Goal: Task Accomplishment & Management: Use online tool/utility

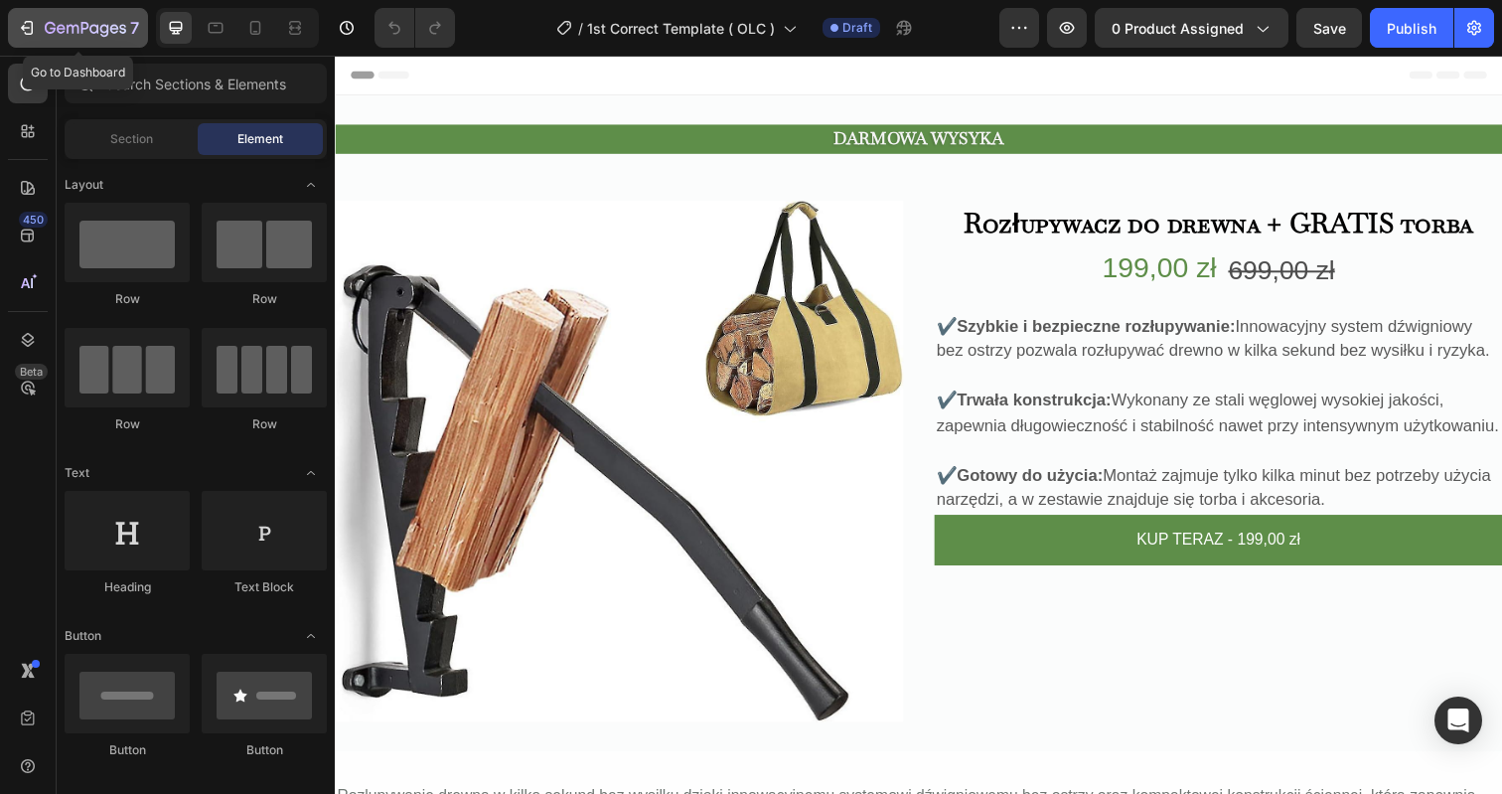
click at [41, 22] on div "7" at bounding box center [78, 28] width 122 height 24
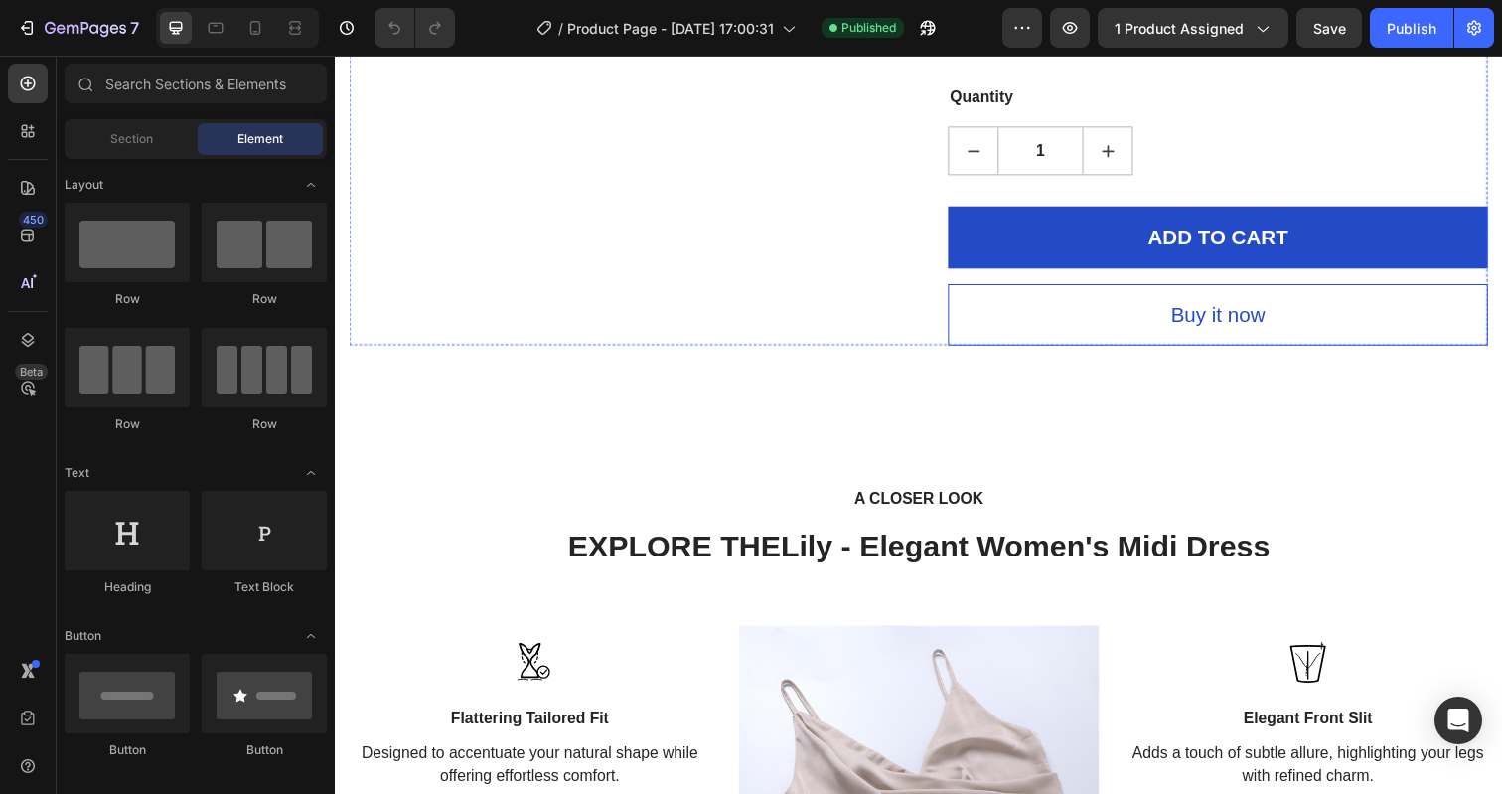
scroll to position [1468, 0]
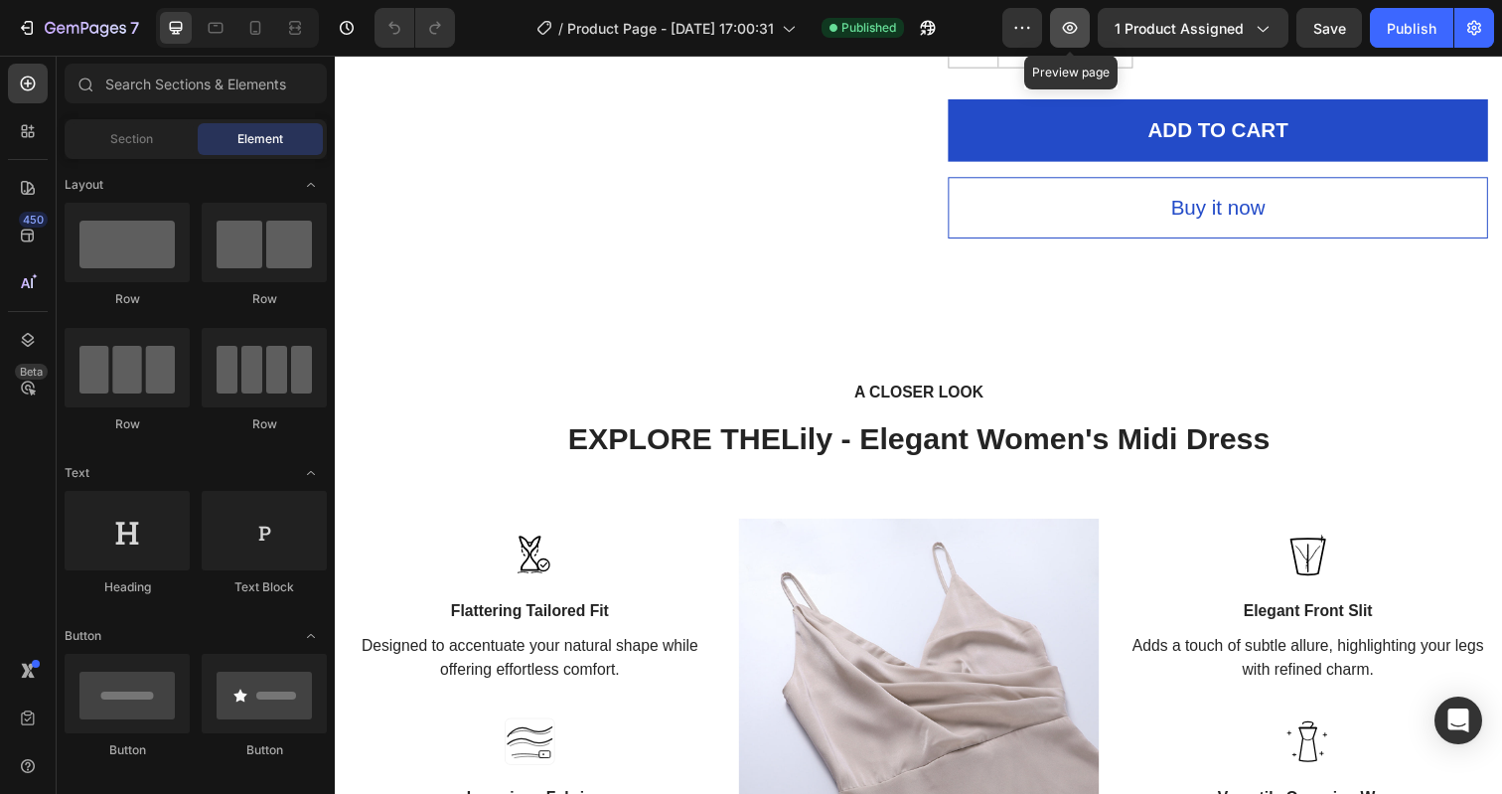
click at [1067, 33] on icon "button" at bounding box center [1070, 28] width 20 height 20
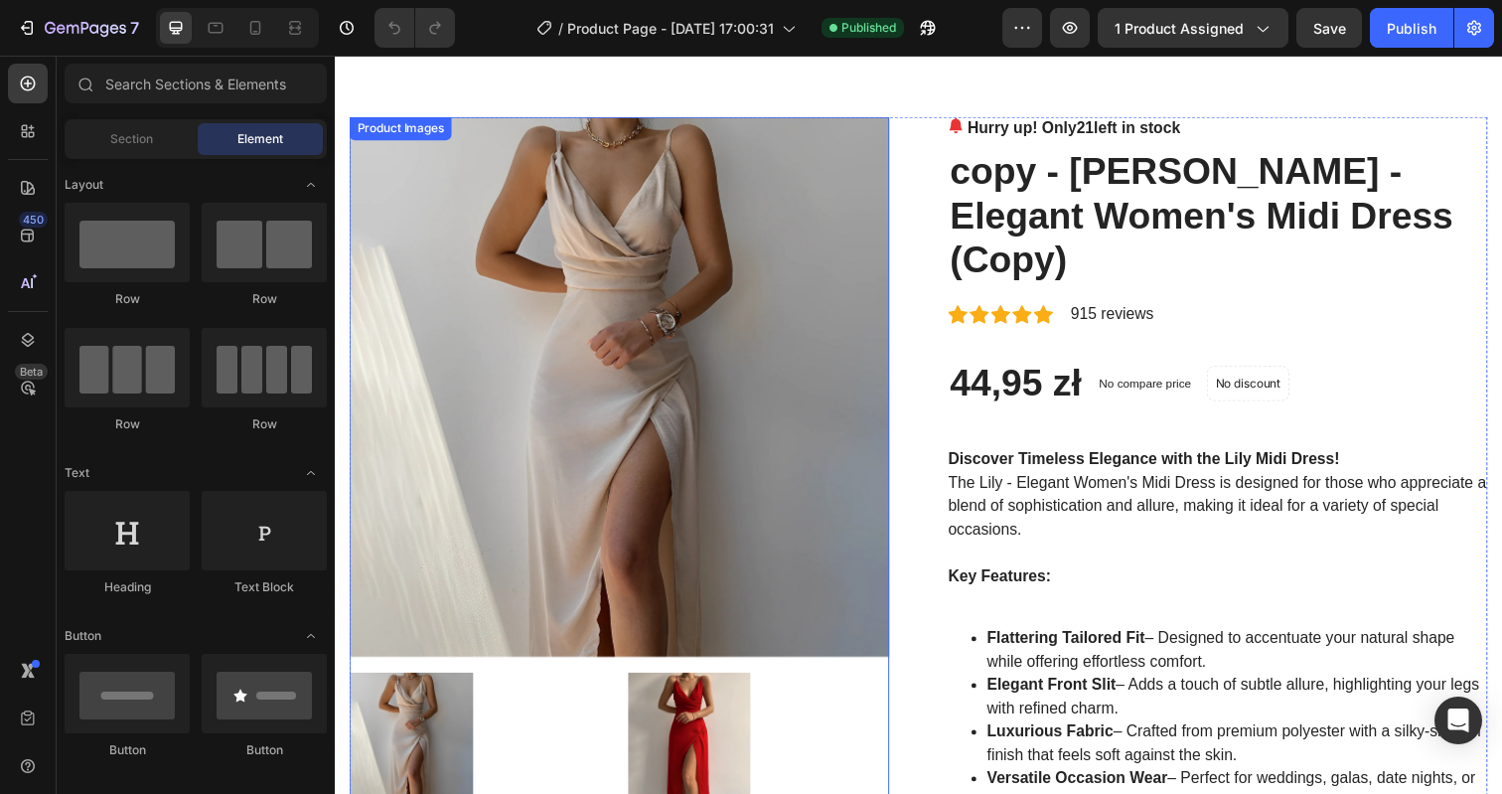
scroll to position [0, 0]
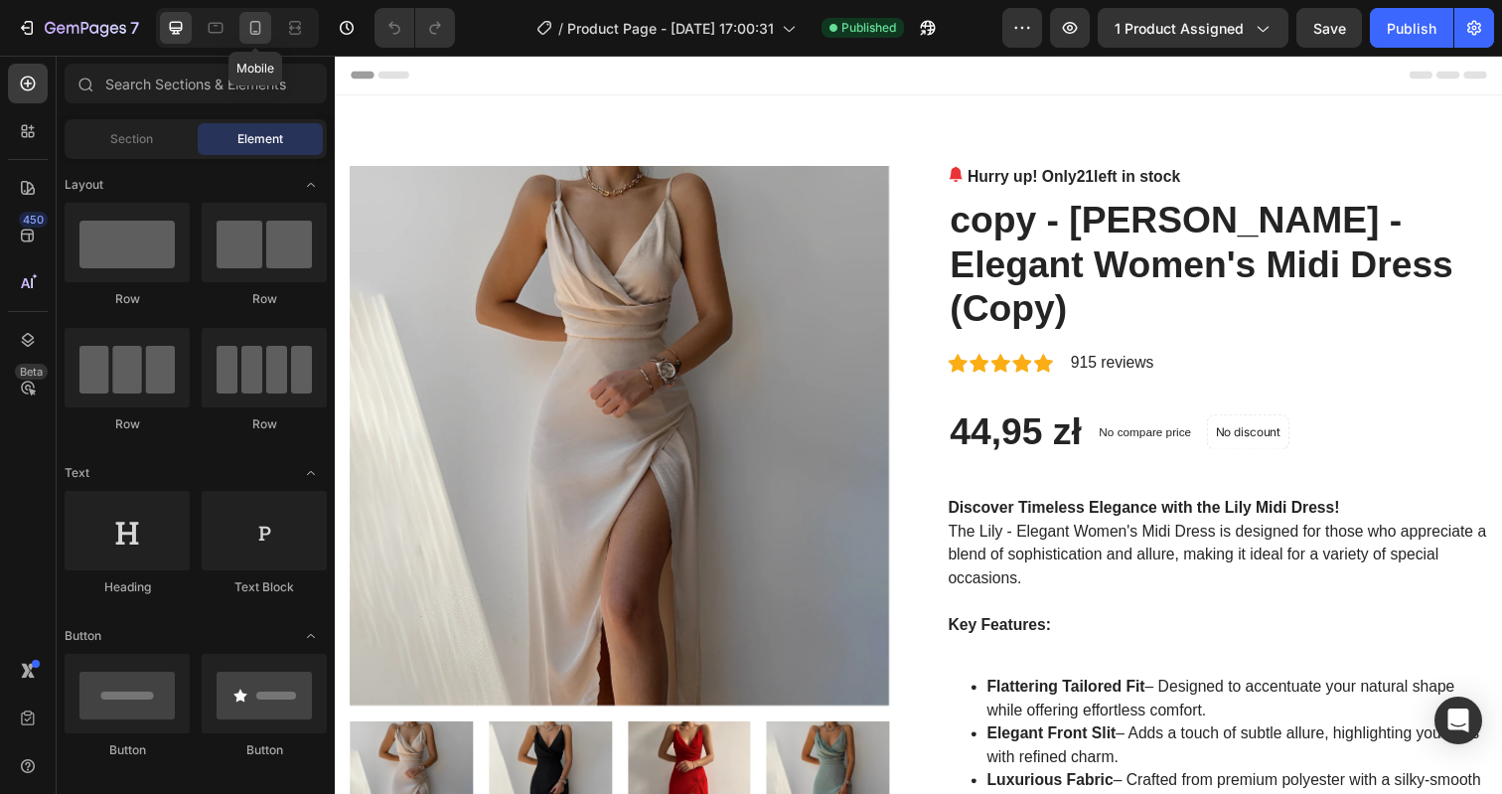
click at [252, 34] on icon at bounding box center [255, 28] width 11 height 14
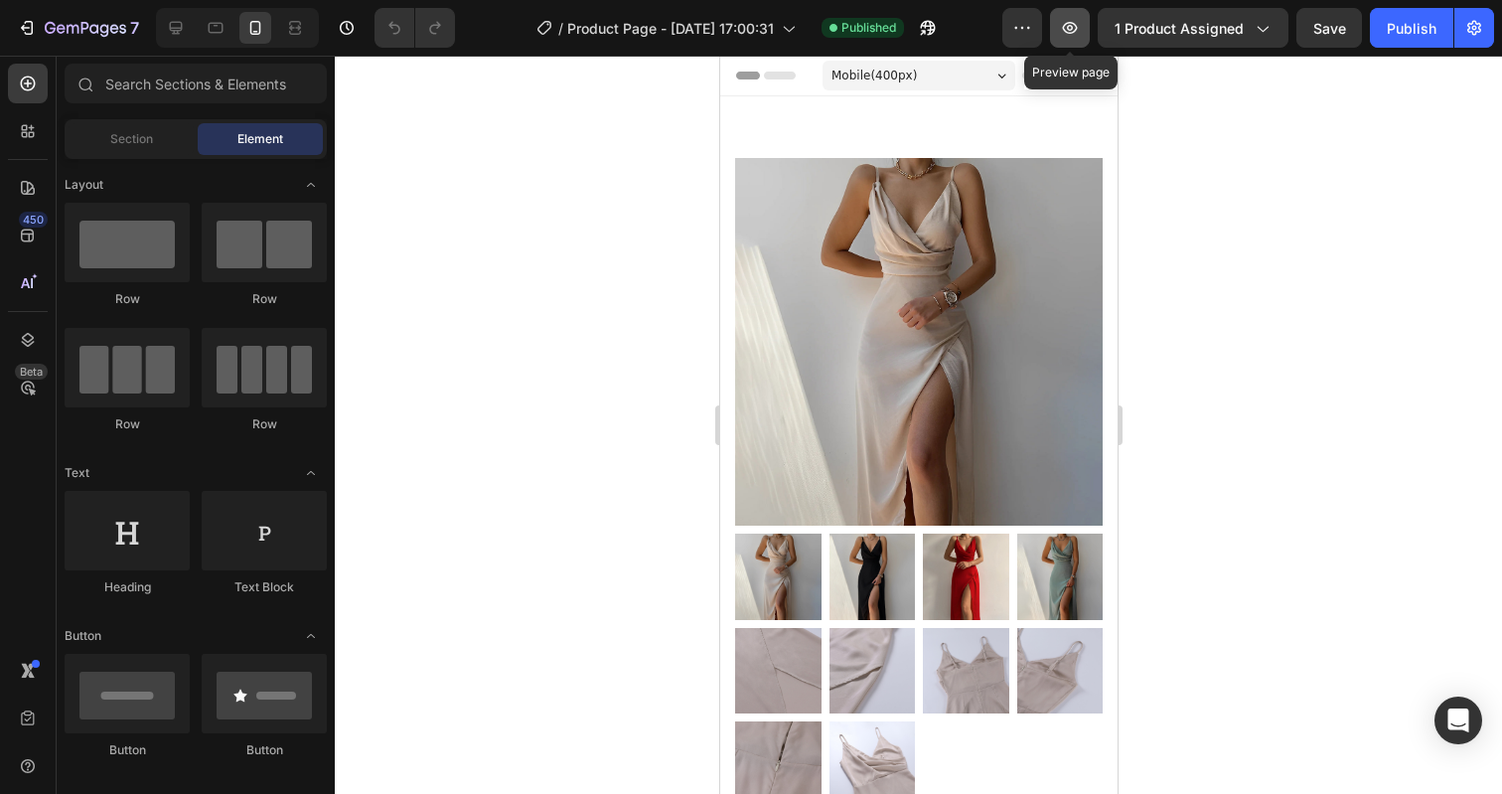
click at [1078, 33] on icon "button" at bounding box center [1070, 28] width 20 height 20
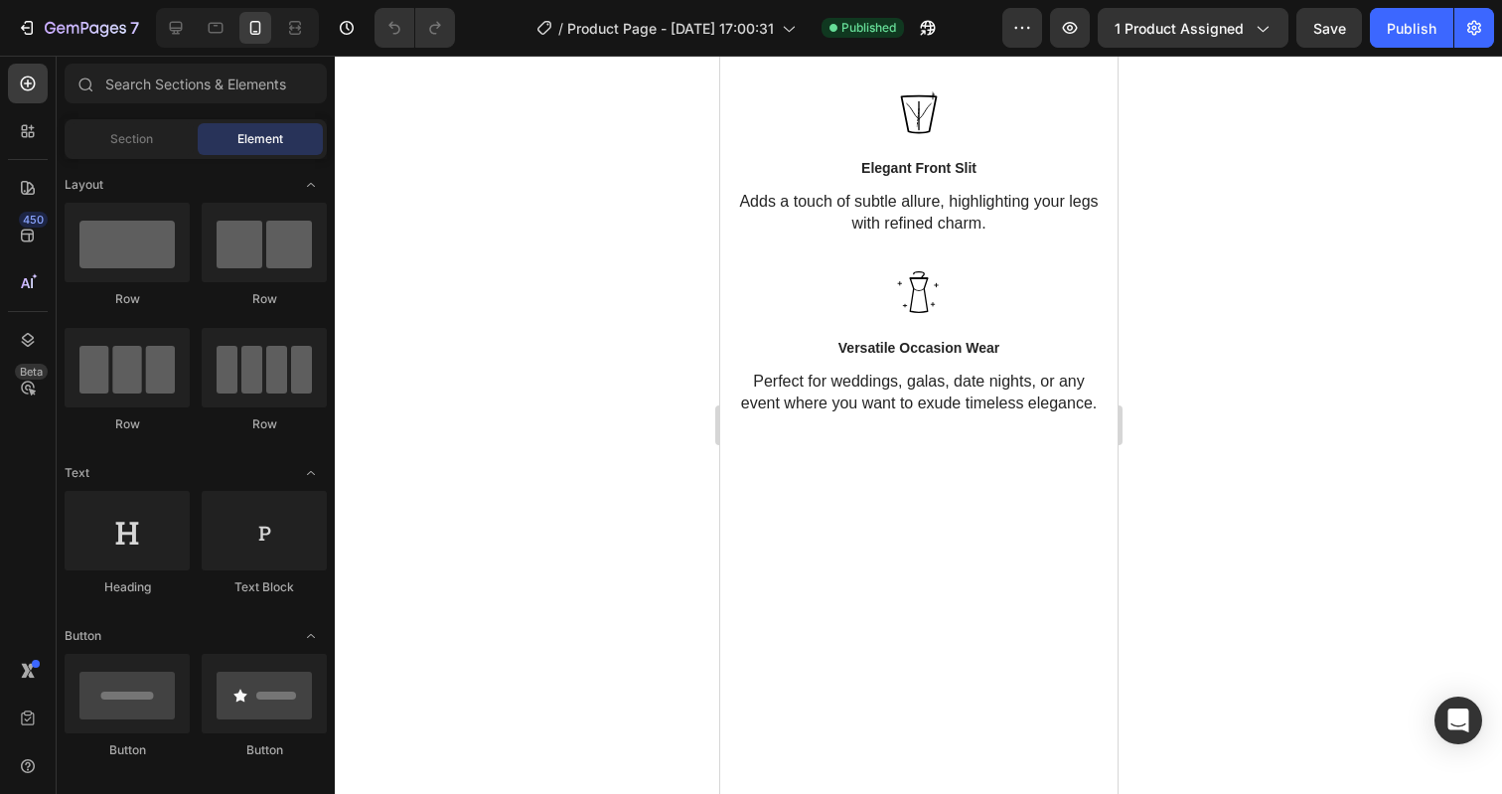
scroll to position [3465, 0]
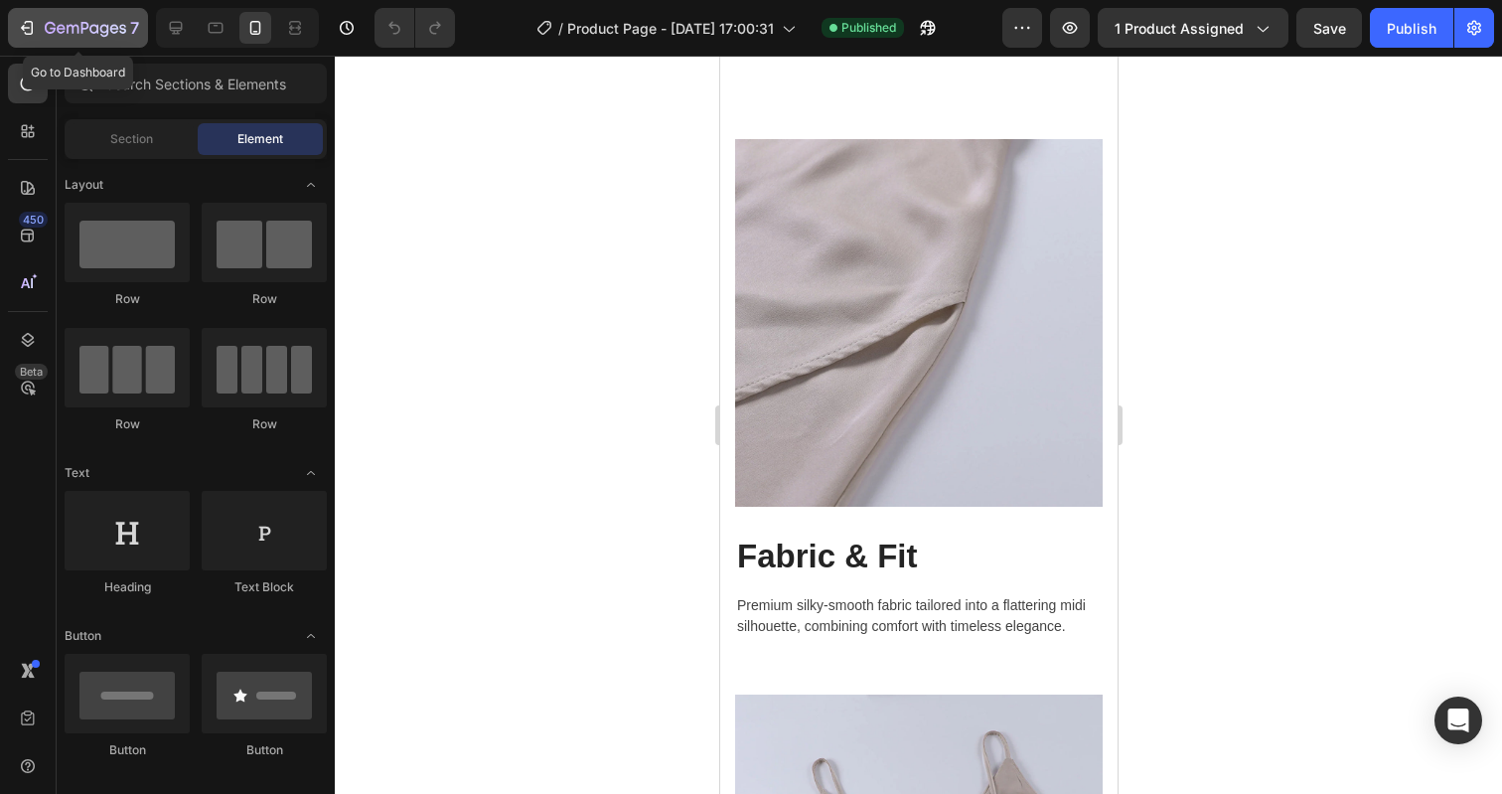
click at [21, 18] on icon "button" at bounding box center [27, 28] width 20 height 20
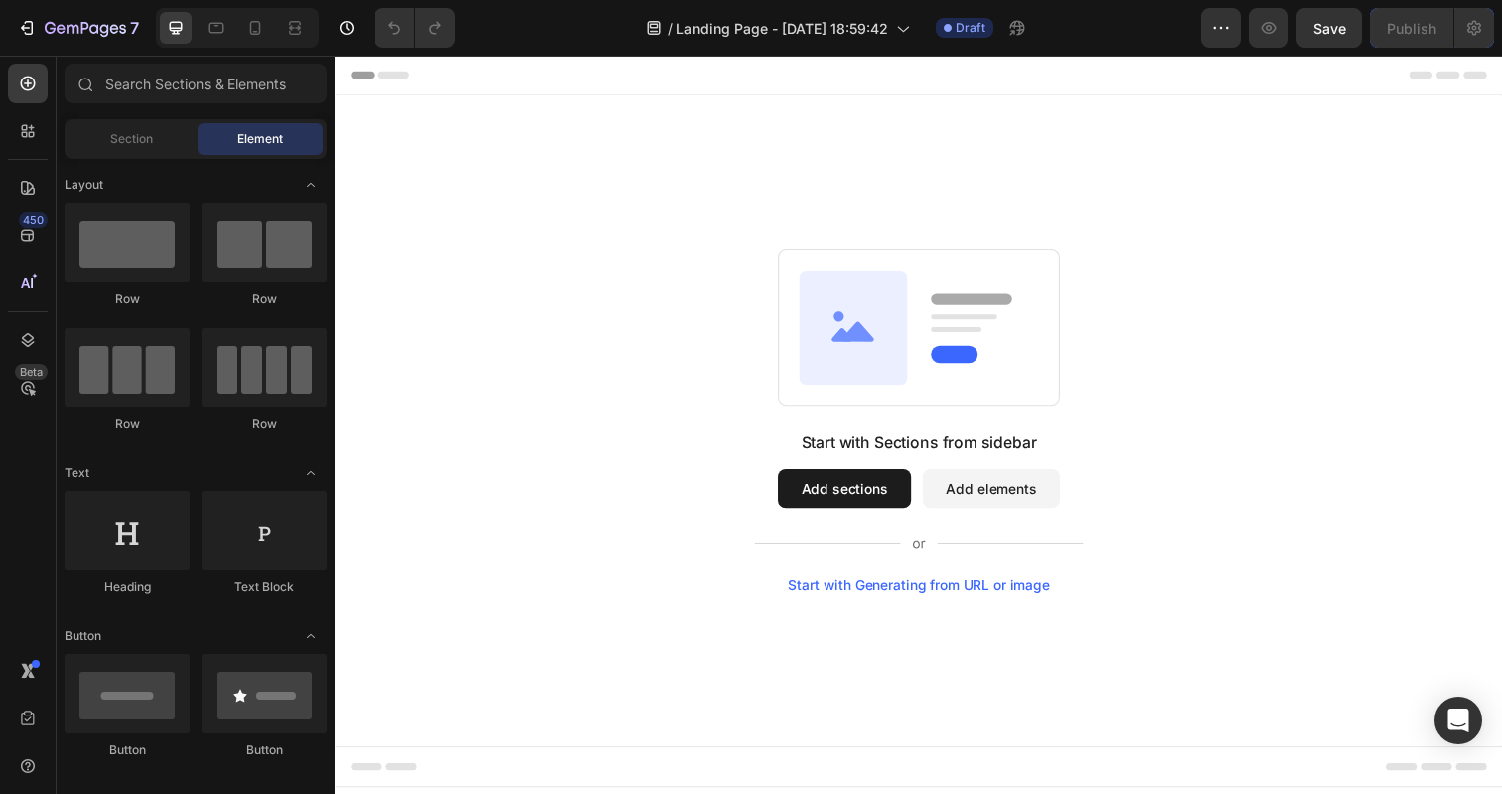
click at [853, 596] on div "Start with Generating from URL or image" at bounding box center [931, 597] width 267 height 16
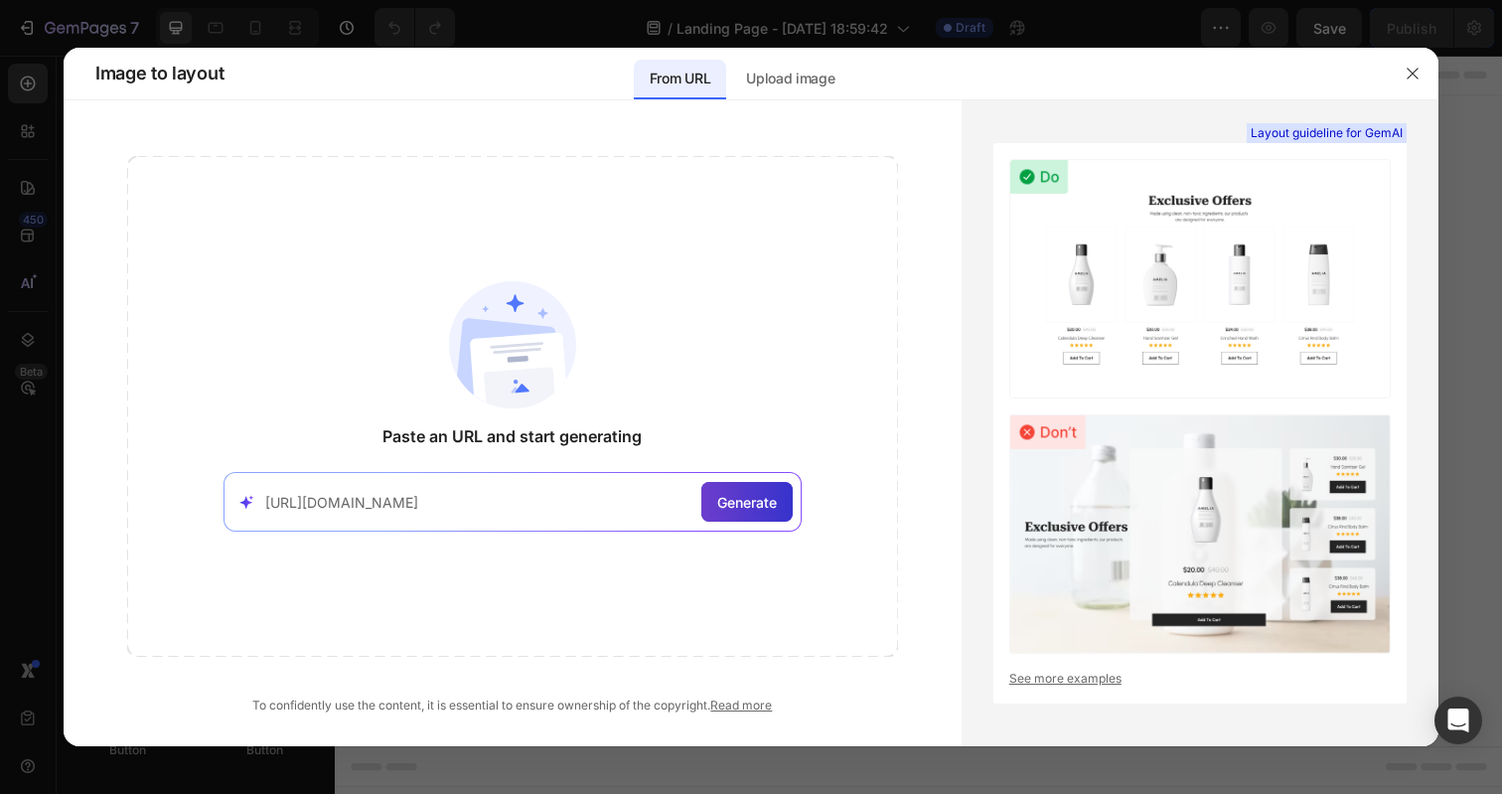
type input "[URL][DOMAIN_NAME]"
click at [747, 509] on span "Generate" at bounding box center [747, 502] width 60 height 21
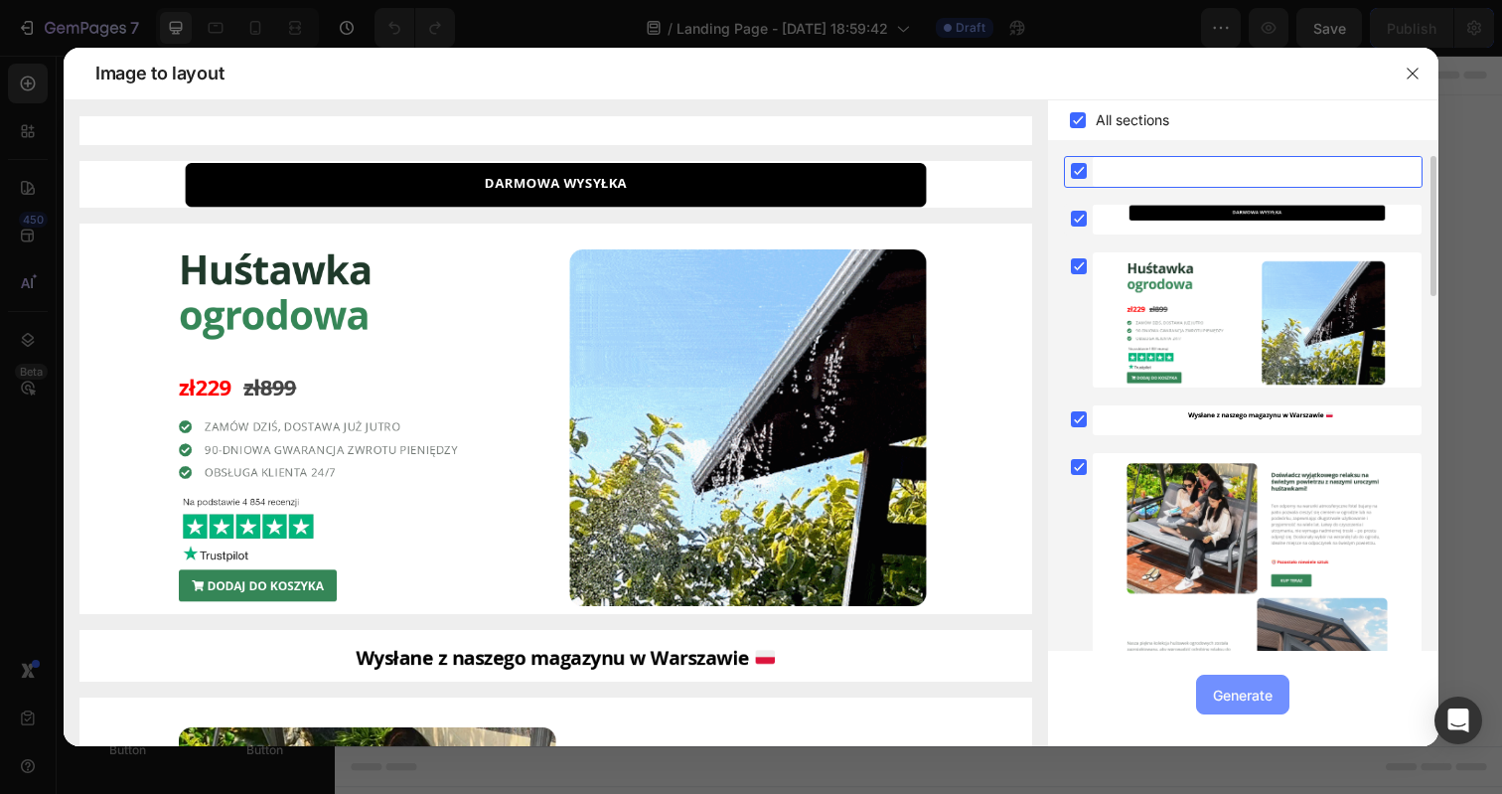
click at [1226, 691] on div "Generate" at bounding box center [1243, 694] width 60 height 21
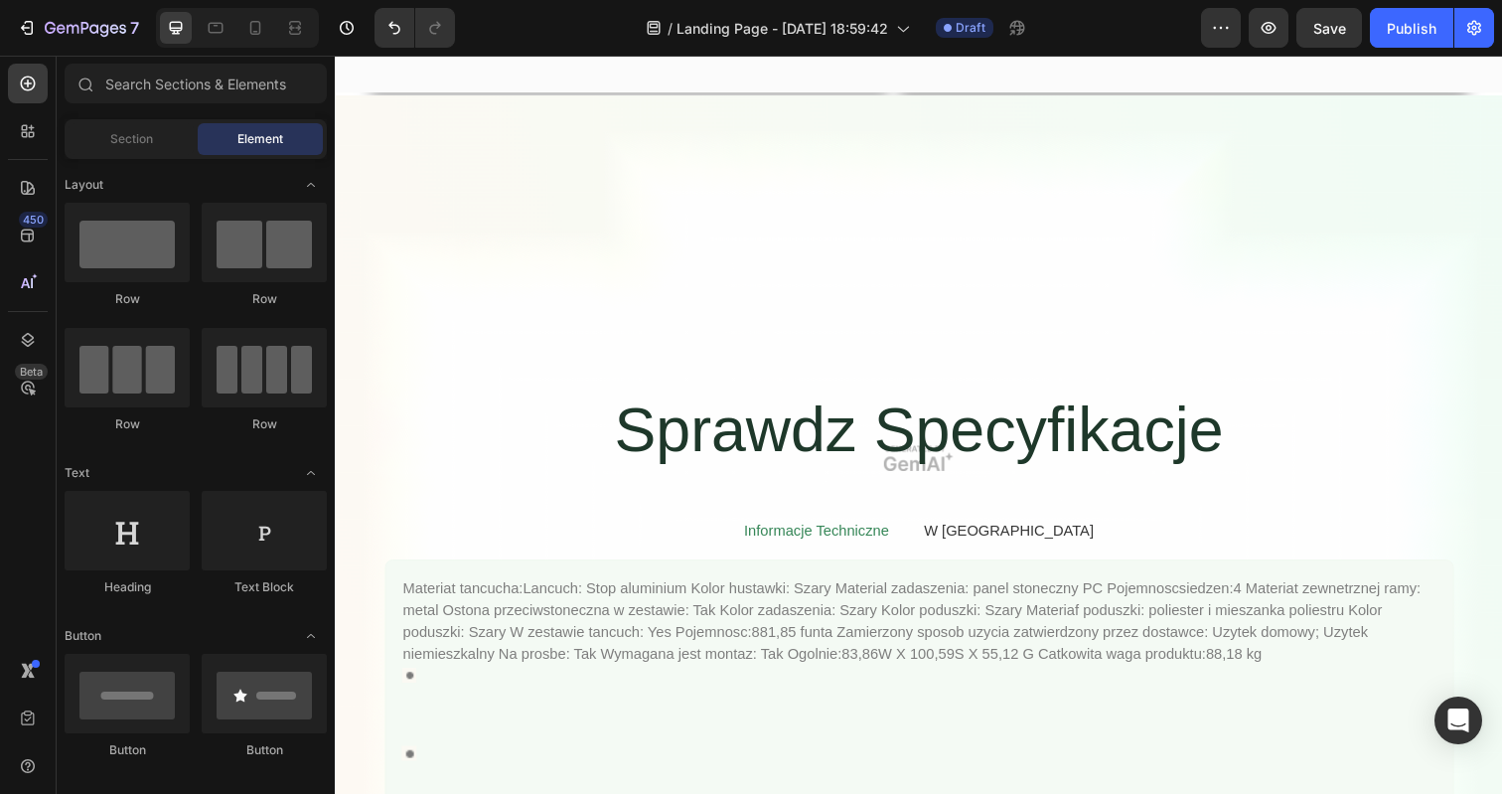
scroll to position [4273, 0]
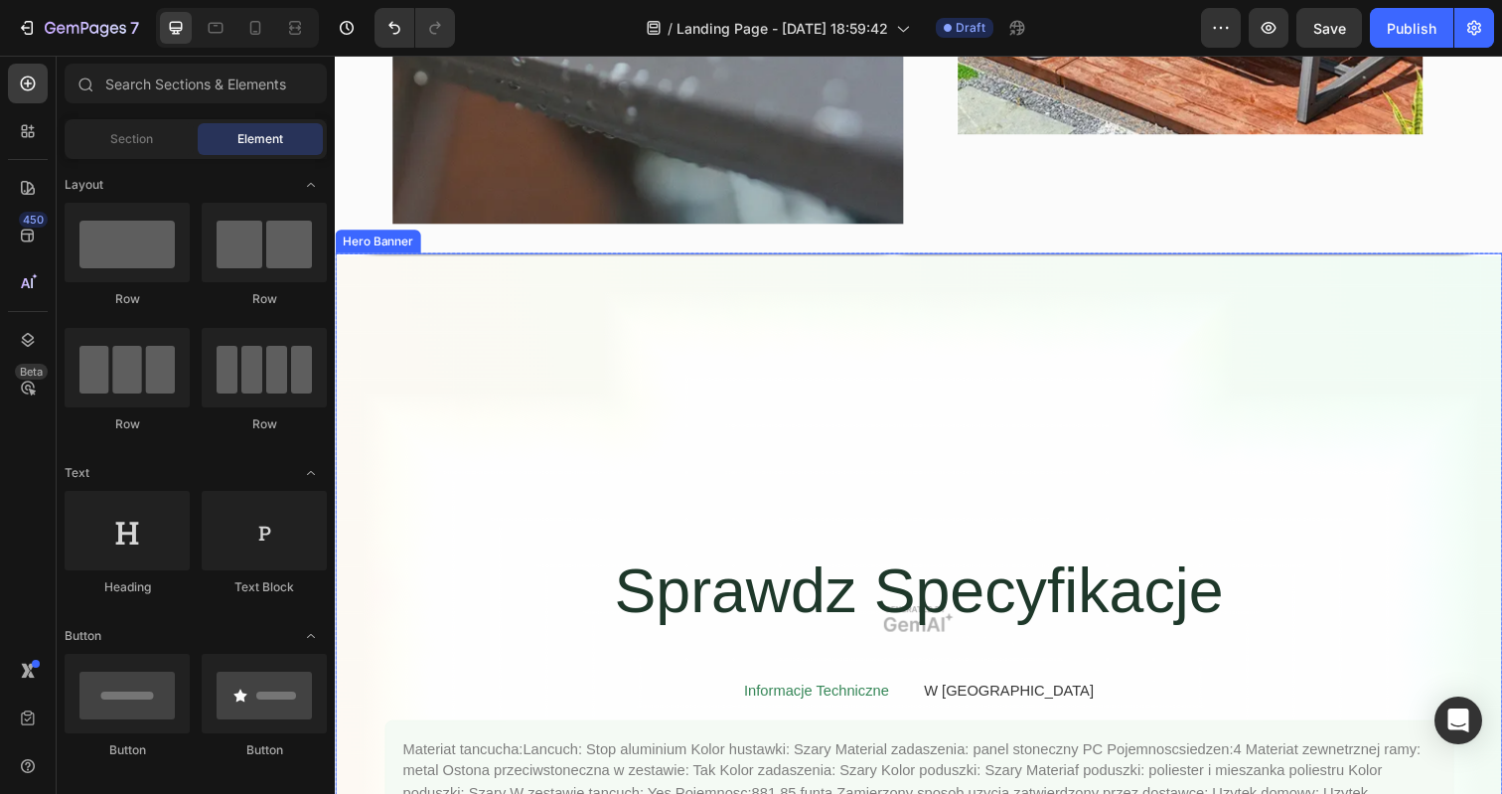
click at [820, 428] on div "Overlay" at bounding box center [931, 630] width 1192 height 747
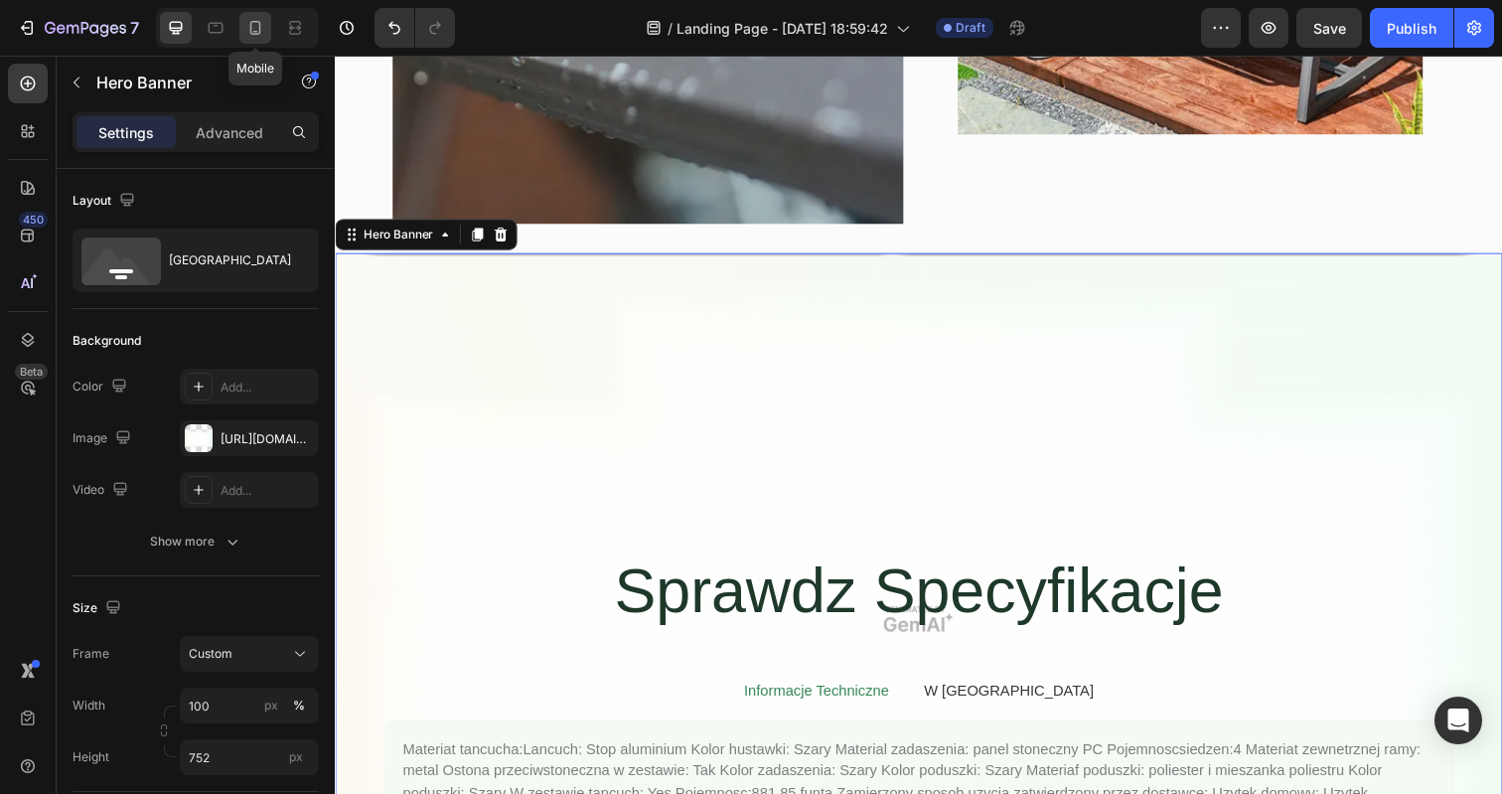
click at [257, 28] on icon at bounding box center [255, 28] width 20 height 20
type input "500"
type input "100%"
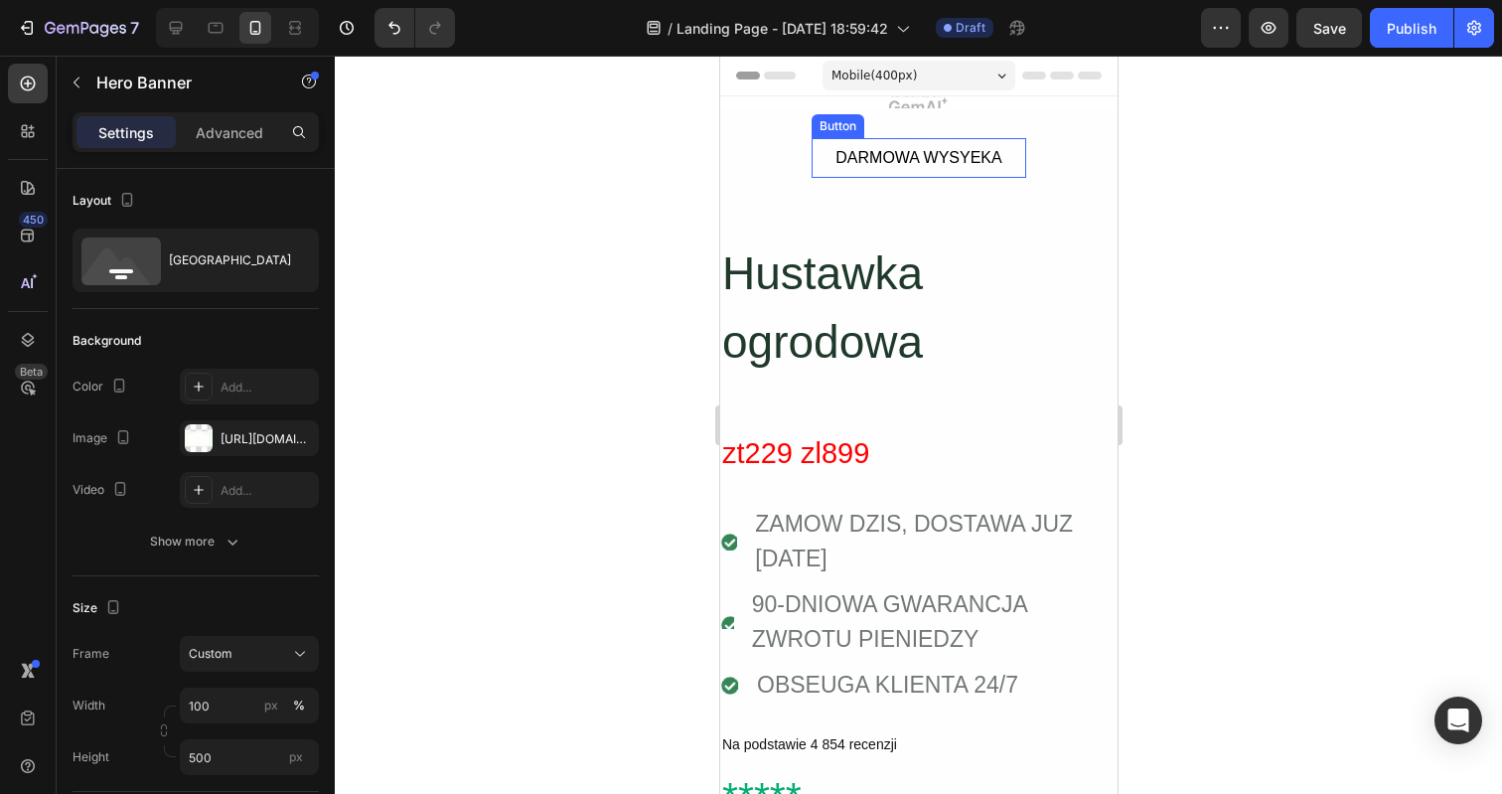
click at [812, 144] on button "DARMOWA WYSYEKA" at bounding box center [918, 158] width 214 height 40
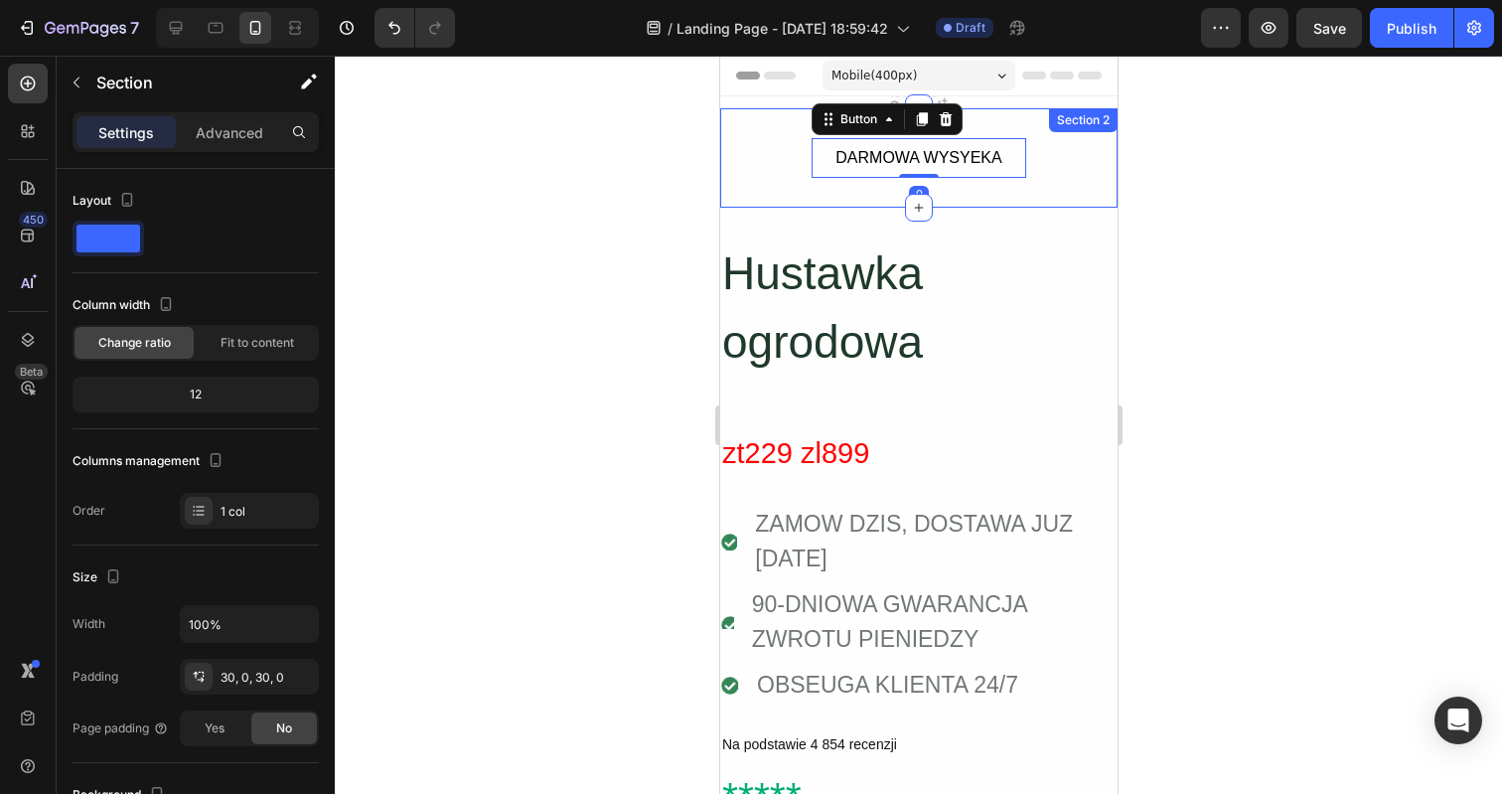
click at [766, 156] on div "DARMOWA WYSYEKA Button 0 Row" at bounding box center [917, 158] width 397 height 40
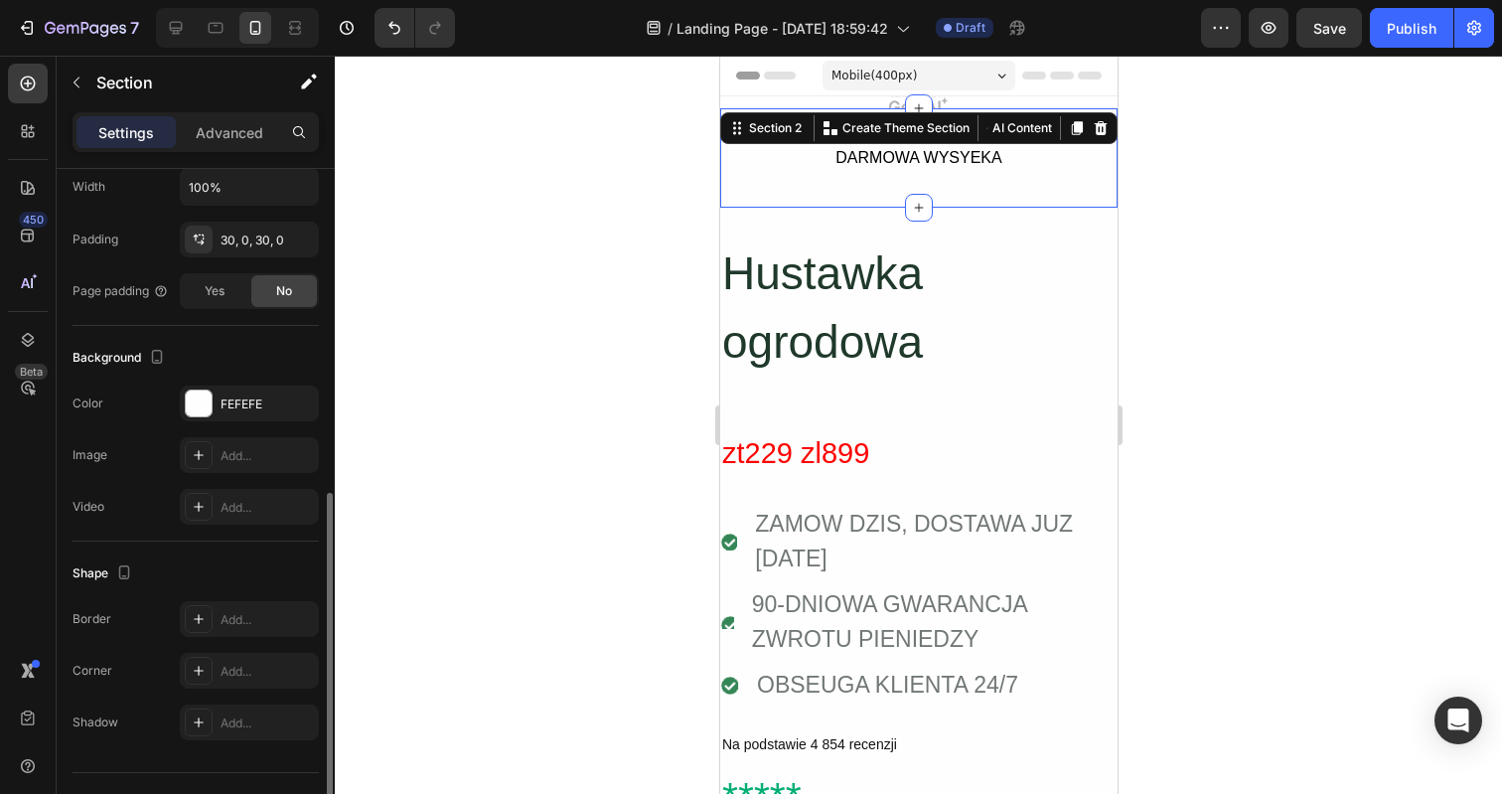
scroll to position [479, 0]
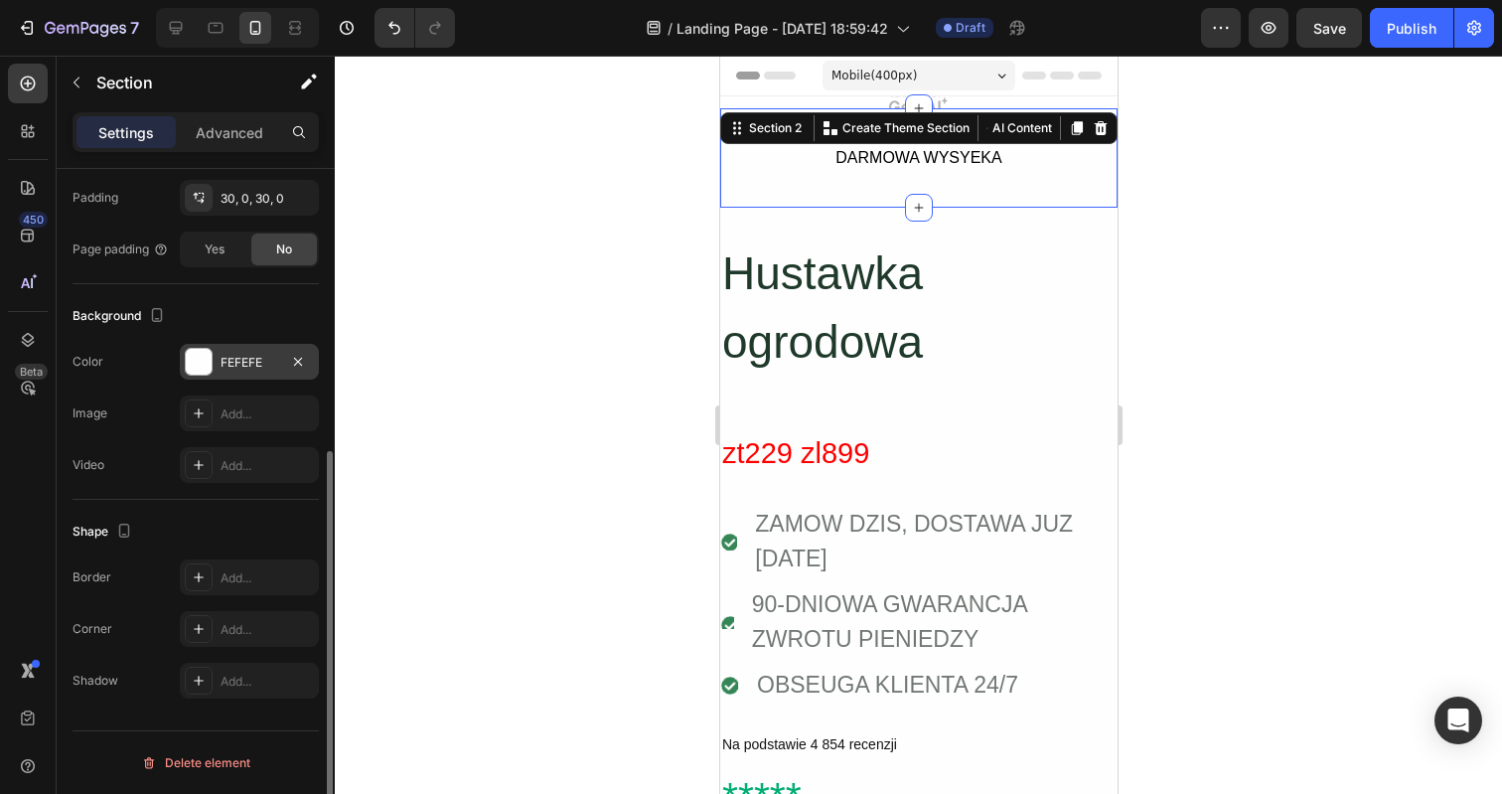
click at [196, 355] on div at bounding box center [199, 362] width 26 height 26
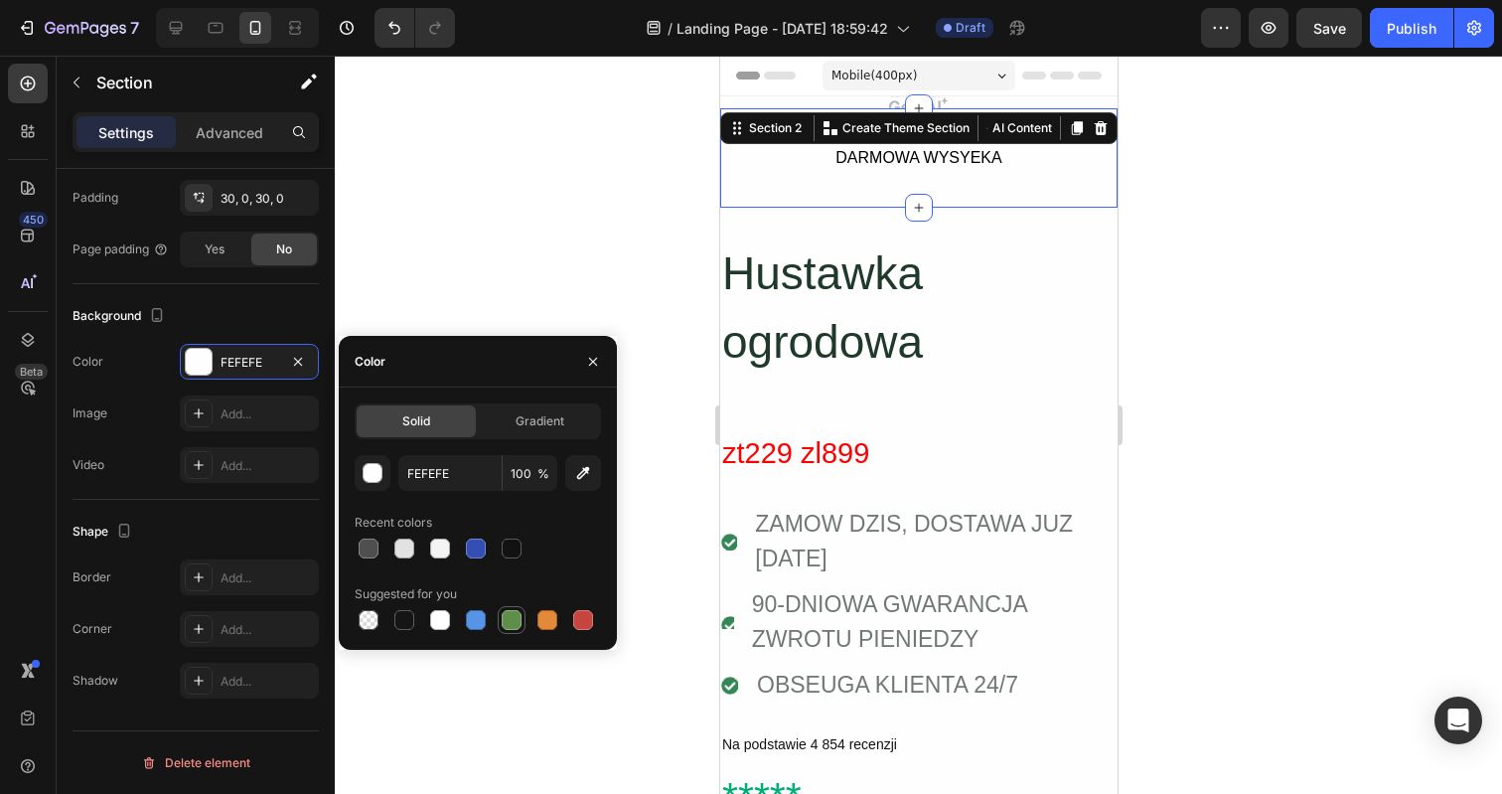
click at [514, 628] on div at bounding box center [512, 620] width 20 height 20
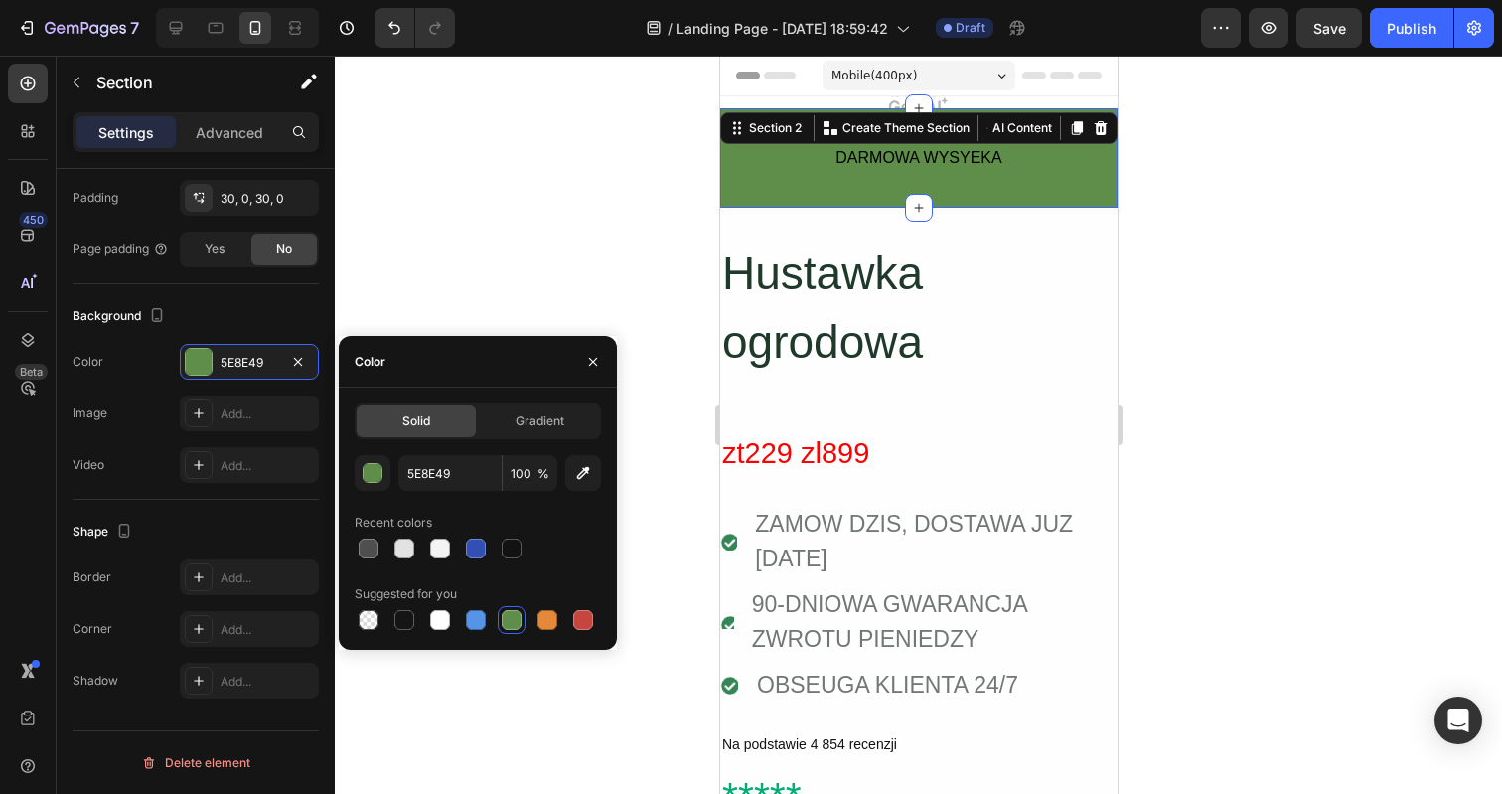
click at [514, 628] on div at bounding box center [512, 620] width 20 height 20
click at [405, 625] on div at bounding box center [404, 620] width 20 height 20
type input "151515"
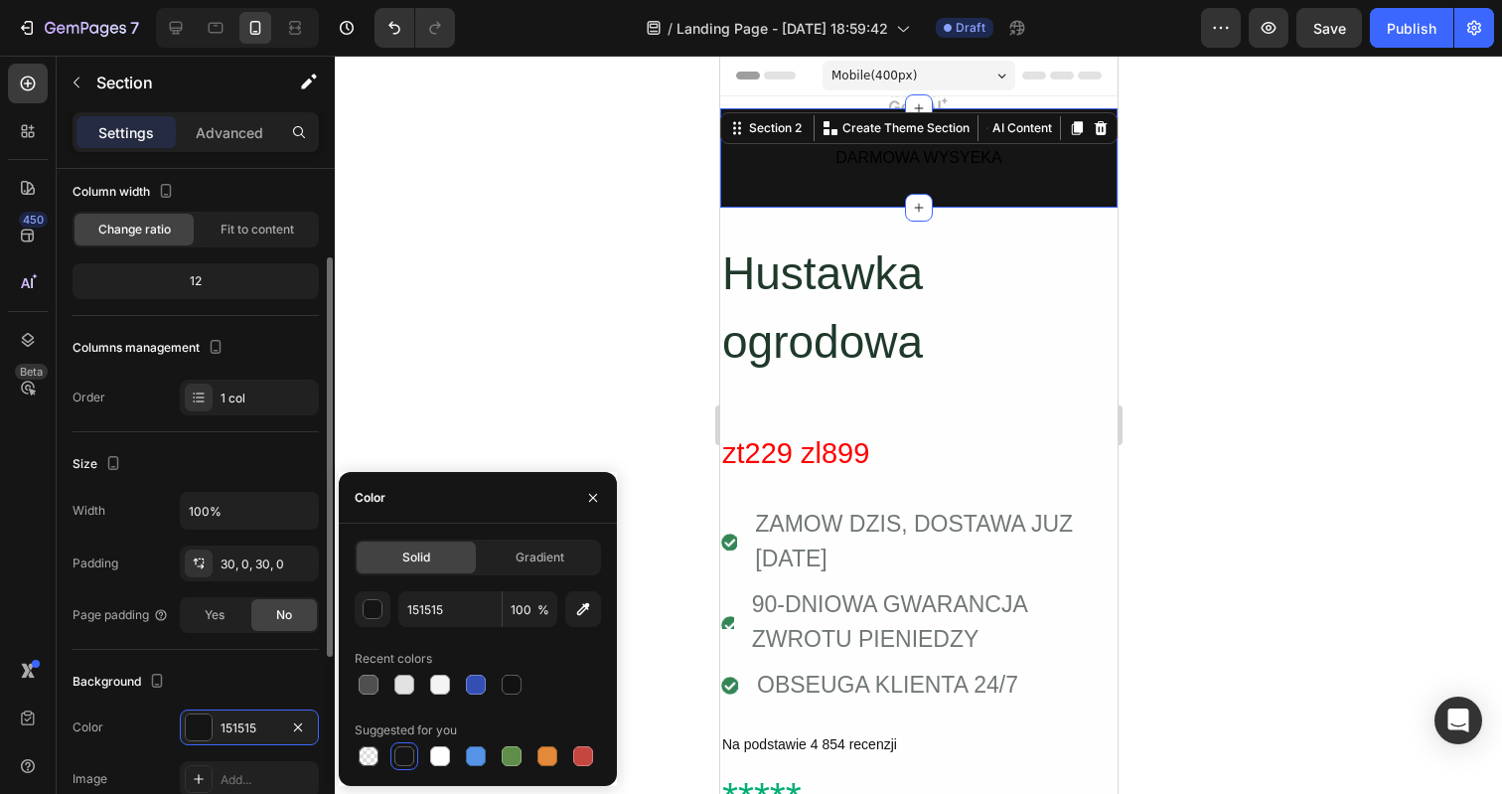
scroll to position [91, 0]
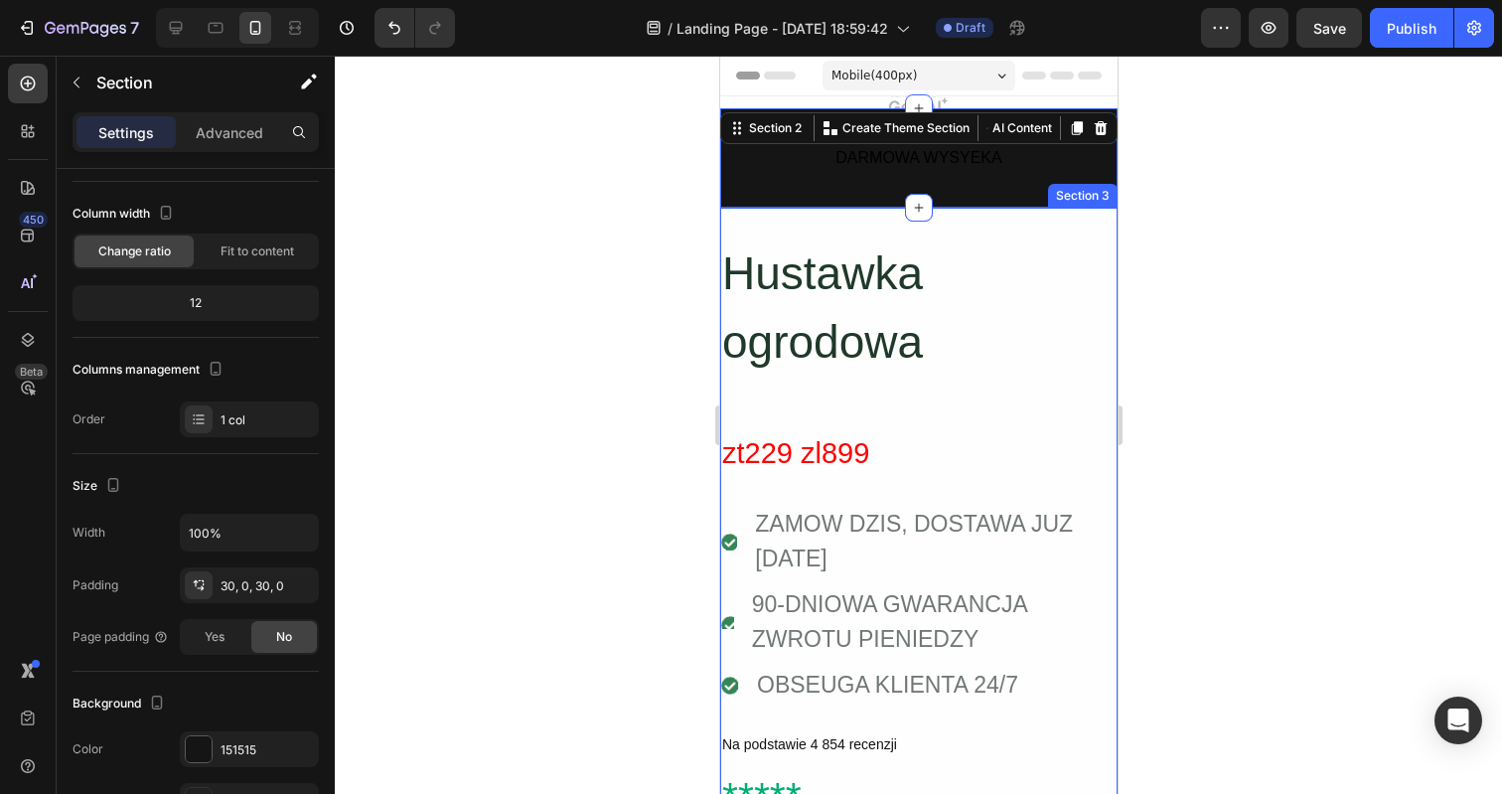
click at [1201, 189] on div at bounding box center [918, 425] width 1167 height 738
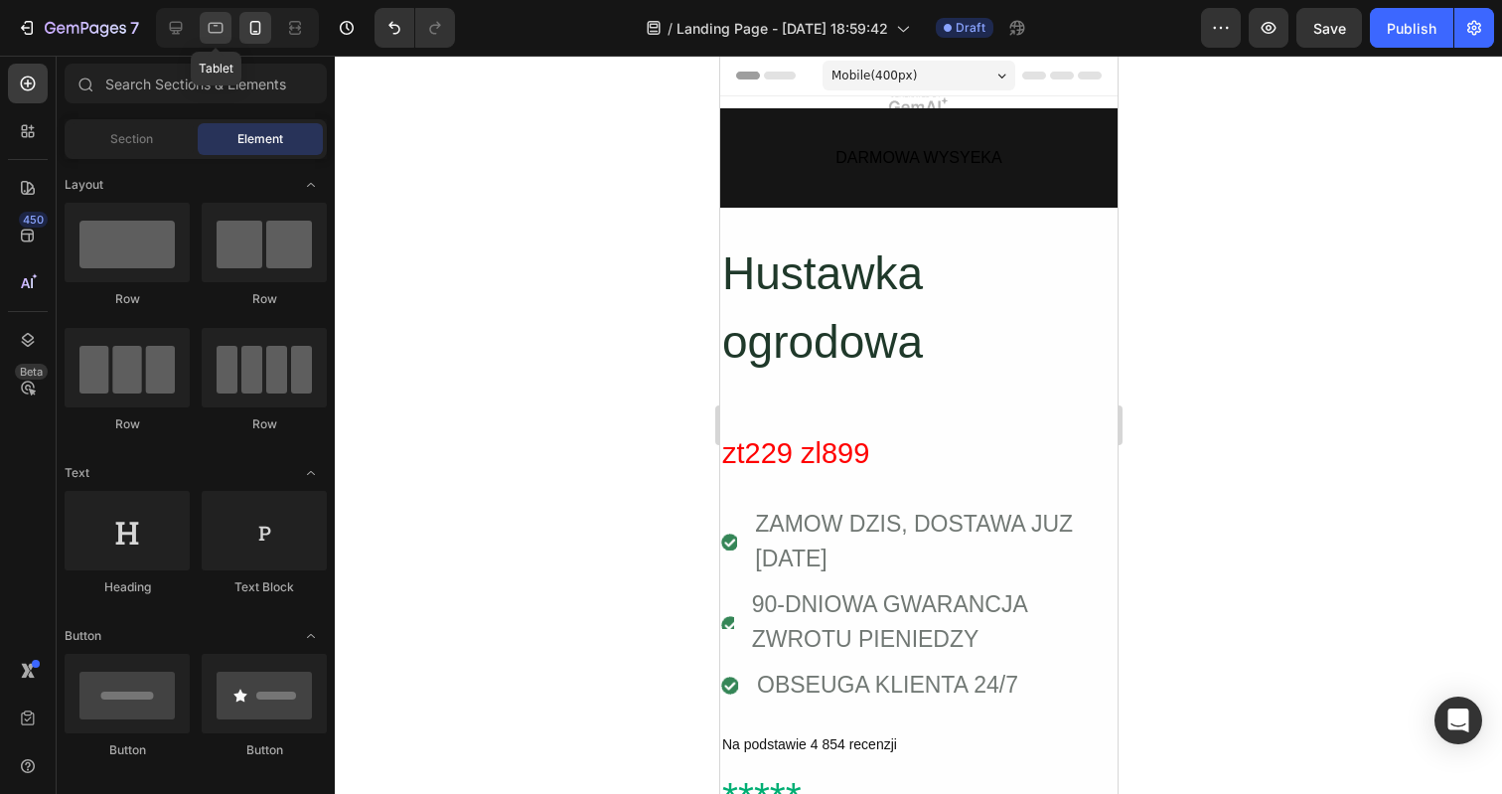
click at [223, 23] on icon at bounding box center [216, 28] width 20 height 20
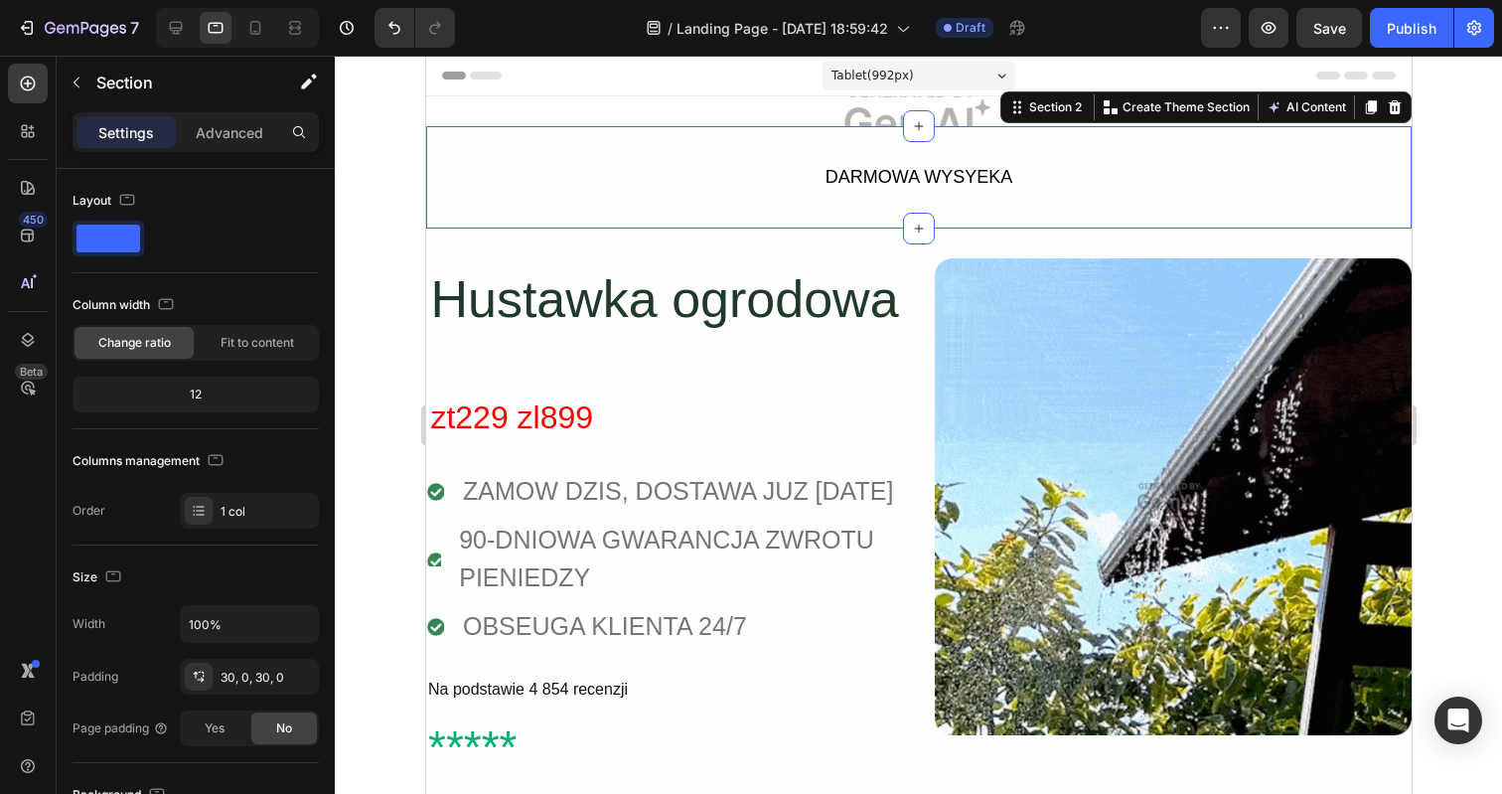
click at [759, 175] on div "DARMOWA WYSYEKA Button Row" at bounding box center [917, 177] width 985 height 43
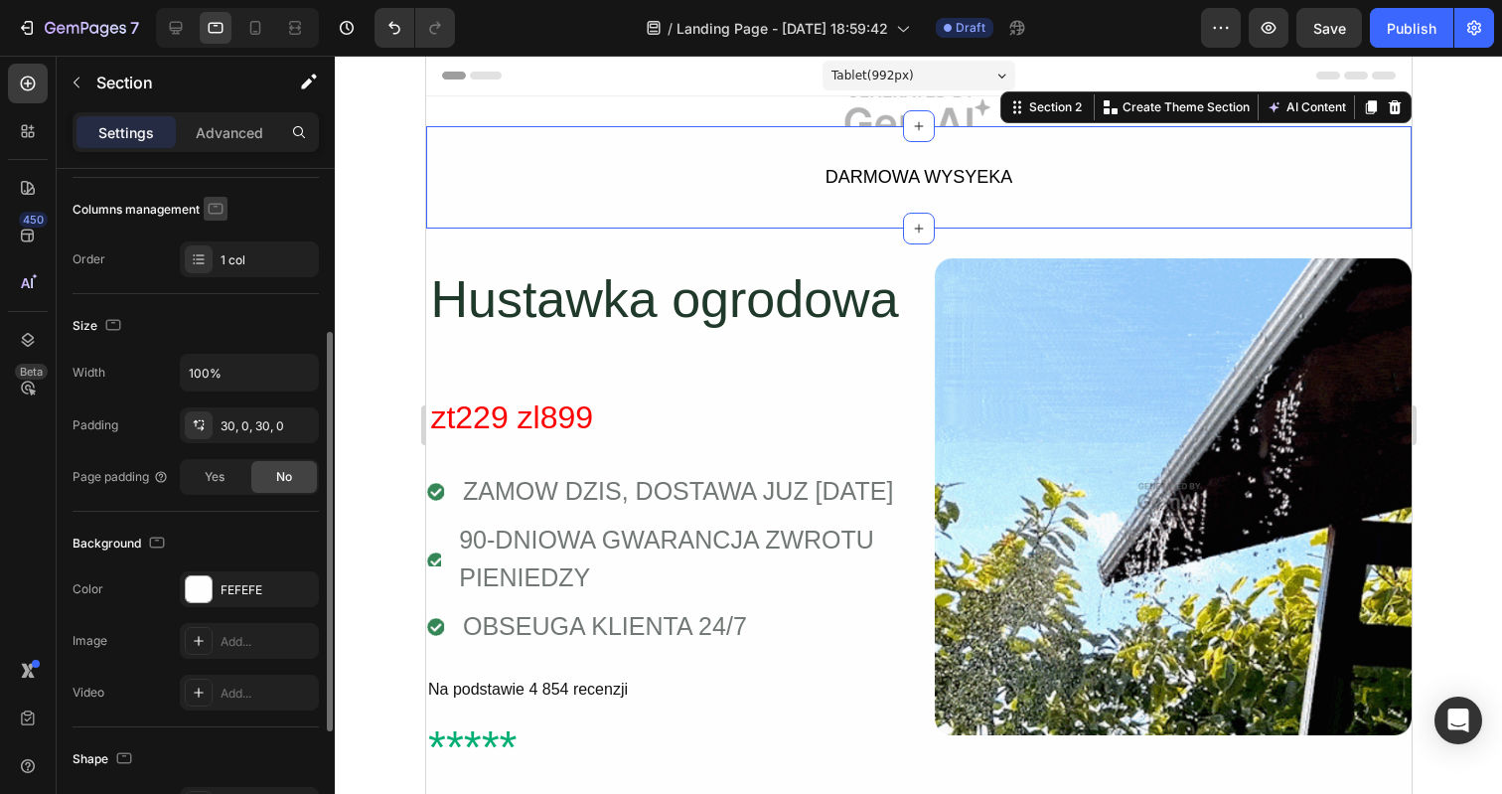
scroll to position [261, 0]
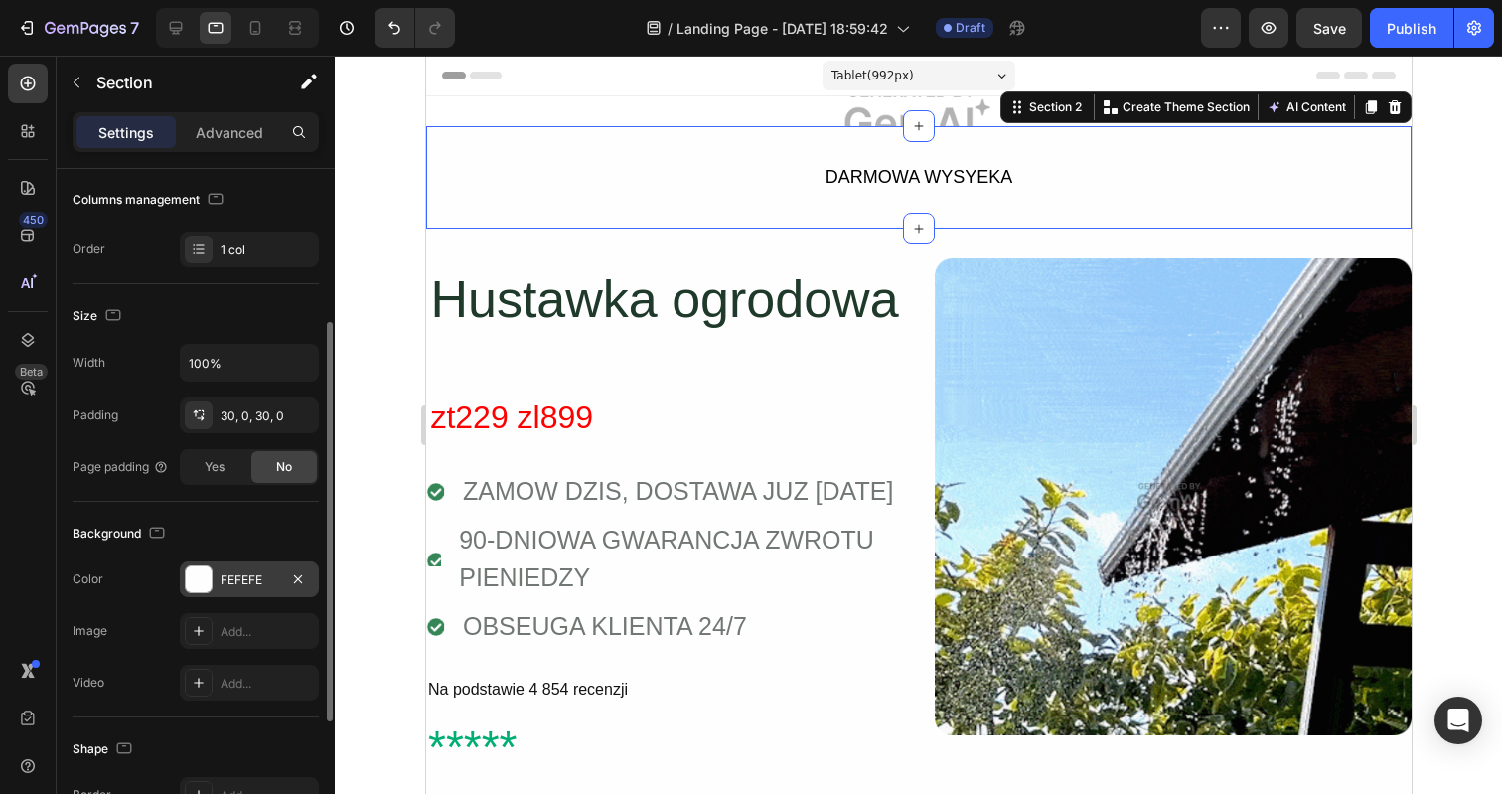
click at [207, 576] on div at bounding box center [199, 579] width 26 height 26
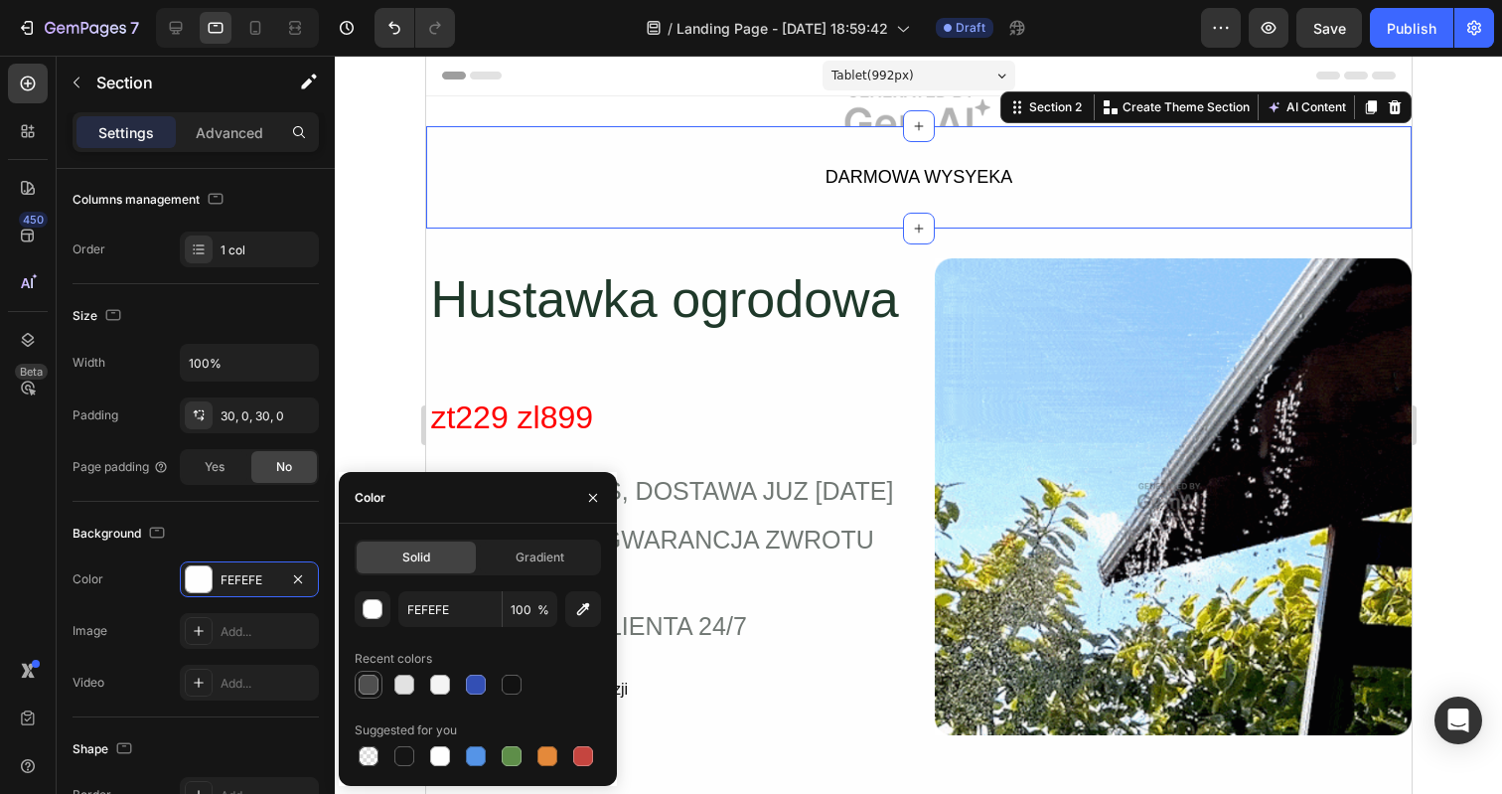
click at [366, 686] on div at bounding box center [369, 684] width 20 height 20
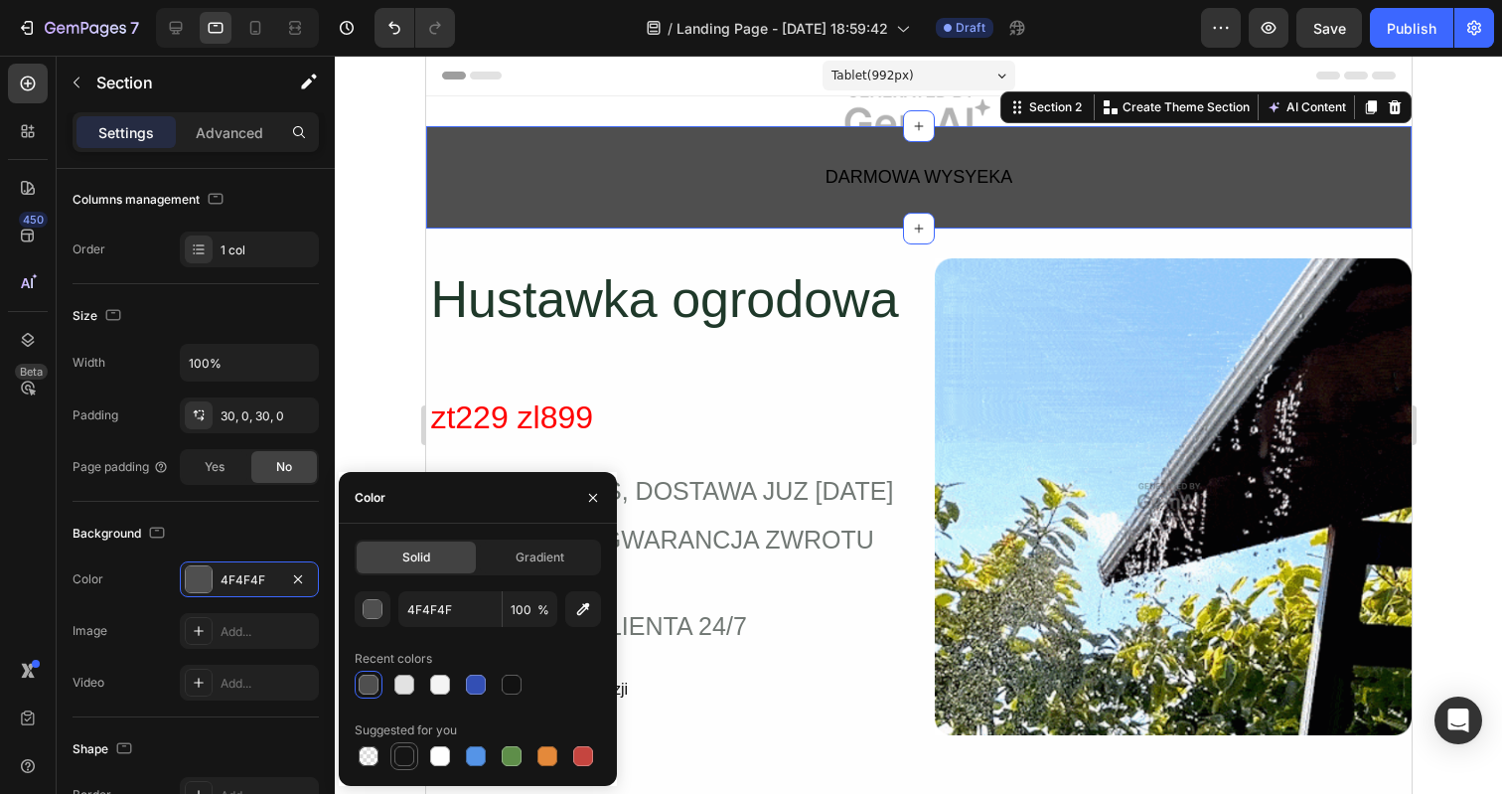
click at [399, 756] on div at bounding box center [404, 756] width 20 height 20
type input "151515"
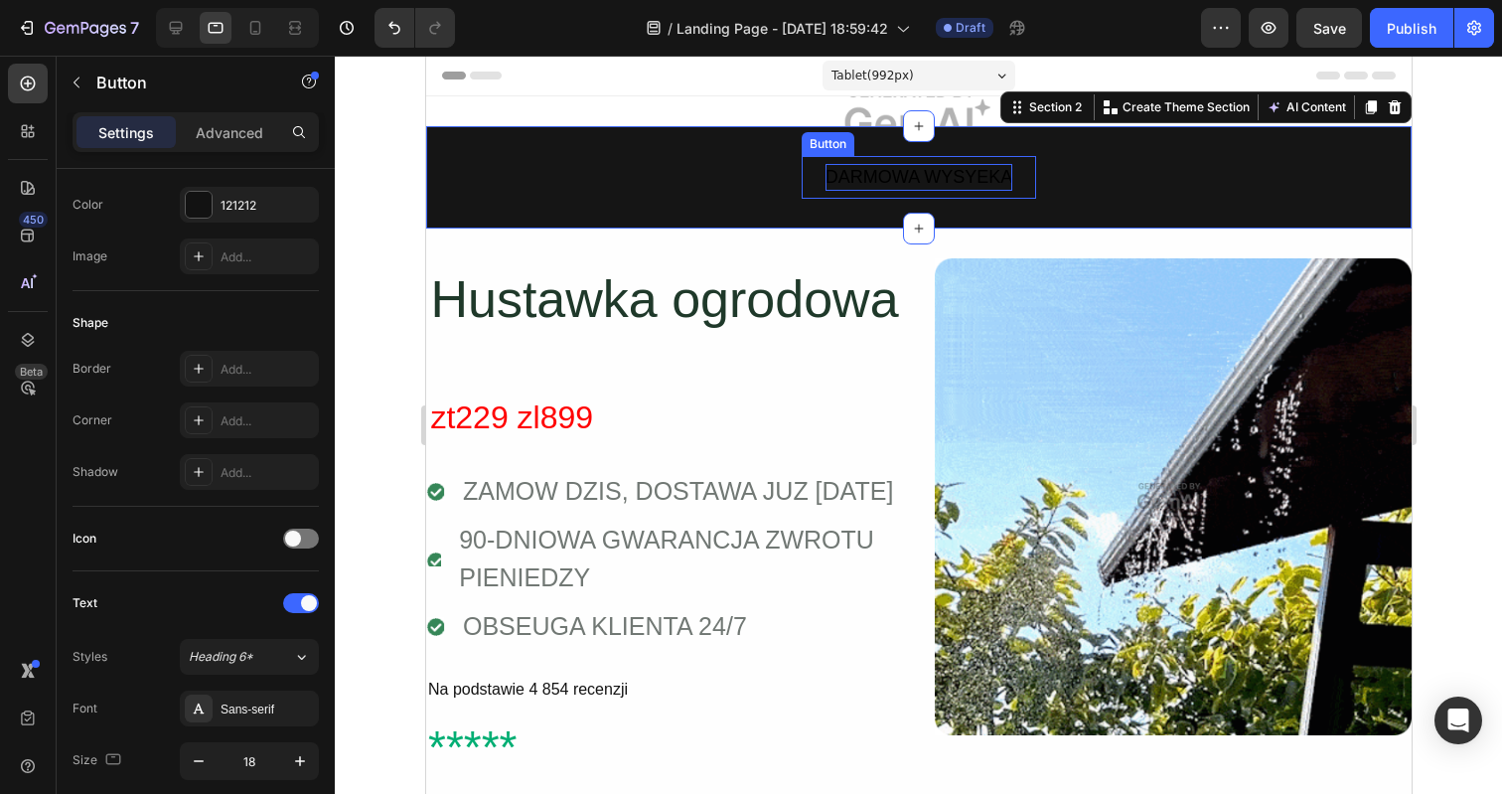
click at [876, 180] on div "DARMOWA WYSYEKA" at bounding box center [917, 177] width 187 height 27
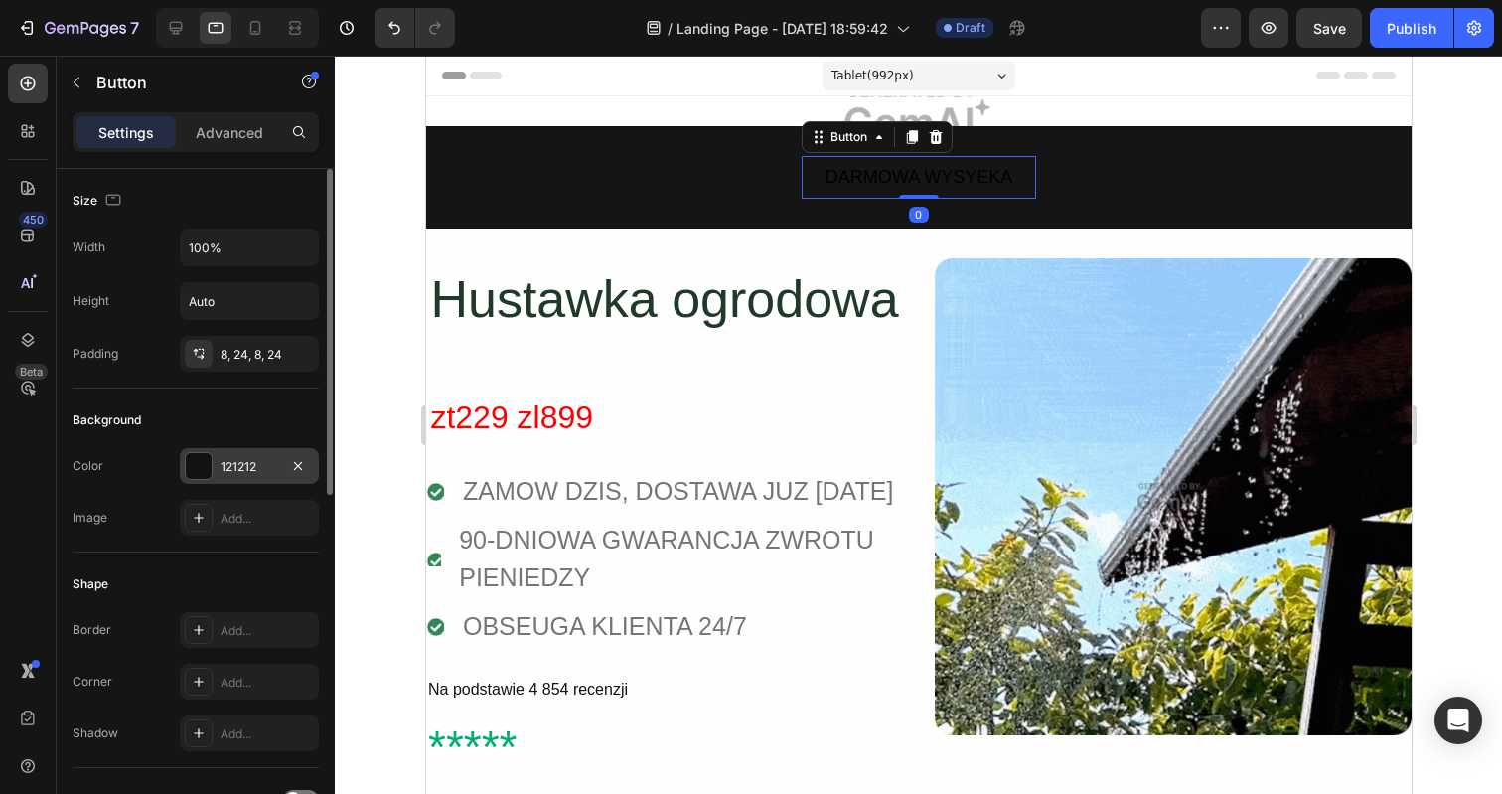
click at [208, 462] on div at bounding box center [199, 466] width 26 height 26
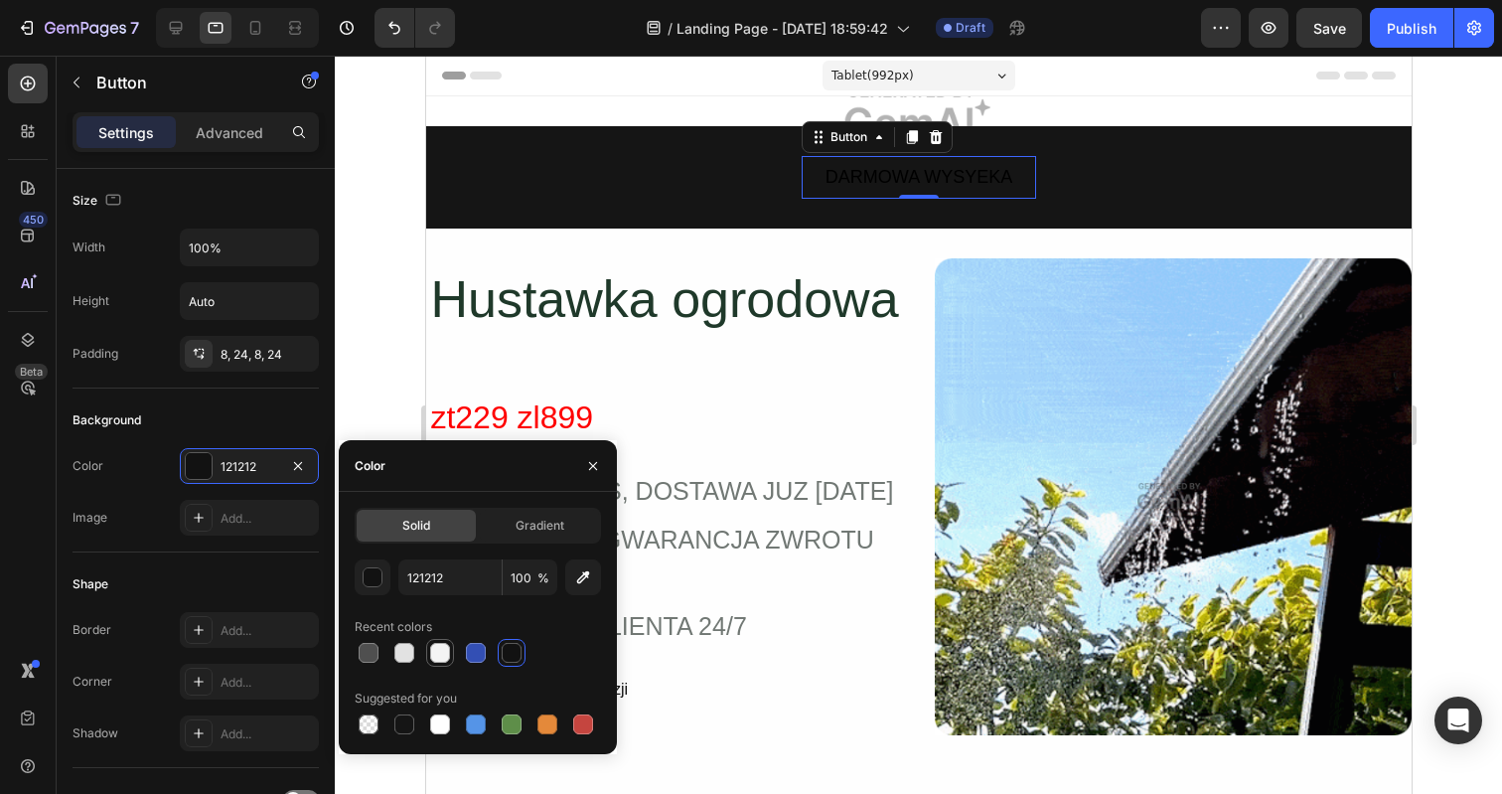
click at [435, 657] on div at bounding box center [440, 653] width 20 height 20
type input "F4F4F4"
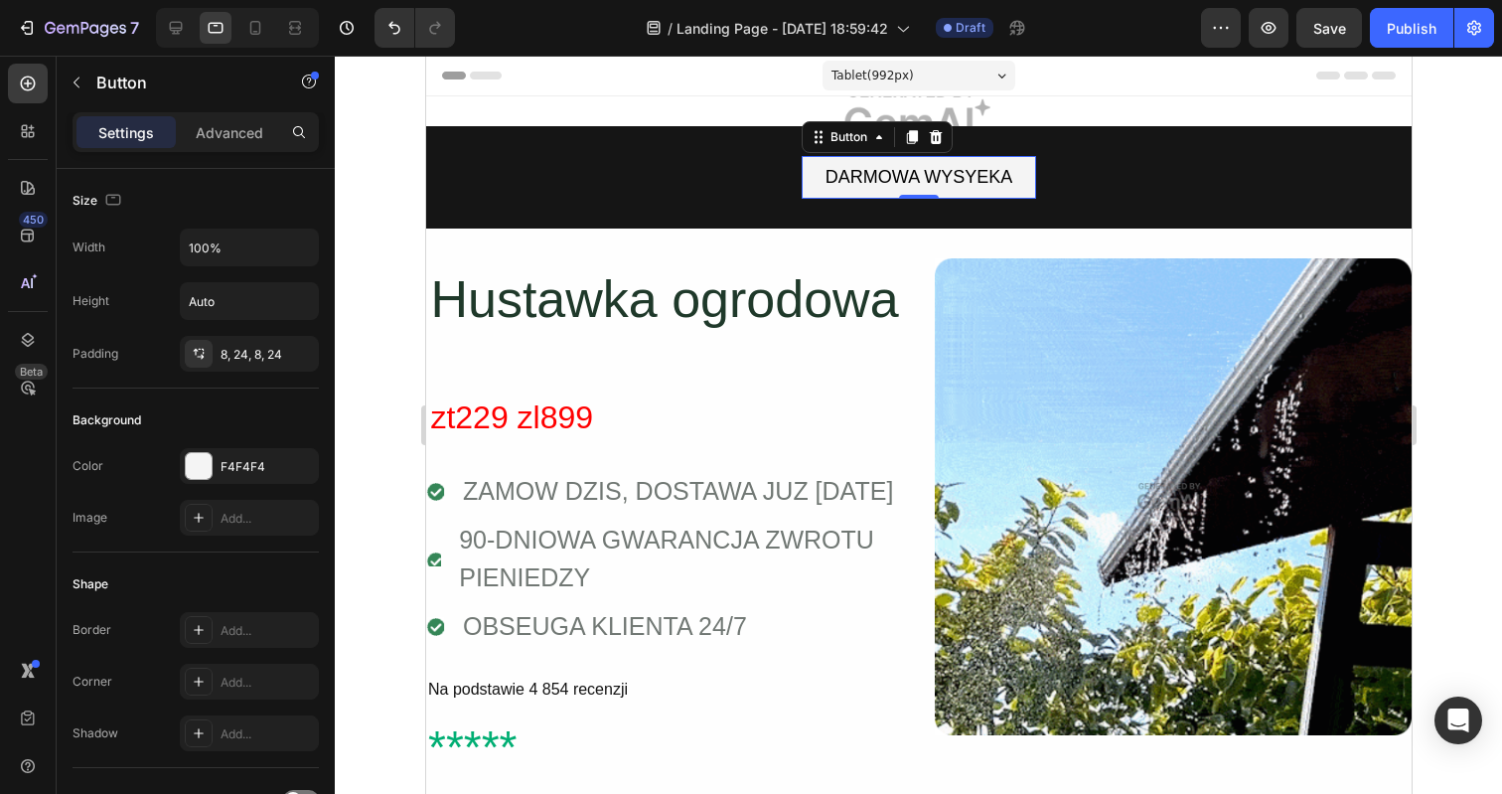
click at [1023, 173] on button "DARMOWA WYSYEKA" at bounding box center [918, 177] width 234 height 43
click at [933, 130] on icon at bounding box center [934, 136] width 13 height 14
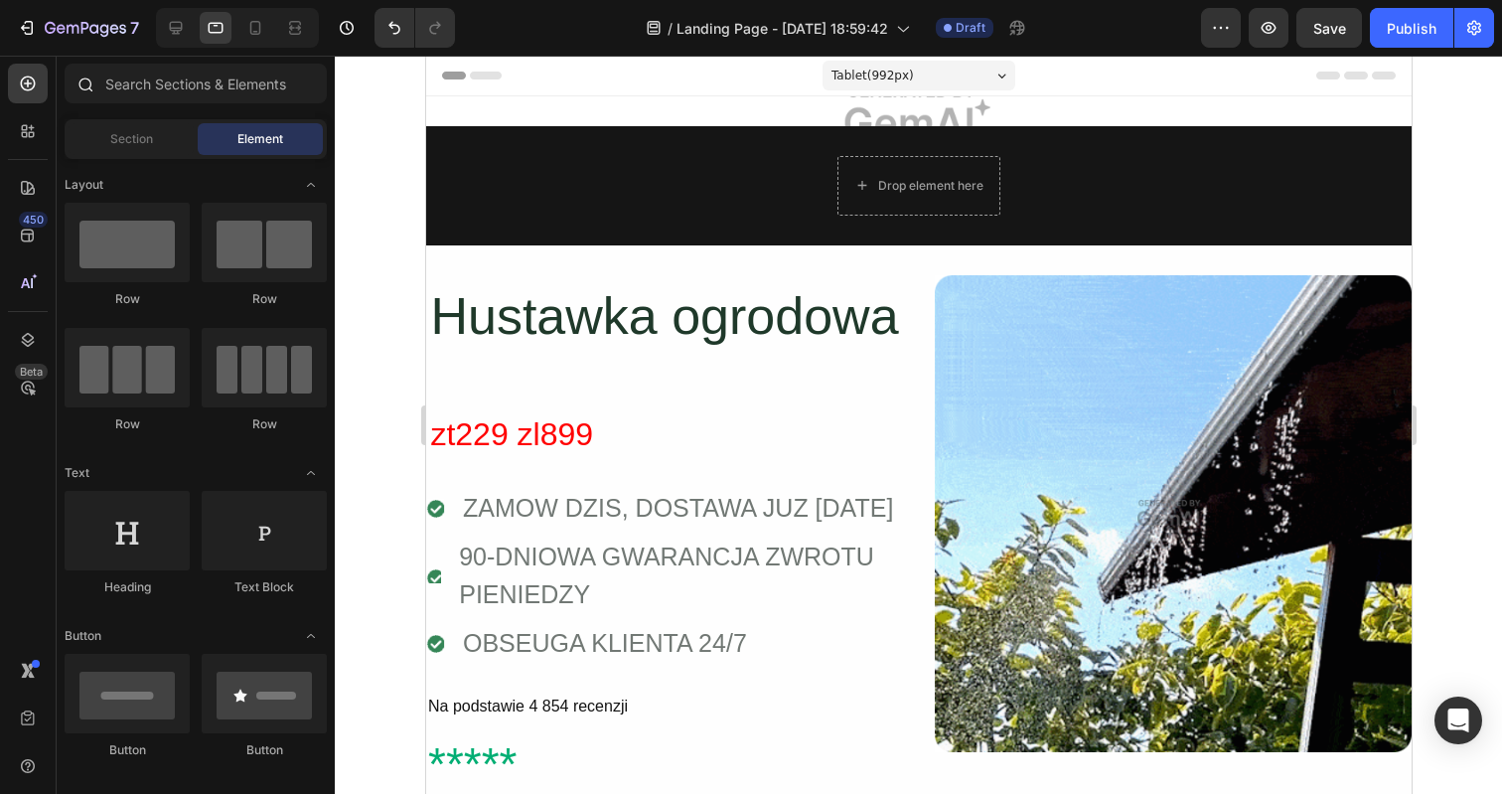
click at [103, 96] on div at bounding box center [85, 84] width 40 height 40
click at [123, 84] on input "text" at bounding box center [196, 84] width 262 height 40
drag, startPoint x: 554, startPoint y: 598, endPoint x: 888, endPoint y: 188, distance: 528.8
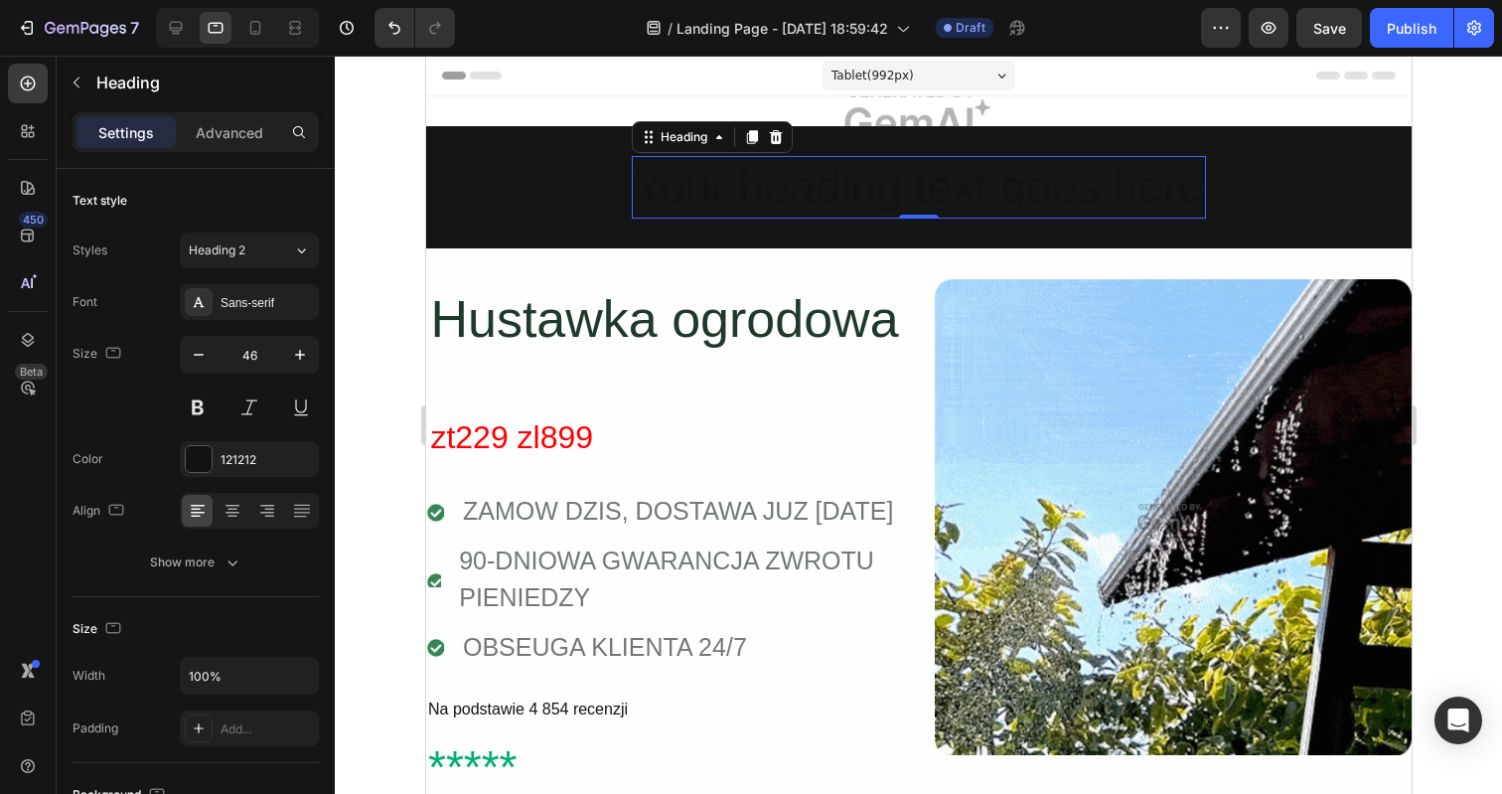
click at [874, 179] on h2 "Your heading text goes here" at bounding box center [918, 188] width 574 height 64
click at [874, 179] on p "Your heading text goes here" at bounding box center [918, 188] width 570 height 60
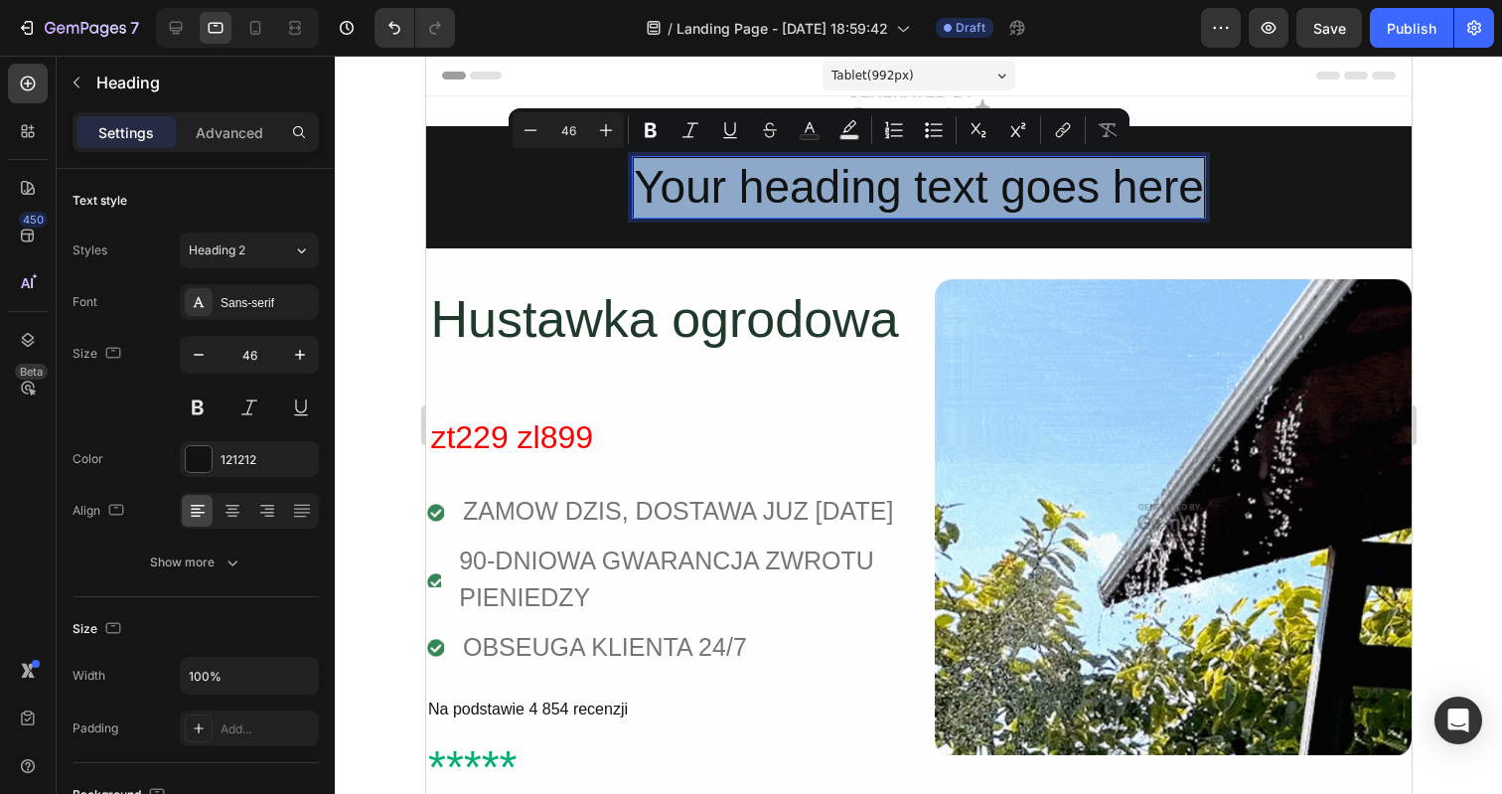
click at [874, 179] on p "Your heading text goes here" at bounding box center [918, 188] width 570 height 60
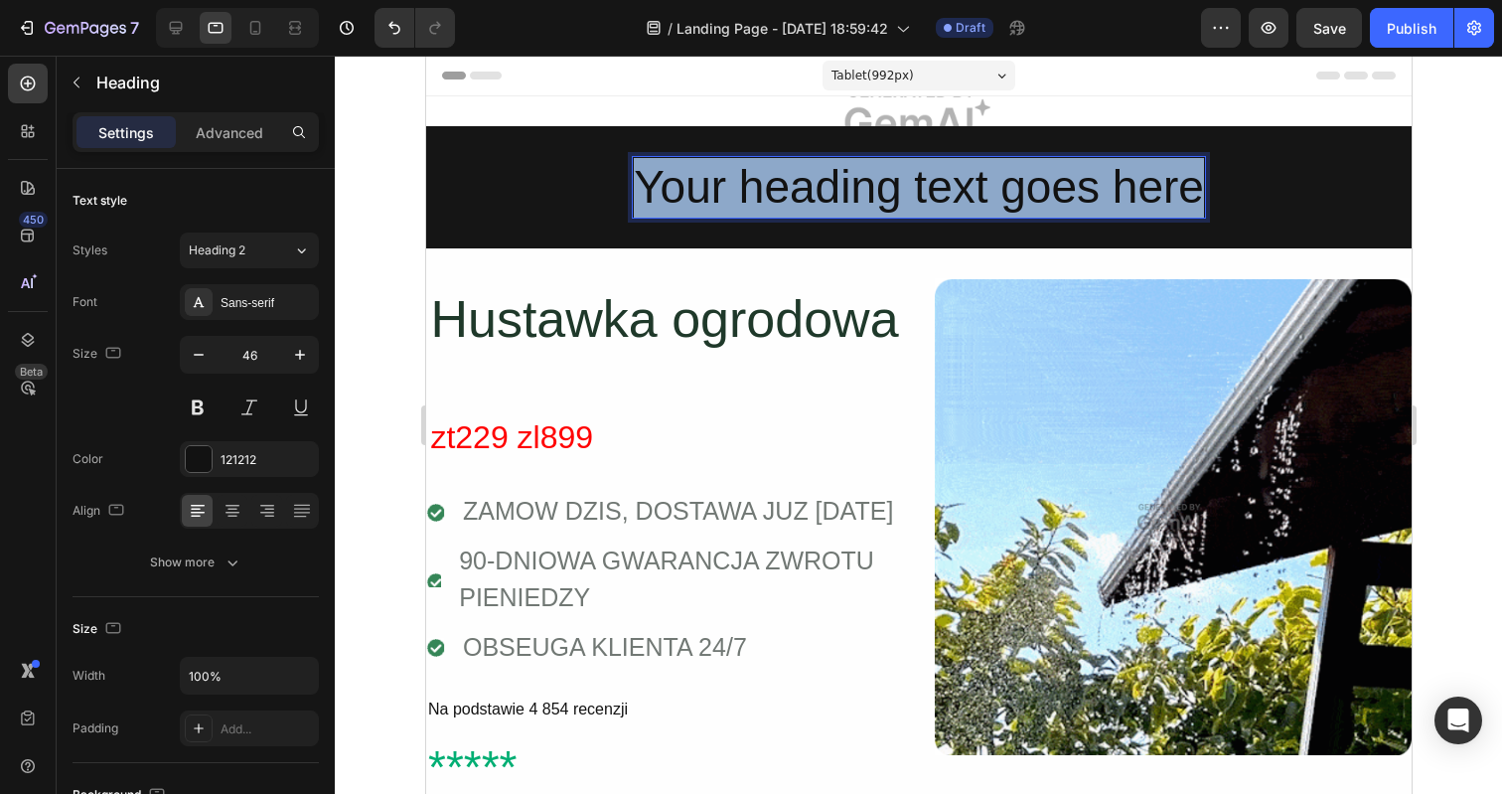
click at [874, 179] on p "Your heading text goes here" at bounding box center [918, 188] width 570 height 60
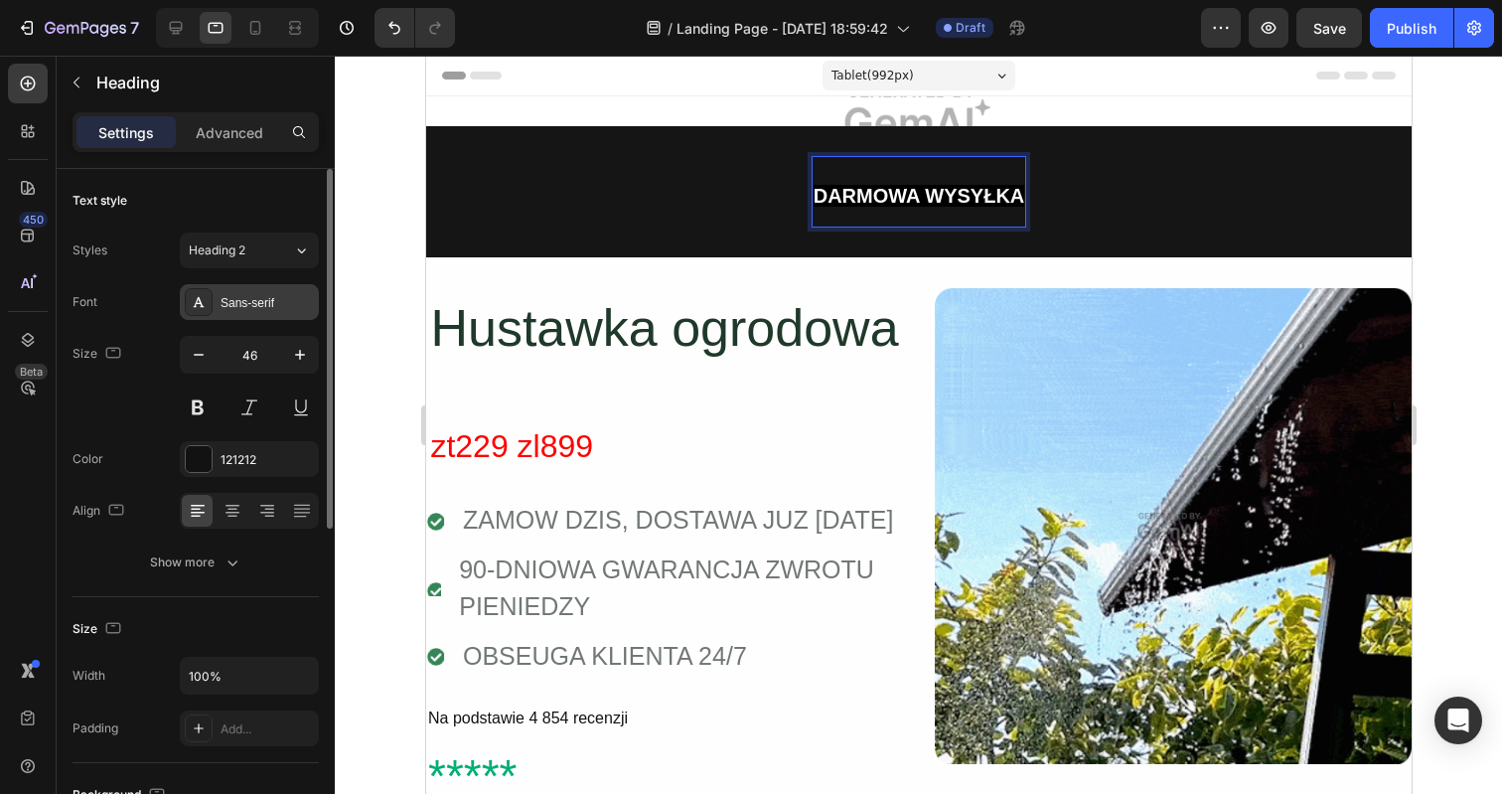
click at [263, 308] on div "Sans-serif" at bounding box center [267, 303] width 93 height 18
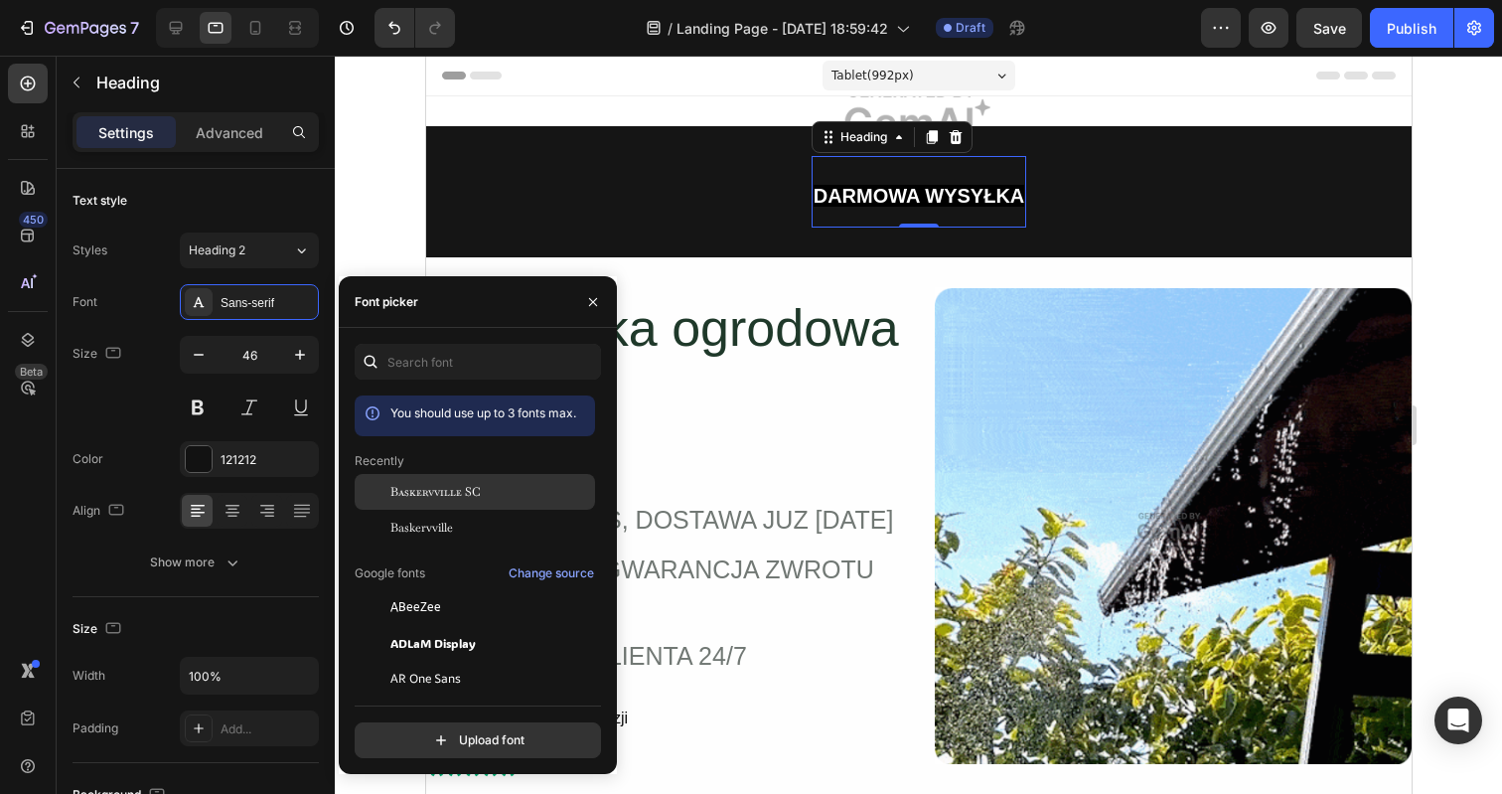
click at [430, 496] on span "Baskervville SC" at bounding box center [435, 492] width 90 height 18
click at [372, 186] on div at bounding box center [918, 425] width 1167 height 738
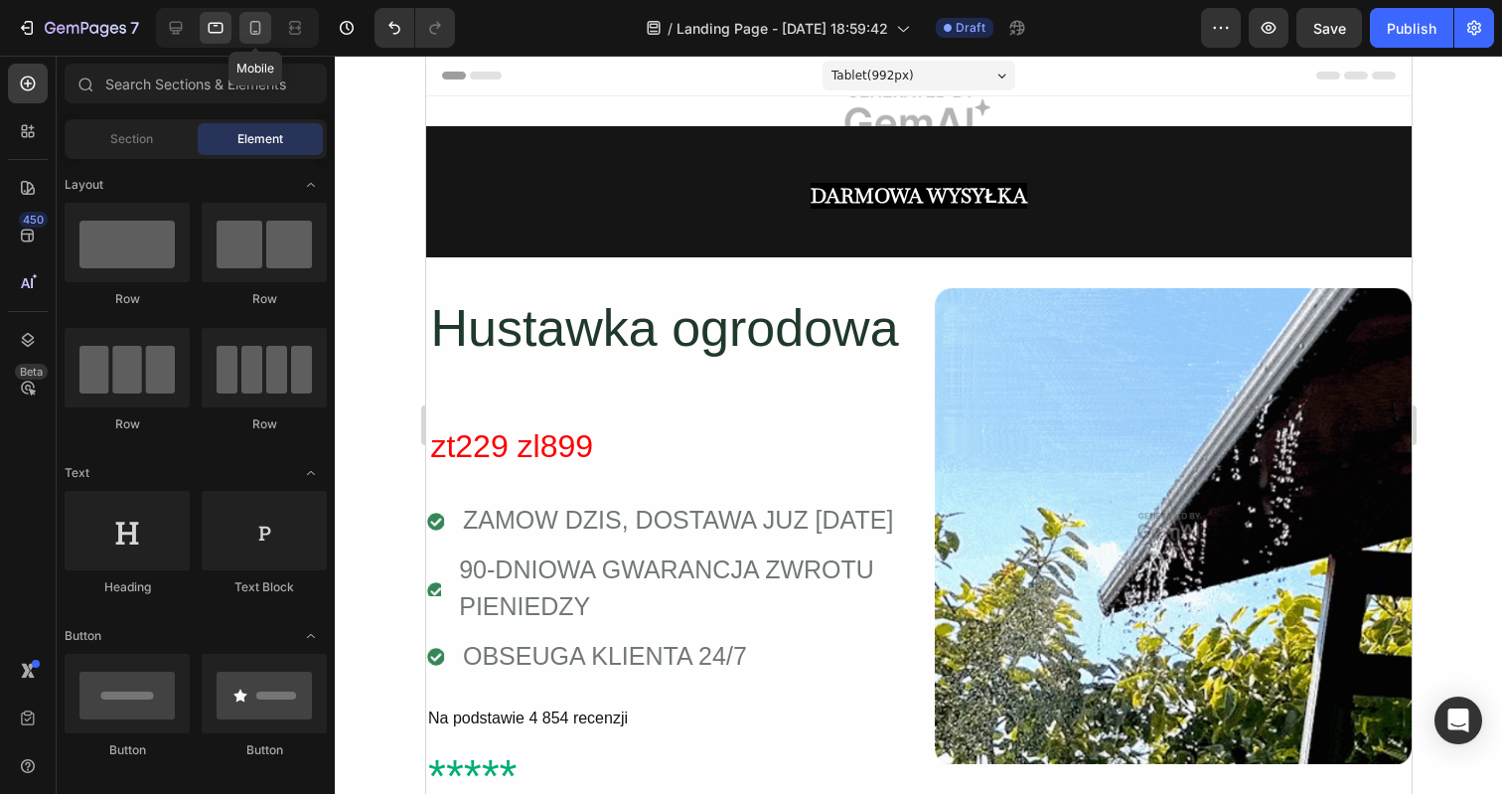
click at [248, 27] on icon at bounding box center [255, 28] width 20 height 20
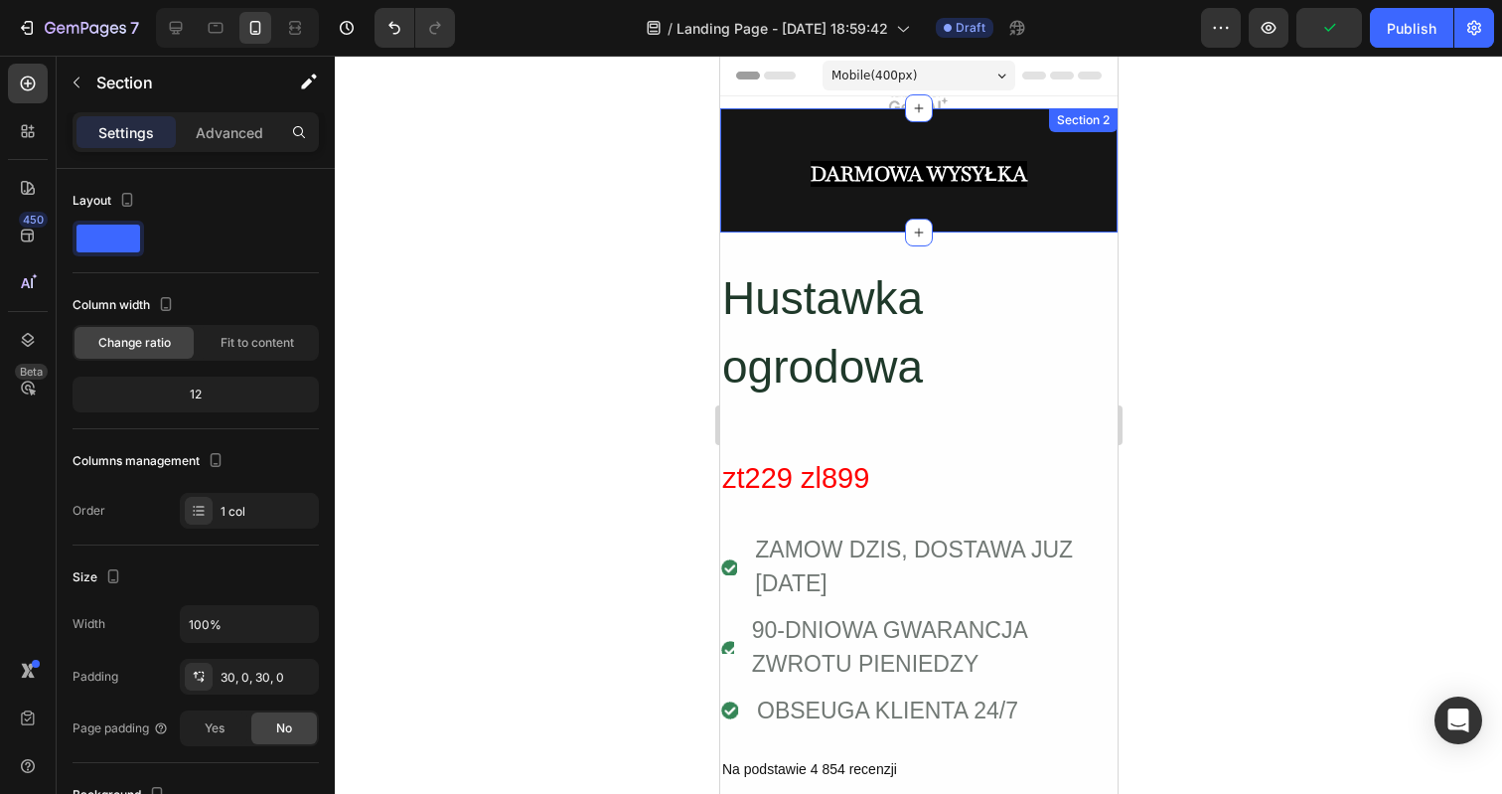
click at [777, 210] on div "⁠⁠⁠⁠⁠⁠⁠ DARMOWA WYSYŁKA Heading Row Section 2" at bounding box center [917, 170] width 397 height 124
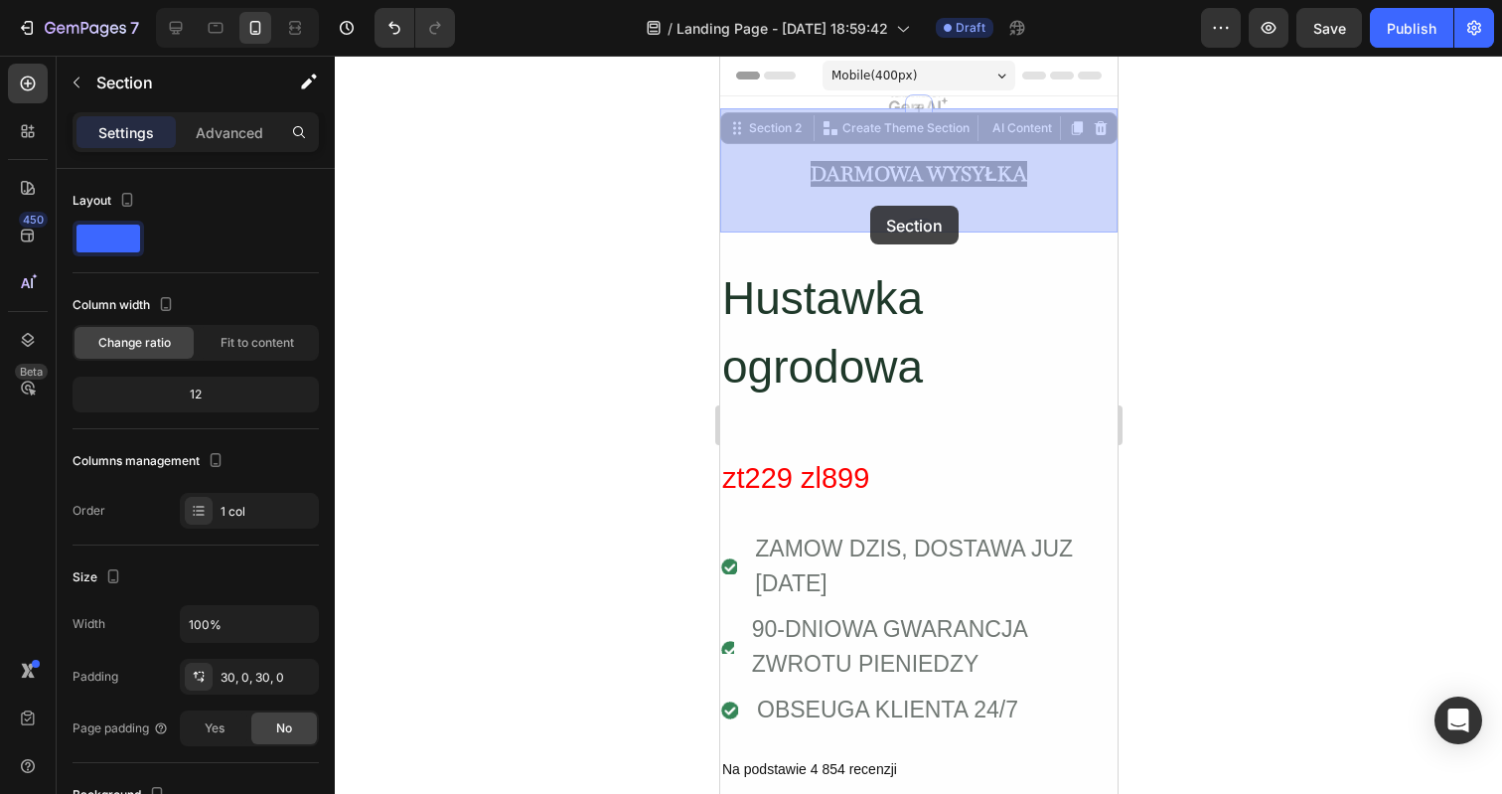
drag, startPoint x: 869, startPoint y: 231, endPoint x: 869, endPoint y: 206, distance: 25.8
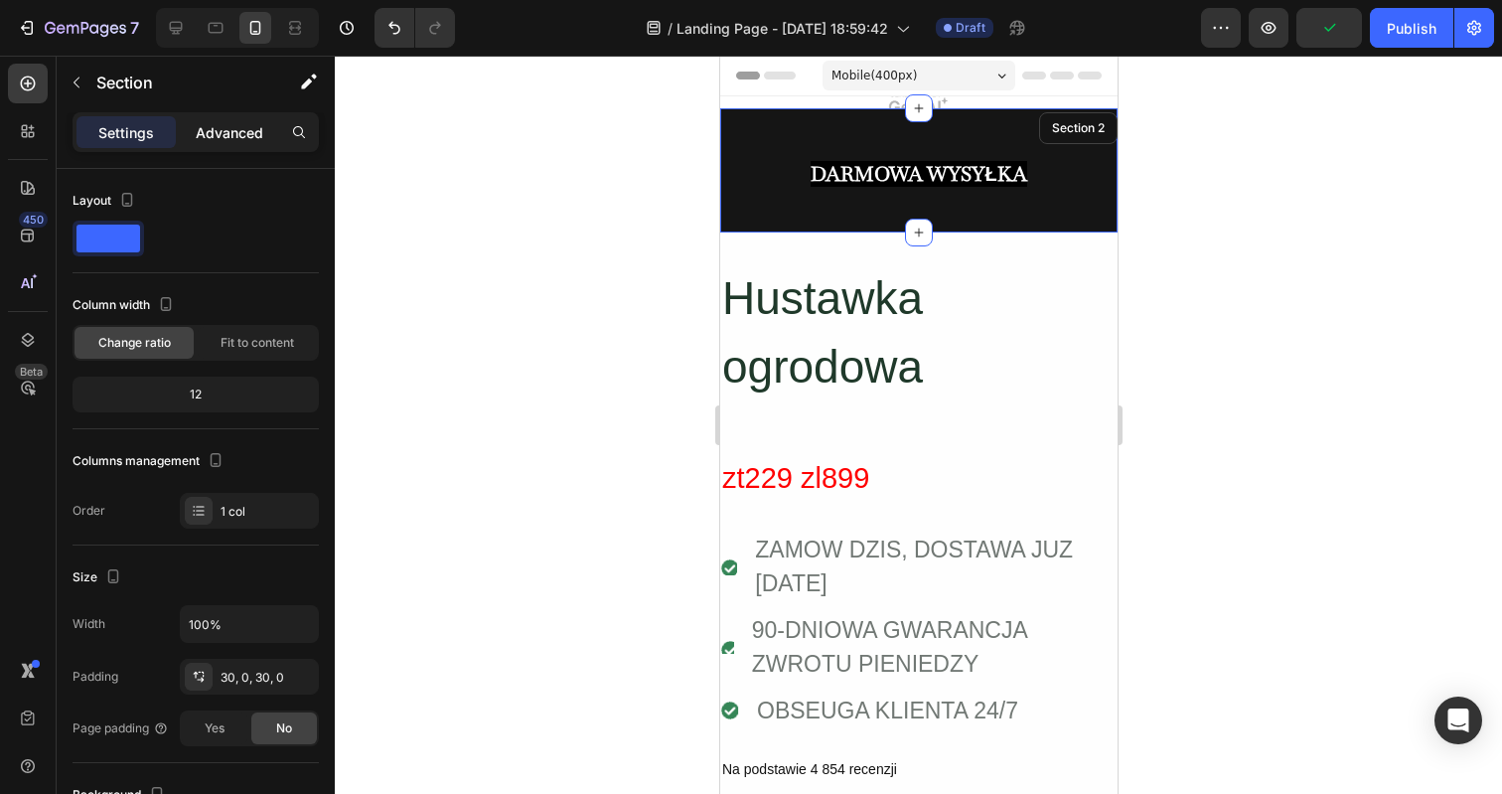
click at [220, 128] on p "Advanced" at bounding box center [230, 132] width 68 height 21
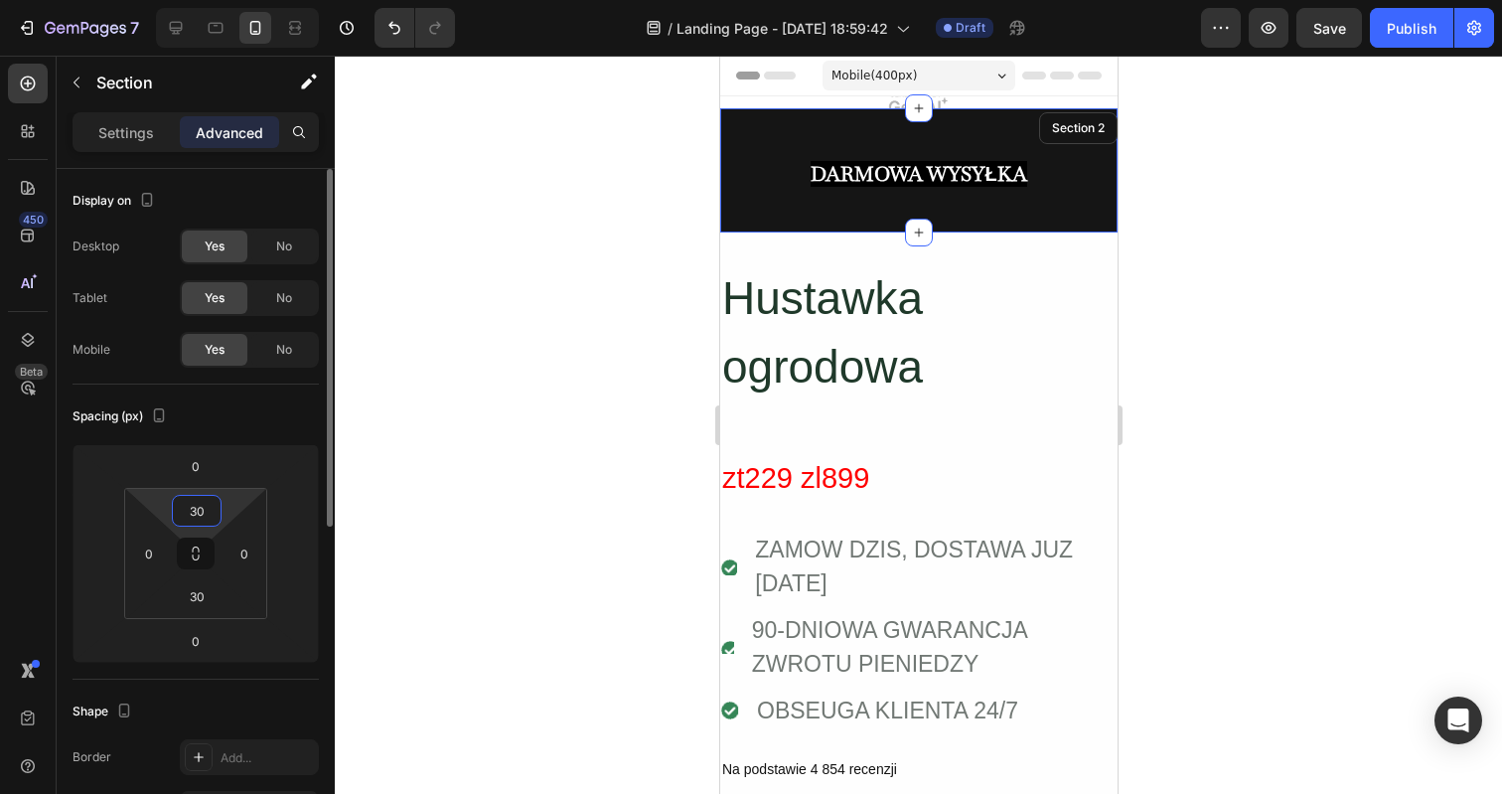
click at [191, 510] on input "30" at bounding box center [197, 511] width 40 height 30
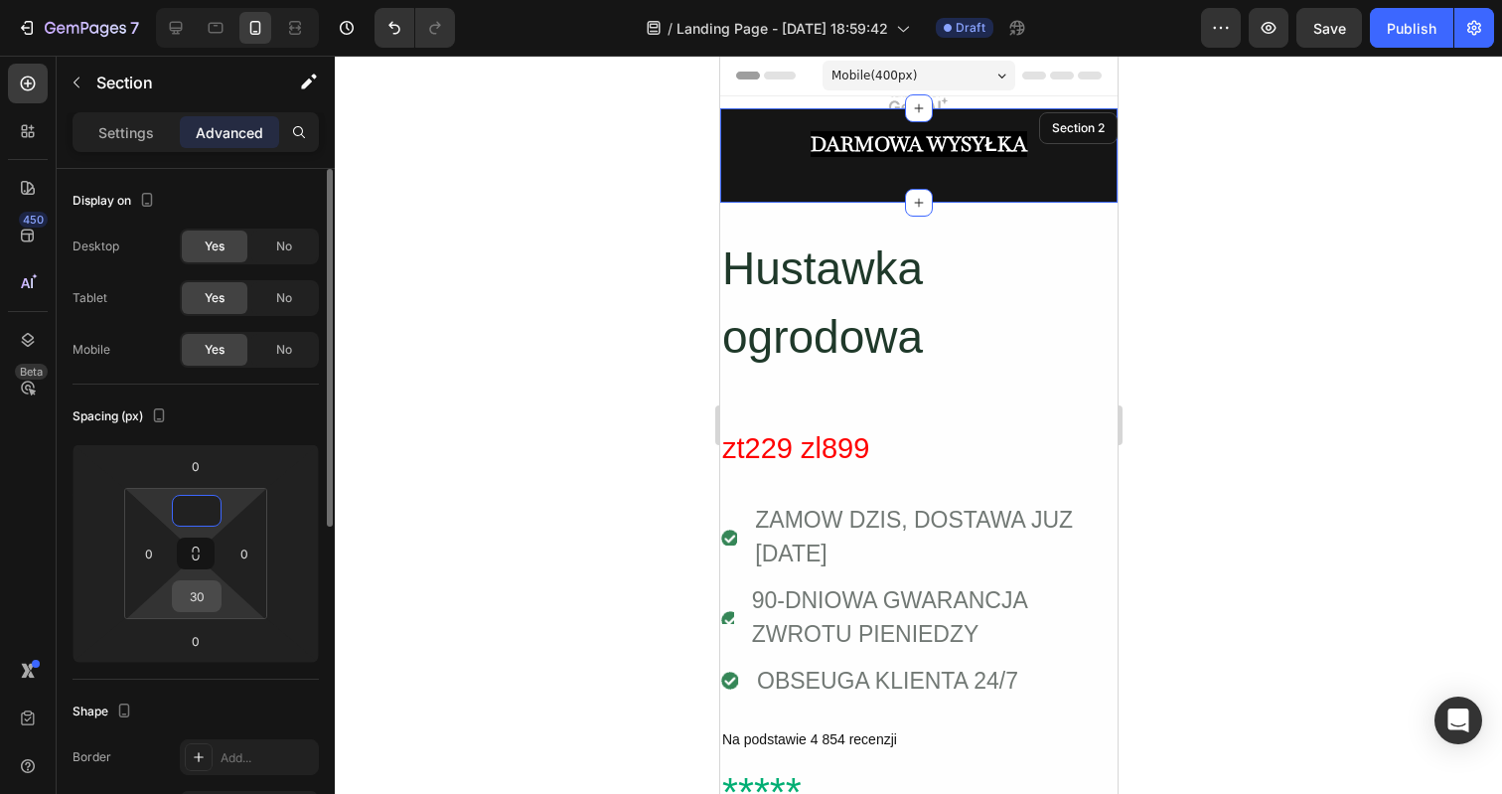
type input "0"
click at [202, 592] on input "30" at bounding box center [197, 596] width 40 height 30
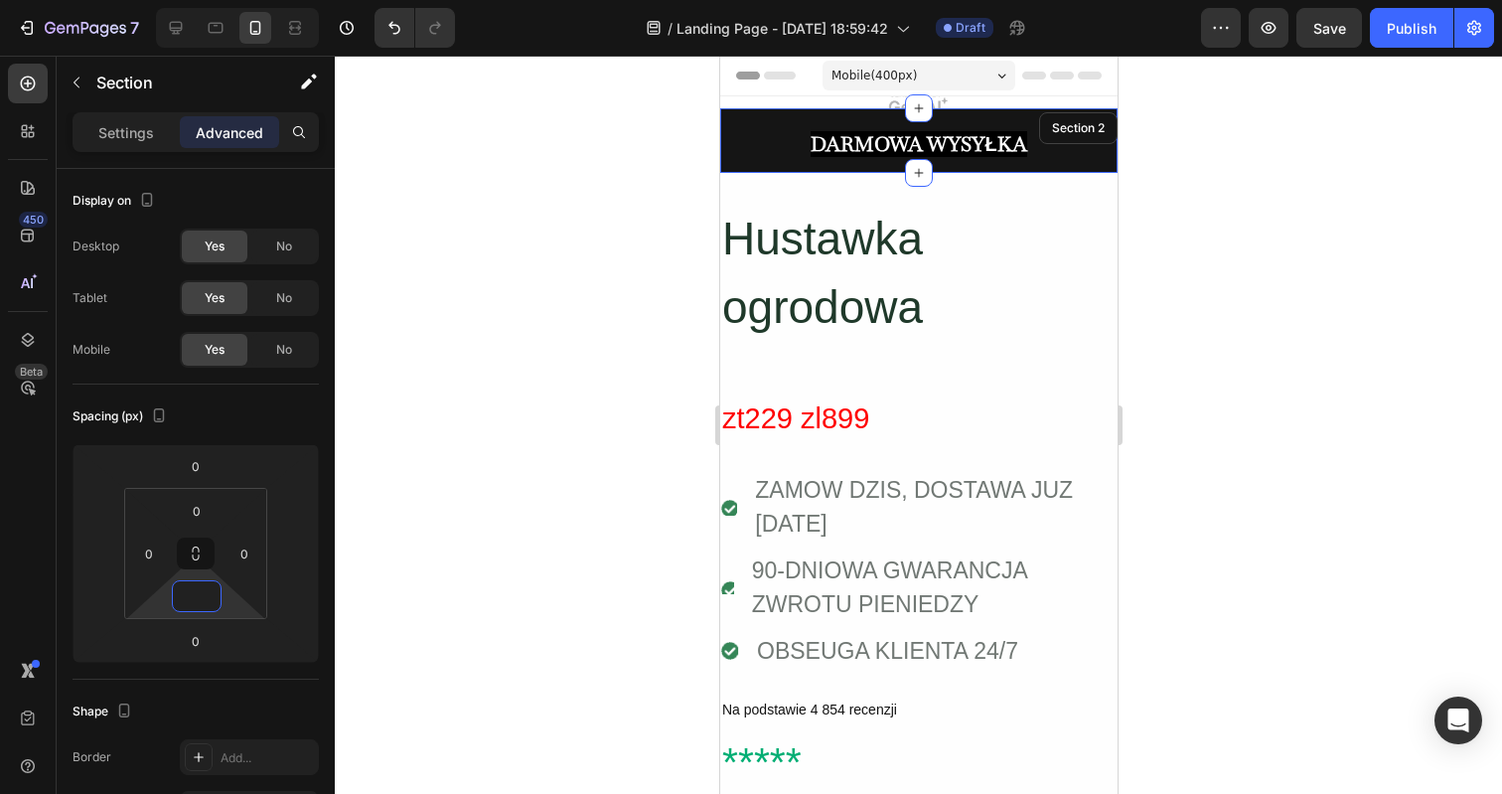
type input "0"
click at [594, 346] on div at bounding box center [918, 425] width 1167 height 738
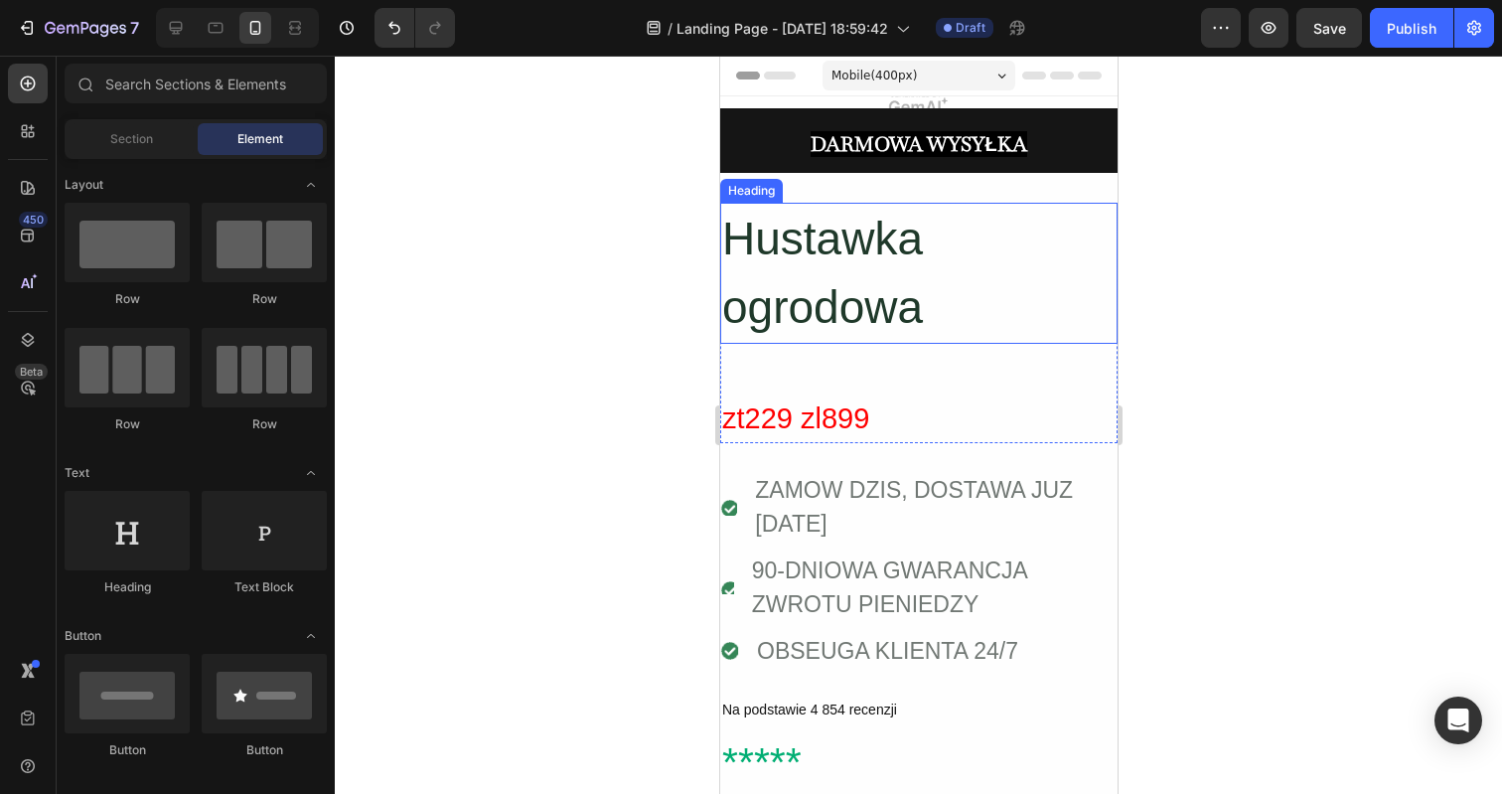
click at [855, 279] on h2 "Hustawka ogrodowa" at bounding box center [917, 273] width 397 height 141
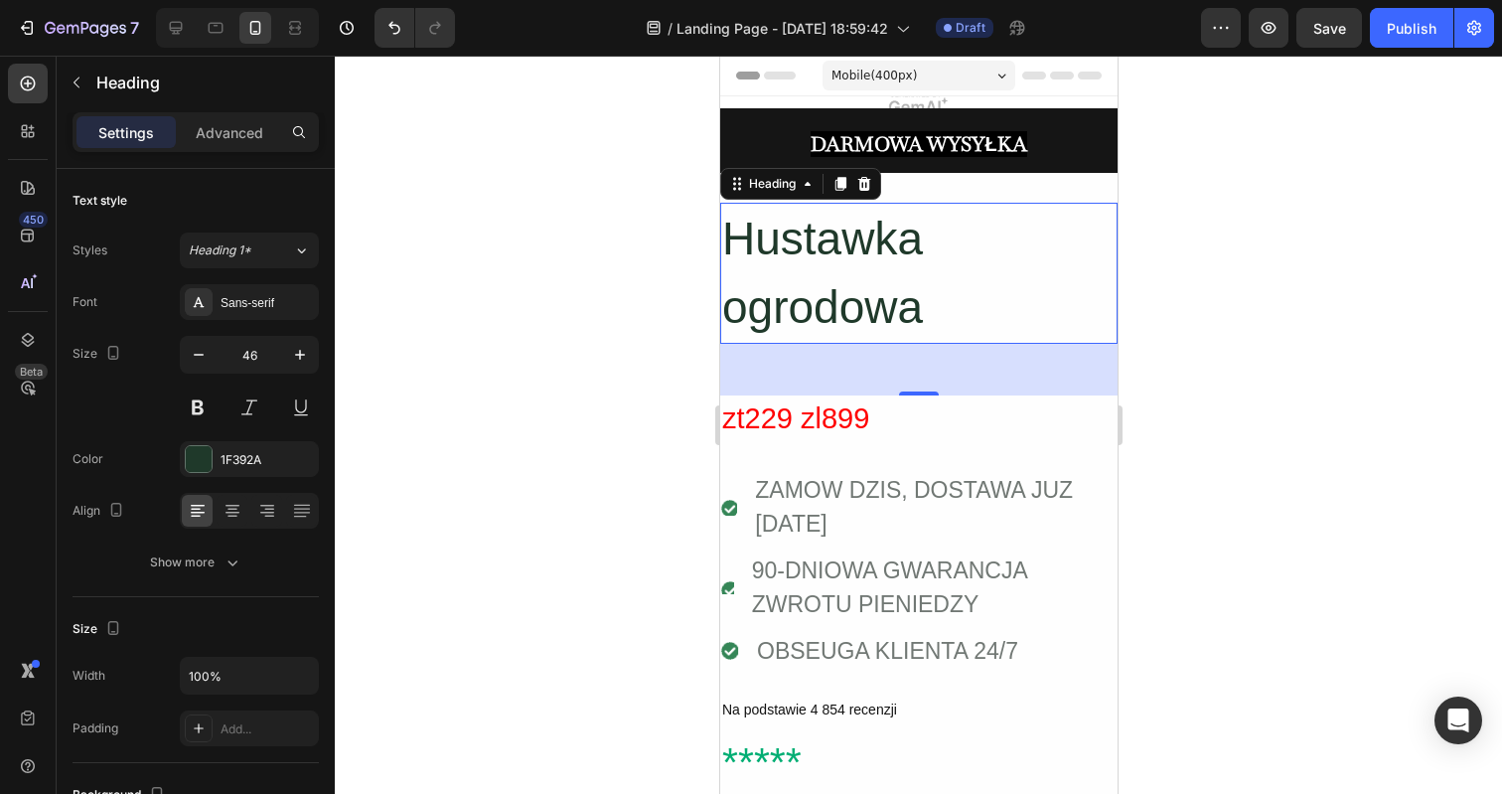
click at [579, 271] on div at bounding box center [918, 425] width 1167 height 738
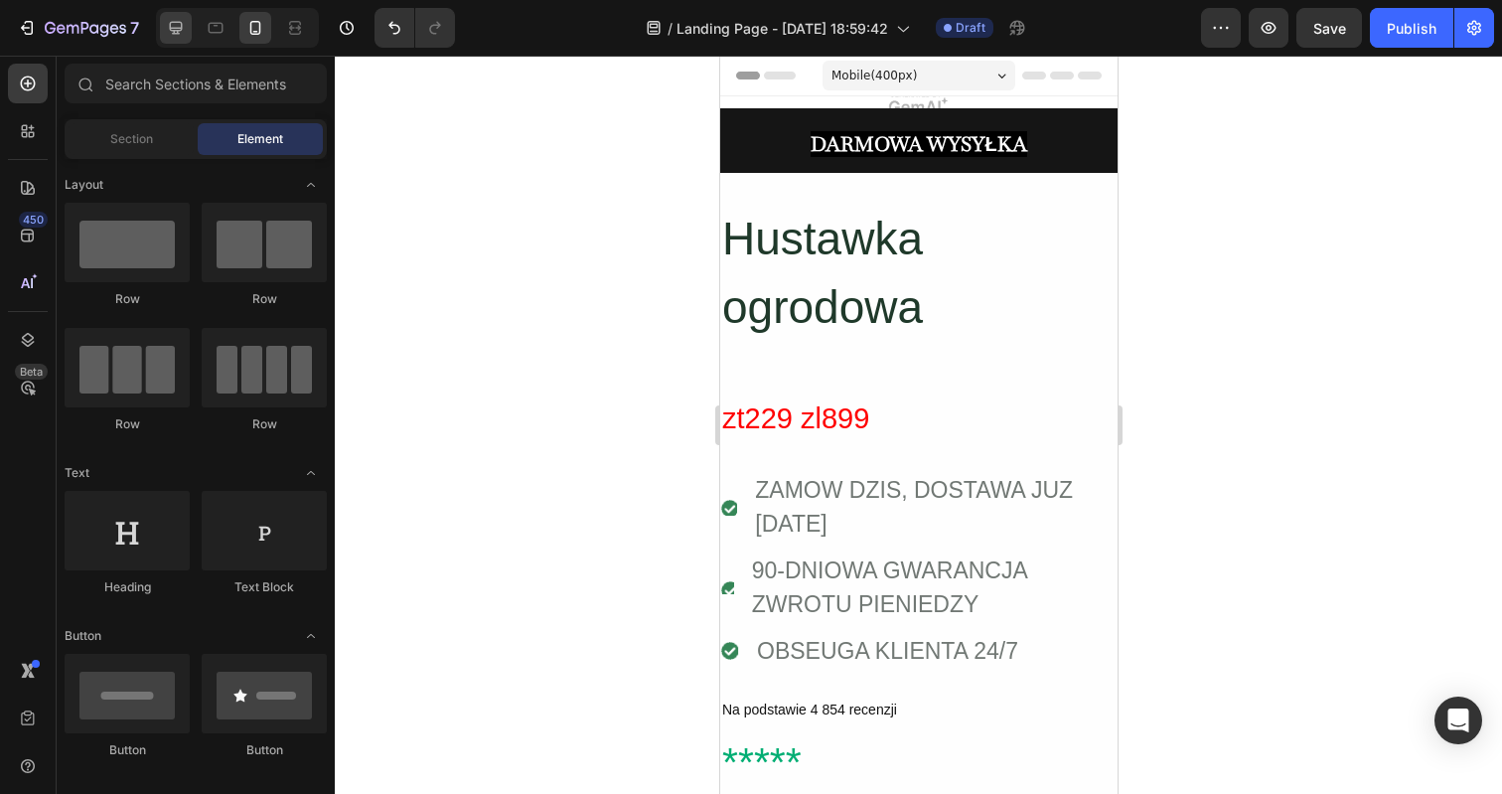
click at [178, 41] on div at bounding box center [176, 28] width 32 height 32
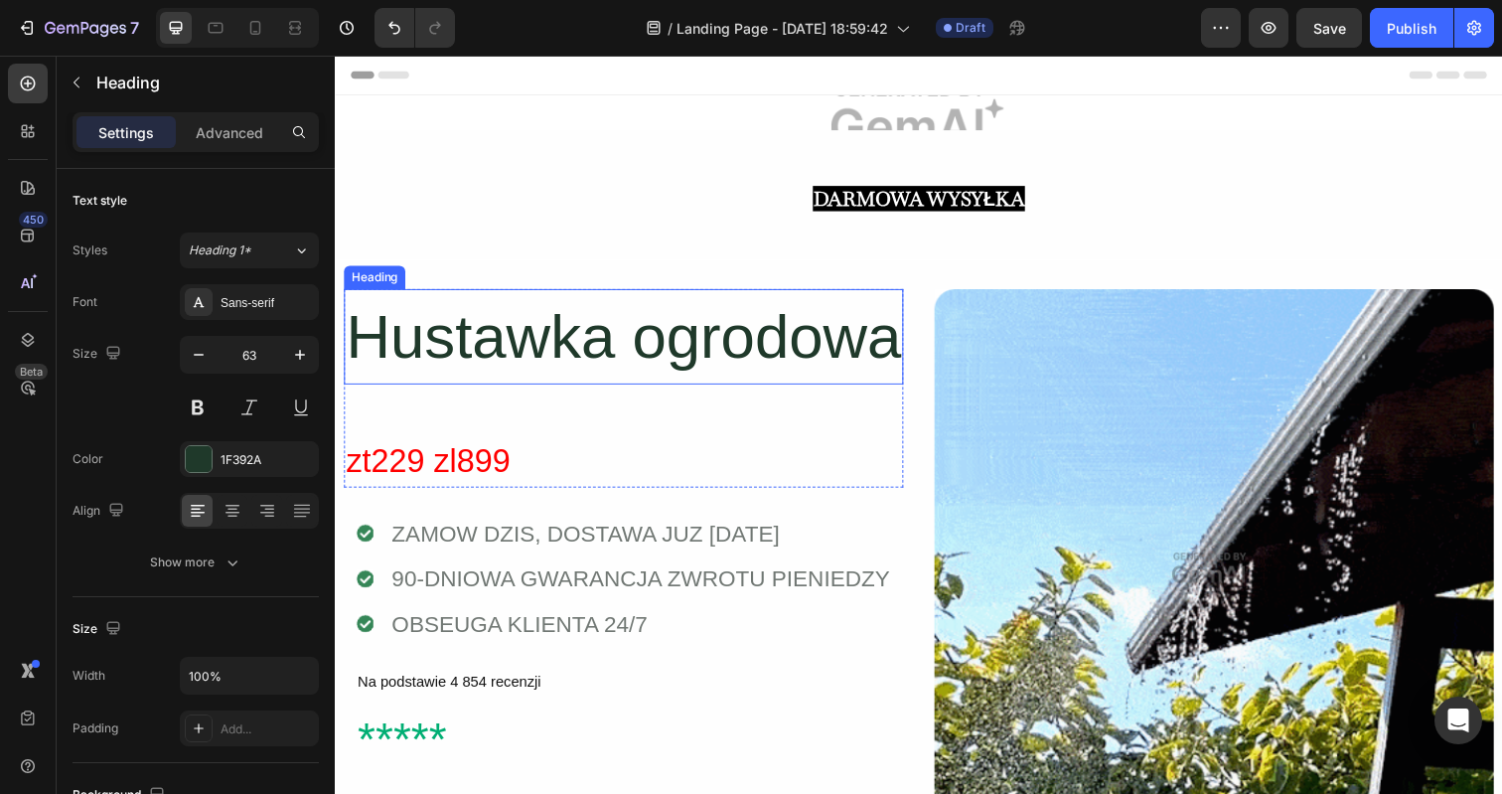
click at [615, 337] on h2 "Hustawka ogrodowa" at bounding box center [629, 343] width 571 height 98
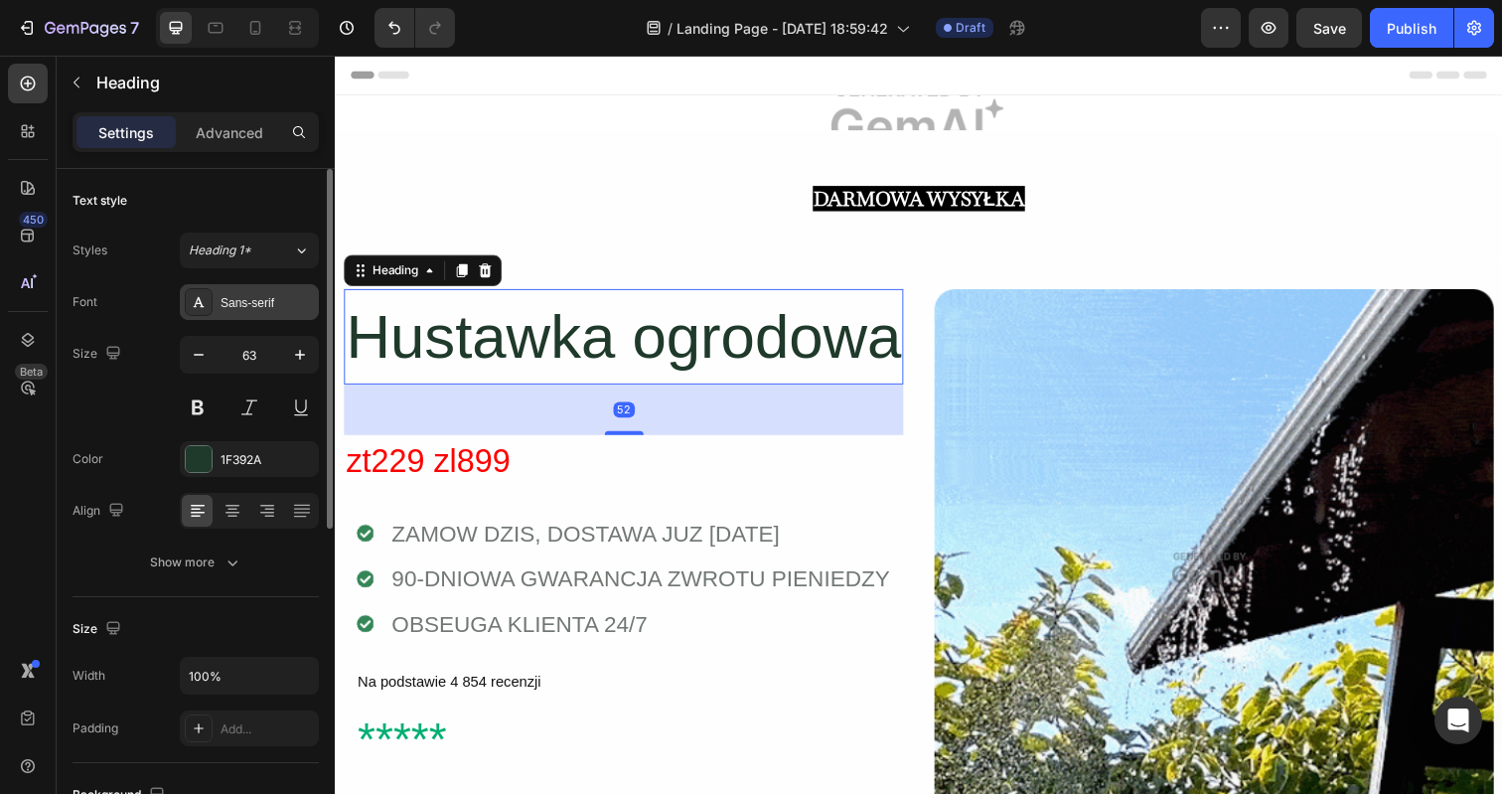
click at [271, 300] on div "Sans-serif" at bounding box center [267, 303] width 93 height 18
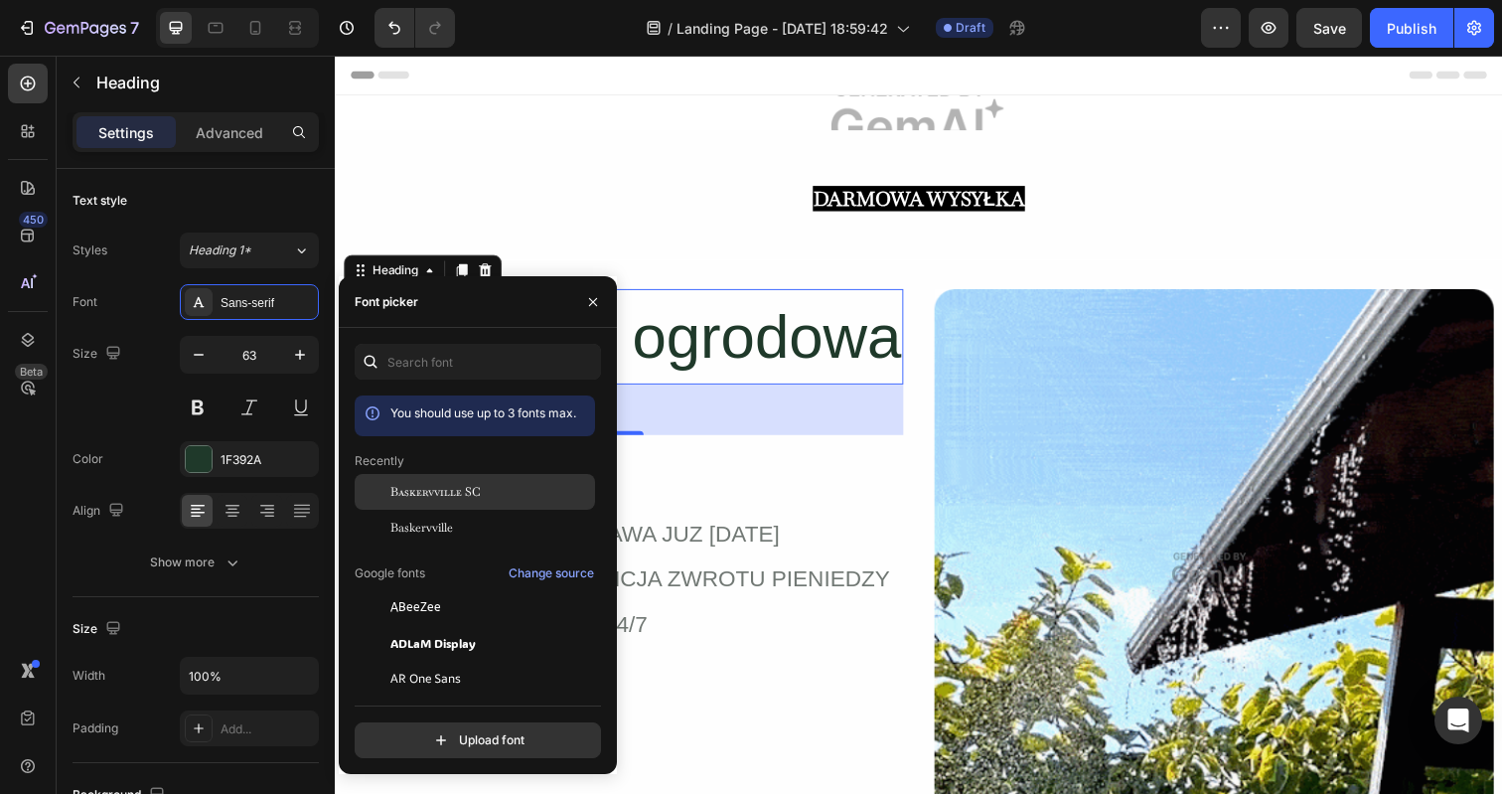
click at [431, 490] on span "Baskervville SC" at bounding box center [435, 492] width 90 height 18
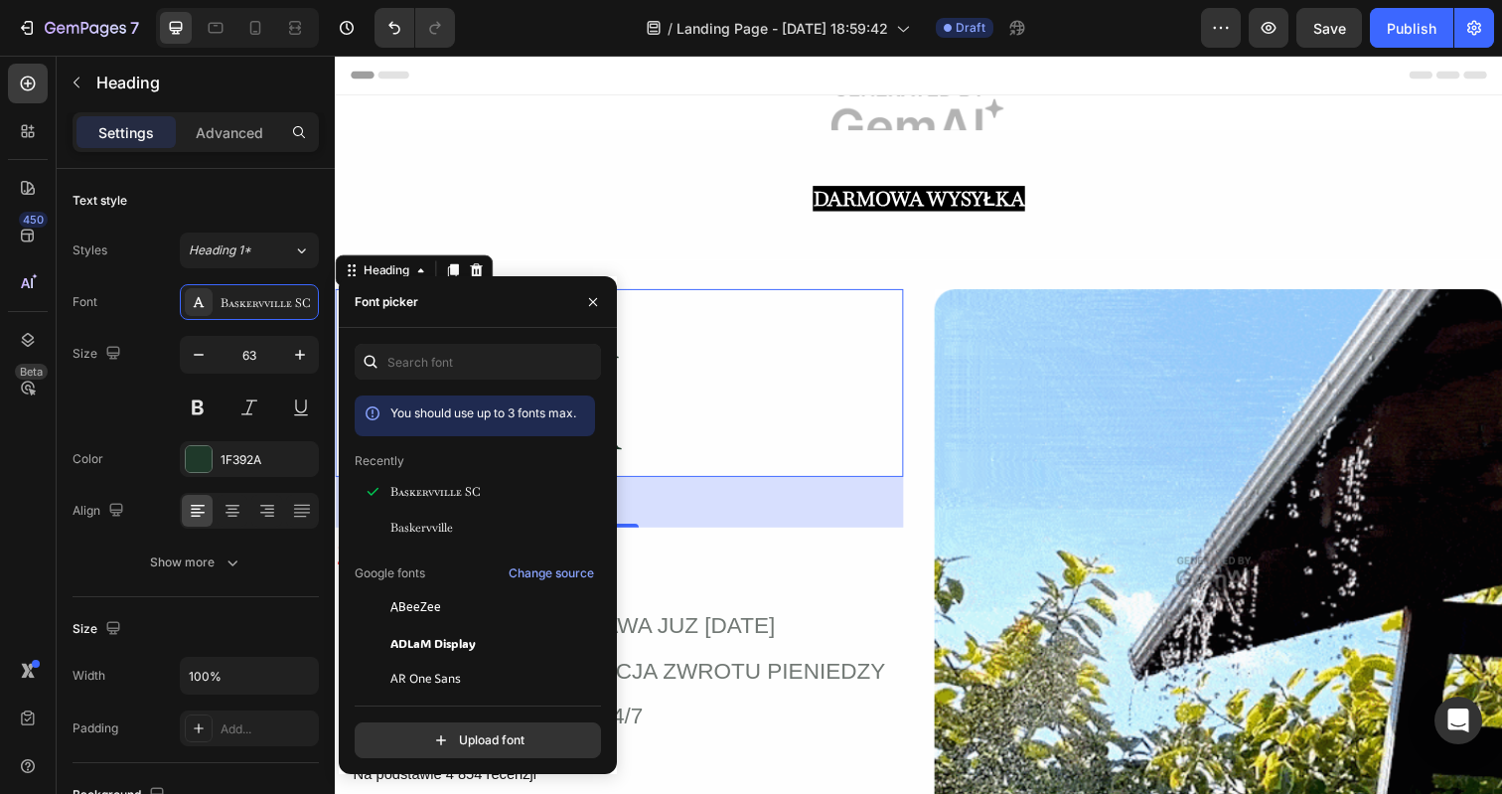
click at [807, 413] on h2 "Hustawka ogrodowa" at bounding box center [625, 390] width 580 height 192
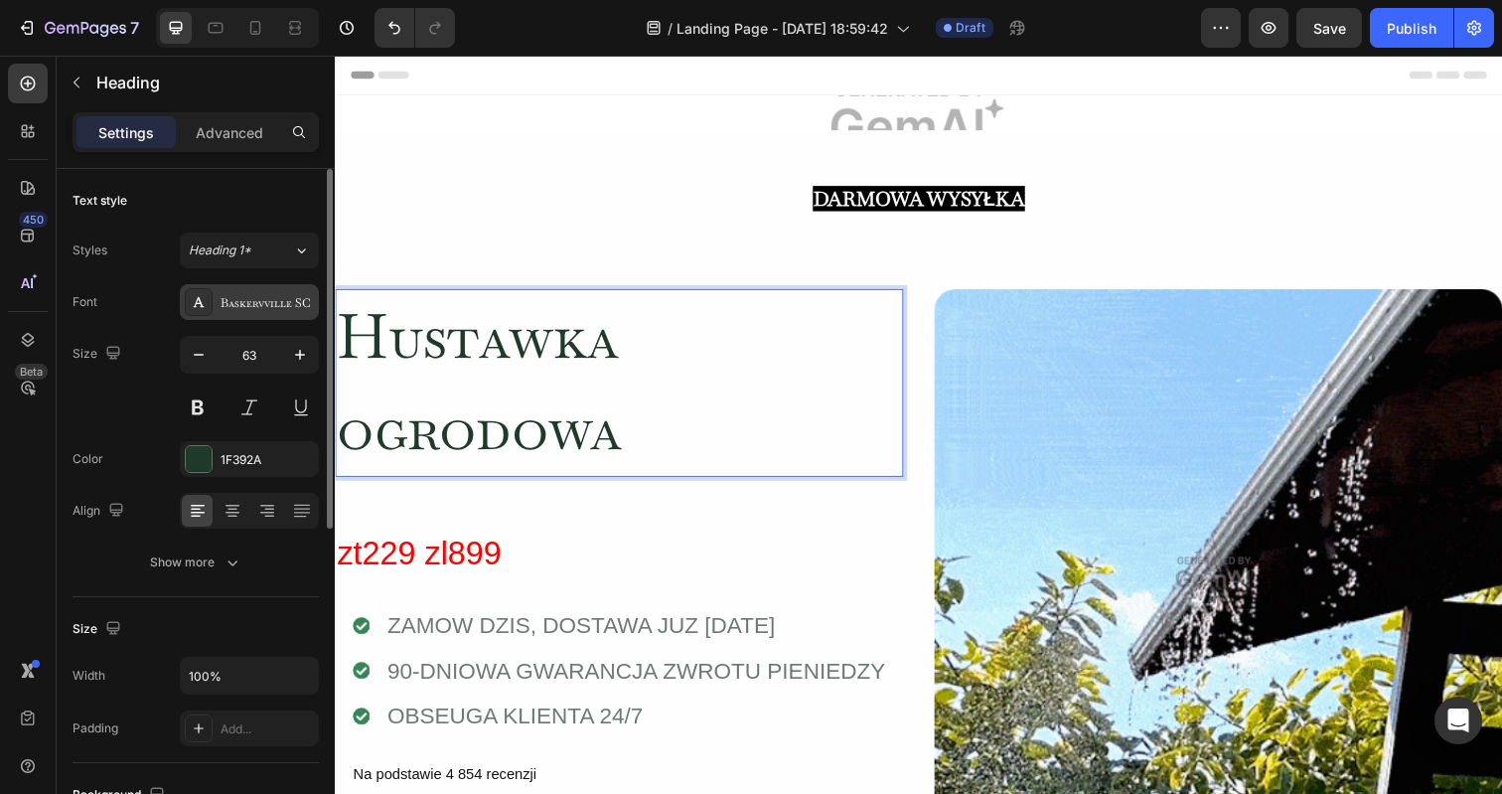
click at [282, 300] on div "Baskervville SC" at bounding box center [267, 303] width 93 height 18
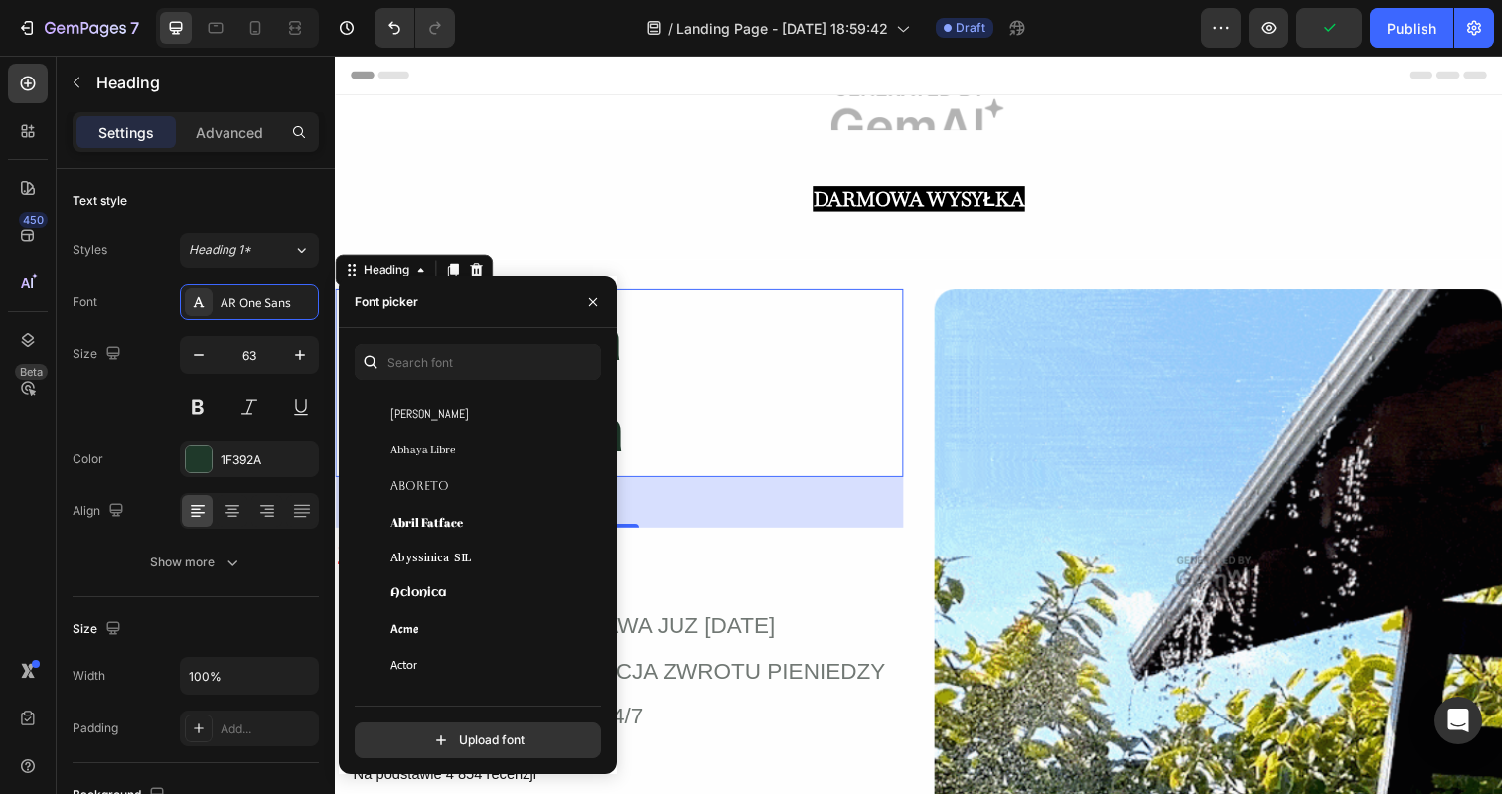
scroll to position [343, 0]
click at [503, 506] on div "Abril Fatface" at bounding box center [490, 515] width 201 height 18
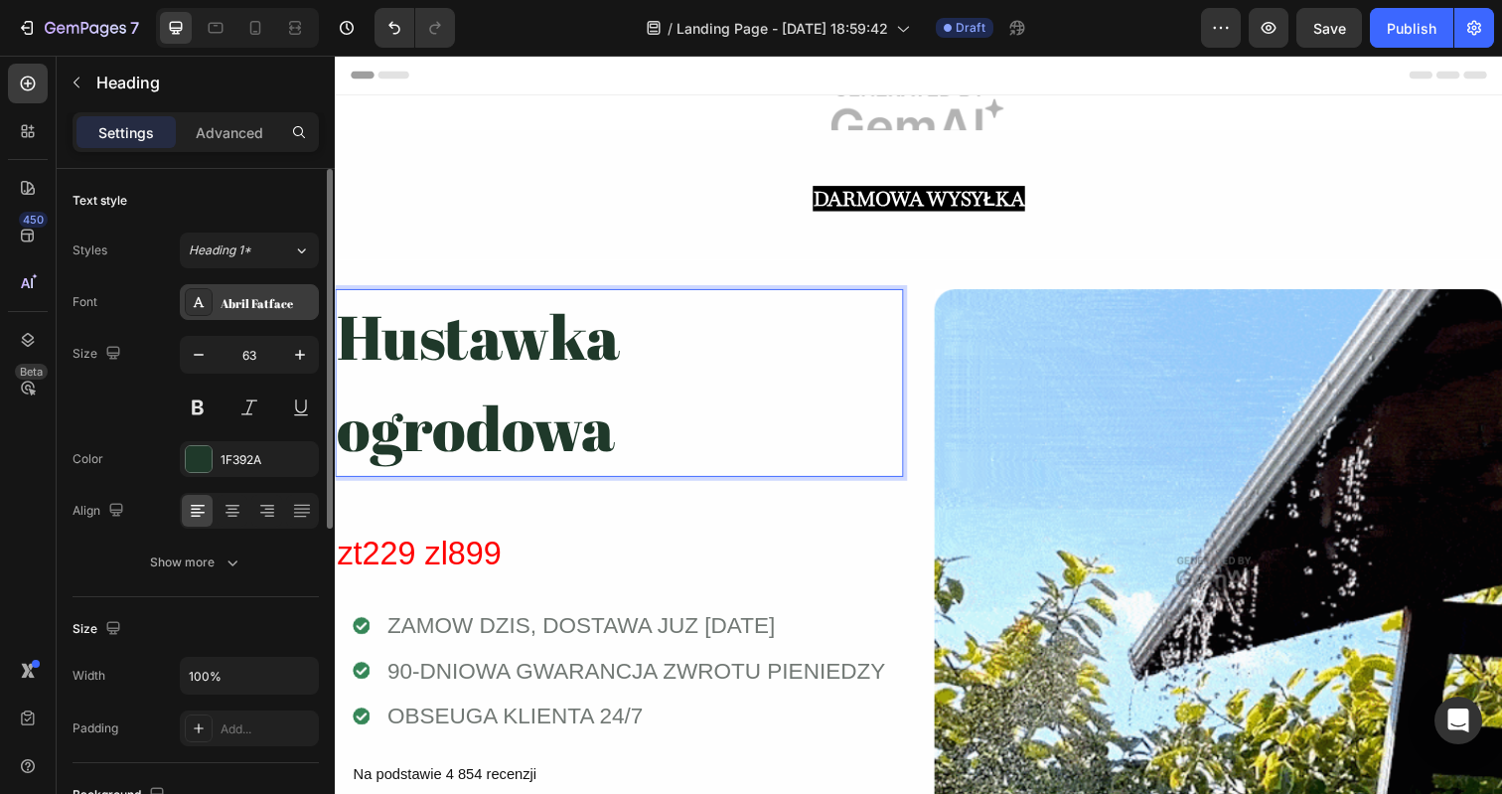
click at [228, 312] on div "Abril Fatface" at bounding box center [249, 302] width 139 height 36
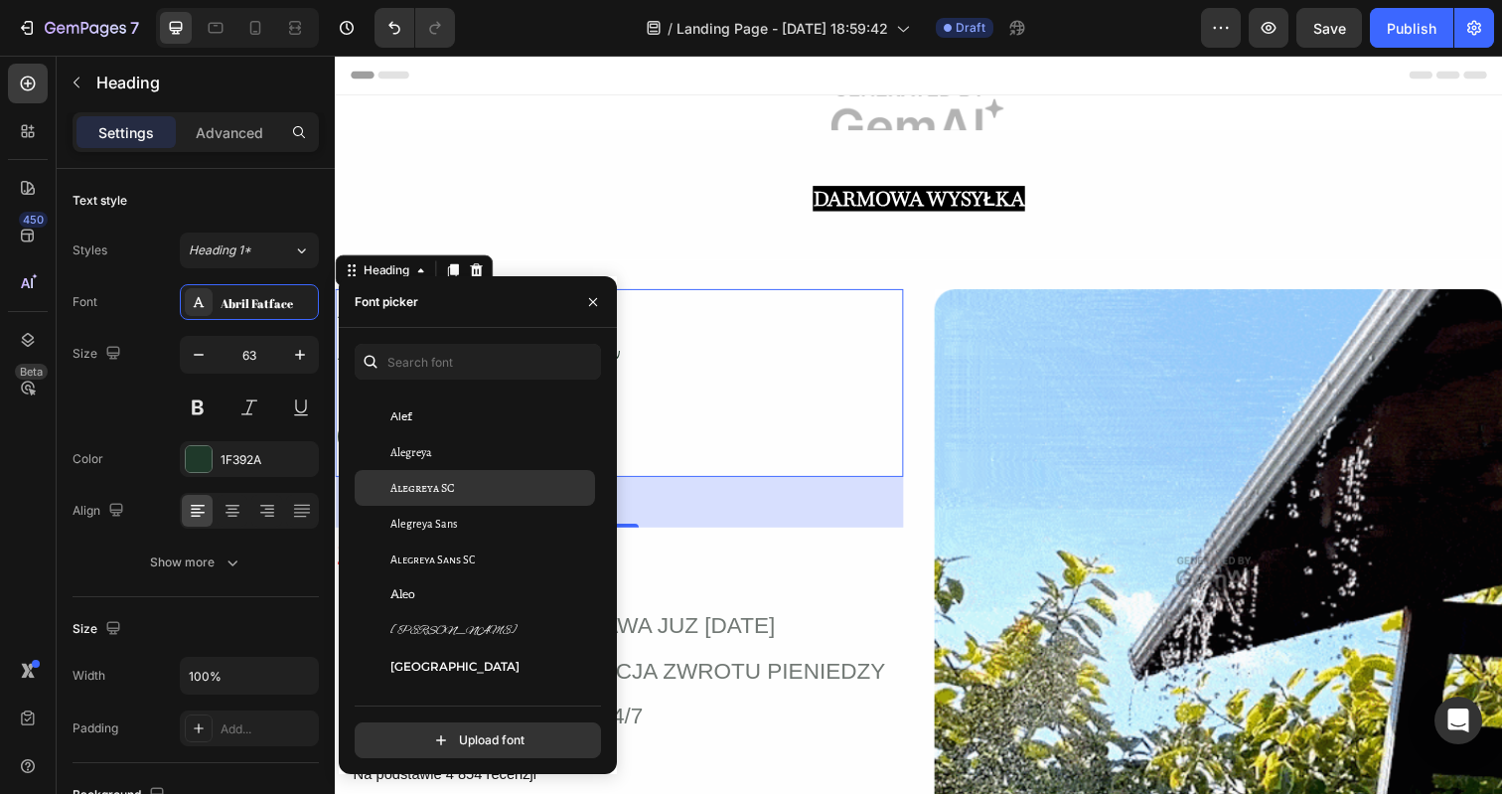
scroll to position [1223, 0]
click at [432, 483] on div "Alegreya" at bounding box center [490, 483] width 201 height 18
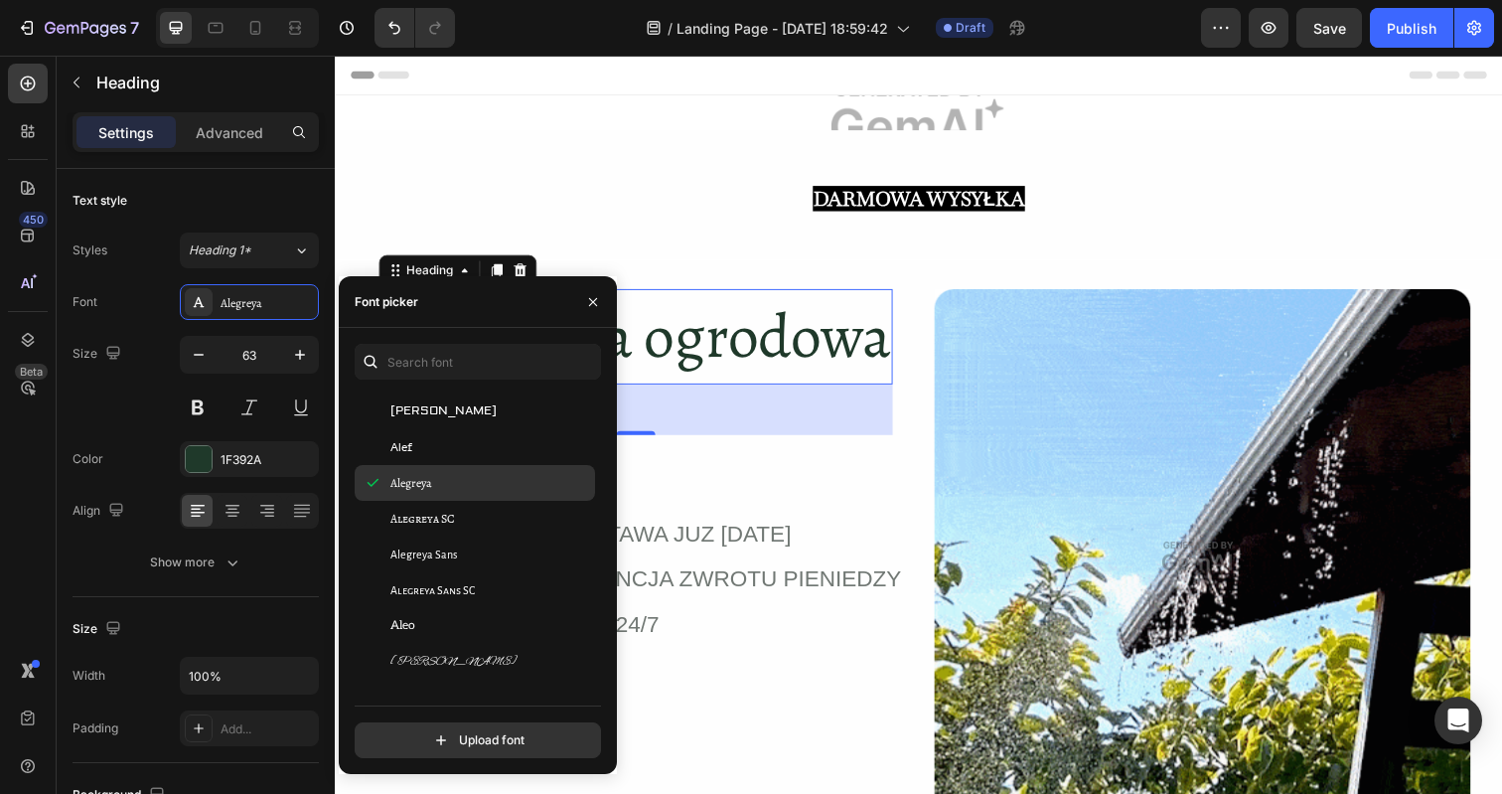
click at [432, 483] on div "Alegreya" at bounding box center [490, 483] width 201 height 18
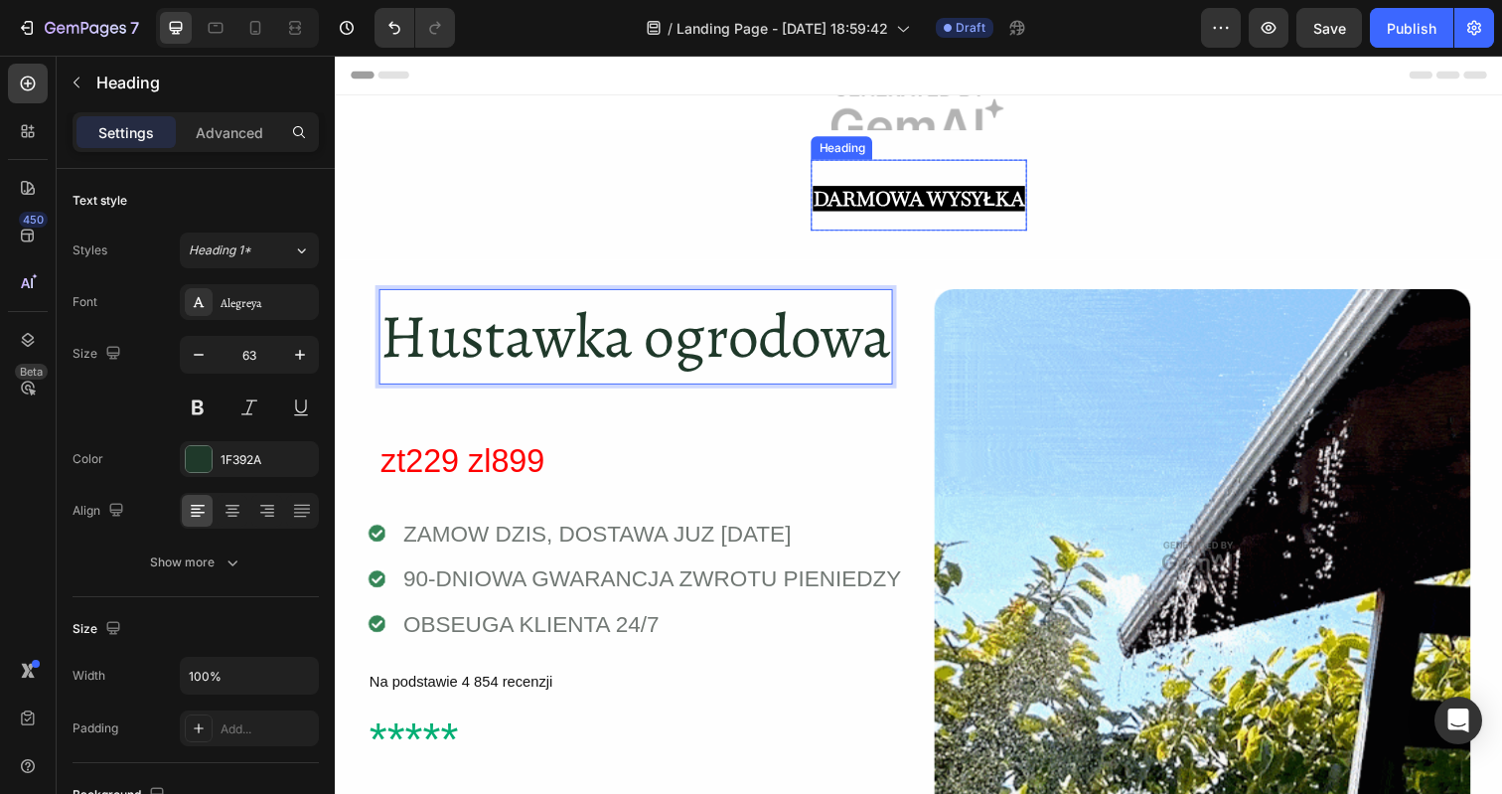
click at [883, 191] on strong "DARMOWA WYSYŁKA" at bounding box center [930, 202] width 216 height 26
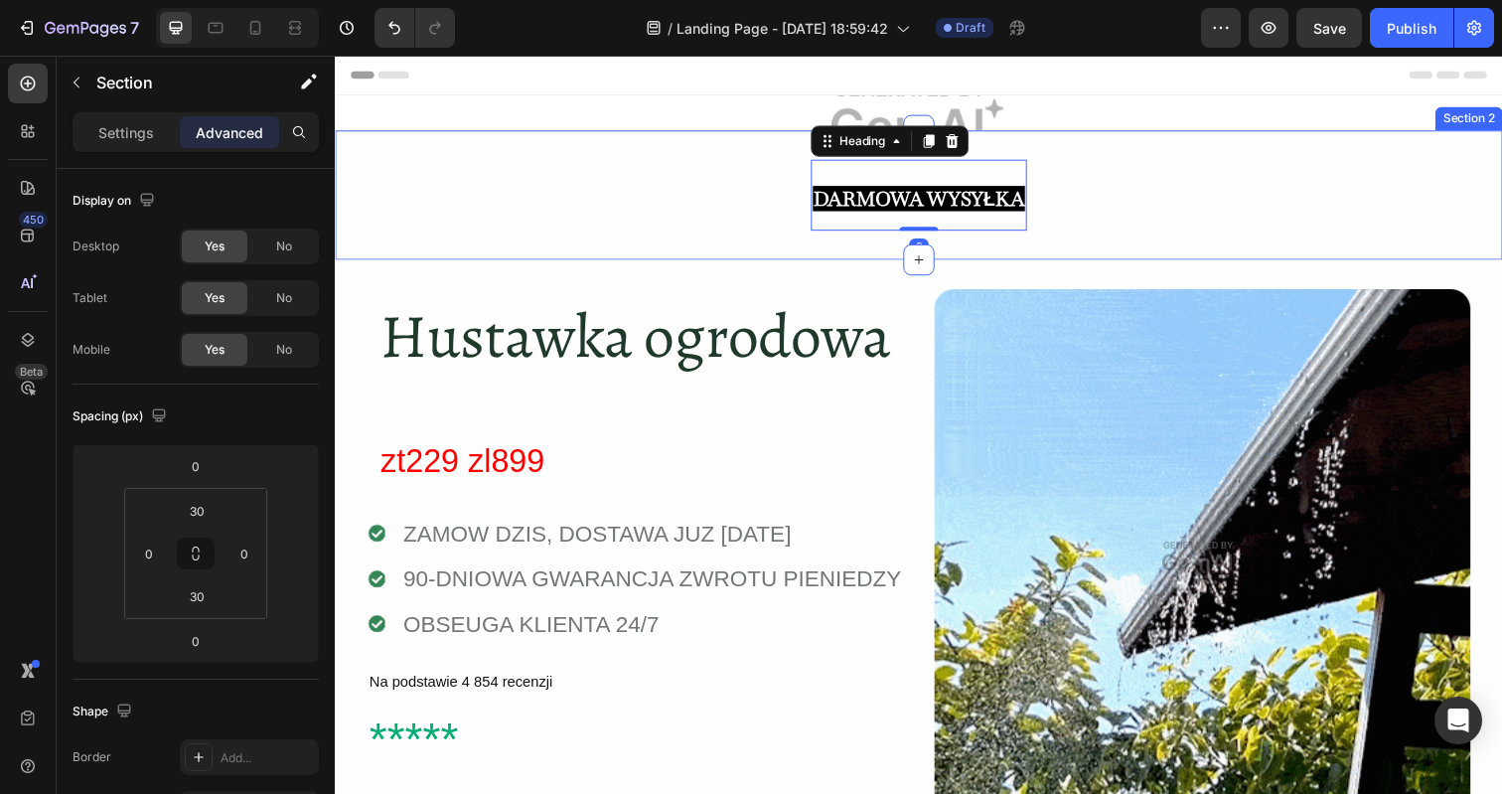
click at [686, 205] on div "DARMOWA WYSYŁKA Heading 0 Row" at bounding box center [931, 198] width 1192 height 73
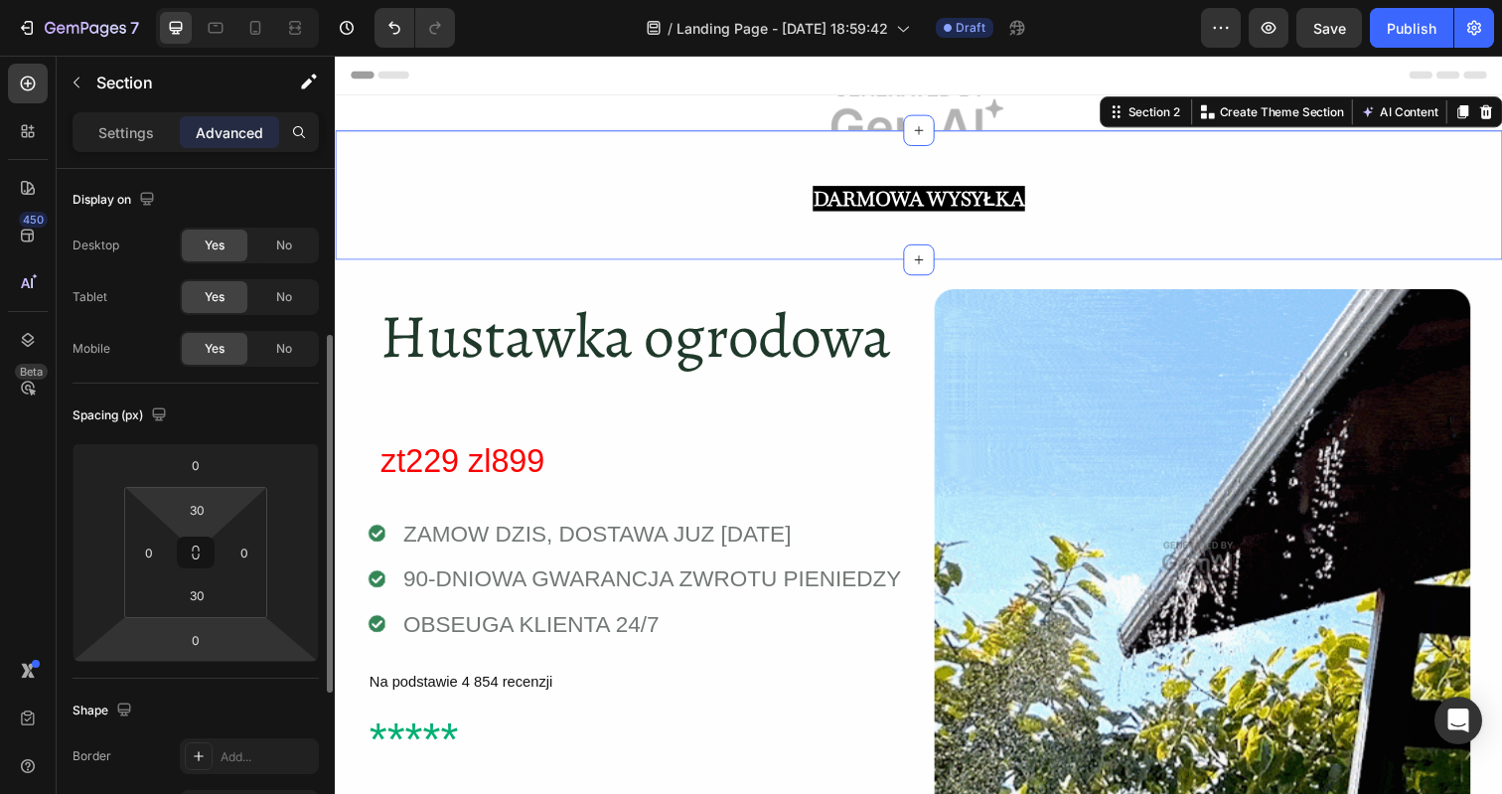
scroll to position [0, 0]
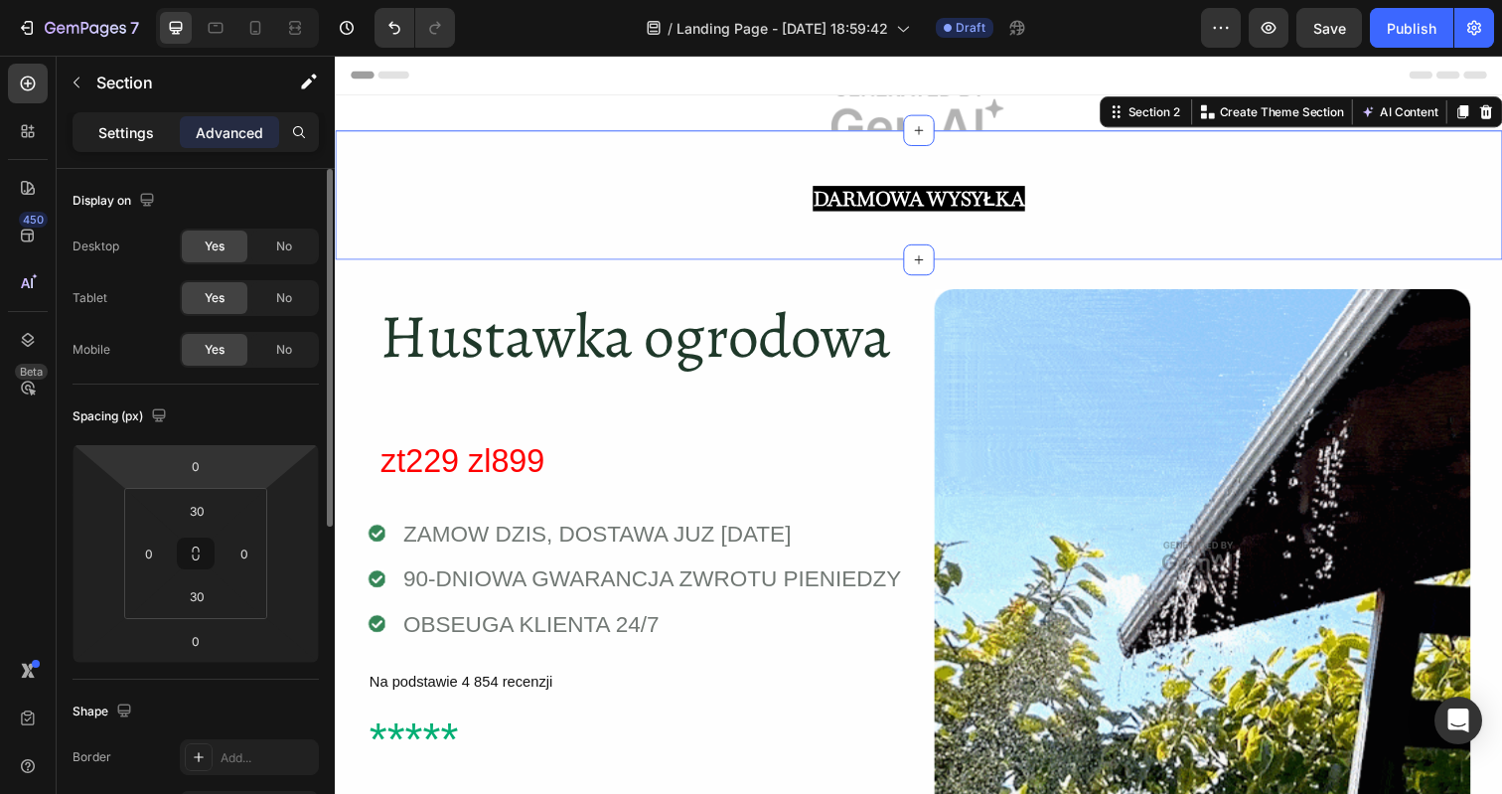
click at [117, 132] on p "Settings" at bounding box center [126, 132] width 56 height 21
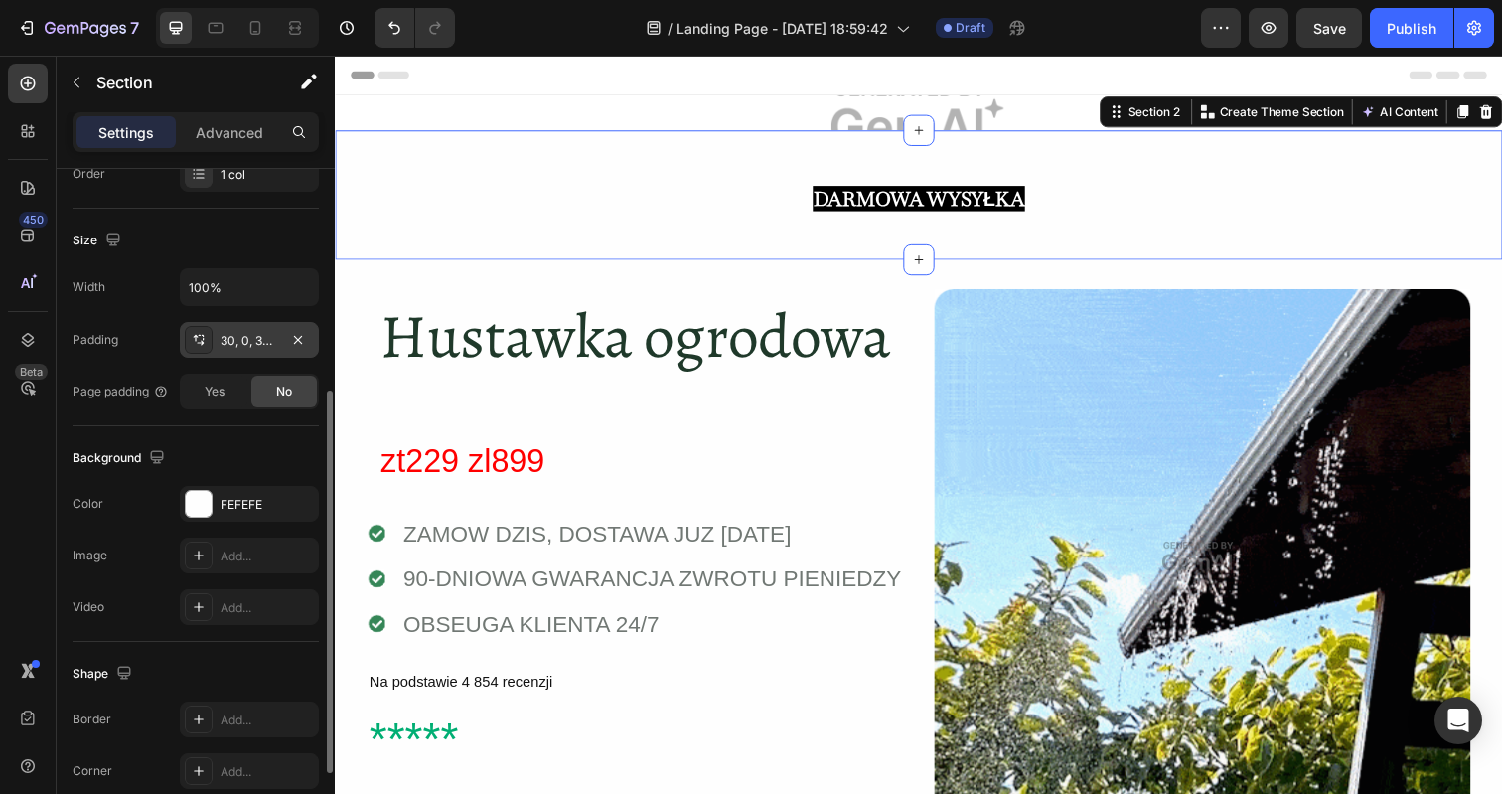
scroll to position [390, 0]
click at [195, 506] on div at bounding box center [199, 502] width 26 height 26
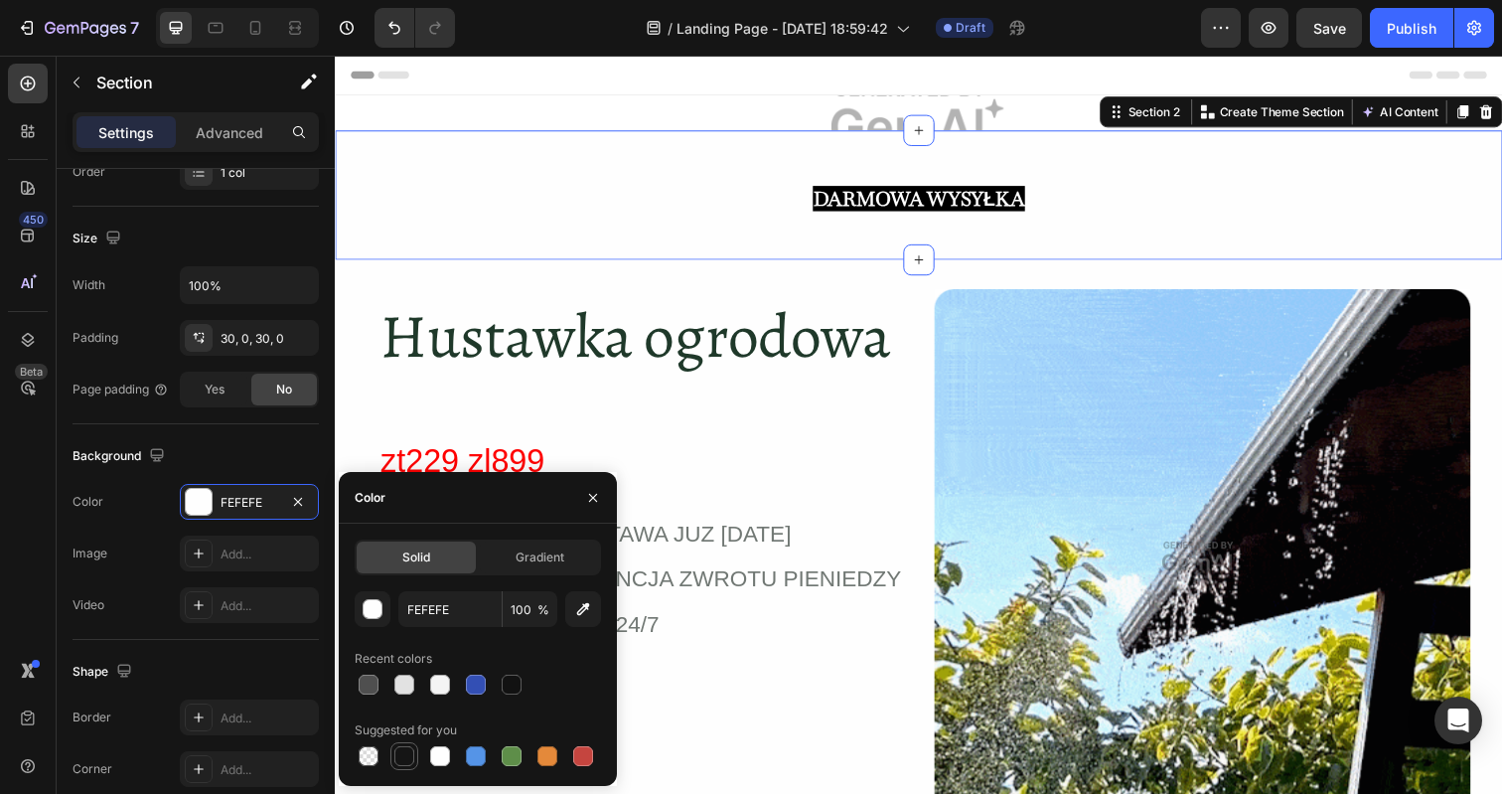
click at [405, 764] on div at bounding box center [404, 756] width 20 height 20
type input "151515"
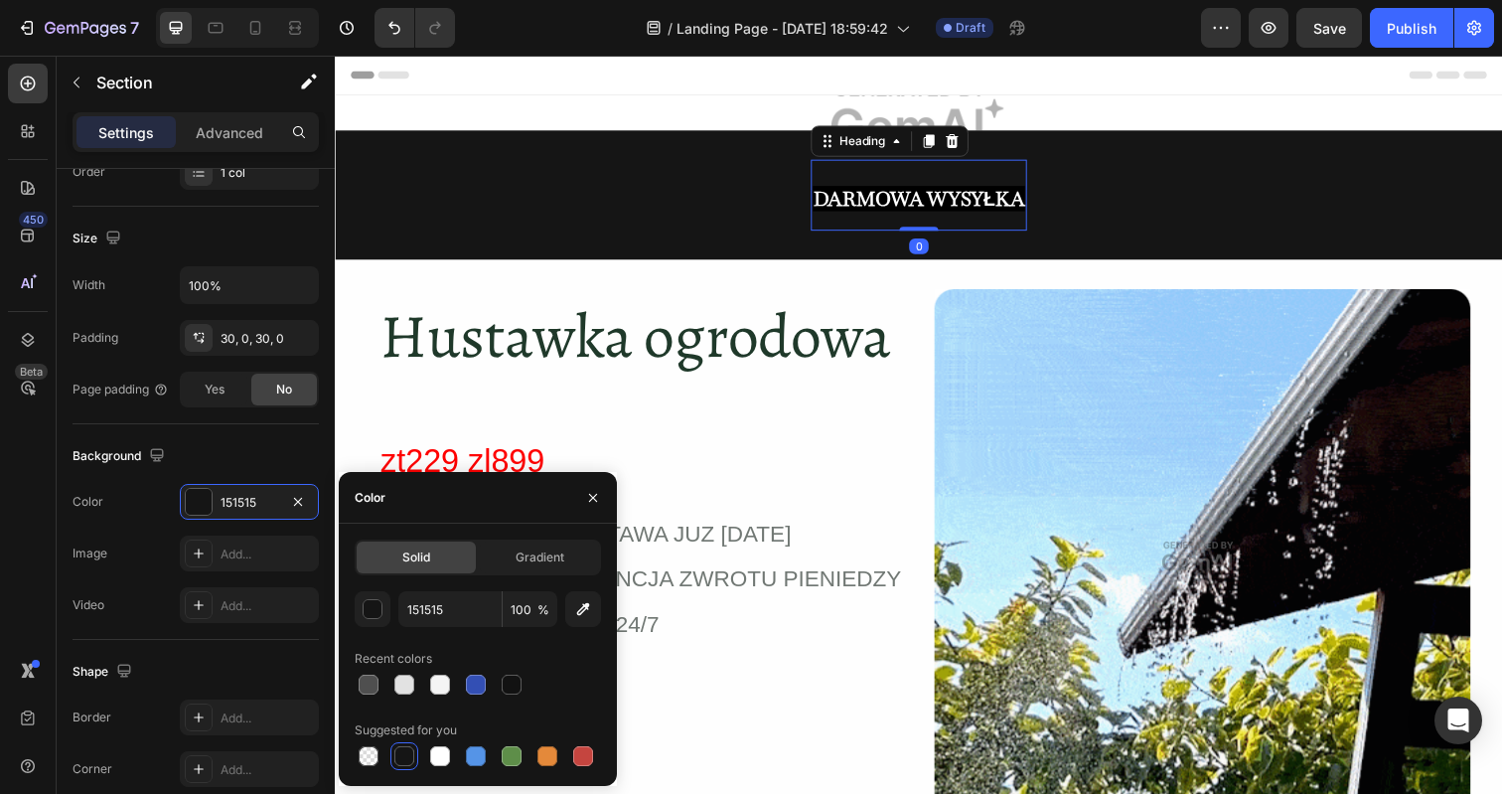
click at [869, 184] on h2 "DARMOWA WYSYŁKA" at bounding box center [930, 198] width 220 height 73
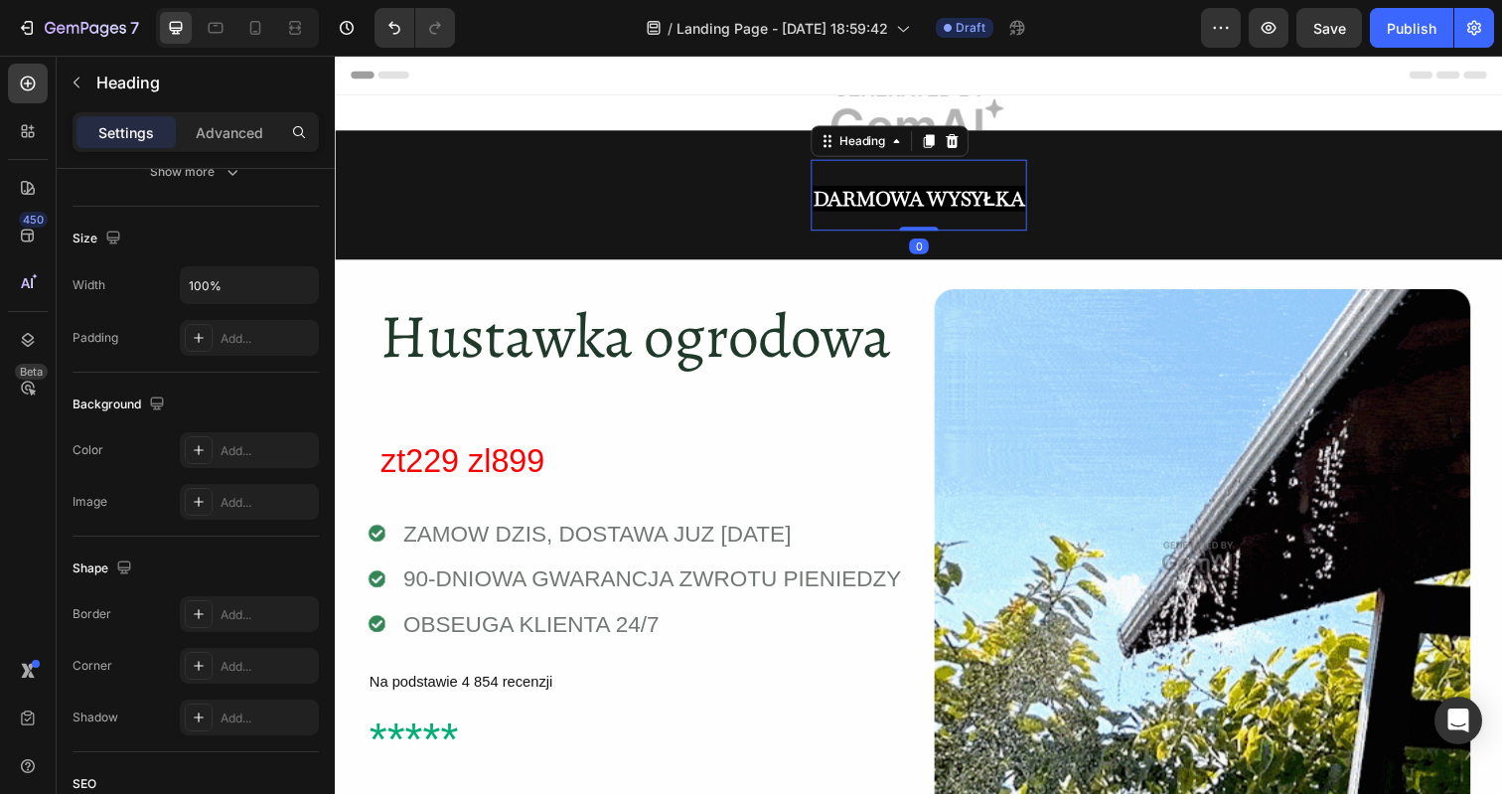
scroll to position [0, 0]
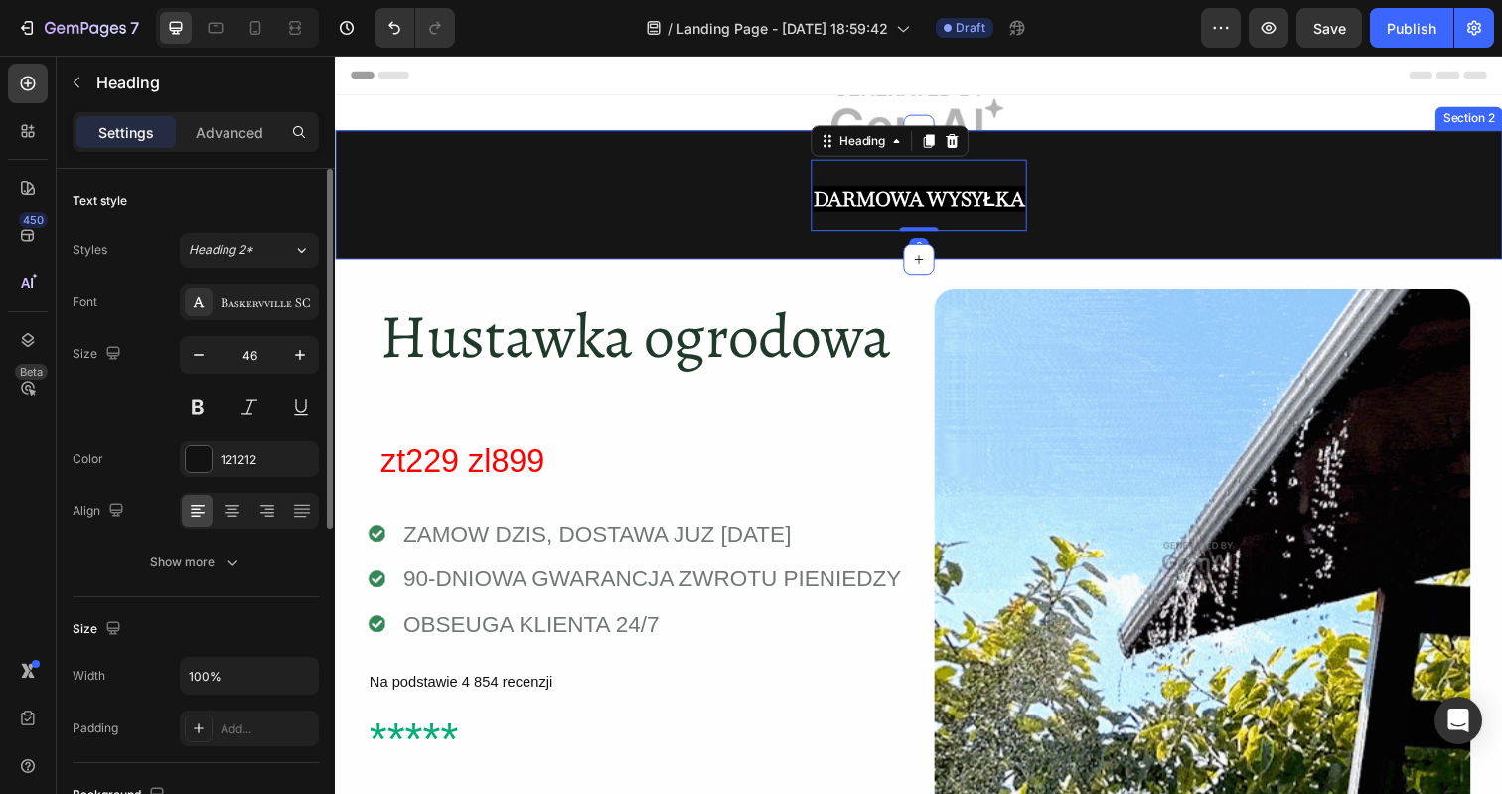
click at [697, 224] on div "DARMOWA WYSYŁKA Heading 0 Row" at bounding box center [931, 198] width 1192 height 73
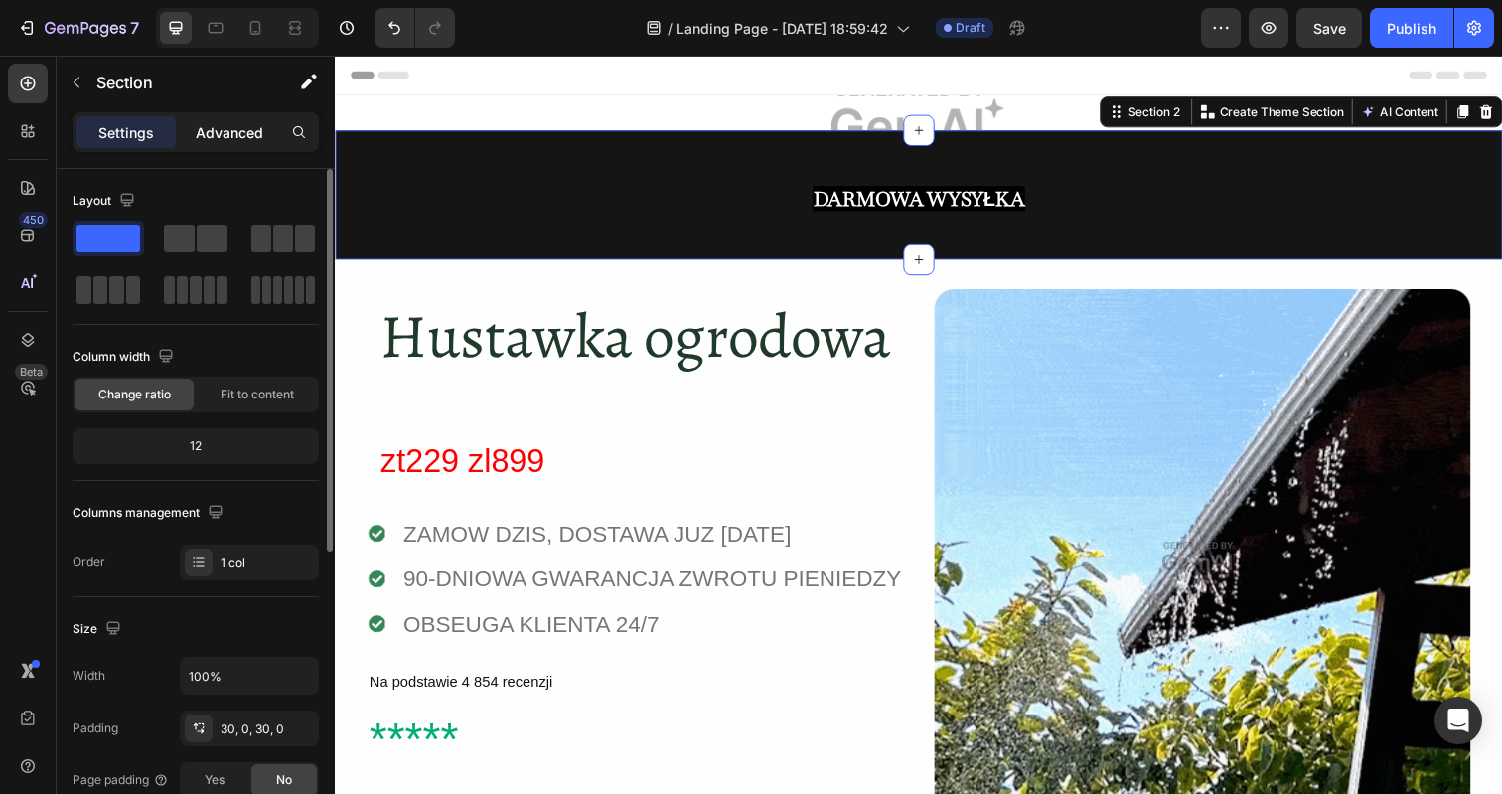
click at [207, 132] on p "Advanced" at bounding box center [230, 132] width 68 height 21
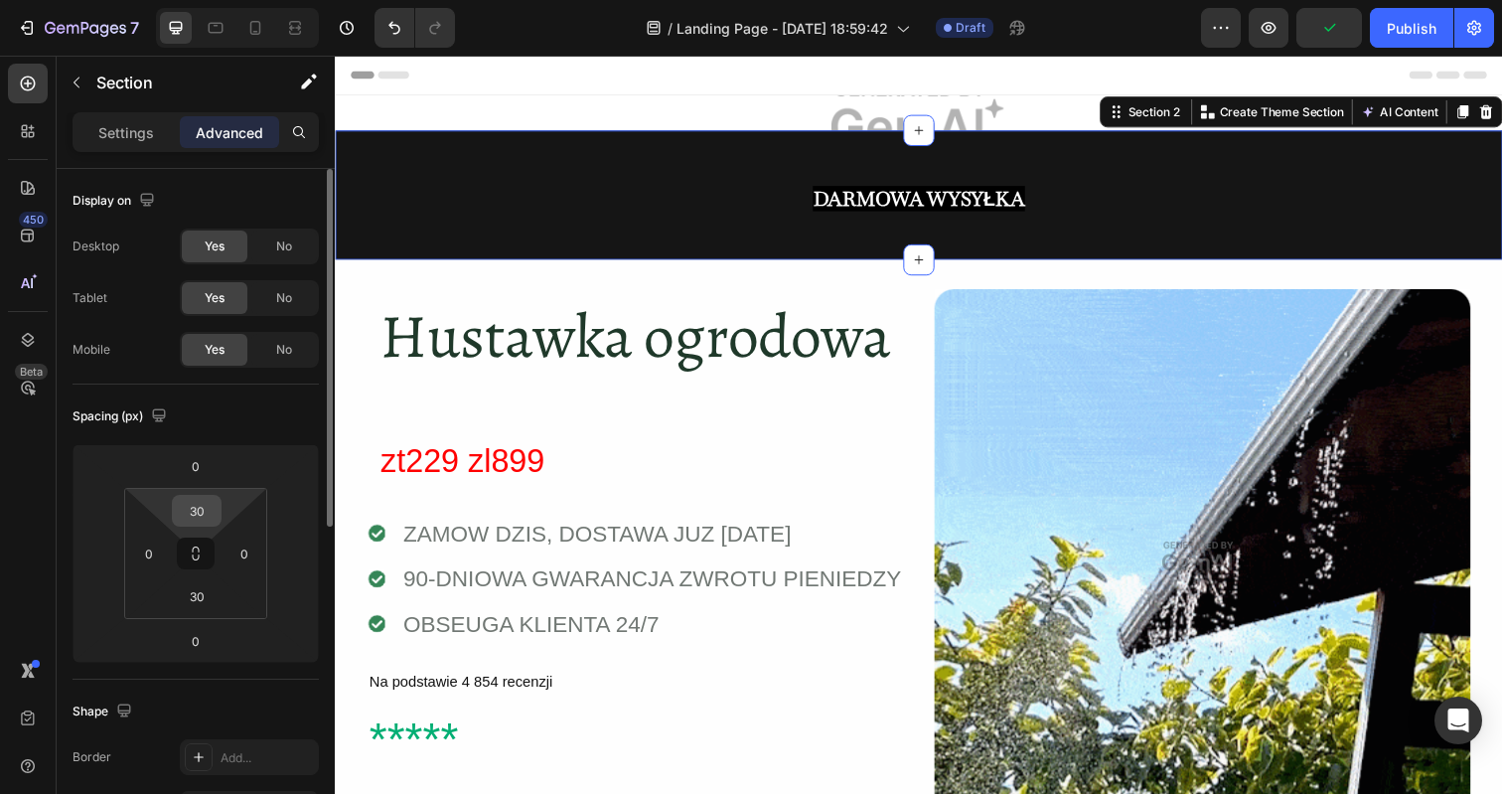
click at [197, 520] on input "30" at bounding box center [197, 511] width 40 height 30
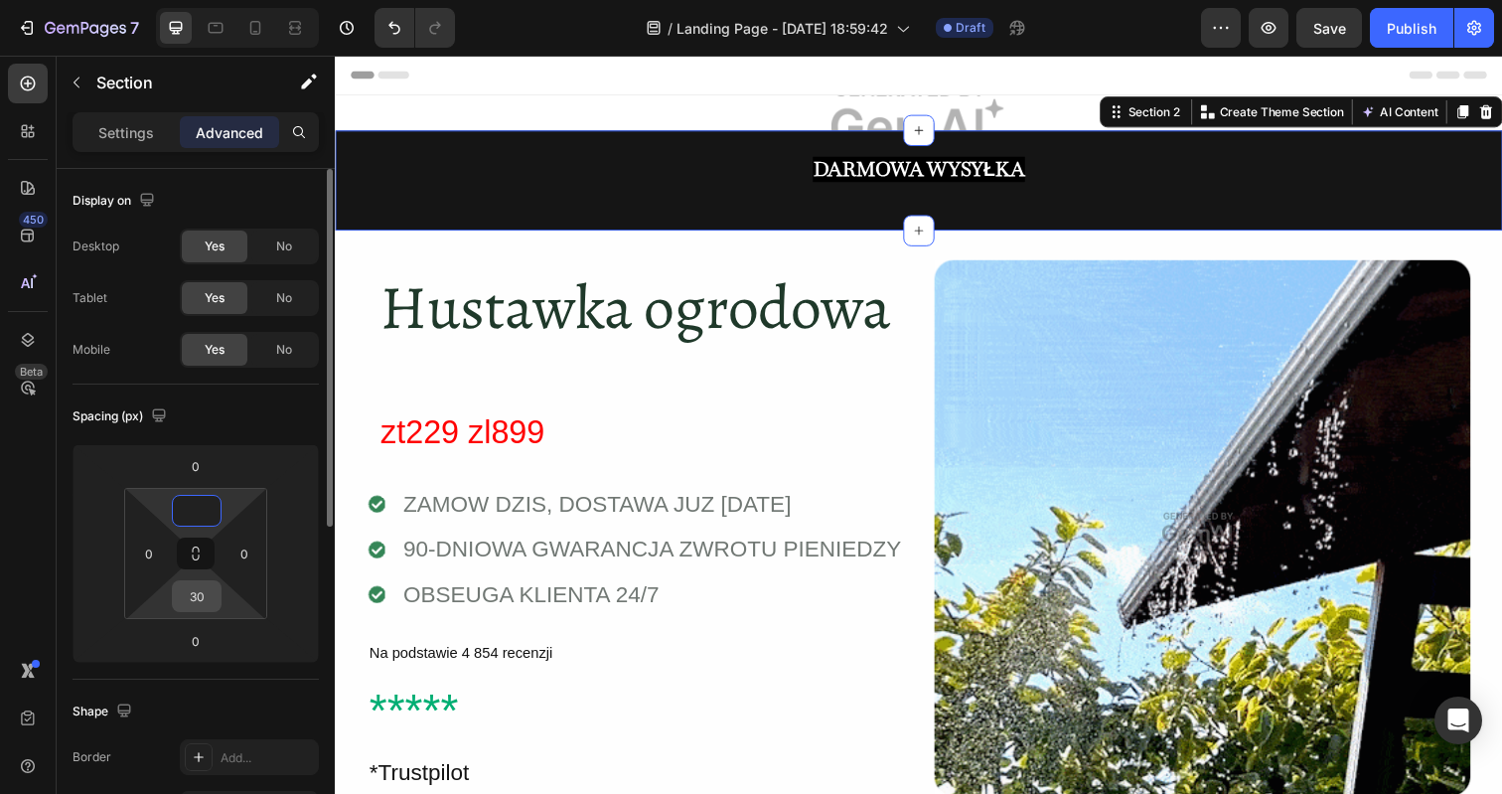
type input "0"
click at [195, 605] on input "30" at bounding box center [197, 596] width 40 height 30
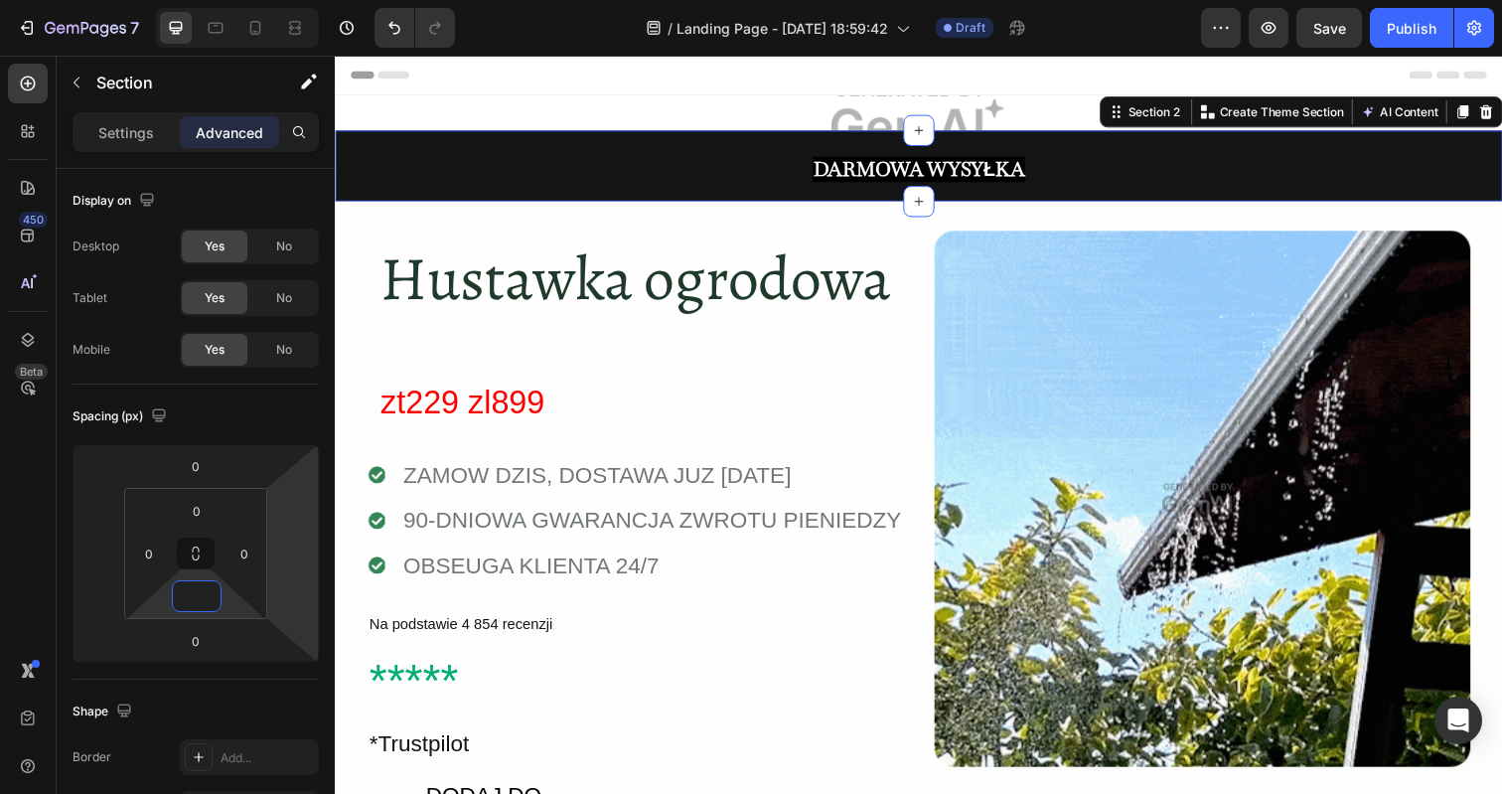
type input "0"
click at [702, 180] on div "DARMOWA WYSYŁKA Heading Row" at bounding box center [931, 168] width 1192 height 73
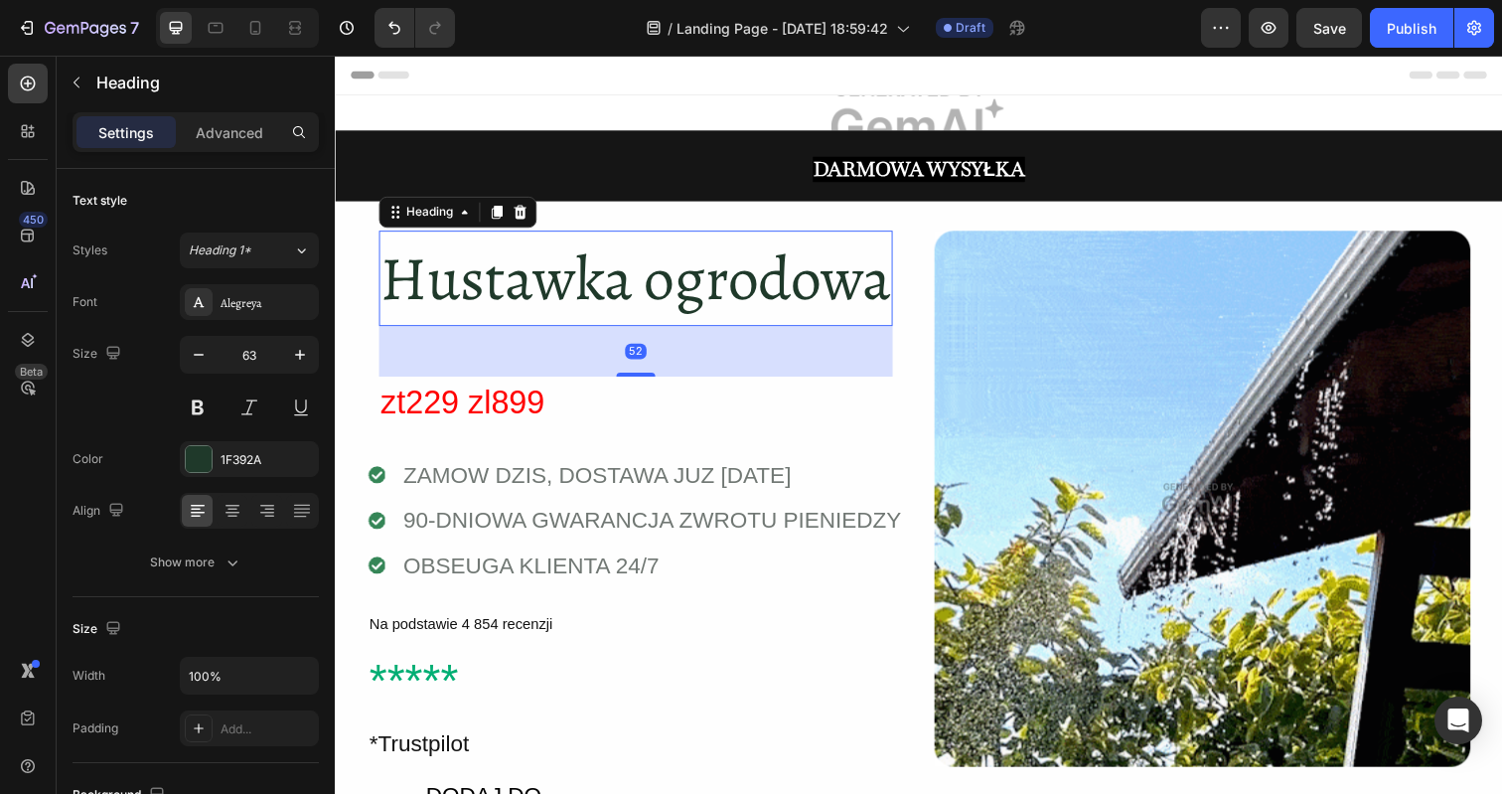
click at [509, 305] on p "Hustawka ogrodowa" at bounding box center [641, 283] width 520 height 94
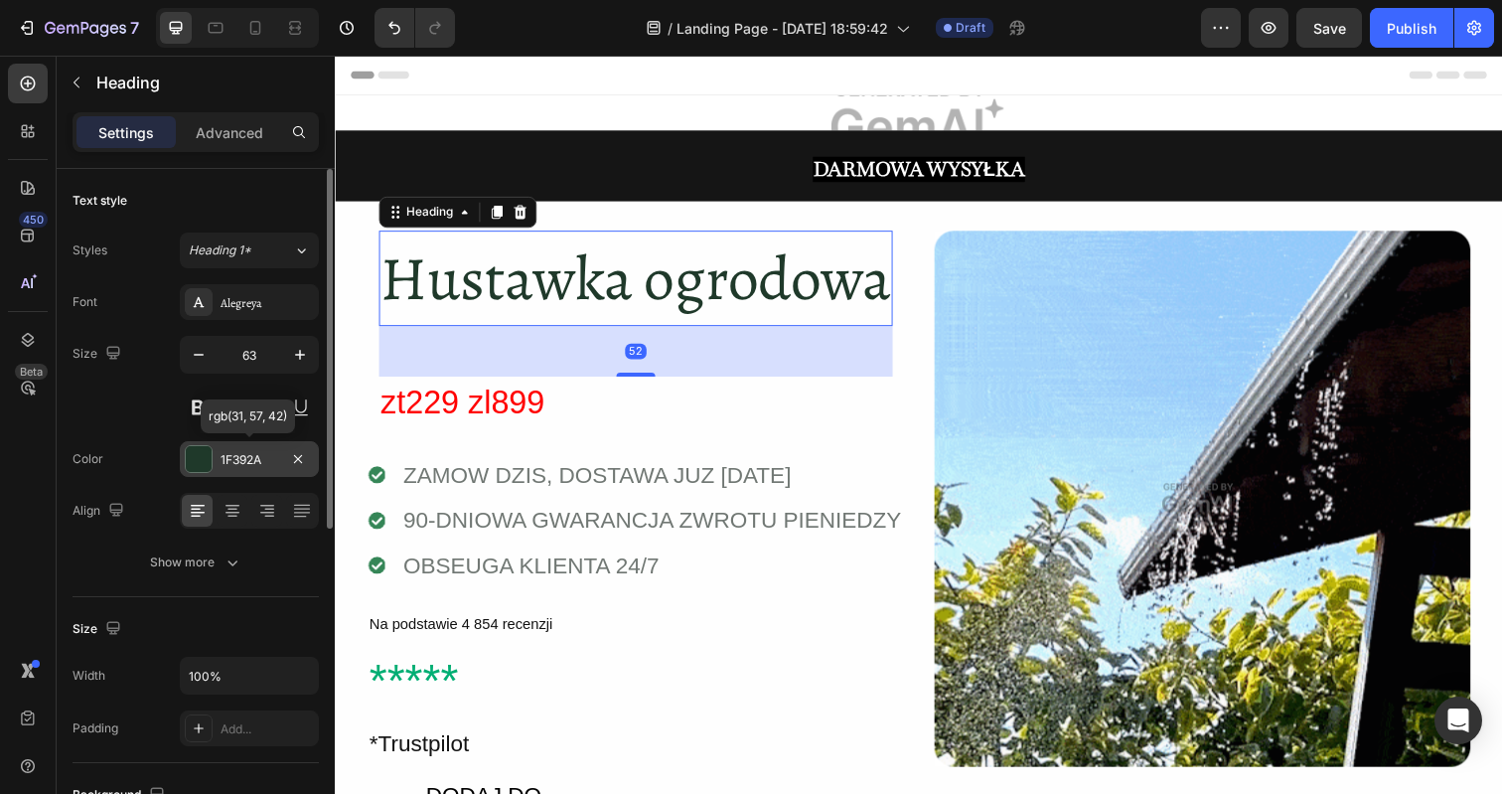
click at [201, 463] on div at bounding box center [199, 459] width 26 height 26
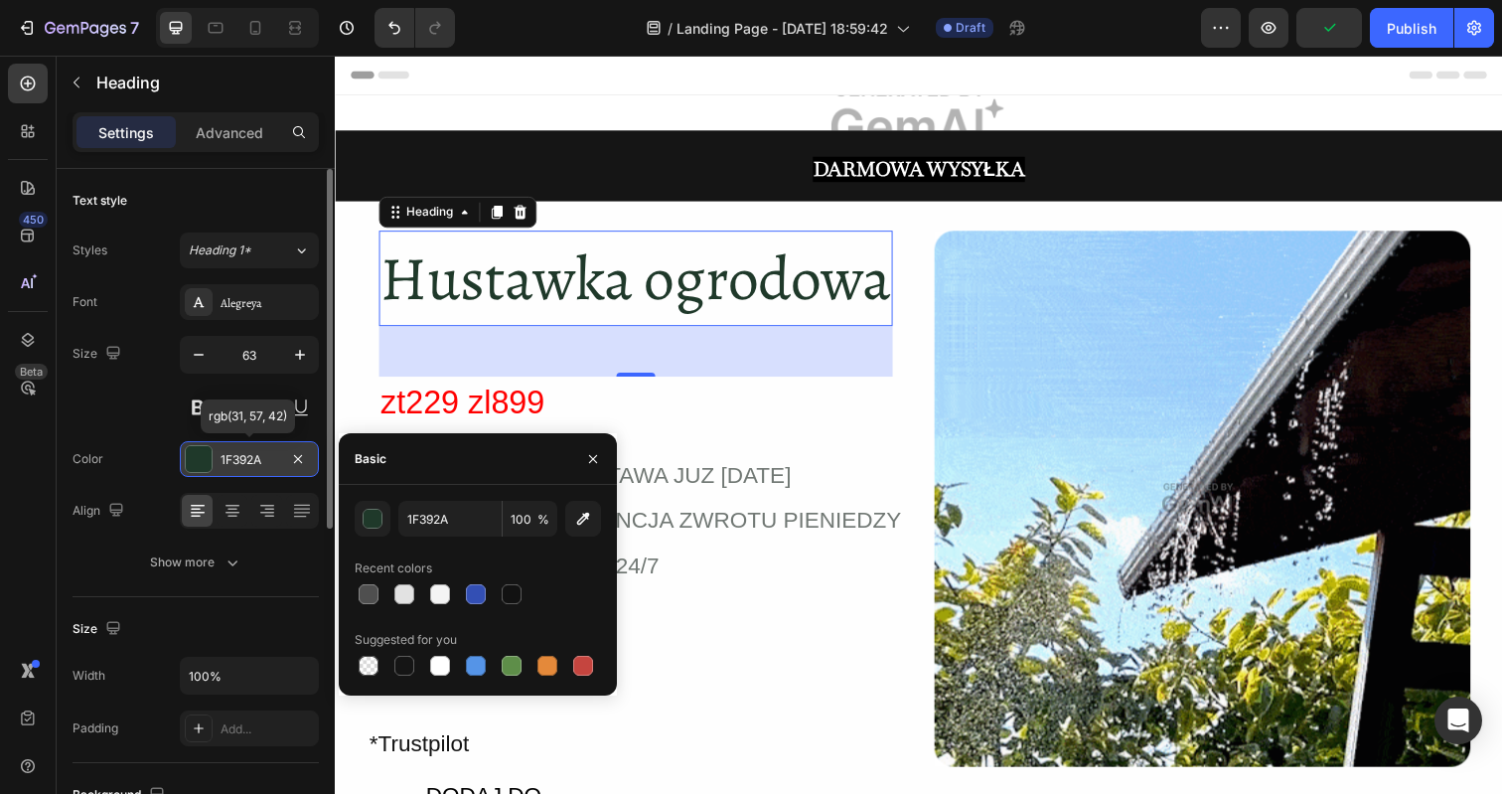
click at [200, 463] on div at bounding box center [199, 459] width 26 height 26
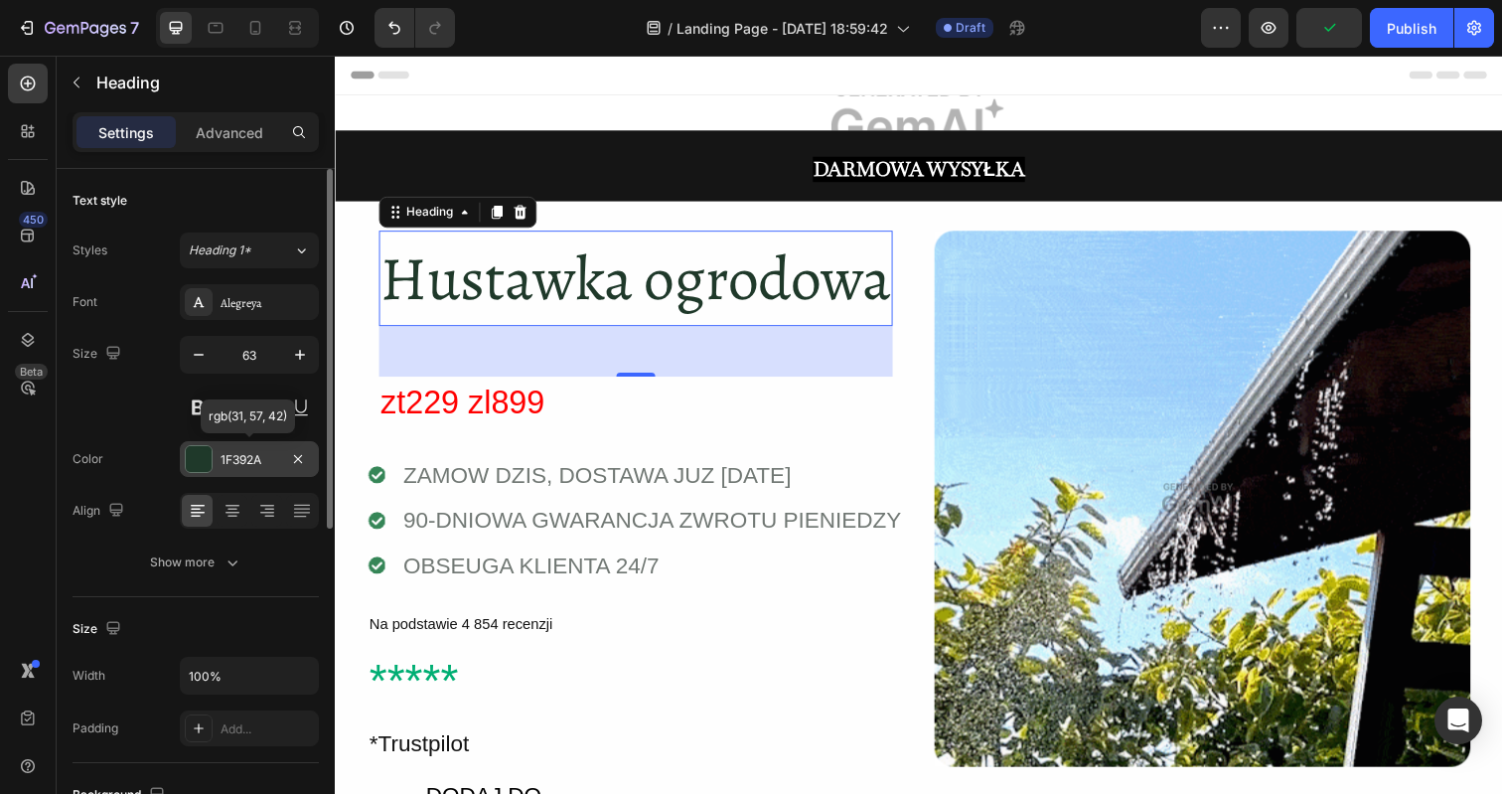
click at [200, 463] on div at bounding box center [199, 459] width 26 height 26
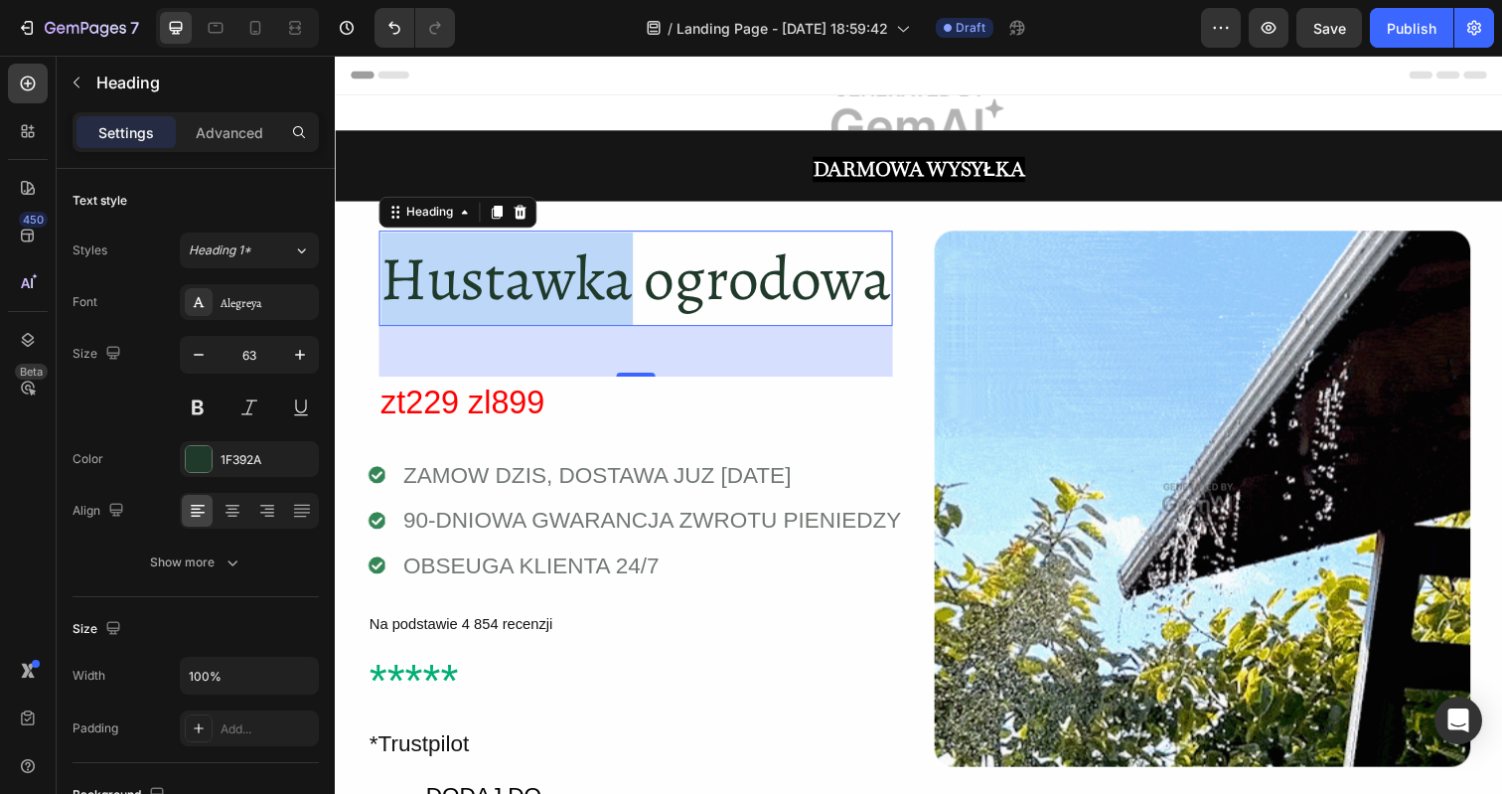
click at [541, 284] on p "Hustawka ogrodowa" at bounding box center [641, 283] width 520 height 94
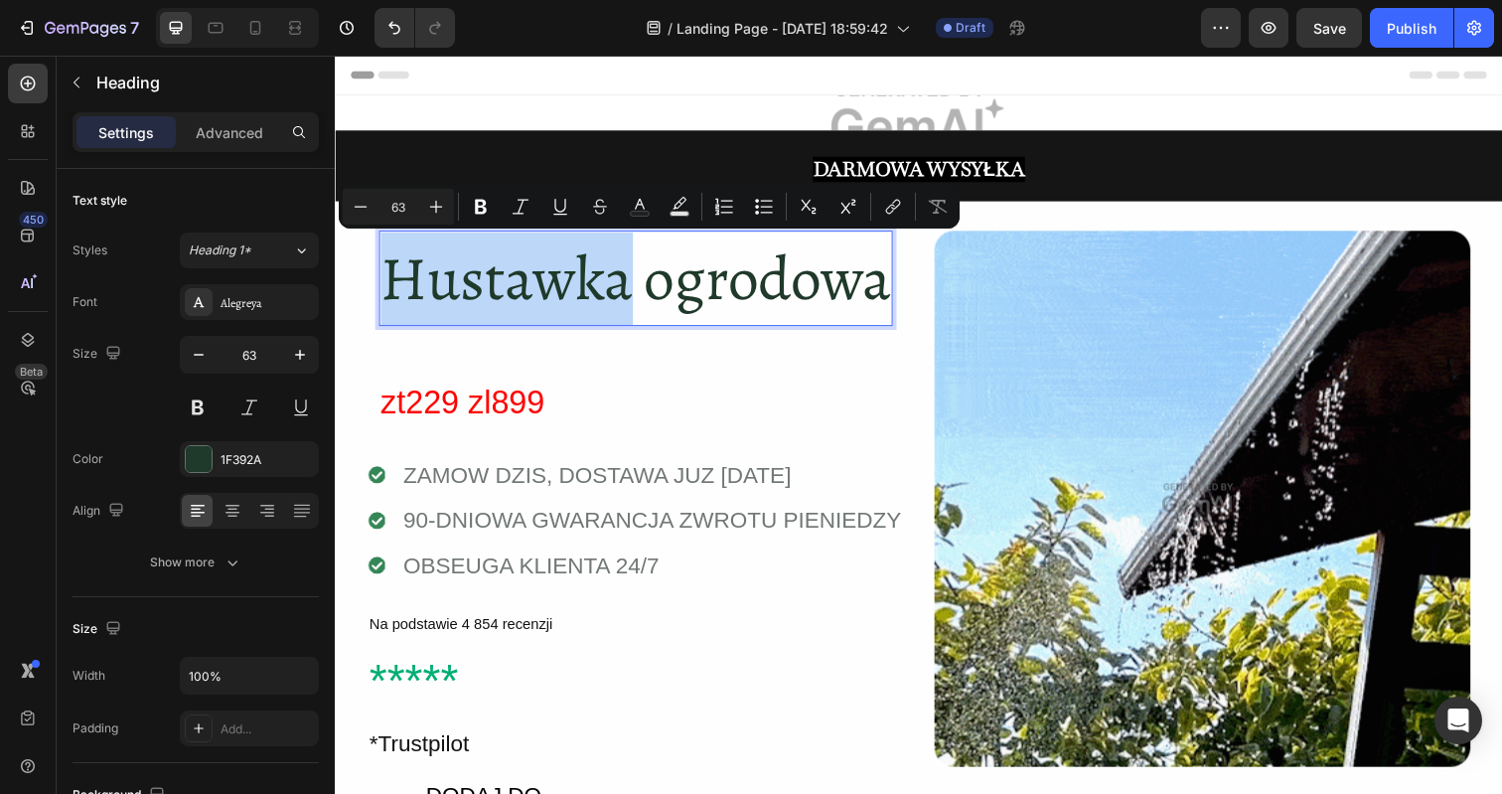
click at [541, 284] on p "Hustawka ogrodowa" at bounding box center [641, 283] width 520 height 94
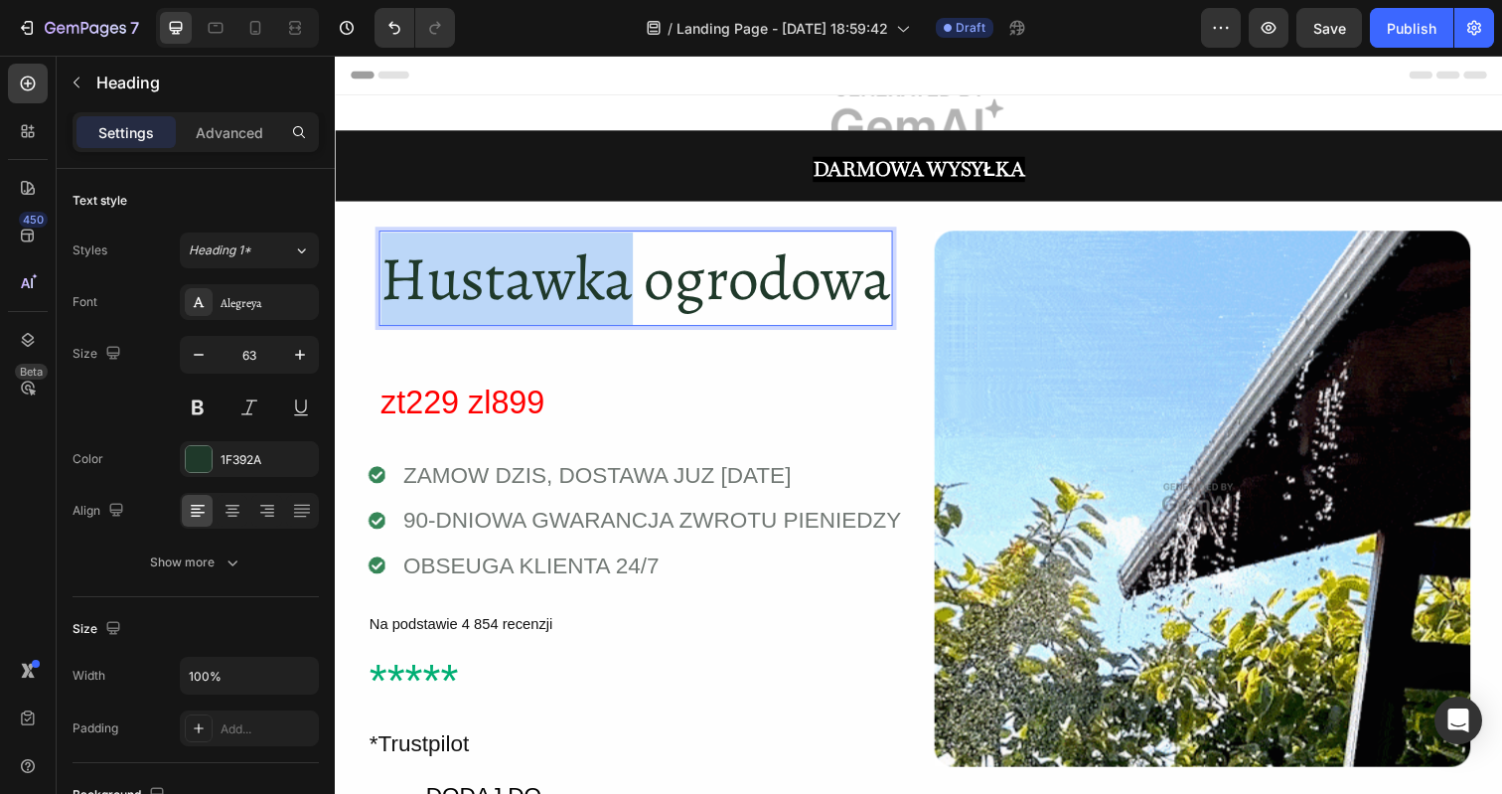
click at [541, 284] on p "Hustawka ogrodowa" at bounding box center [641, 283] width 520 height 94
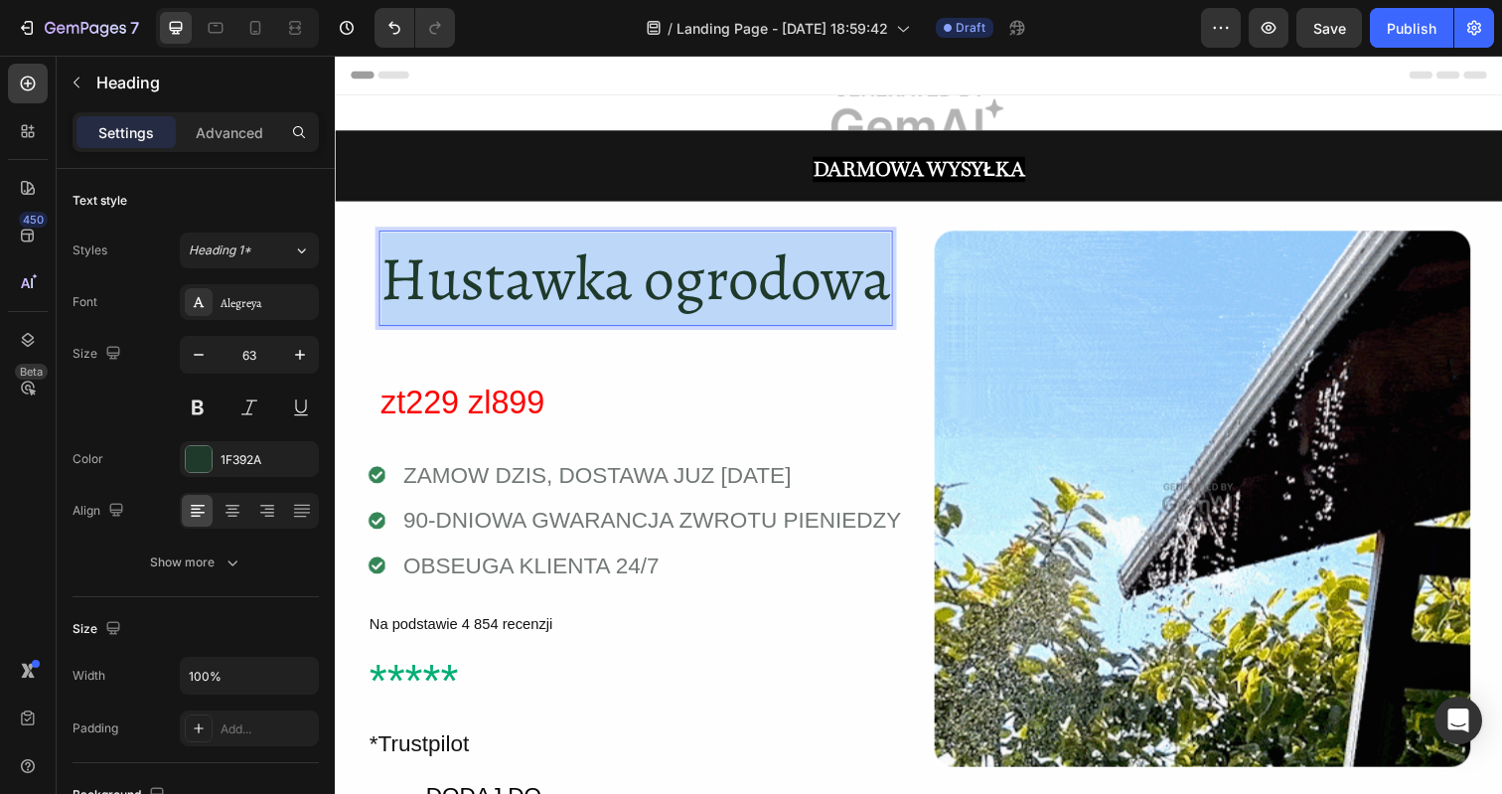
click at [541, 284] on p "Hustawka ogrodowa" at bounding box center [641, 283] width 520 height 94
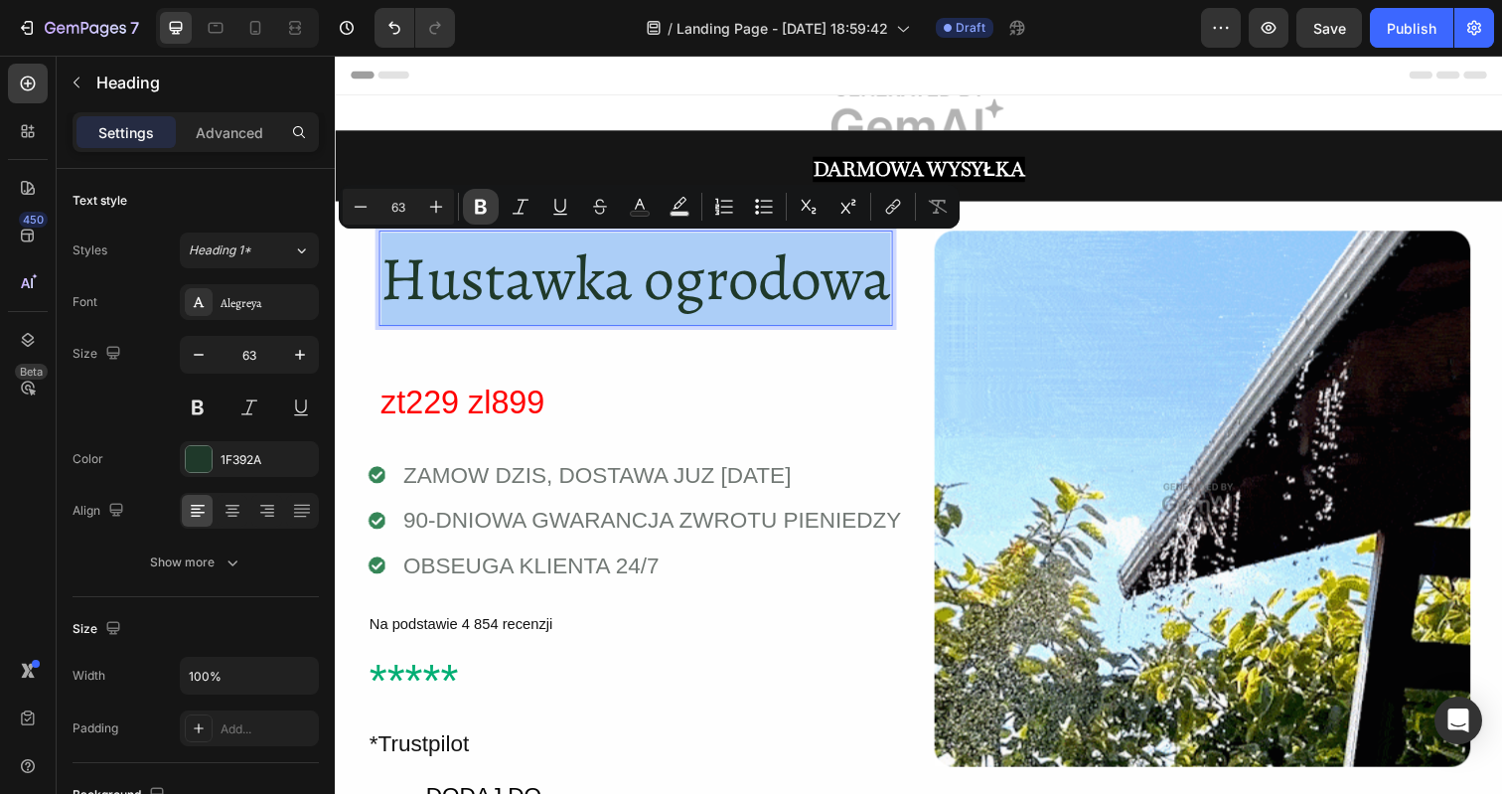
click at [478, 206] on icon "Editor contextual toolbar" at bounding box center [481, 207] width 12 height 15
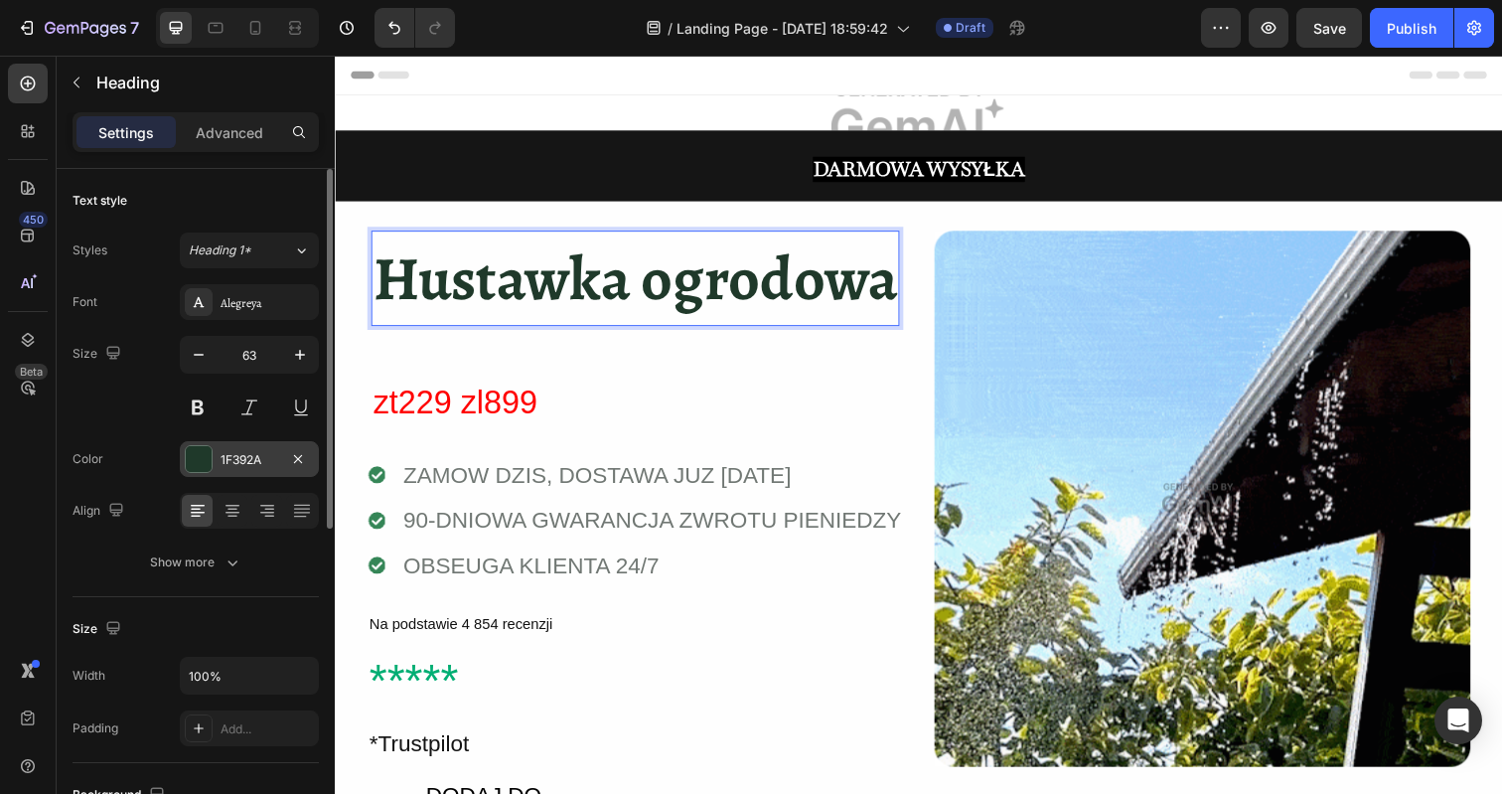
click at [203, 461] on div at bounding box center [199, 459] width 26 height 26
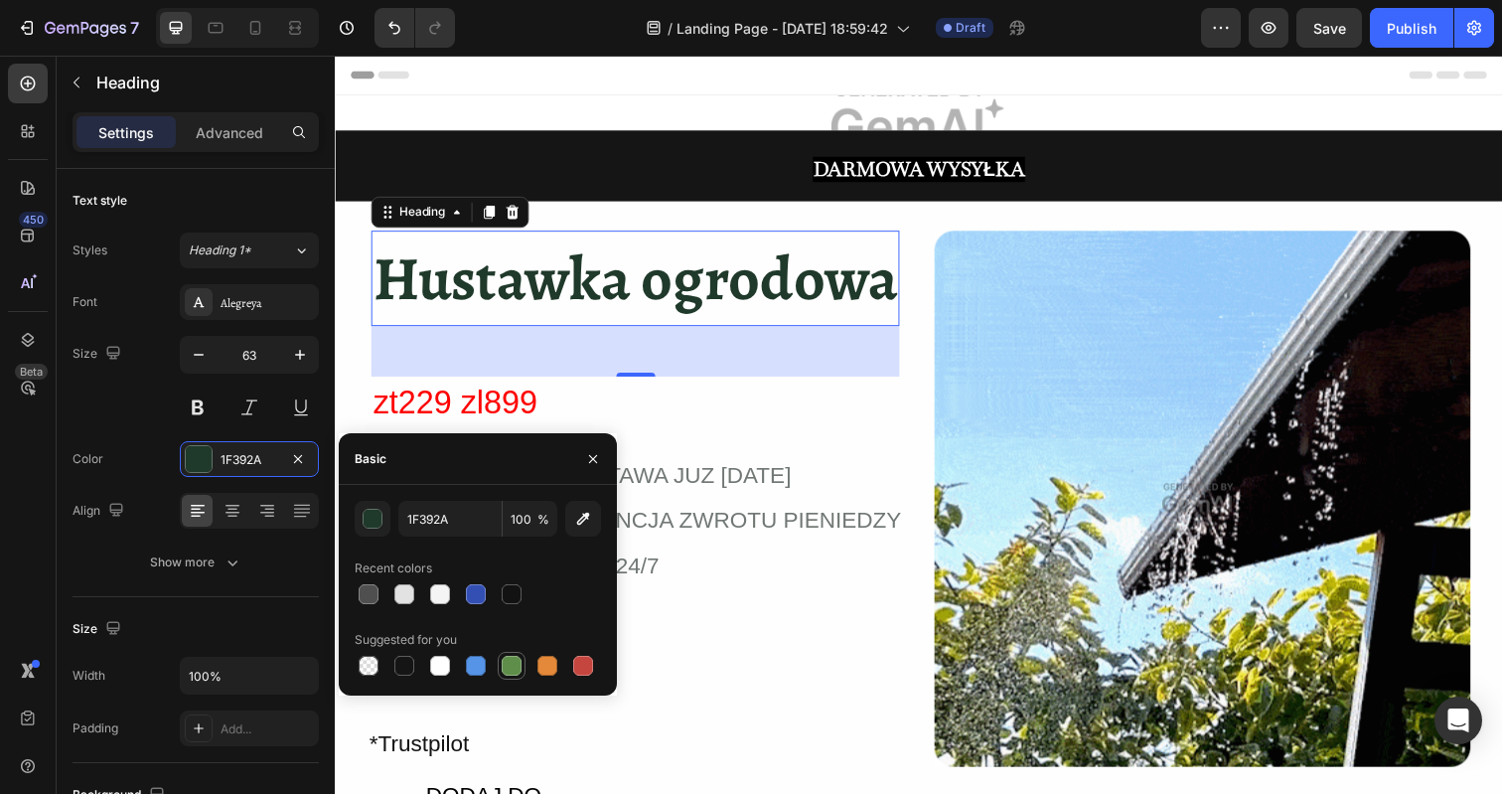
click at [515, 662] on div at bounding box center [512, 666] width 20 height 20
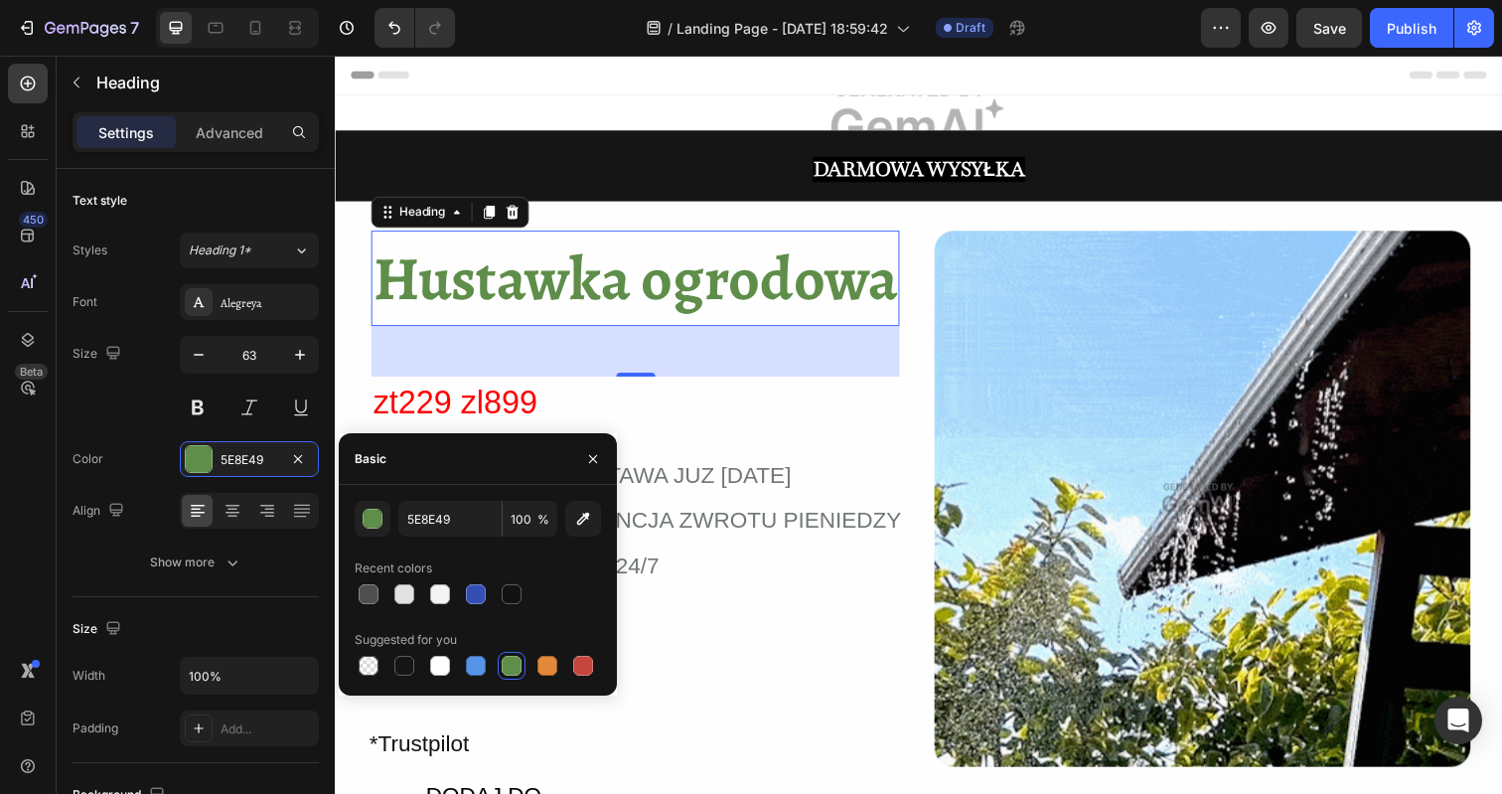
type input "1F392A"
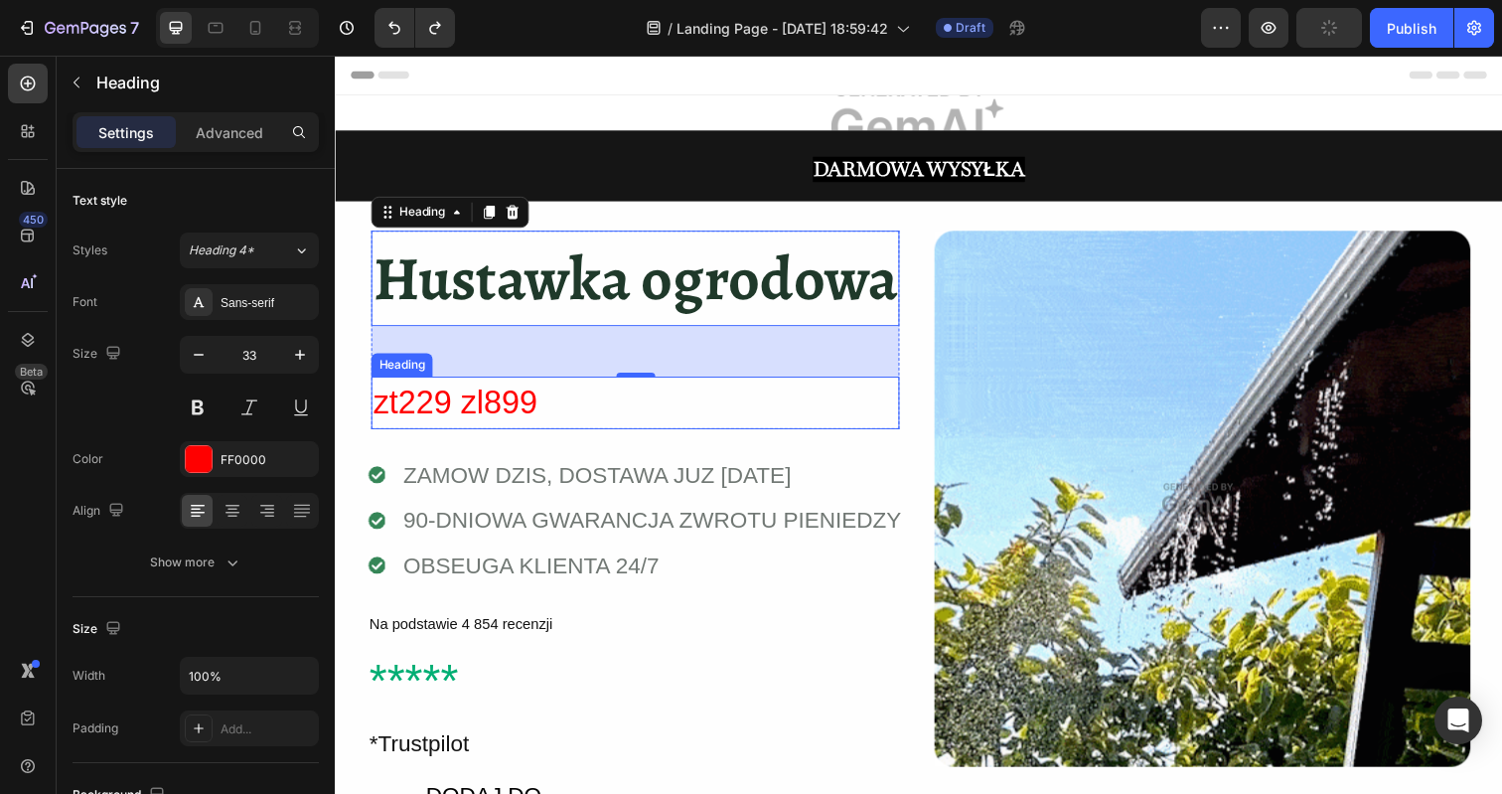
click at [770, 409] on h2 "zt229 zl899" at bounding box center [640, 410] width 539 height 54
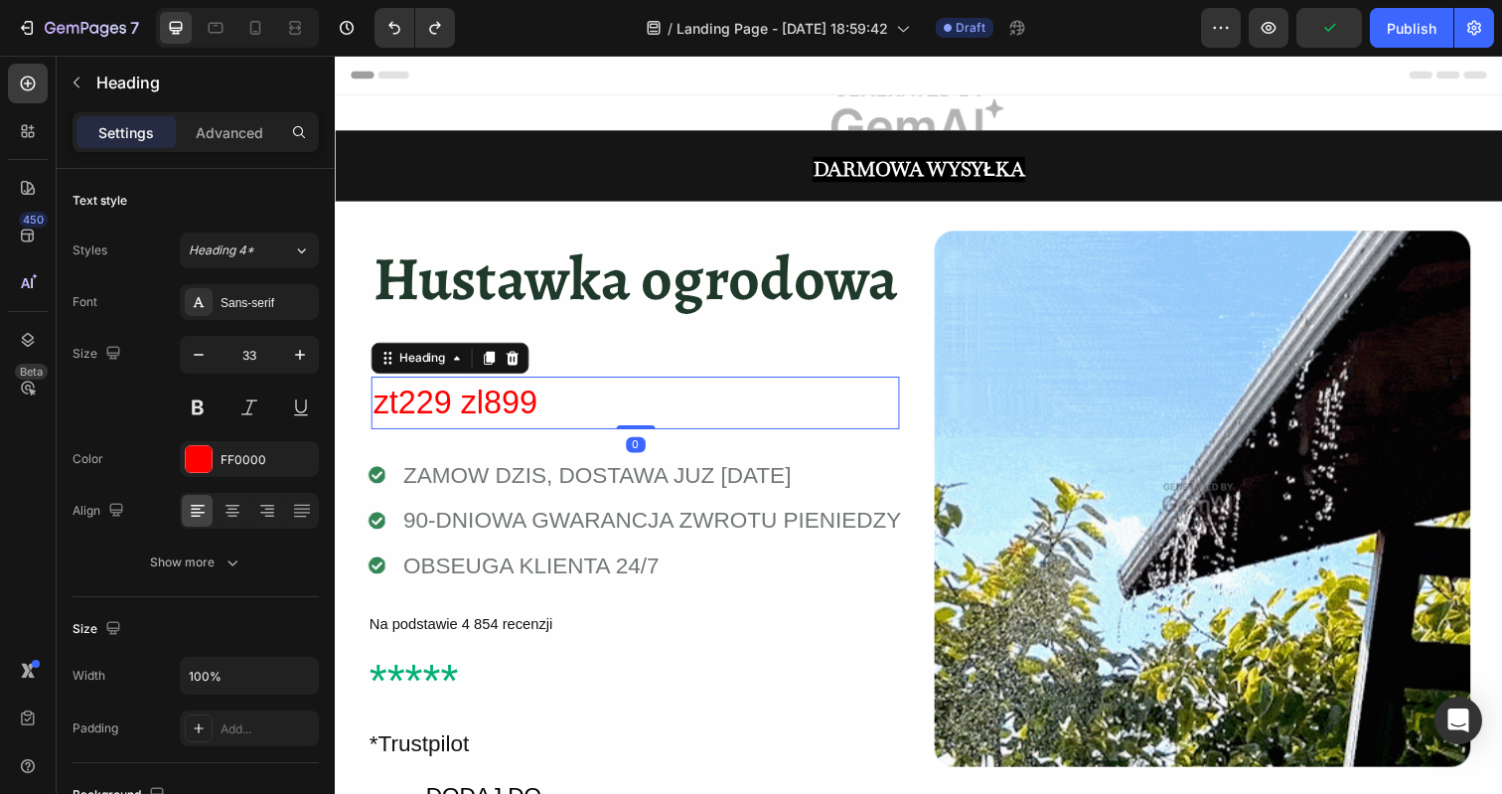
click at [467, 417] on h2 "zt229 zl899" at bounding box center [640, 410] width 539 height 54
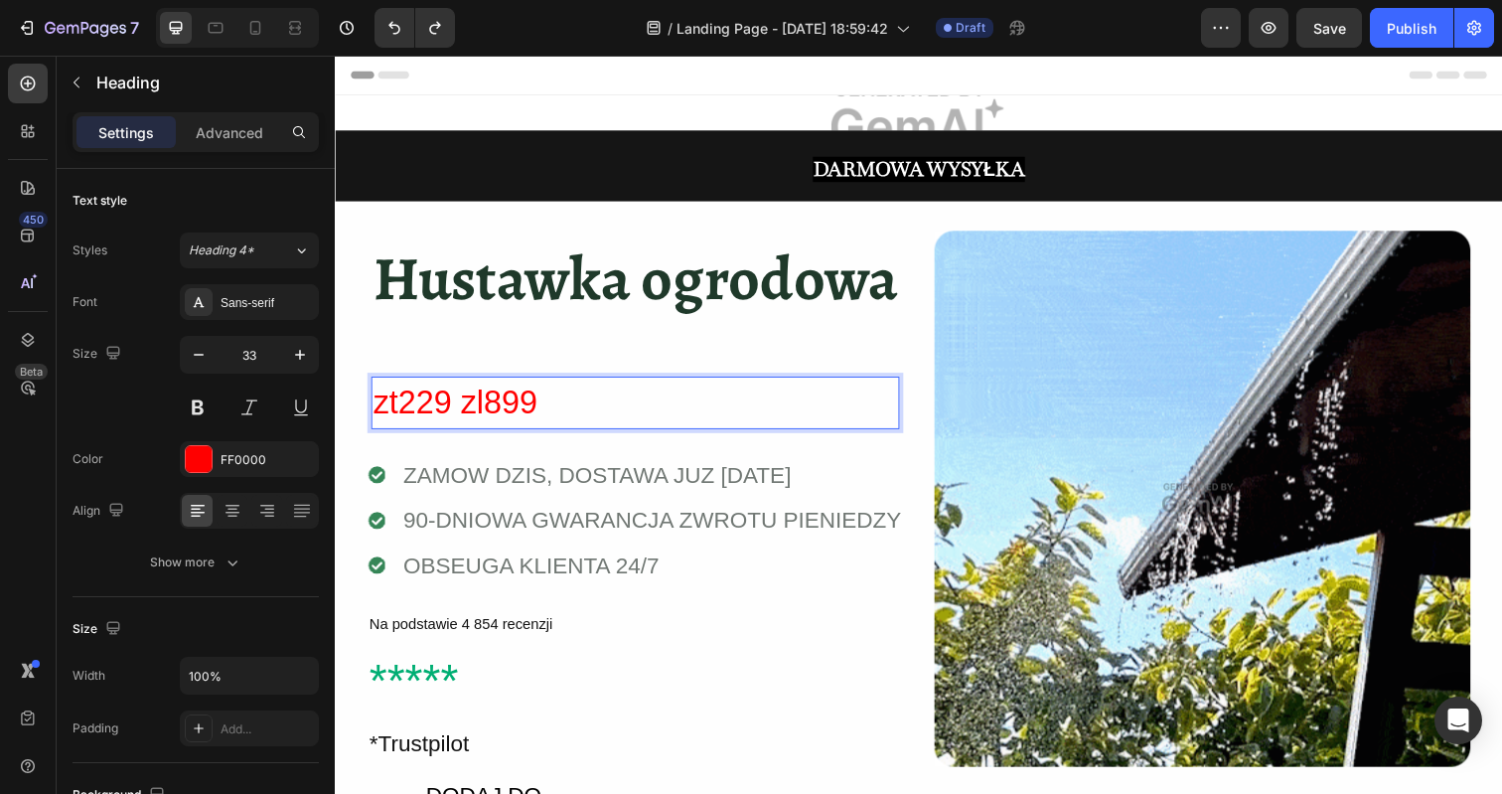
click at [541, 408] on p "zt229 zl899" at bounding box center [640, 410] width 535 height 50
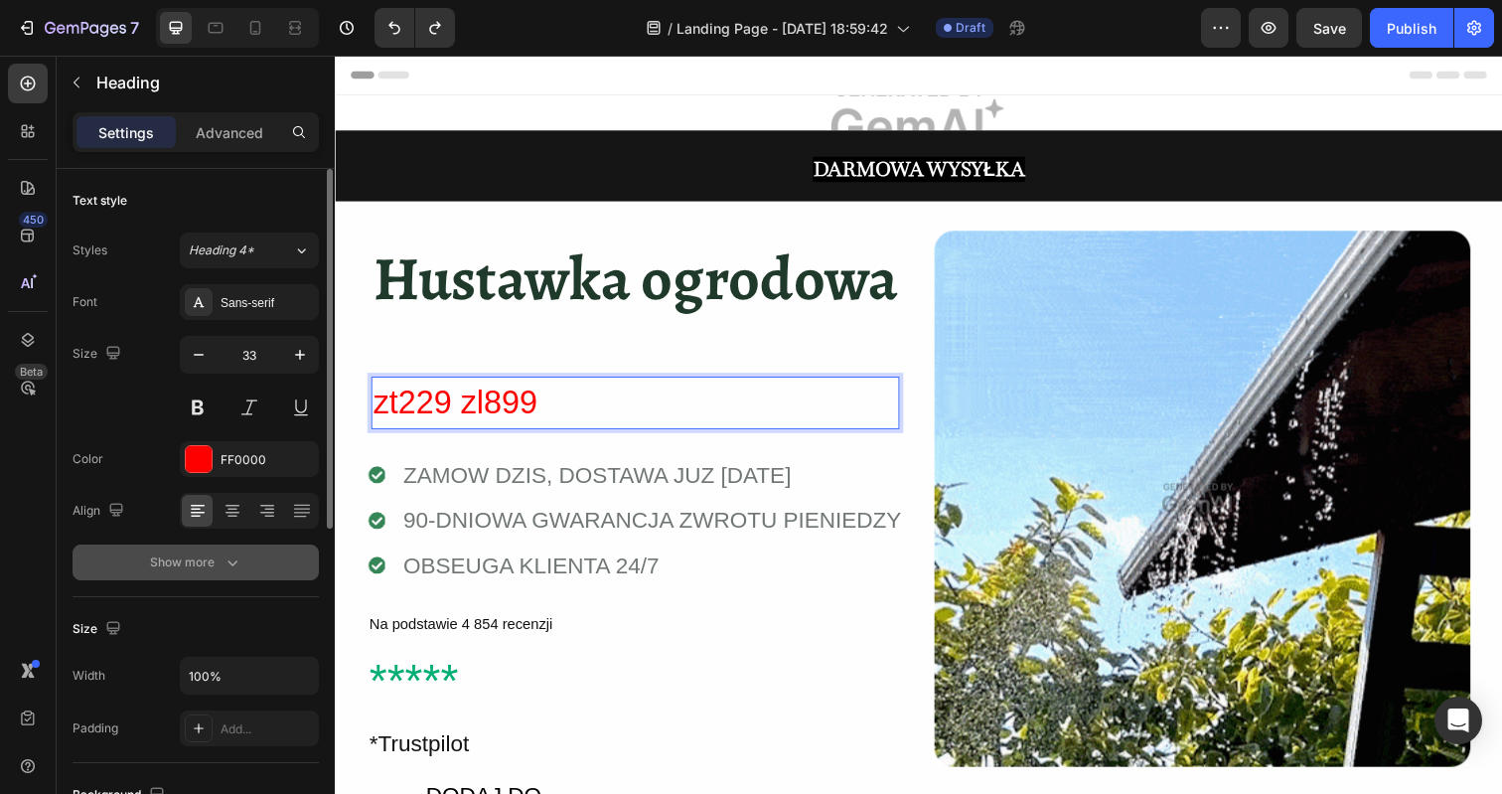
scroll to position [9, 0]
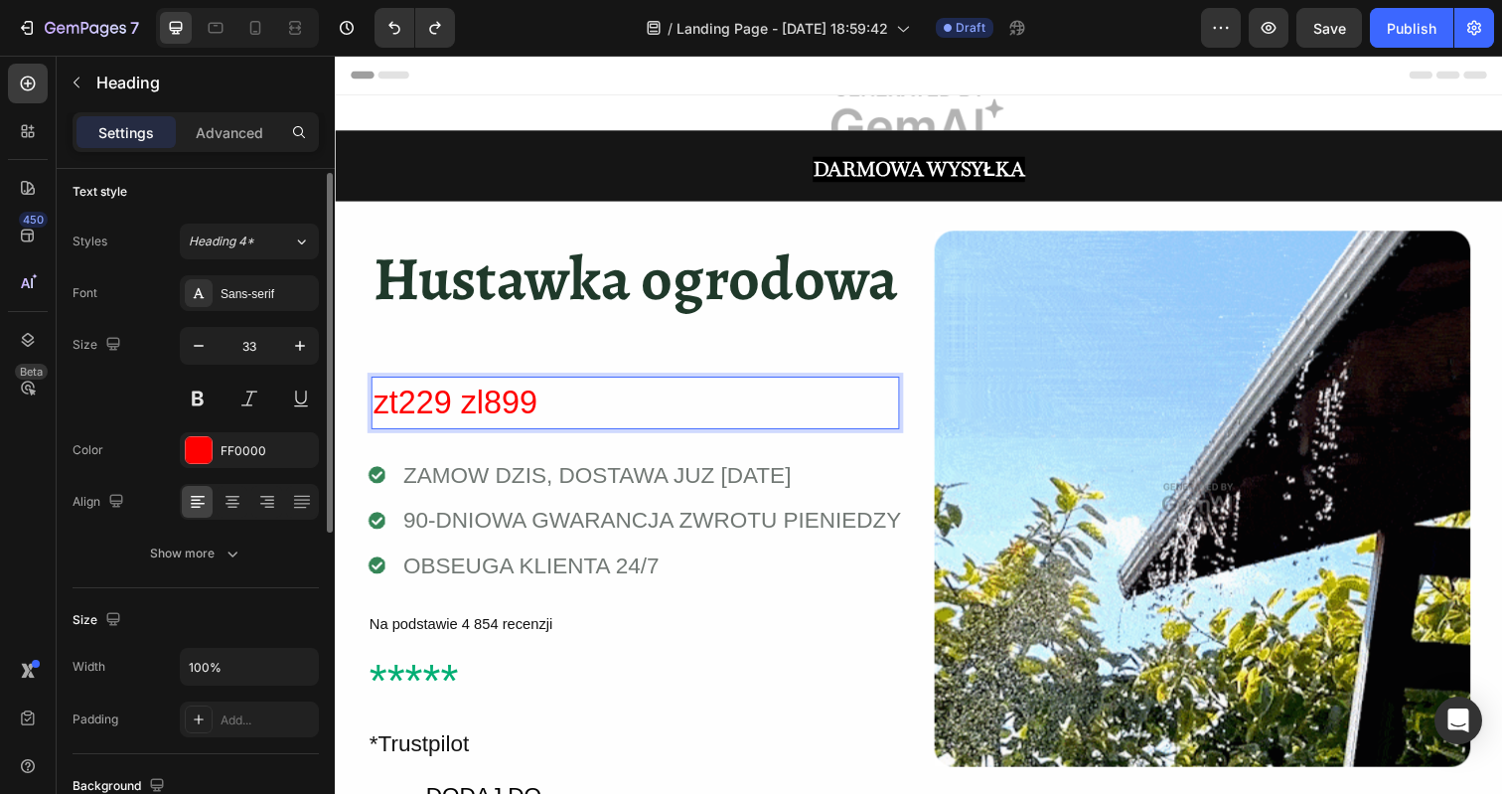
click at [488, 405] on p "zt229 zl899" at bounding box center [640, 410] width 535 height 50
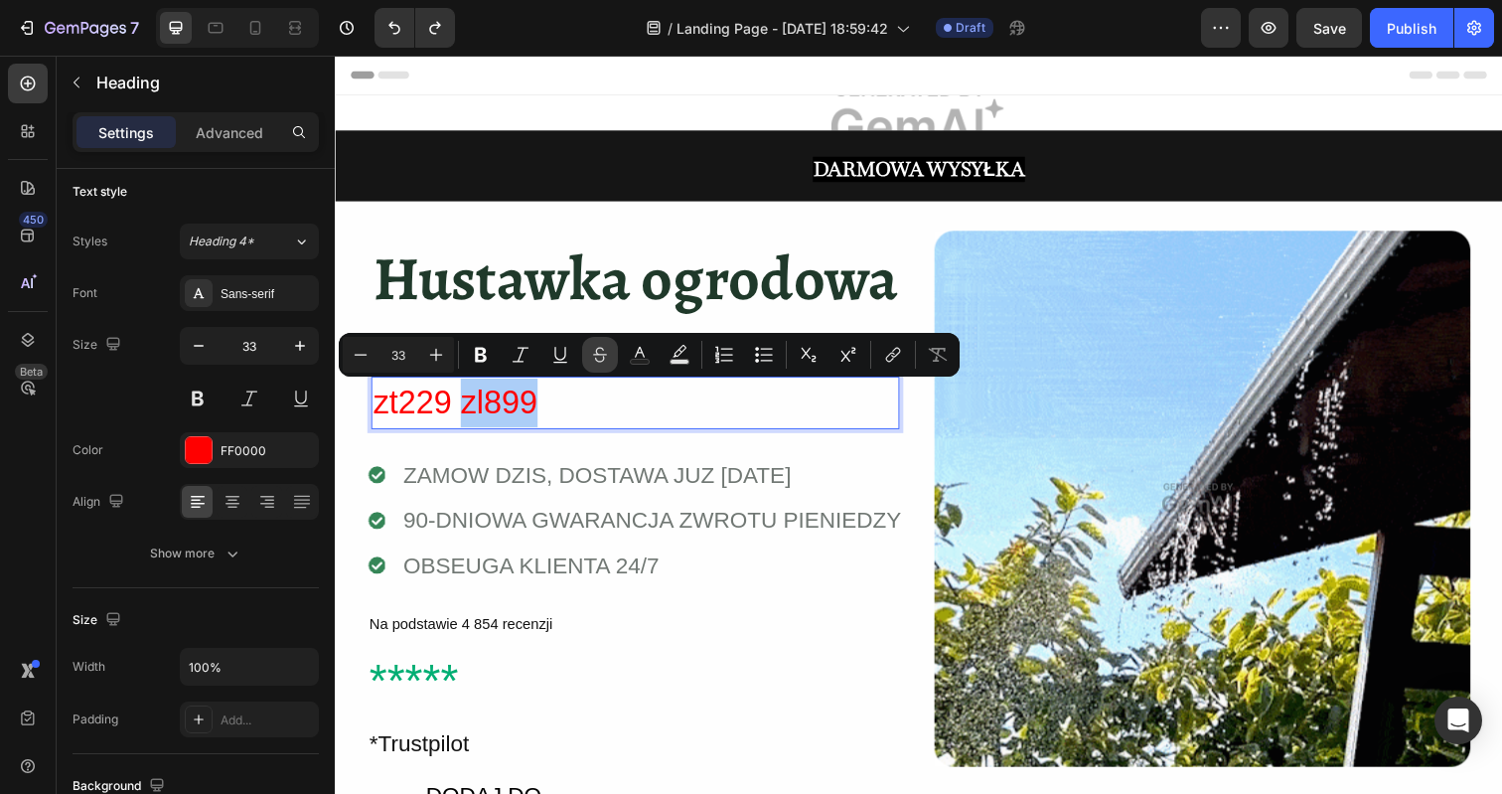
click at [602, 355] on icon "Editor contextual toolbar" at bounding box center [600, 351] width 14 height 8
click at [404, 412] on p "zt229 zl899" at bounding box center [640, 410] width 535 height 50
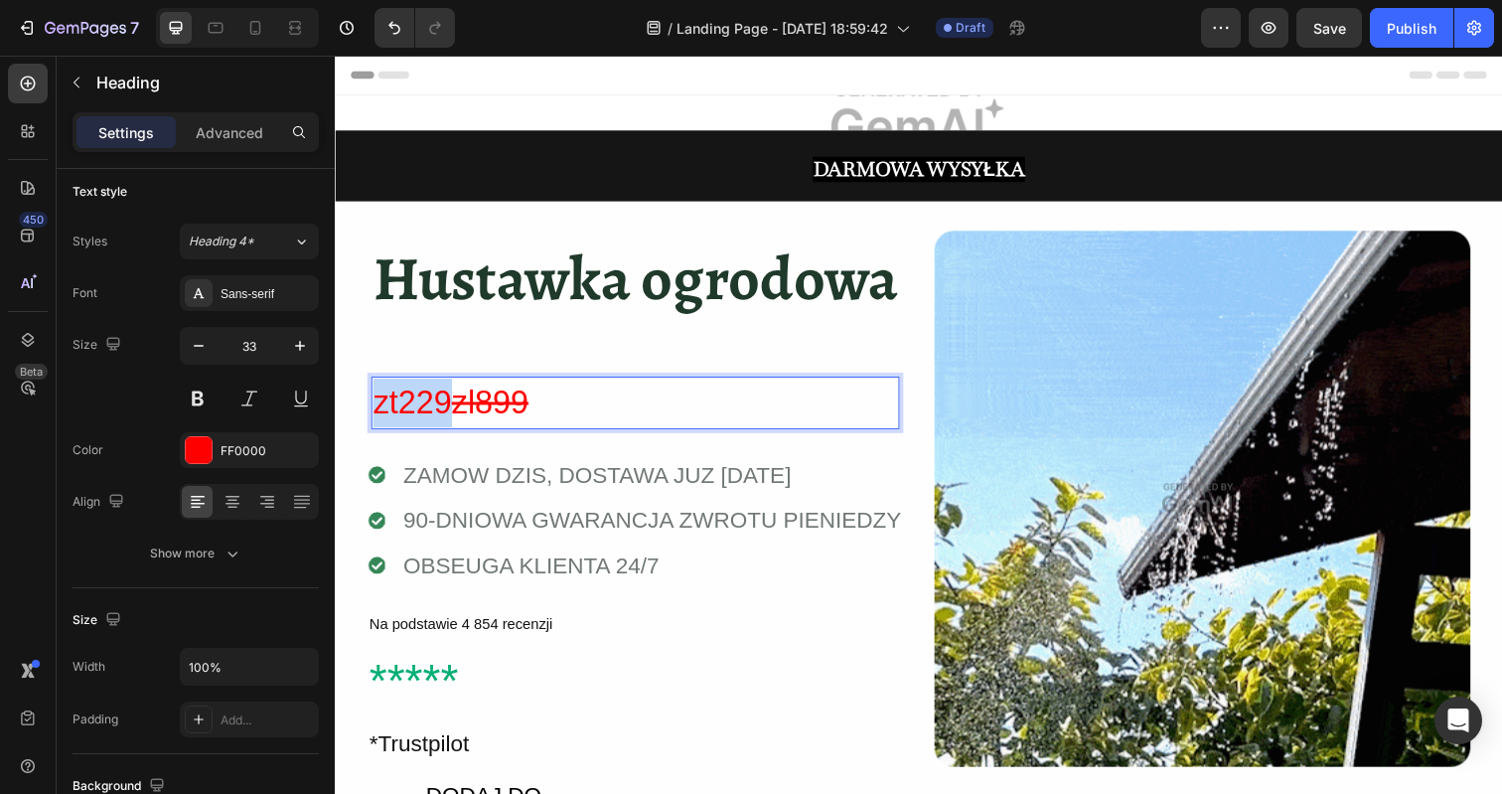
click at [404, 412] on p "zt229 zl899" at bounding box center [640, 410] width 535 height 50
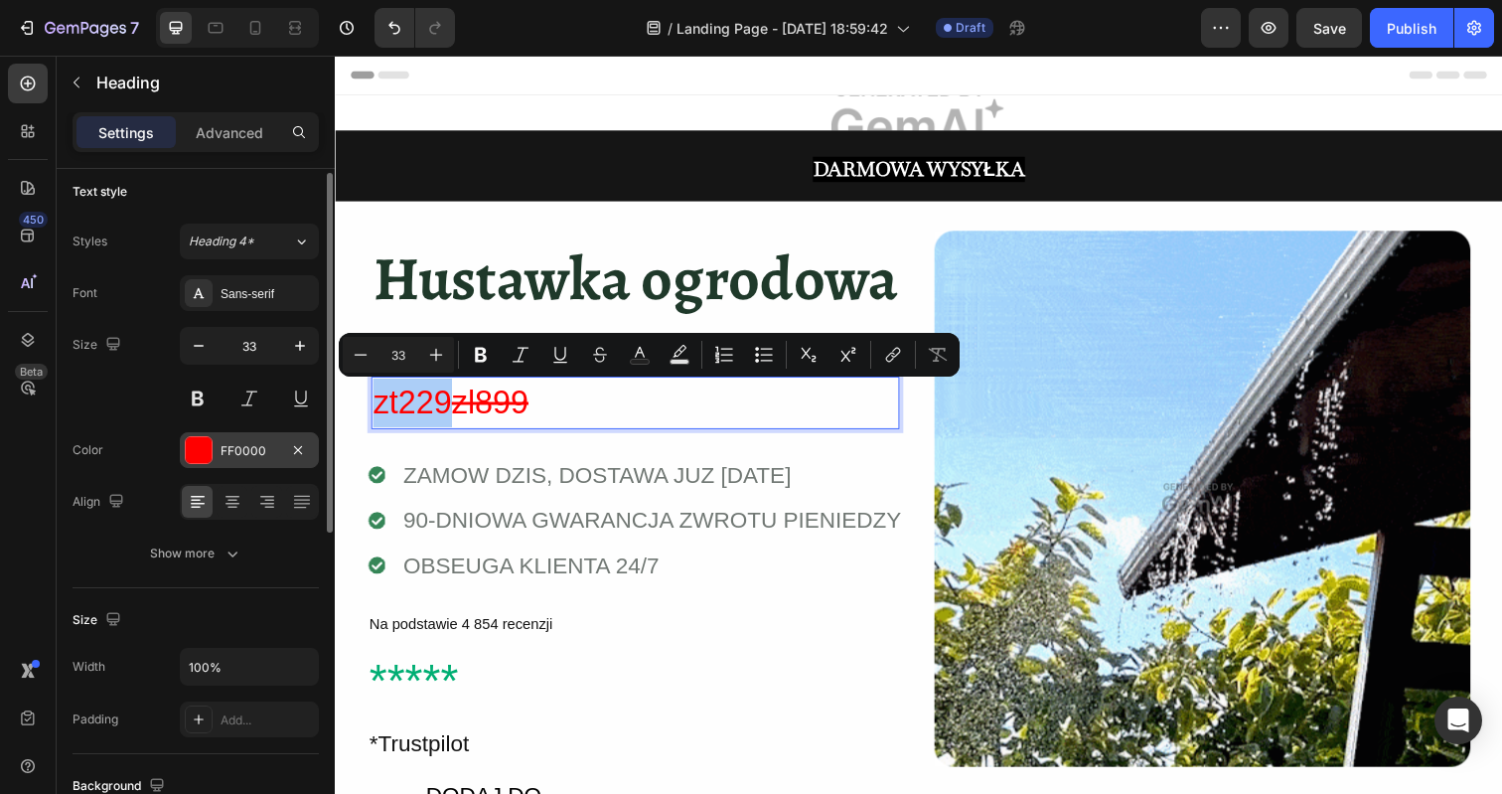
click at [201, 446] on div at bounding box center [199, 450] width 26 height 26
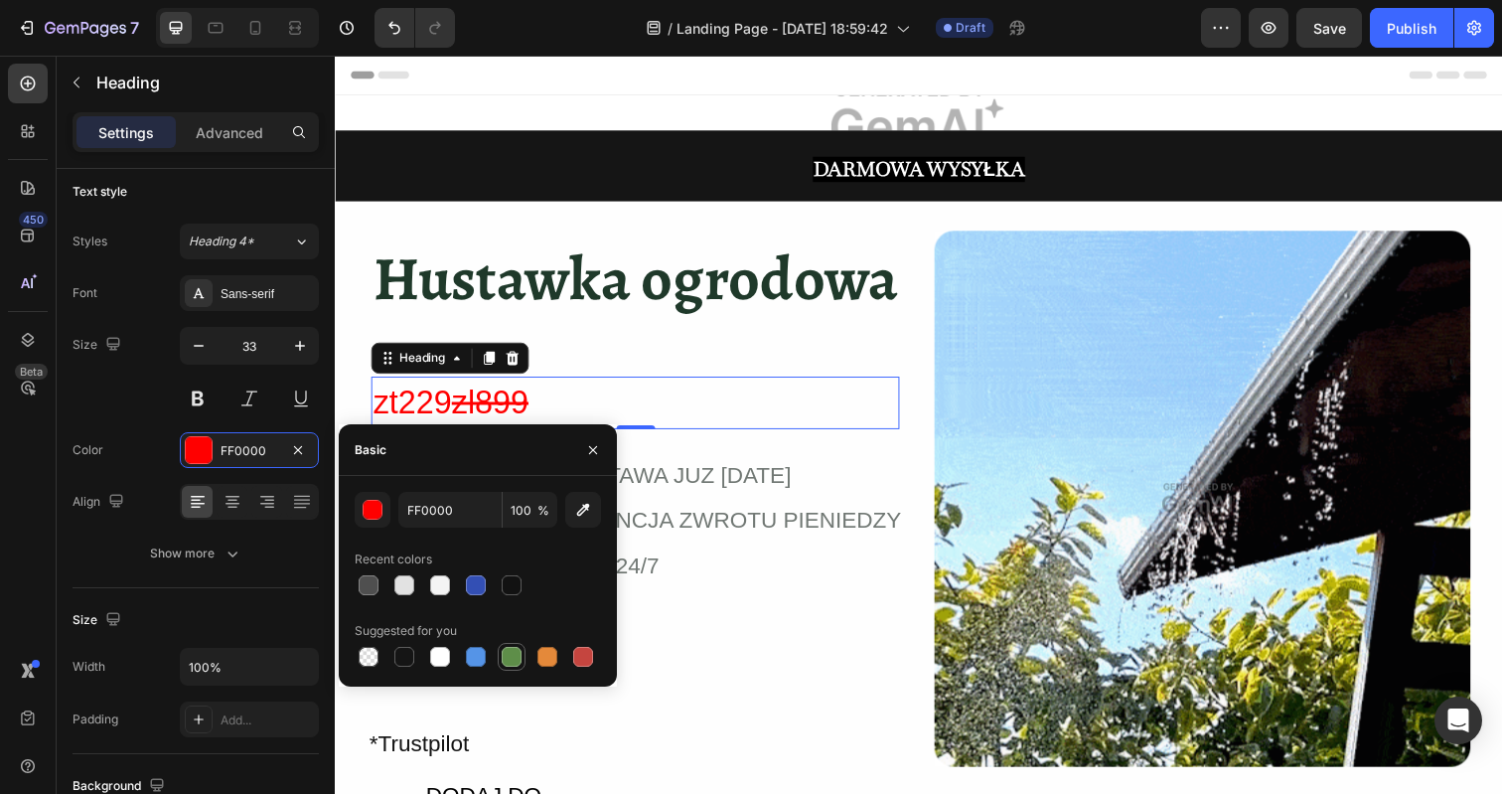
click at [512, 658] on div at bounding box center [512, 657] width 20 height 20
click at [578, 654] on div at bounding box center [583, 657] width 20 height 20
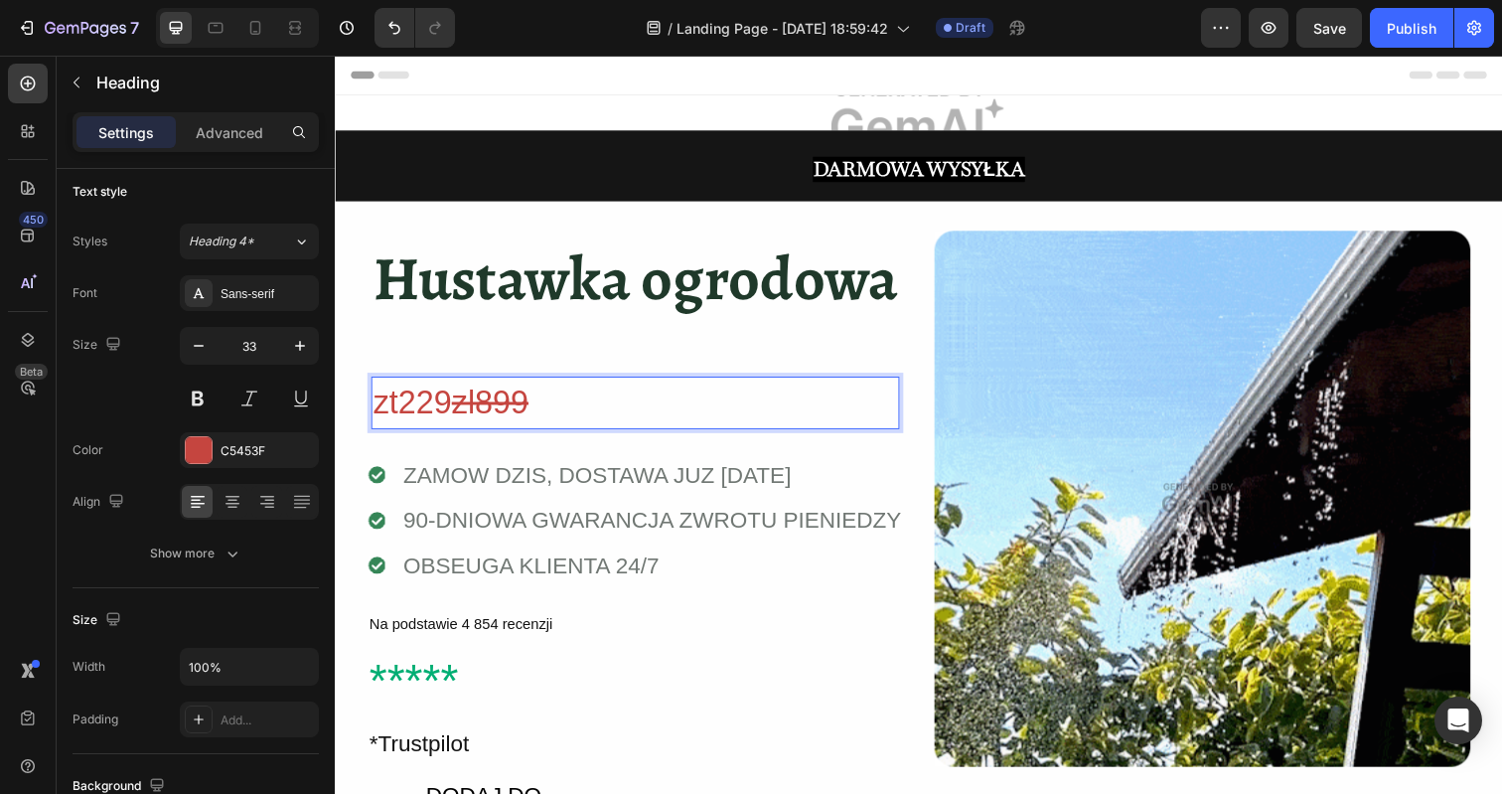
click at [442, 410] on p "zt229 zl899" at bounding box center [640, 410] width 535 height 50
drag, startPoint x: 448, startPoint y: 410, endPoint x: 373, endPoint y: 414, distance: 74.6
click at [373, 414] on p "zt229 zl899" at bounding box center [640, 410] width 535 height 50
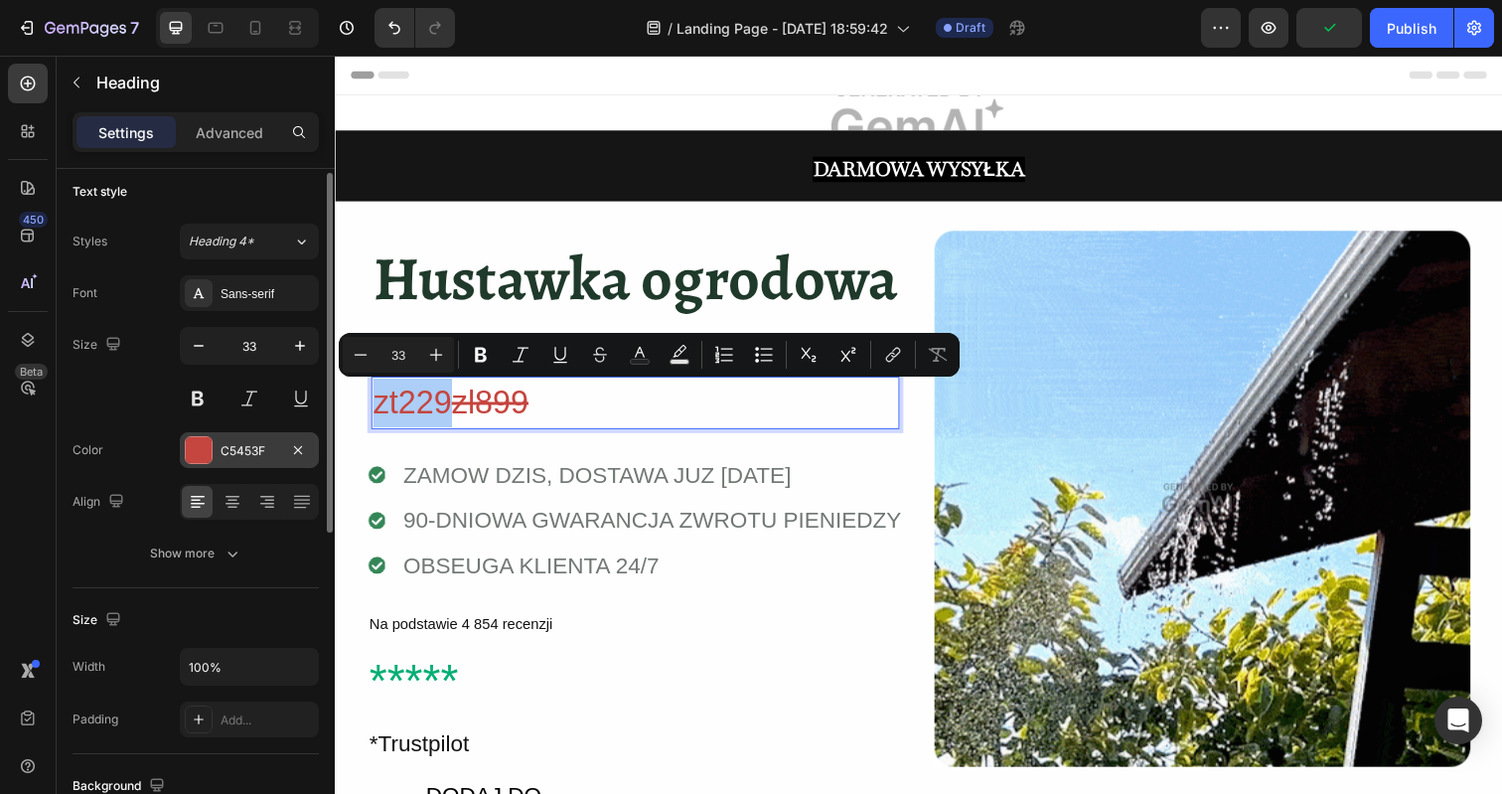
click at [198, 448] on div at bounding box center [199, 450] width 26 height 26
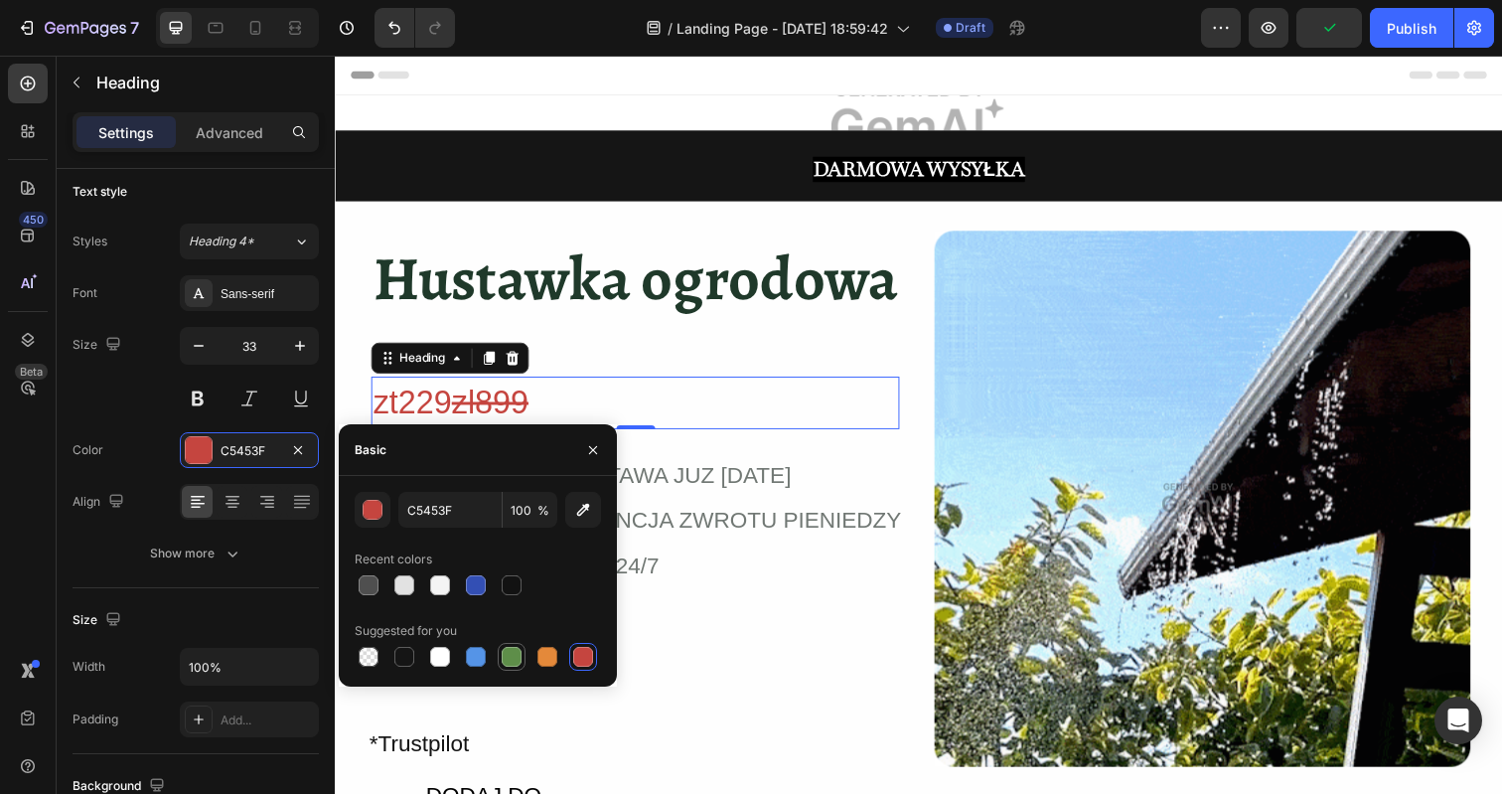
click at [507, 645] on div at bounding box center [512, 657] width 24 height 24
type input "5E8E49"
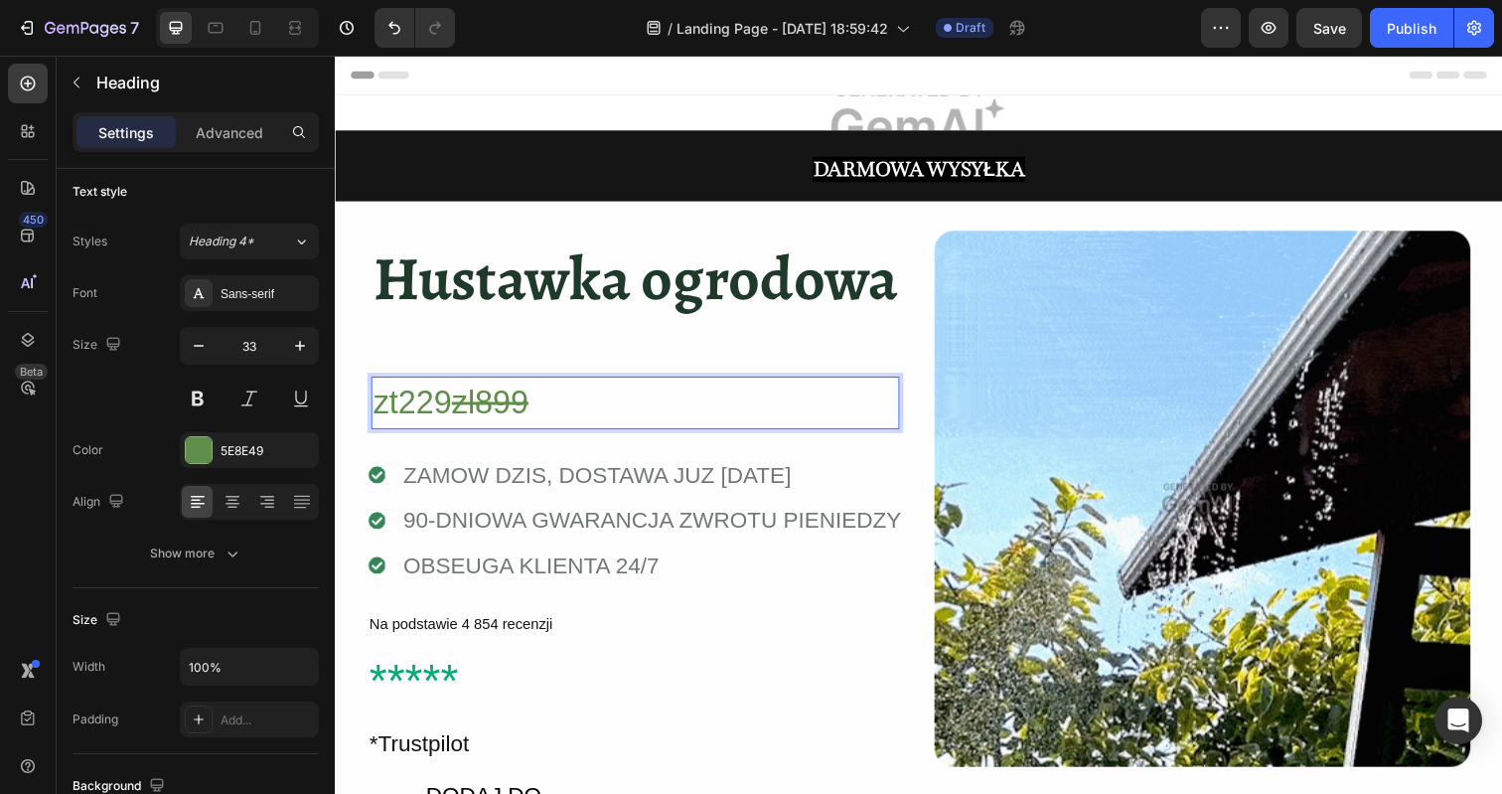
click at [466, 408] on s "zl899" at bounding box center [493, 409] width 78 height 37
click at [606, 365] on div "⁠⁠⁠⁠⁠⁠⁠ Hustawka ogrodowa Heading zt229 zl899 Heading 0" at bounding box center [640, 335] width 539 height 203
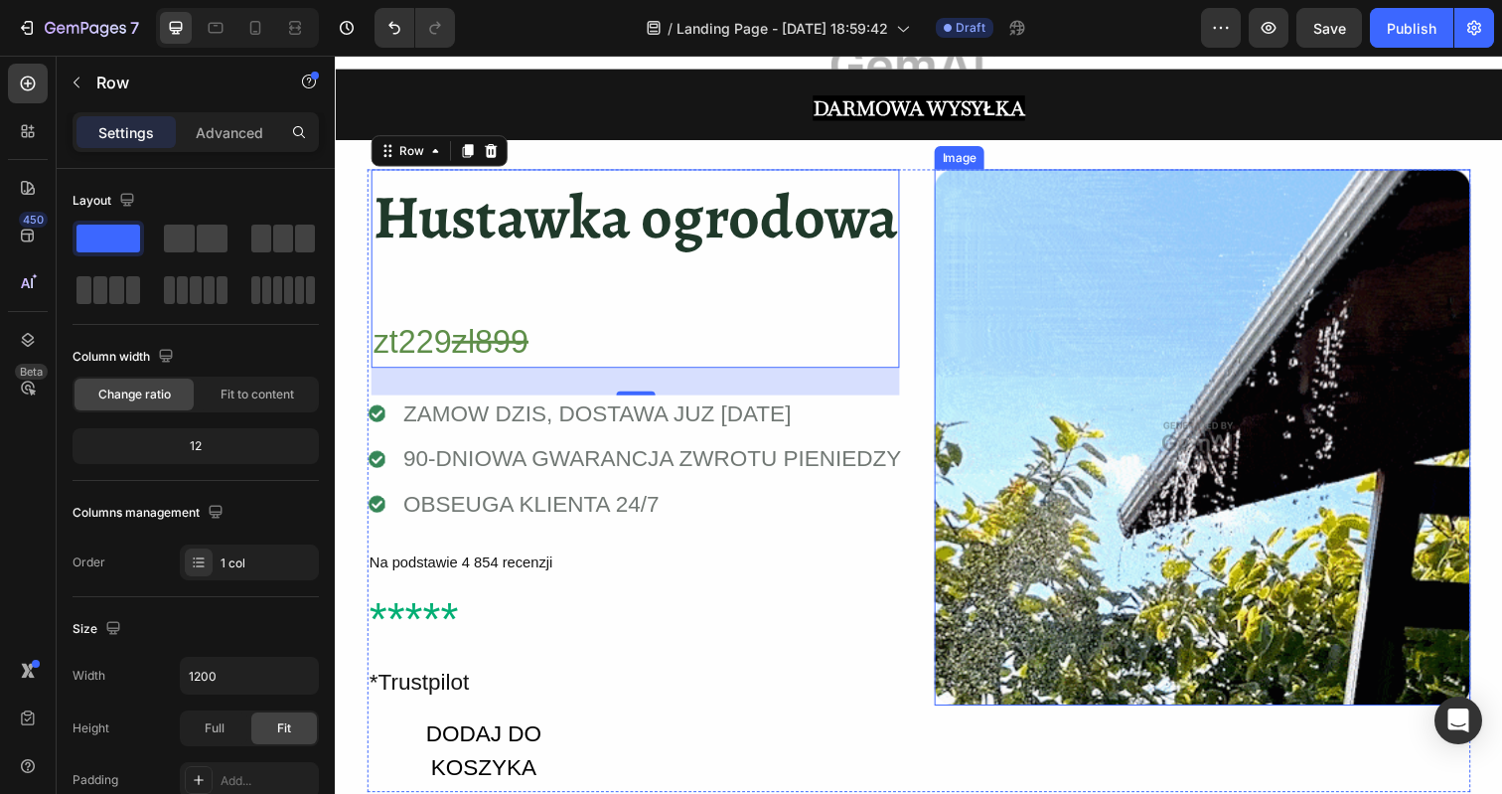
scroll to position [0, 0]
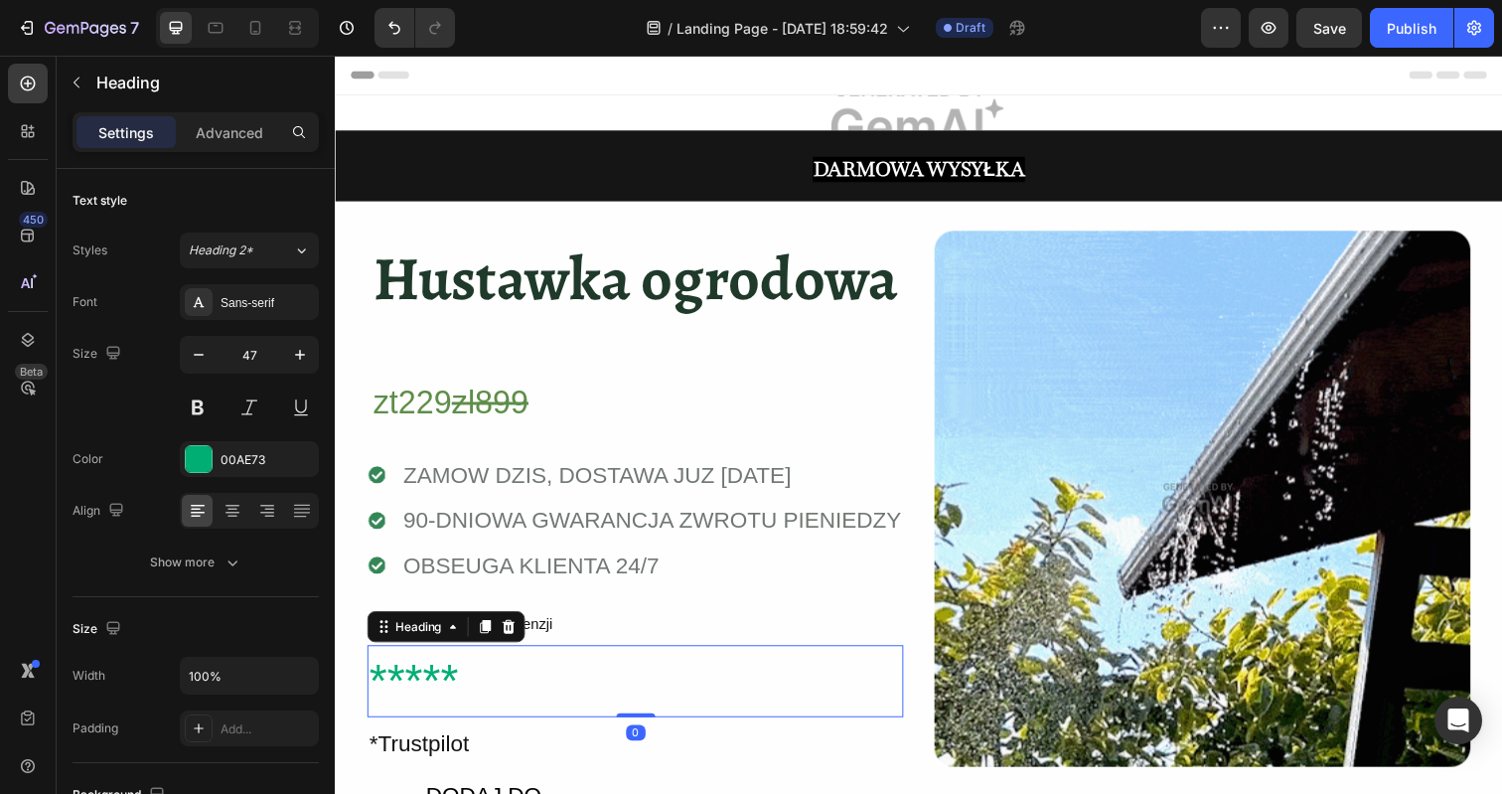
click at [410, 676] on h2 "*****" at bounding box center [641, 695] width 547 height 74
click at [424, 675] on h2 "*****" at bounding box center [641, 695] width 547 height 74
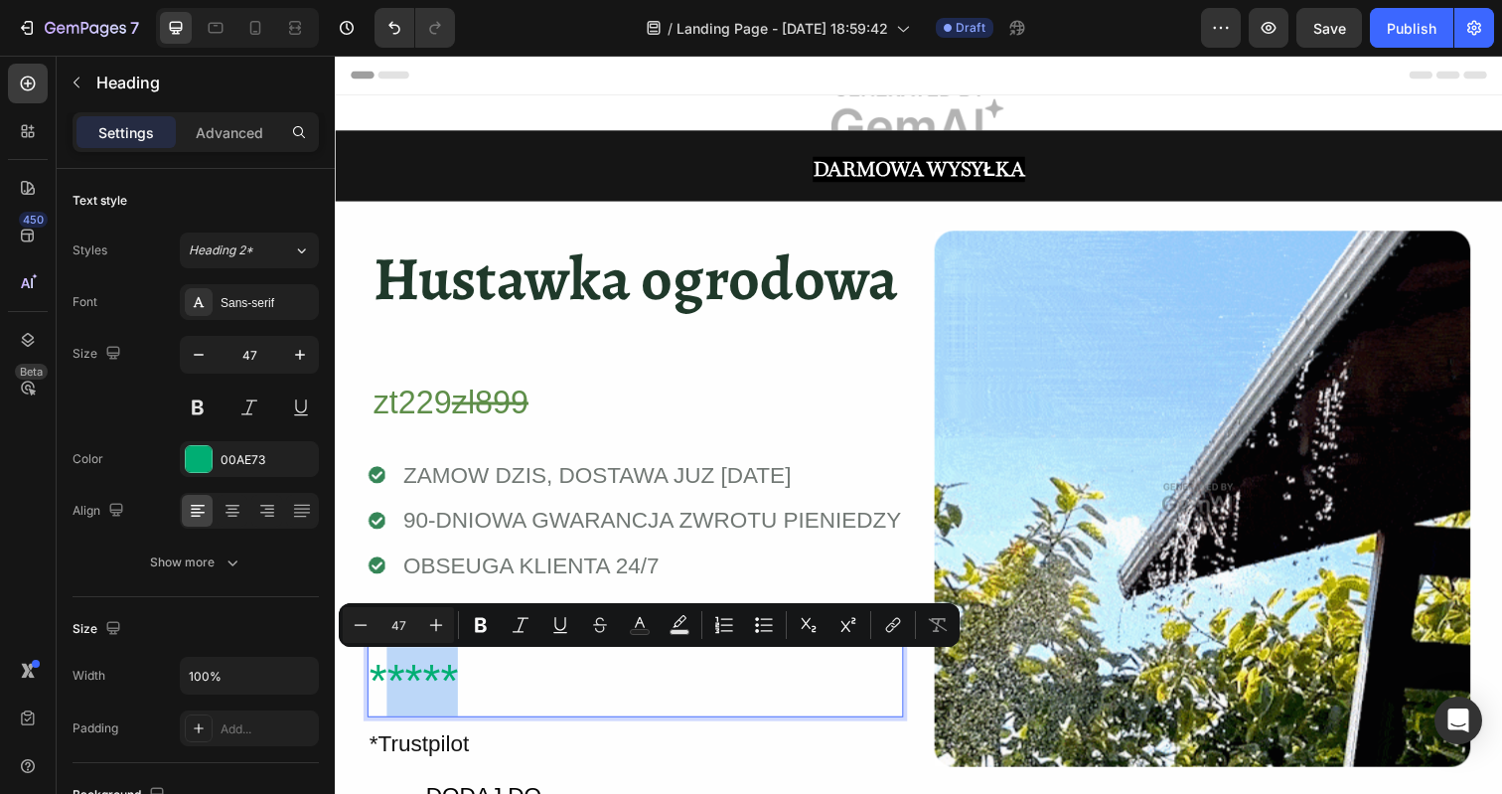
drag, startPoint x: 461, startPoint y: 678, endPoint x: 386, endPoint y: 678, distance: 74.5
click at [386, 678] on p "*****" at bounding box center [641, 695] width 543 height 71
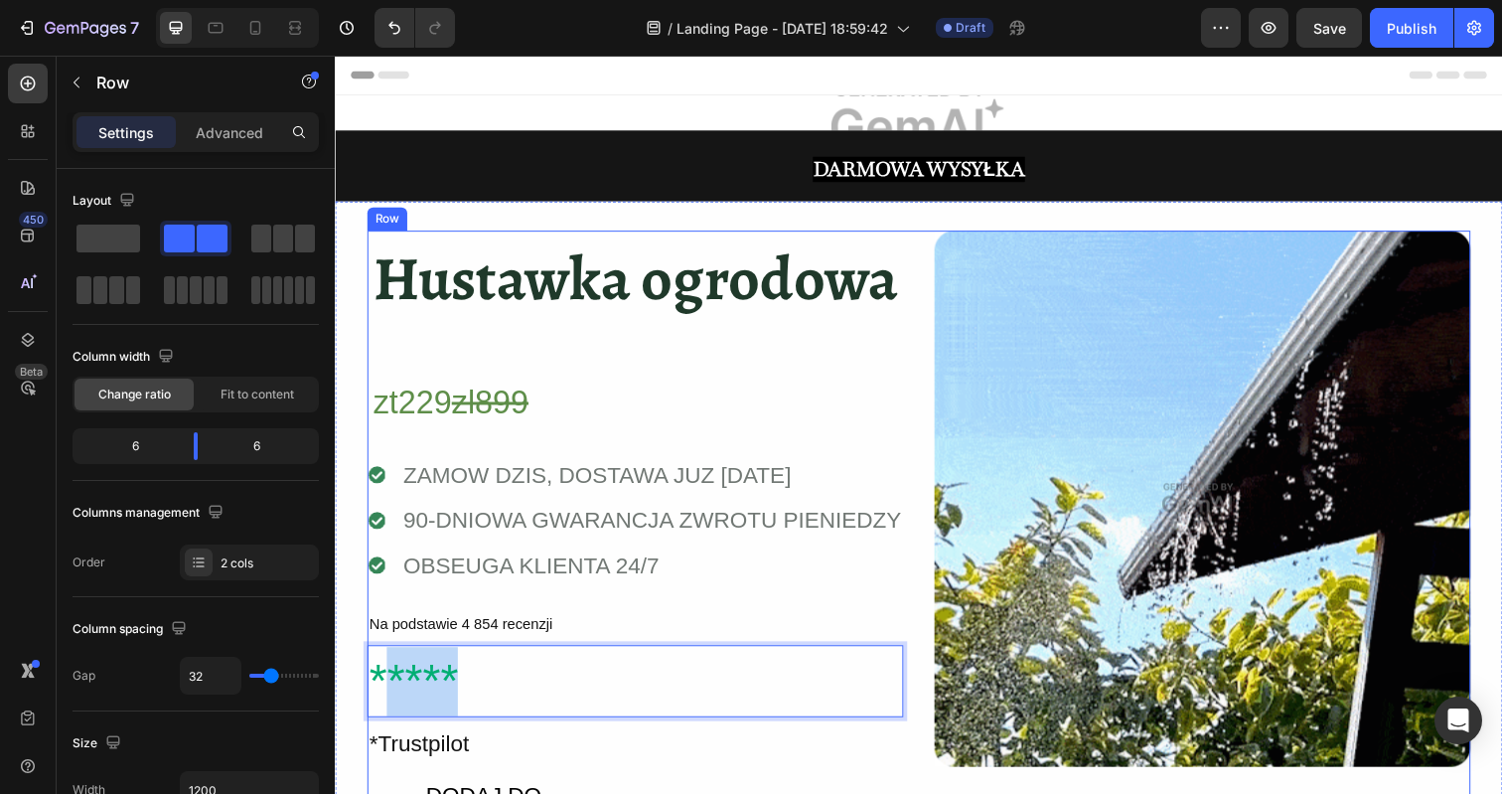
click at [932, 578] on div "⁠⁠⁠⁠⁠⁠⁠ Hustawka ogrodowa Heading zt229 zl899 Heading Row Icon ZAMOW DZIS, DOST…" at bounding box center [931, 552] width 1126 height 636
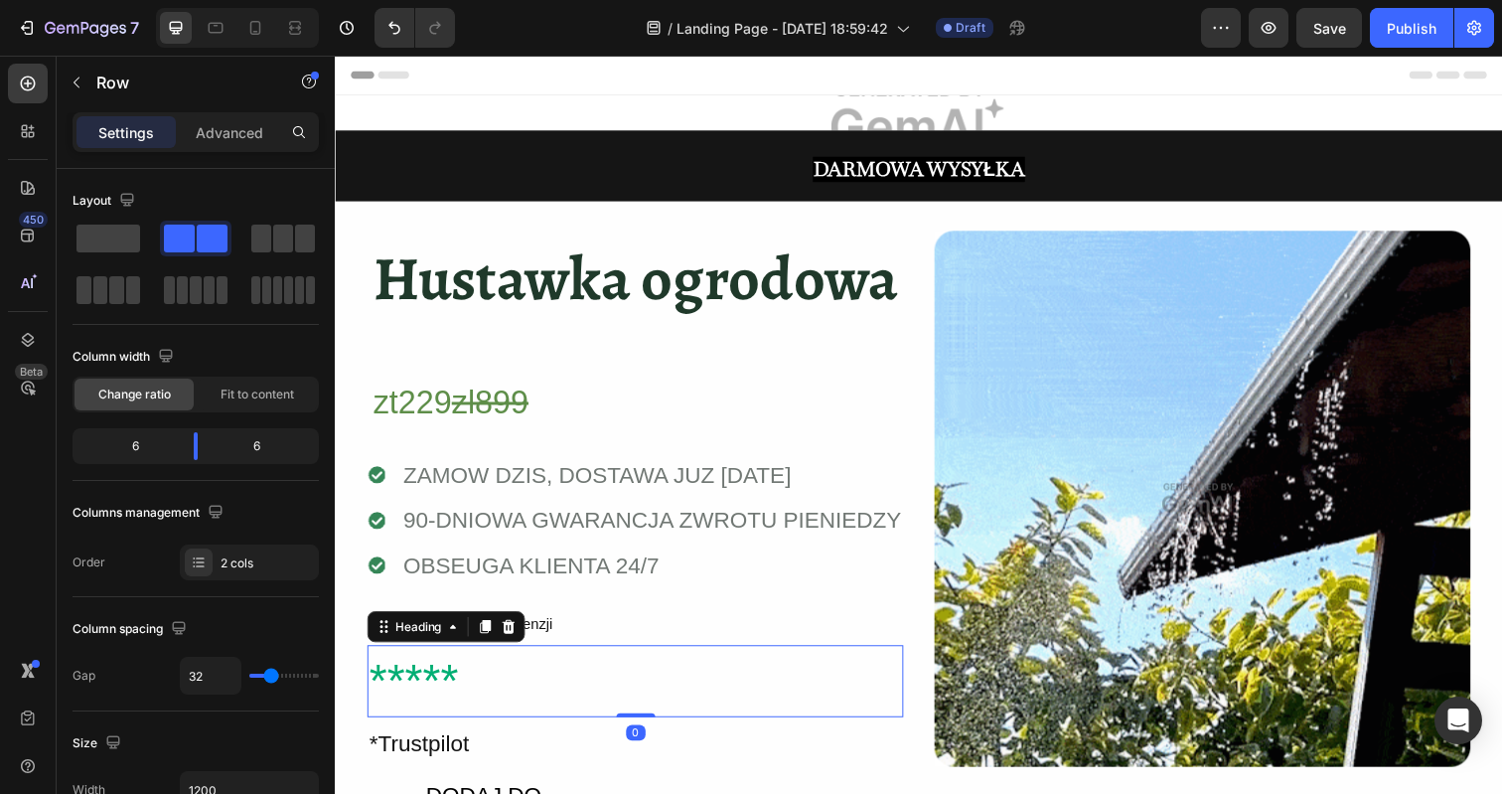
click at [408, 686] on p "*****" at bounding box center [641, 695] width 543 height 71
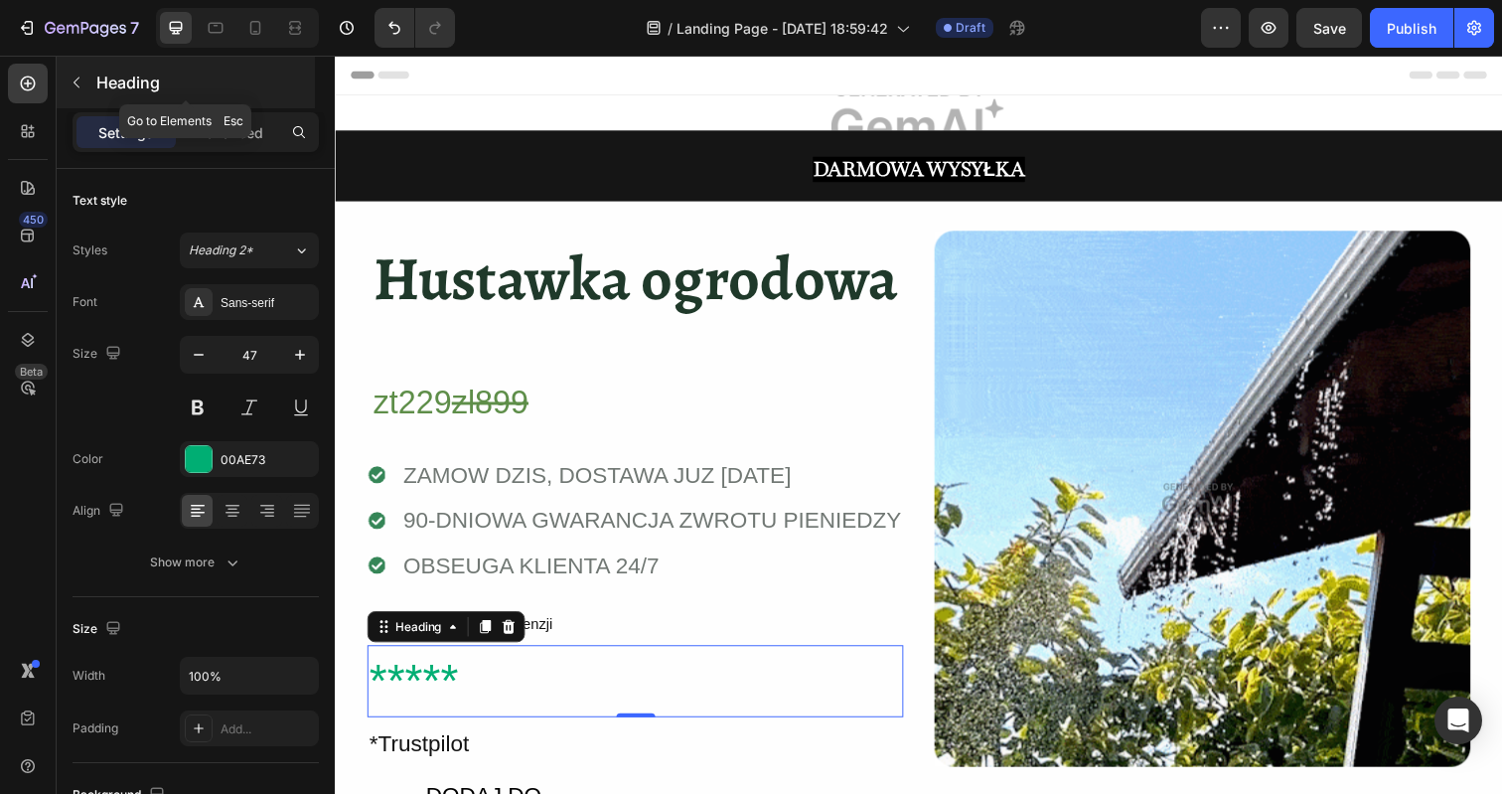
click at [79, 85] on icon "button" at bounding box center [77, 82] width 16 height 16
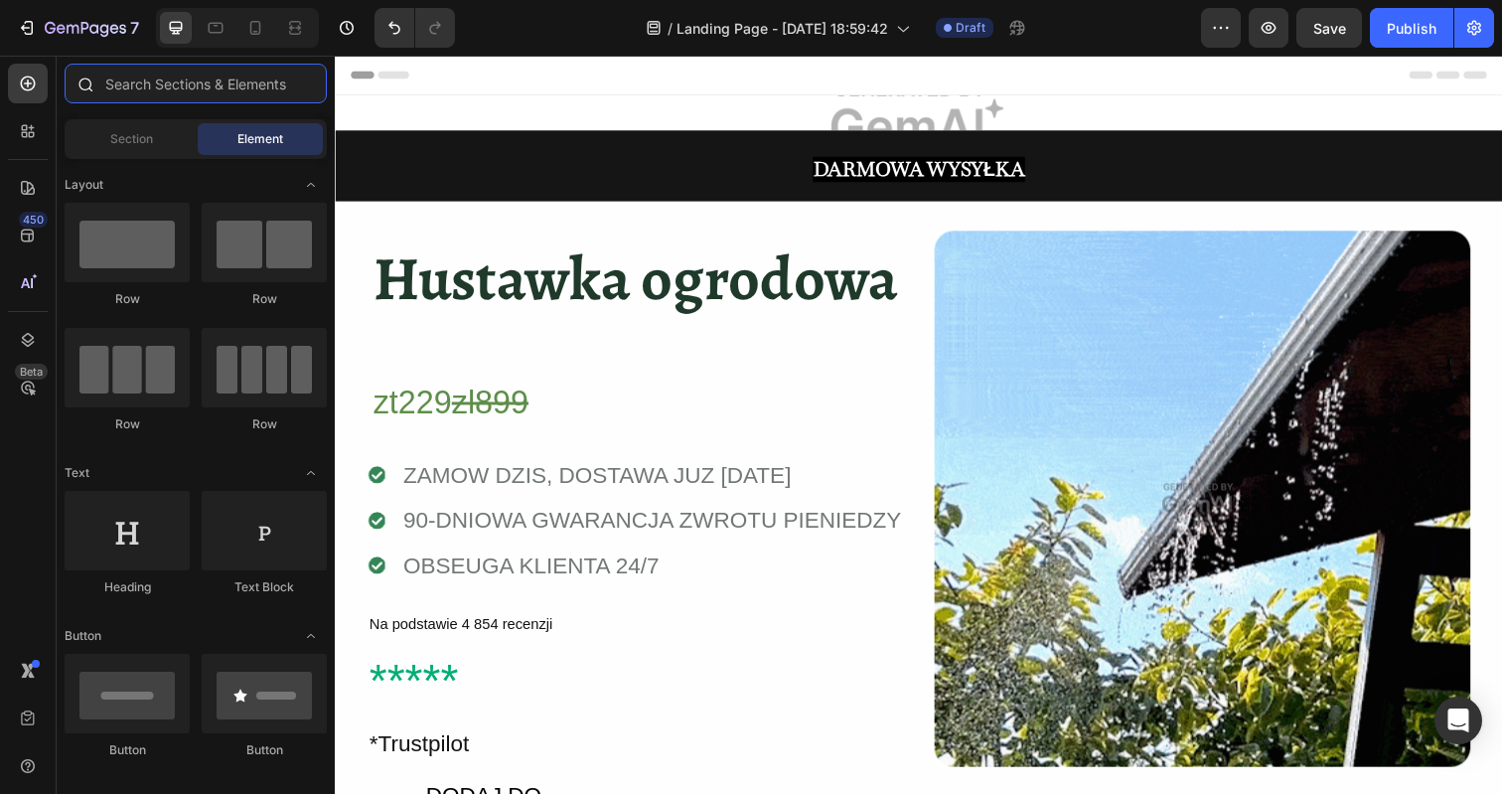
click at [147, 100] on input "text" at bounding box center [196, 84] width 262 height 40
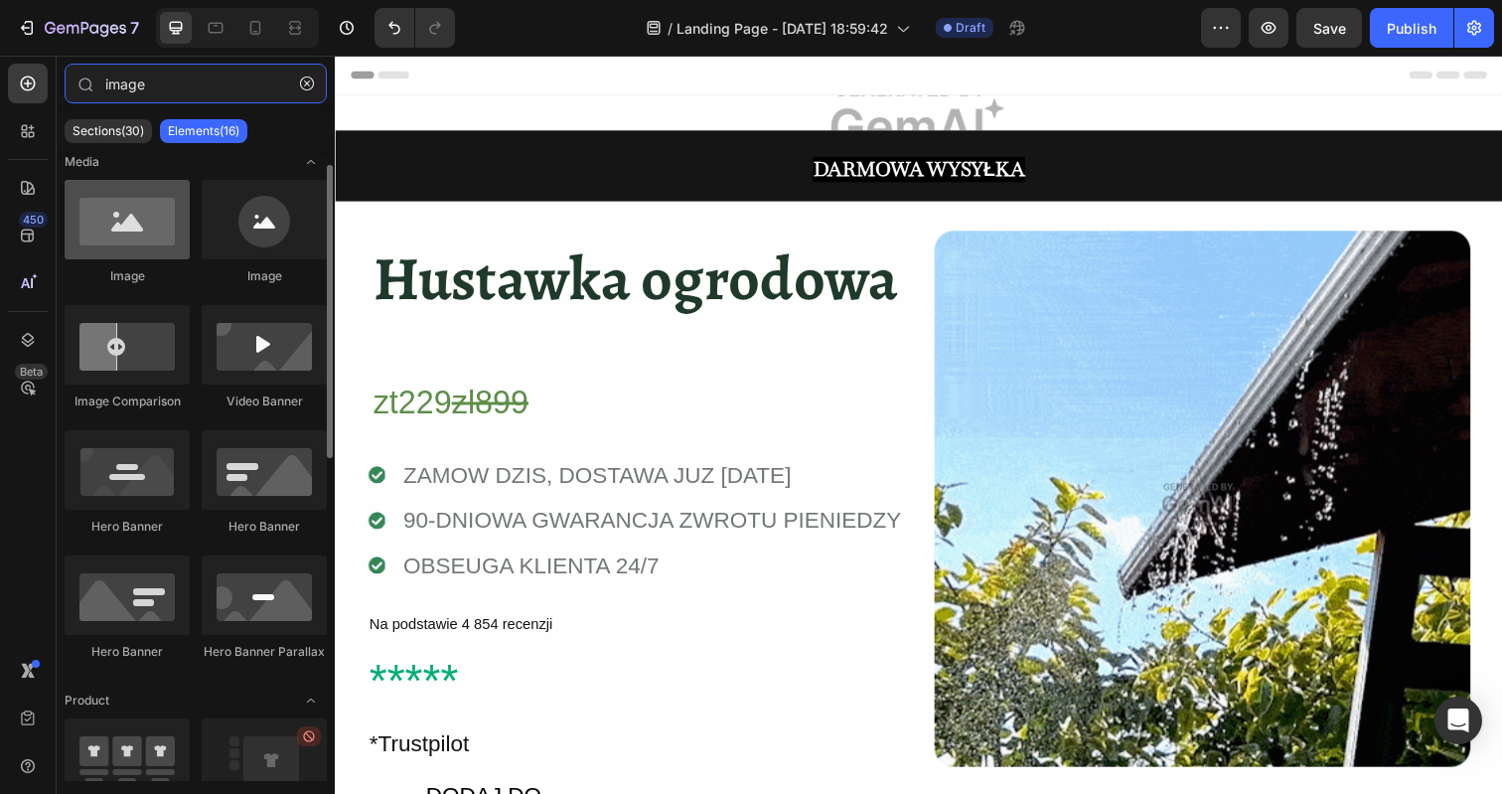
scroll to position [20, 0]
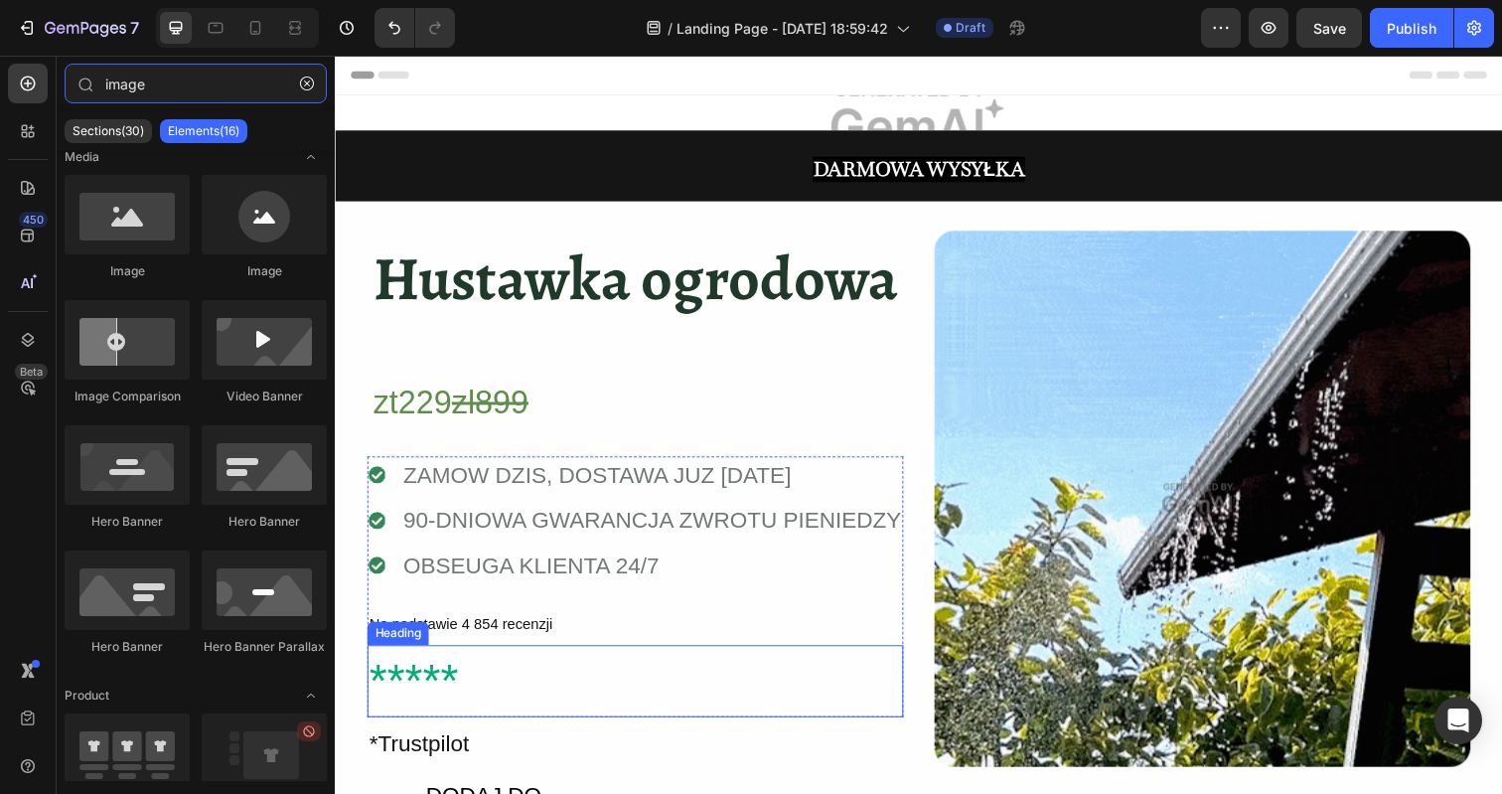
type input "image"
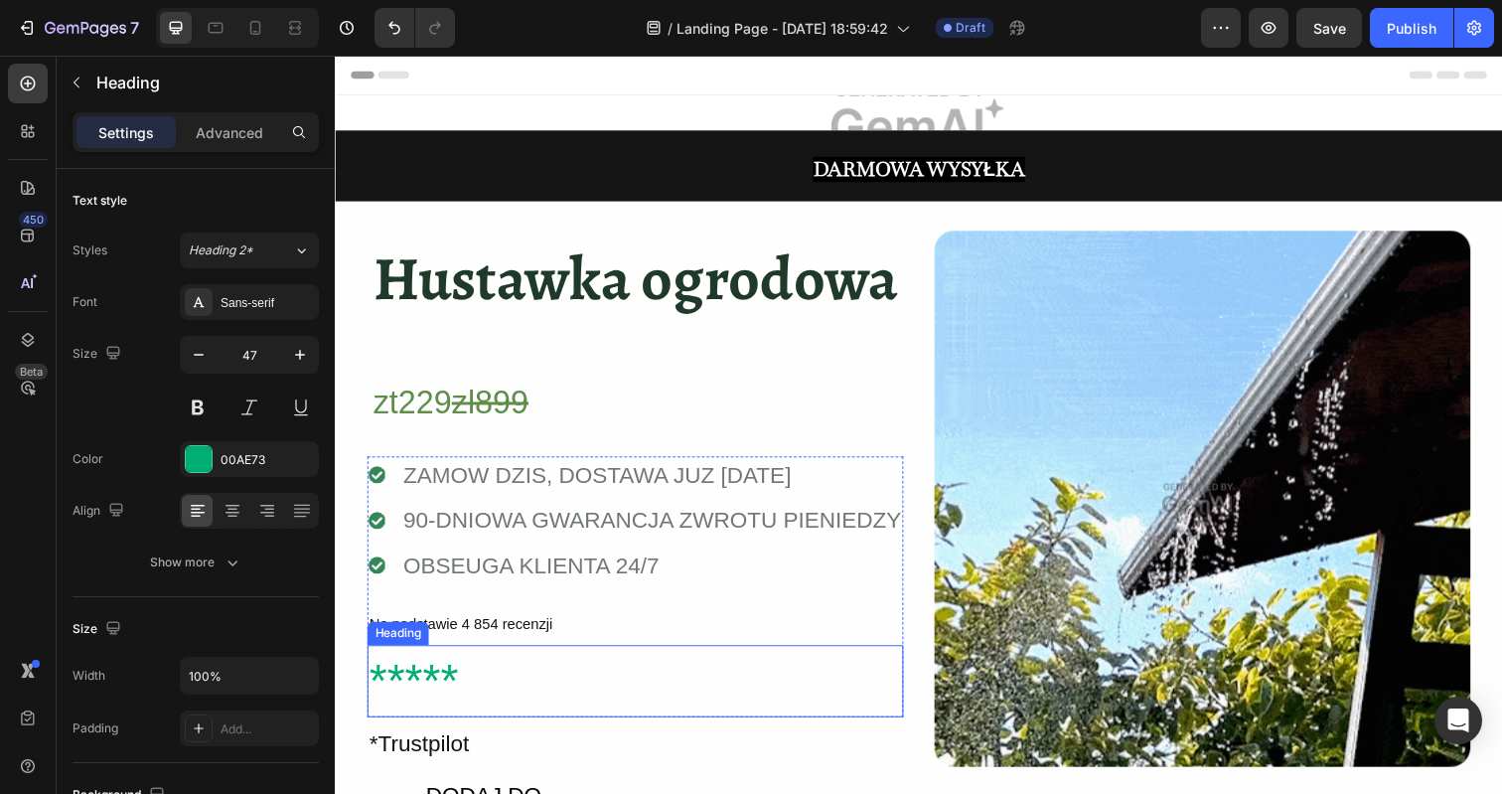
click at [436, 679] on p "*****" at bounding box center [641, 695] width 543 height 71
click at [513, 642] on icon at bounding box center [512, 638] width 13 height 14
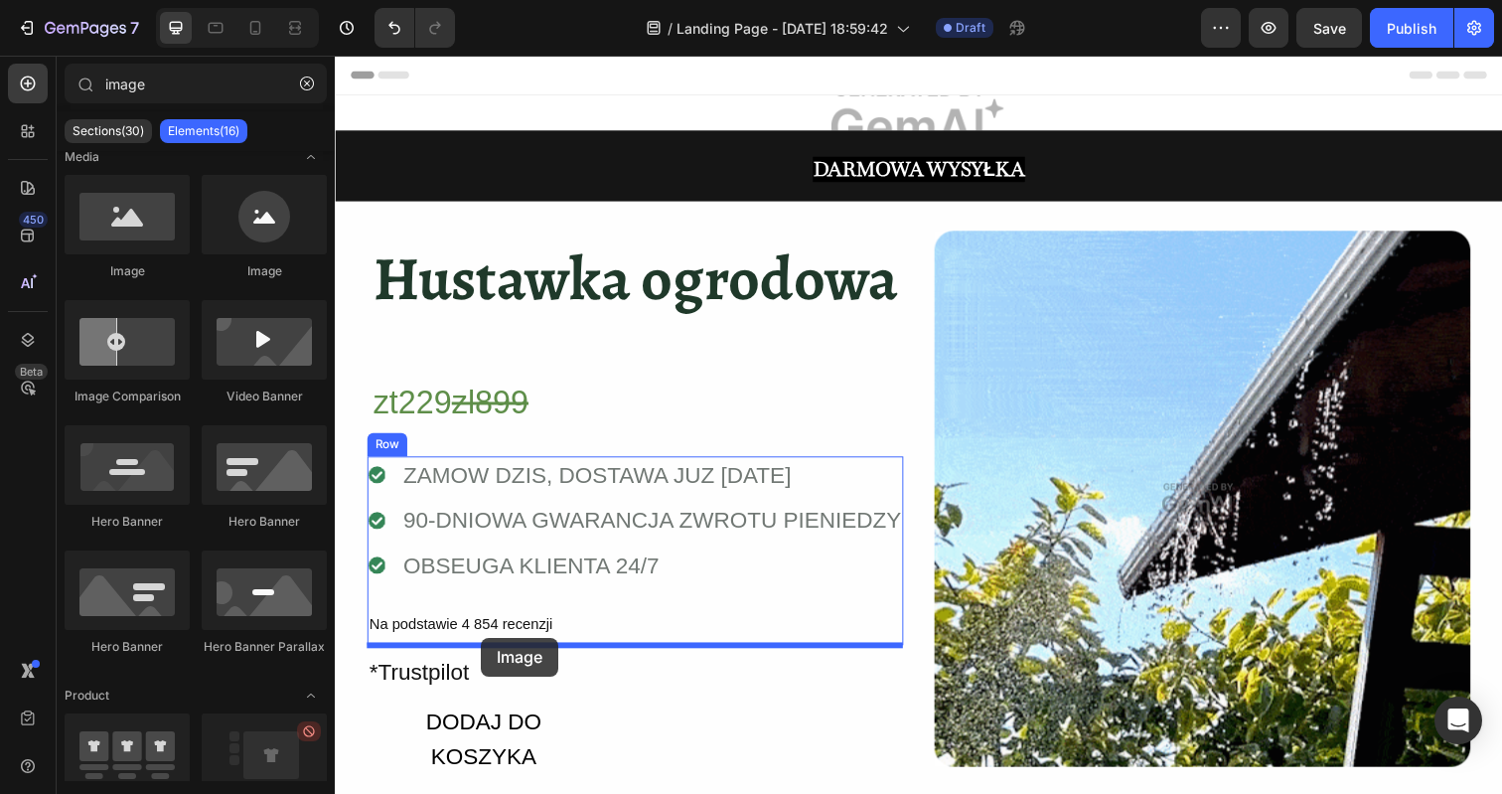
drag, startPoint x: 583, startPoint y: 277, endPoint x: 484, endPoint y: 650, distance: 385.5
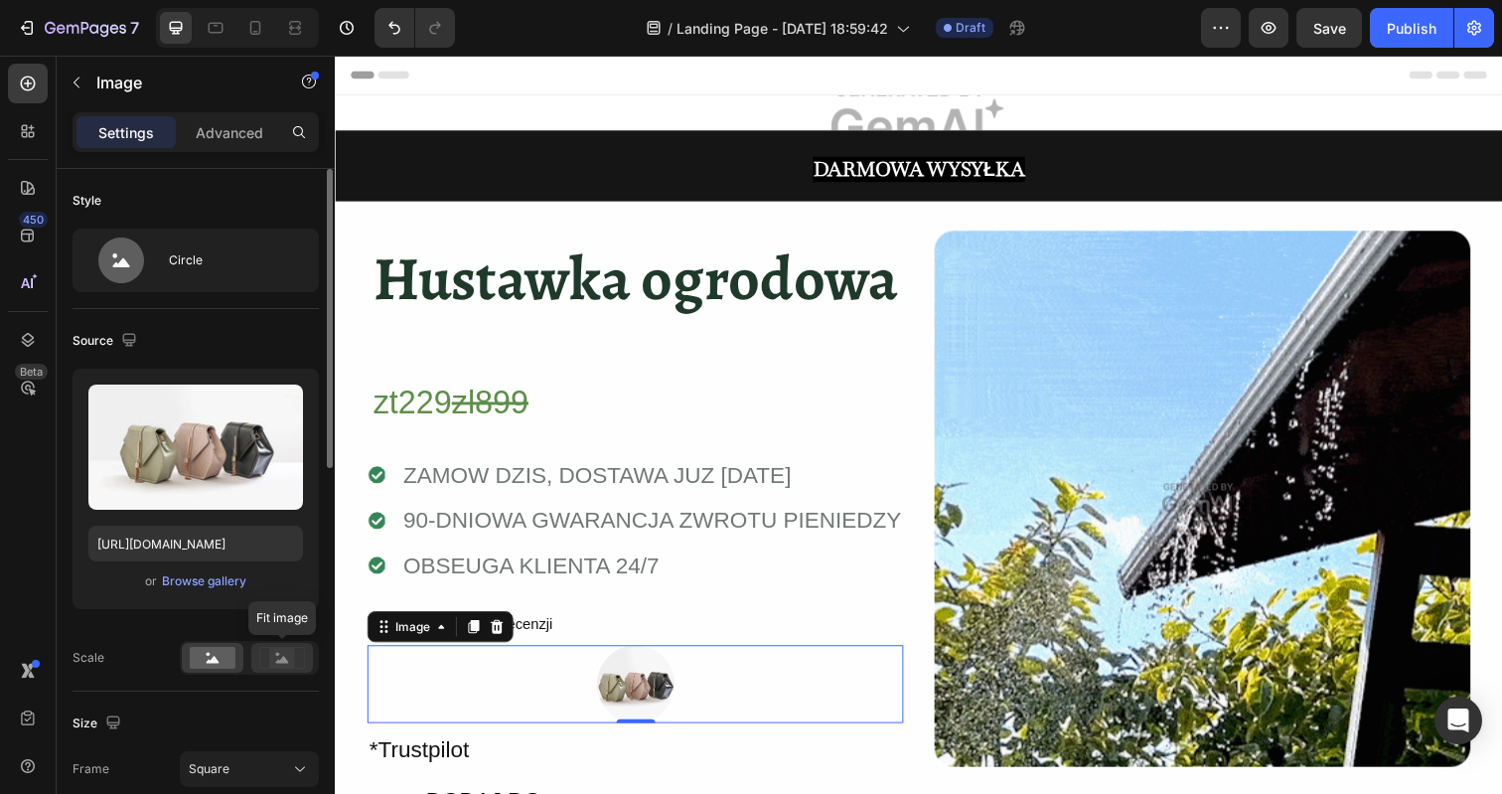
click at [270, 662] on rect at bounding box center [282, 658] width 26 height 20
click at [215, 662] on icon at bounding box center [213, 659] width 13 height 7
click at [232, 775] on div "Square" at bounding box center [237, 769] width 97 height 18
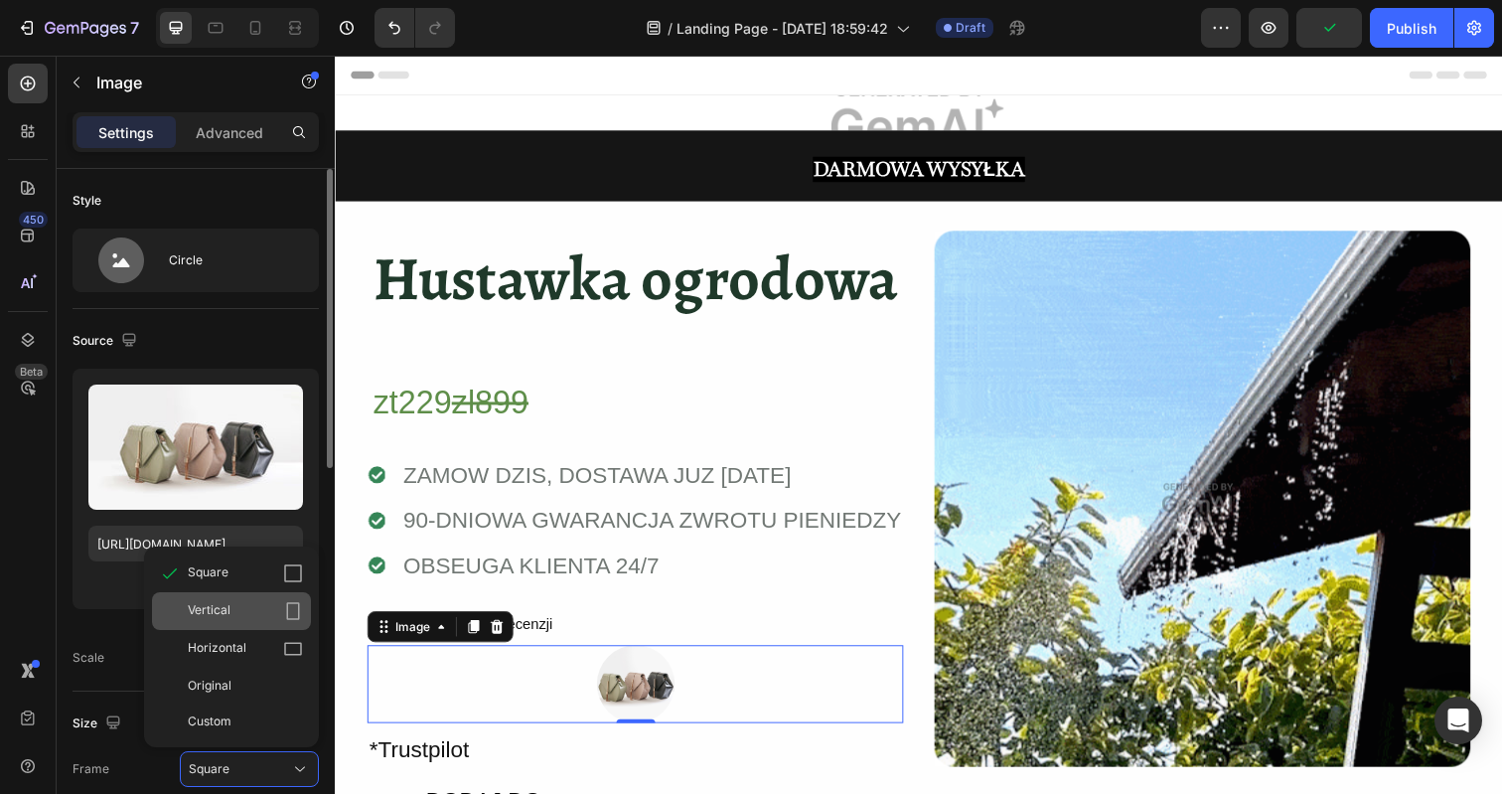
click at [228, 620] on span "Vertical" at bounding box center [209, 611] width 43 height 20
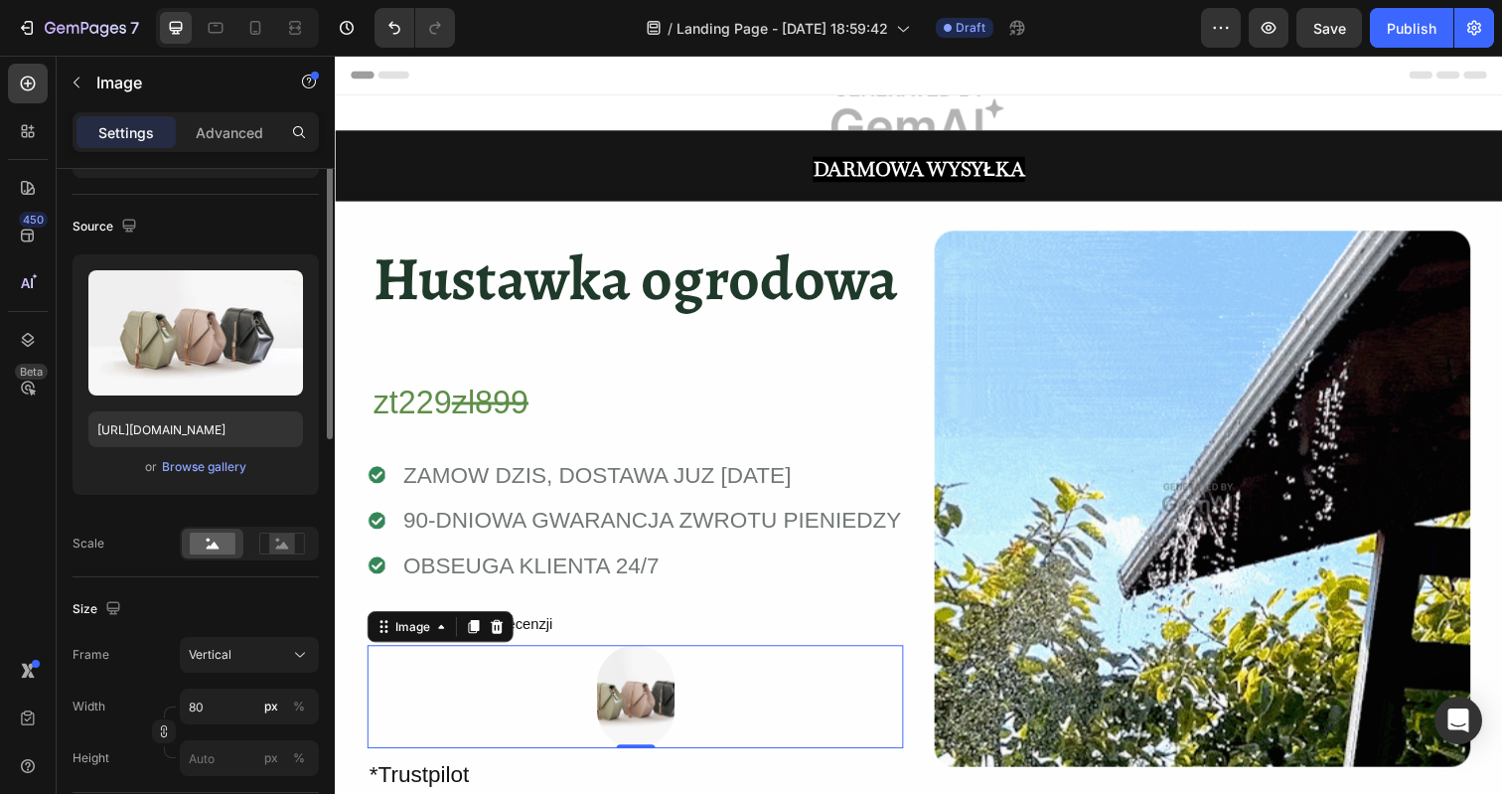
scroll to position [132, 0]
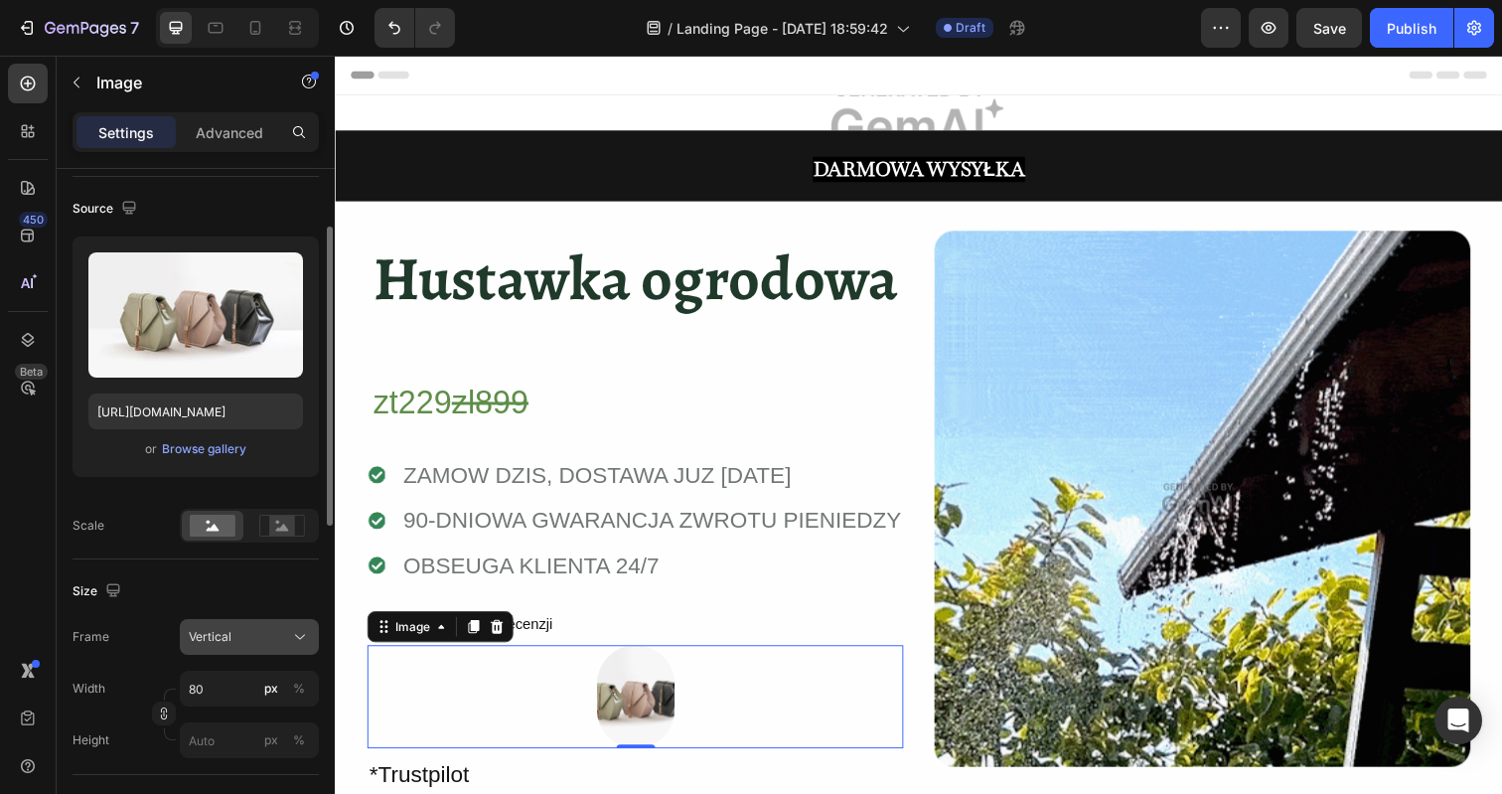
click at [225, 625] on button "Vertical" at bounding box center [249, 637] width 139 height 36
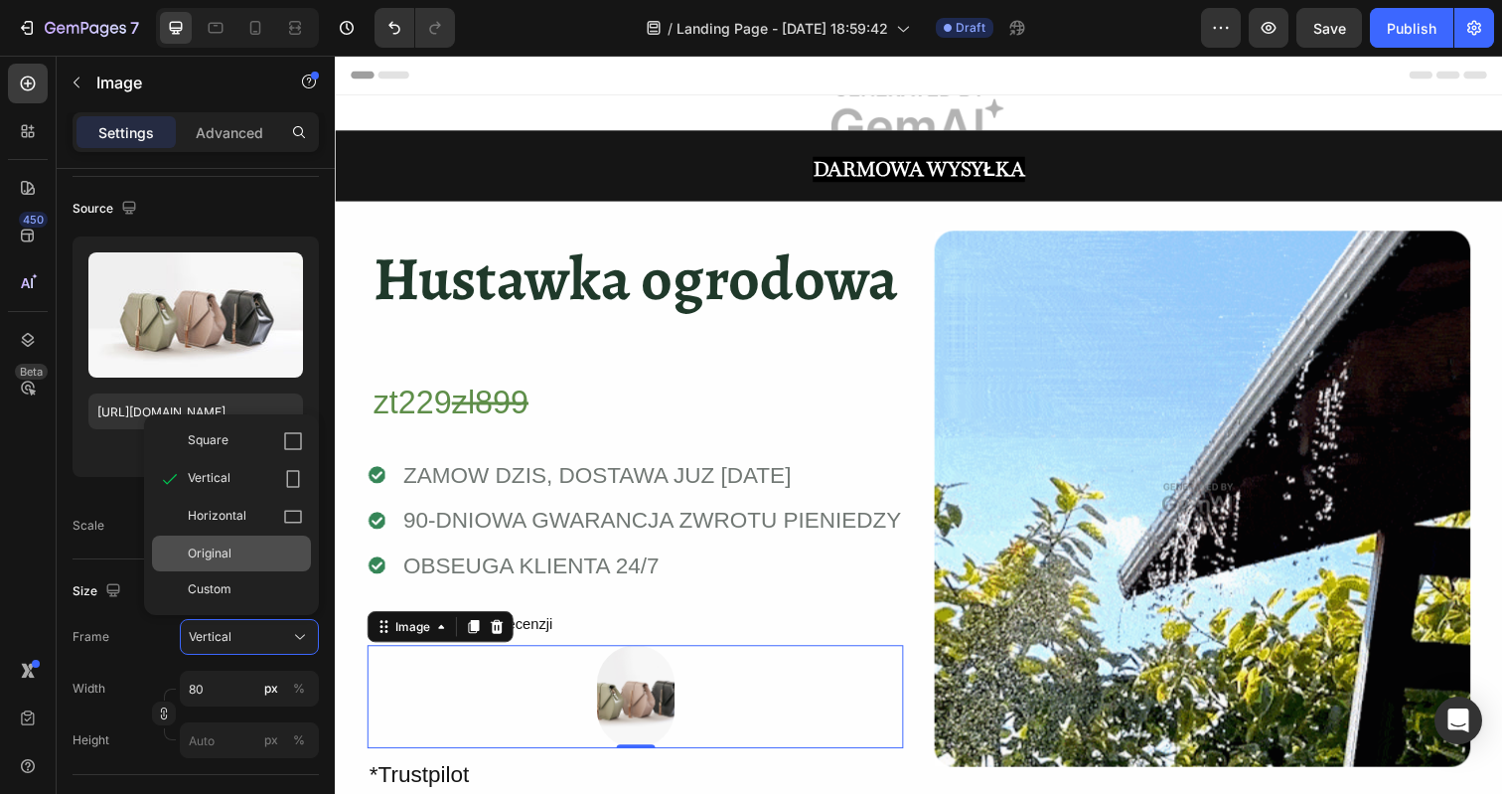
click at [224, 555] on span "Original" at bounding box center [210, 553] width 44 height 18
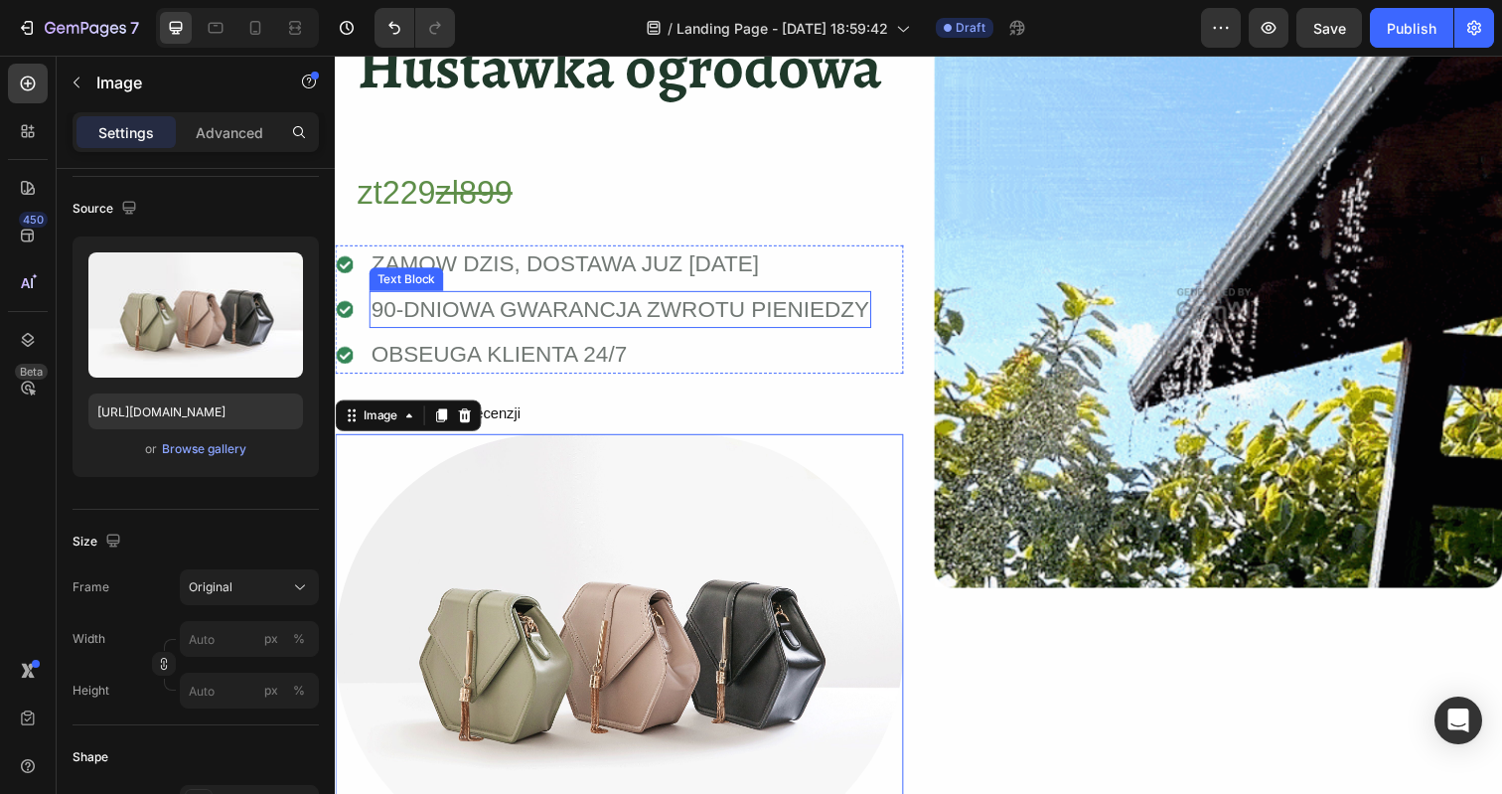
scroll to position [248, 0]
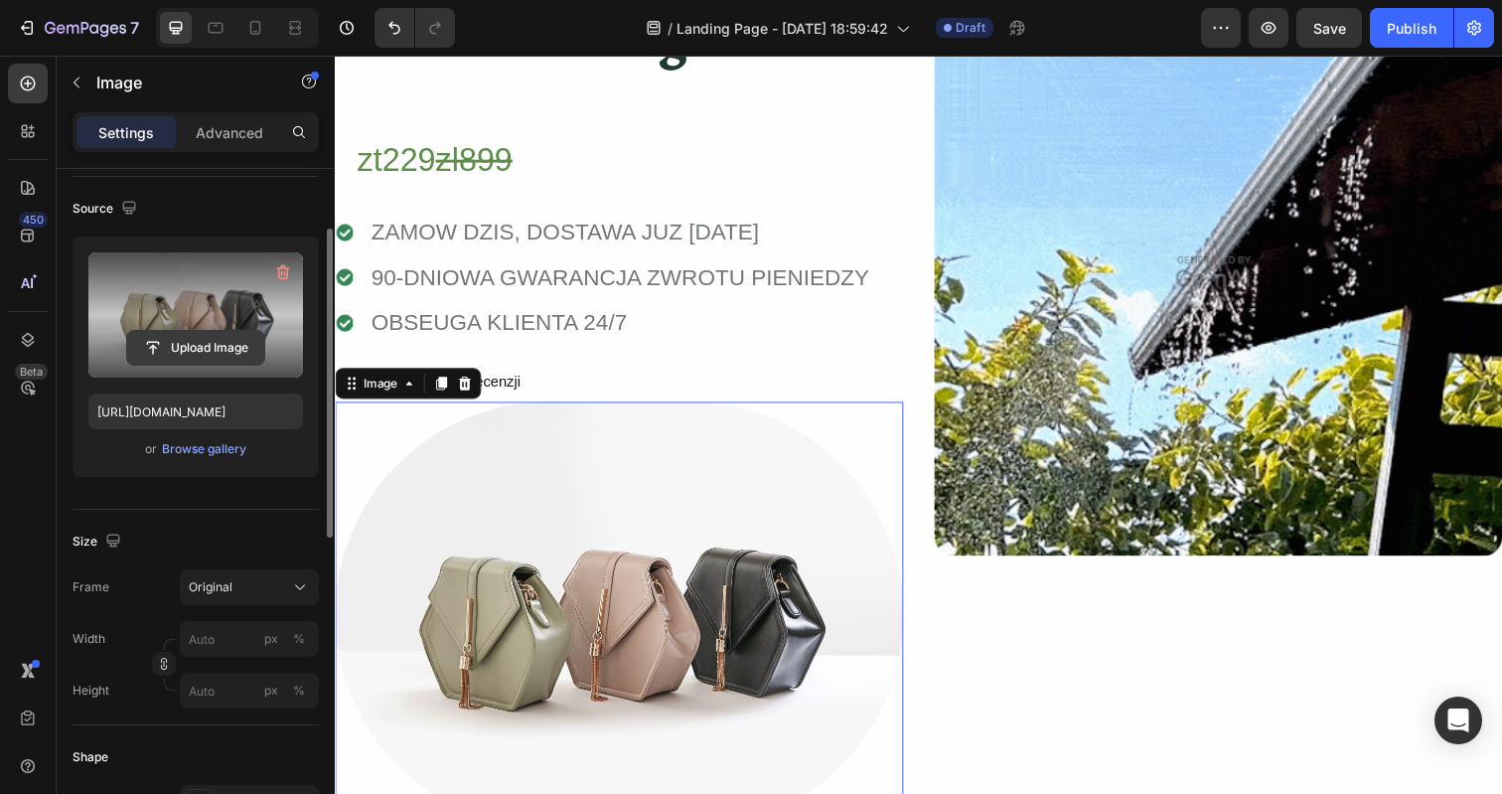
click at [188, 335] on input "file" at bounding box center [195, 348] width 137 height 34
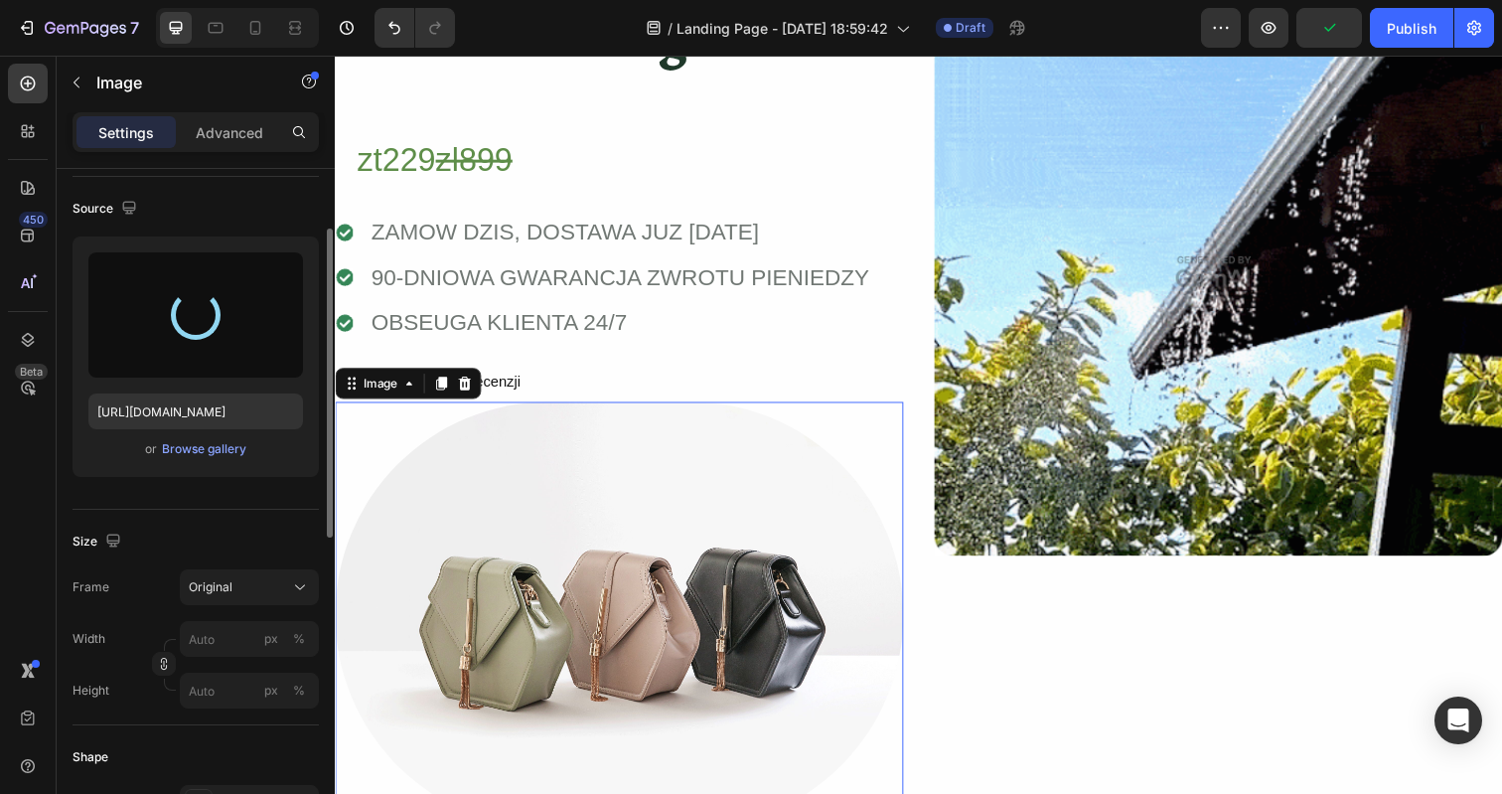
type input "https://cdn.shopify.com/s/files/1/0886/4517/3512/files/gempages_580820274652381…"
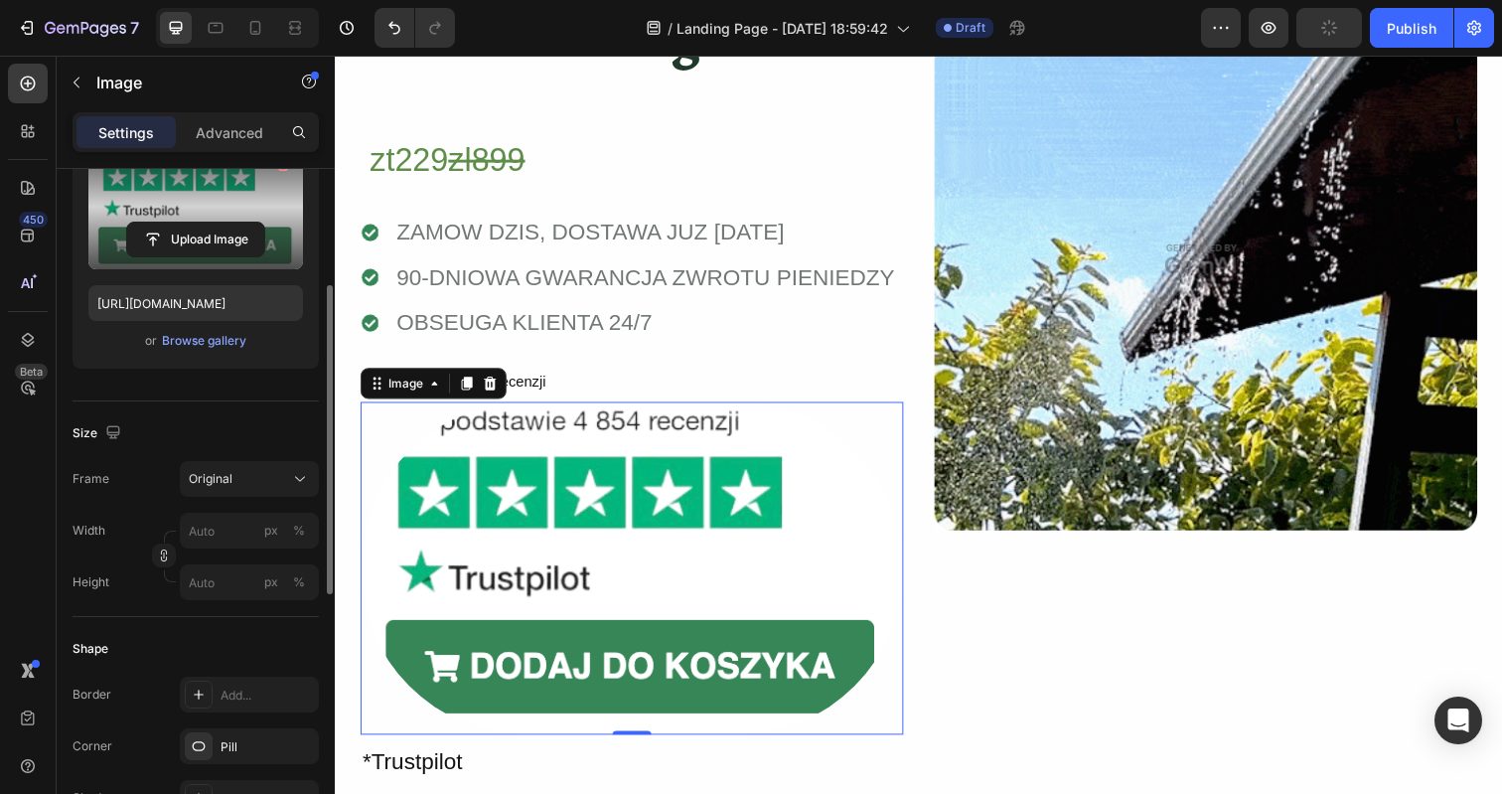
scroll to position [268, 0]
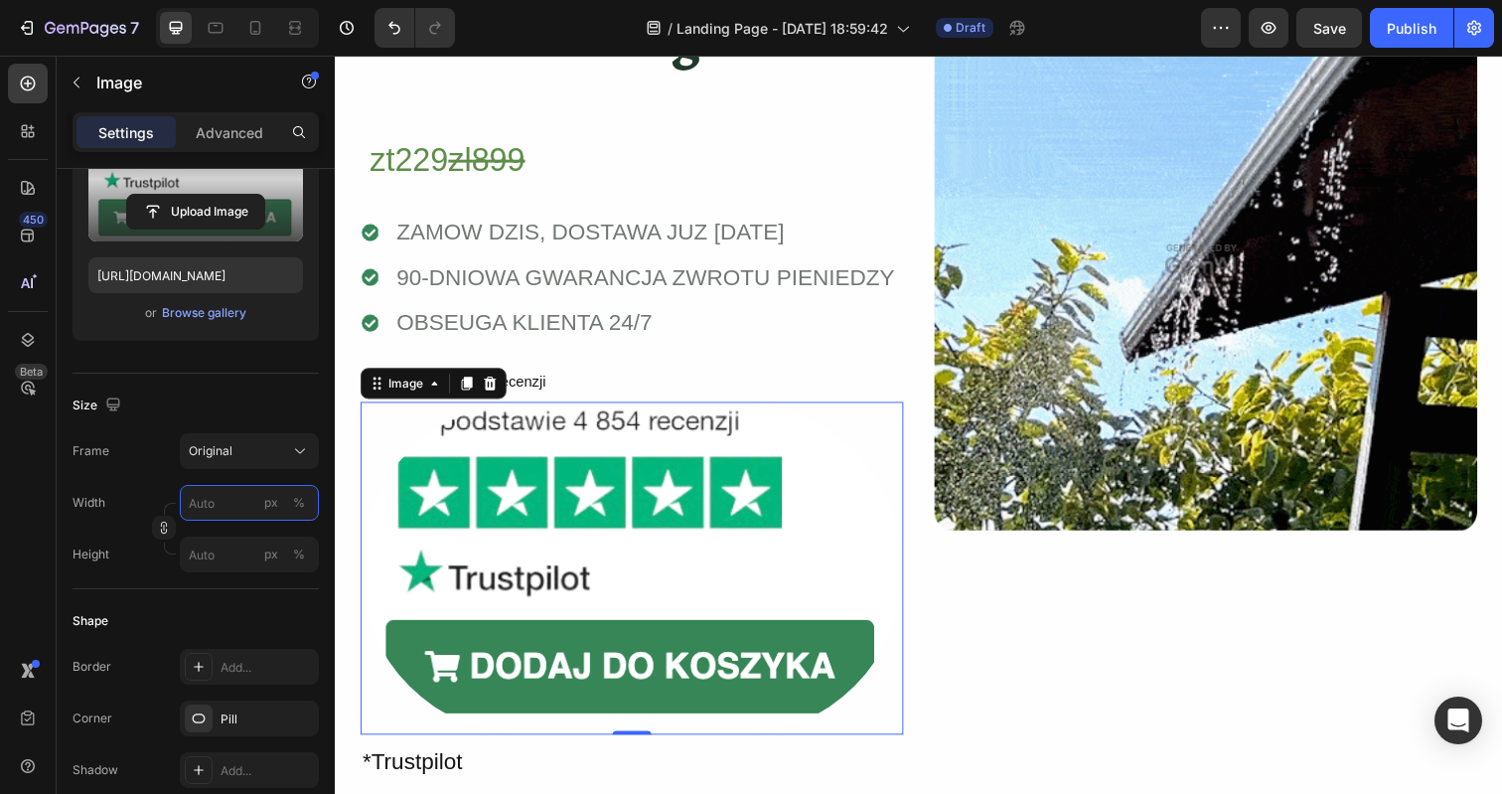
click at [241, 508] on input "px %" at bounding box center [249, 503] width 139 height 36
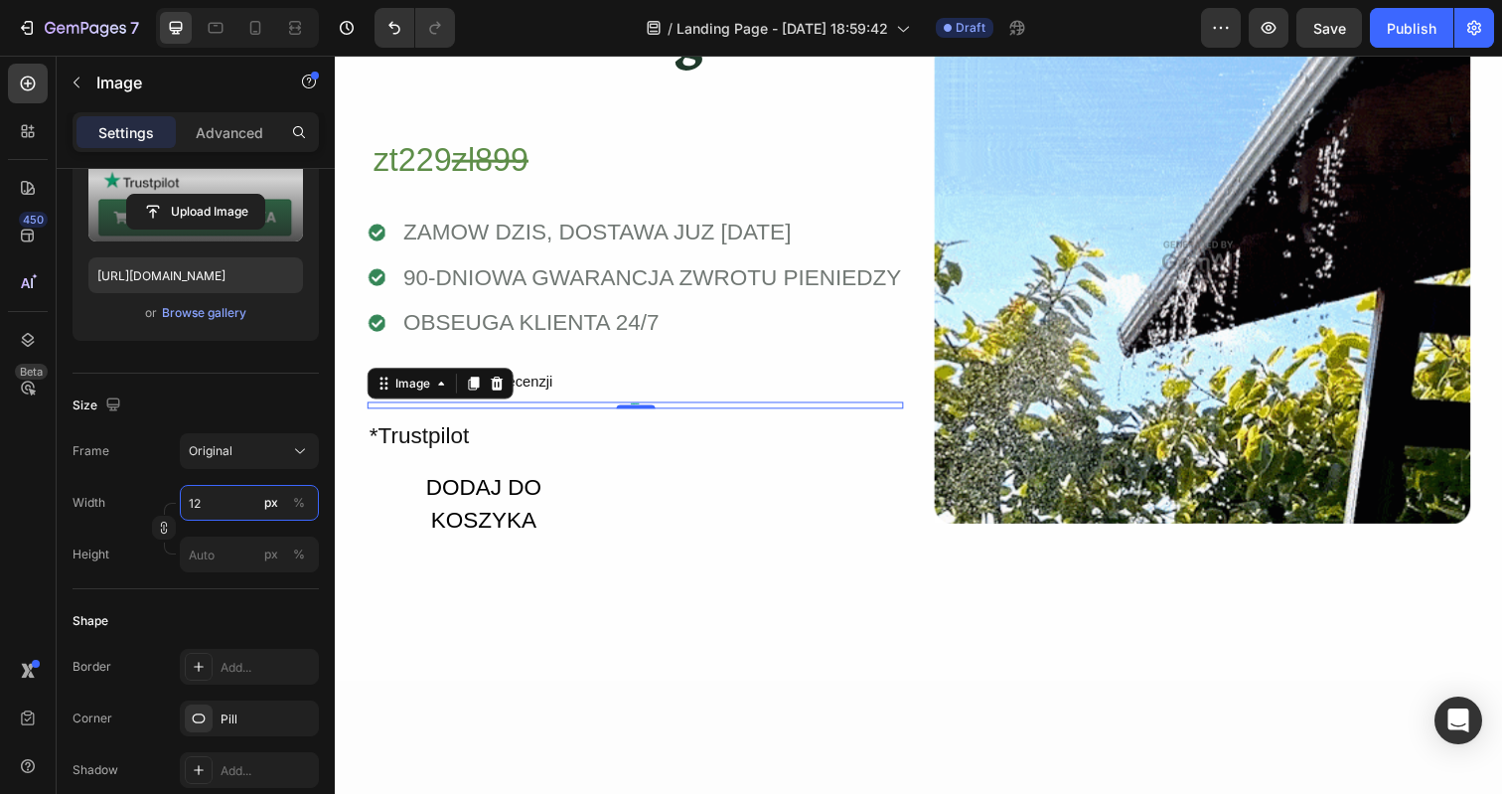
type input "1"
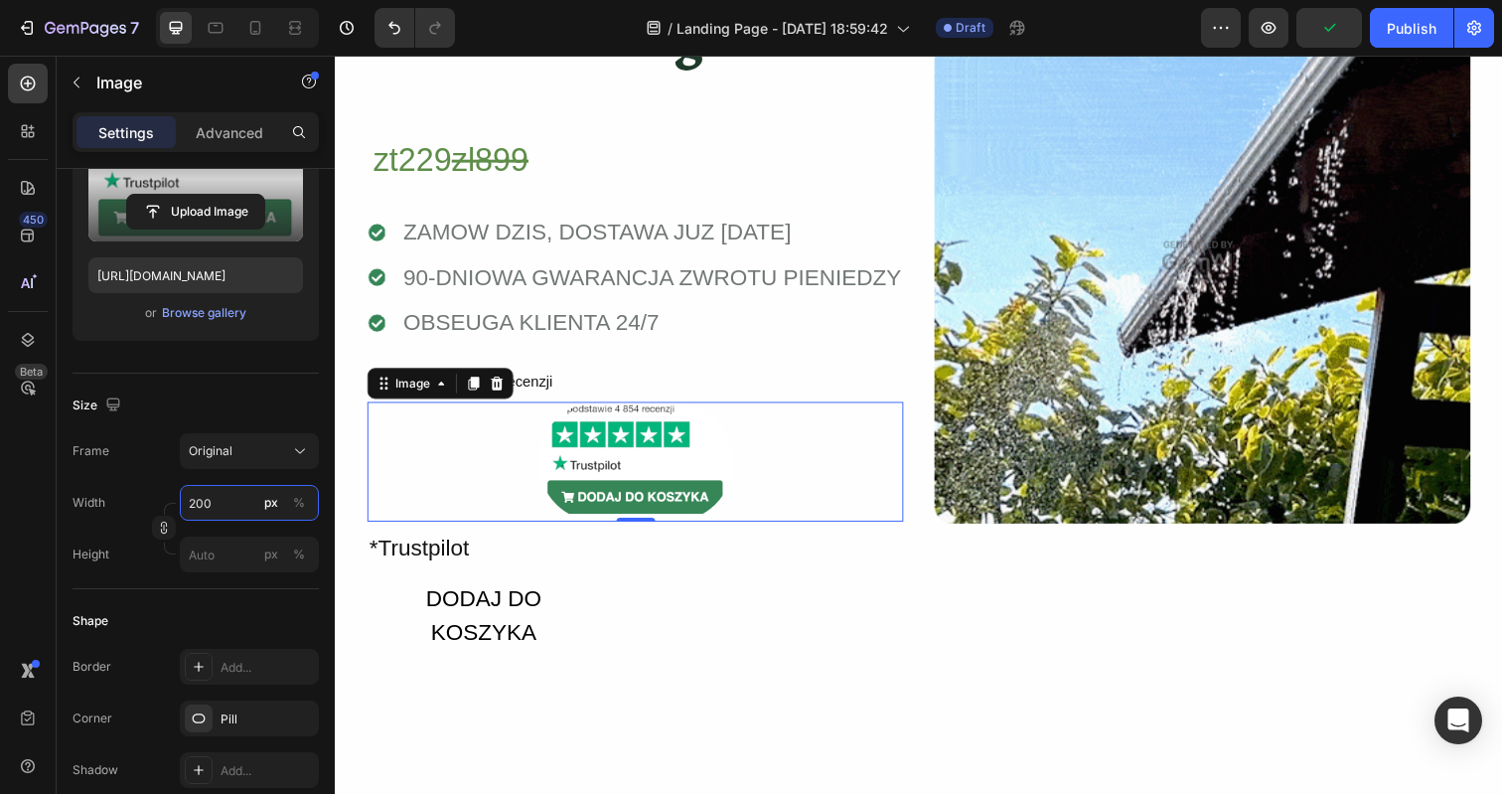
type input "200"
click at [195, 201] on input "file" at bounding box center [195, 212] width 137 height 34
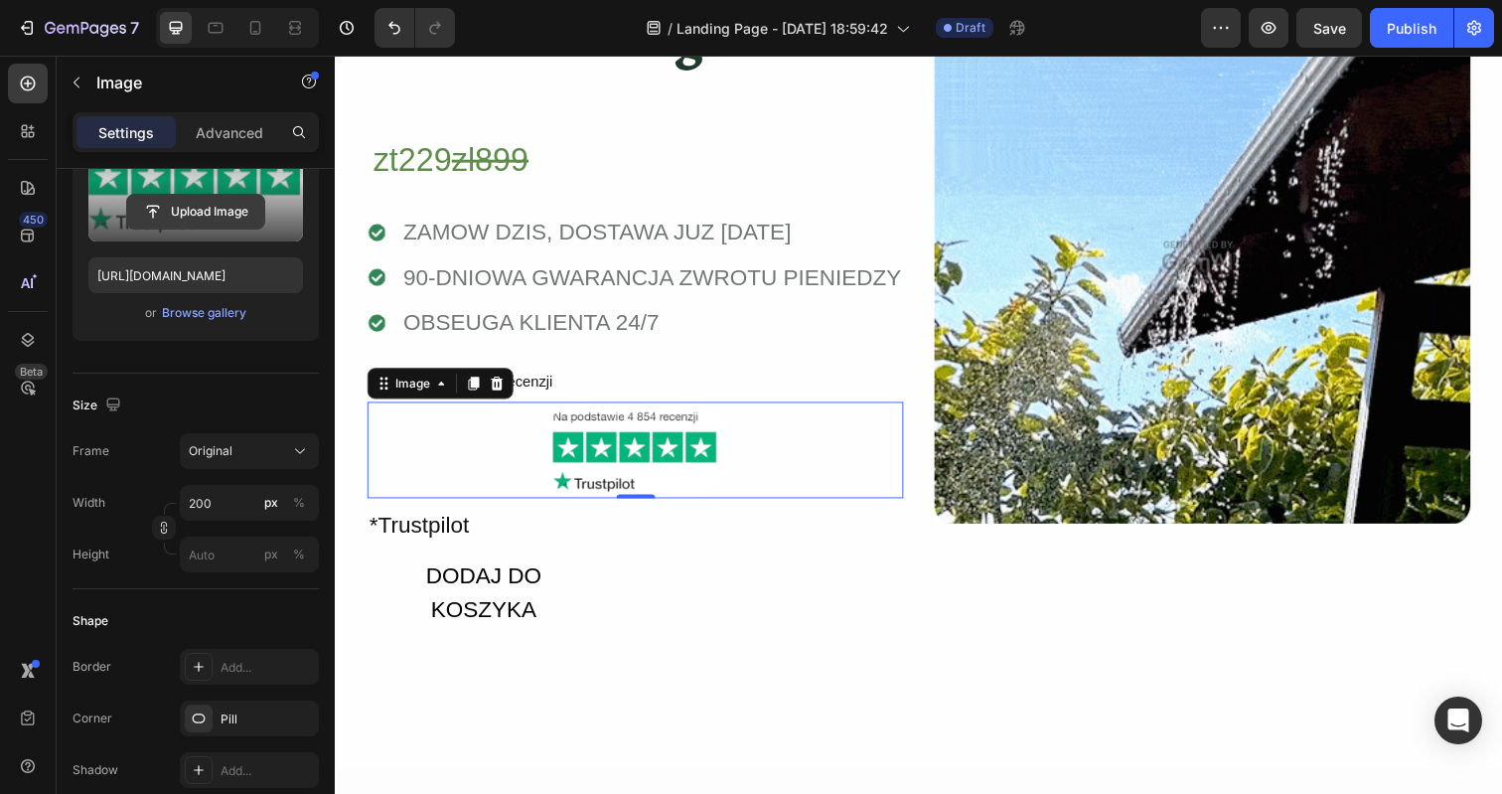
click at [208, 200] on input "file" at bounding box center [195, 212] width 137 height 34
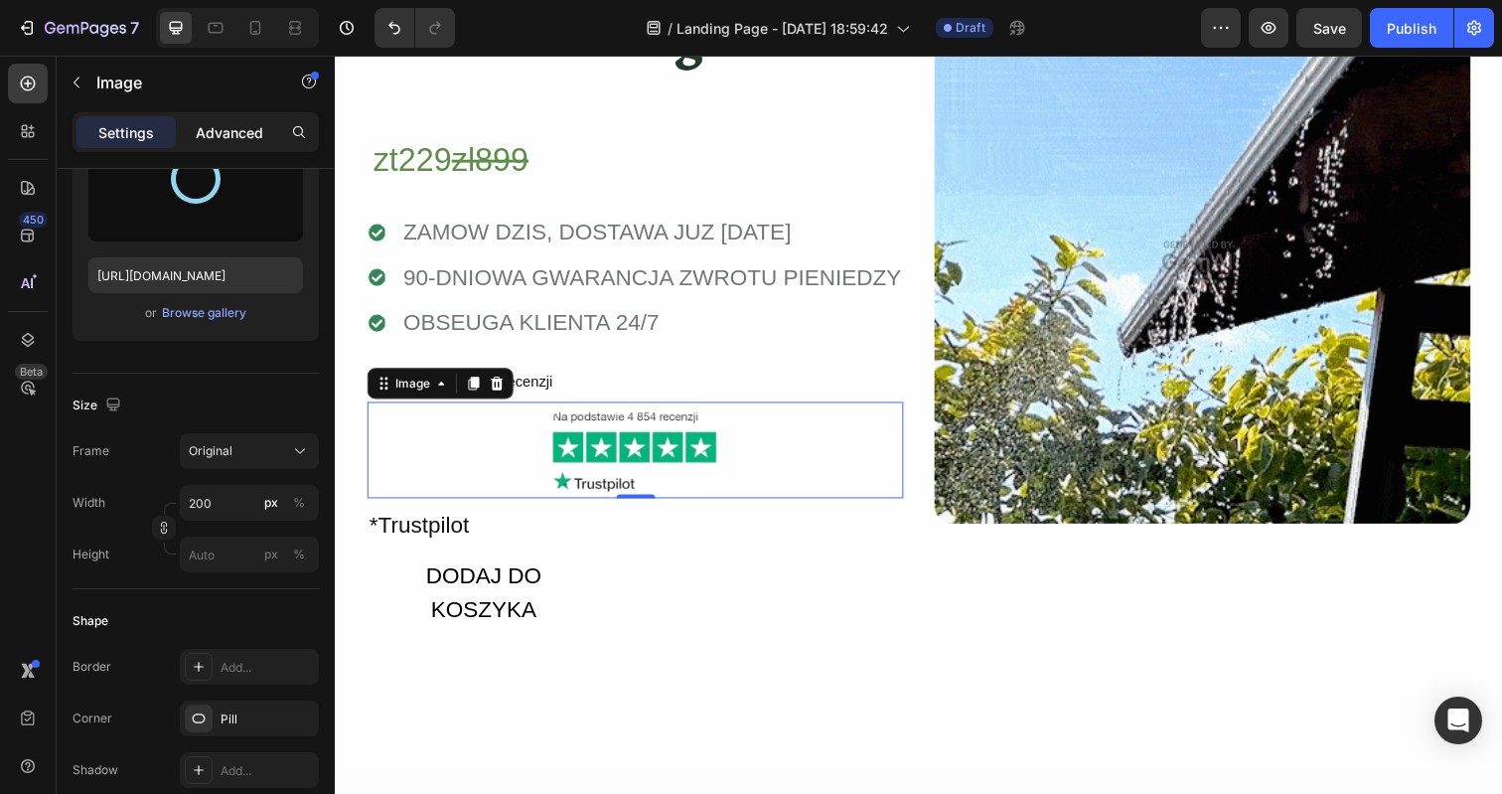
type input "https://cdn.shopify.com/s/files/1/0886/4517/3512/files/gempages_580820274652381…"
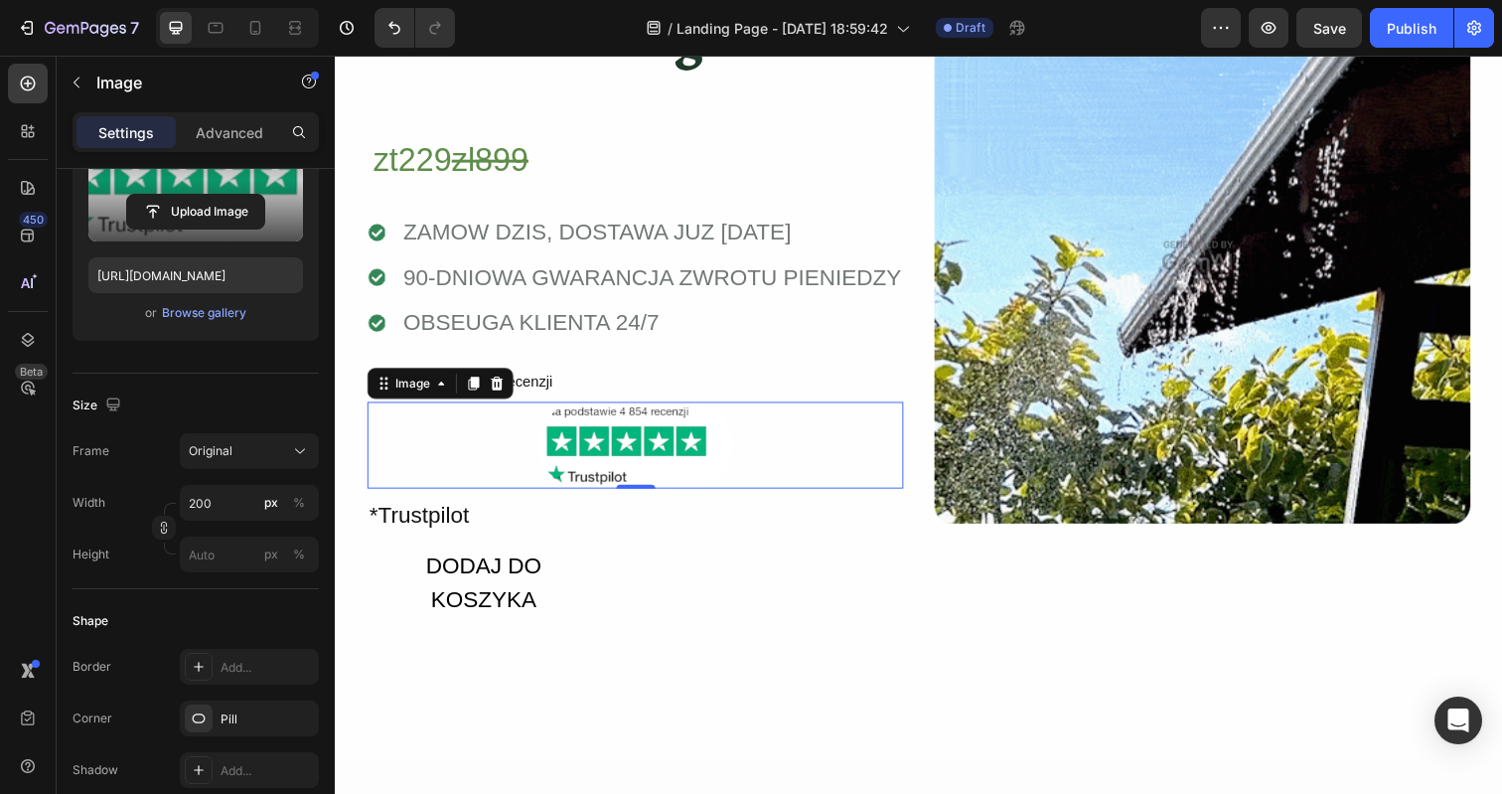
click at [552, 447] on img at bounding box center [641, 453] width 199 height 88
click at [204, 501] on input "200" at bounding box center [249, 503] width 139 height 36
click at [210, 552] on p "Full 100%" at bounding box center [245, 550] width 115 height 18
type input "100"
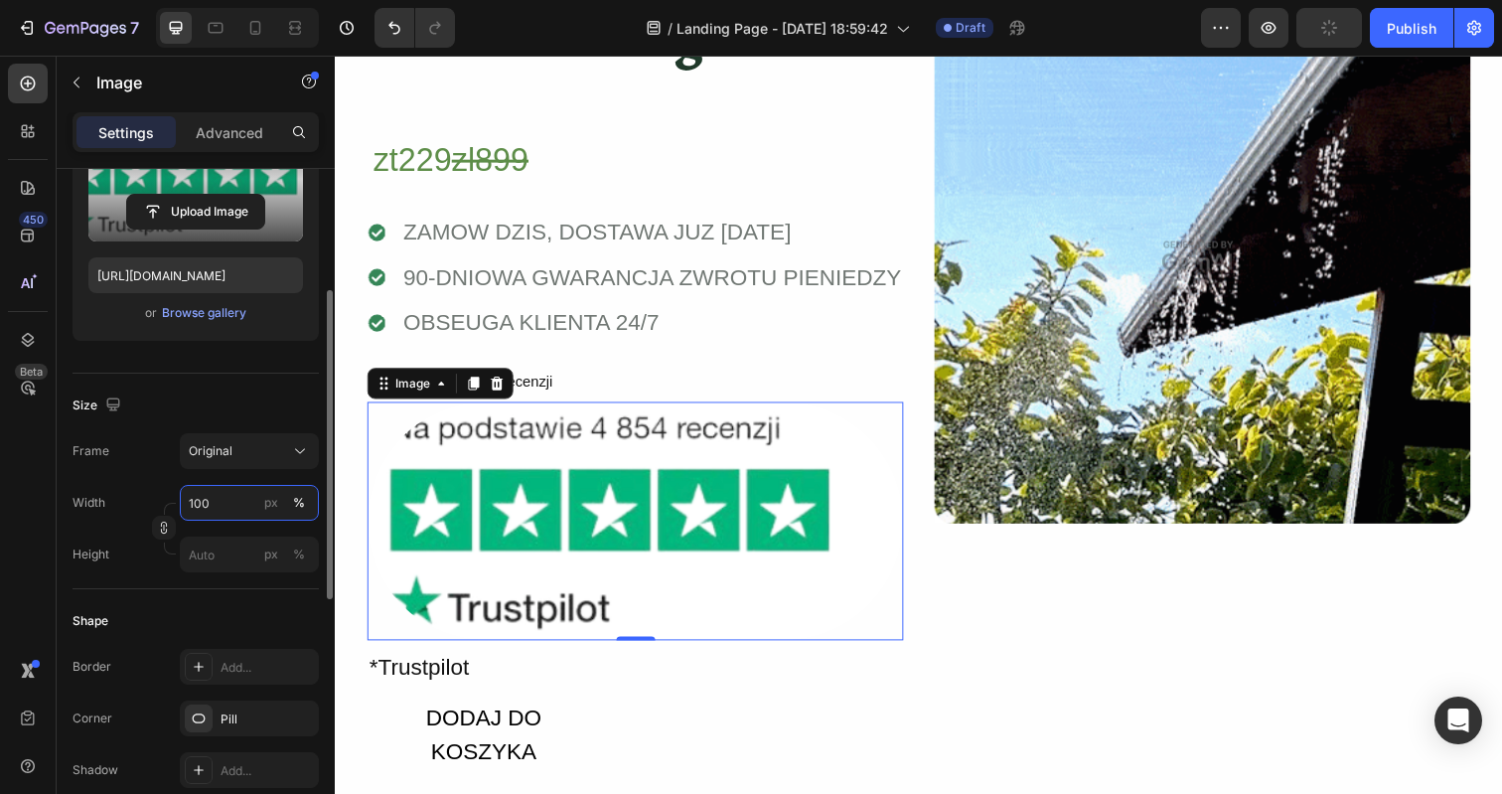
click at [226, 507] on input "100" at bounding box center [249, 503] width 139 height 36
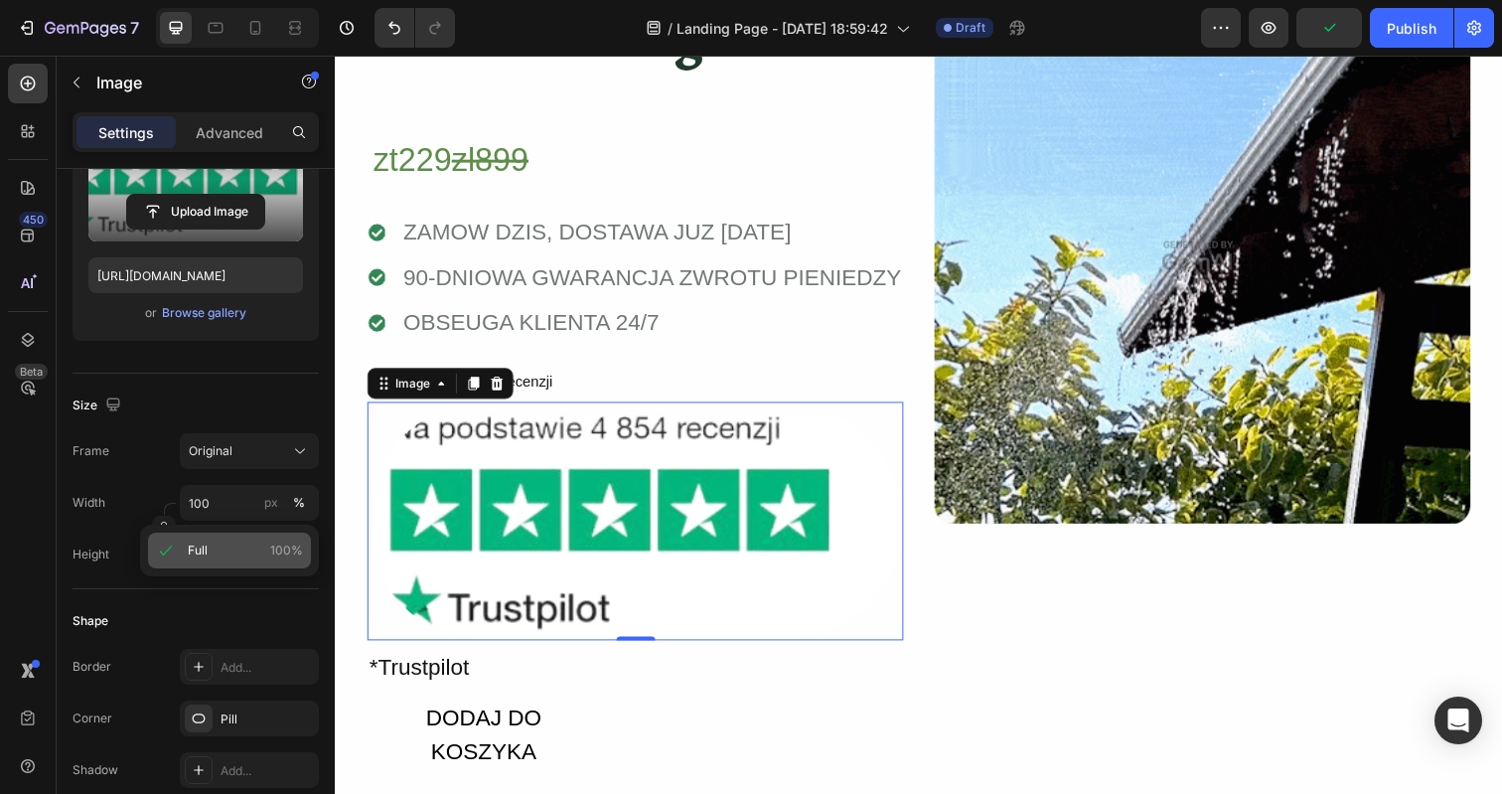
click at [177, 549] on div "Full 100%" at bounding box center [229, 550] width 163 height 36
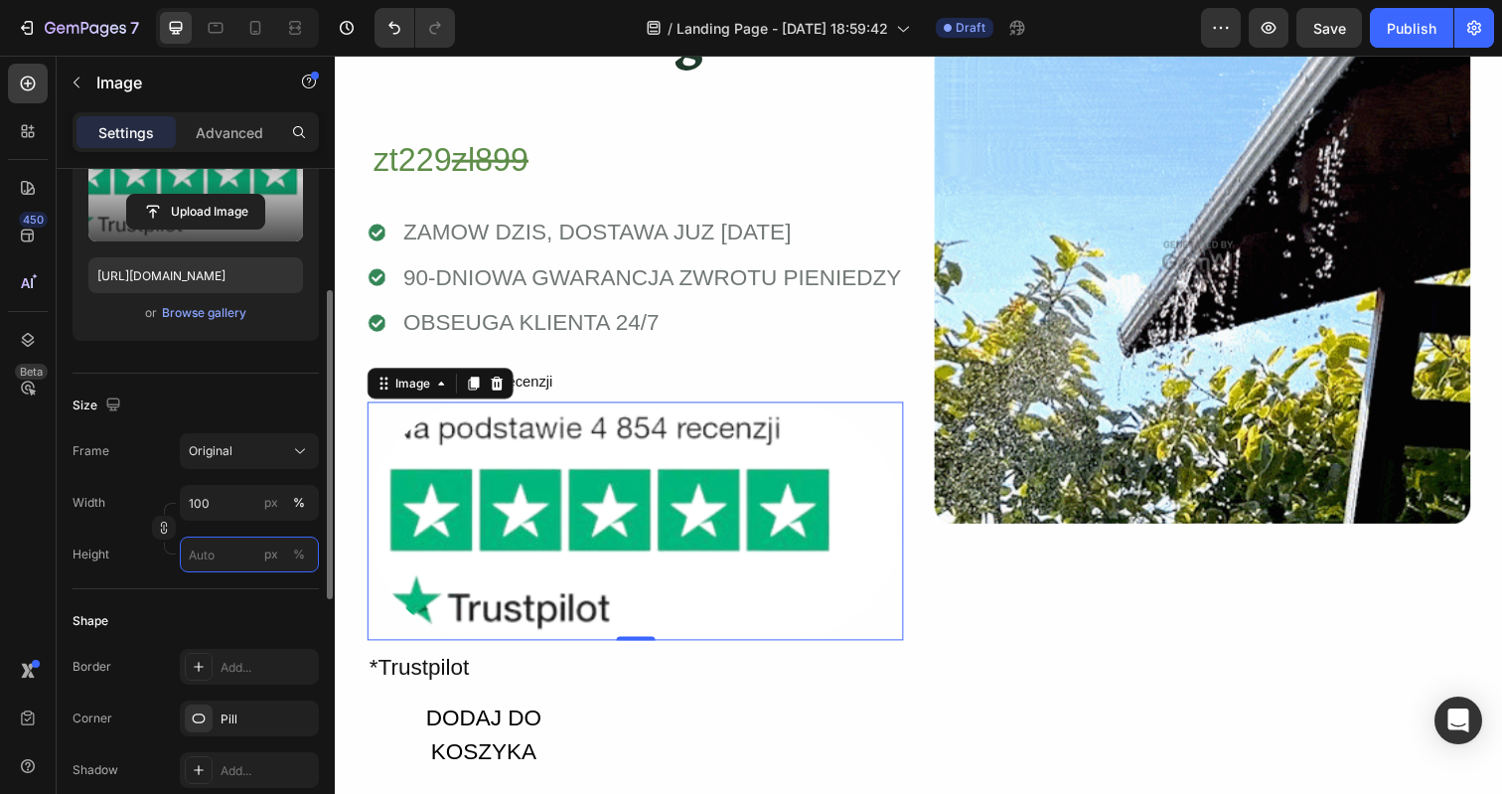
click at [205, 544] on input "px %" at bounding box center [249, 554] width 139 height 36
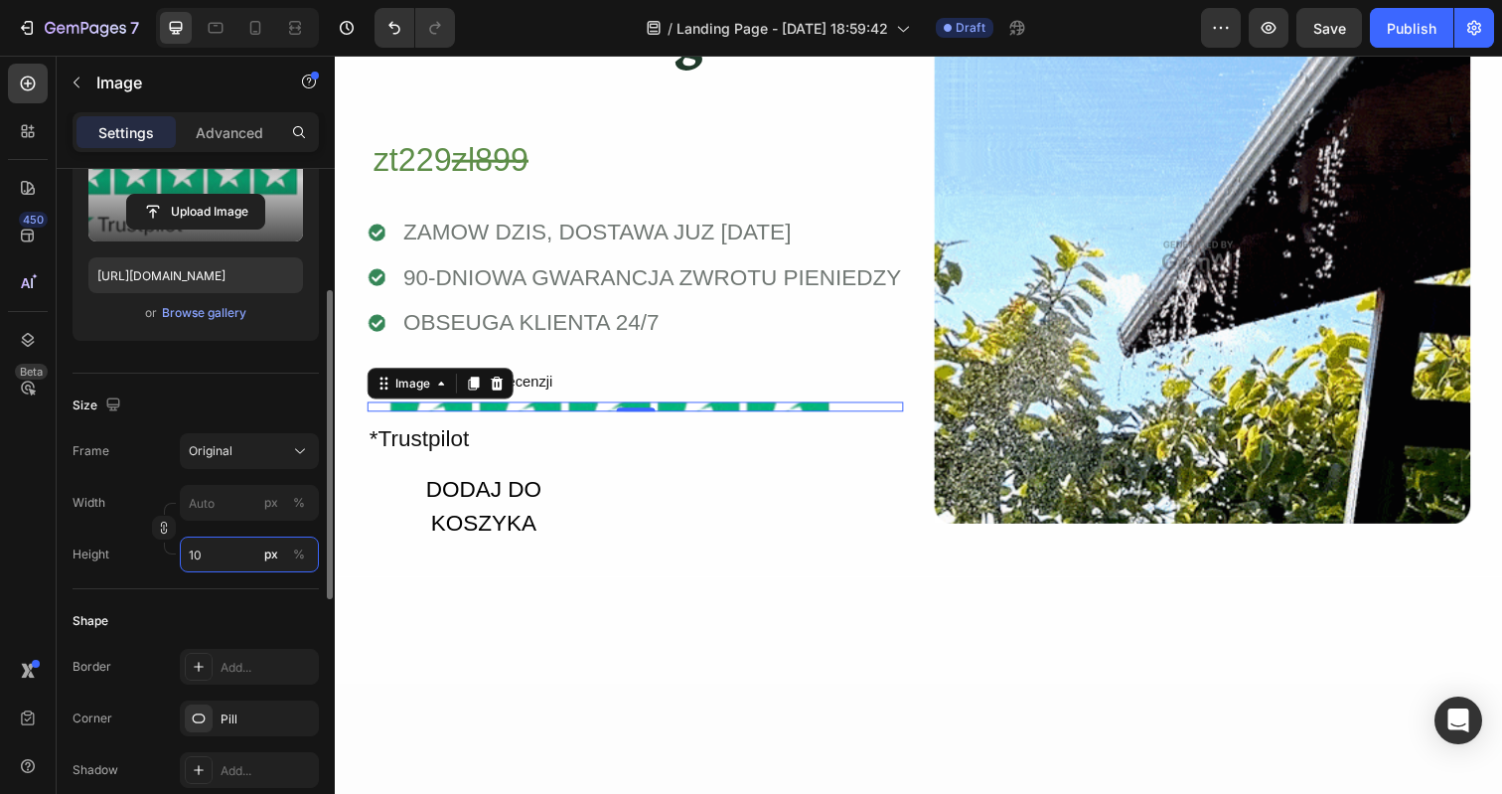
type input "1"
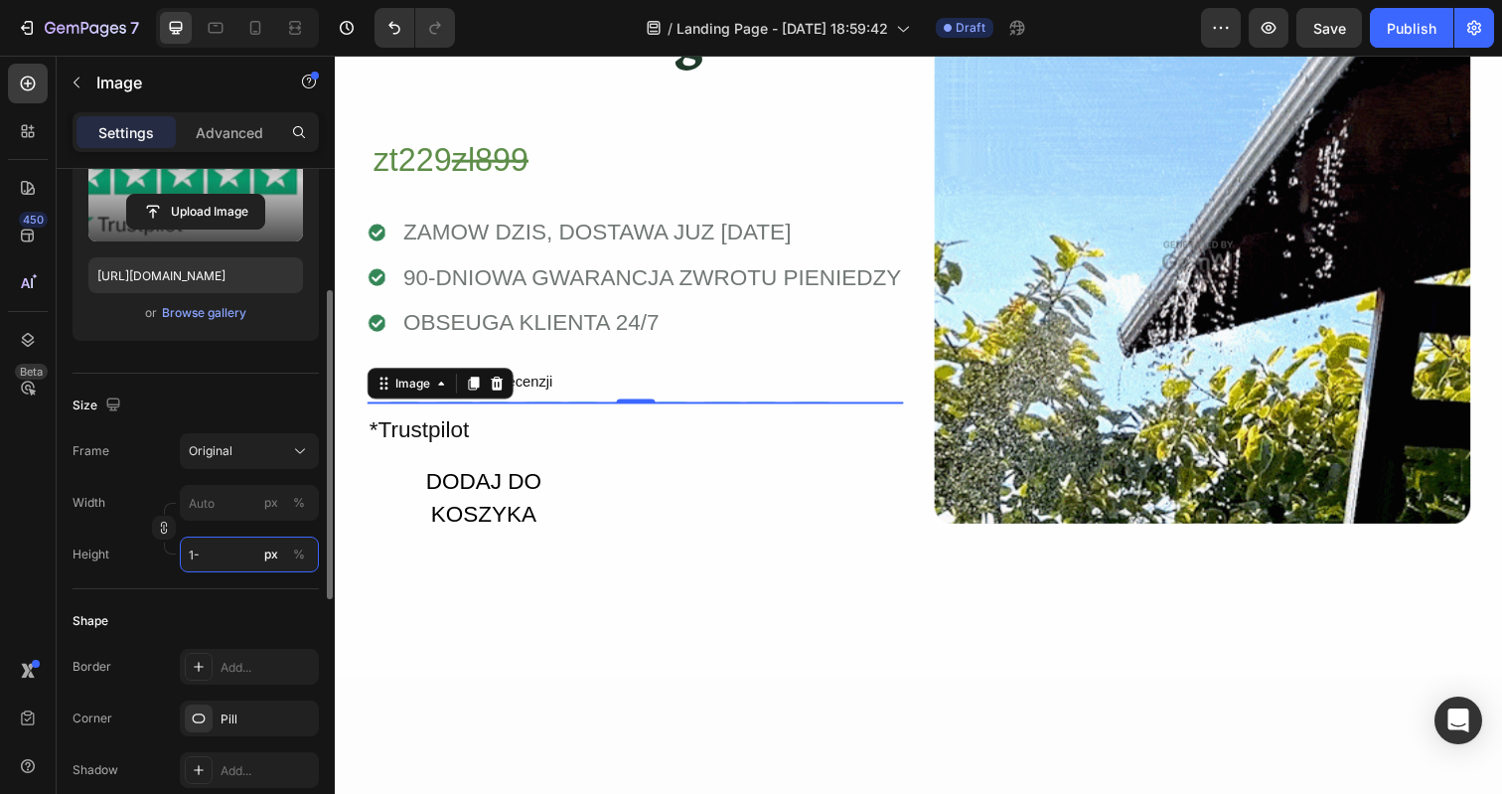
type input "1"
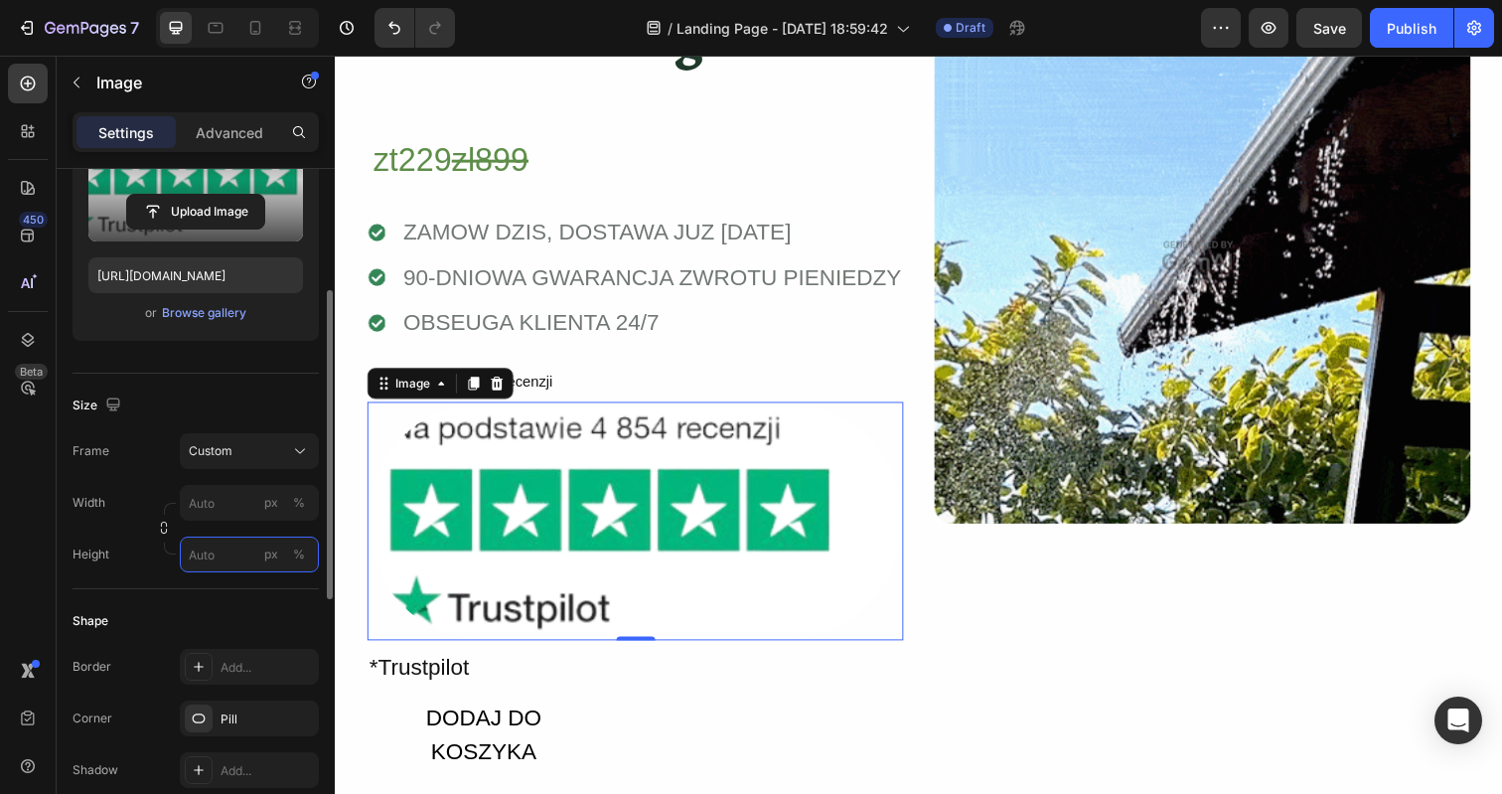
type input "1"
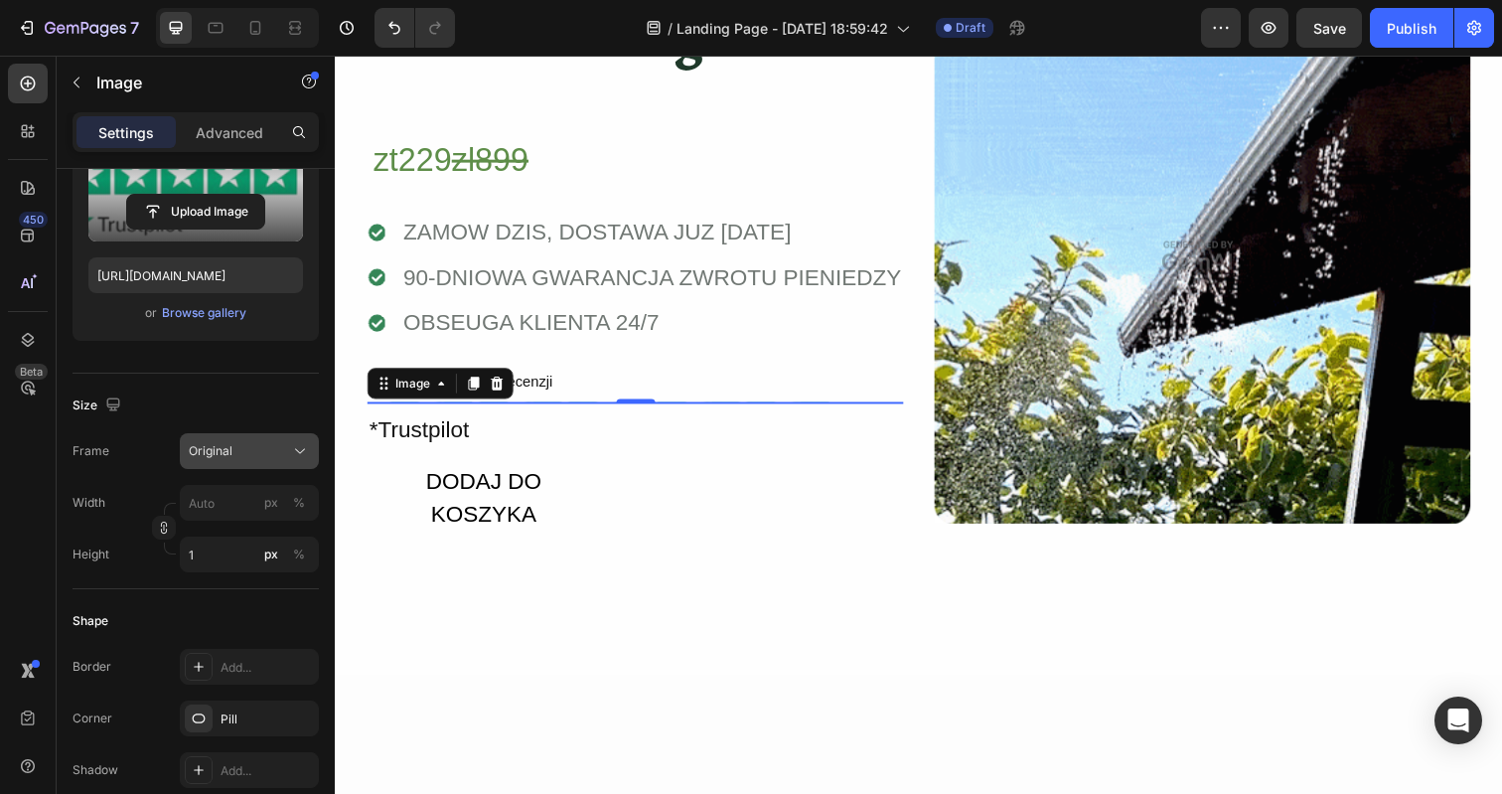
click at [221, 460] on button "Original" at bounding box center [249, 451] width 139 height 36
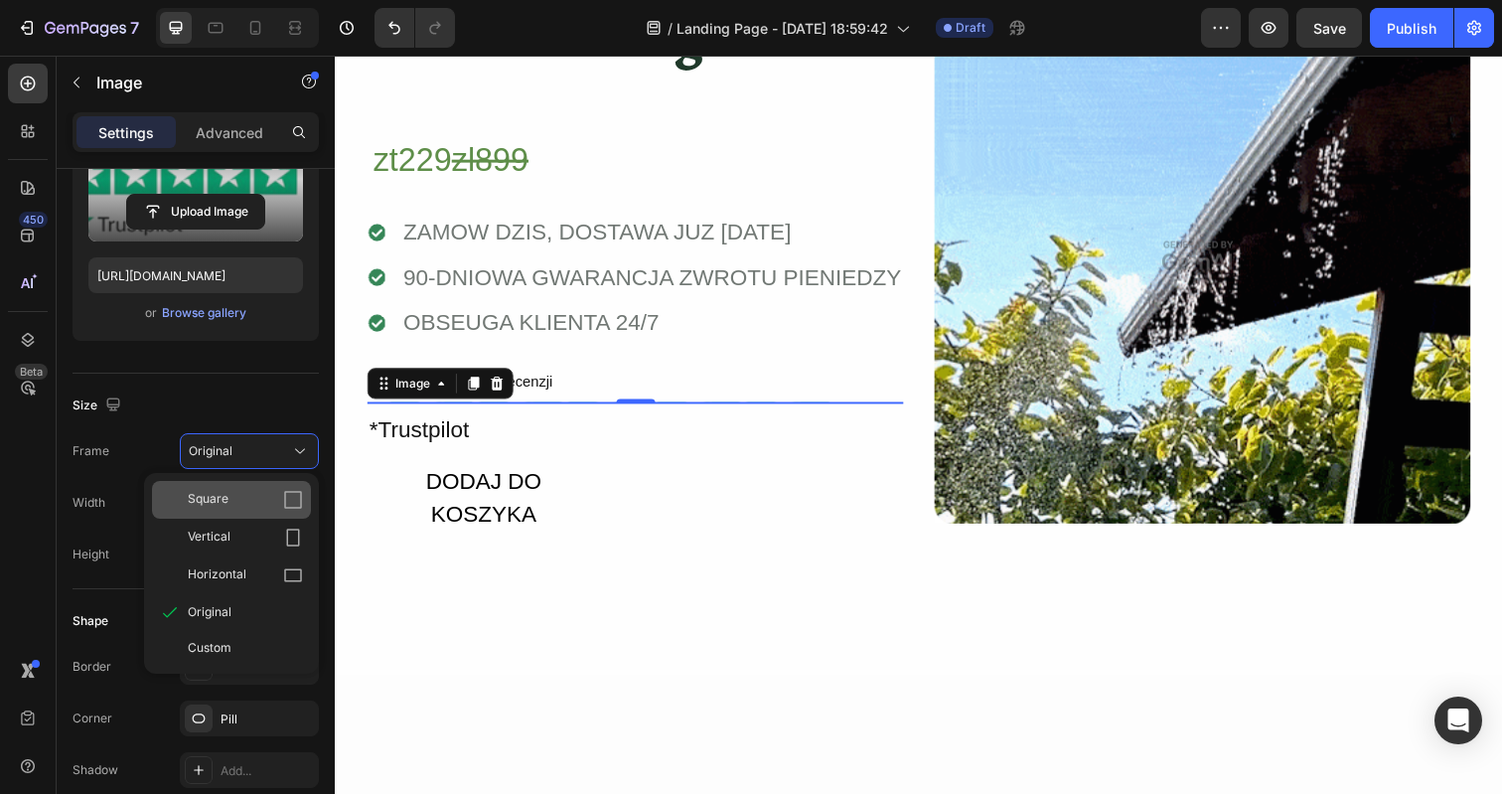
click at [219, 493] on span "Square" at bounding box center [208, 500] width 41 height 20
type input "1"
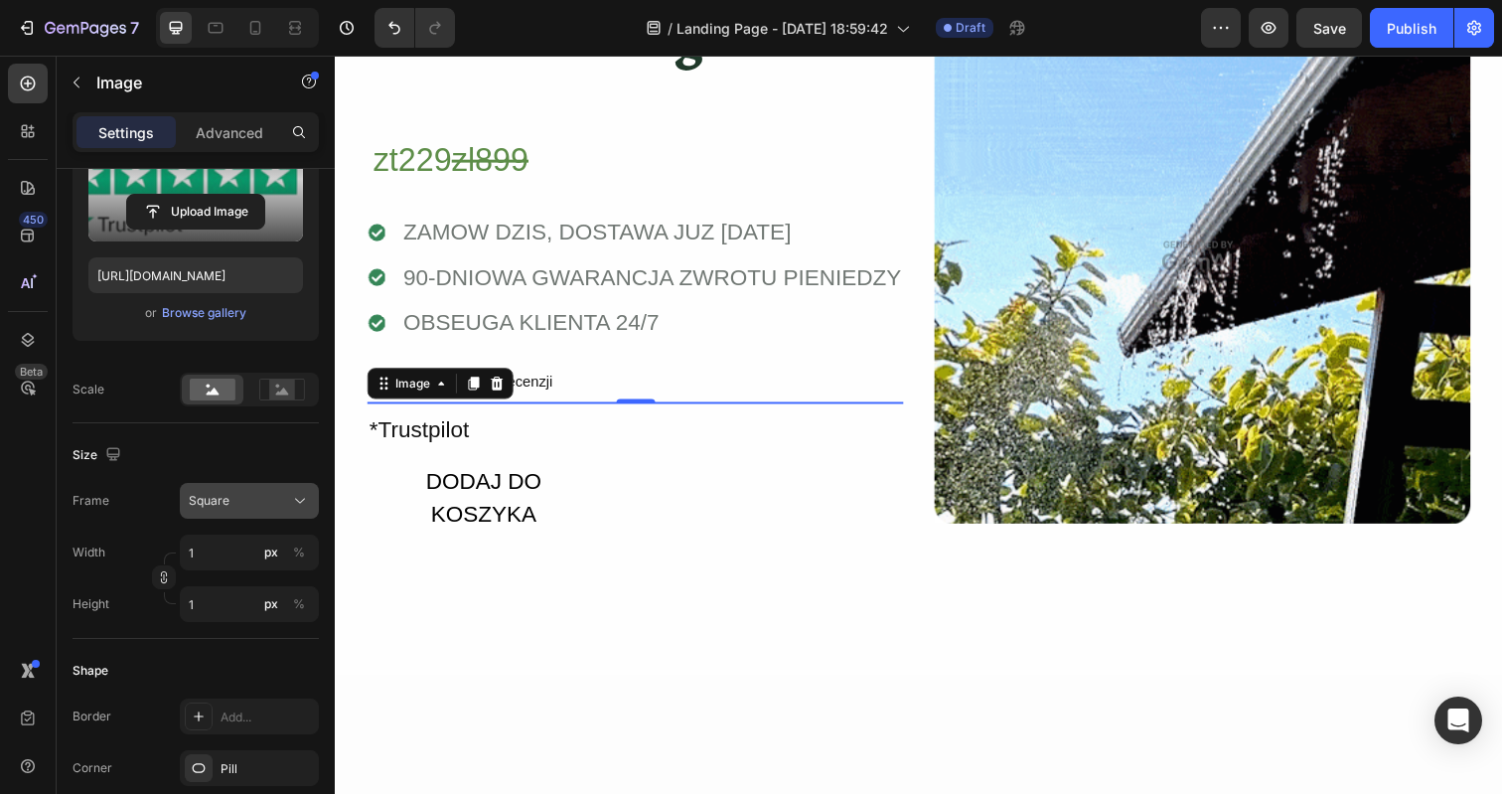
click at [229, 498] on div "Square" at bounding box center [237, 501] width 97 height 18
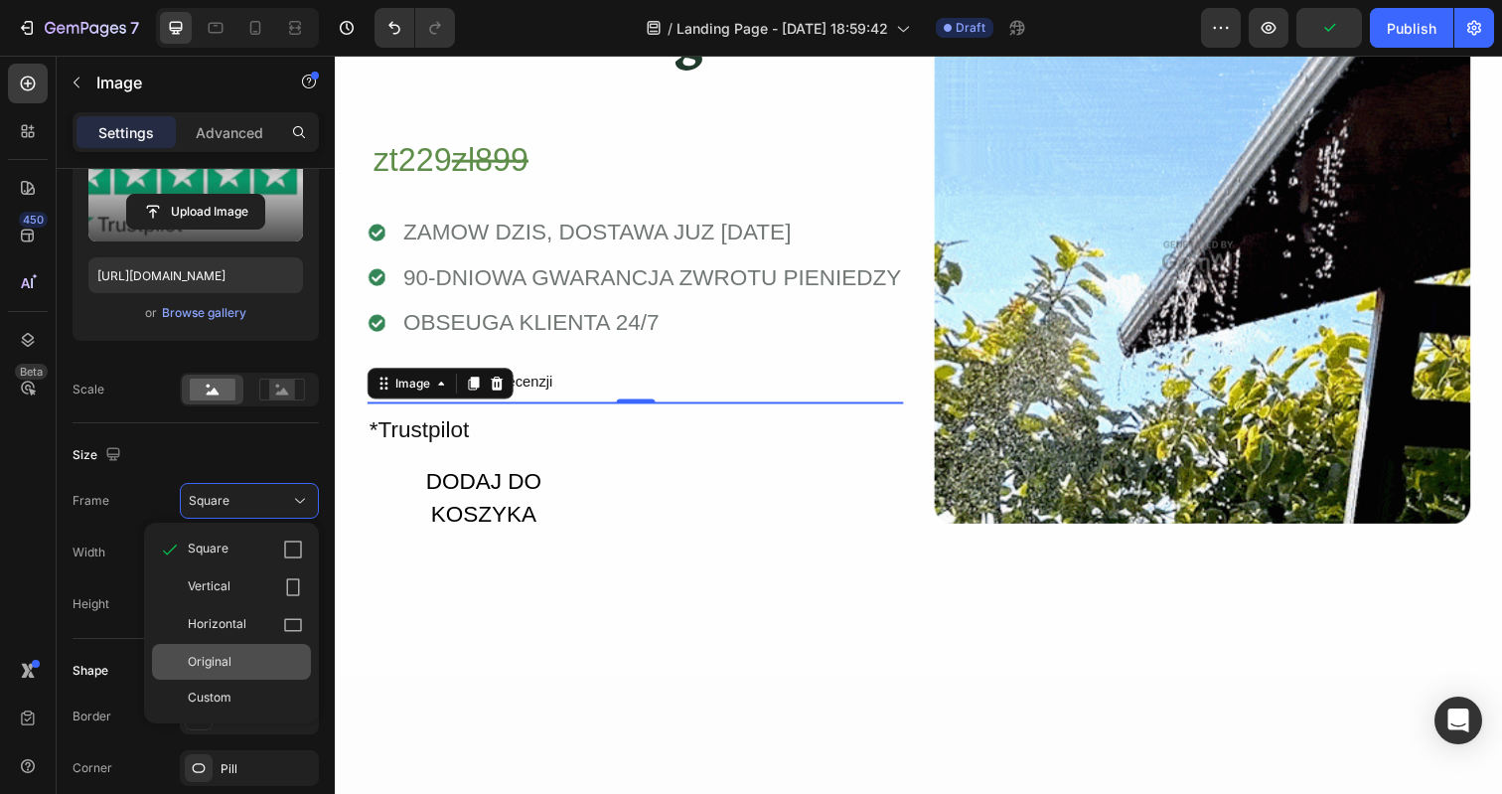
click at [232, 651] on div "Original" at bounding box center [231, 662] width 159 height 36
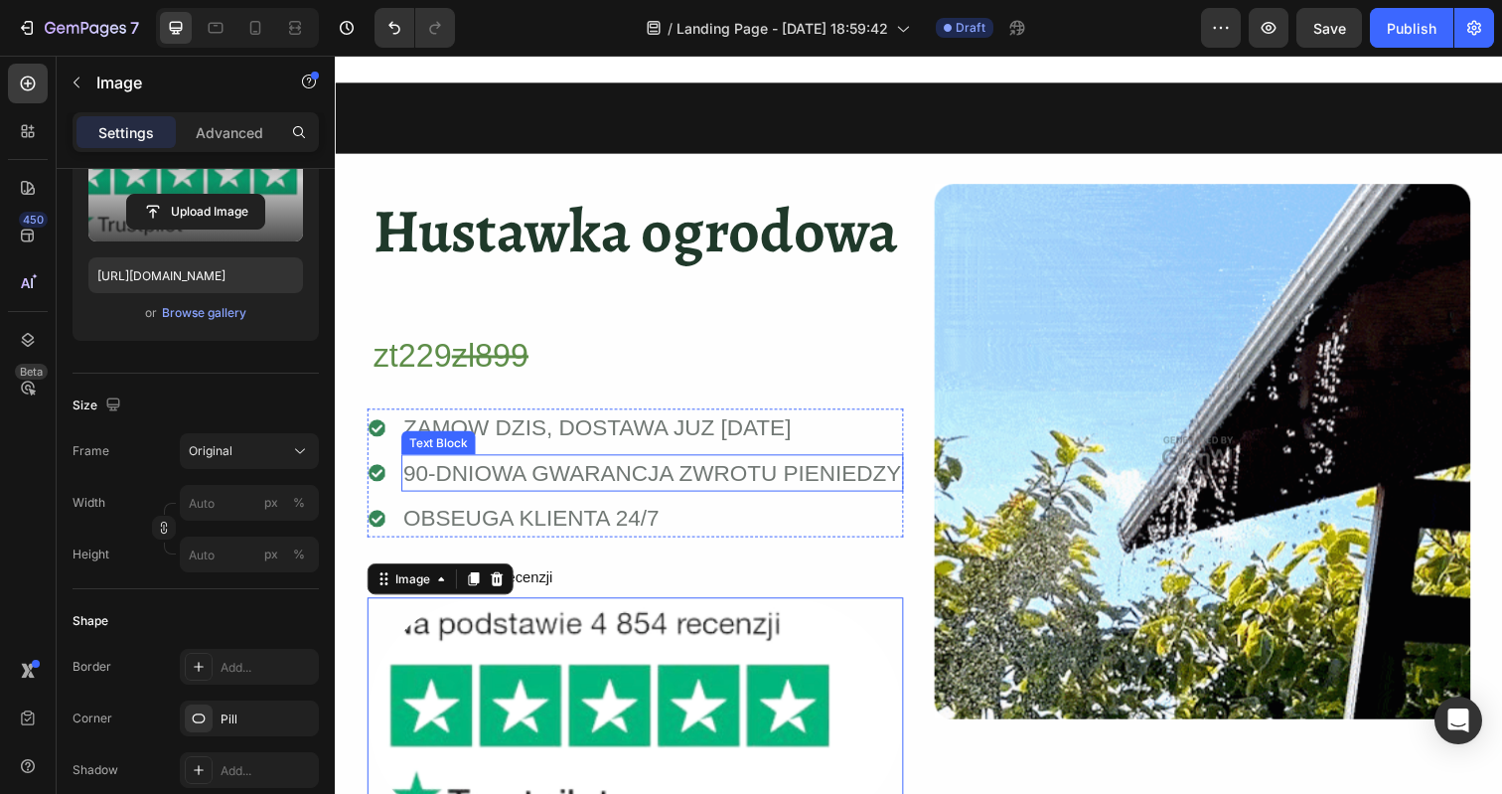
scroll to position [0, 0]
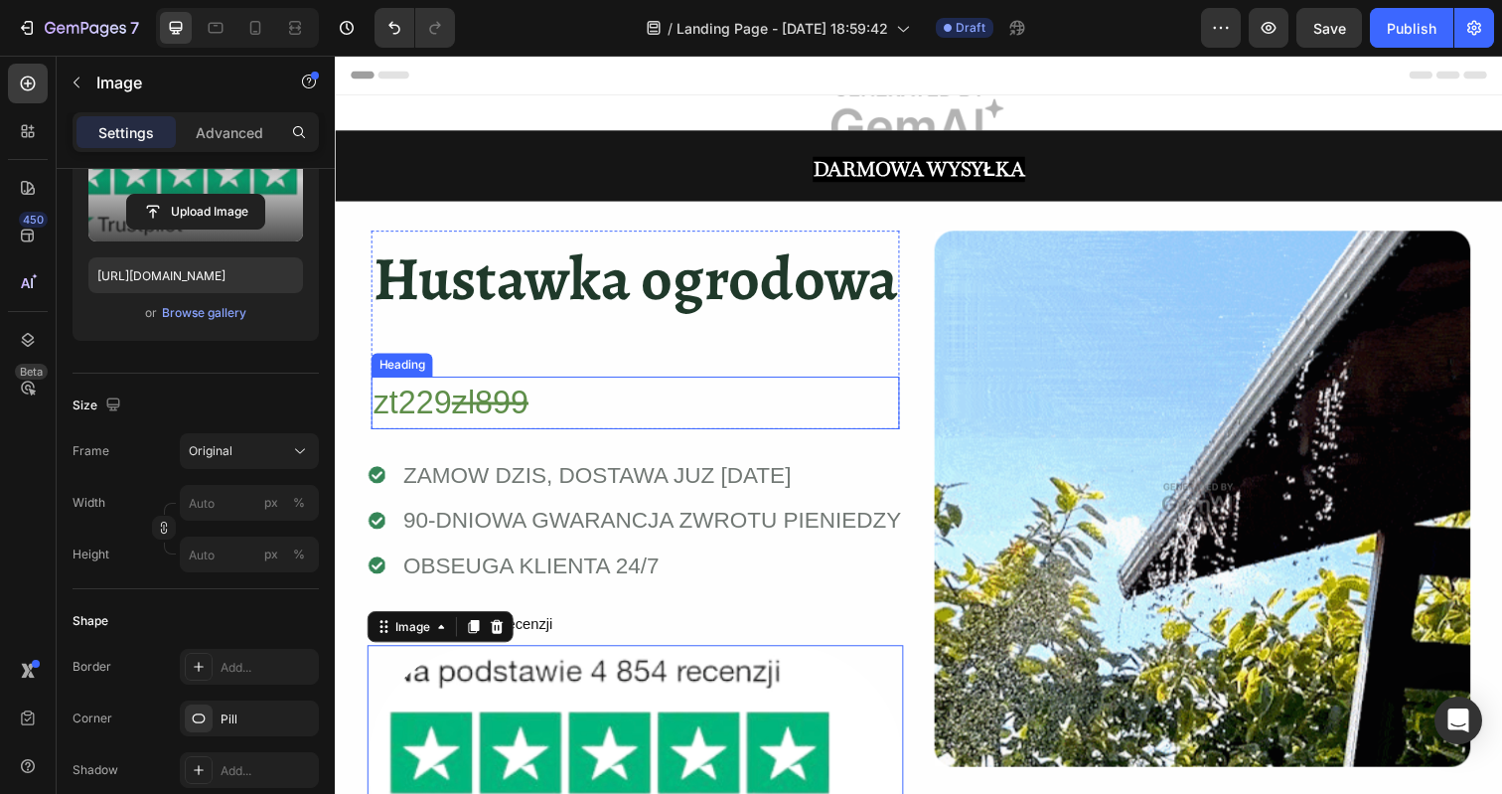
click at [413, 405] on p "zt229 zl899" at bounding box center [640, 410] width 535 height 50
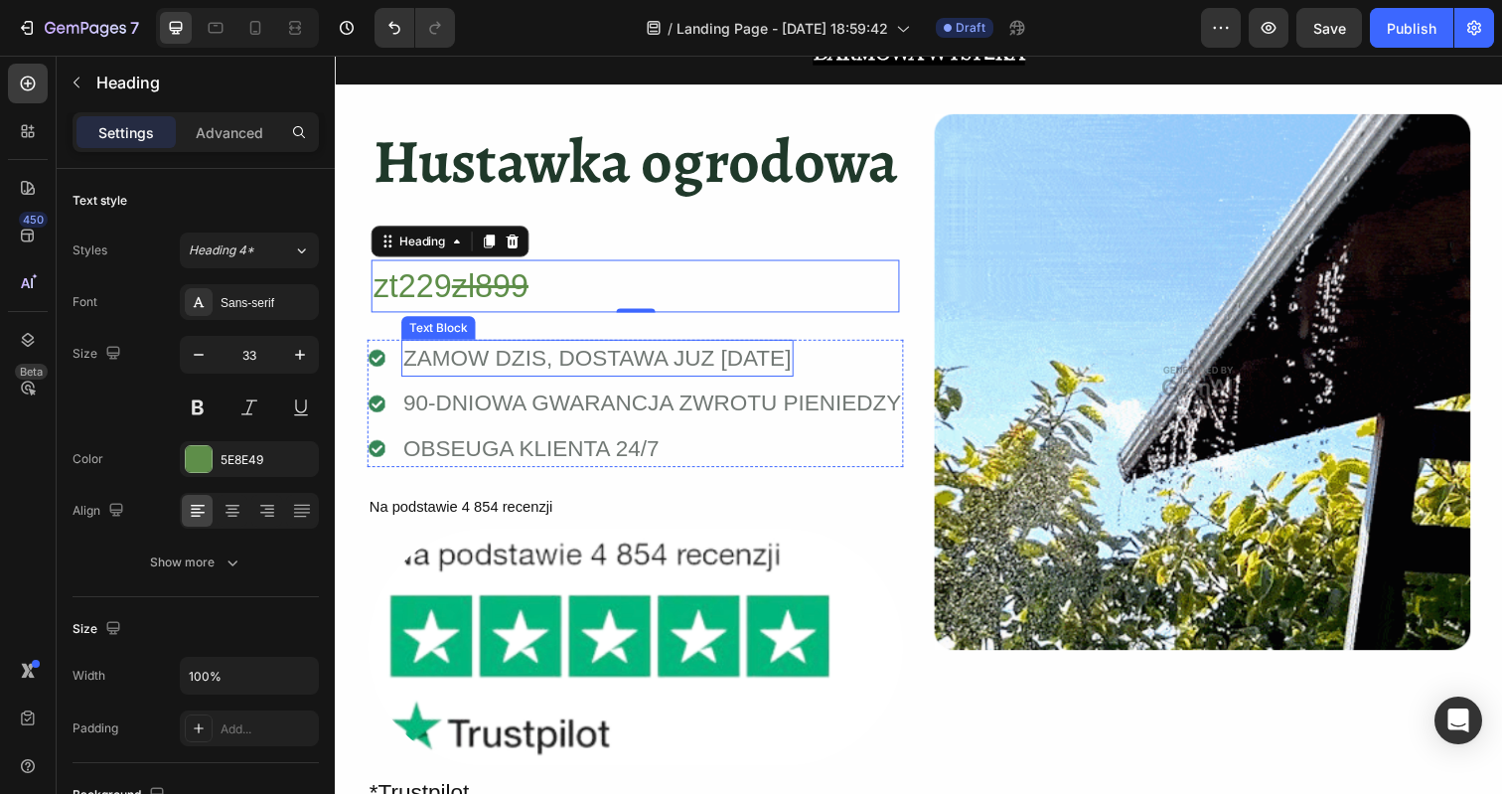
scroll to position [120, 0]
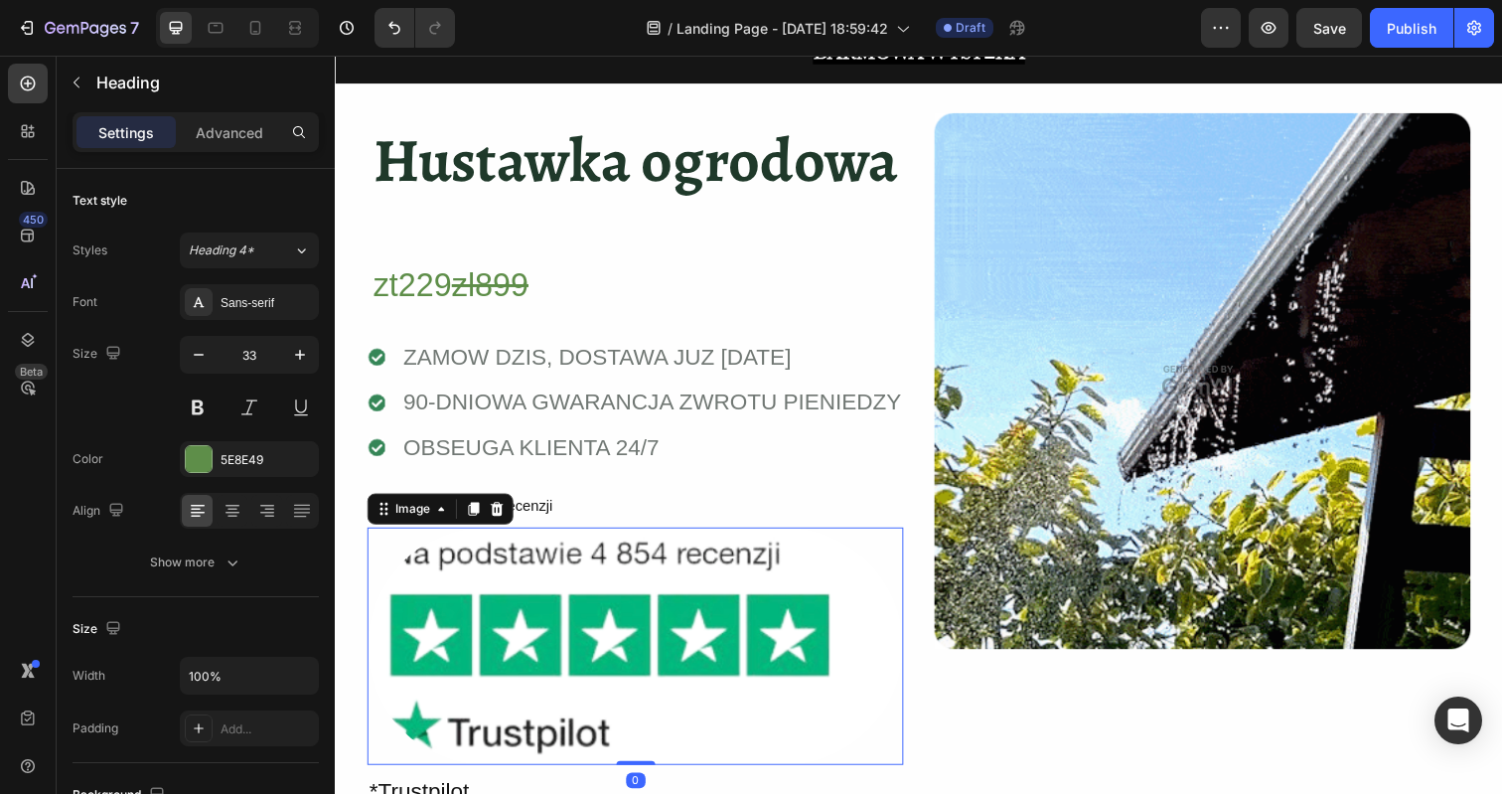
click at [506, 578] on img at bounding box center [641, 658] width 547 height 243
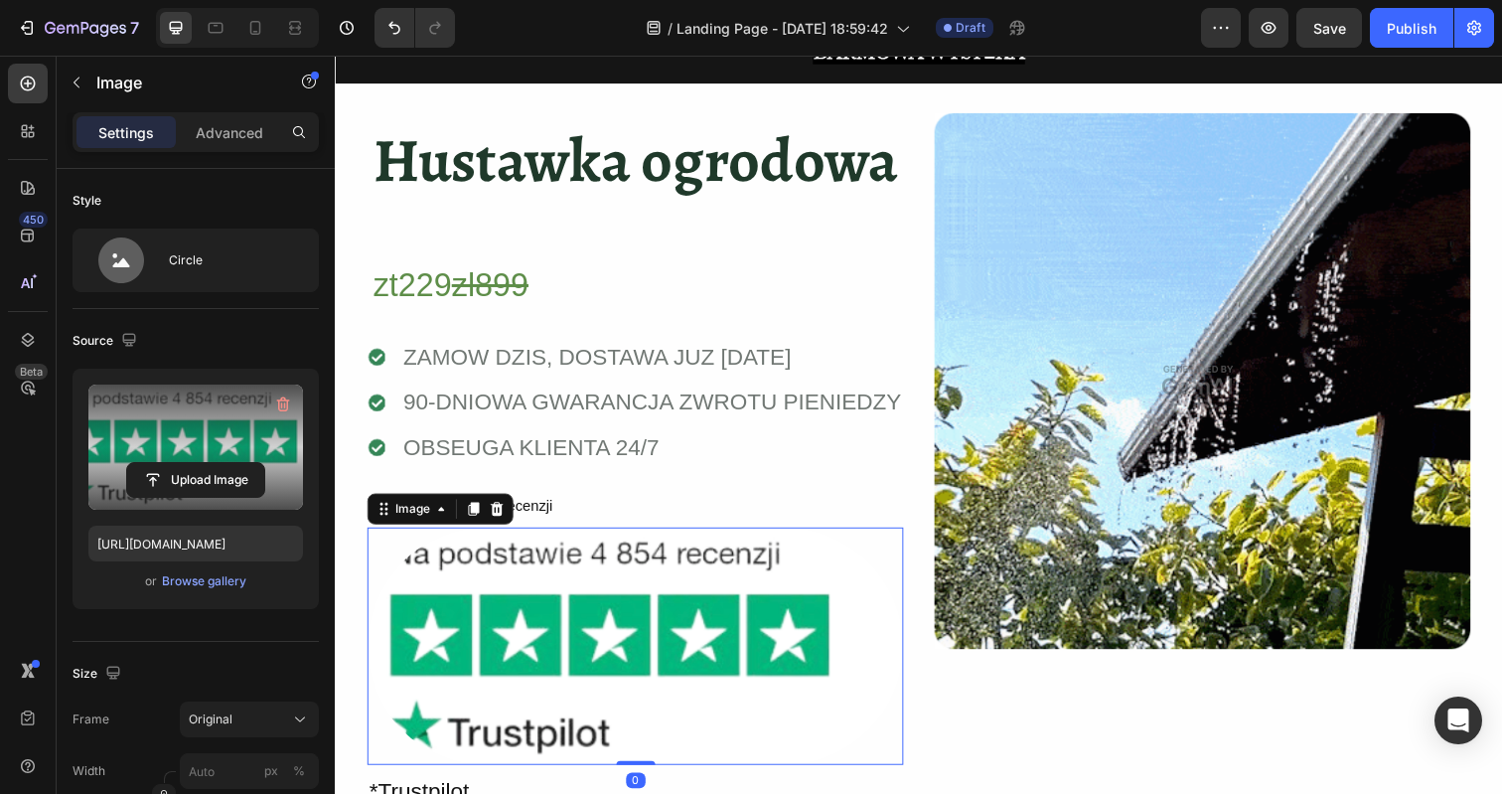
click at [198, 441] on label at bounding box center [195, 446] width 215 height 125
click at [198, 463] on input "file" at bounding box center [195, 480] width 137 height 34
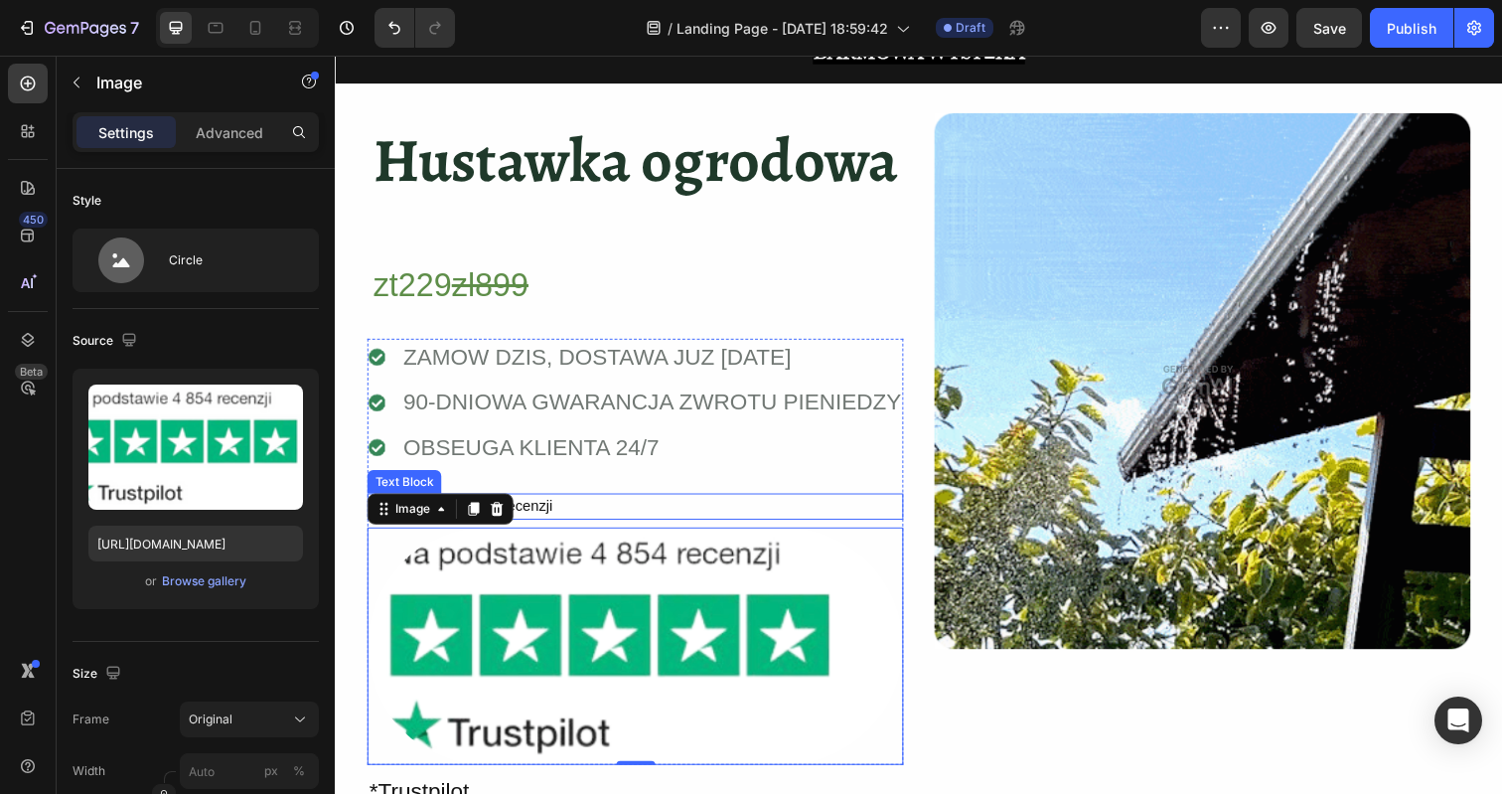
click at [542, 517] on div "Na podstawie 4 854 recenzji" at bounding box center [641, 516] width 547 height 27
click at [548, 580] on img at bounding box center [641, 658] width 547 height 243
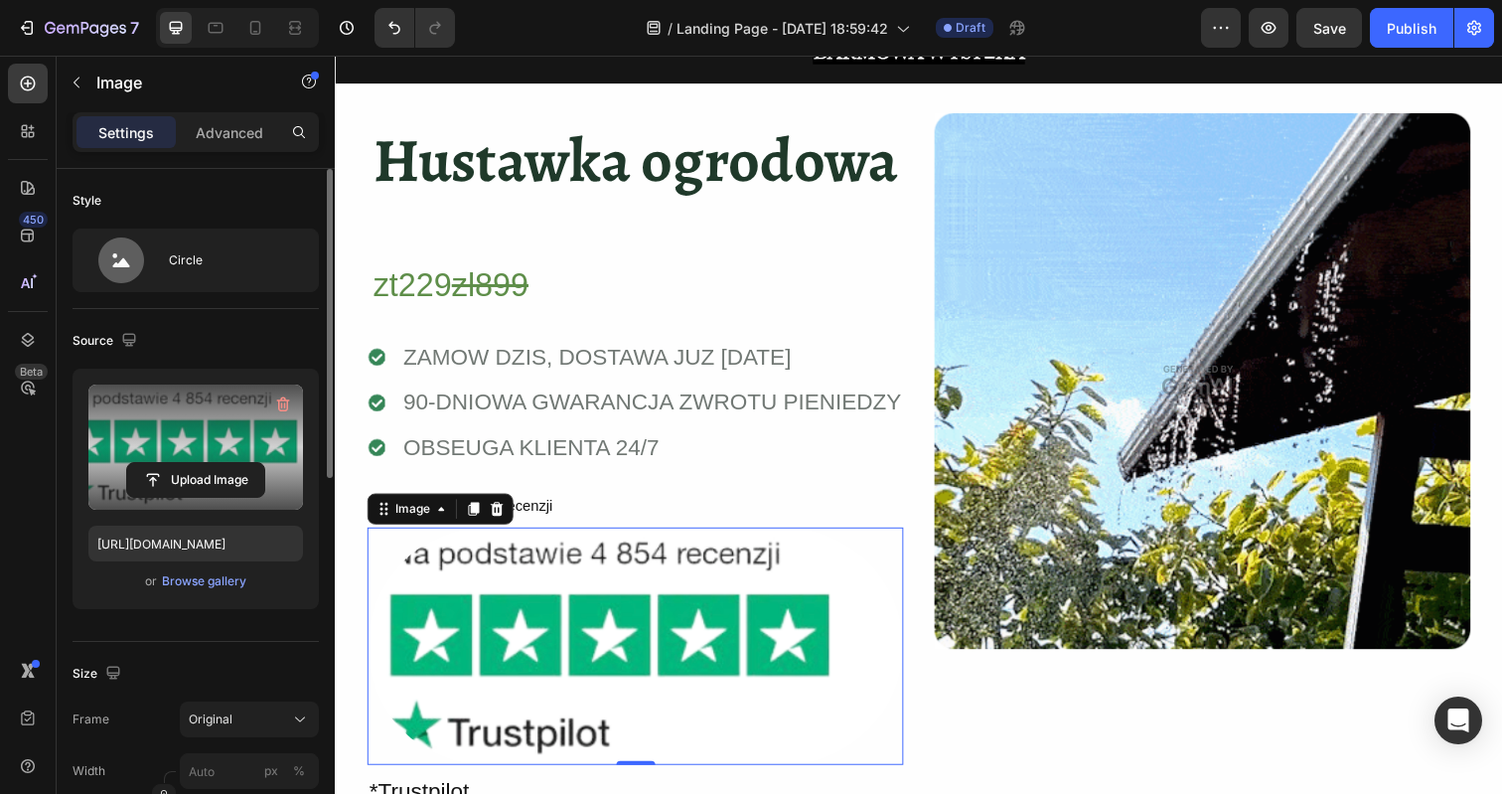
click at [192, 440] on label at bounding box center [195, 446] width 215 height 125
click at [192, 463] on input "file" at bounding box center [195, 480] width 137 height 34
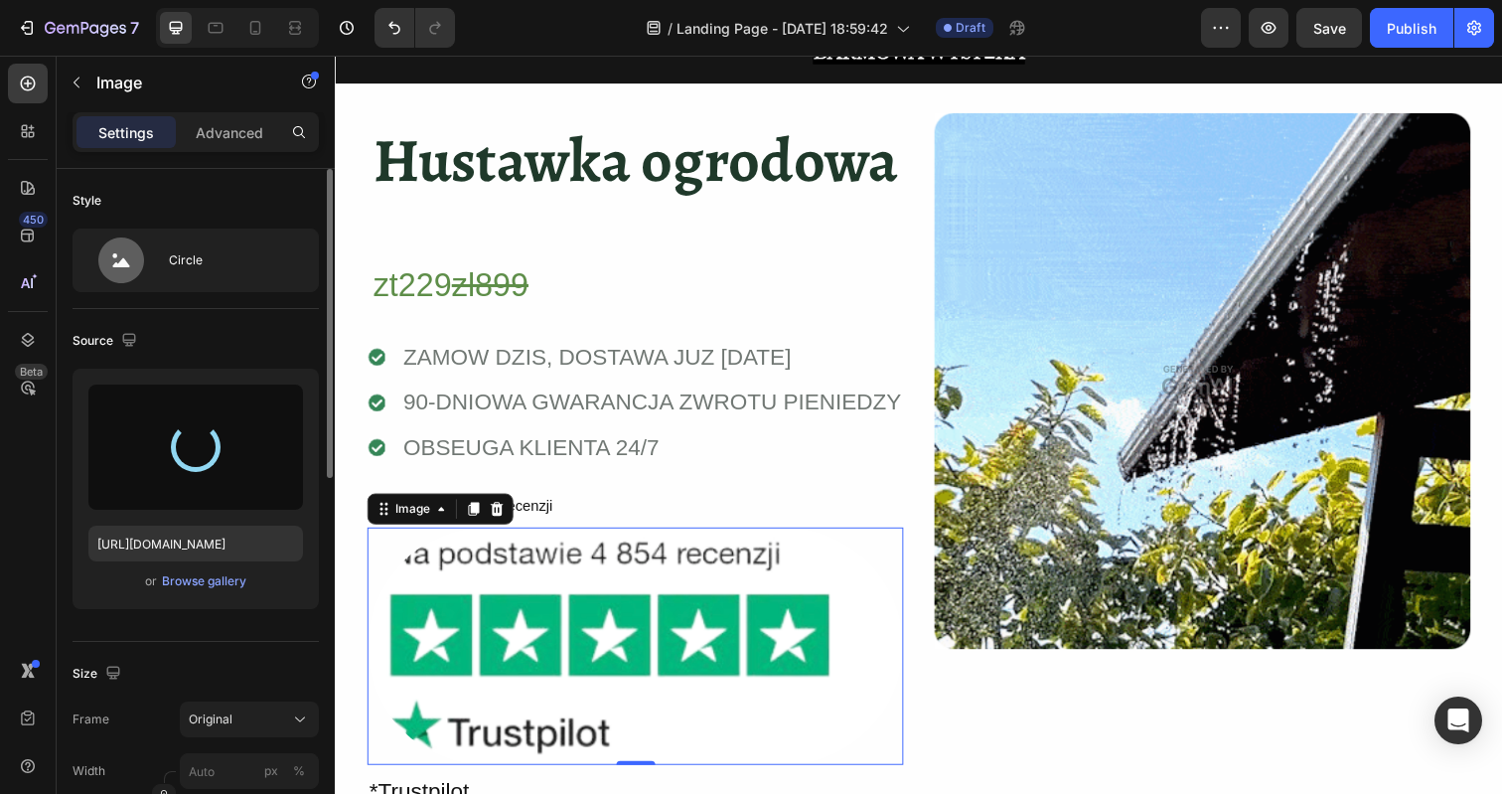
type input "https://cdn.shopify.com/s/files/1/0886/4517/3512/files/gempages_580820274652381…"
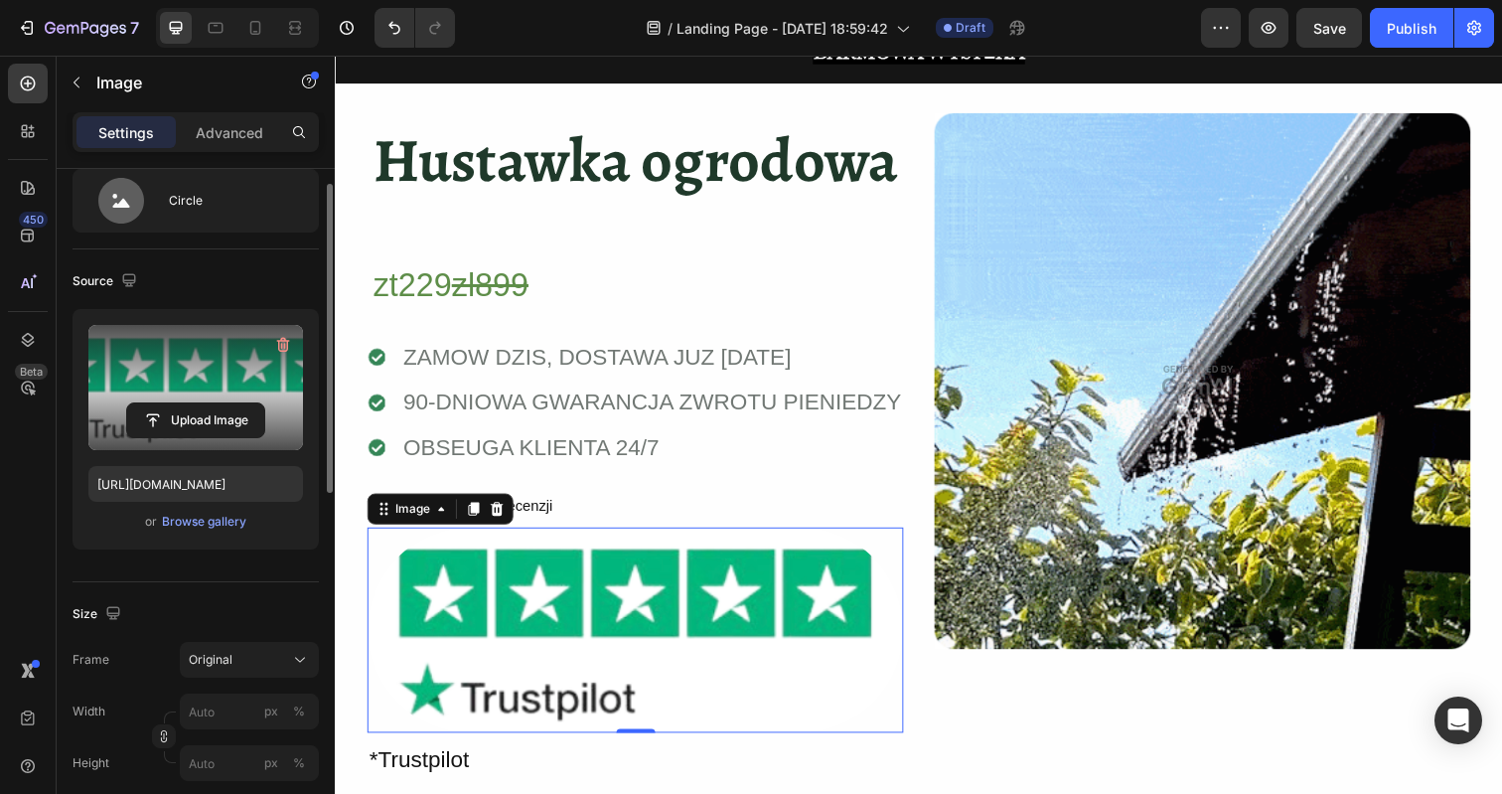
scroll to position [86, 0]
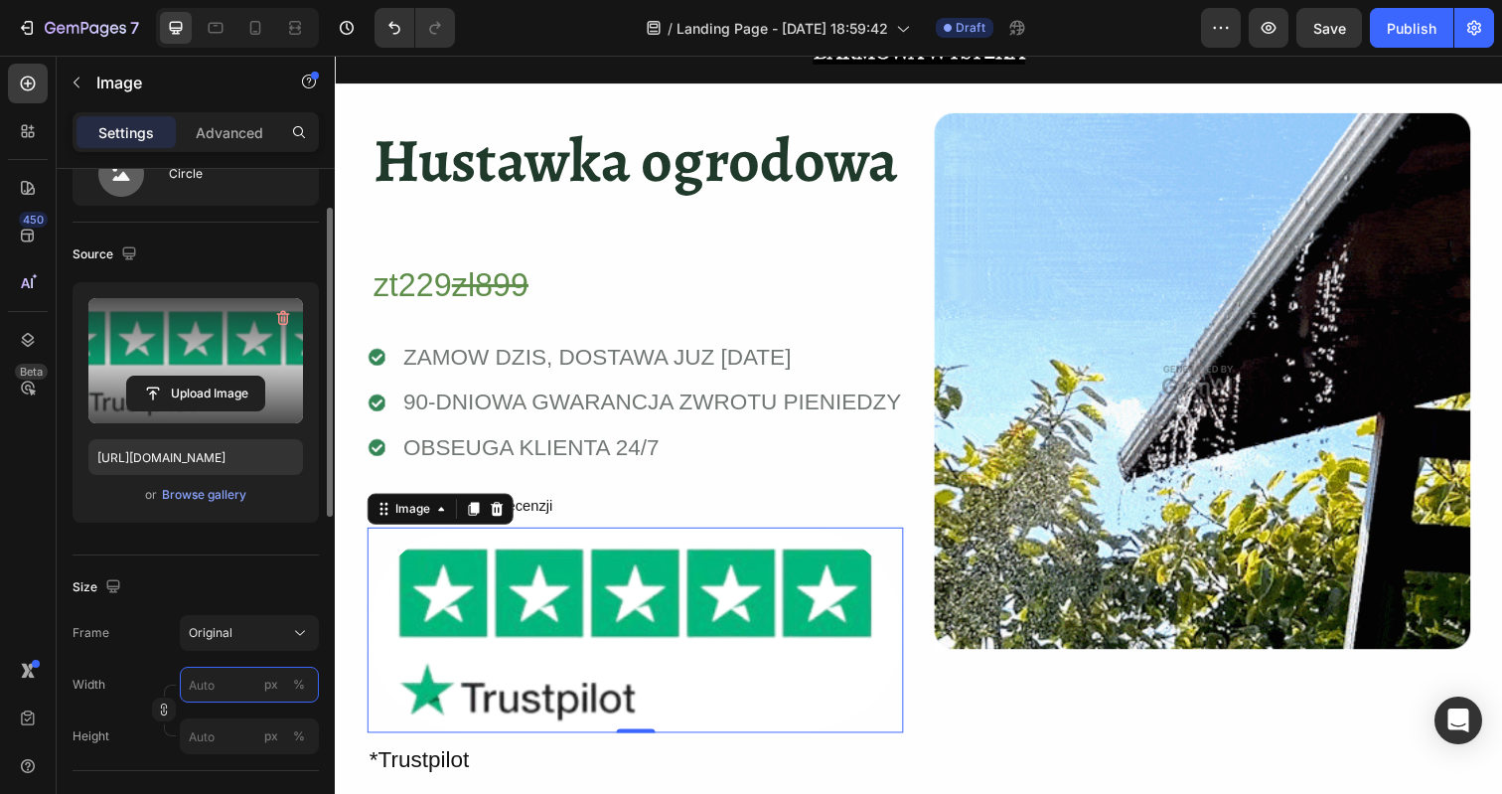
click at [215, 686] on input "px %" at bounding box center [249, 685] width 139 height 36
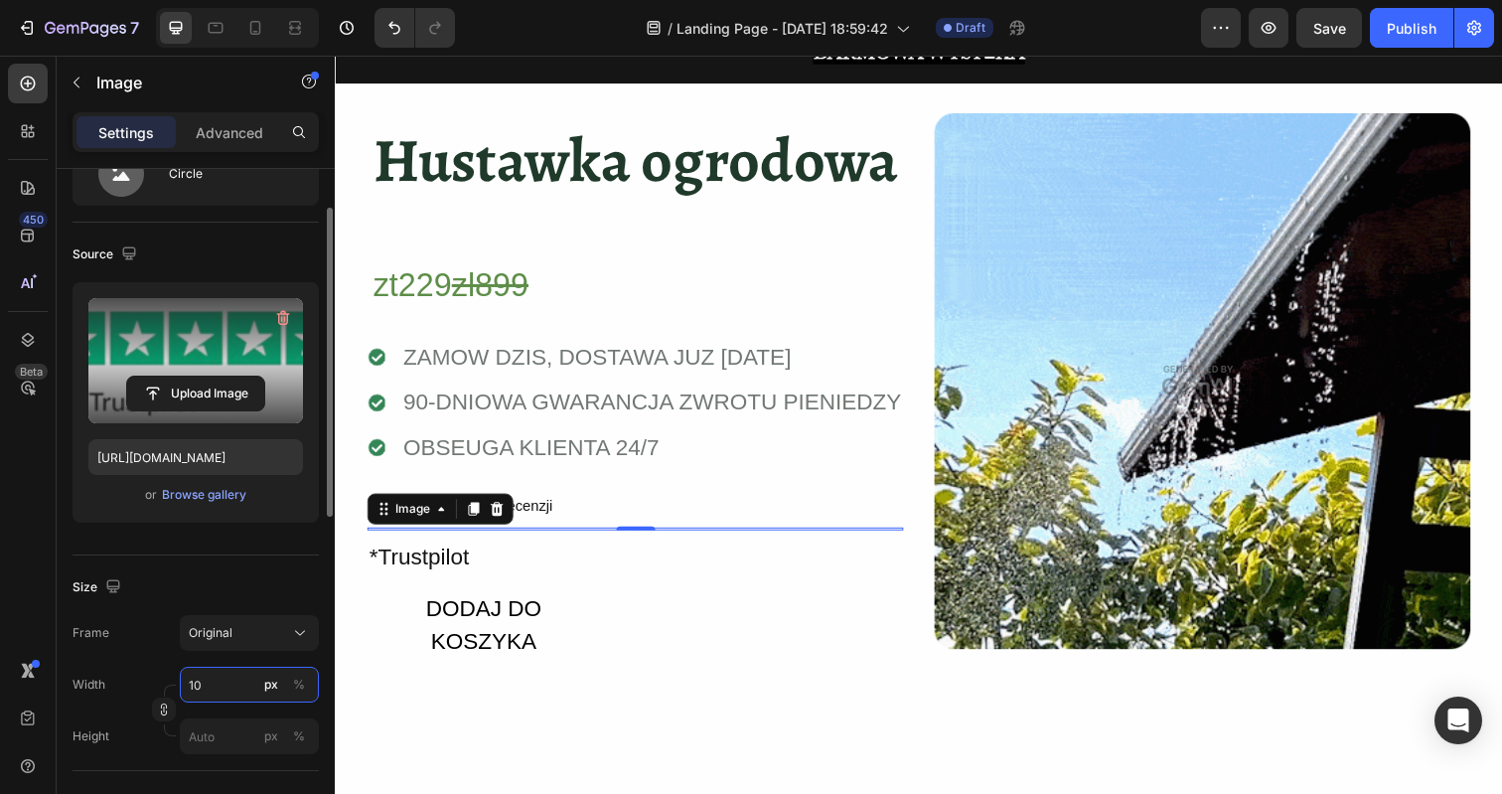
type input "1"
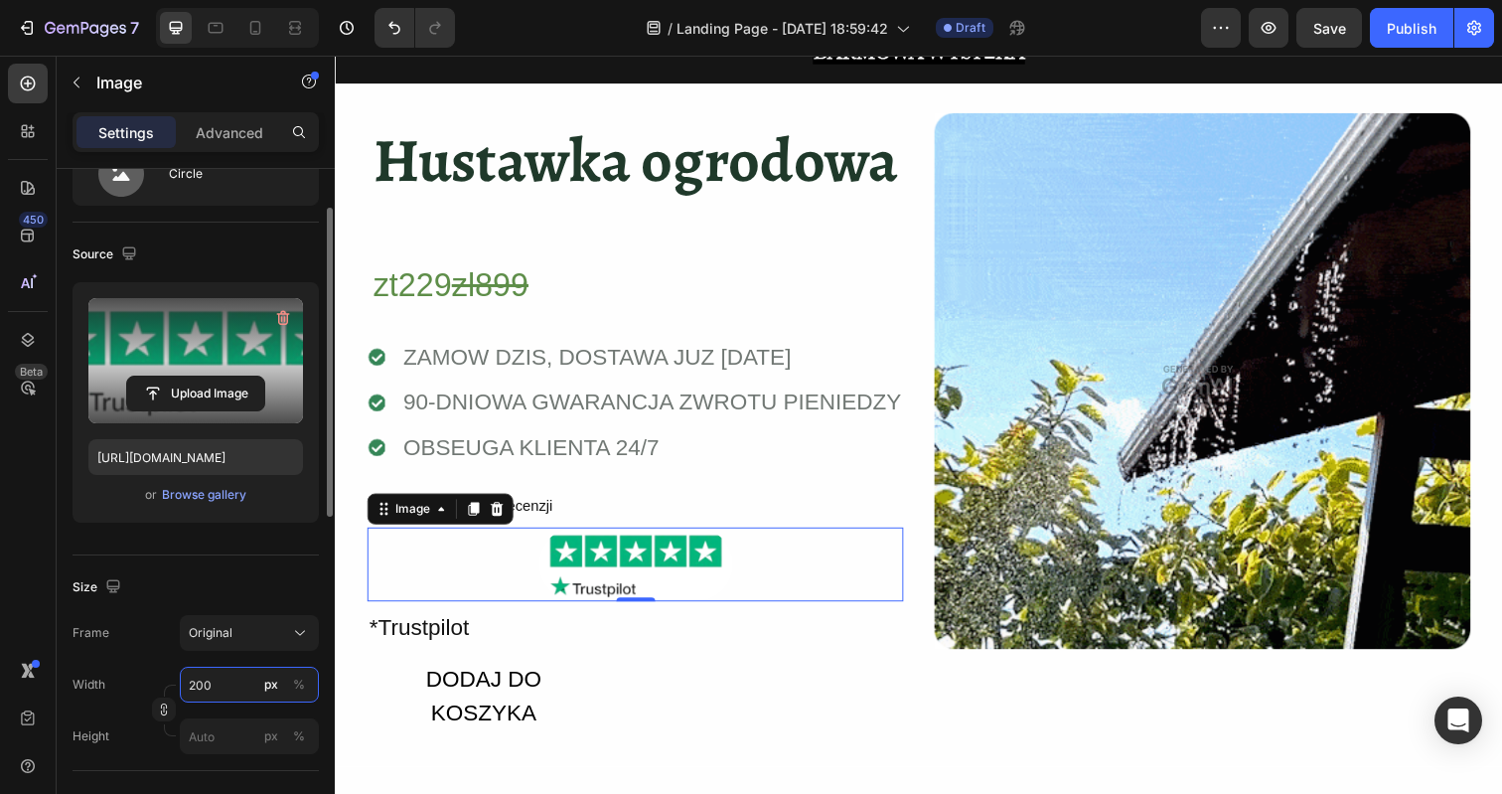
type input "200"
click at [252, 562] on div "Size Frame Original Width 200 px % Height px %" at bounding box center [196, 663] width 246 height 216
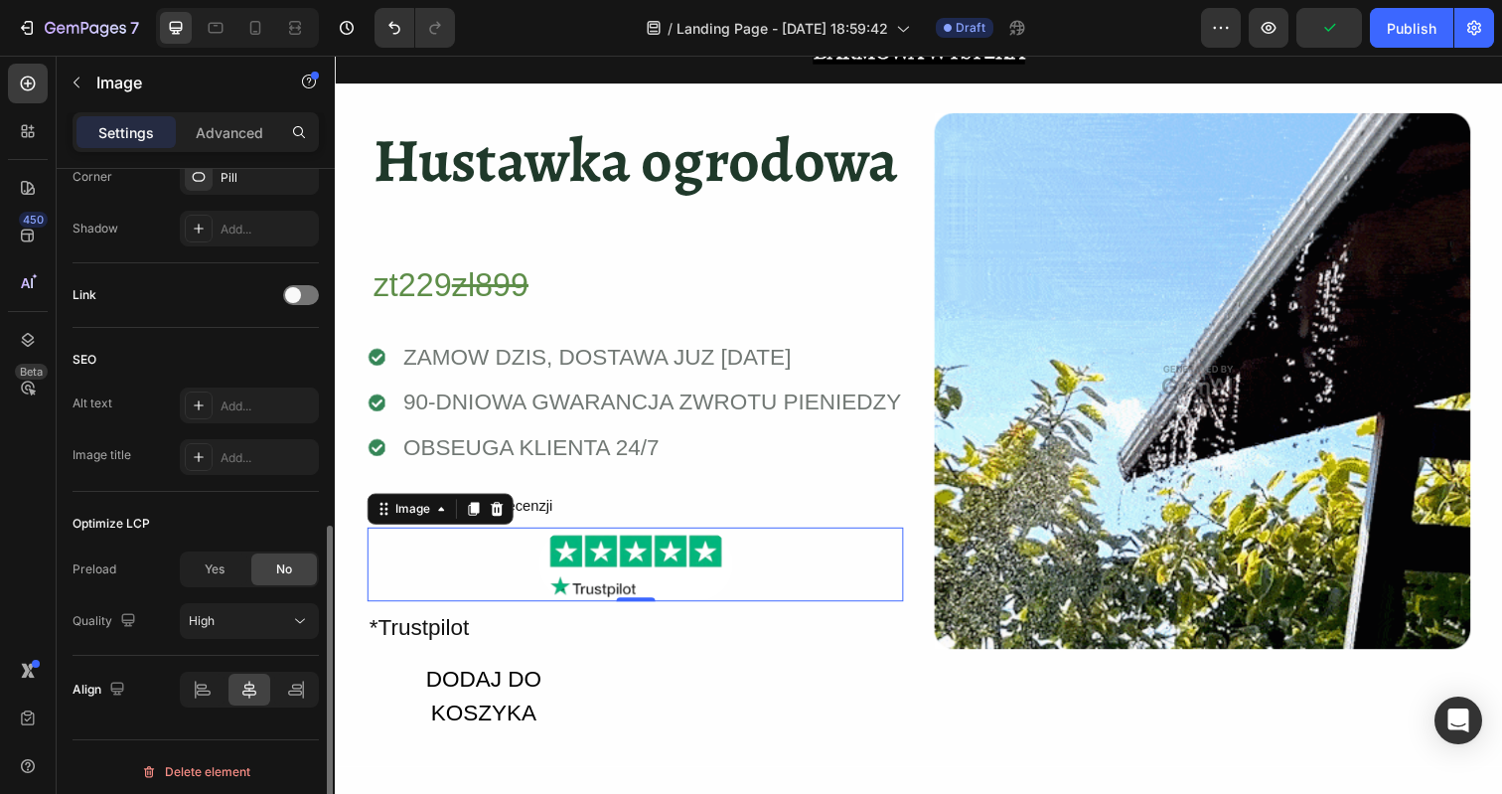
scroll to position [818, 0]
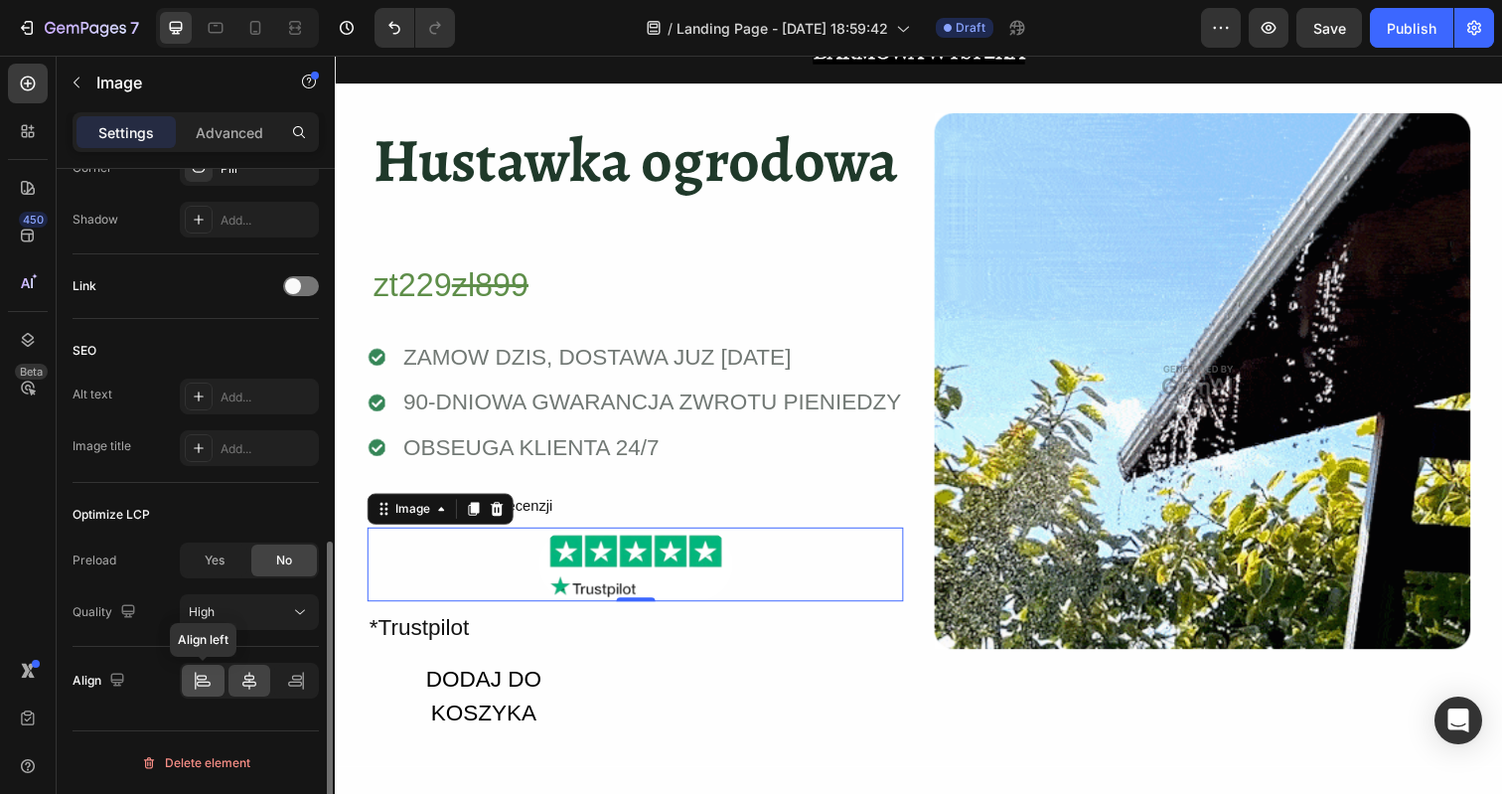
click at [207, 678] on icon at bounding box center [203, 680] width 20 height 20
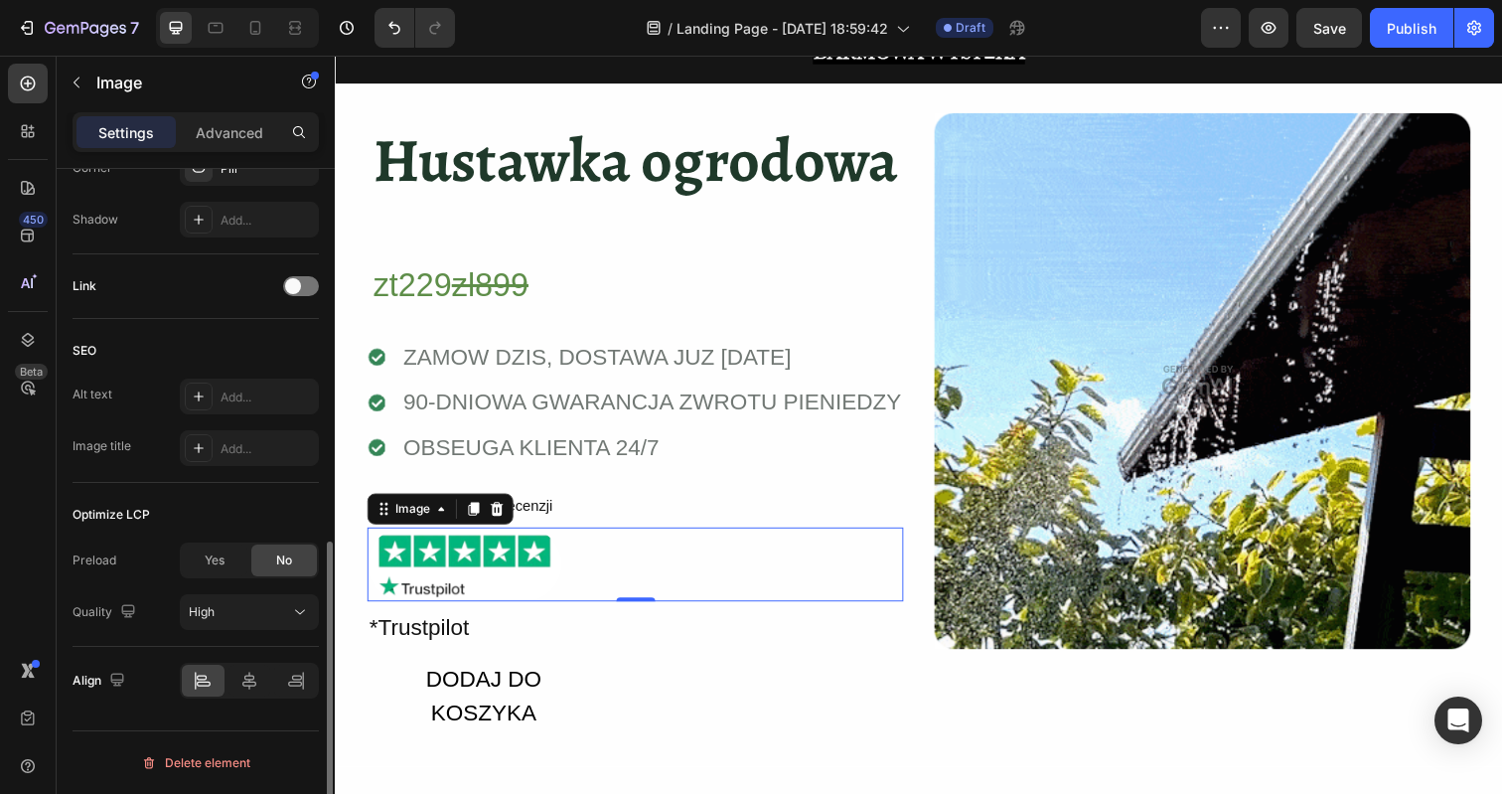
click at [303, 355] on div "SEO" at bounding box center [196, 351] width 246 height 32
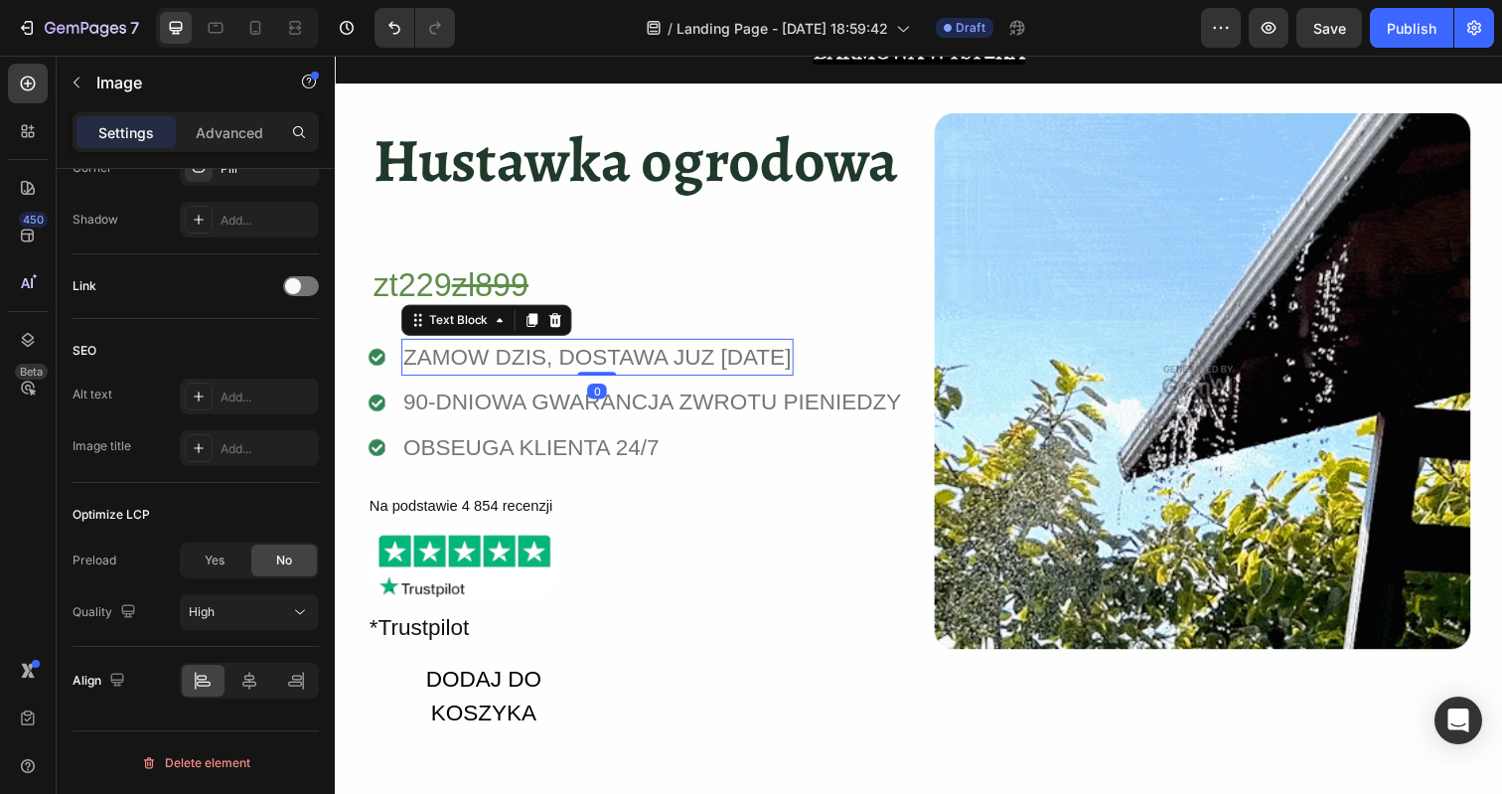
click at [570, 361] on div "ZAMOW DZIS, DOSTAWA JUZ JUTRO" at bounding box center [602, 364] width 400 height 39
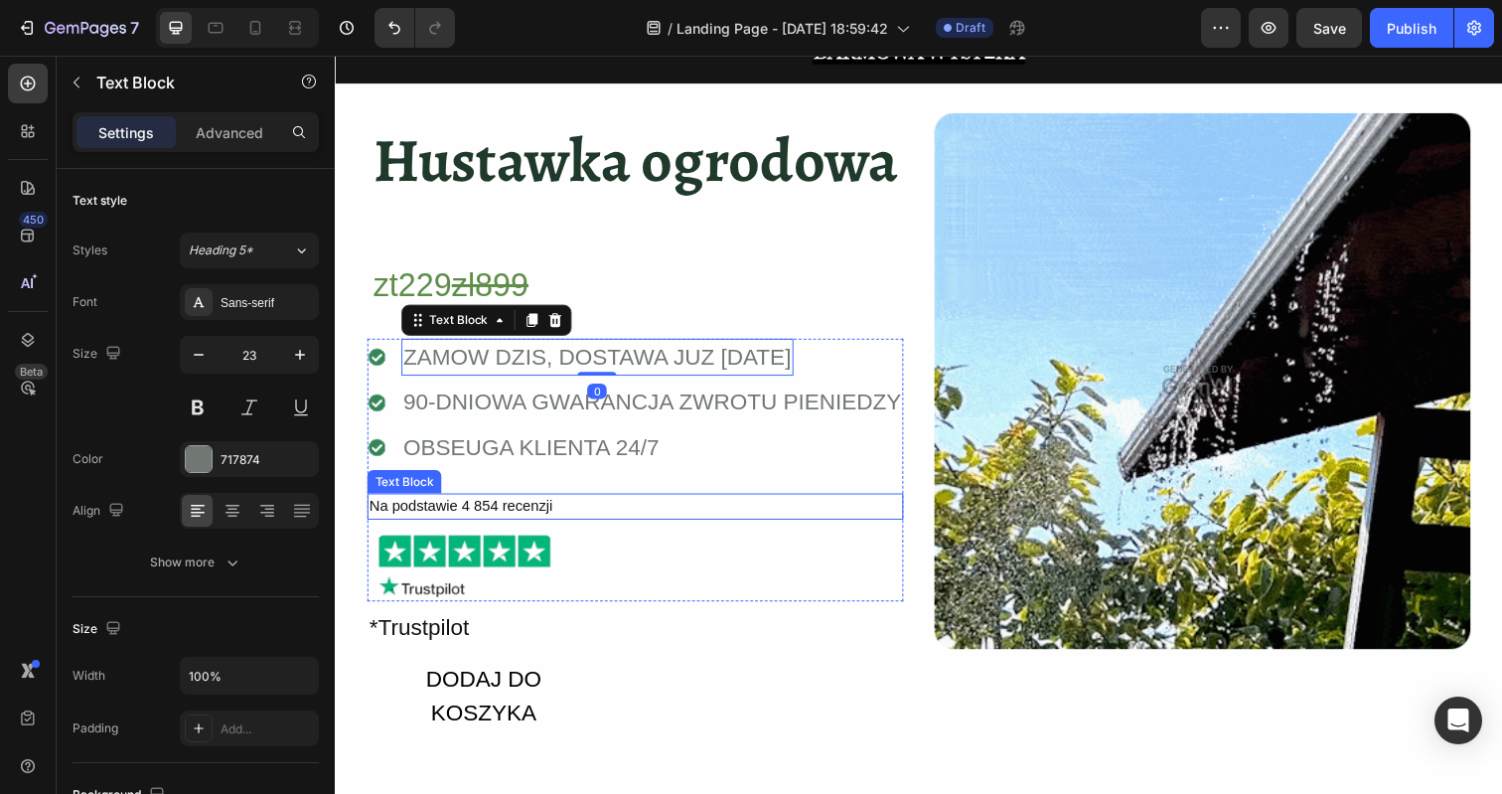
click at [449, 518] on div "Na podstawie 4 854 recenzji" at bounding box center [641, 516] width 547 height 27
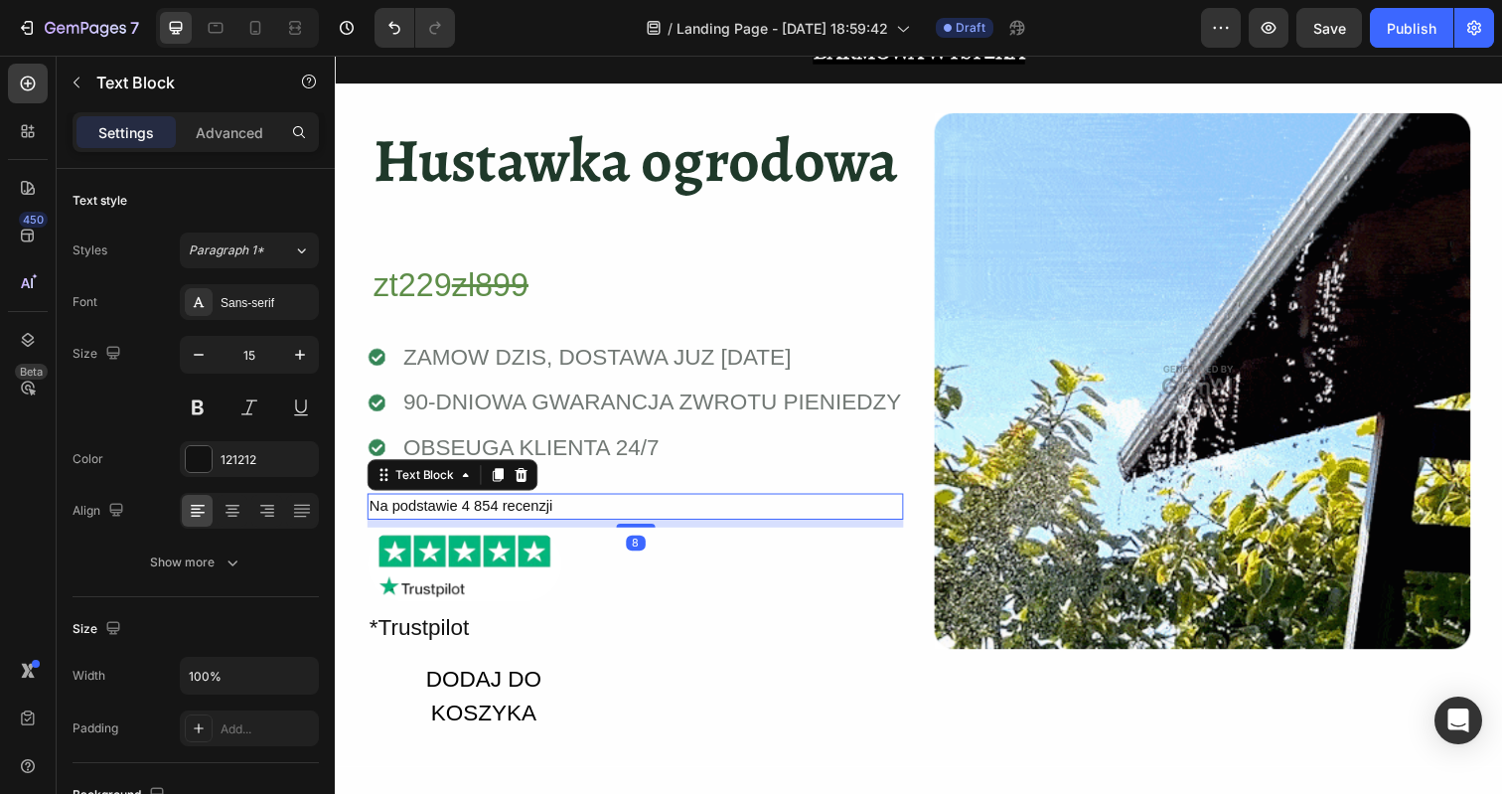
click at [449, 518] on div "Na podstawie 4 854 recenzji" at bounding box center [641, 516] width 547 height 27
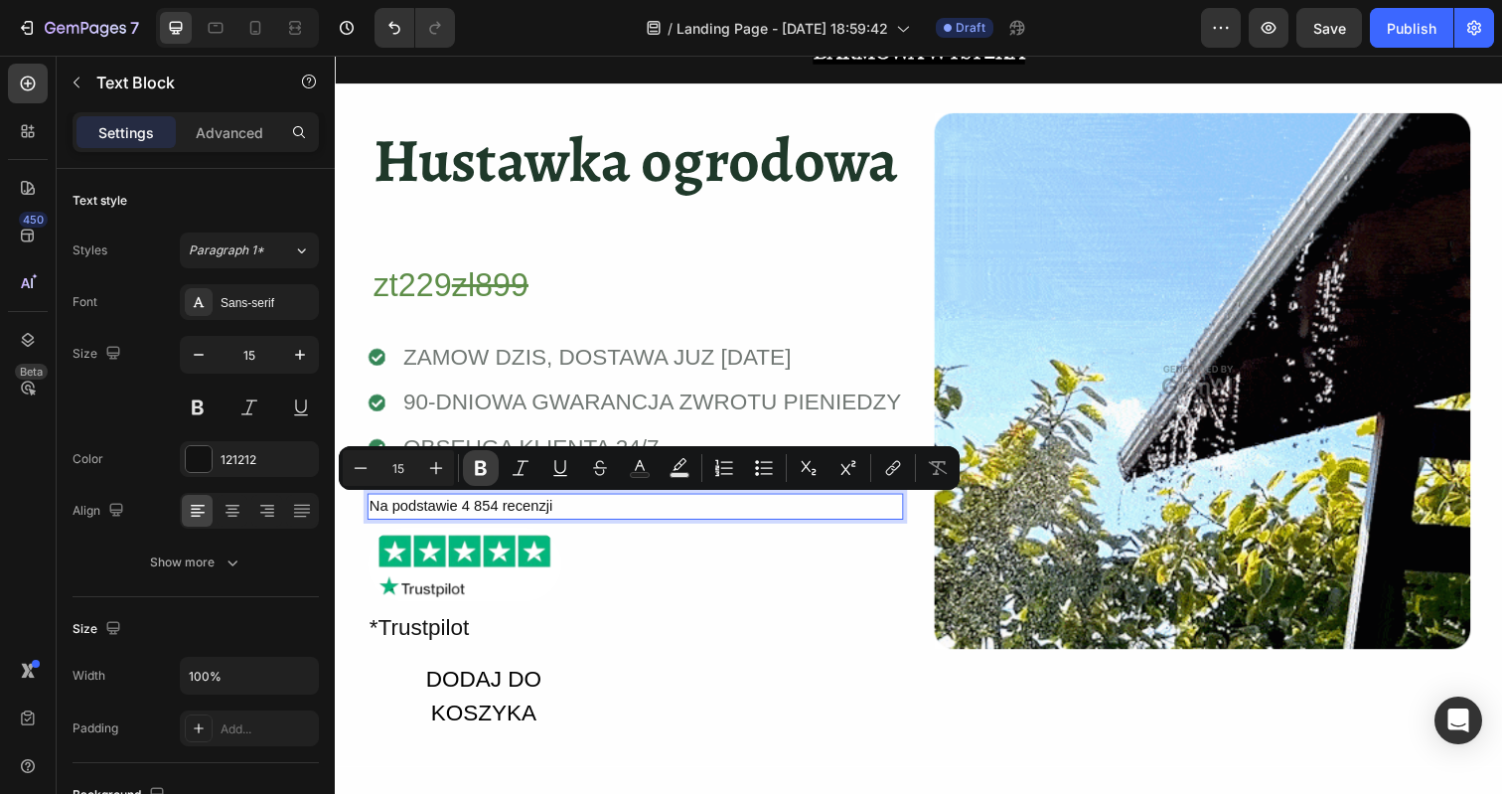
click at [481, 461] on icon "Editor contextual toolbar" at bounding box center [481, 468] width 12 height 15
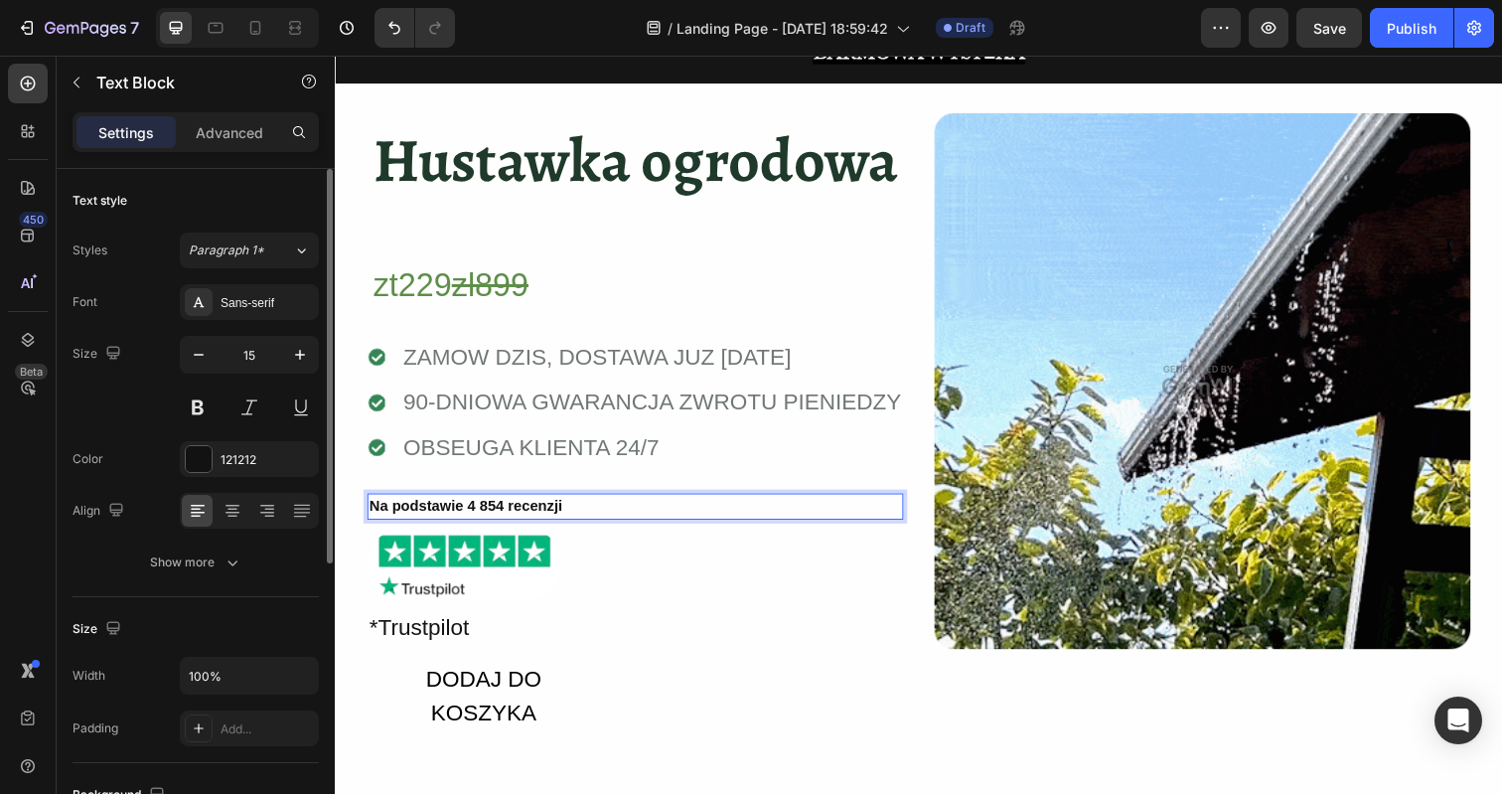
click at [289, 537] on div "Font Sans-serif Size 15 Color 121212 Align Show more" at bounding box center [196, 432] width 246 height 296
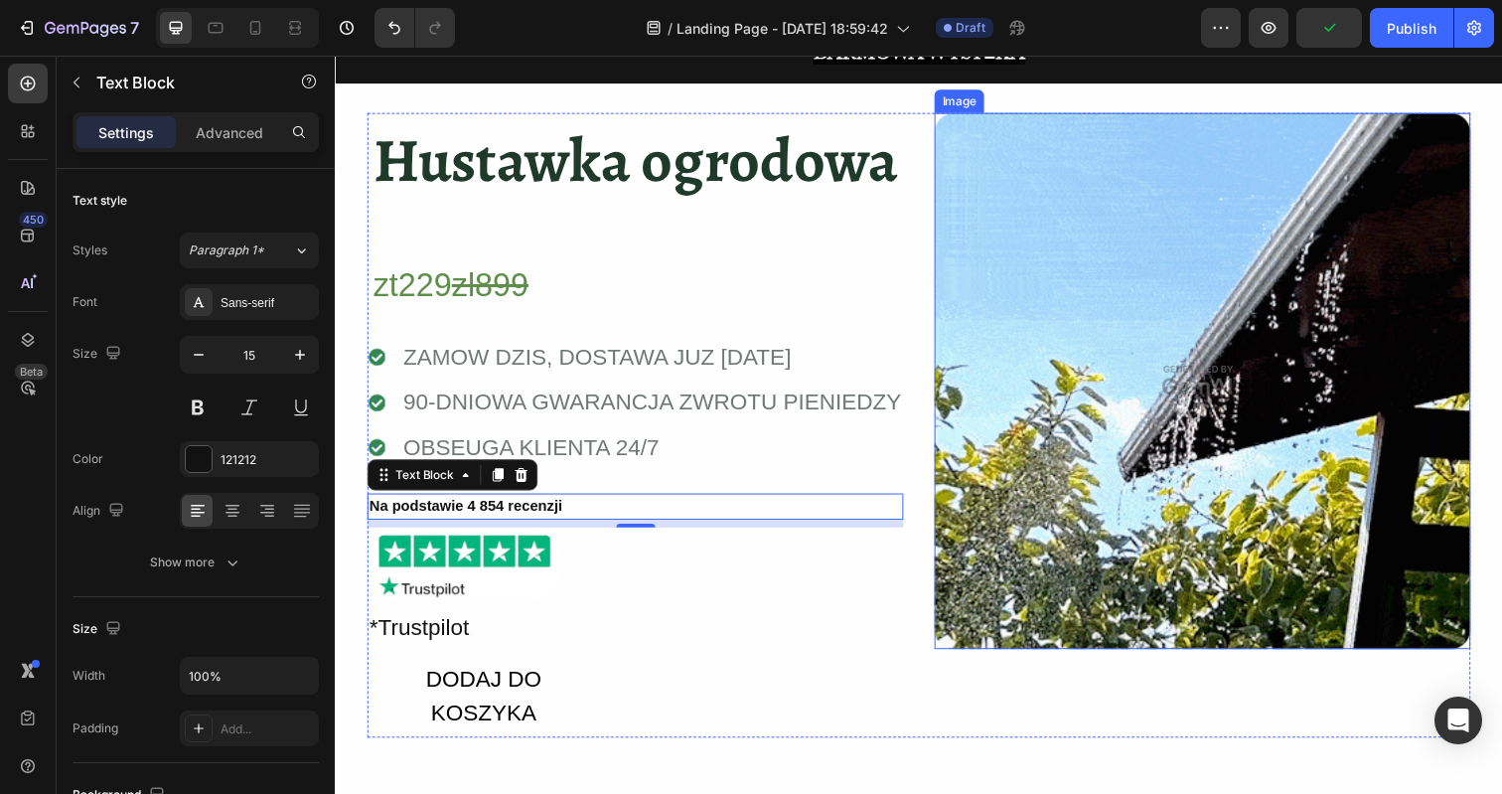
click at [1038, 554] on img at bounding box center [1220, 387] width 547 height 547
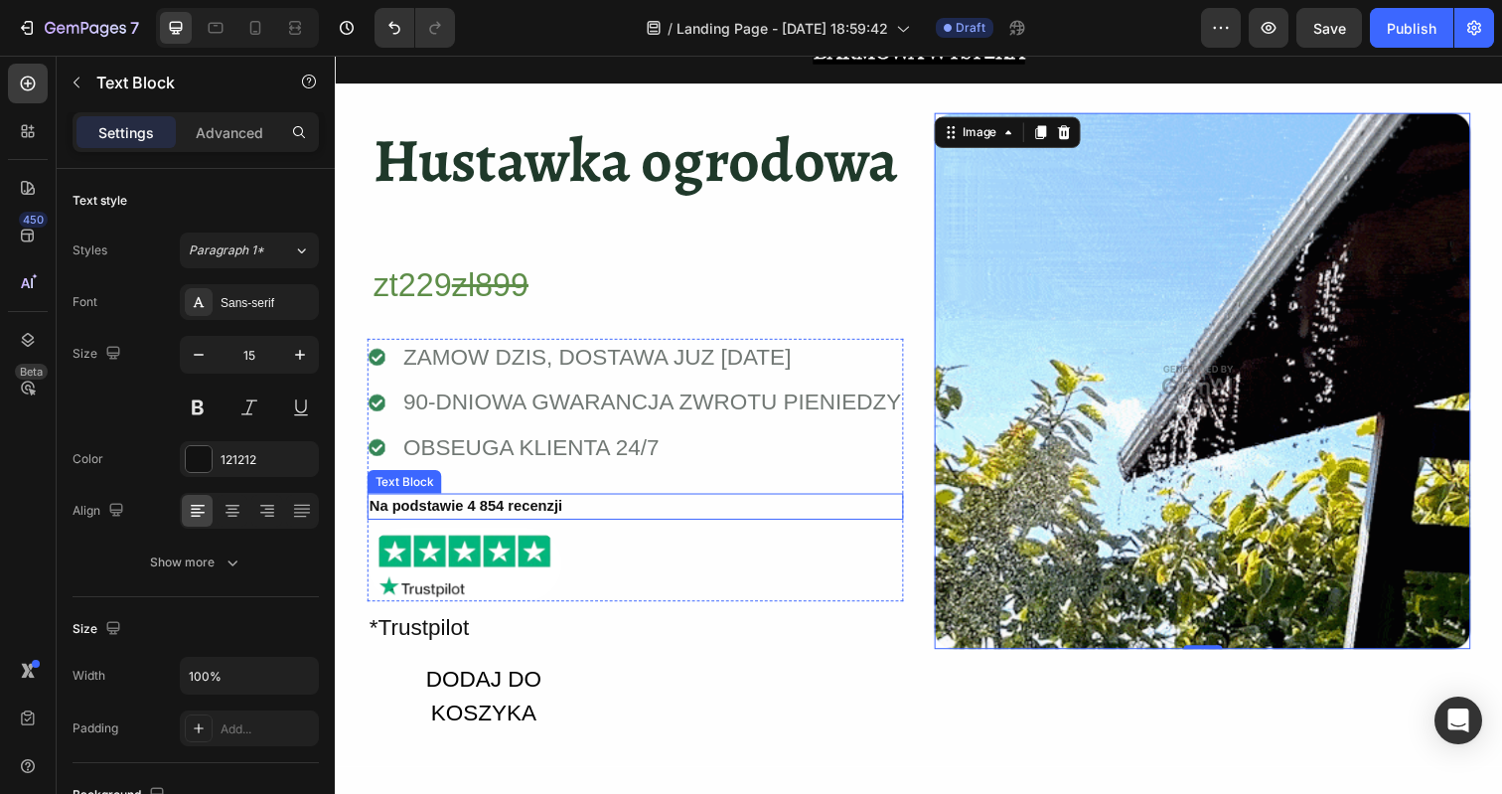
click at [452, 519] on strong "Na podstawie 4 854 recenzji" at bounding box center [468, 515] width 197 height 17
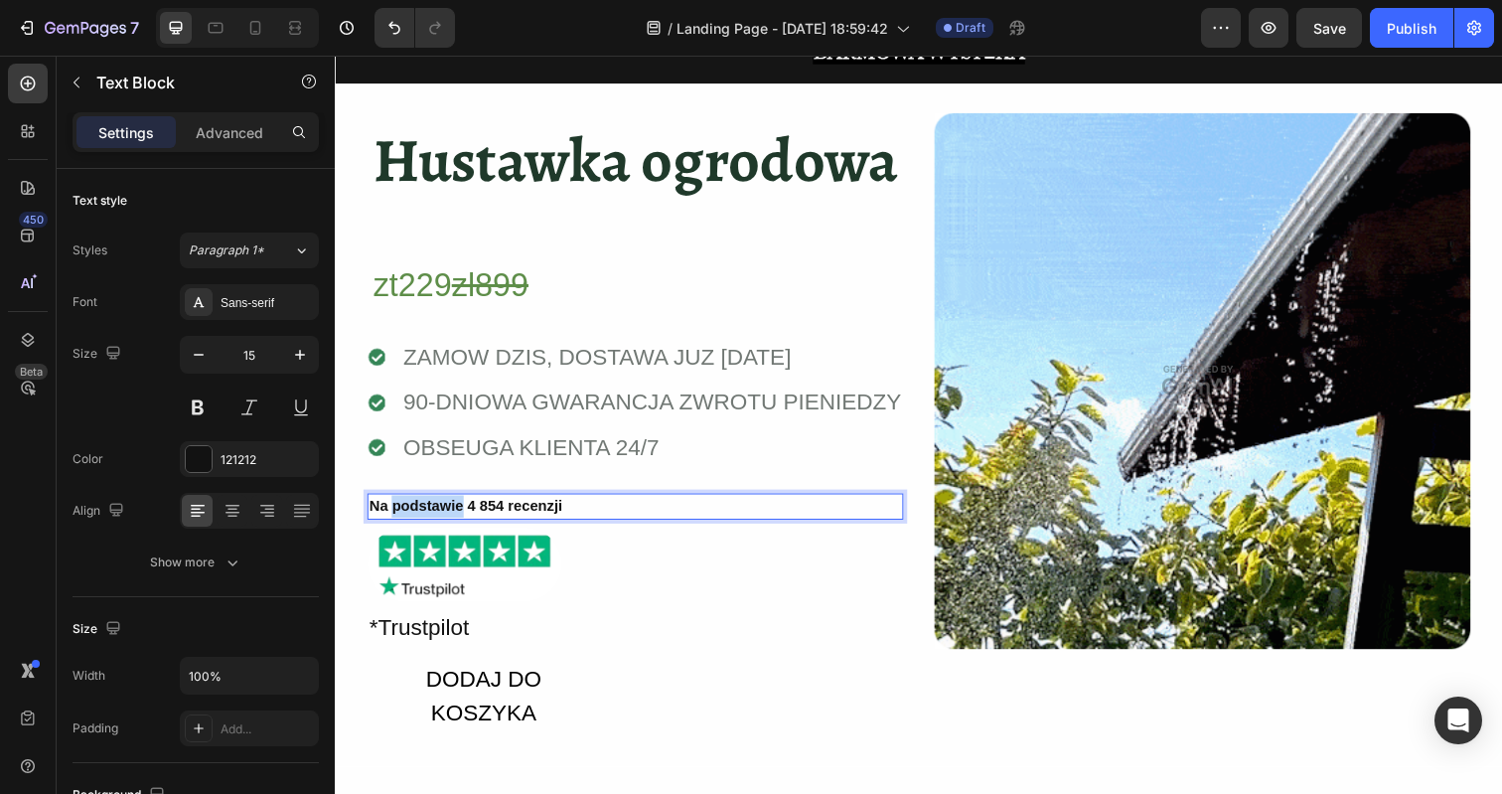
click at [415, 513] on strong "Na podstawie 4 854 recenzji" at bounding box center [468, 515] width 197 height 17
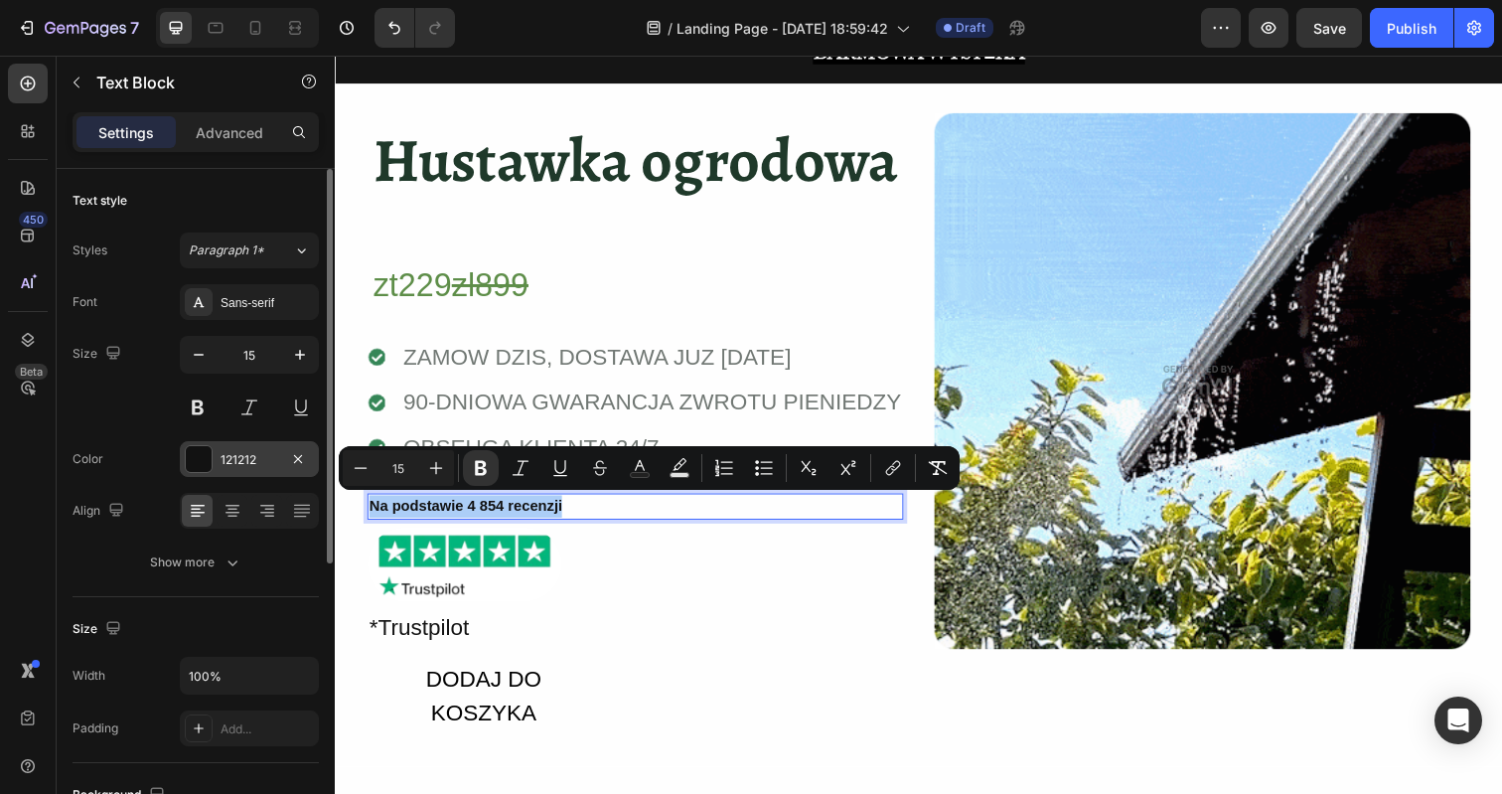
click at [202, 458] on div at bounding box center [199, 459] width 26 height 26
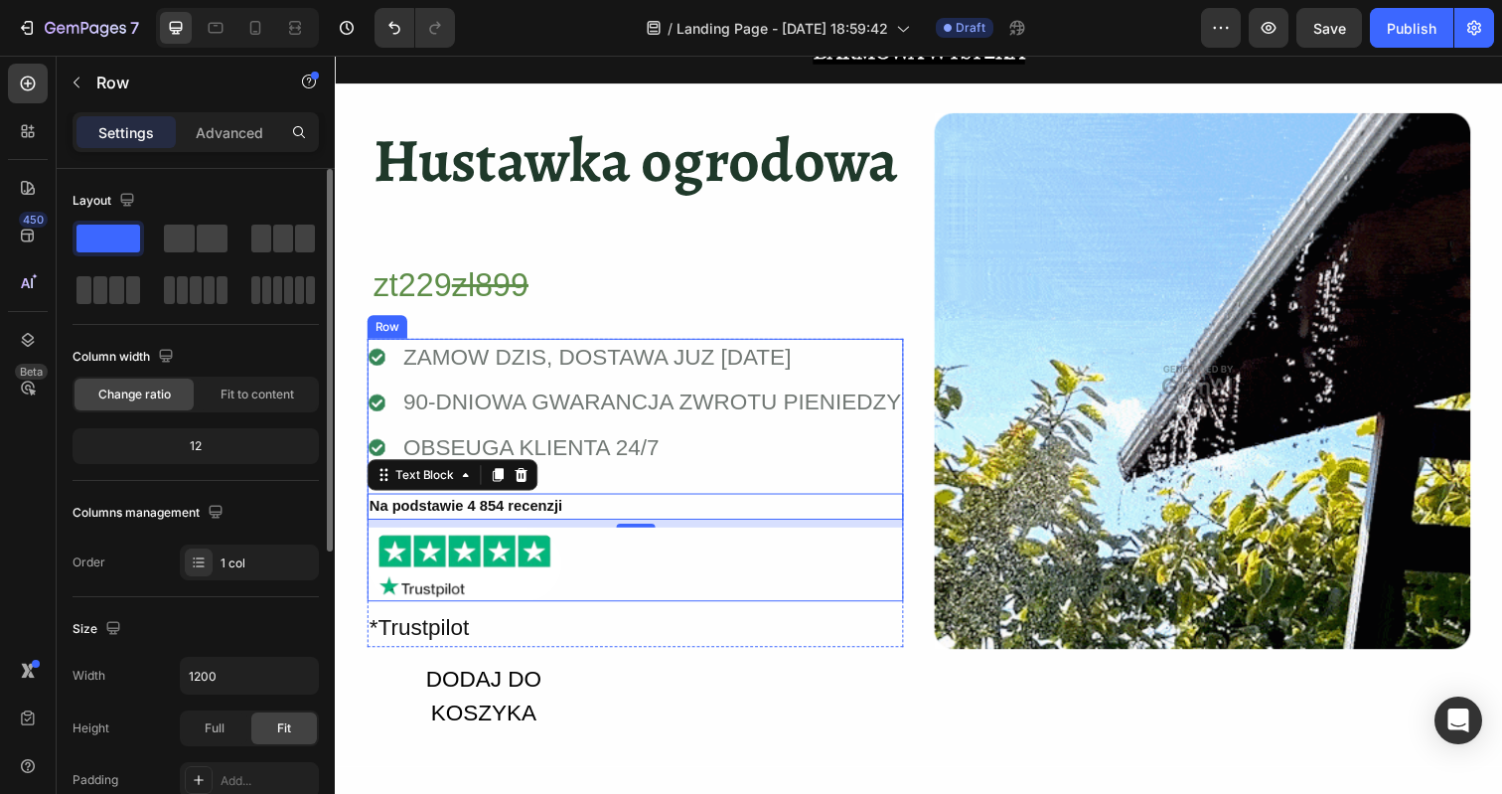
click at [670, 496] on div "Icon ZAMOW DZIS, DOSTAWA JUZ JUTRO Text Block Icon 90-DNIOWA GWARANCJA ZWROTU P…" at bounding box center [641, 479] width 547 height 269
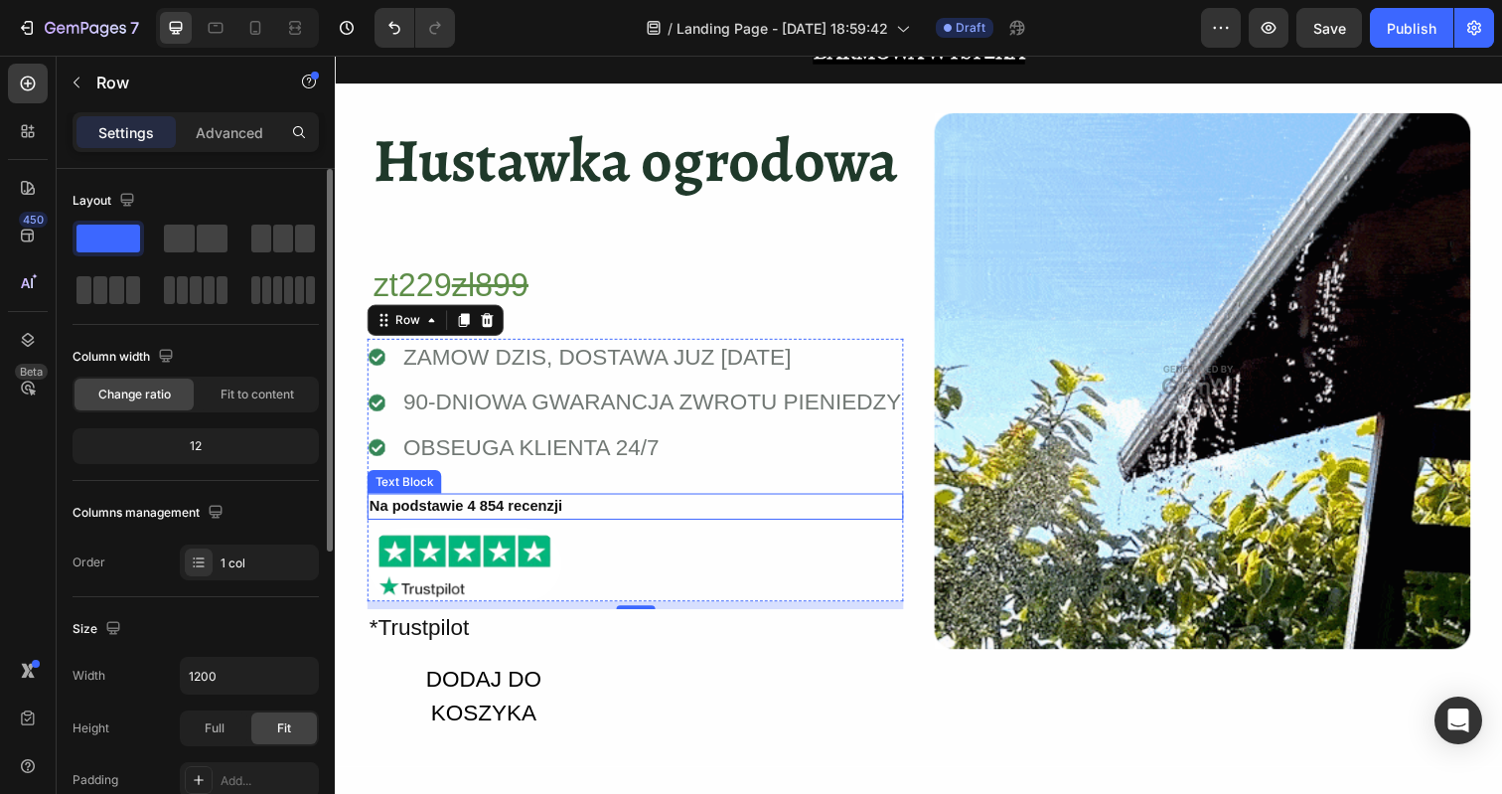
click at [440, 519] on strong "Na podstawie 4 854 recenzji" at bounding box center [468, 515] width 197 height 17
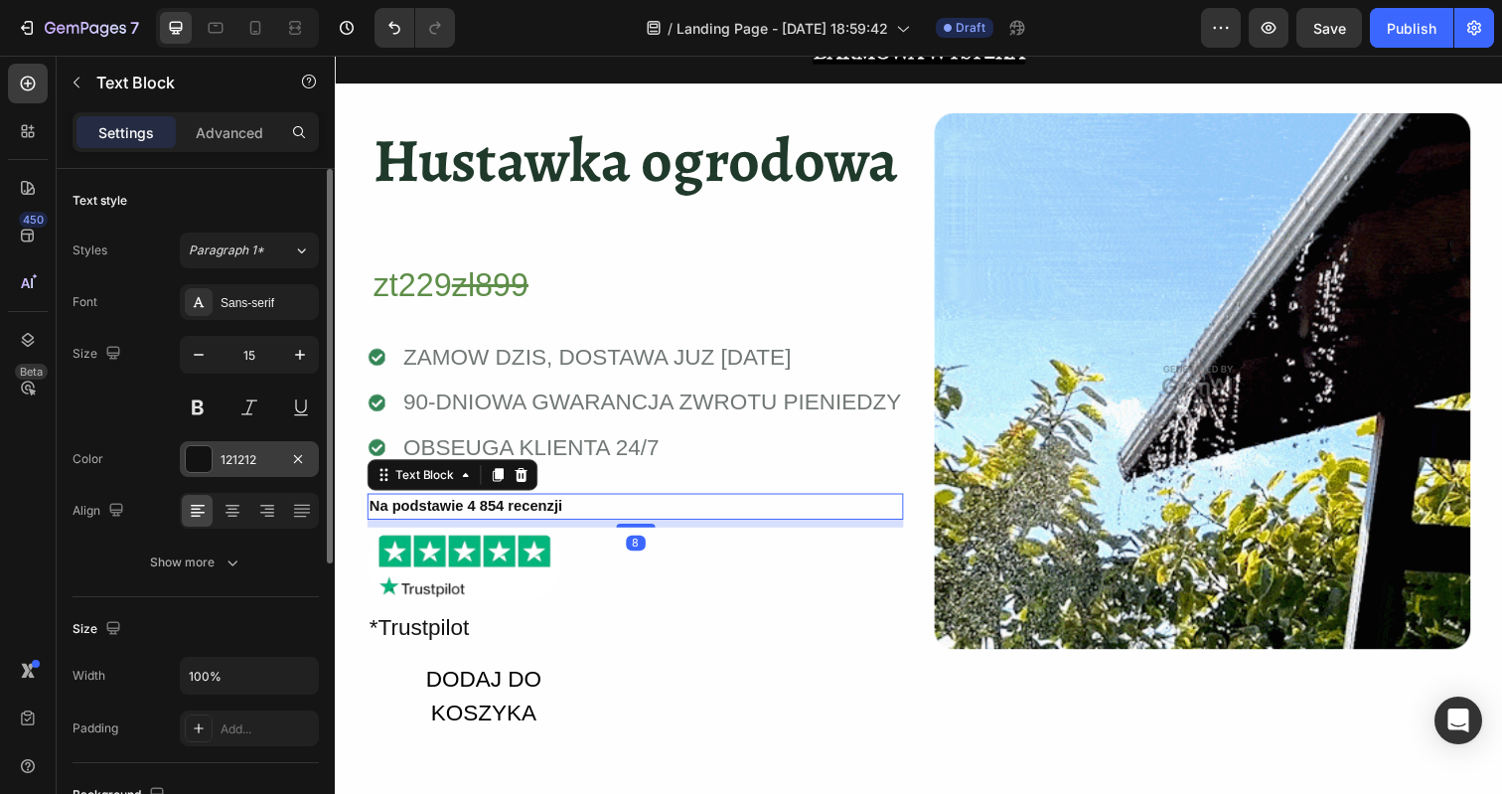
click at [187, 453] on div at bounding box center [199, 459] width 26 height 26
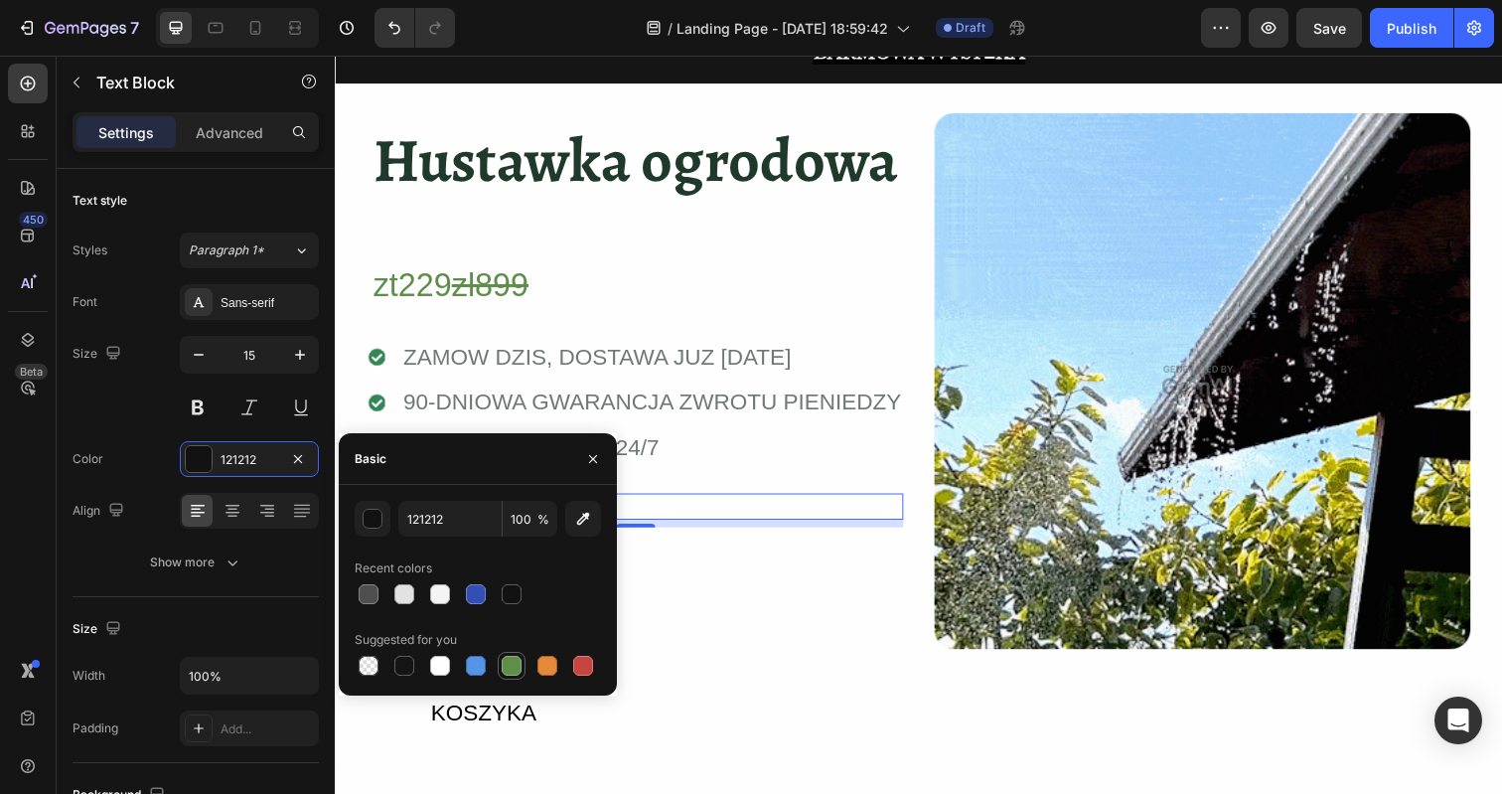
click at [508, 660] on div at bounding box center [512, 666] width 20 height 20
type input "5E8E49"
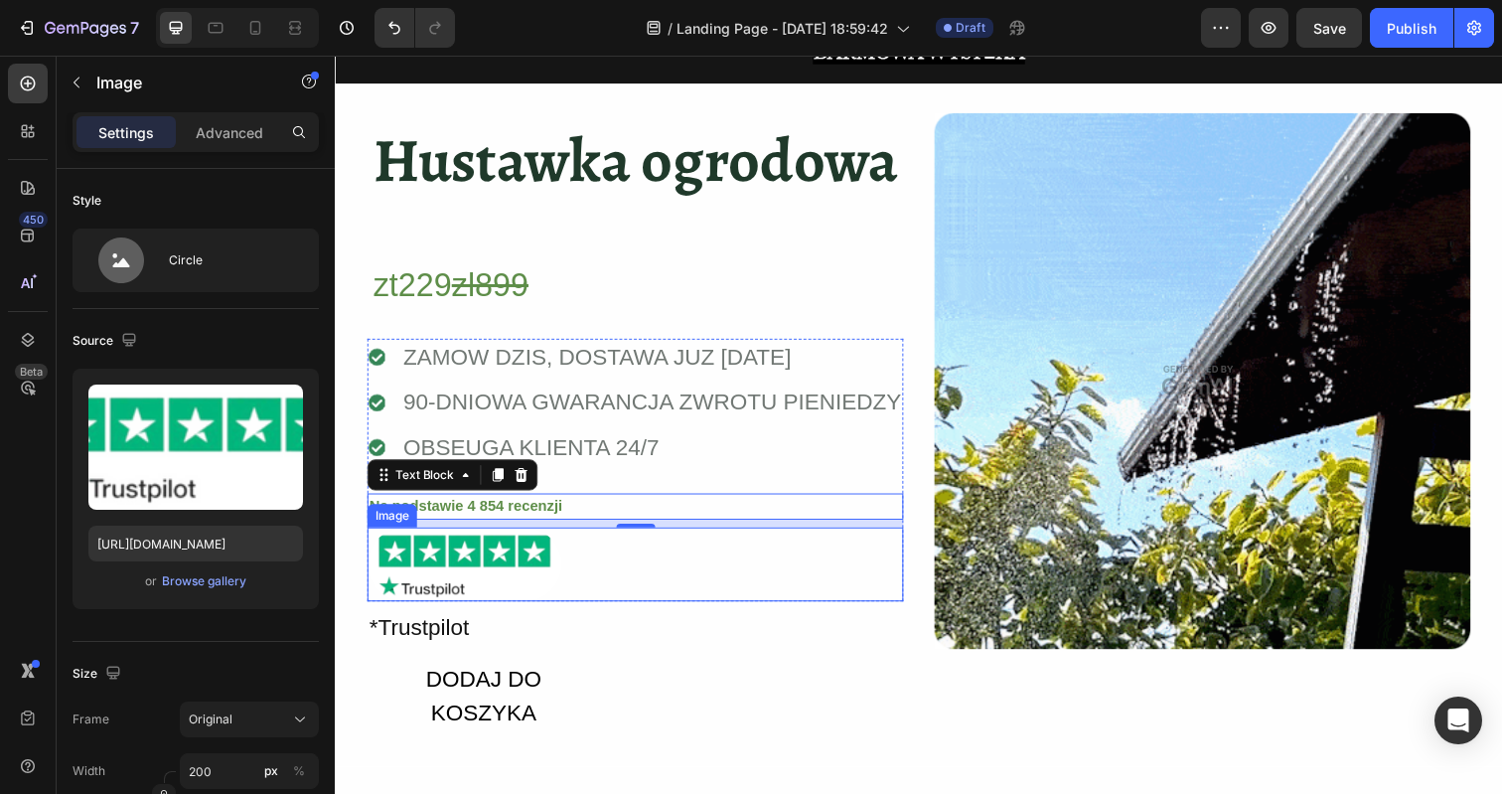
click at [726, 555] on div at bounding box center [641, 575] width 547 height 76
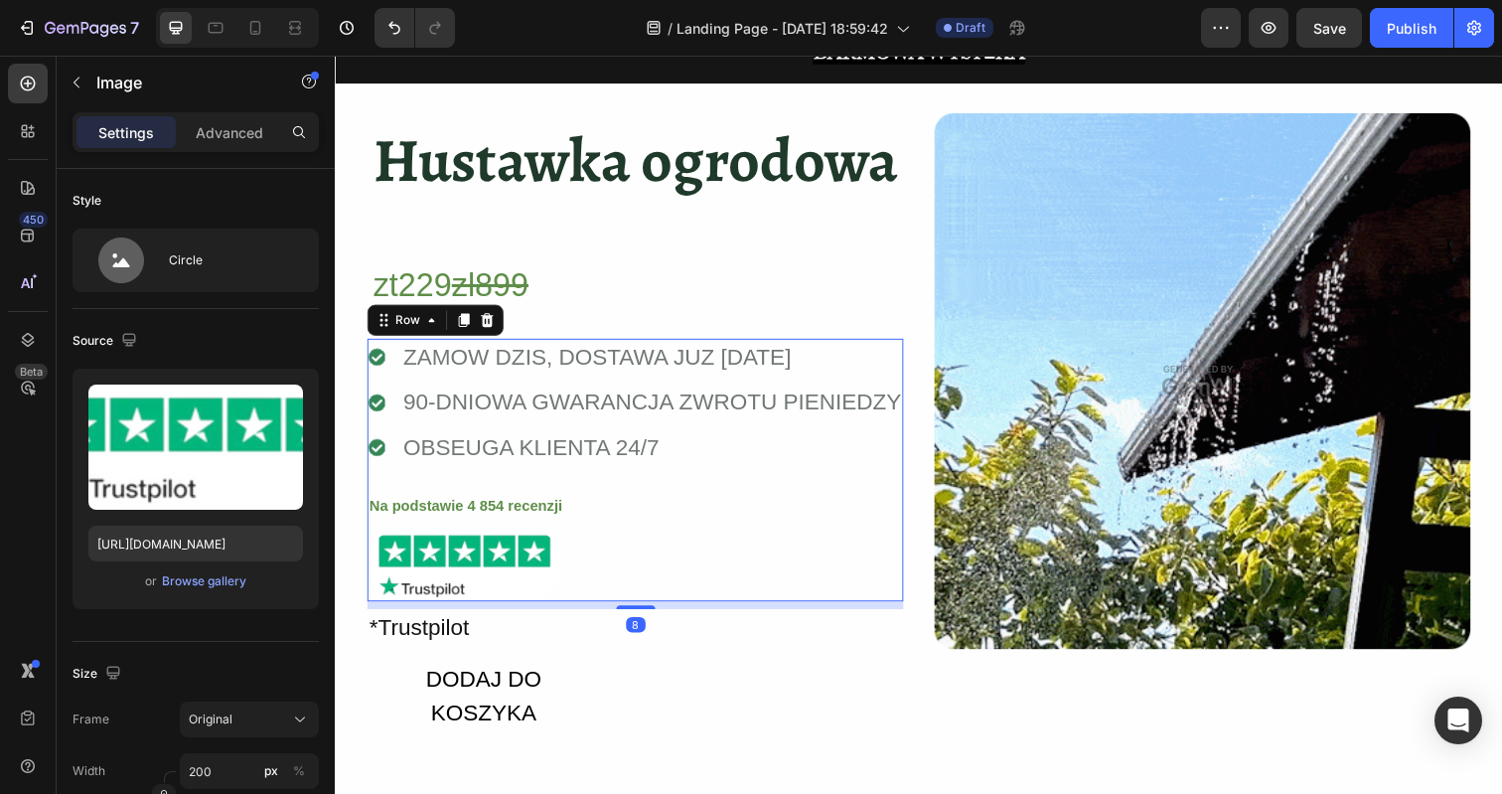
click at [667, 488] on div "Icon ZAMOW DZIS, DOSTAWA JUZ JUTRO Text Block Icon 90-DNIOWA GWARANCJA ZWROTU P…" at bounding box center [641, 479] width 547 height 269
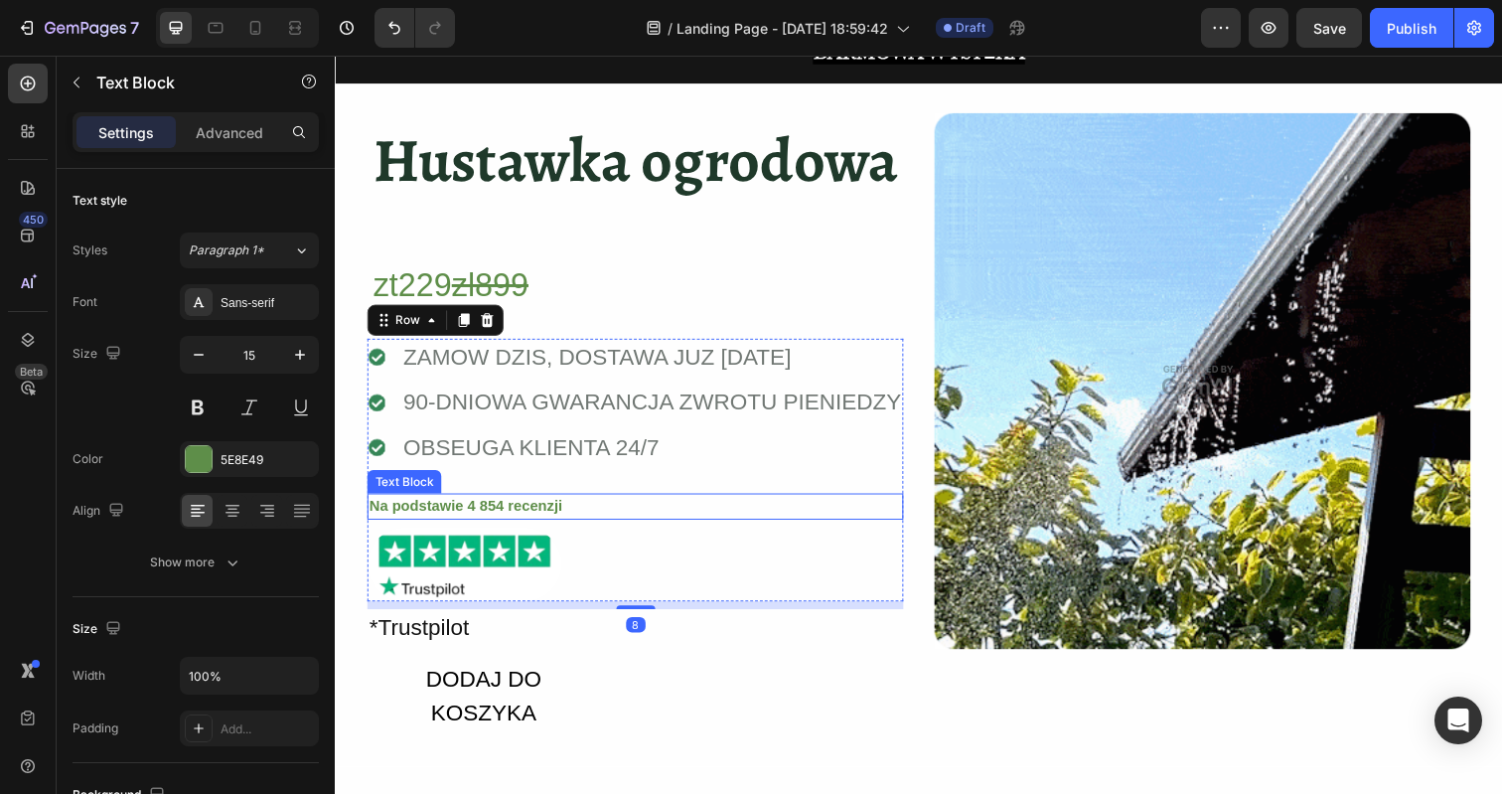
click at [551, 513] on strong "Na podstawie 4 854 recenzji" at bounding box center [468, 515] width 197 height 17
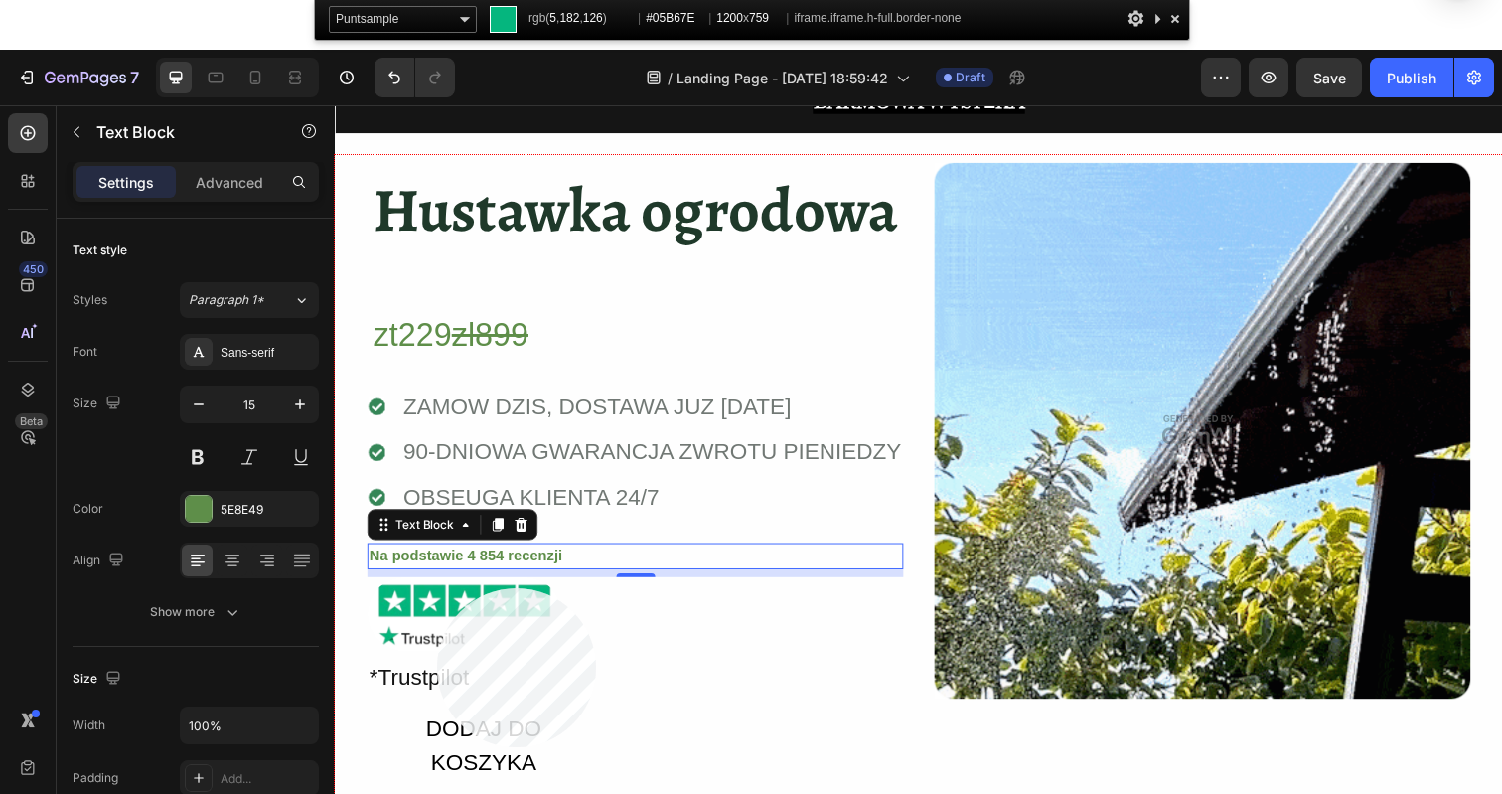
click at [437, 588] on div at bounding box center [931, 532] width 1192 height 754
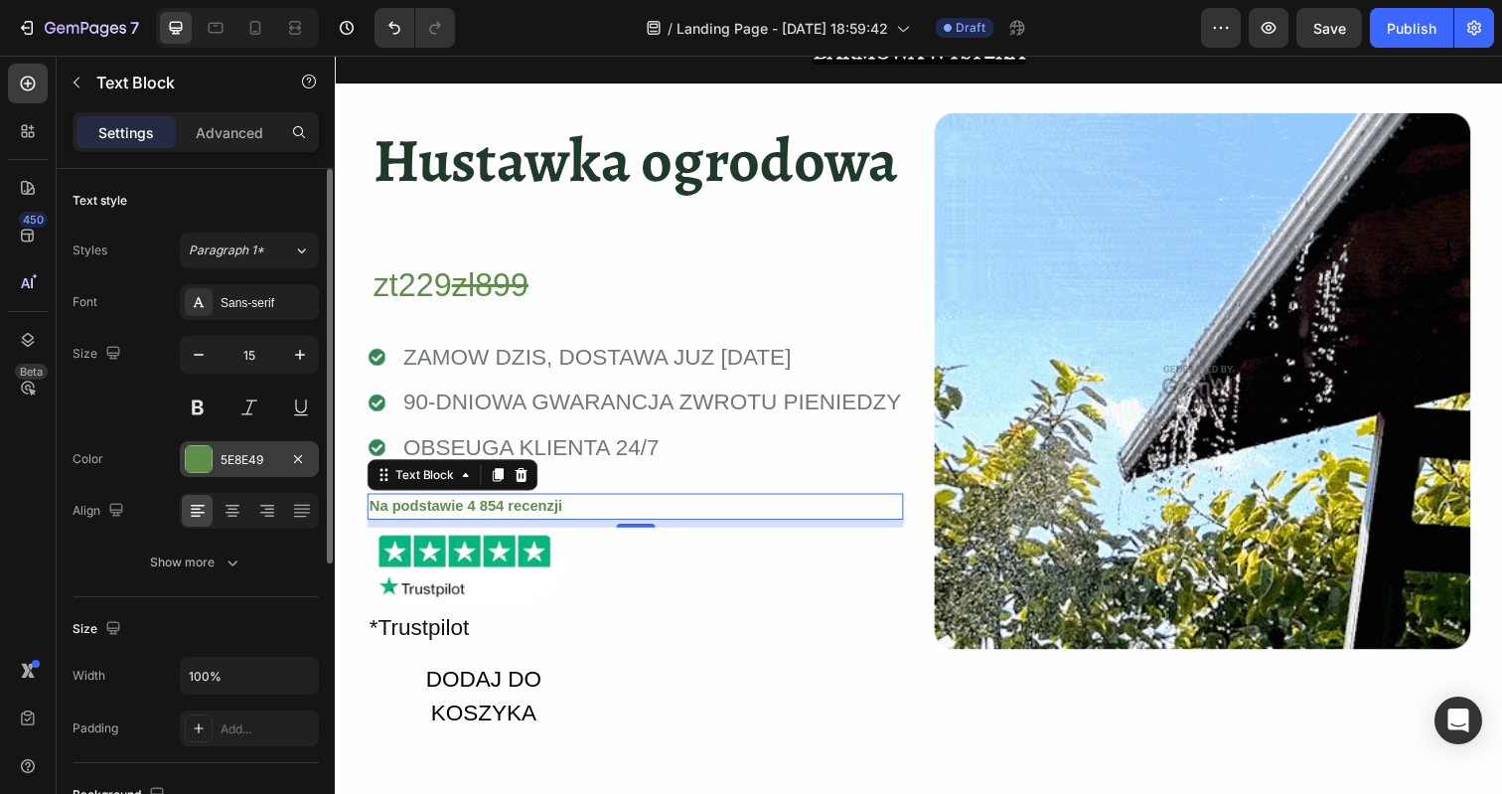
click at [210, 463] on div at bounding box center [199, 459] width 26 height 26
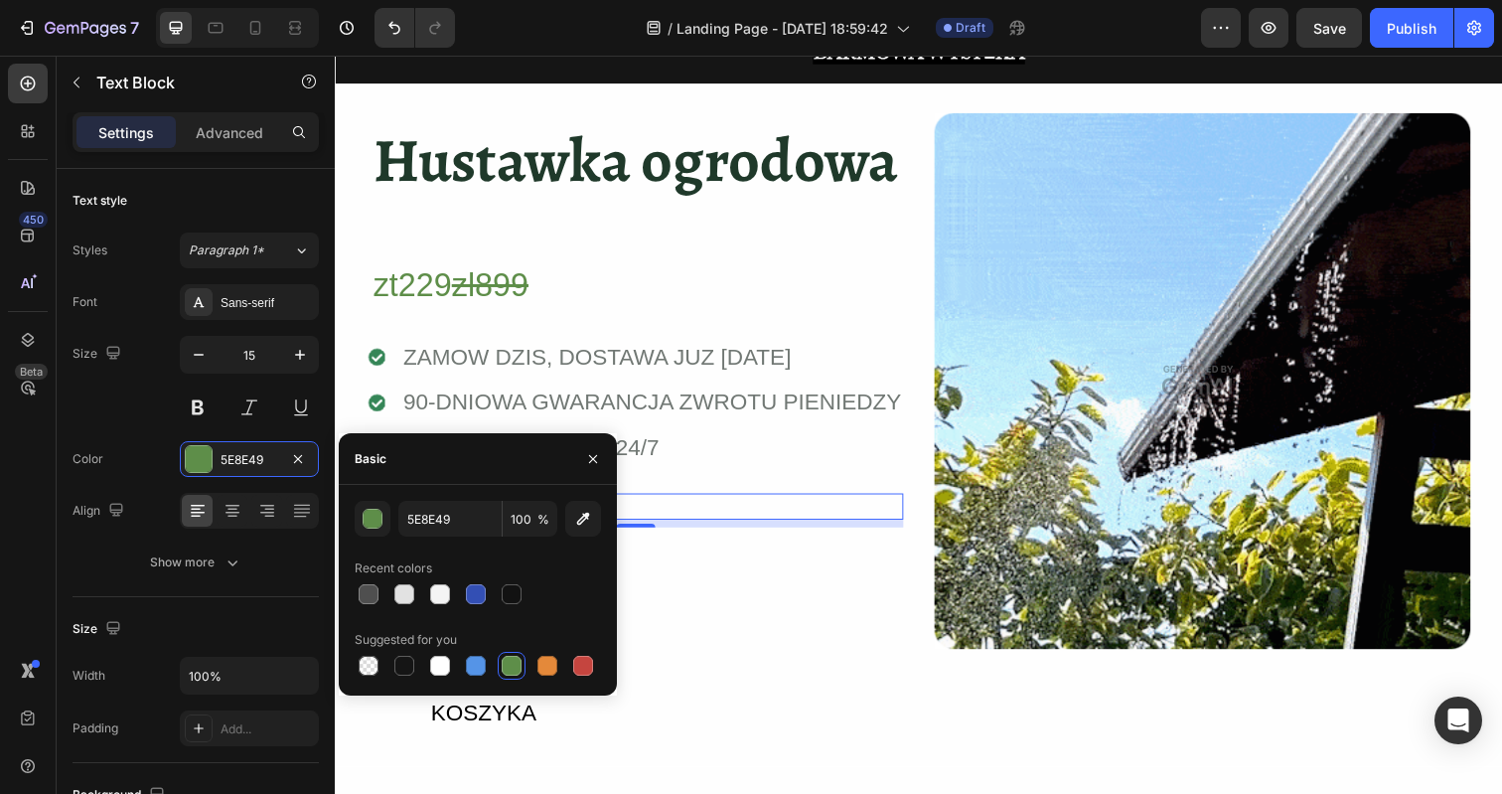
click at [395, 522] on div "5E8E49 100 %" at bounding box center [478, 519] width 246 height 36
click at [422, 520] on input "5E8E49" at bounding box center [449, 519] width 103 height 36
paste input "05b67e"
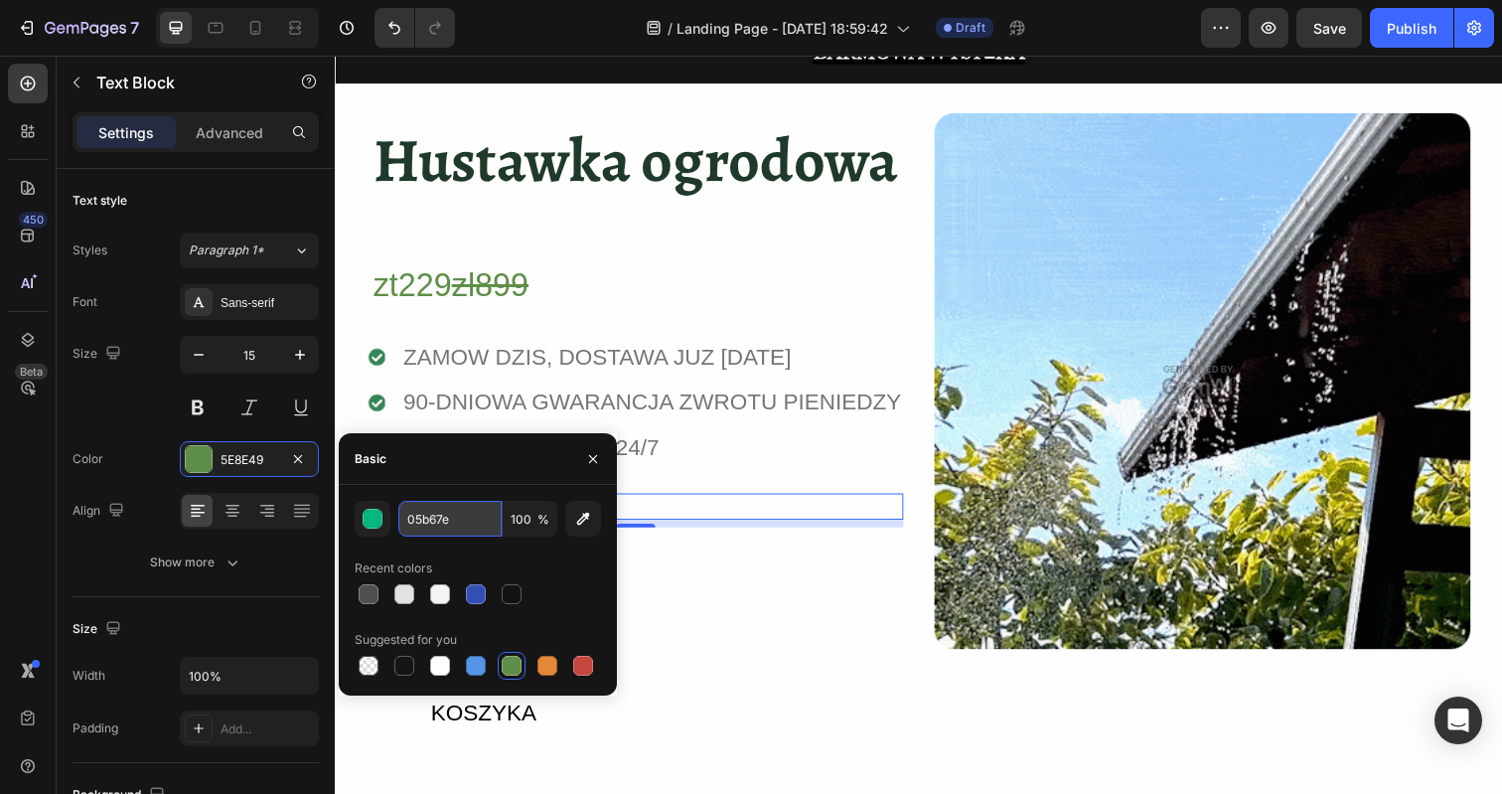
type input "05B67E"
click at [397, 603] on div at bounding box center [404, 594] width 20 height 20
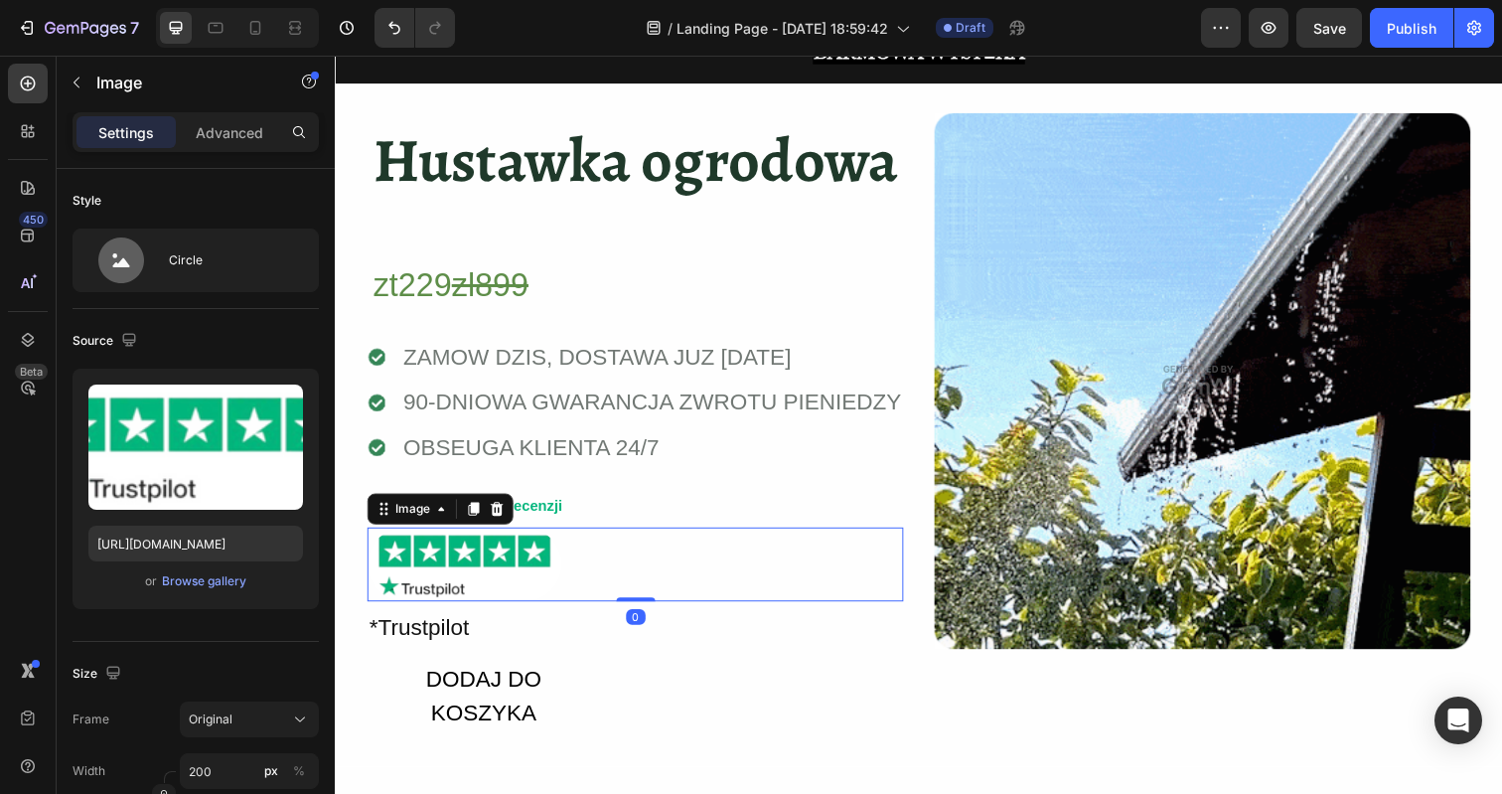
click at [753, 579] on div at bounding box center [641, 575] width 547 height 76
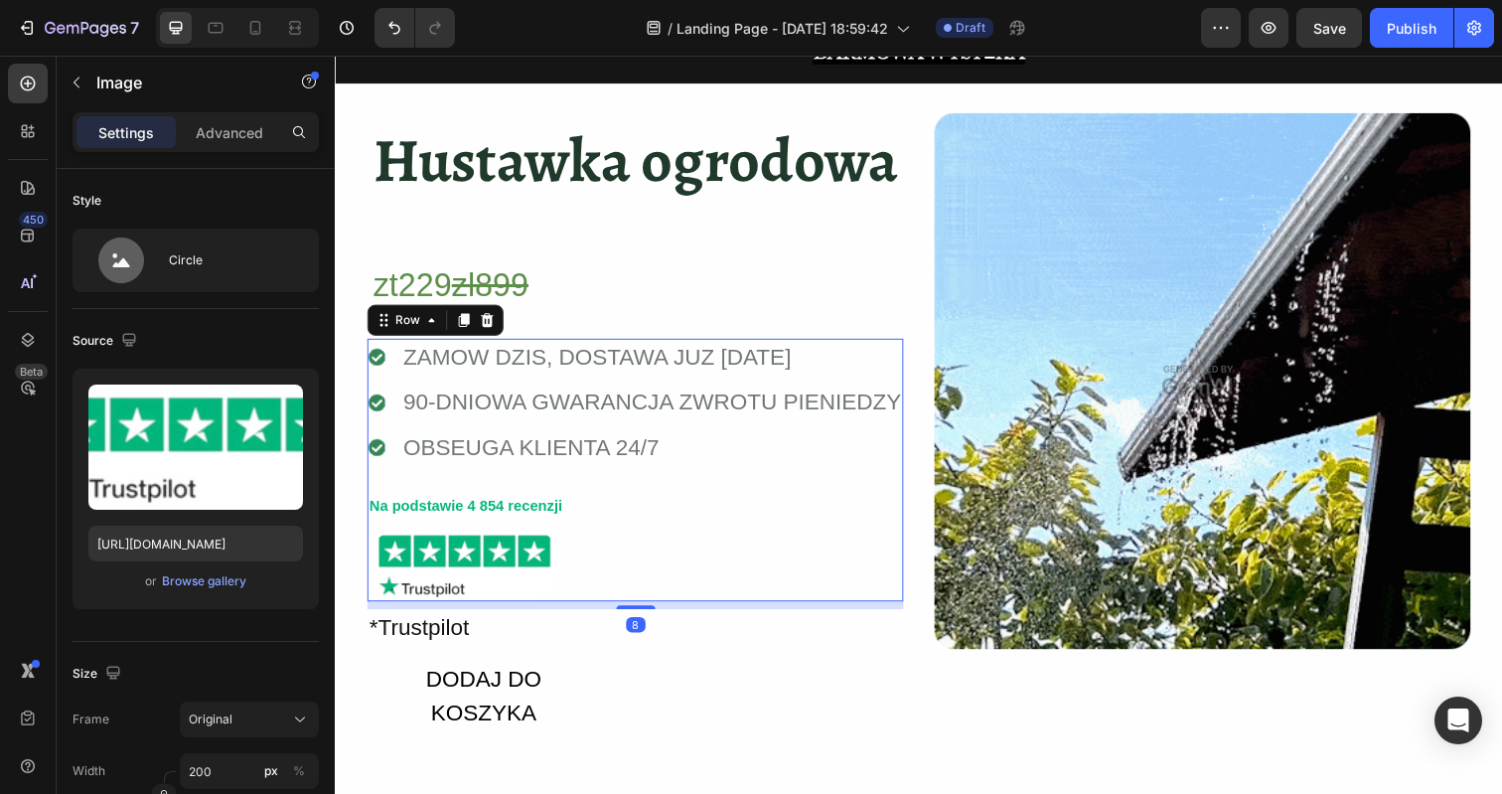
click at [713, 480] on div "Icon ZAMOW DZIS, DOSTAWA JUZ JUTRO Text Block Icon 90-DNIOWA GWARANCJA ZWROTU P…" at bounding box center [641, 479] width 547 height 269
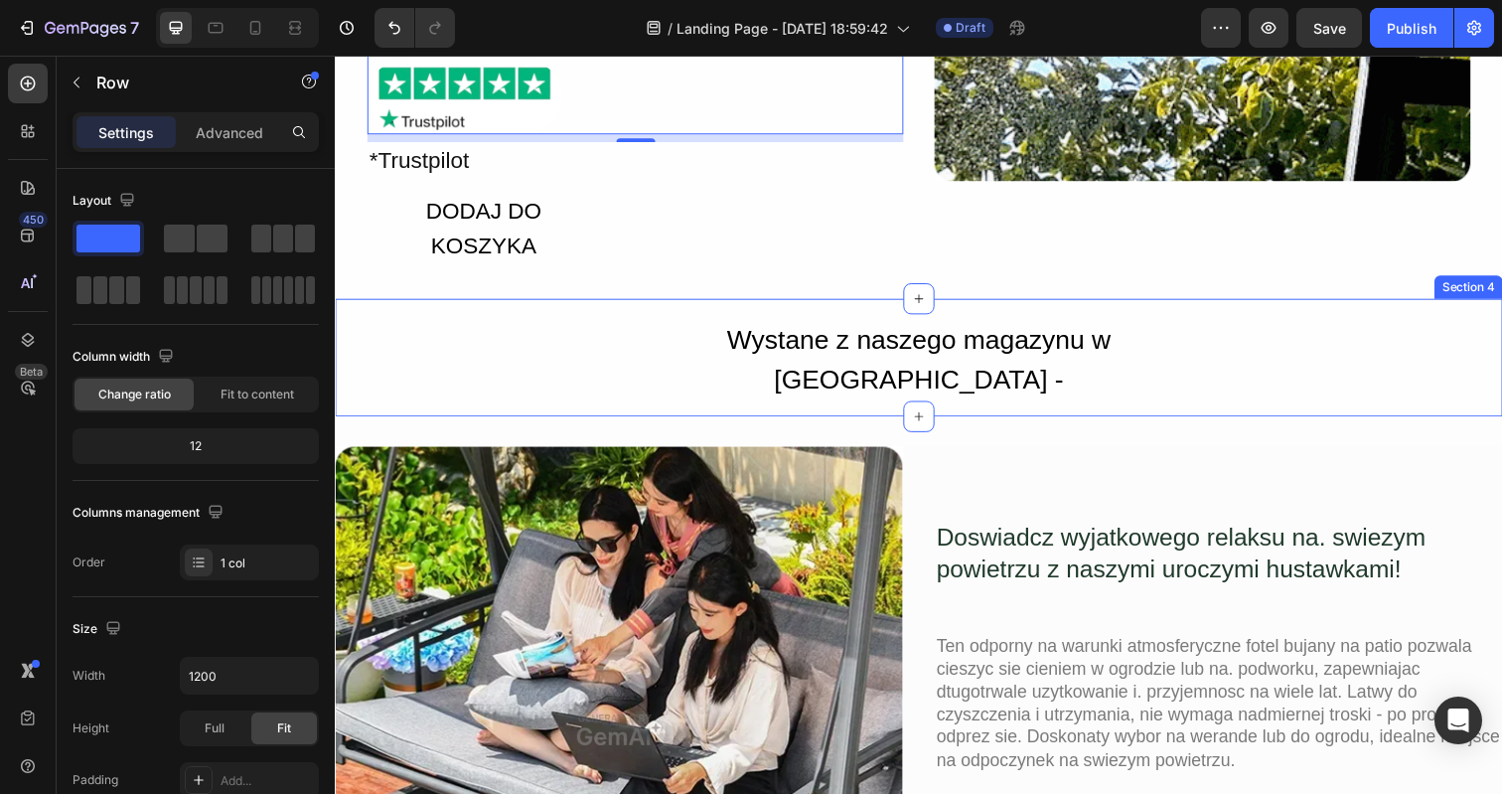
scroll to position [530, 0]
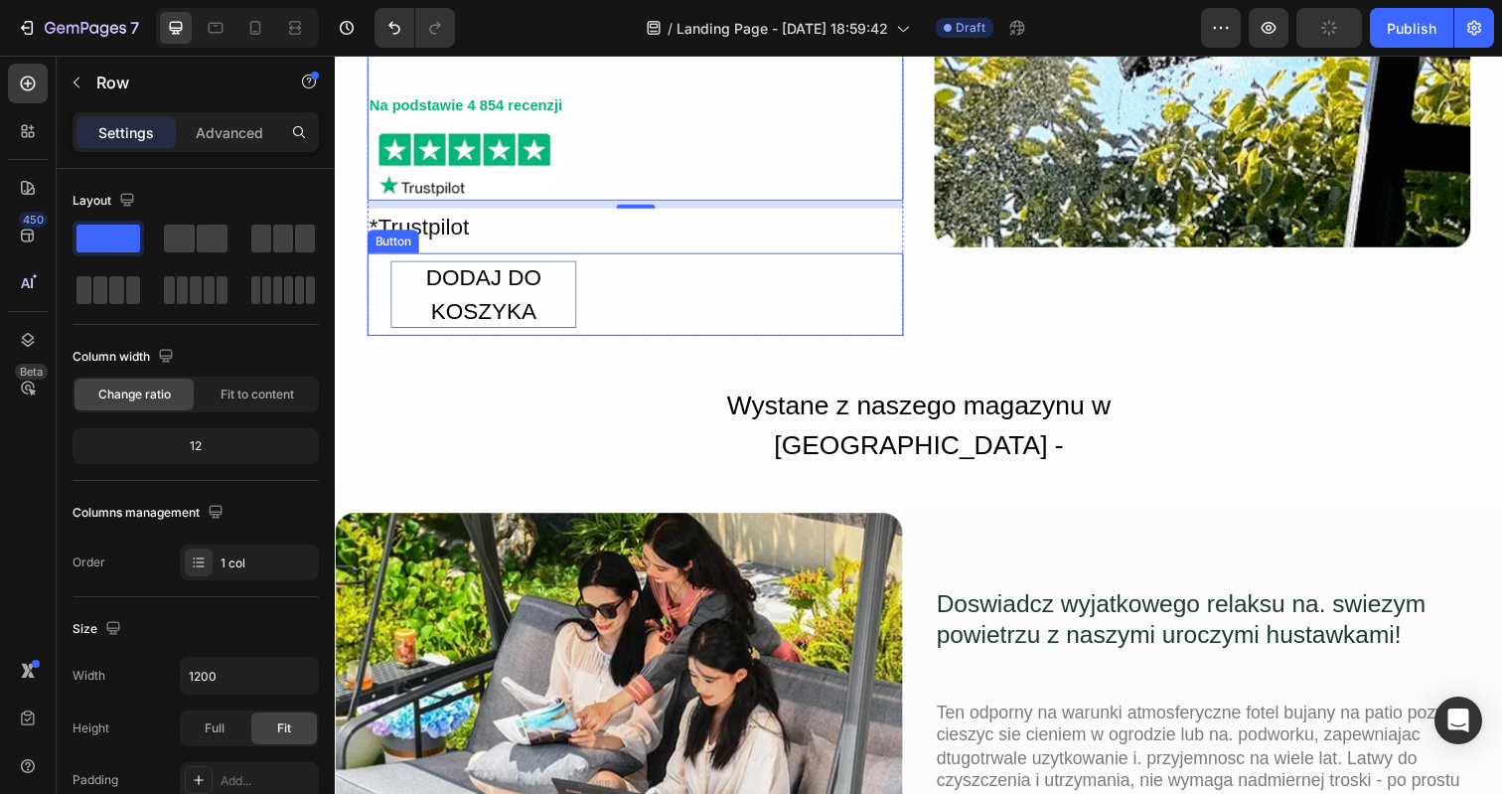
click at [476, 301] on div "DODAJ DO KOSZYKA" at bounding box center [486, 299] width 190 height 69
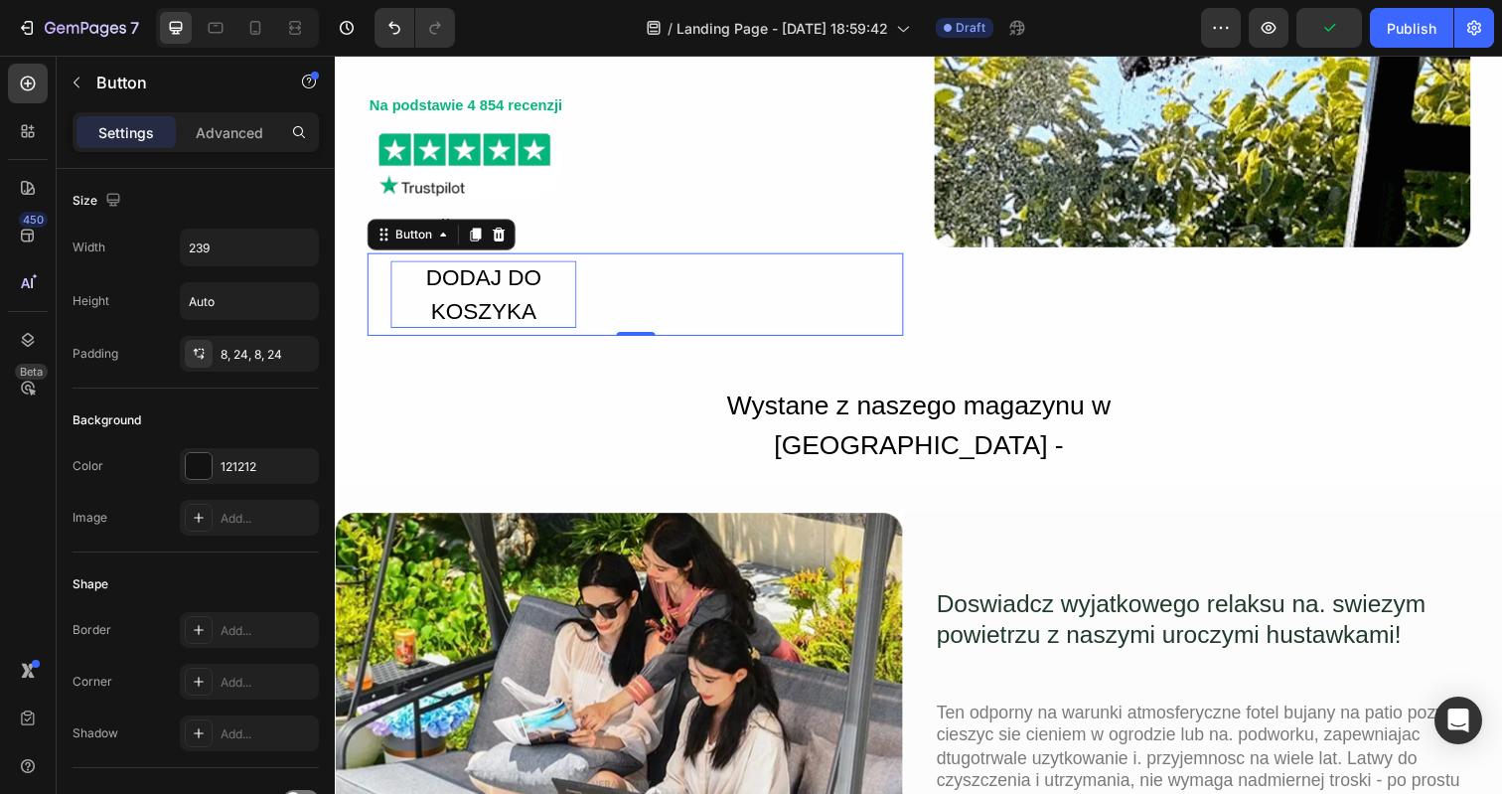
click at [491, 294] on div "DODAJ DO KOSZYKA" at bounding box center [486, 299] width 190 height 69
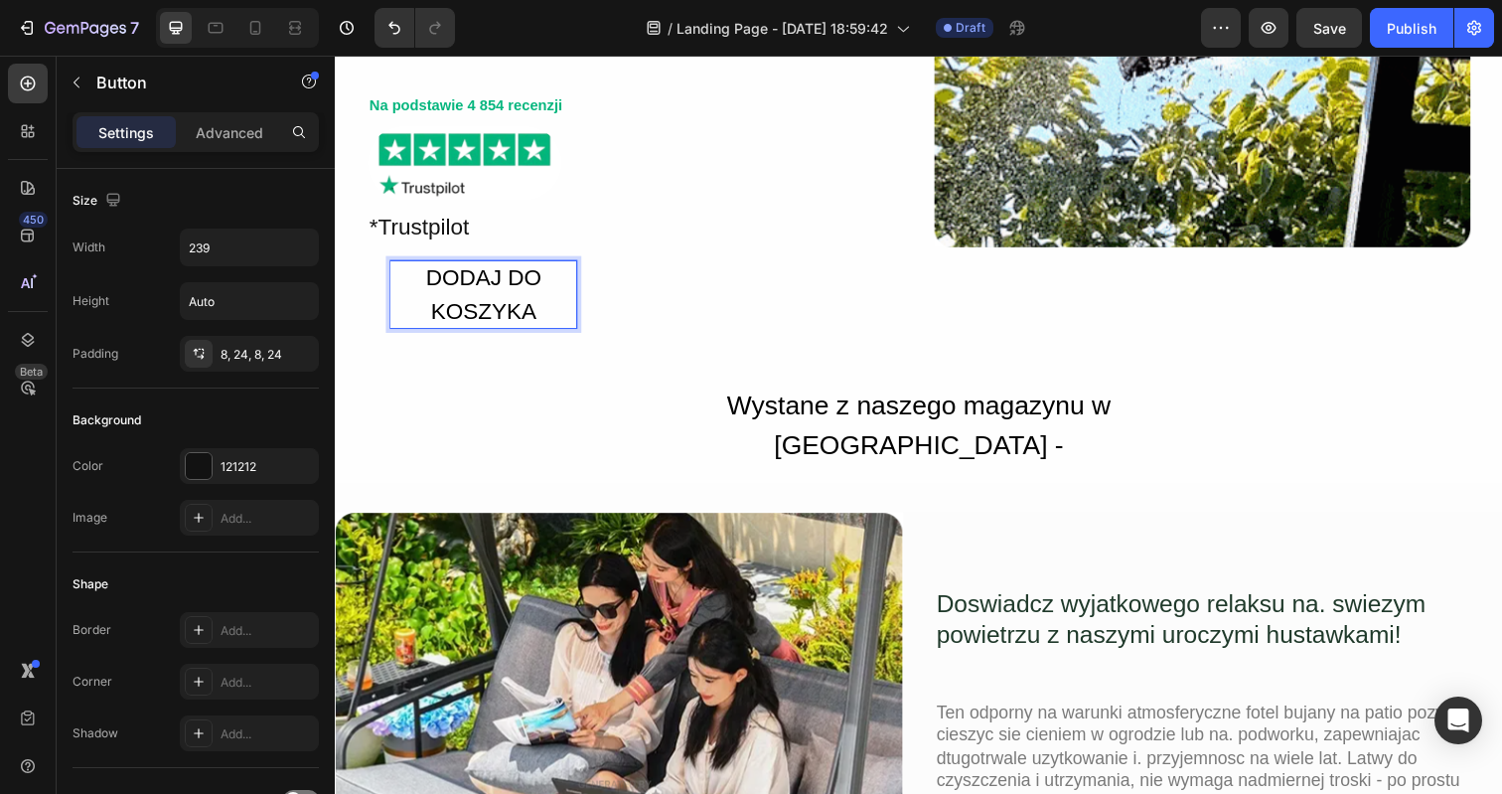
click at [599, 302] on button "DODAJ DO KOSZYKA" at bounding box center [486, 299] width 237 height 84
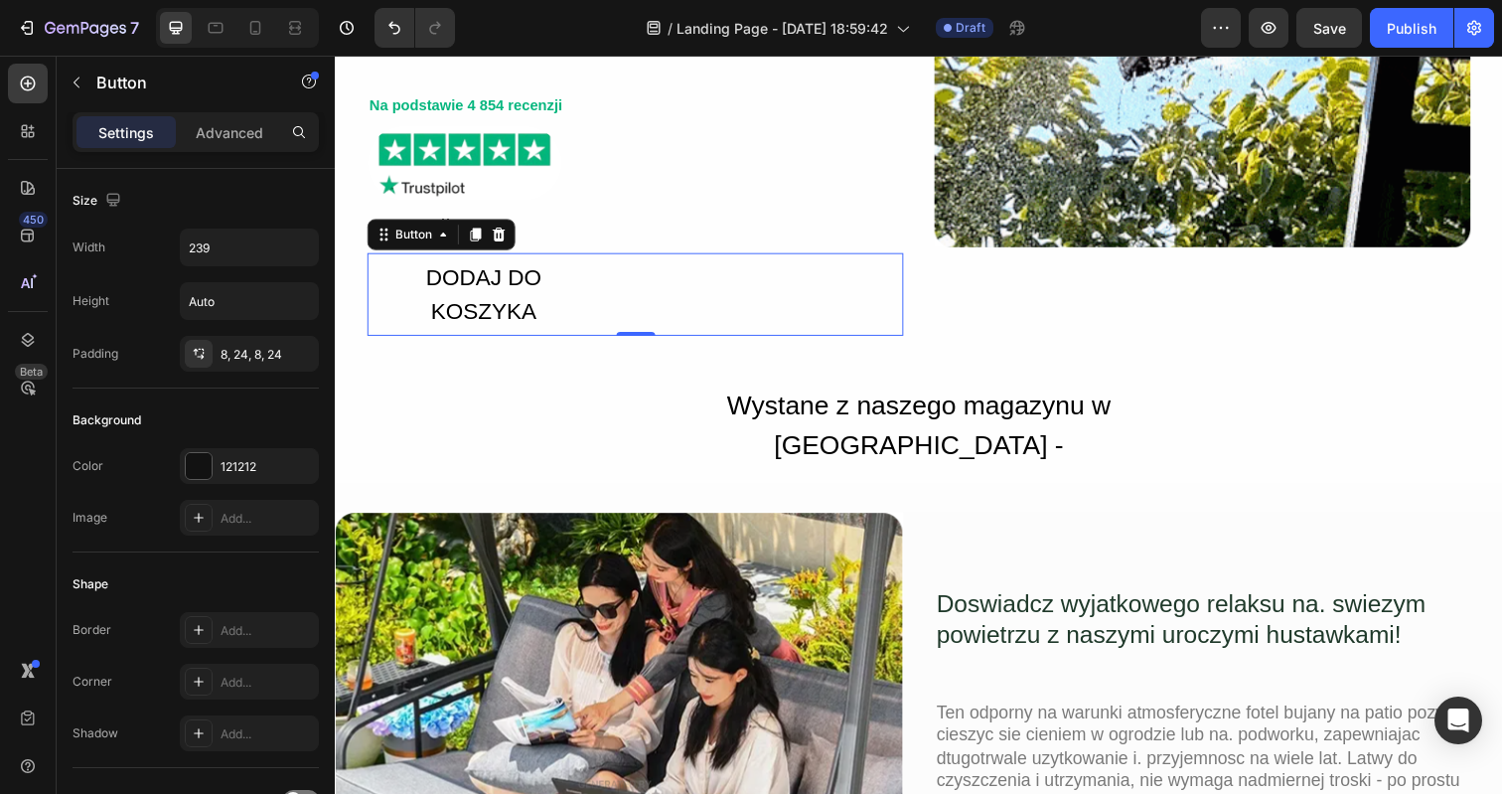
click at [626, 294] on div "DODAJ DO KOSZYKA Button 0" at bounding box center [641, 299] width 547 height 84
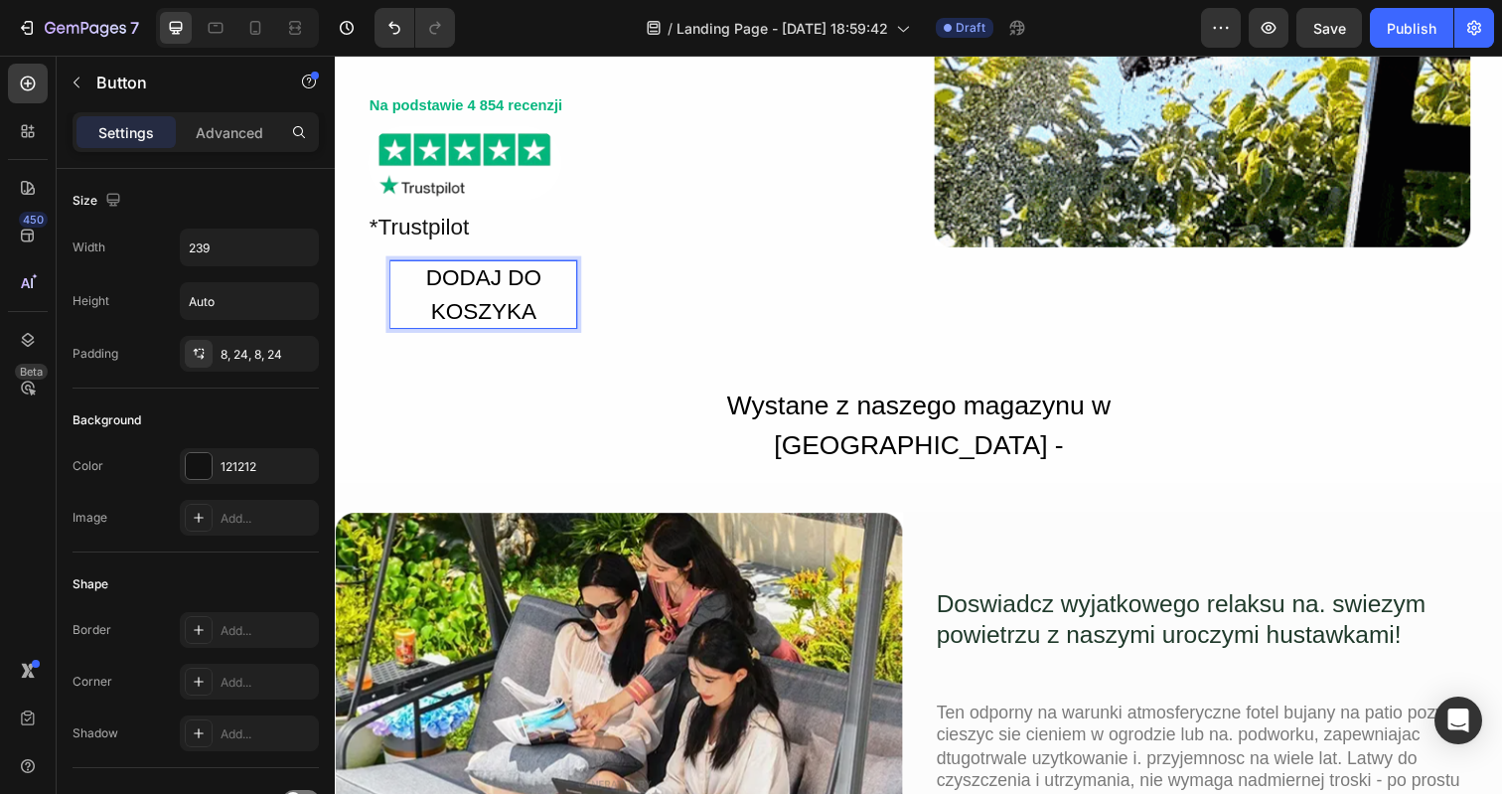
click at [525, 300] on p "DODAJ DO KOSZYKA" at bounding box center [486, 299] width 190 height 69
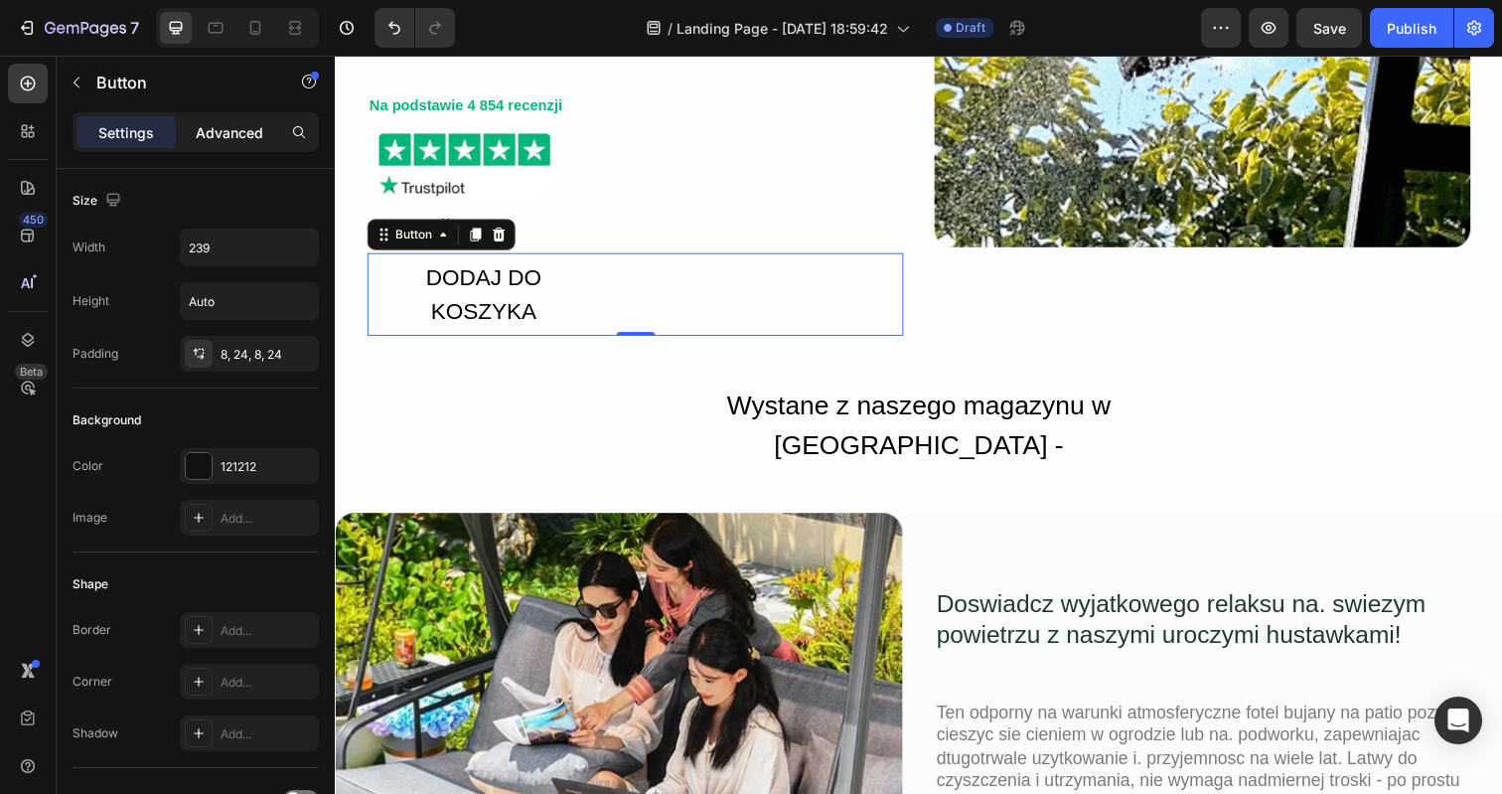
click at [244, 129] on p "Advanced" at bounding box center [230, 132] width 68 height 21
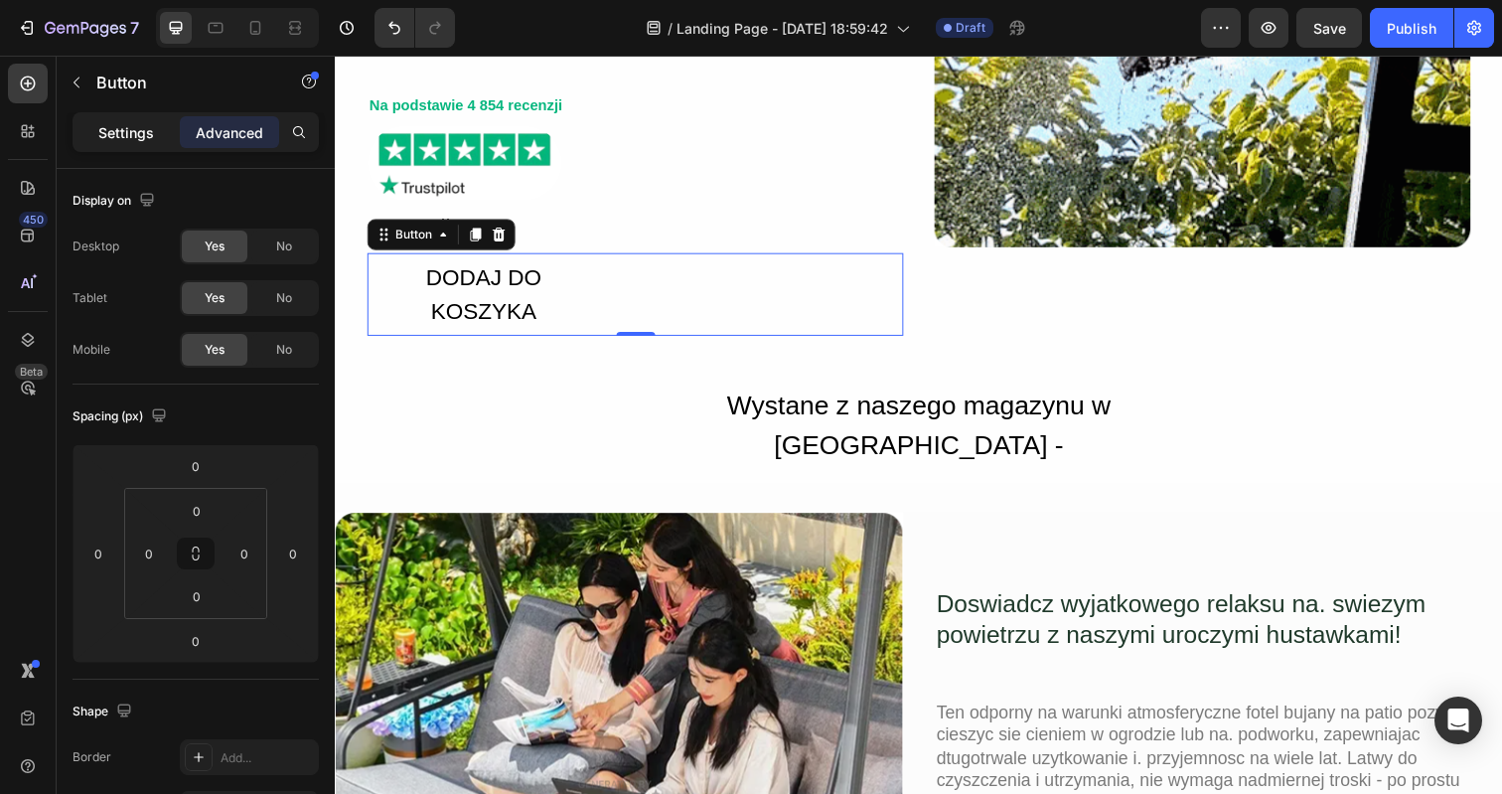
click at [145, 137] on p "Settings" at bounding box center [126, 132] width 56 height 21
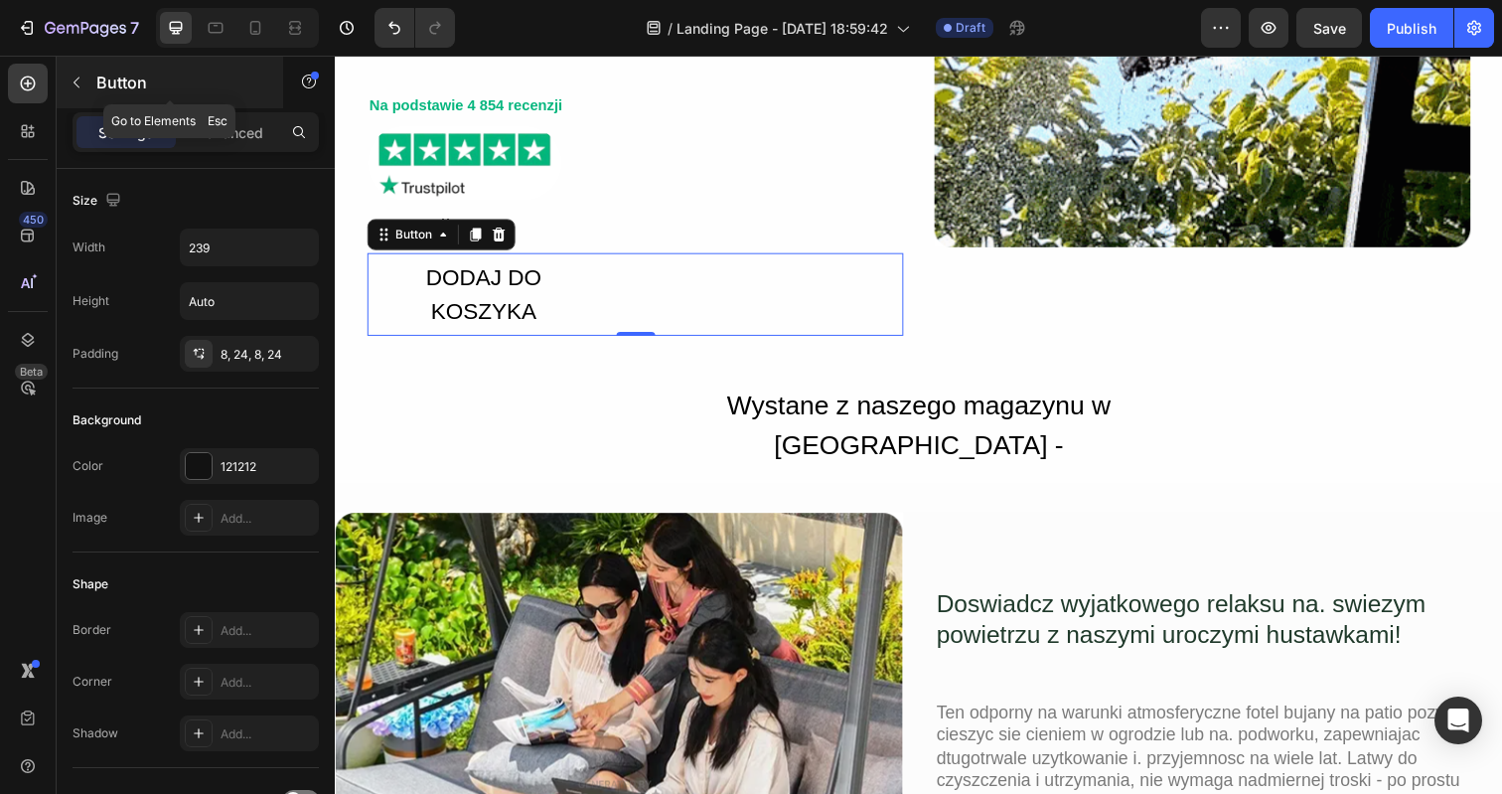
click at [77, 85] on icon "button" at bounding box center [77, 82] width 6 height 11
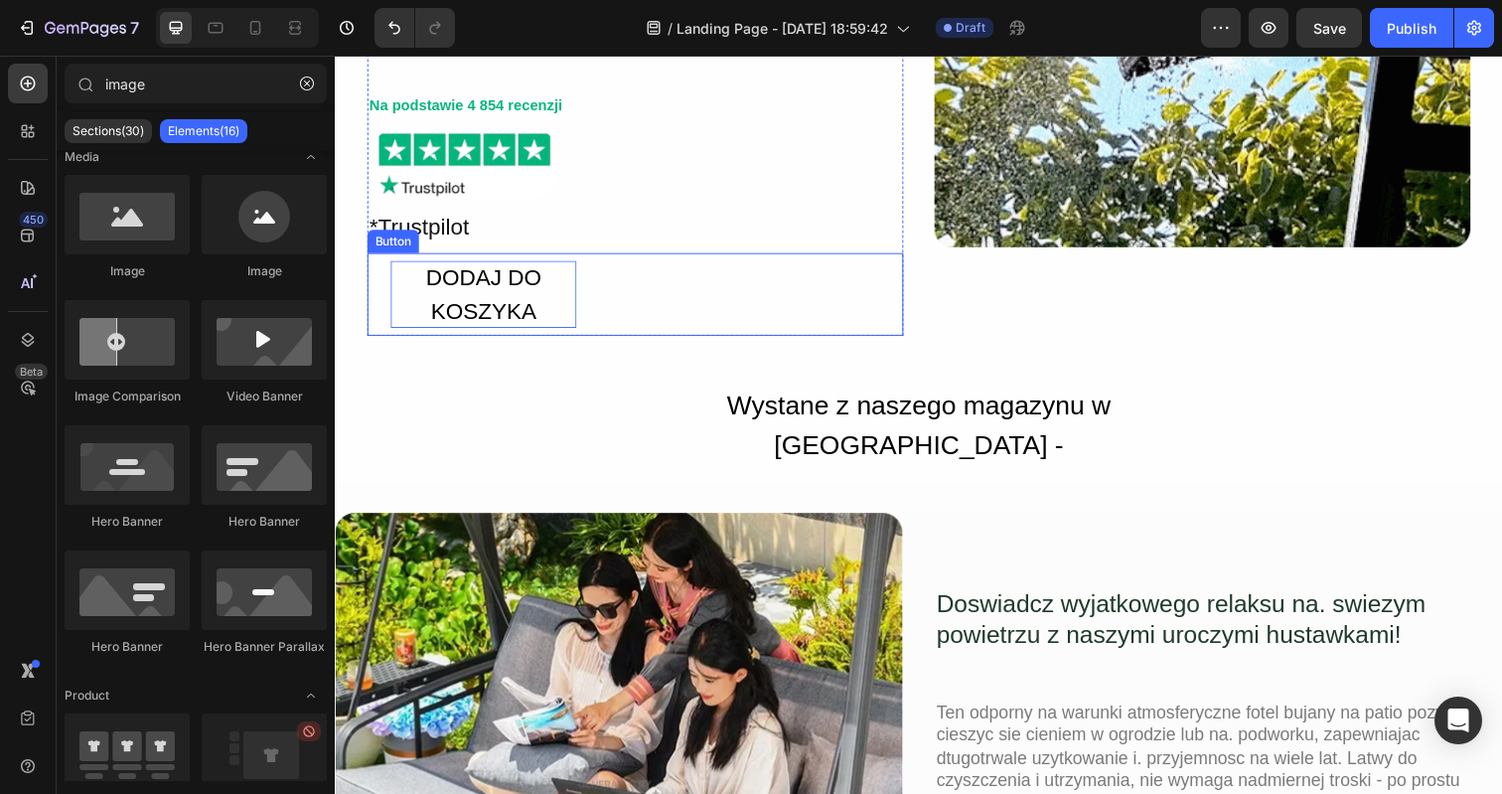
click at [454, 294] on p "DODAJ DO KOSZYKA" at bounding box center [486, 299] width 190 height 69
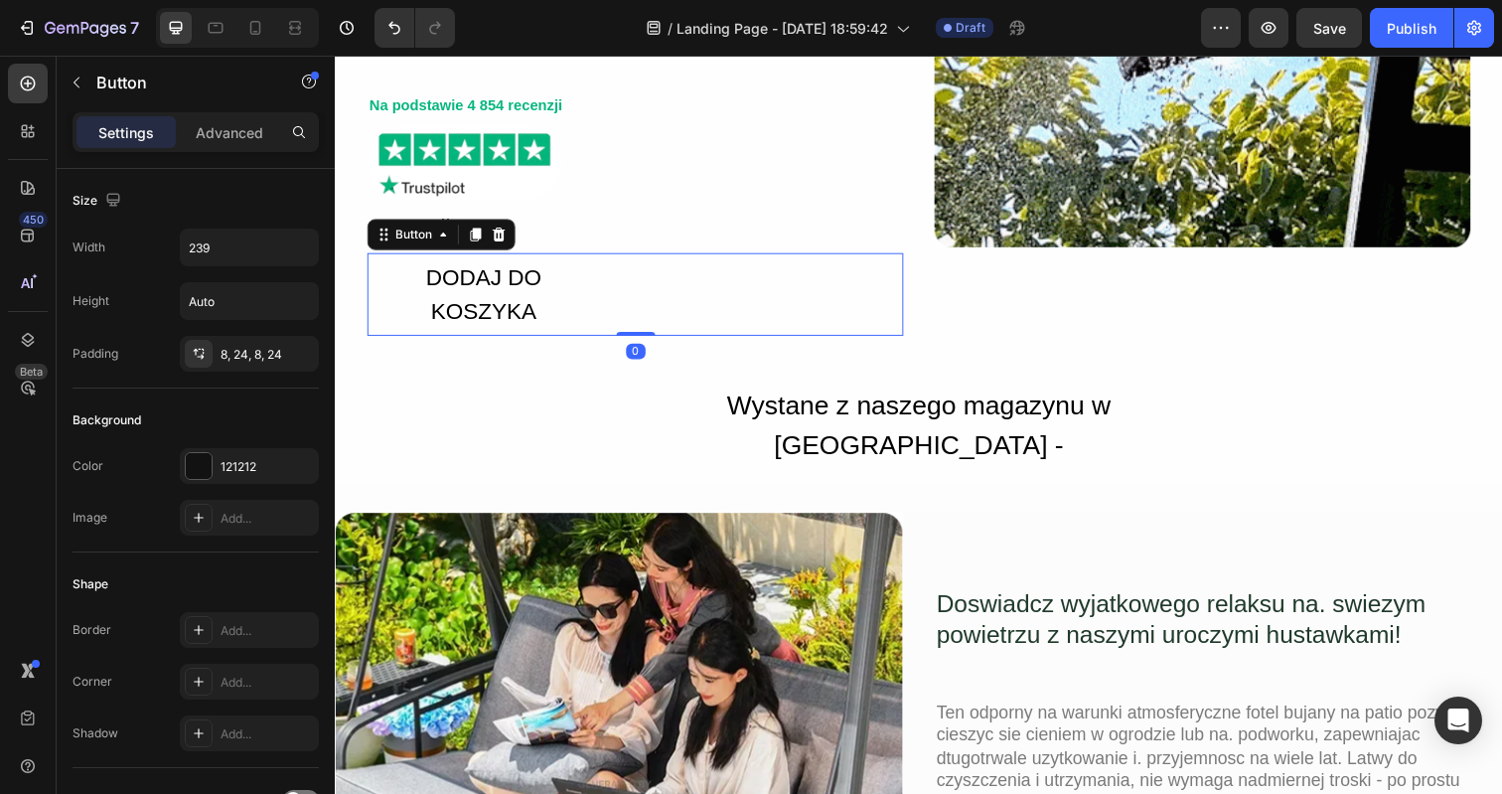
click at [674, 300] on div "DODAJ DO KOSZYKA Button 0" at bounding box center [641, 299] width 547 height 84
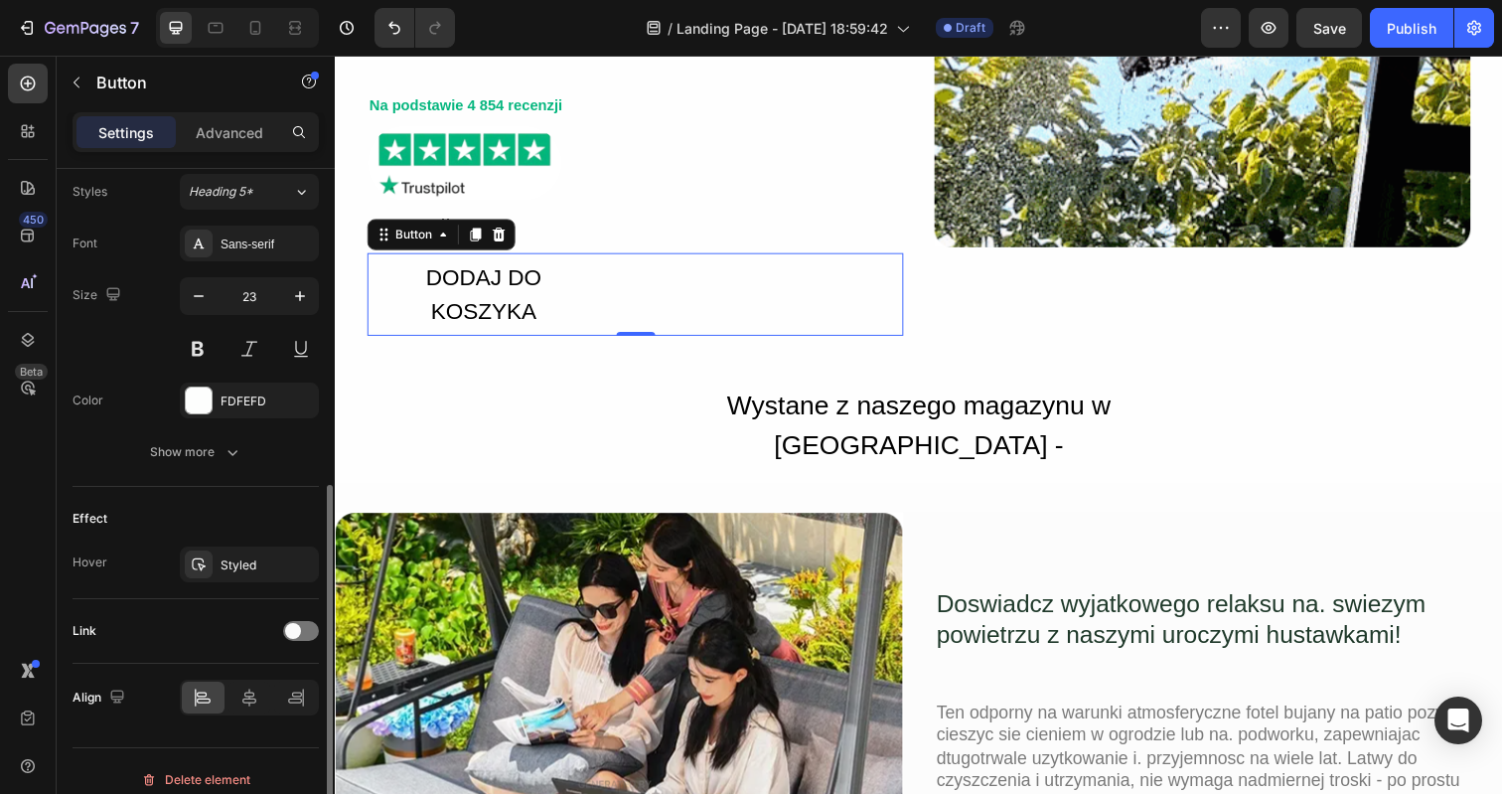
scroll to position [743, 0]
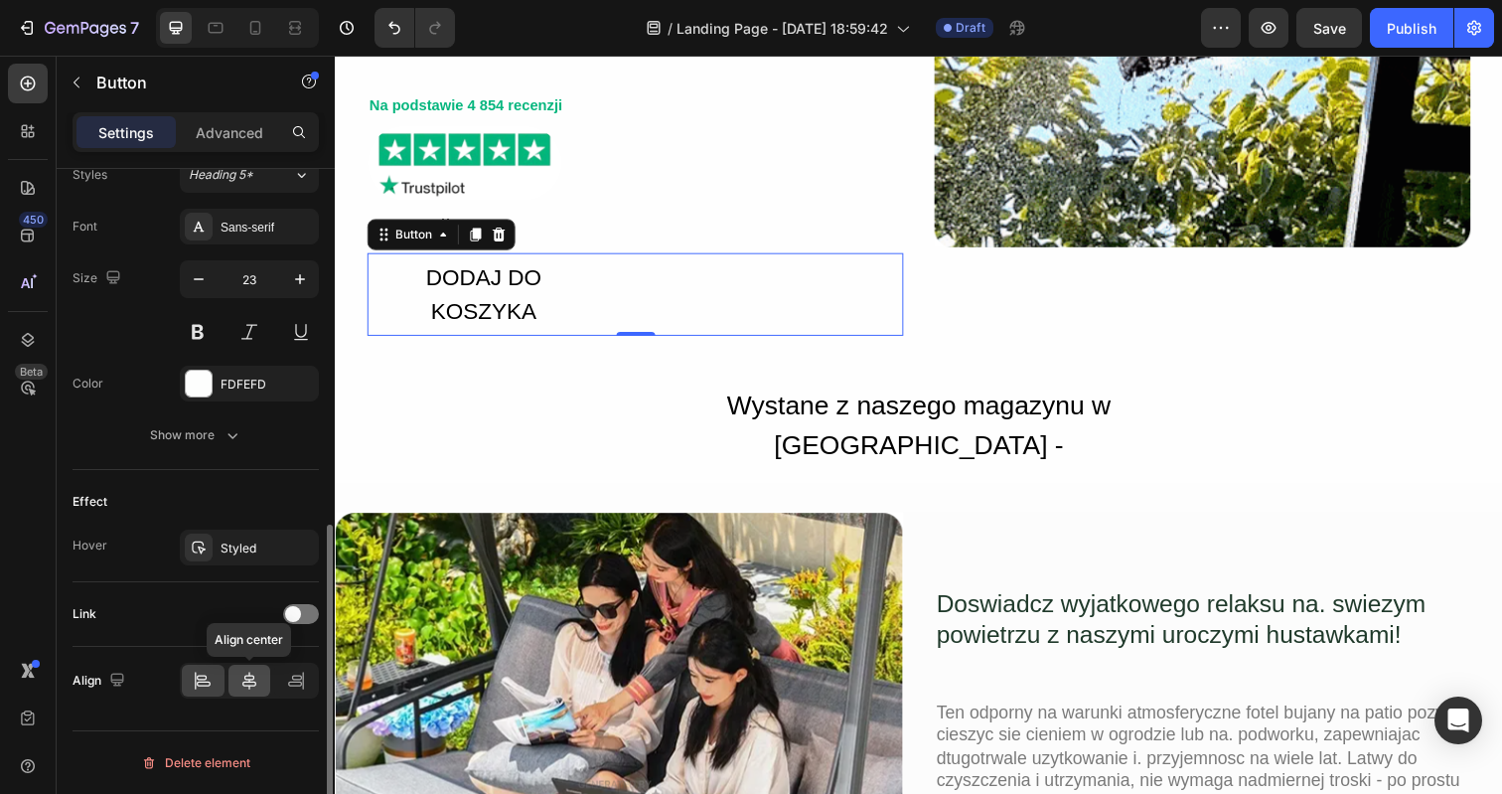
click at [250, 681] on icon at bounding box center [249, 680] width 14 height 18
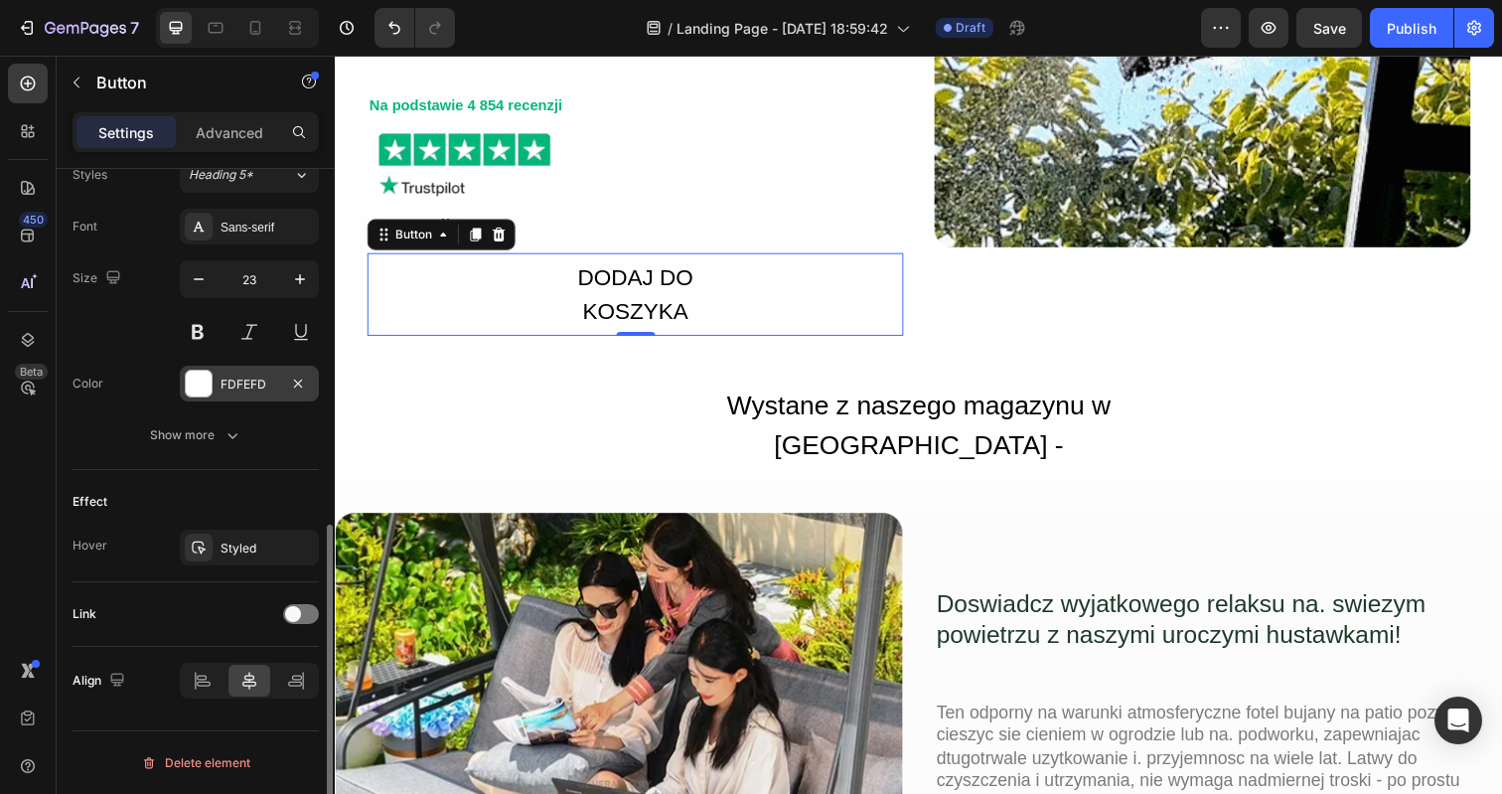
click at [204, 387] on div at bounding box center [199, 384] width 26 height 26
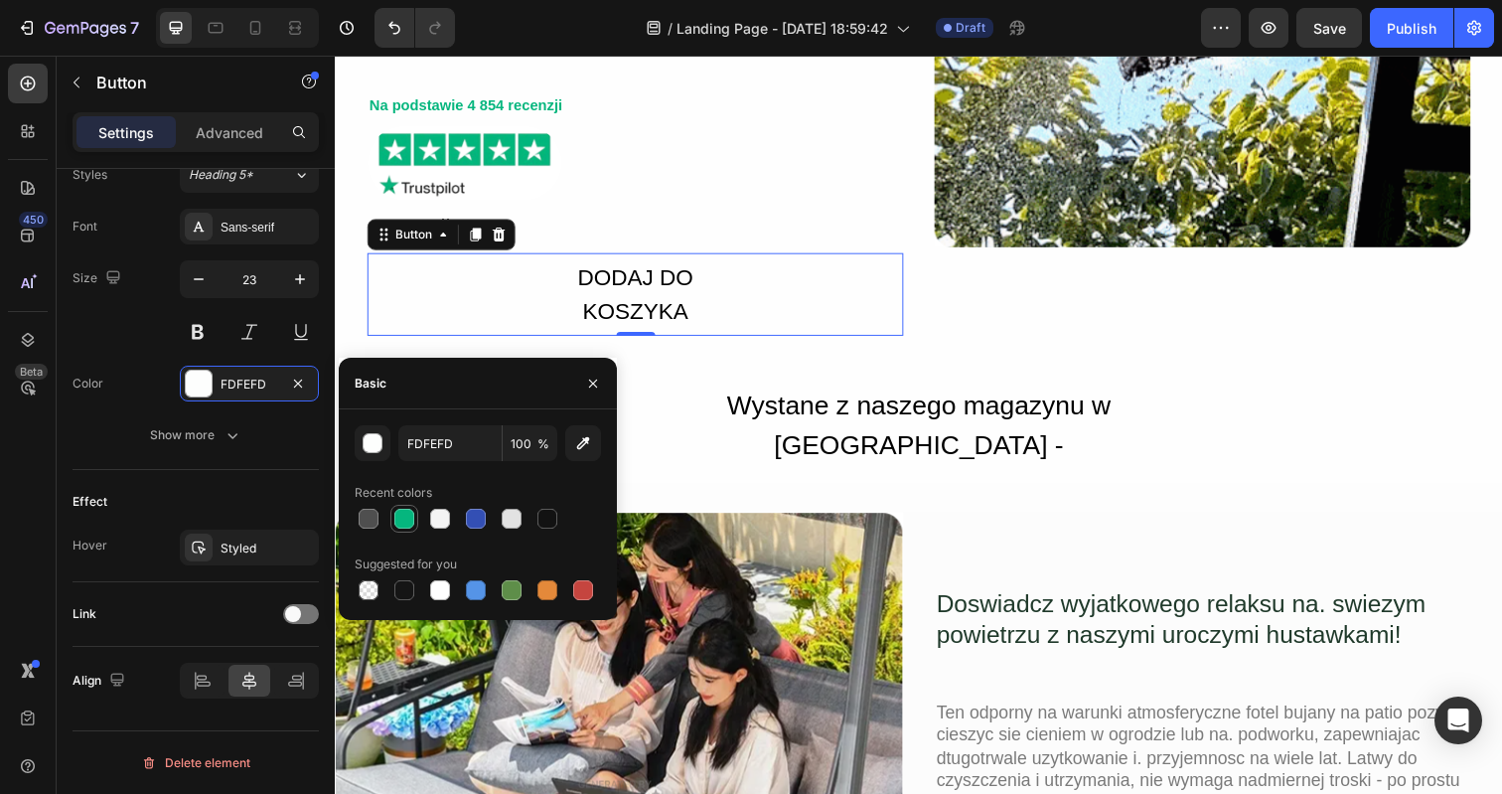
click at [403, 520] on div at bounding box center [404, 519] width 20 height 20
click at [440, 517] on div at bounding box center [440, 519] width 20 height 20
click at [399, 590] on div at bounding box center [404, 590] width 20 height 20
type input "151515"
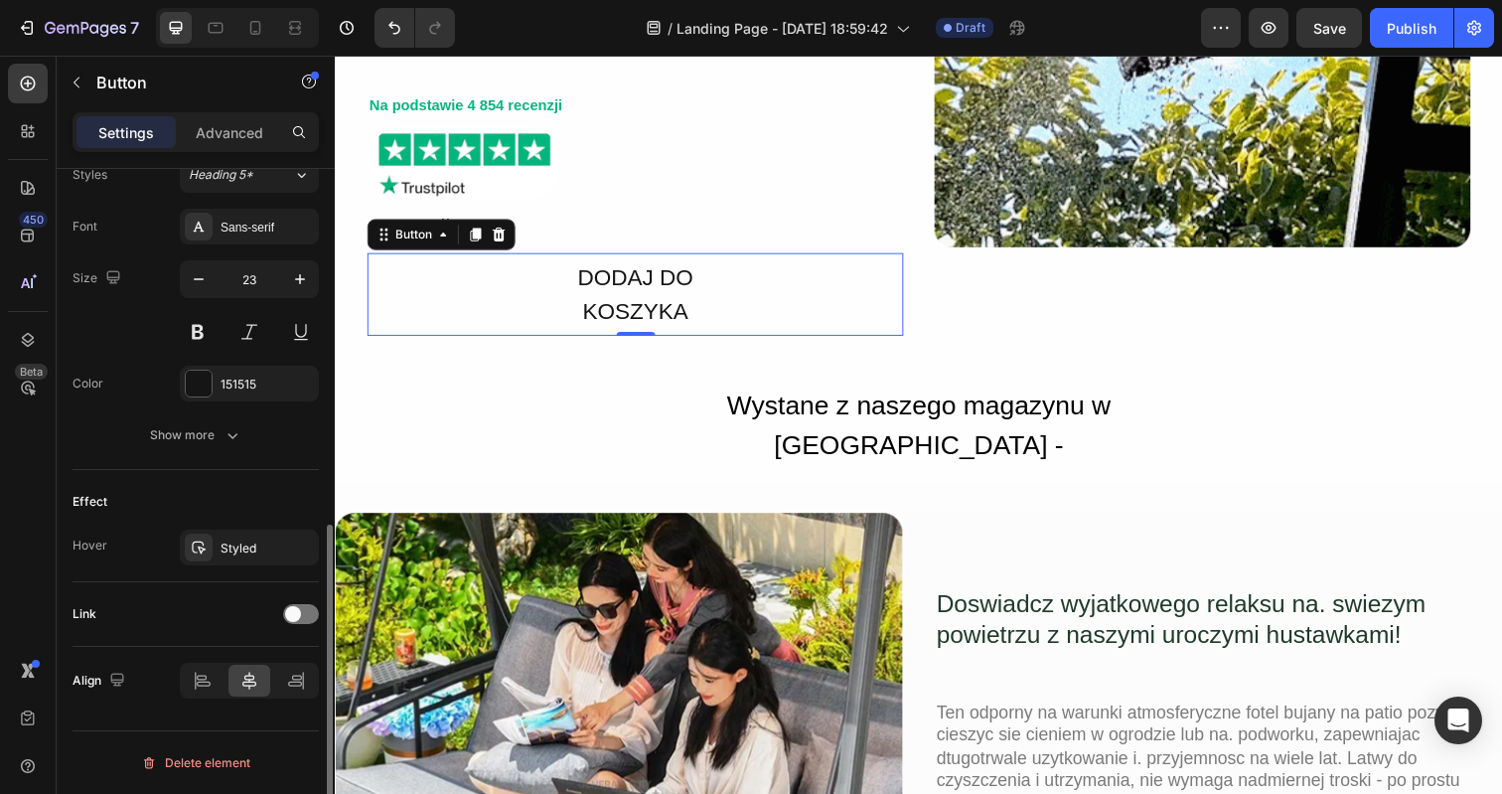
click at [107, 327] on div "Size 23" at bounding box center [196, 304] width 246 height 89
click at [204, 334] on button at bounding box center [198, 332] width 36 height 36
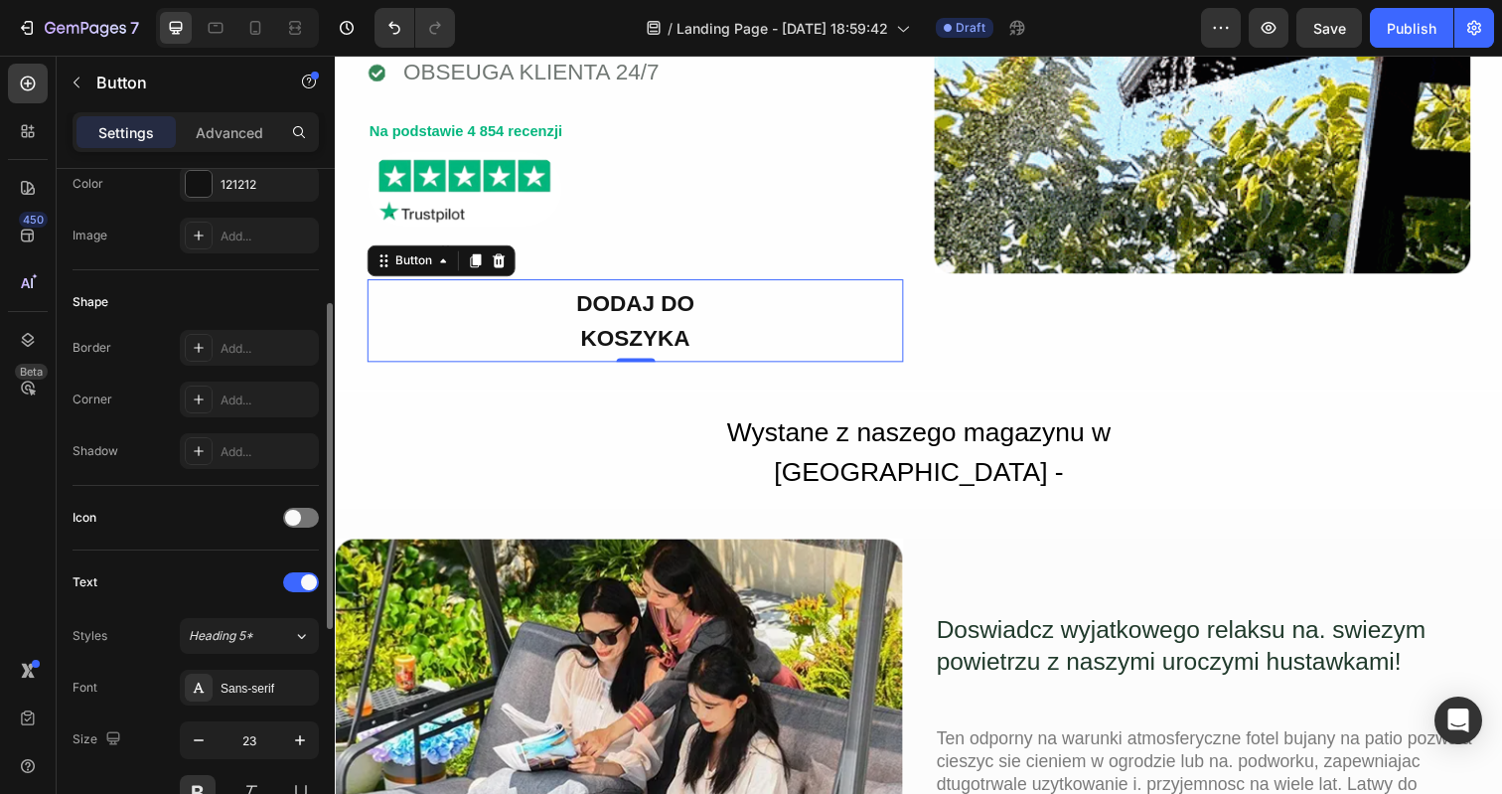
scroll to position [503, 0]
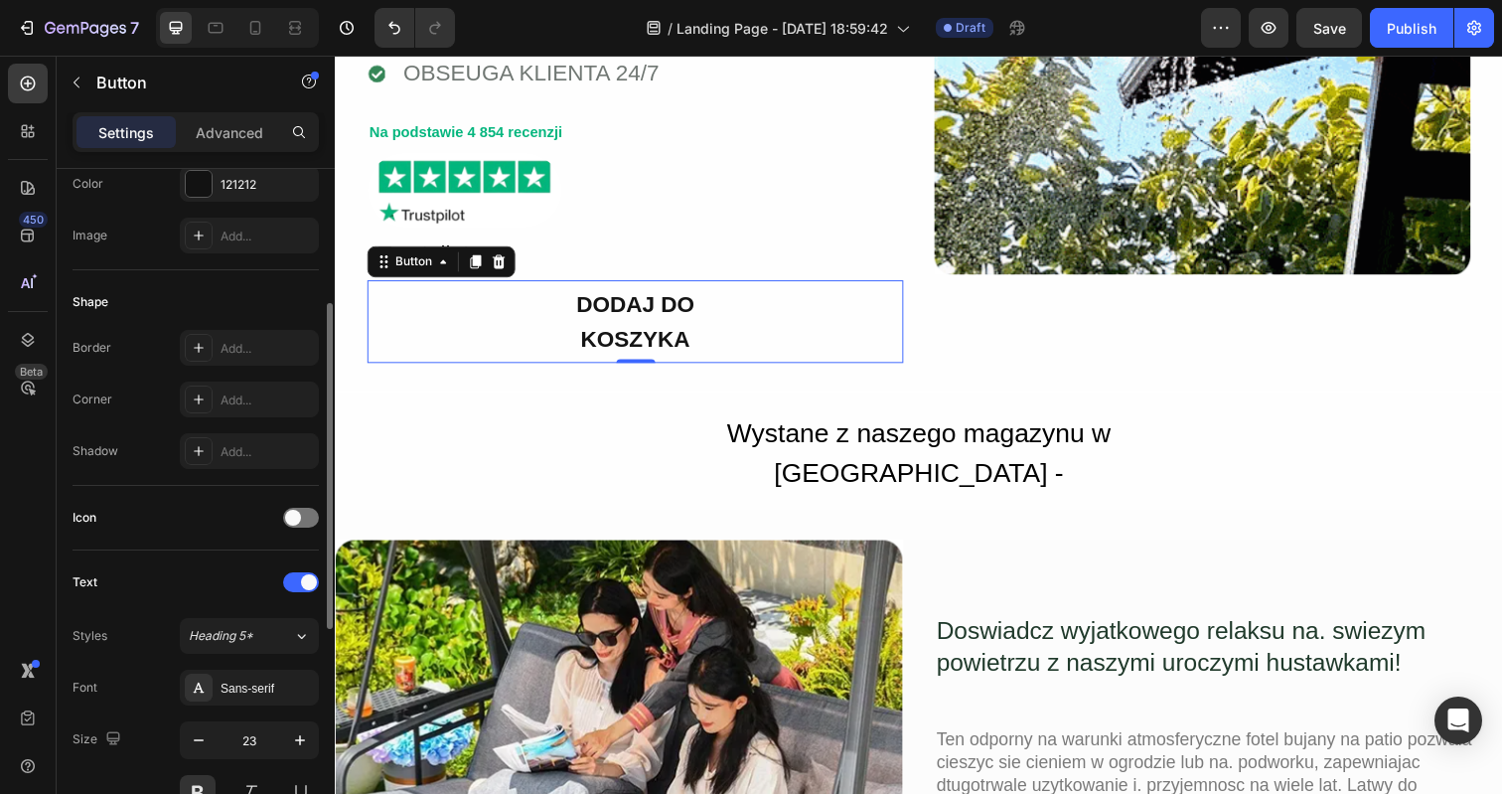
click at [426, 301] on div "DODAJ DO KOSZYKA Button 0" at bounding box center [641, 327] width 547 height 84
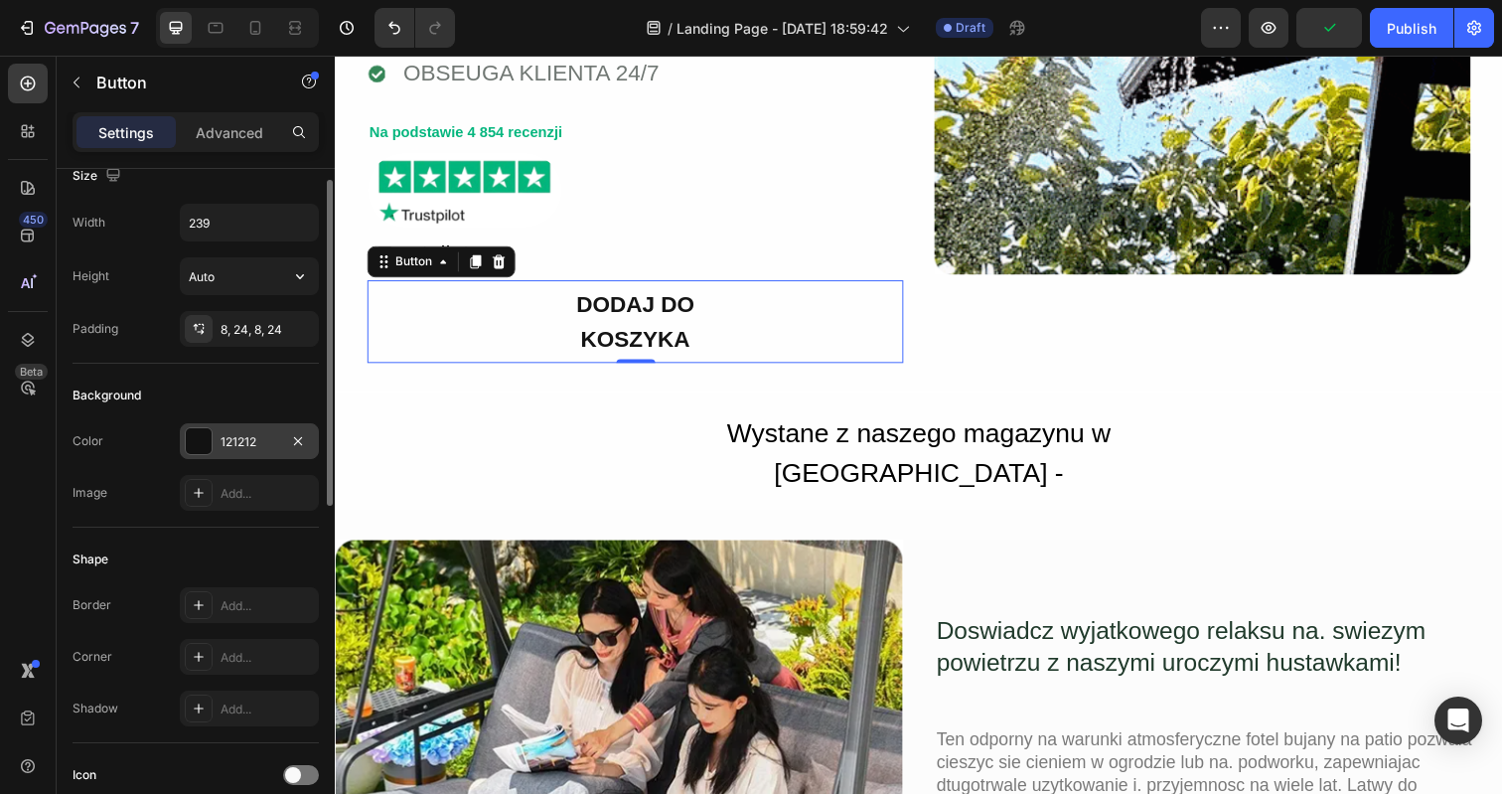
scroll to position [0, 0]
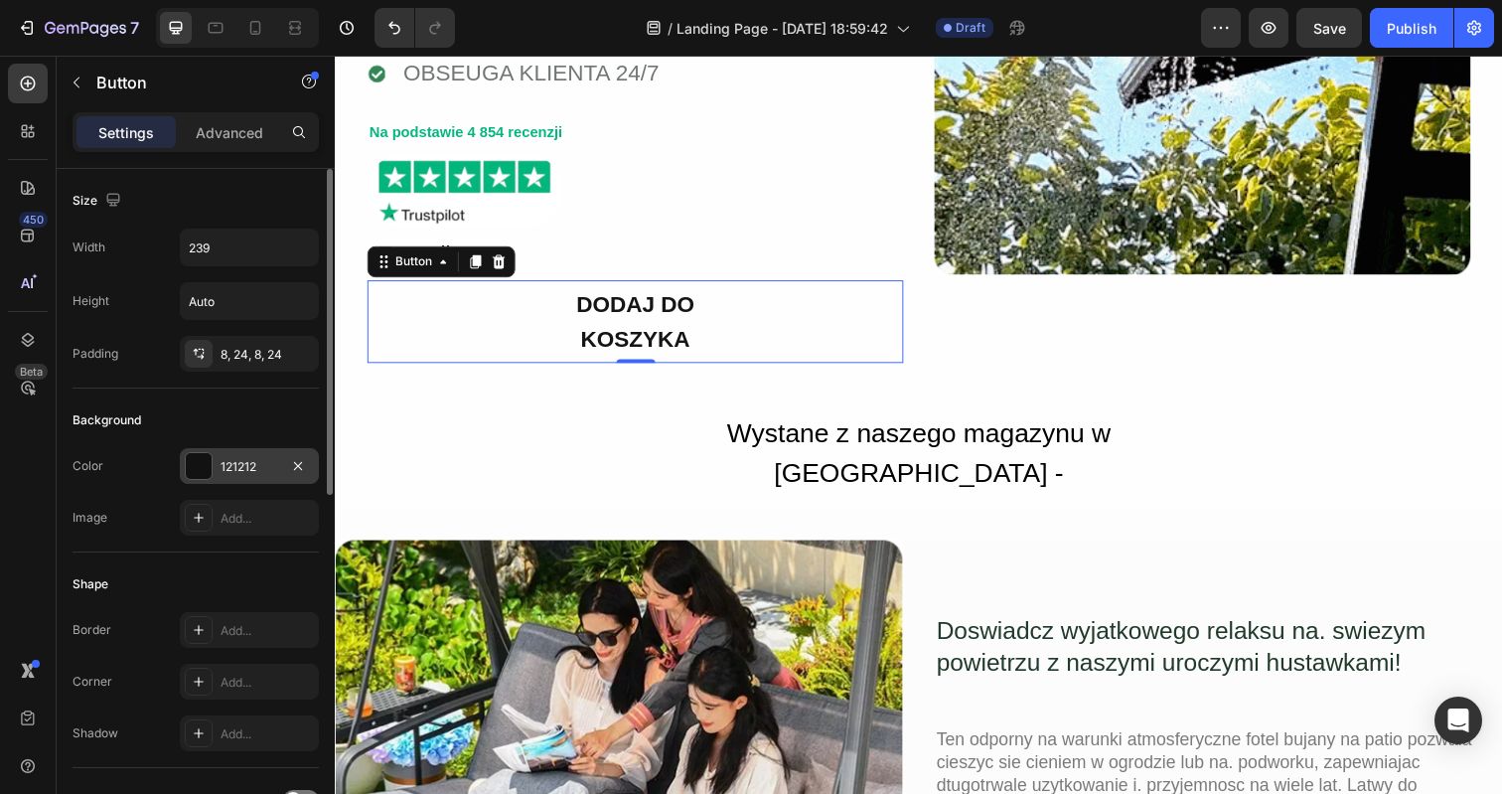
click at [199, 465] on div at bounding box center [199, 466] width 26 height 26
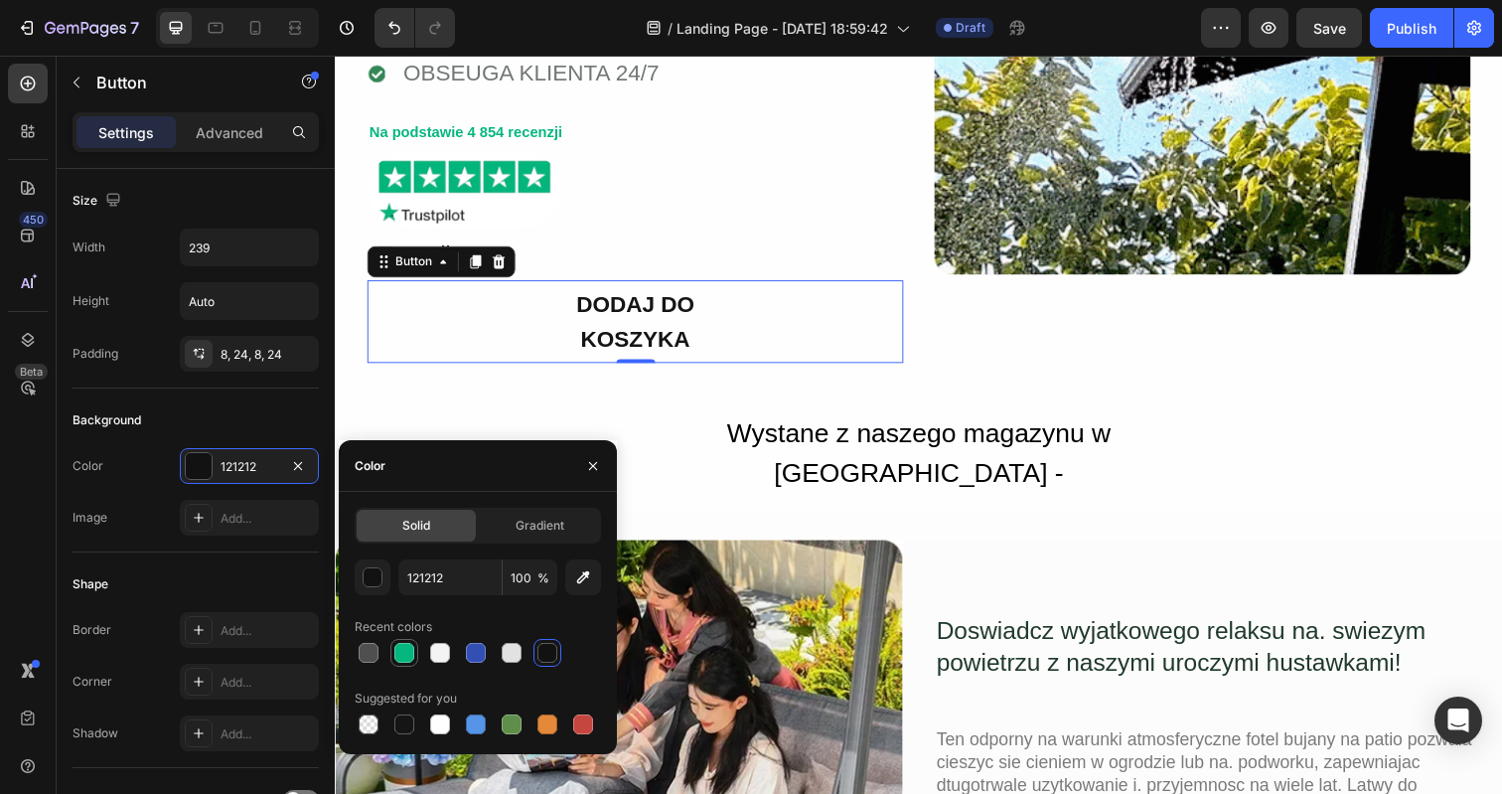
click at [405, 650] on div at bounding box center [404, 653] width 20 height 20
type input "05B67E"
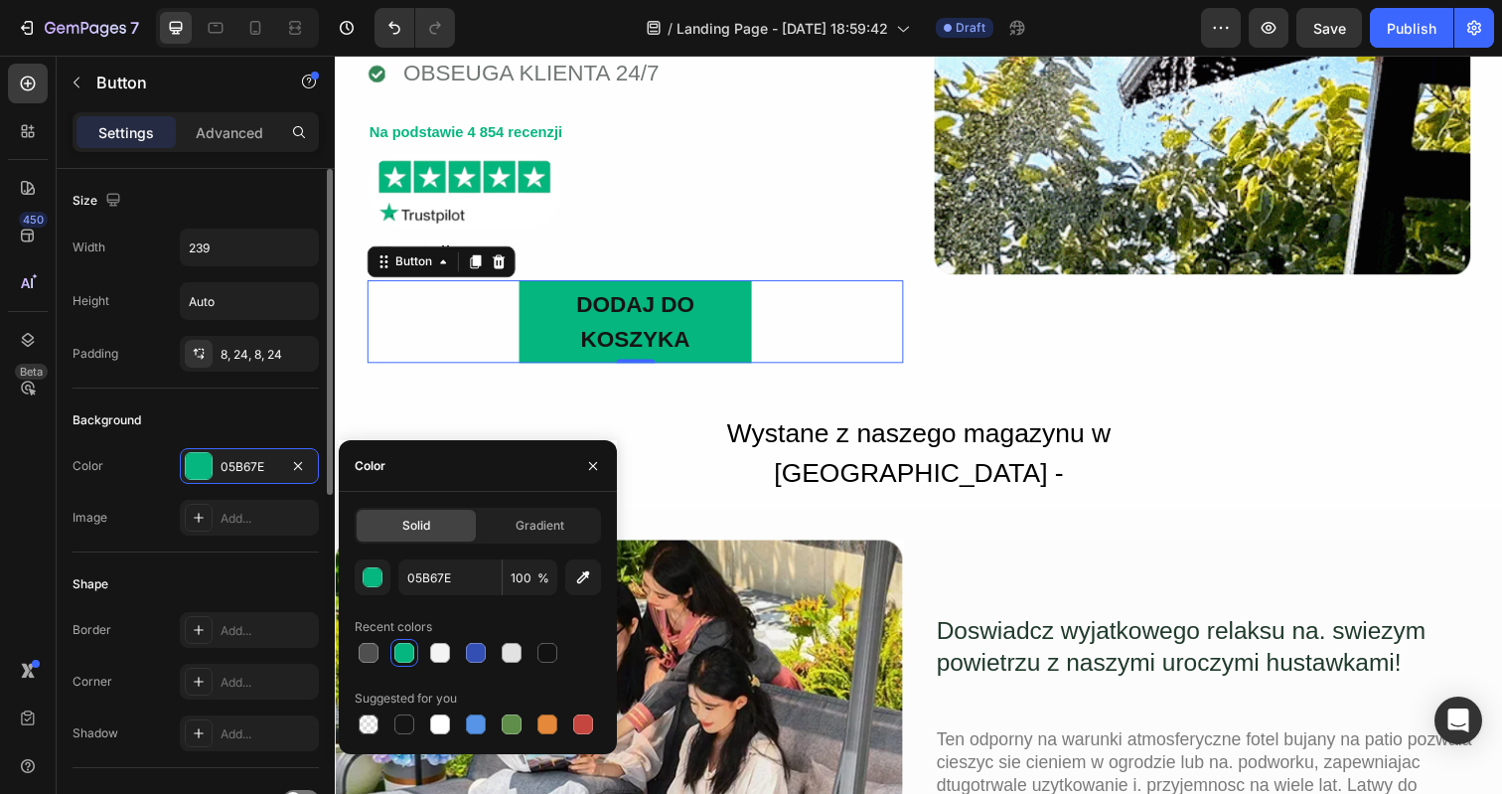
click at [233, 410] on div "Background" at bounding box center [196, 420] width 246 height 32
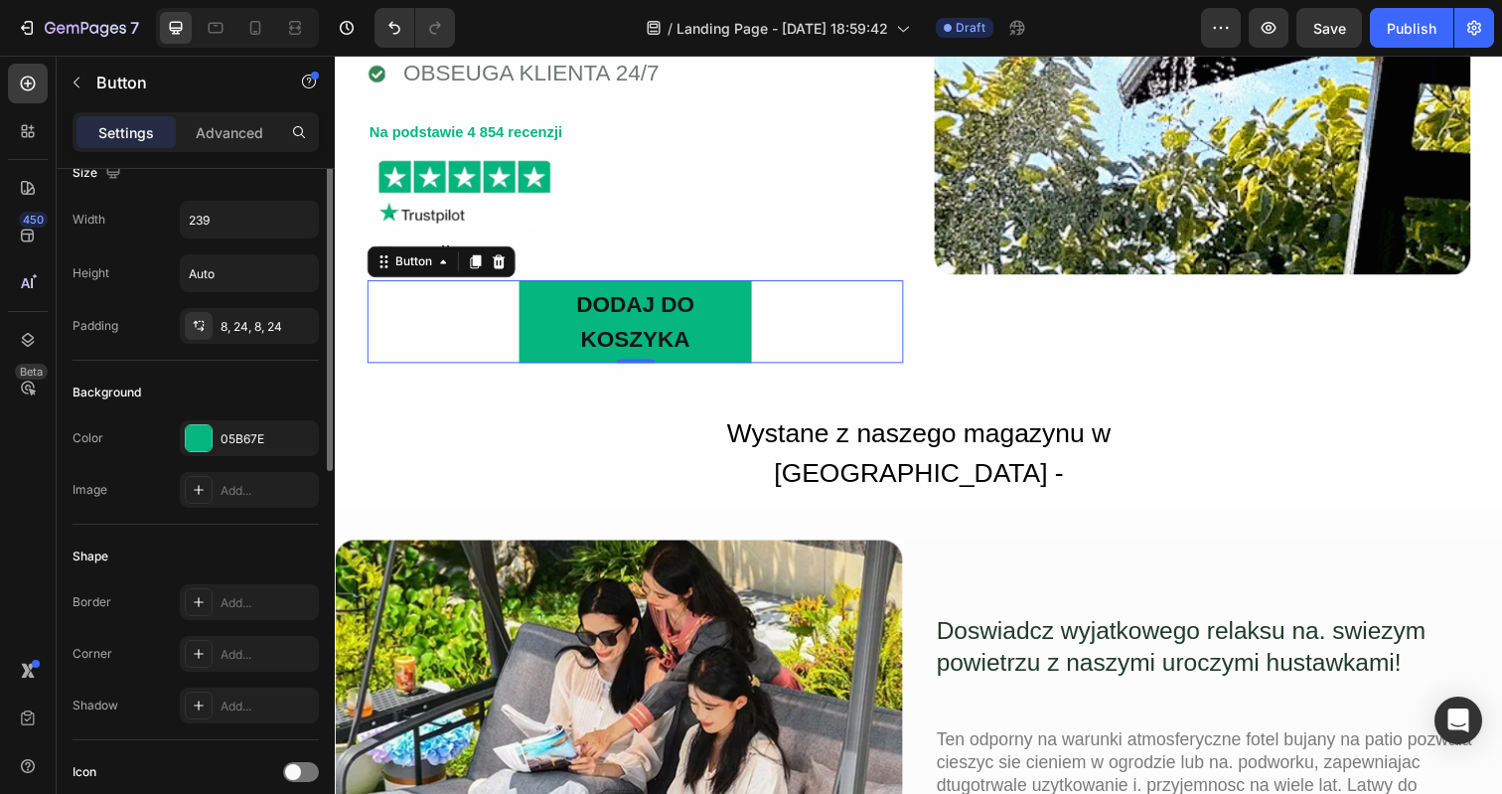
scroll to position [34, 0]
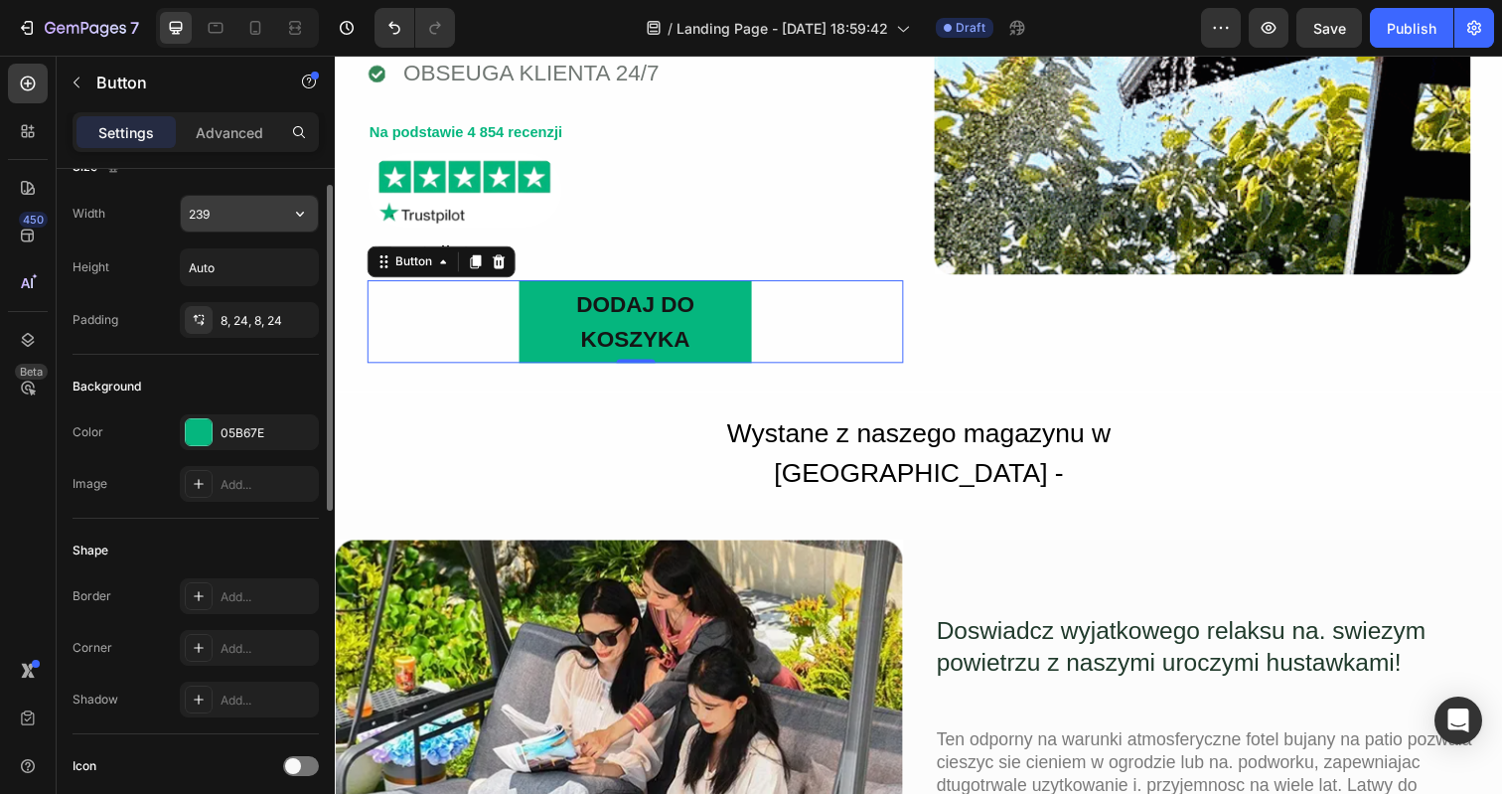
click at [231, 219] on input "239" at bounding box center [249, 214] width 137 height 36
click at [299, 215] on icon "button" at bounding box center [300, 214] width 8 height 5
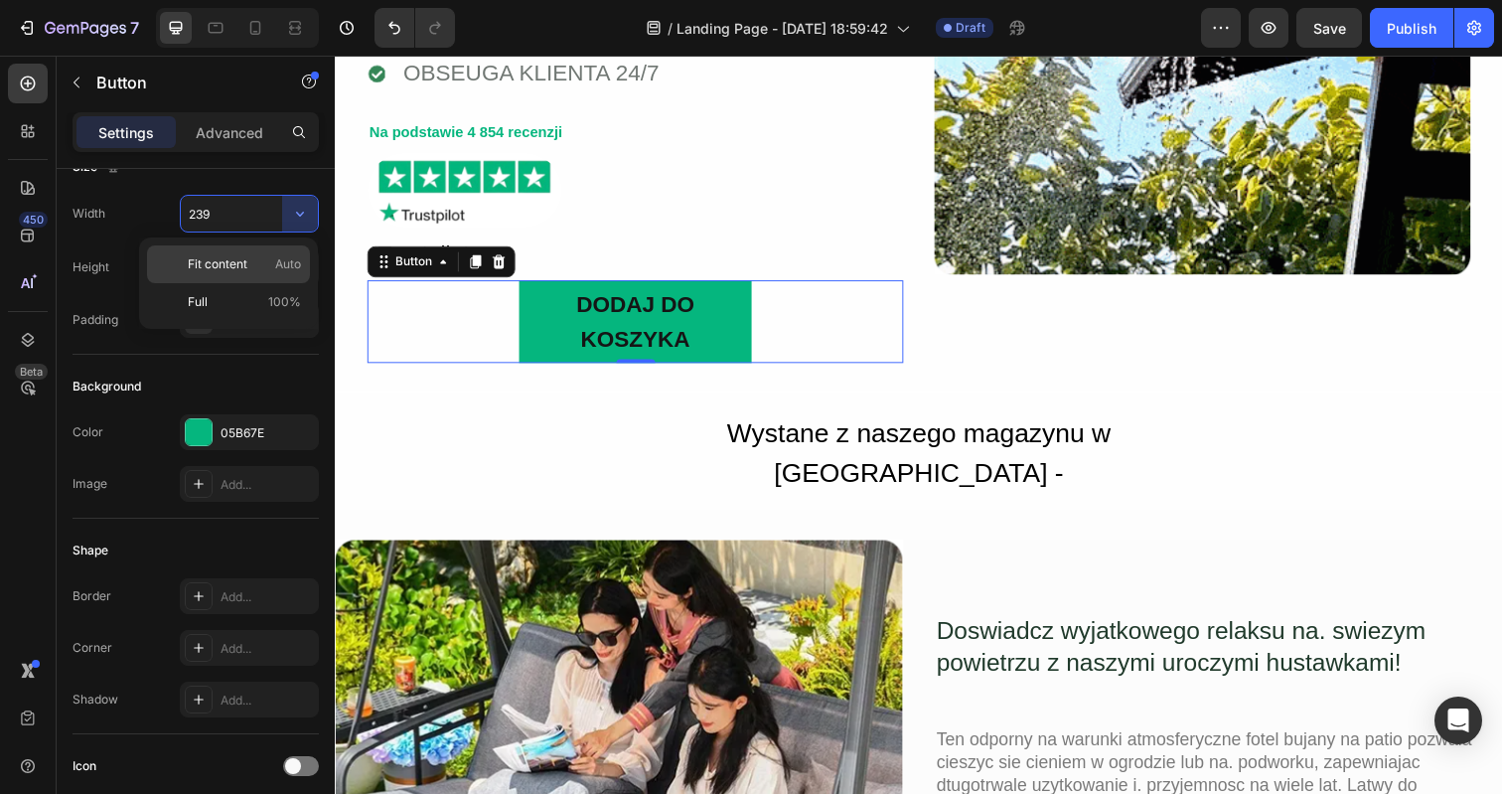
click at [284, 259] on span "Auto" at bounding box center [288, 264] width 26 height 18
type input "Auto"
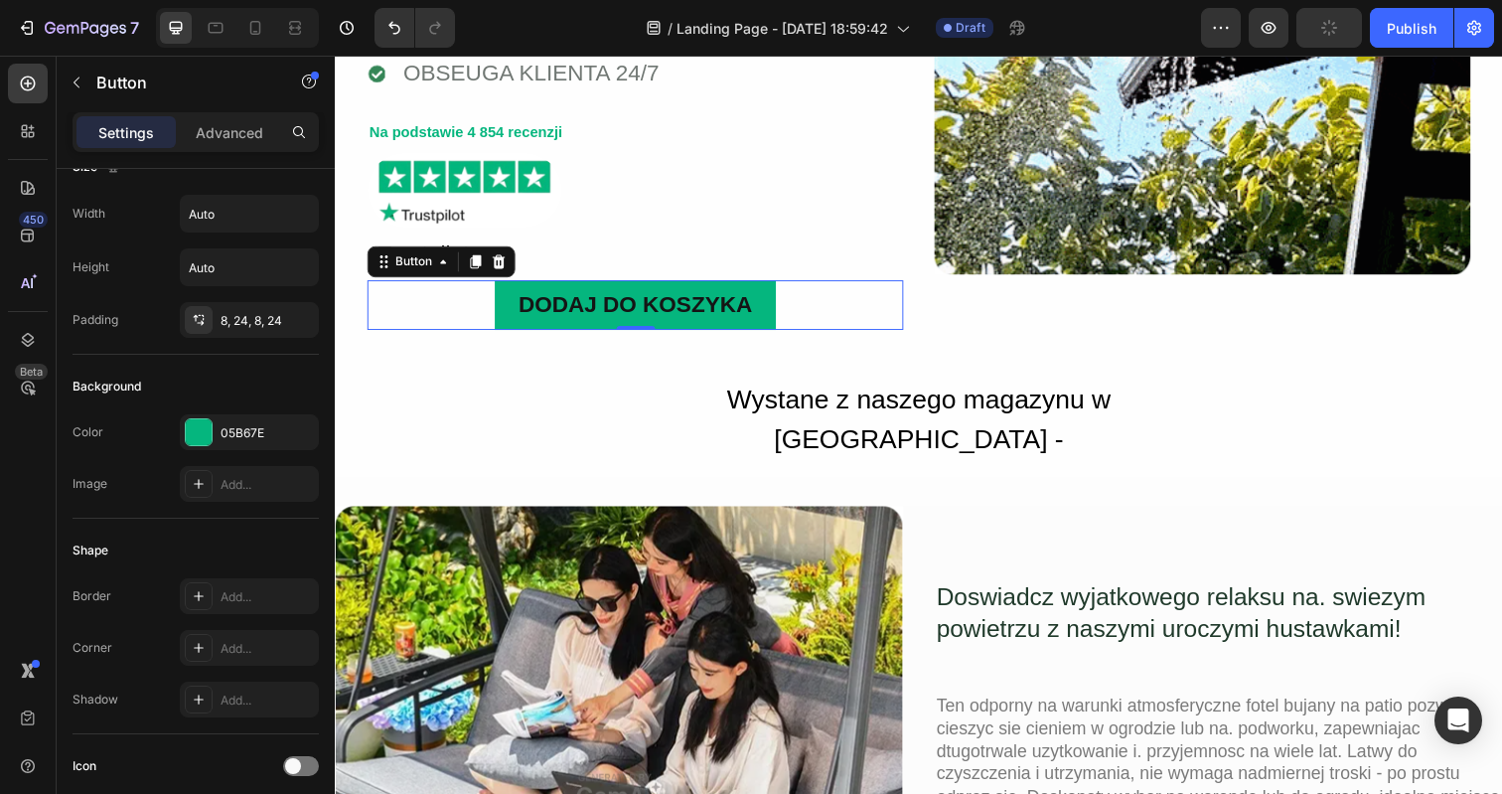
click at [424, 312] on div "DODAJ DO KOSZYKA Button 0" at bounding box center [641, 310] width 547 height 51
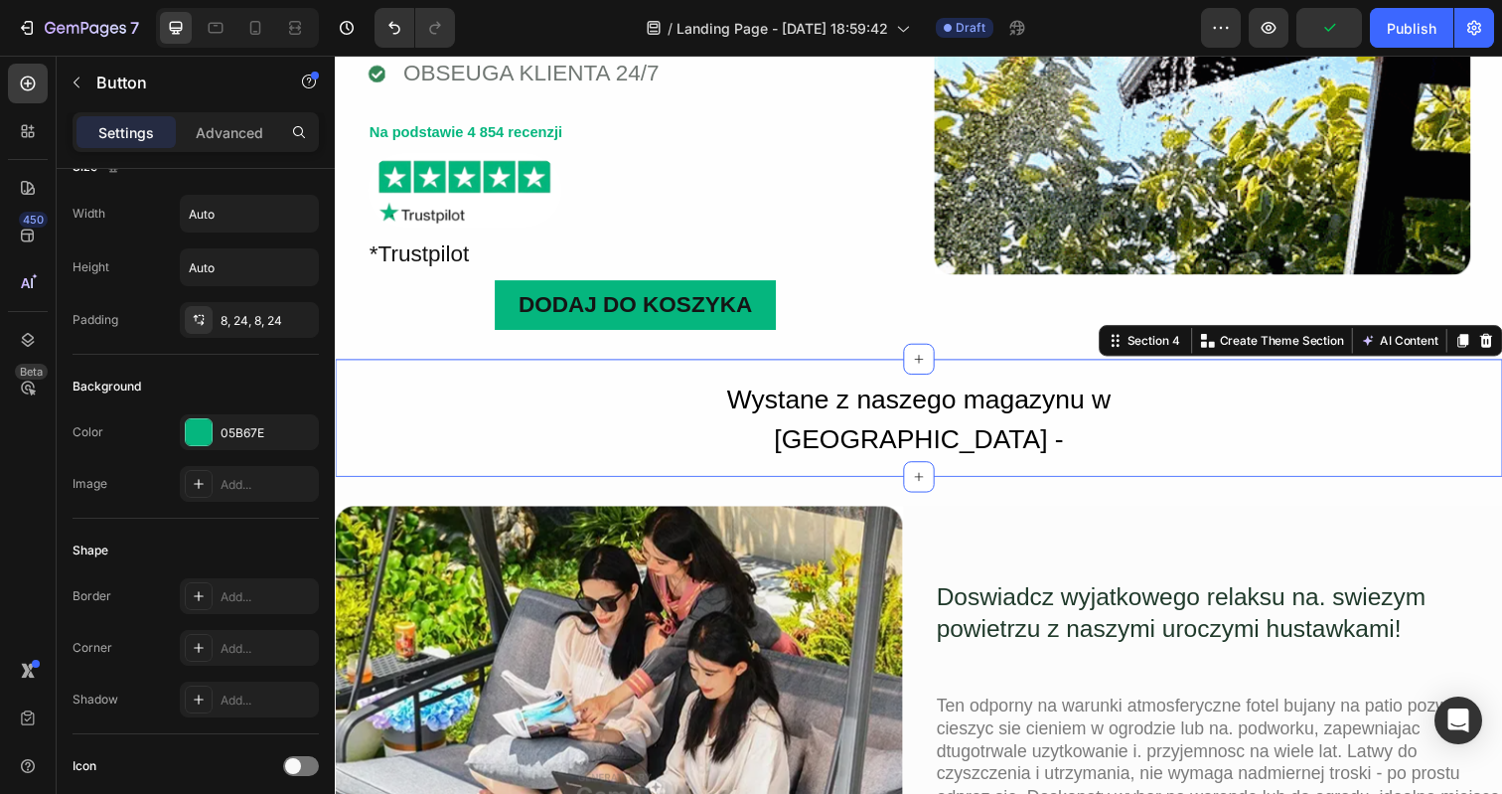
click at [451, 378] on div "Wystane z naszego magazynu w Warszawie - Text Block Row Section 4 Create Theme …" at bounding box center [931, 426] width 1192 height 120
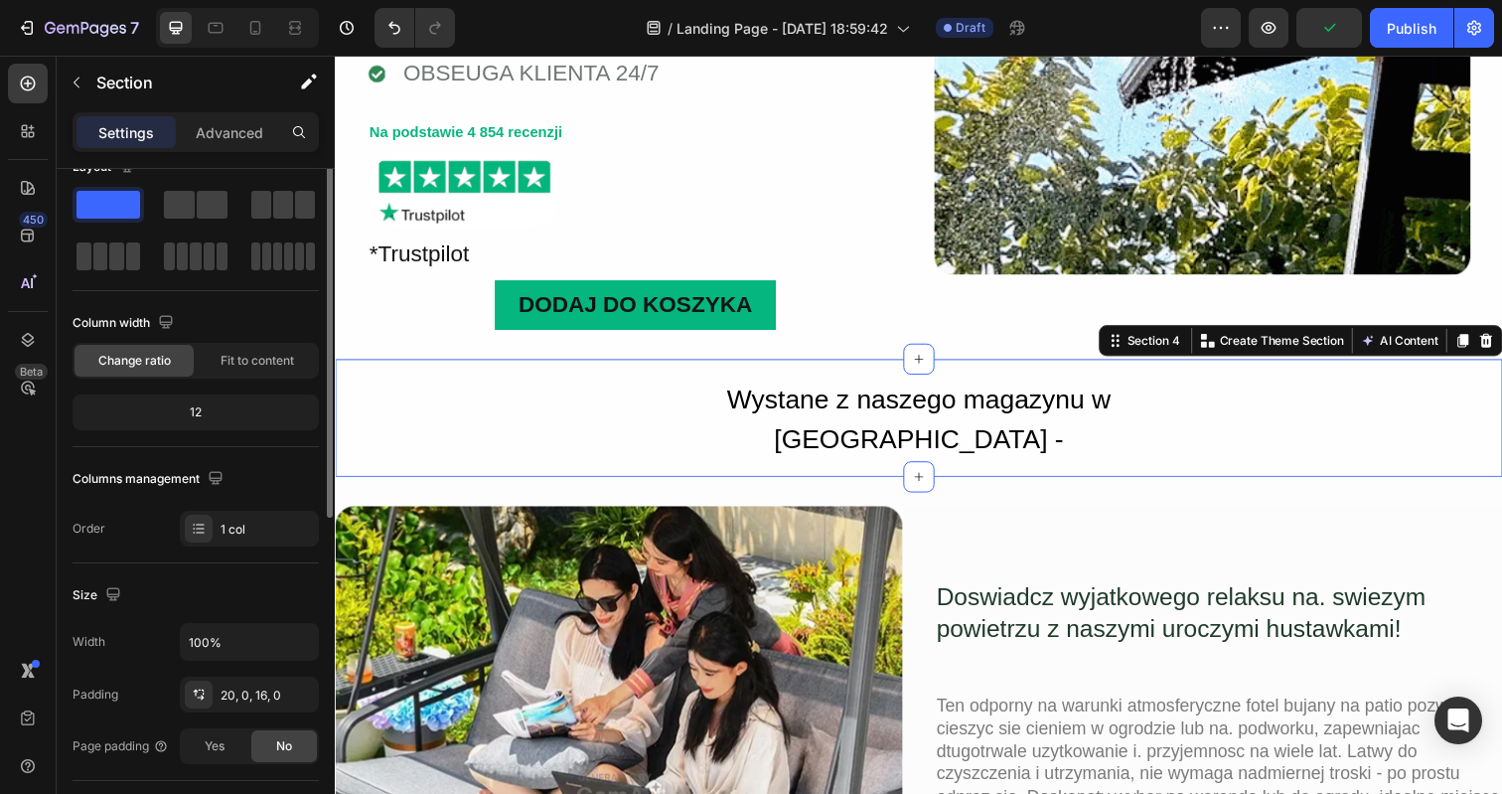
scroll to position [0, 0]
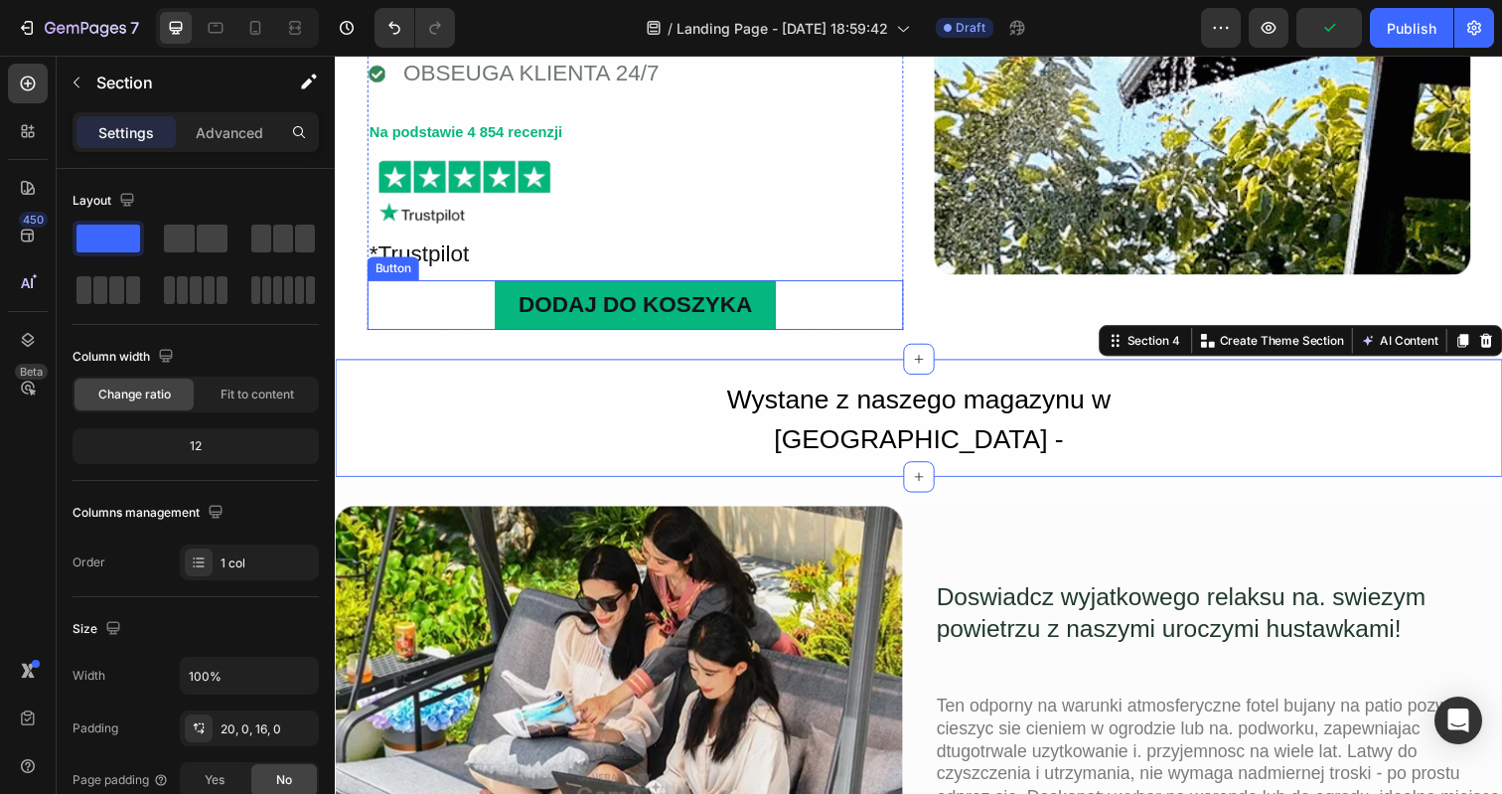
click at [495, 315] on div "DODAJ DO KOSZYKA Button" at bounding box center [641, 310] width 547 height 51
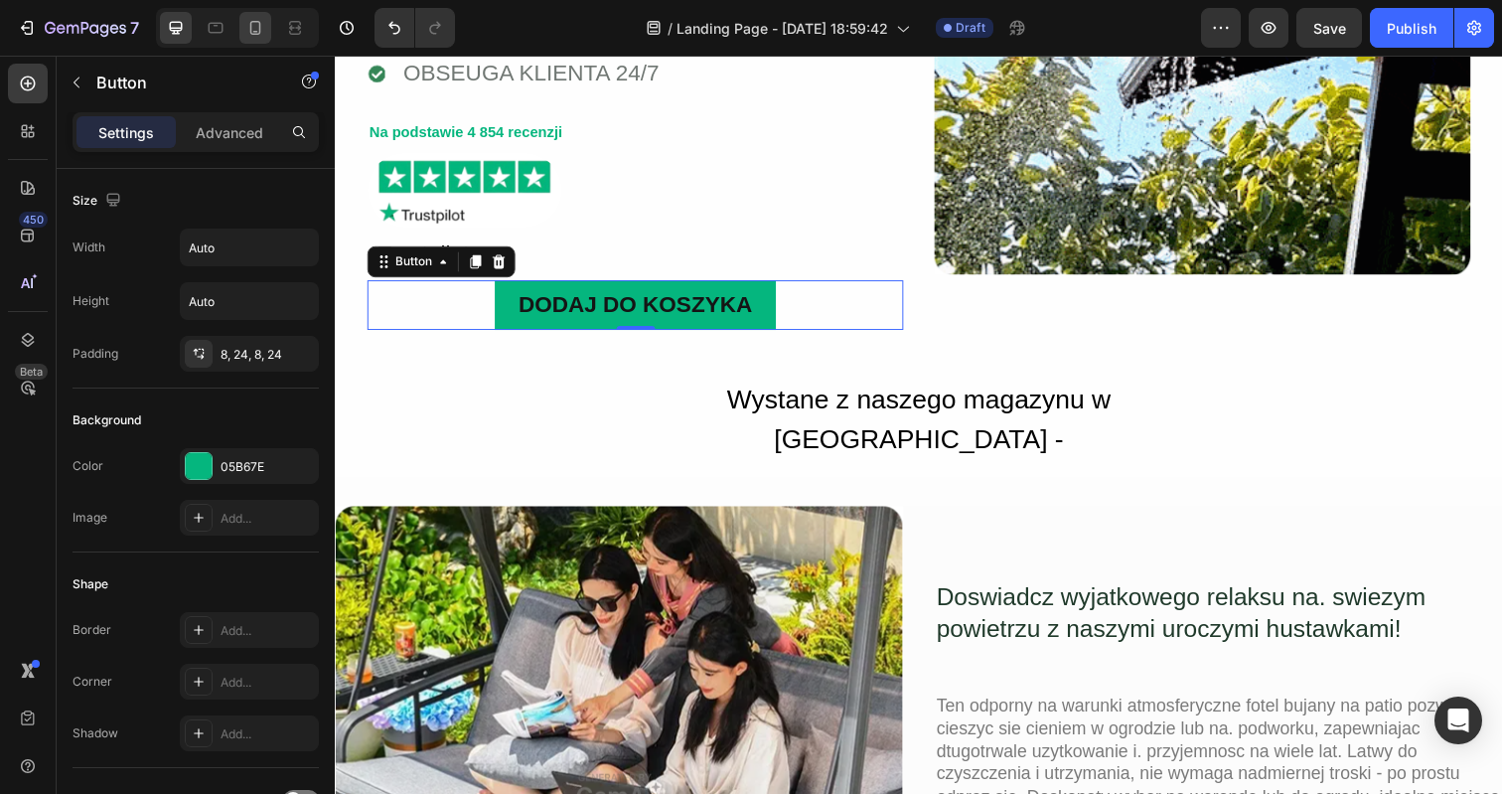
click at [246, 37] on icon at bounding box center [255, 28] width 20 height 20
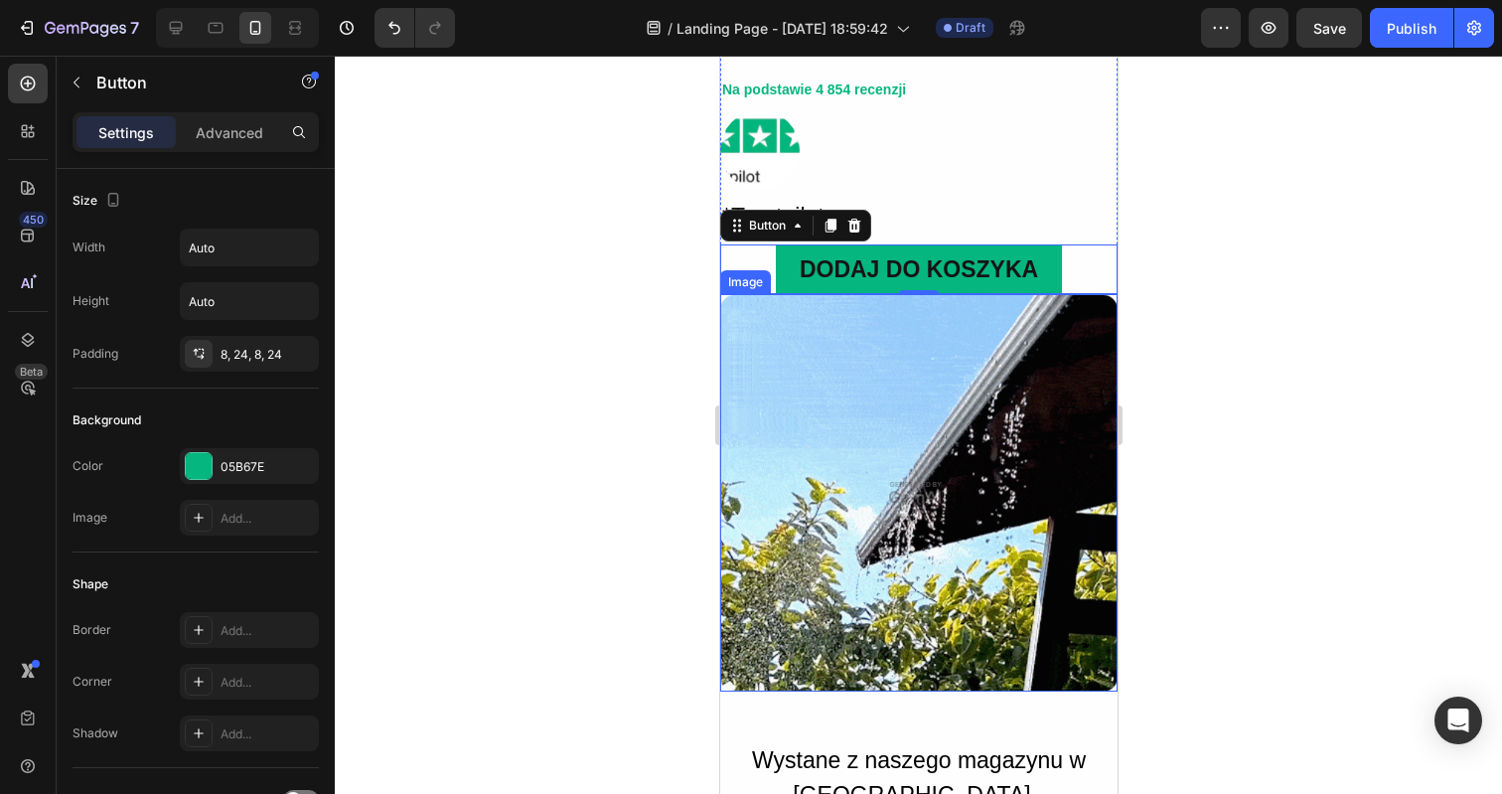
scroll to position [473, 0]
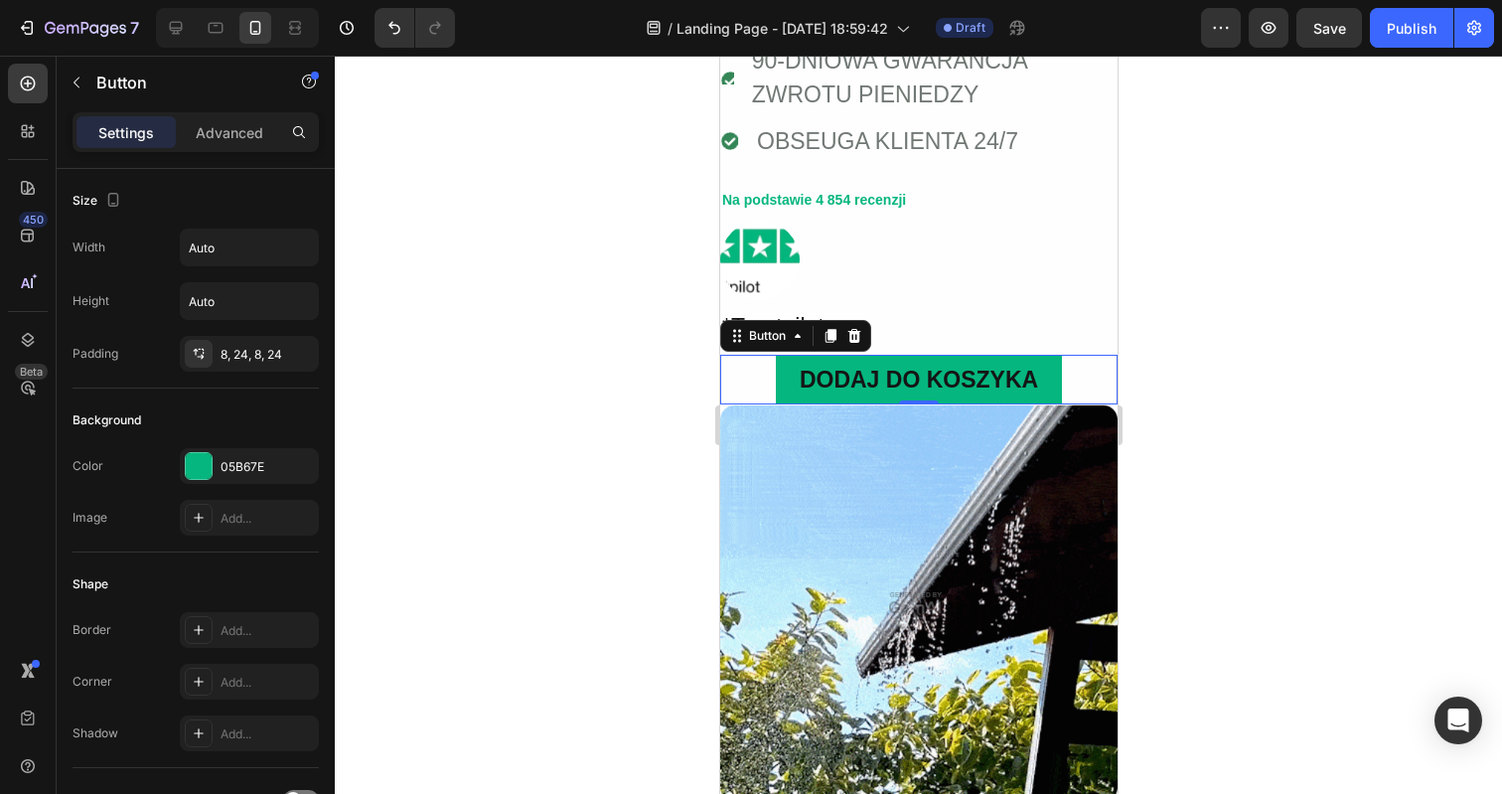
click at [1080, 371] on div "DODAJ DO KOSZYKA Button 0" at bounding box center [917, 380] width 397 height 51
click at [279, 254] on input "Auto" at bounding box center [249, 247] width 137 height 36
click at [297, 254] on icon "button" at bounding box center [300, 247] width 20 height 20
click at [249, 338] on p "Full 100%" at bounding box center [244, 336] width 113 height 18
click at [173, 32] on icon at bounding box center [176, 28] width 20 height 20
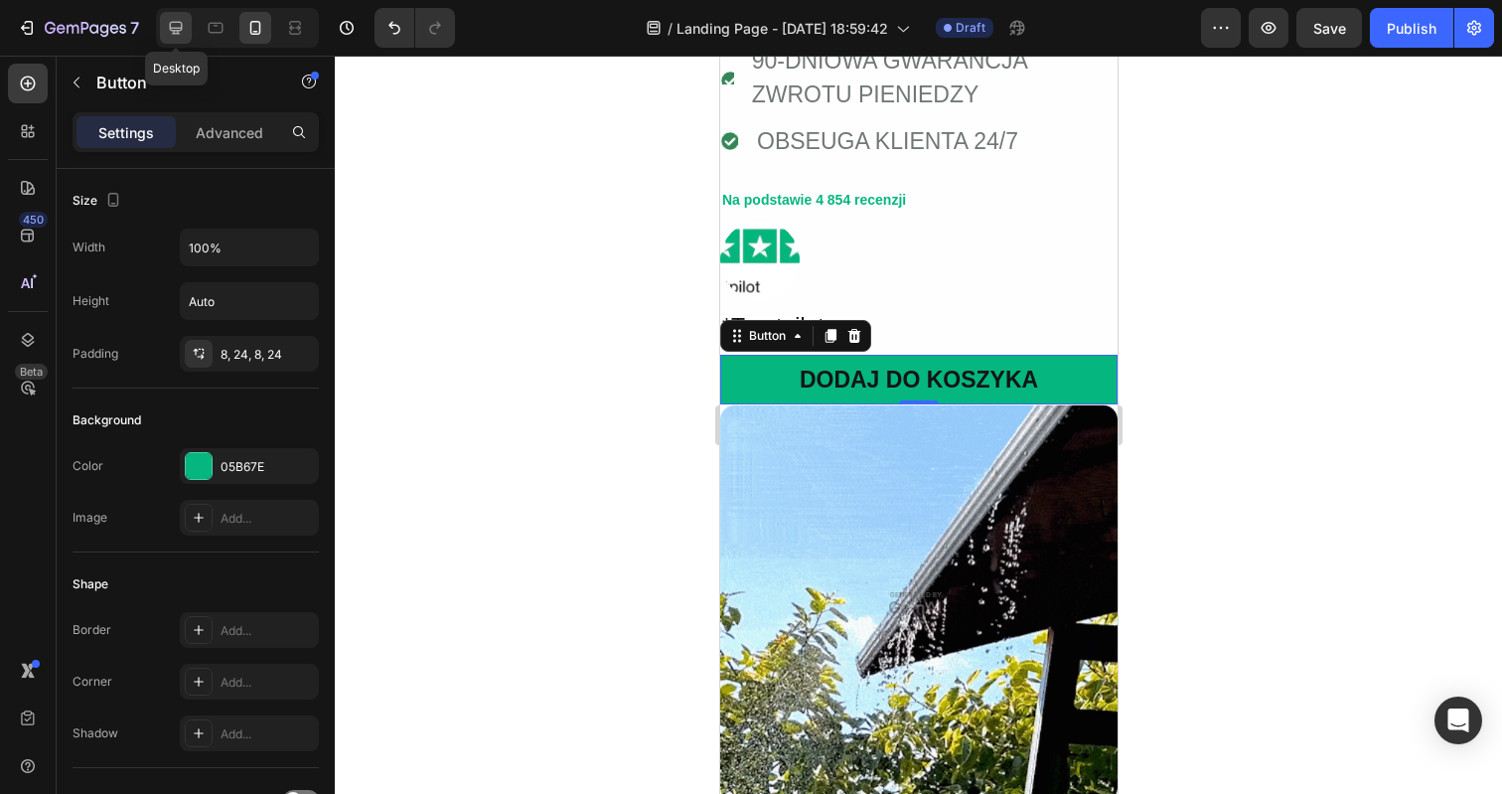
type input "Auto"
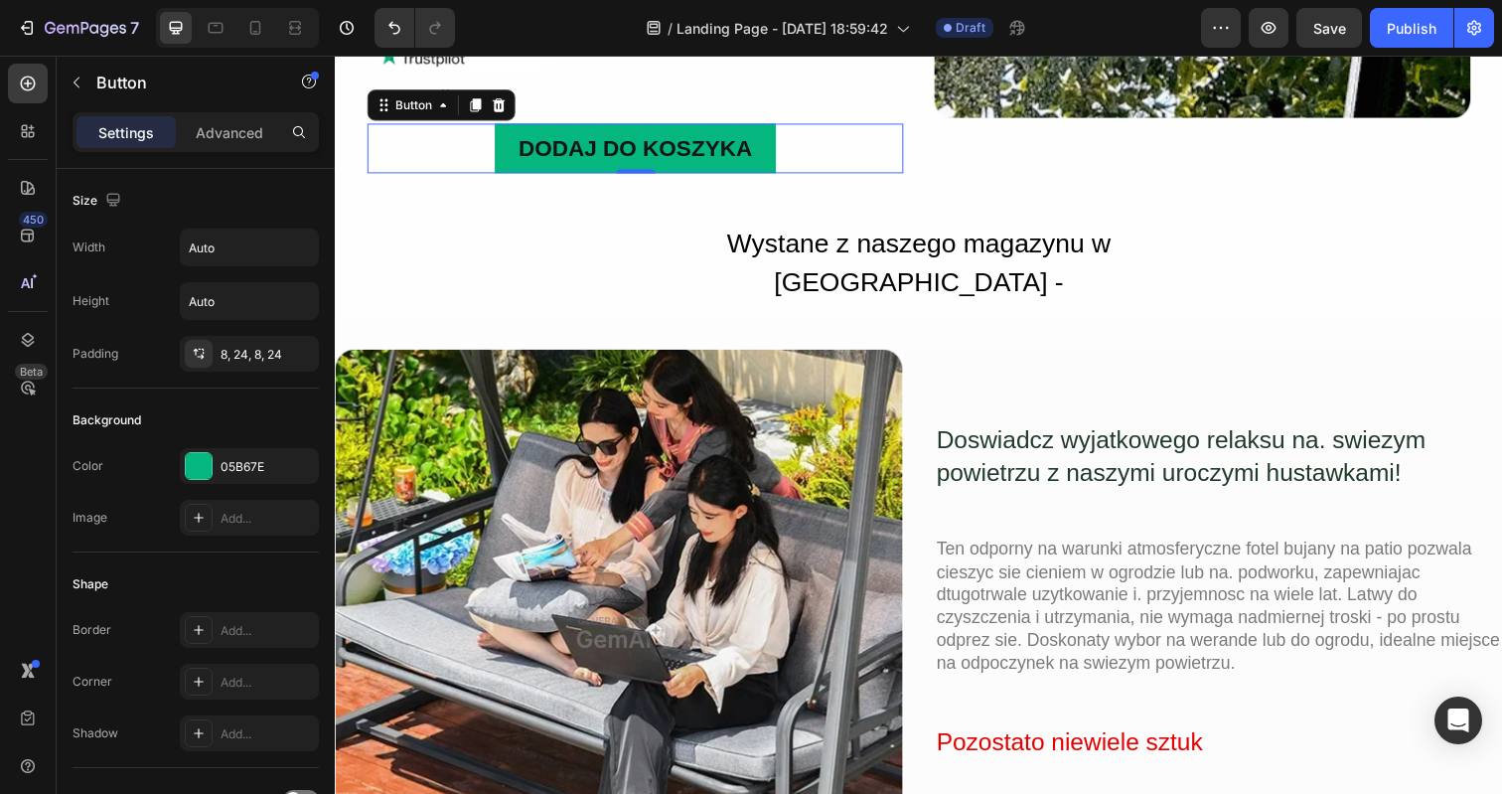
scroll to position [681, 0]
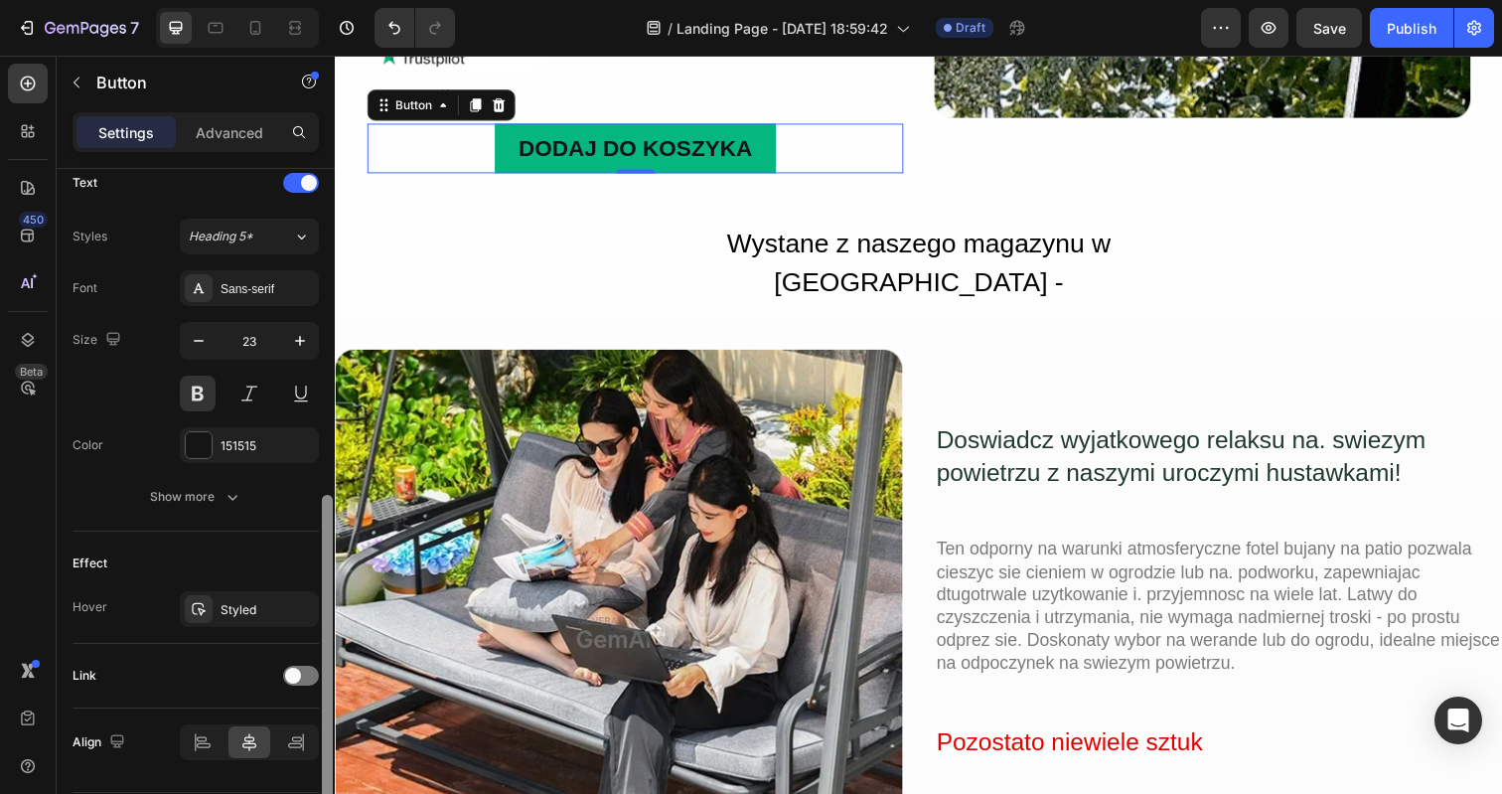
click at [323, 251] on div at bounding box center [327, 509] width 15 height 681
click at [452, 152] on div "DODAJ DO KOSZYKA Button 0" at bounding box center [641, 150] width 547 height 51
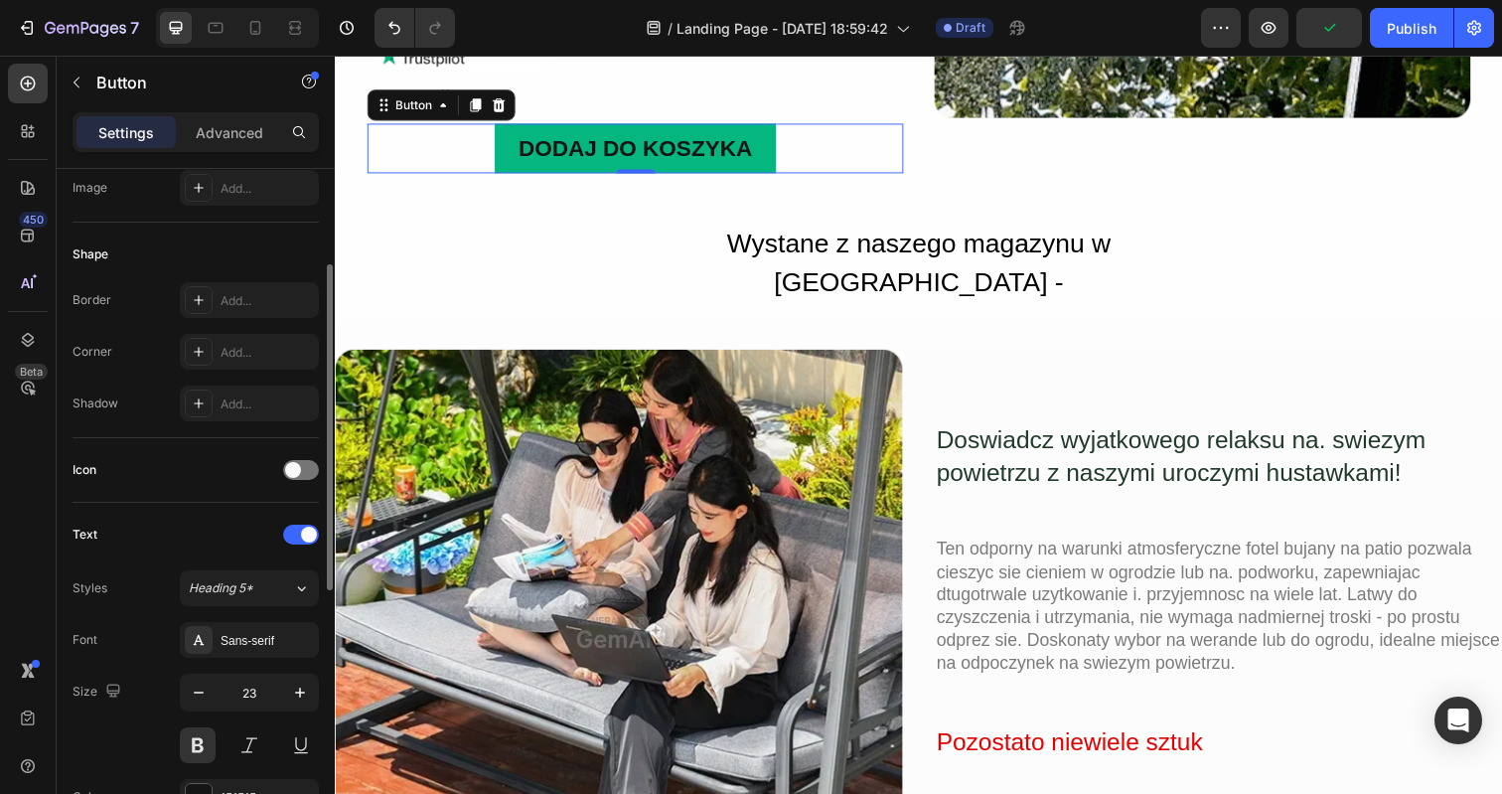
scroll to position [0, 0]
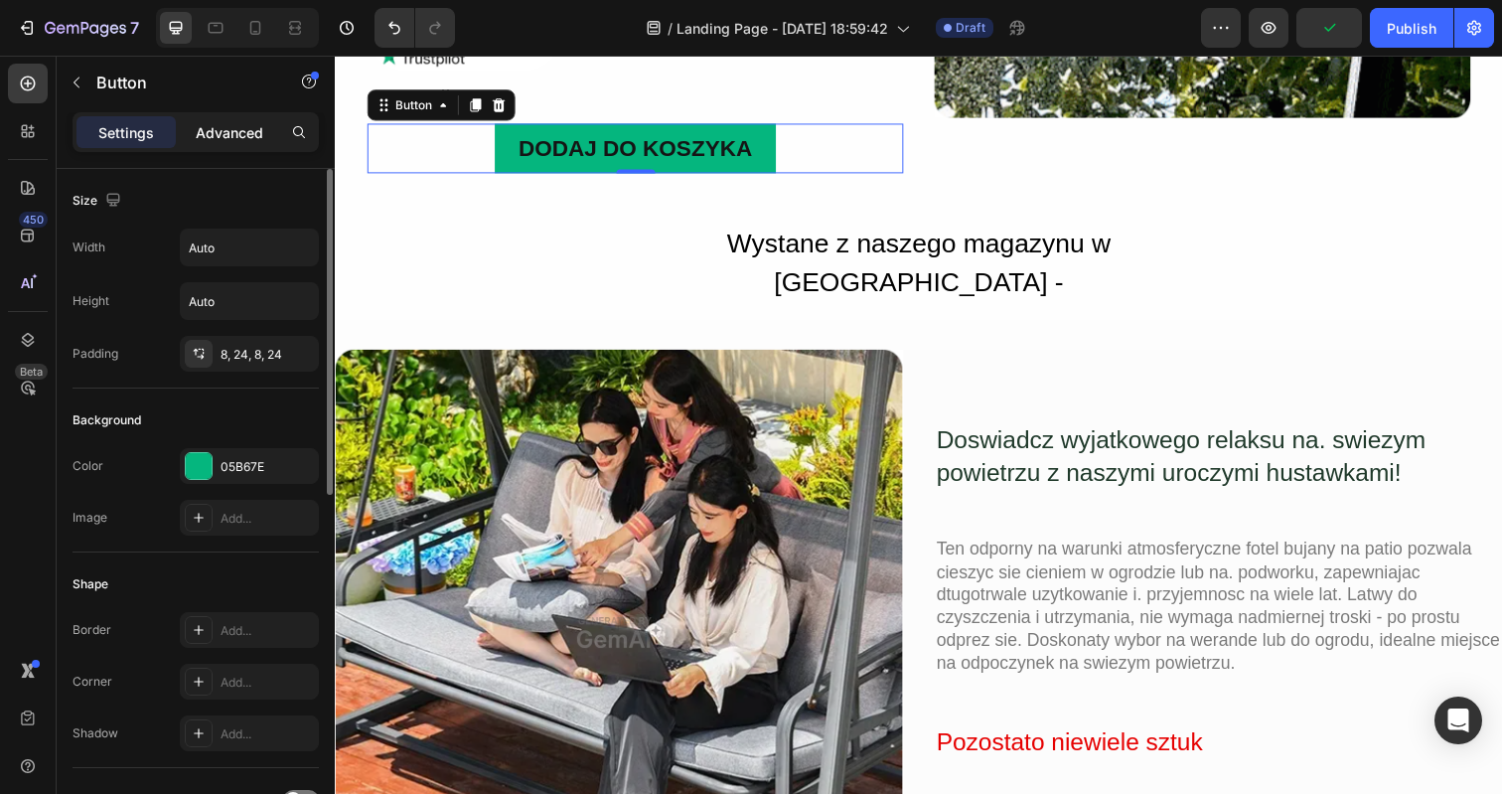
click at [196, 127] on p "Advanced" at bounding box center [230, 132] width 68 height 21
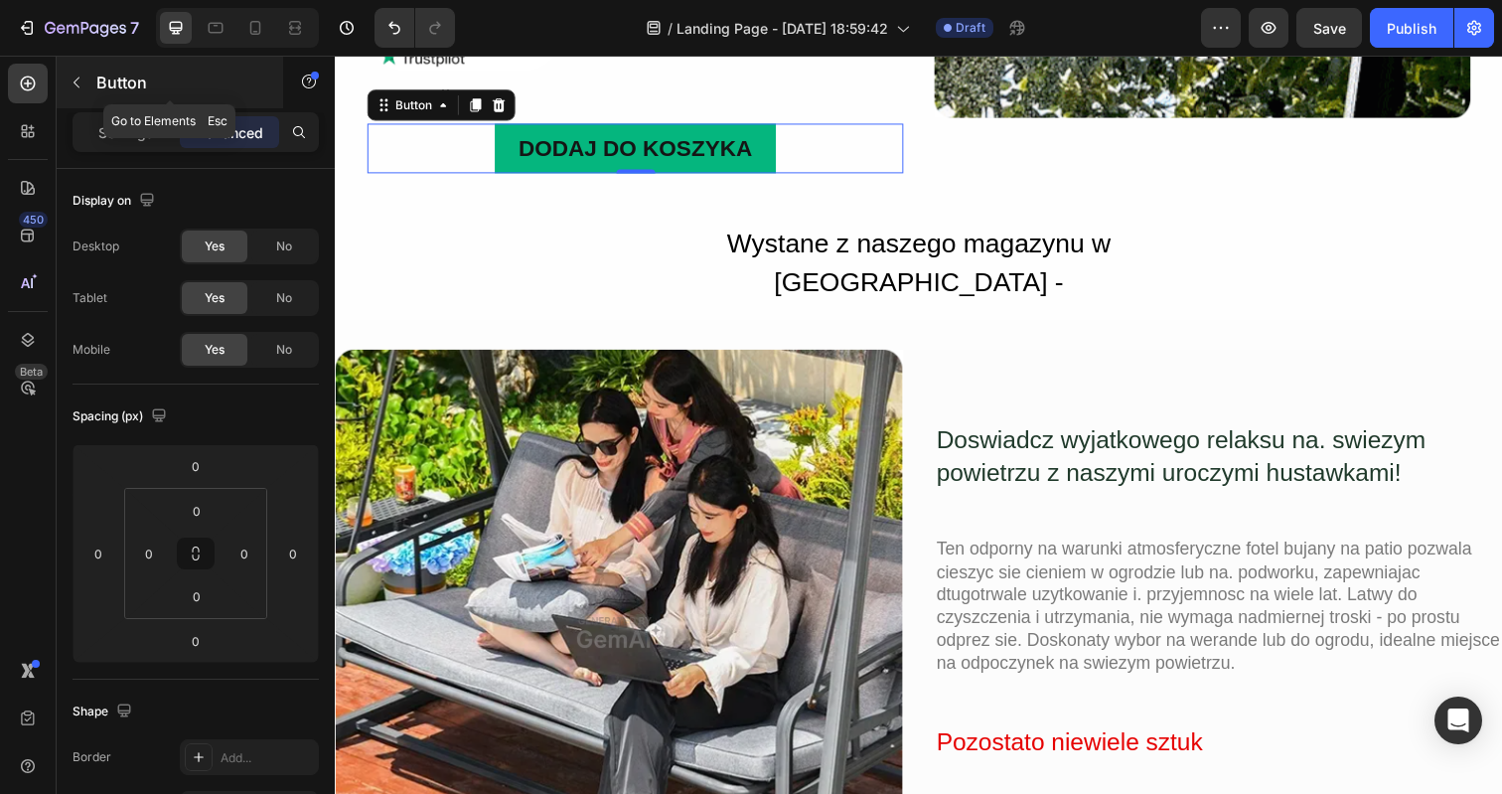
click at [74, 82] on icon "button" at bounding box center [77, 82] width 16 height 16
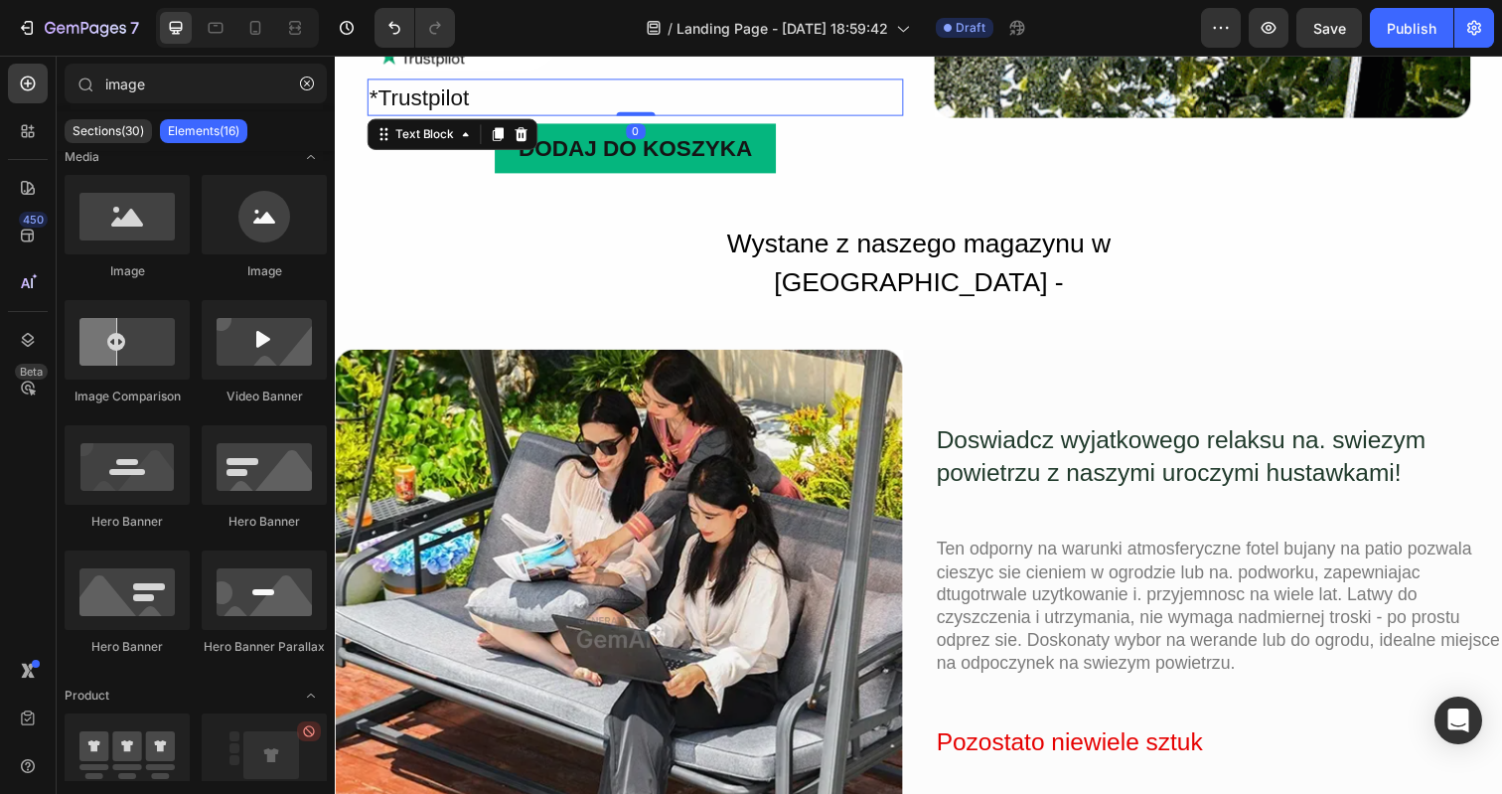
click at [421, 89] on div "*Trustpilot" at bounding box center [641, 98] width 547 height 39
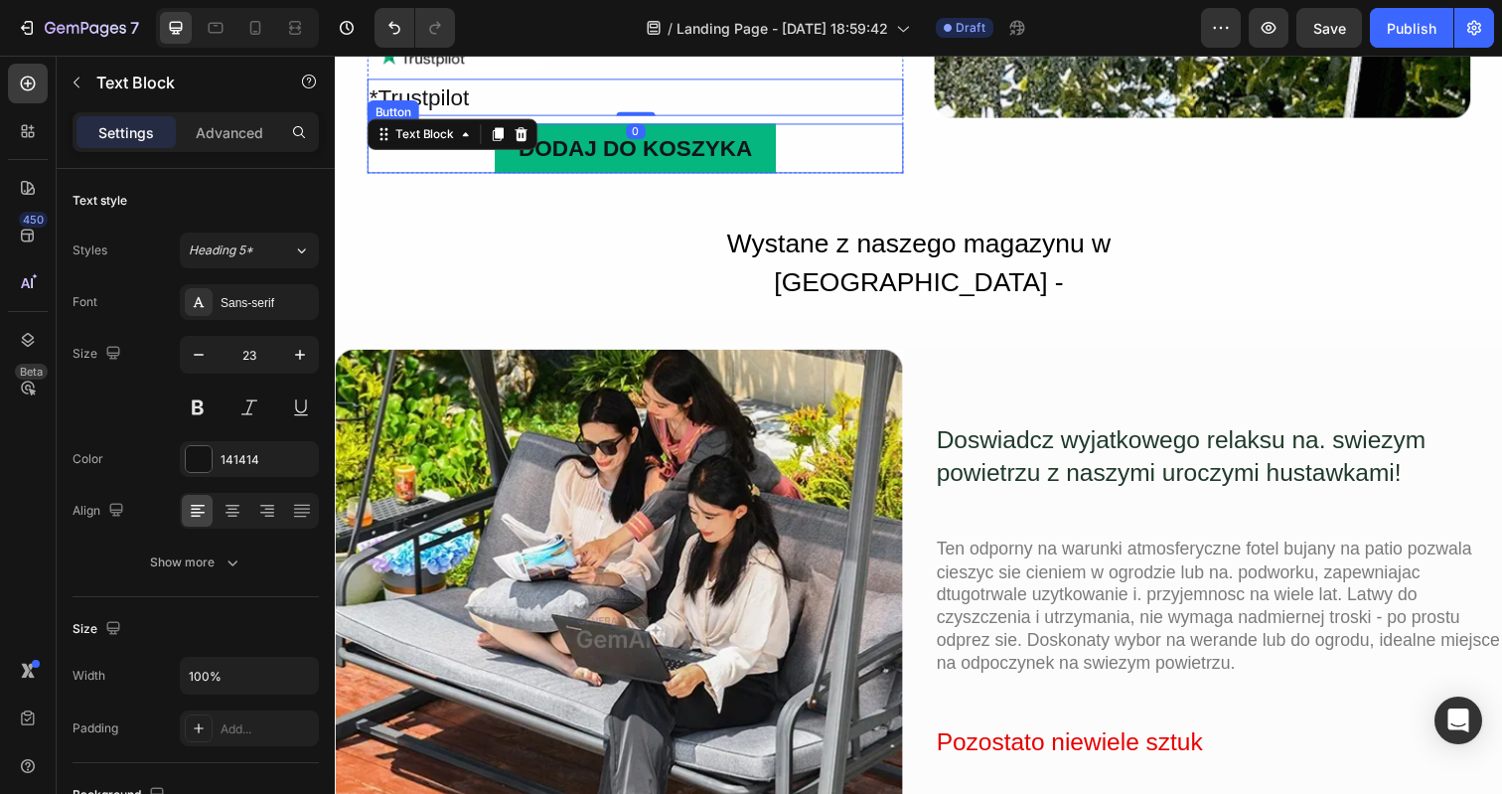
click at [803, 144] on div "DODAJ DO KOSZYKA Button" at bounding box center [641, 150] width 547 height 51
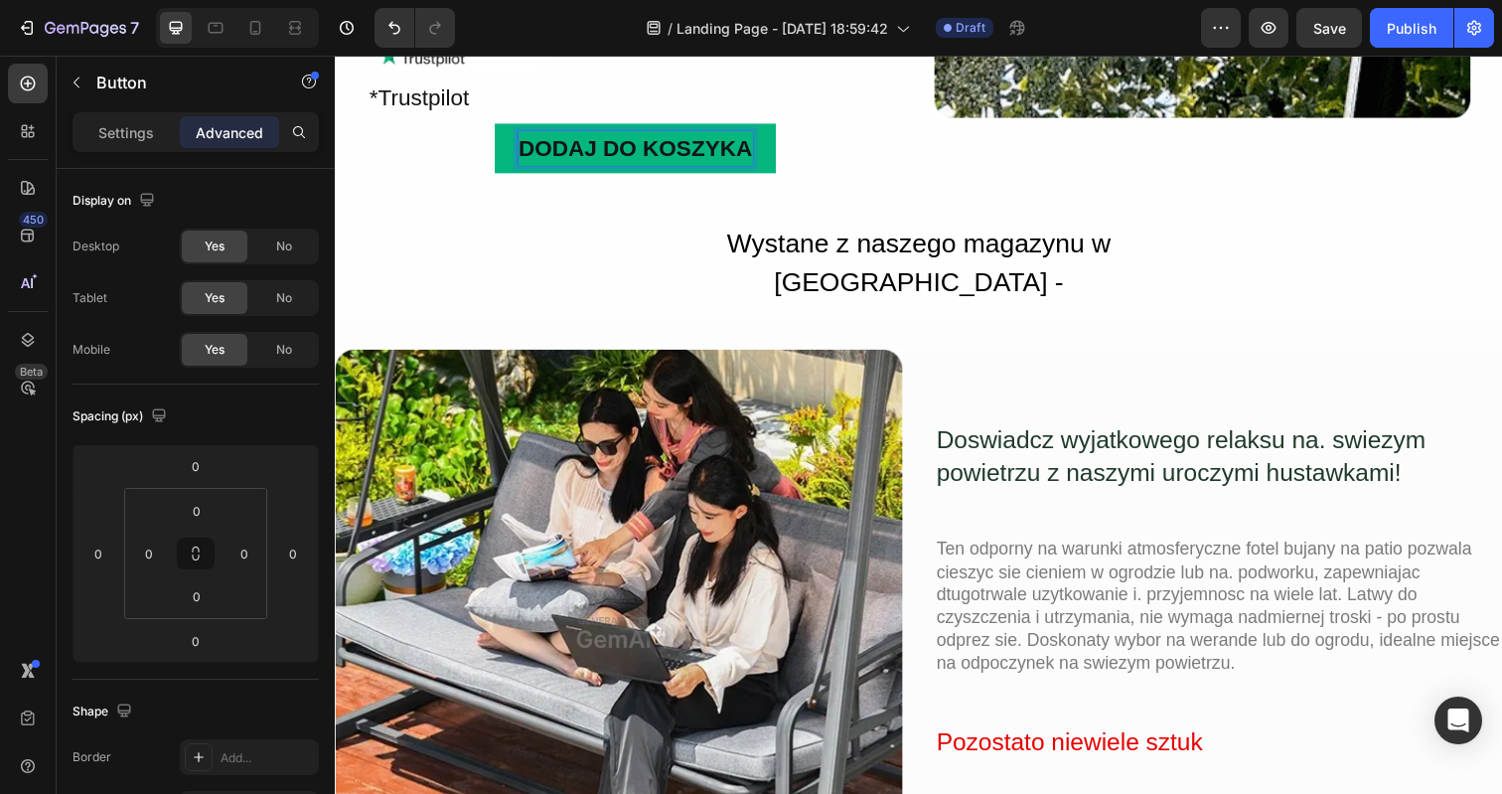
click at [789, 153] on div "DODAJ DO KOSZYKA Button 0" at bounding box center [641, 150] width 547 height 51
click at [780, 153] on button "DODAJ DO KOSZYKA" at bounding box center [641, 150] width 286 height 51
click at [774, 153] on button "DODAJ DO KOSZYKA" at bounding box center [641, 150] width 286 height 51
click at [143, 133] on p "Settings" at bounding box center [126, 132] width 56 height 21
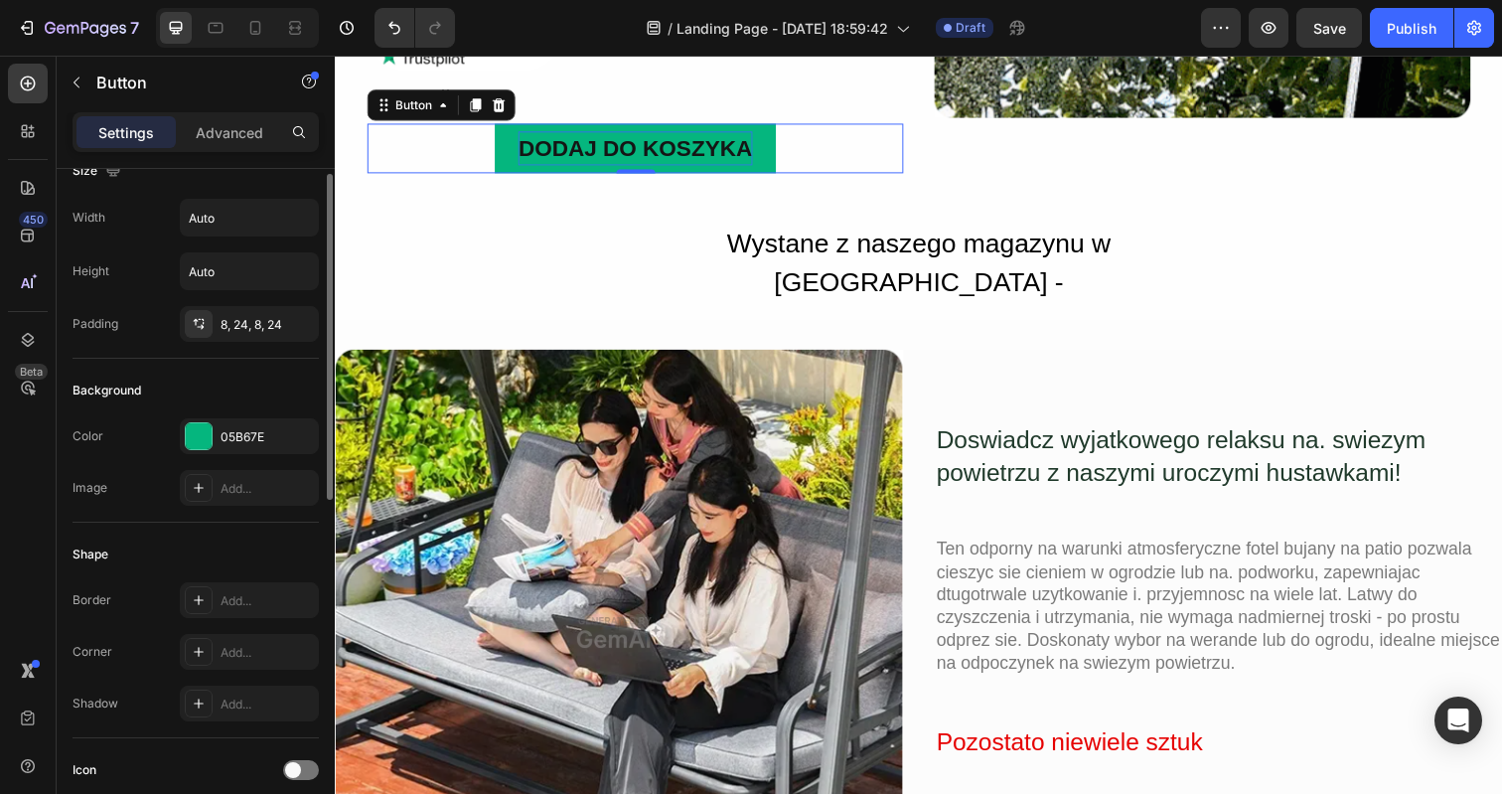
scroll to position [36, 0]
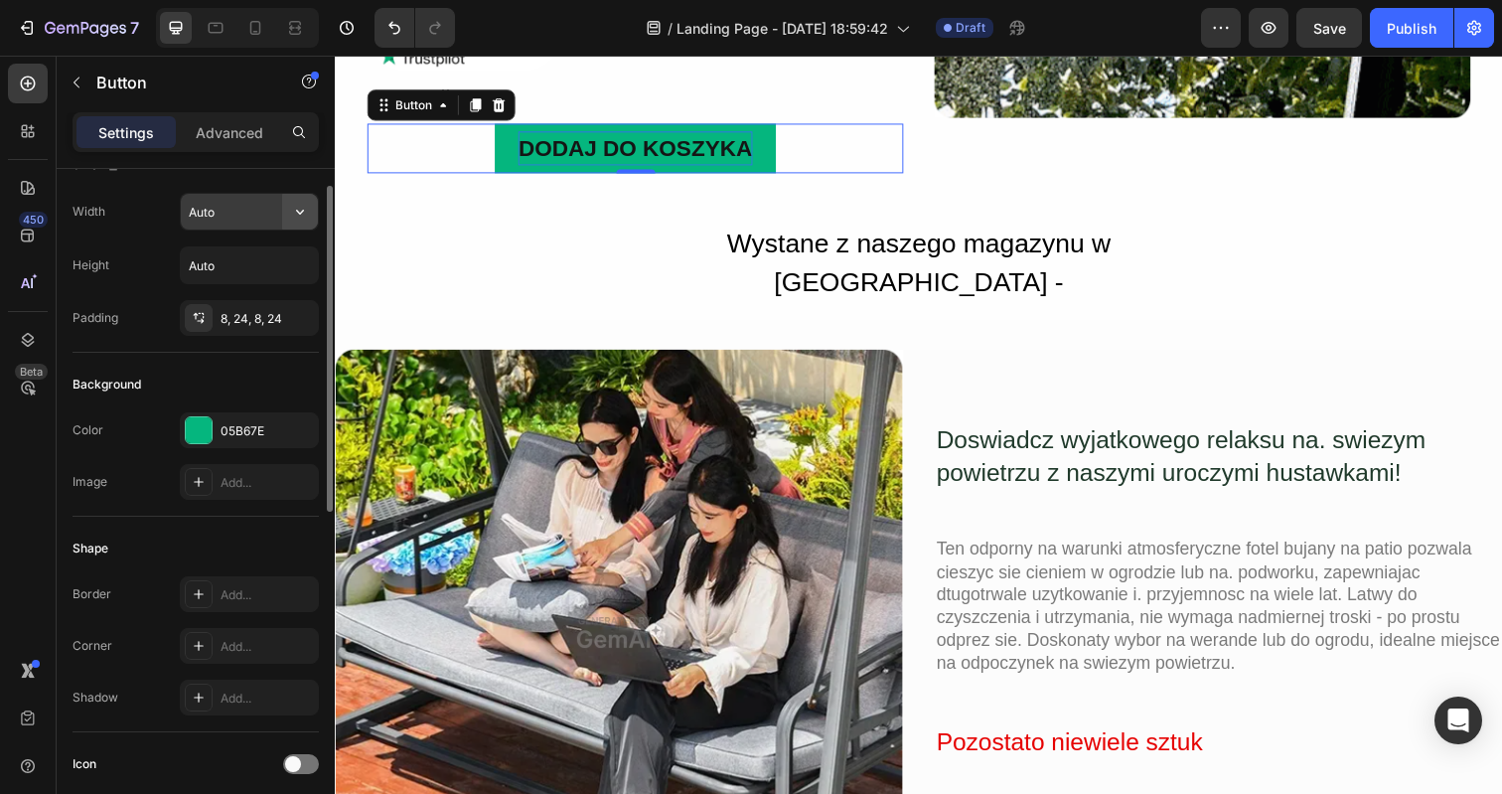
click at [312, 213] on button "button" at bounding box center [300, 212] width 36 height 36
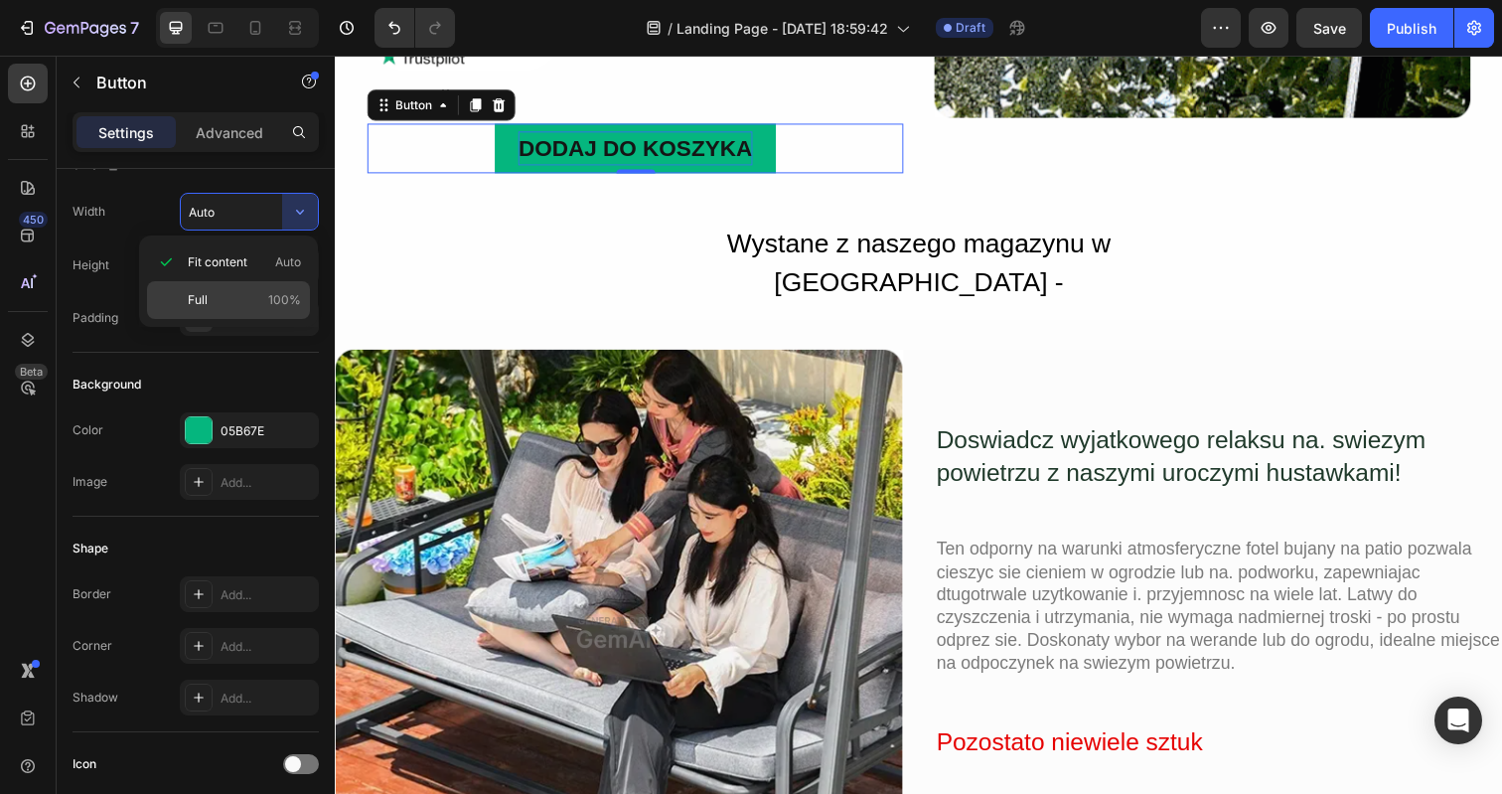
click at [262, 299] on p "Full 100%" at bounding box center [244, 300] width 113 height 18
type input "100%"
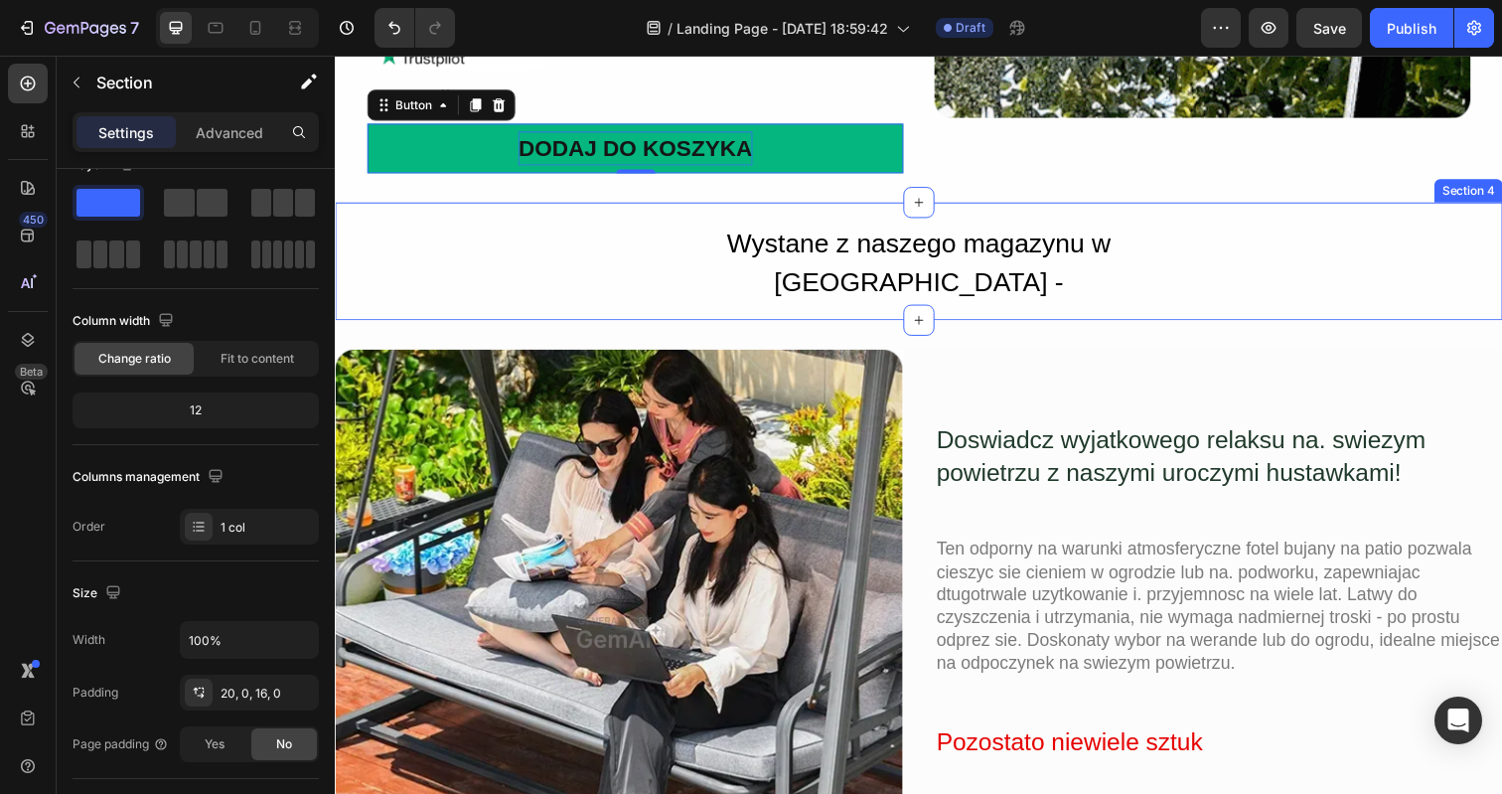
click at [399, 256] on div "Wystane z naszego magazynu w Warszawie - Text Block Row" at bounding box center [931, 267] width 1192 height 84
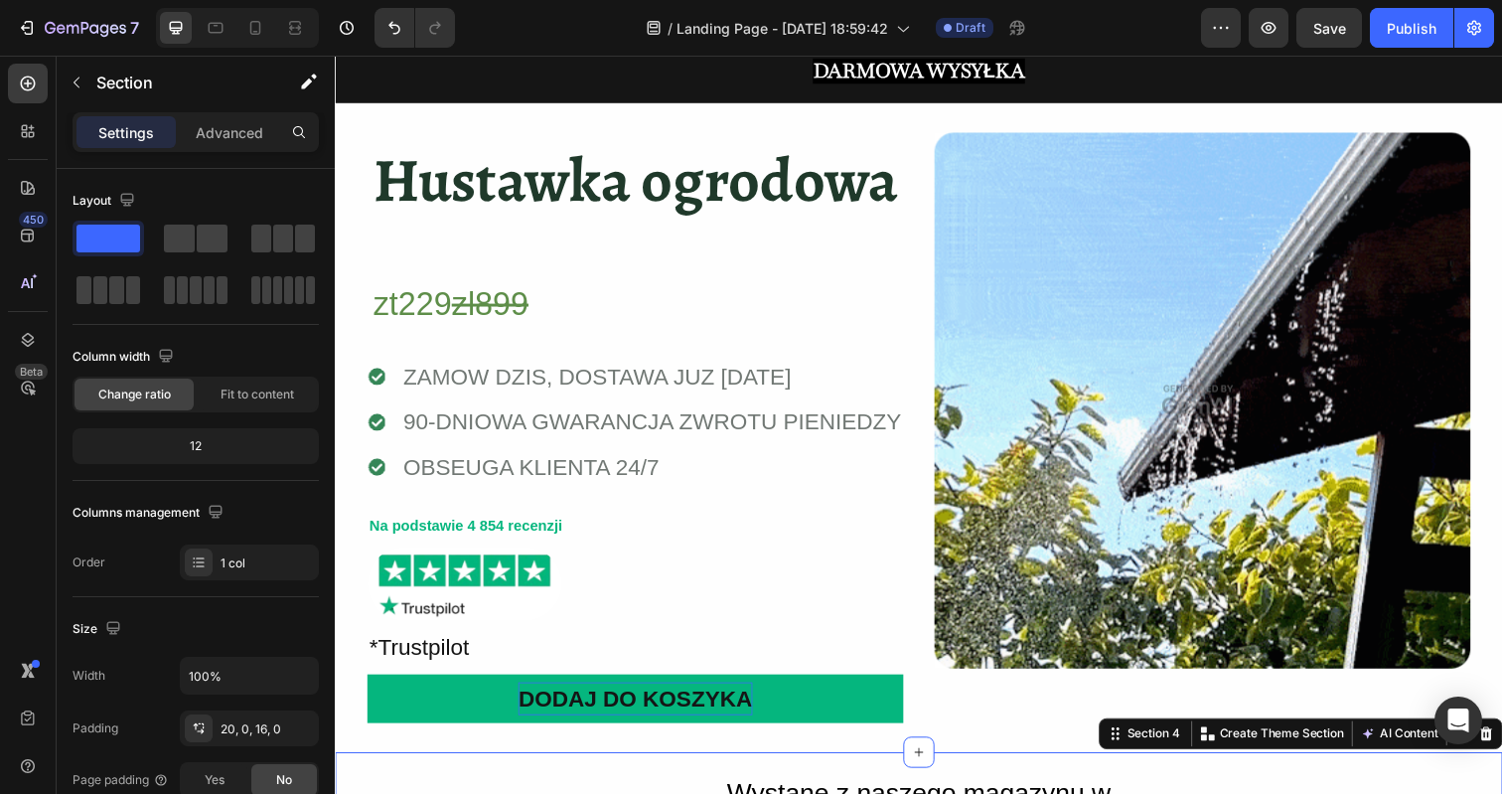
scroll to position [0, 0]
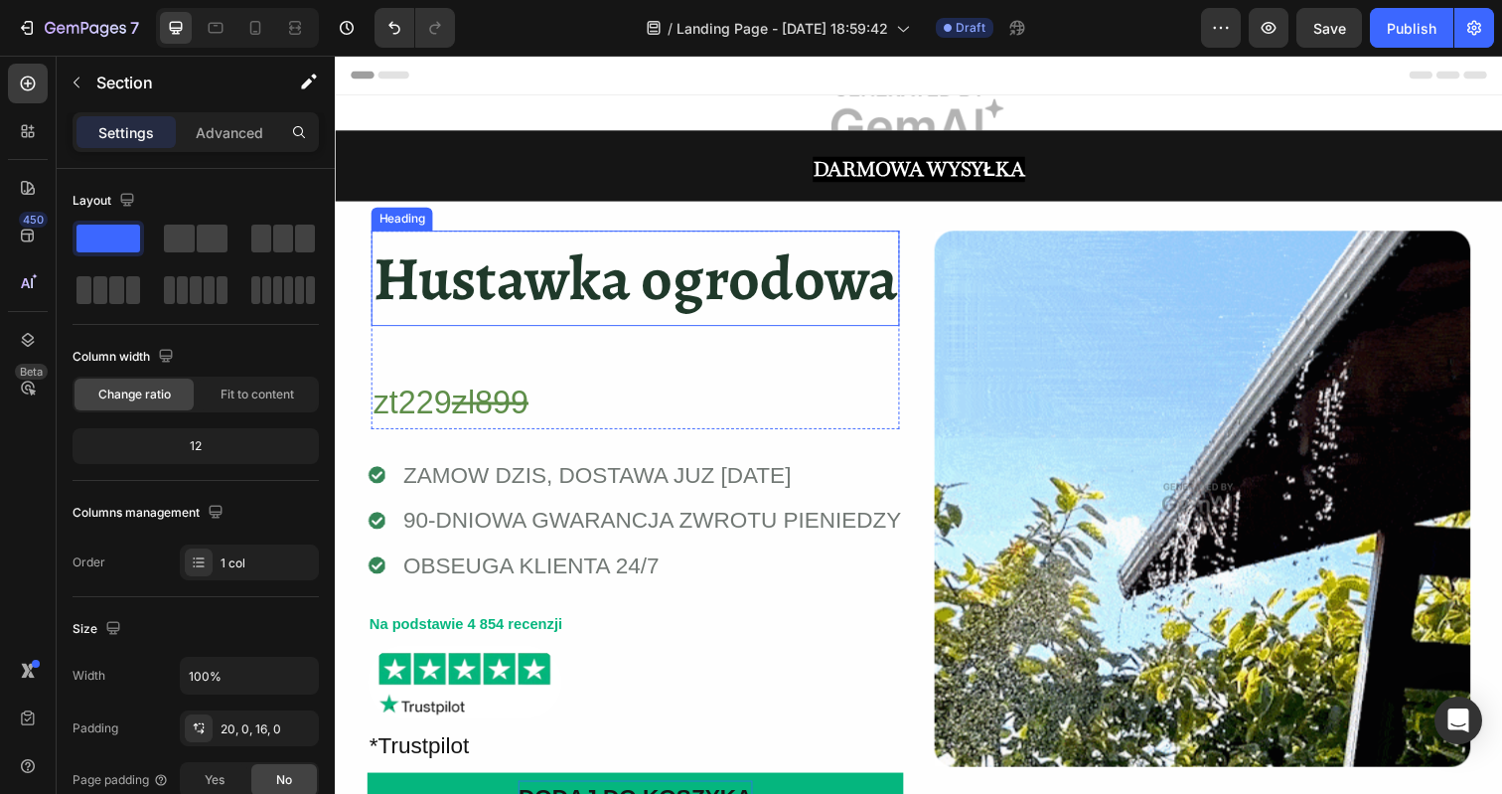
click at [662, 301] on strong "Hustawka ogrodowa" at bounding box center [640, 282] width 535 height 85
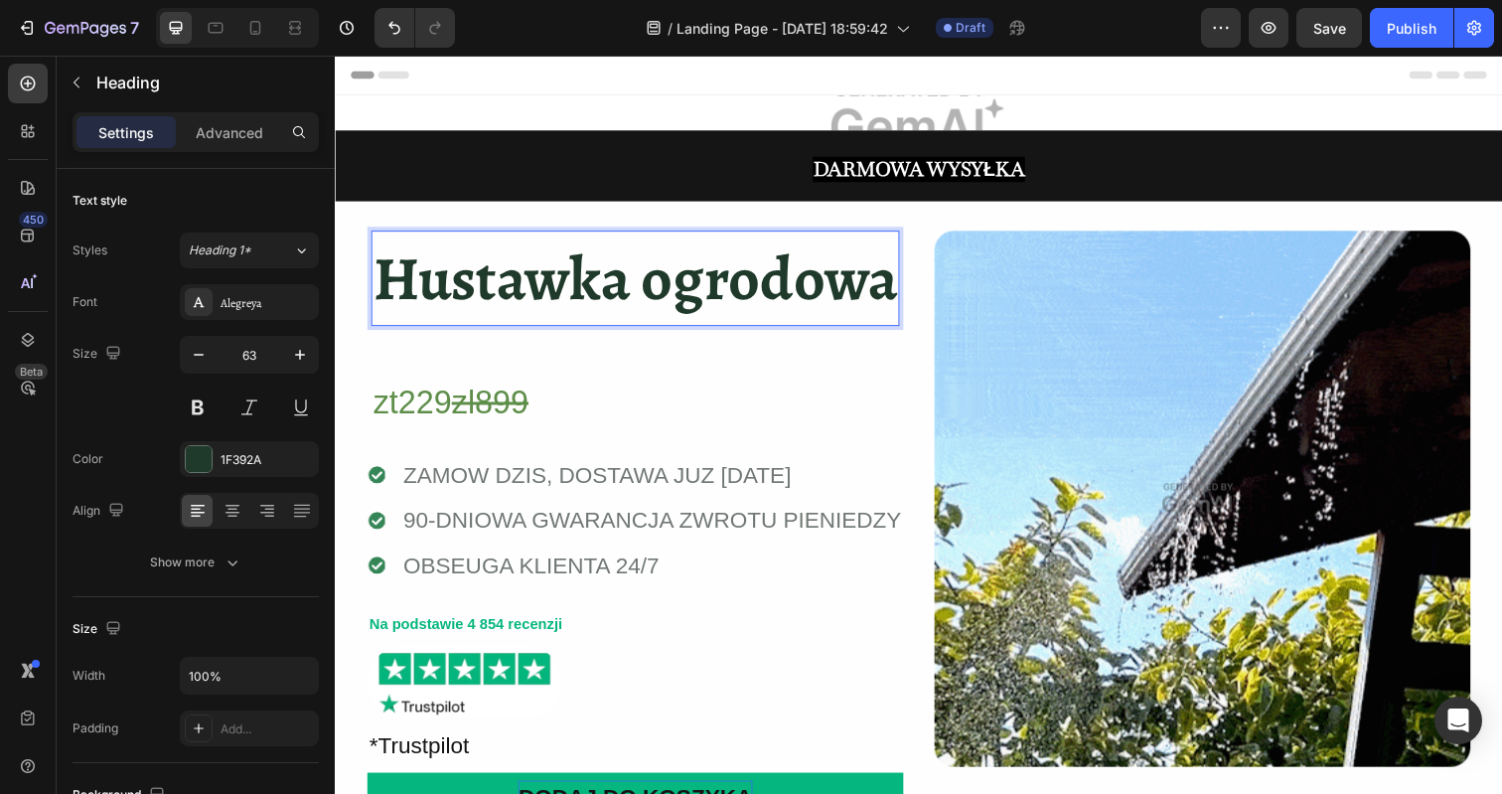
click at [653, 295] on strong "Hustawka ogrodowa" at bounding box center [640, 282] width 535 height 85
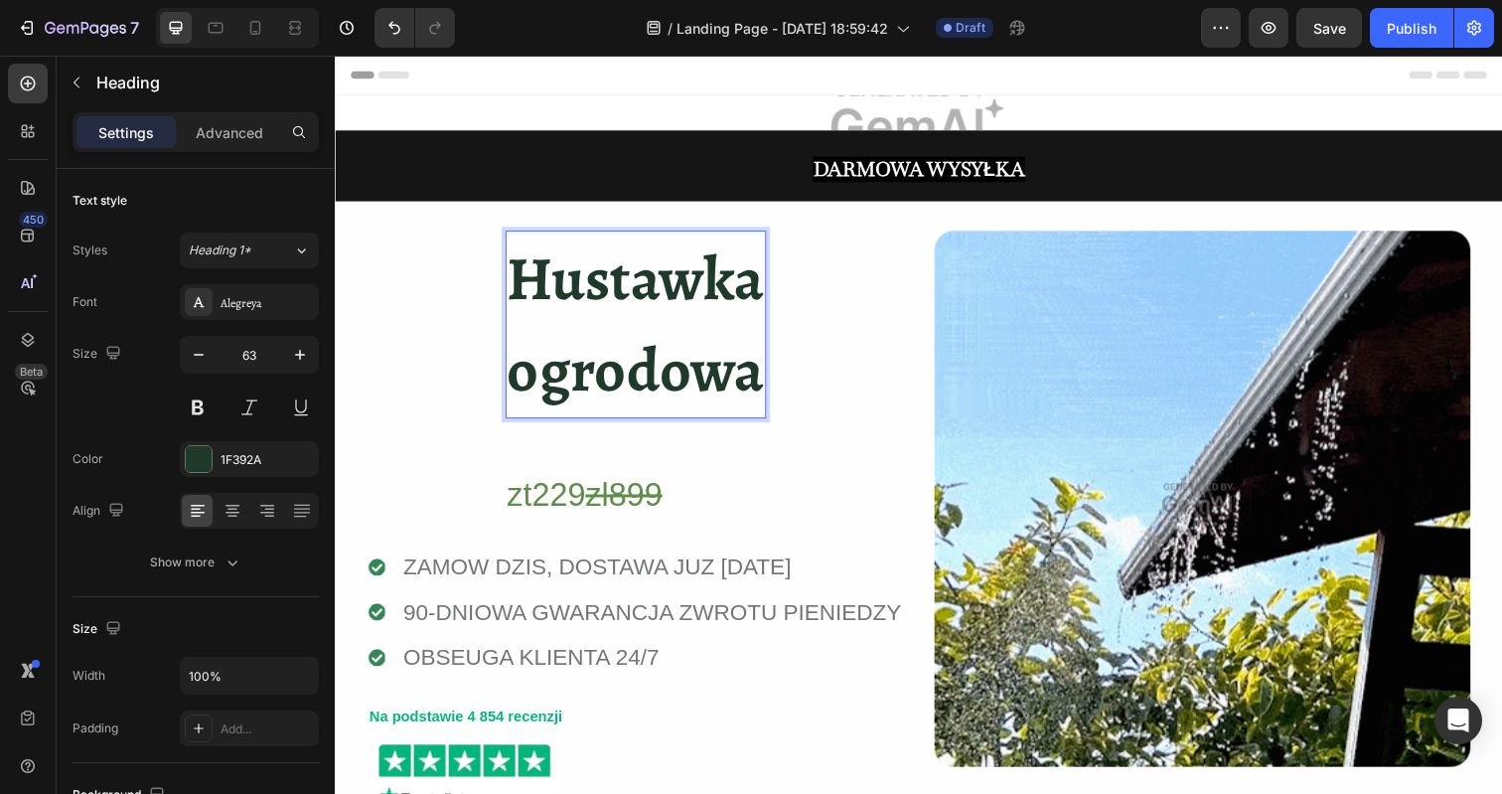
click at [538, 322] on strong "Hustawka" at bounding box center [642, 282] width 262 height 85
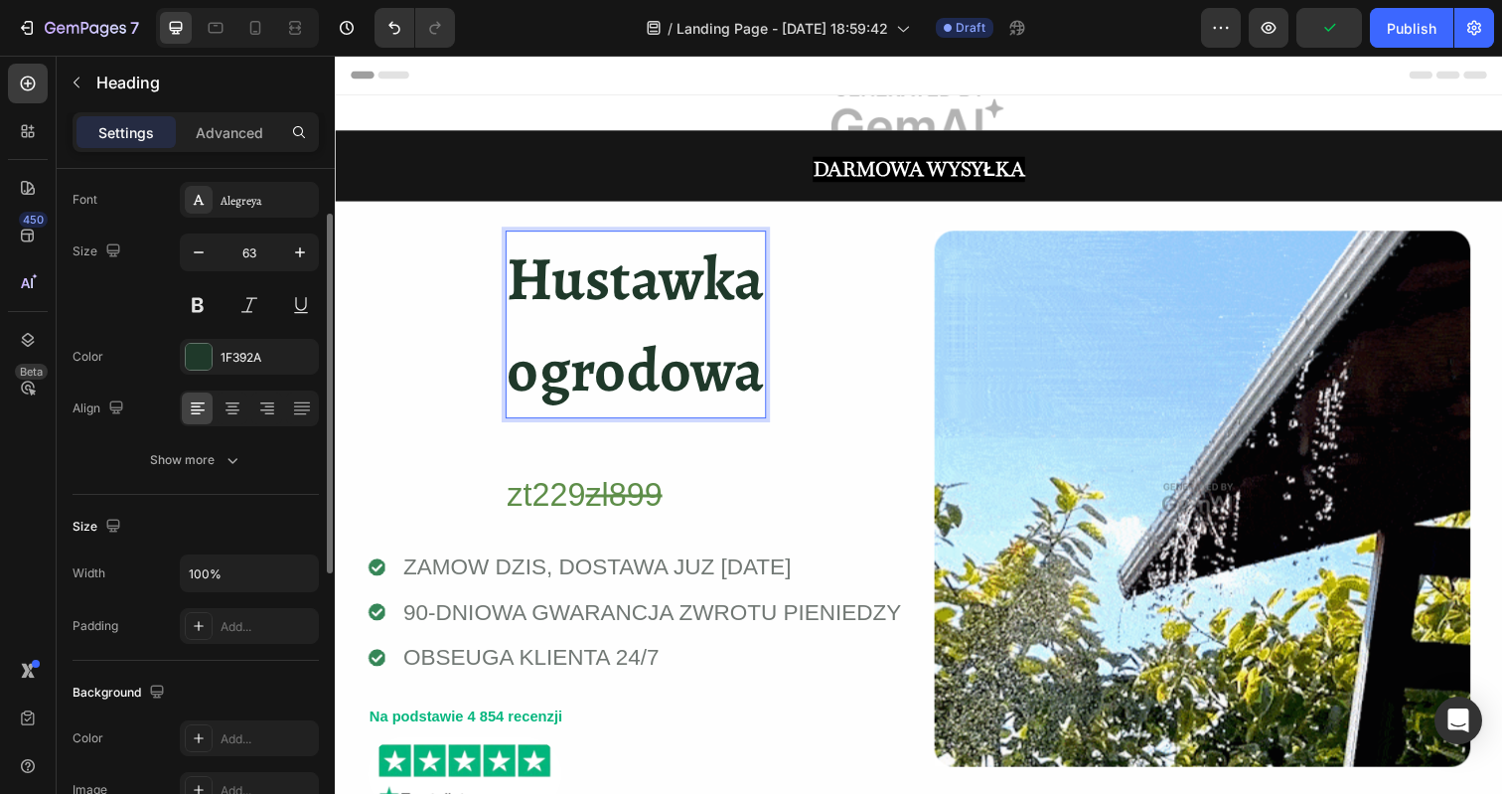
scroll to position [96, 0]
click at [197, 416] on icon at bounding box center [198, 414] width 20 height 20
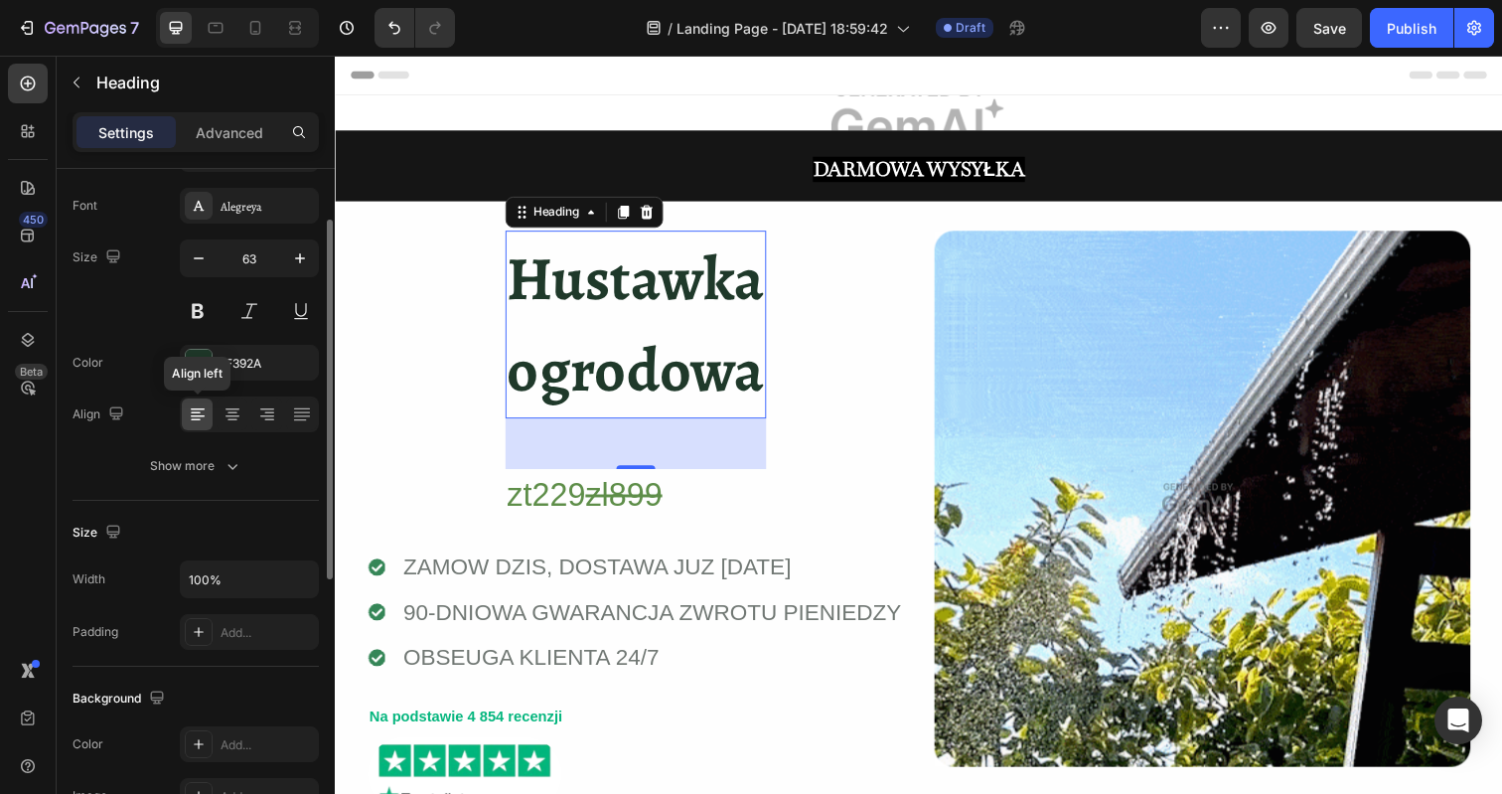
click at [197, 415] on icon at bounding box center [198, 416] width 14 height 2
click at [220, 420] on div at bounding box center [232, 414] width 31 height 32
click at [196, 424] on div at bounding box center [197, 414] width 31 height 32
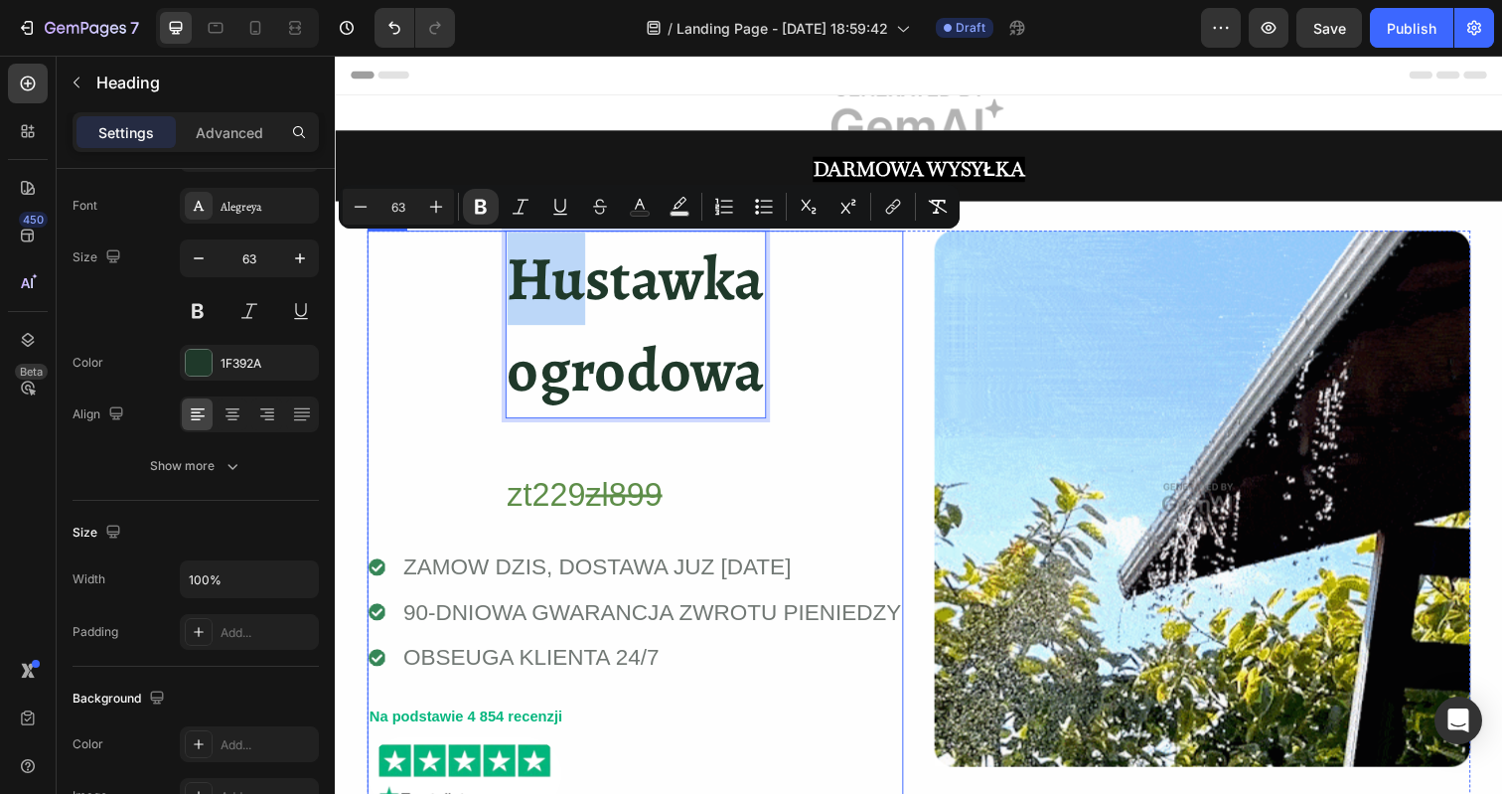
drag, startPoint x: 580, startPoint y: 311, endPoint x: 440, endPoint y: 309, distance: 140.1
click at [440, 309] on div "Hustawka ogrodowa Heading 52 zt229 zl899 Heading Row Icon ZAMOW DZIS, DOSTAWA J…" at bounding box center [641, 582] width 547 height 697
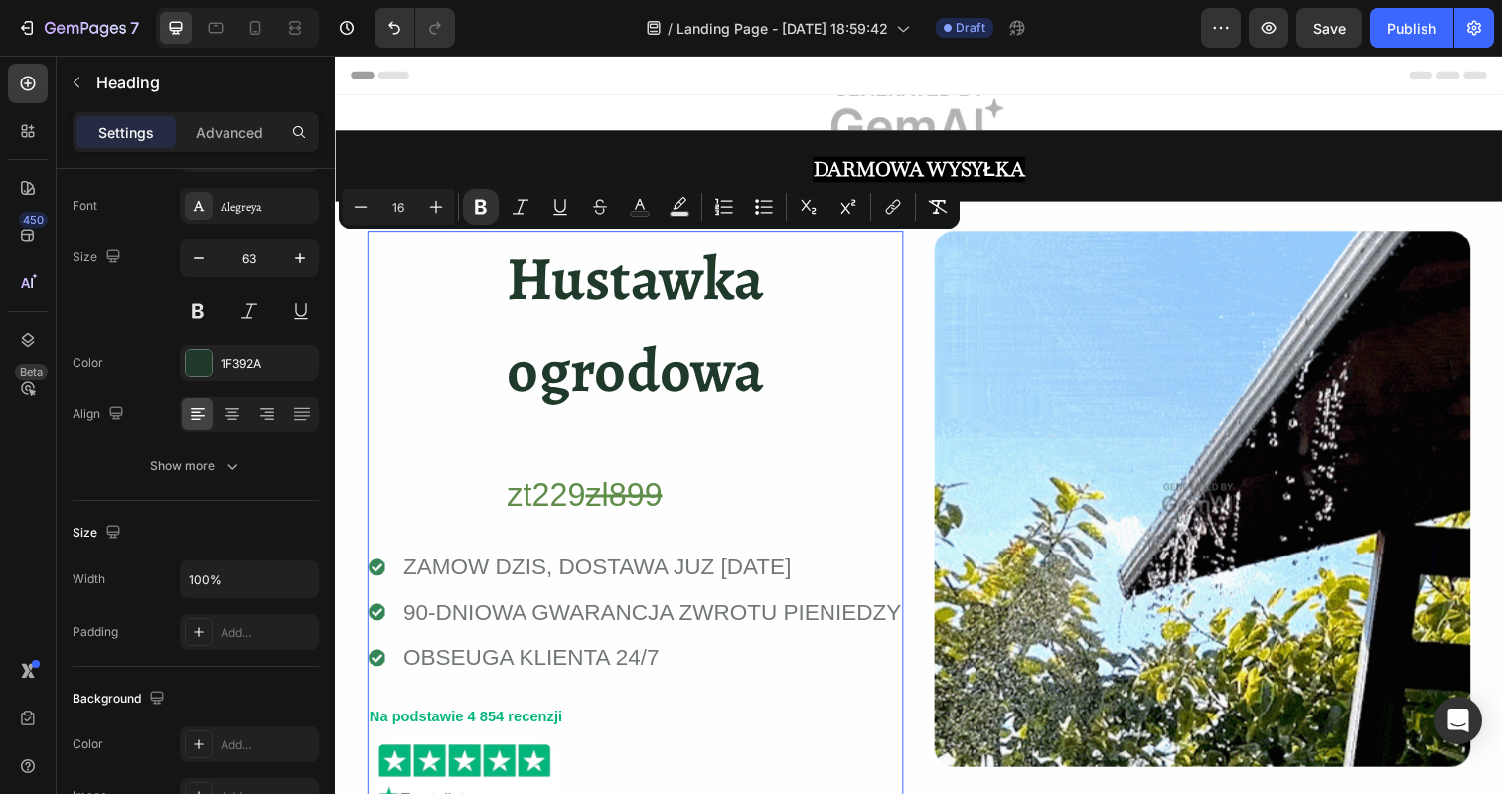
click at [442, 328] on div "⁠⁠⁠⁠⁠⁠⁠ Hustawka ogrodowa Heading zt229 zl899 Heading Row Icon ZAMOW DZIS, DOST…" at bounding box center [641, 582] width 547 height 697
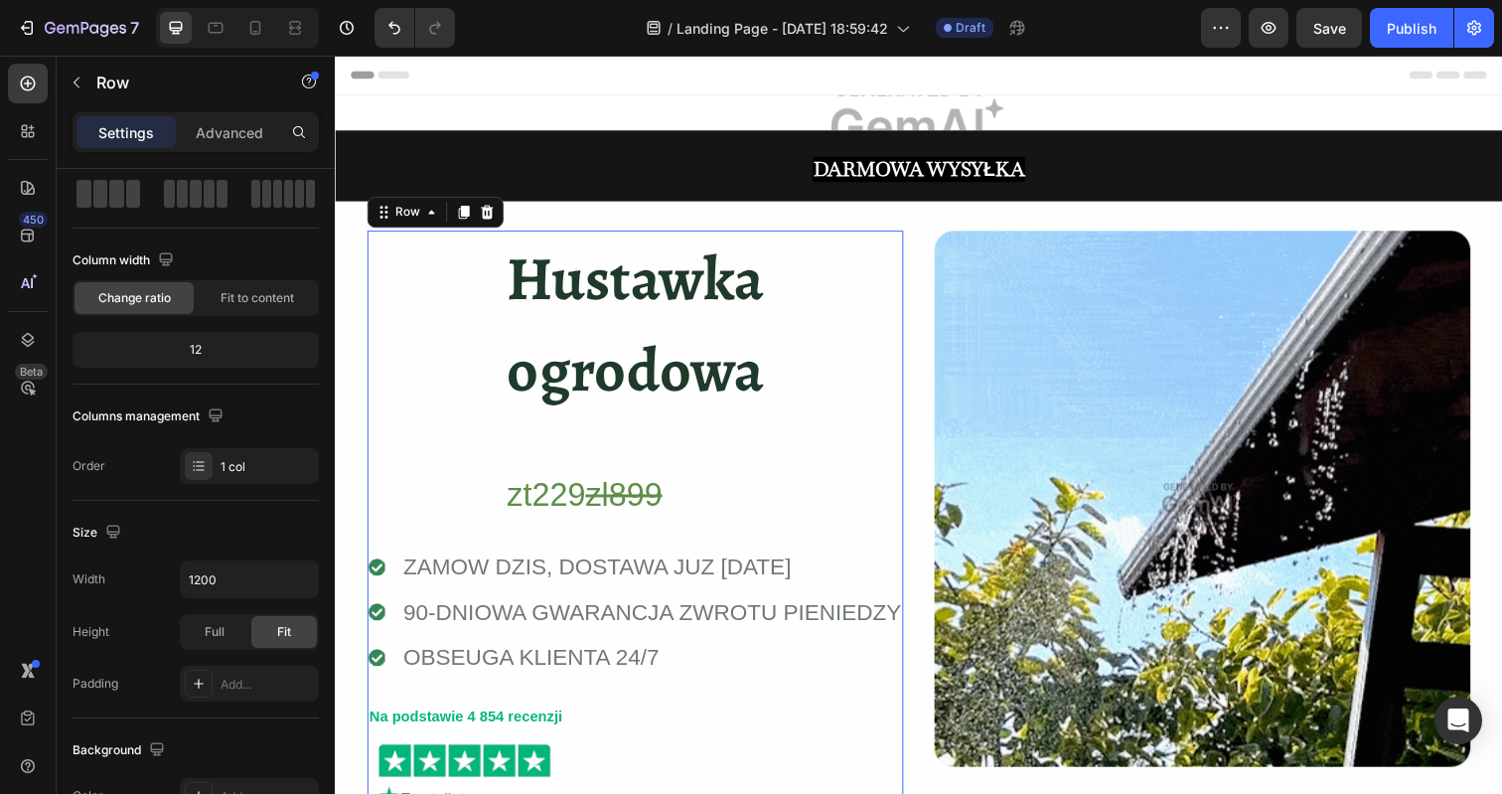
scroll to position [0, 0]
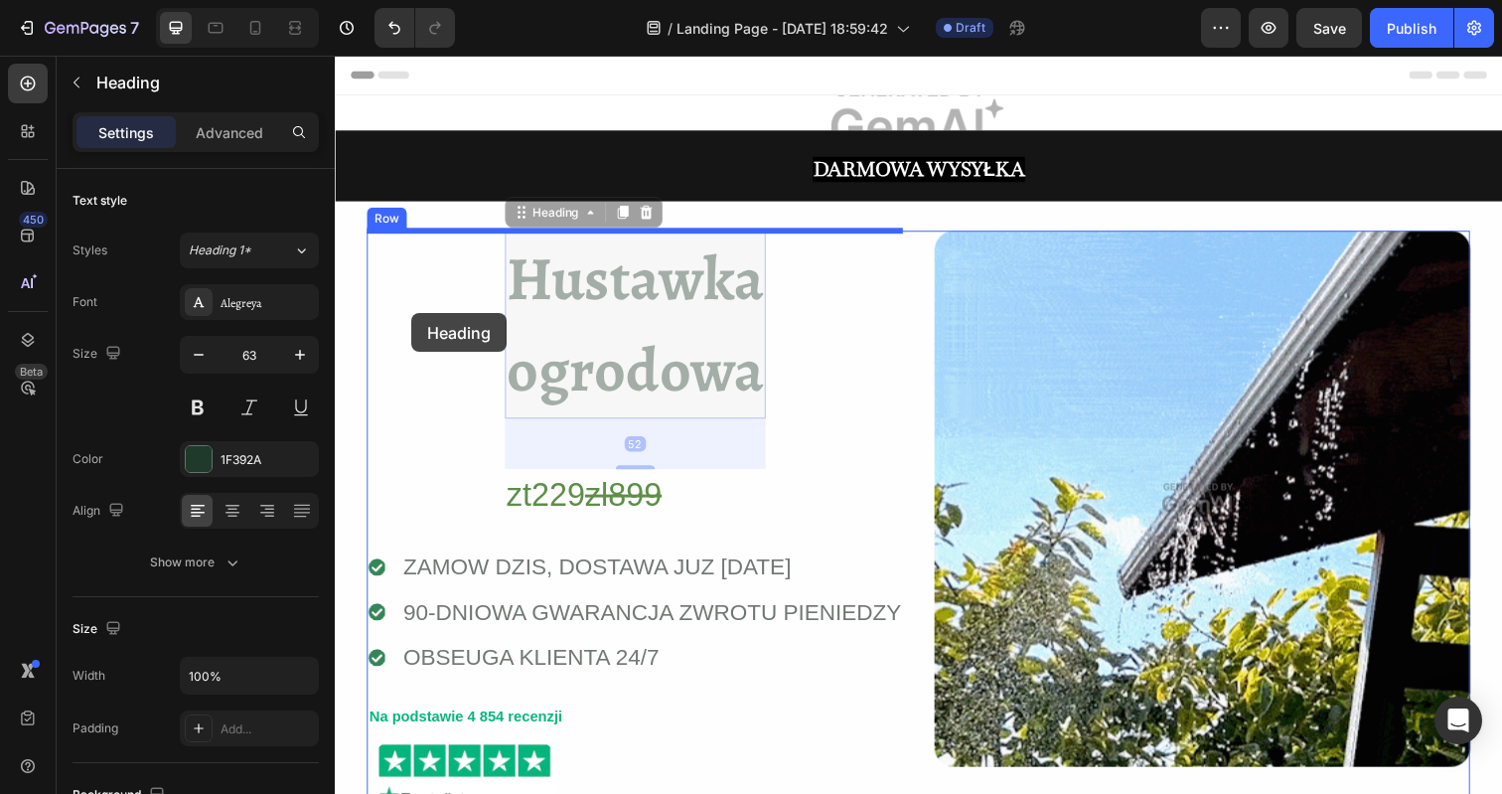
drag, startPoint x: 612, startPoint y: 327, endPoint x: 413, endPoint y: 318, distance: 198.9
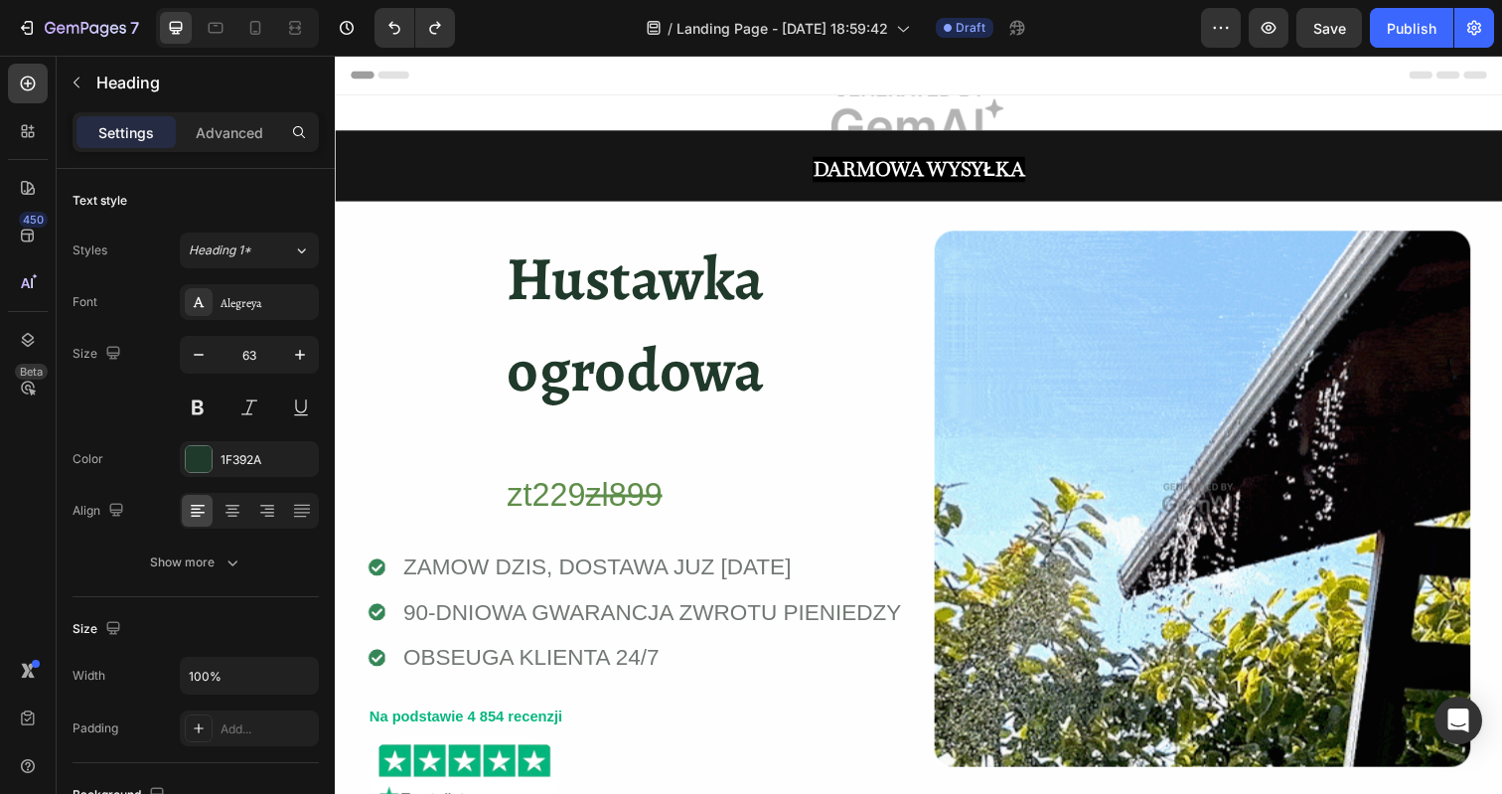
click at [636, 331] on h2 "Hustawka ogrodowa" at bounding box center [642, 330] width 266 height 192
click at [835, 322] on div "Hustawka ogrodowa Heading zt229 zl899 Heading Row Icon ZAMOW DZIS, DOSTAWA JUZ …" at bounding box center [641, 582] width 547 height 697
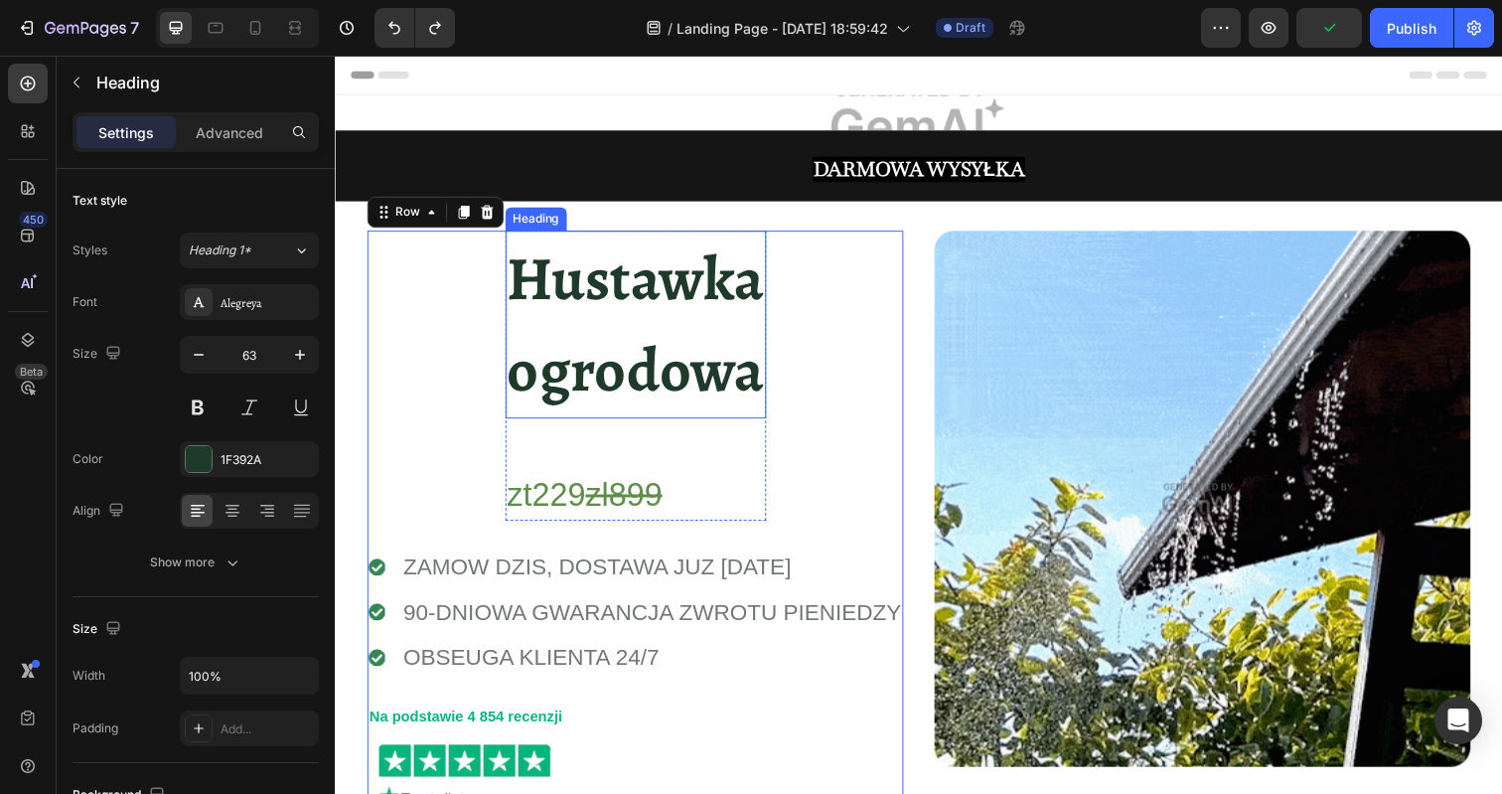
click at [556, 368] on strong "ogrodowa" at bounding box center [642, 376] width 262 height 85
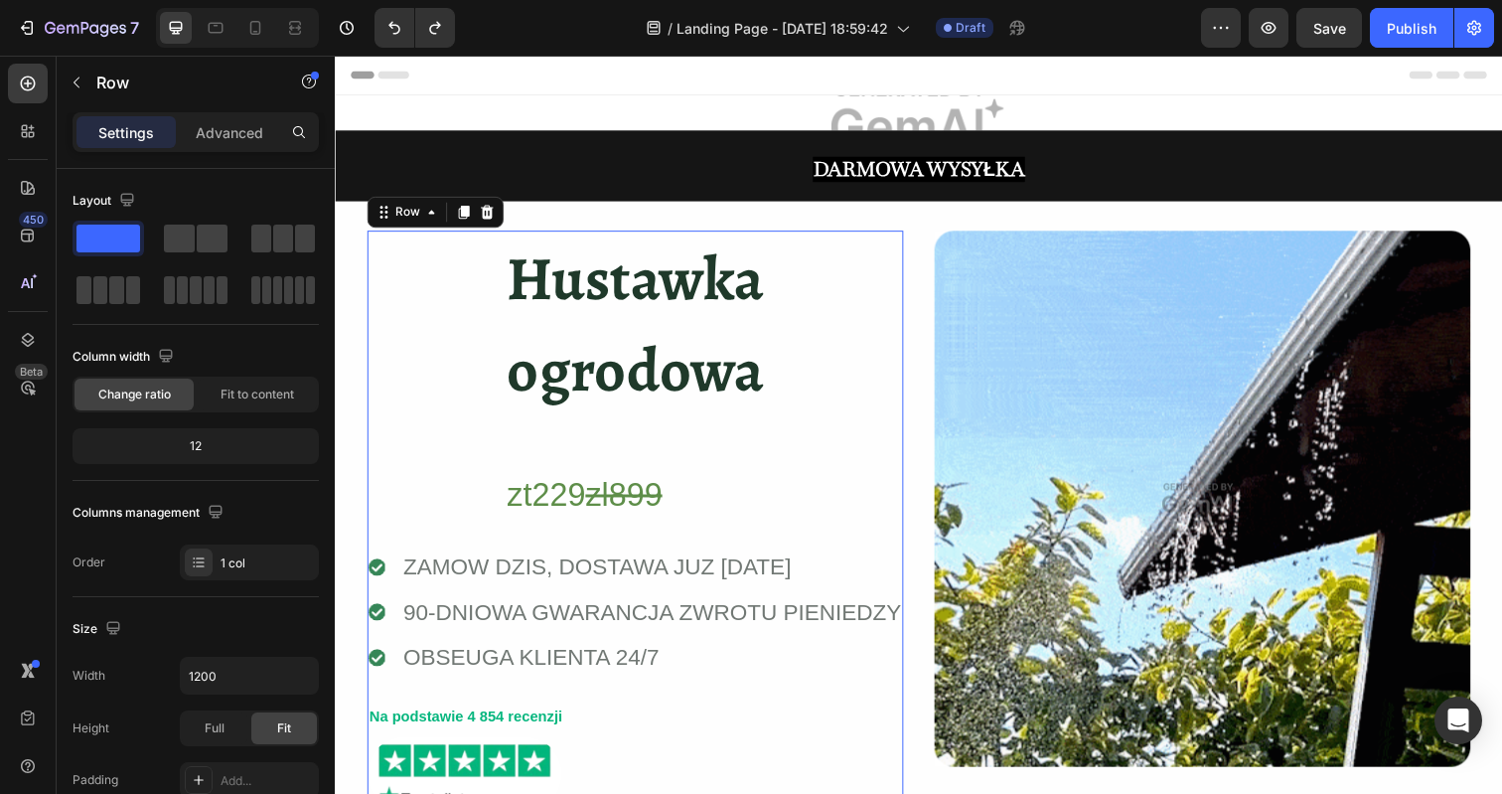
click at [866, 419] on div "⁠⁠⁠⁠⁠⁠⁠ Hustawka ogrodowa Heading zt229 zl899 Heading Row Icon ZAMOW DZIS, DOST…" at bounding box center [641, 582] width 547 height 697
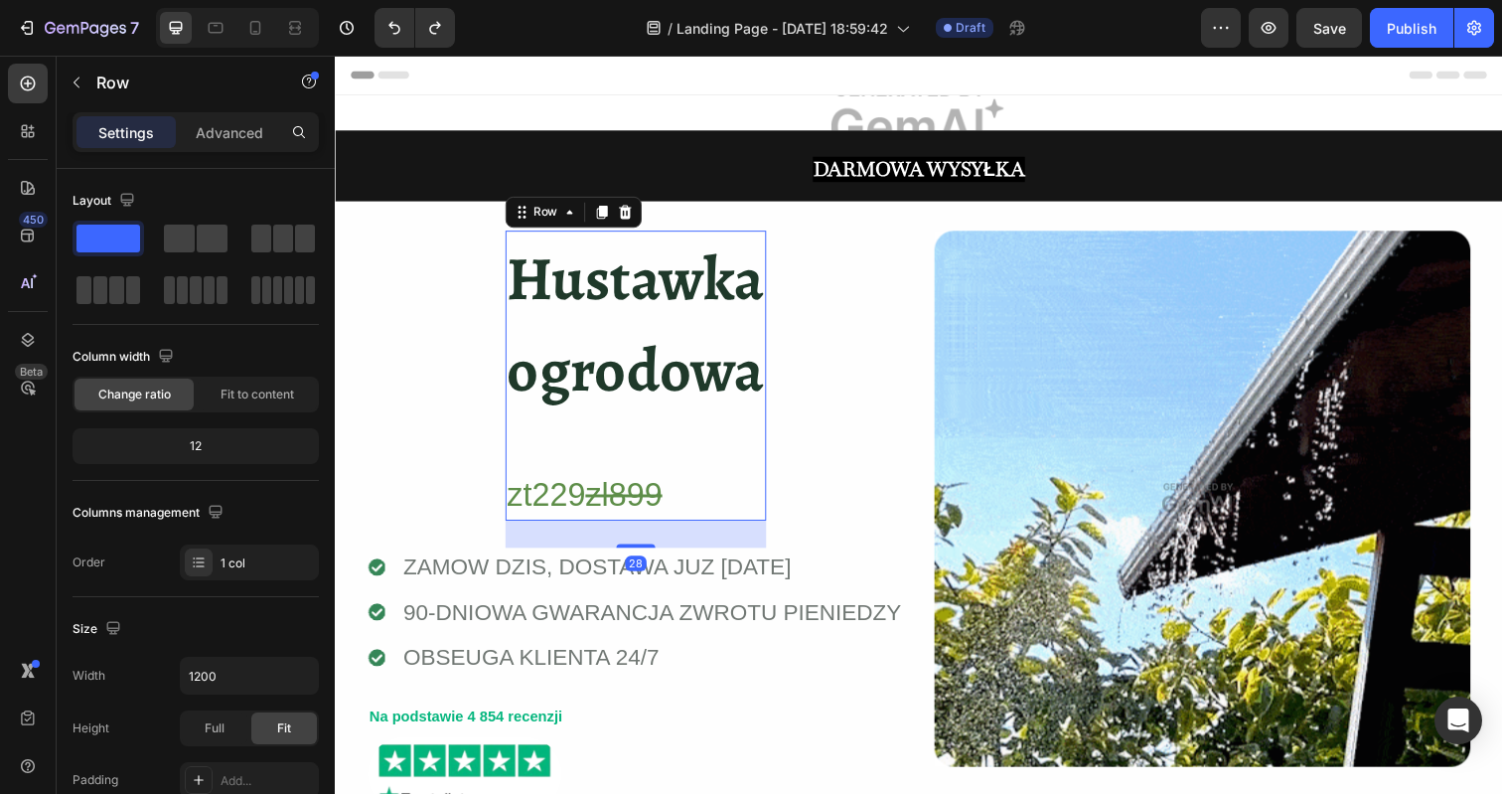
click at [761, 441] on div "⁠⁠⁠⁠⁠⁠⁠ Hustawka ogrodowa Heading zt229 zl899 Heading" at bounding box center [642, 382] width 266 height 297
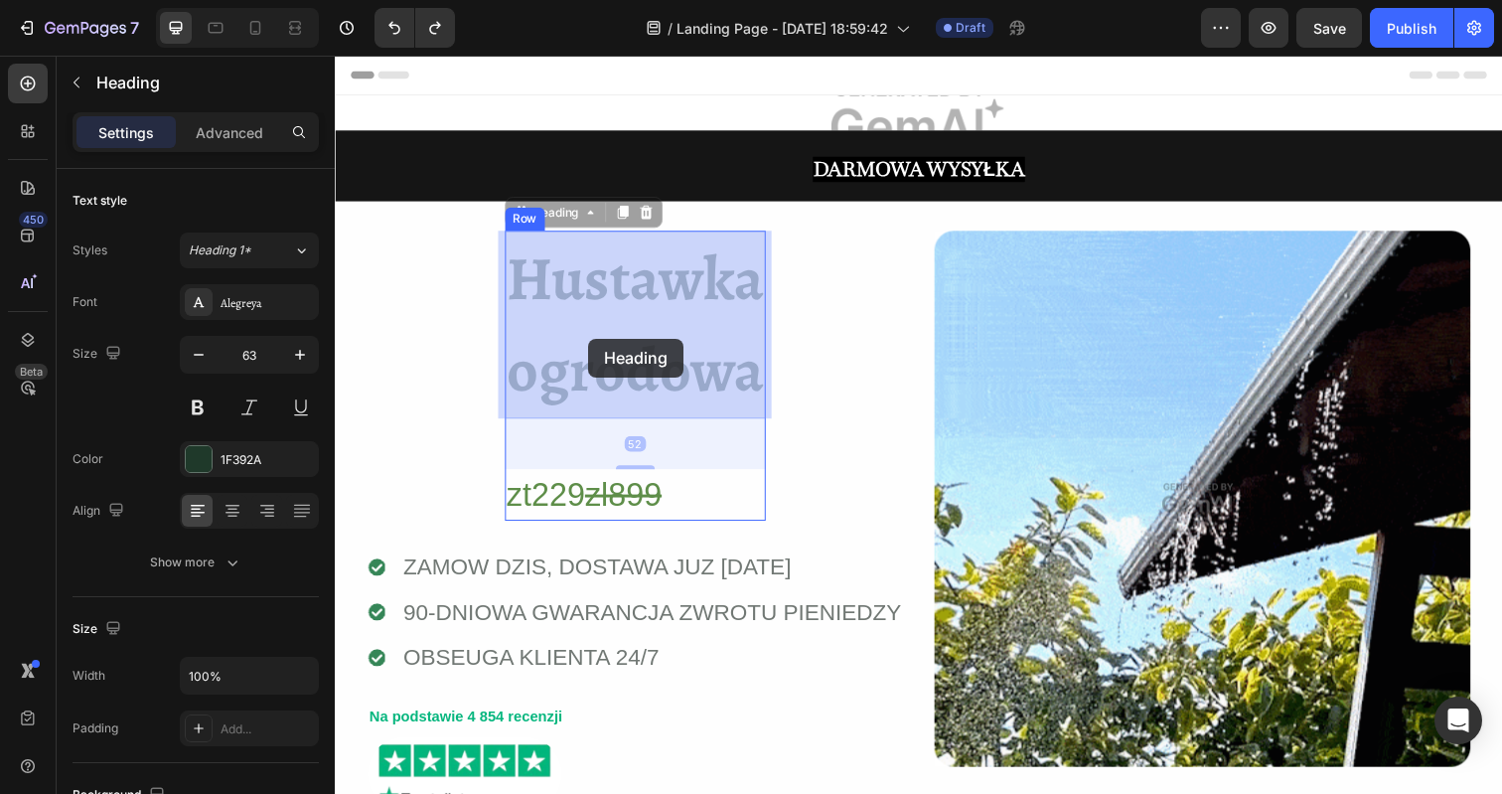
drag, startPoint x: 671, startPoint y: 354, endPoint x: 593, endPoint y: 345, distance: 79.0
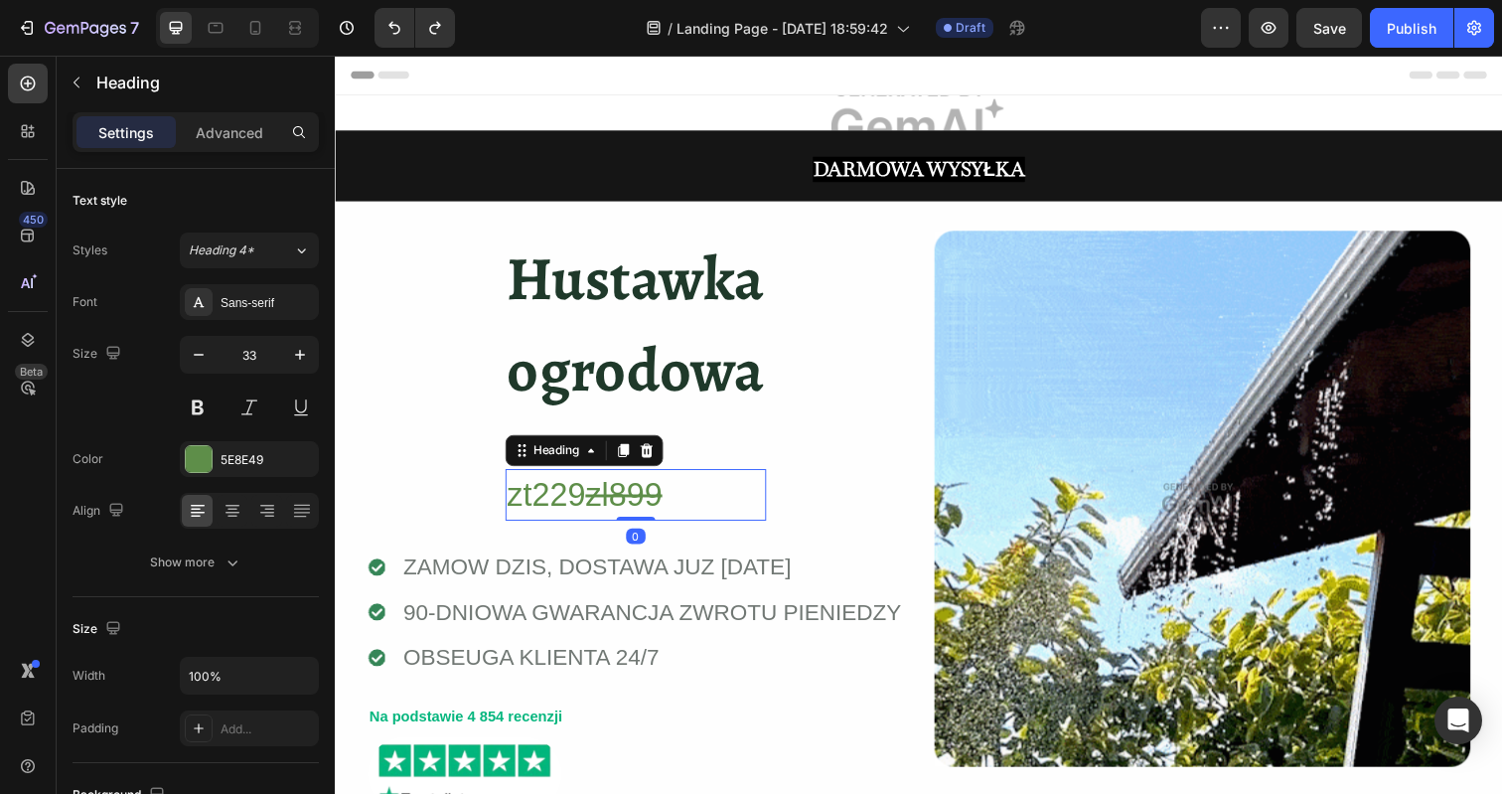
click at [760, 495] on p "zt229 zl899" at bounding box center [642, 505] width 262 height 50
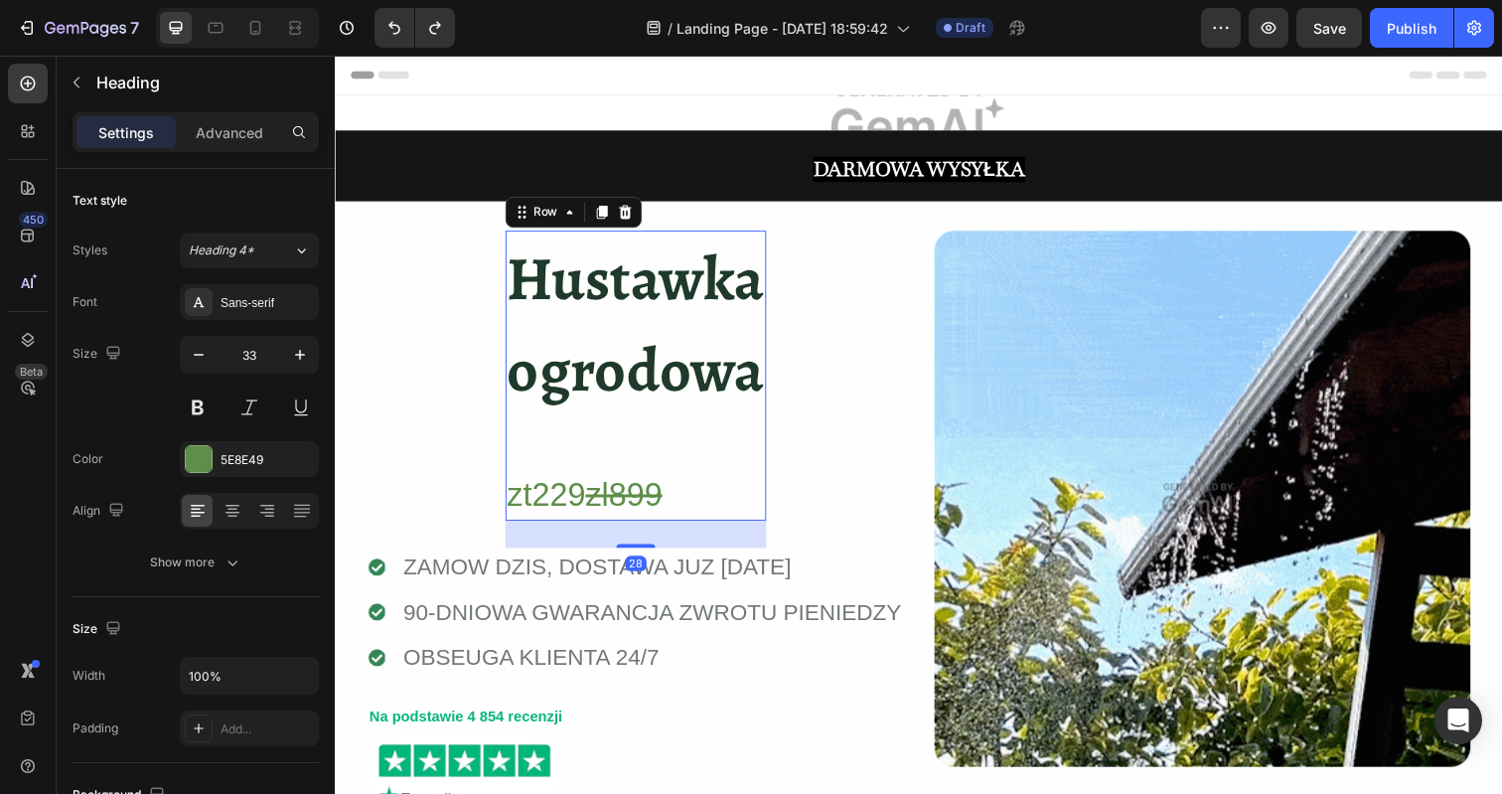
click at [762, 448] on div "⁠⁠⁠⁠⁠⁠⁠ Hustawka ogrodowa Heading zt229 zl899 Heading" at bounding box center [642, 382] width 266 height 297
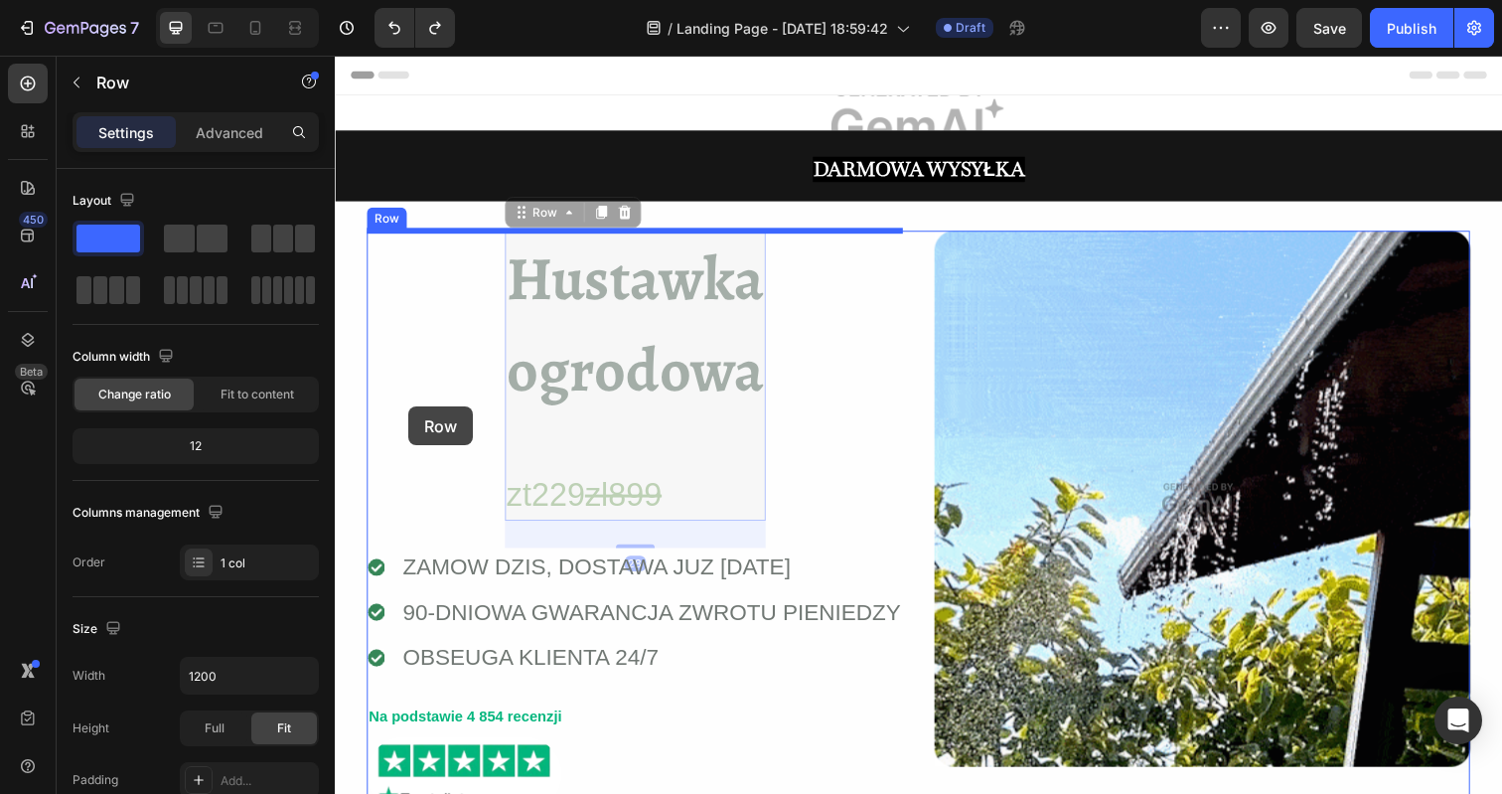
drag, startPoint x: 762, startPoint y: 448, endPoint x: 410, endPoint y: 414, distance: 353.2
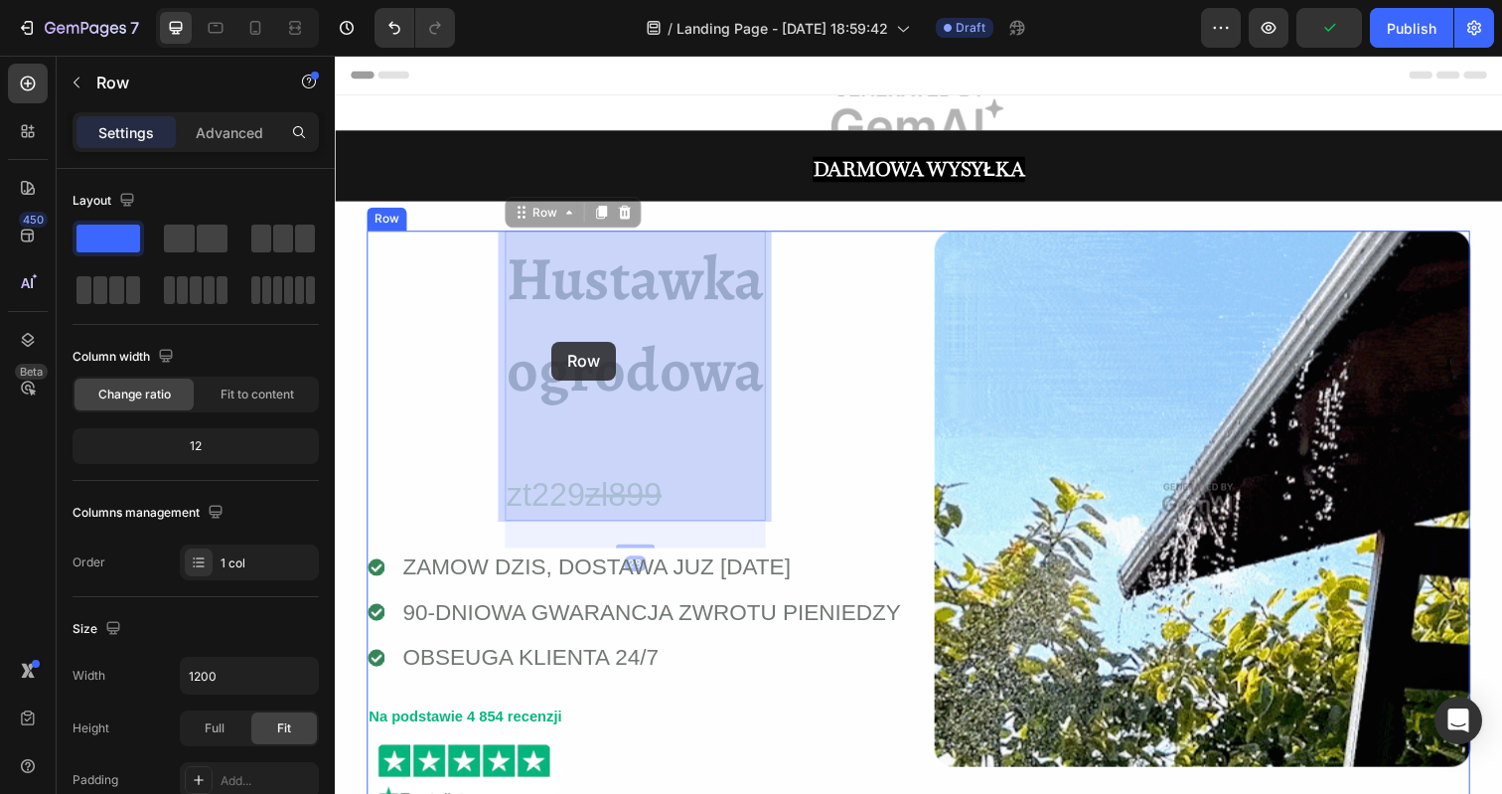
drag, startPoint x: 759, startPoint y: 457, endPoint x: 556, endPoint y: 348, distance: 230.2
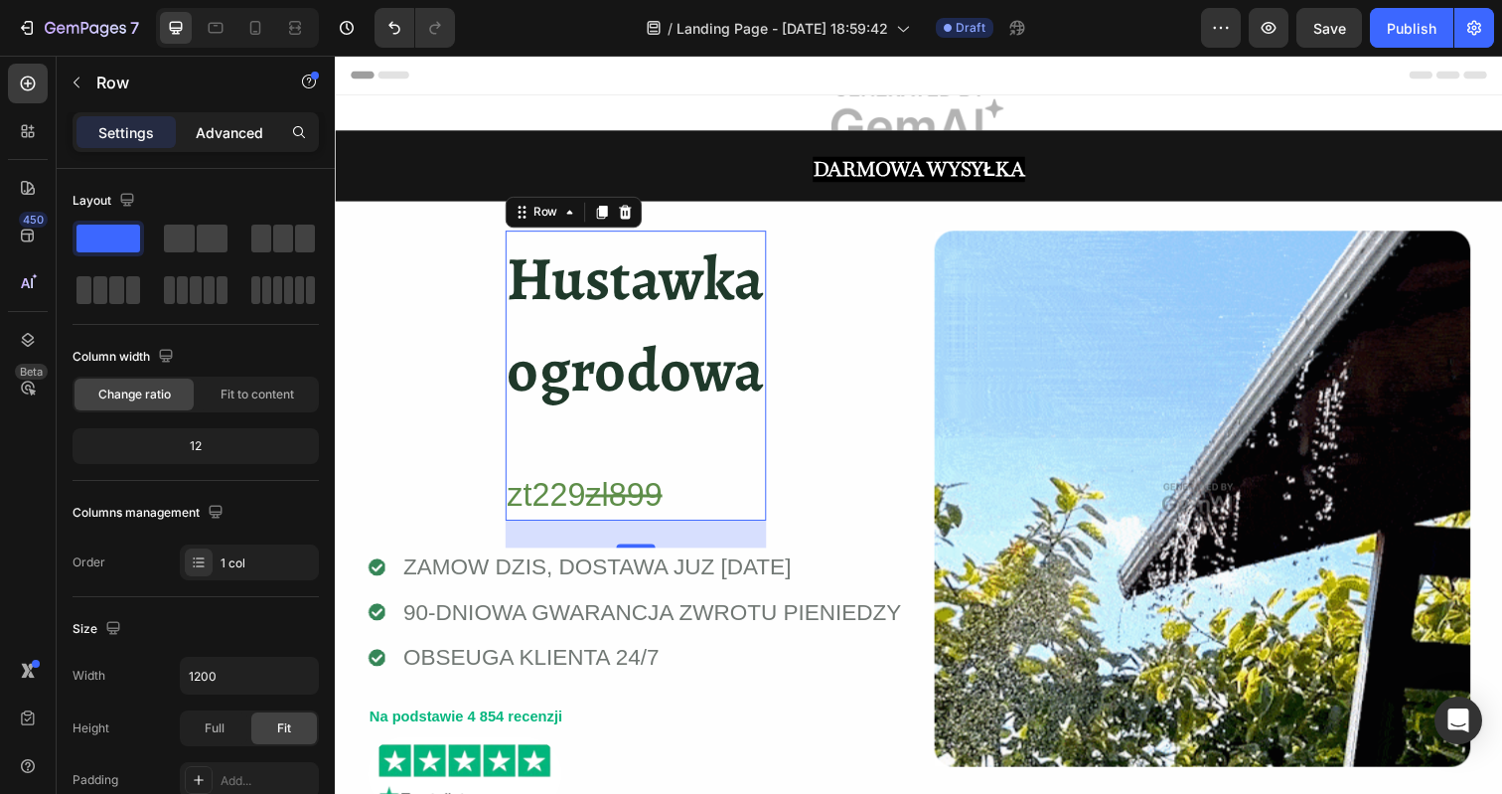
click at [216, 140] on p "Advanced" at bounding box center [230, 132] width 68 height 21
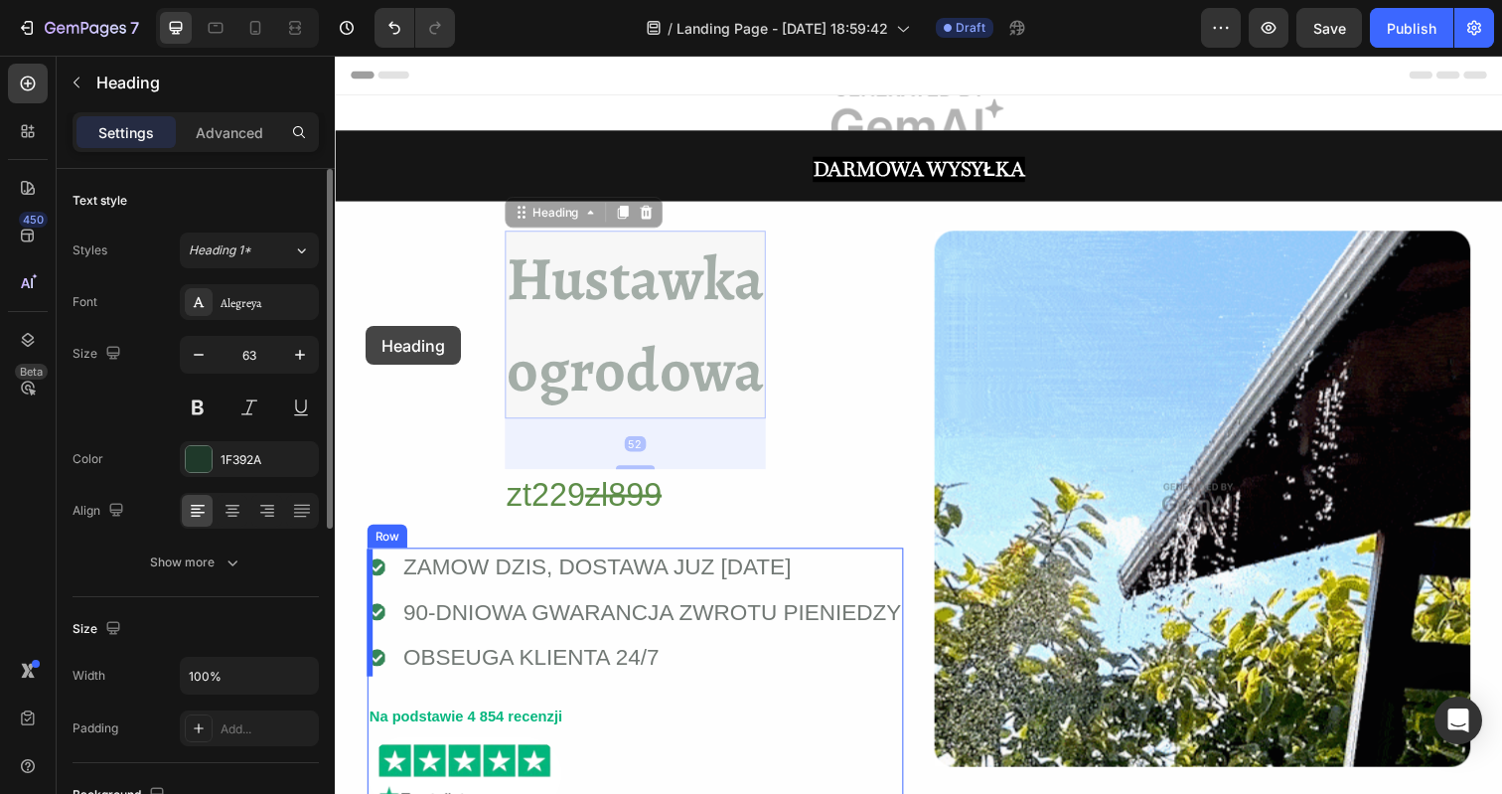
drag, startPoint x: 751, startPoint y: 336, endPoint x: 367, endPoint y: 332, distance: 384.4
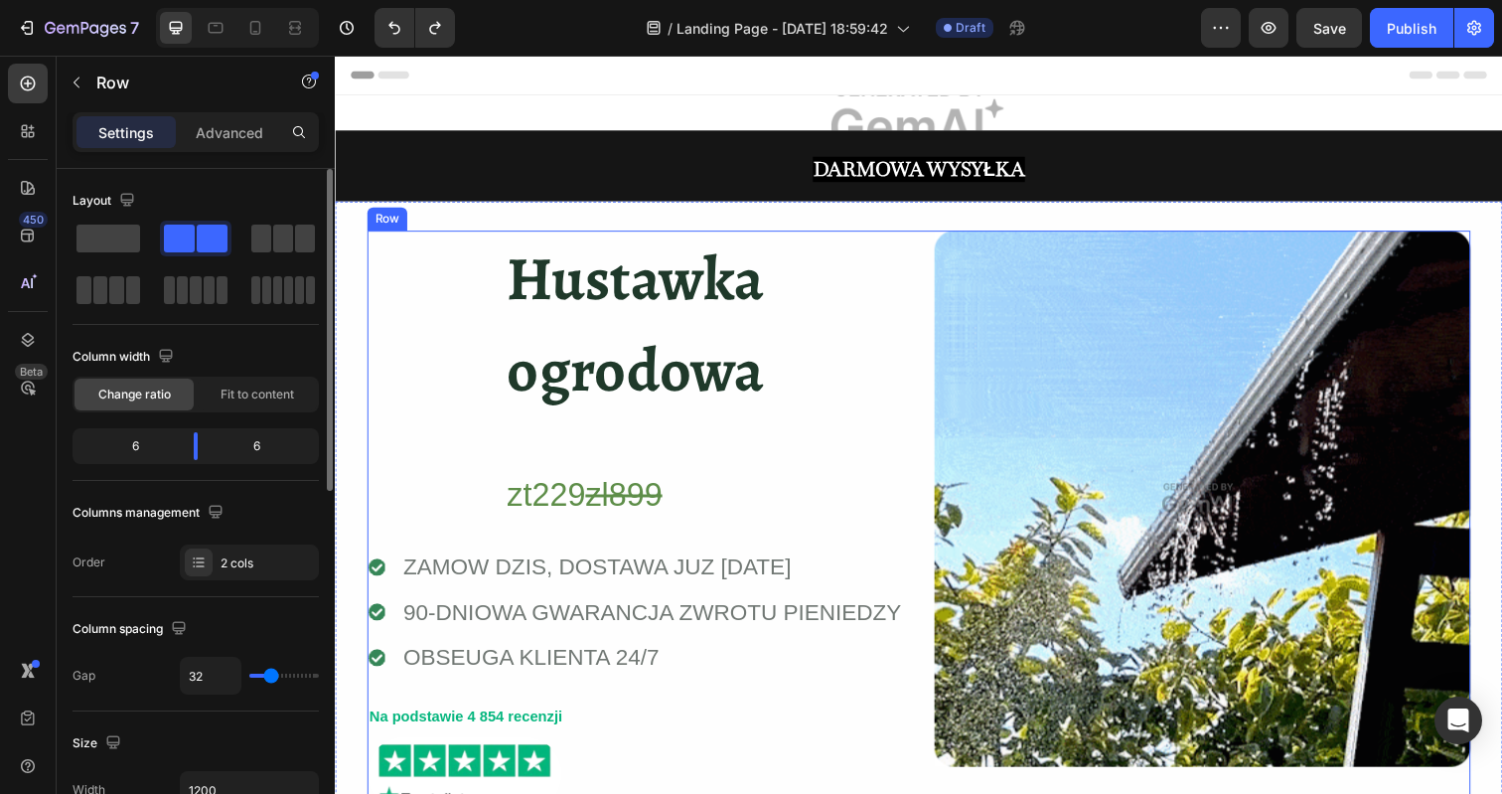
click at [862, 331] on div "Hustawka ogrodowa Heading zt229 zl899 Heading Row Icon ZAMOW DZIS, DOSTAWA JUZ …" at bounding box center [641, 582] width 547 height 697
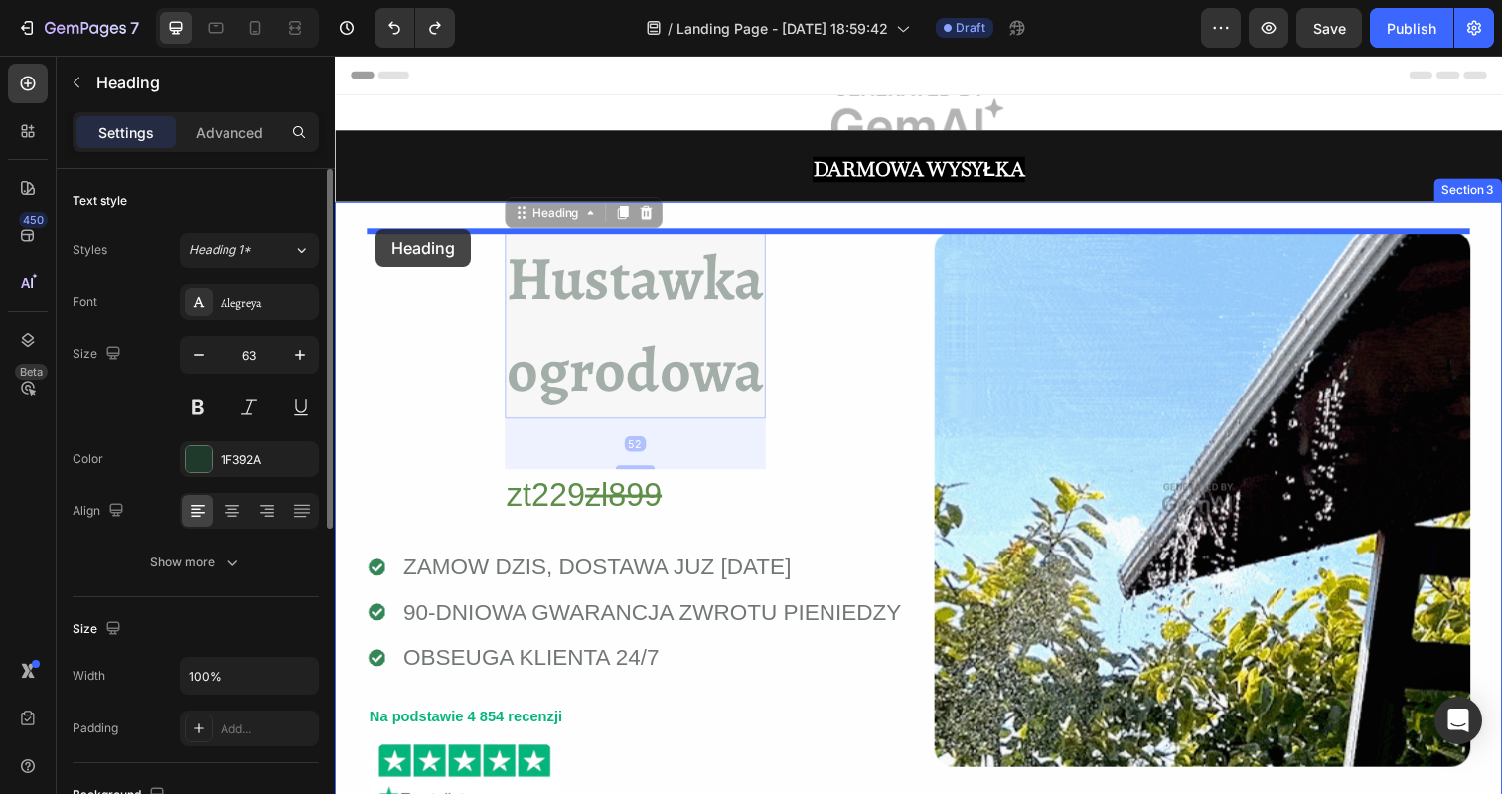
drag, startPoint x: 644, startPoint y: 371, endPoint x: 376, endPoint y: 232, distance: 300.8
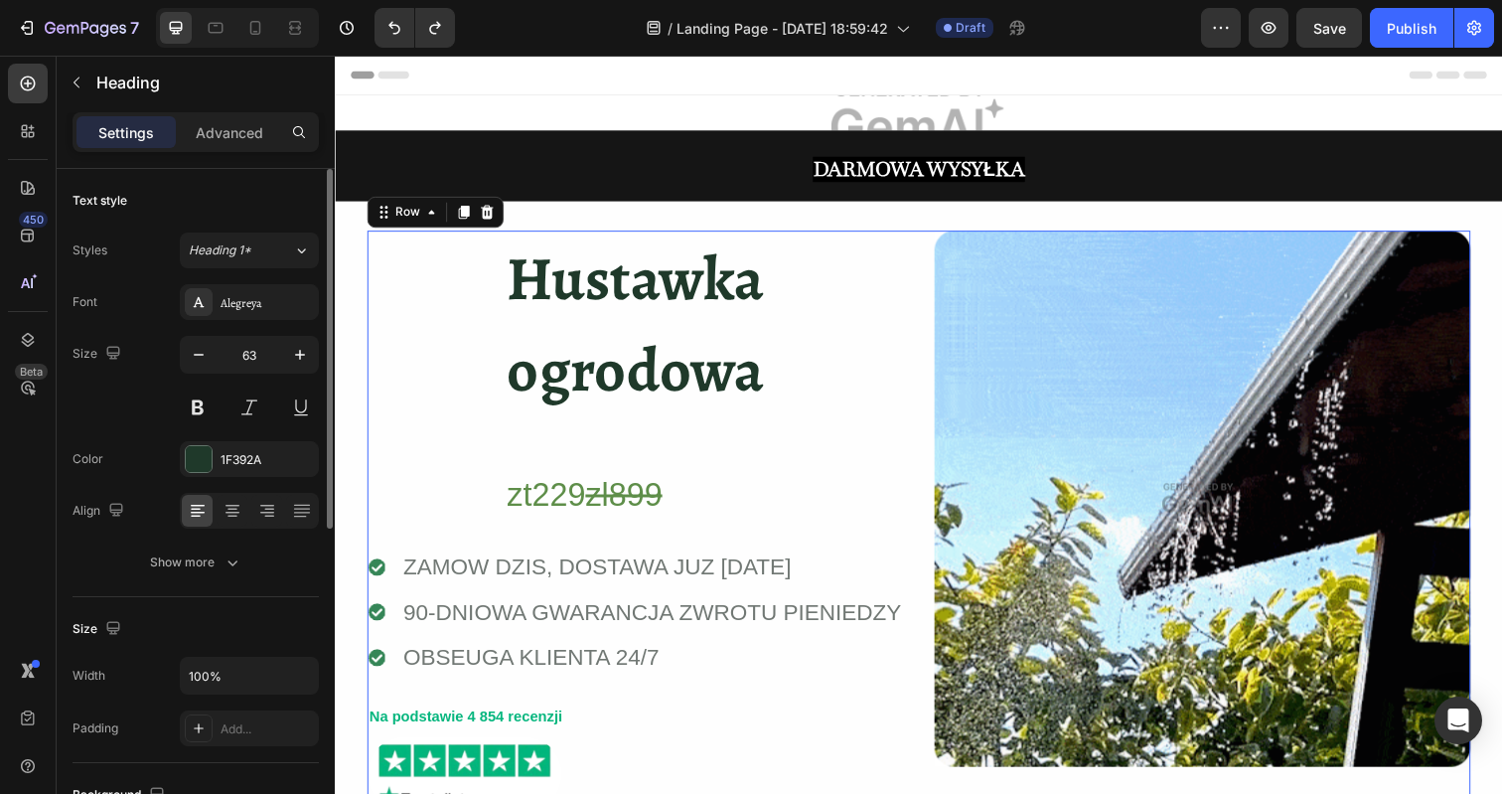
click at [832, 336] on div "⁠⁠⁠⁠⁠⁠⁠ Hustawka ogrodowa Heading zt229 zl899 Heading Row Icon ZAMOW DZIS, DOST…" at bounding box center [641, 582] width 547 height 697
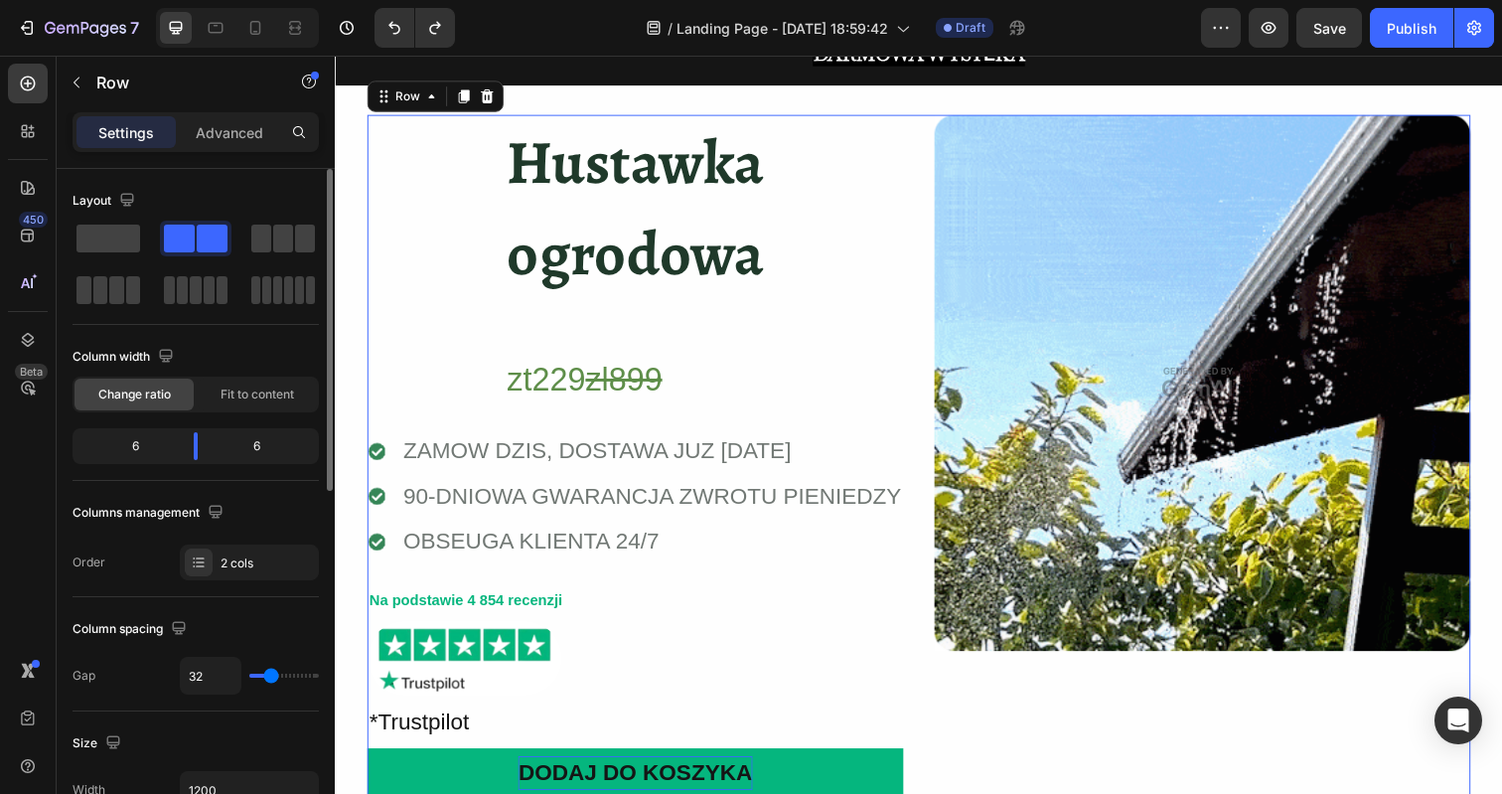
scroll to position [131, 0]
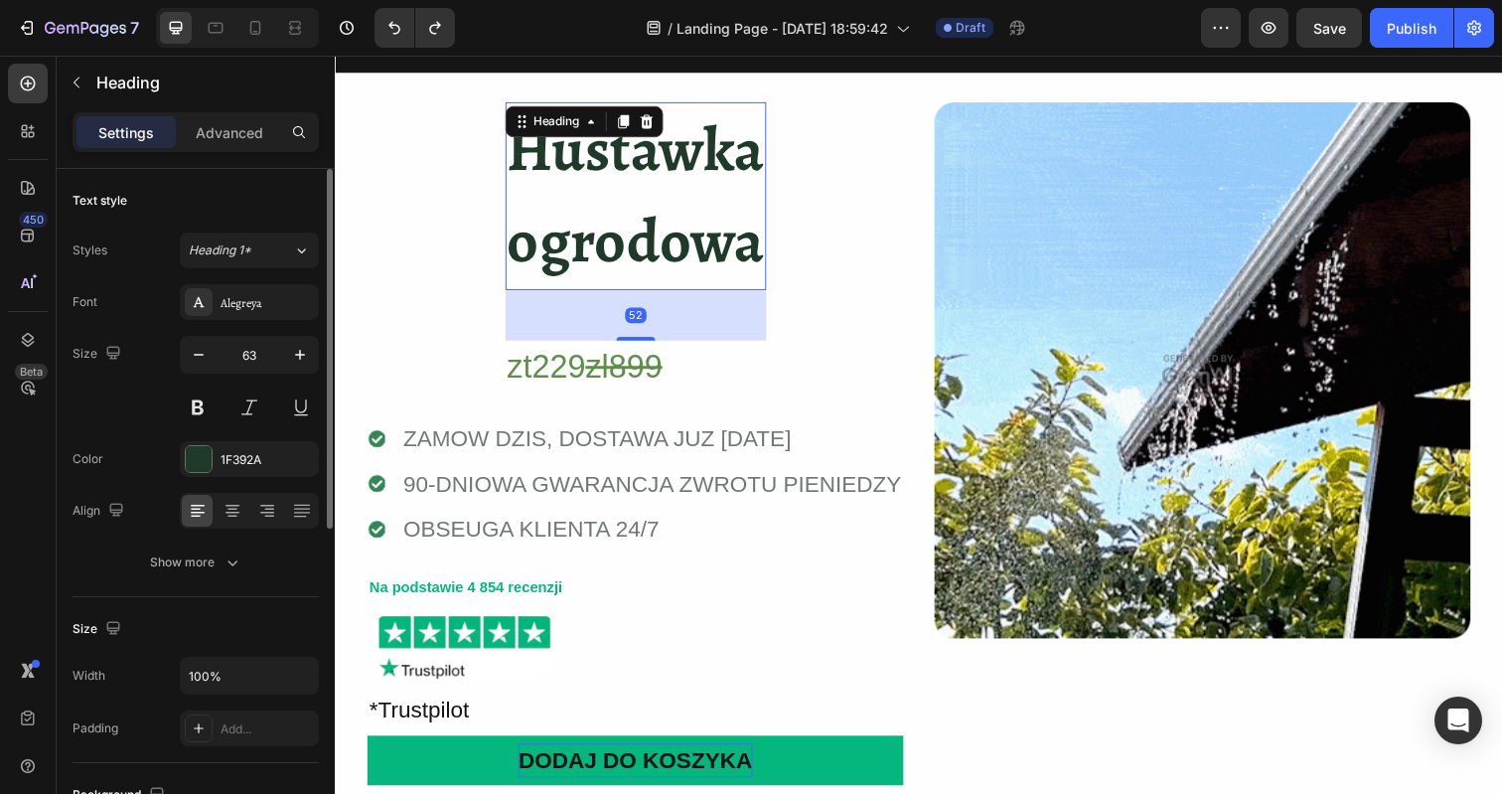
click at [685, 217] on strong "ogrodowa" at bounding box center [642, 245] width 262 height 85
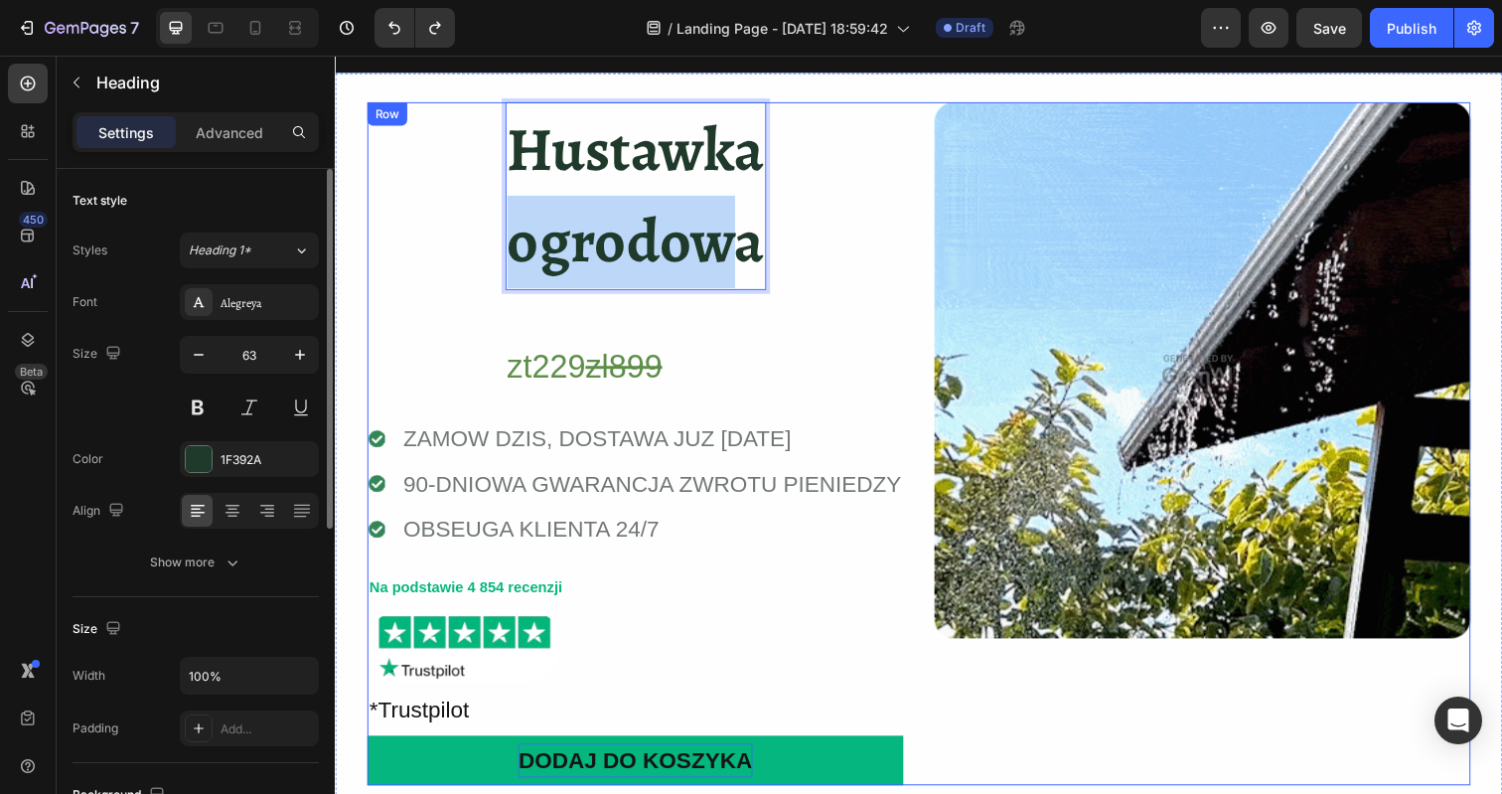
drag, startPoint x: 743, startPoint y: 237, endPoint x: 492, endPoint y: 223, distance: 251.7
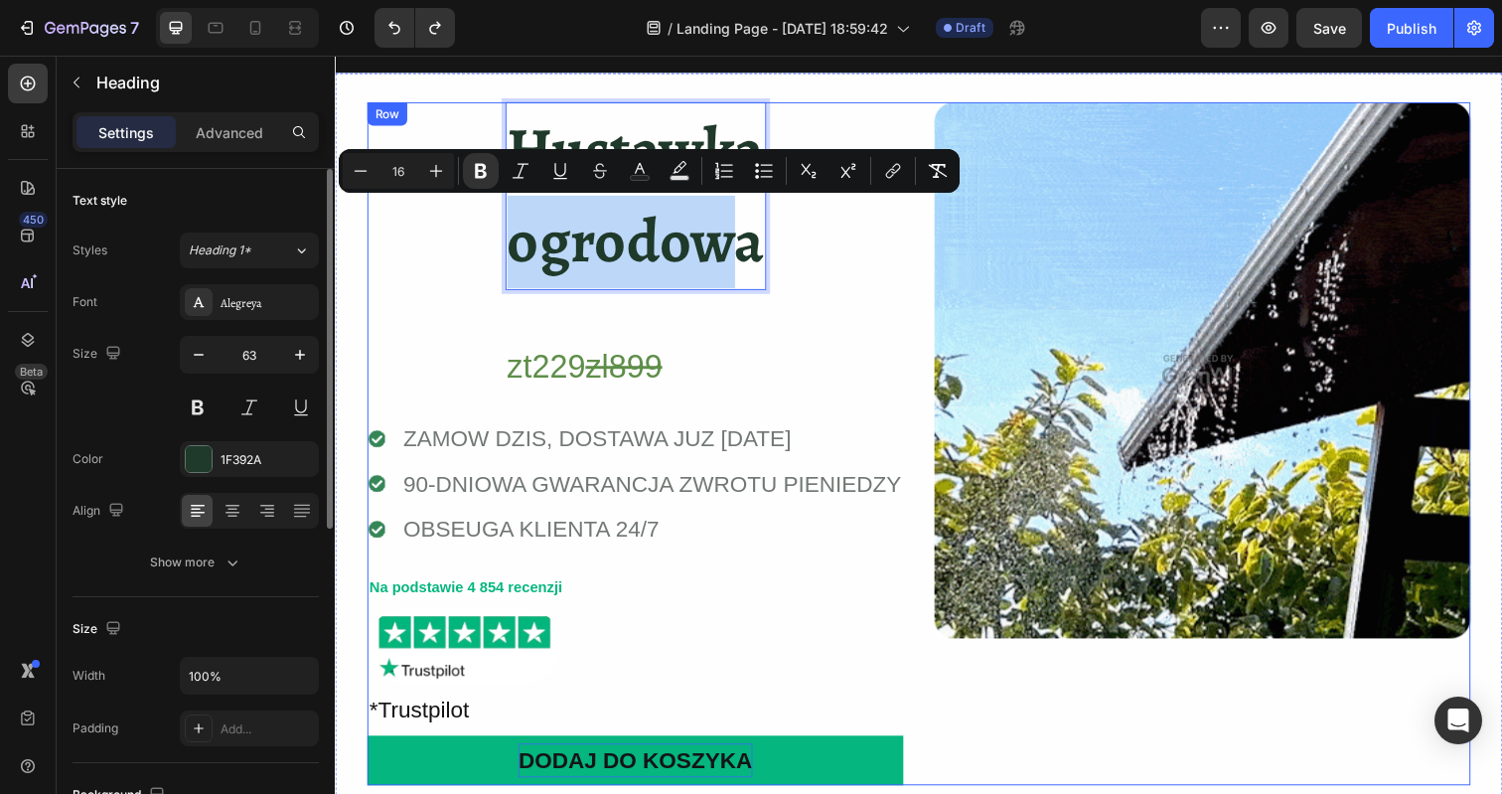
click at [847, 248] on div "Hustawka ogrodowa Heading 52 zt229 zl899 Heading Row Icon ZAMOW DZIS, DOSTAWA J…" at bounding box center [641, 451] width 547 height 697
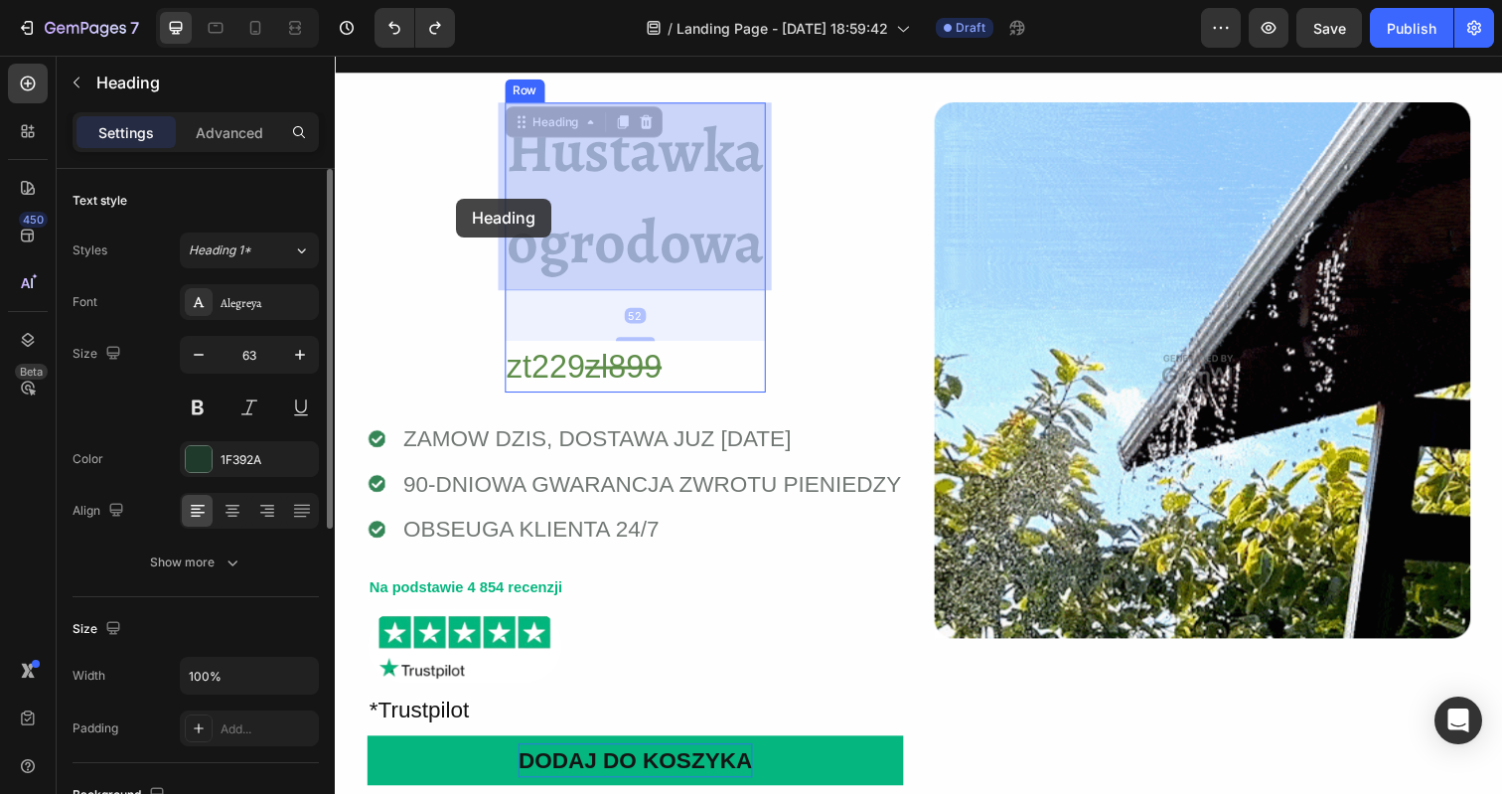
drag, startPoint x: 635, startPoint y: 204, endPoint x: 459, endPoint y: 202, distance: 175.8
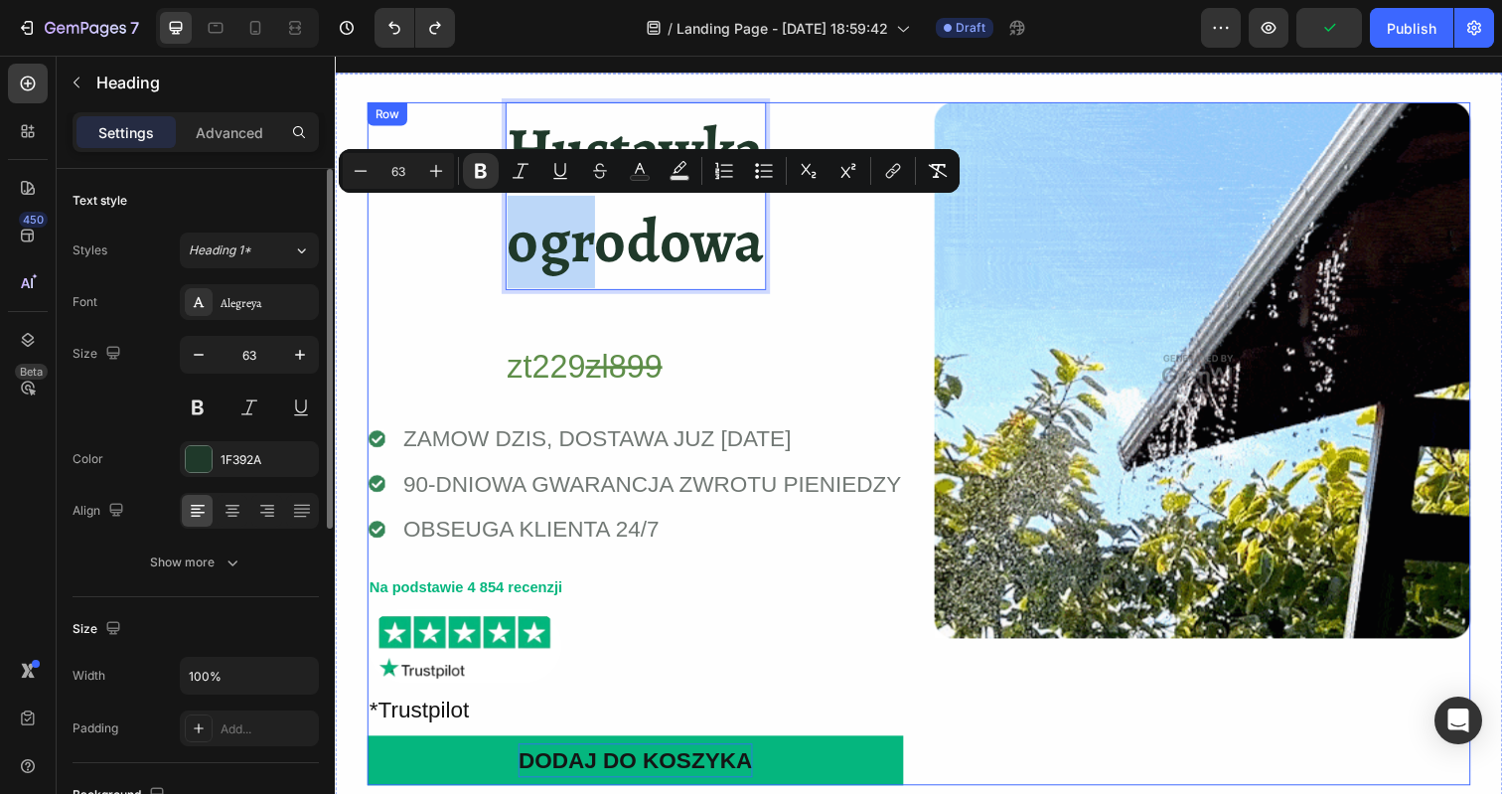
drag, startPoint x: 600, startPoint y: 203, endPoint x: 385, endPoint y: 200, distance: 214.6
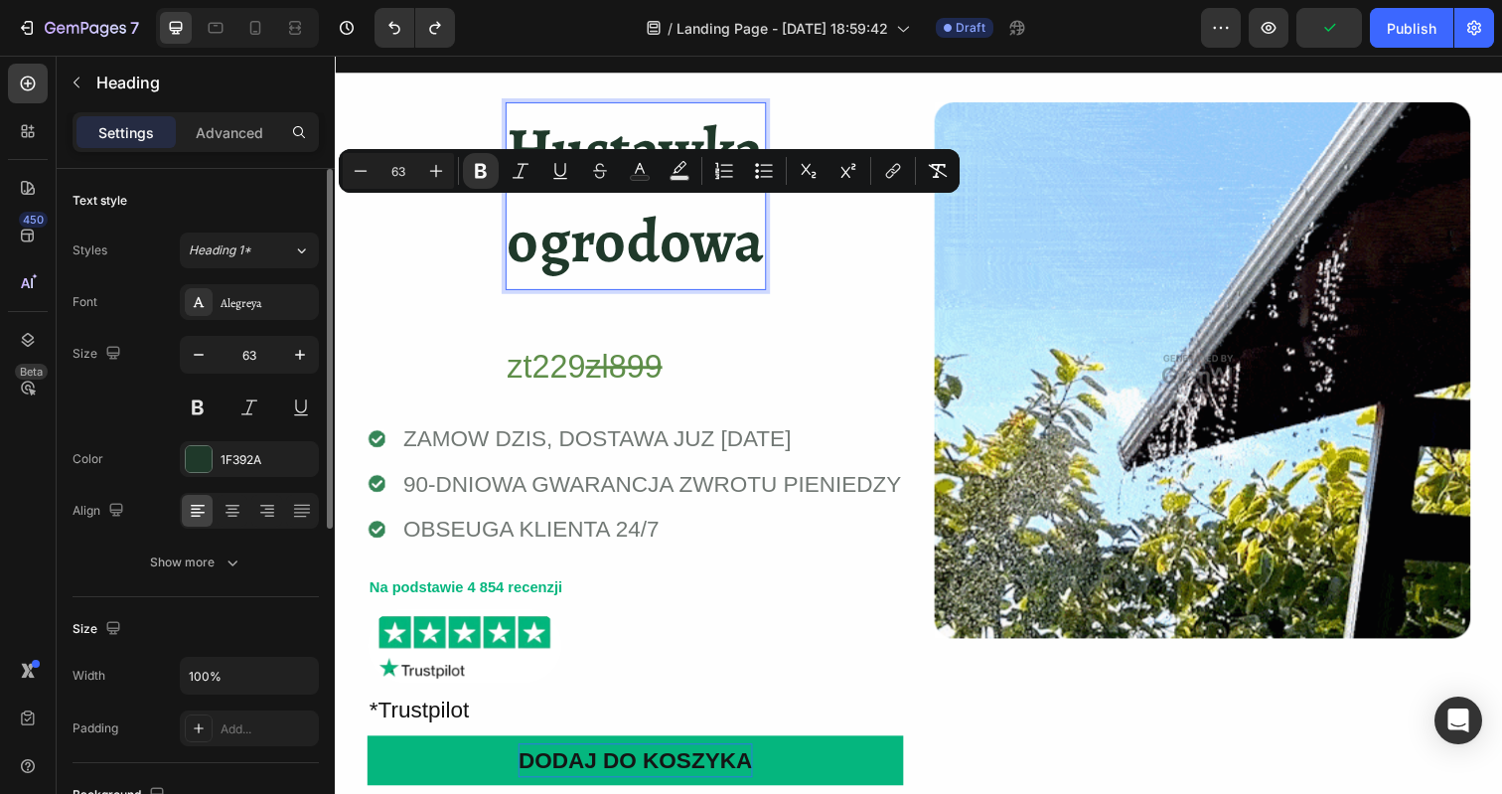
click at [659, 229] on strong "ogrodowa" at bounding box center [642, 245] width 262 height 85
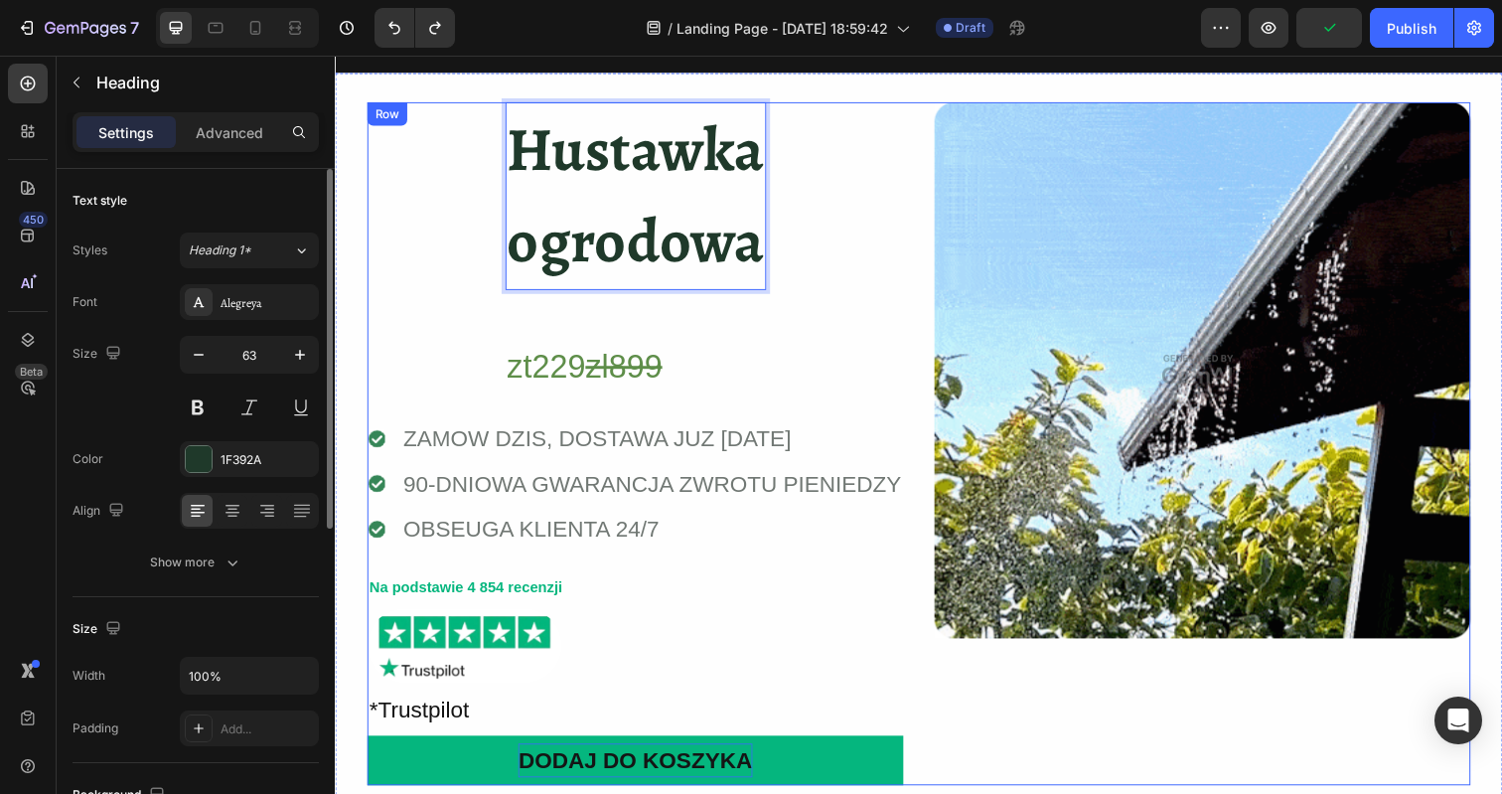
click at [845, 290] on div "Hustawka ogrodowa Heading 52 zt229 zl899 Heading Row Icon ZAMOW DZIS, DOSTAWA J…" at bounding box center [641, 451] width 547 height 697
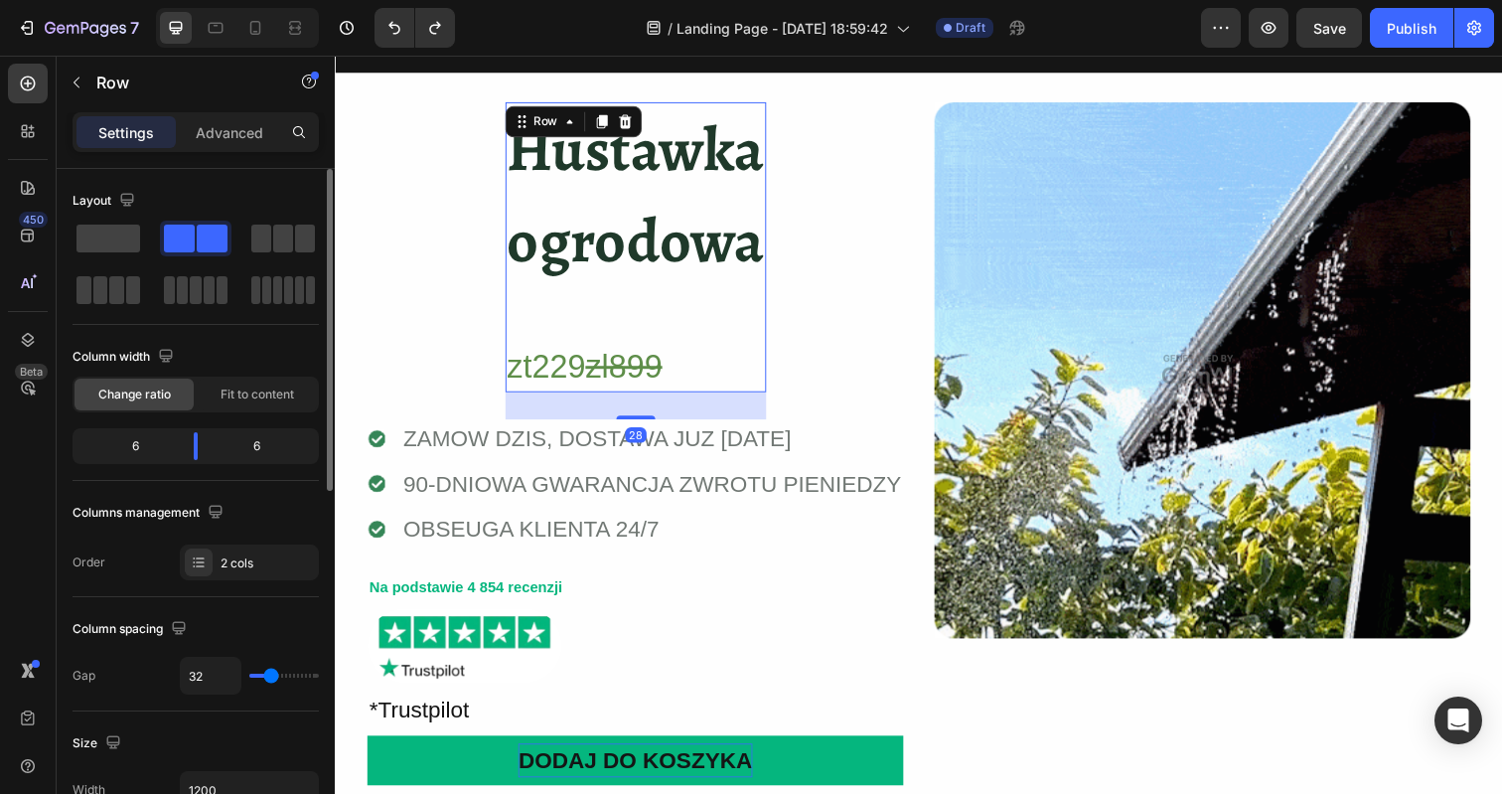
click at [627, 299] on div "Hustawka ogrodowa Heading zt229 zl899 Heading" at bounding box center [642, 251] width 266 height 297
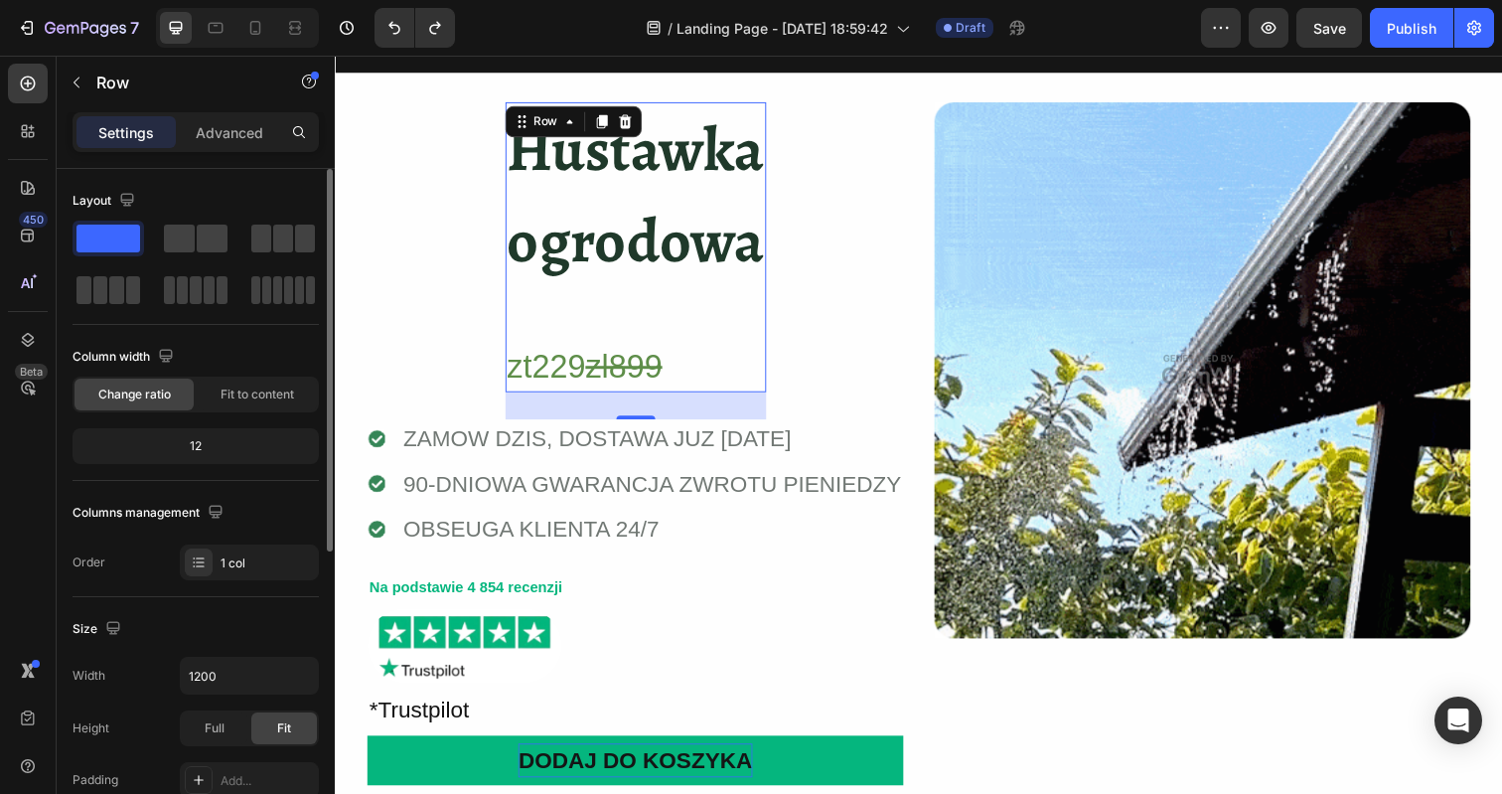
click at [185, 445] on div "12" at bounding box center [195, 446] width 238 height 28
click at [228, 396] on span "Fit to content" at bounding box center [258, 394] width 74 height 18
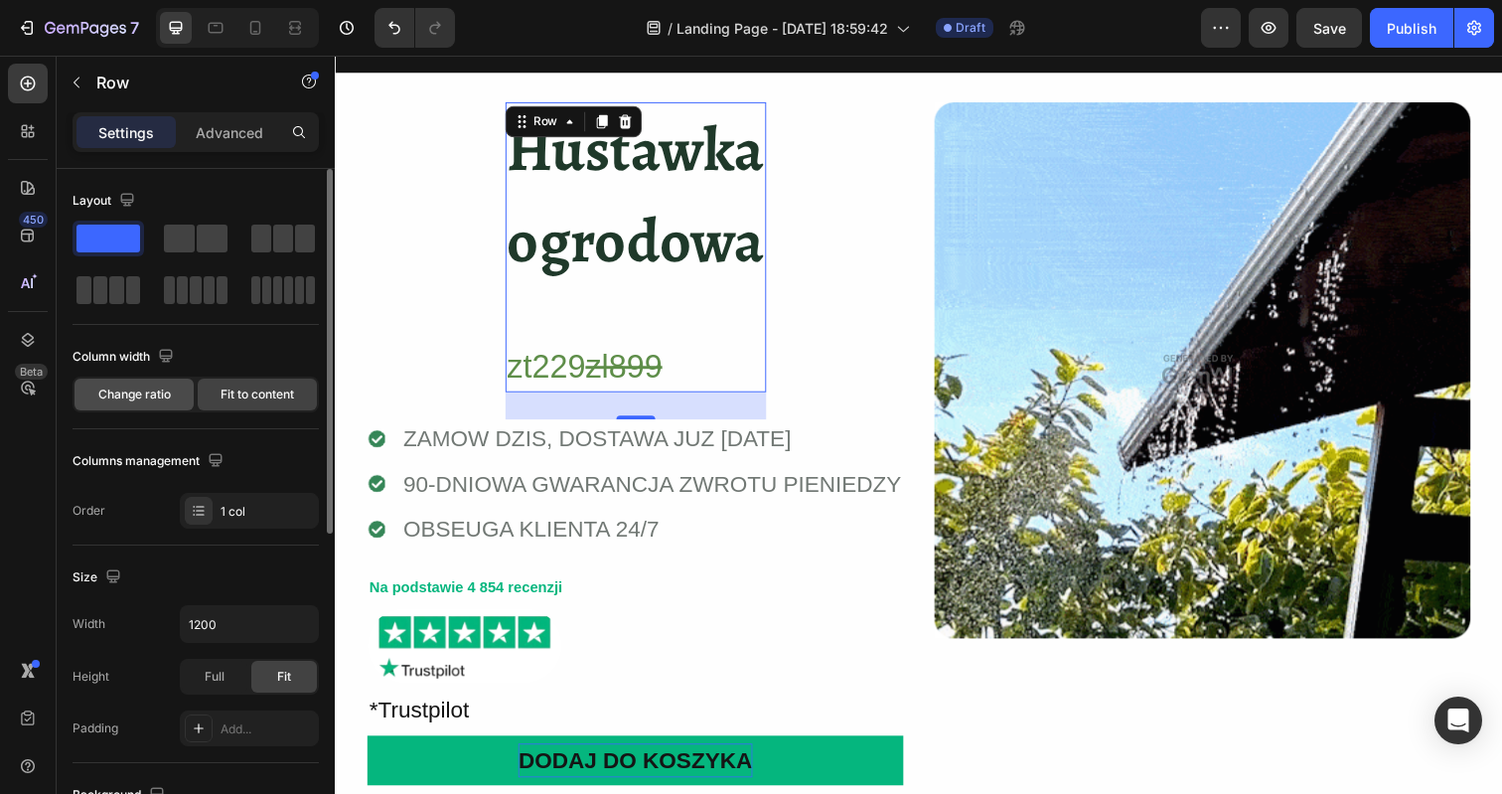
click at [135, 395] on span "Change ratio" at bounding box center [134, 394] width 73 height 18
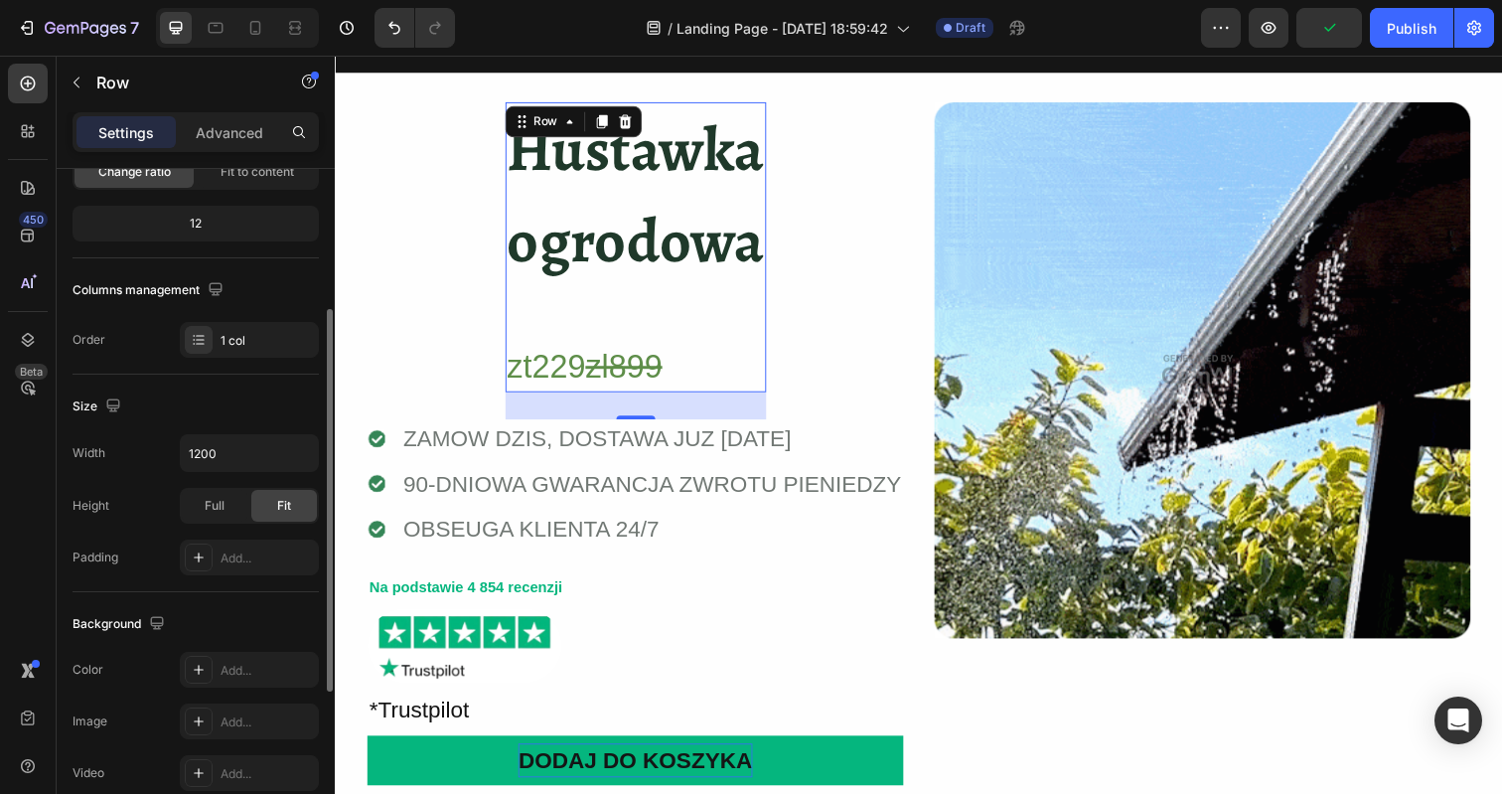
scroll to position [236, 0]
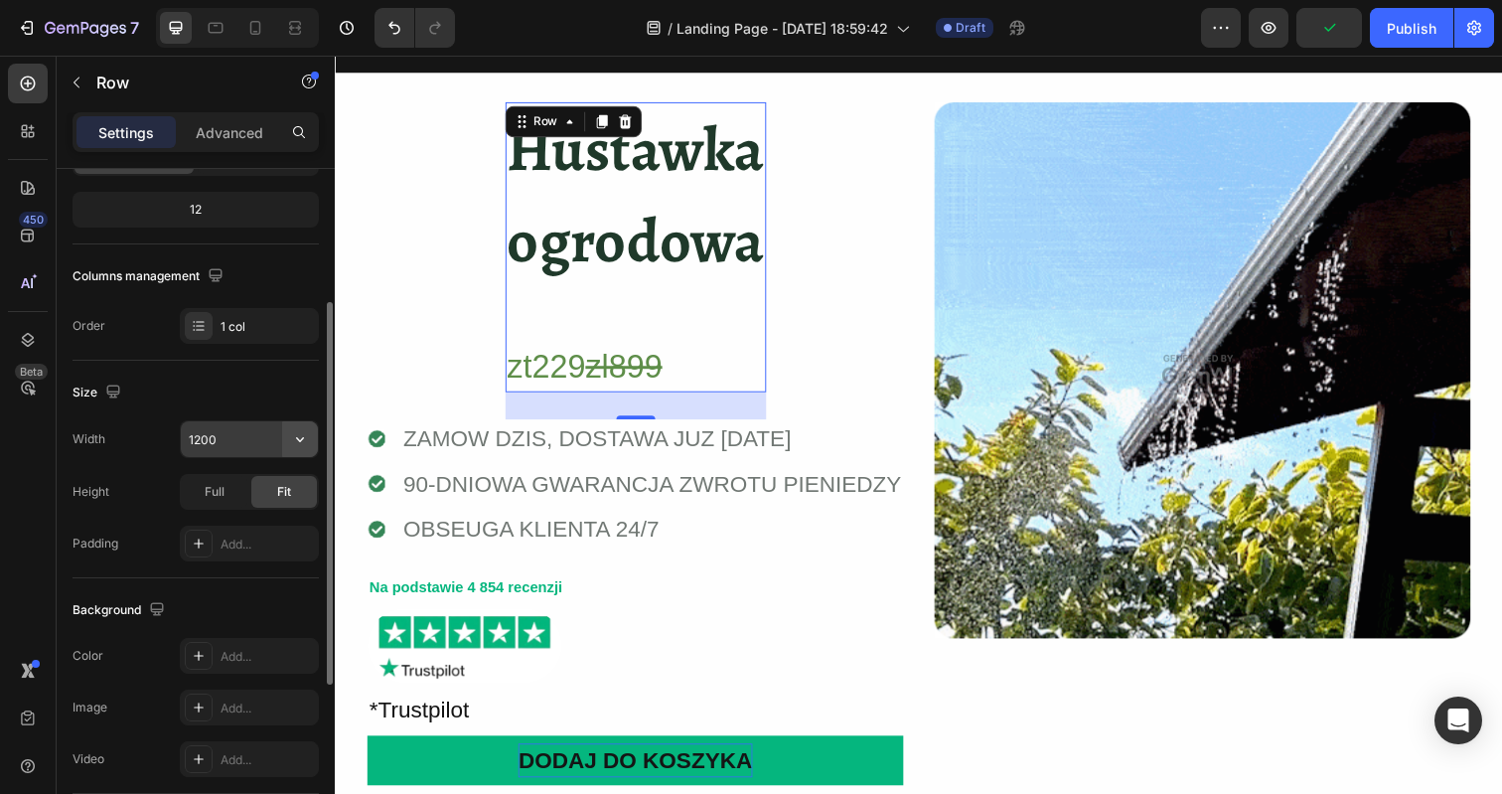
click at [303, 442] on icon "button" at bounding box center [300, 439] width 20 height 20
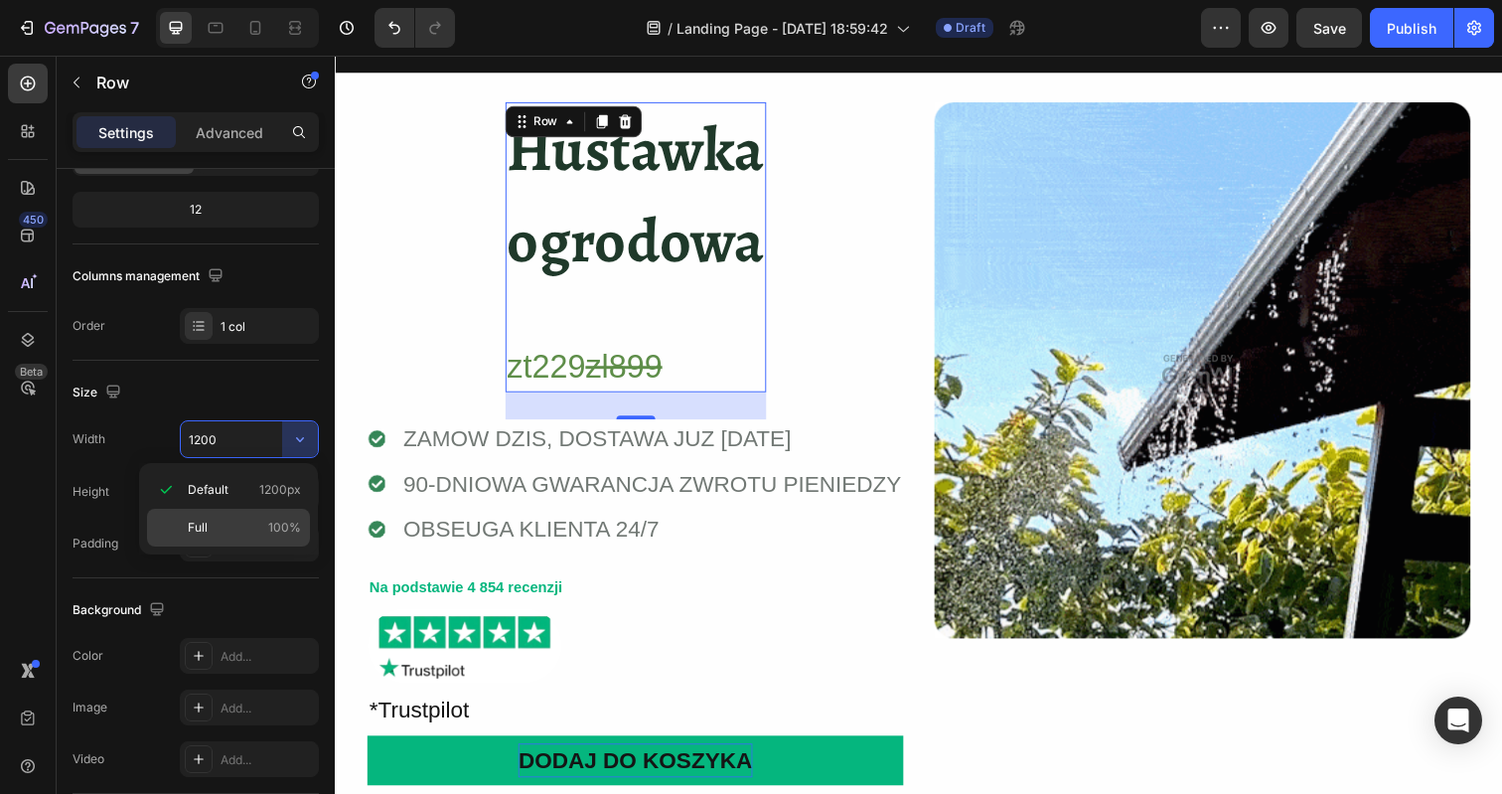
click at [265, 521] on p "Full 100%" at bounding box center [244, 528] width 113 height 18
type input "100%"
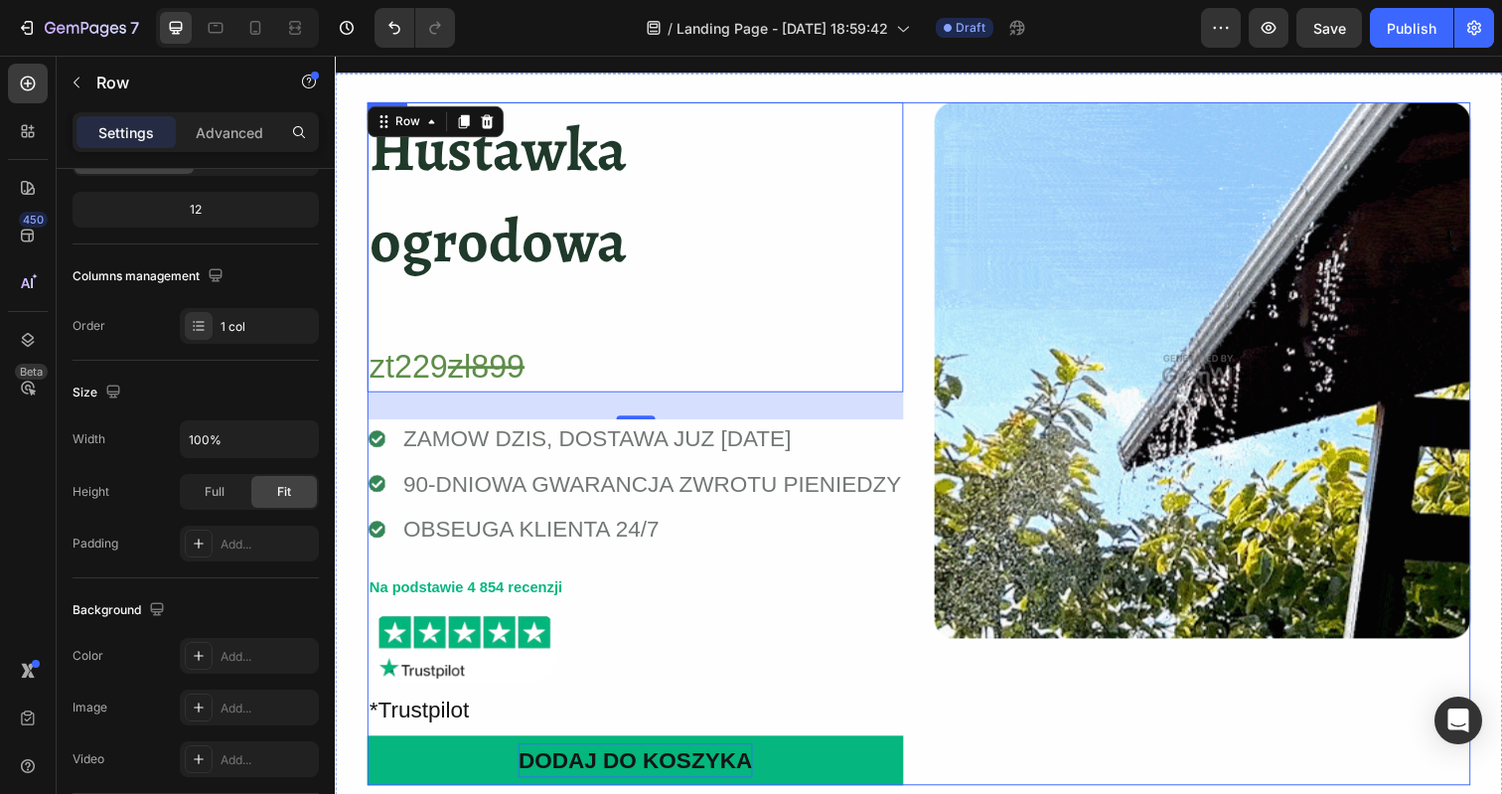
click at [926, 409] on div "Hustawka ogrodowa Heading zt229 zl899 Heading Row 28 Icon ZAMOW DZIS, DOSTAWA J…" at bounding box center [931, 451] width 1126 height 697
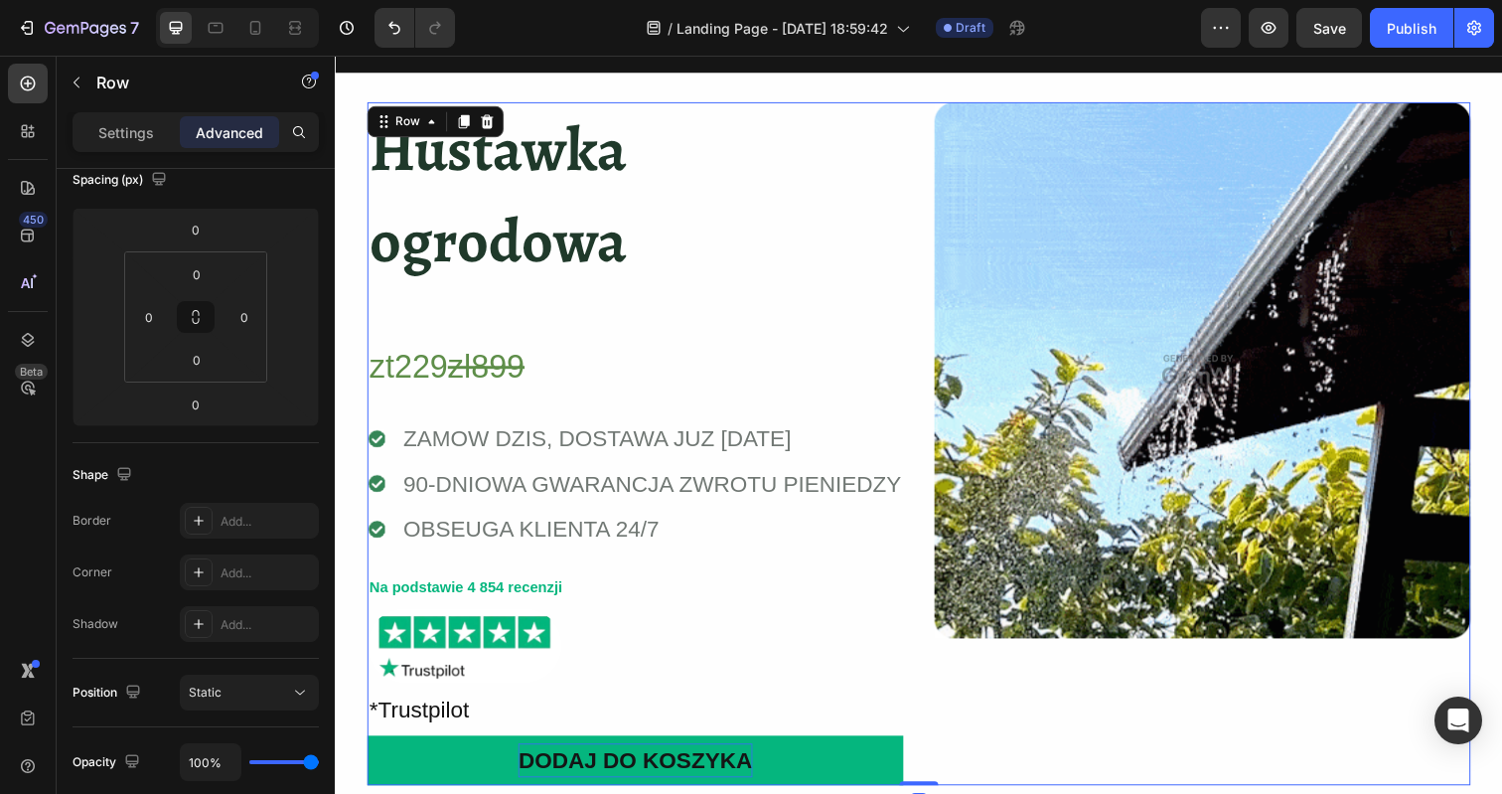
scroll to position [0, 0]
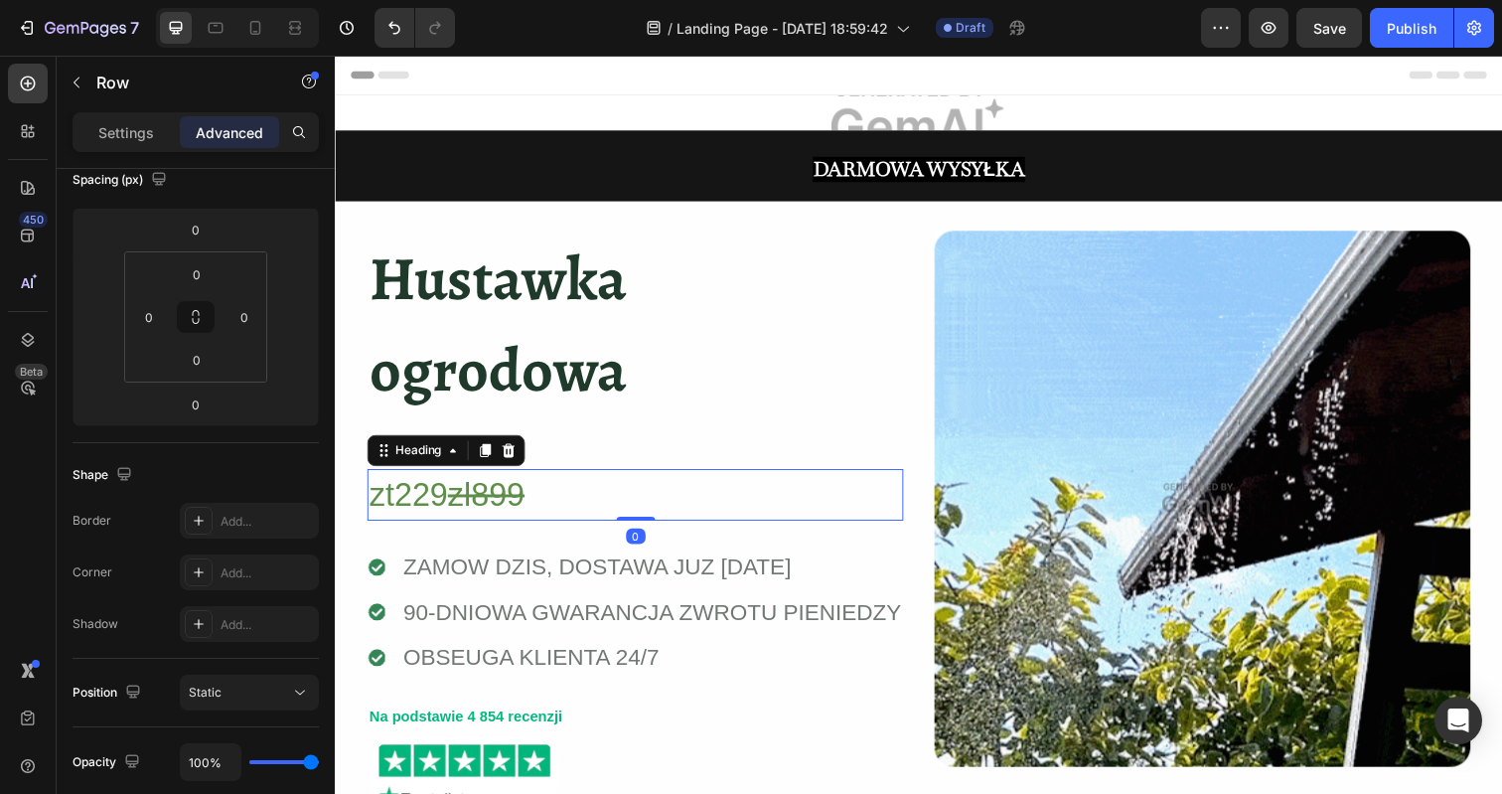
click at [473, 499] on s "zl899" at bounding box center [489, 504] width 78 height 37
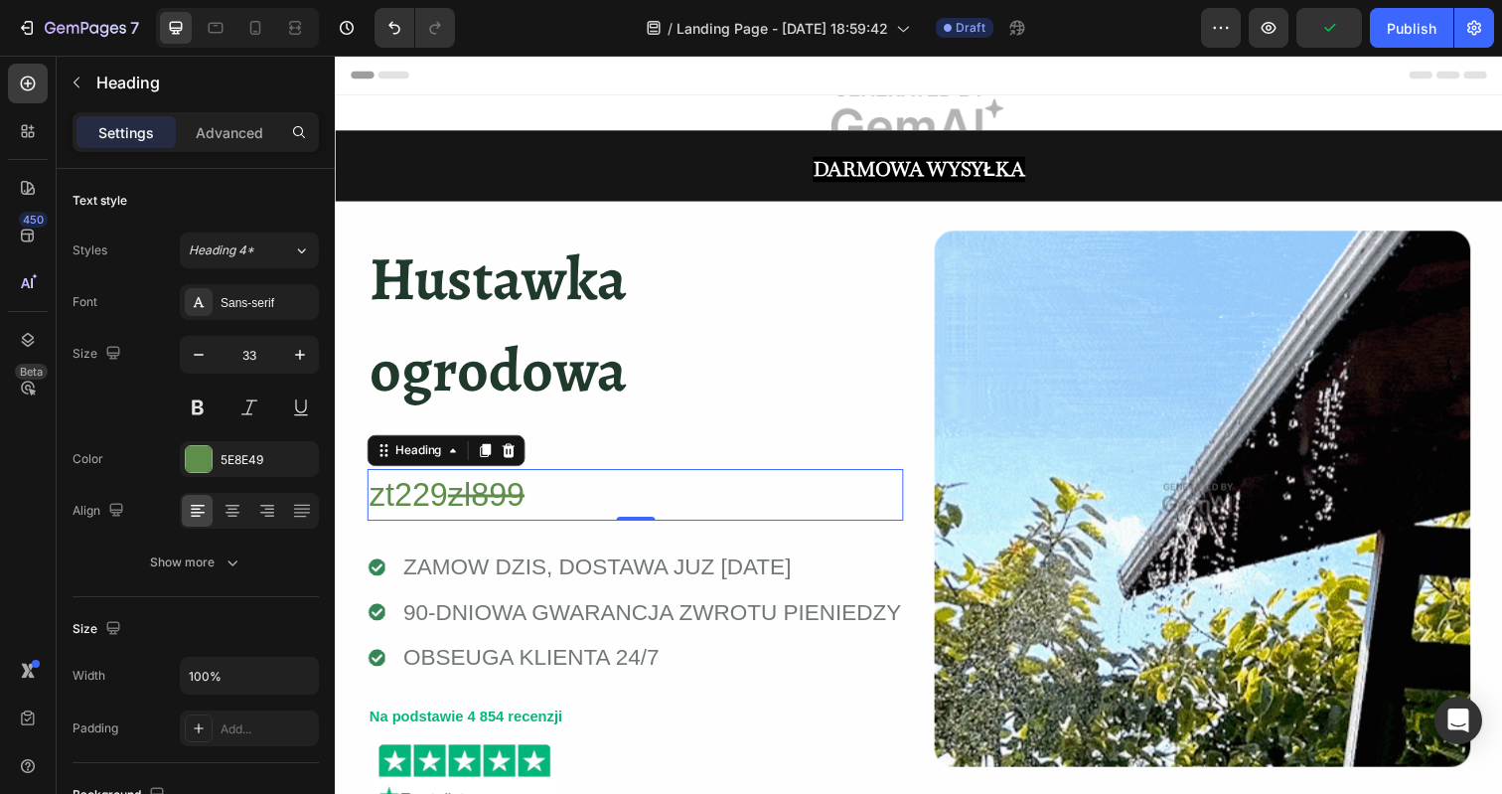
click at [539, 508] on h2 "zt229 zl899" at bounding box center [641, 505] width 547 height 54
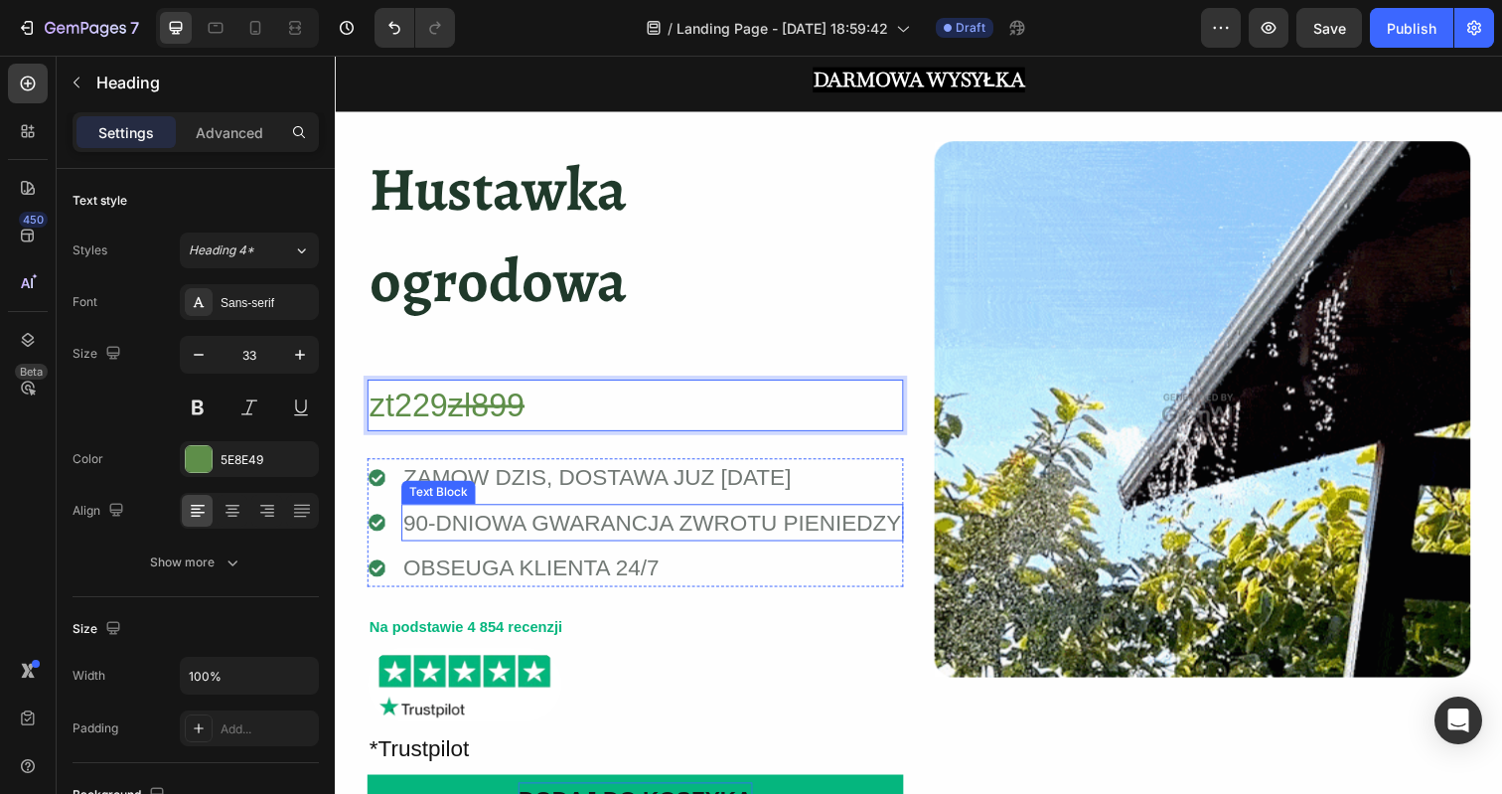
scroll to position [146, 0]
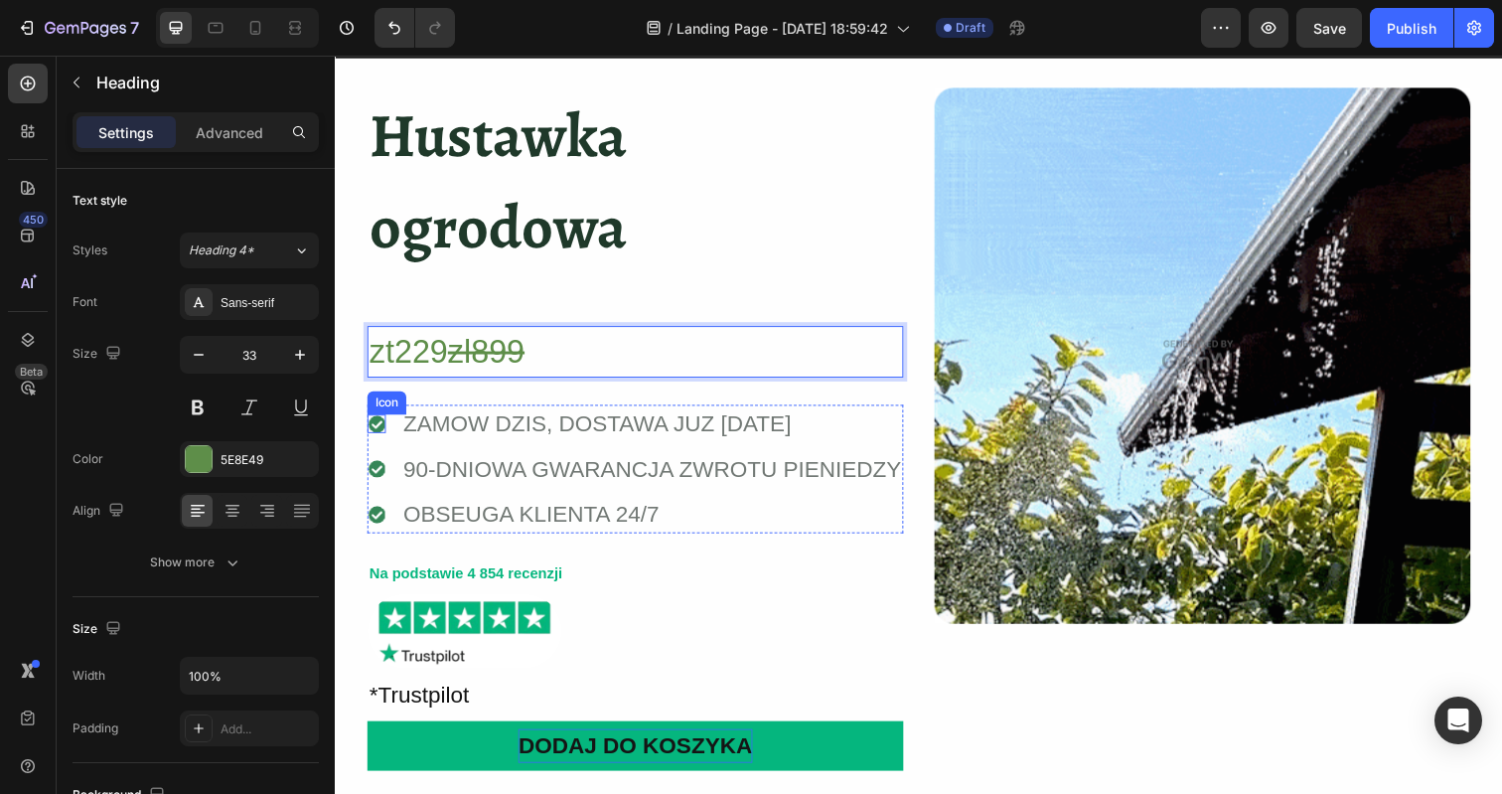
click at [374, 436] on div "Icon" at bounding box center [377, 431] width 19 height 19
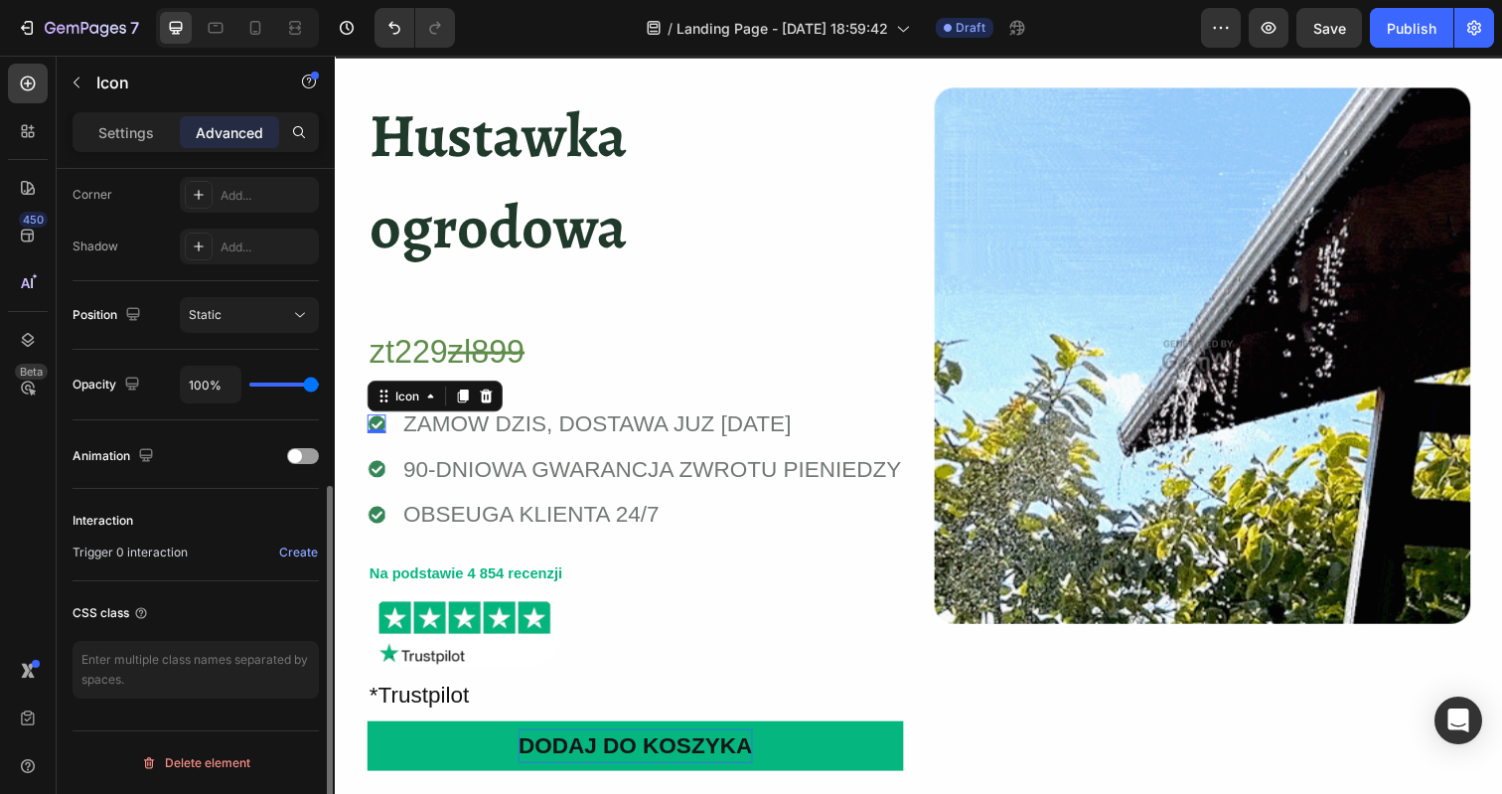
scroll to position [0, 0]
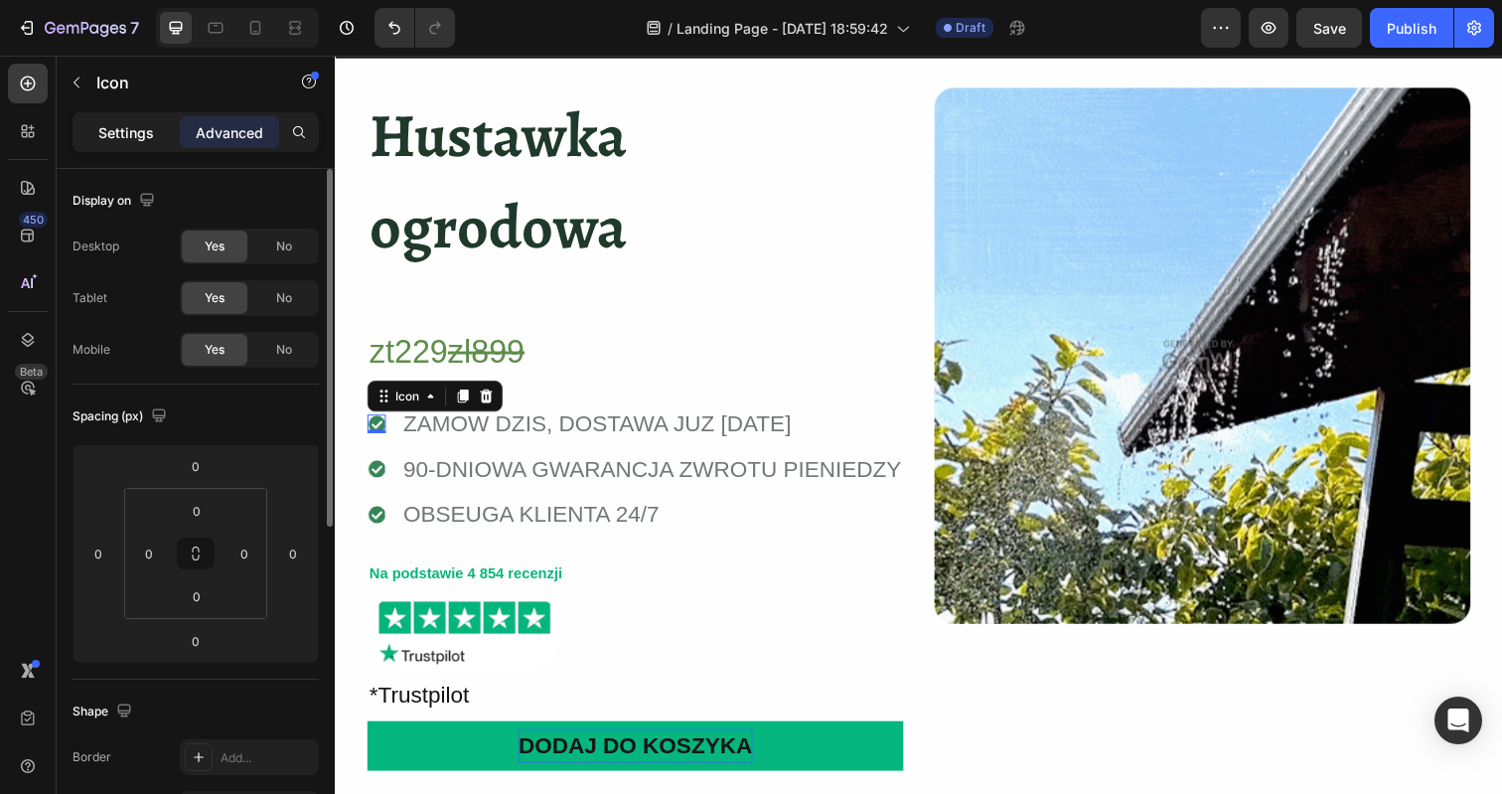
click at [139, 129] on p "Settings" at bounding box center [126, 132] width 56 height 21
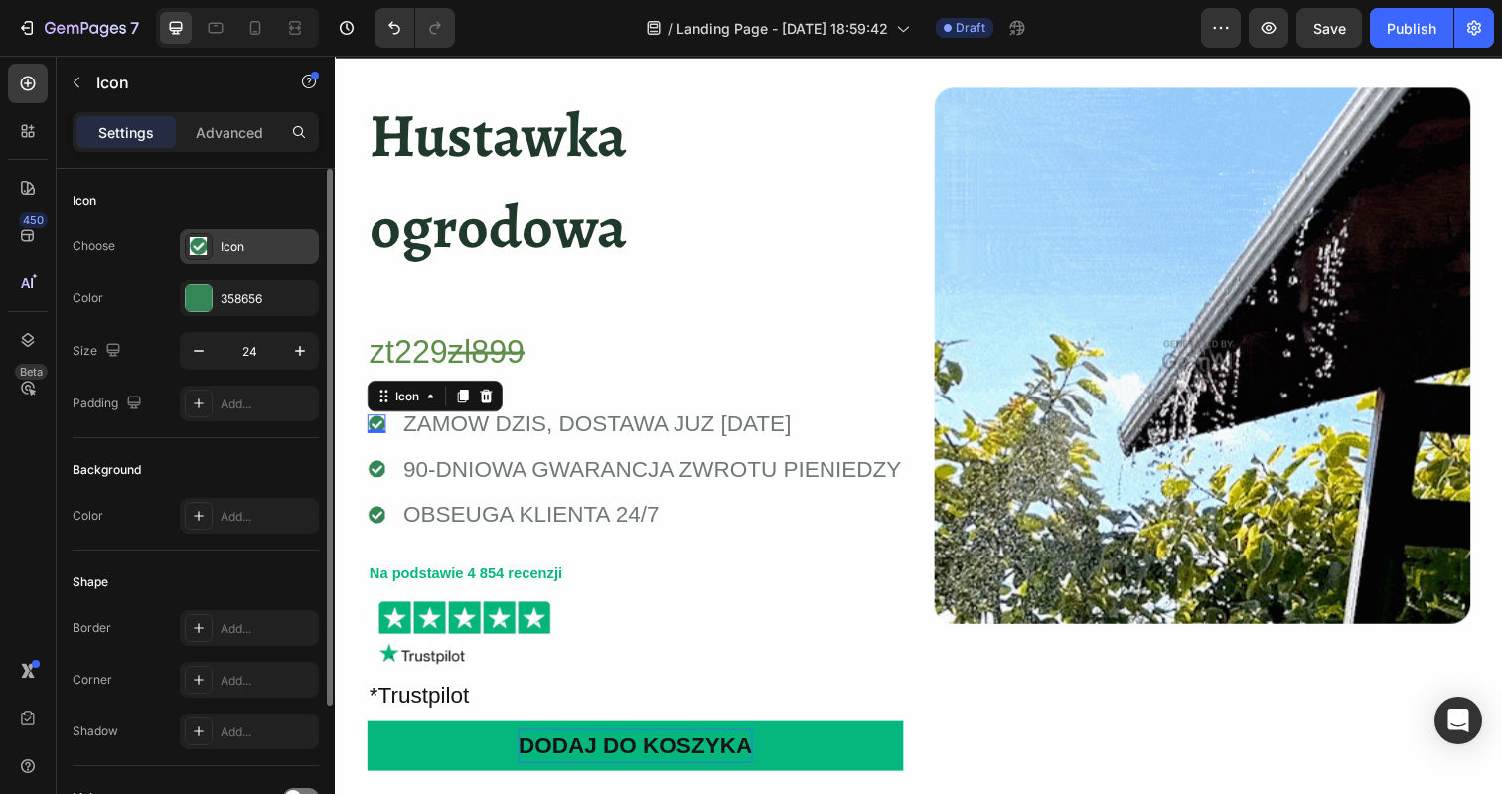
click at [233, 246] on div "Icon" at bounding box center [267, 247] width 93 height 18
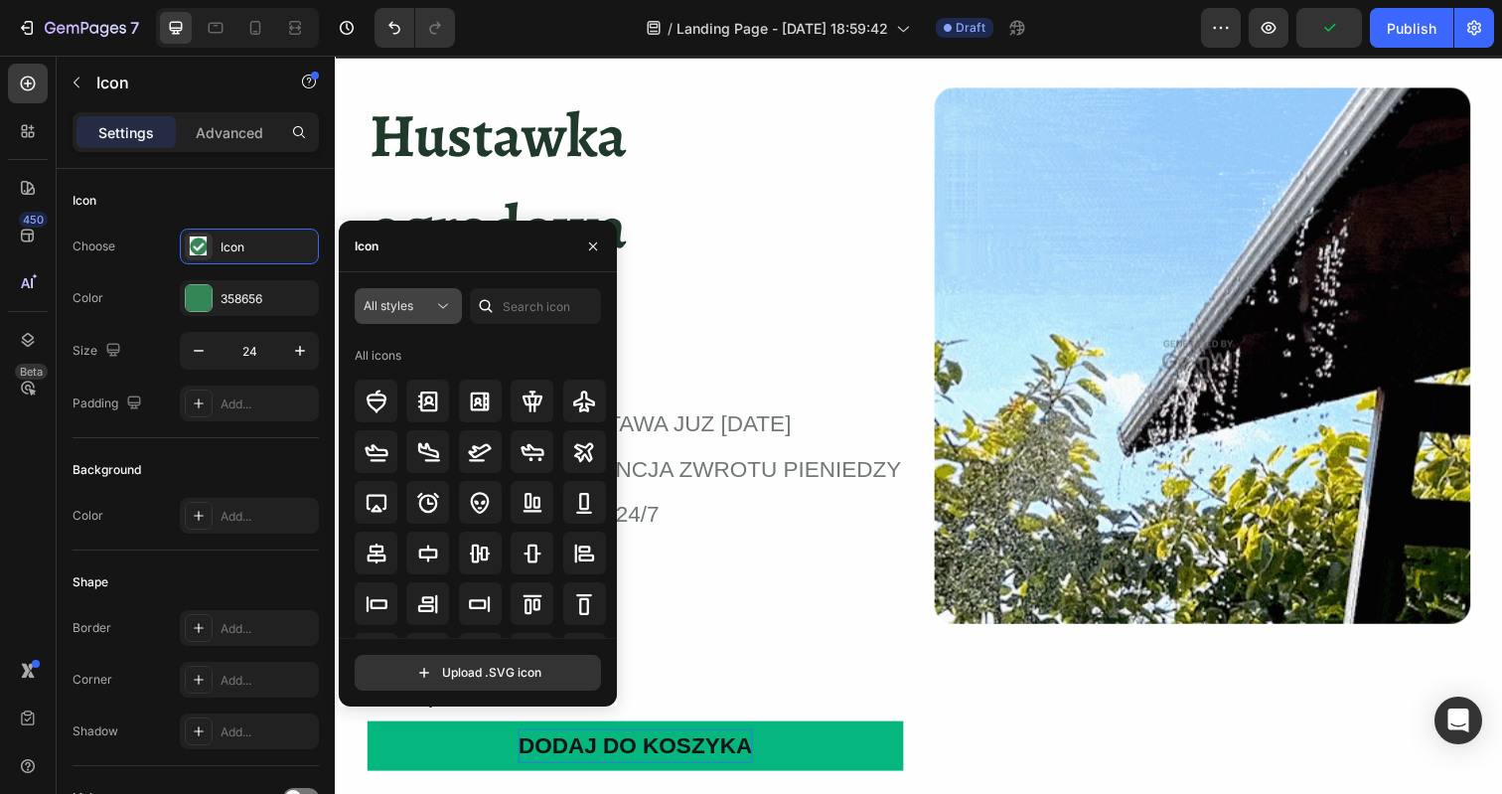
click at [413, 293] on button "All styles" at bounding box center [408, 306] width 107 height 36
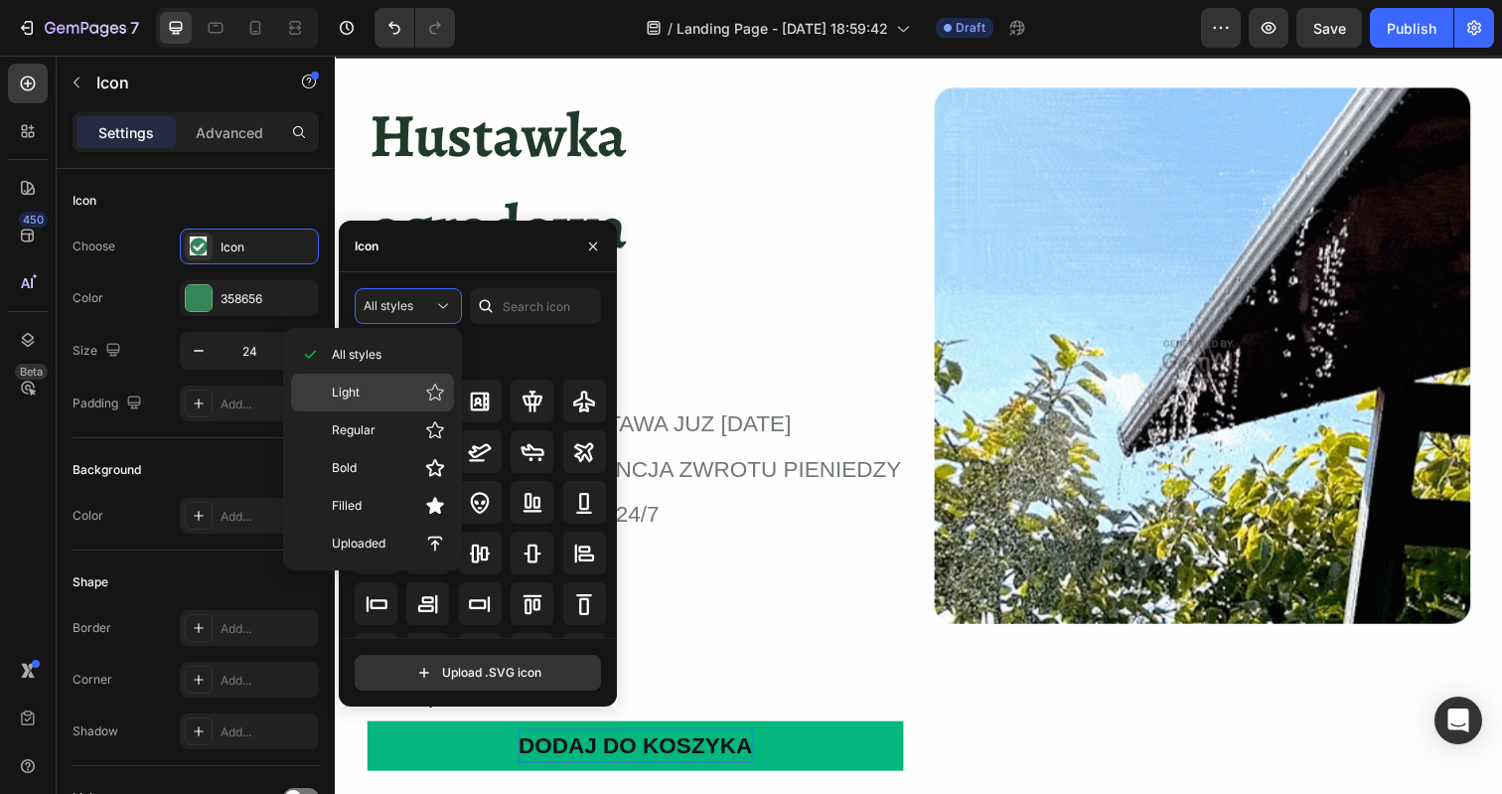
click at [378, 396] on p "Light" at bounding box center [388, 392] width 113 height 20
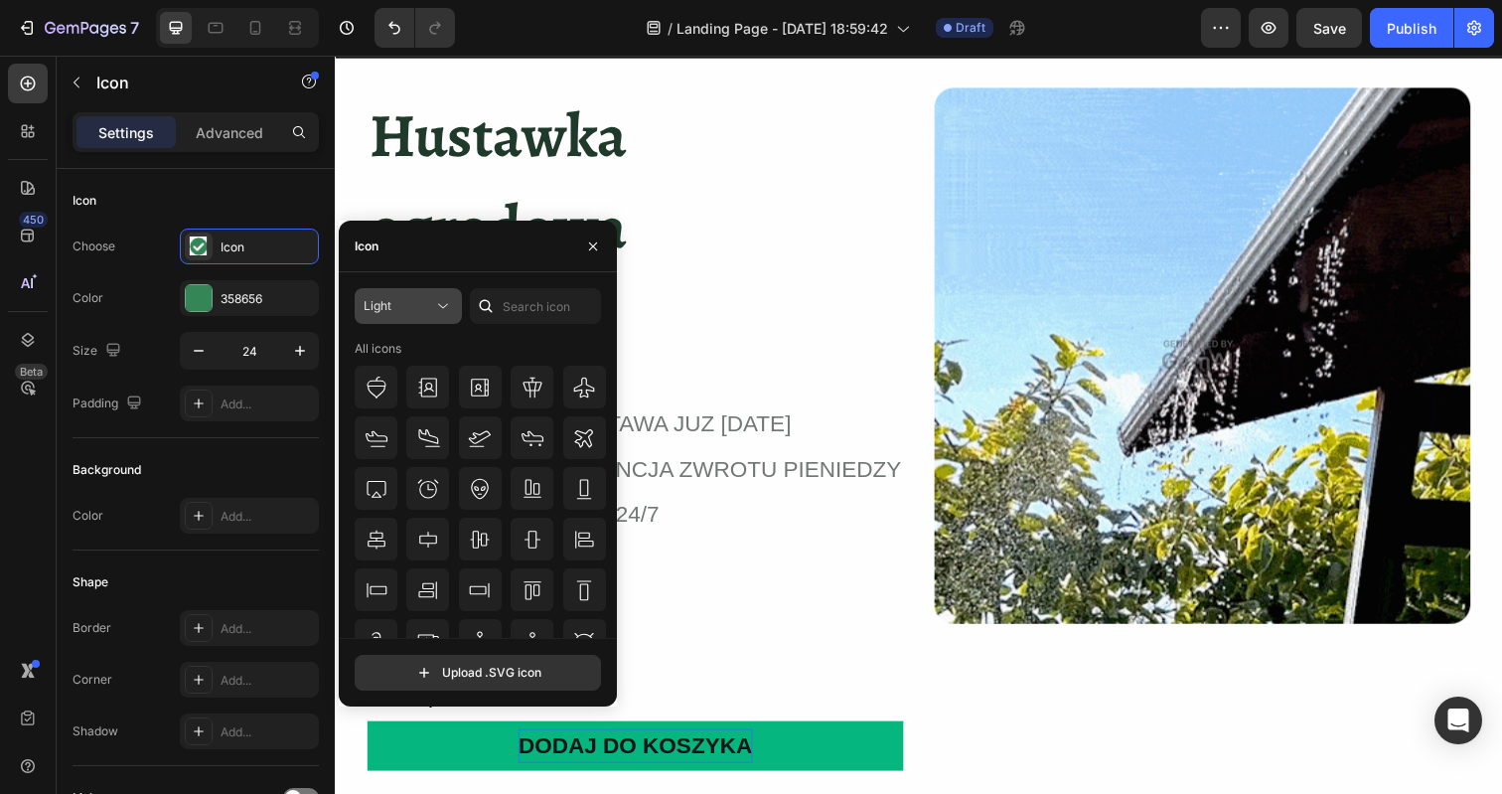
click at [421, 302] on div "Light" at bounding box center [399, 306] width 70 height 18
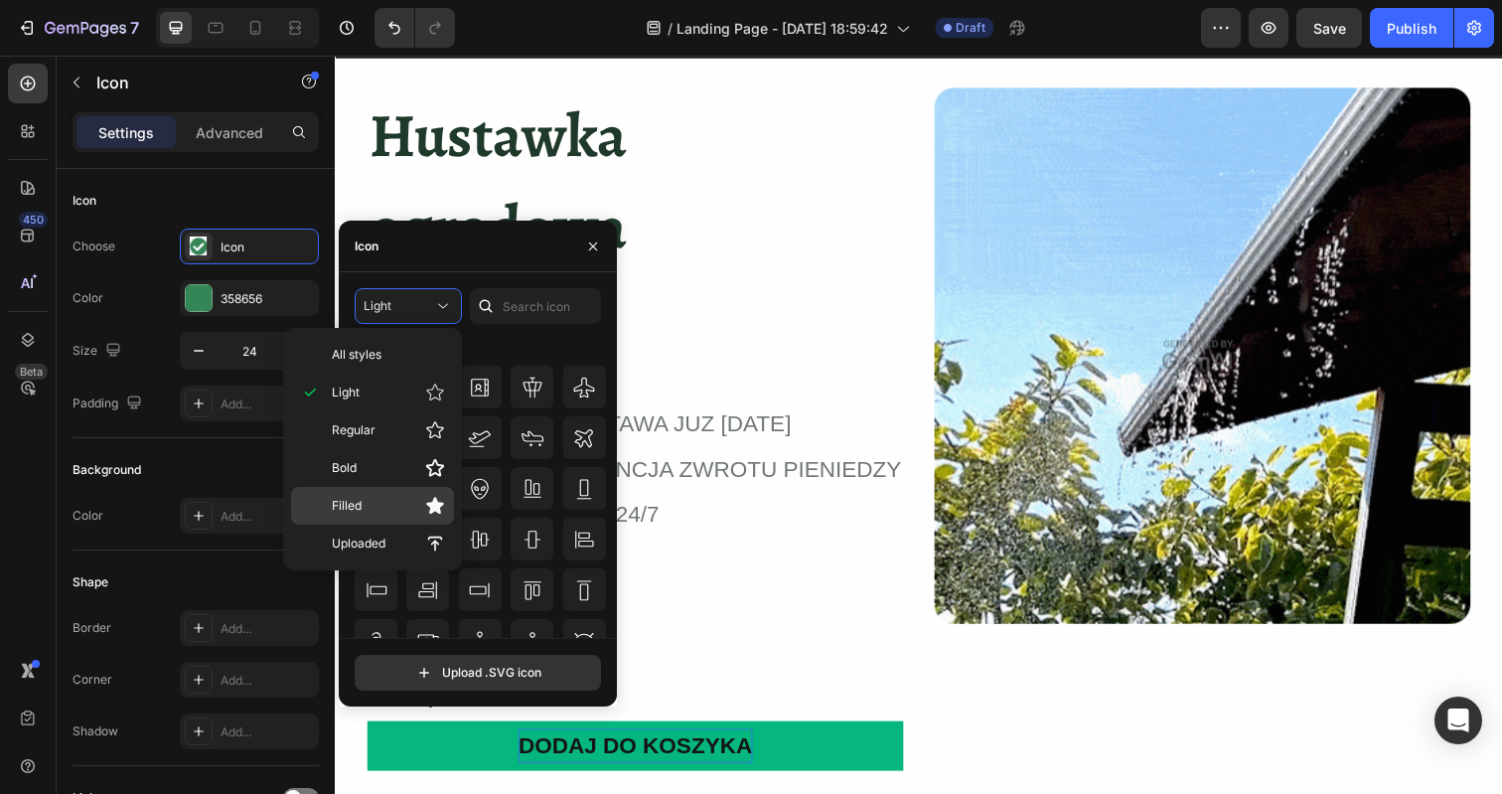
click at [372, 510] on p "Filled" at bounding box center [388, 506] width 113 height 20
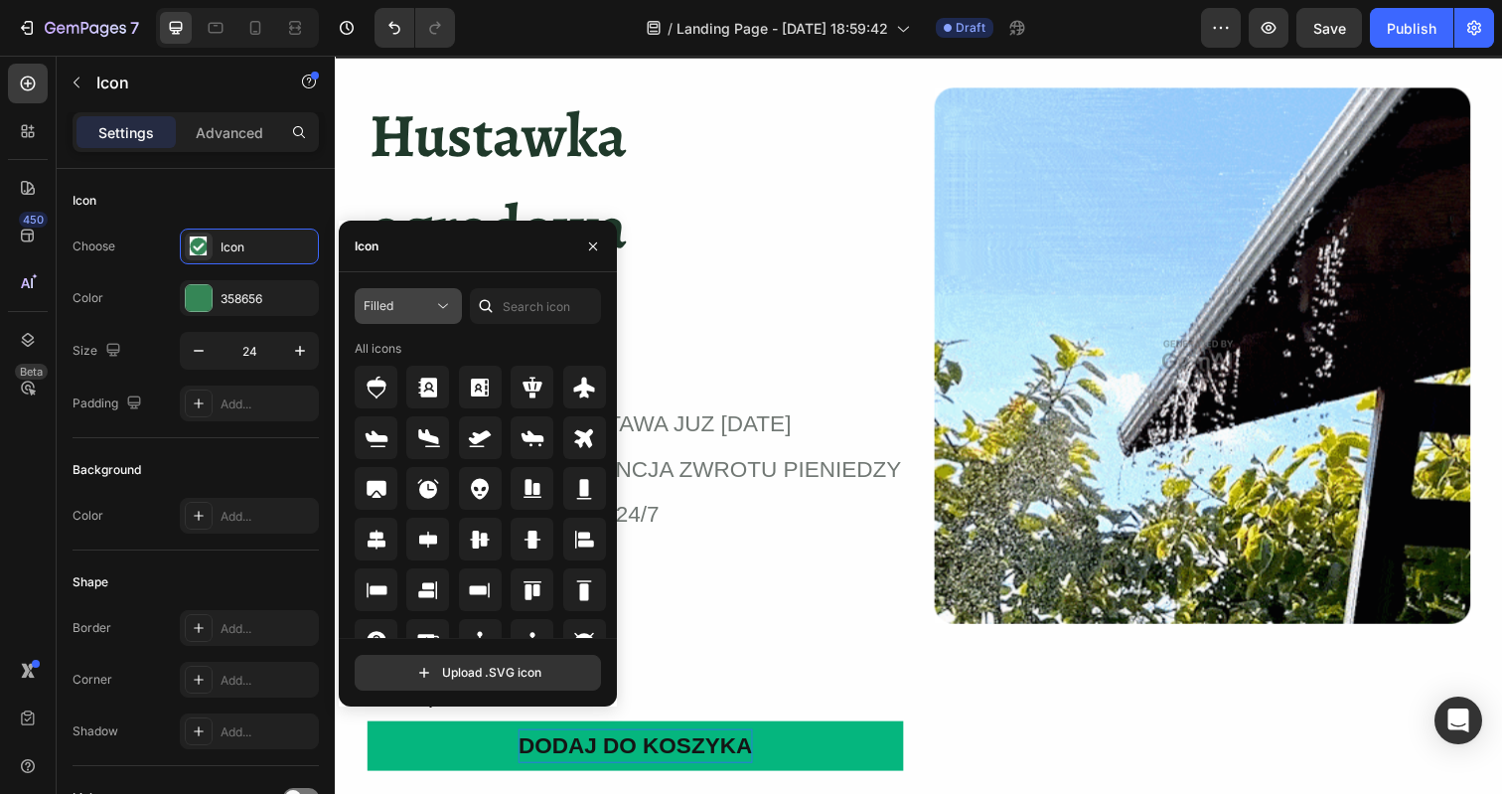
click at [419, 297] on div "Filled" at bounding box center [399, 306] width 70 height 18
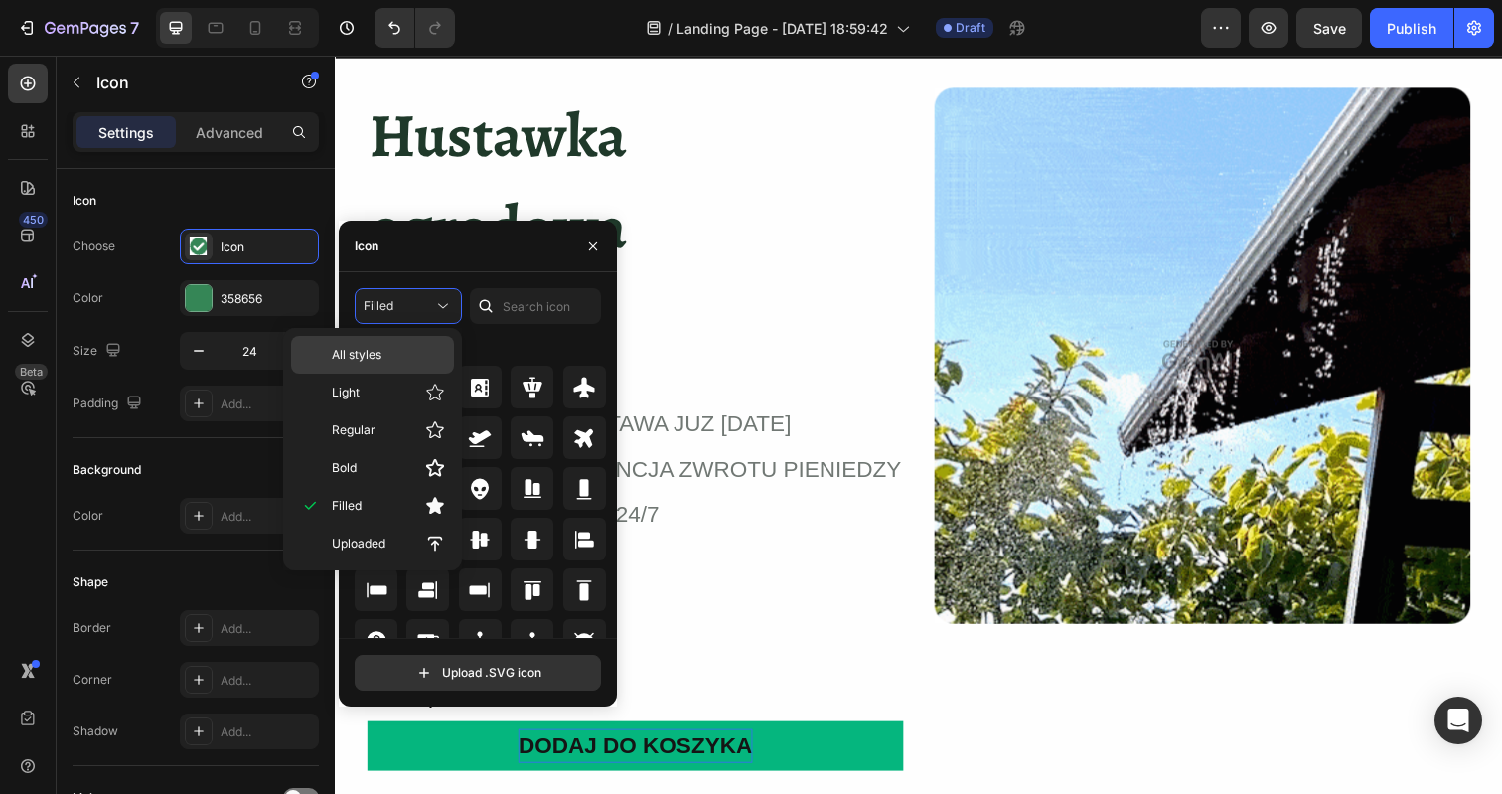
click at [390, 364] on div "All styles" at bounding box center [372, 355] width 163 height 38
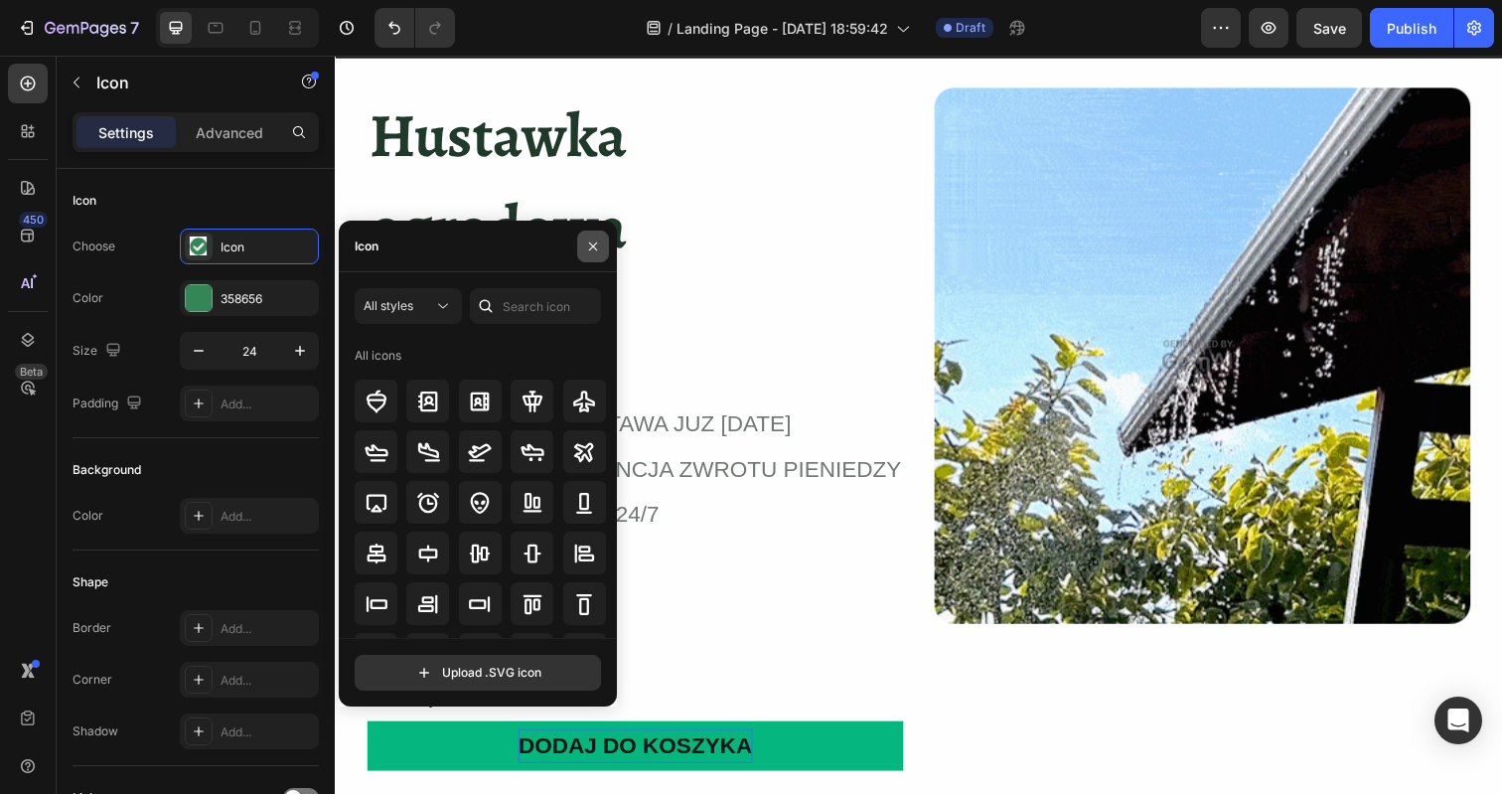
click at [591, 238] on icon "button" at bounding box center [593, 246] width 16 height 16
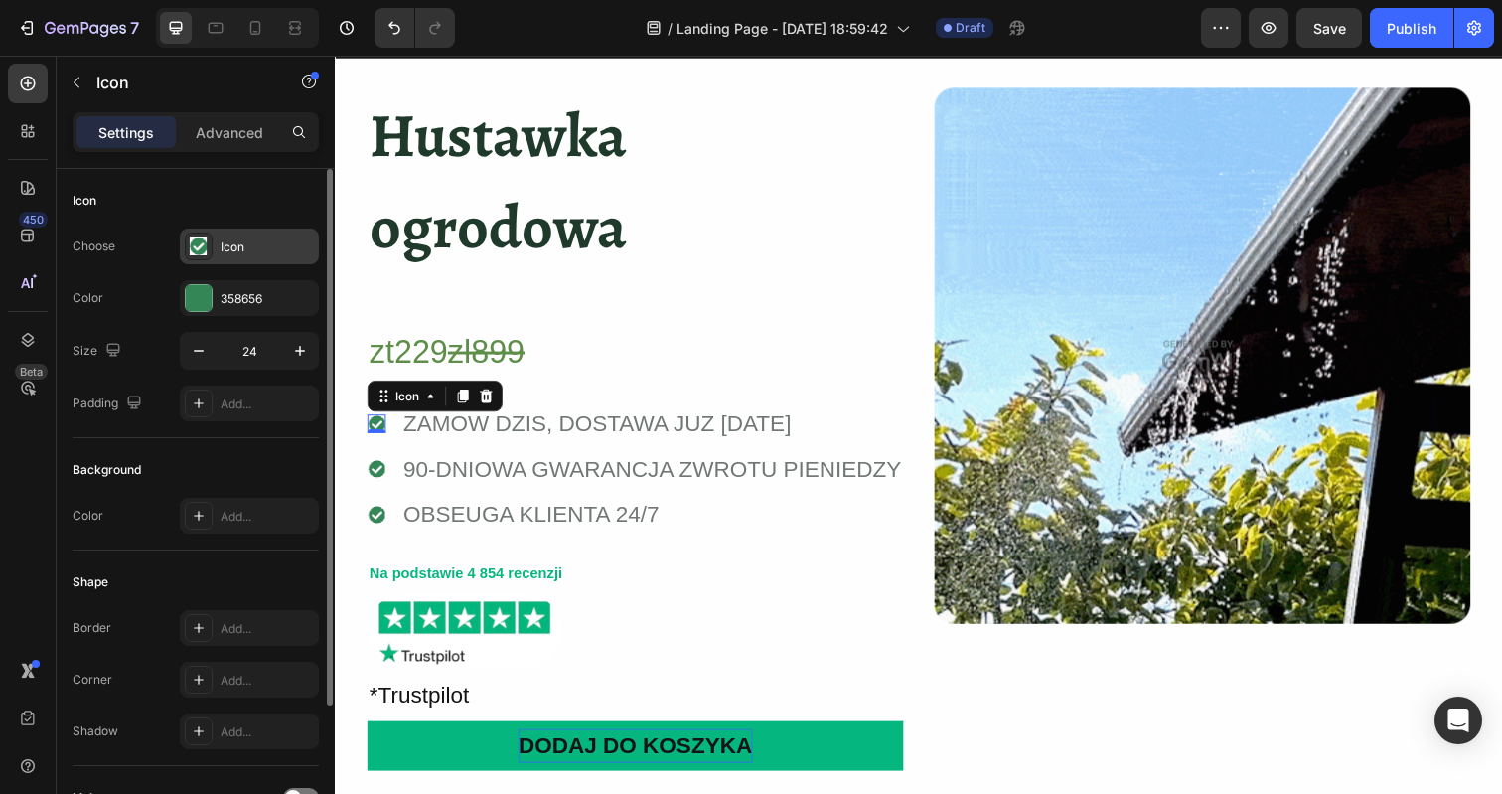
click at [189, 244] on icon at bounding box center [198, 245] width 19 height 19
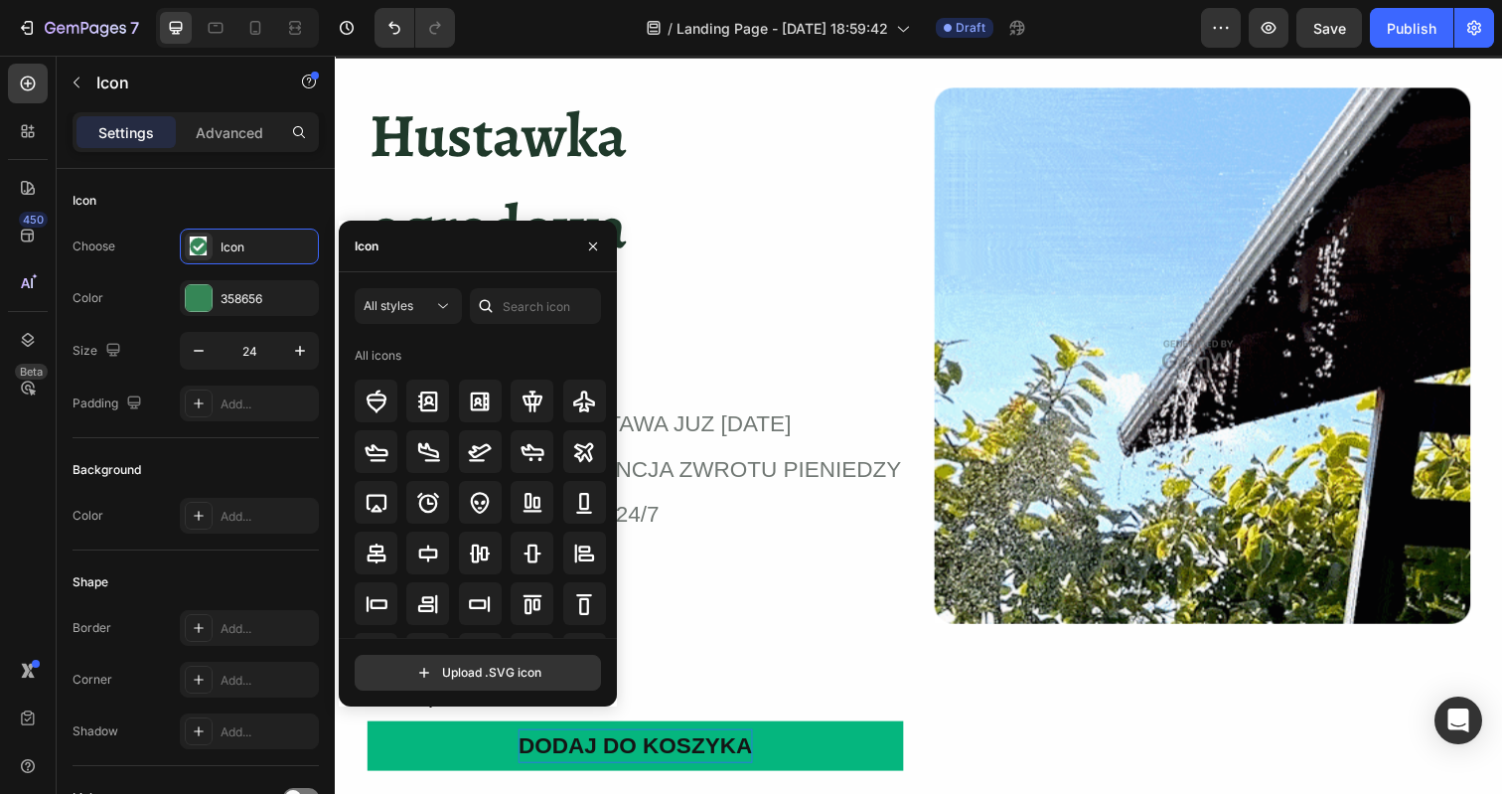
click at [417, 252] on div "Icon" at bounding box center [478, 247] width 278 height 52
click at [378, 253] on div "Icon" at bounding box center [363, 246] width 48 height 51
click at [373, 250] on div "Icon" at bounding box center [367, 246] width 24 height 18
click at [295, 187] on div "Icon" at bounding box center [196, 201] width 246 height 32
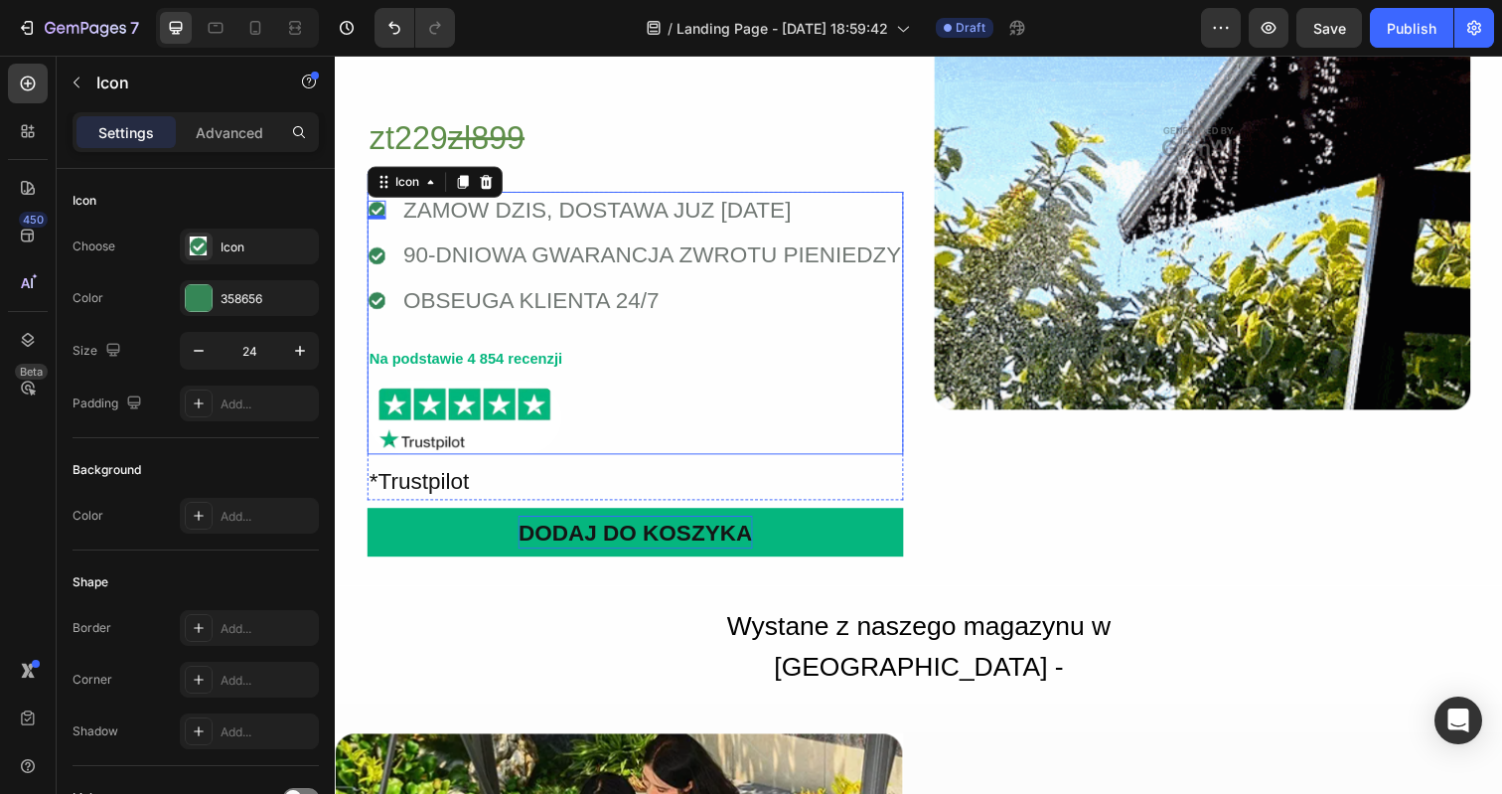
scroll to position [388, 0]
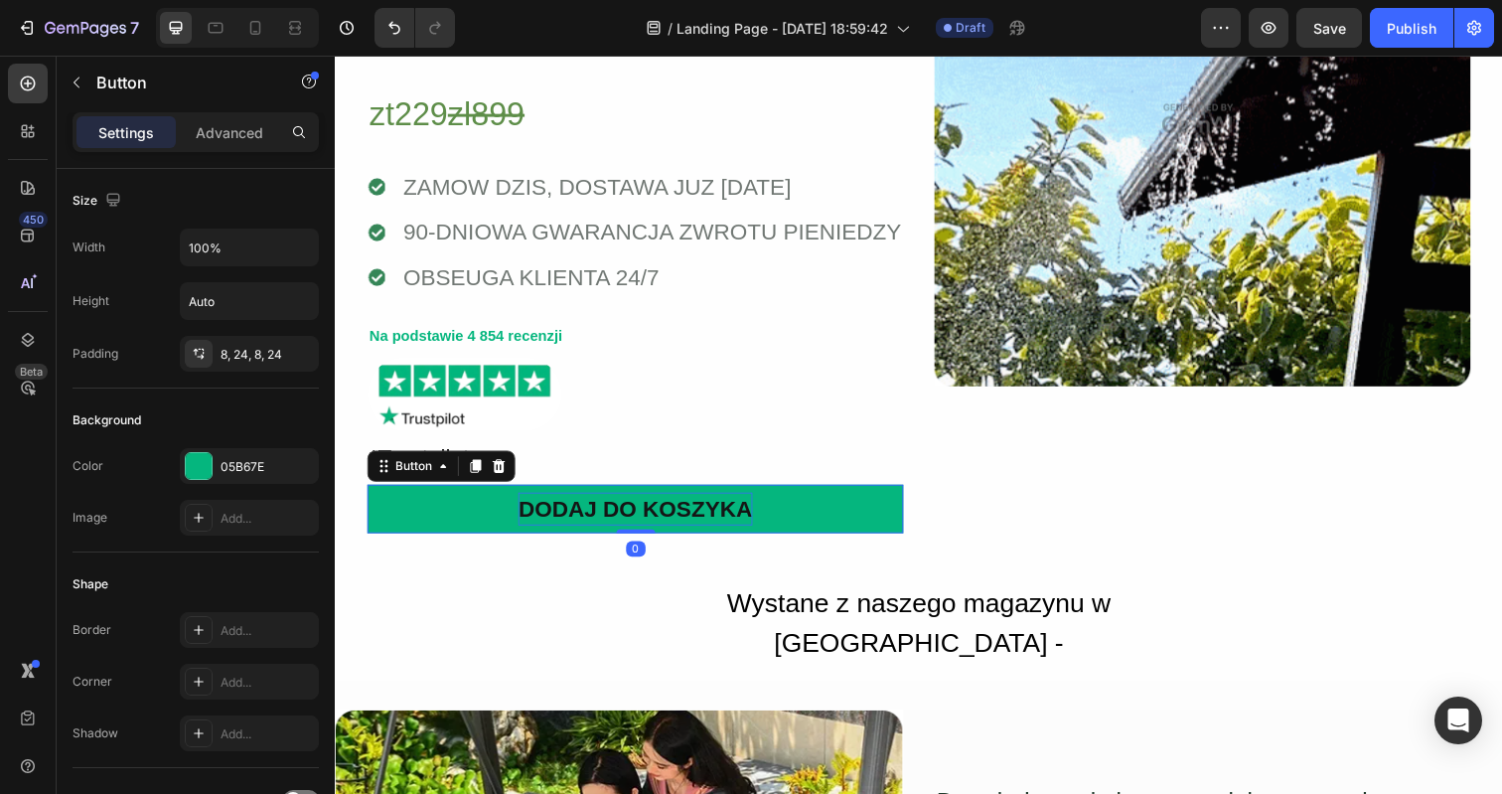
click at [636, 512] on p "DODAJ DO KOSZYKA" at bounding box center [640, 519] width 238 height 35
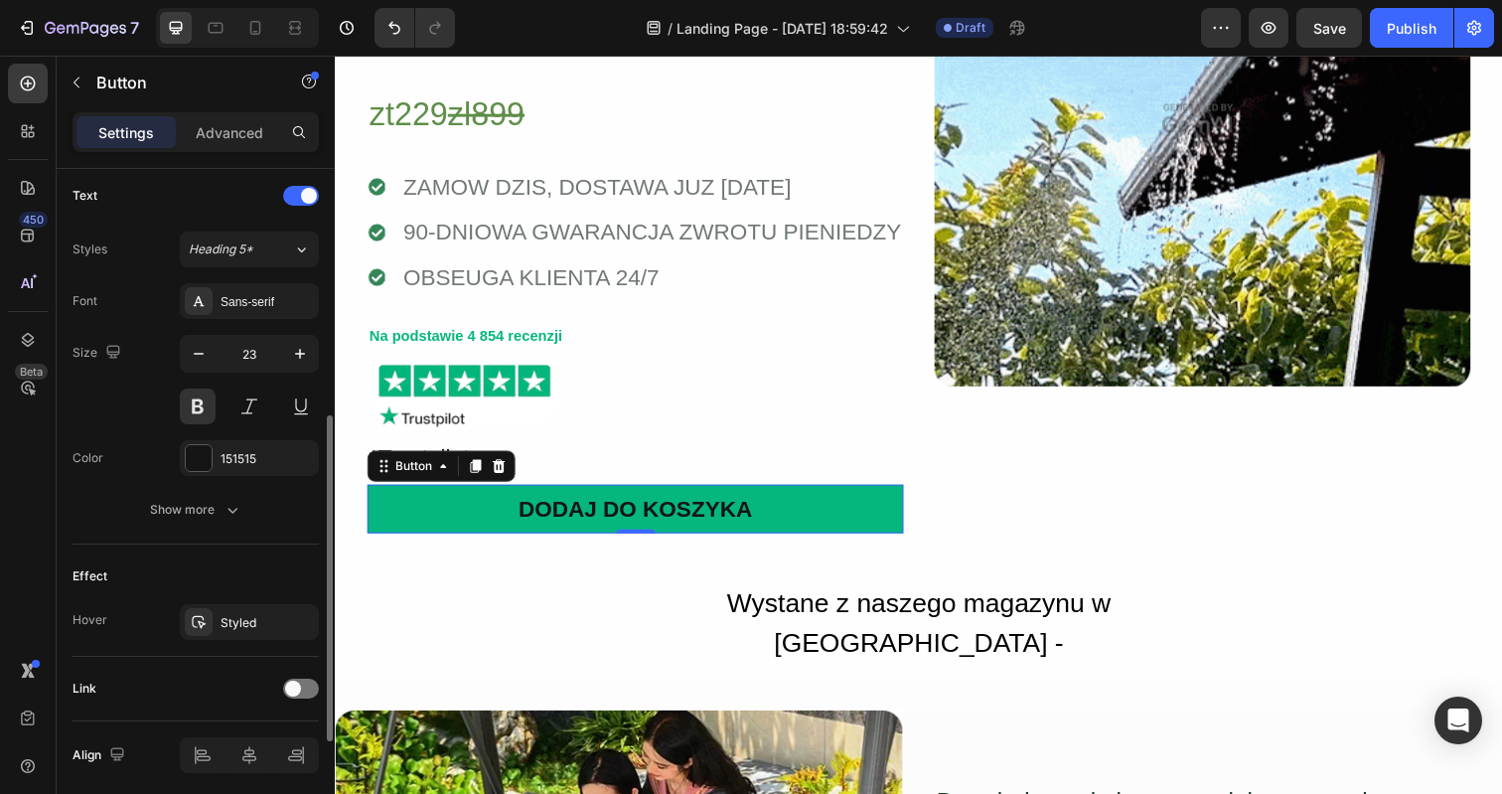
scroll to position [743, 0]
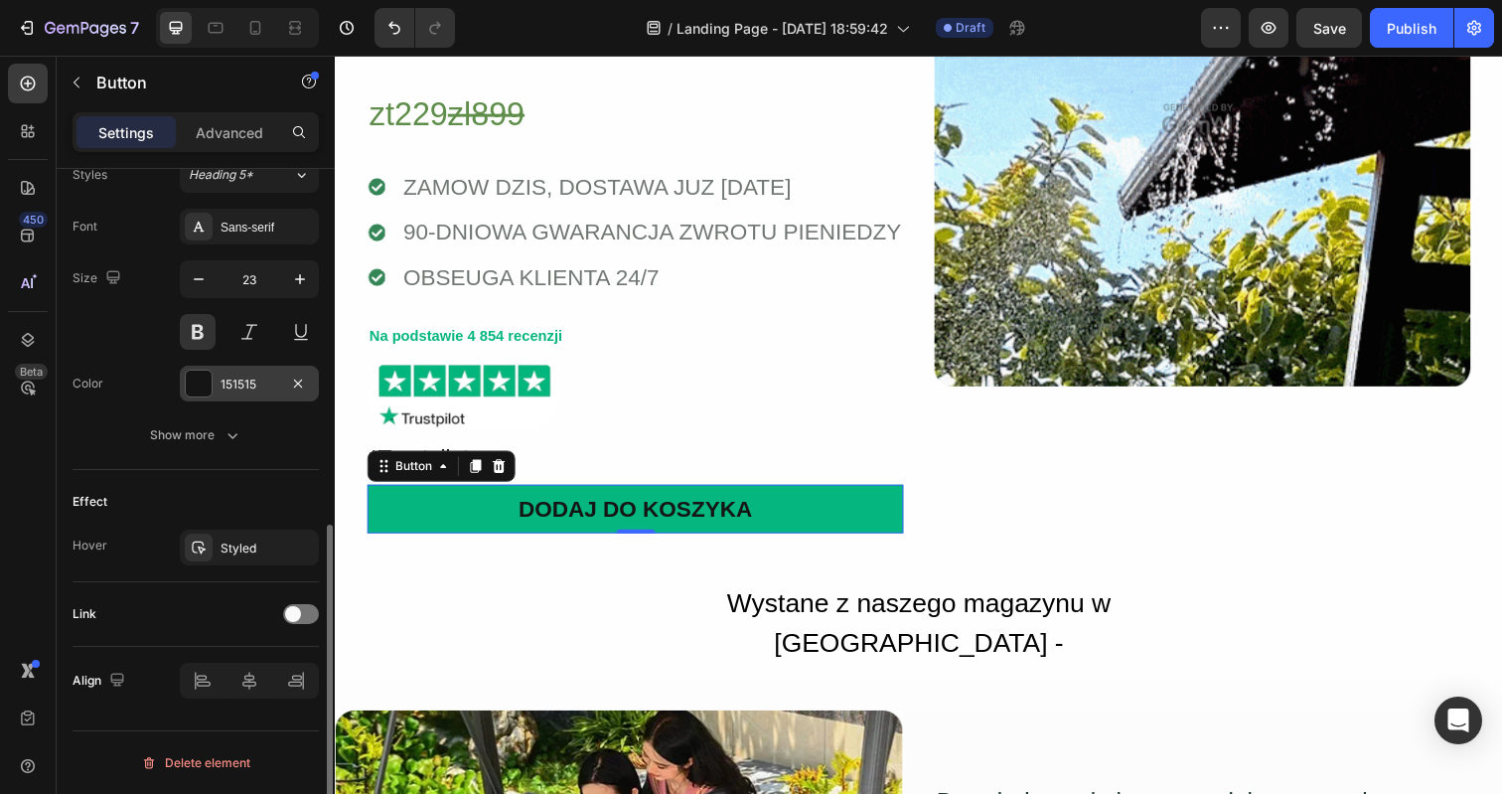
click at [195, 374] on div at bounding box center [199, 384] width 26 height 26
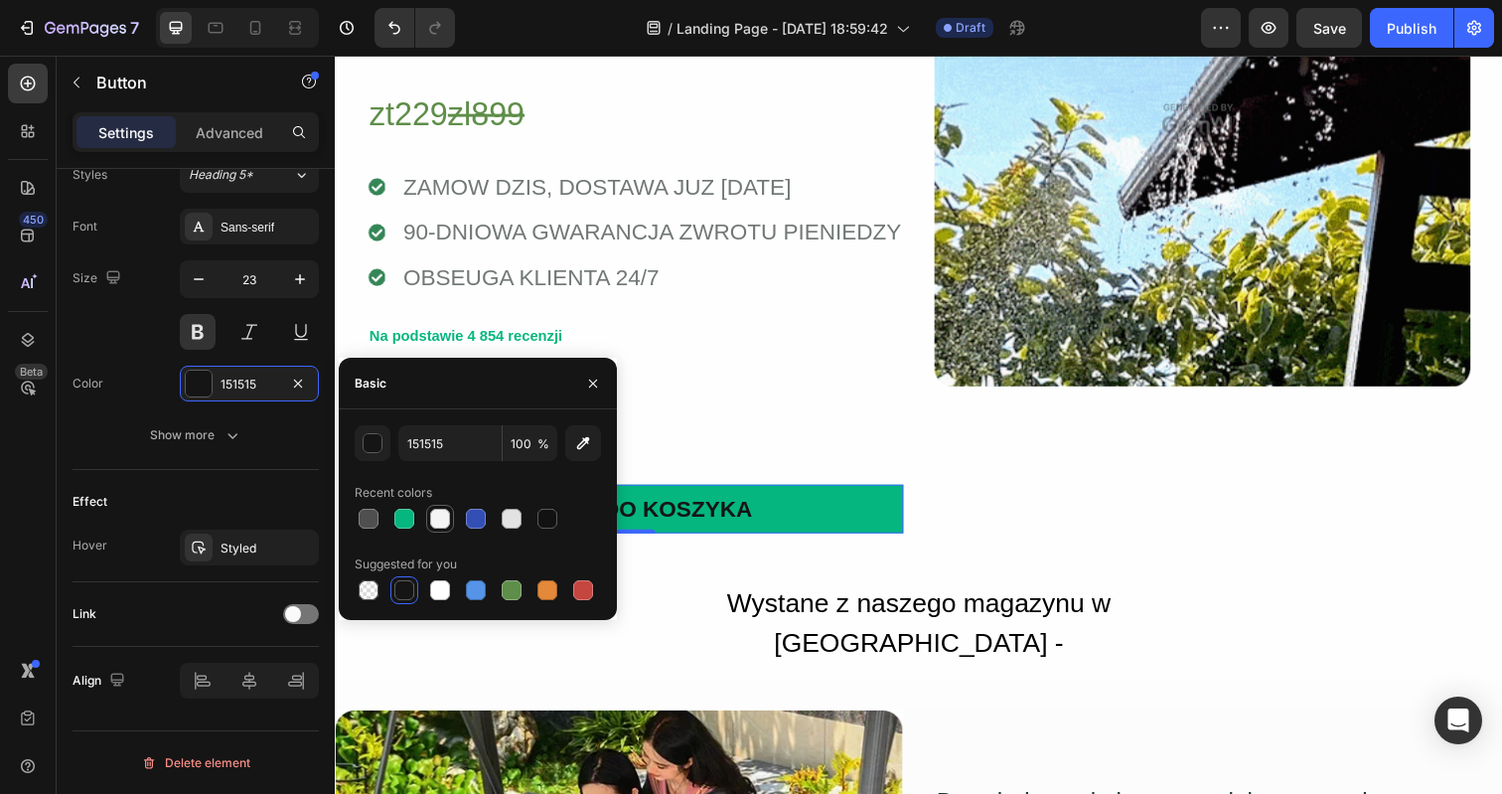
click at [438, 519] on div at bounding box center [440, 519] width 20 height 20
type input "F4F4F4"
click at [1007, 535] on div "Image" at bounding box center [1220, 194] width 547 height 697
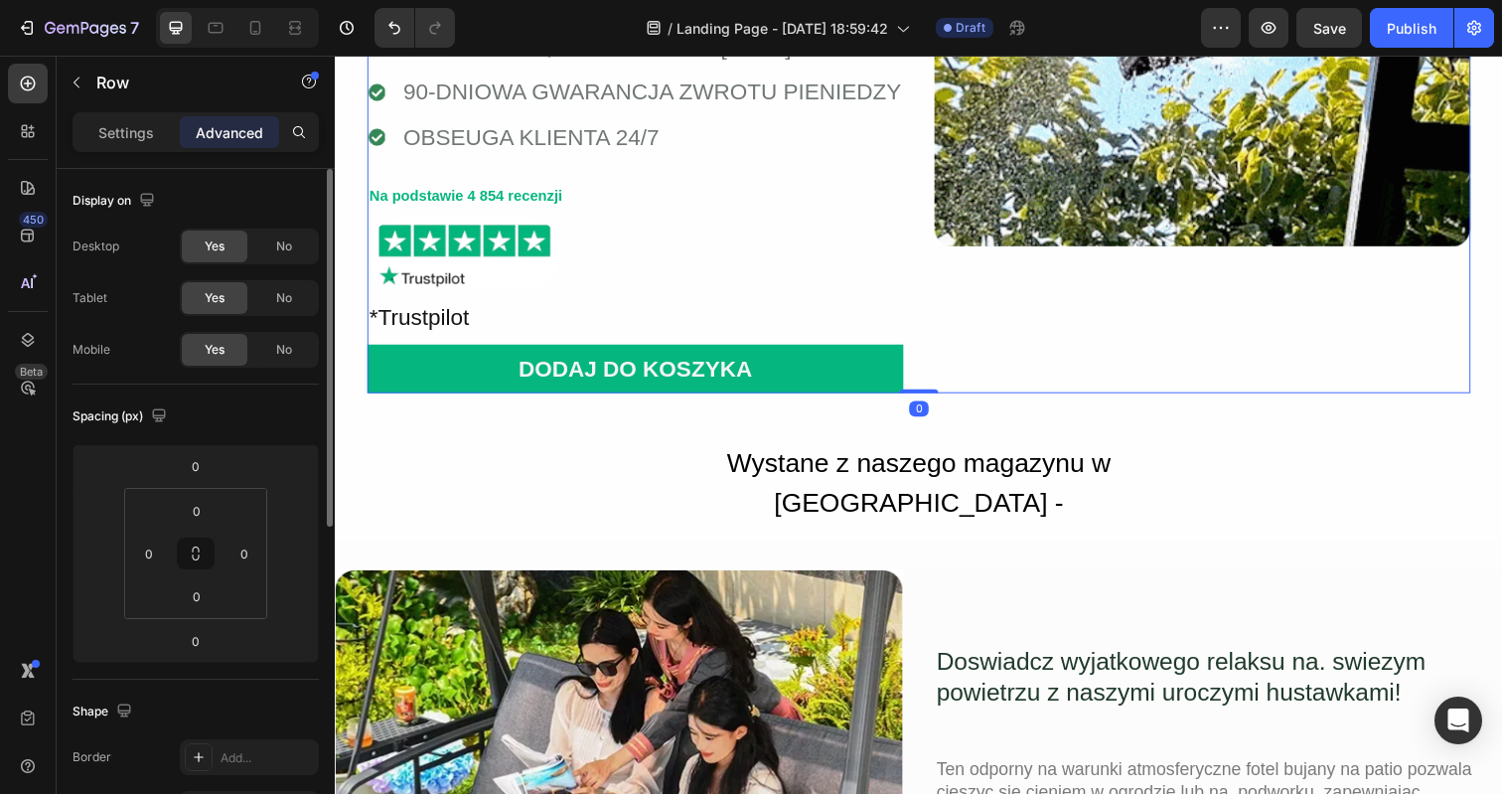
scroll to position [579, 0]
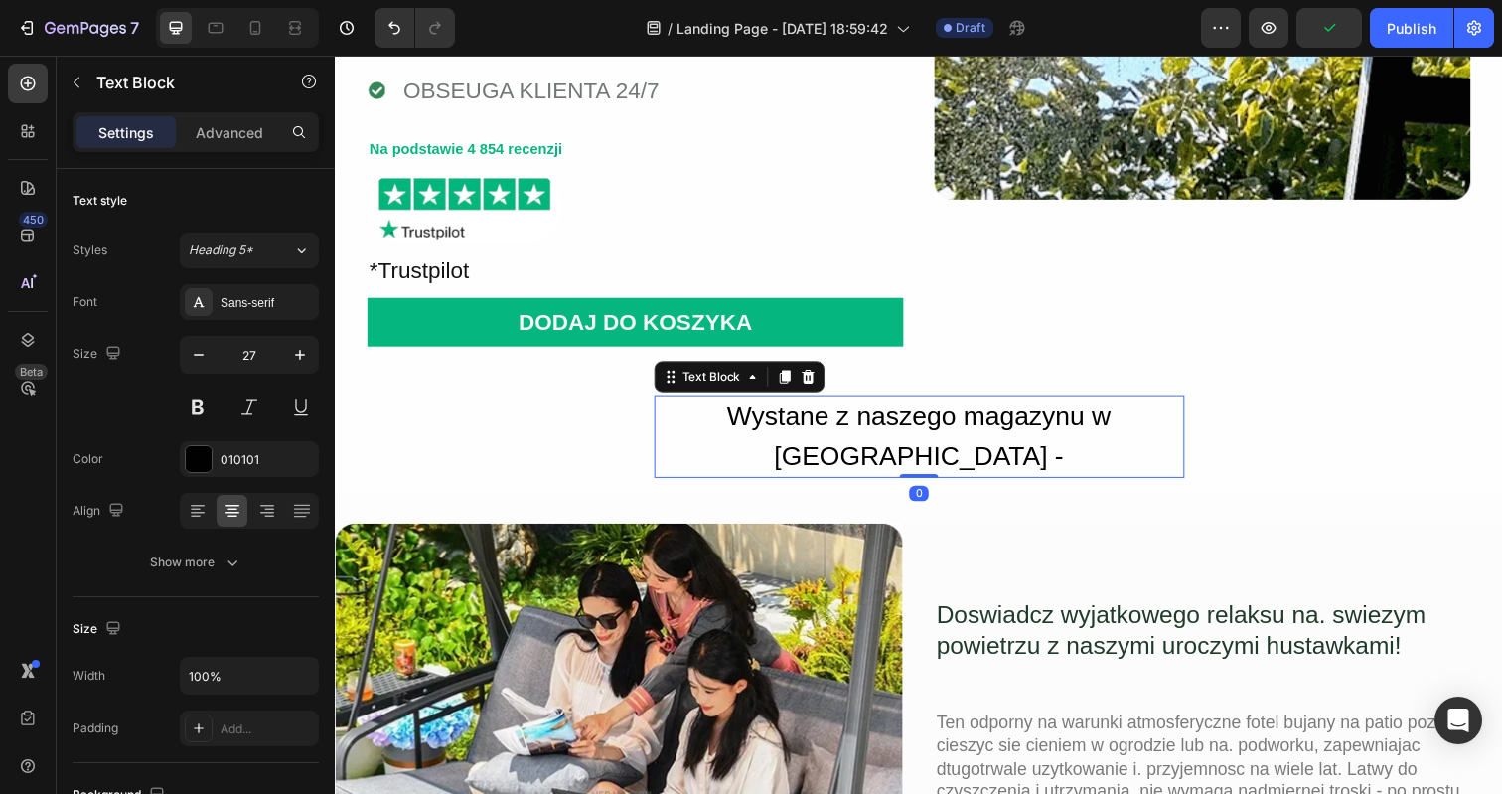
click at [800, 417] on div "Wystane z naszego magazynu w Warszawie -" at bounding box center [931, 444] width 541 height 84
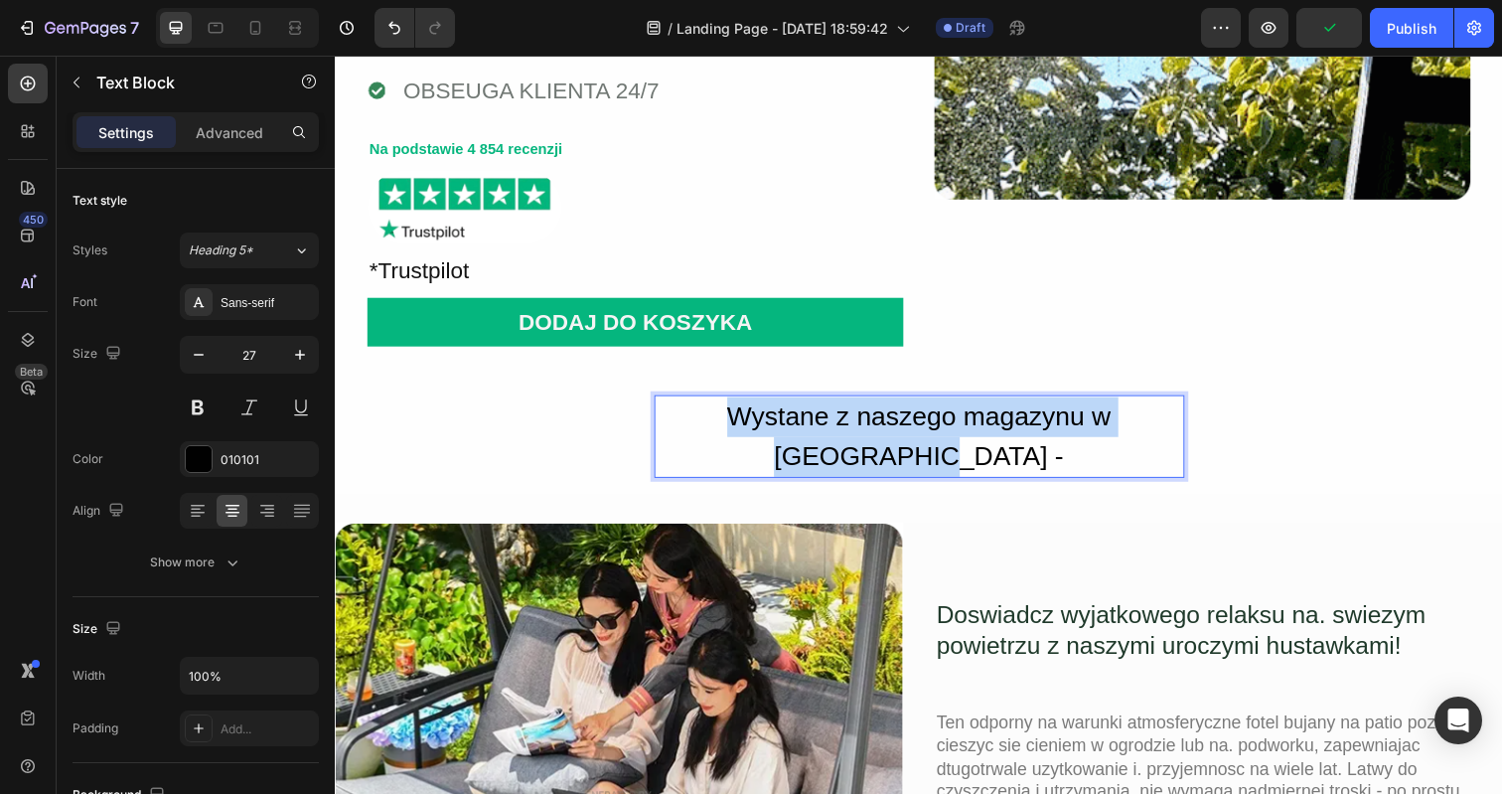
click at [800, 417] on p "Wystane z naszego magazynu w Warszawie -" at bounding box center [931, 444] width 537 height 80
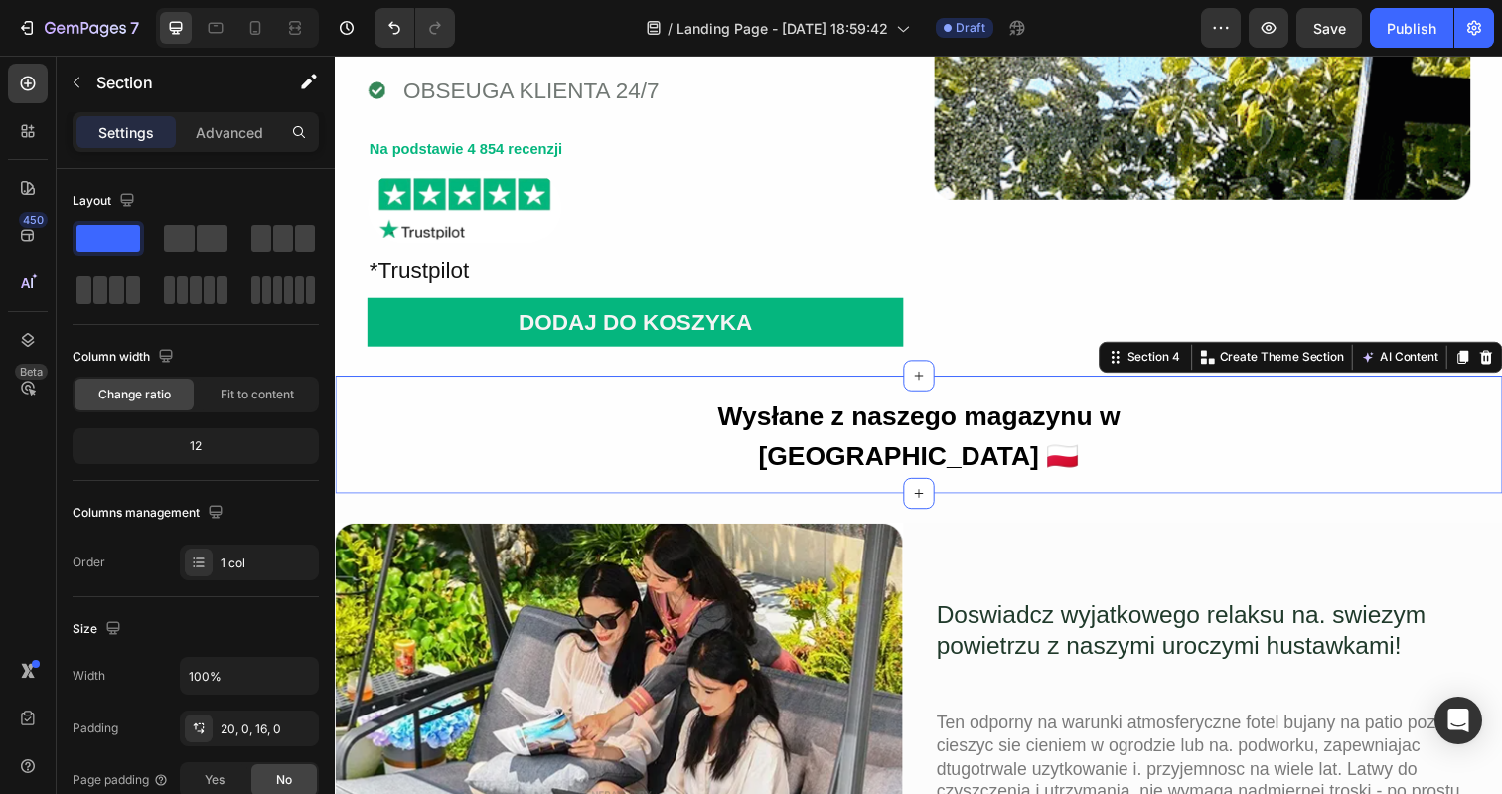
click at [558, 421] on div "Wysłane z naszego magazynu w Warszawie 🇵🇱 Text Block Row" at bounding box center [931, 444] width 1192 height 84
click at [236, 400] on span "Fit to content" at bounding box center [258, 394] width 74 height 18
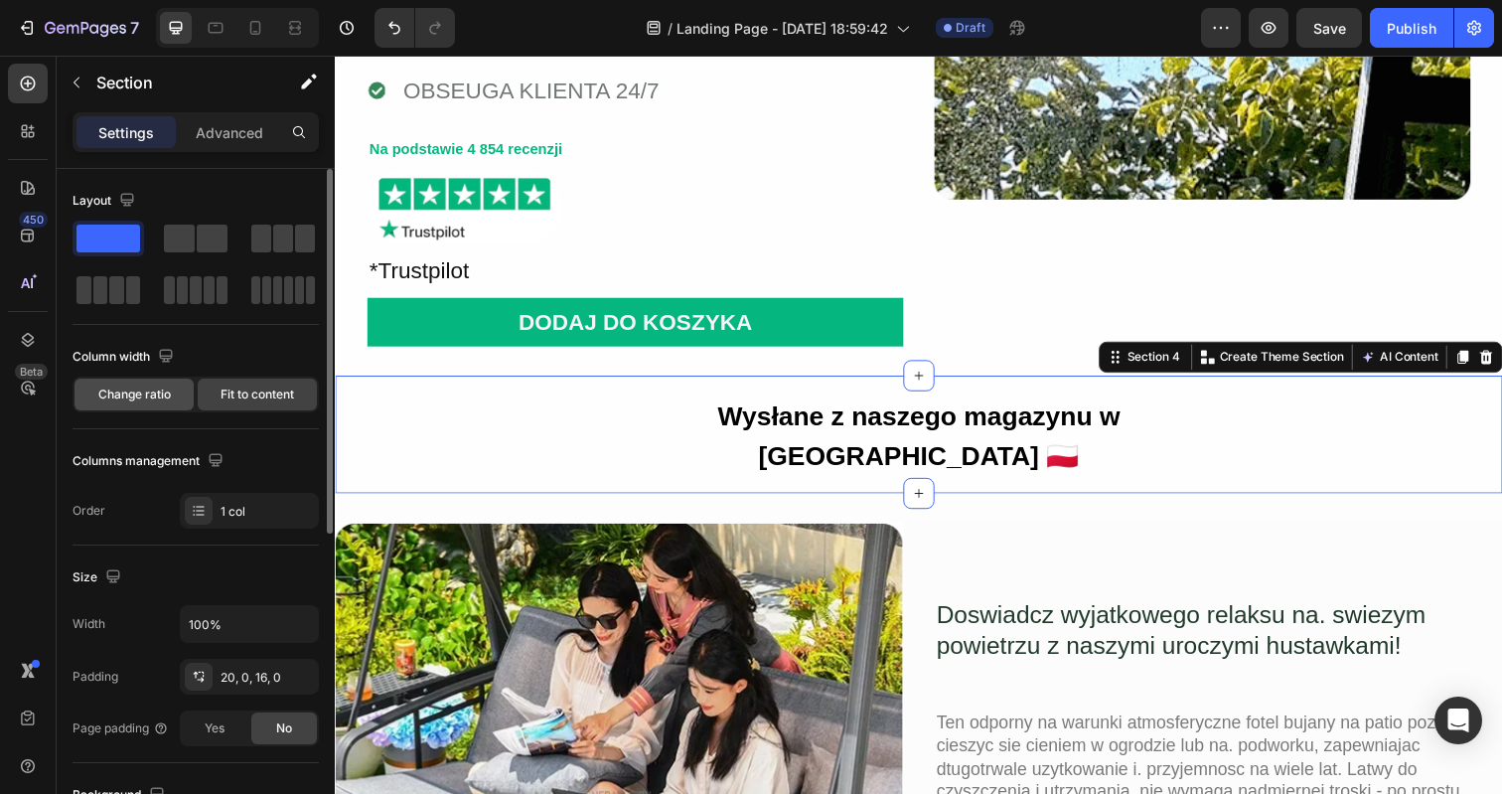
click at [161, 397] on span "Change ratio" at bounding box center [134, 394] width 73 height 18
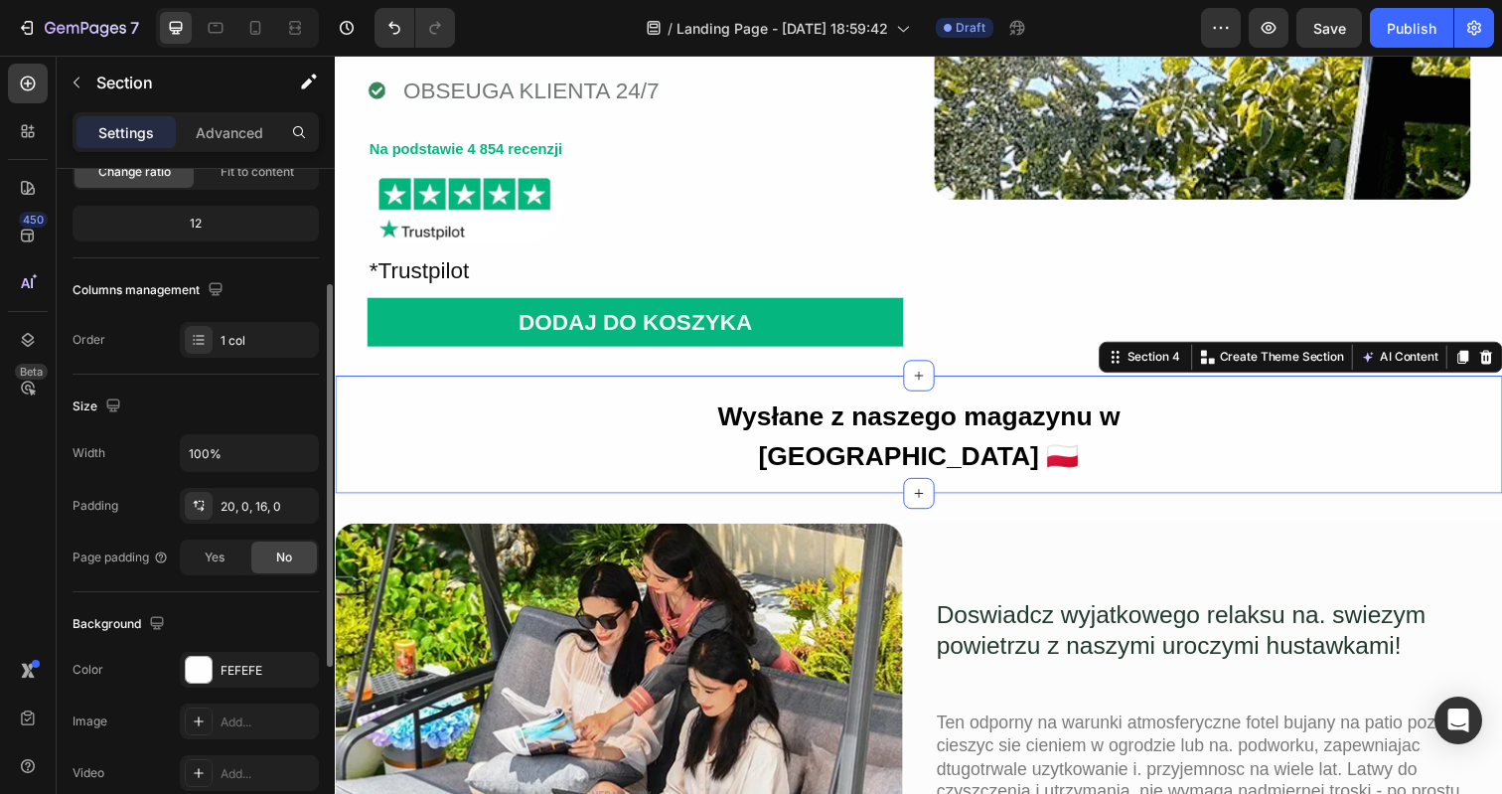
scroll to position [244, 0]
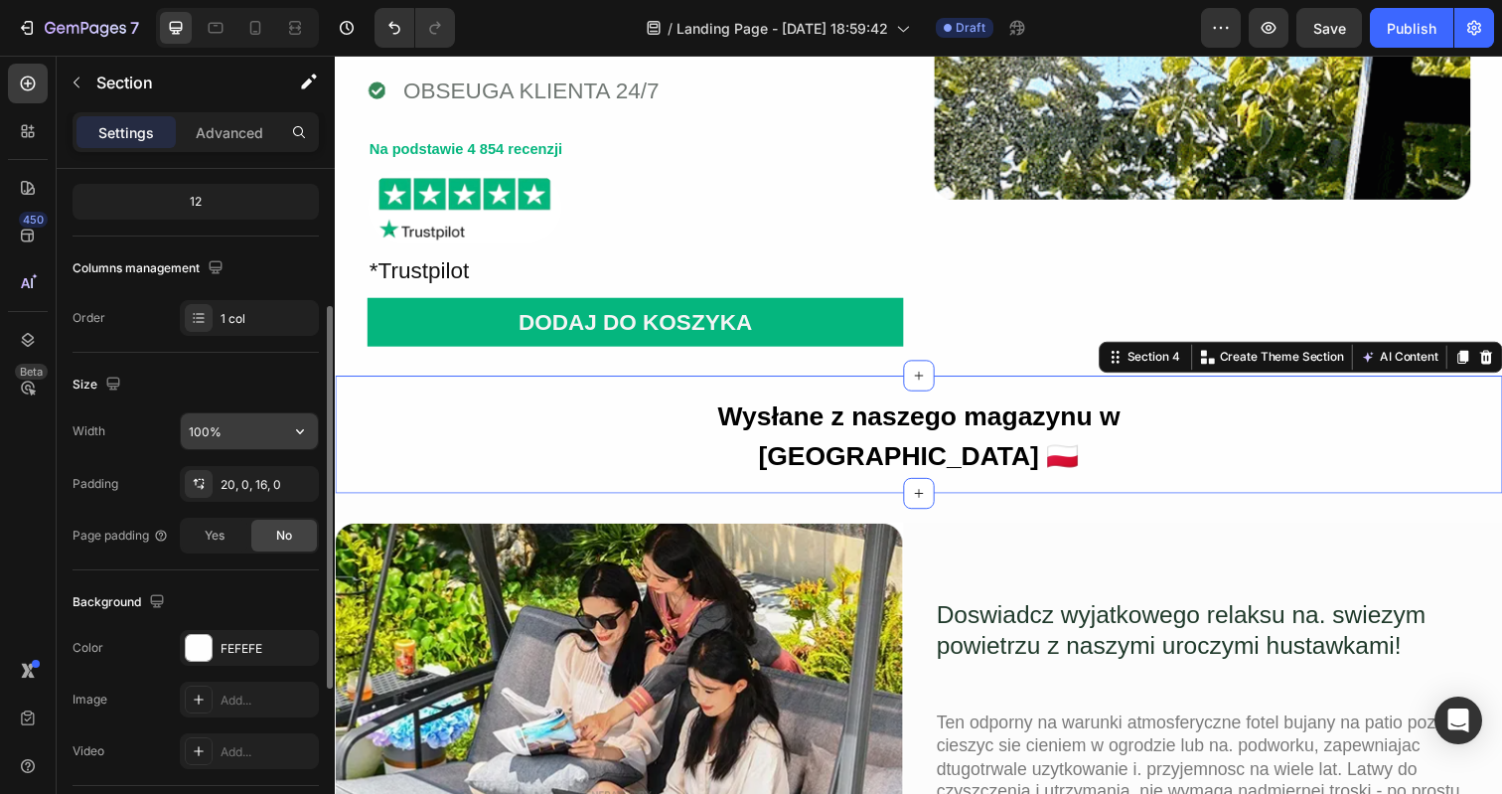
click at [233, 431] on input "100%" at bounding box center [249, 431] width 137 height 36
click at [292, 432] on icon "button" at bounding box center [300, 431] width 20 height 20
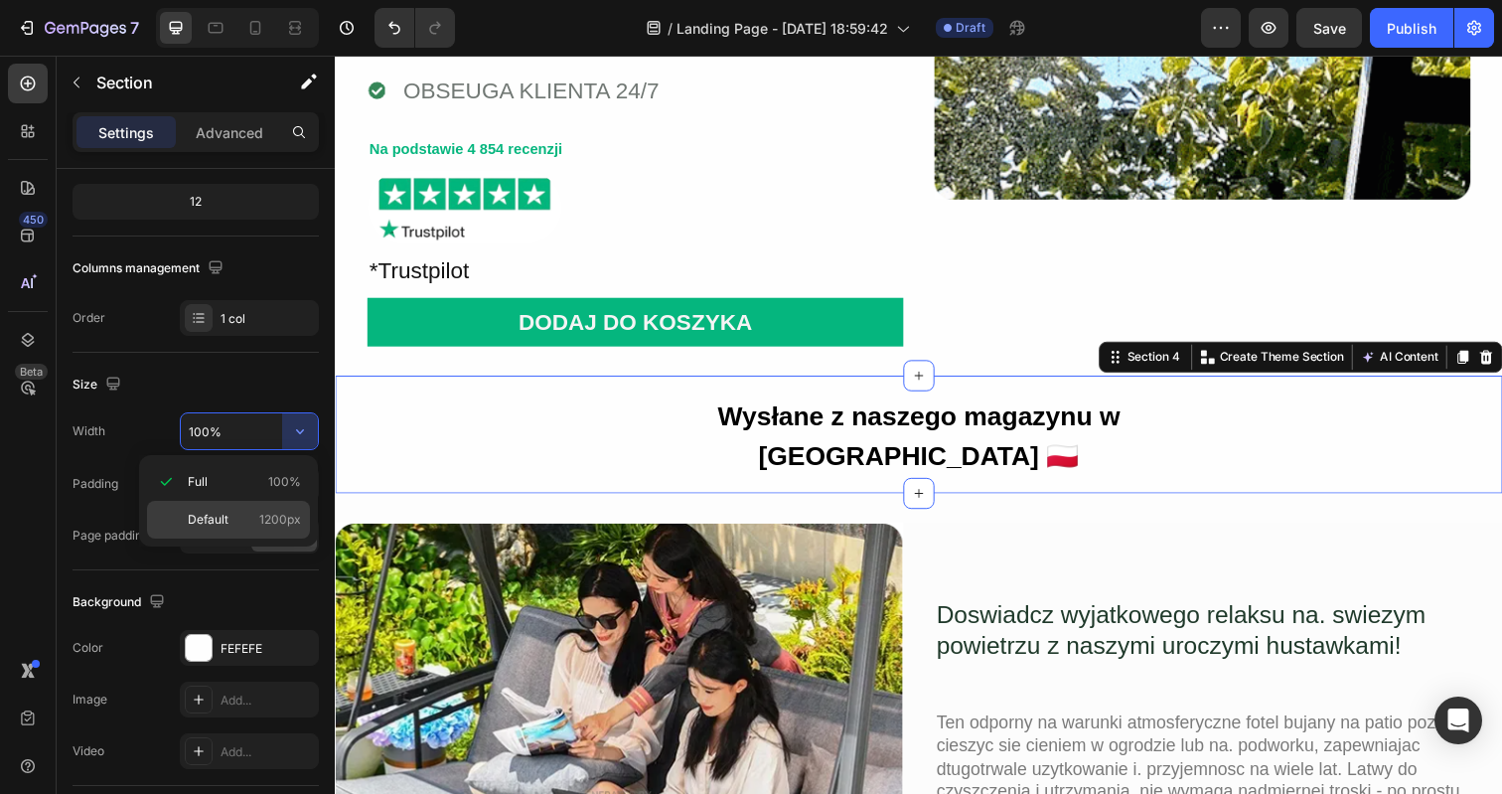
click at [264, 519] on span "1200px" at bounding box center [280, 520] width 42 height 18
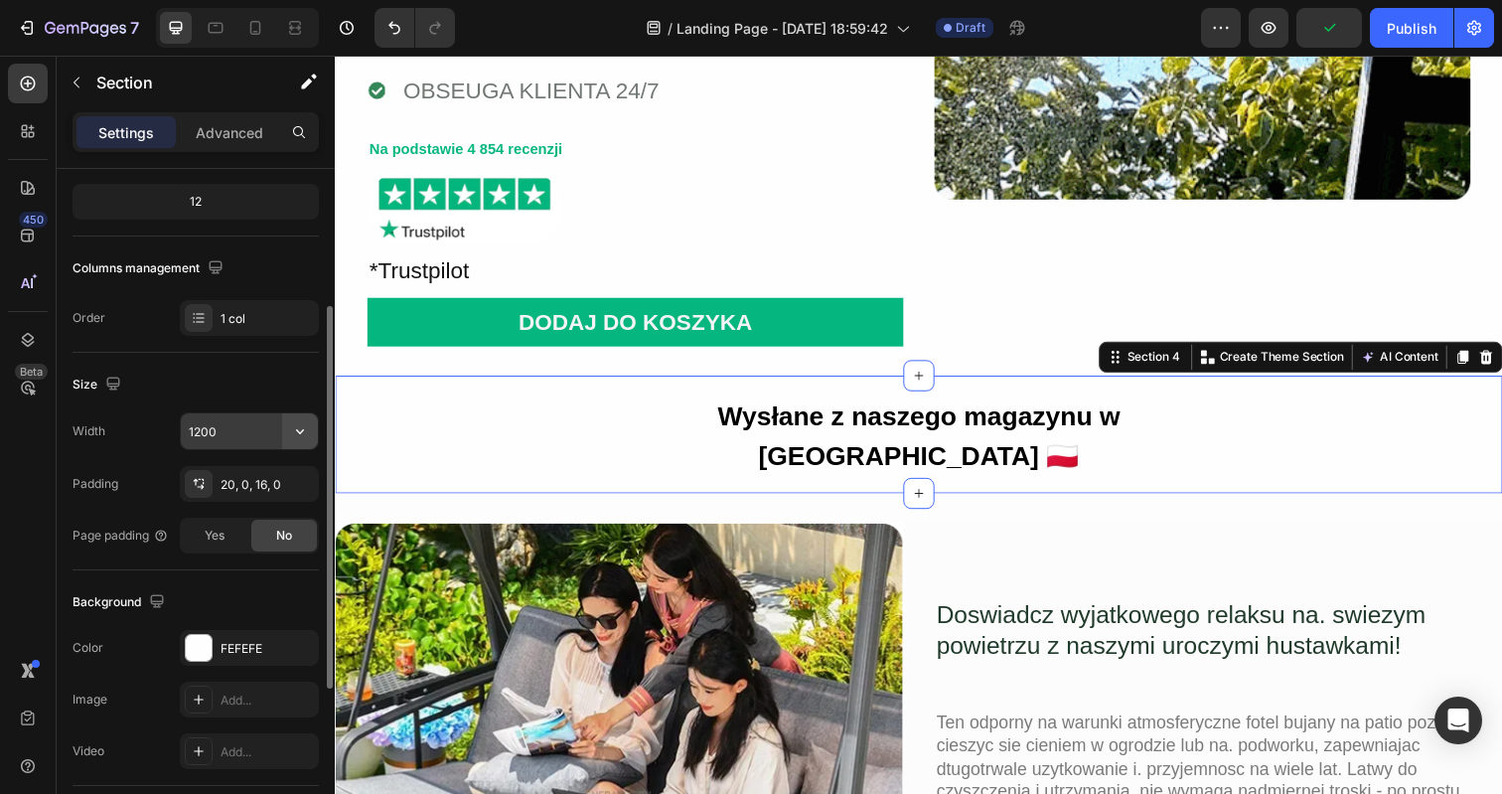
click at [298, 428] on icon "button" at bounding box center [300, 431] width 20 height 20
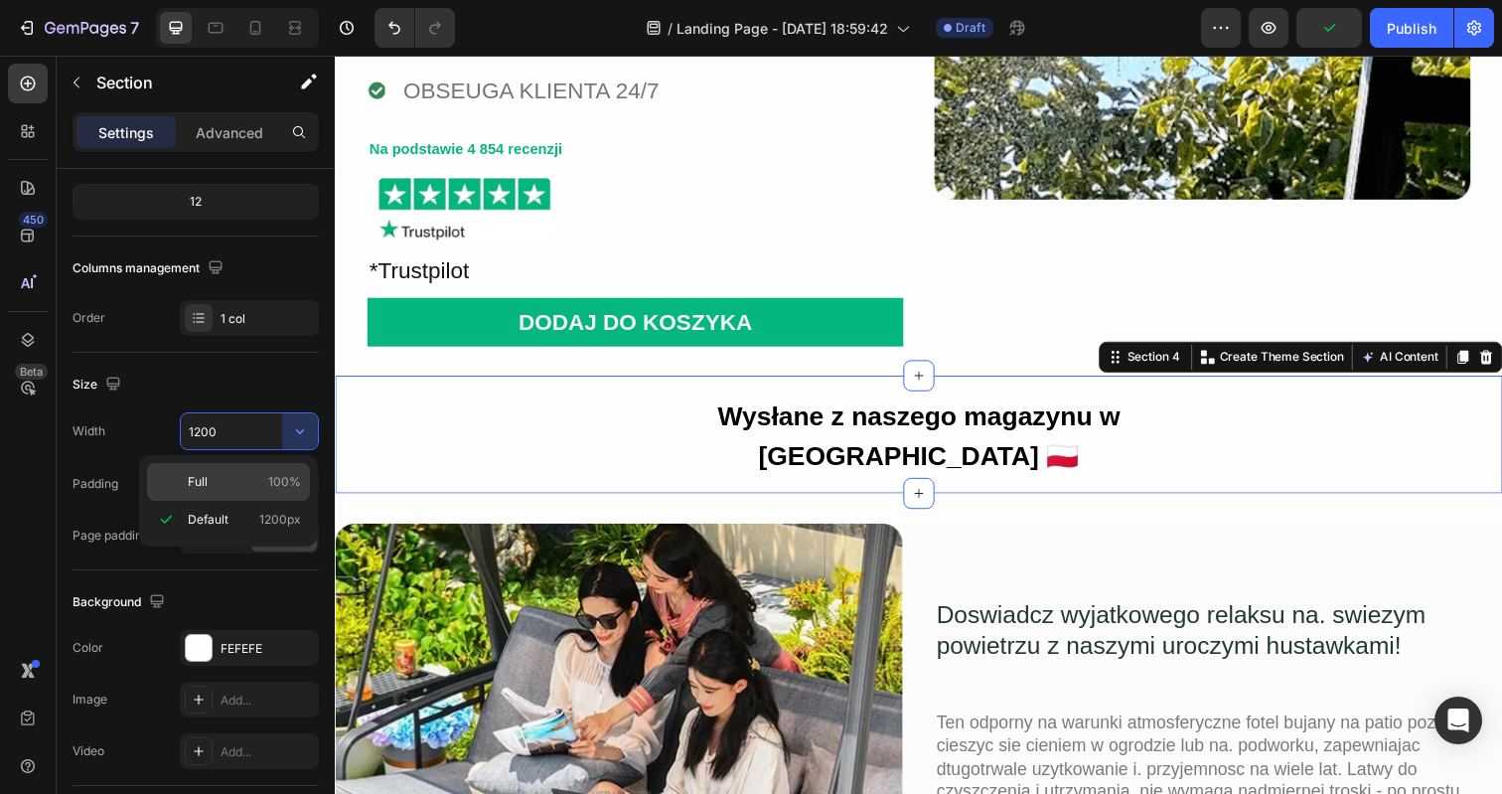
click at [254, 483] on p "Full 100%" at bounding box center [244, 482] width 113 height 18
type input "100%"
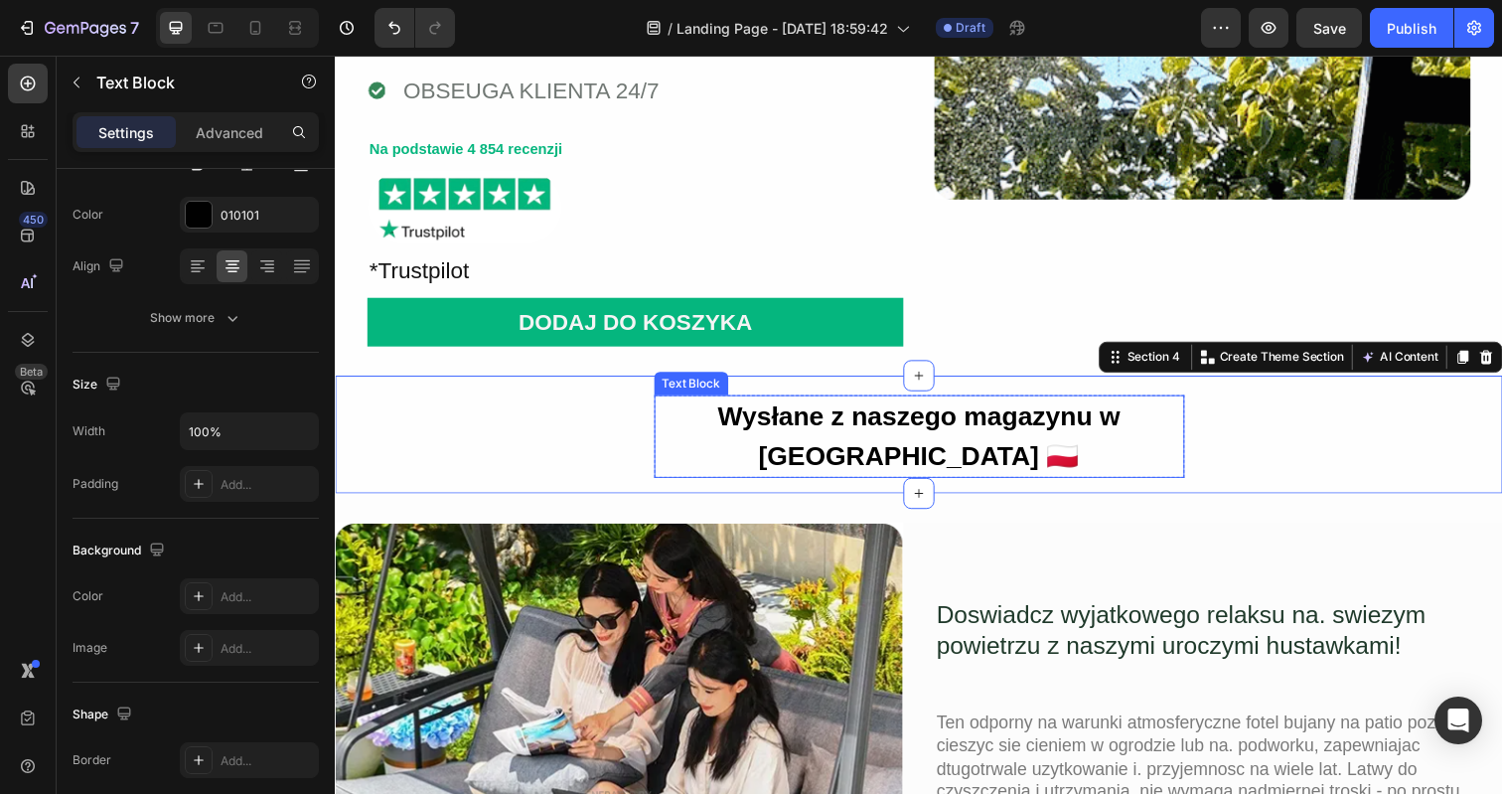
click at [686, 423] on p "Wysłane z naszego magazynu w Warszawie 🇵🇱" at bounding box center [931, 444] width 537 height 80
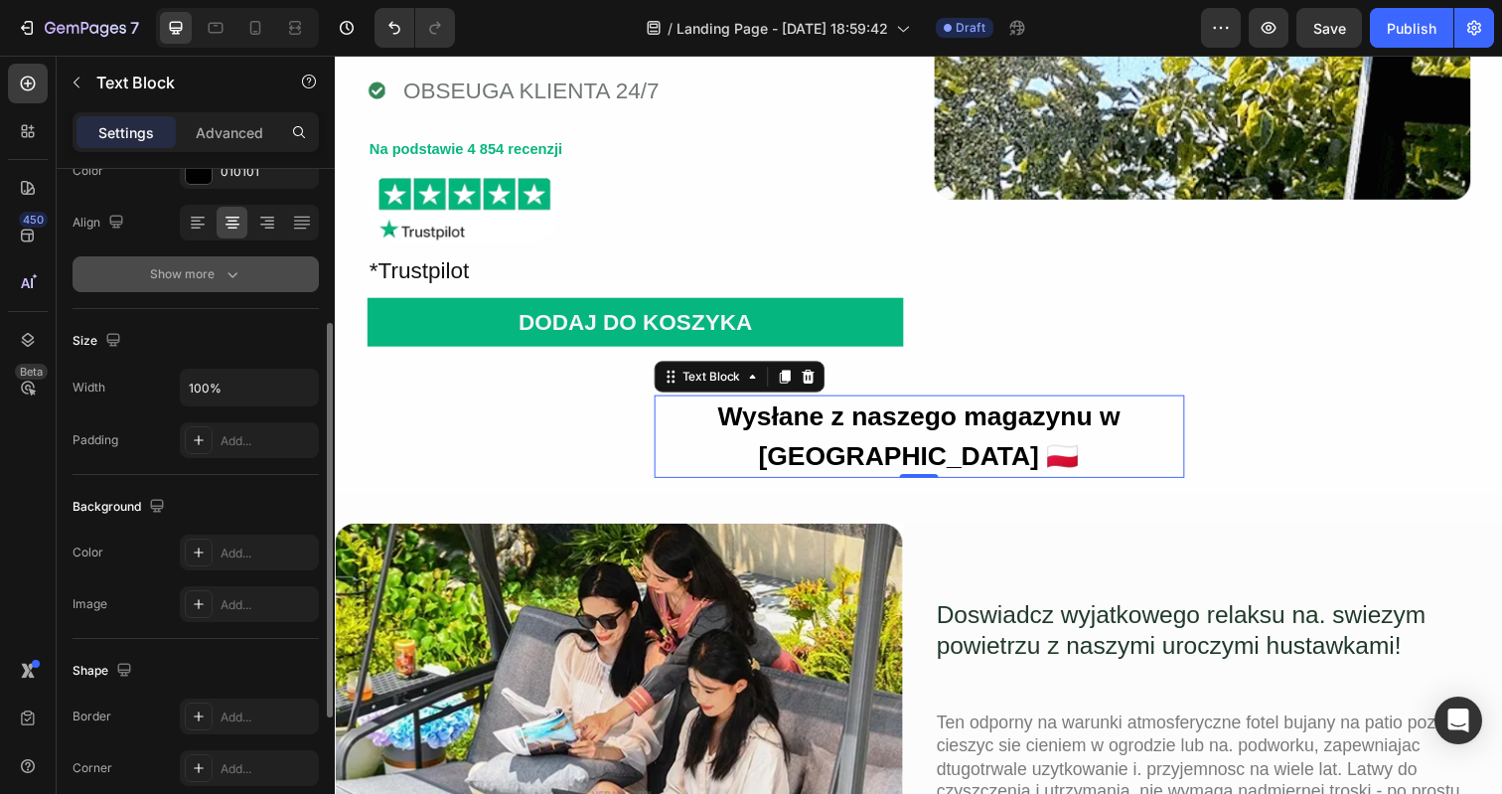
scroll to position [308, 0]
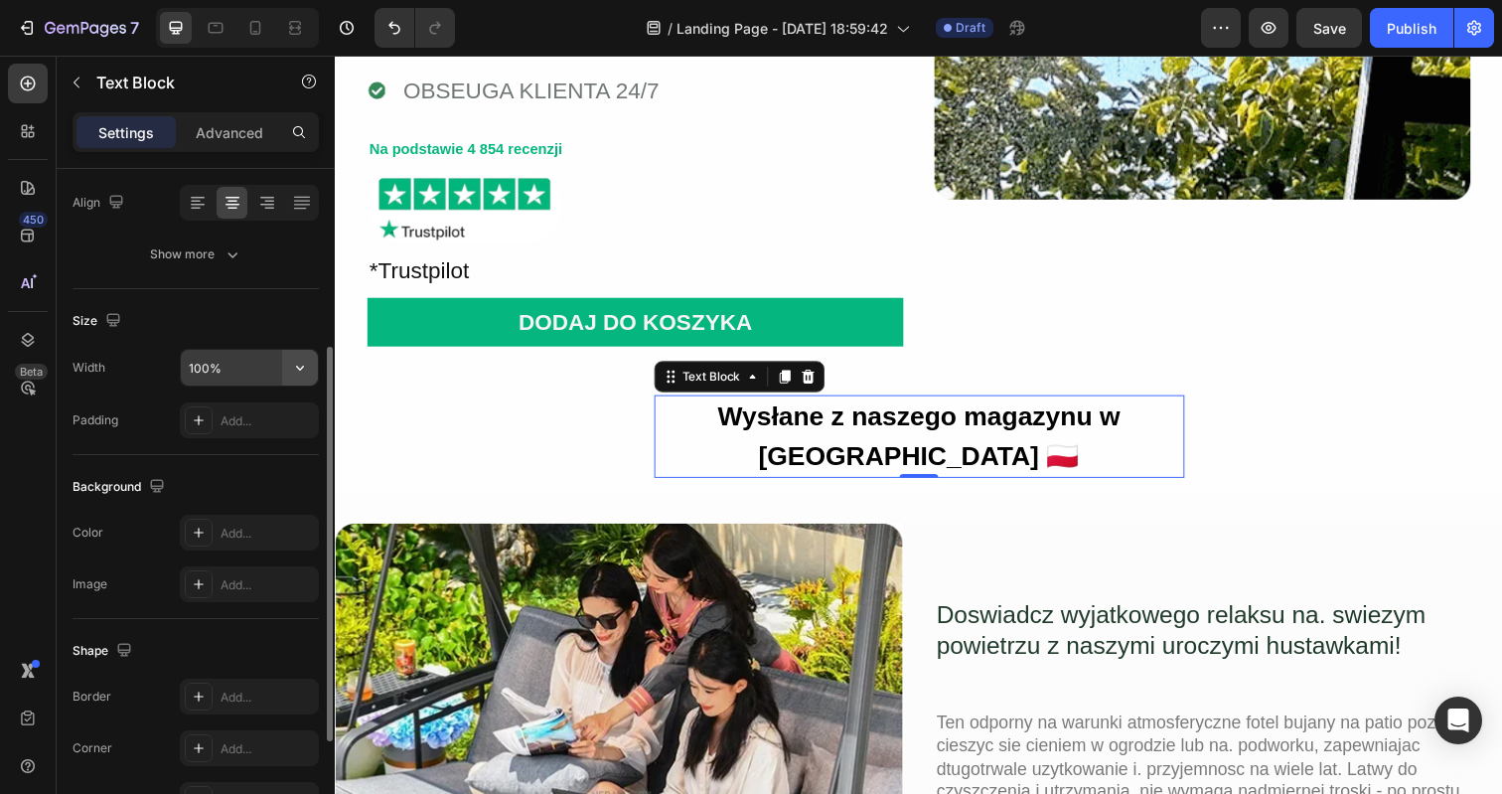
click at [298, 363] on icon "button" at bounding box center [300, 368] width 20 height 20
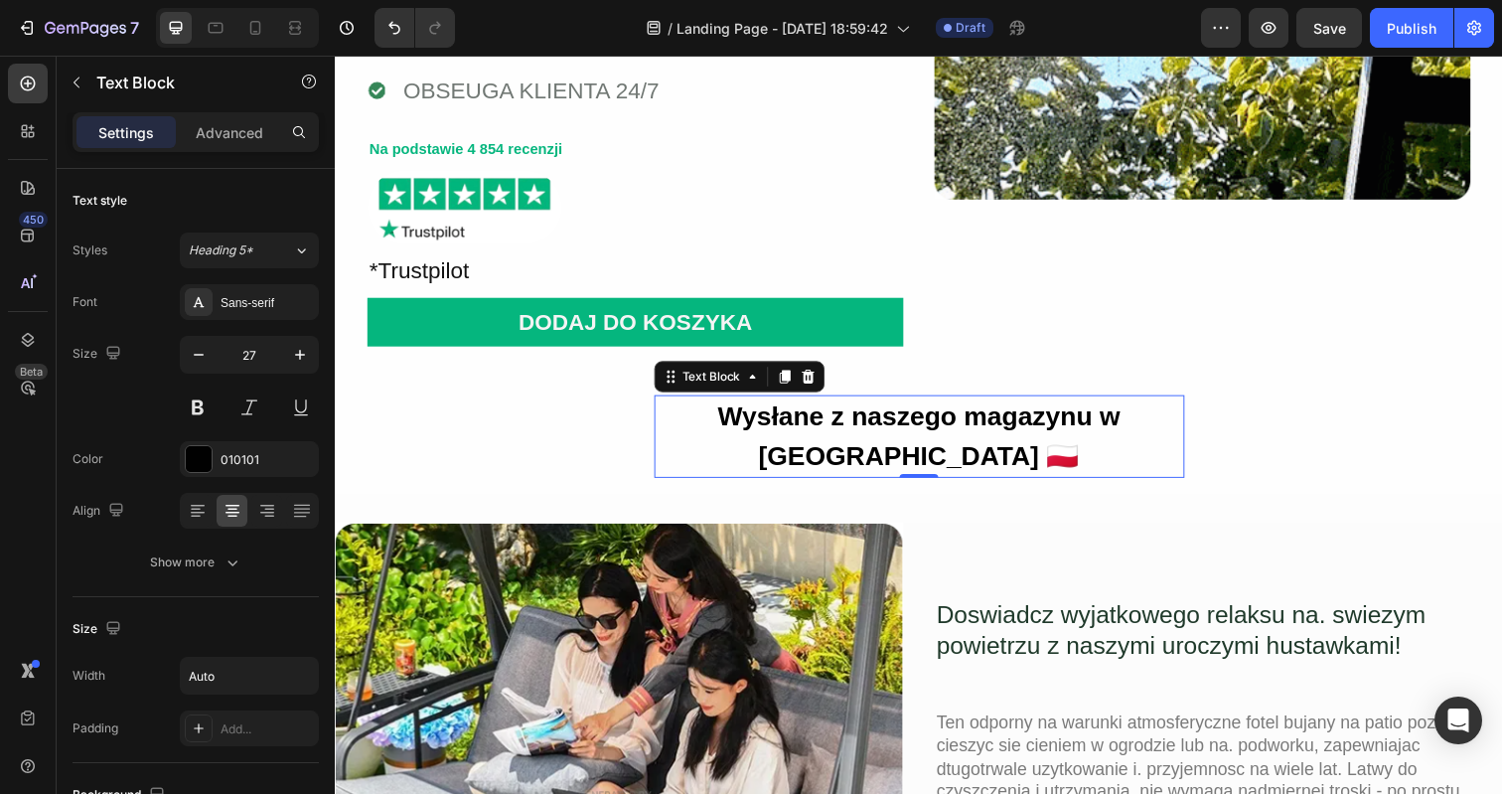
scroll to position [308, 0]
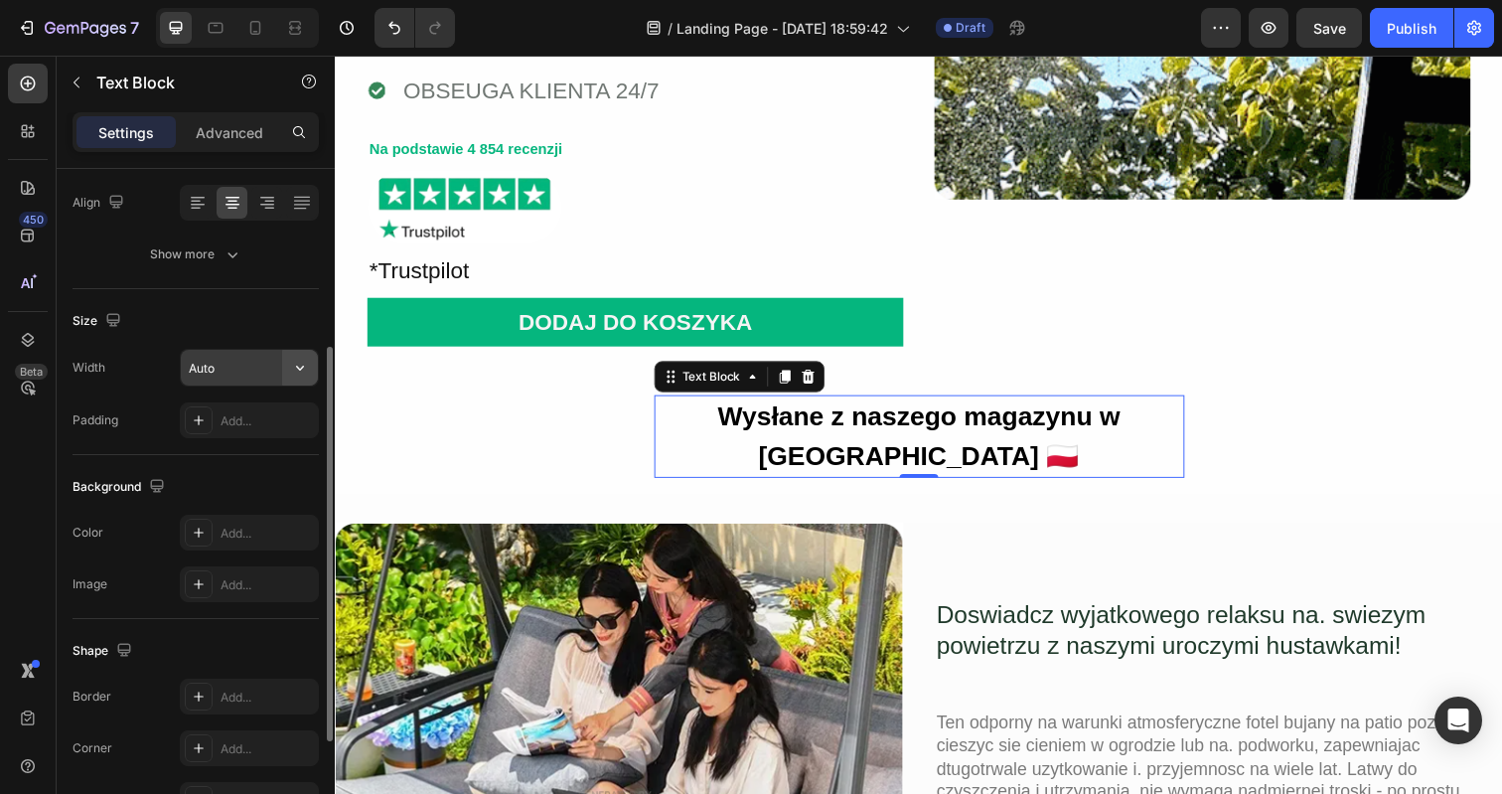
click at [299, 378] on button "button" at bounding box center [300, 368] width 36 height 36
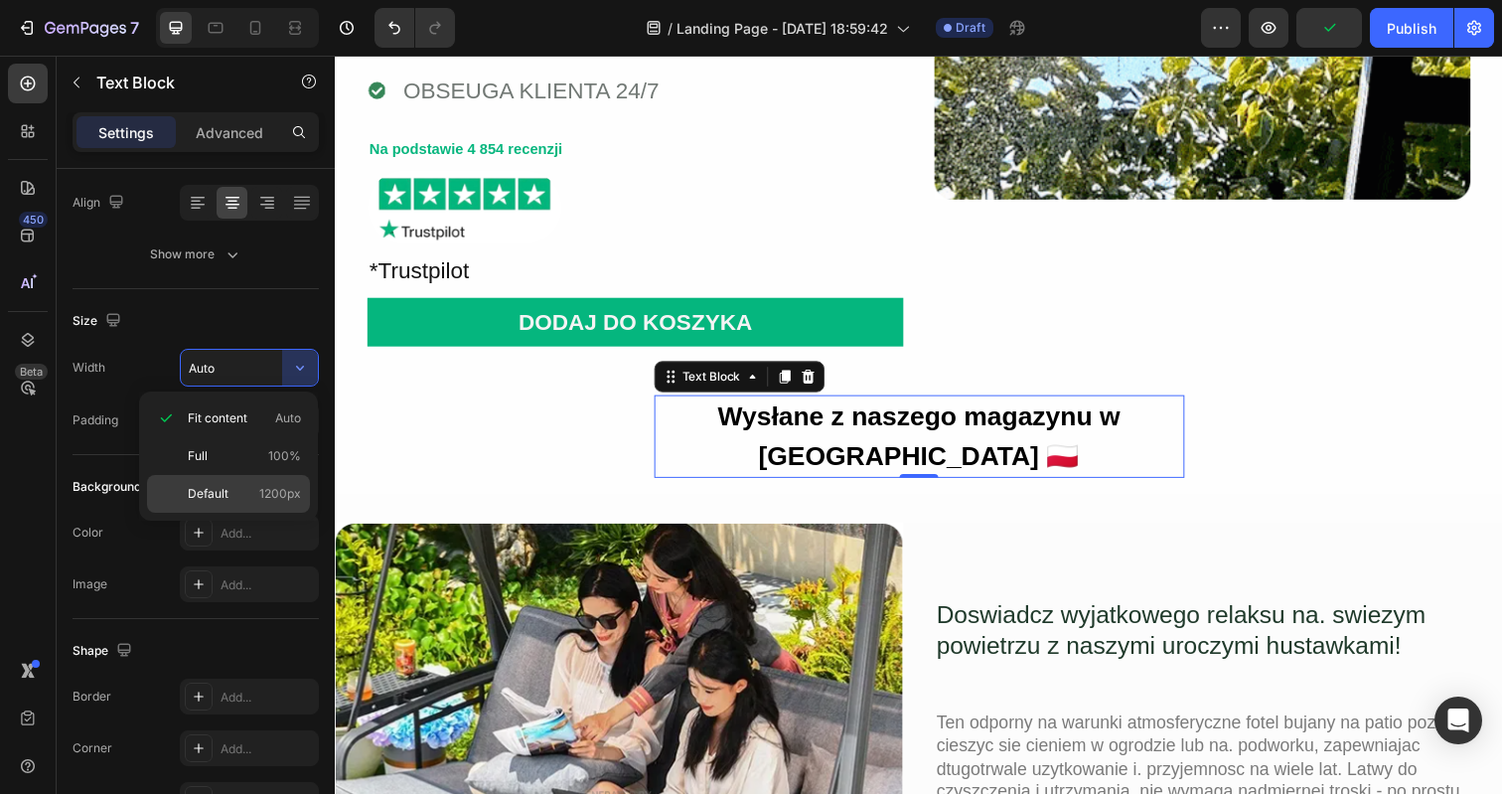
click at [251, 489] on p "Default 1200px" at bounding box center [244, 494] width 113 height 18
click at [264, 446] on div "Full 100%" at bounding box center [228, 456] width 163 height 38
type input "100%"
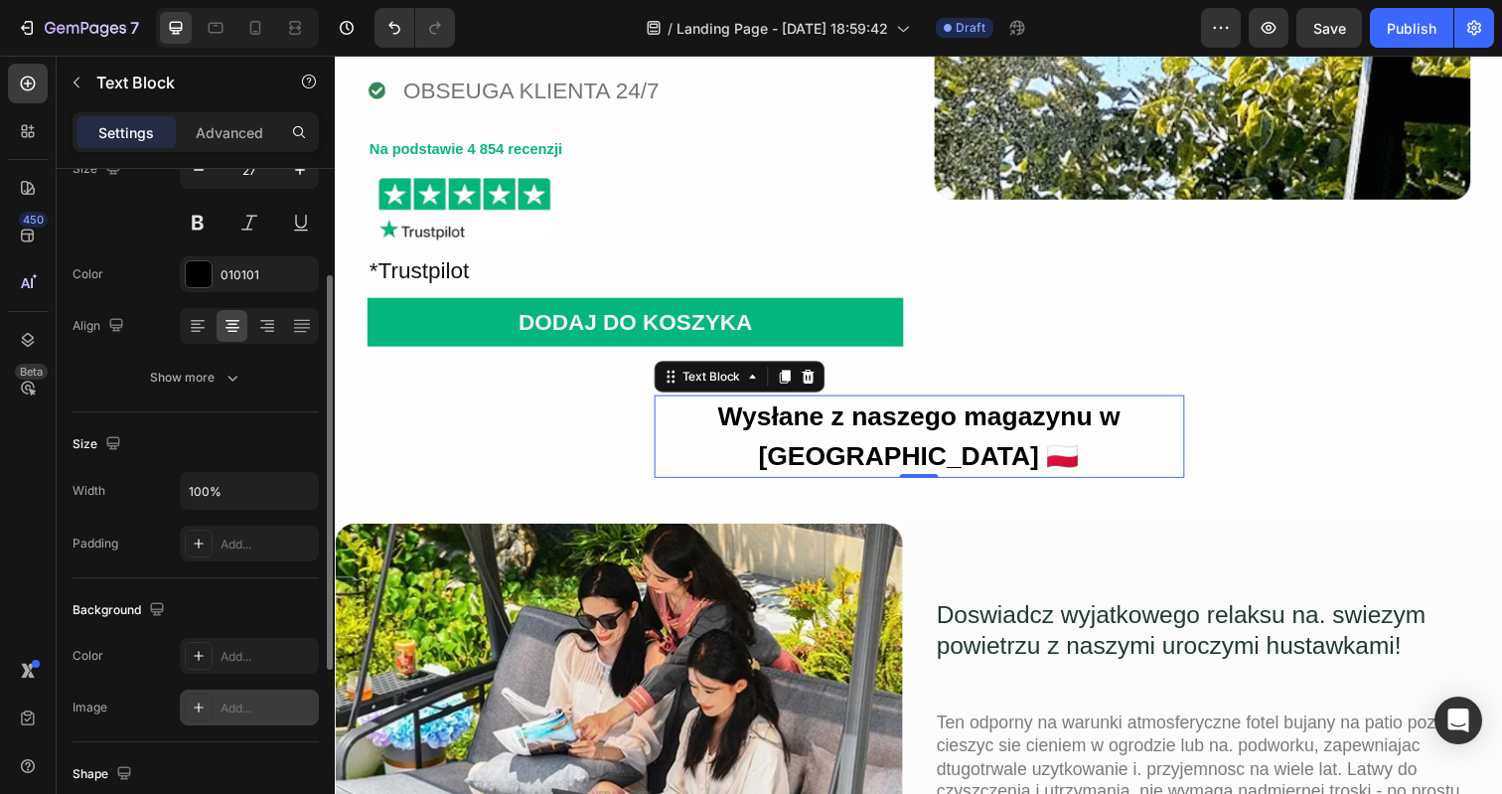
scroll to position [123, 0]
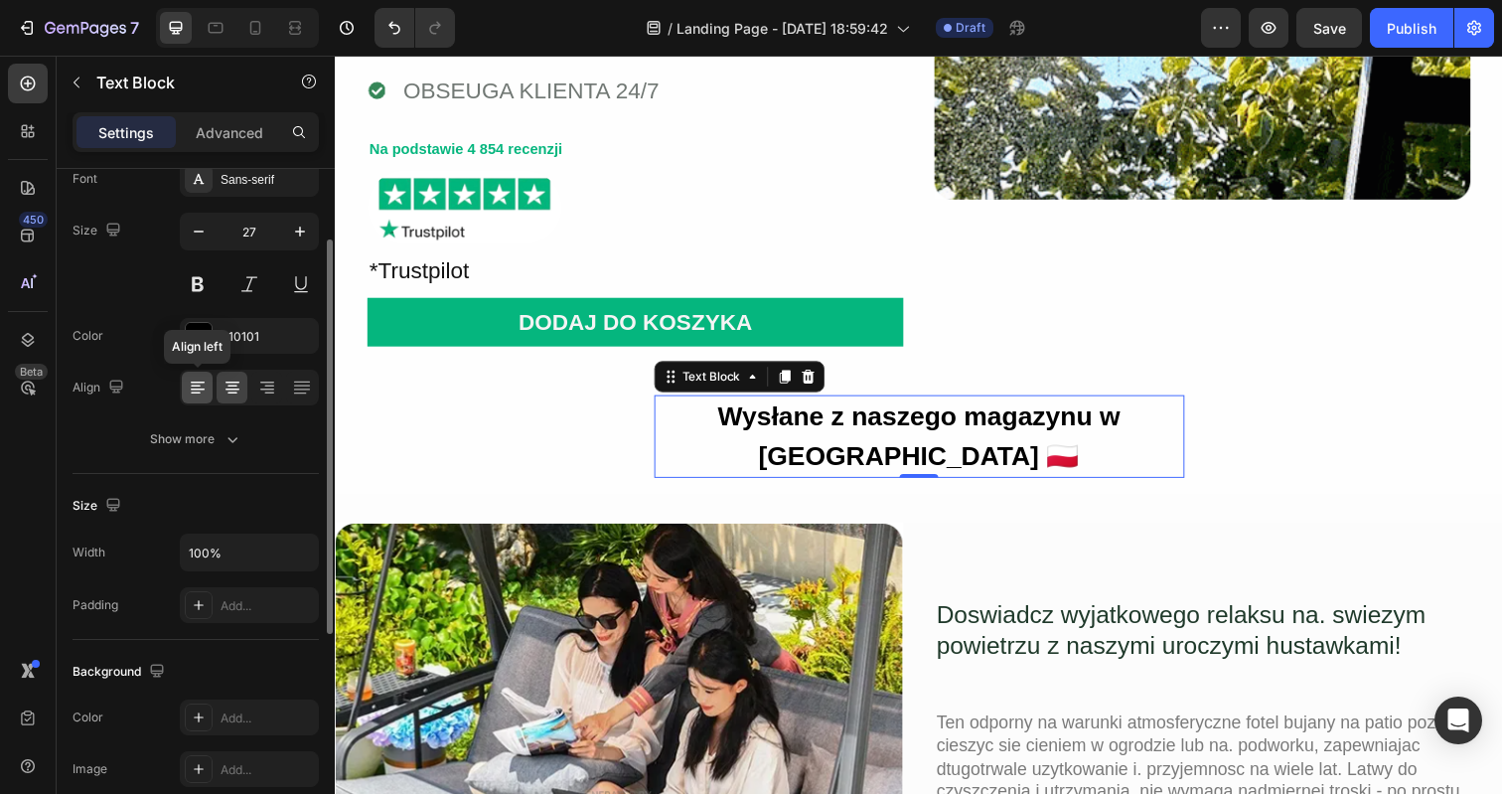
click at [204, 390] on icon at bounding box center [198, 387] width 20 height 20
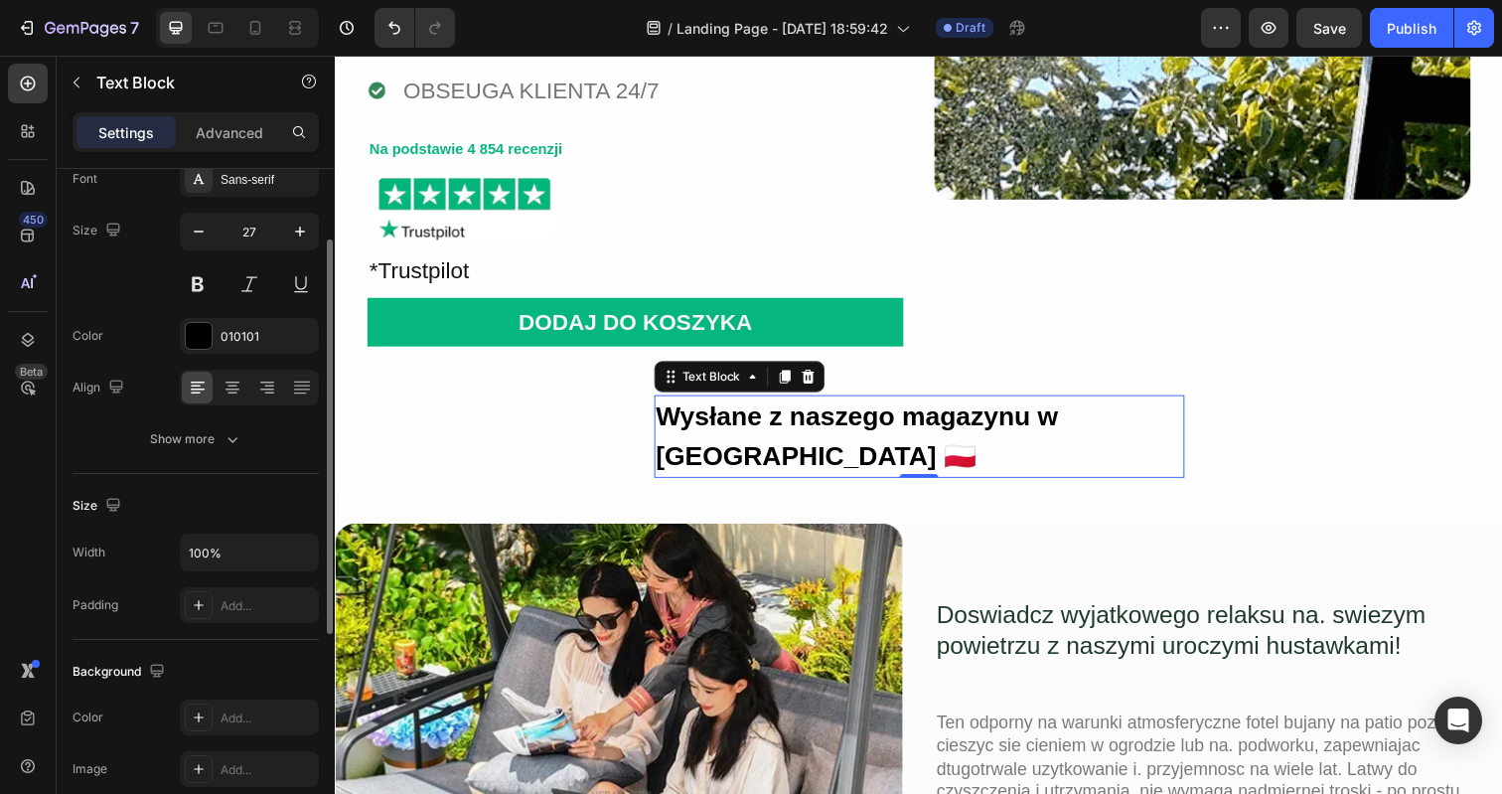
click at [247, 387] on div at bounding box center [249, 388] width 139 height 36
click at [231, 387] on icon at bounding box center [232, 387] width 20 height 20
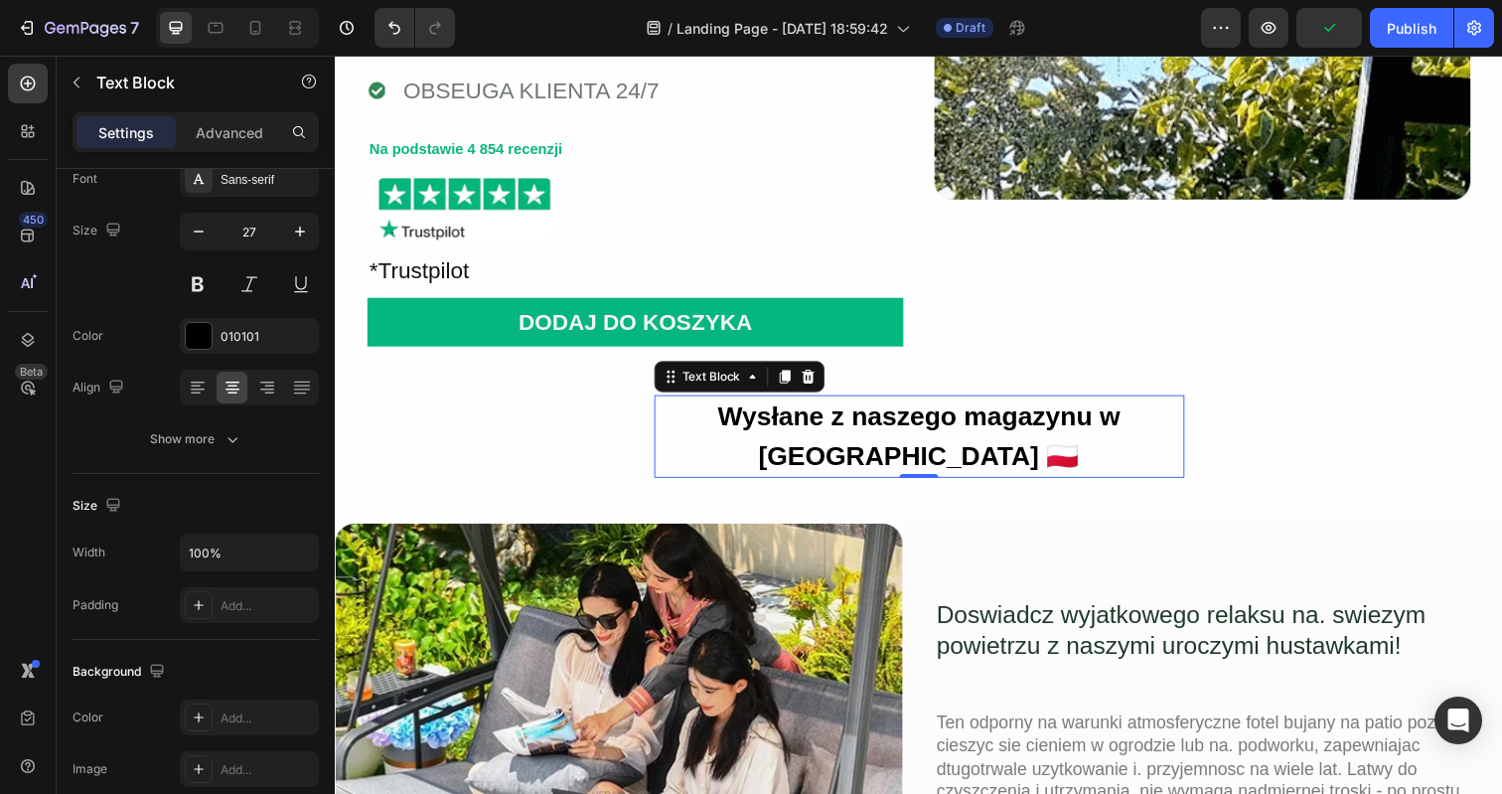
click at [587, 457] on div "Wysłane z naszego magazynu w Warszawie 🇵🇱 Text Block 0 Row" at bounding box center [931, 444] width 1192 height 84
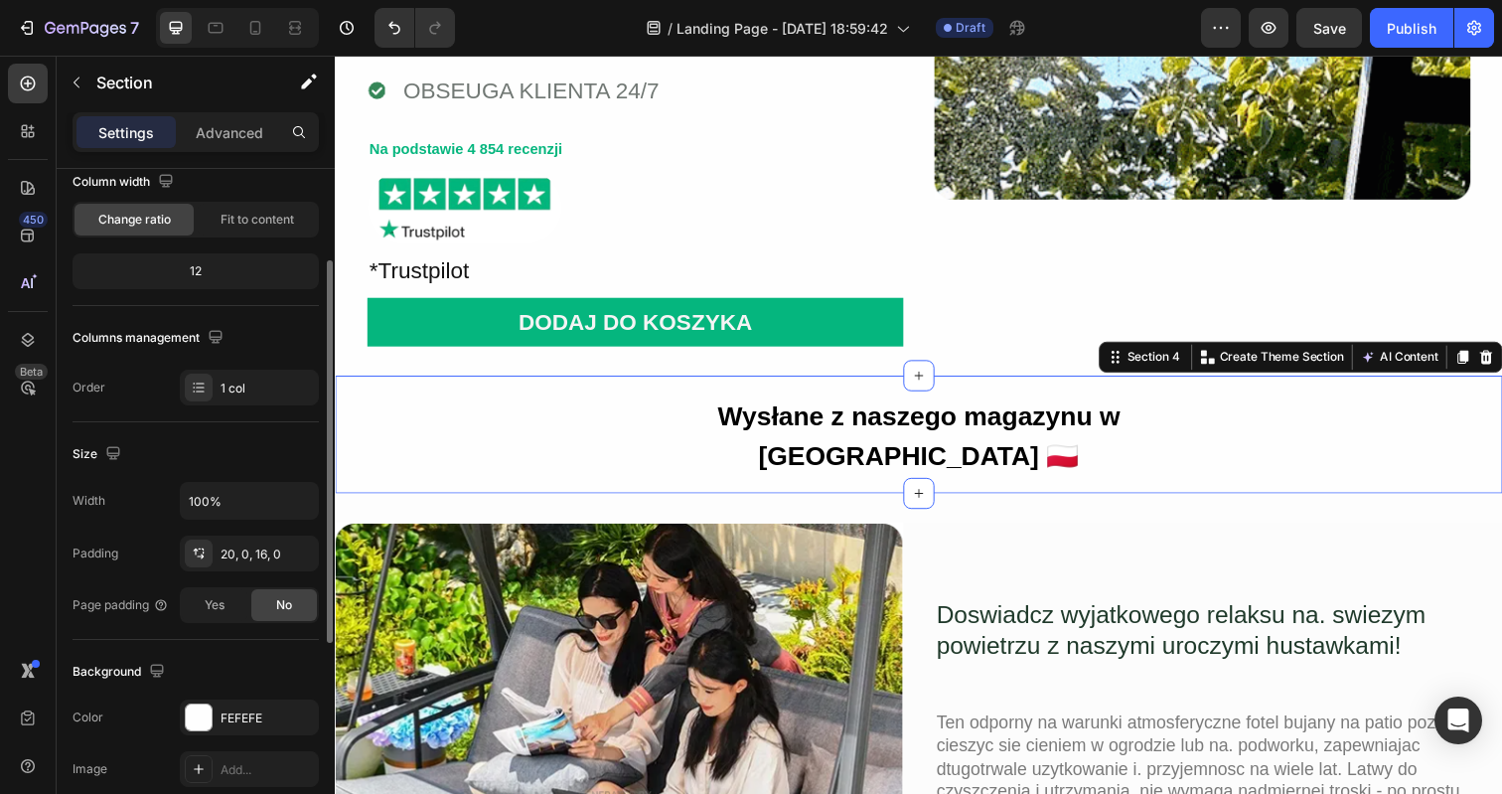
scroll to position [176, 0]
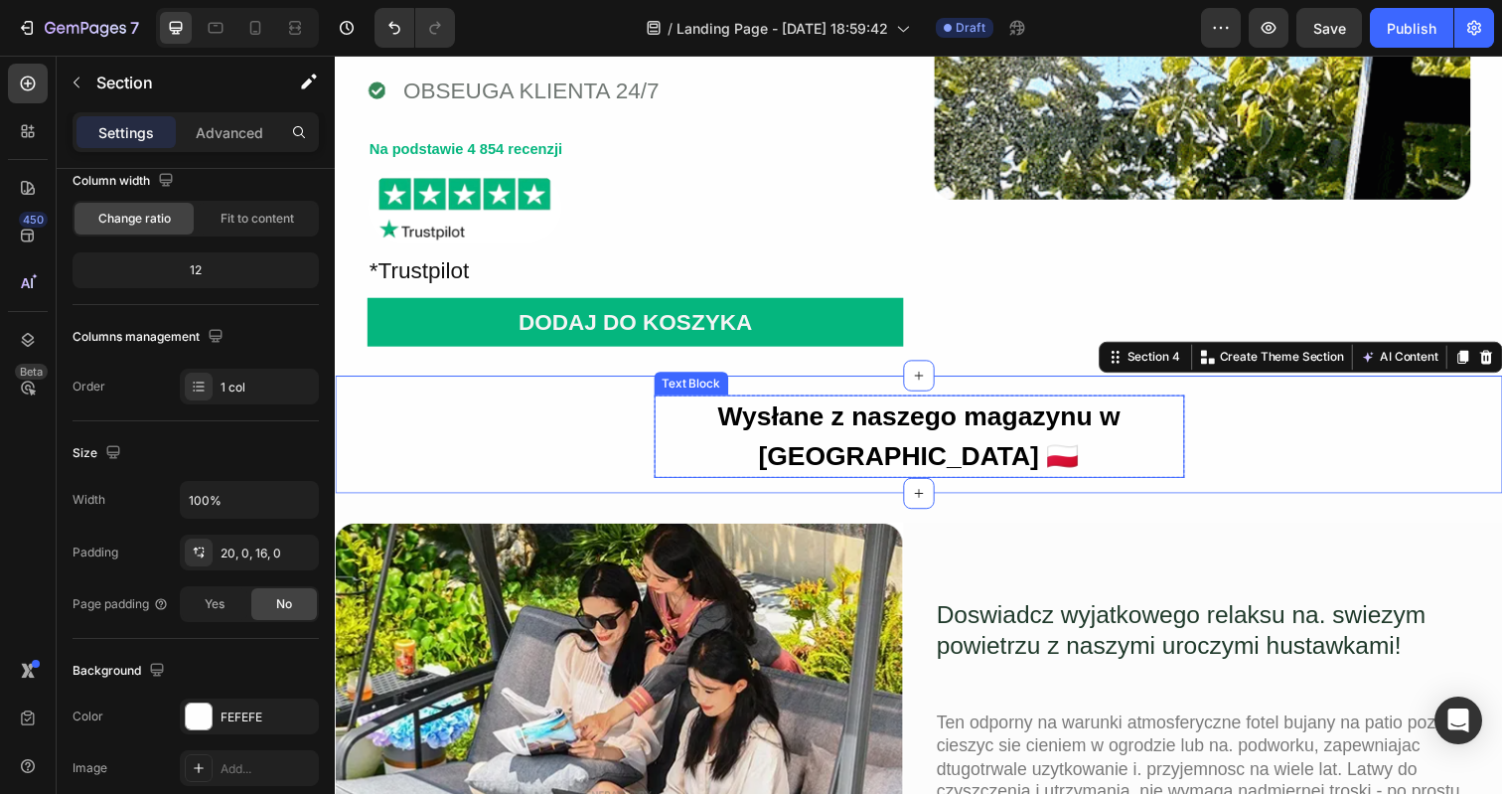
click at [833, 438] on strong "Wysłane z naszego magazynu w Warszawie 🇵🇱" at bounding box center [930, 444] width 411 height 71
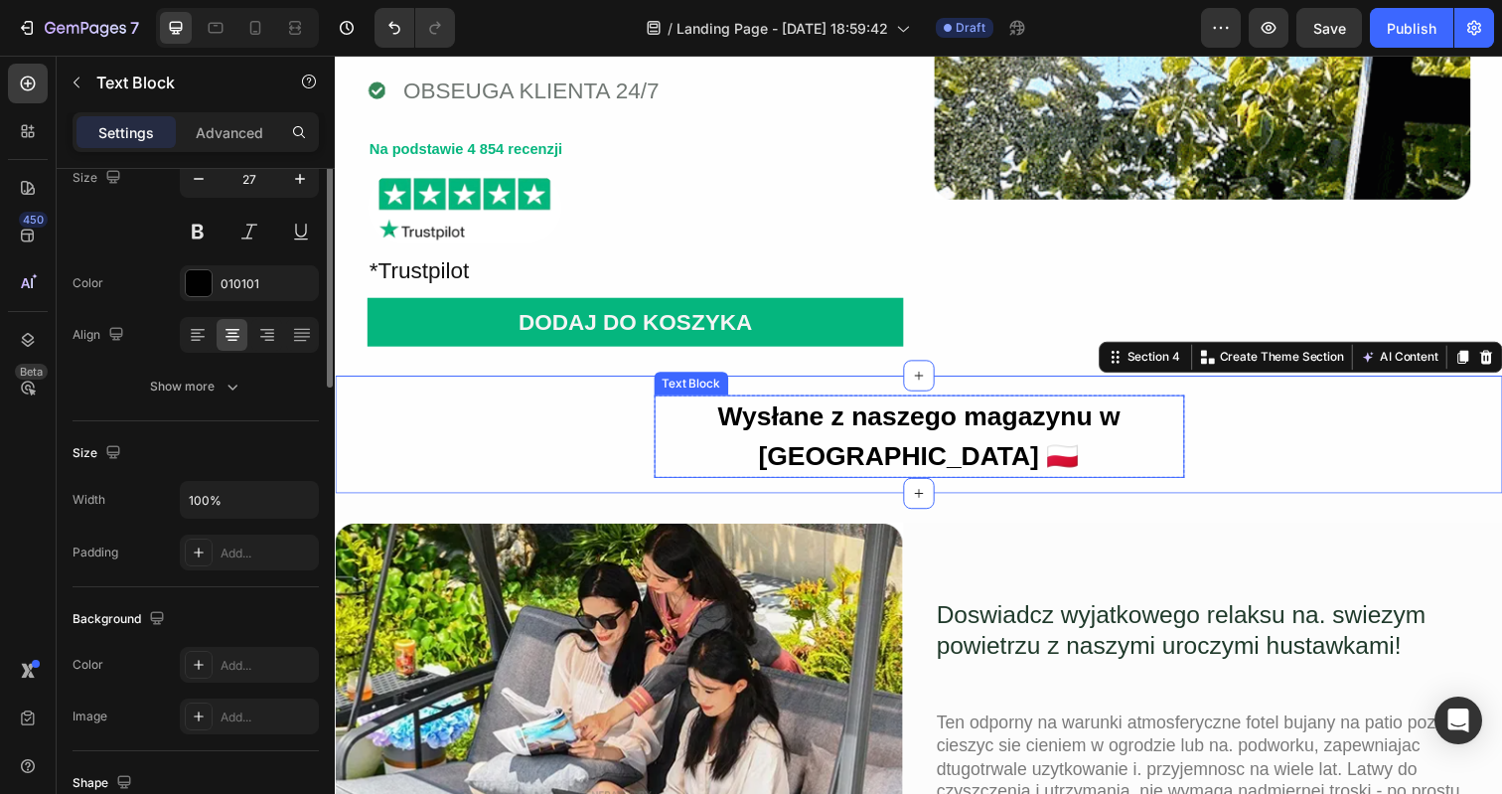
scroll to position [0, 0]
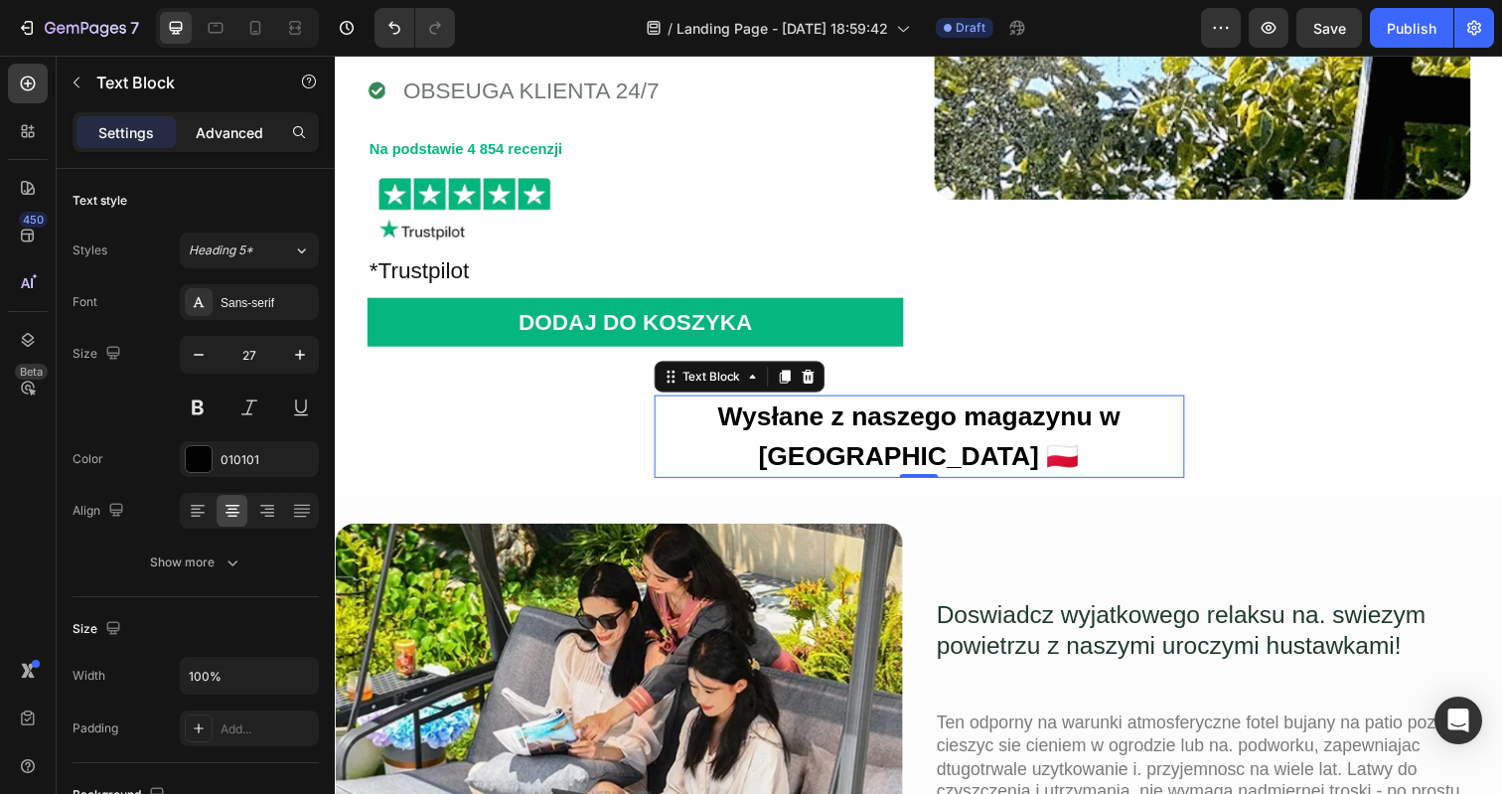
click at [218, 137] on p "Advanced" at bounding box center [230, 132] width 68 height 21
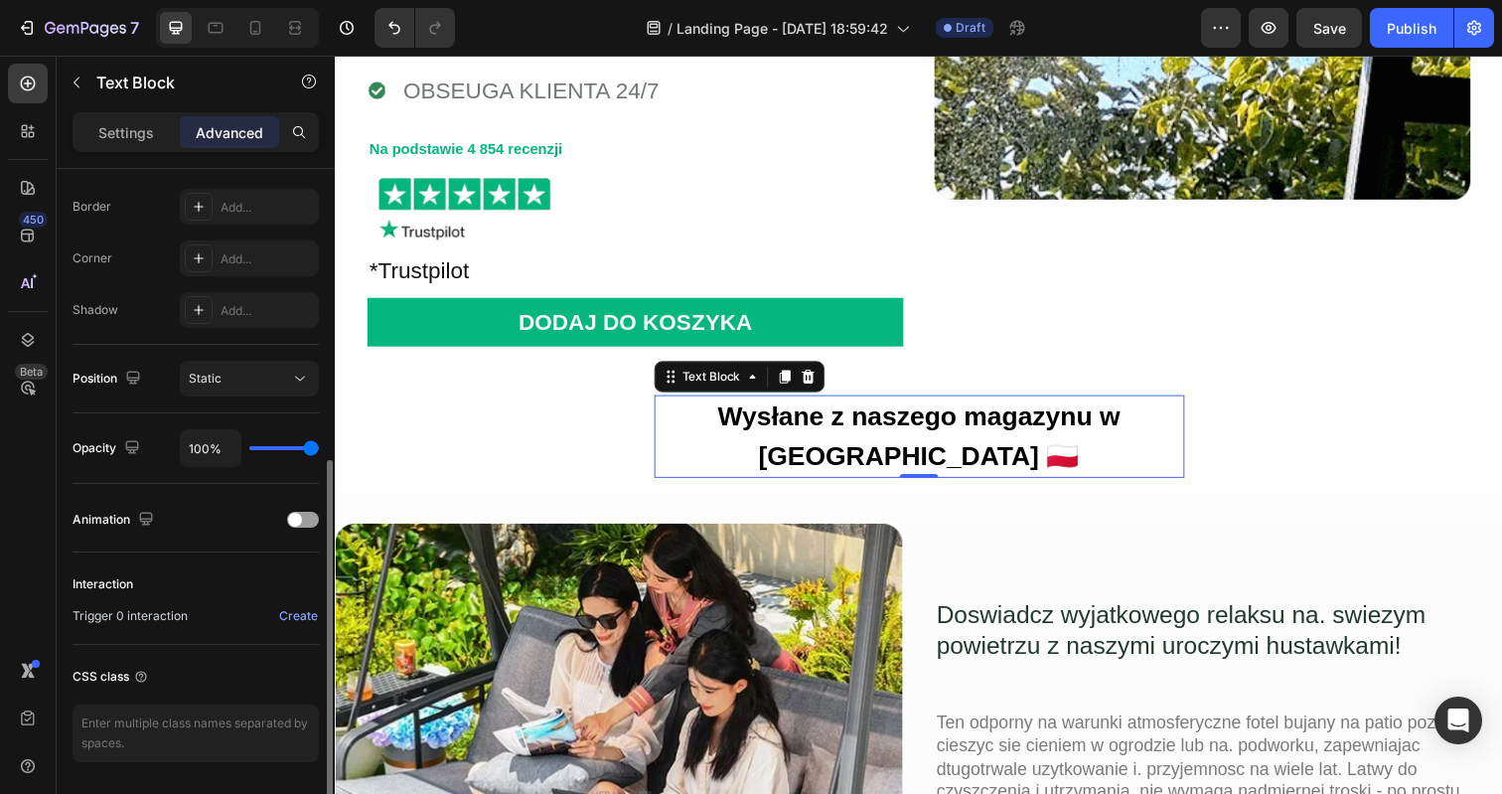
scroll to position [571, 0]
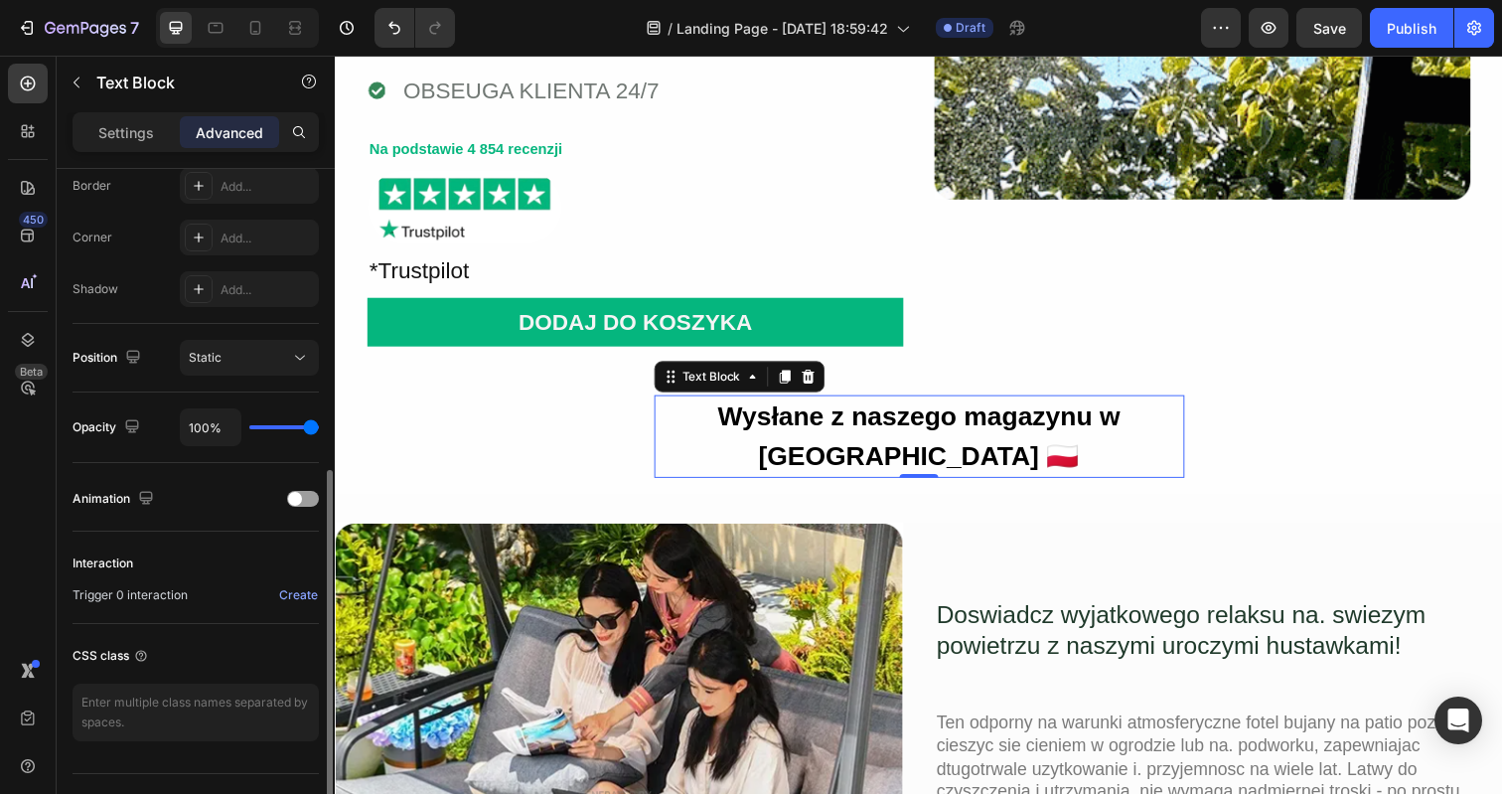
click at [198, 379] on div "Position Static" at bounding box center [196, 358] width 246 height 69
click at [209, 364] on span "Static" at bounding box center [205, 357] width 33 height 15
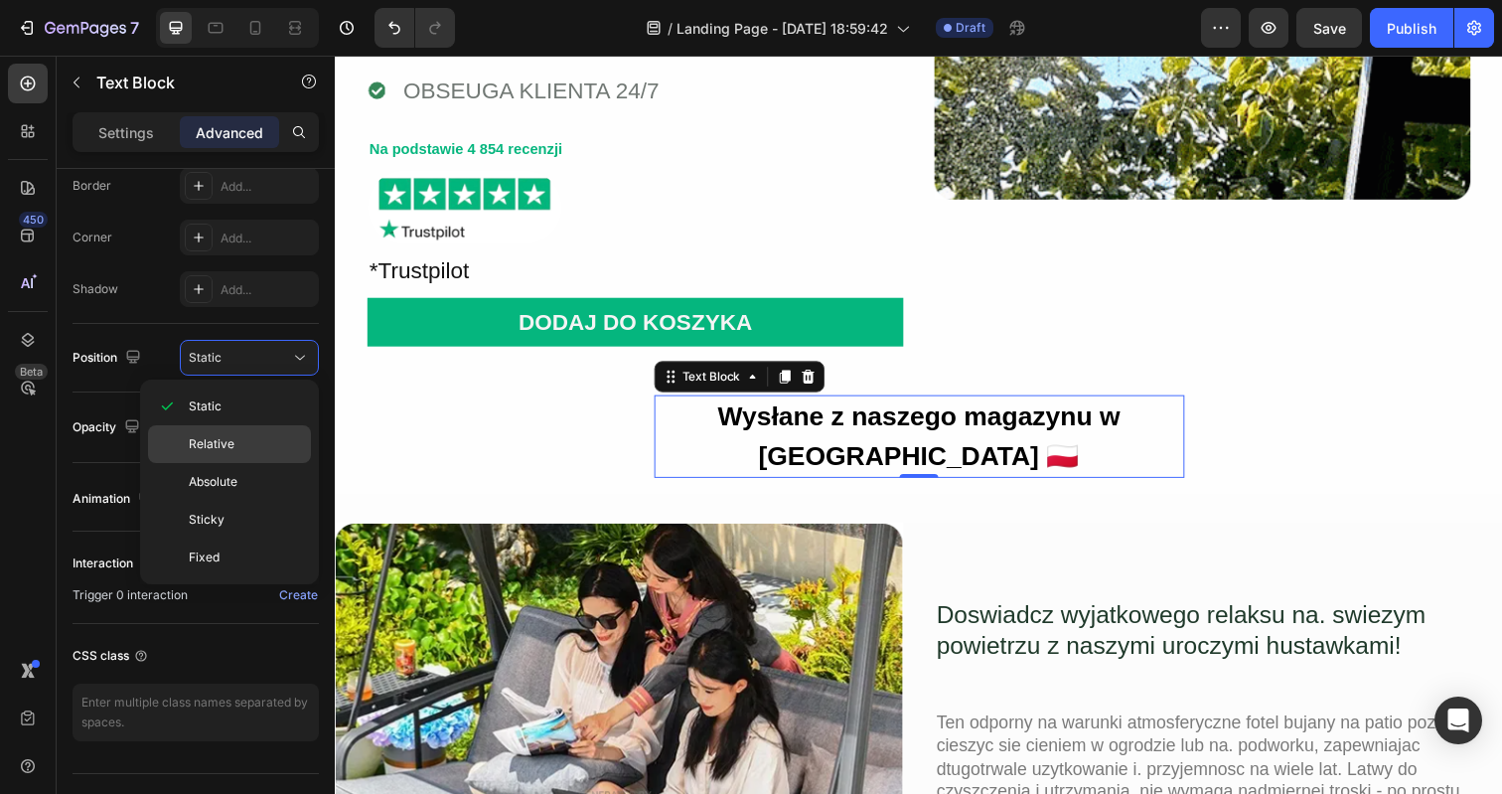
click at [211, 445] on span "Relative" at bounding box center [212, 444] width 46 height 18
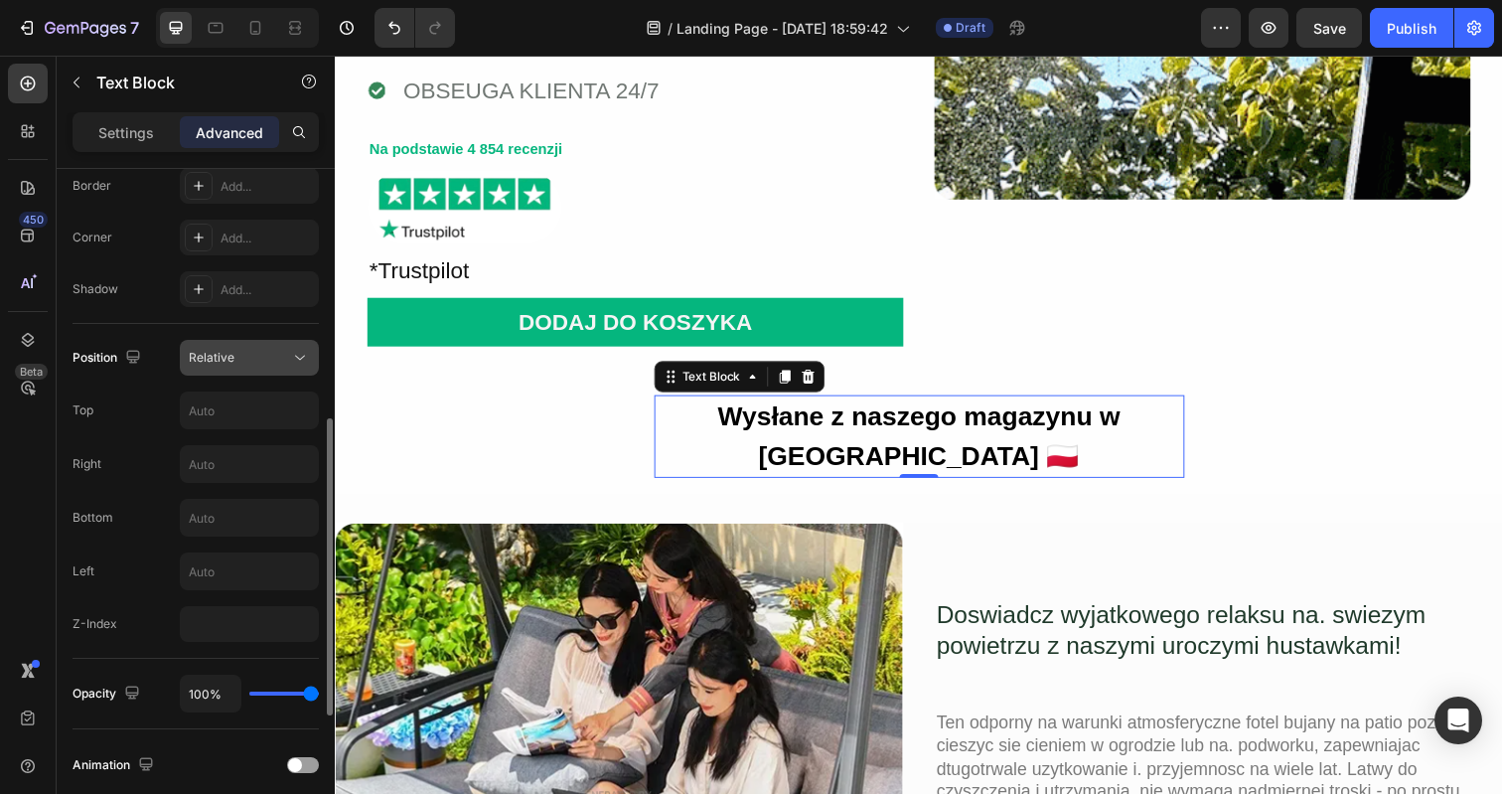
click at [238, 371] on button "Relative" at bounding box center [249, 358] width 139 height 36
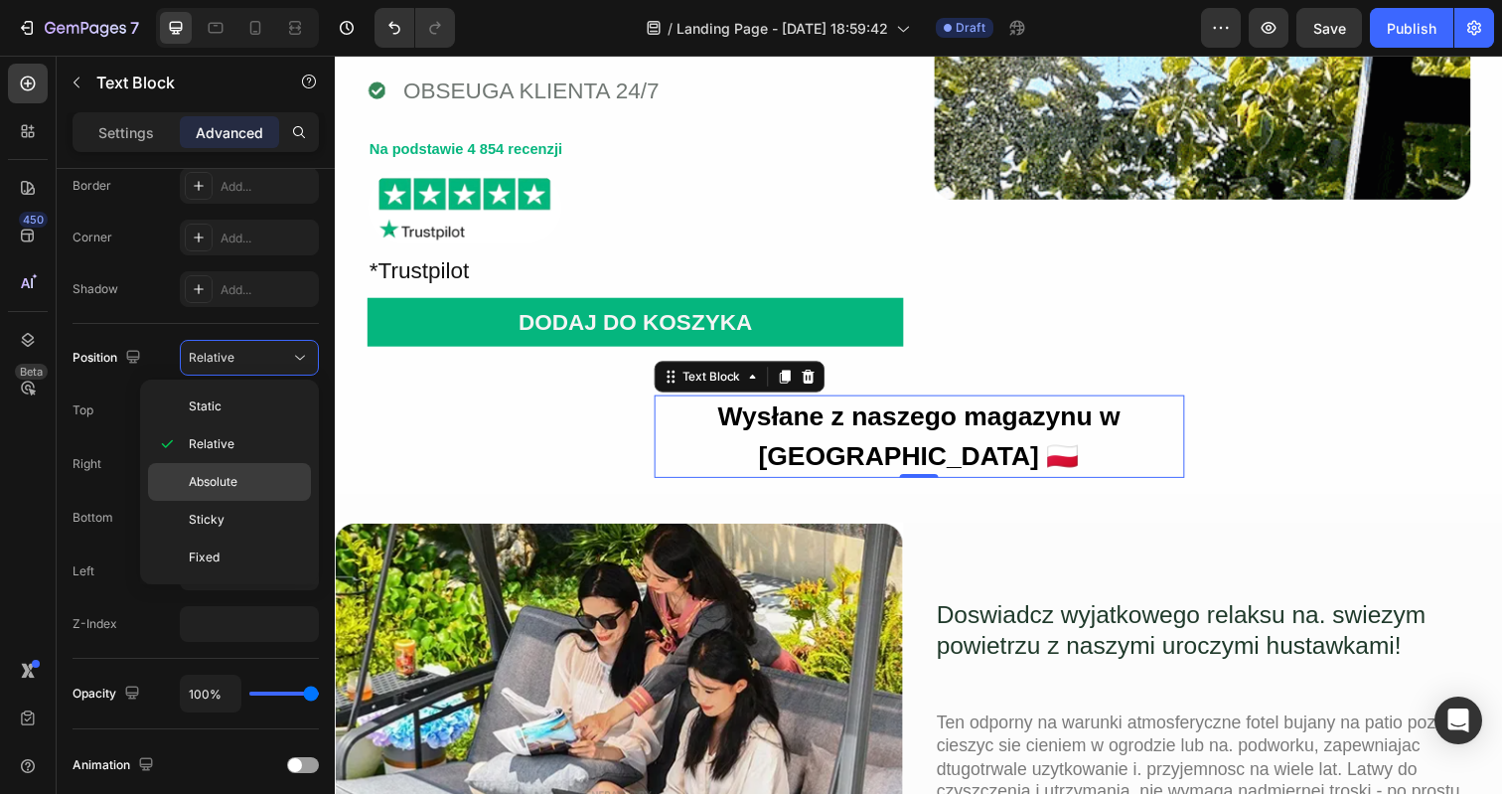
click at [207, 501] on div "Absolute" at bounding box center [229, 520] width 163 height 38
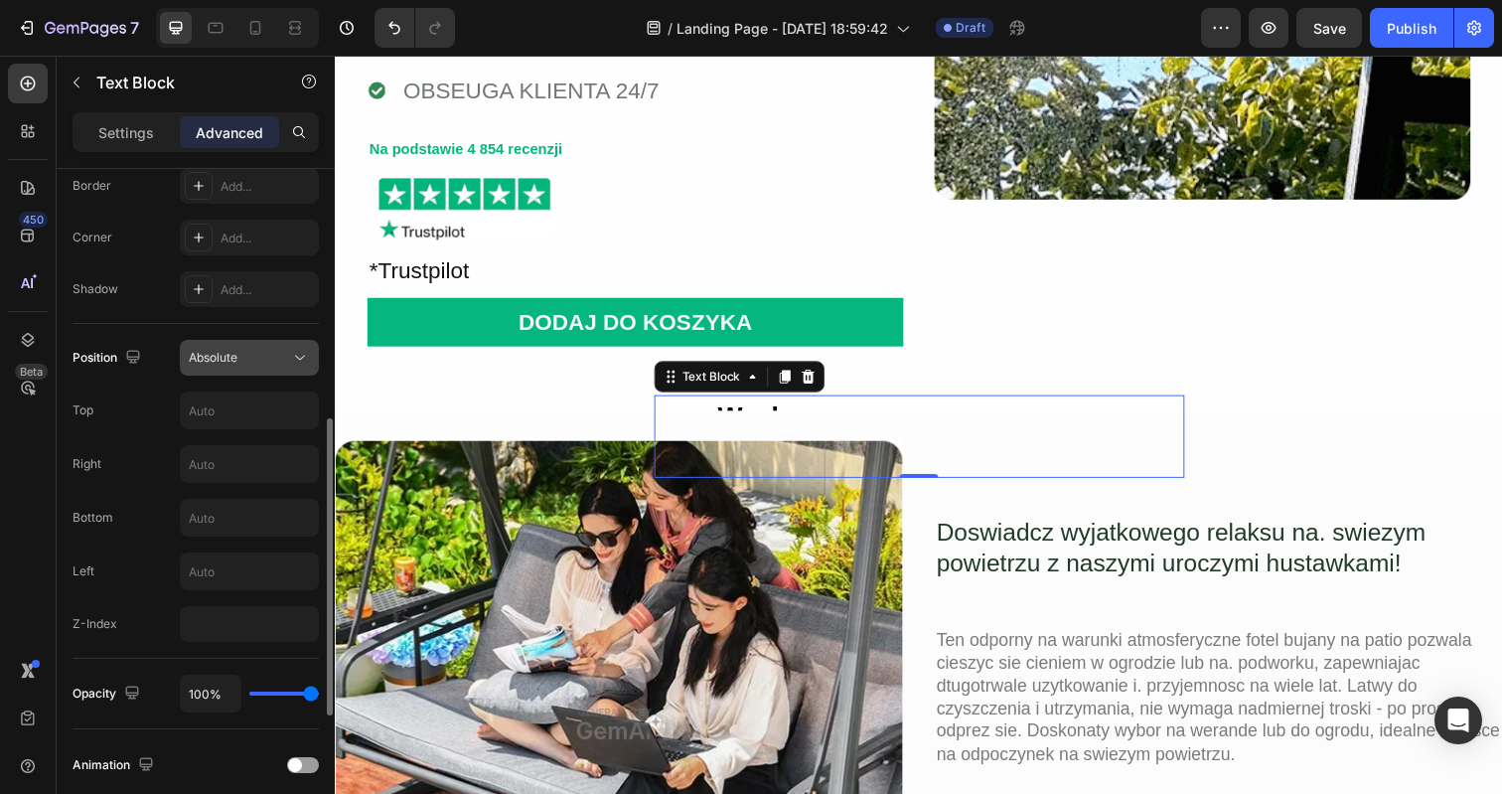
click at [258, 356] on div "Absolute" at bounding box center [239, 358] width 101 height 18
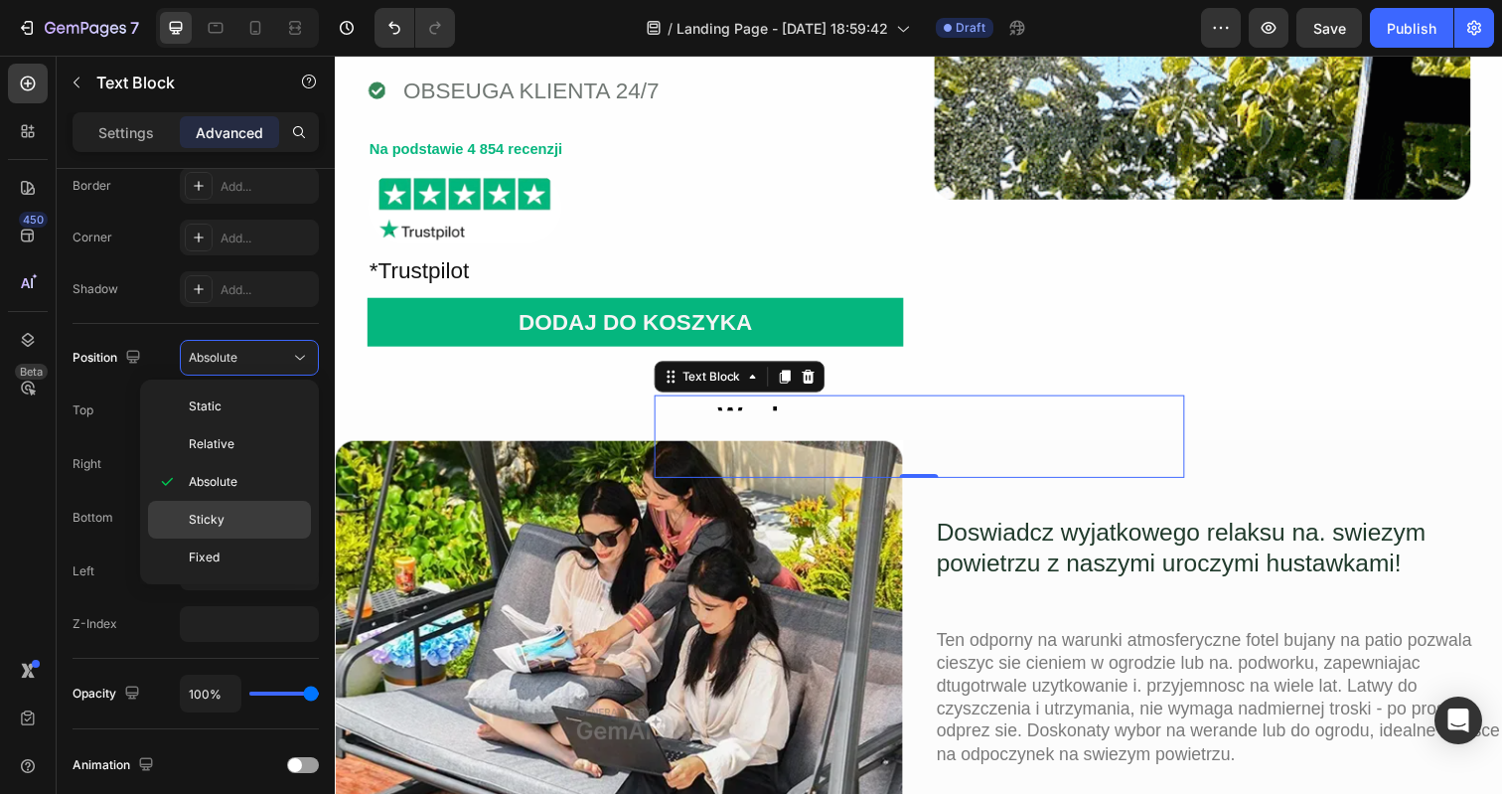
click at [210, 521] on span "Sticky" at bounding box center [207, 520] width 36 height 18
type input "0"
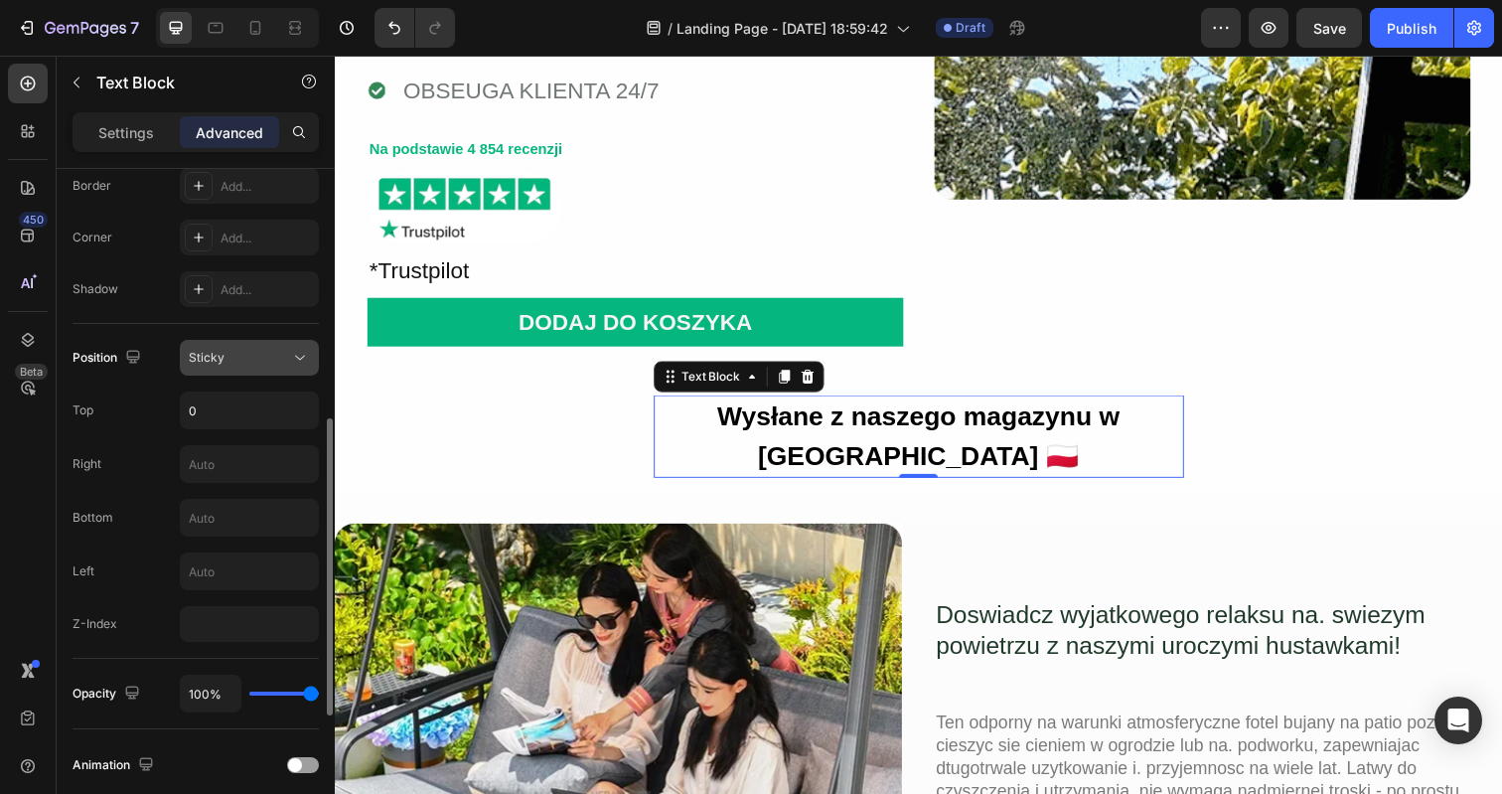
click at [266, 367] on div "Sticky" at bounding box center [249, 358] width 121 height 20
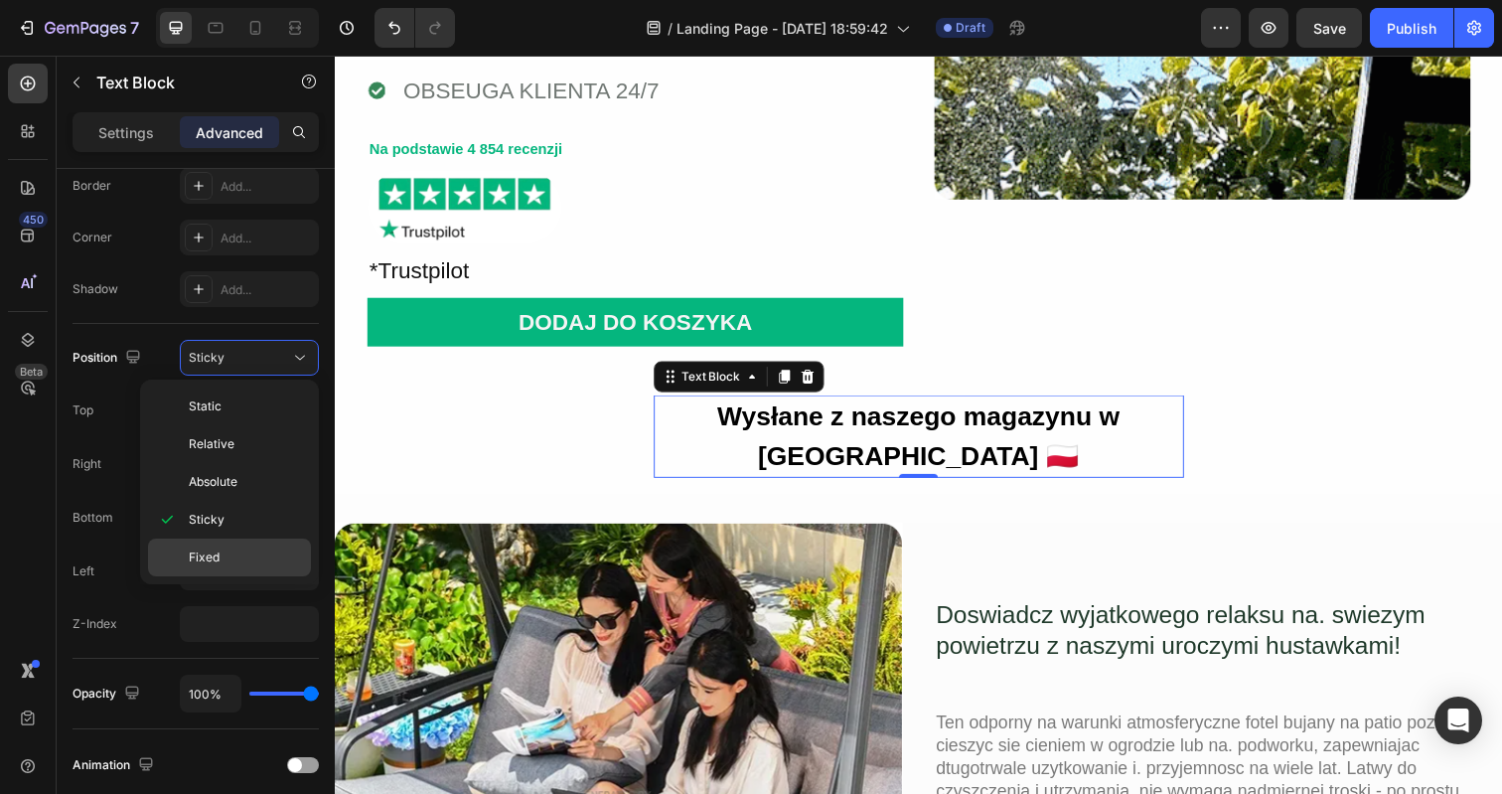
click at [208, 556] on span "Fixed" at bounding box center [204, 557] width 31 height 18
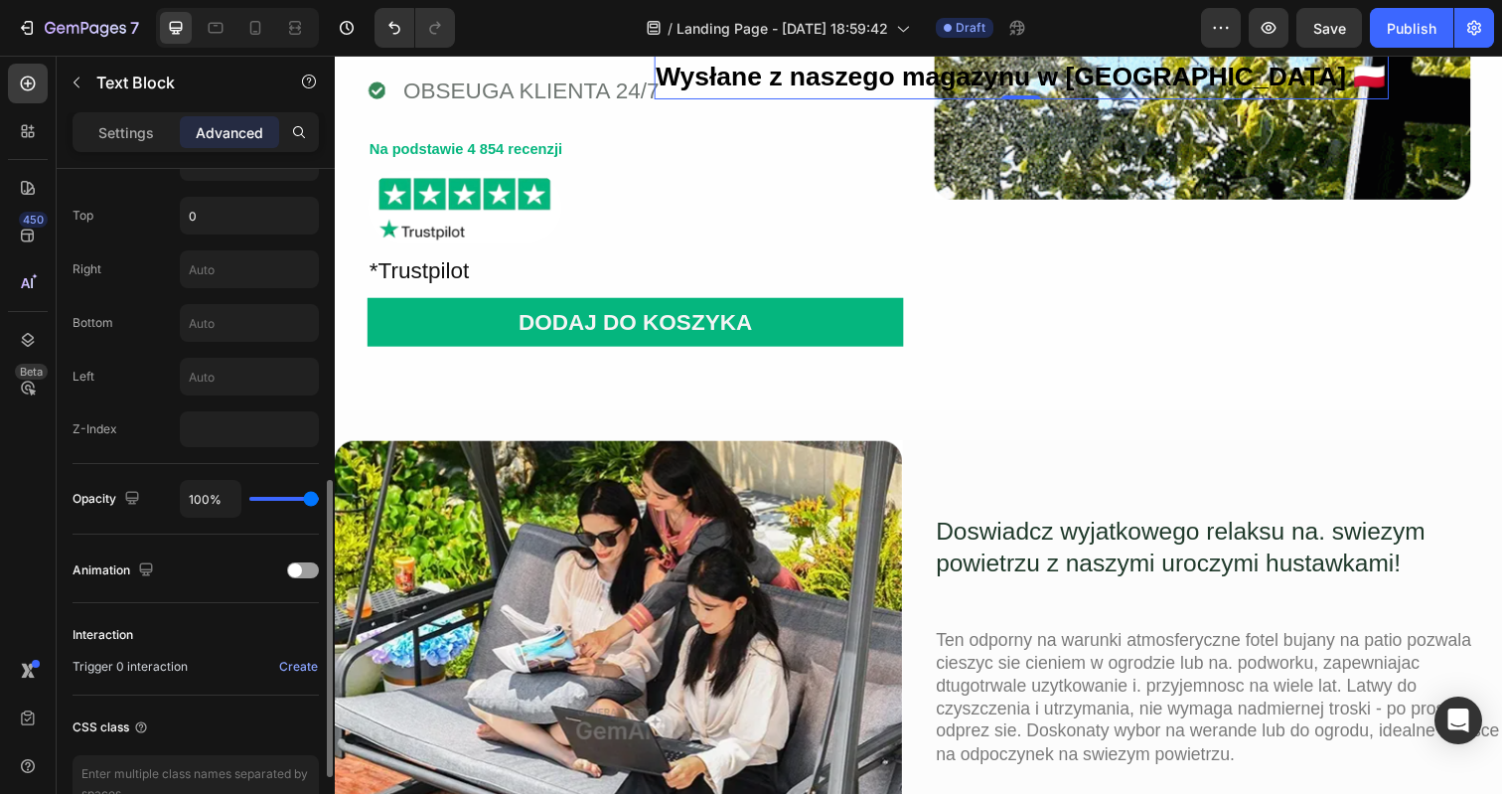
scroll to position [713, 0]
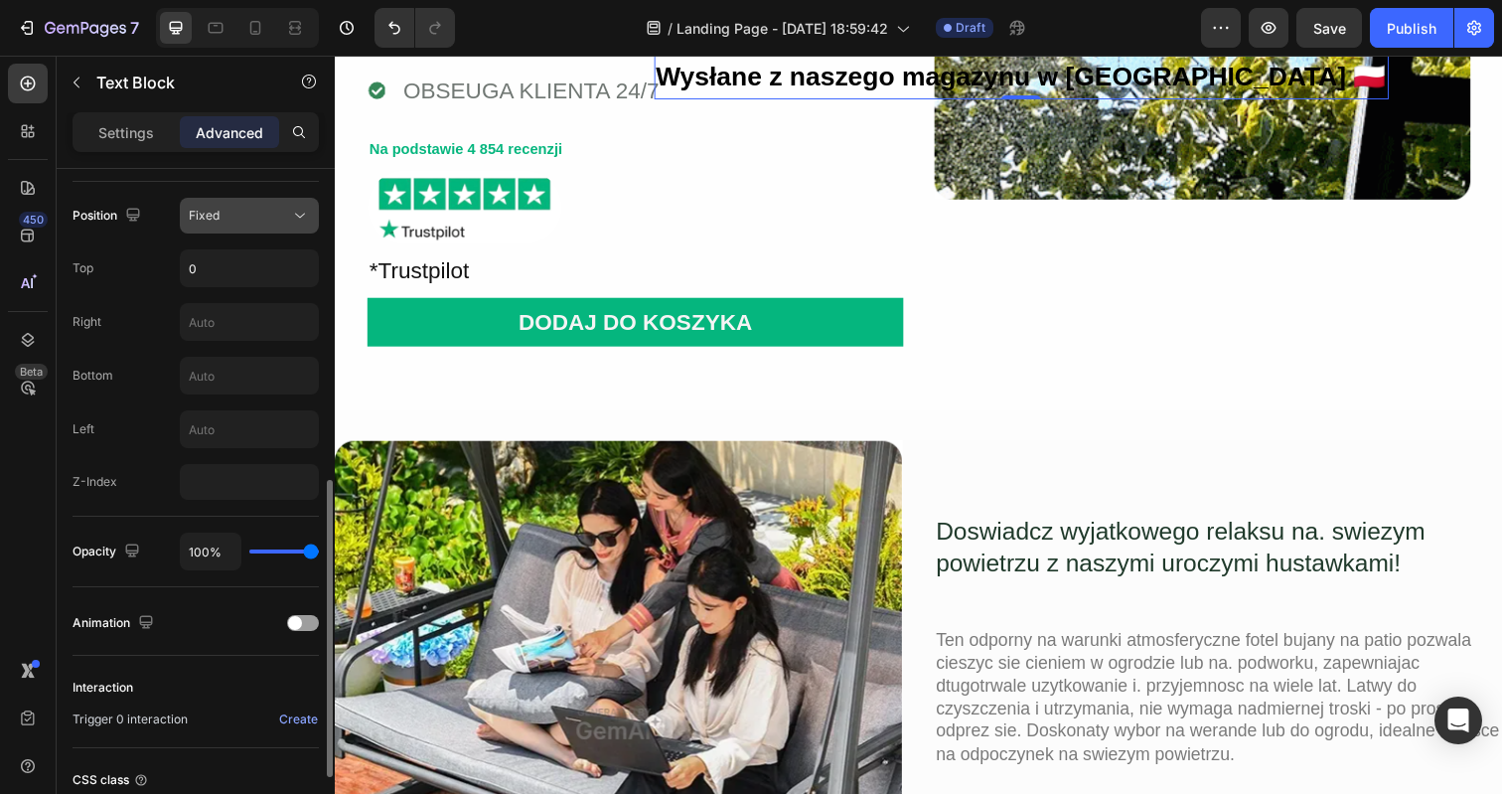
click at [254, 212] on div "Fixed" at bounding box center [239, 216] width 101 height 18
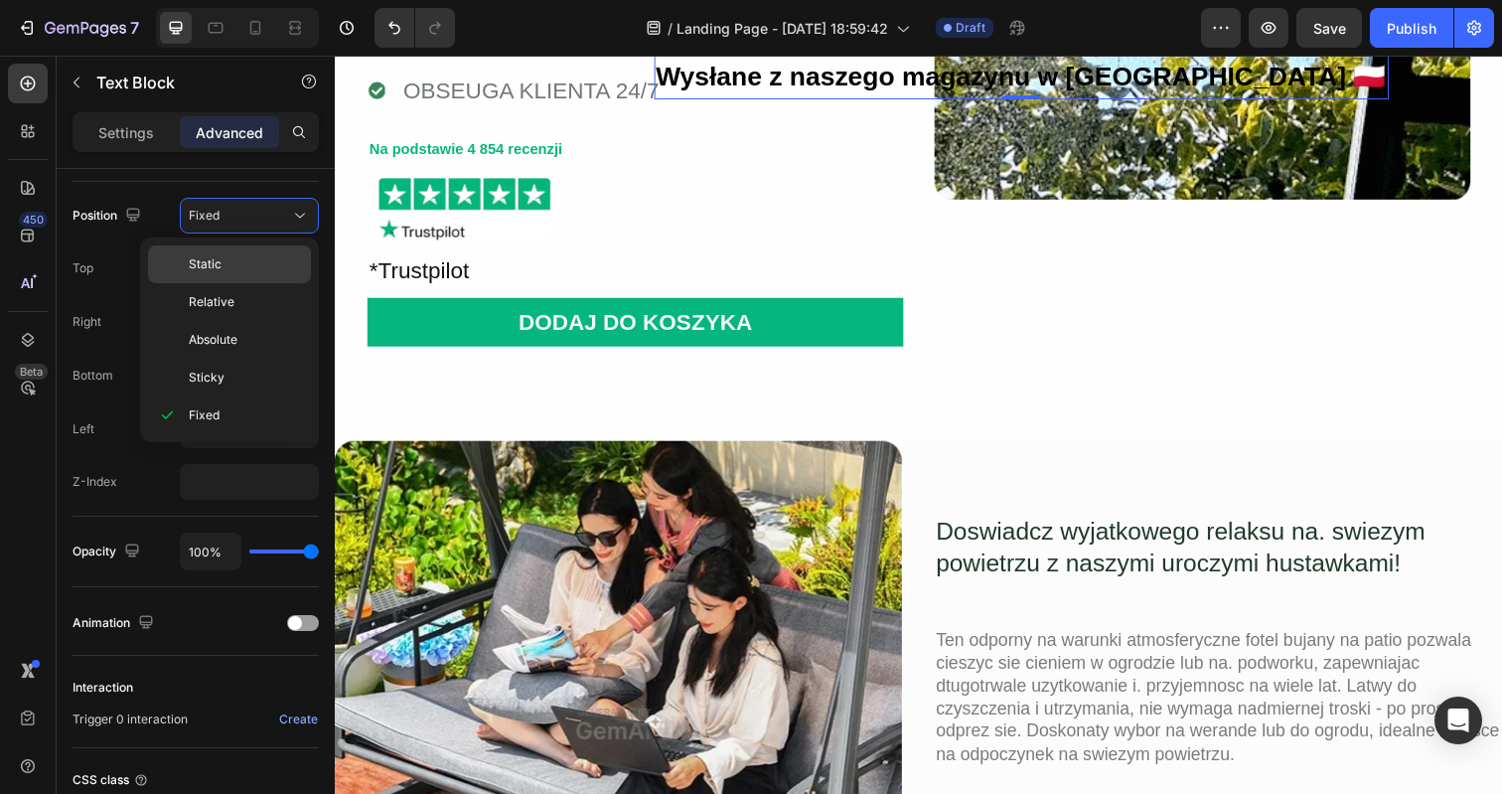
click at [243, 283] on div "Static" at bounding box center [229, 302] width 163 height 38
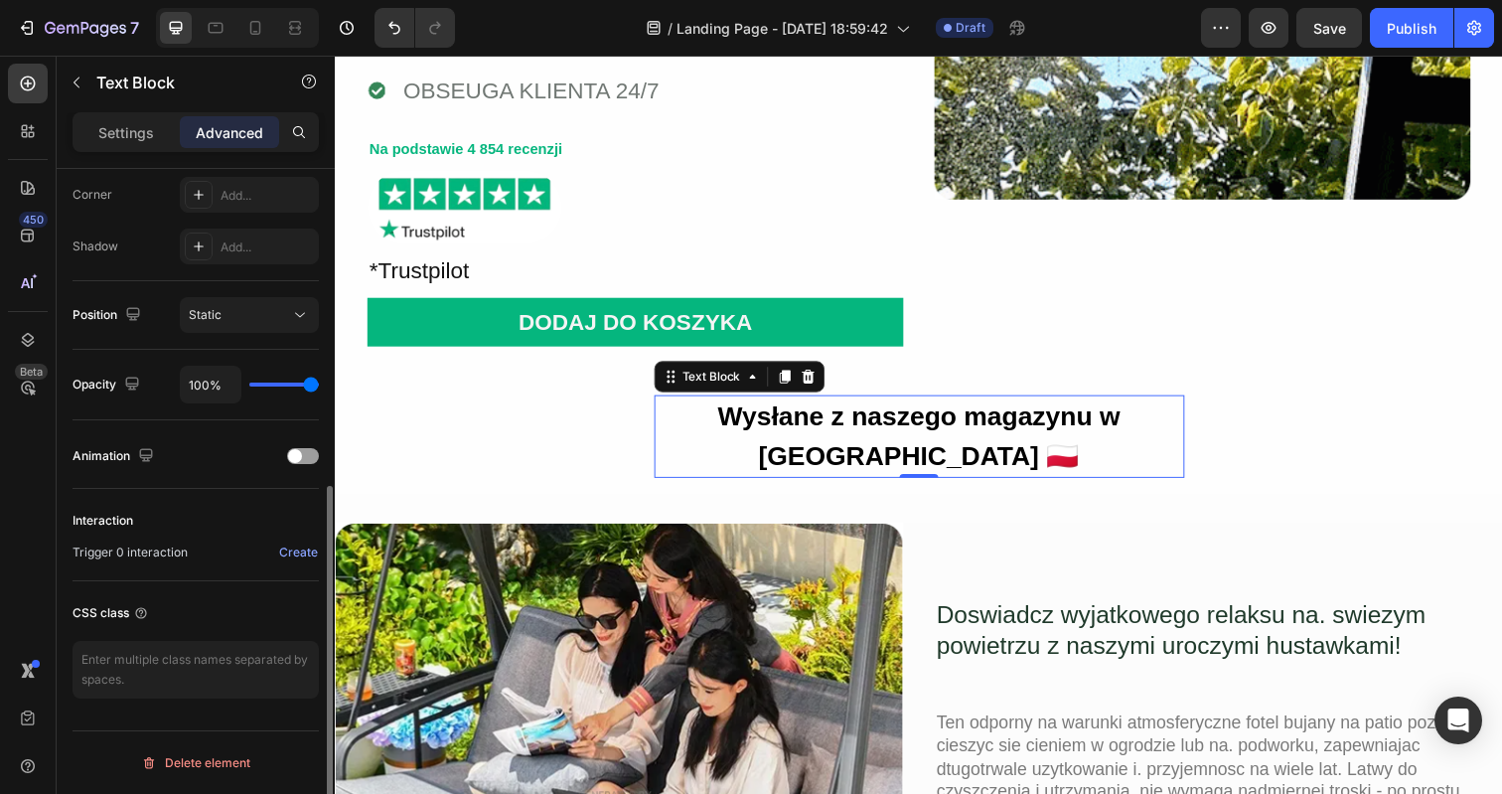
scroll to position [0, 0]
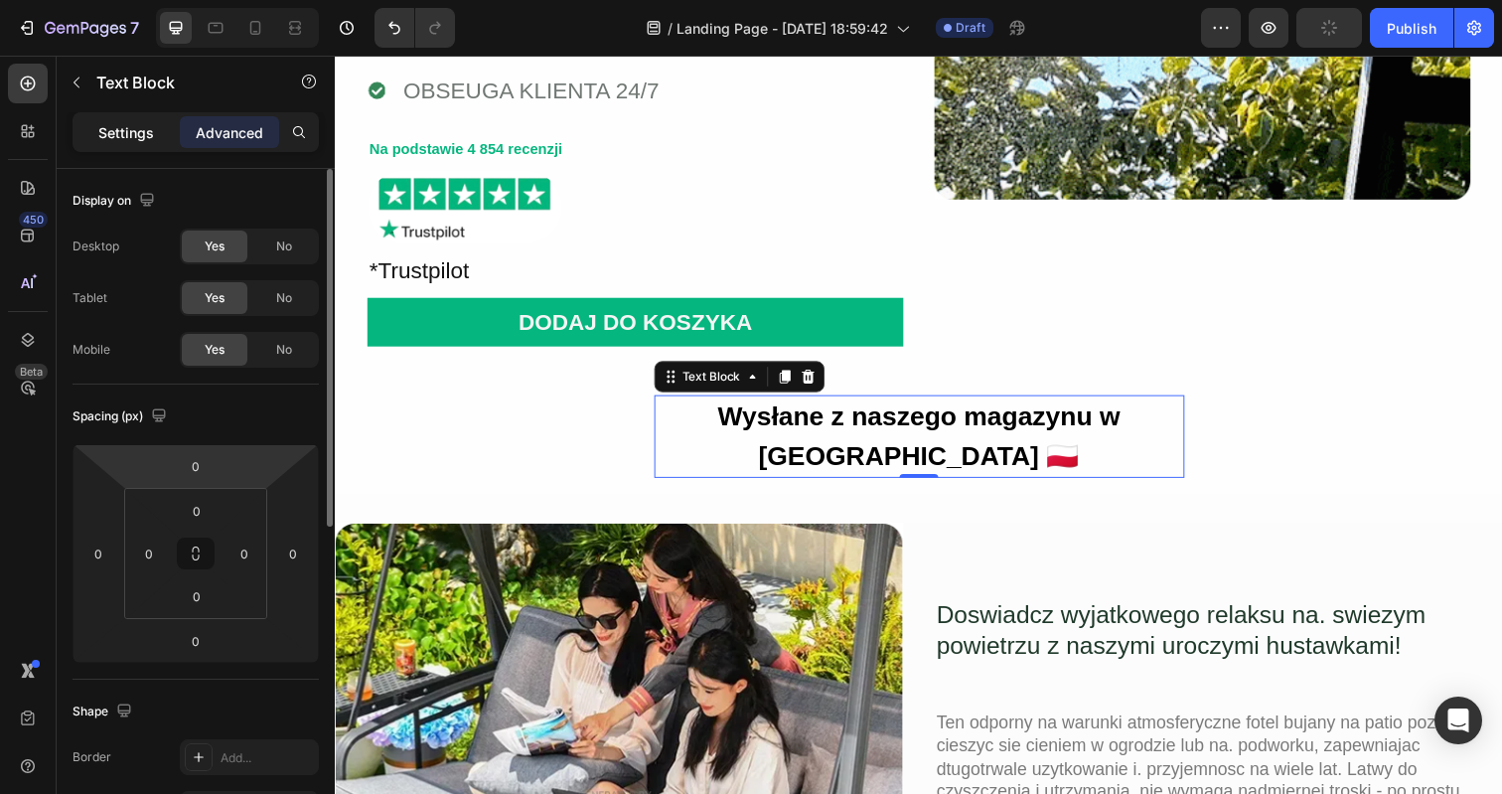
click at [148, 133] on p "Settings" at bounding box center [126, 132] width 56 height 21
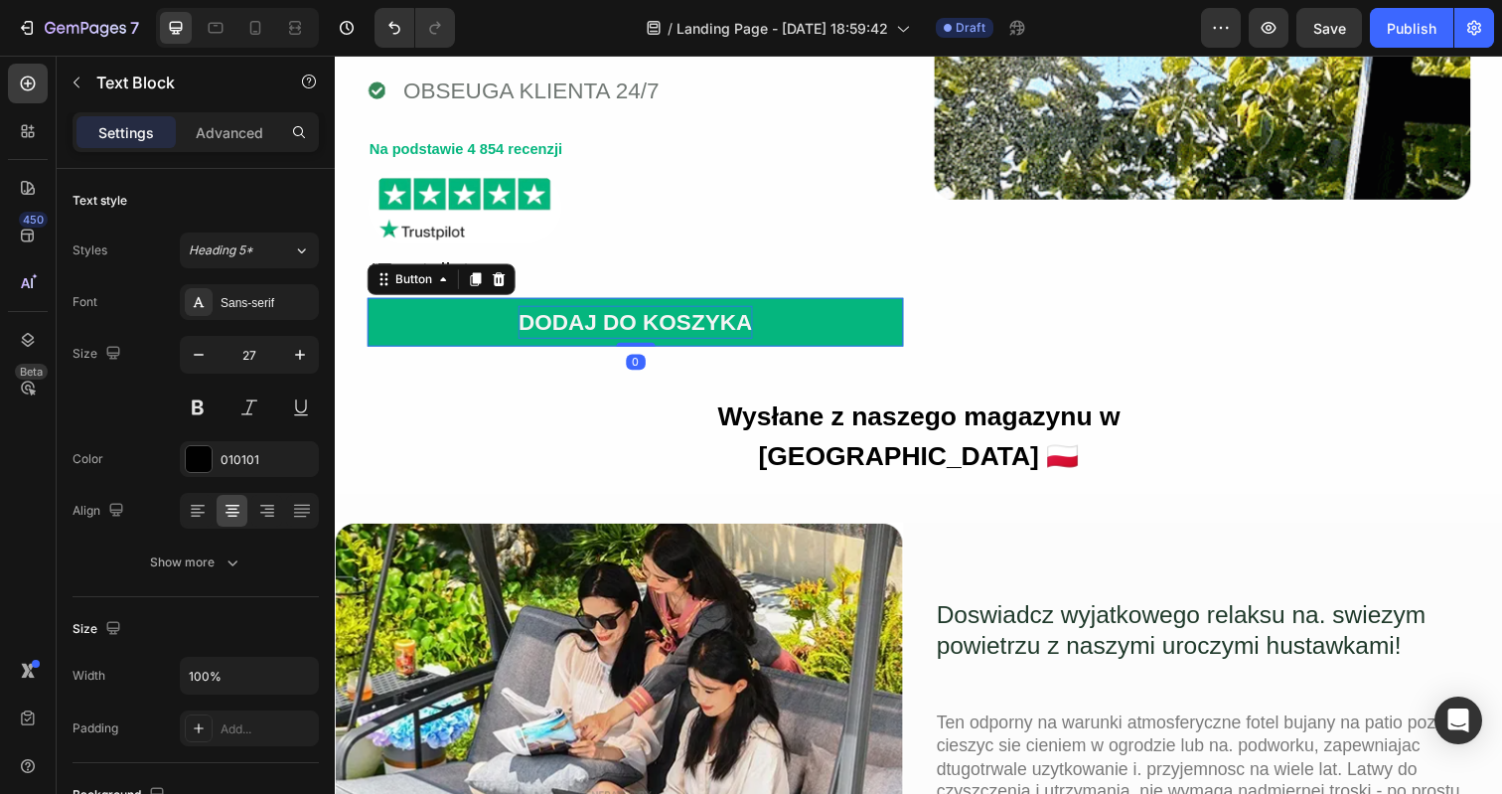
click at [551, 327] on p "DODAJ DO KOSZYKA" at bounding box center [640, 328] width 238 height 35
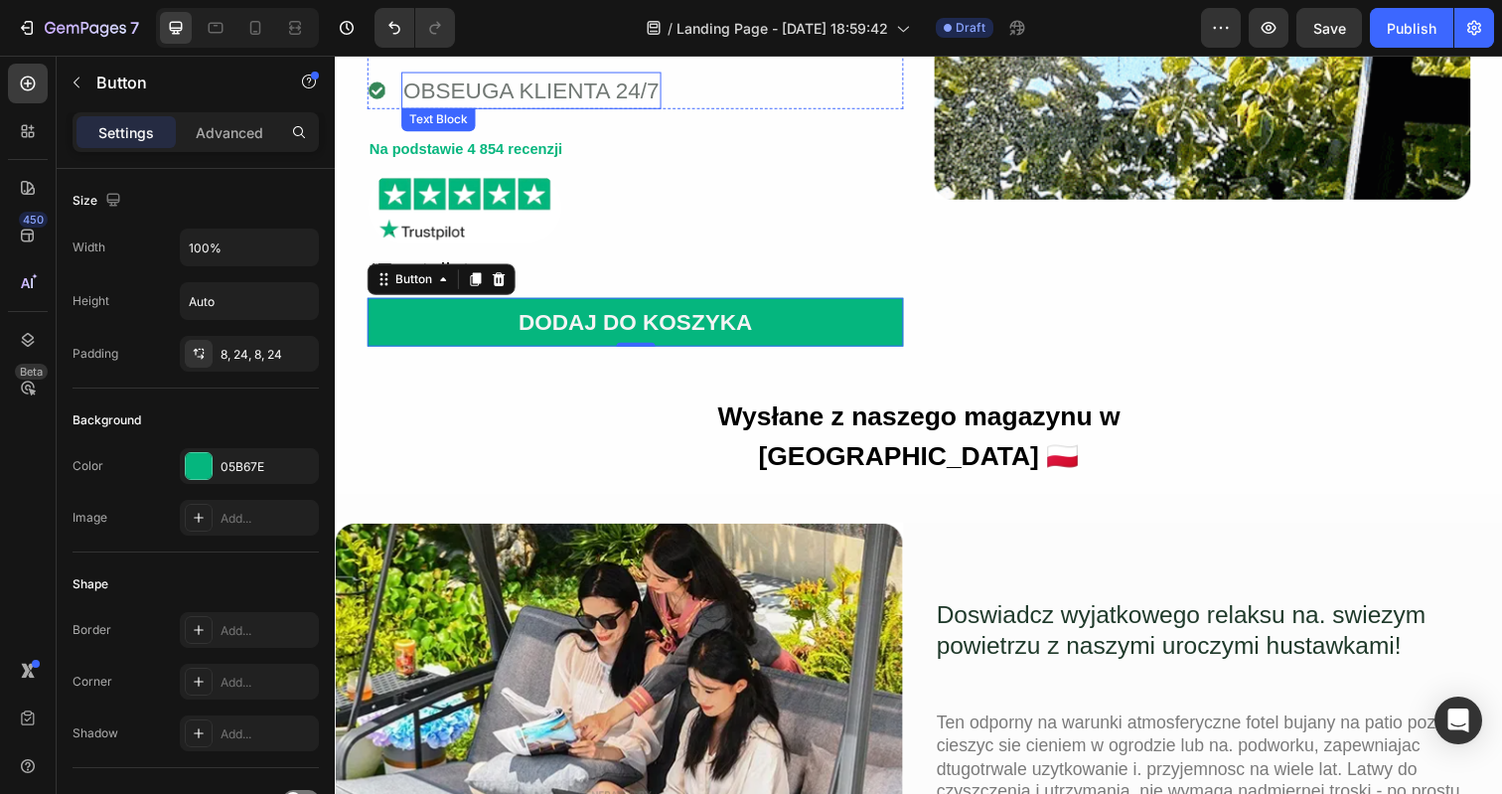
click at [477, 87] on div "OBSEUGA KLIENTA 24/7" at bounding box center [534, 92] width 265 height 39
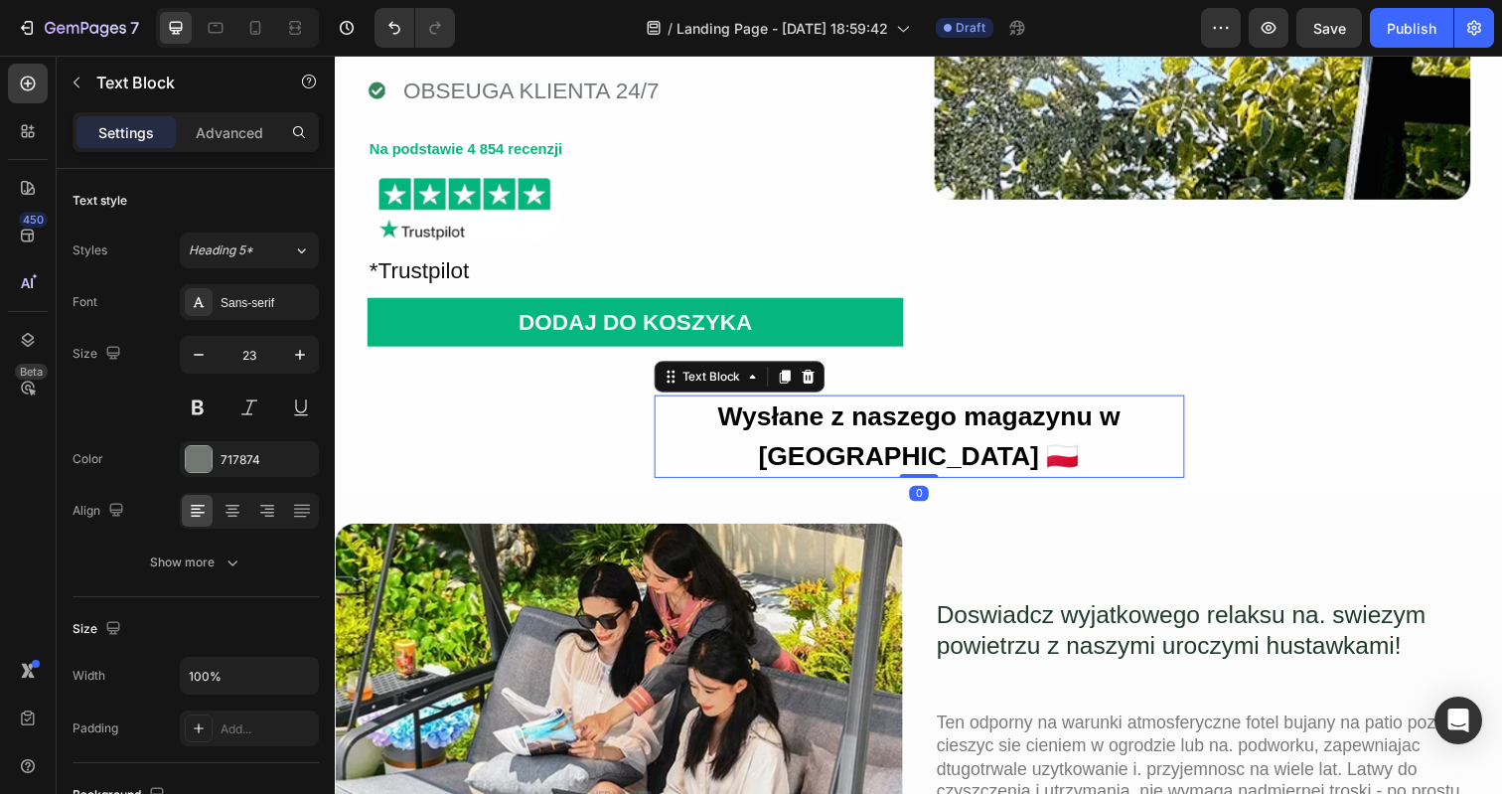
click at [770, 419] on strong "Wysłane z naszego magazynu w Warszawie 🇵🇱" at bounding box center [930, 444] width 411 height 71
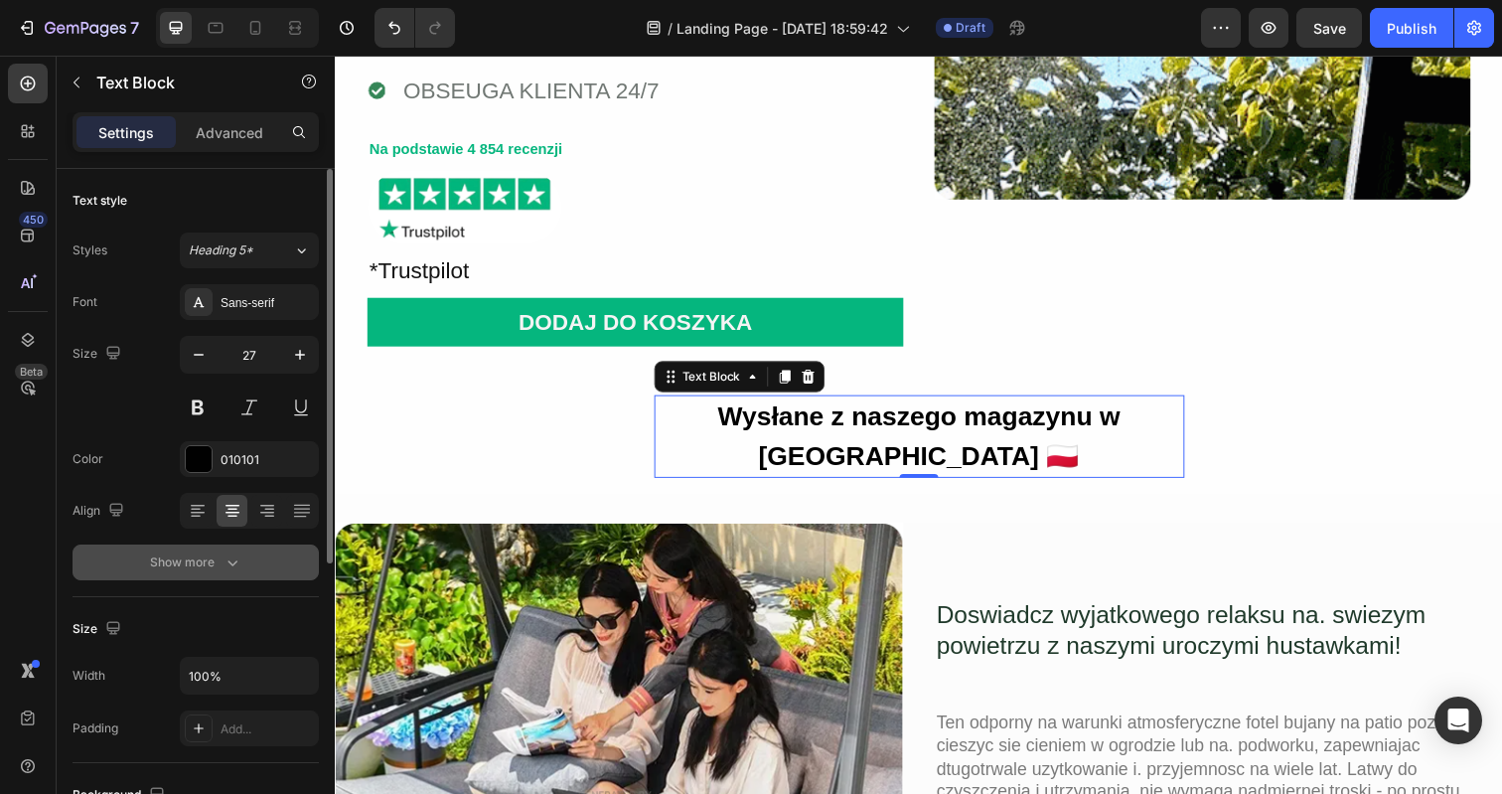
click at [206, 555] on div "Show more" at bounding box center [196, 562] width 92 height 20
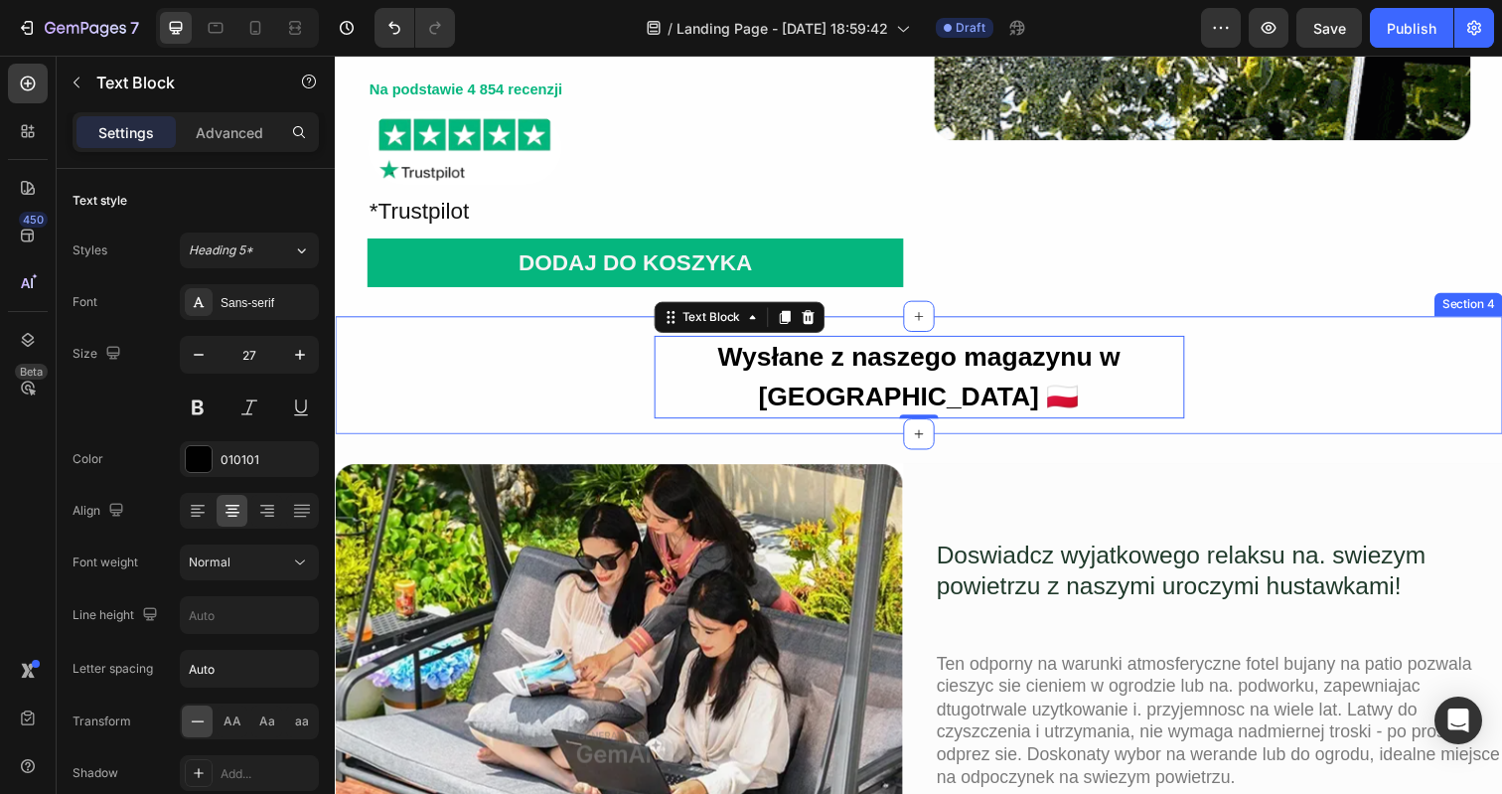
scroll to position [675, 0]
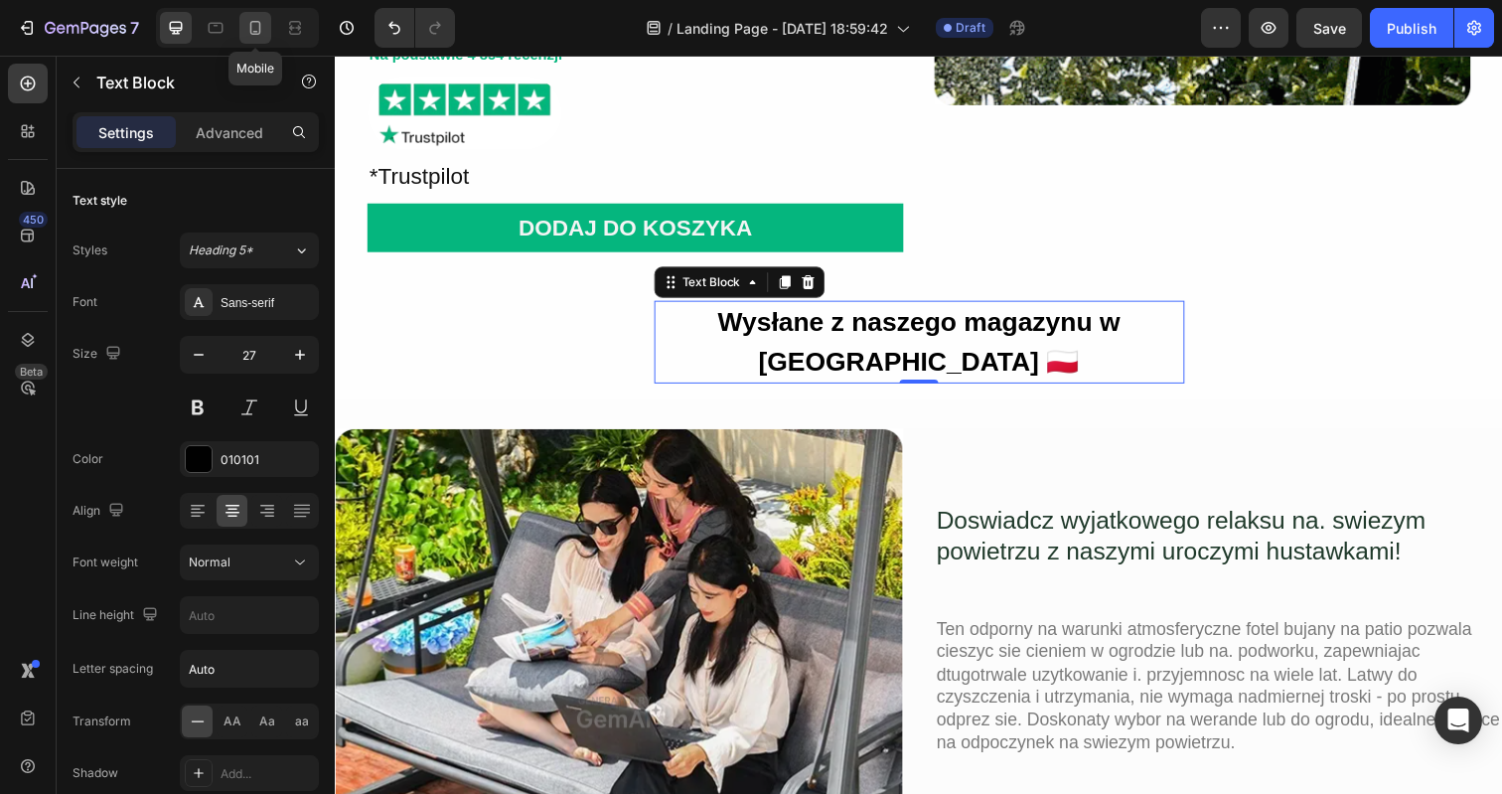
click at [249, 27] on icon at bounding box center [255, 28] width 20 height 20
type input "23"
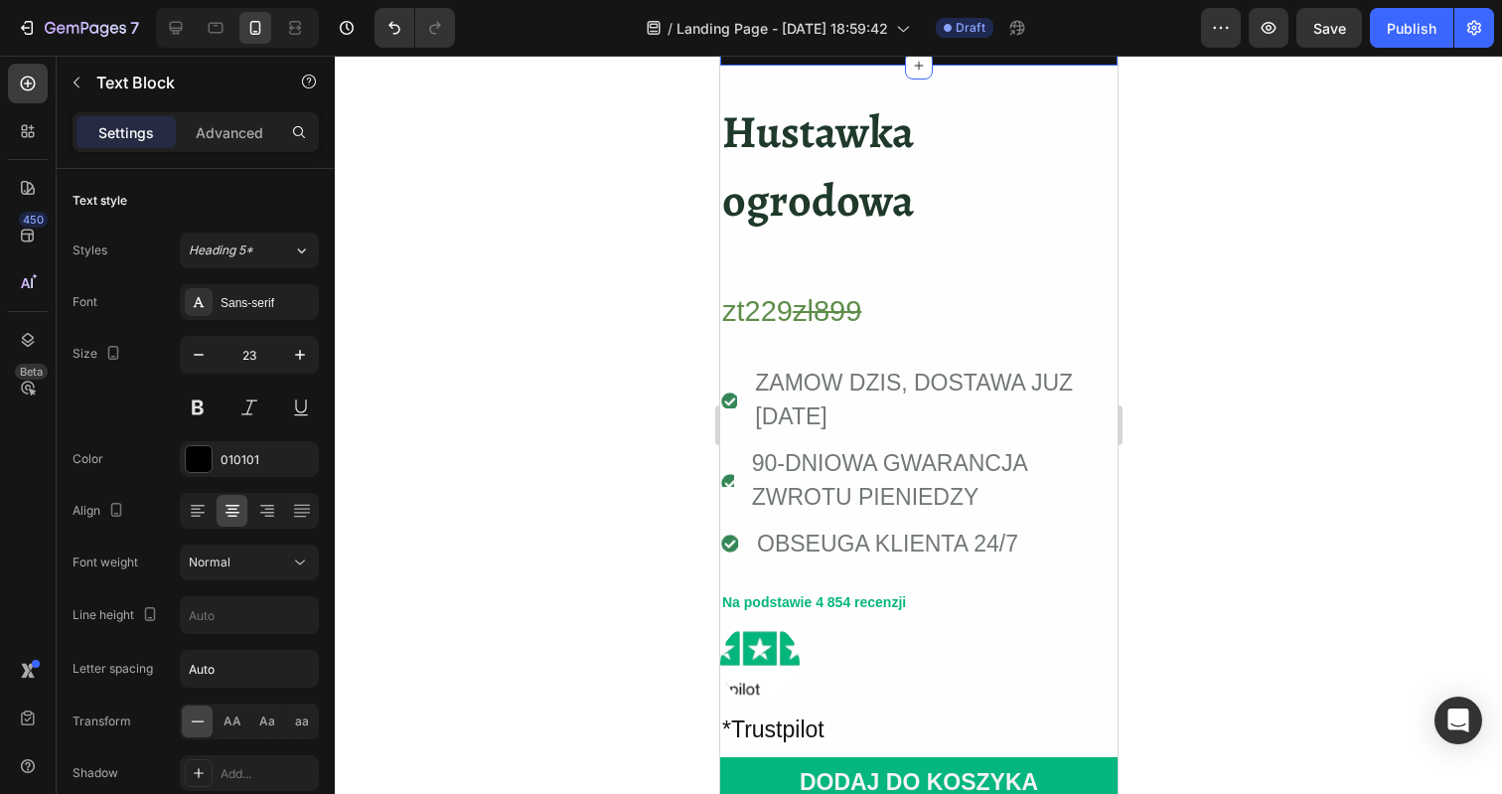
scroll to position [125, 0]
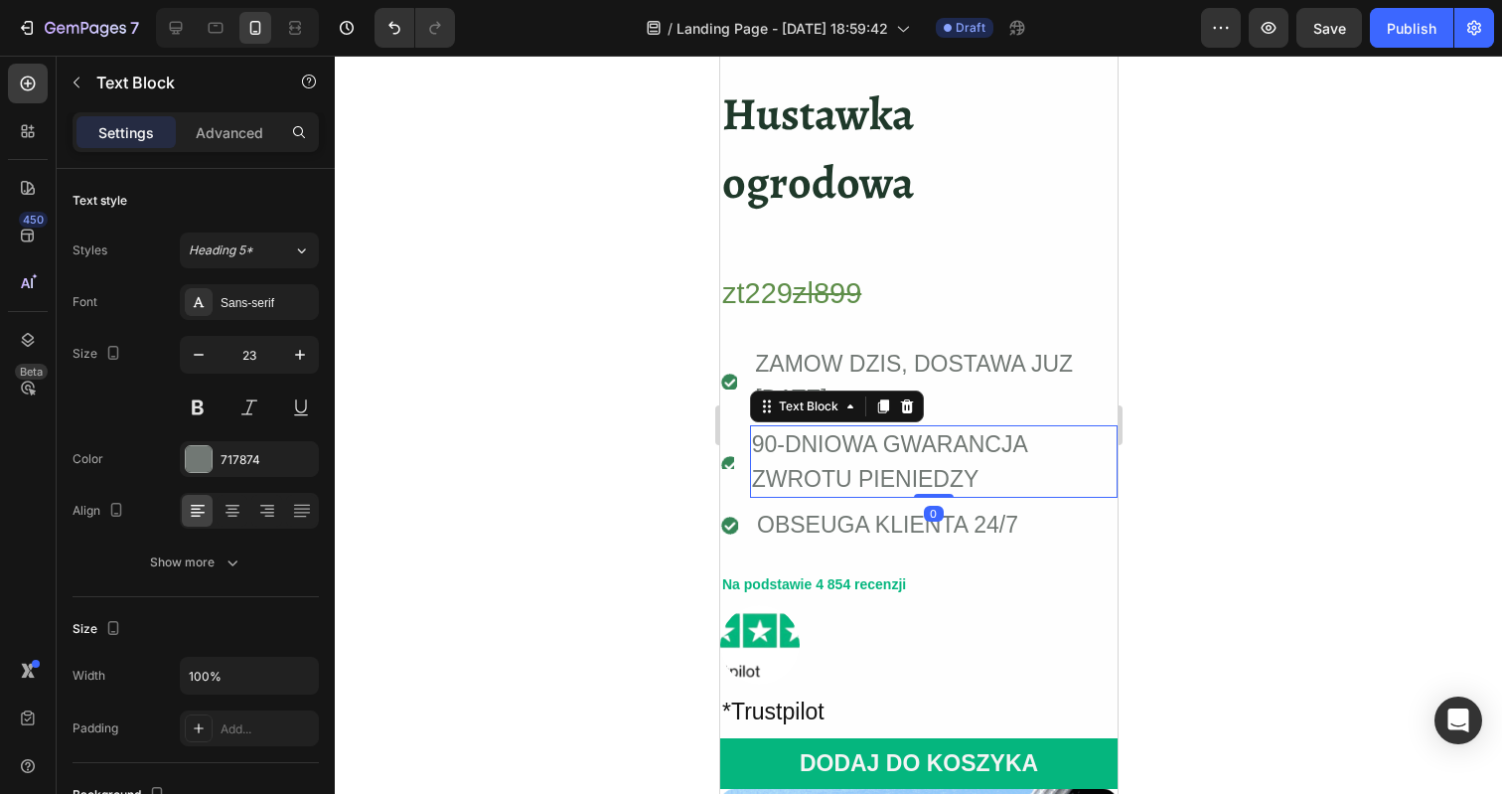
click at [767, 465] on div "90-DNIOWA GWARANCJA ZWROTU PIENIEDZY" at bounding box center [933, 461] width 368 height 73
click at [1224, 411] on div at bounding box center [918, 425] width 1167 height 738
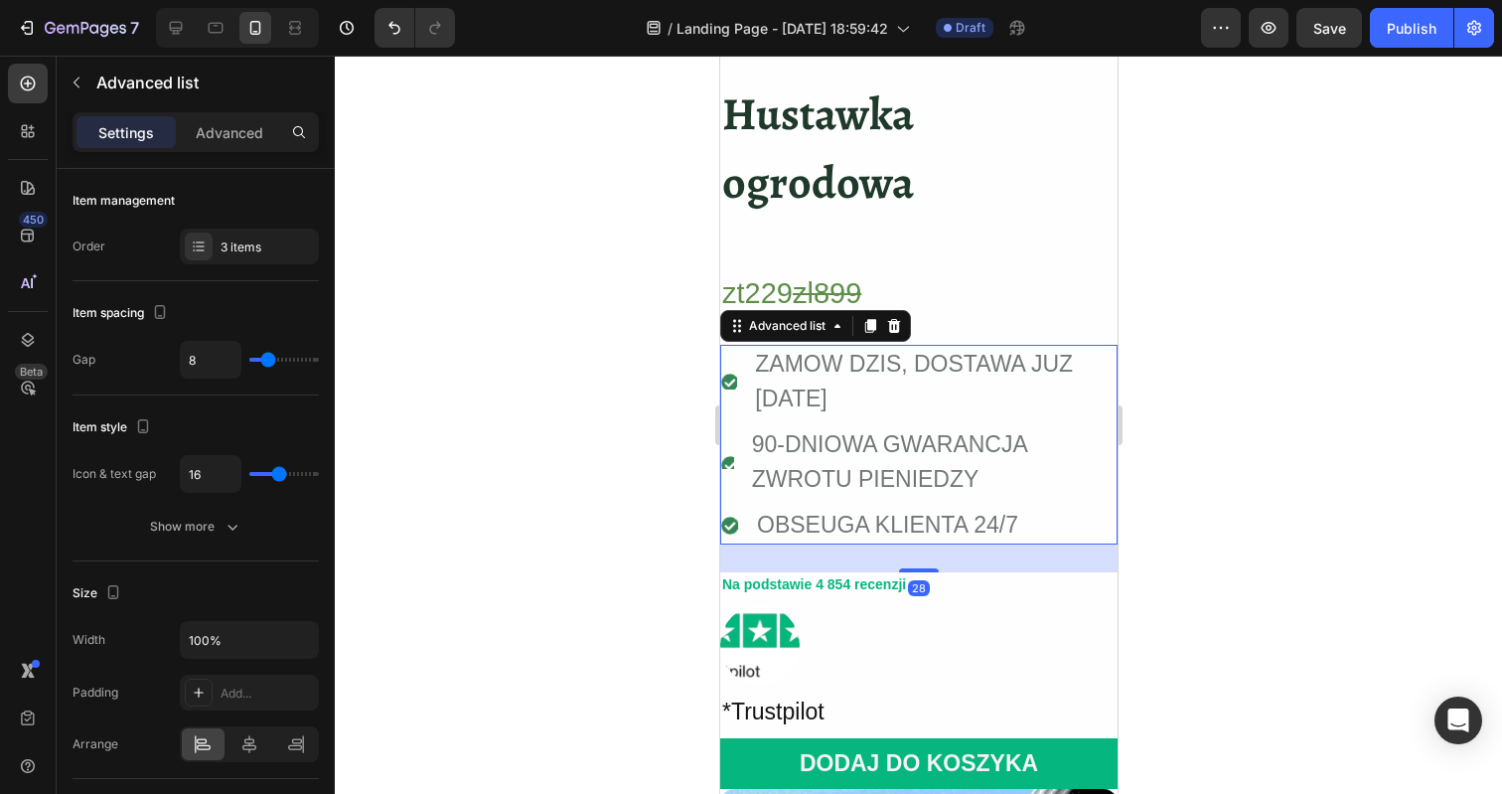
click at [730, 358] on li "Icon ZAMOW DZIS, DOSTAWA JUZ JUTRO Text Block" at bounding box center [917, 381] width 397 height 73
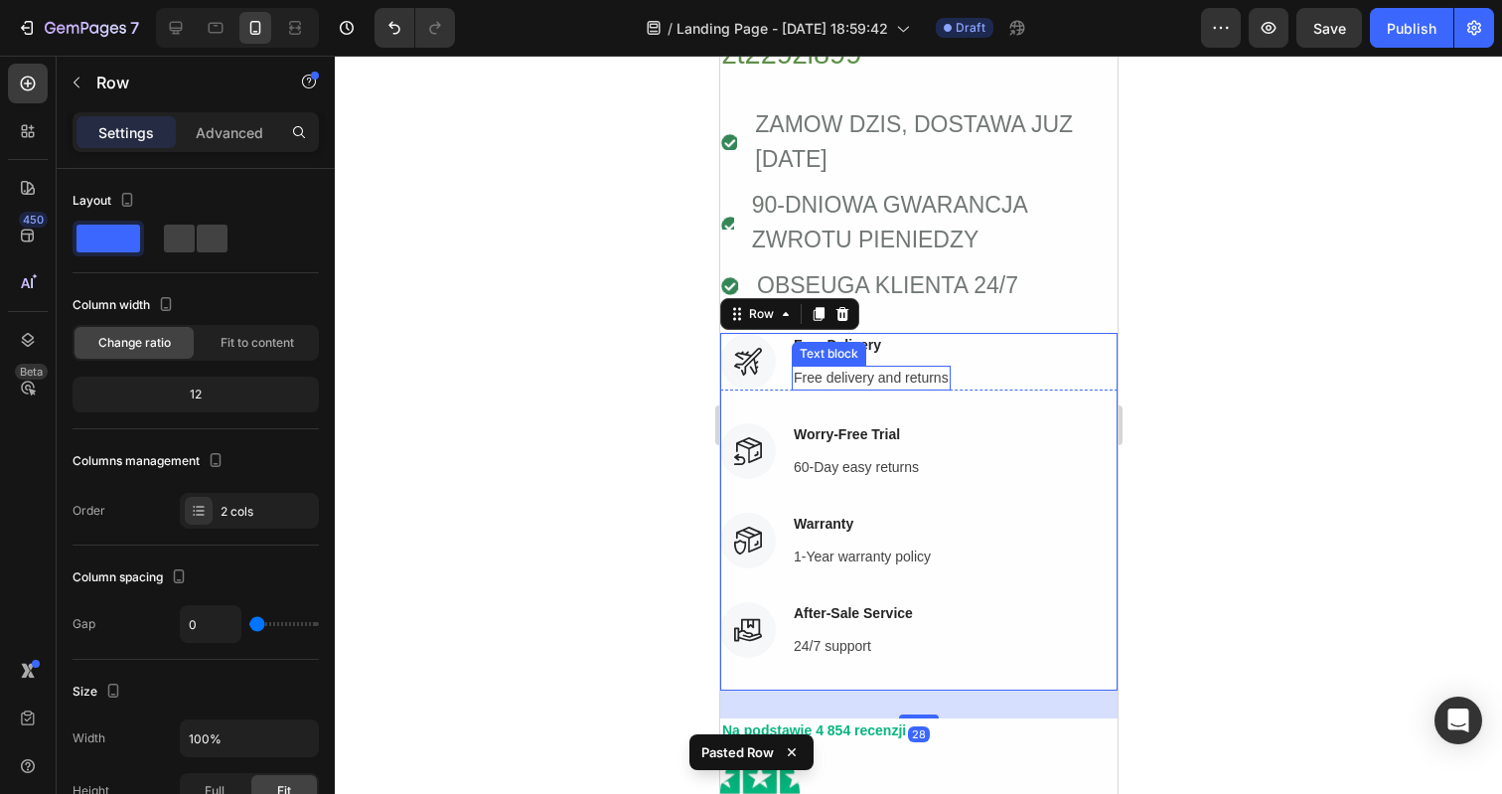
scroll to position [293, 0]
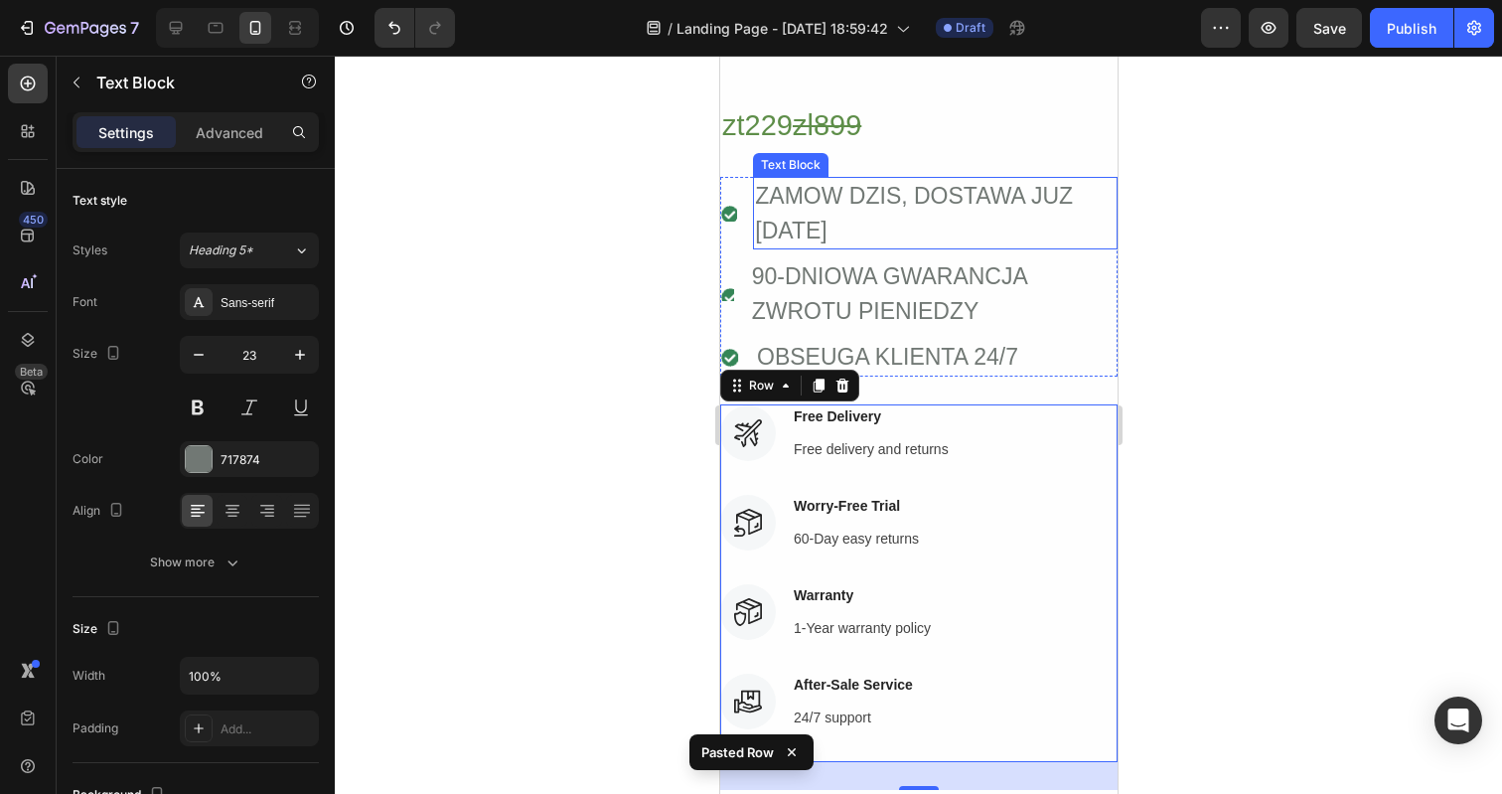
click at [1099, 192] on div "ZAMOW DZIS, DOSTAWA JUZ JUTRO" at bounding box center [934, 213] width 365 height 73
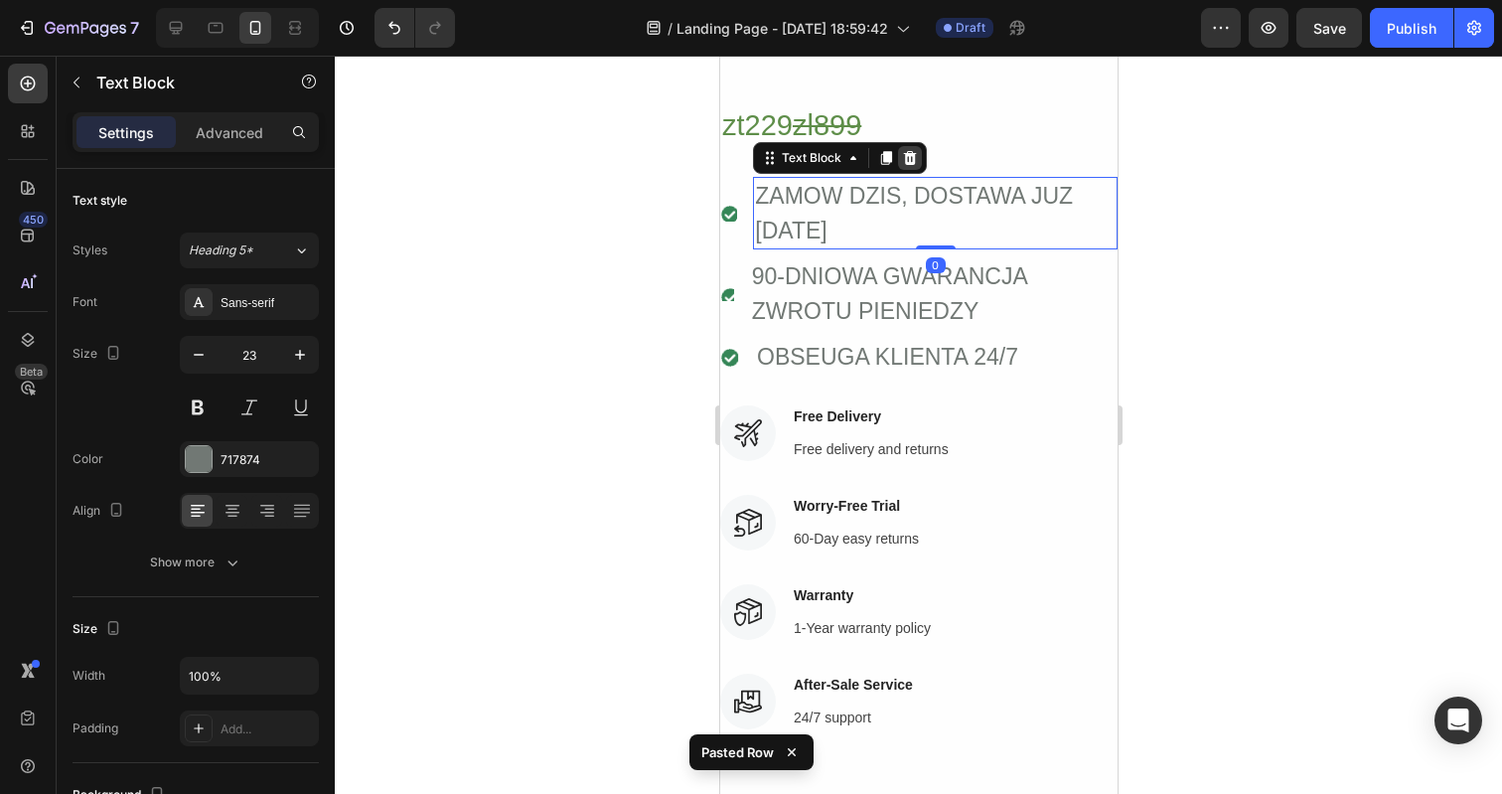
click at [907, 158] on icon at bounding box center [909, 158] width 16 height 16
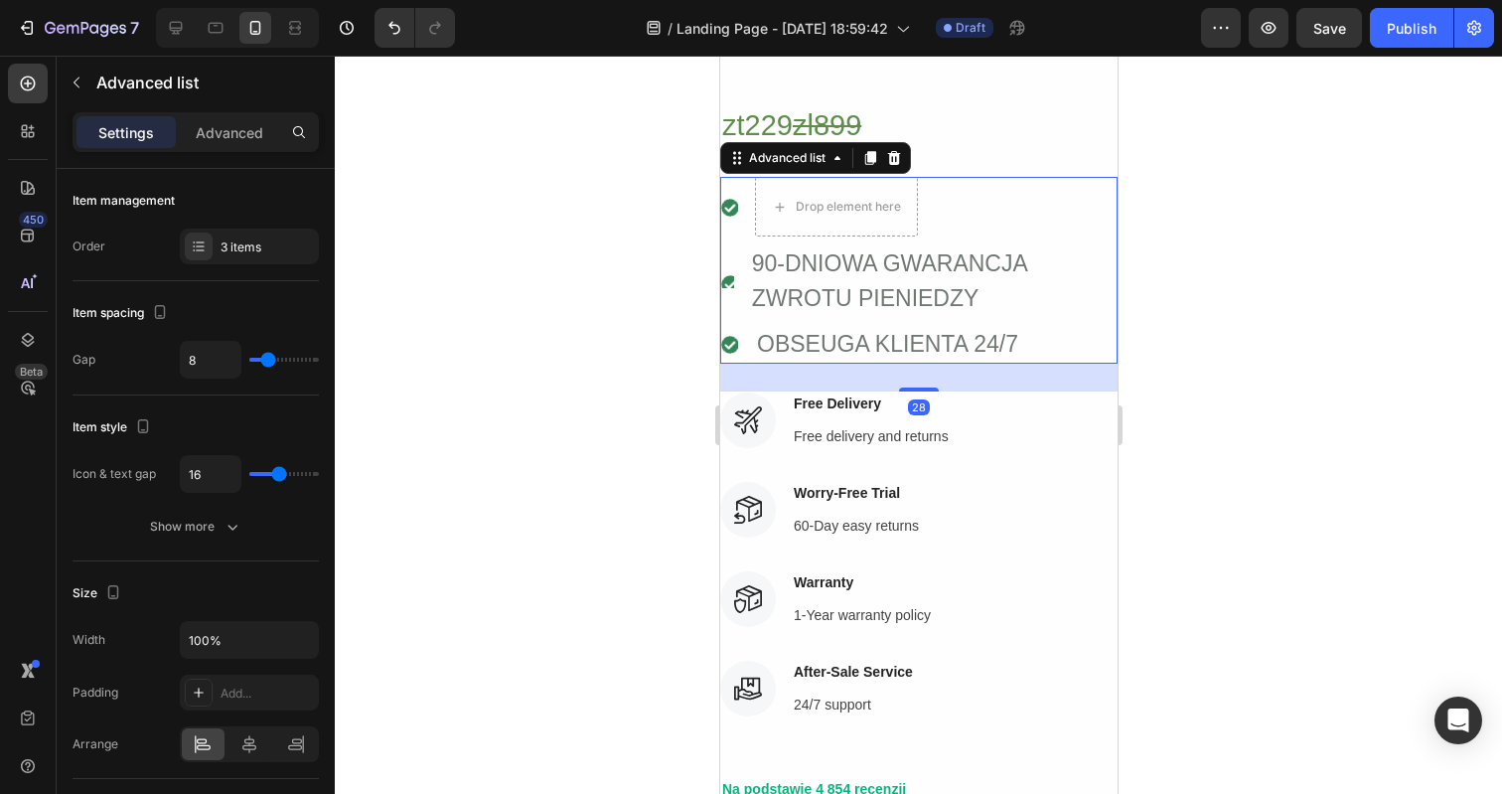
click at [1012, 201] on li "Icon Drop element here" at bounding box center [917, 207] width 397 height 60
click at [892, 158] on icon at bounding box center [893, 158] width 16 height 16
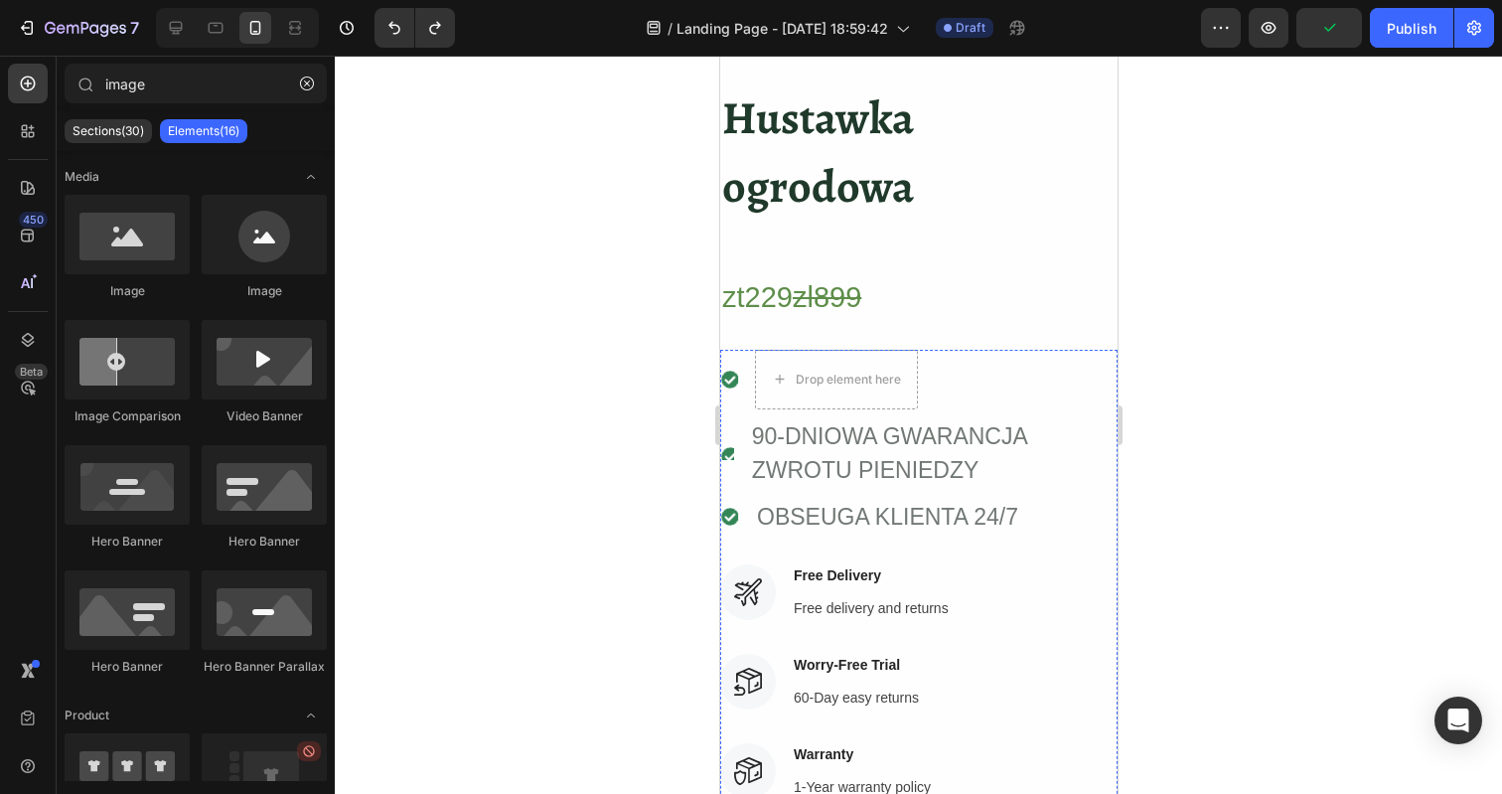
scroll to position [0, 0]
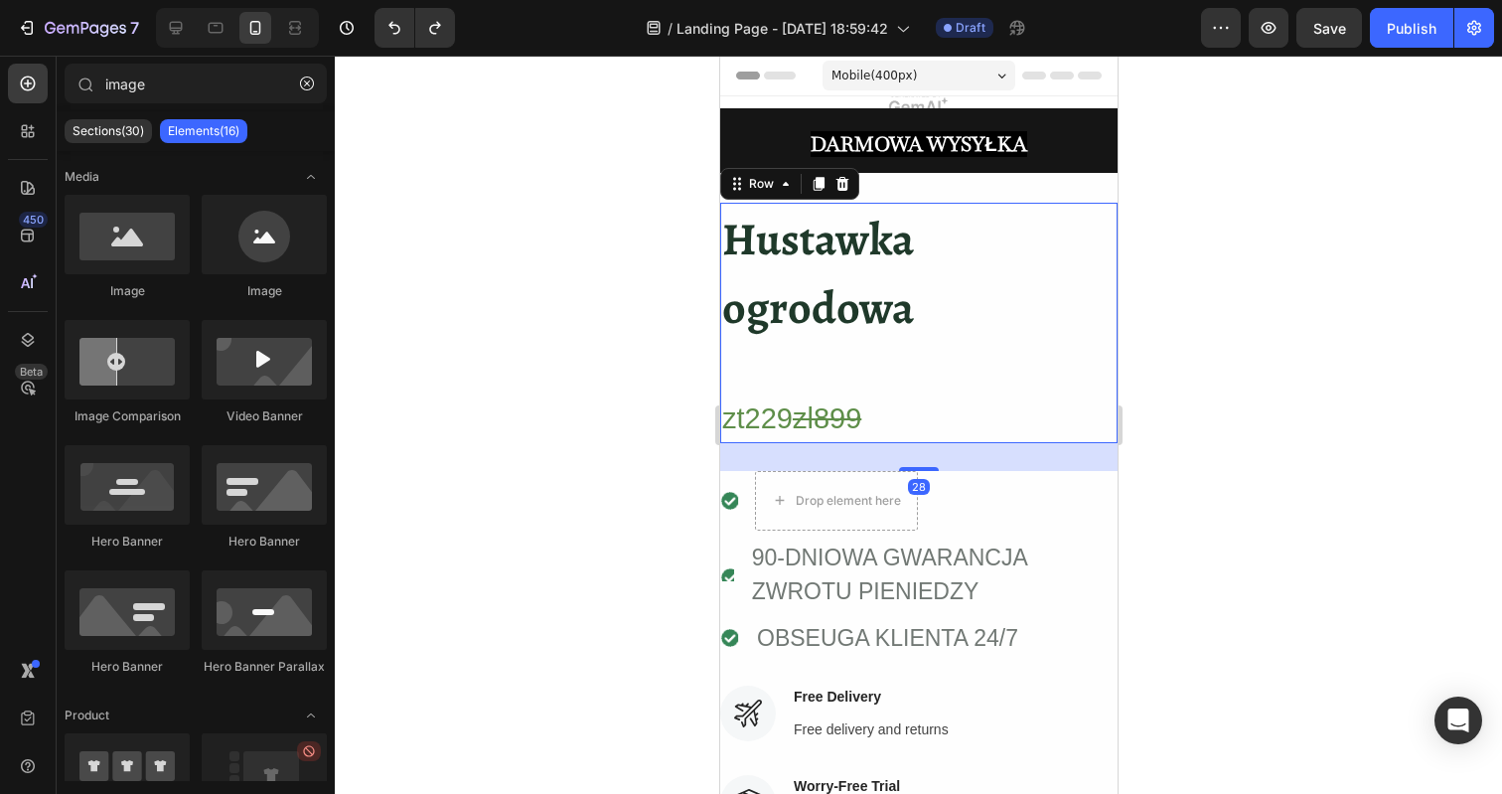
click at [809, 358] on div "Hustawka ogrodowa Heading zt229 zl899 Heading" at bounding box center [917, 323] width 397 height 240
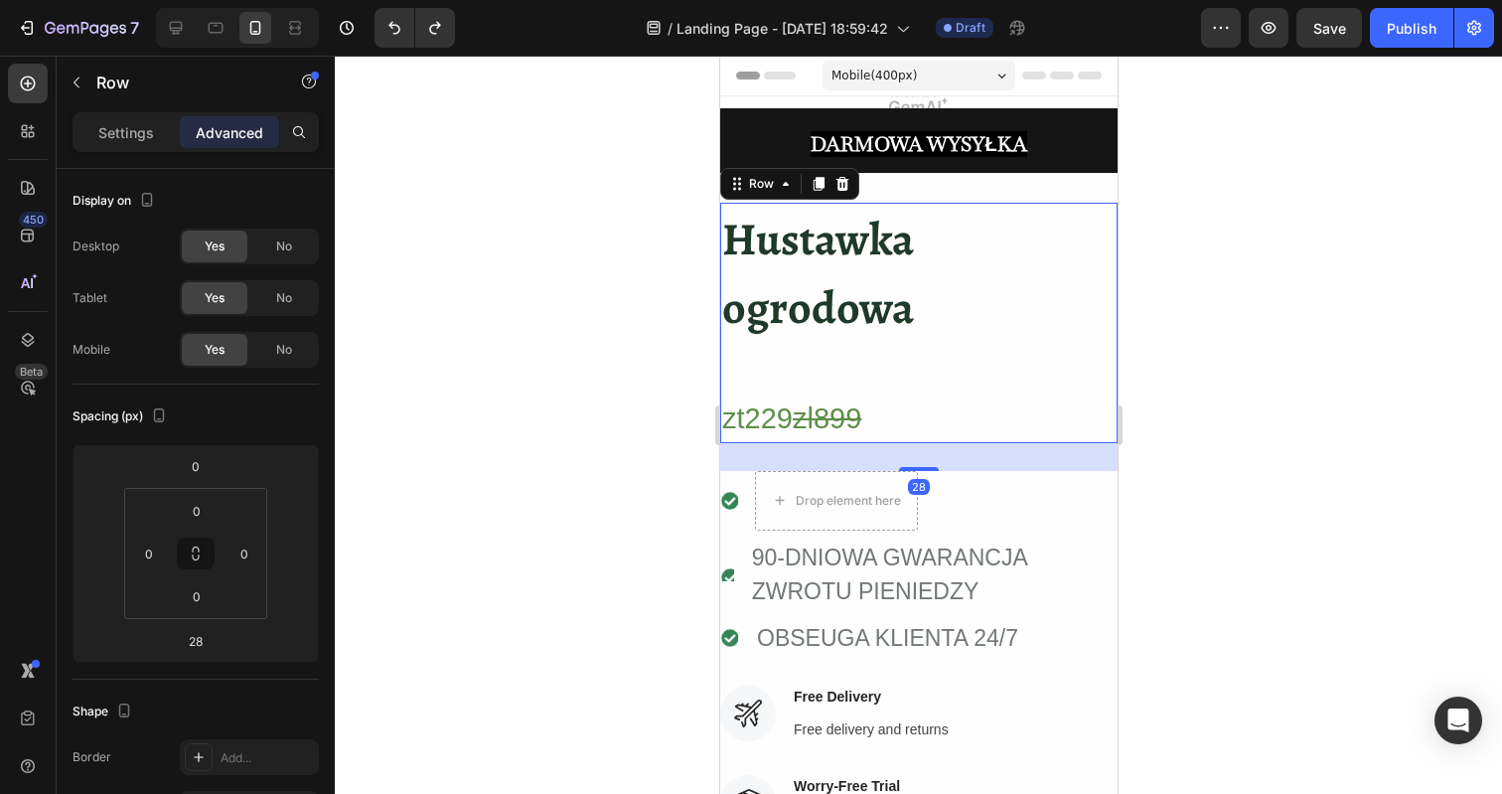
click at [770, 371] on div "Hustawka ogrodowa Heading zt229 zl899 Heading" at bounding box center [917, 323] width 397 height 240
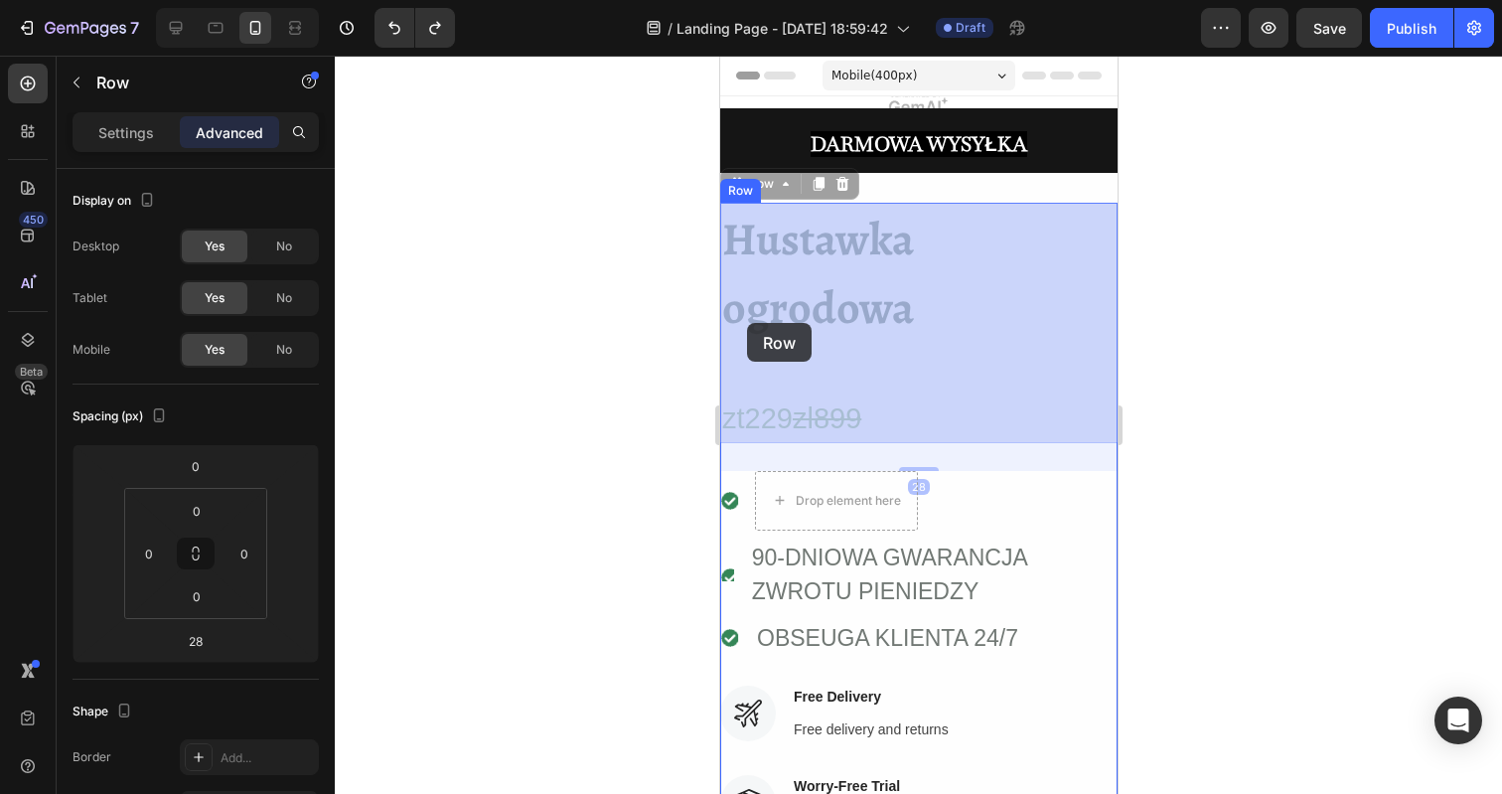
drag, startPoint x: 746, startPoint y: 383, endPoint x: 746, endPoint y: 355, distance: 28.8
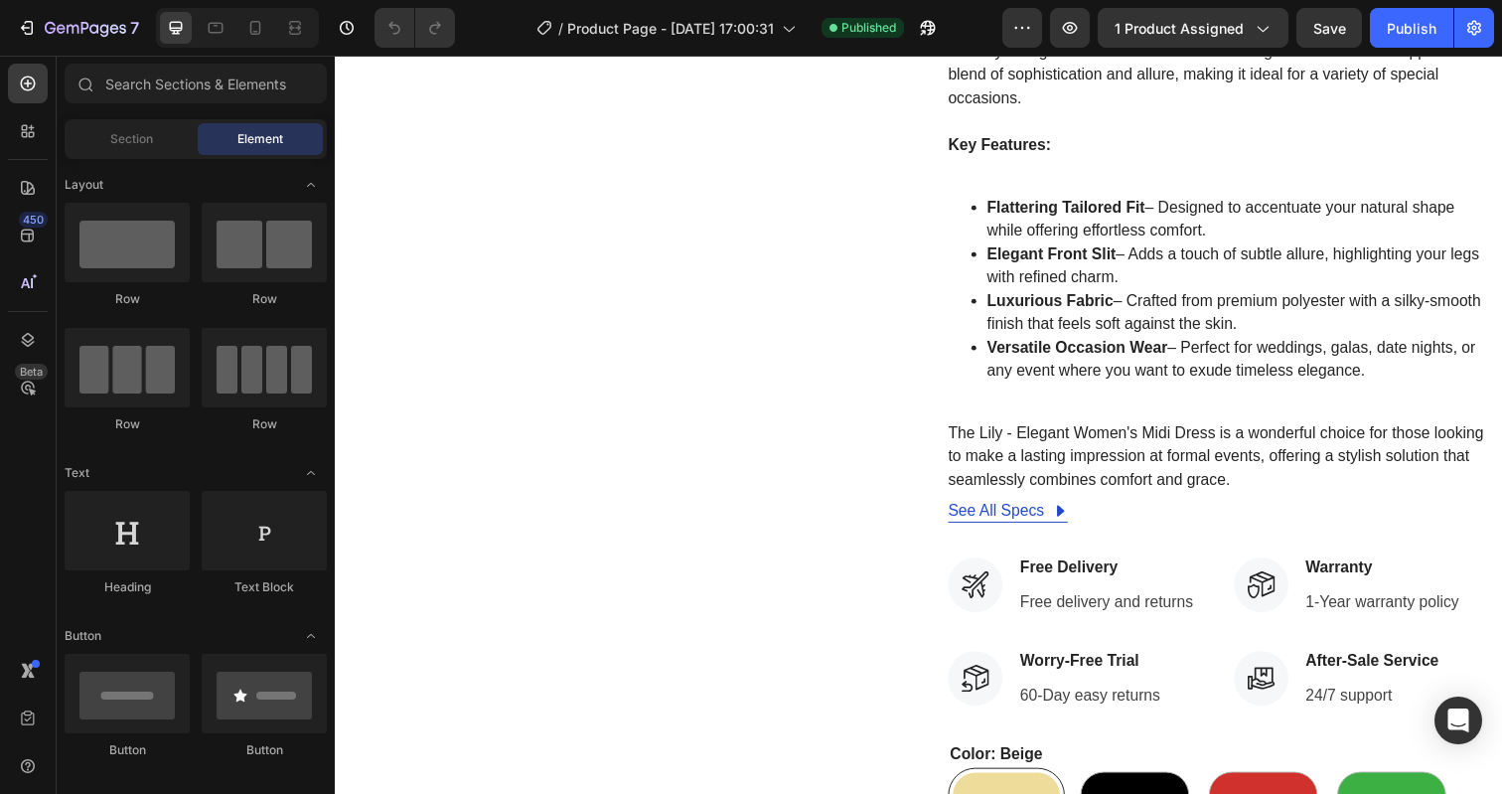
scroll to position [669, 0]
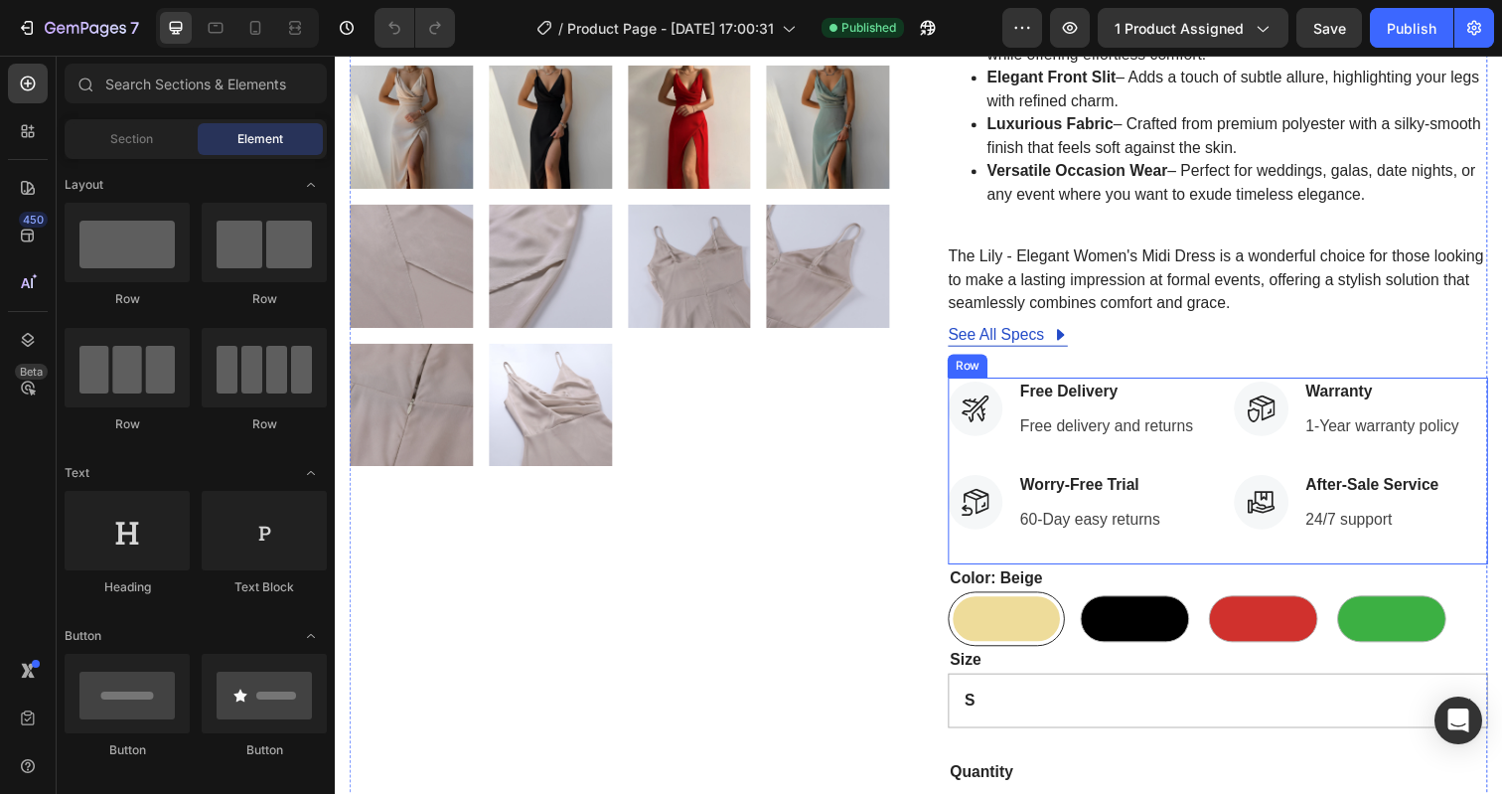
click at [1231, 416] on div "Icon Free Delivery Text block Free delivery and returns Text block Icon List Ic…" at bounding box center [1236, 479] width 551 height 191
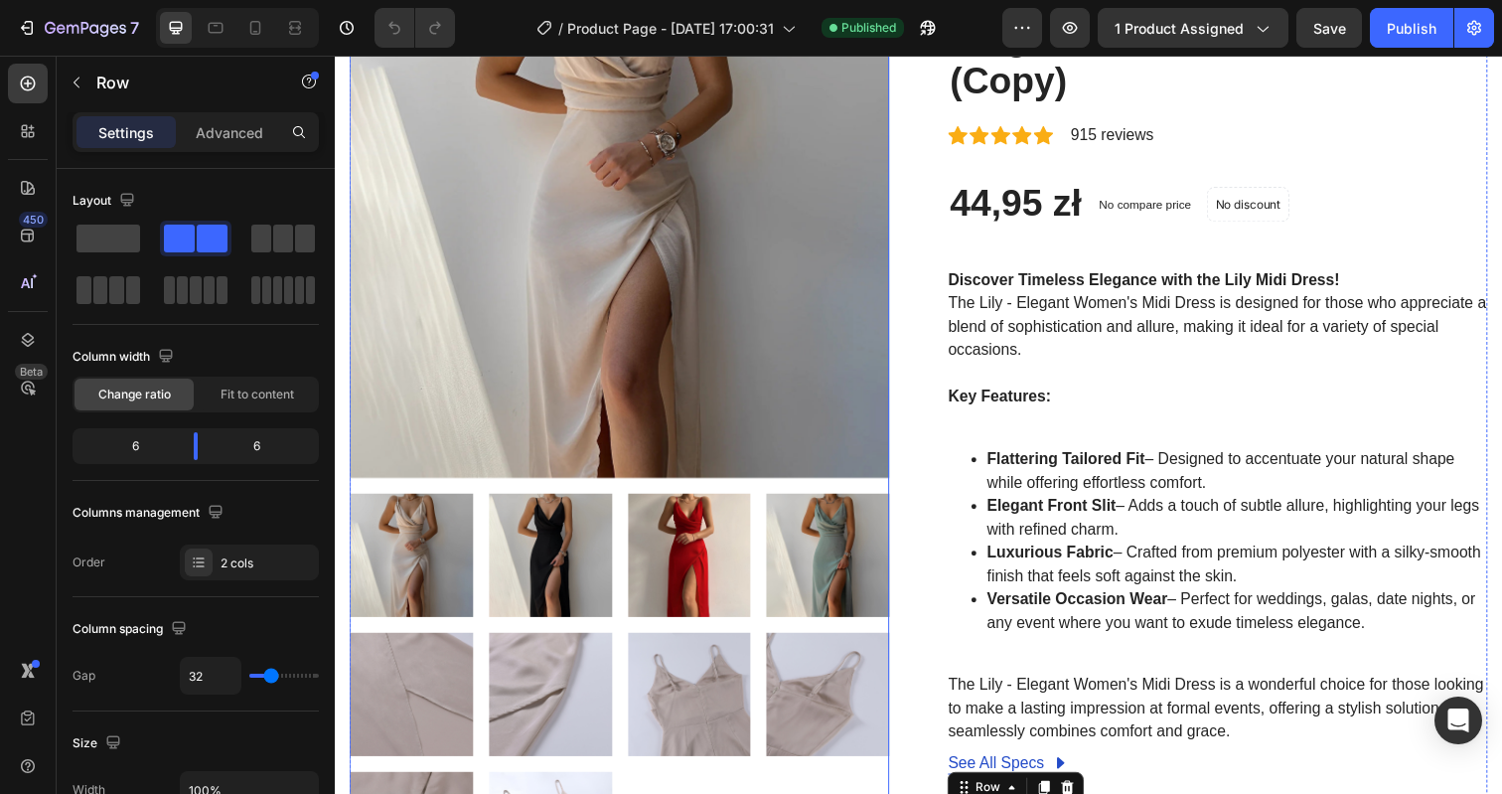
scroll to position [0, 0]
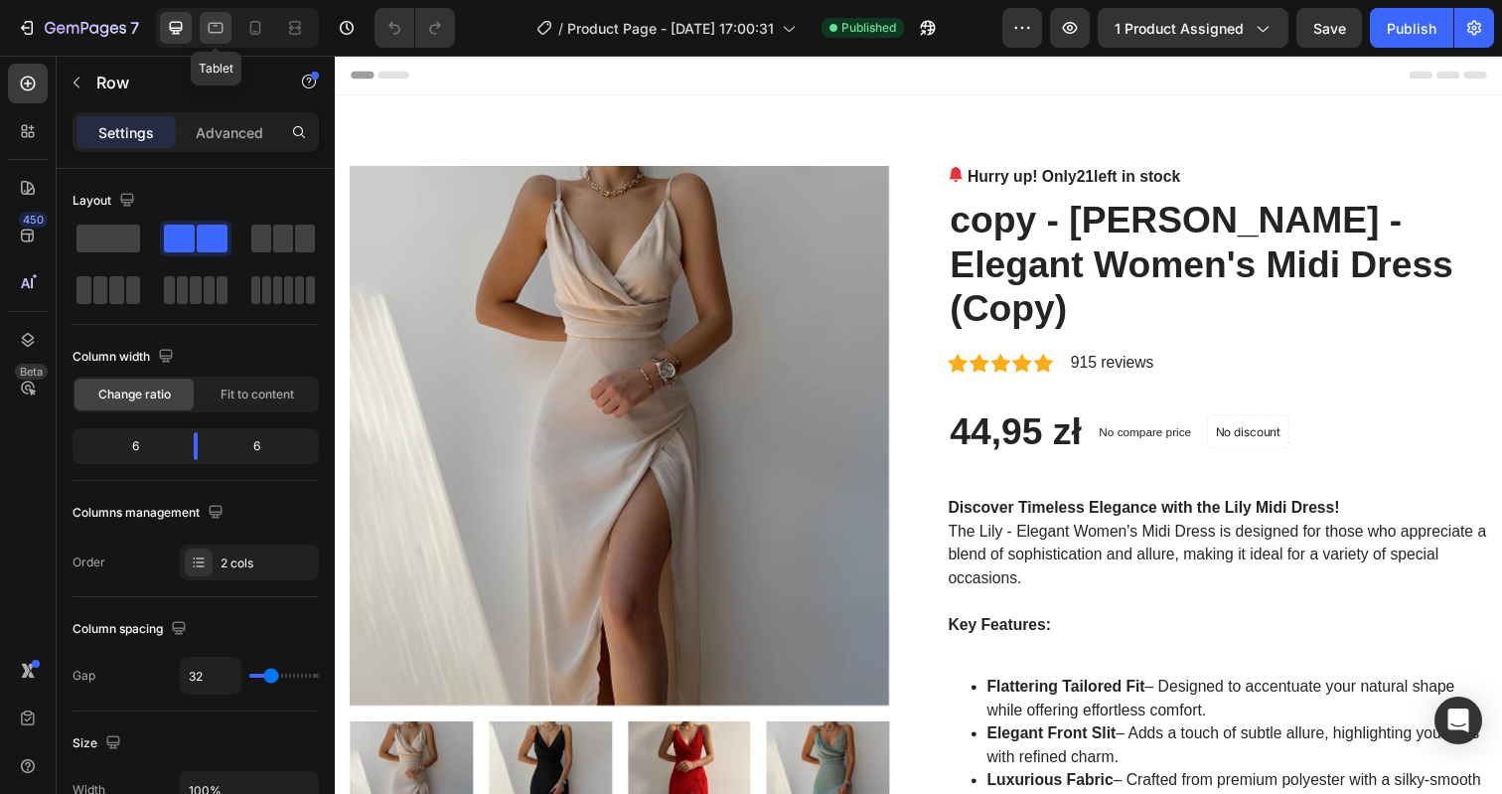
click at [214, 32] on icon at bounding box center [216, 28] width 15 height 11
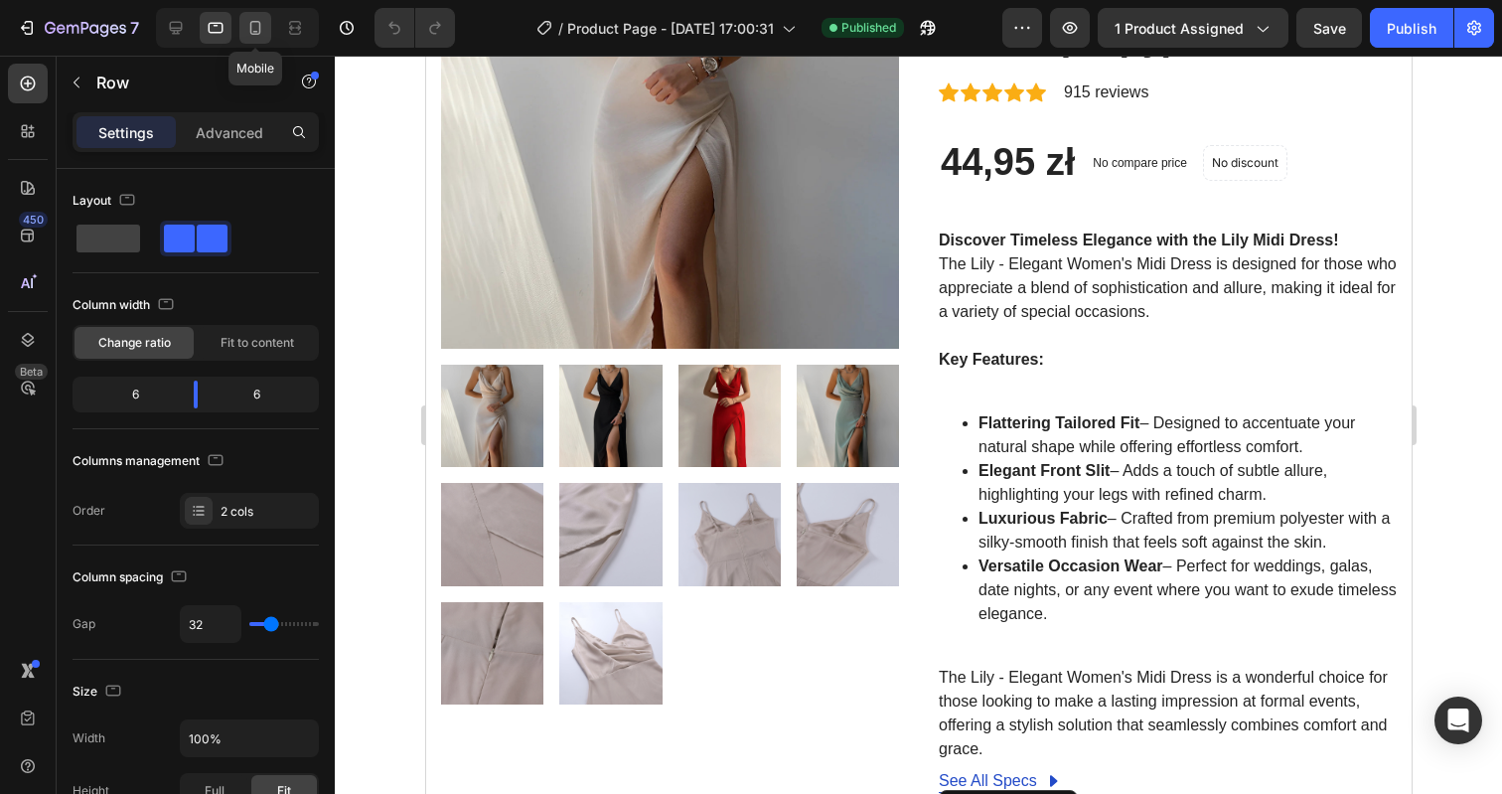
click at [250, 33] on icon at bounding box center [255, 28] width 11 height 14
type input "0"
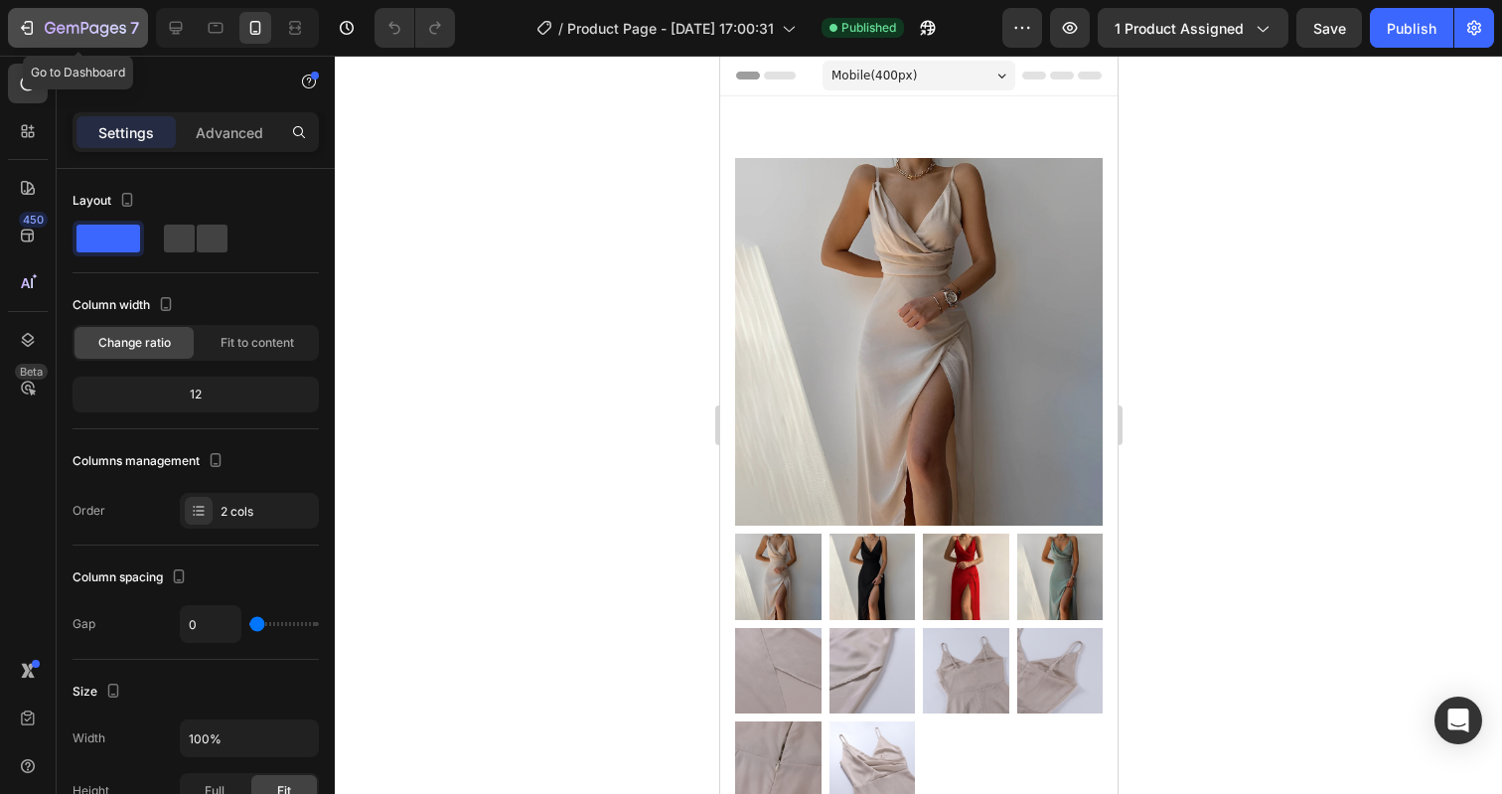
click at [28, 19] on icon "button" at bounding box center [27, 28] width 20 height 20
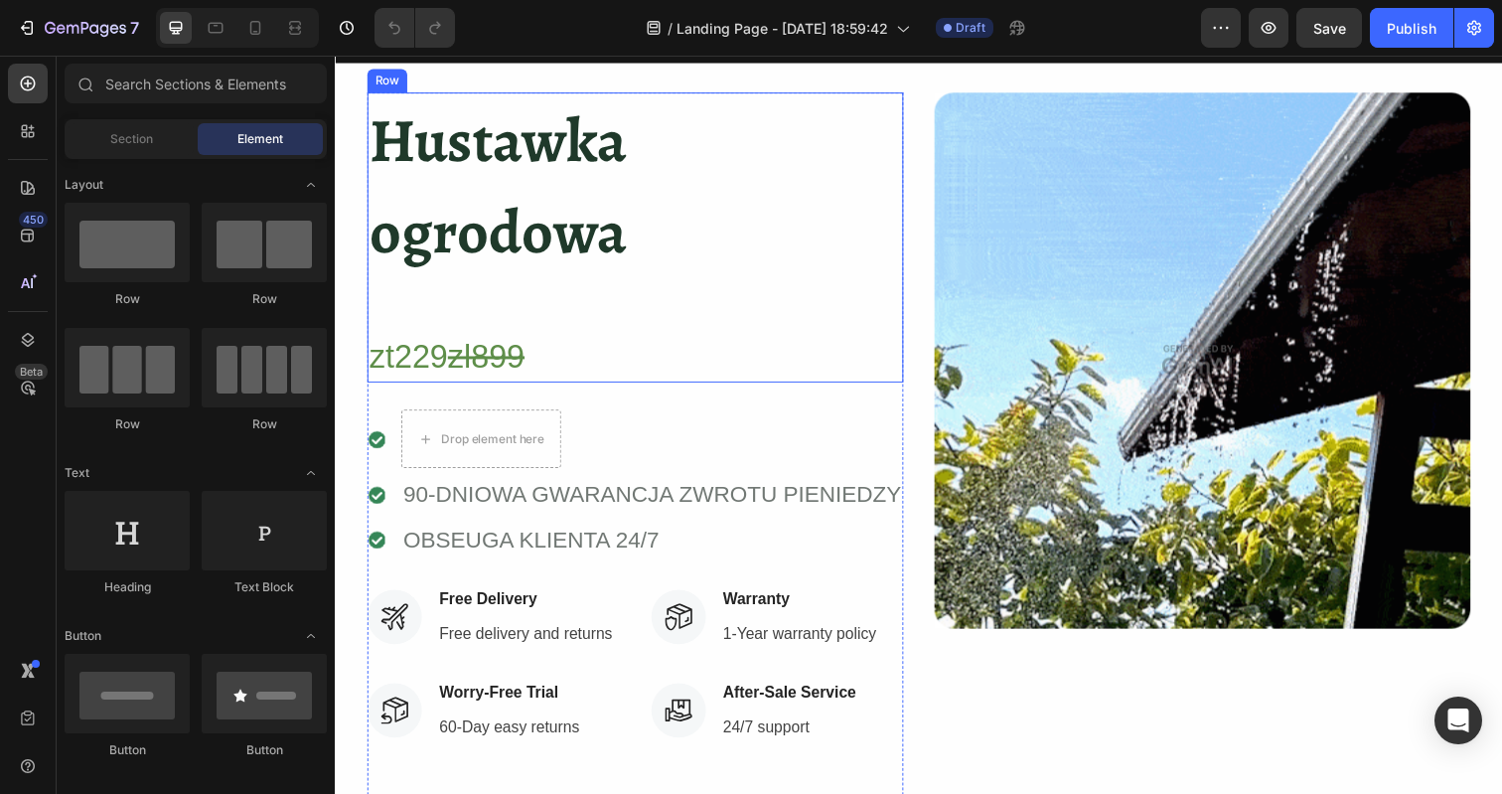
scroll to position [194, 0]
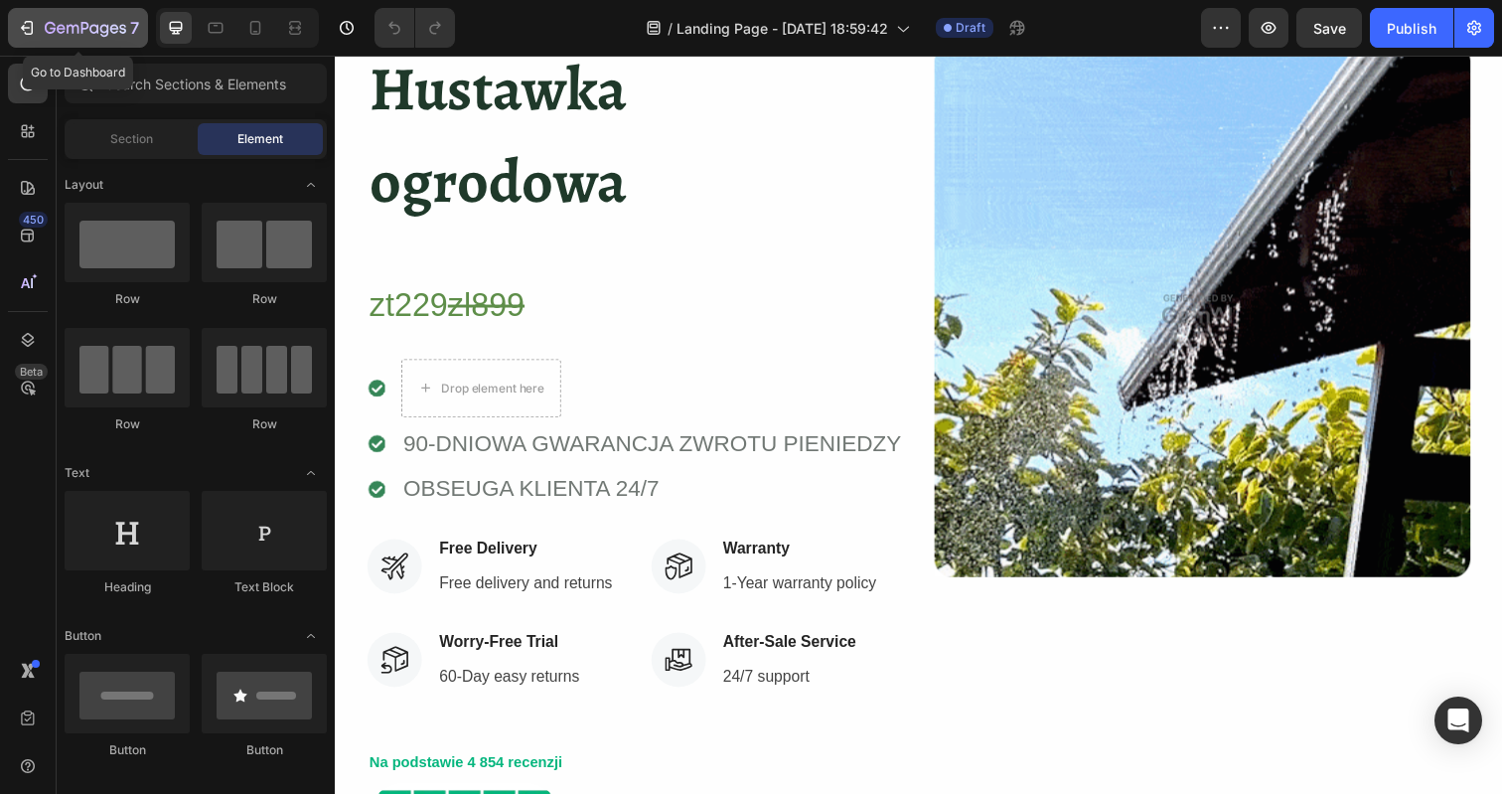
click at [33, 37] on icon "button" at bounding box center [27, 28] width 20 height 20
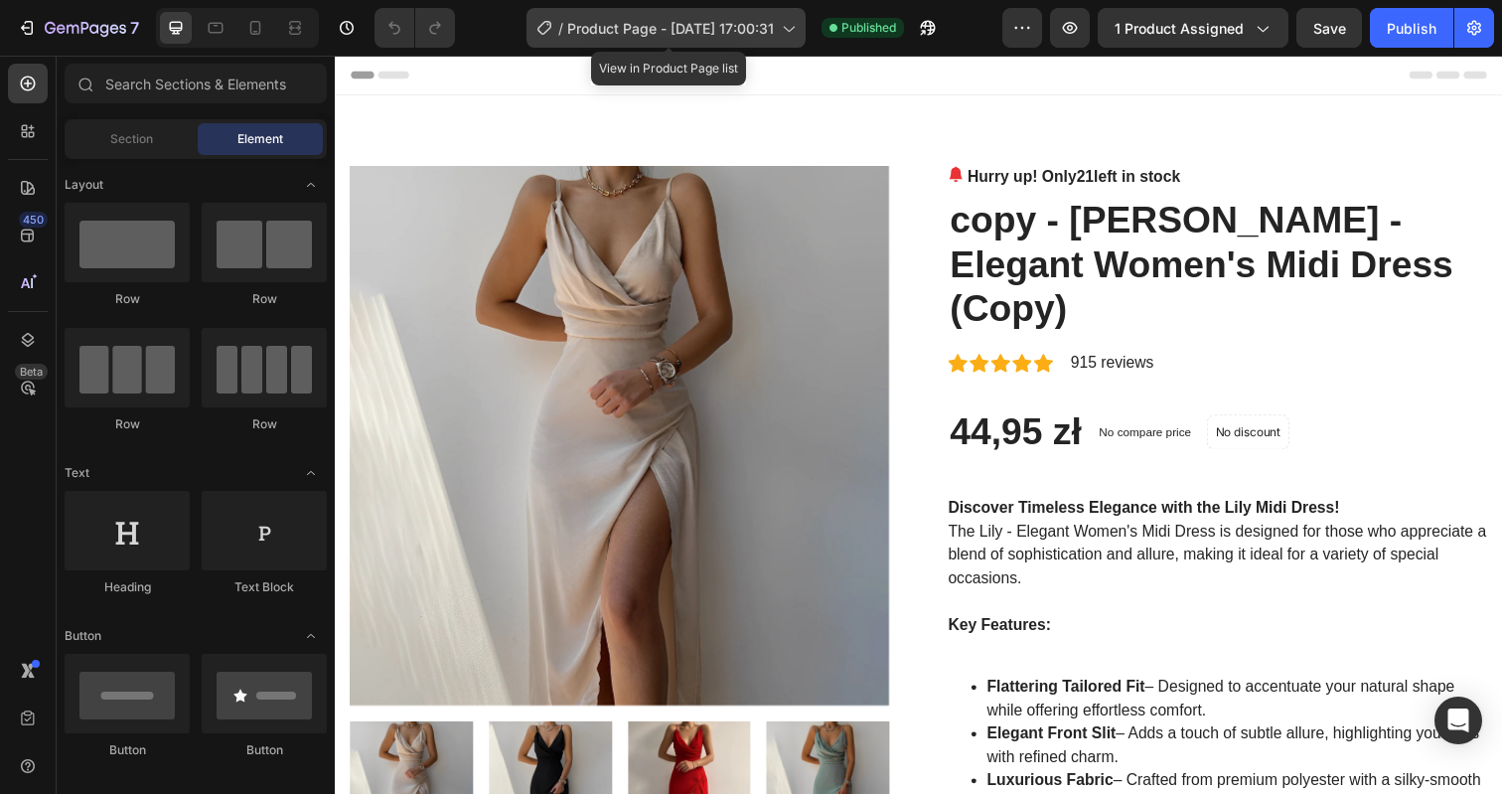
click at [599, 21] on span "Product Page - Aug 26, 17:00:31" at bounding box center [670, 28] width 207 height 21
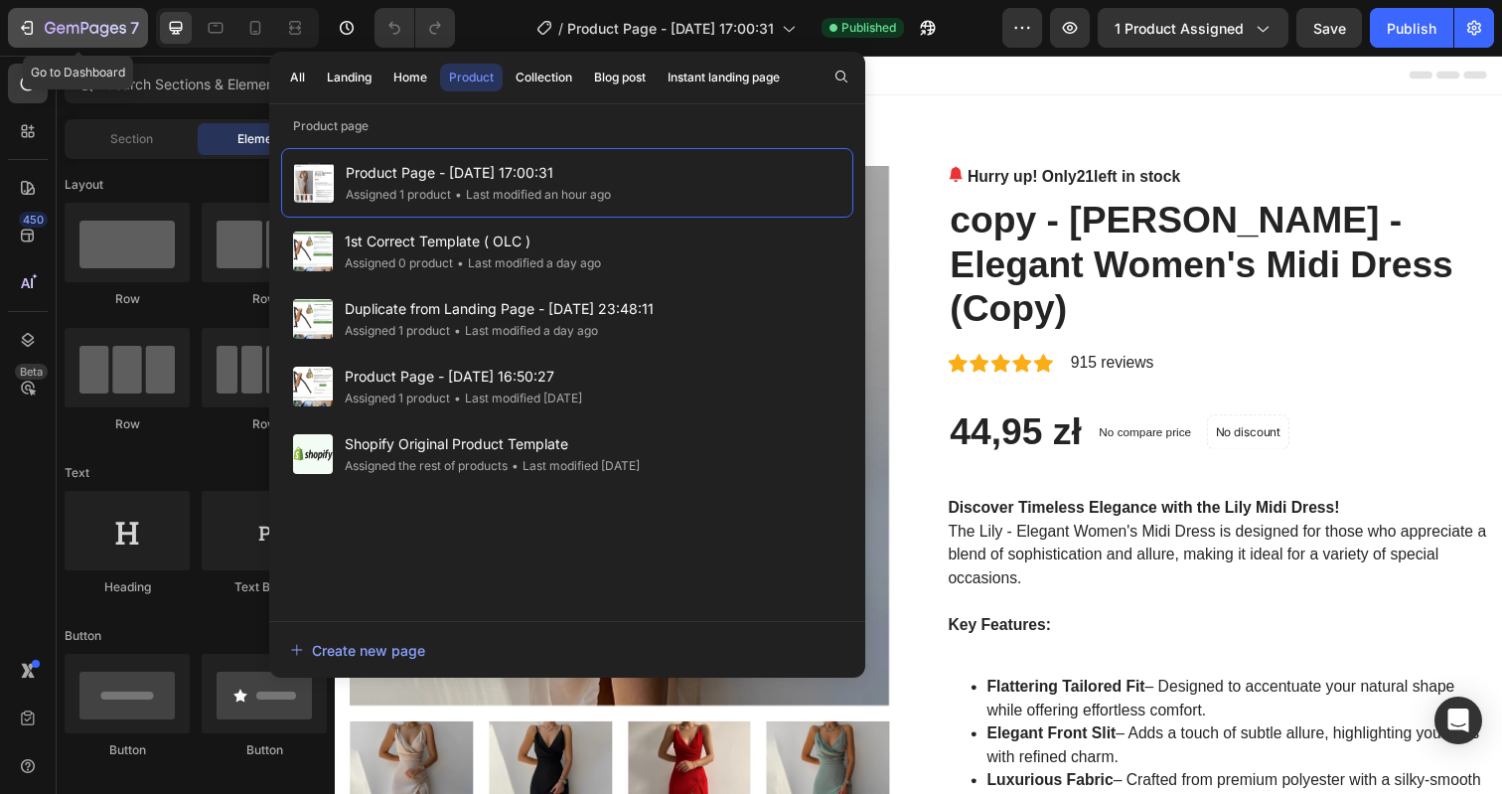
click at [29, 25] on icon "button" at bounding box center [27, 28] width 20 height 20
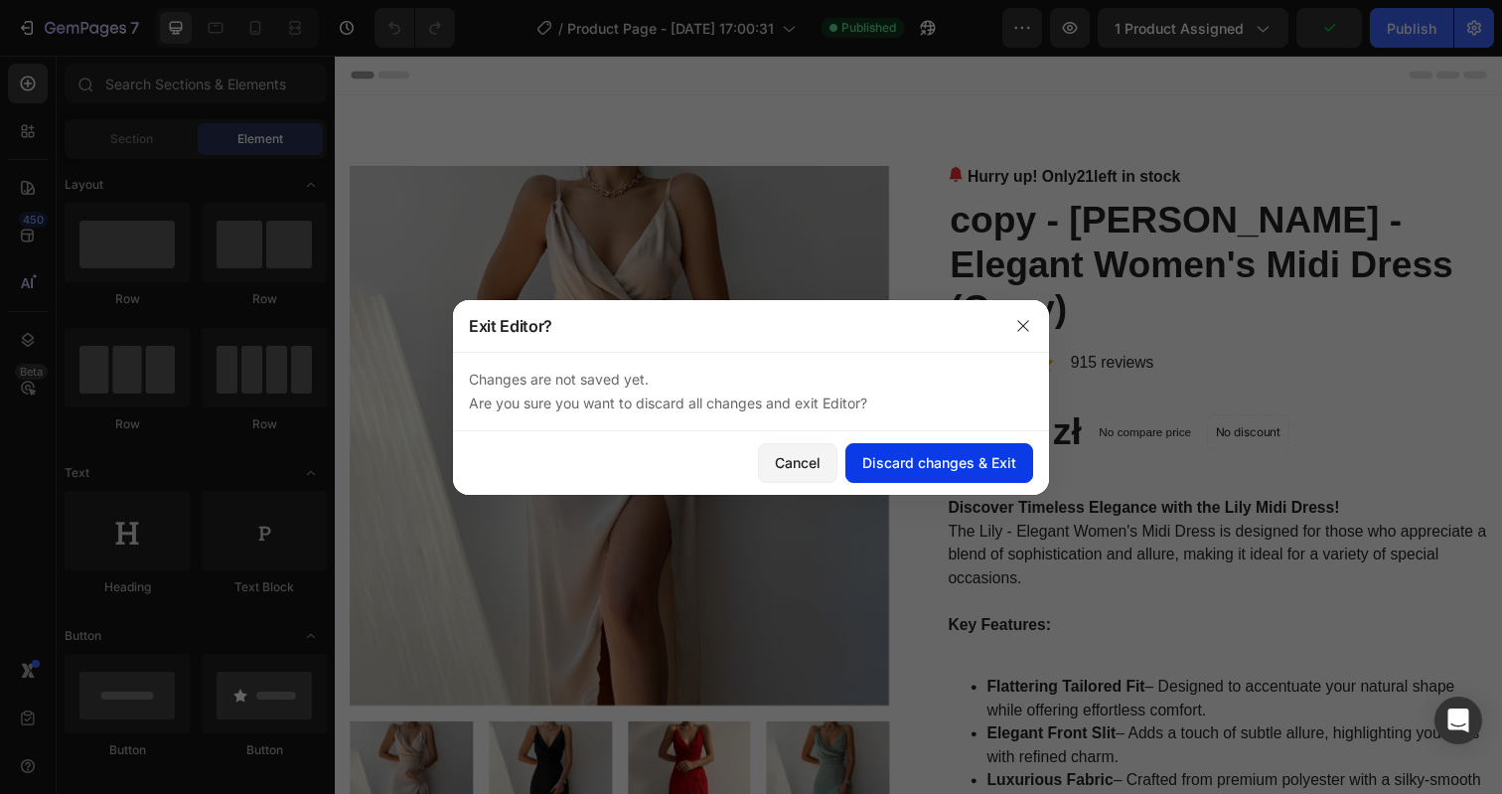
click at [900, 458] on div "Discard changes & Exit" at bounding box center [939, 462] width 154 height 21
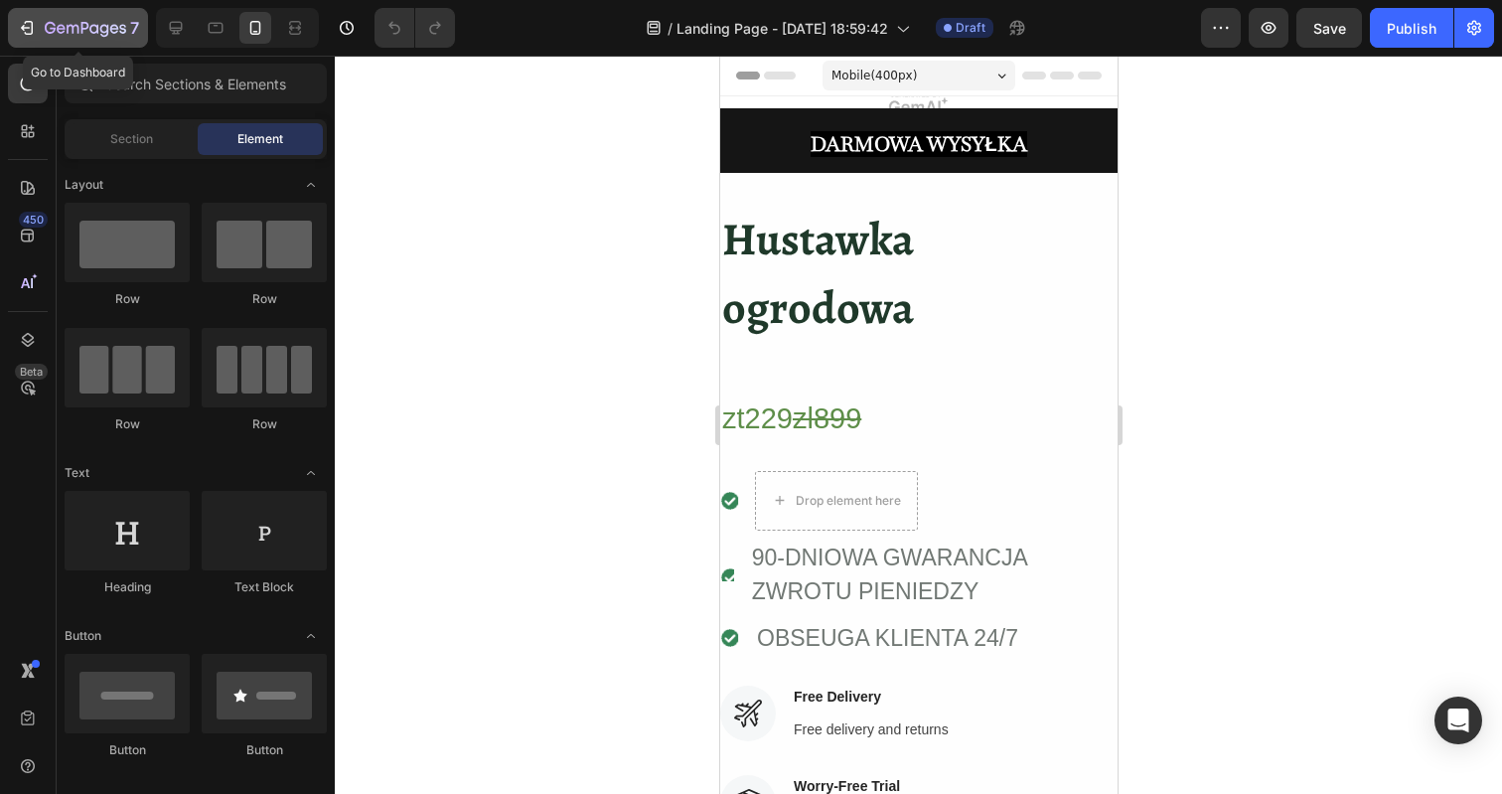
click at [36, 19] on div "7" at bounding box center [78, 28] width 122 height 24
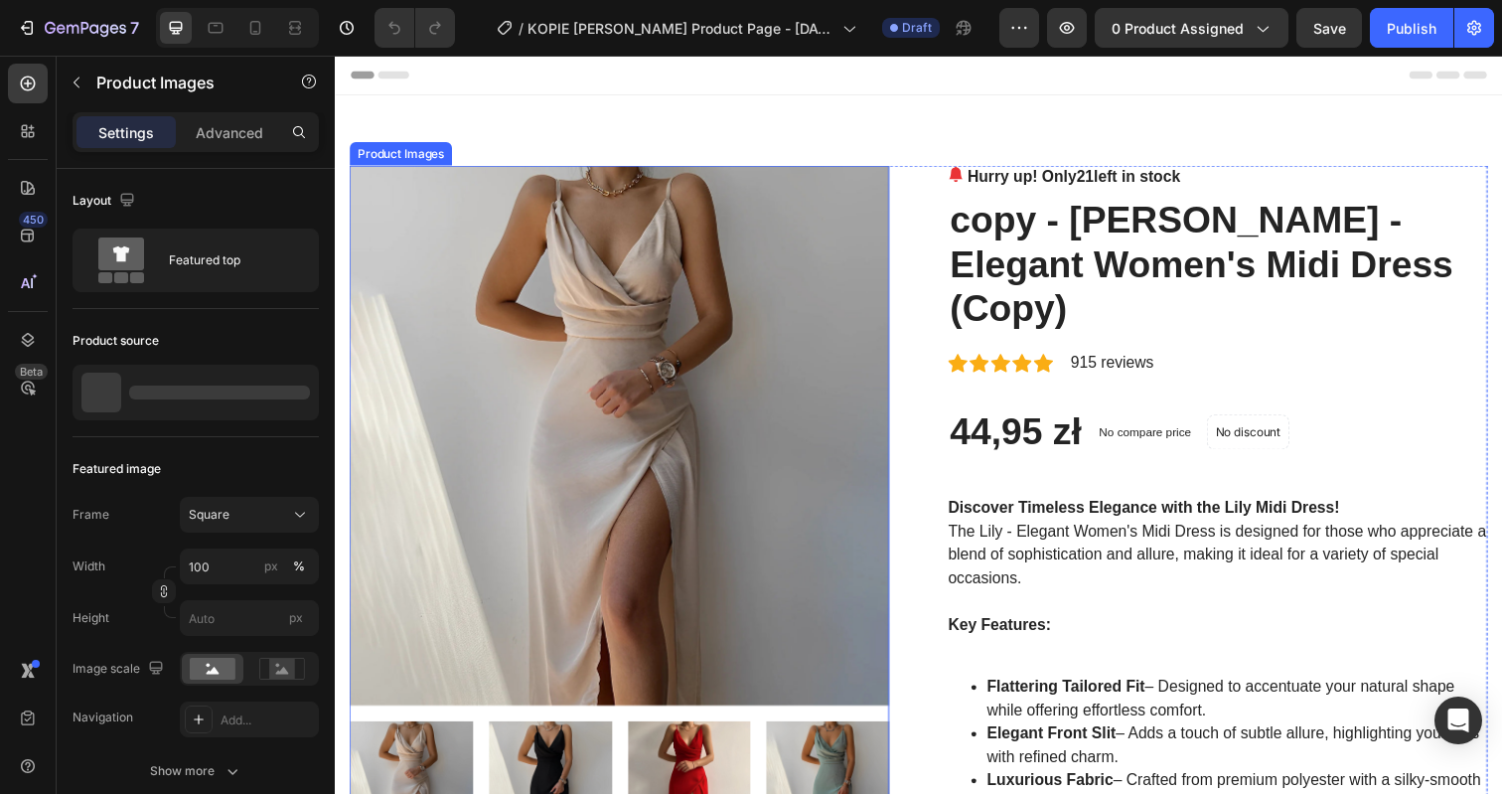
click at [865, 463] on img at bounding box center [625, 443] width 551 height 551
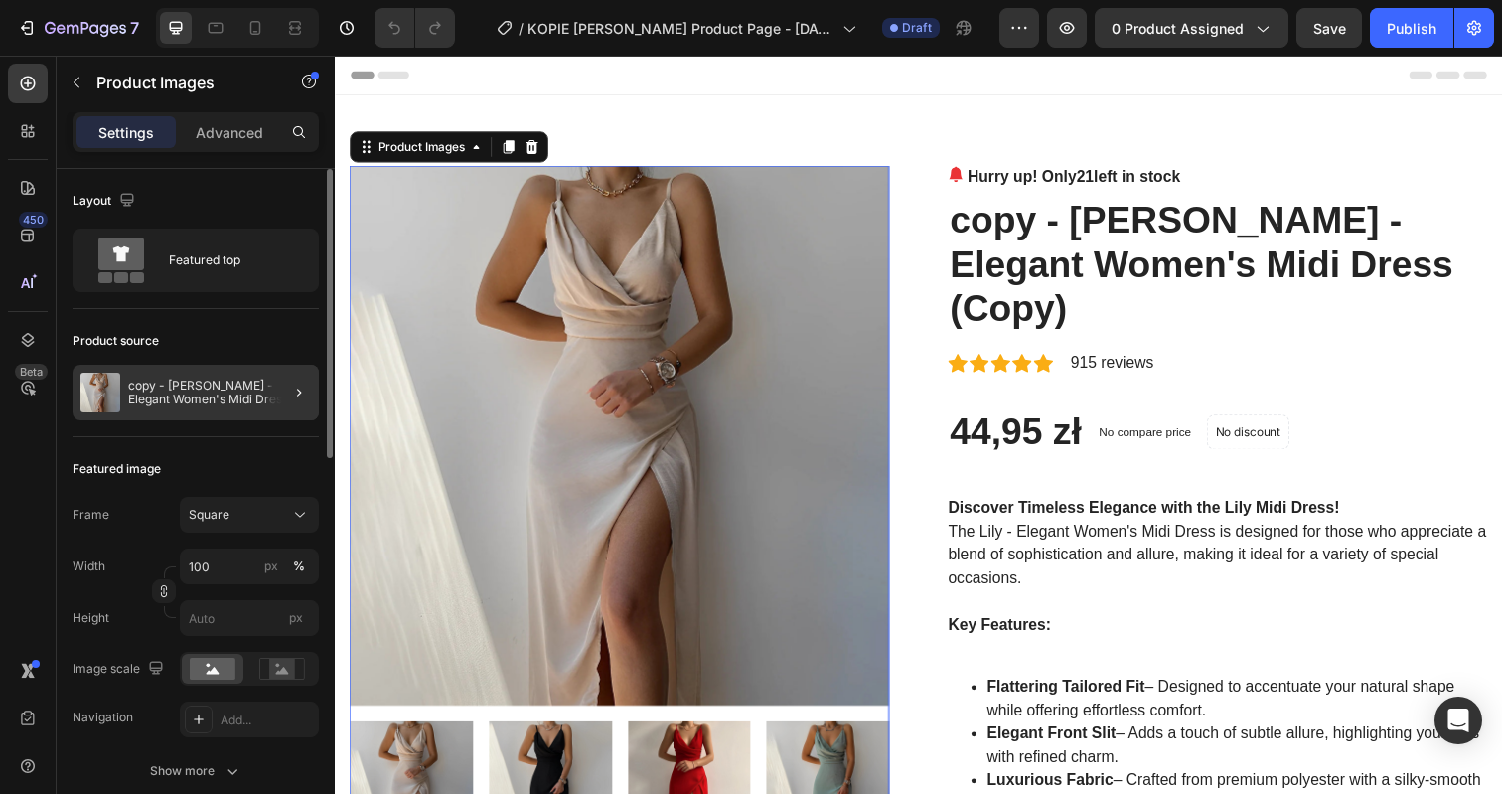
click at [276, 388] on div at bounding box center [291, 393] width 56 height 56
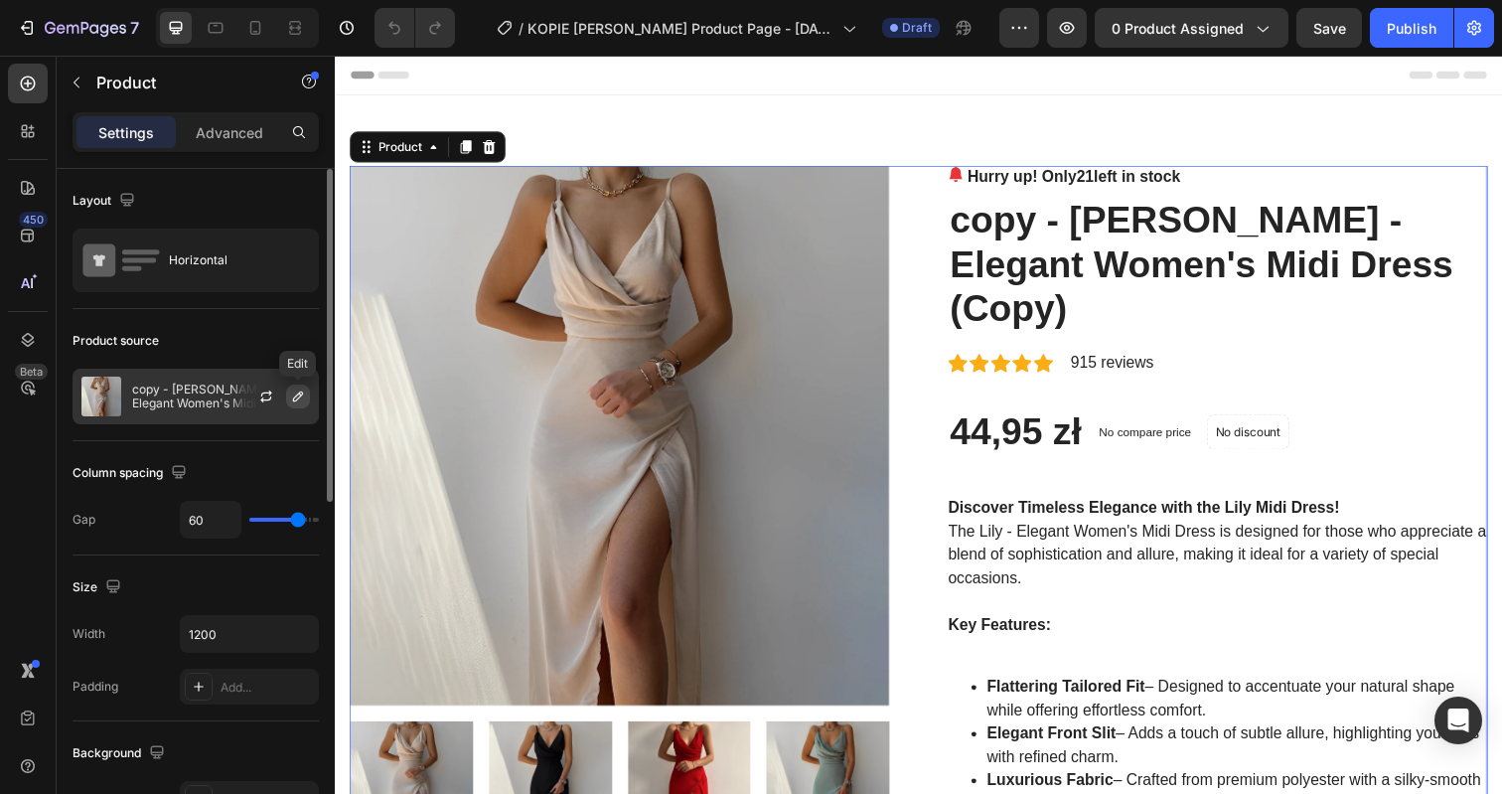
click at [294, 392] on icon "button" at bounding box center [298, 396] width 16 height 16
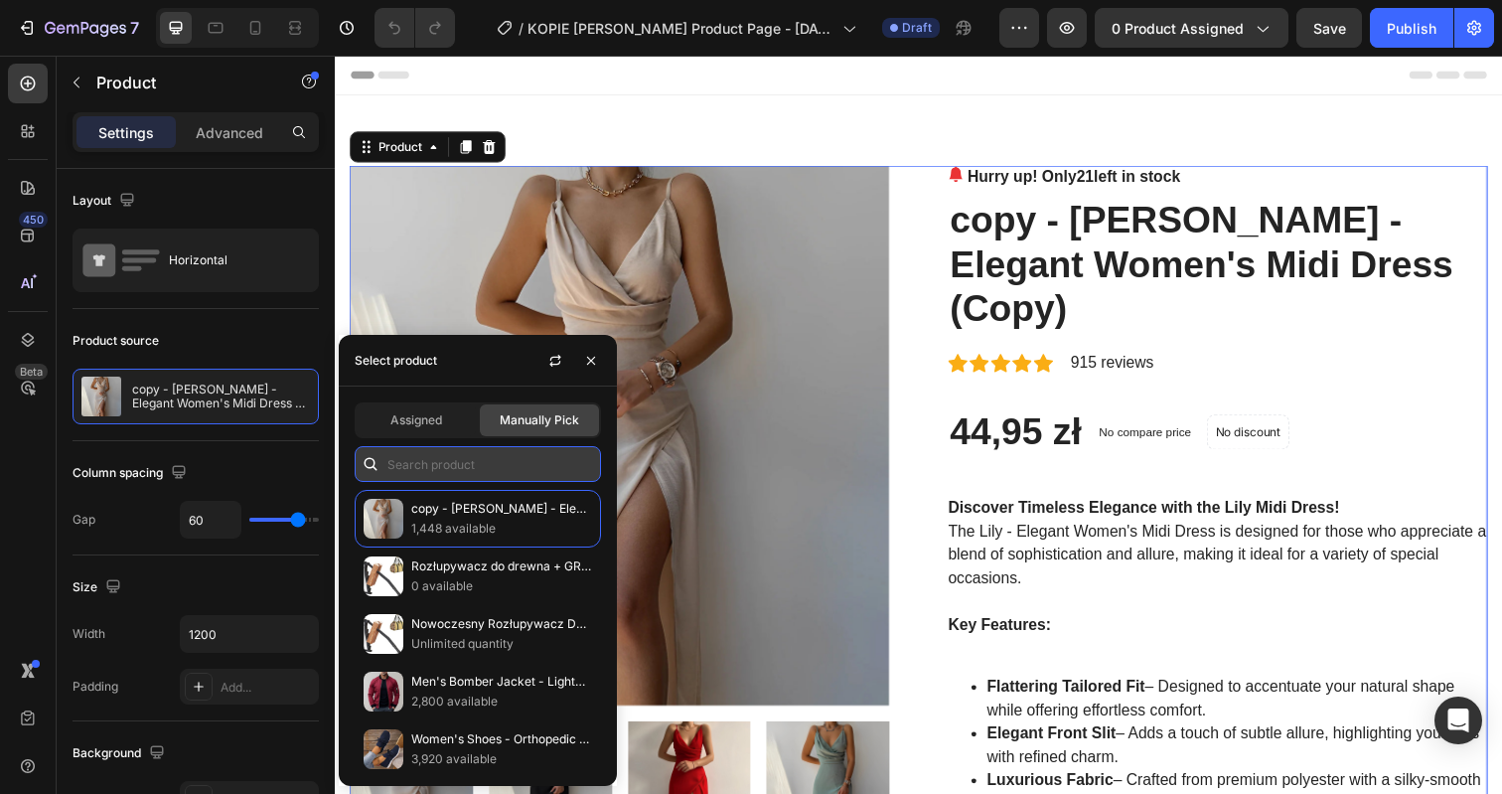
click at [413, 453] on input "text" at bounding box center [478, 464] width 246 height 36
paste input "Huśtawka ogrodowa"
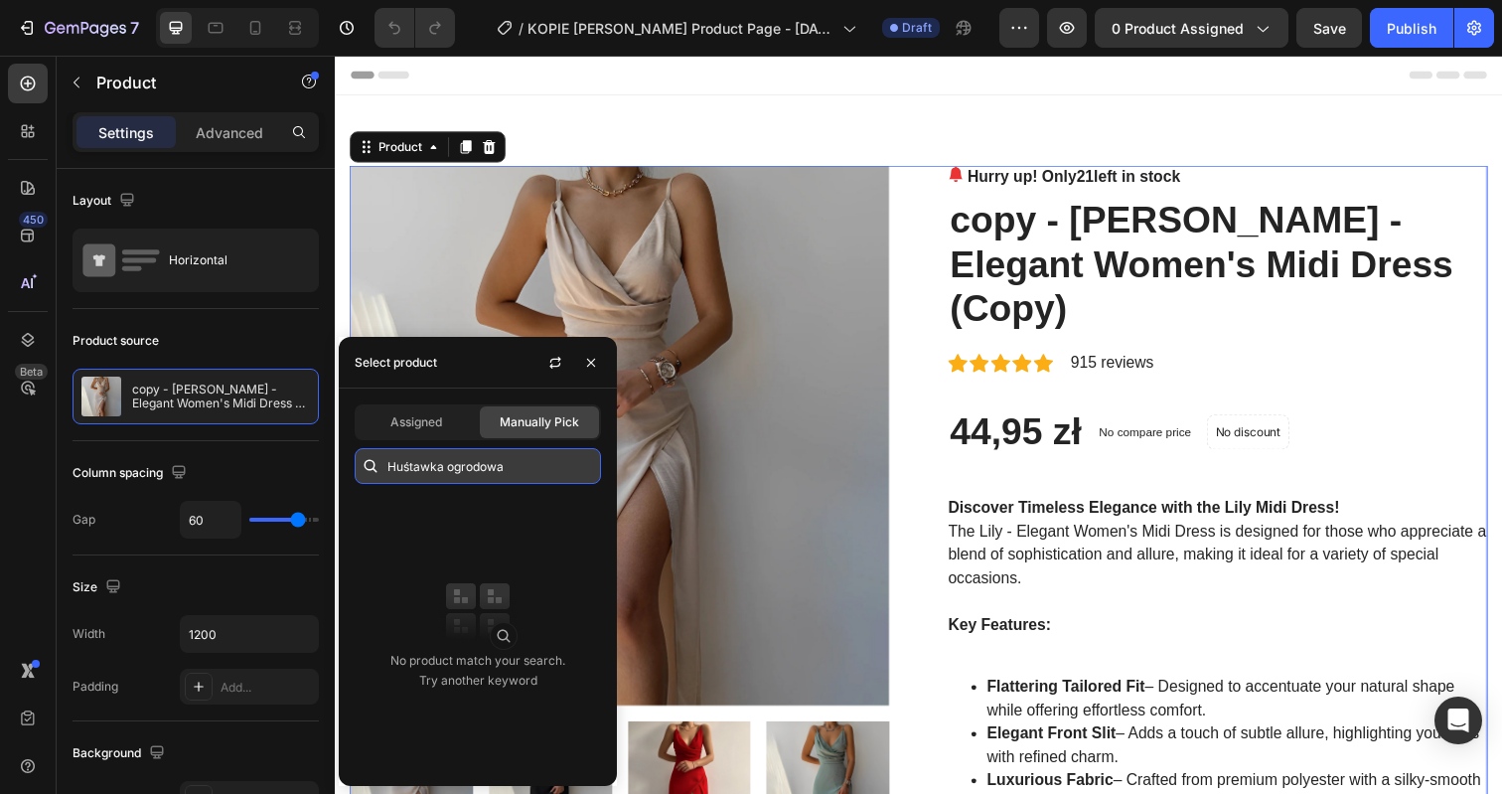
click at [471, 467] on input "Huśtawka ogrodowa" at bounding box center [478, 466] width 246 height 36
type input "Huśtawka ogrodowa"
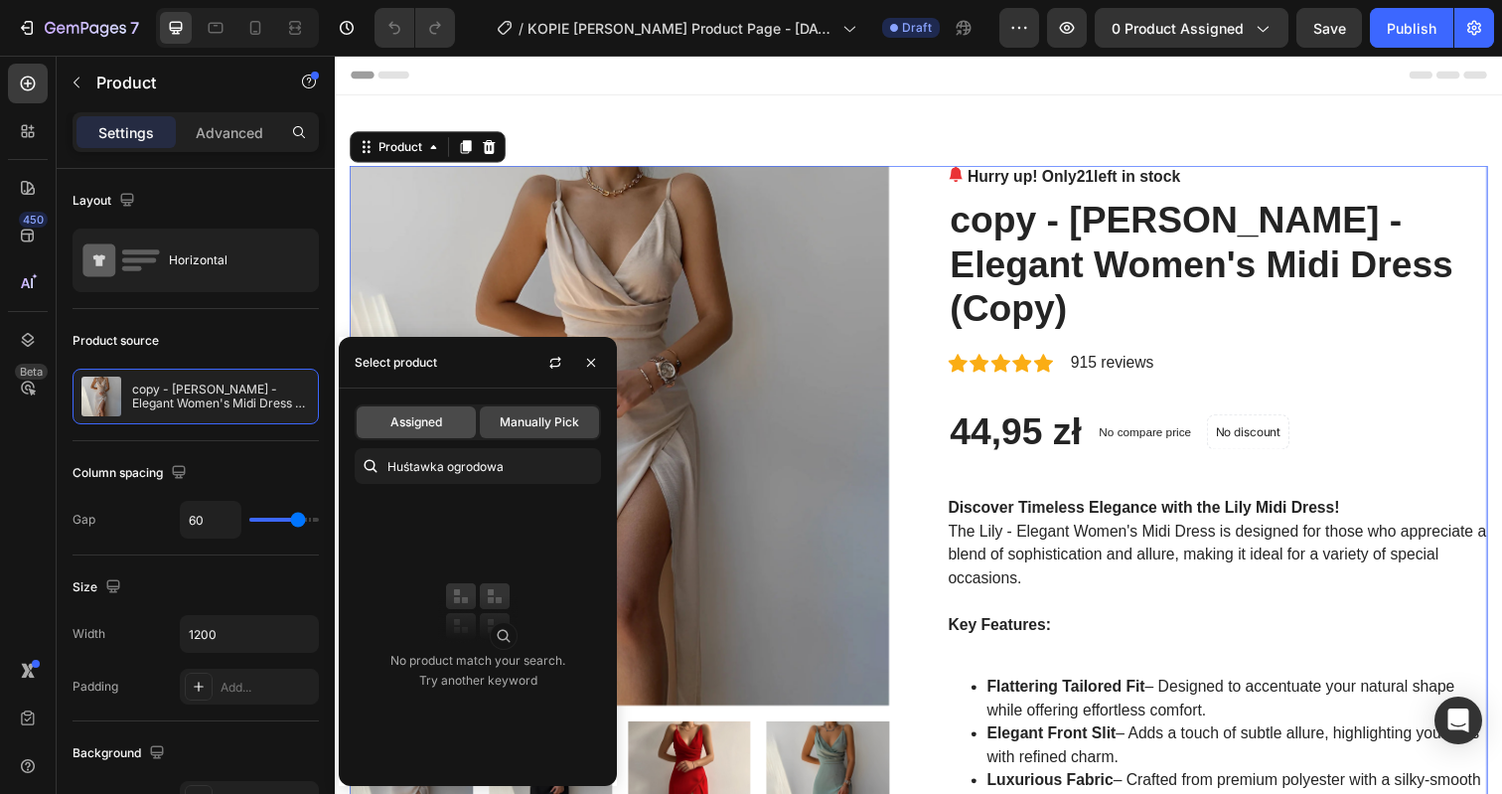
click at [430, 435] on div "Assigned" at bounding box center [416, 422] width 119 height 32
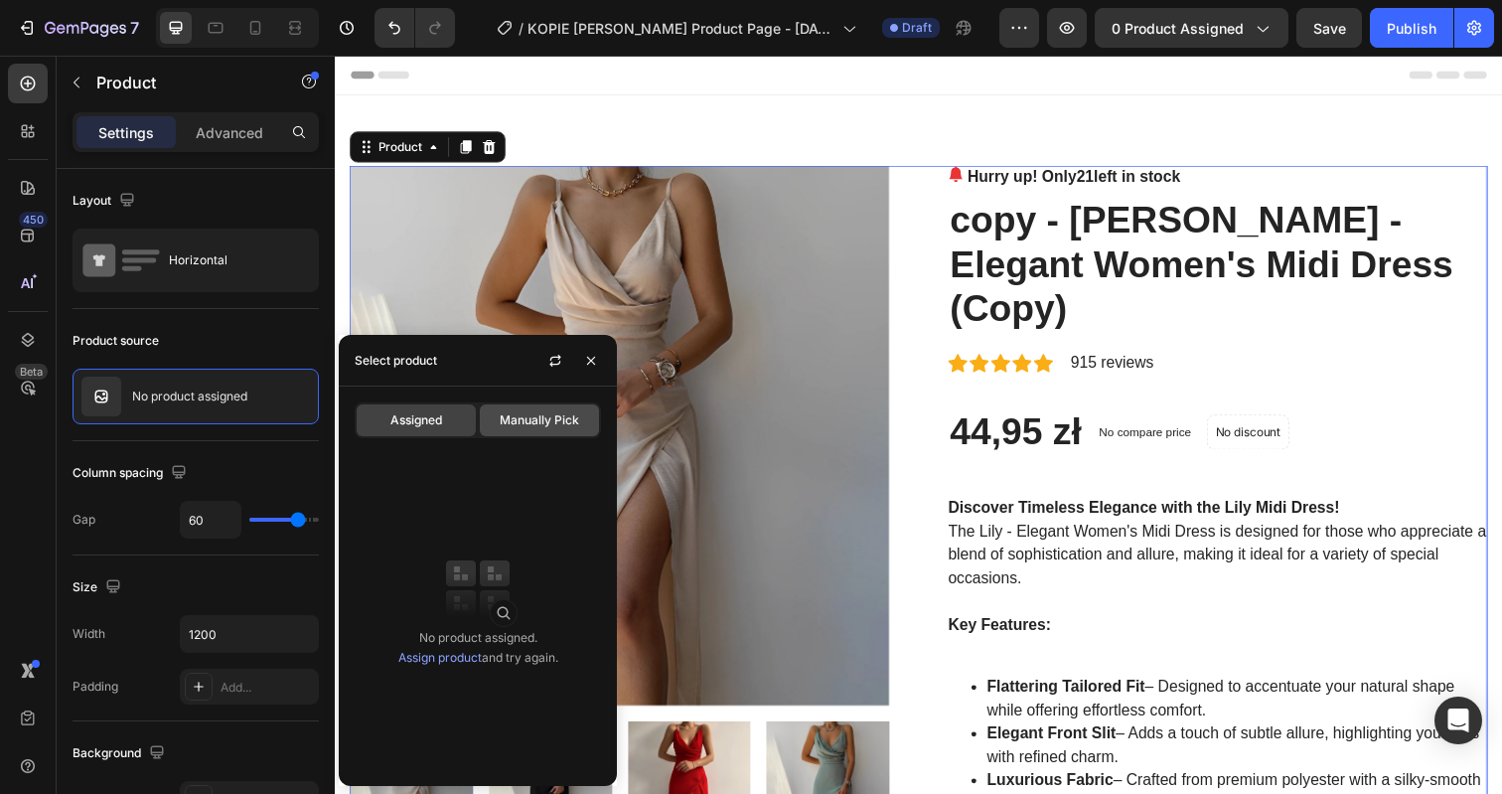
click at [508, 424] on span "Manually Pick" at bounding box center [539, 420] width 79 height 18
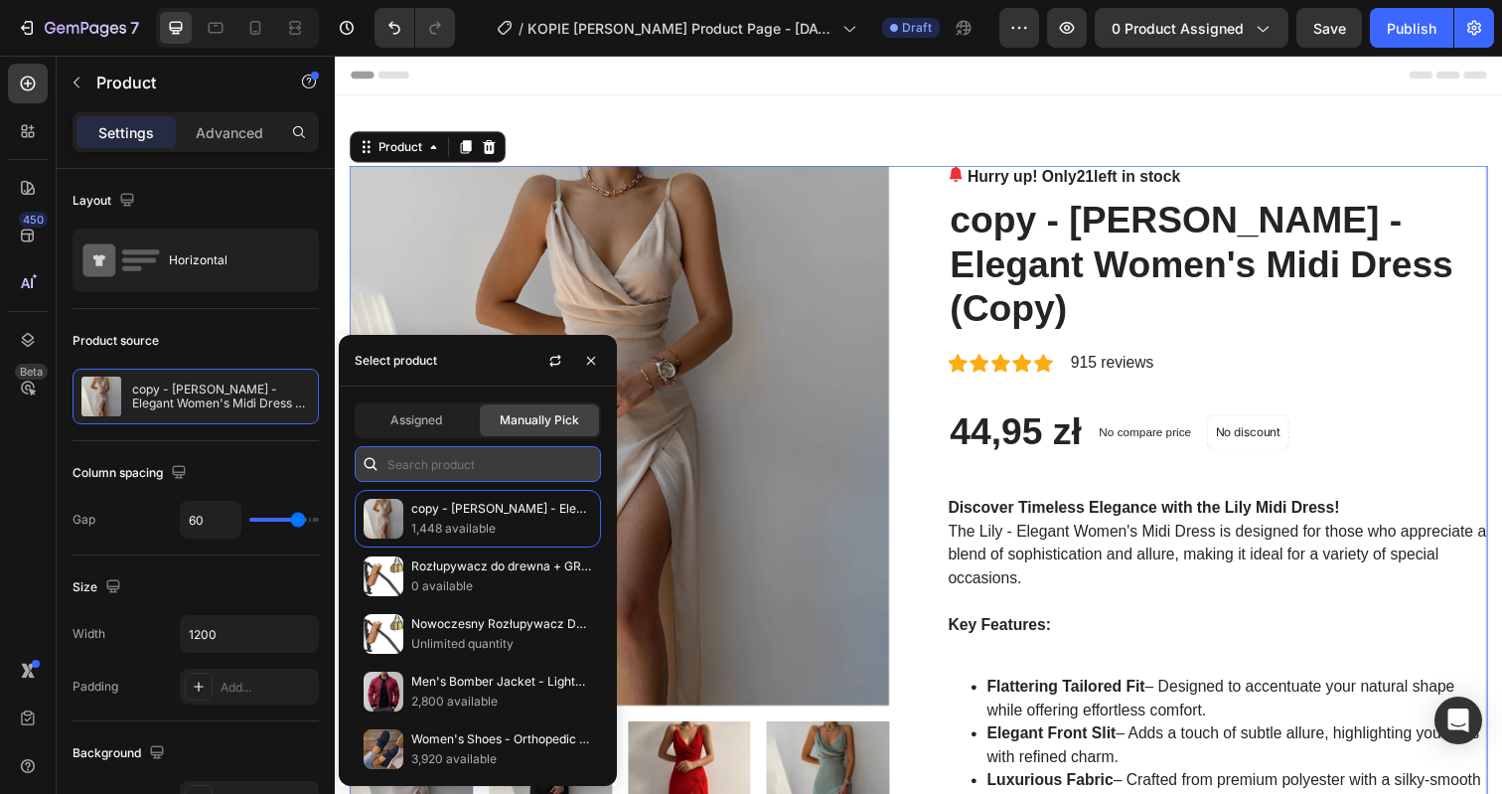
click at [450, 467] on input "text" at bounding box center [478, 464] width 246 height 36
paste input "Huśtawka ogrodowa"
type input "Huśtawka ogrodowa"
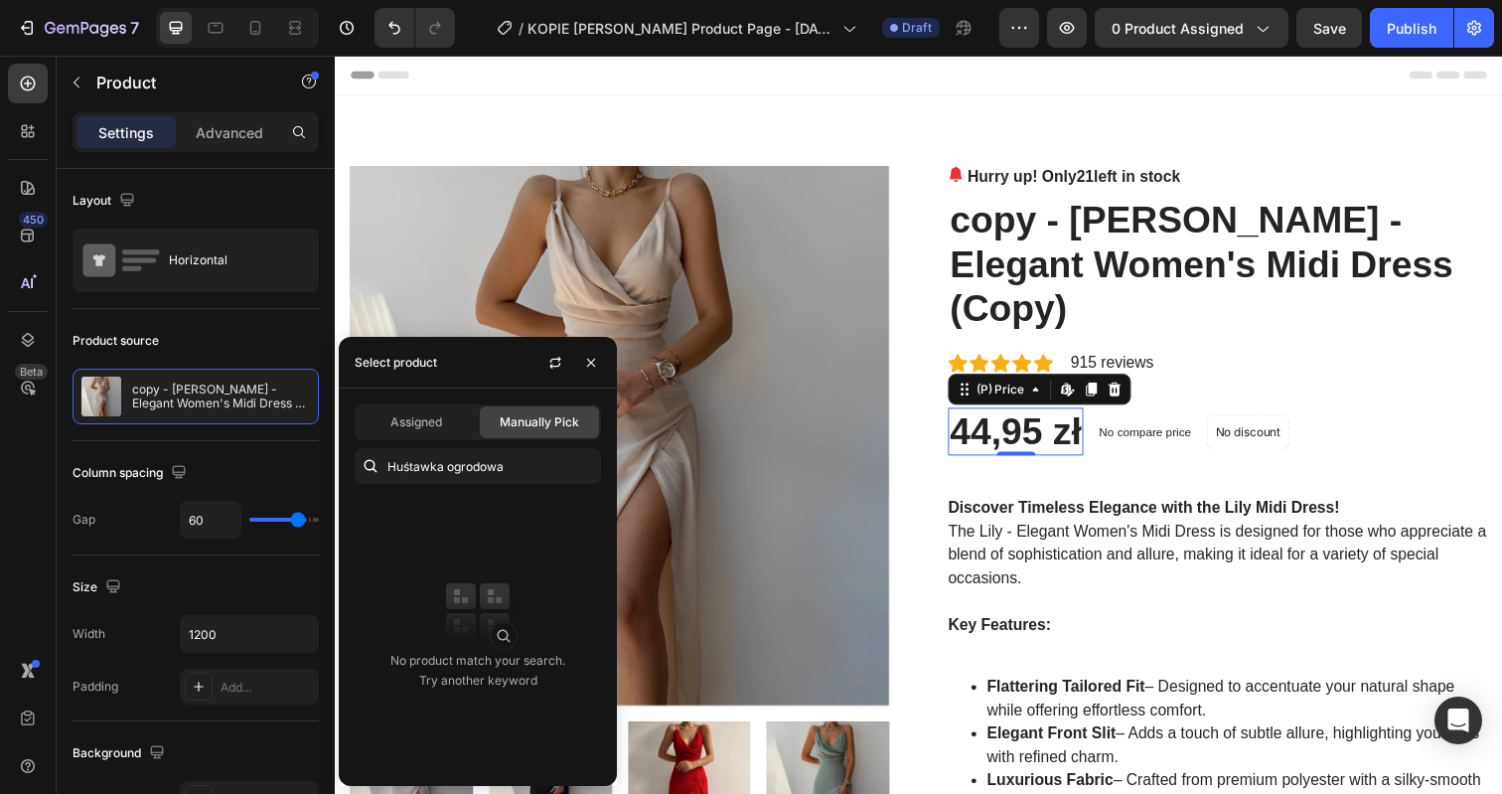
click at [996, 415] on div "44,95 zł" at bounding box center [1030, 440] width 138 height 50
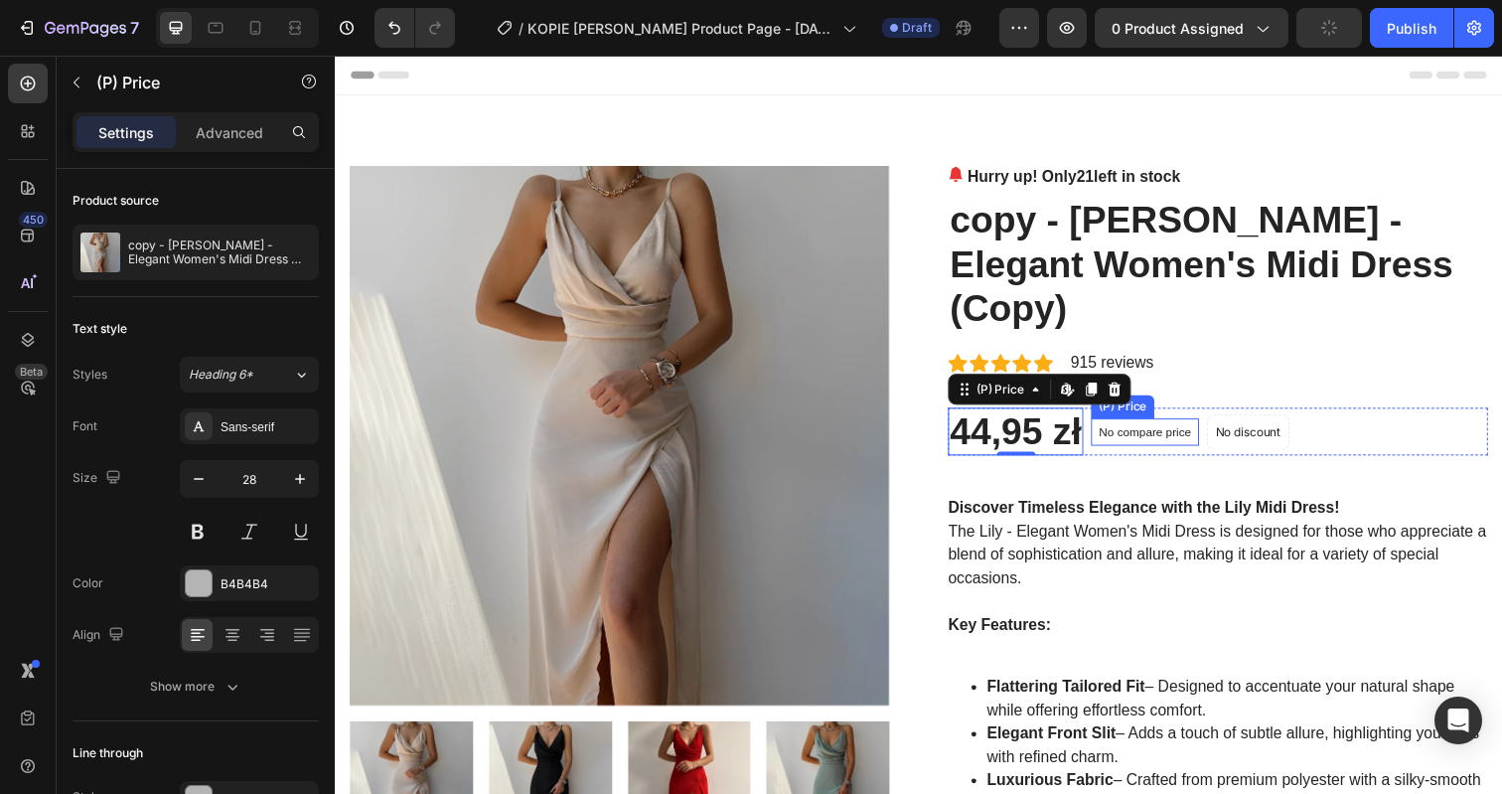
click at [1157, 434] on p "No compare price" at bounding box center [1161, 440] width 94 height 12
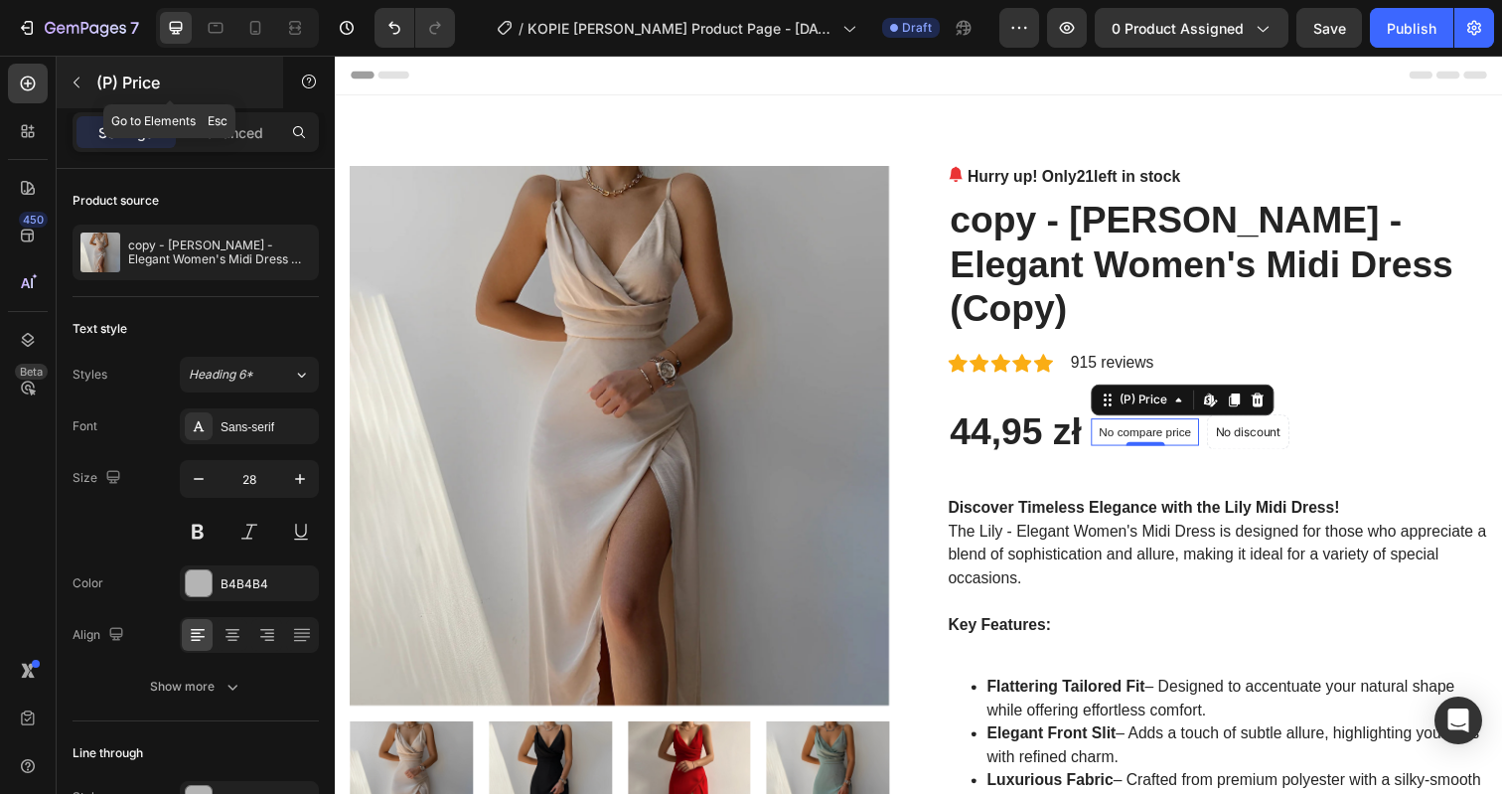
click at [80, 67] on button "button" at bounding box center [77, 83] width 32 height 32
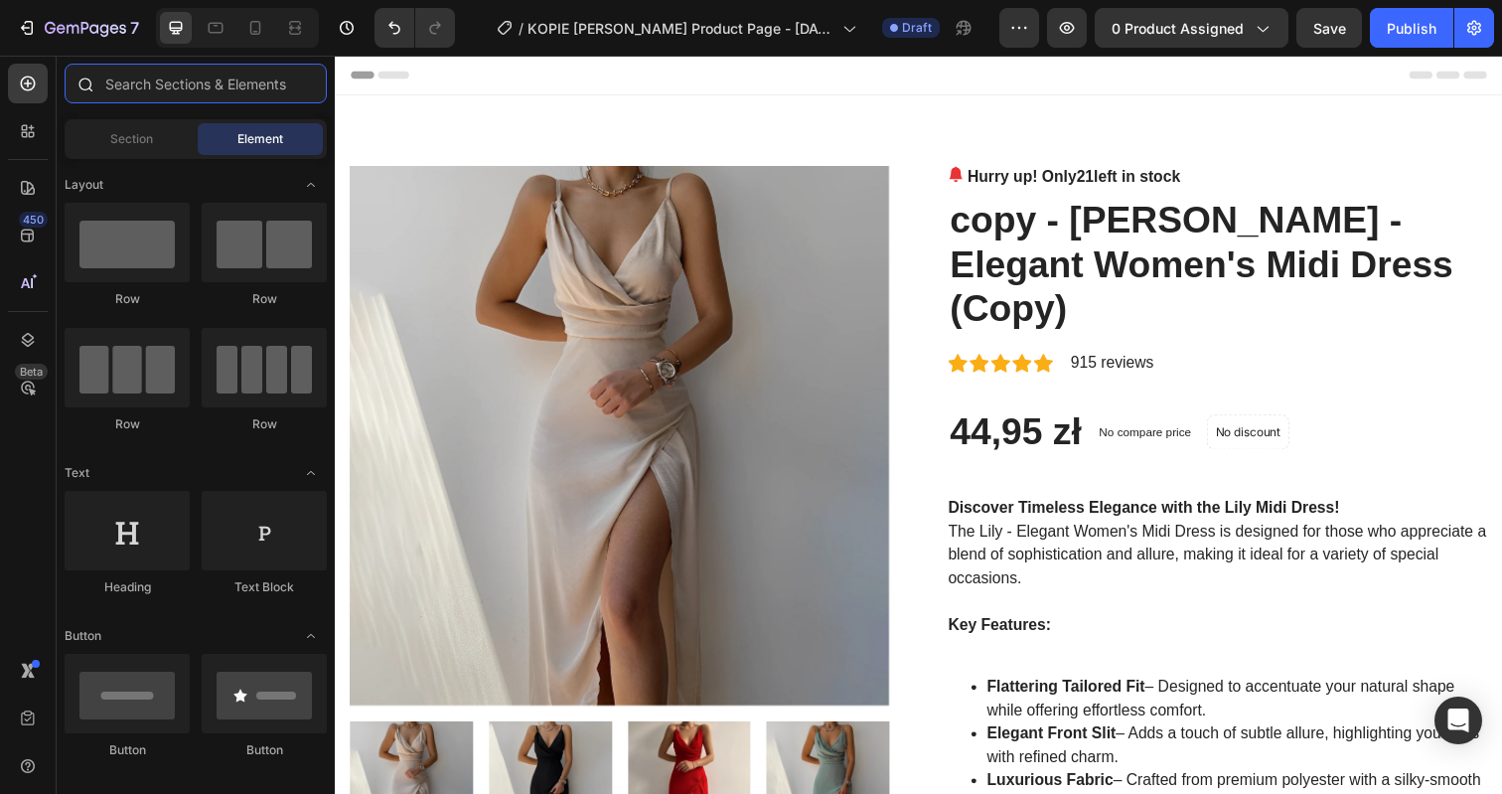
click at [158, 86] on input "text" at bounding box center [196, 84] width 262 height 40
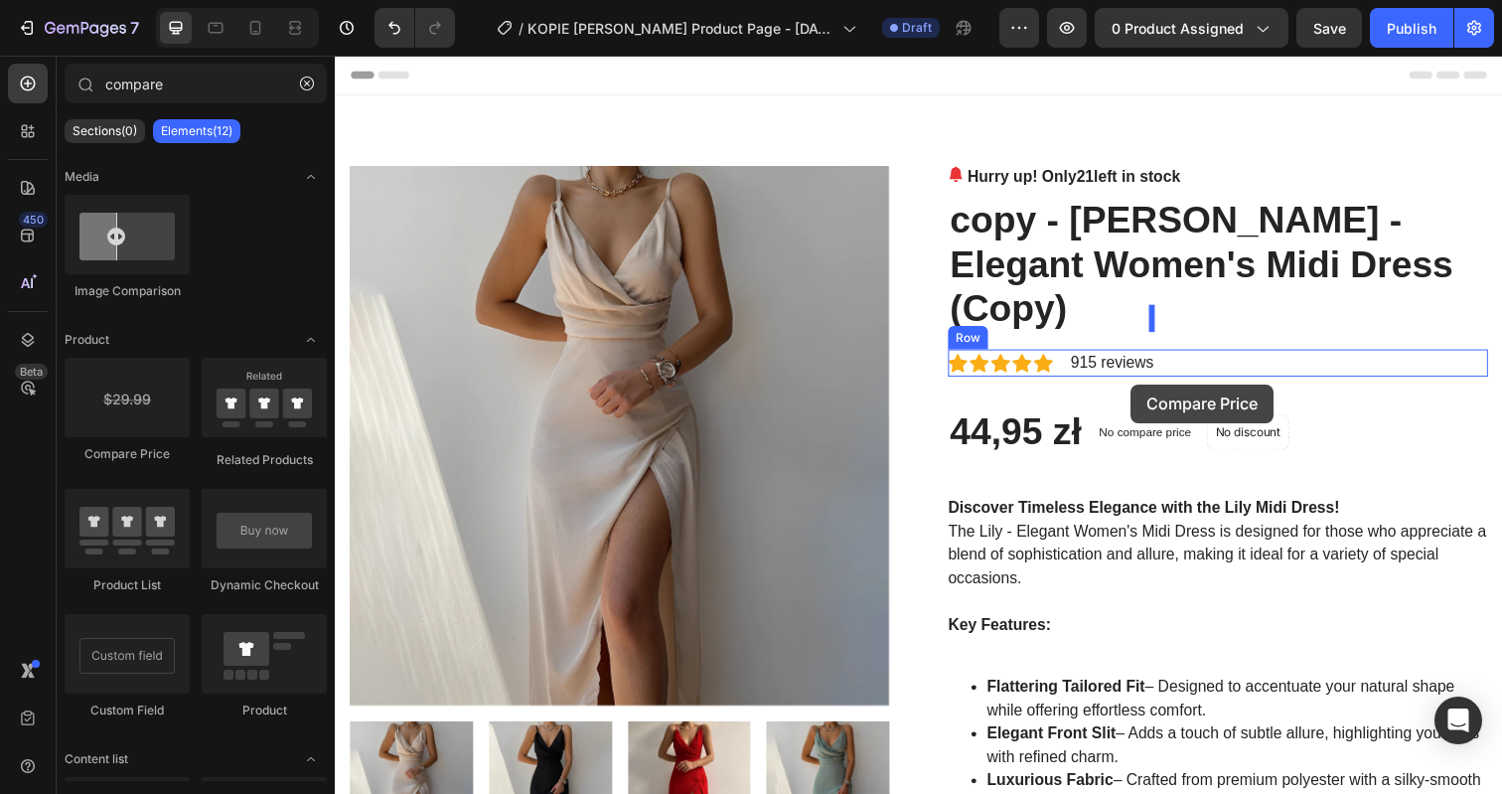
drag, startPoint x: 448, startPoint y: 463, endPoint x: 1147, endPoint y: 391, distance: 702.9
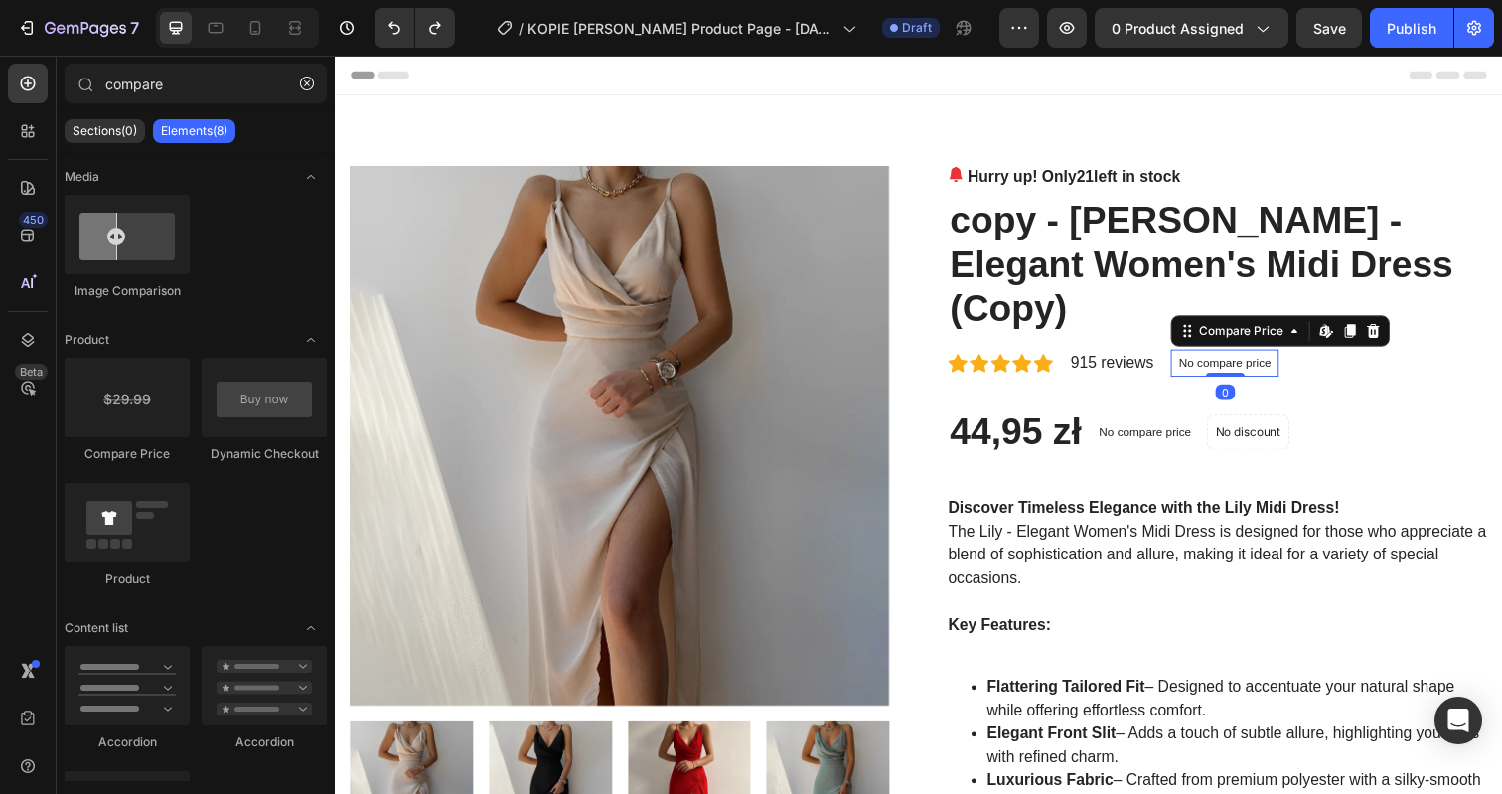
type input "compar"
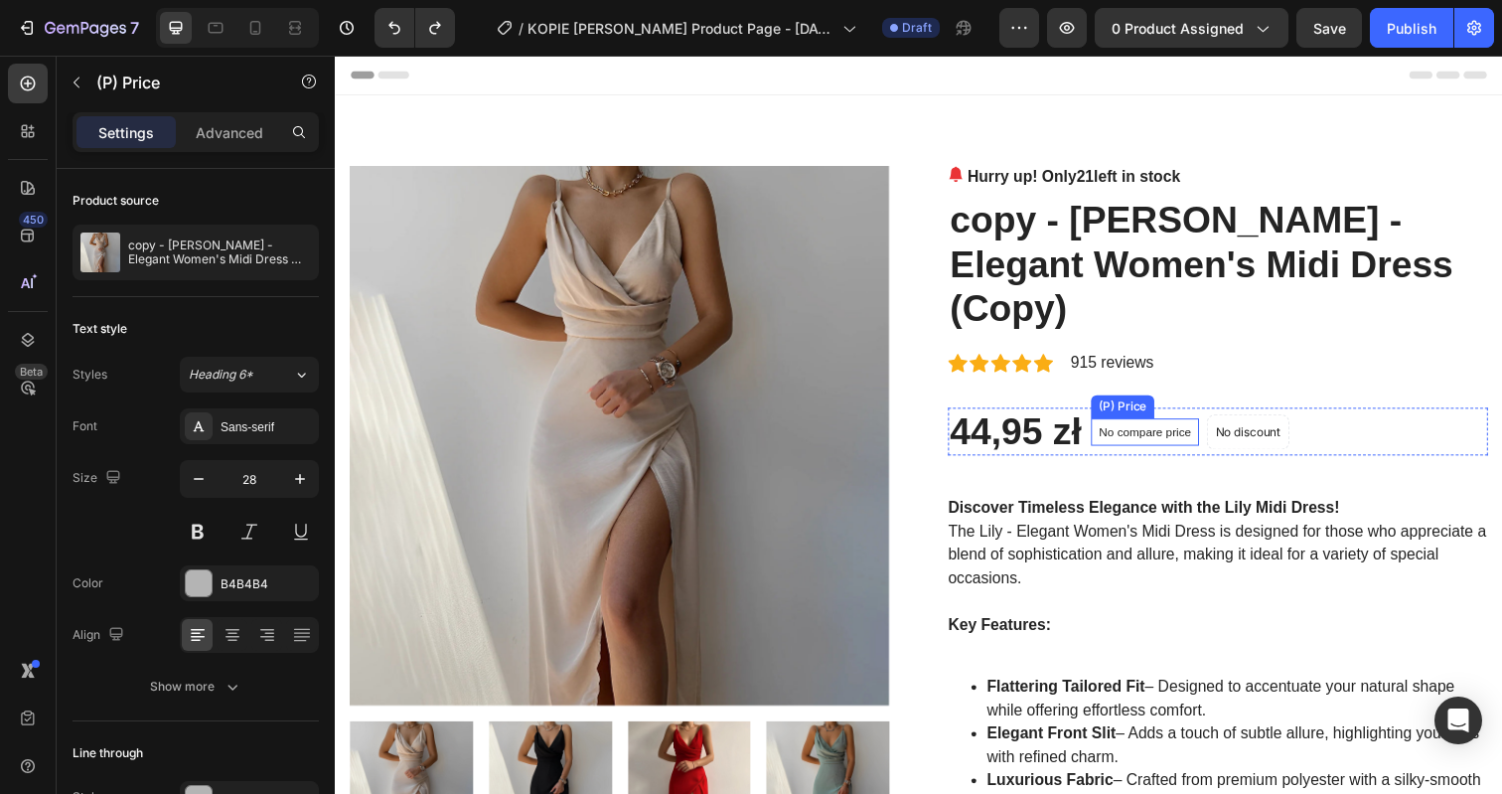
click at [1157, 434] on p "No compare price" at bounding box center [1161, 440] width 94 height 12
click at [1148, 434] on p "No compare price" at bounding box center [1161, 440] width 94 height 12
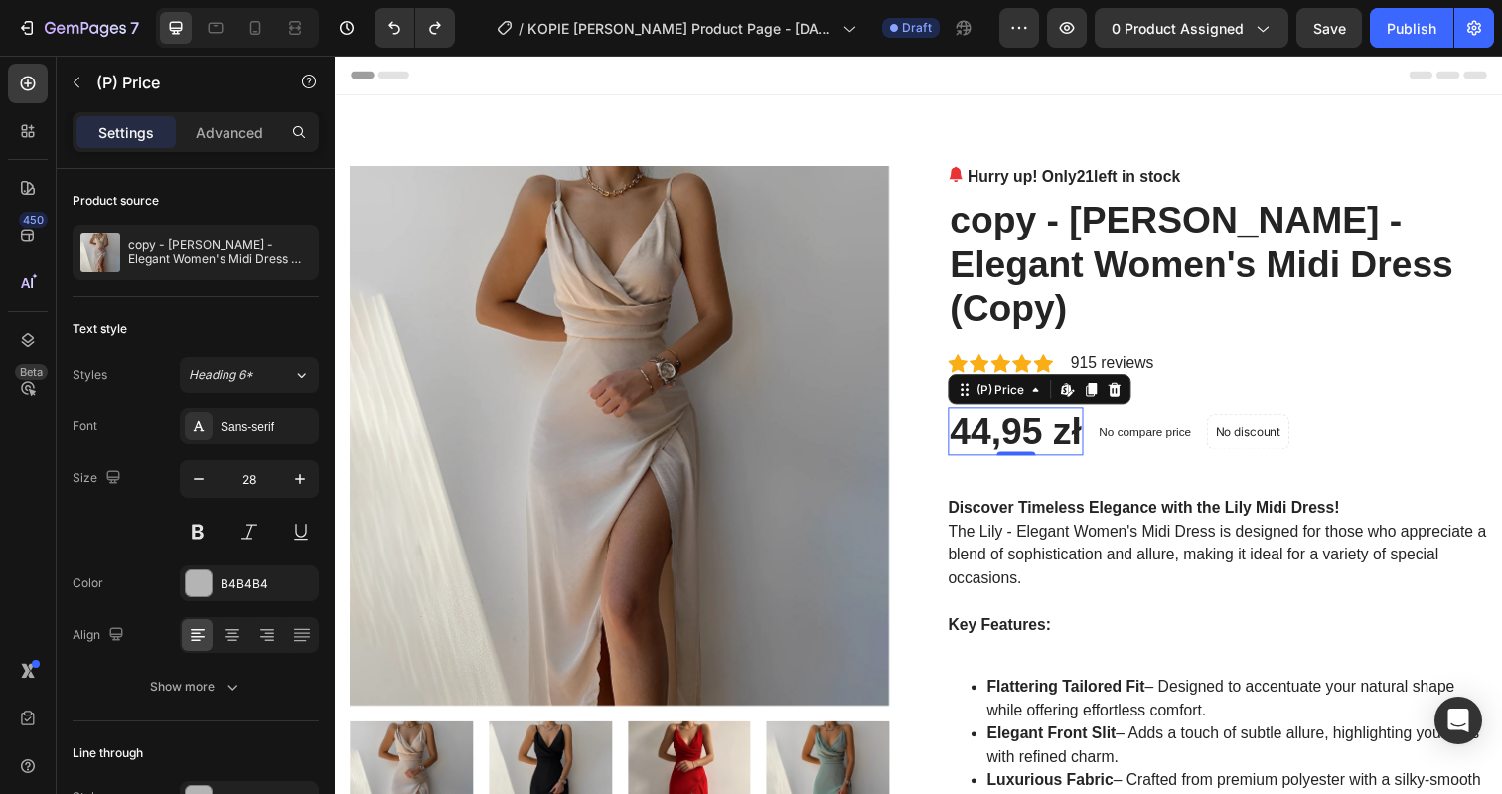
click at [1040, 415] on div "44,95 zł" at bounding box center [1030, 440] width 138 height 50
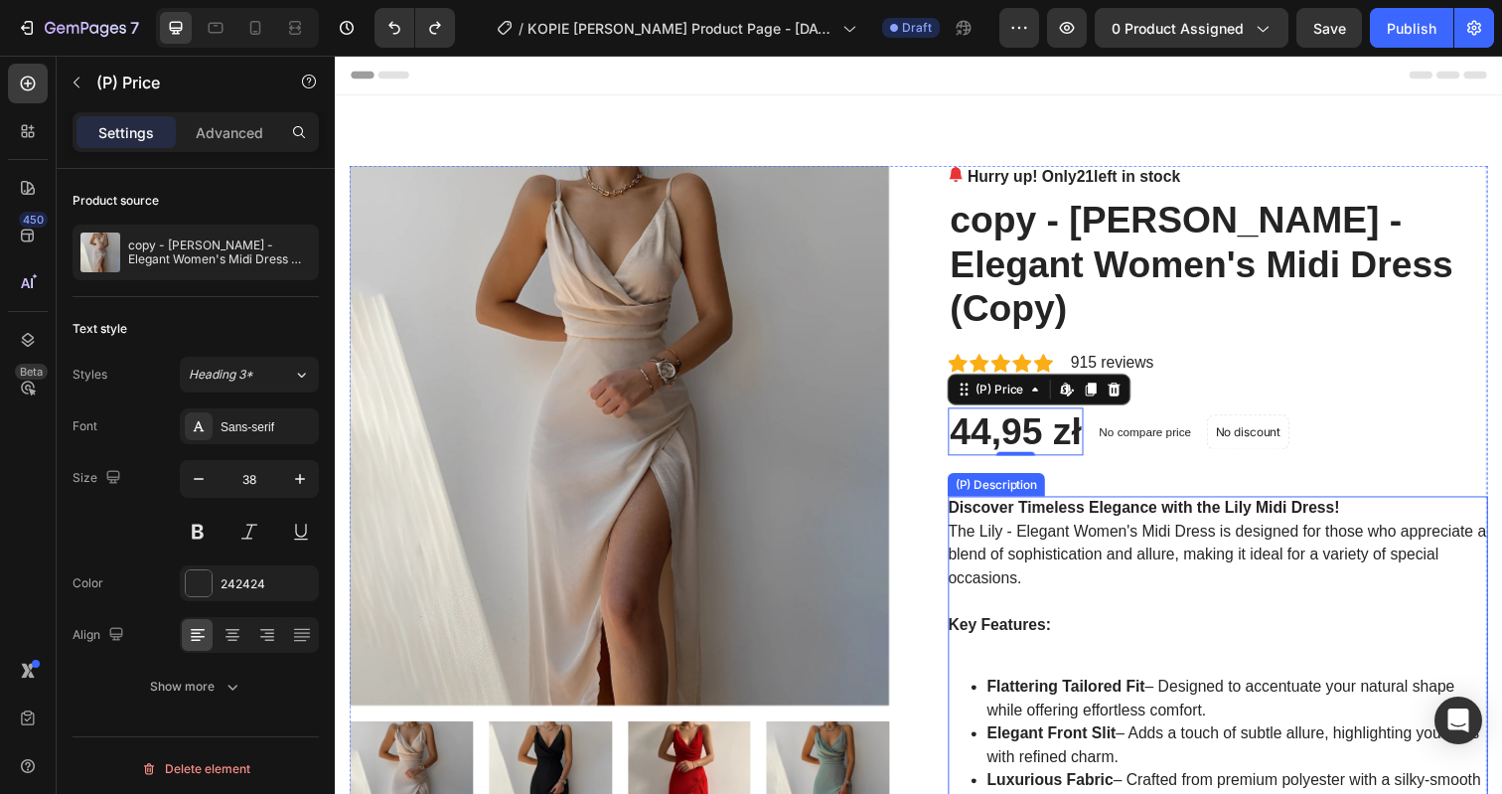
click at [1036, 521] on div "Discover Timeless Elegance with the Lily Midi Dress! The Lily - Elegant Women's…" at bounding box center [1236, 748] width 551 height 485
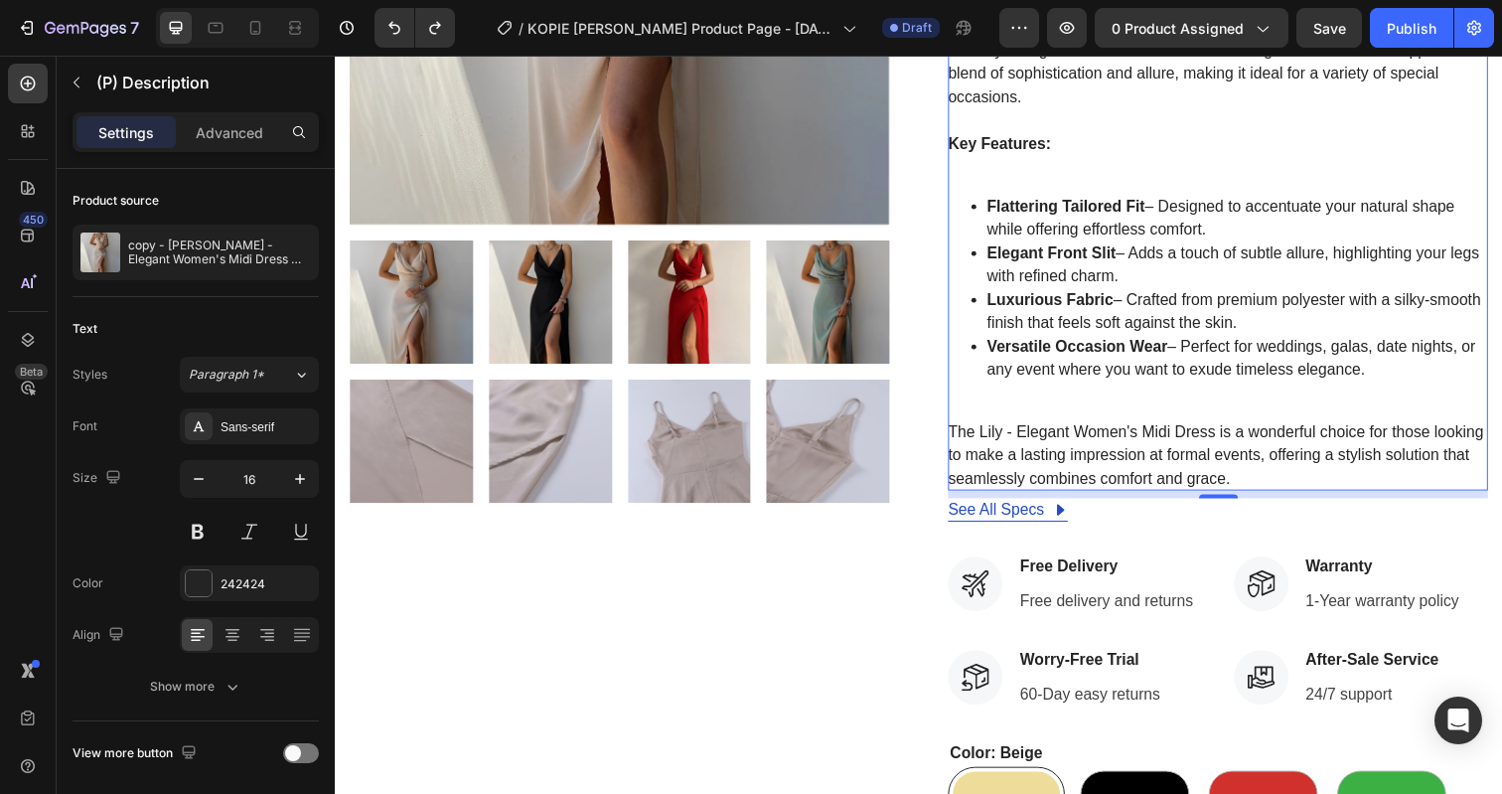
scroll to position [568, 0]
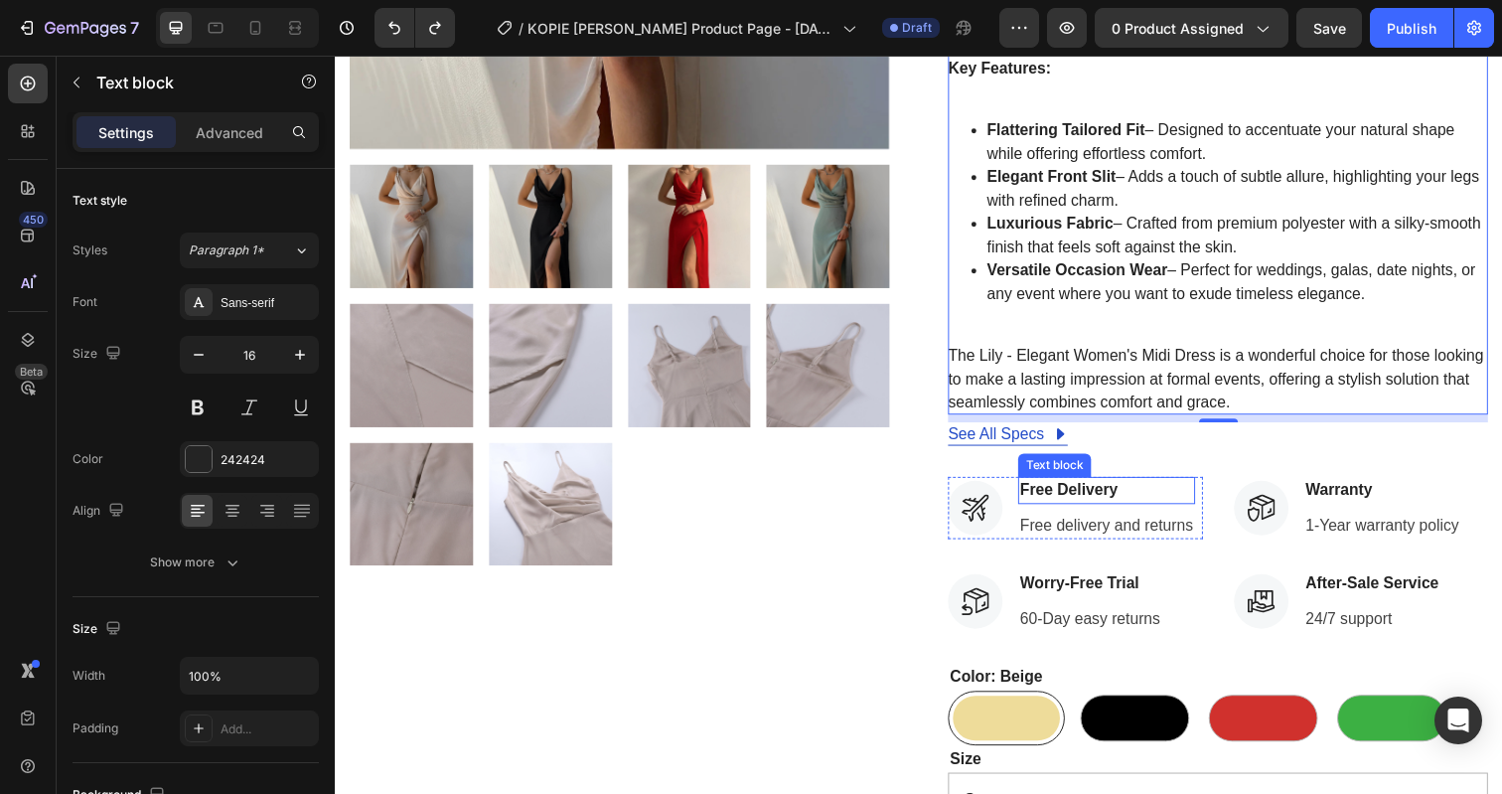
click at [1063, 488] on p "Free Delivery" at bounding box center [1122, 500] width 177 height 24
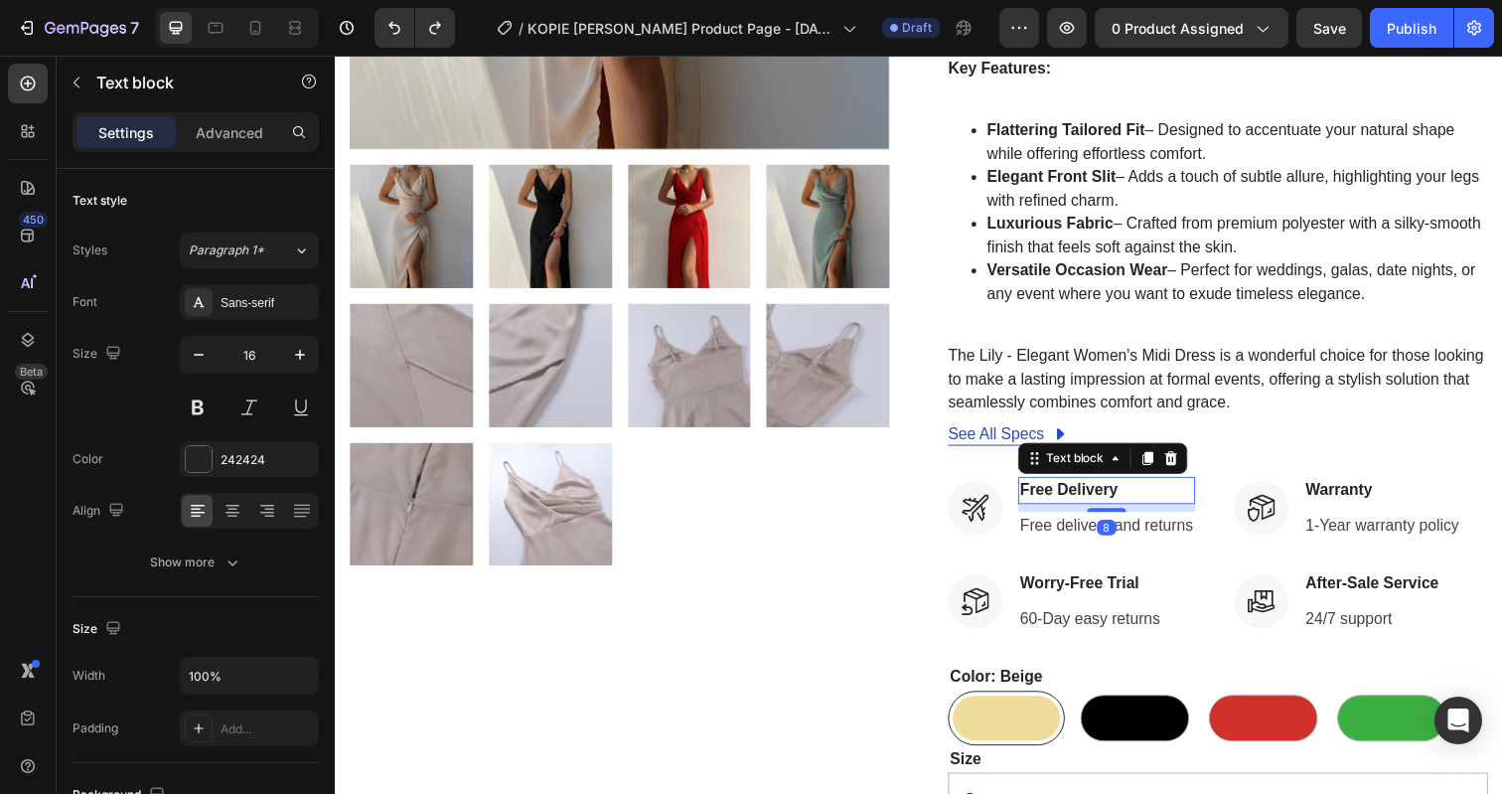
click at [1063, 488] on p "Free Delivery" at bounding box center [1122, 500] width 177 height 24
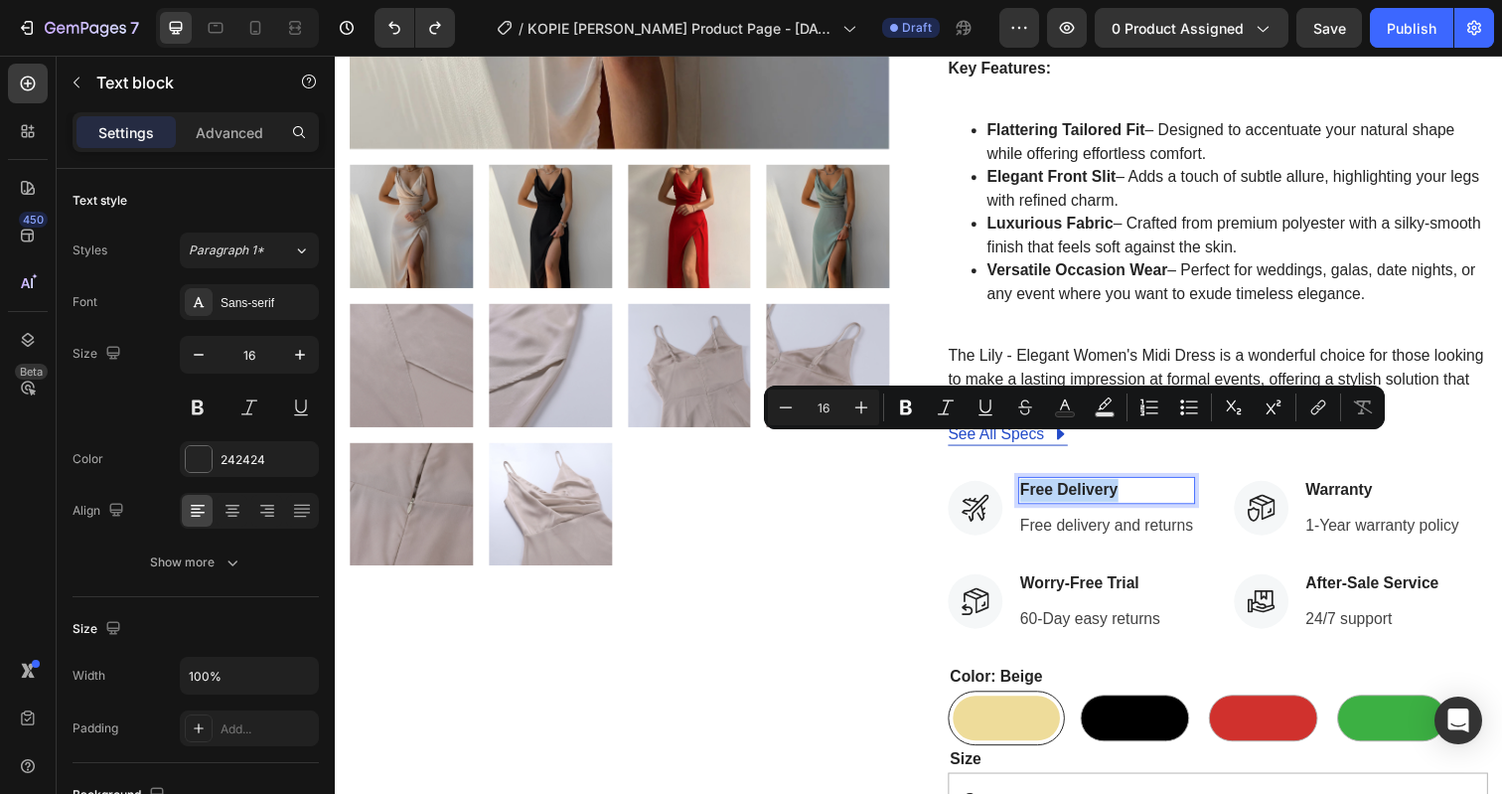
copy p "Free Delivery"
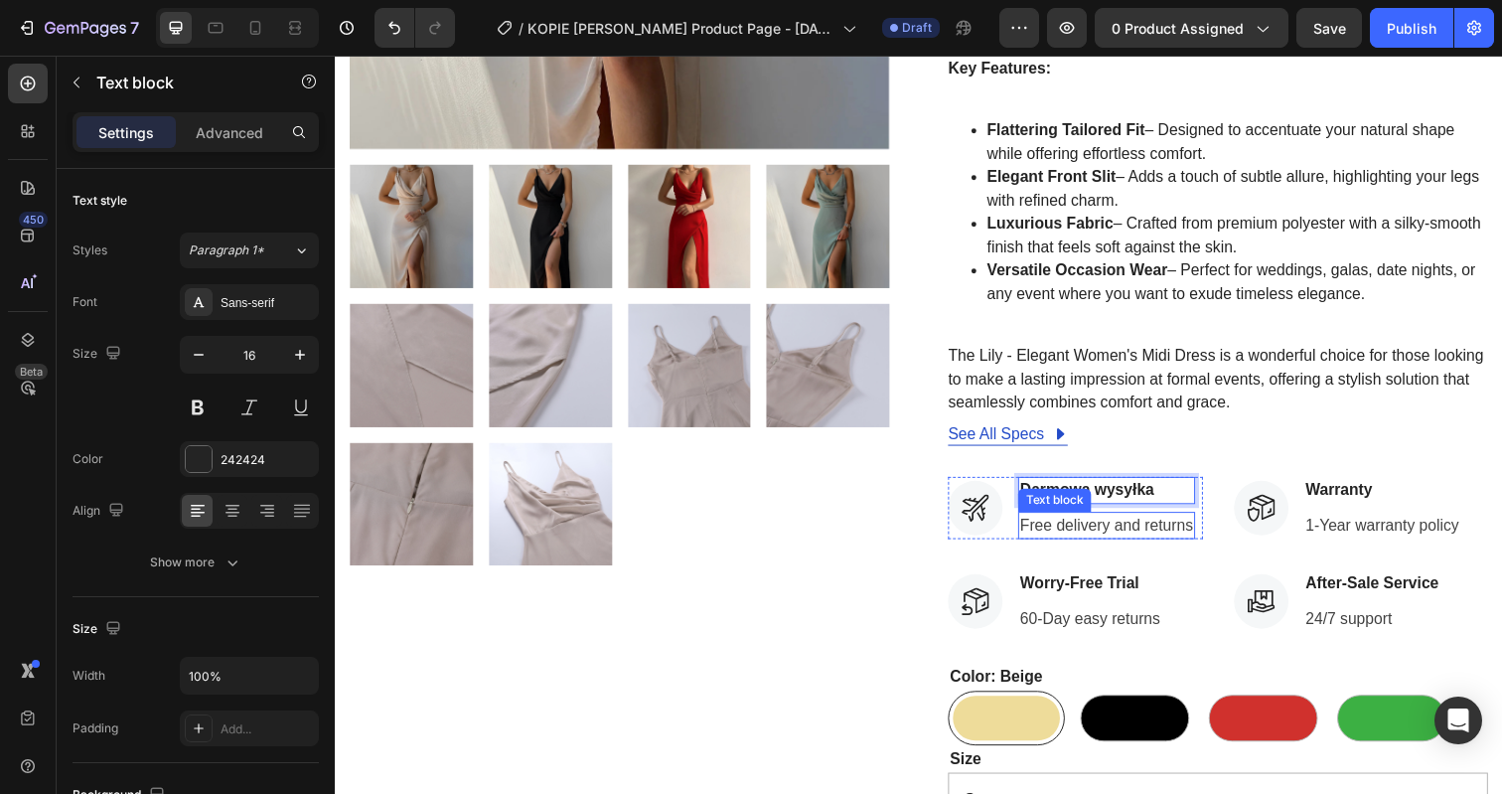
click at [1059, 523] on p "Free delivery and returns" at bounding box center [1122, 535] width 177 height 24
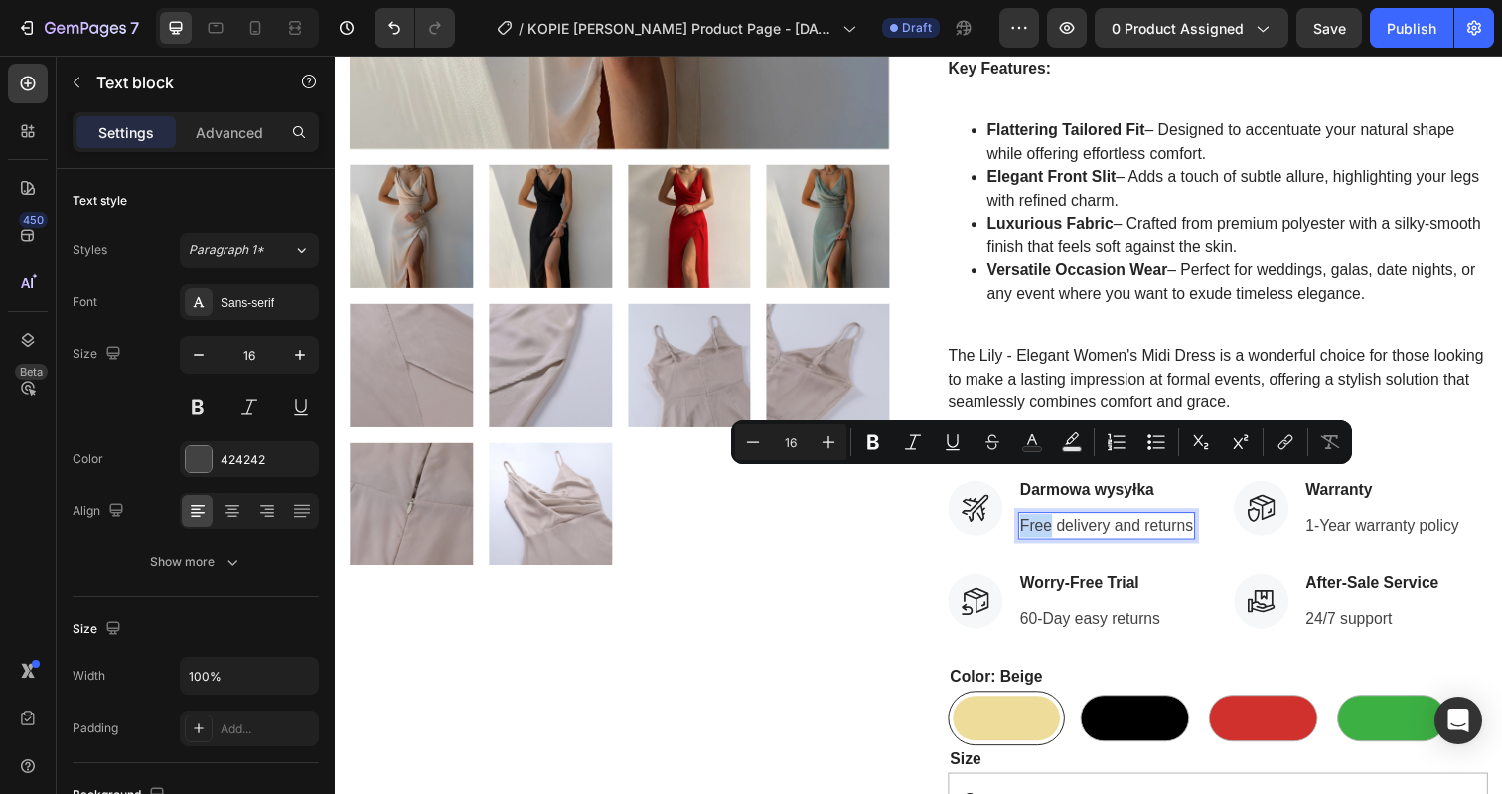
click at [1059, 523] on p "Free delivery and returns" at bounding box center [1122, 535] width 177 height 24
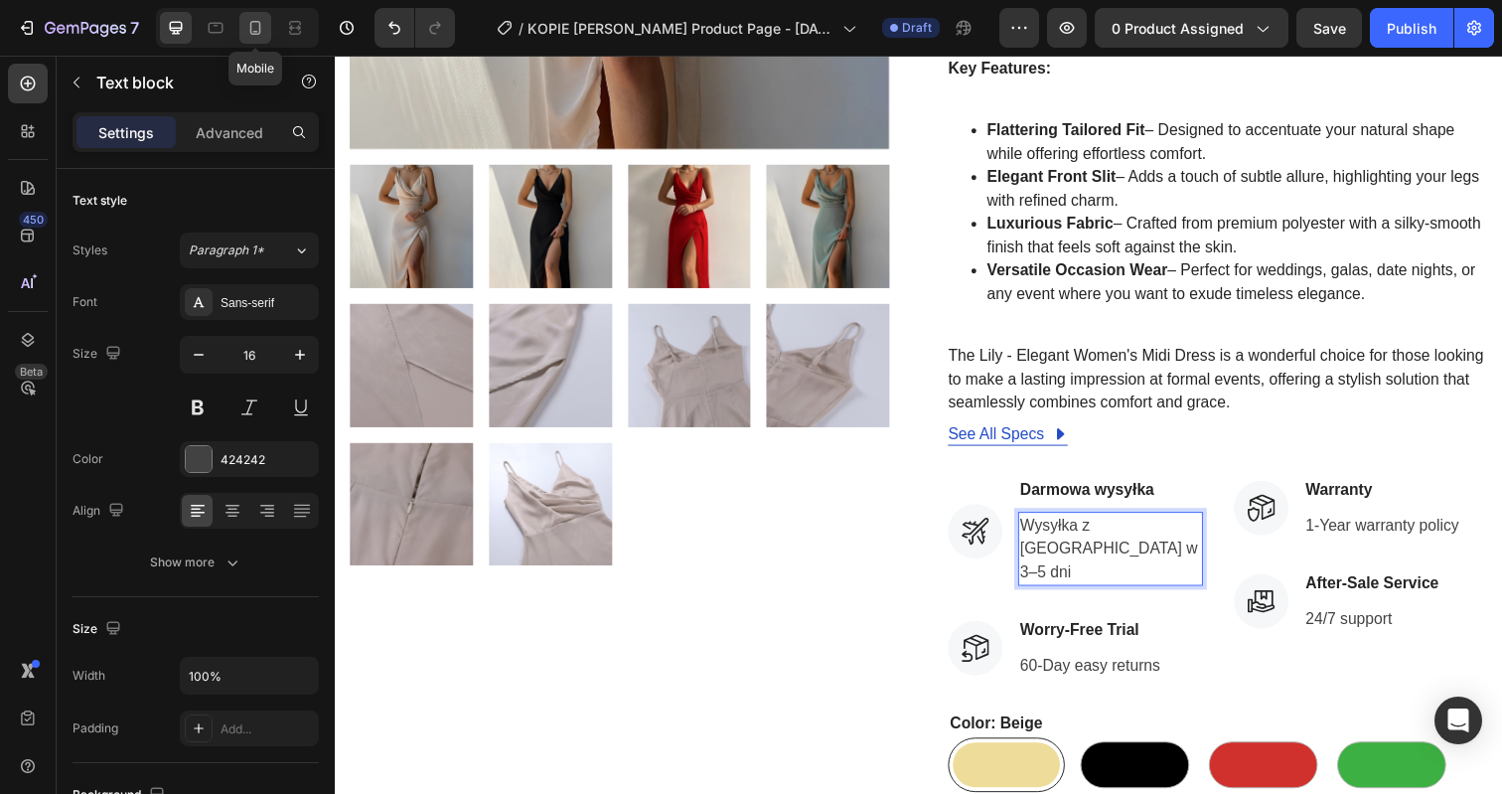
click at [257, 29] on icon at bounding box center [255, 28] width 20 height 20
type input "14"
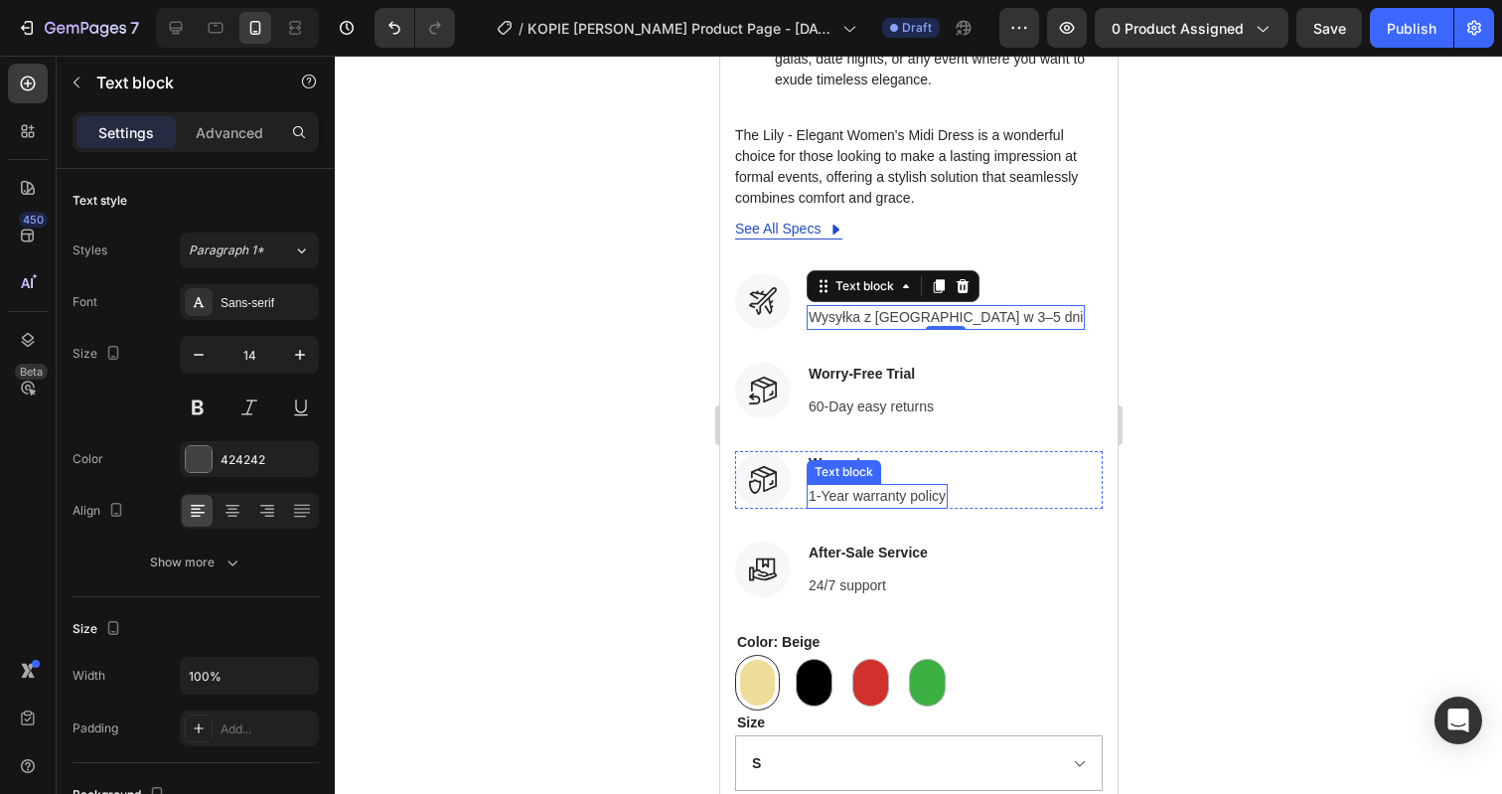
scroll to position [1422, 0]
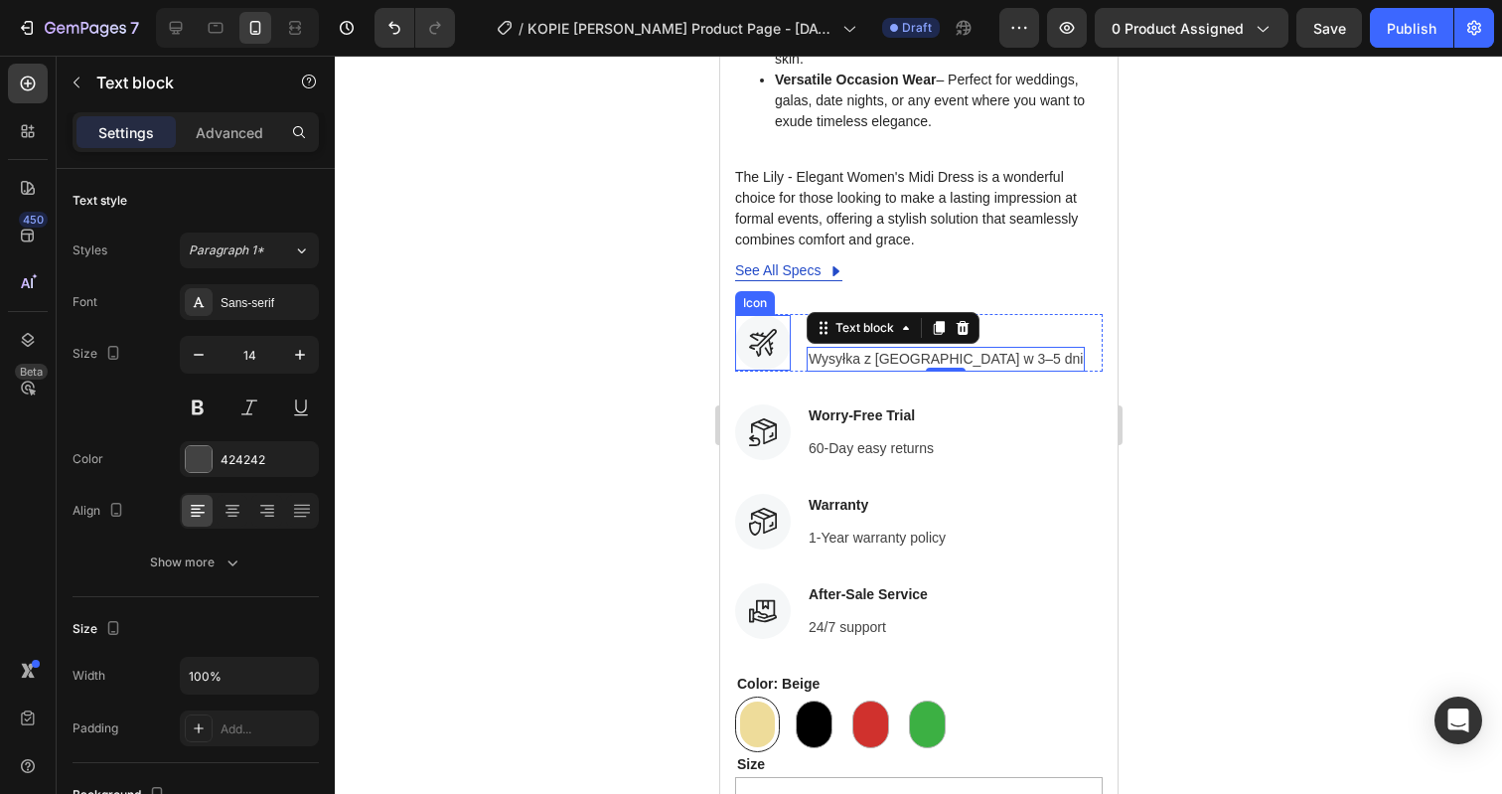
click at [665, 301] on div at bounding box center [918, 425] width 1167 height 738
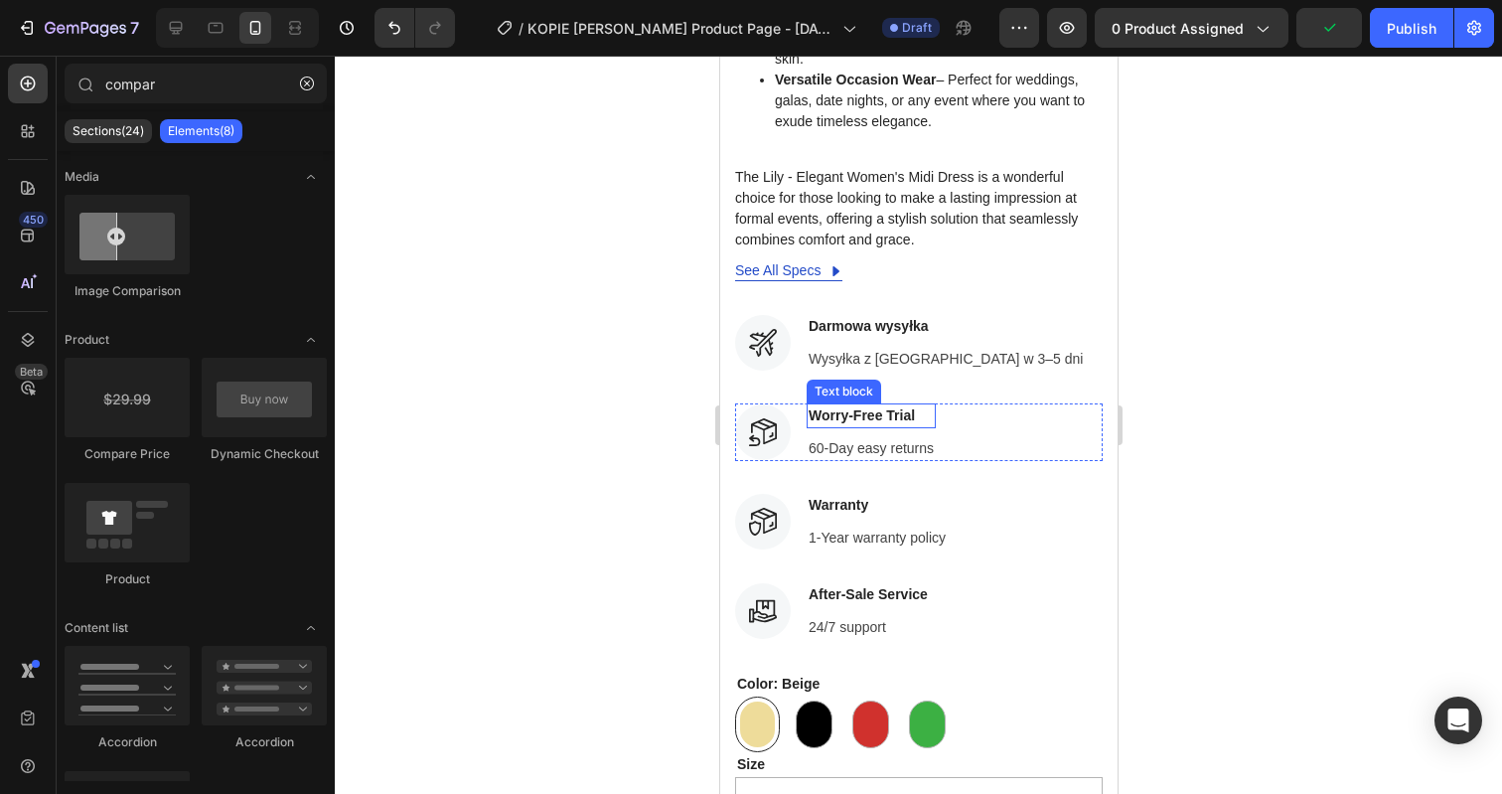
click at [885, 405] on p "Worry-Free Trial" at bounding box center [870, 415] width 125 height 21
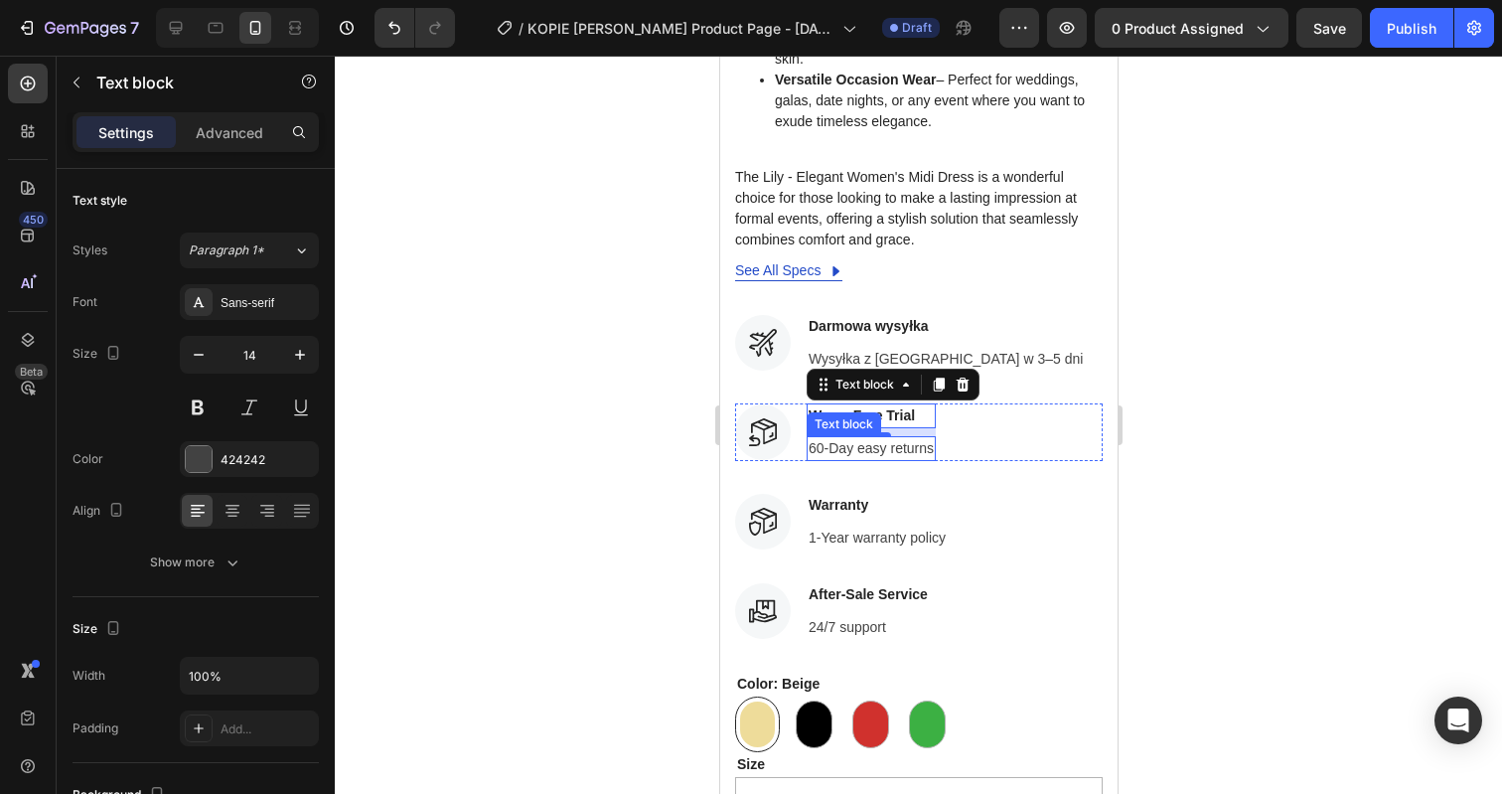
click at [843, 438] on p "60-Day easy returns" at bounding box center [870, 448] width 125 height 21
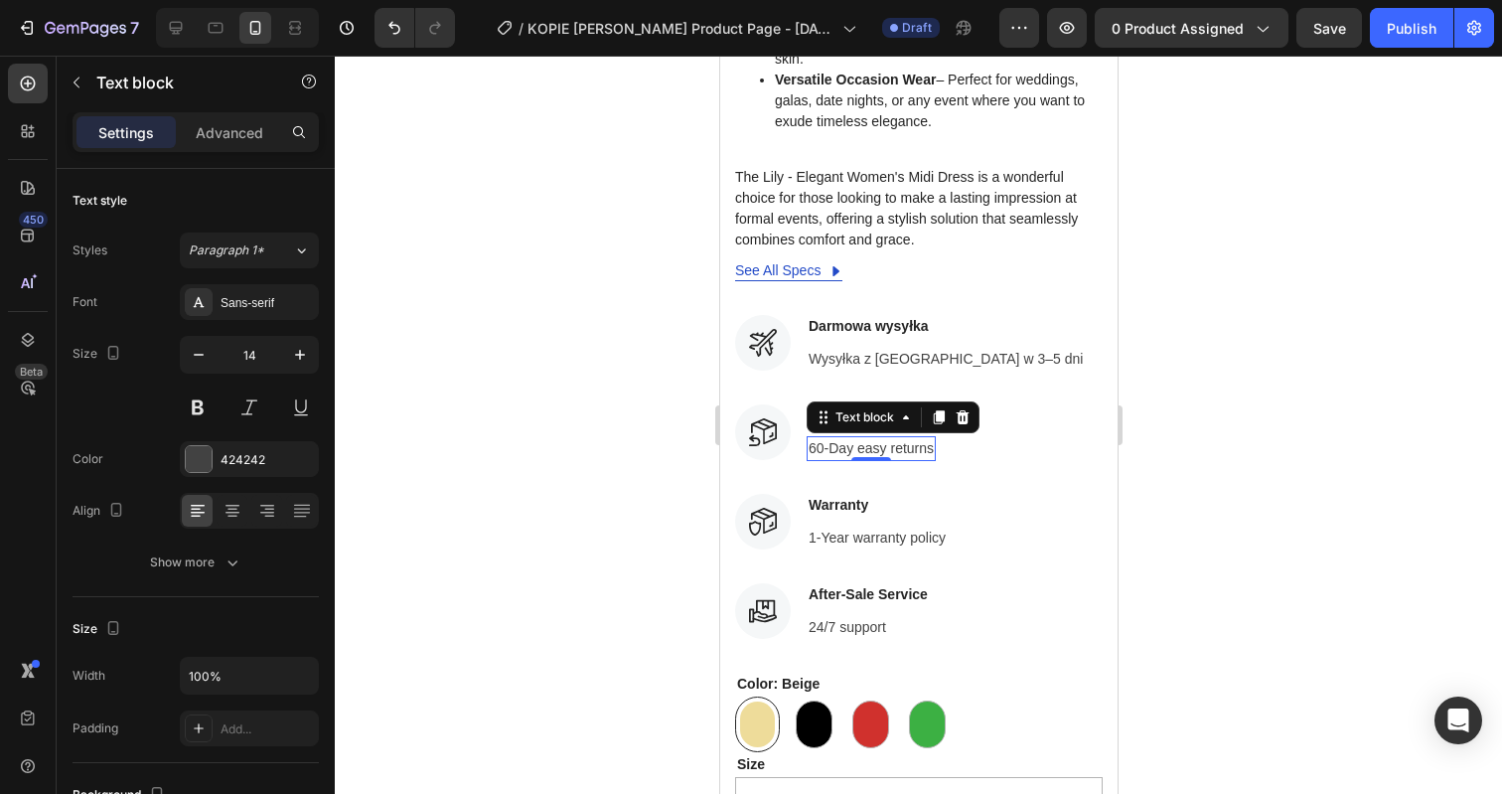
click at [843, 438] on p "60-Day easy returns" at bounding box center [870, 448] width 125 height 21
click at [961, 438] on p "Zaufany przez ponad 15 000 klientów" at bounding box center [923, 448] width 231 height 21
click at [982, 438] on p "Zaufany przez ponad 15.000 klientów" at bounding box center [923, 448] width 231 height 21
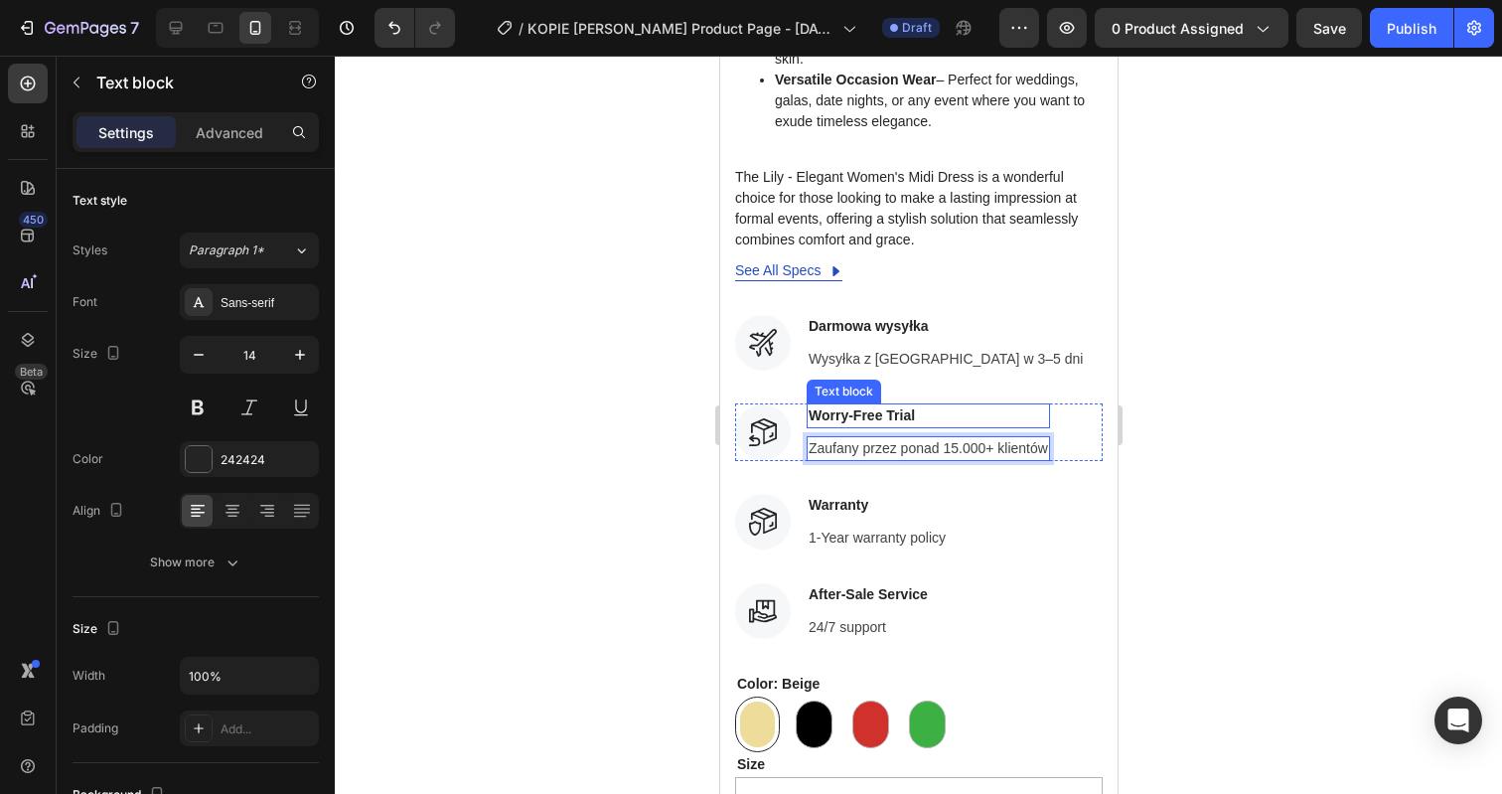
click at [836, 405] on p "Worry-Free Trial" at bounding box center [927, 415] width 239 height 21
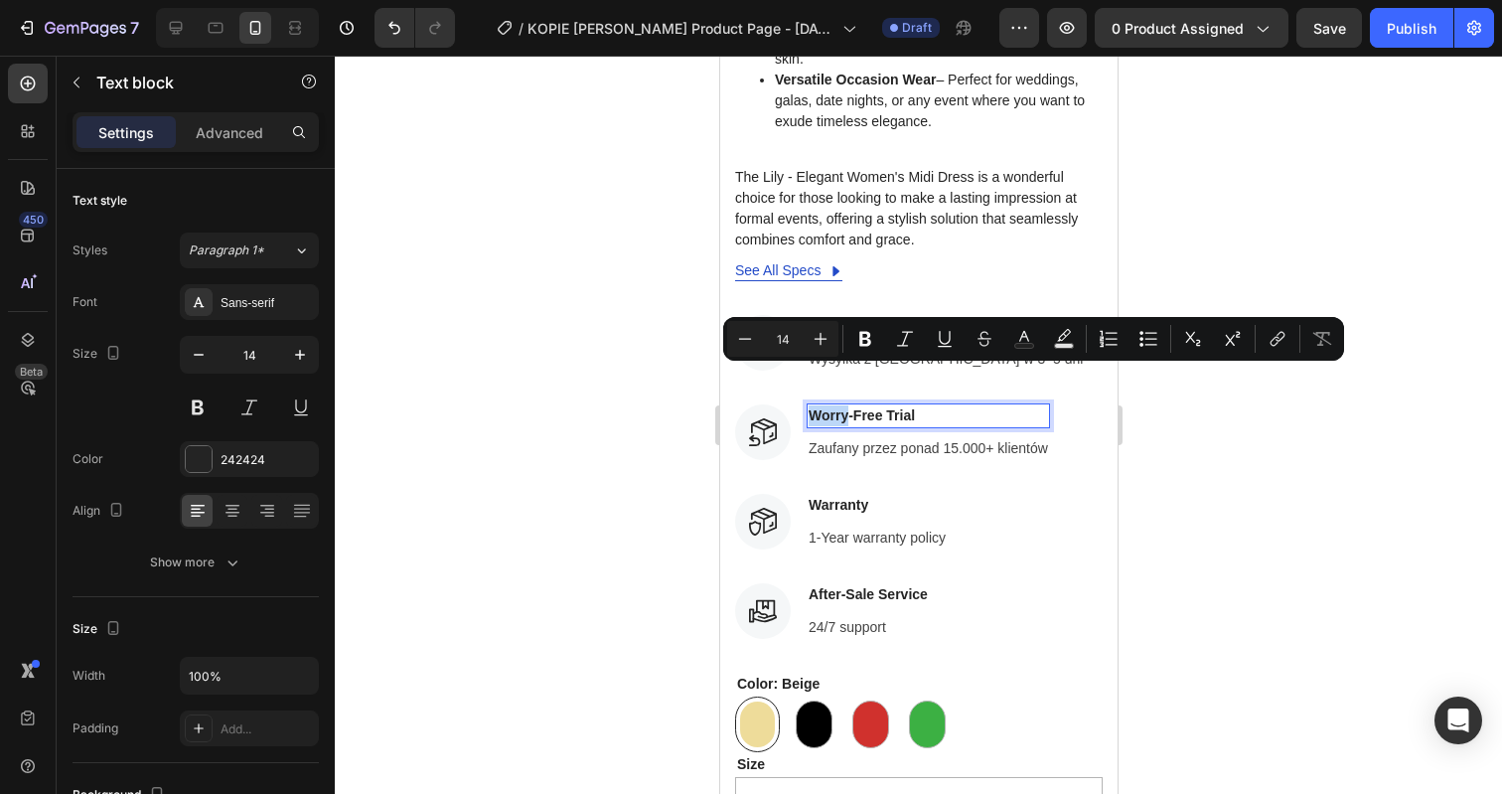
click at [836, 405] on p "Worry-Free Trial" at bounding box center [927, 415] width 239 height 21
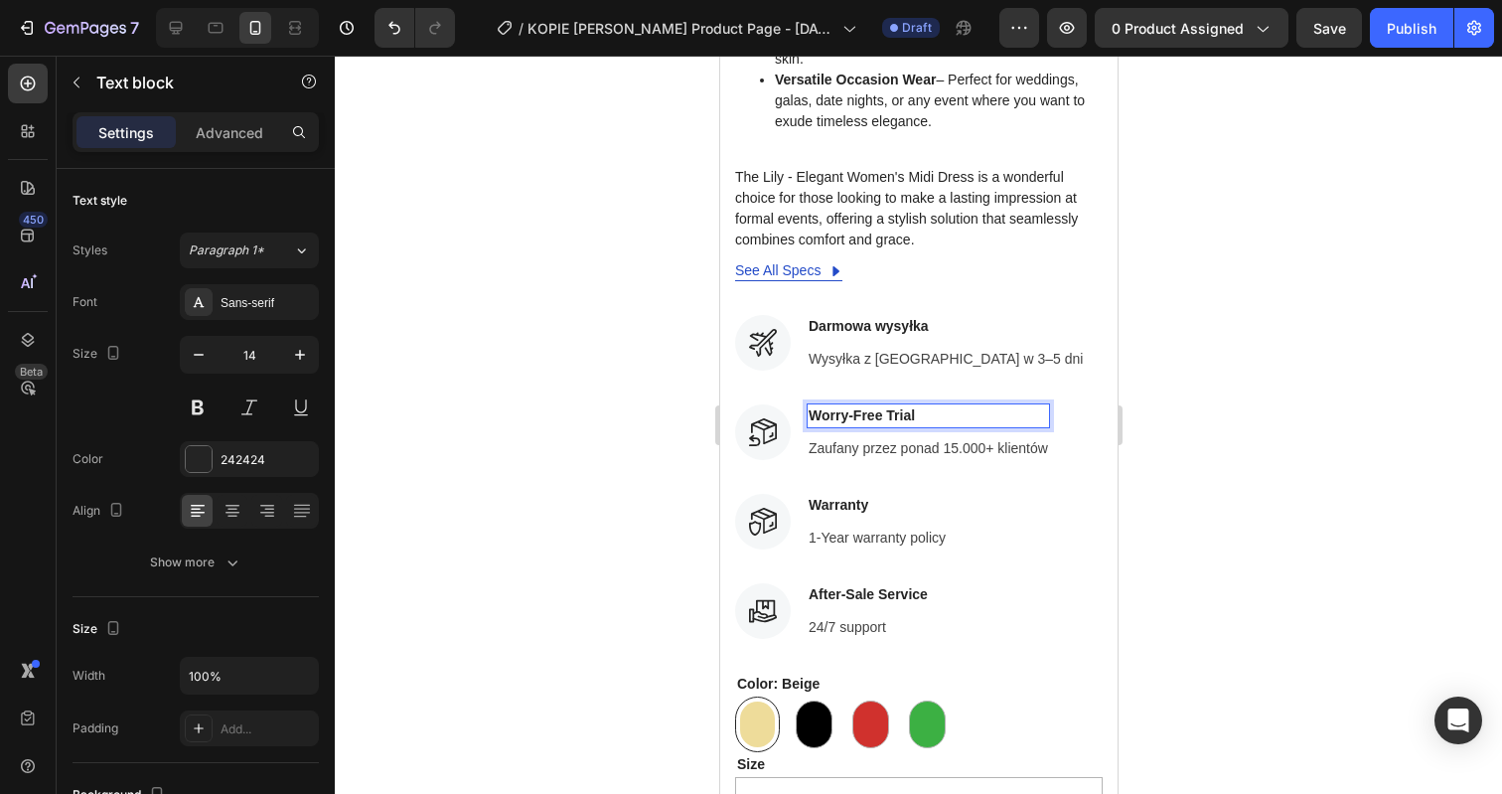
click at [836, 405] on p "Worry-Free Trial" at bounding box center [927, 415] width 239 height 21
click at [1267, 439] on div at bounding box center [918, 425] width 1167 height 738
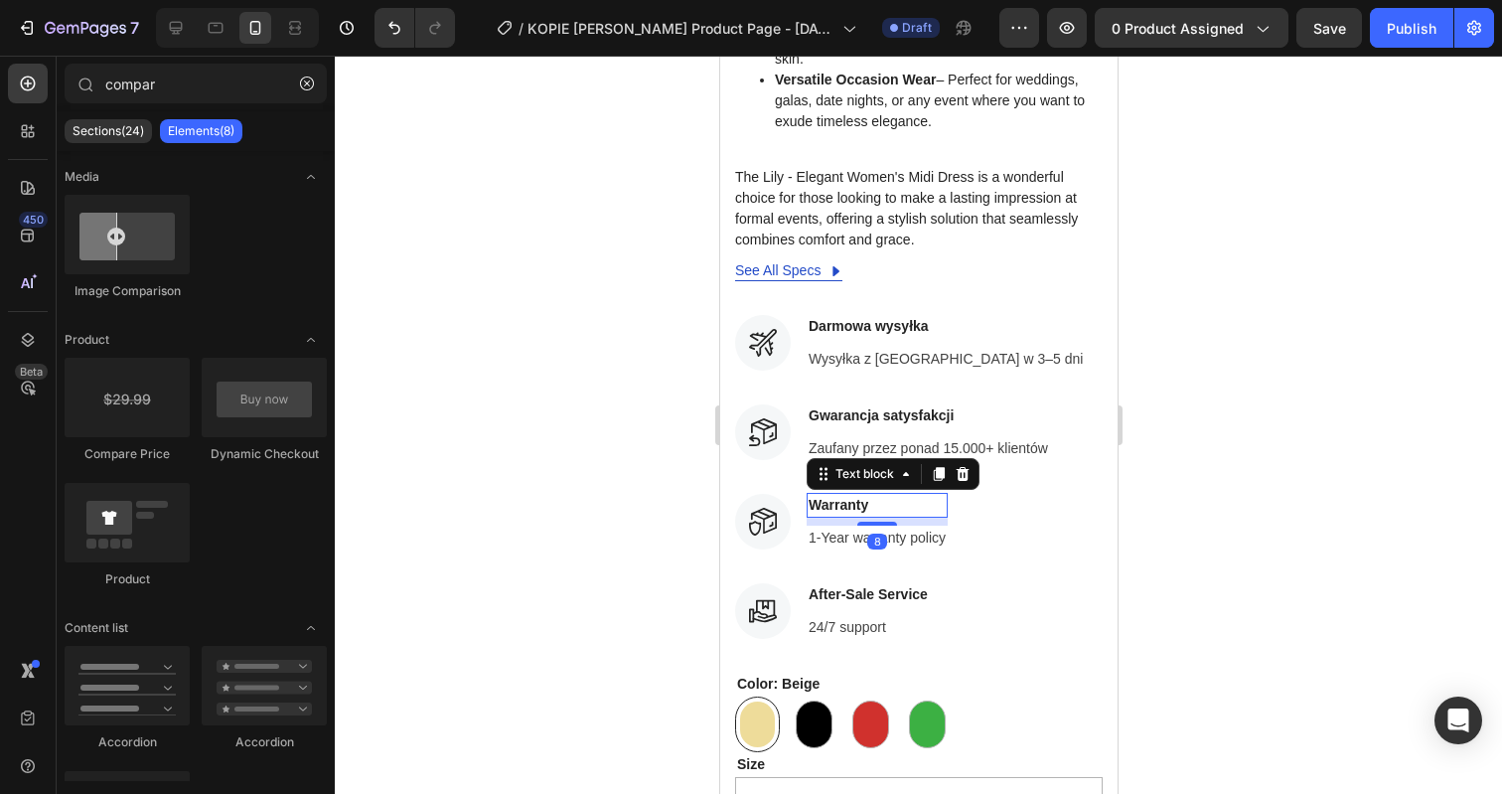
click at [850, 495] on p "Warranty" at bounding box center [876, 505] width 137 height 21
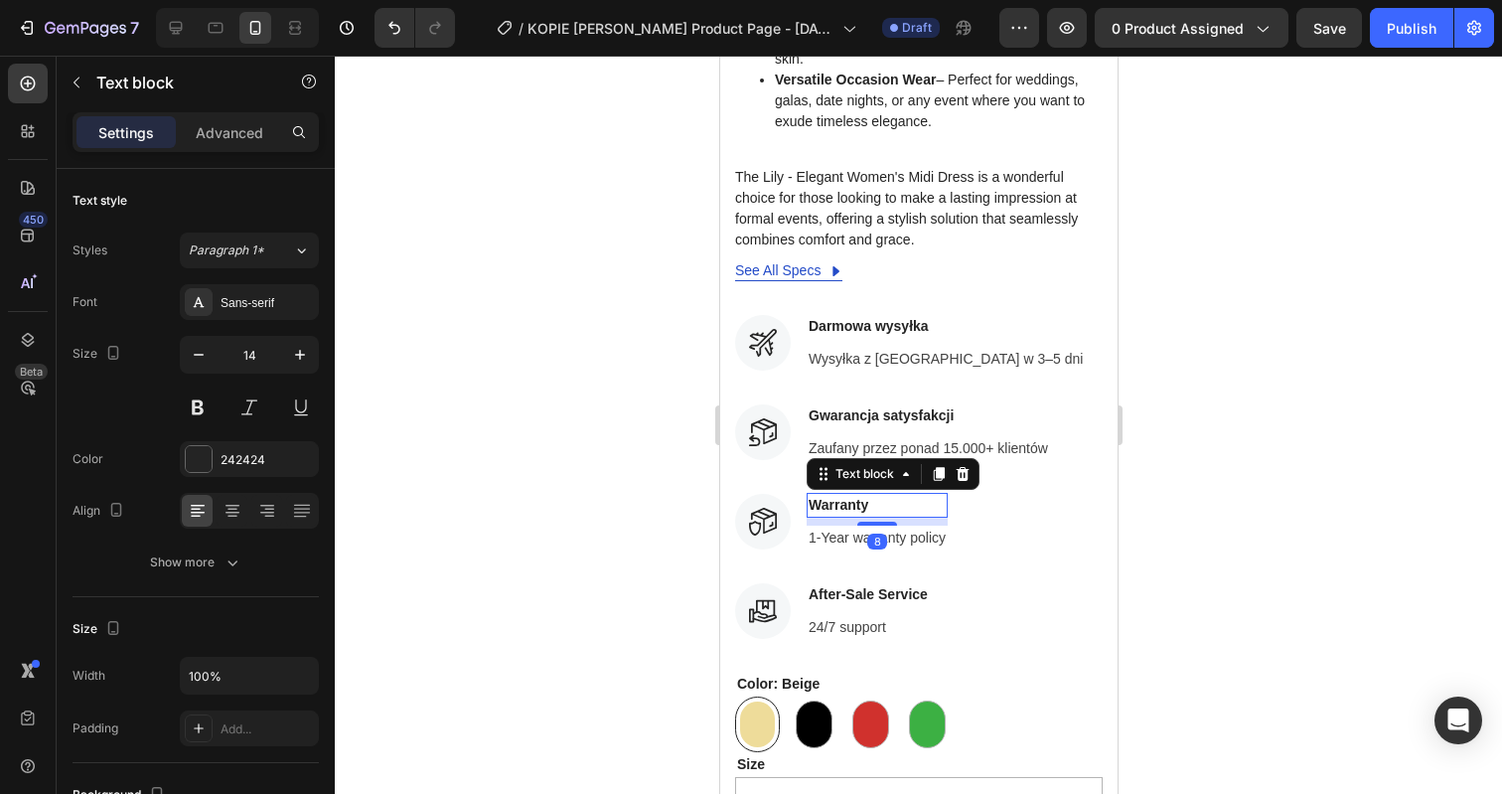
click at [850, 495] on p "Warranty" at bounding box center [876, 505] width 137 height 21
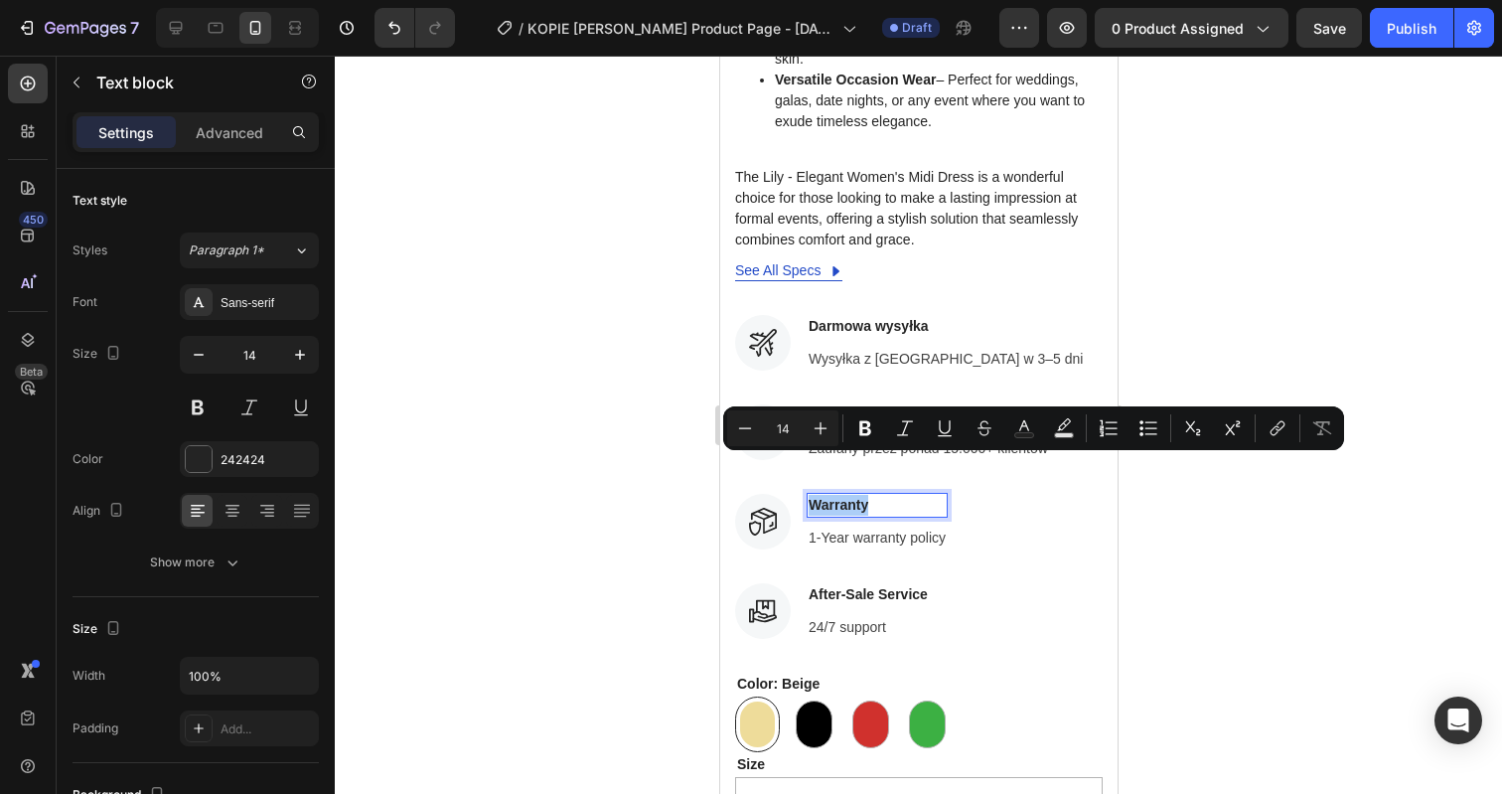
click at [662, 420] on div at bounding box center [918, 425] width 1167 height 738
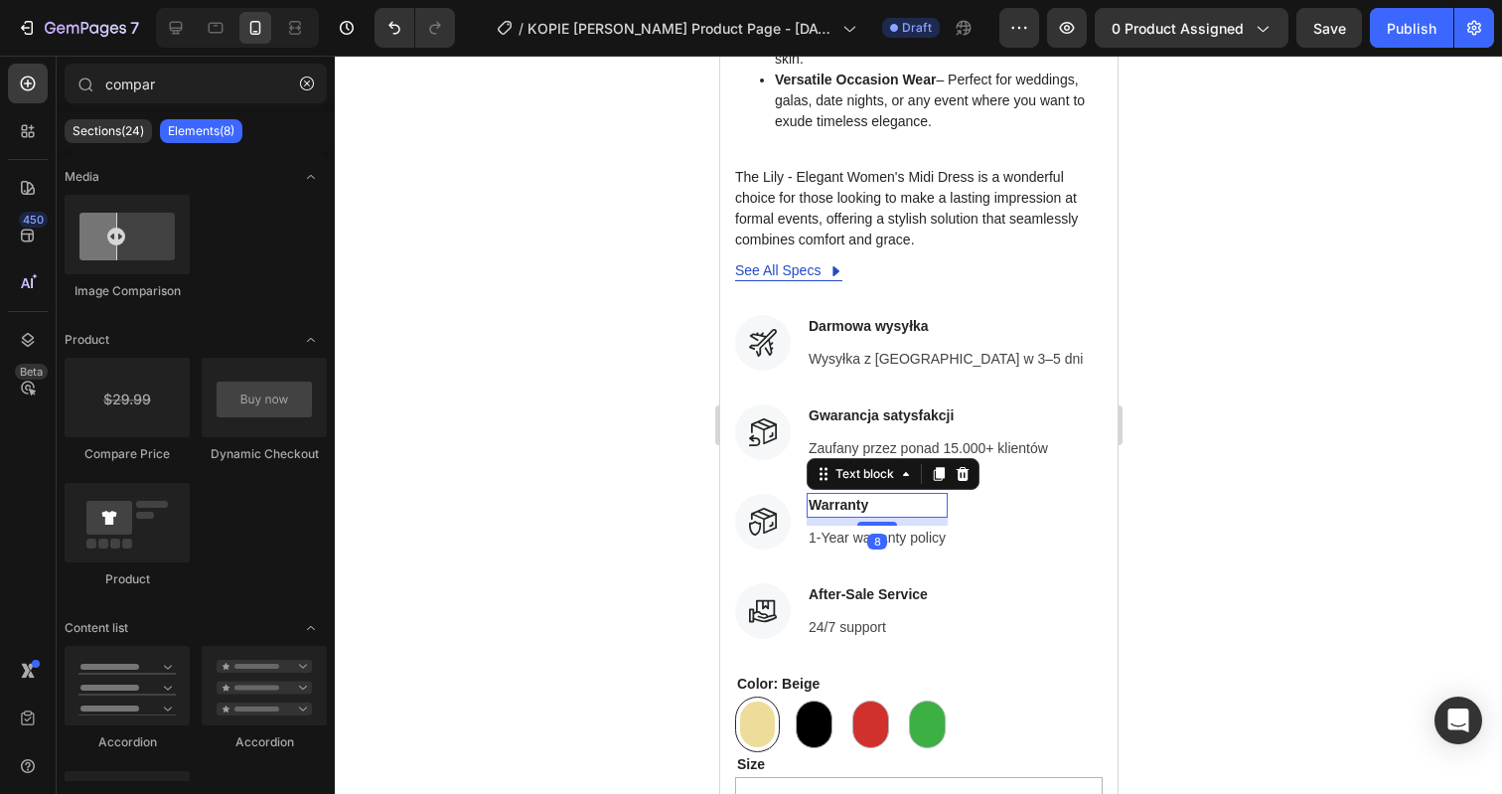
click at [852, 495] on p "Warranty" at bounding box center [876, 505] width 137 height 21
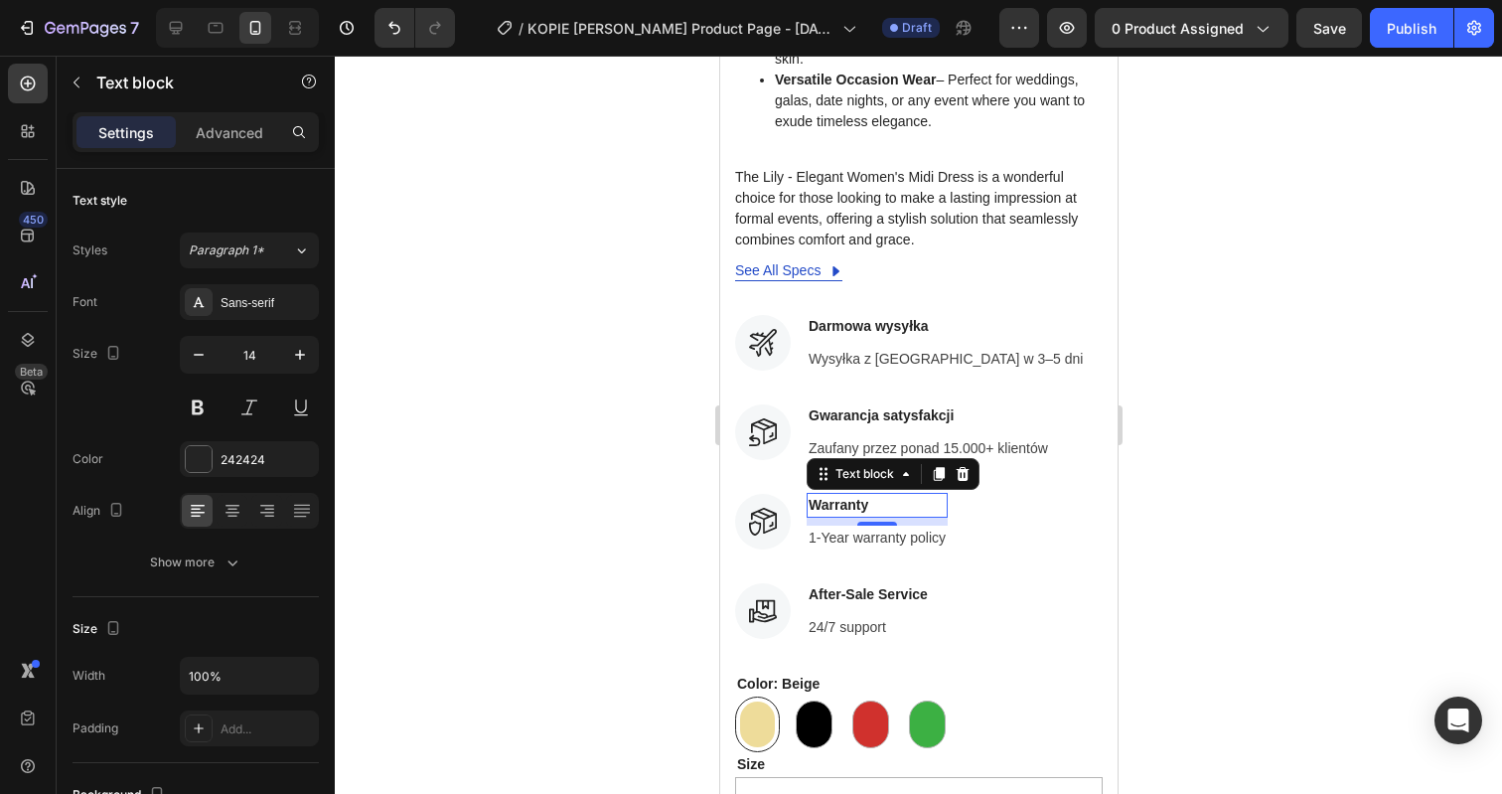
click at [829, 495] on p "Warranty" at bounding box center [876, 505] width 137 height 21
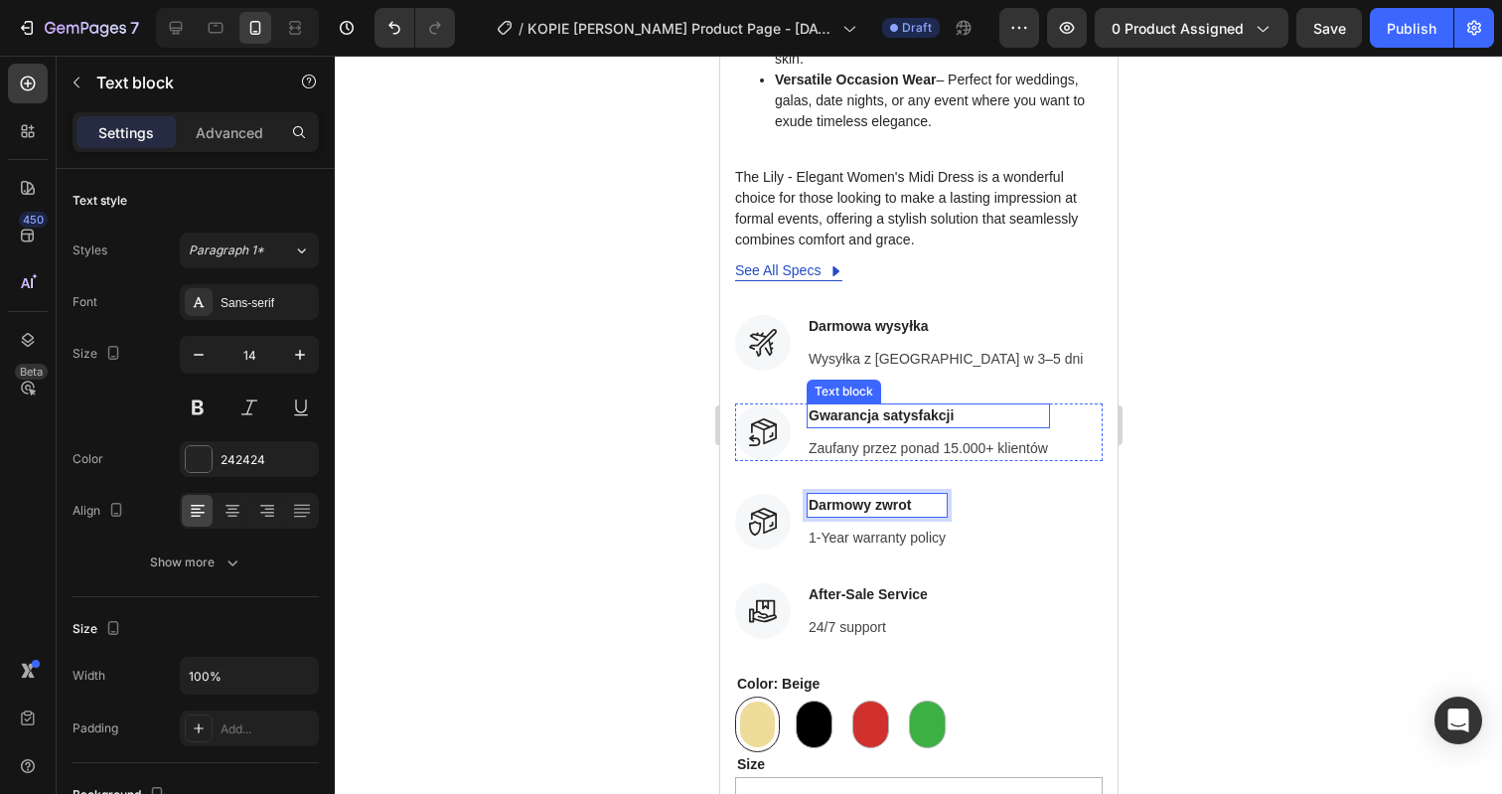
click at [881, 405] on p "Gwarancja satysfakcji" at bounding box center [927, 415] width 239 height 21
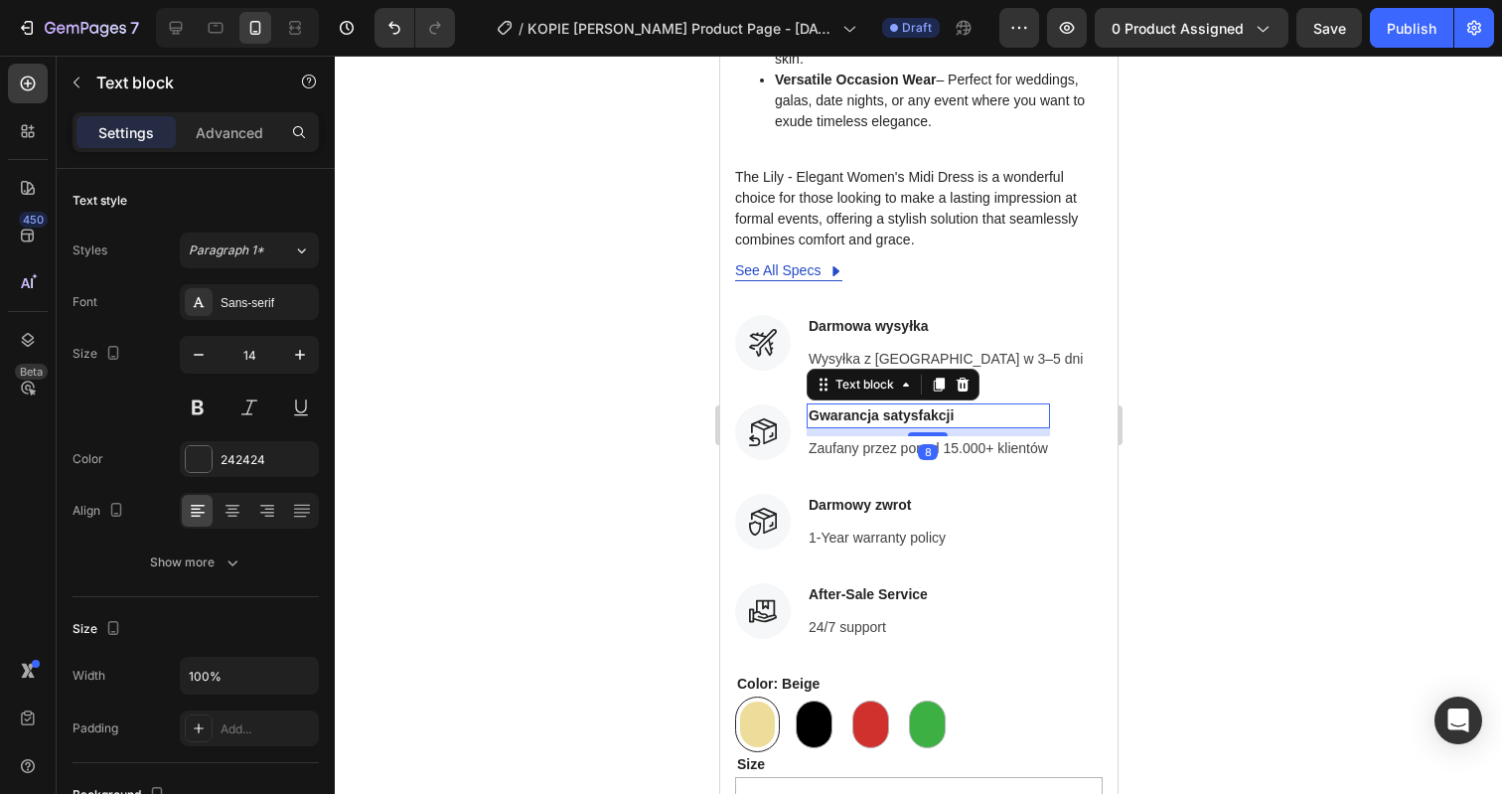
click at [881, 405] on p "Gwarancja satysfakcji" at bounding box center [927, 415] width 239 height 21
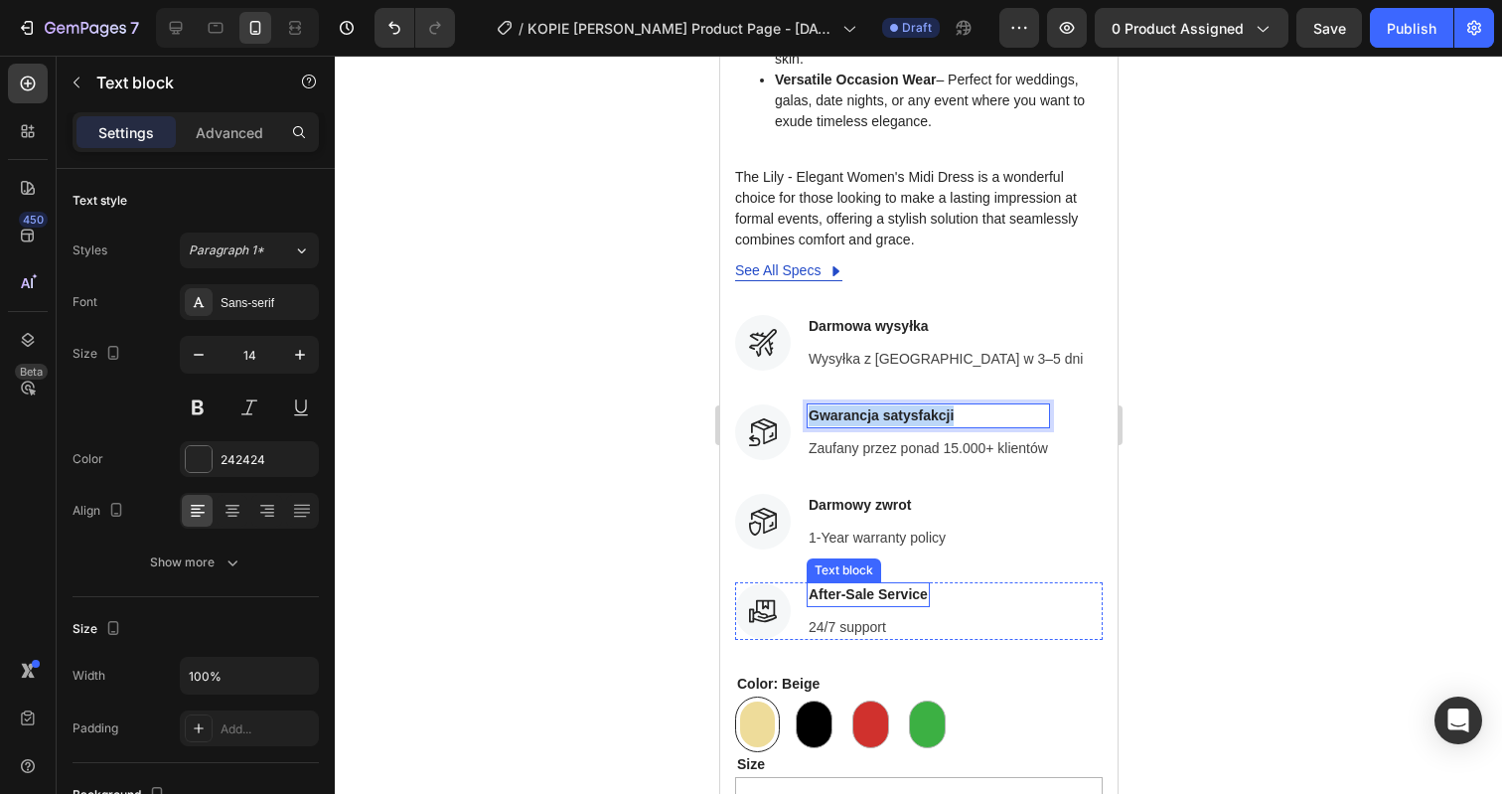
click at [900, 584] on p "After-Sale Service" at bounding box center [867, 594] width 119 height 21
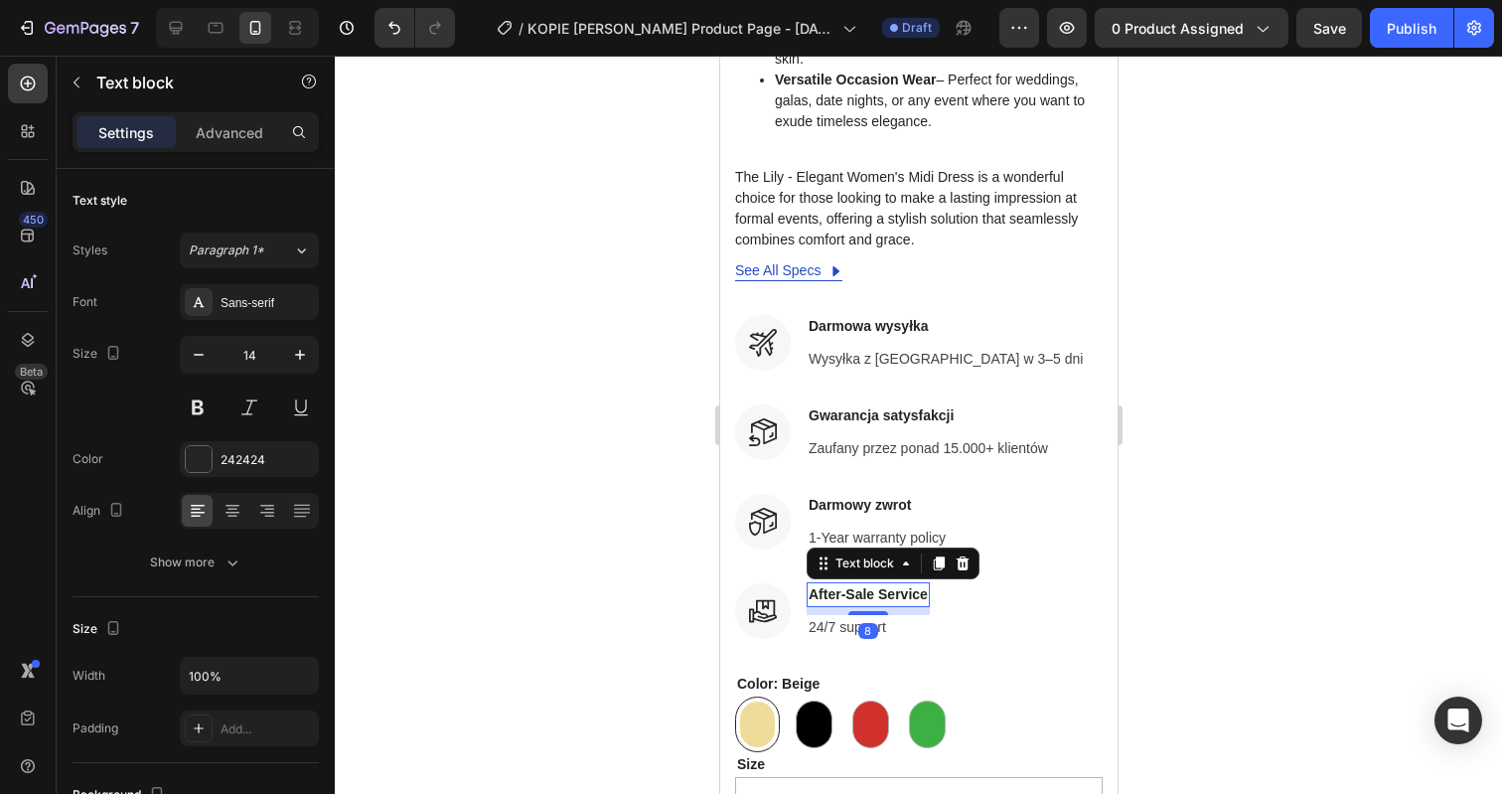
click at [900, 584] on p "After-Sale Service" at bounding box center [867, 594] width 119 height 21
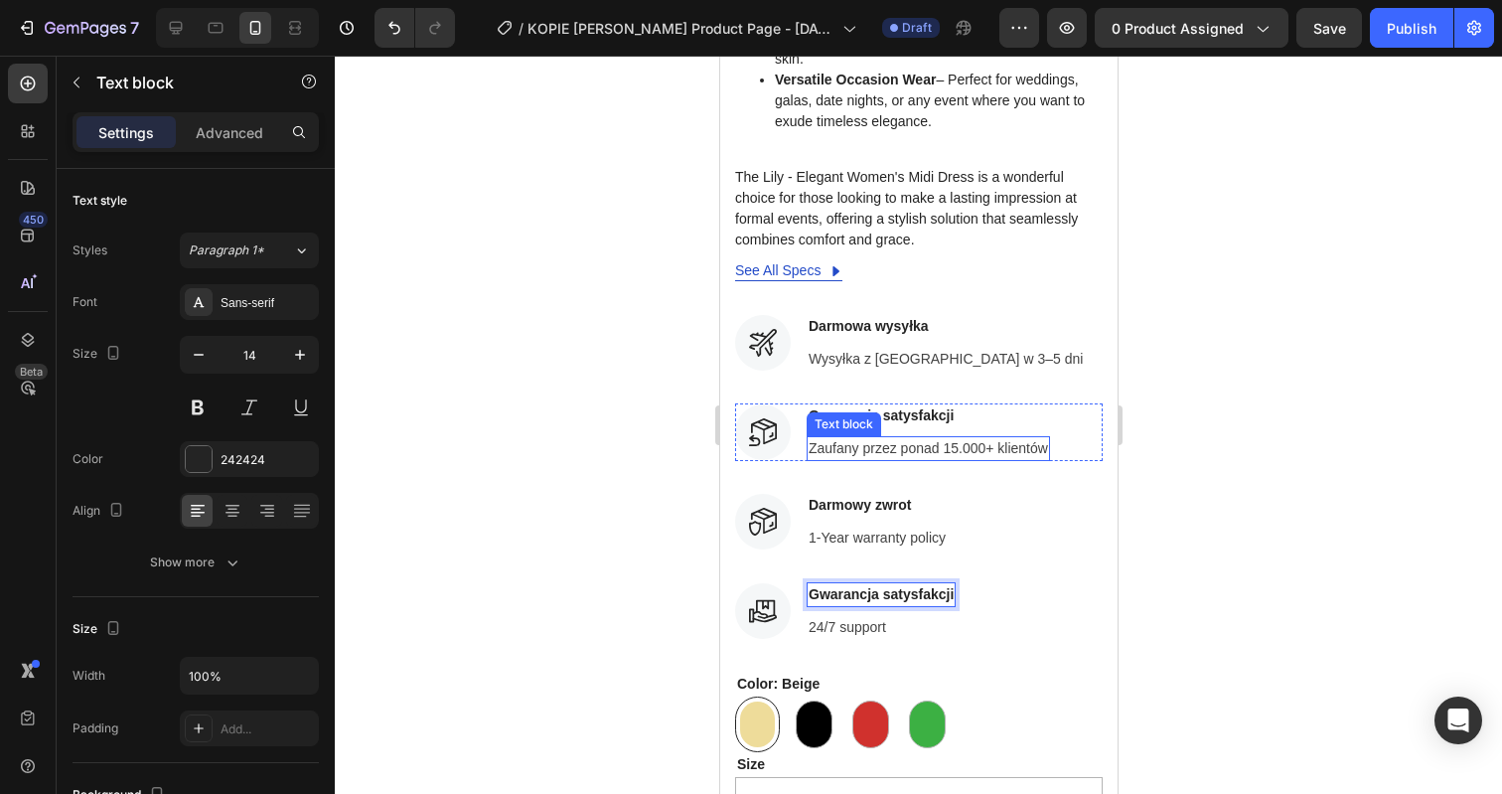
click at [900, 438] on p "Zaufany przez ponad 15.000+ klientów" at bounding box center [927, 448] width 239 height 21
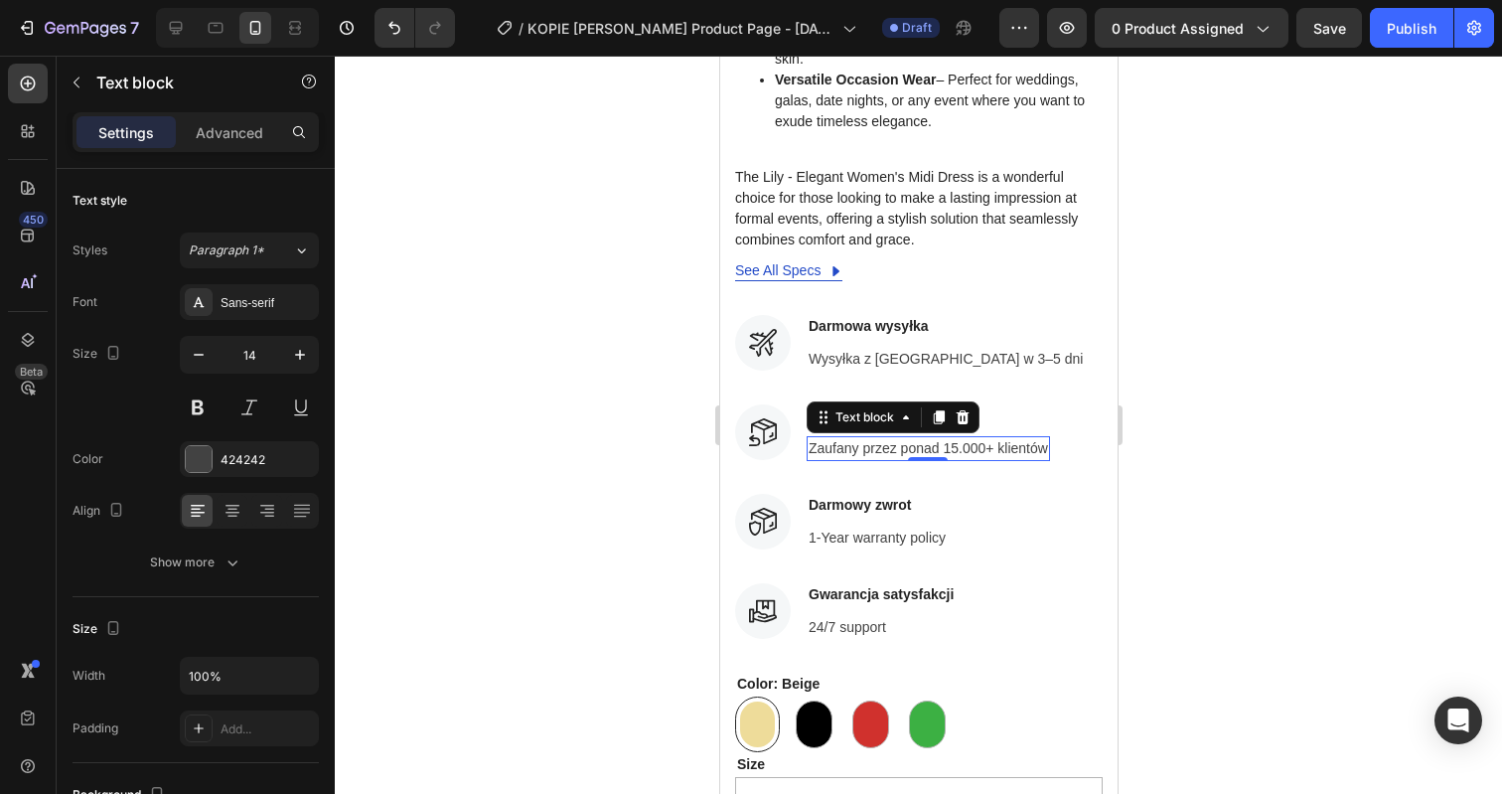
click at [900, 438] on p "Zaufany przez ponad 15.000+ klientów" at bounding box center [927, 448] width 239 height 21
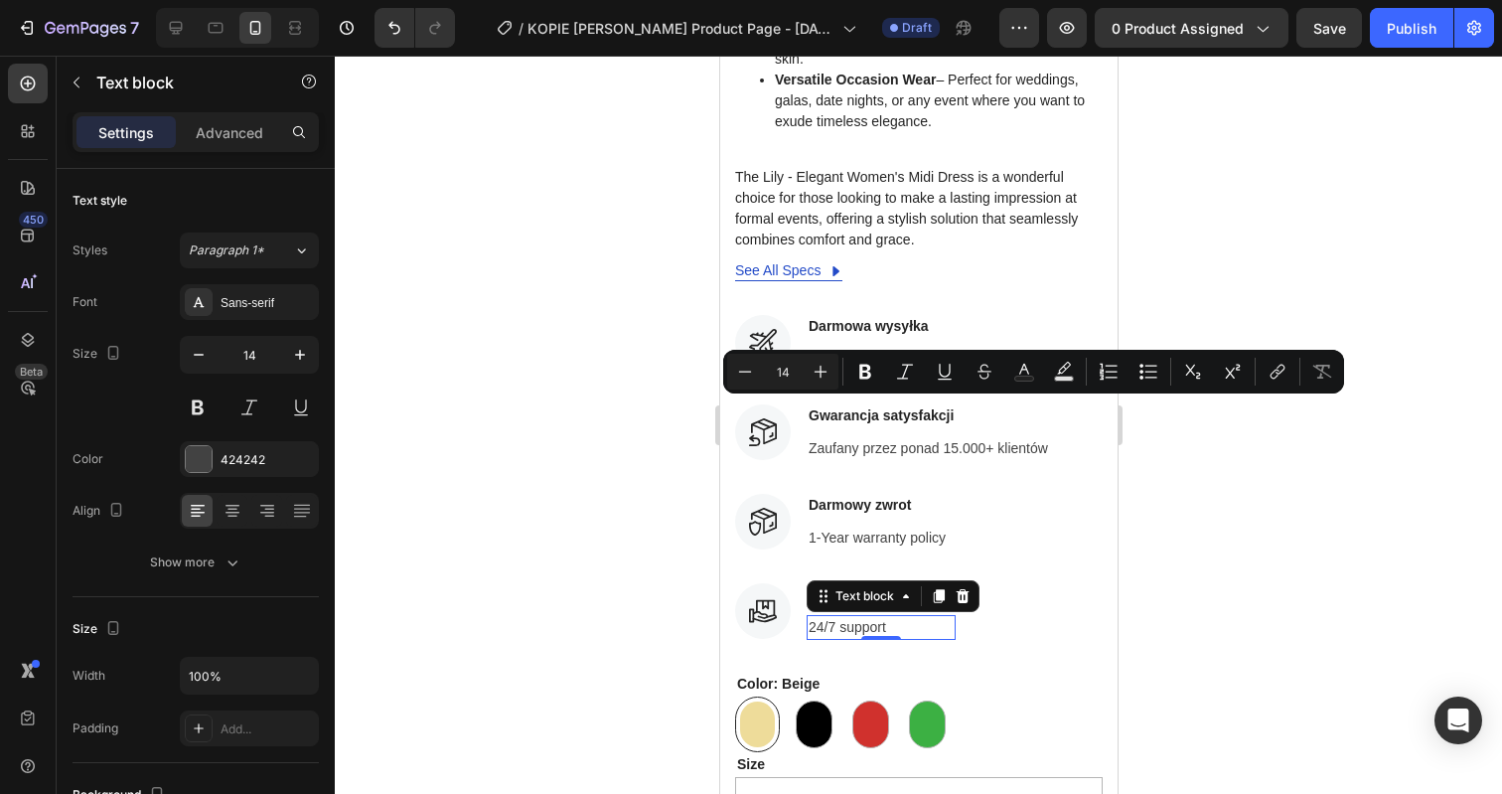
click at [862, 617] on p "24/7 support" at bounding box center [880, 627] width 145 height 21
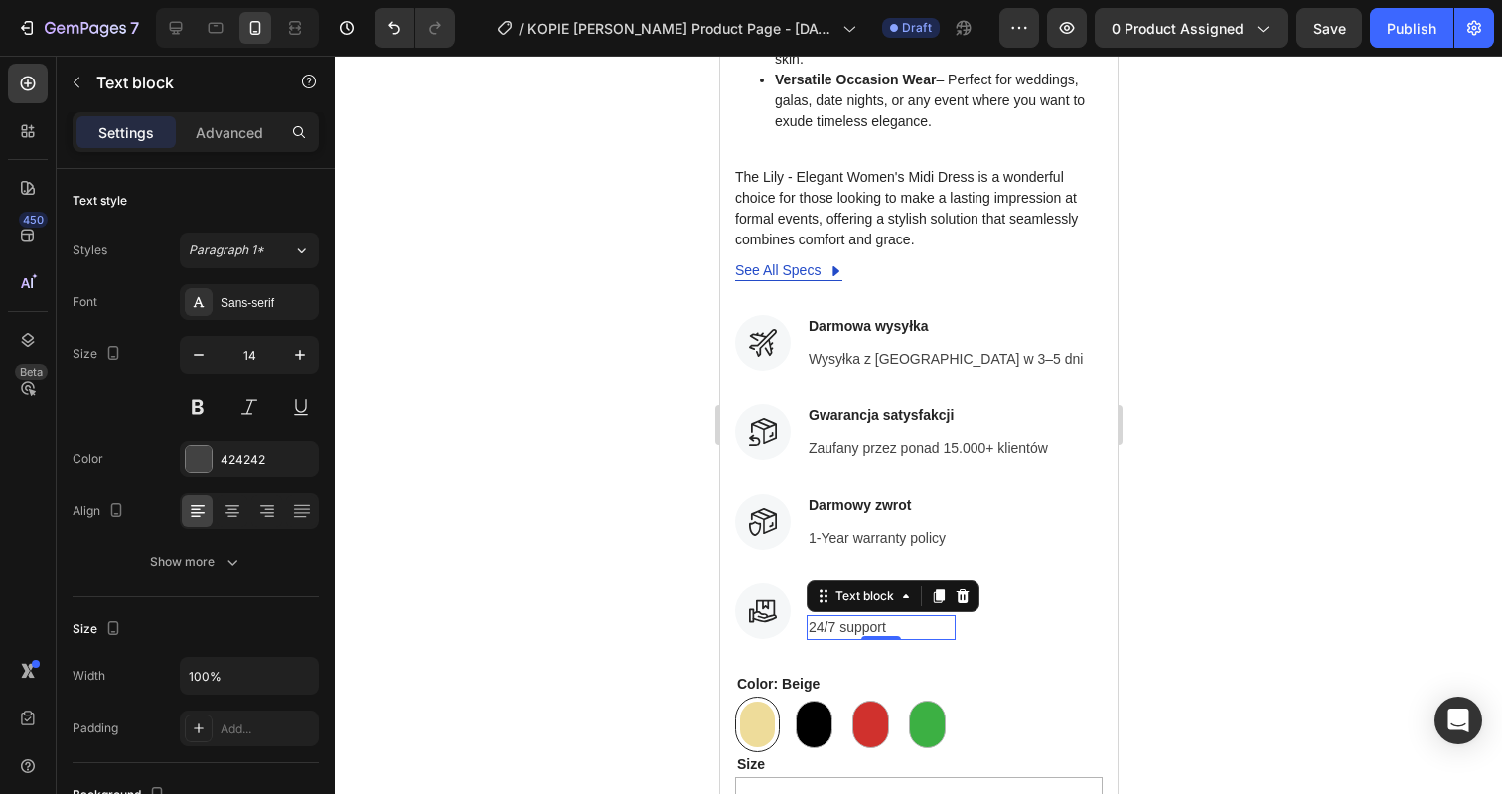
click at [862, 617] on p "24/7 support" at bounding box center [880, 627] width 145 height 21
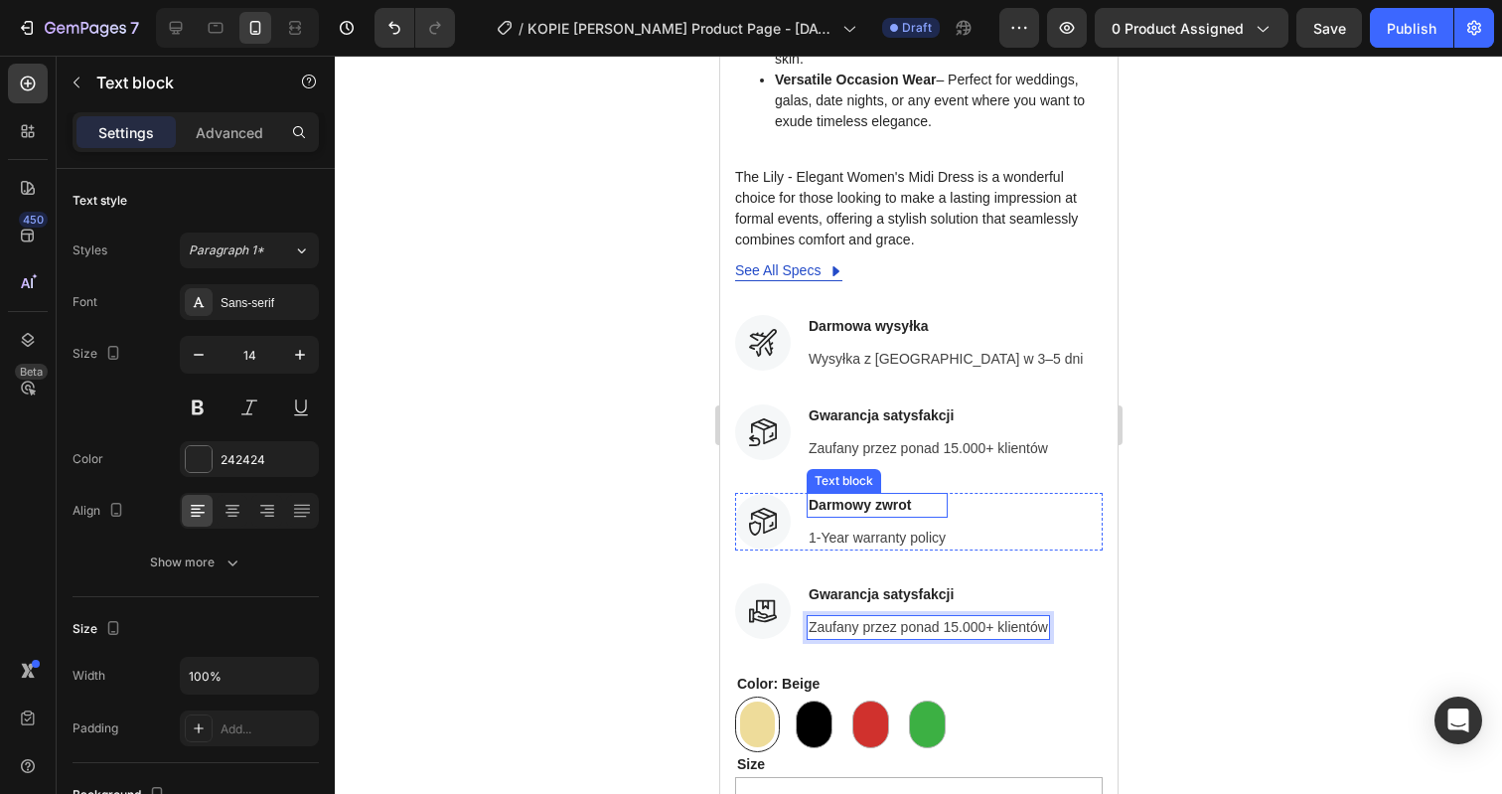
click at [901, 495] on p "Darmowy zwrot" at bounding box center [876, 505] width 137 height 21
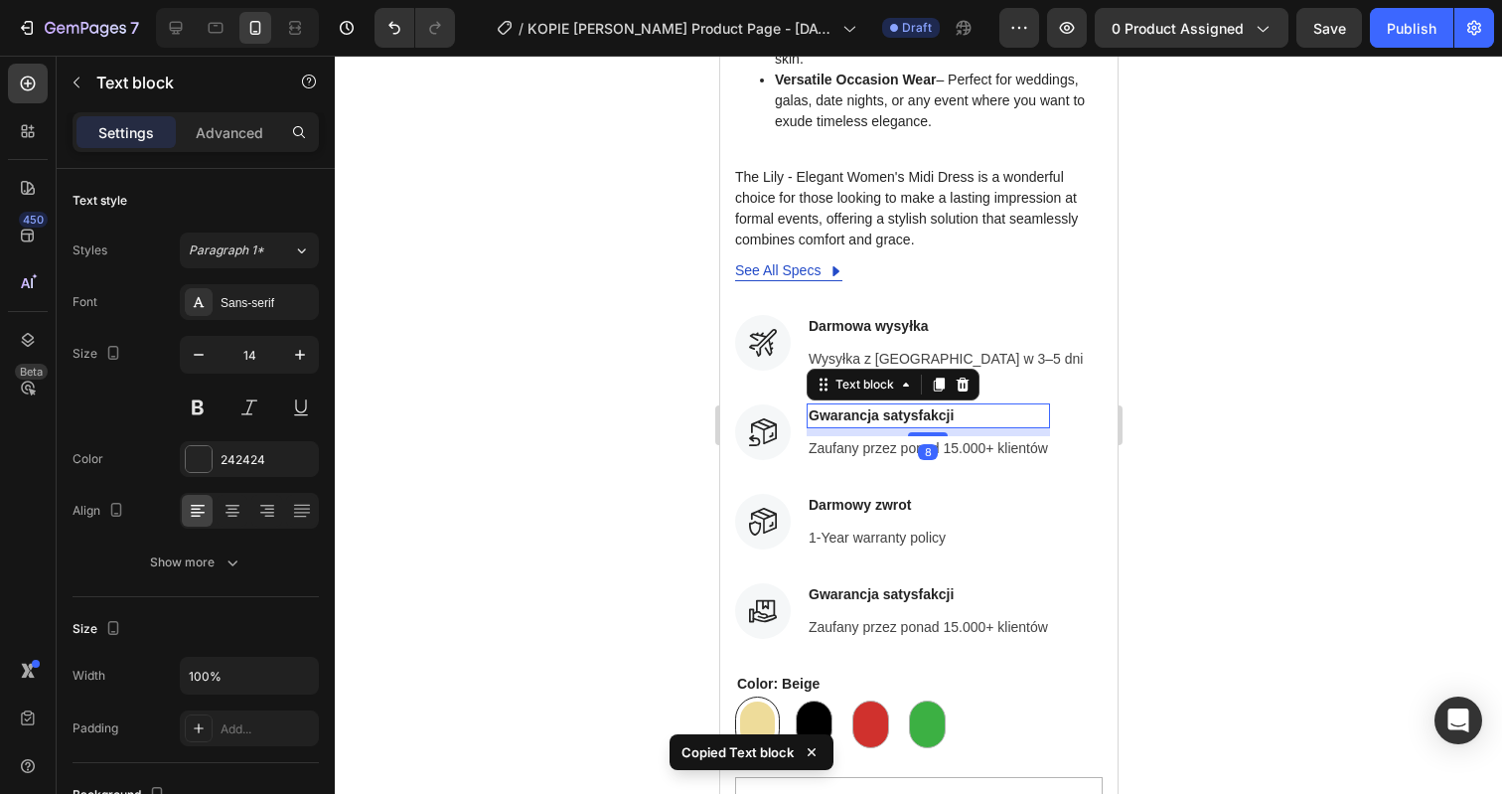
click at [872, 405] on p "Gwarancja satysfakcji" at bounding box center [927, 415] width 239 height 21
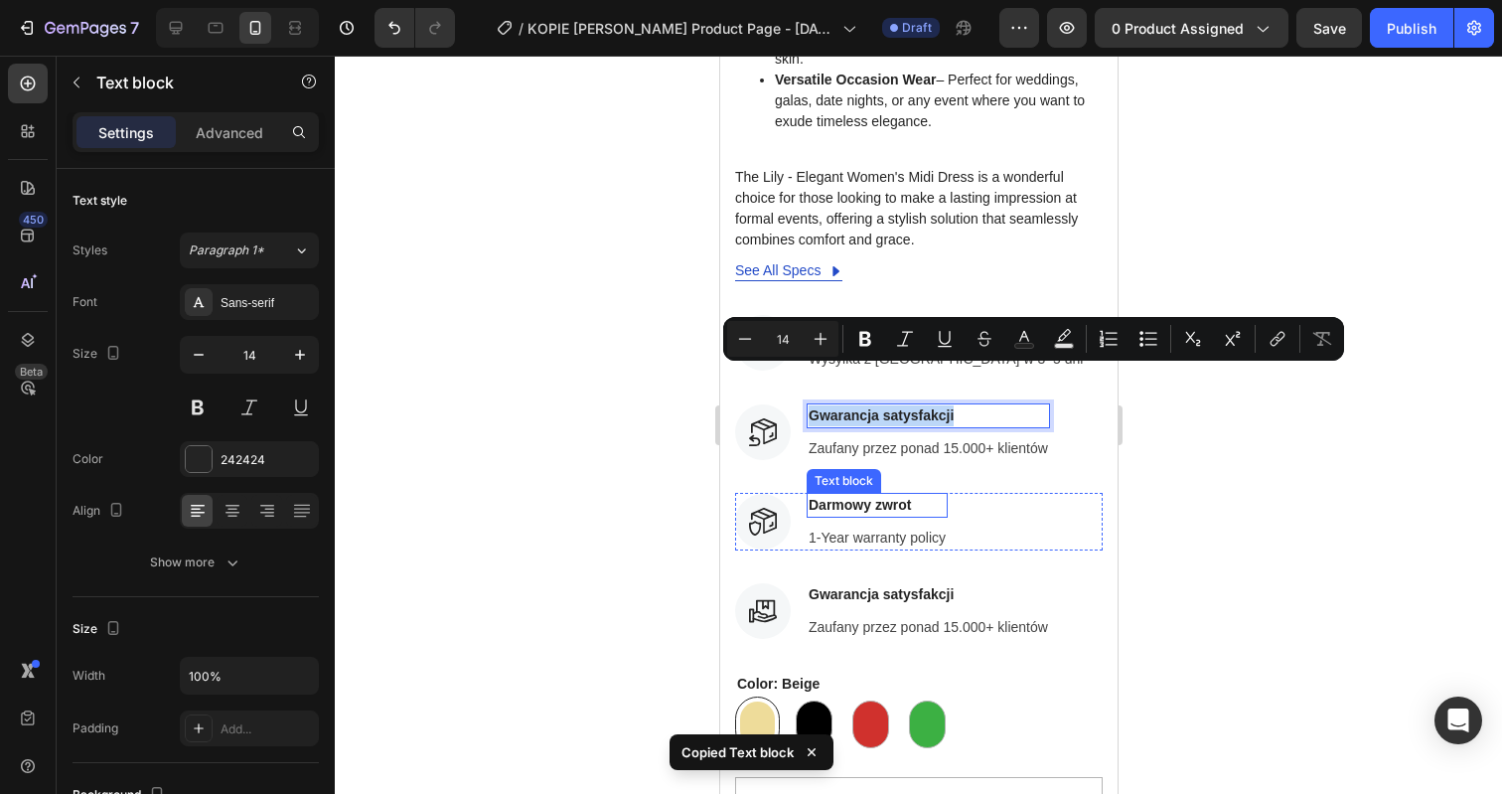
click at [869, 495] on p "Darmowy zwrot" at bounding box center [876, 505] width 137 height 21
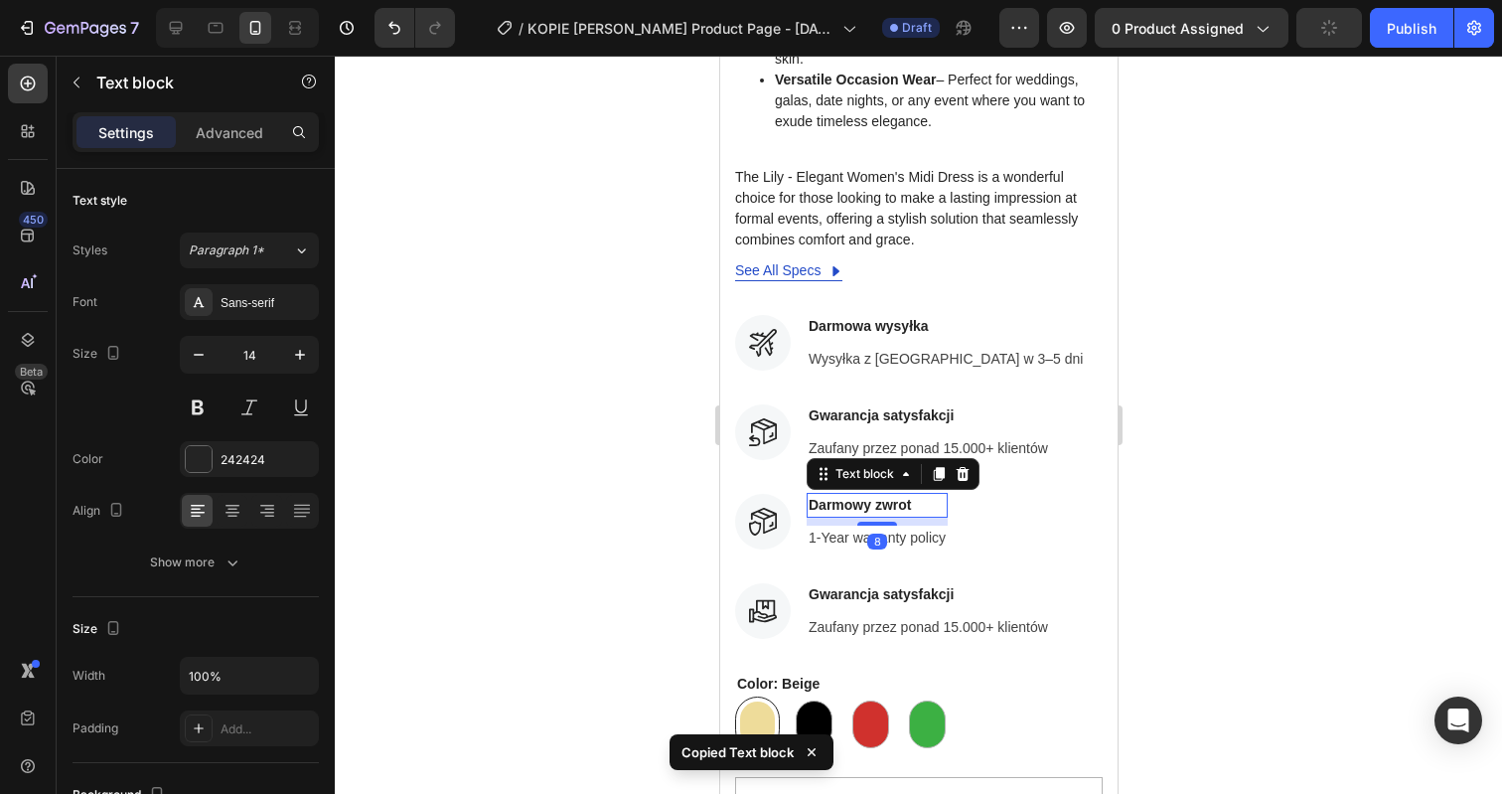
click at [869, 495] on p "Darmowy zwrot" at bounding box center [876, 505] width 137 height 21
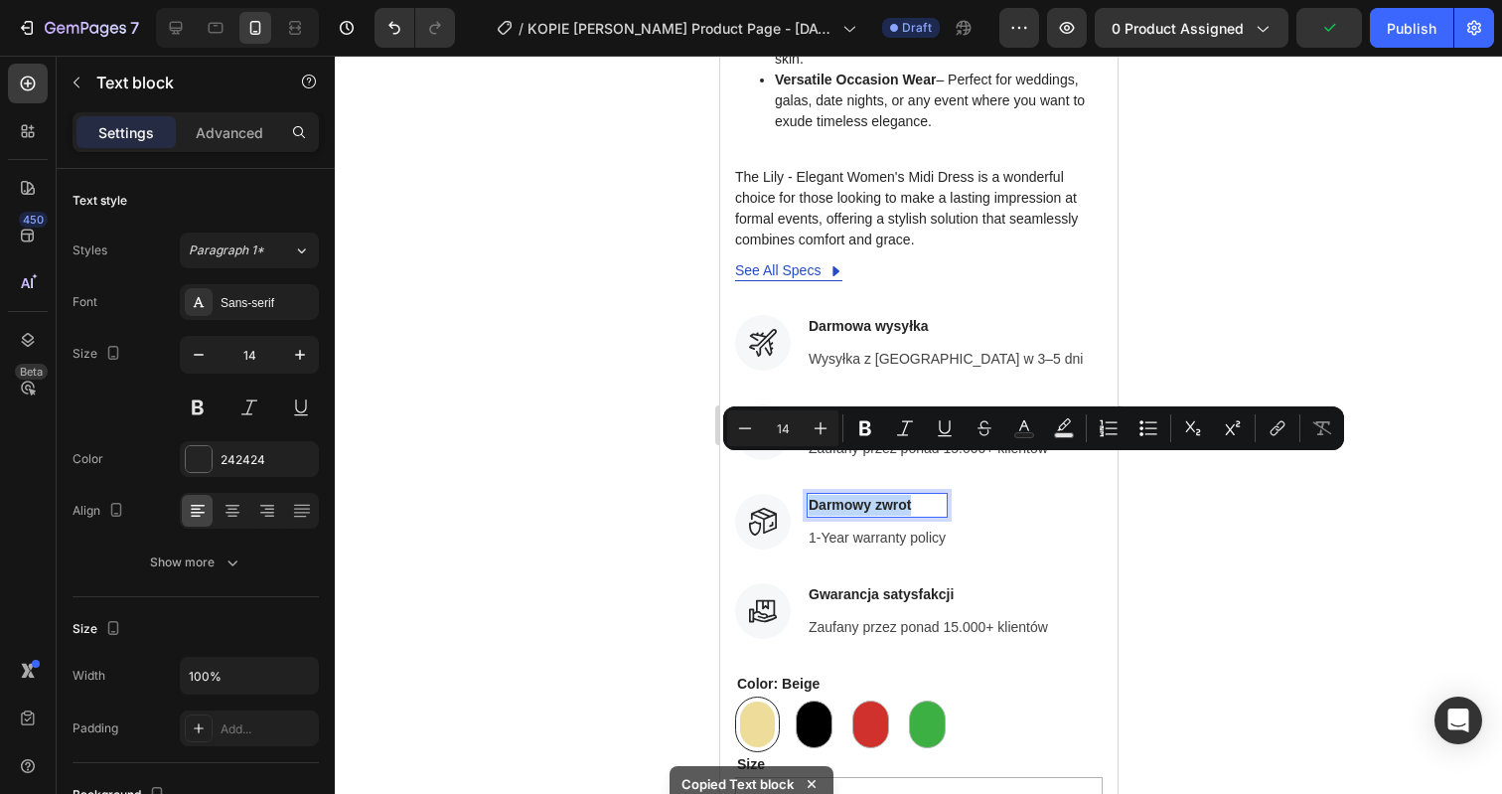
copy p "Darmowy zwrot"
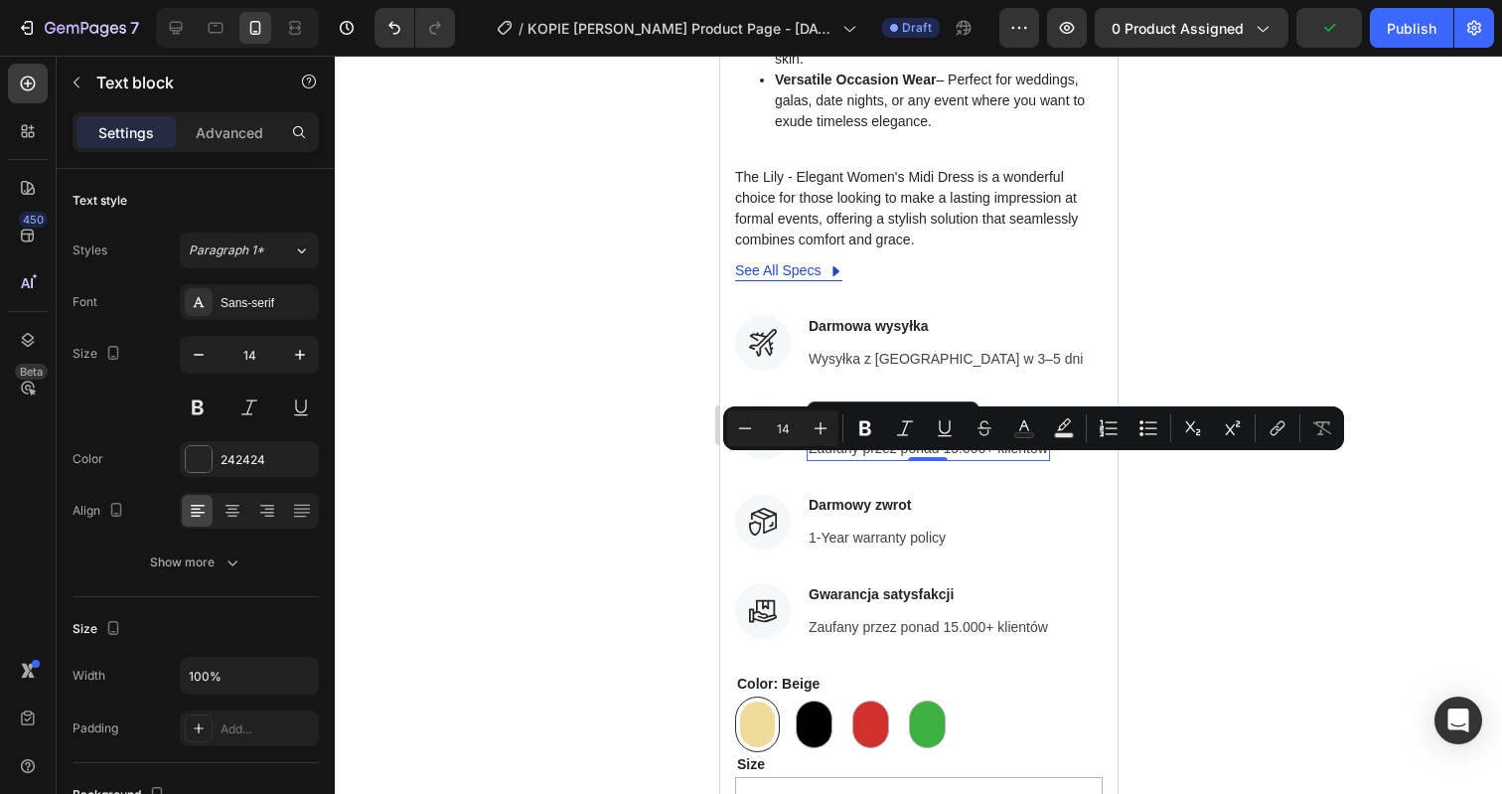
click at [850, 401] on div "Text block" at bounding box center [892, 417] width 173 height 32
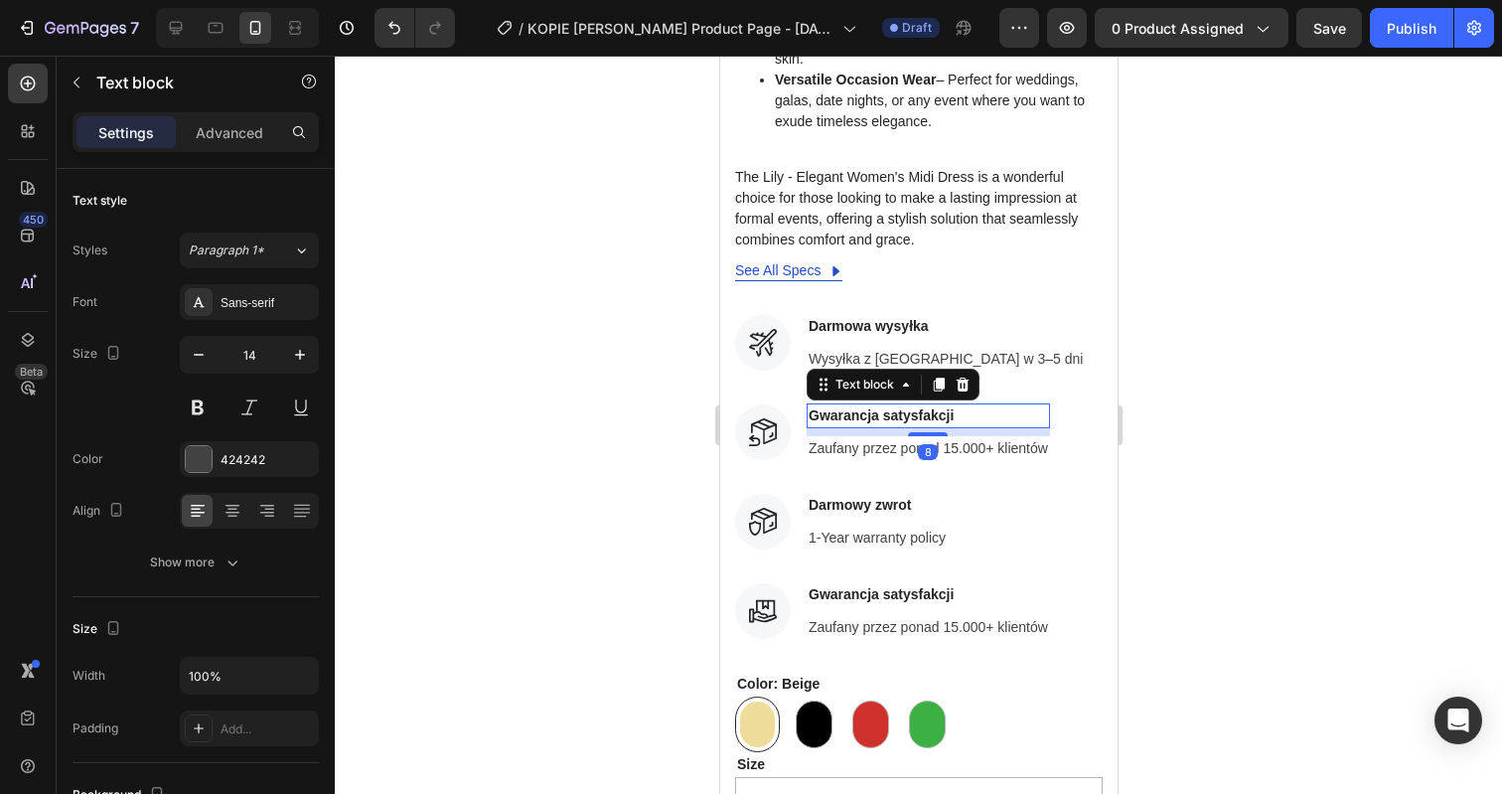
click at [855, 405] on p "Gwarancja satysfakcji" at bounding box center [927, 415] width 239 height 21
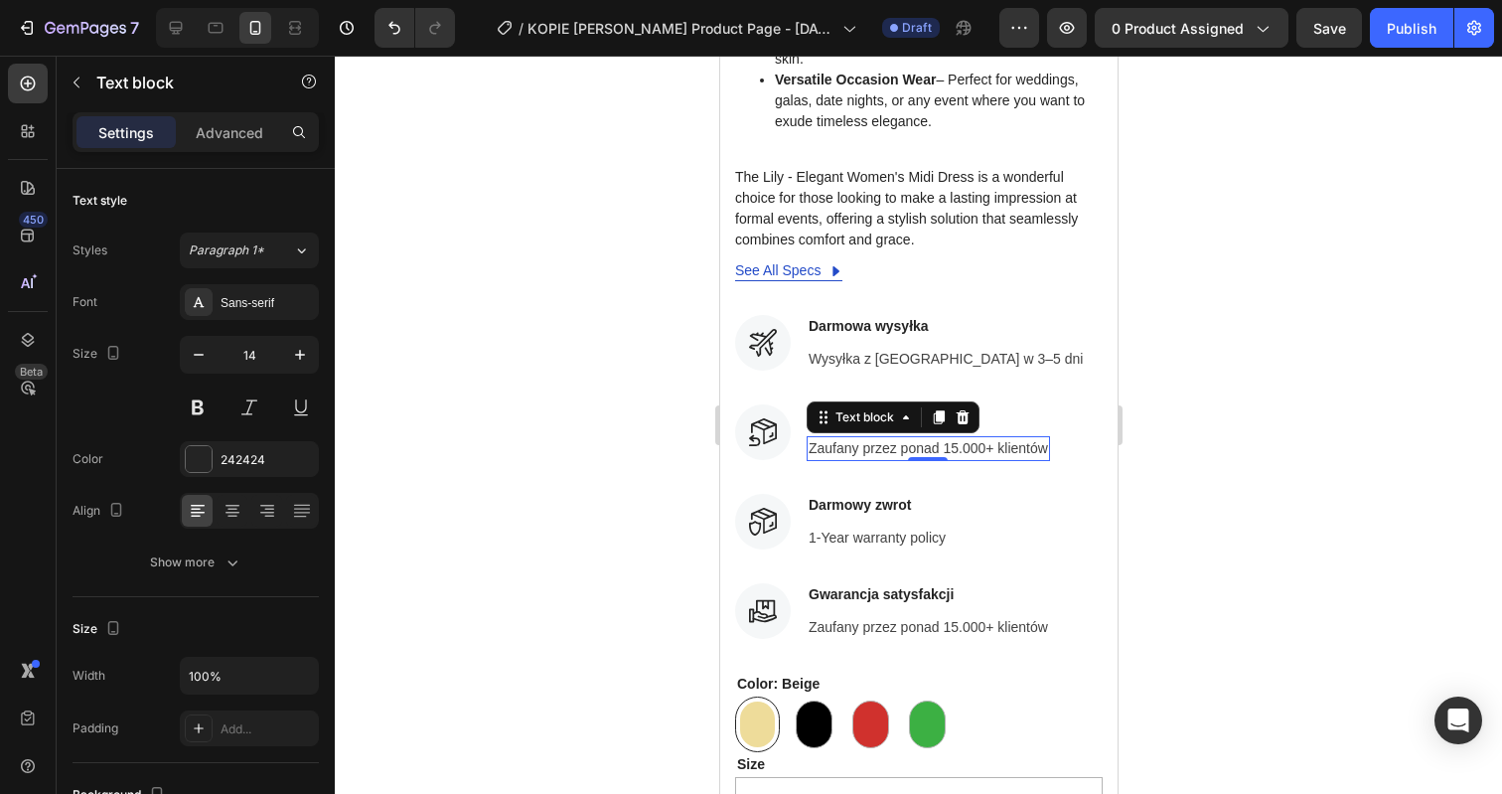
click at [875, 438] on p "Zaufany przez ponad 15.000+ klientów" at bounding box center [927, 448] width 239 height 21
click at [944, 438] on p "Zaufany przez ponad 15.000+ klientów" at bounding box center [927, 448] width 239 height 21
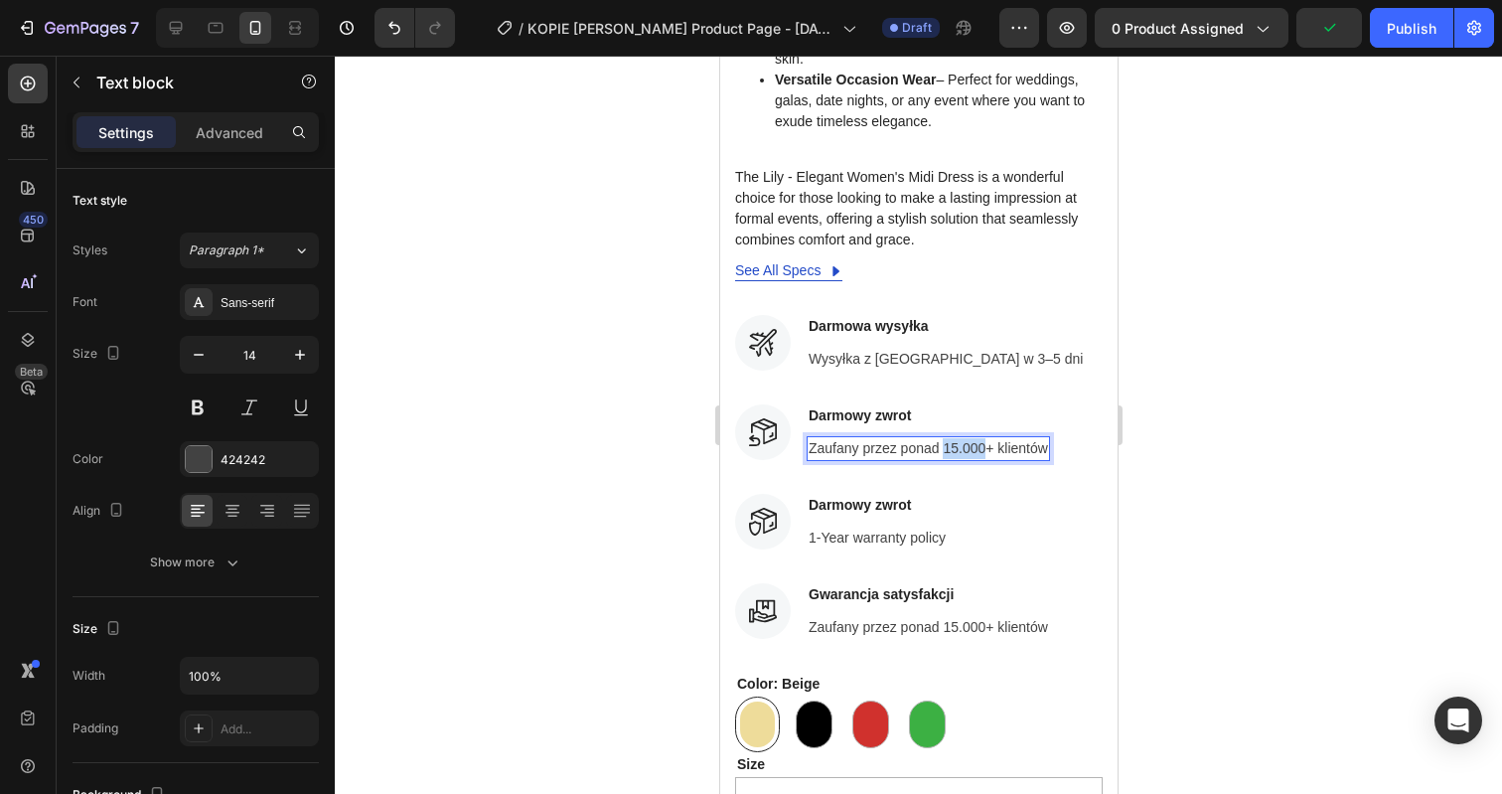
click at [944, 438] on p "Zaufany przez ponad 15.000+ klientów" at bounding box center [927, 448] width 239 height 21
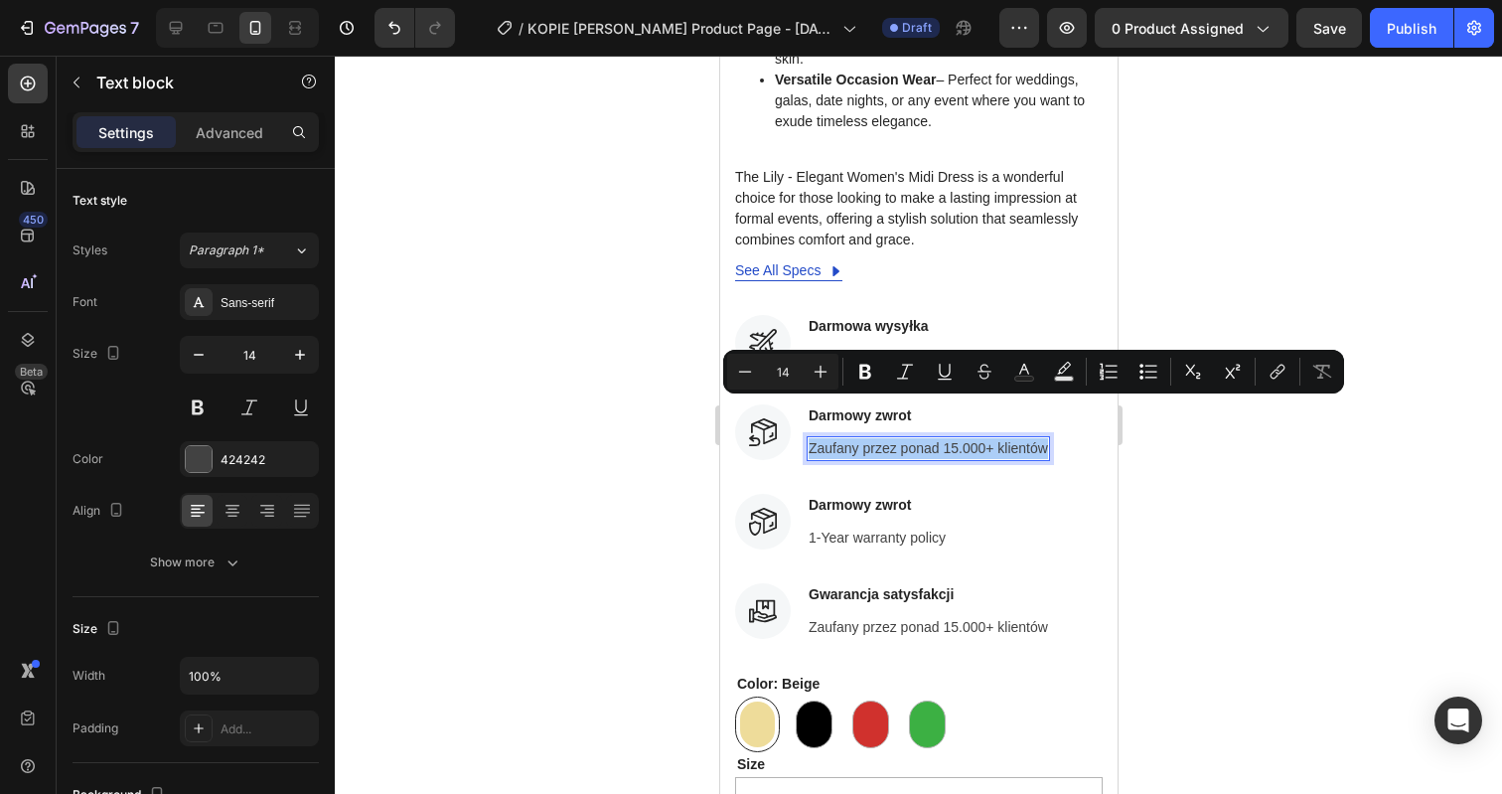
click at [1277, 218] on div at bounding box center [918, 425] width 1167 height 738
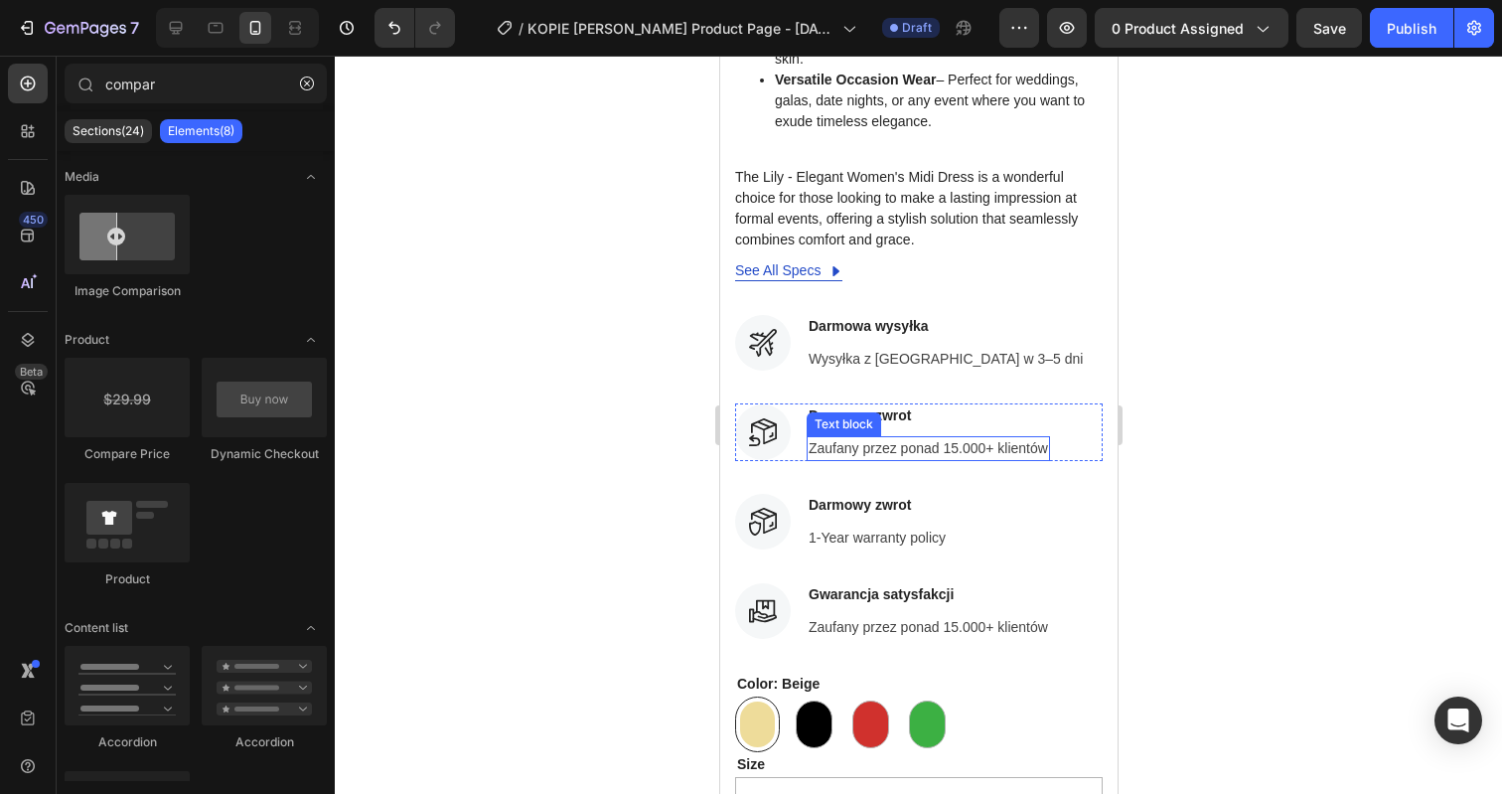
click at [912, 438] on p "Zaufany przez ponad 15.000+ klientów" at bounding box center [927, 448] width 239 height 21
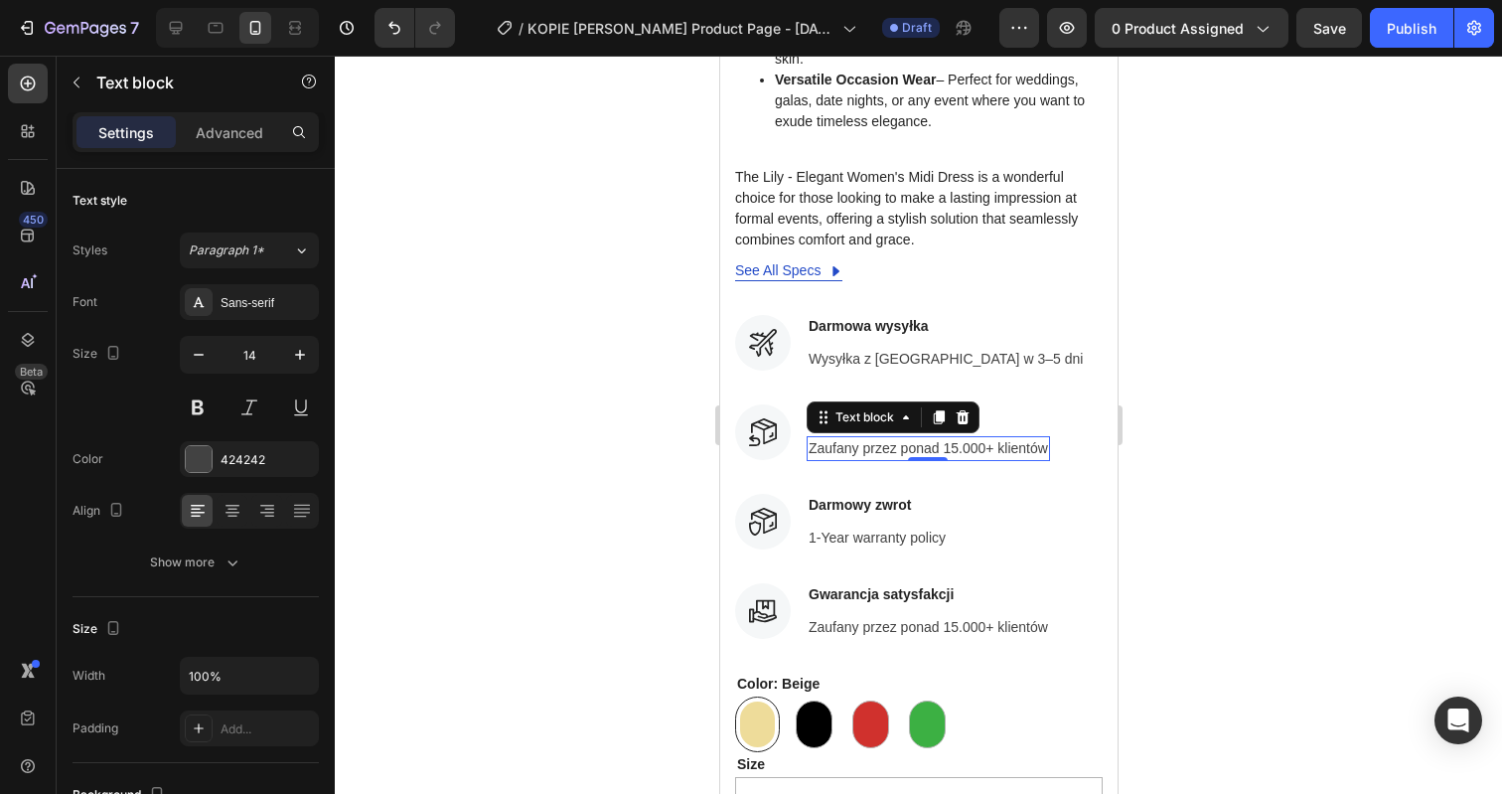
click at [1276, 302] on div at bounding box center [918, 425] width 1167 height 738
click at [904, 405] on p "Darmowy zwrot" at bounding box center [927, 415] width 239 height 21
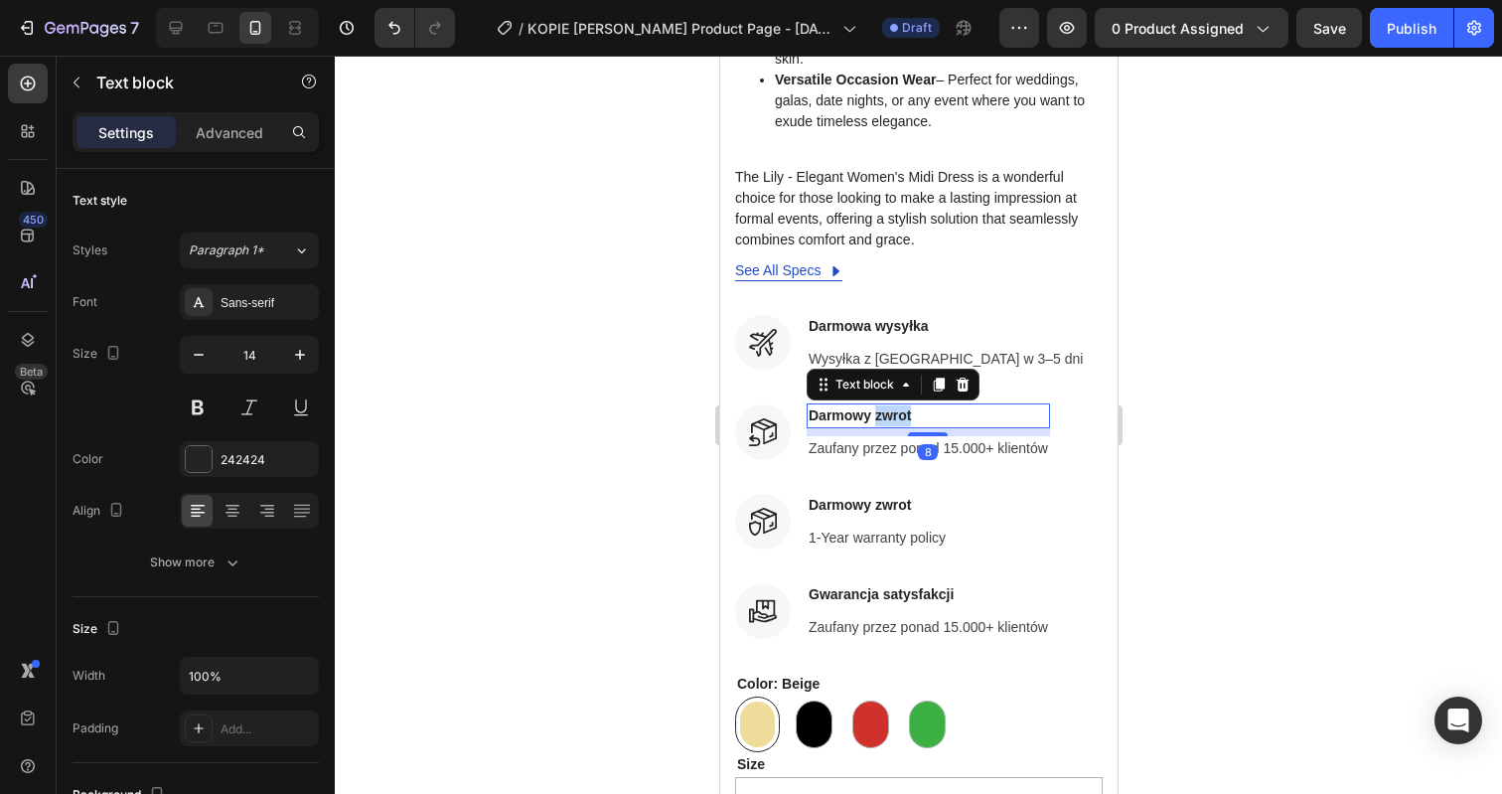
click at [904, 405] on p "Darmowy zwrot" at bounding box center [927, 415] width 239 height 21
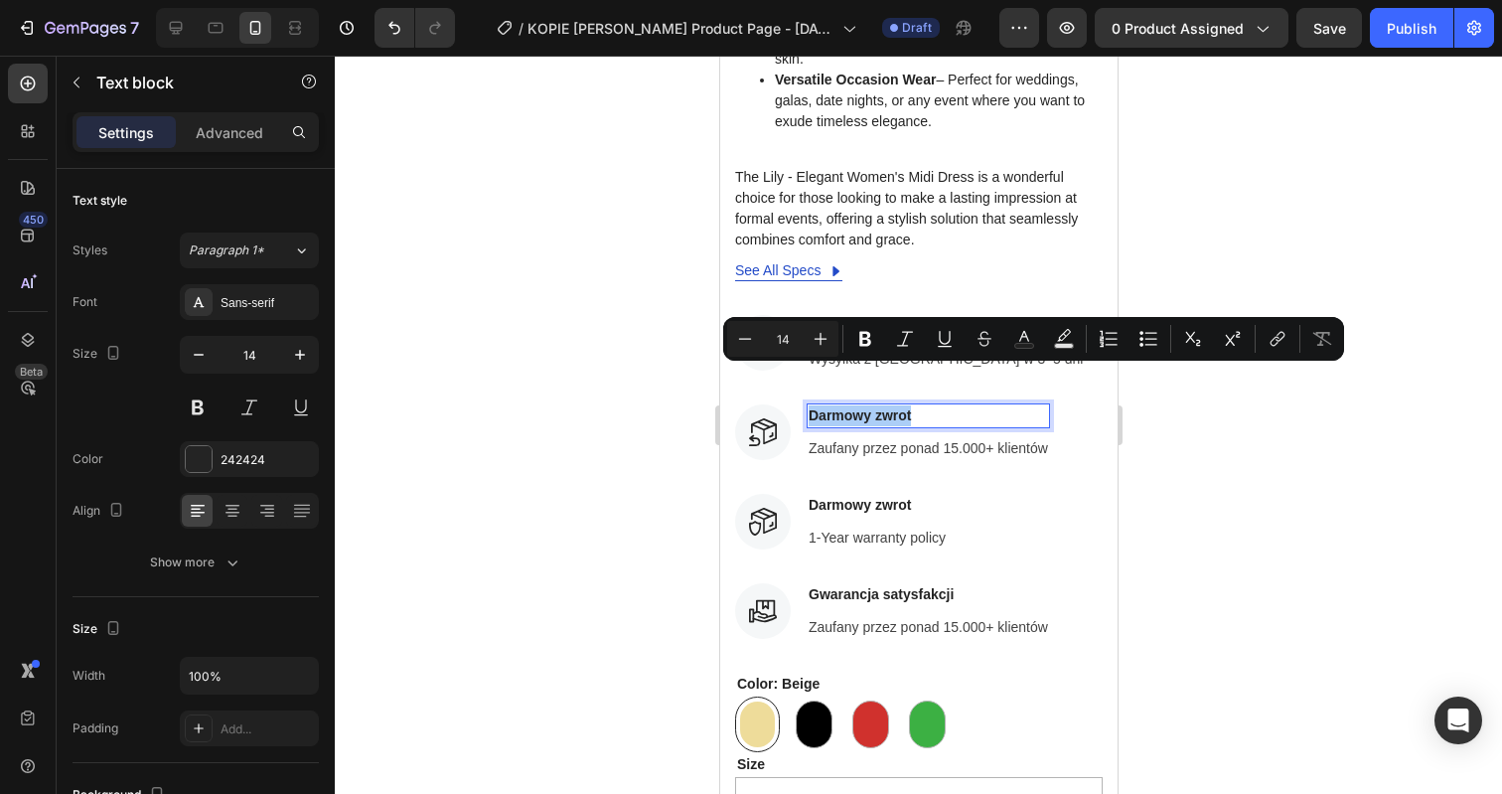
click at [1184, 199] on div at bounding box center [918, 425] width 1167 height 738
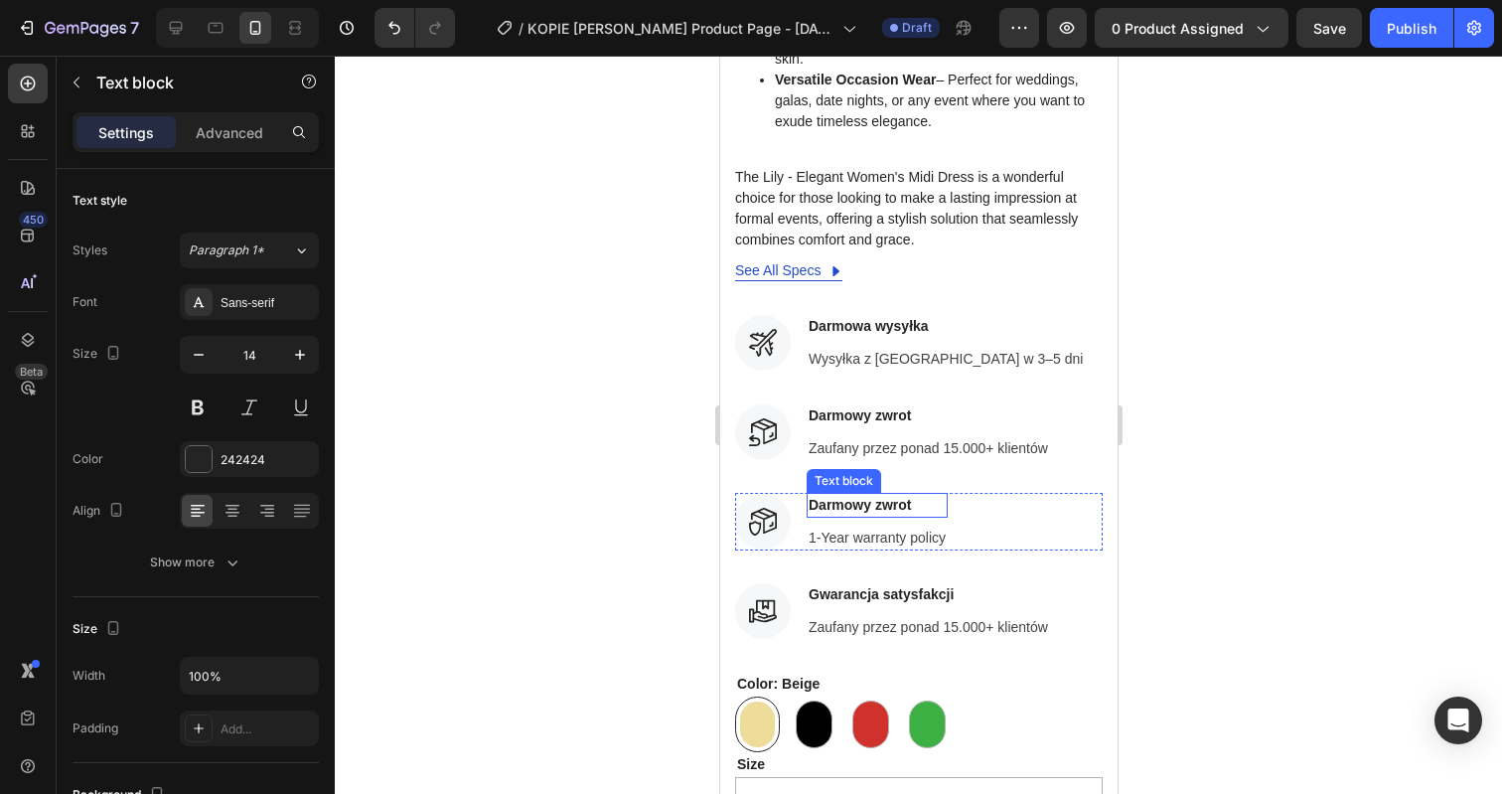
click at [895, 495] on p "Darmowy zwrot" at bounding box center [876, 505] width 137 height 21
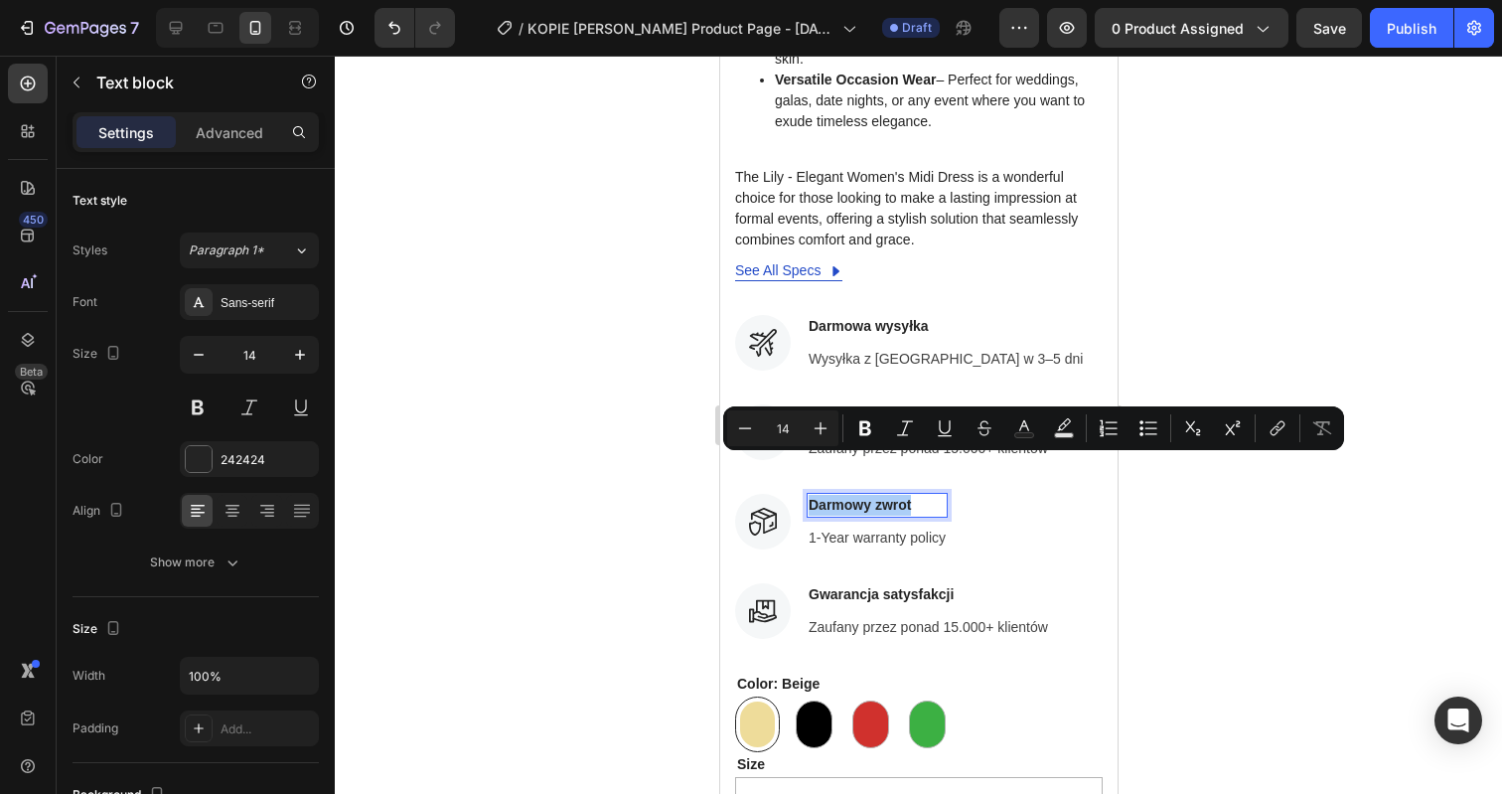
click at [1230, 328] on div at bounding box center [918, 425] width 1167 height 738
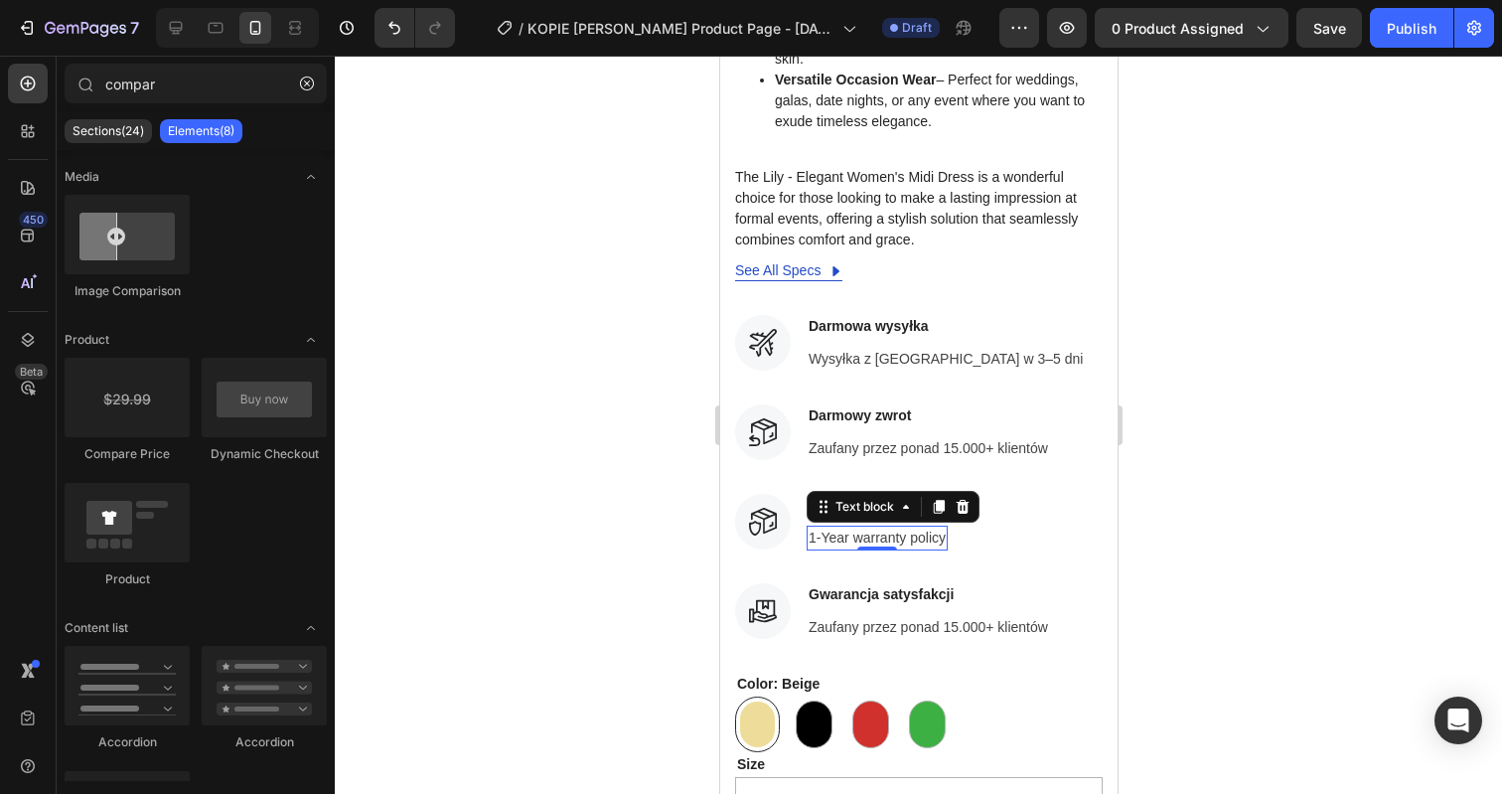
click at [858, 527] on p "1-Year warranty policy" at bounding box center [876, 537] width 137 height 21
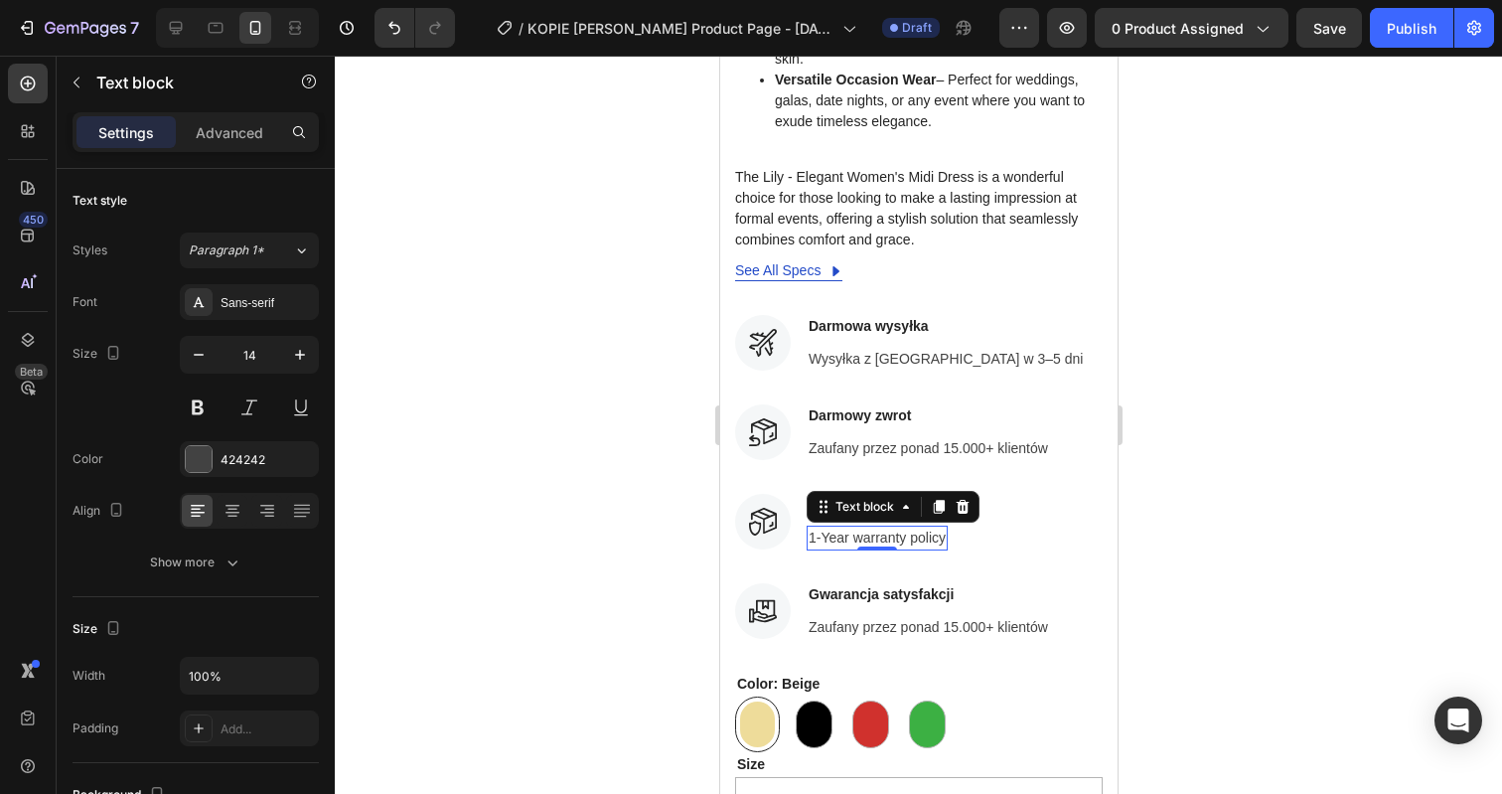
click at [858, 527] on p "1-Year warranty policy" at bounding box center [876, 537] width 137 height 21
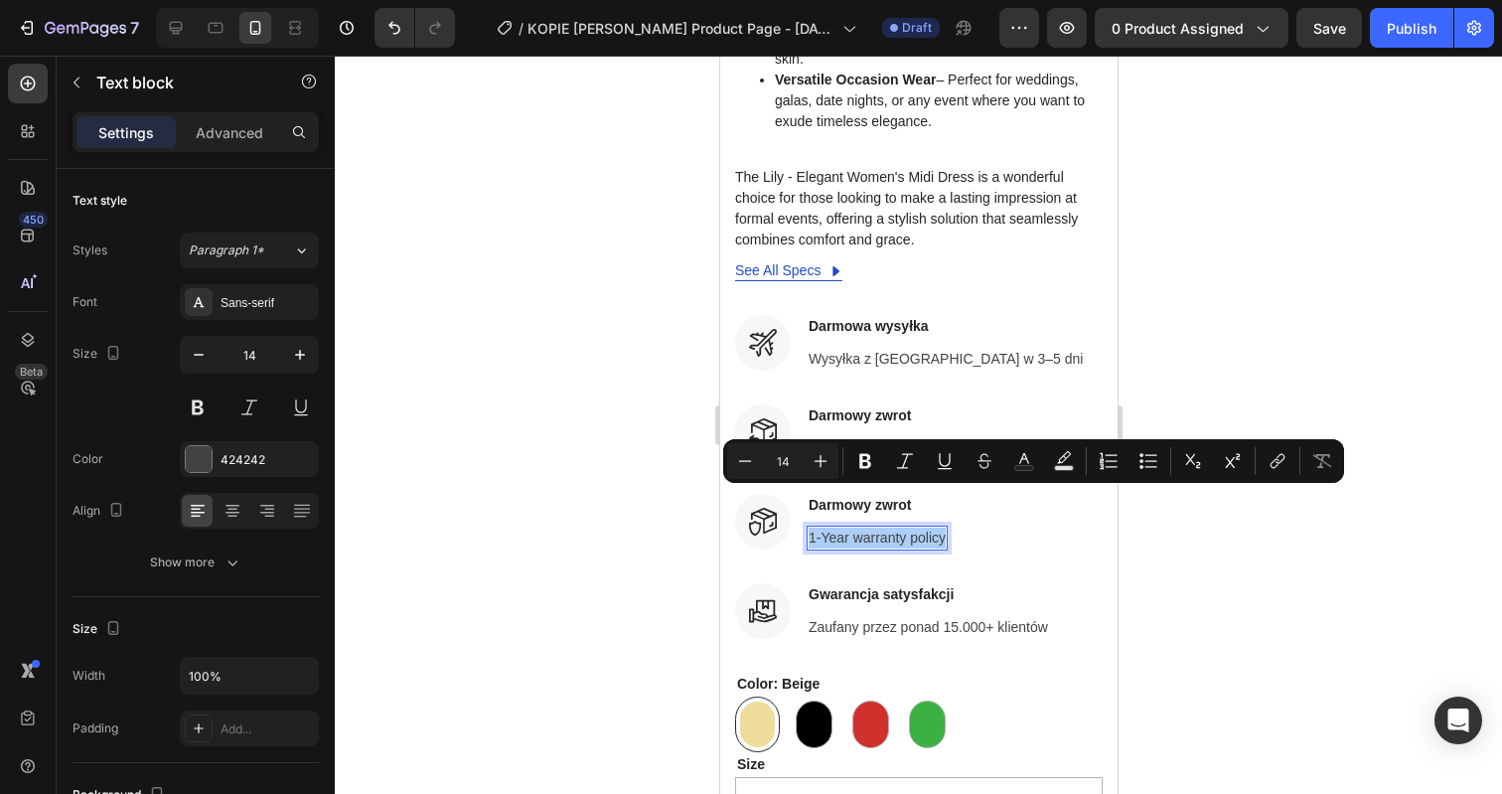
click at [1250, 368] on div at bounding box center [918, 425] width 1167 height 738
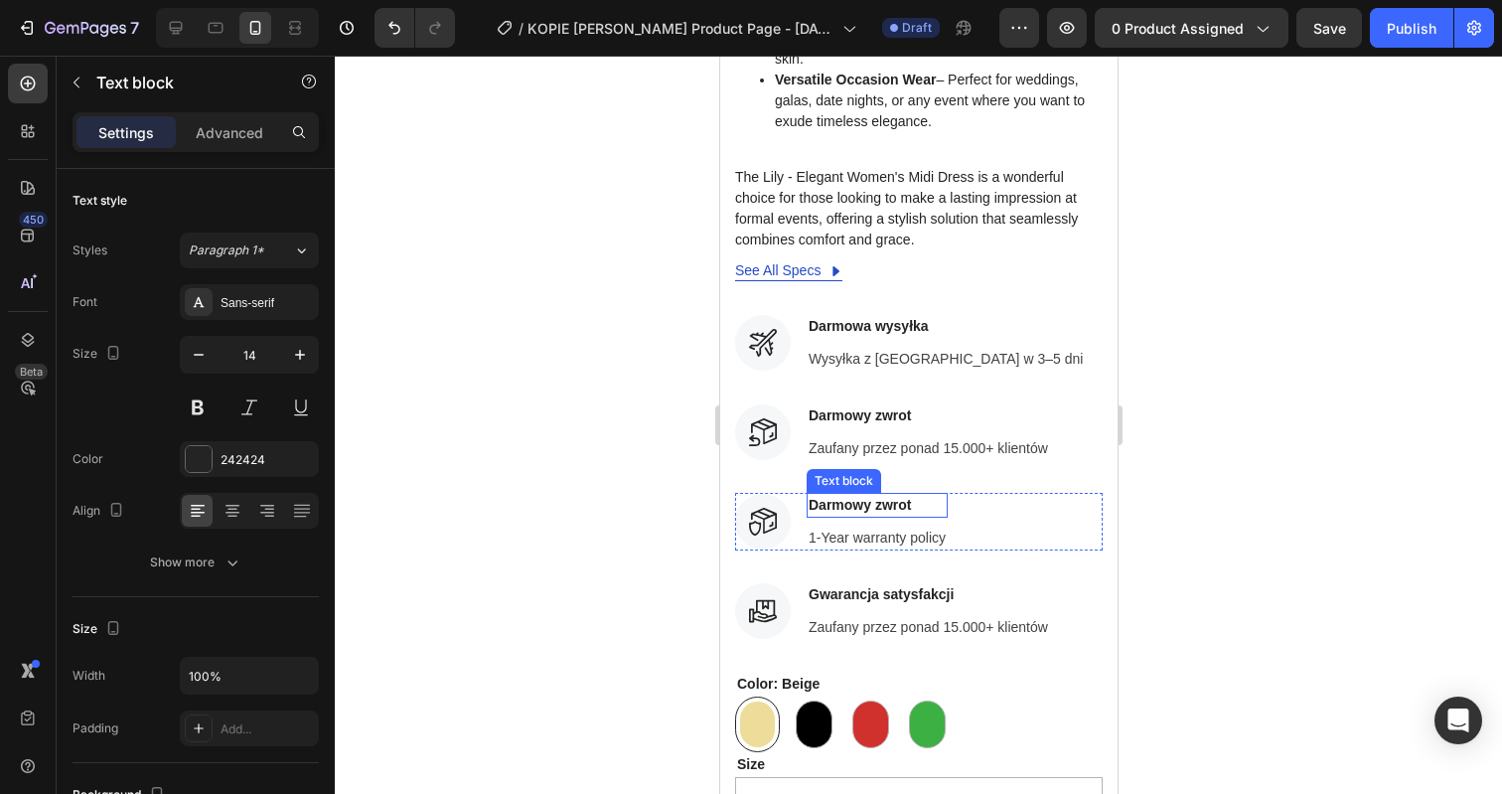
click at [857, 495] on p "Darmowy zwrot" at bounding box center [876, 505] width 137 height 21
click at [895, 584] on p "Gwarancja satysfakcji" at bounding box center [927, 594] width 239 height 21
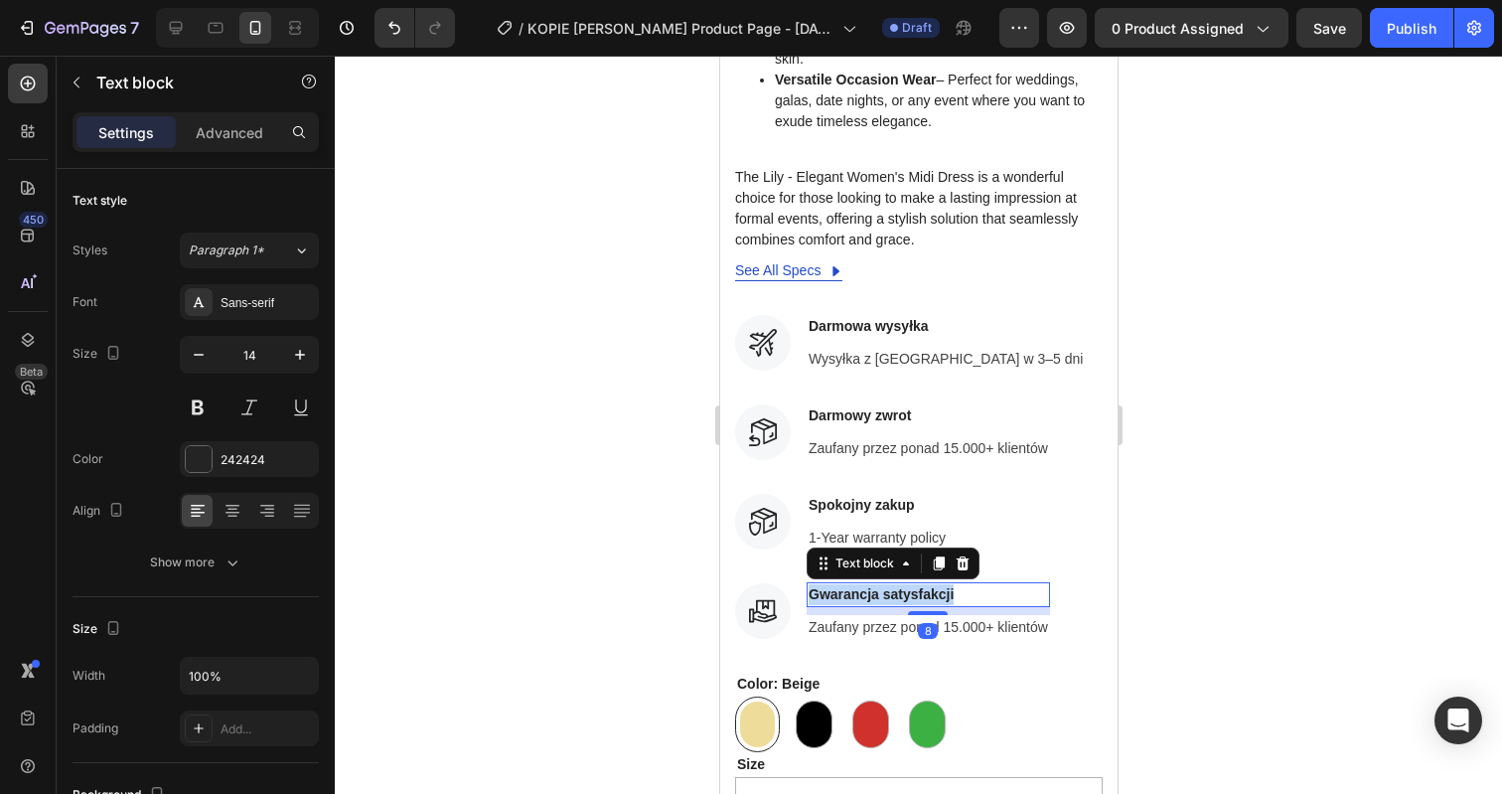
click at [895, 584] on p "Gwarancja satysfakcji" at bounding box center [927, 594] width 239 height 21
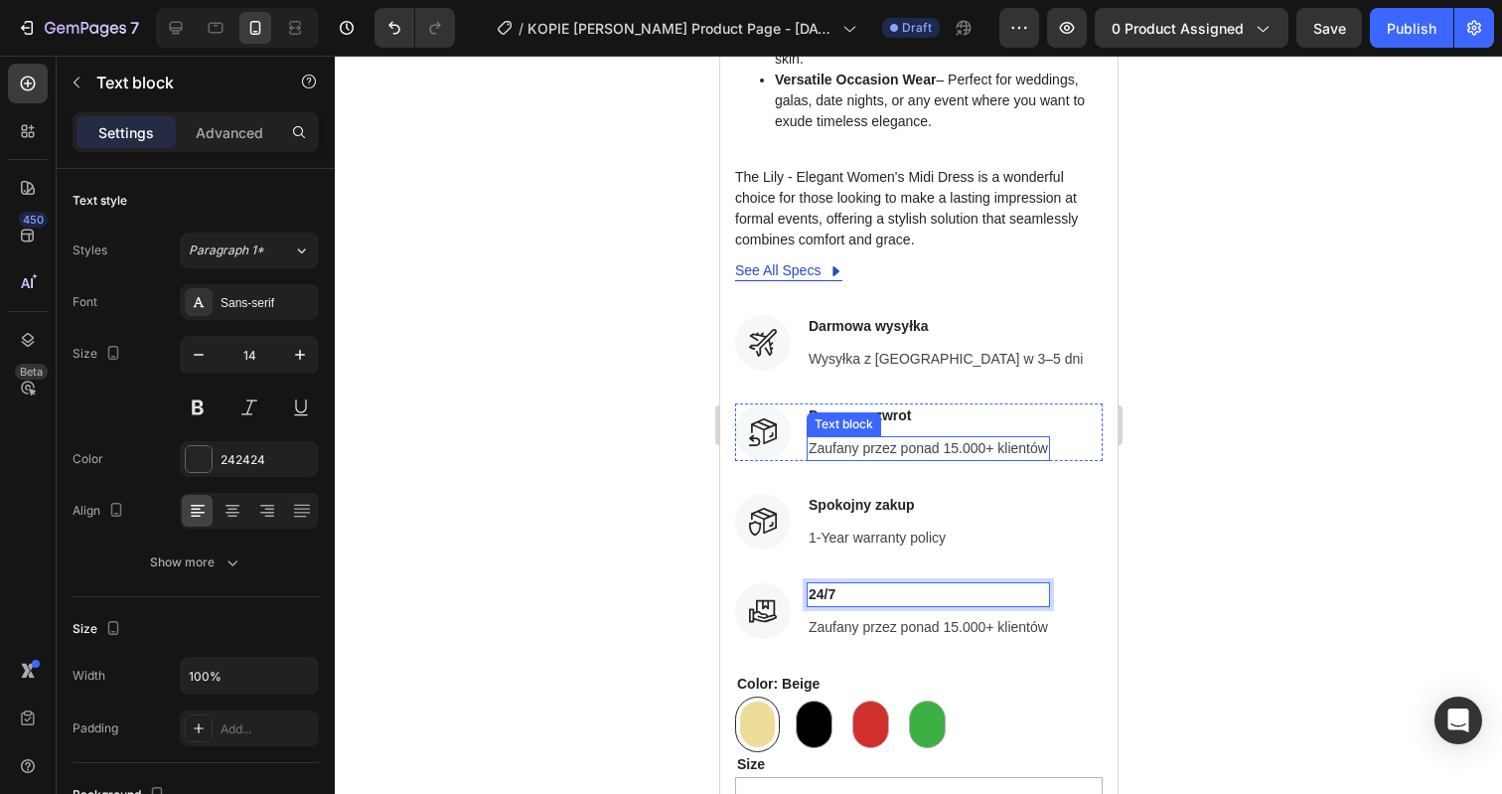
click at [894, 438] on p "Zaufany przez ponad 15.000+ klientów" at bounding box center [927, 448] width 239 height 21
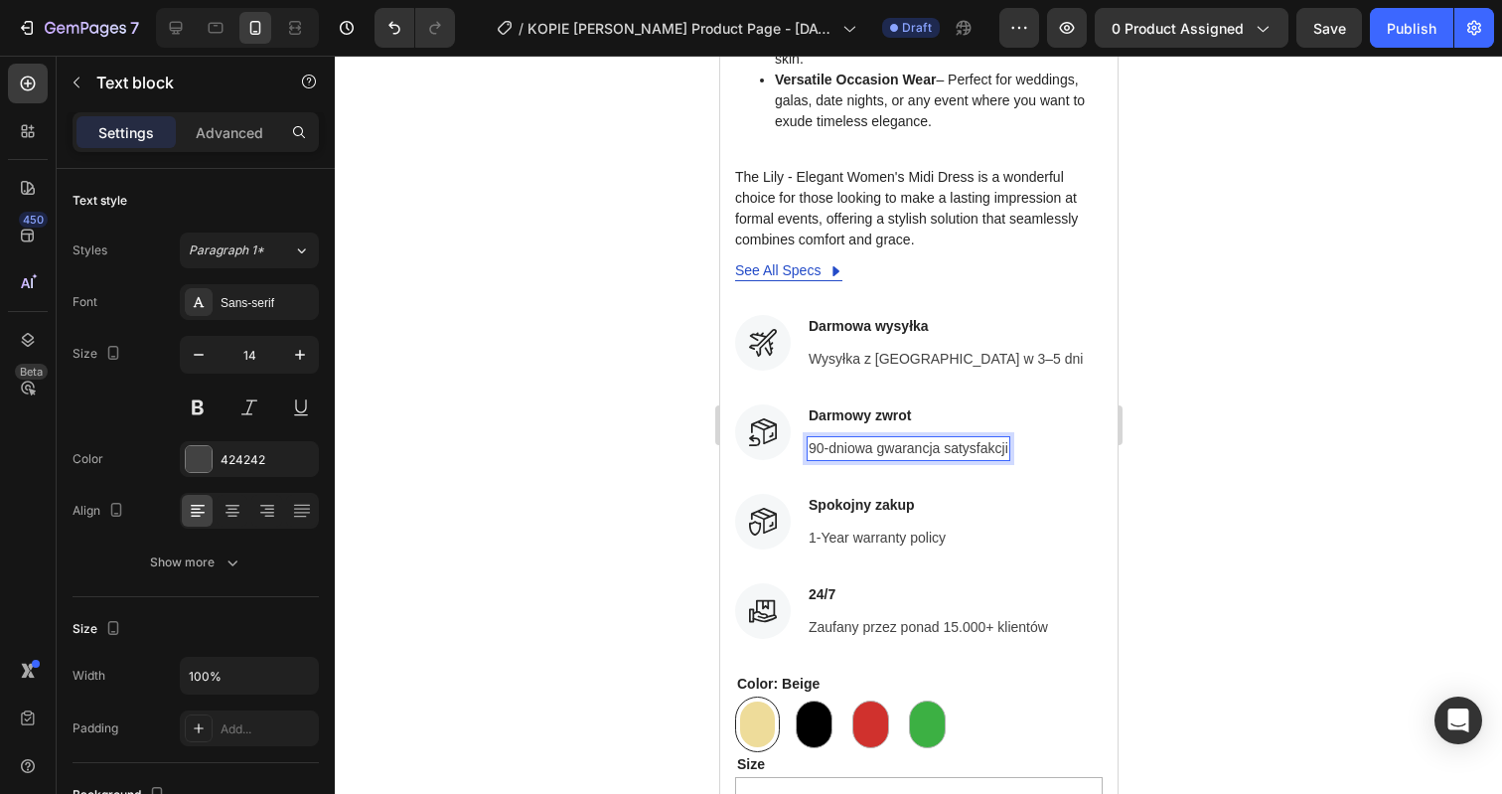
click at [1295, 360] on div at bounding box center [918, 425] width 1167 height 738
click at [815, 438] on p "90-dniowa gwarancja satysfakcji" at bounding box center [908, 448] width 200 height 21
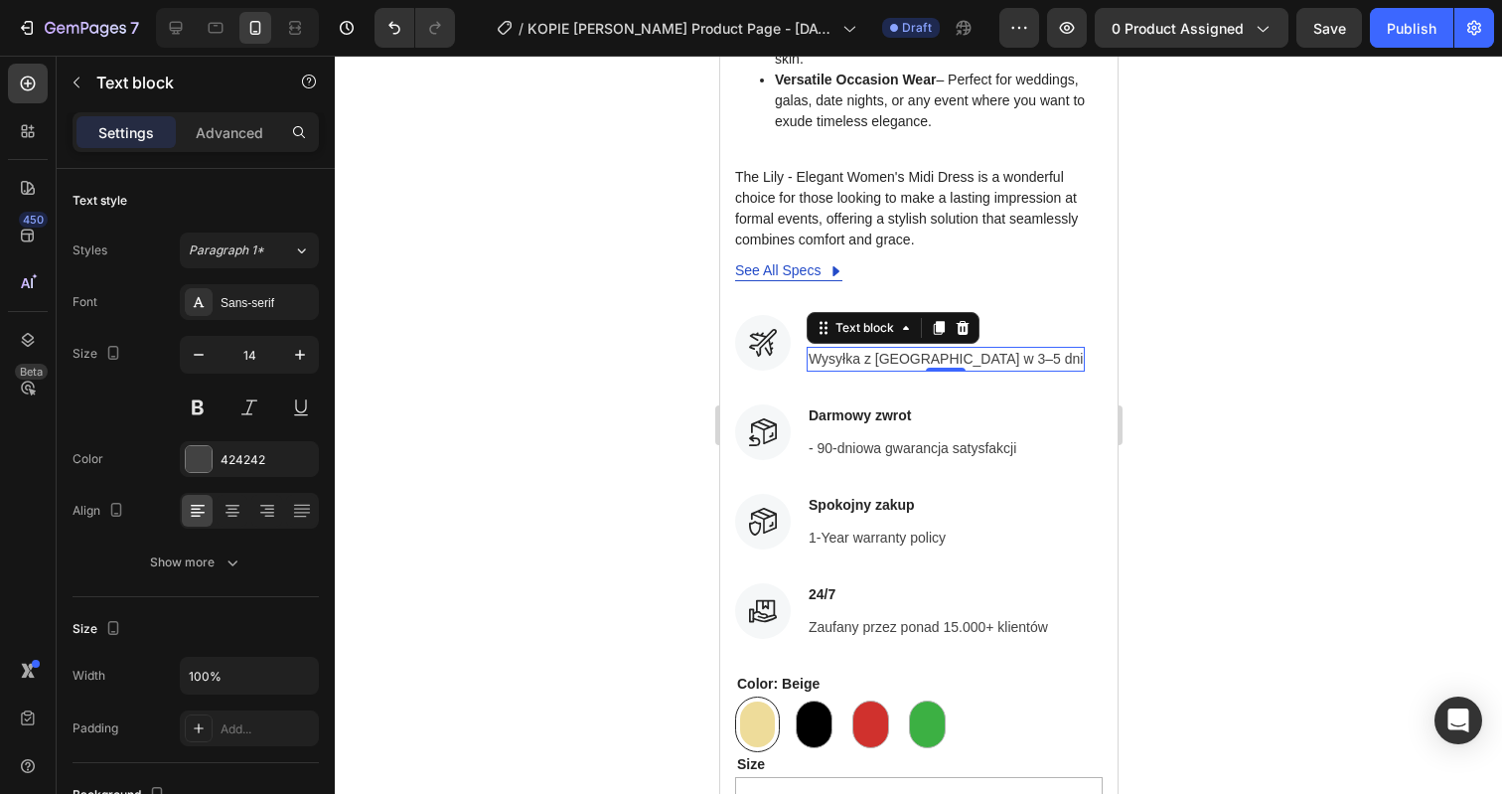
click at [807, 347] on div "Wysyłka z Polski w 3–5 dni" at bounding box center [945, 359] width 278 height 25
click at [806, 347] on div "Wysyłka z Polski w 3–5 dni" at bounding box center [945, 359] width 278 height 25
click at [1256, 379] on div at bounding box center [918, 425] width 1167 height 738
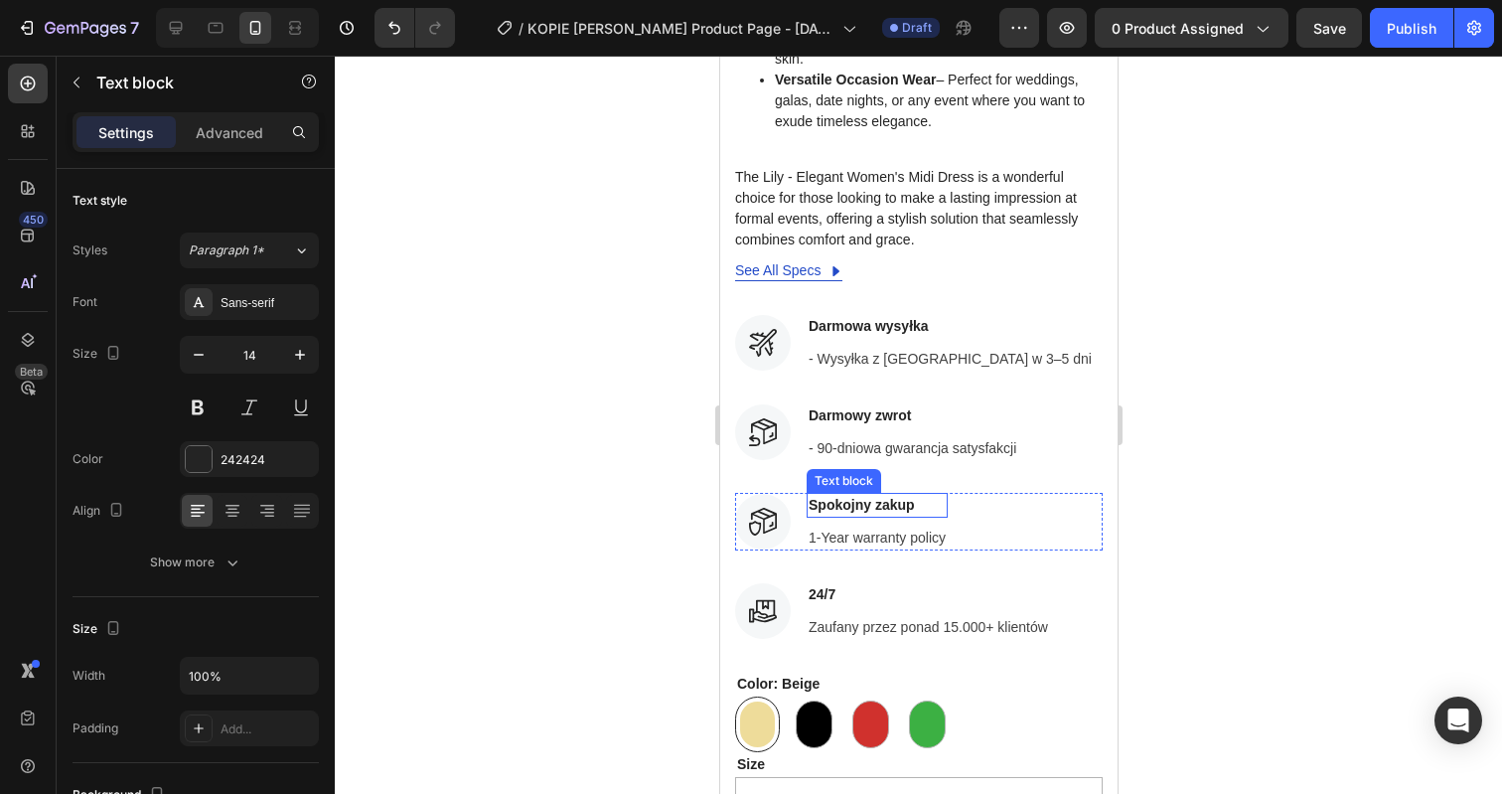
click at [885, 495] on p "Spokojny zakup" at bounding box center [876, 505] width 137 height 21
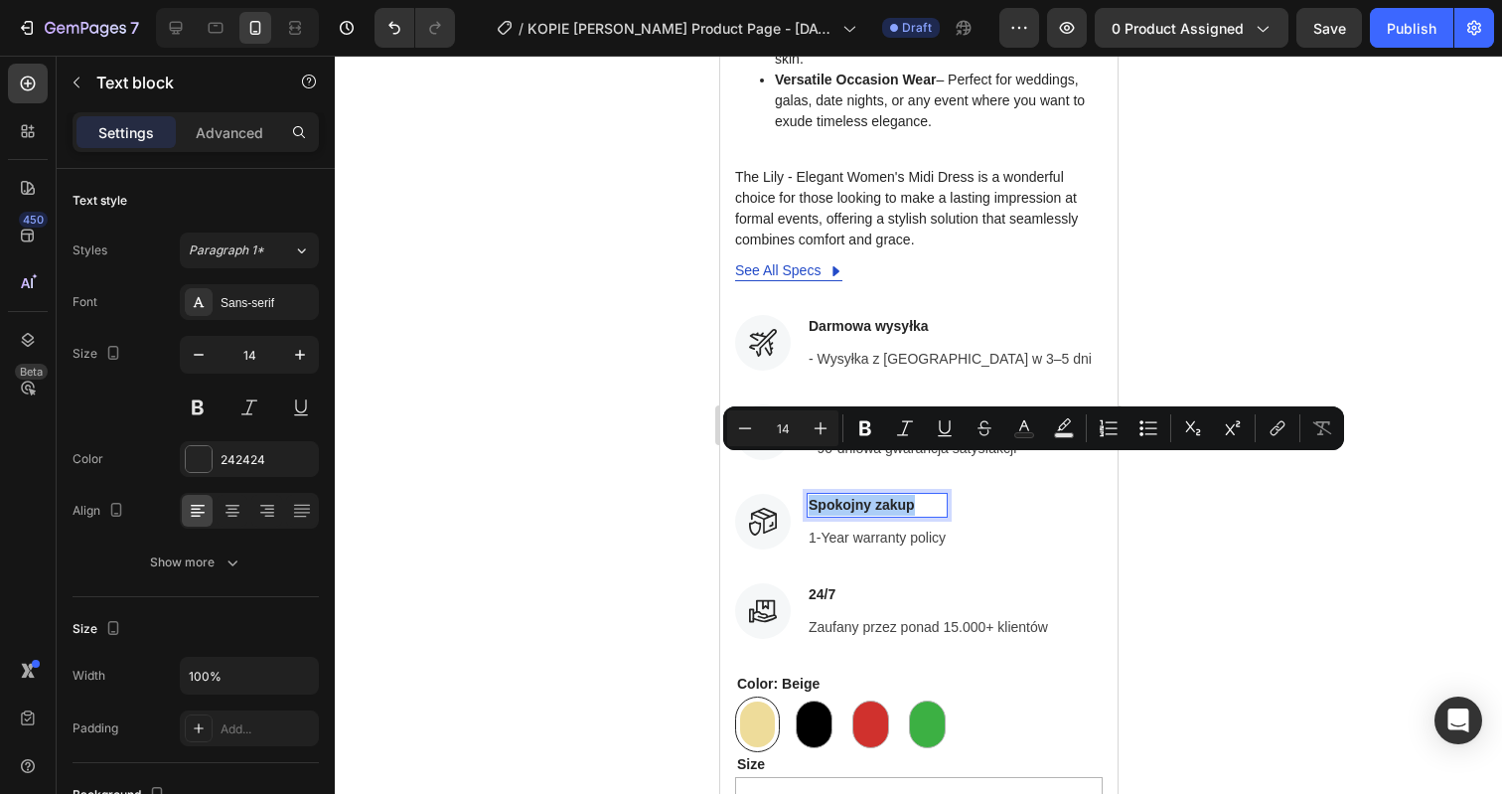
click at [1261, 524] on div at bounding box center [918, 425] width 1167 height 738
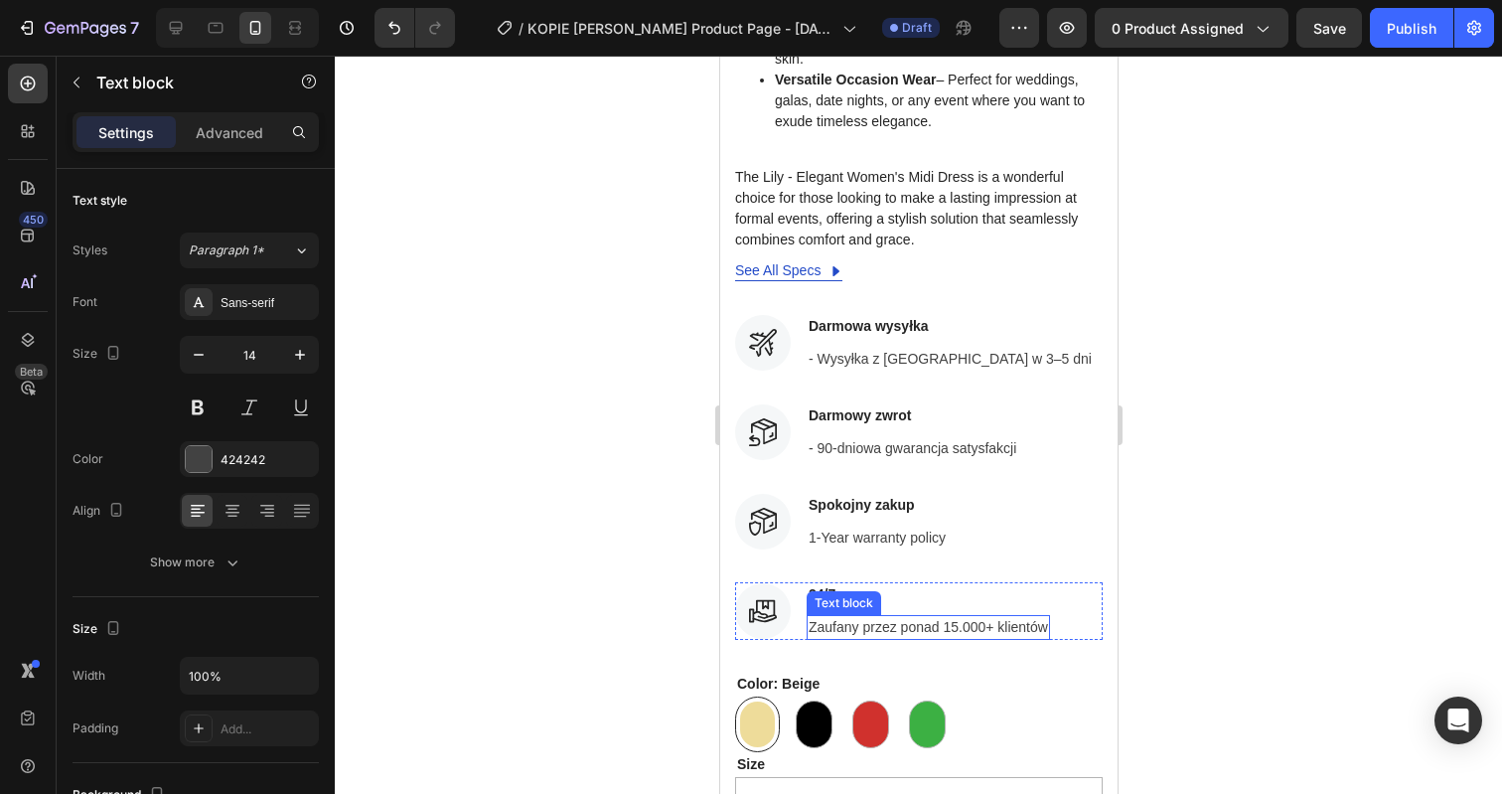
click at [858, 617] on p "Zaufany przez ponad 15.000+ klientów" at bounding box center [927, 627] width 239 height 21
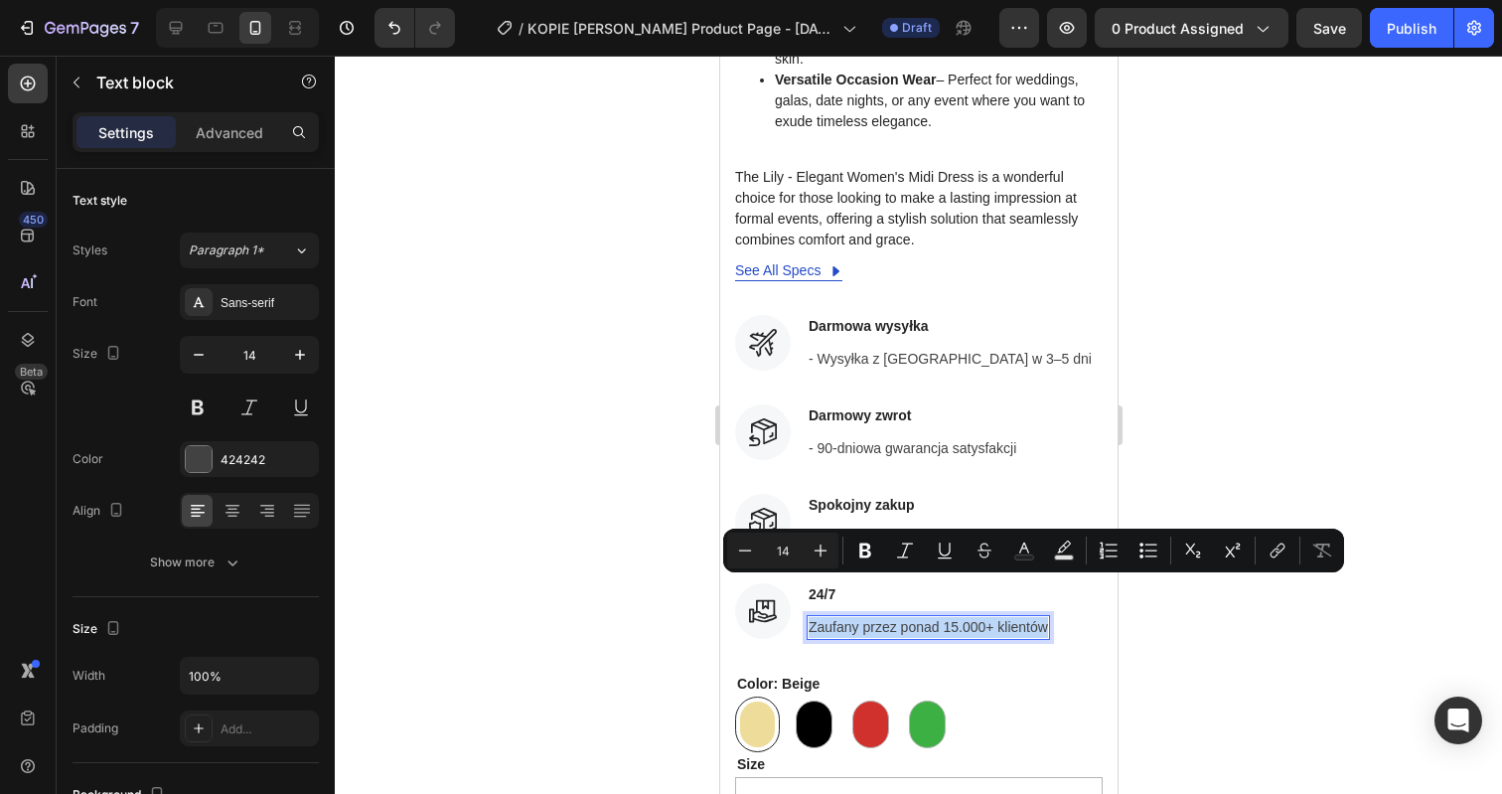
click at [858, 617] on p "Zaufany przez ponad 15.000+ klientów" at bounding box center [927, 627] width 239 height 21
click at [1235, 442] on div at bounding box center [918, 425] width 1167 height 738
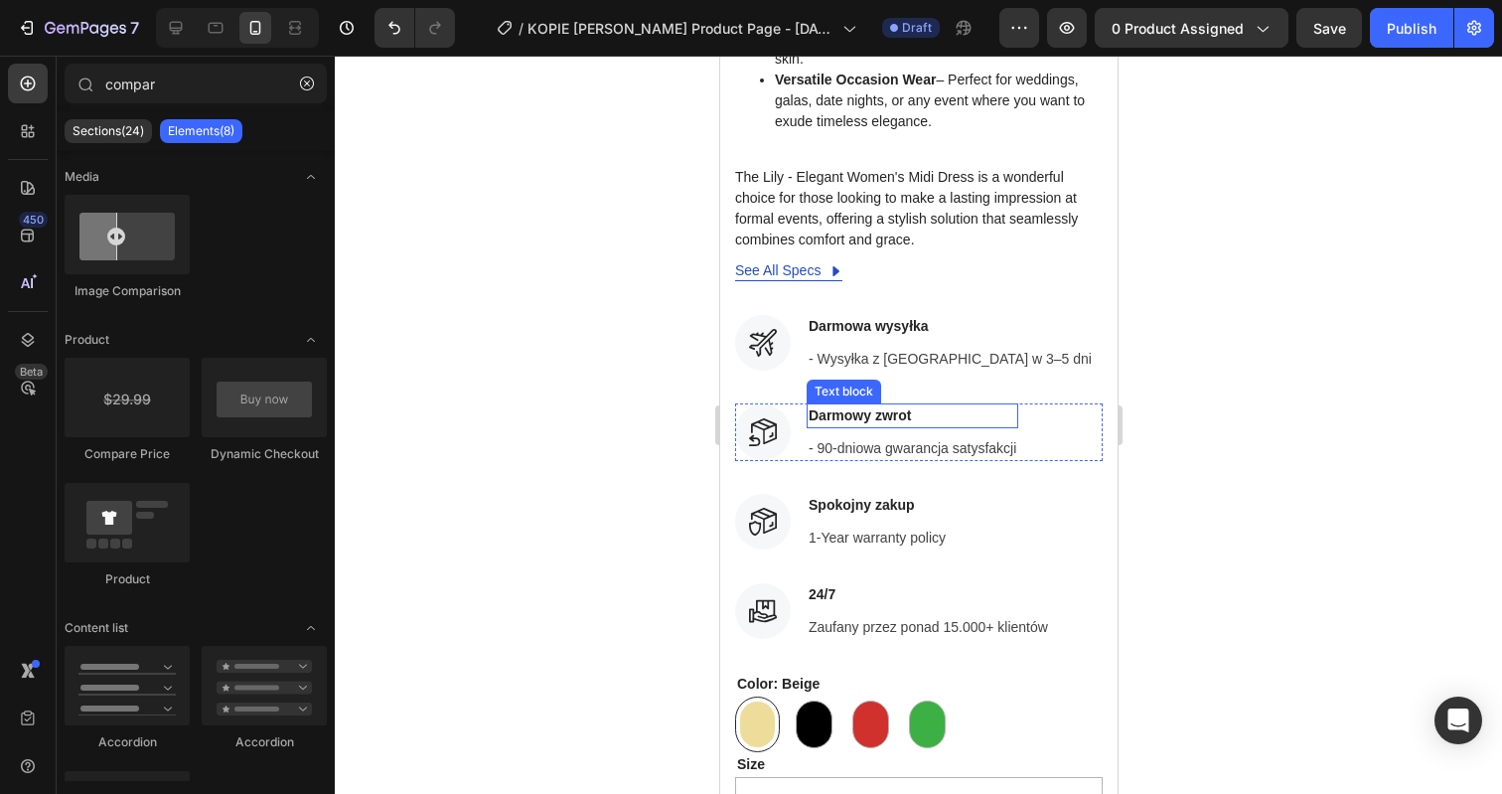
click at [893, 405] on p "Darmowy zwrot" at bounding box center [912, 415] width 208 height 21
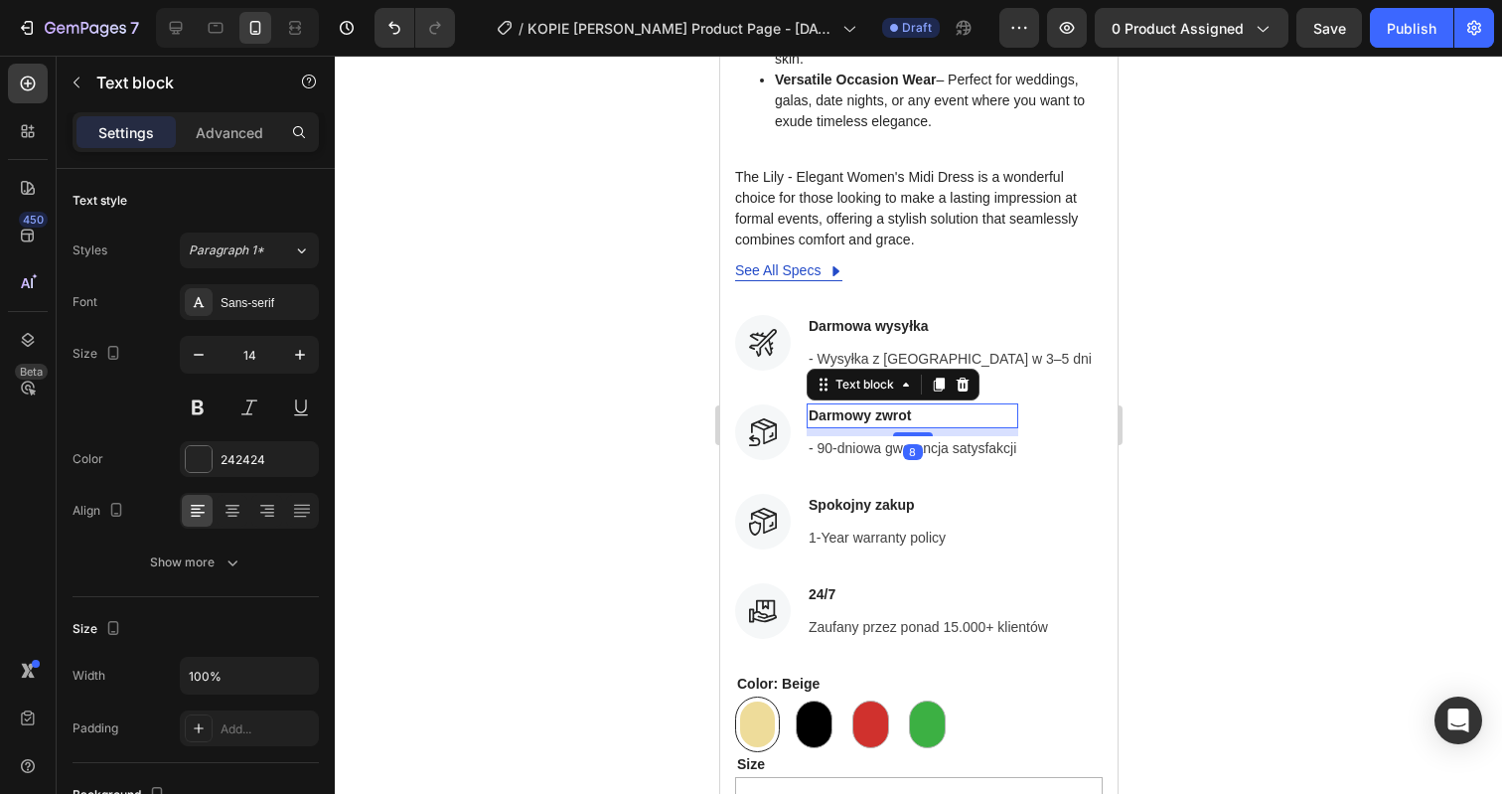
click at [893, 405] on p "Darmowy zwrot" at bounding box center [912, 415] width 208 height 21
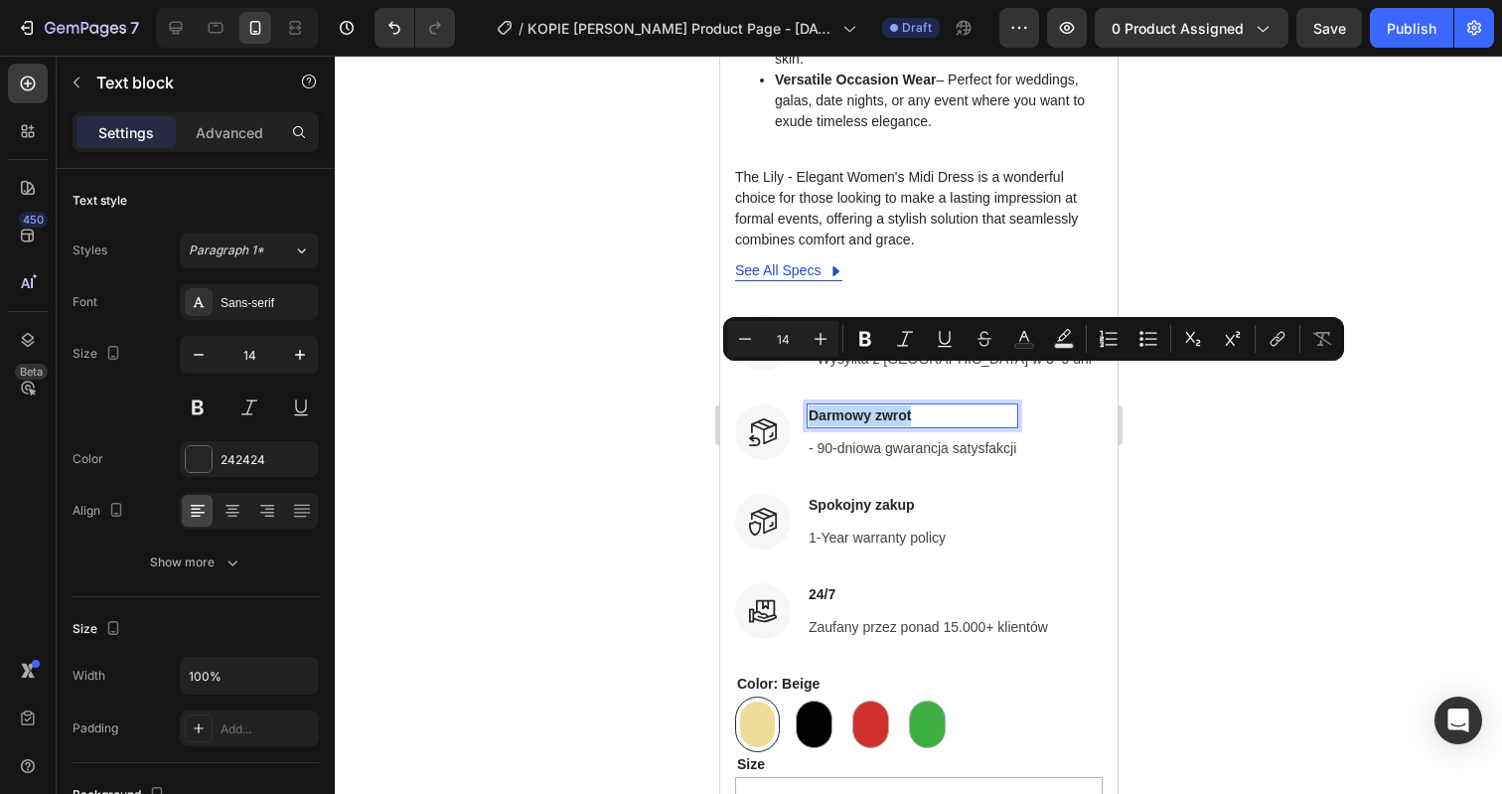
copy p "Darmowy zwrot"
click at [868, 495] on p "Spokojny zakup" at bounding box center [876, 505] width 137 height 21
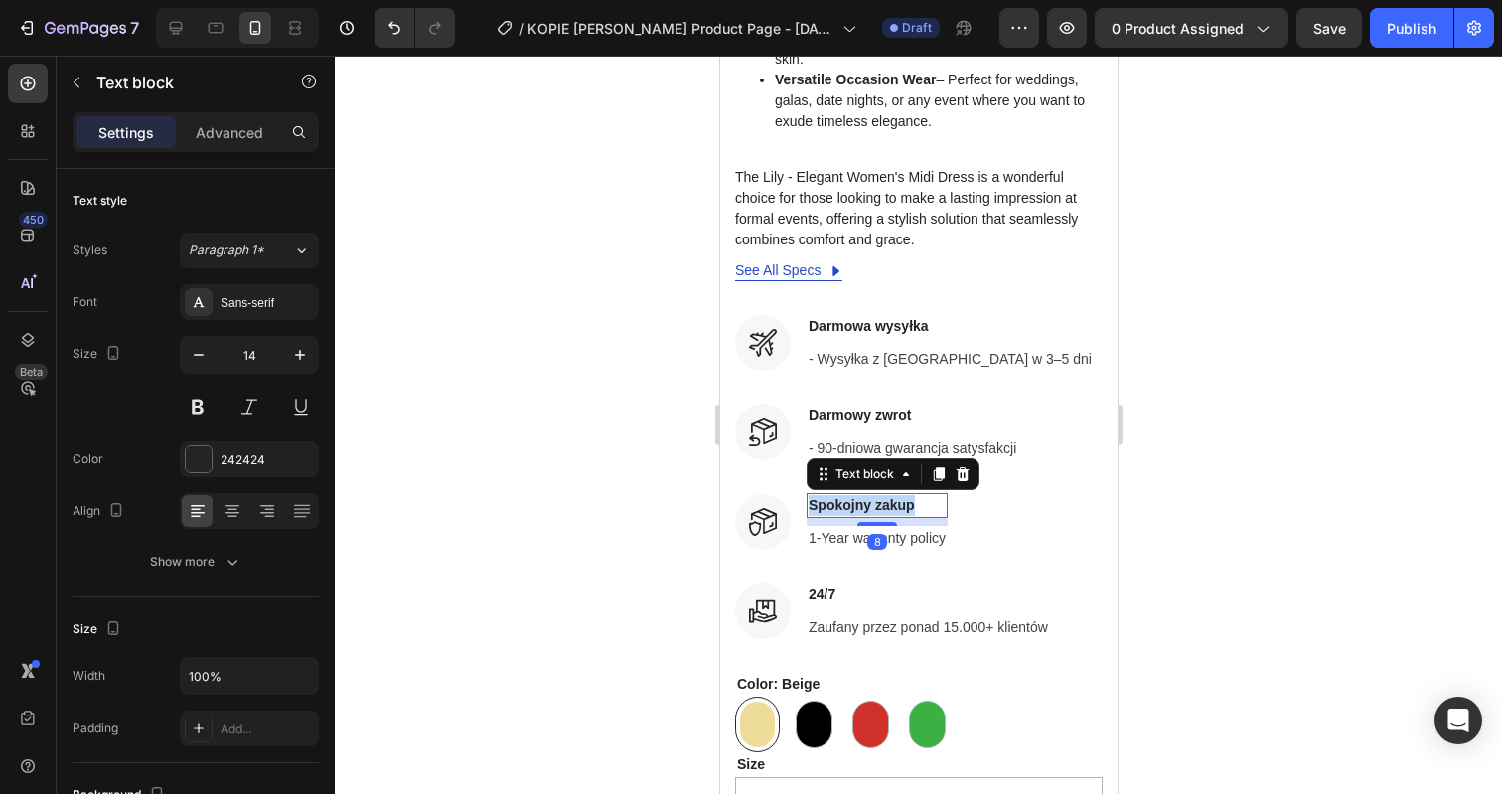
click at [868, 495] on p "Spokojny zakup" at bounding box center [876, 505] width 137 height 21
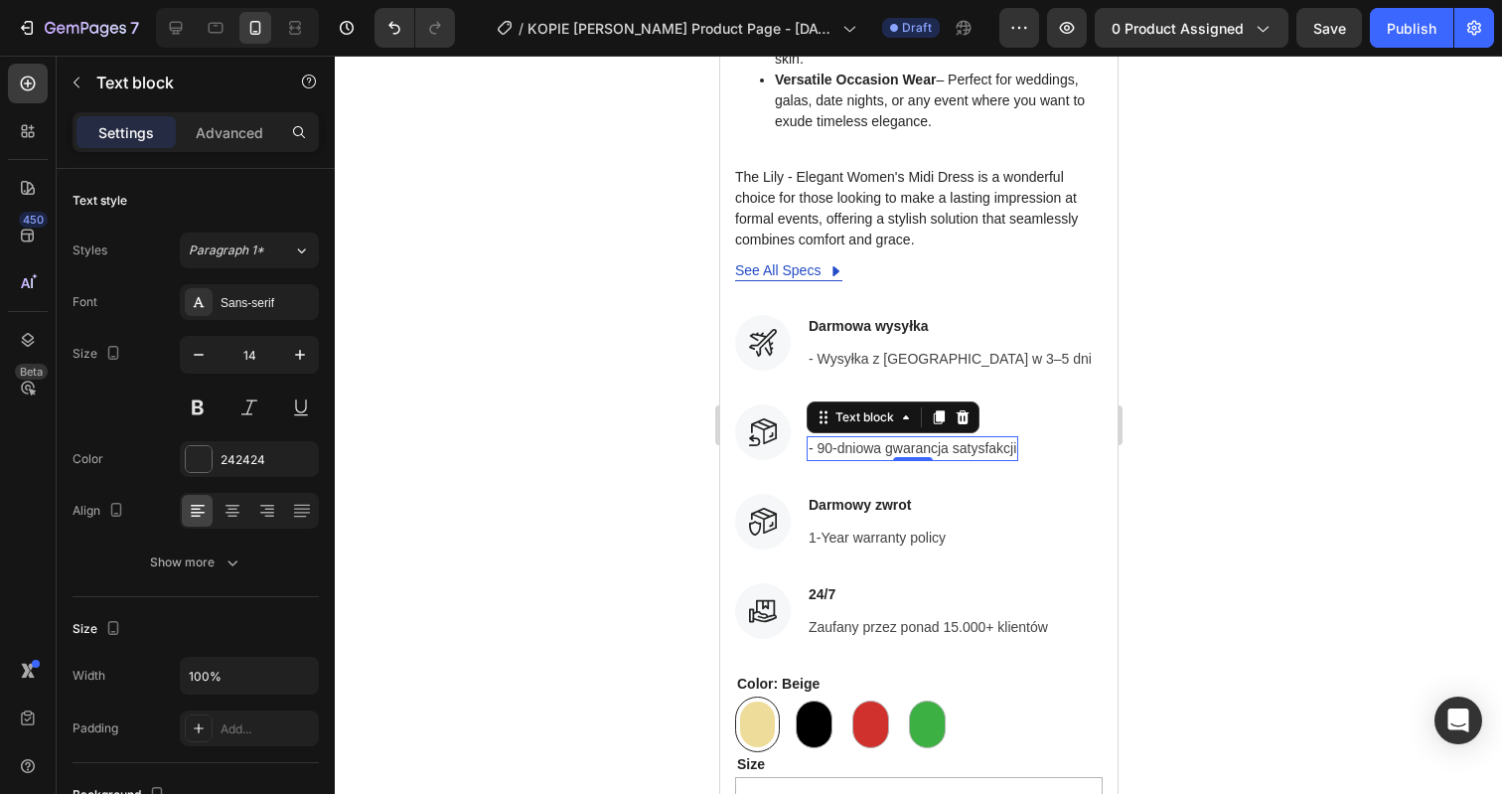
click at [896, 438] on p "- 90-dniowa gwarancja satysfakcji" at bounding box center [912, 448] width 208 height 21
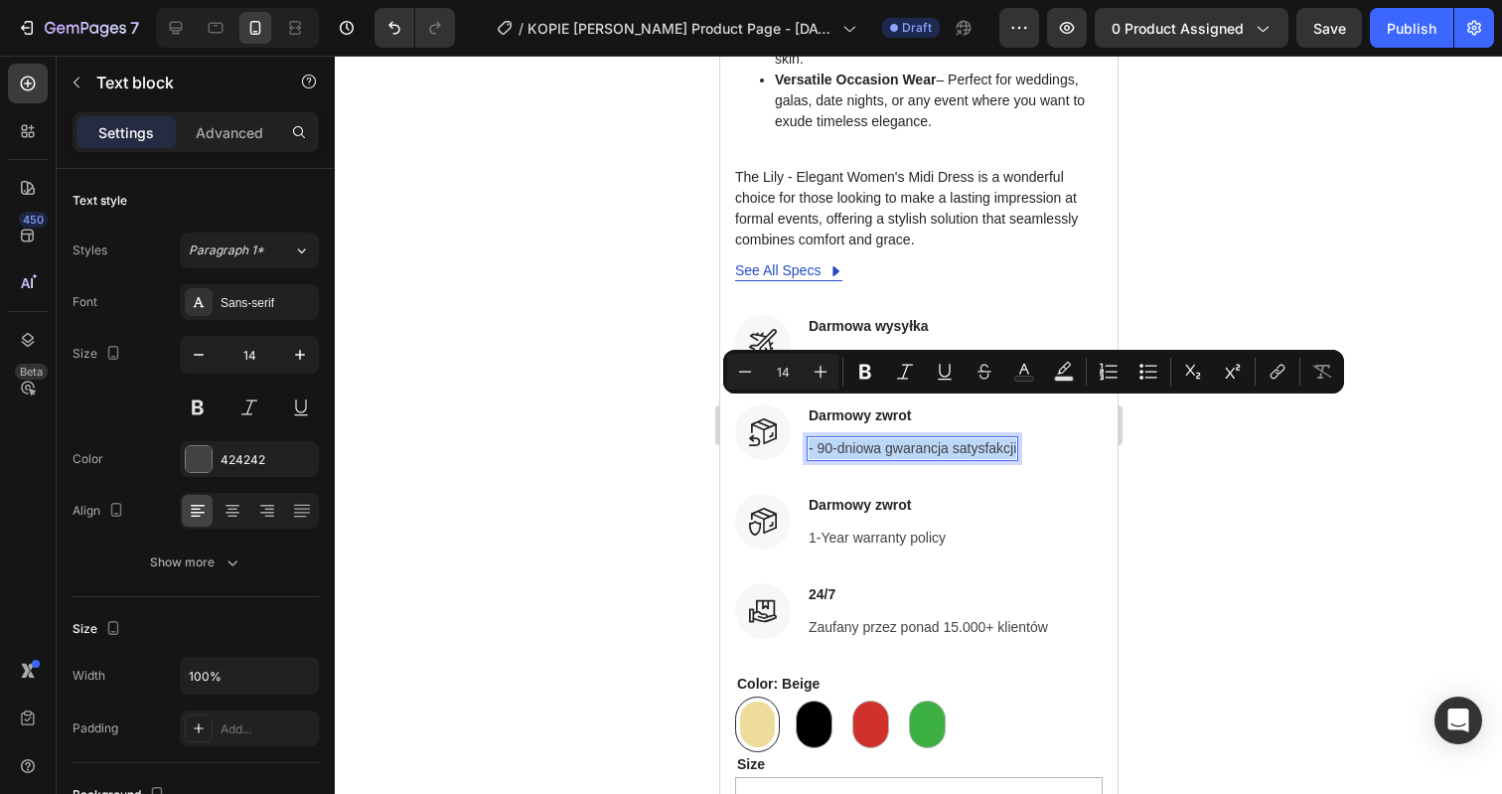
copy p "- 90-dniowa gwarancja satysfakcji"
click at [869, 527] on p "1-Year warranty policy" at bounding box center [876, 537] width 137 height 21
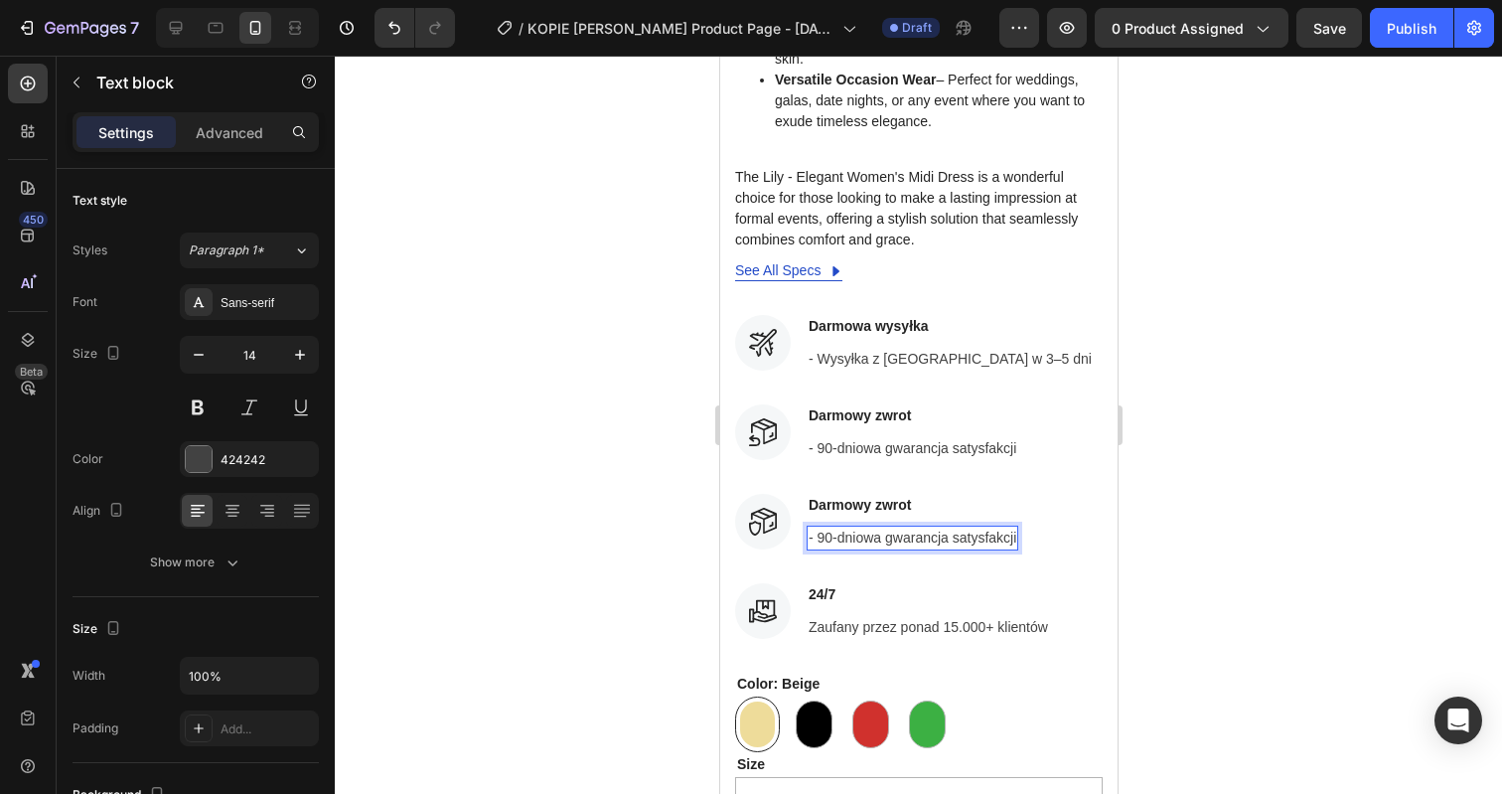
click at [1206, 472] on div at bounding box center [918, 425] width 1167 height 738
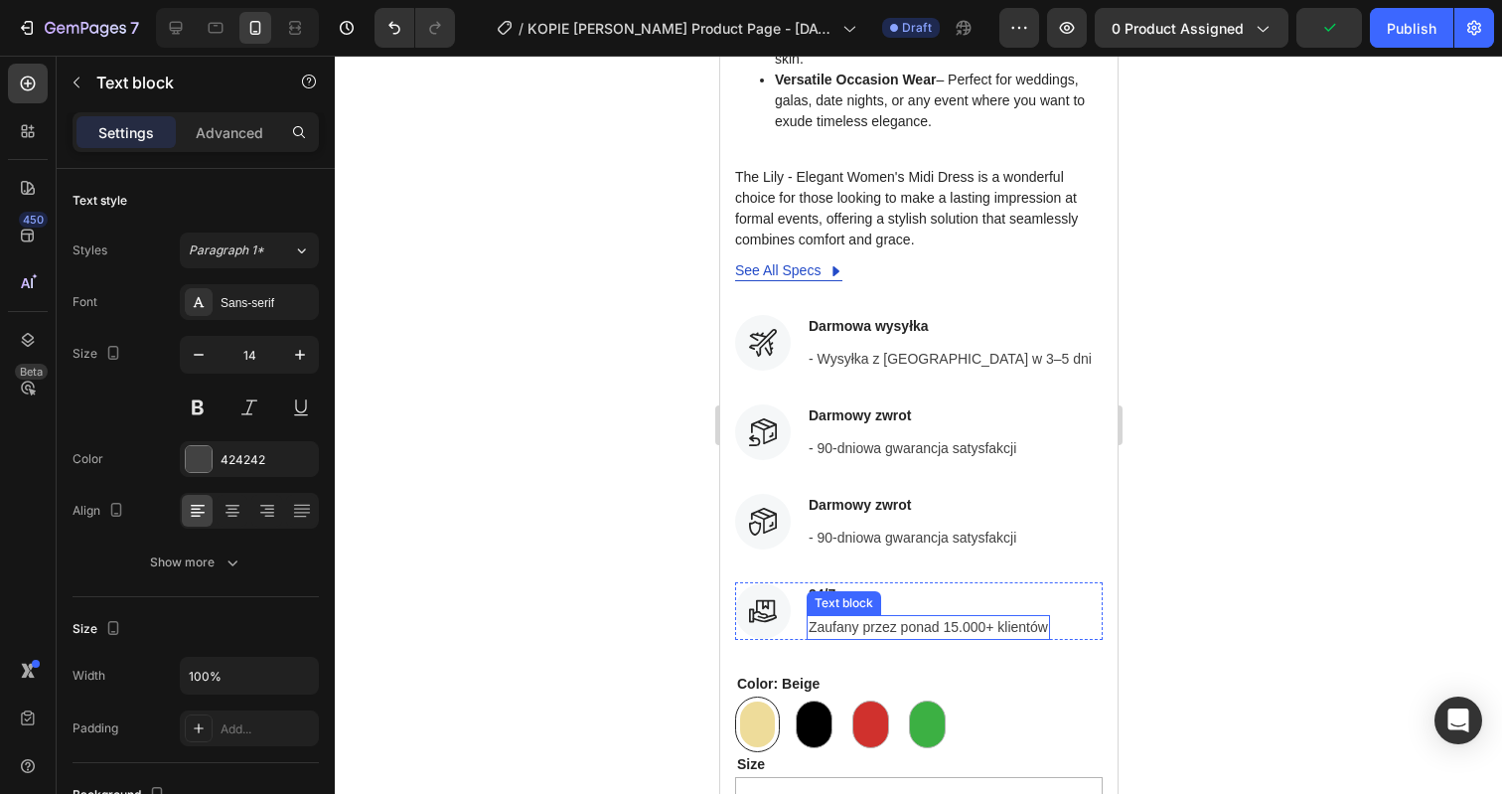
click at [849, 617] on p "Zaufany przez ponad 15.000+ klientów" at bounding box center [927, 627] width 239 height 21
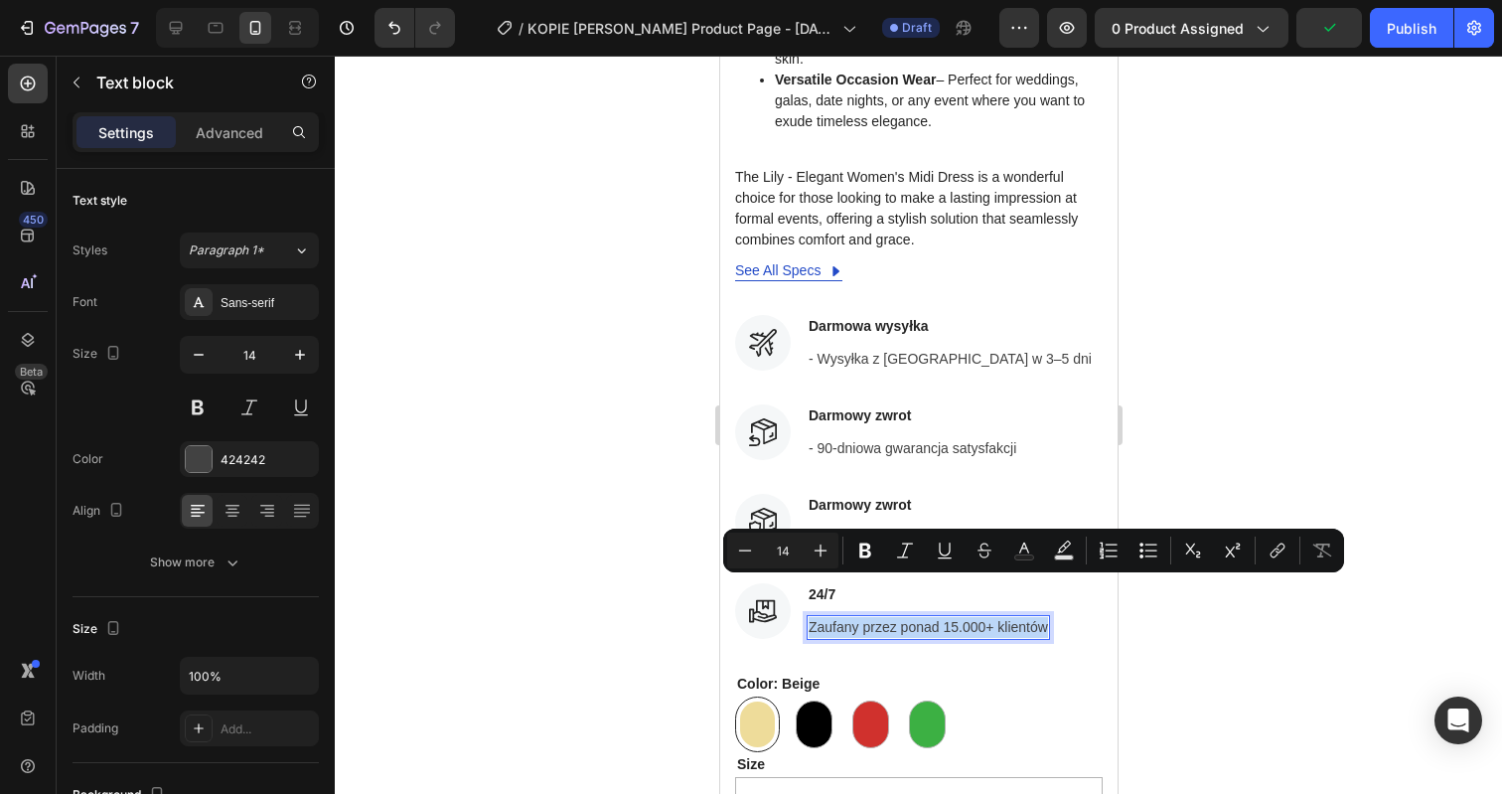
copy p "Zaufany przez ponad 15.000+ klientów"
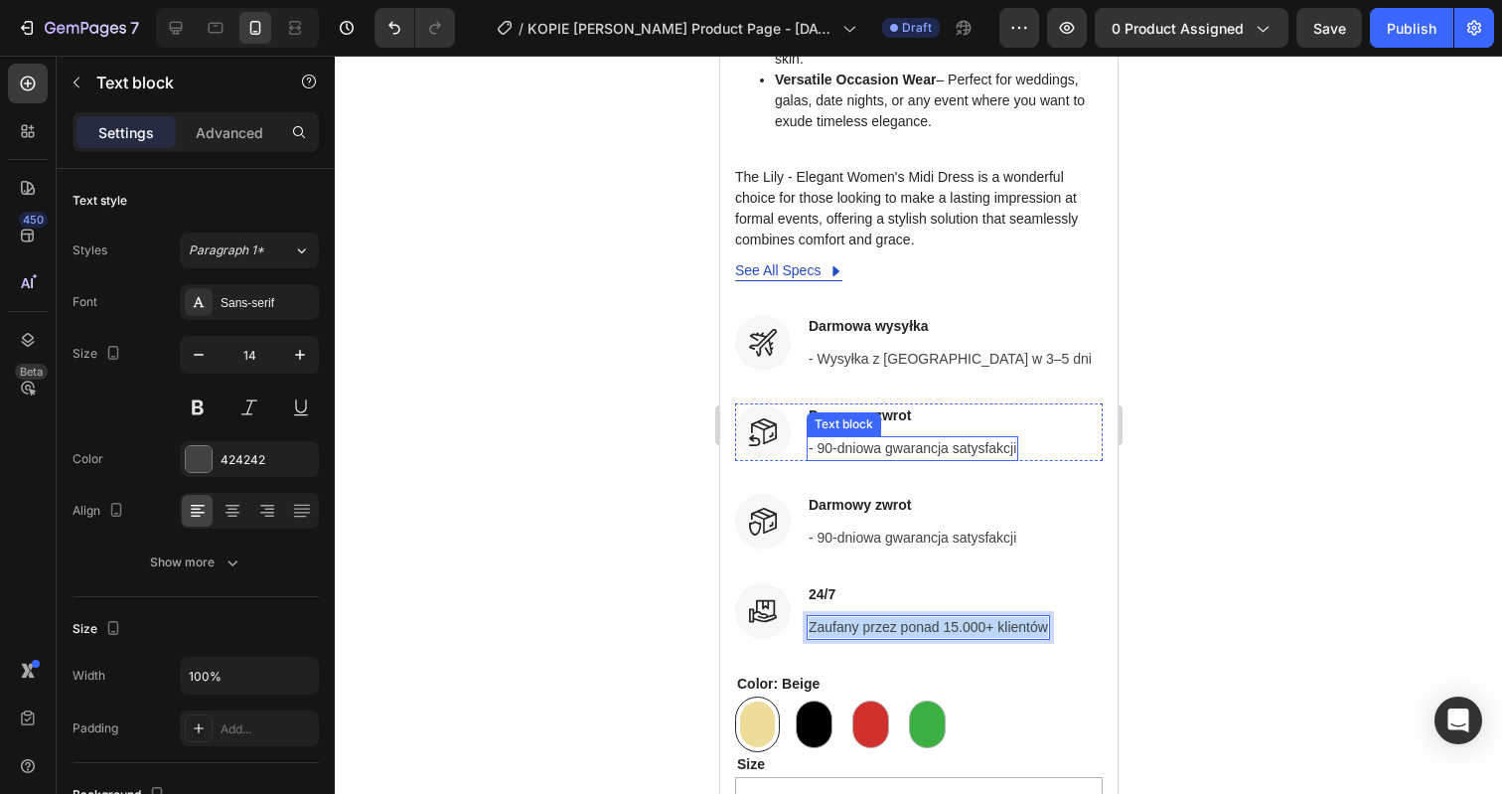
click at [865, 438] on p "- 90-dniowa gwarancja satysfakcji" at bounding box center [912, 448] width 208 height 21
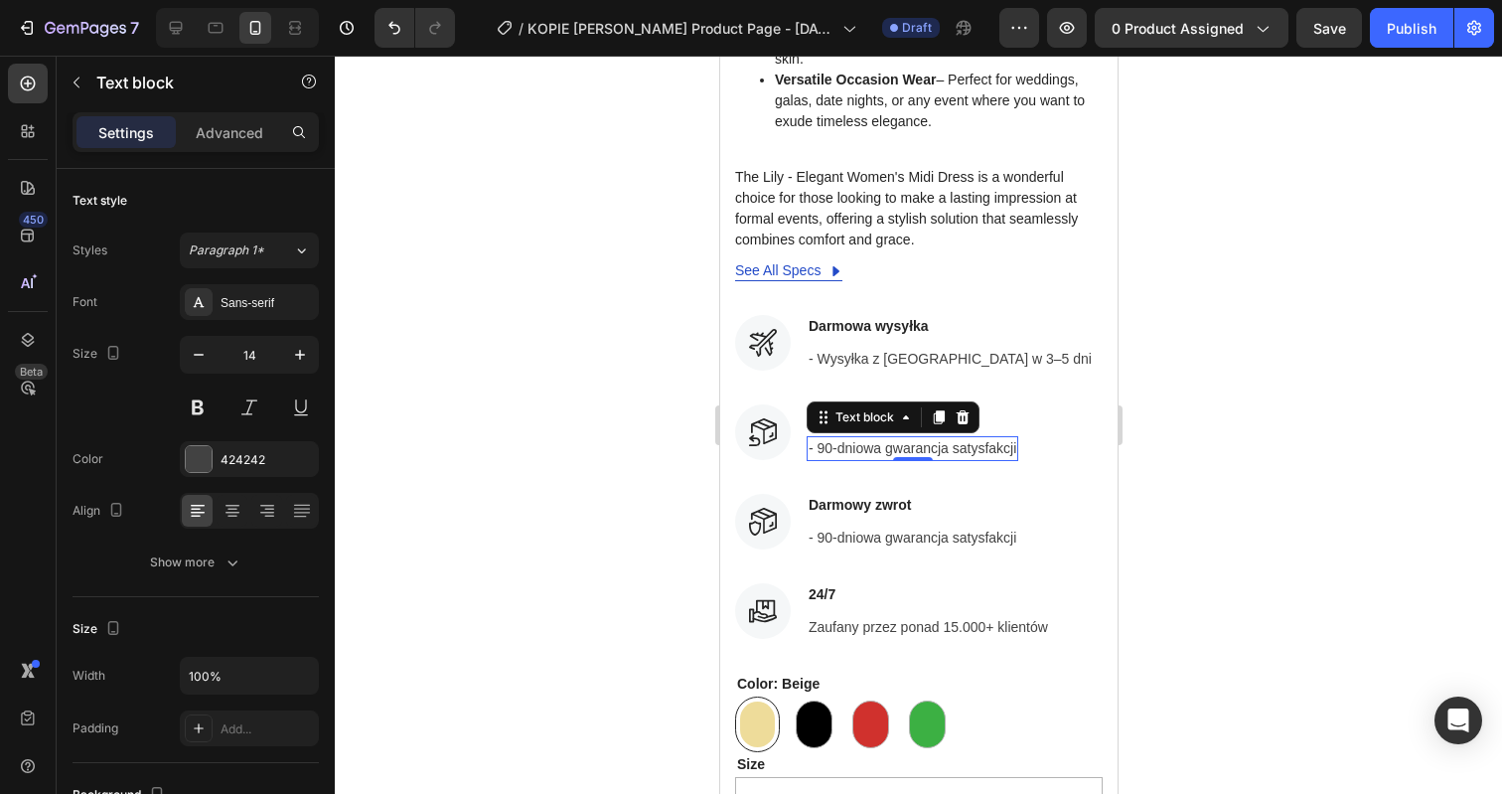
click at [865, 438] on p "- 90-dniowa gwarancja satysfakcji" at bounding box center [912, 448] width 208 height 21
click at [1190, 383] on div at bounding box center [918, 425] width 1167 height 738
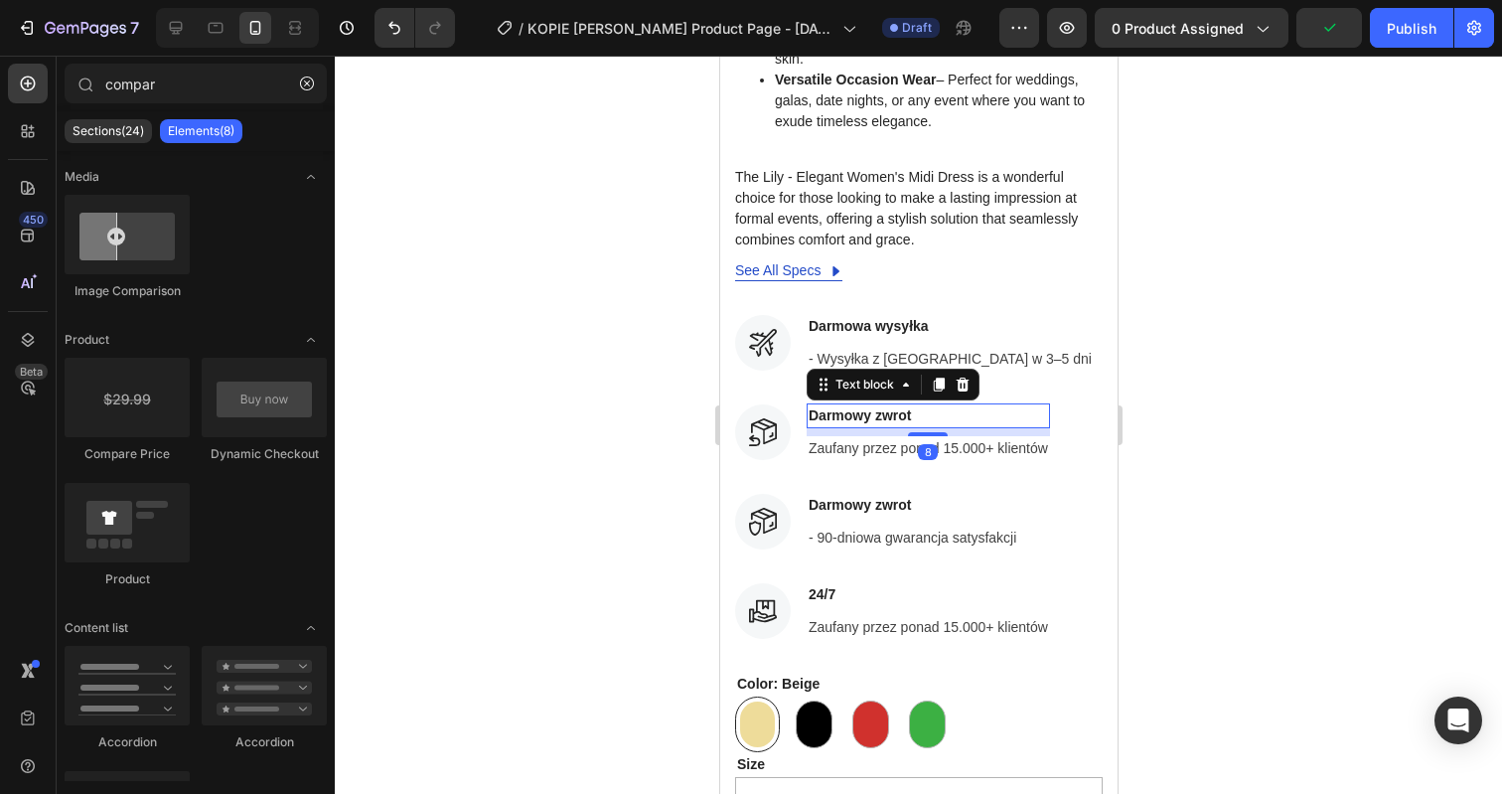
click at [862, 405] on p "Darmowy zwrot" at bounding box center [927, 415] width 239 height 21
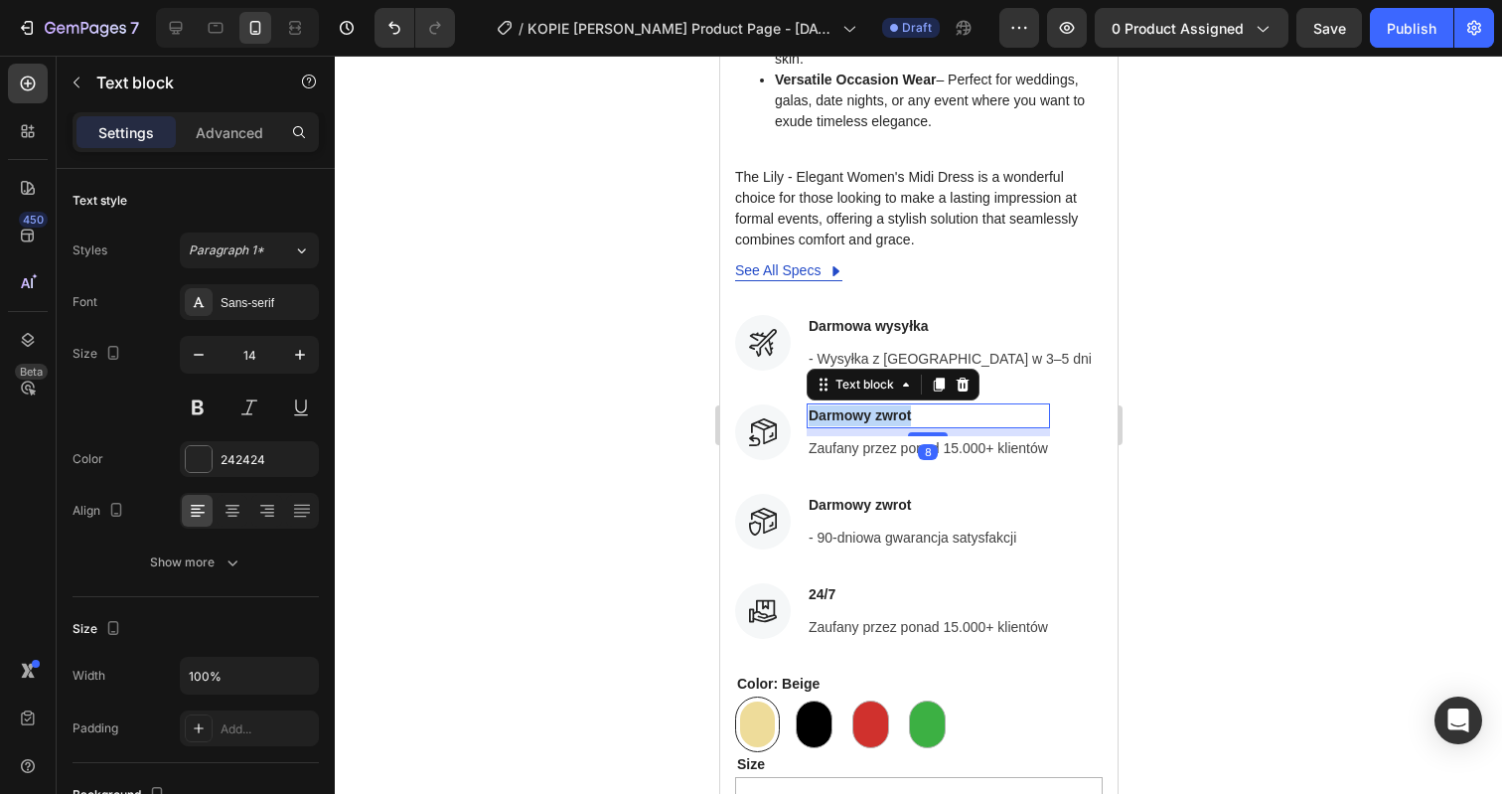
click at [862, 405] on p "Darmowy zwrot" at bounding box center [927, 415] width 239 height 21
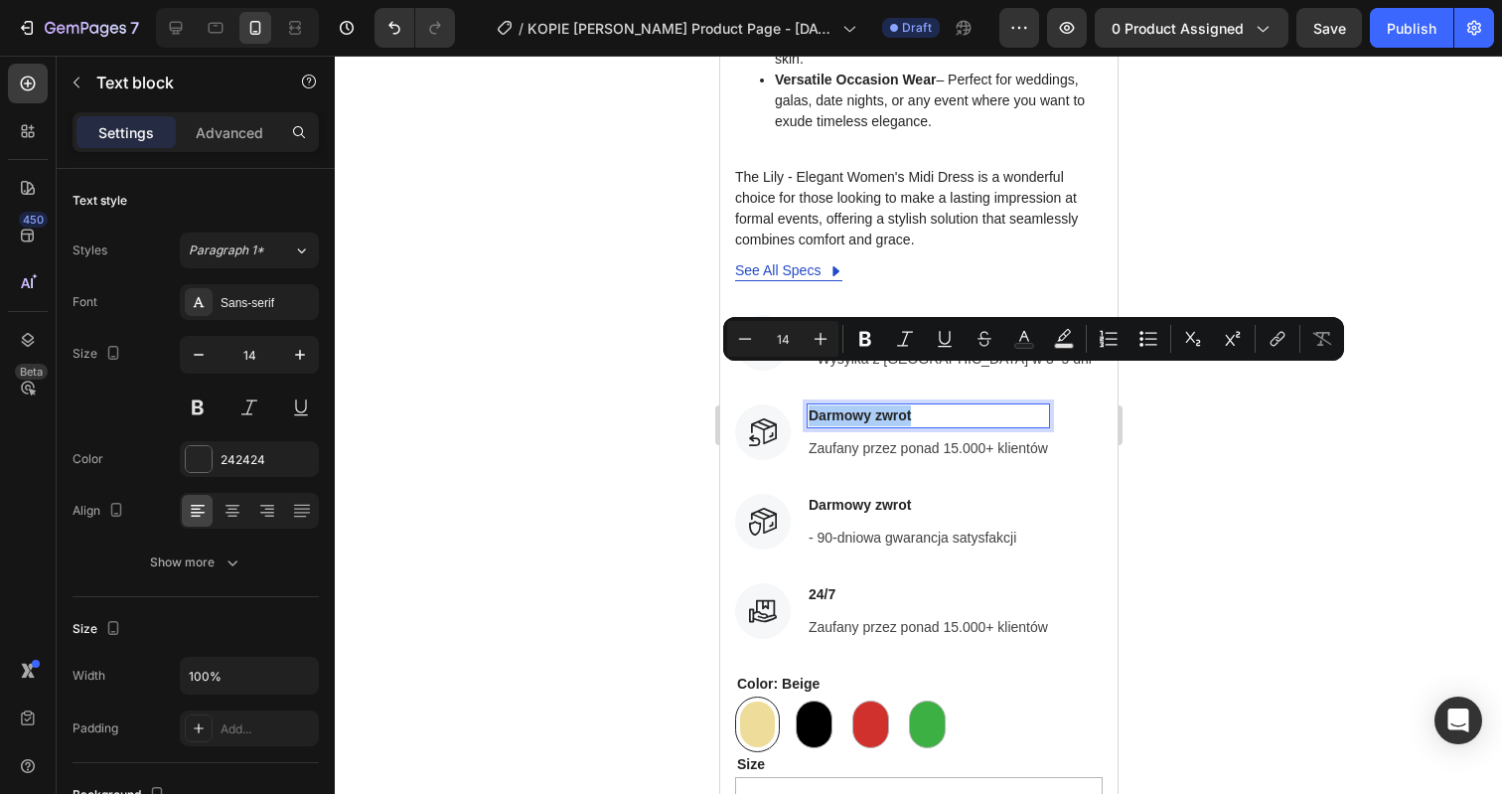
click at [1192, 386] on div at bounding box center [918, 425] width 1167 height 738
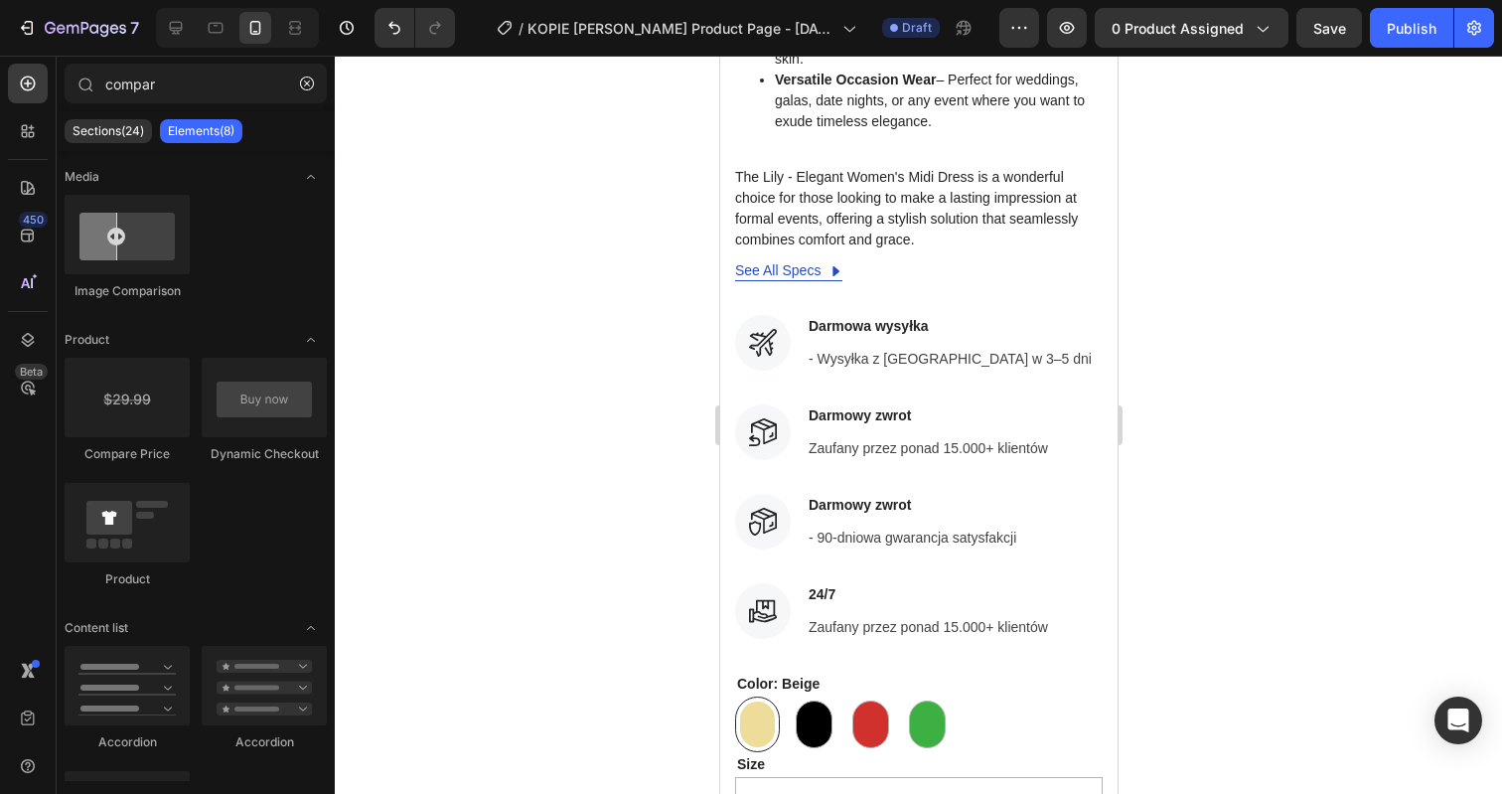
click at [1290, 481] on div at bounding box center [918, 425] width 1167 height 738
click at [880, 438] on p "Zaufany przez ponad 15.000+ klientów" at bounding box center [927, 448] width 239 height 21
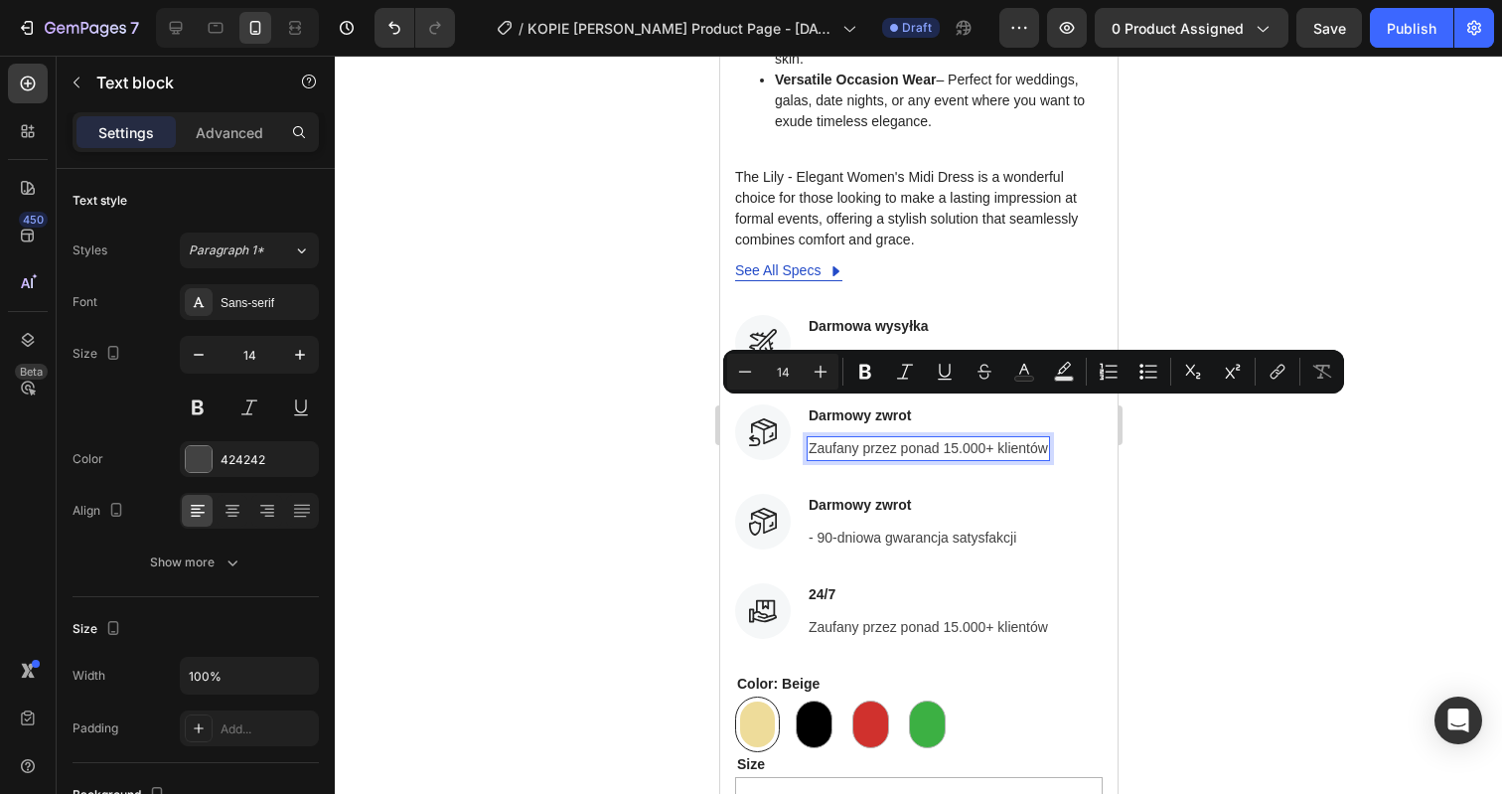
click at [1190, 274] on div at bounding box center [918, 425] width 1167 height 738
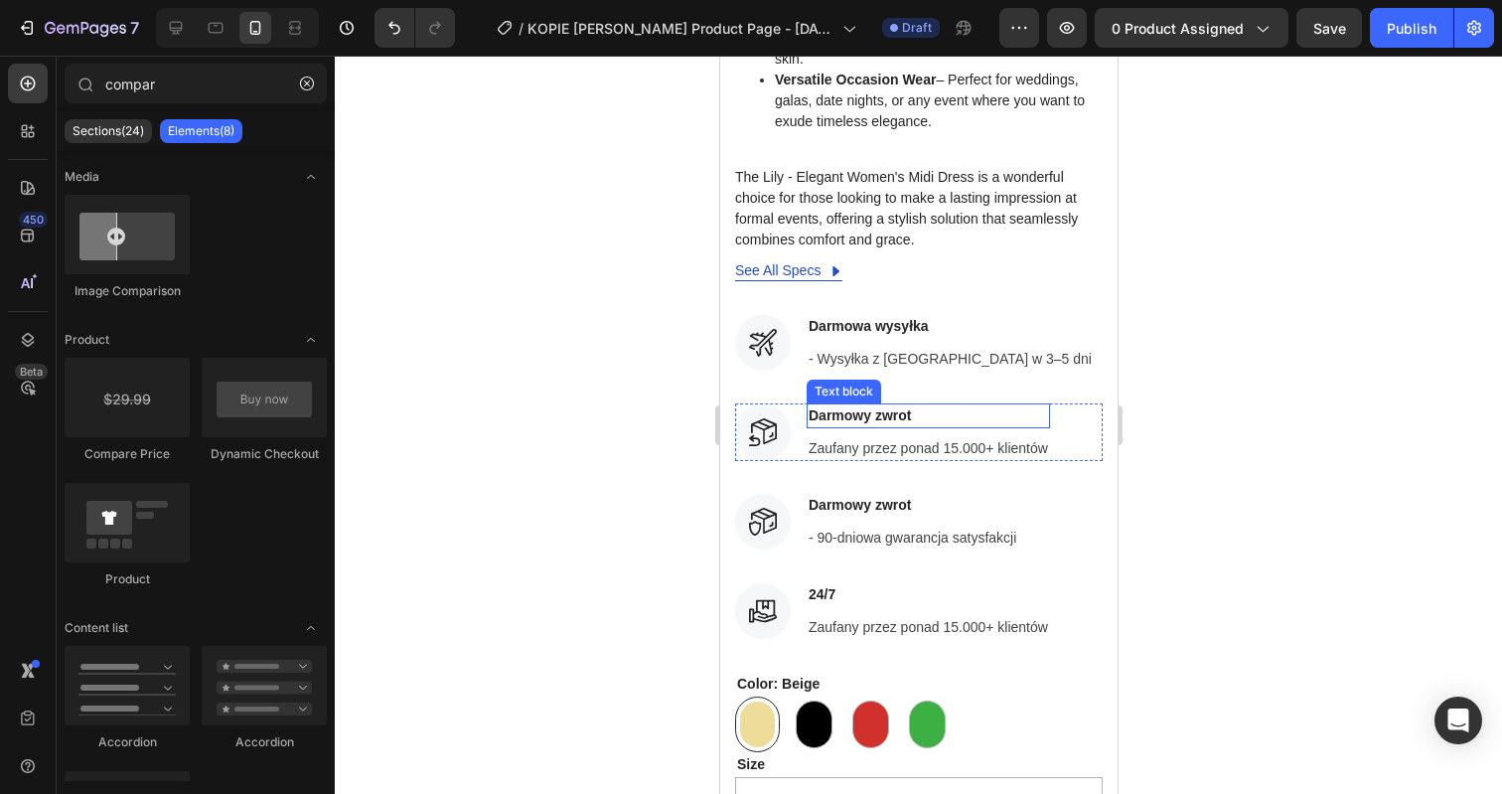
click at [871, 405] on p "Darmowy zwrot" at bounding box center [927, 415] width 239 height 21
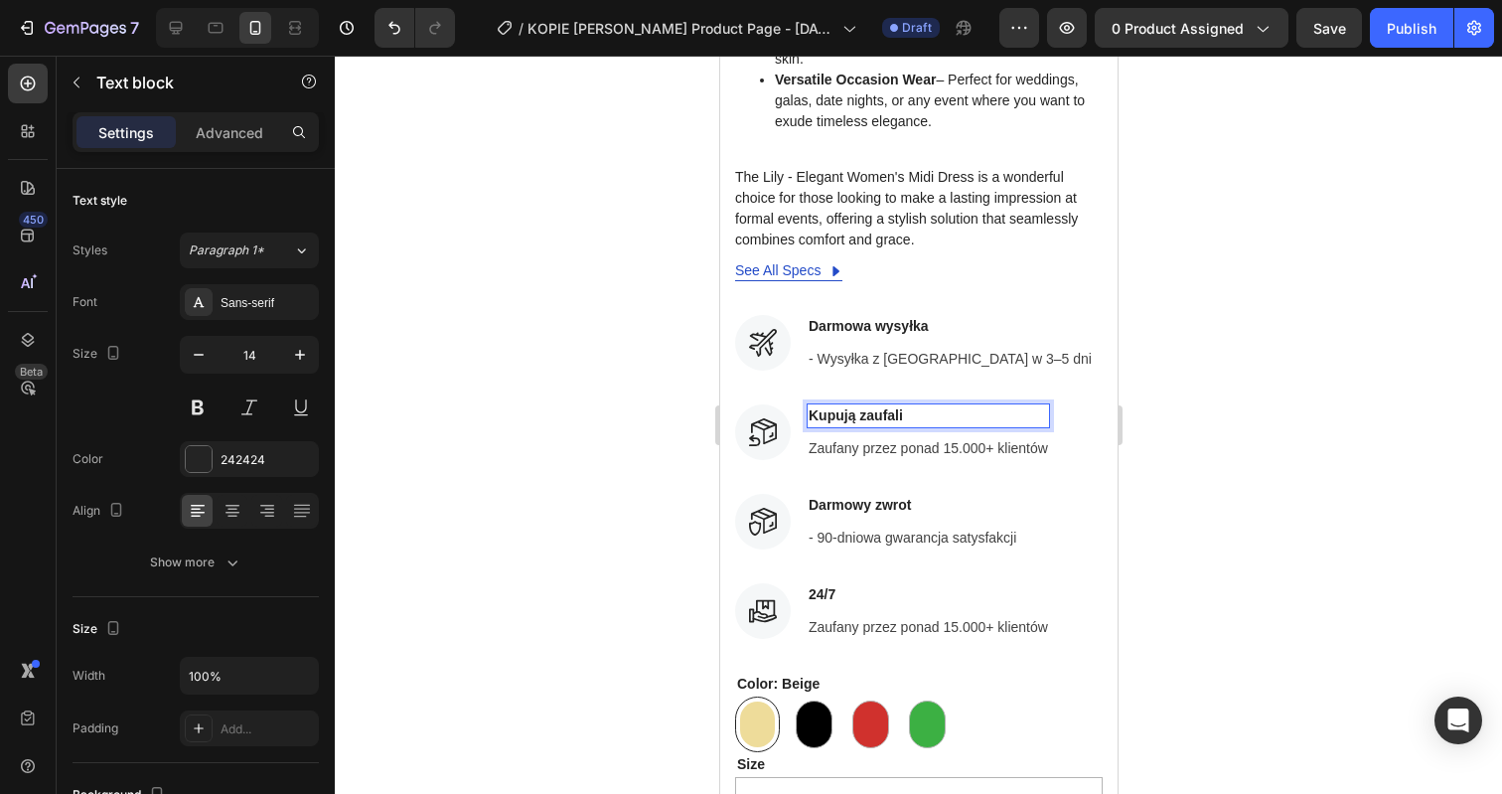
click at [1310, 342] on div at bounding box center [918, 425] width 1167 height 738
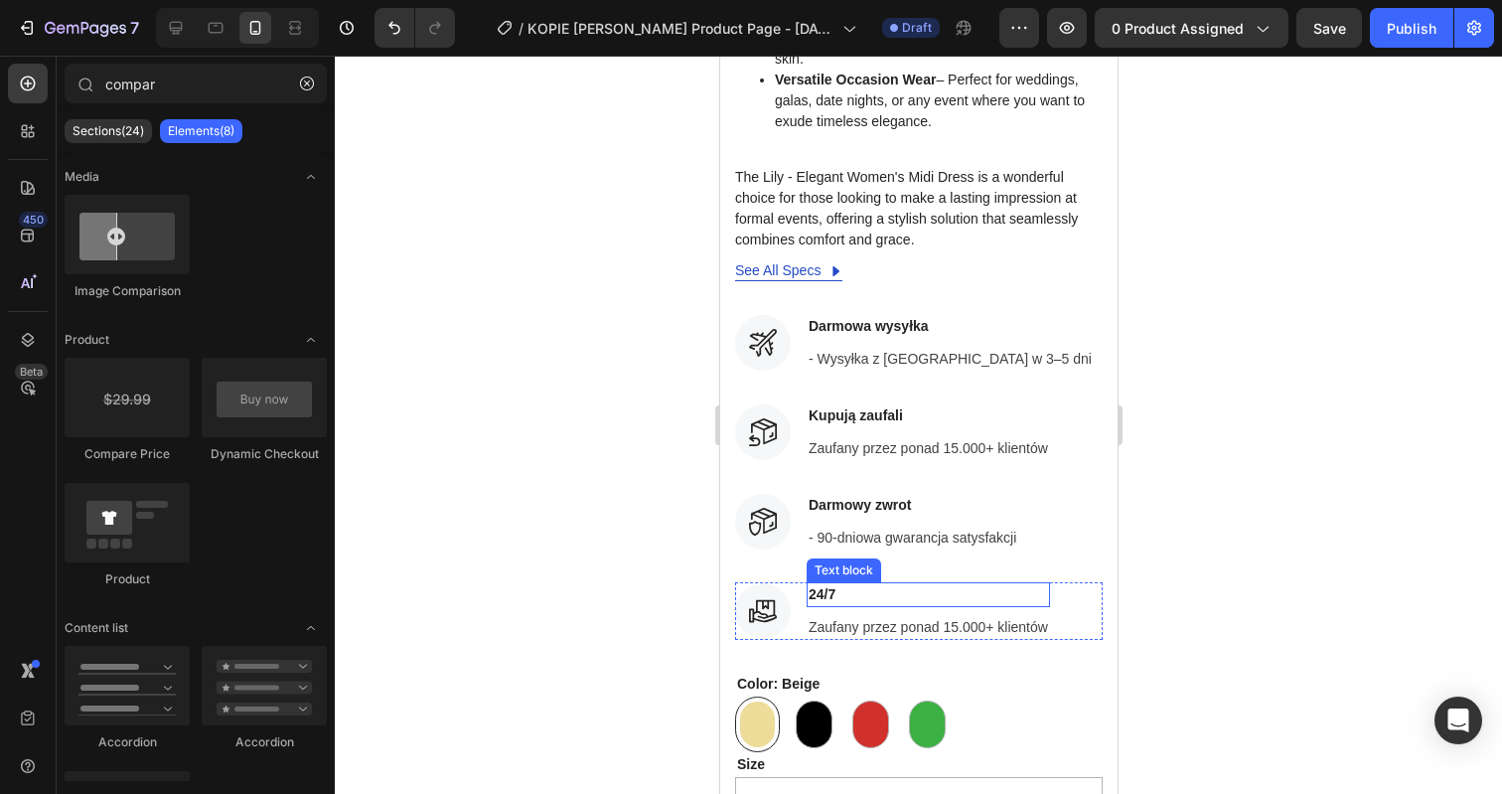
click at [825, 584] on p "24/7" at bounding box center [927, 594] width 239 height 21
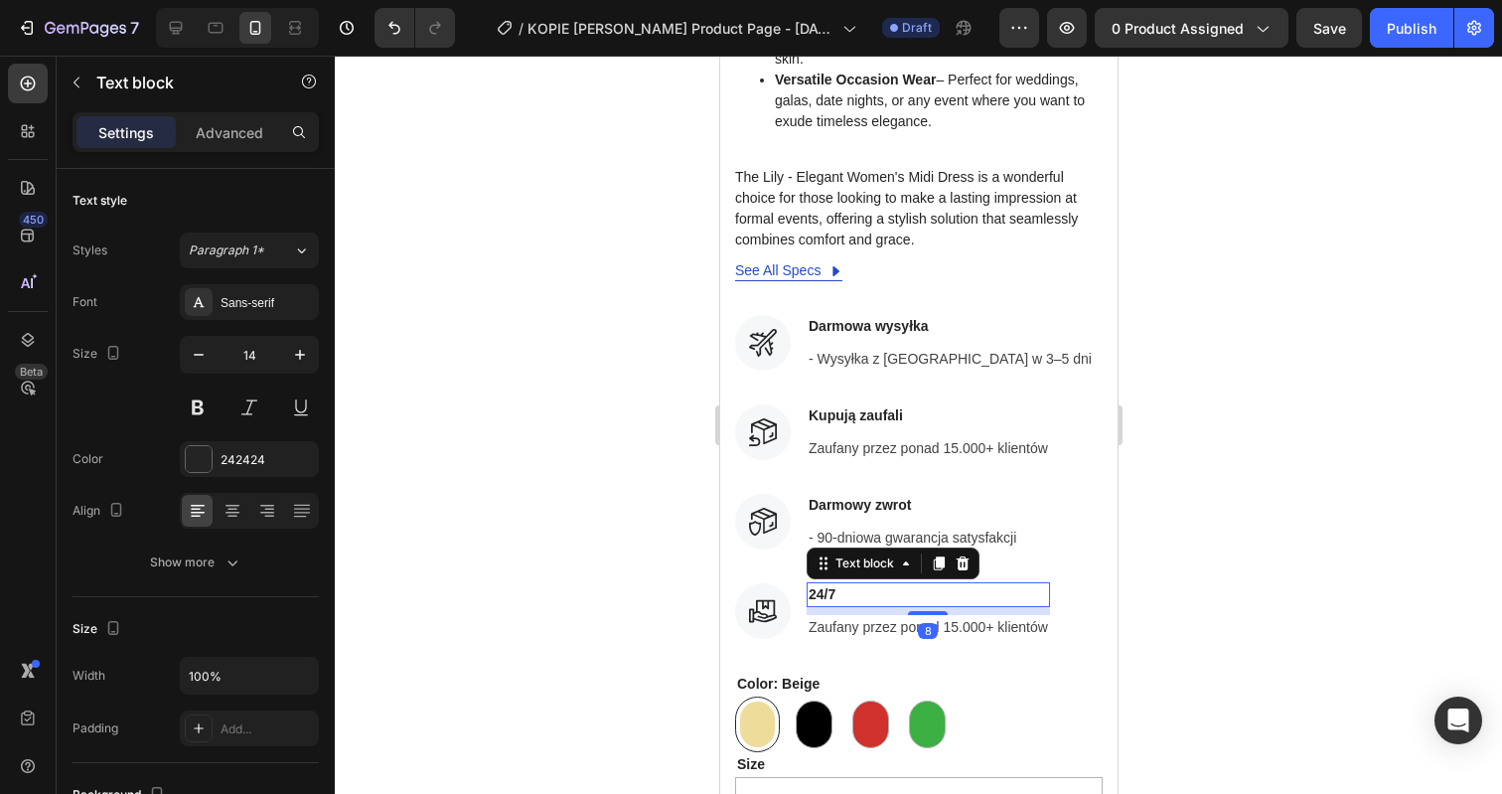
click at [825, 584] on p "24/7" at bounding box center [927, 594] width 239 height 21
click at [1189, 466] on div at bounding box center [918, 425] width 1167 height 738
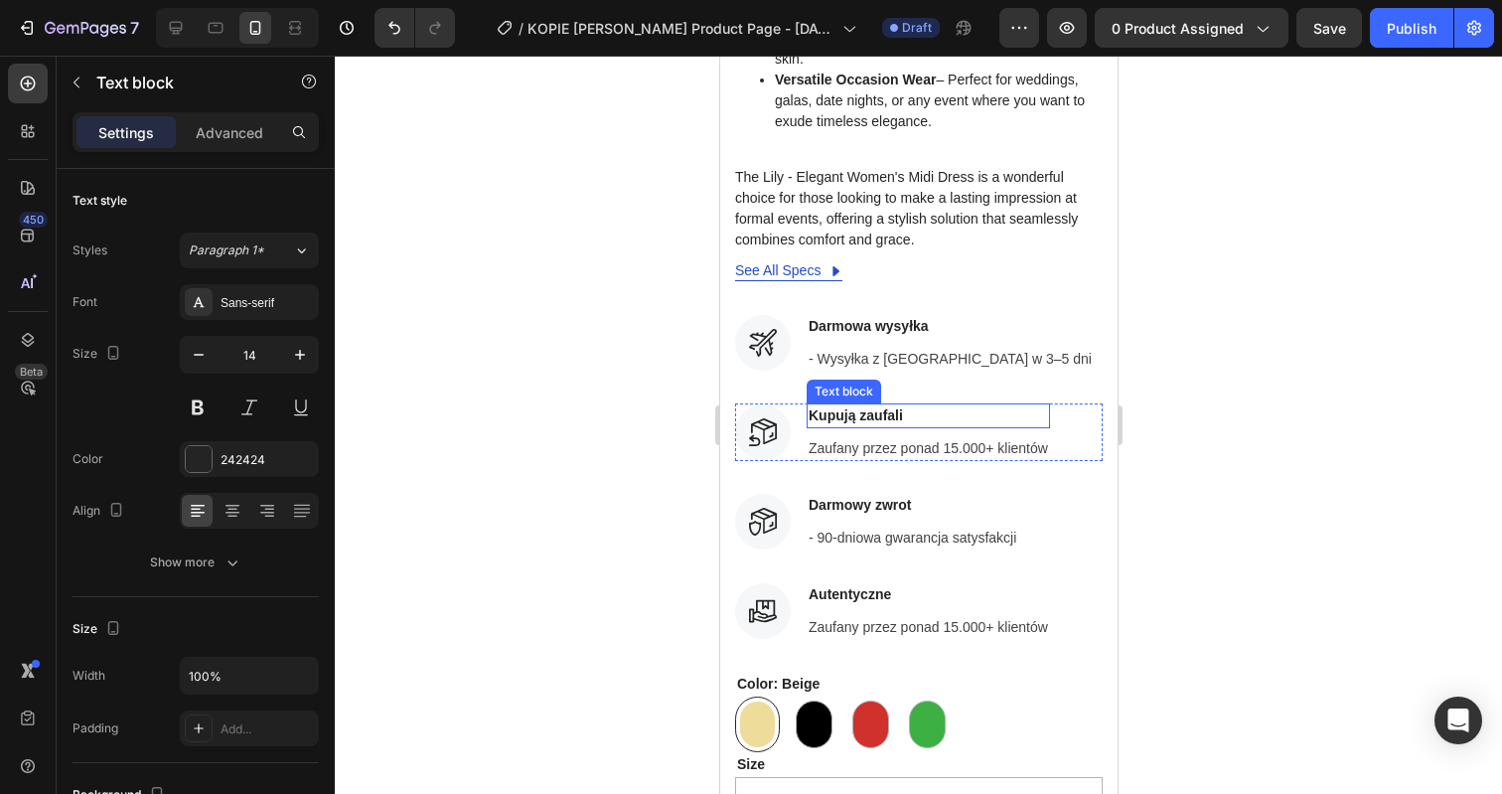
click at [885, 405] on p "Kupują zaufali" at bounding box center [927, 415] width 239 height 21
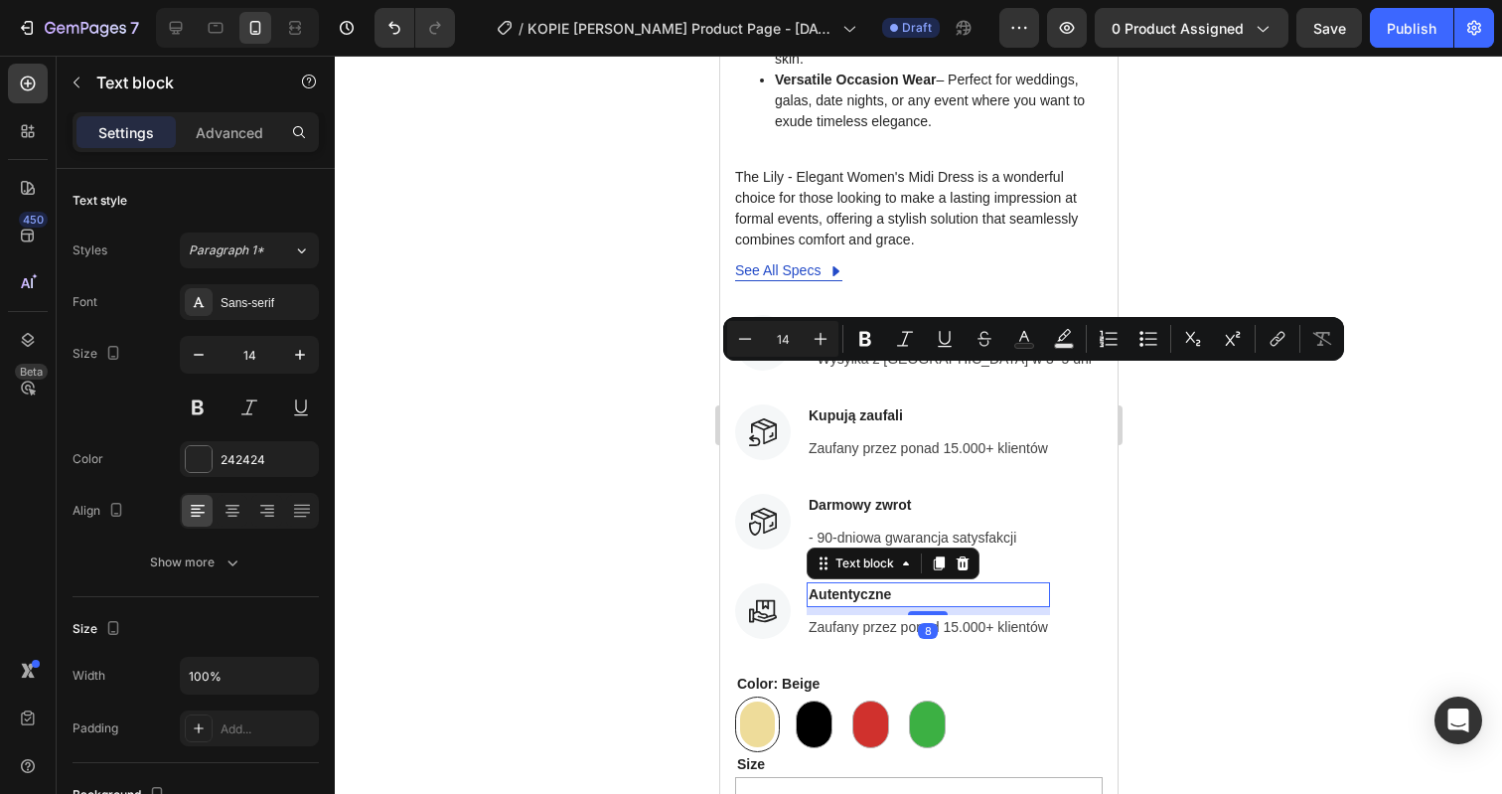
click at [843, 584] on p "Autentyczne" at bounding box center [927, 594] width 239 height 21
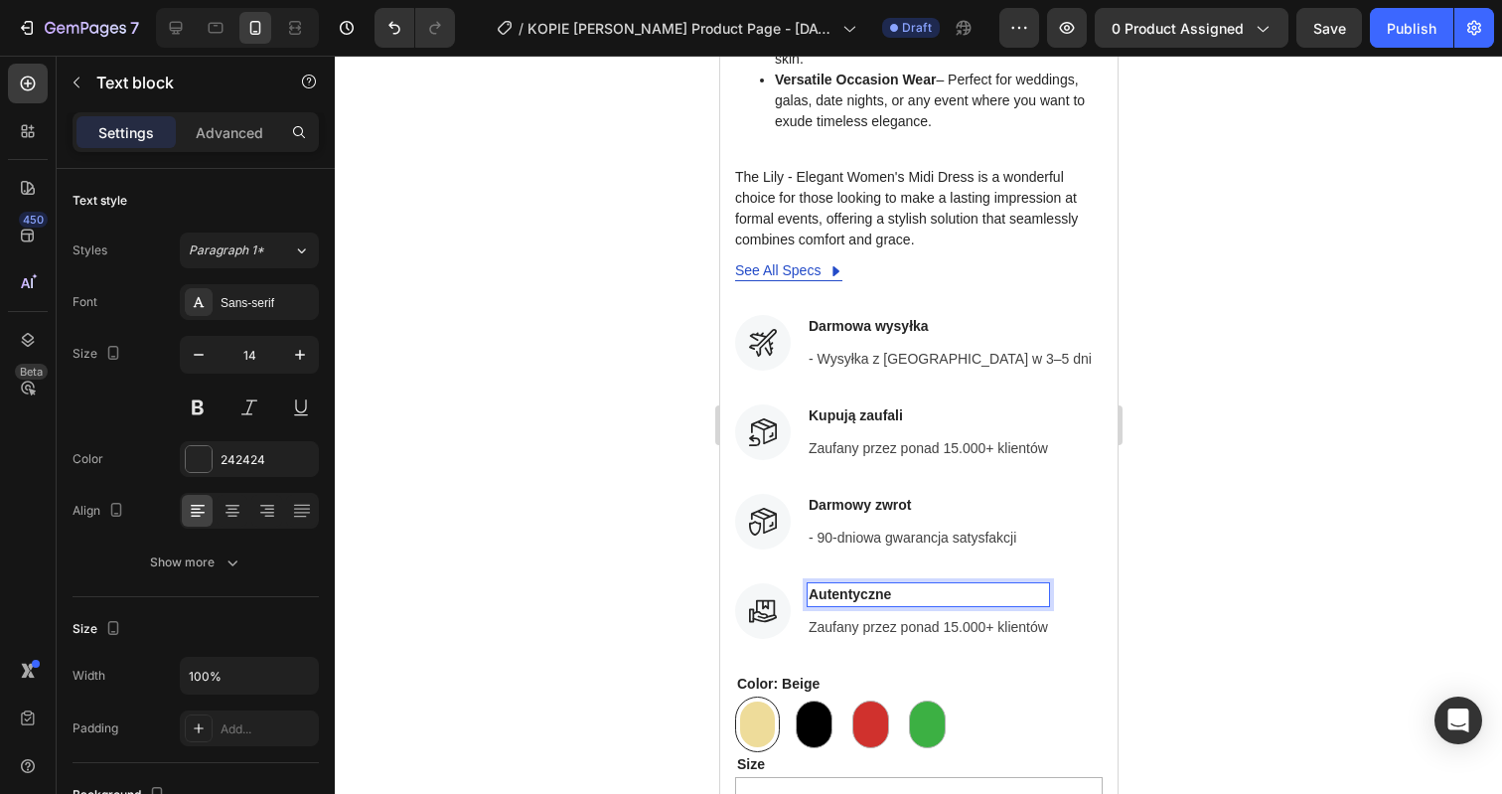
click at [843, 584] on p "Autentyczne" at bounding box center [927, 594] width 239 height 21
click at [1233, 491] on div at bounding box center [918, 425] width 1167 height 738
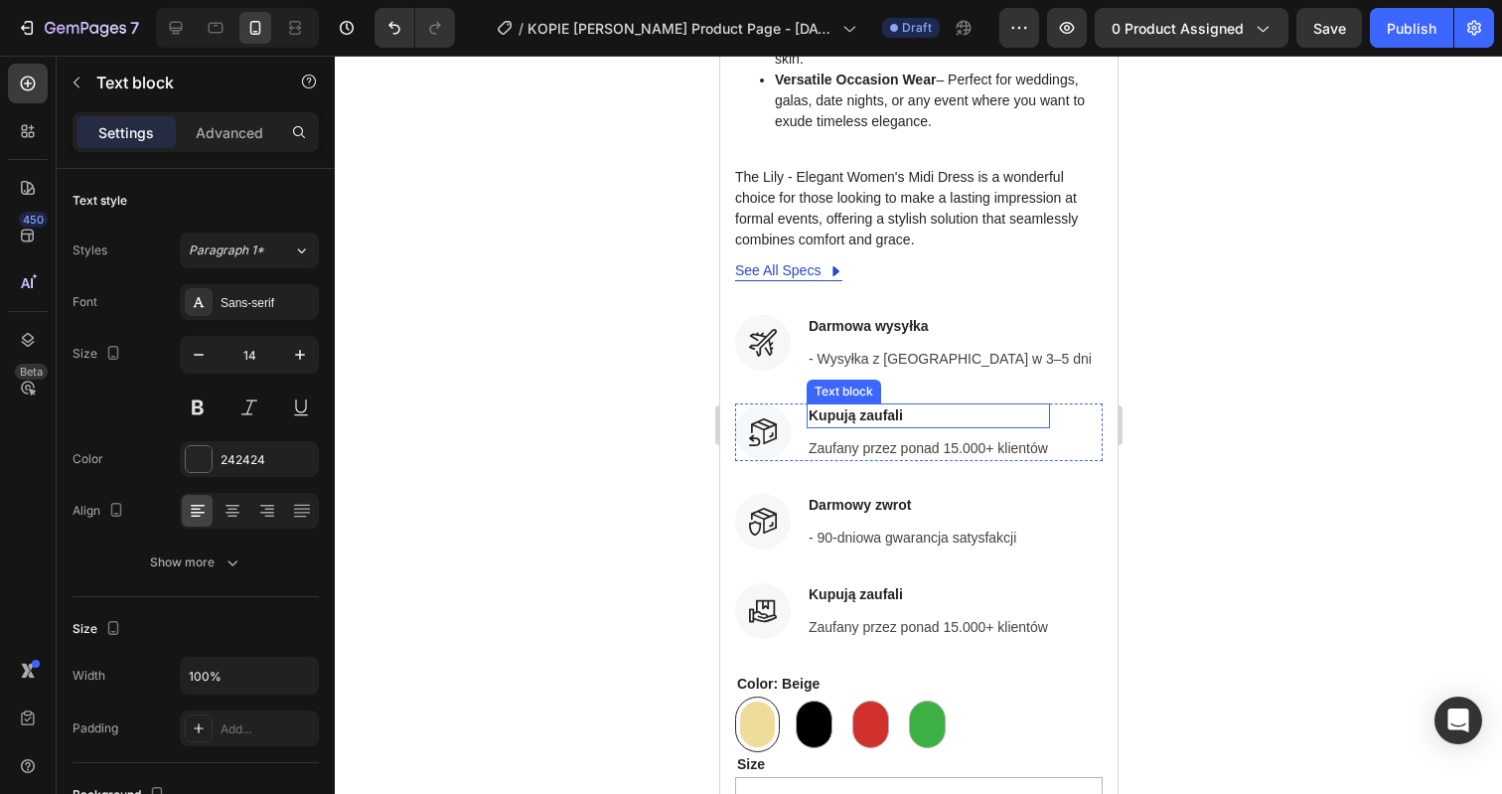
click at [888, 405] on p "Kupują zaufali" at bounding box center [927, 415] width 239 height 21
click at [900, 405] on p "Autentyczne Produkty" at bounding box center [927, 415] width 239 height 21
click at [1334, 290] on div at bounding box center [918, 425] width 1167 height 738
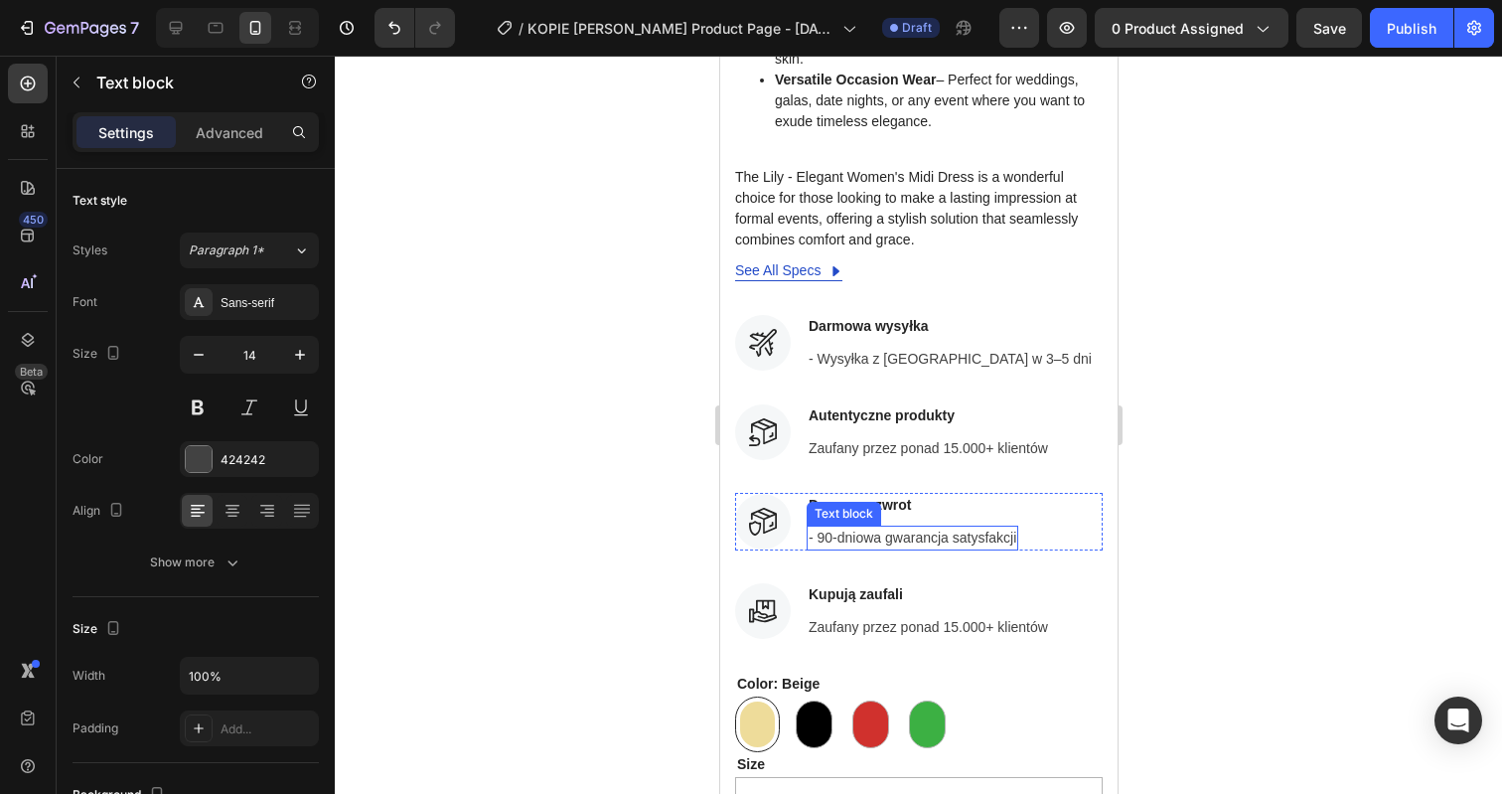
click at [956, 527] on p "- 90-dniowa gwarancja satysfakcji" at bounding box center [912, 537] width 208 height 21
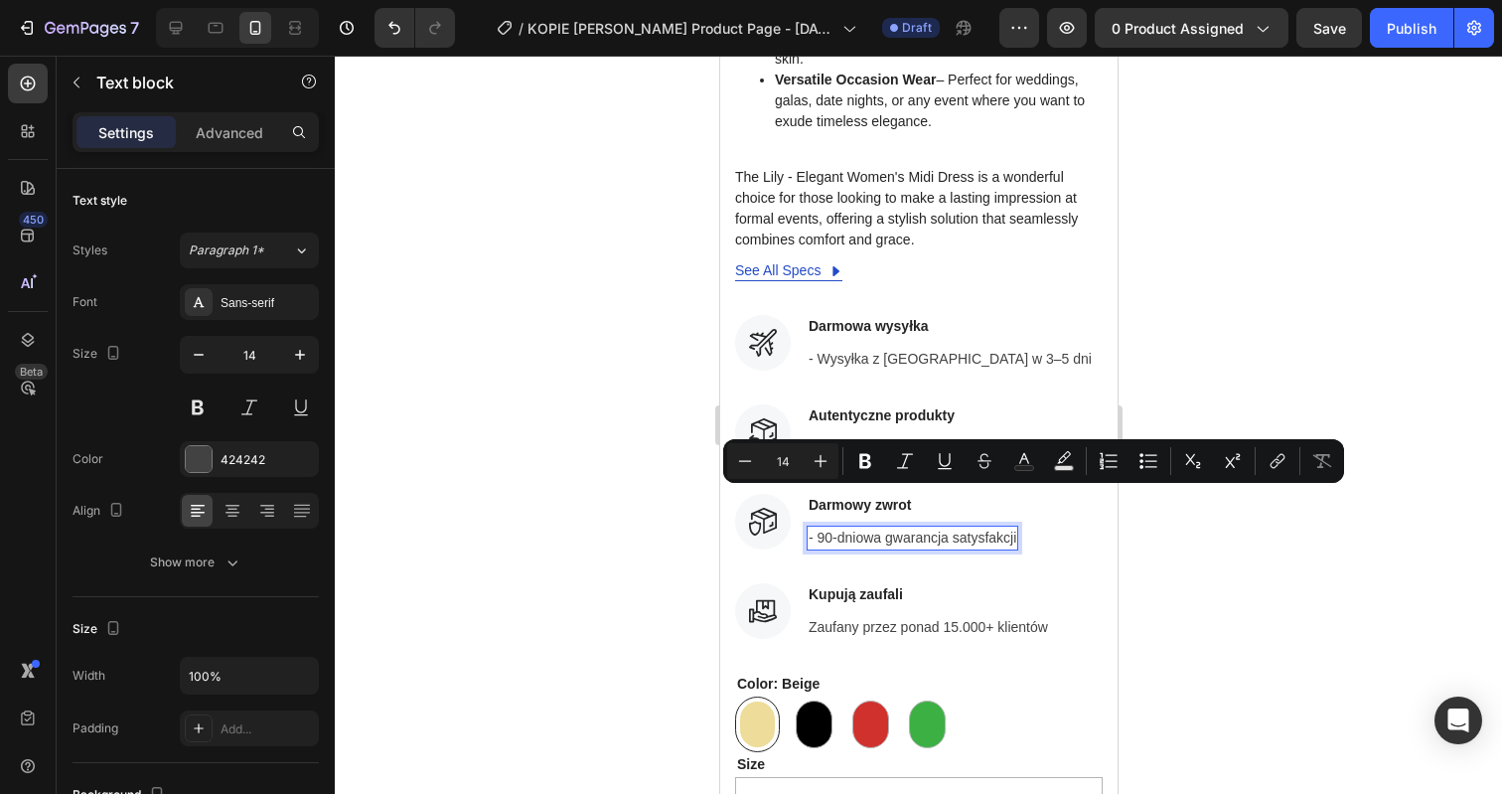
click at [1181, 400] on div at bounding box center [918, 425] width 1167 height 738
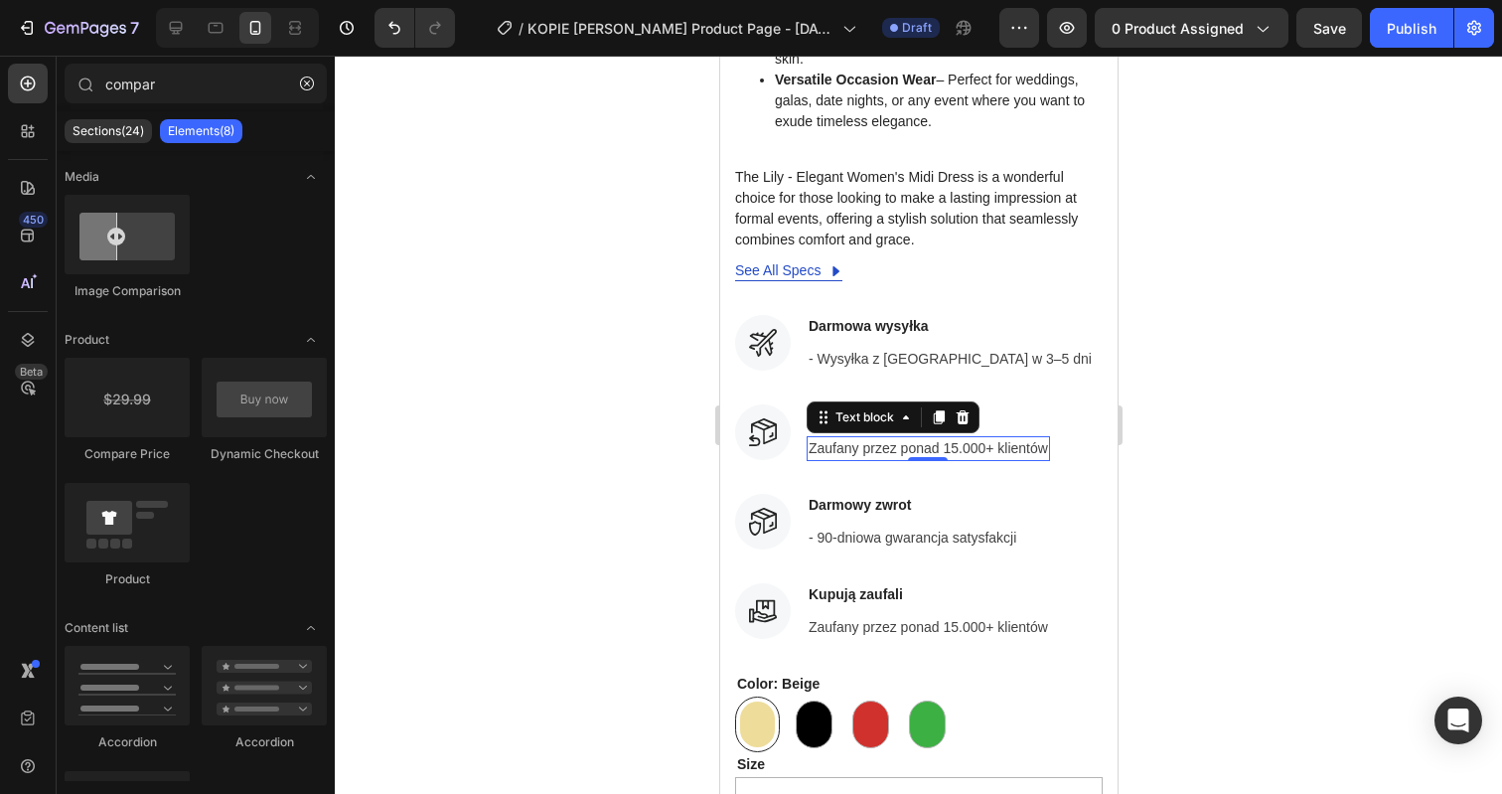
click at [951, 438] on p "Zaufany przez ponad 15.000+ klientów" at bounding box center [927, 448] width 239 height 21
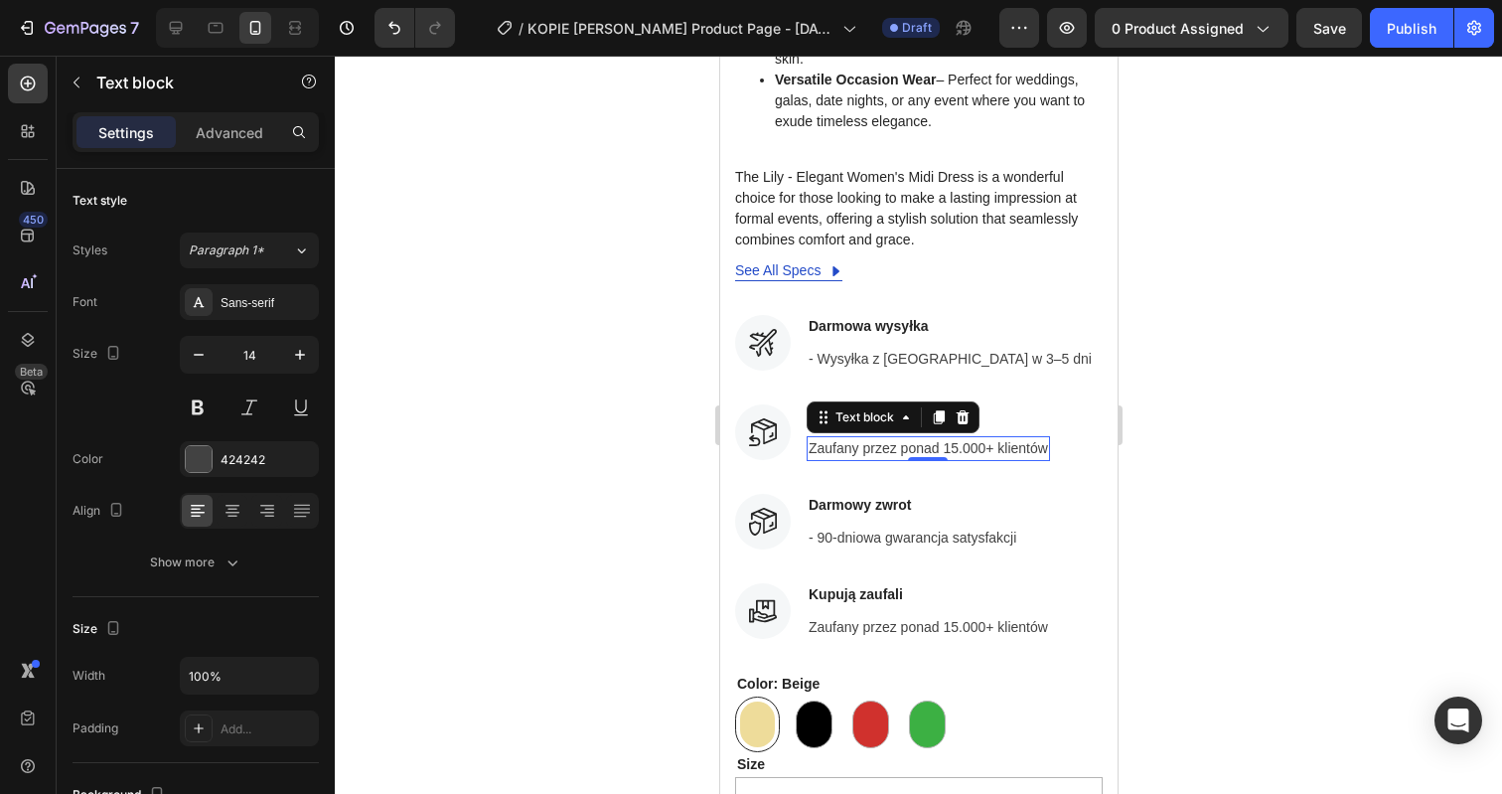
click at [951, 438] on p "Zaufany przez ponad 15.000+ klientów" at bounding box center [927, 448] width 239 height 21
click at [1248, 366] on div at bounding box center [918, 425] width 1167 height 738
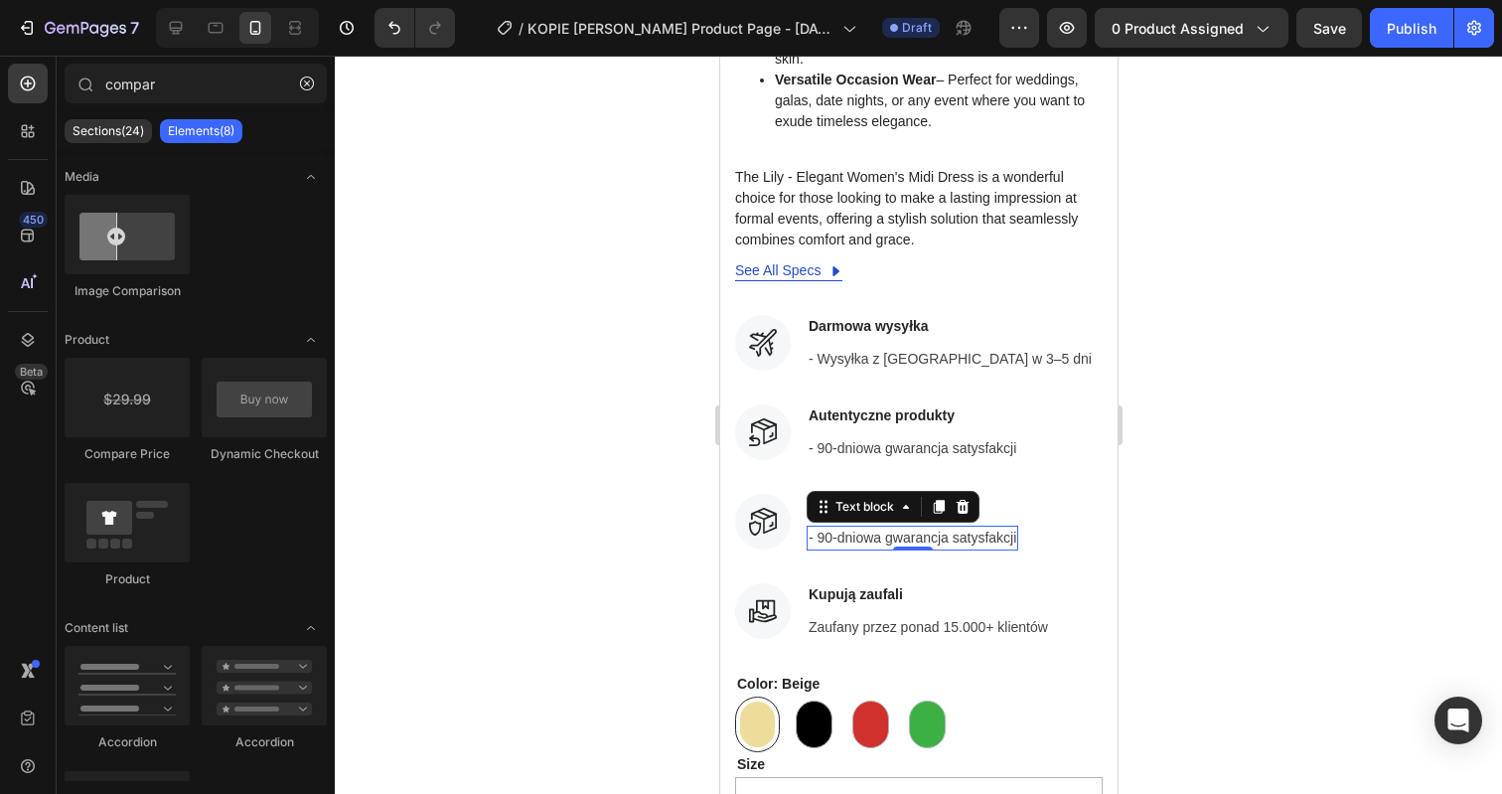
click at [816, 527] on p "- 90-dniowa gwarancja satysfakcji" at bounding box center [912, 537] width 208 height 21
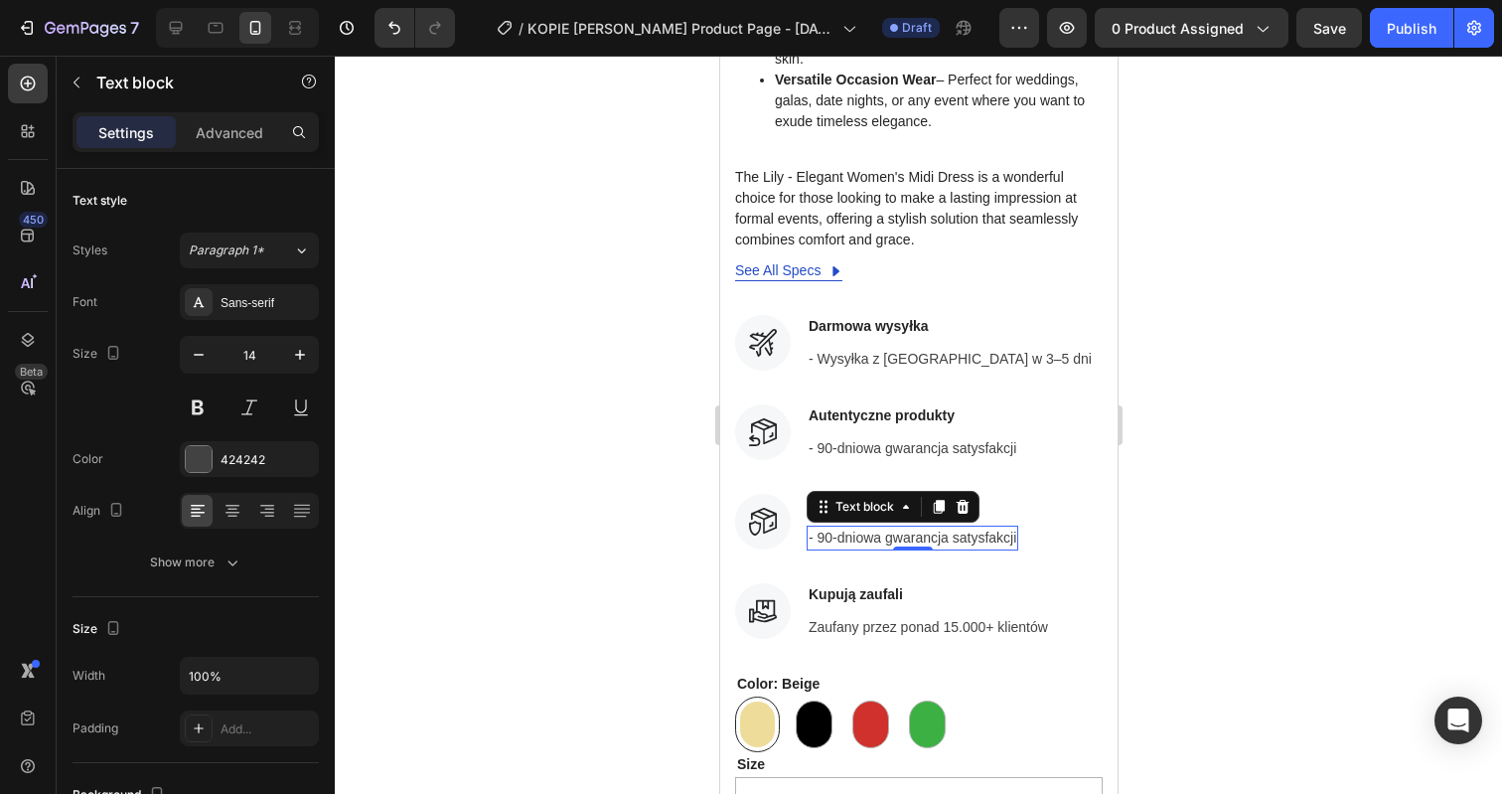
click at [1257, 493] on div at bounding box center [918, 425] width 1167 height 738
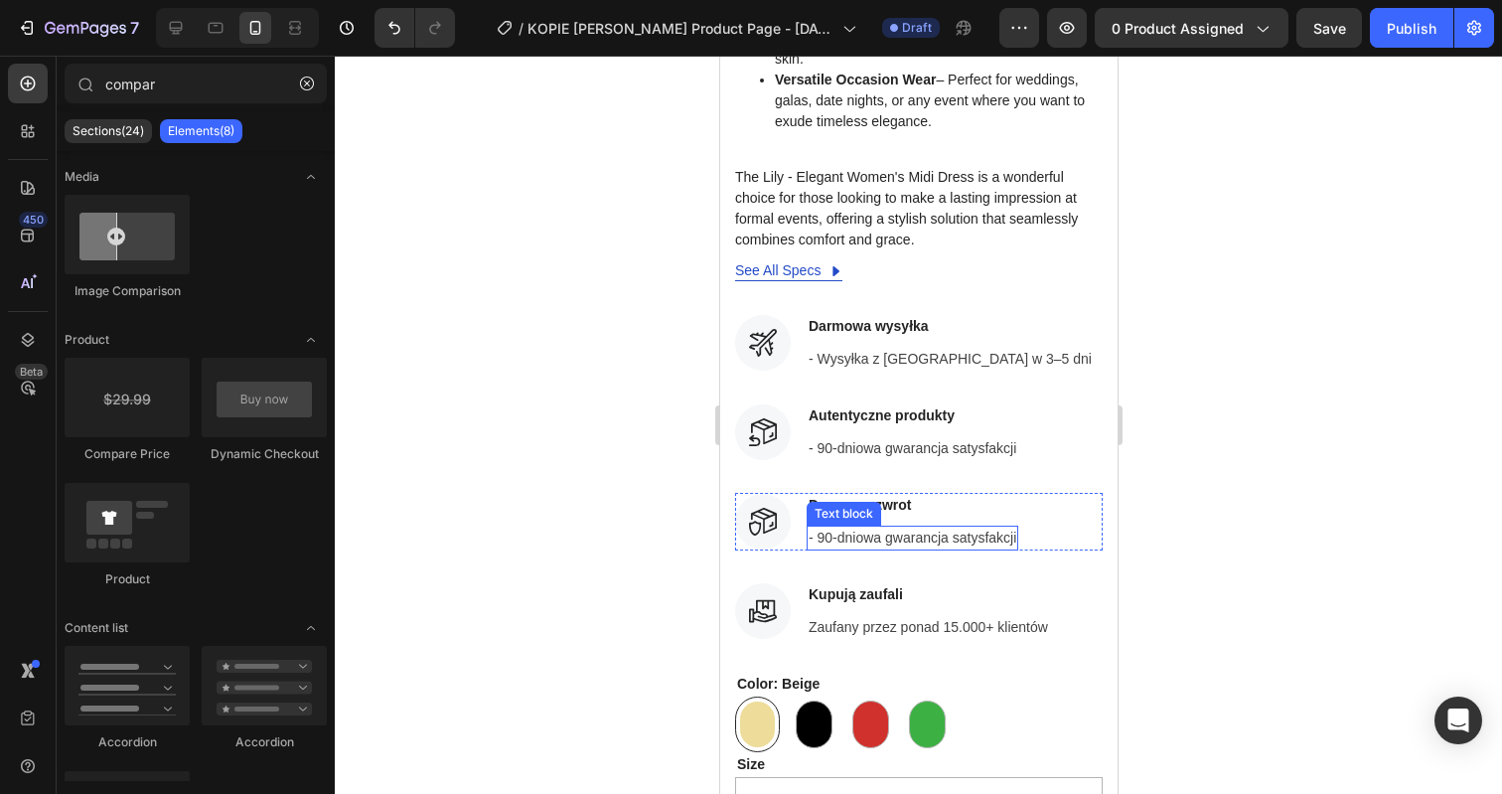
click at [939, 527] on p "- 90-dniowa gwarancja satysfakcji" at bounding box center [912, 537] width 208 height 21
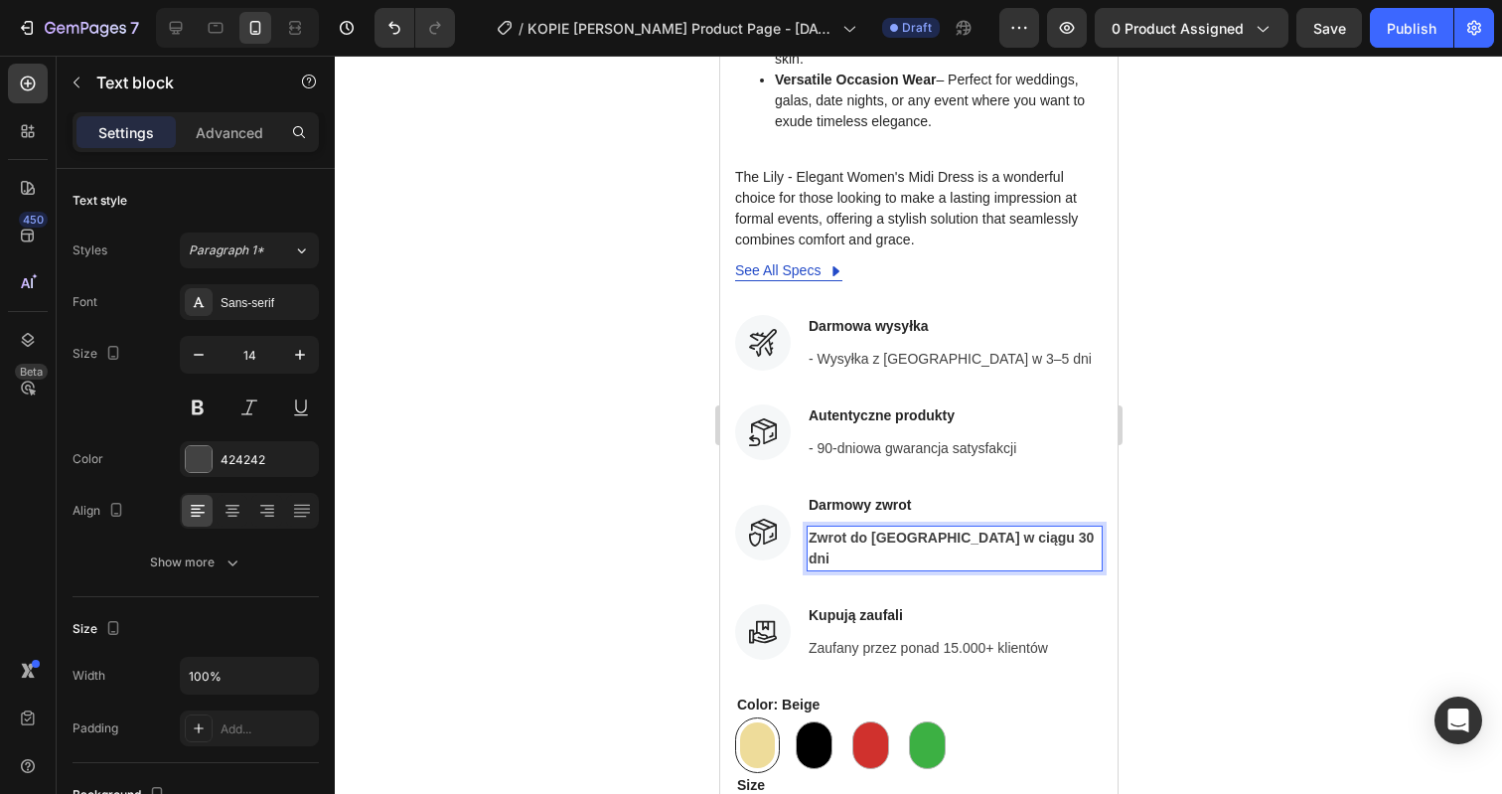
click at [816, 529] on strong "Zwrot do Warszawy w ciągu 30 dni" at bounding box center [950, 547] width 285 height 37
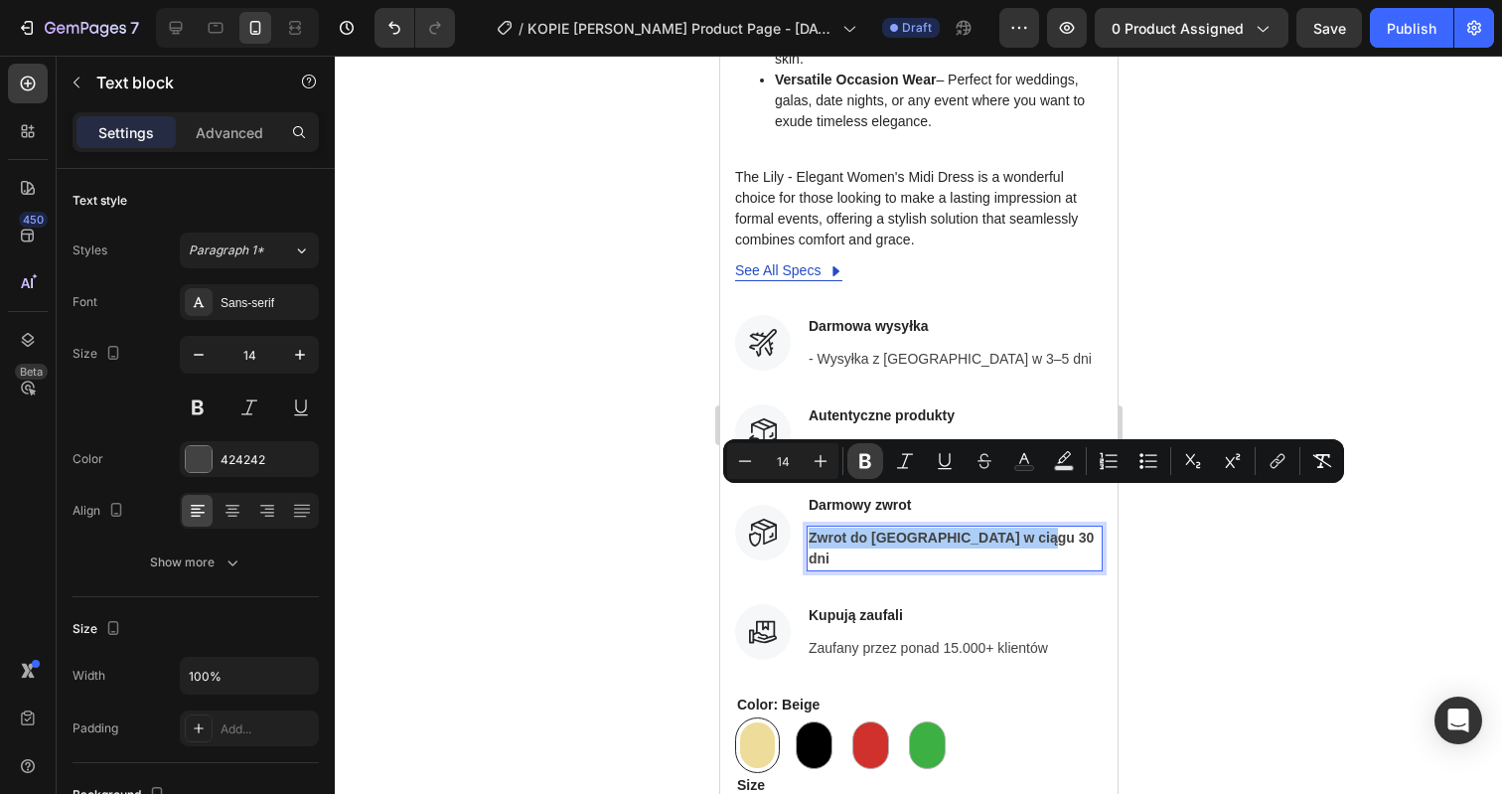
click at [865, 467] on icon "Editor contextual toolbar" at bounding box center [865, 461] width 12 height 15
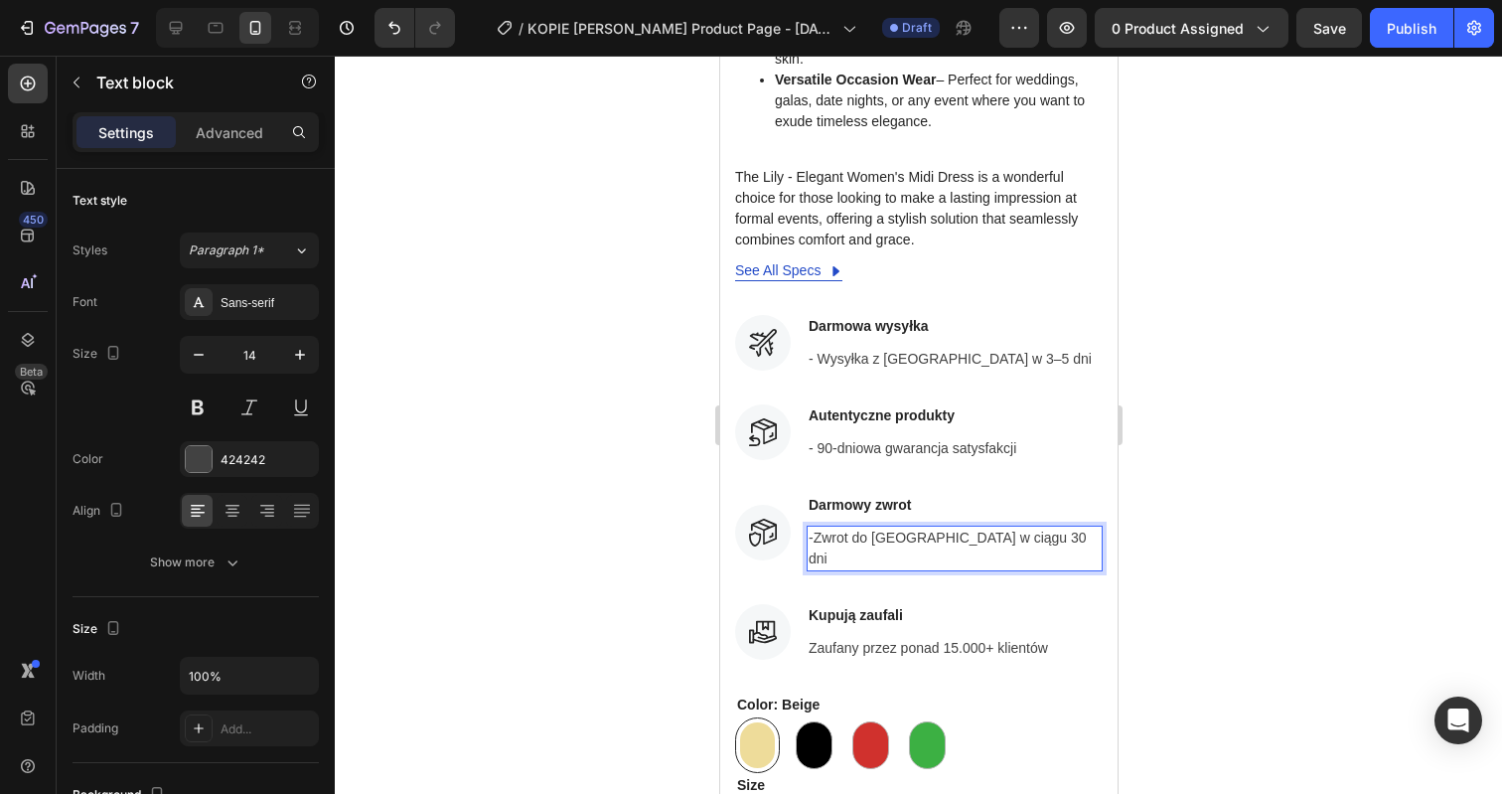
click at [1240, 383] on div at bounding box center [918, 425] width 1167 height 738
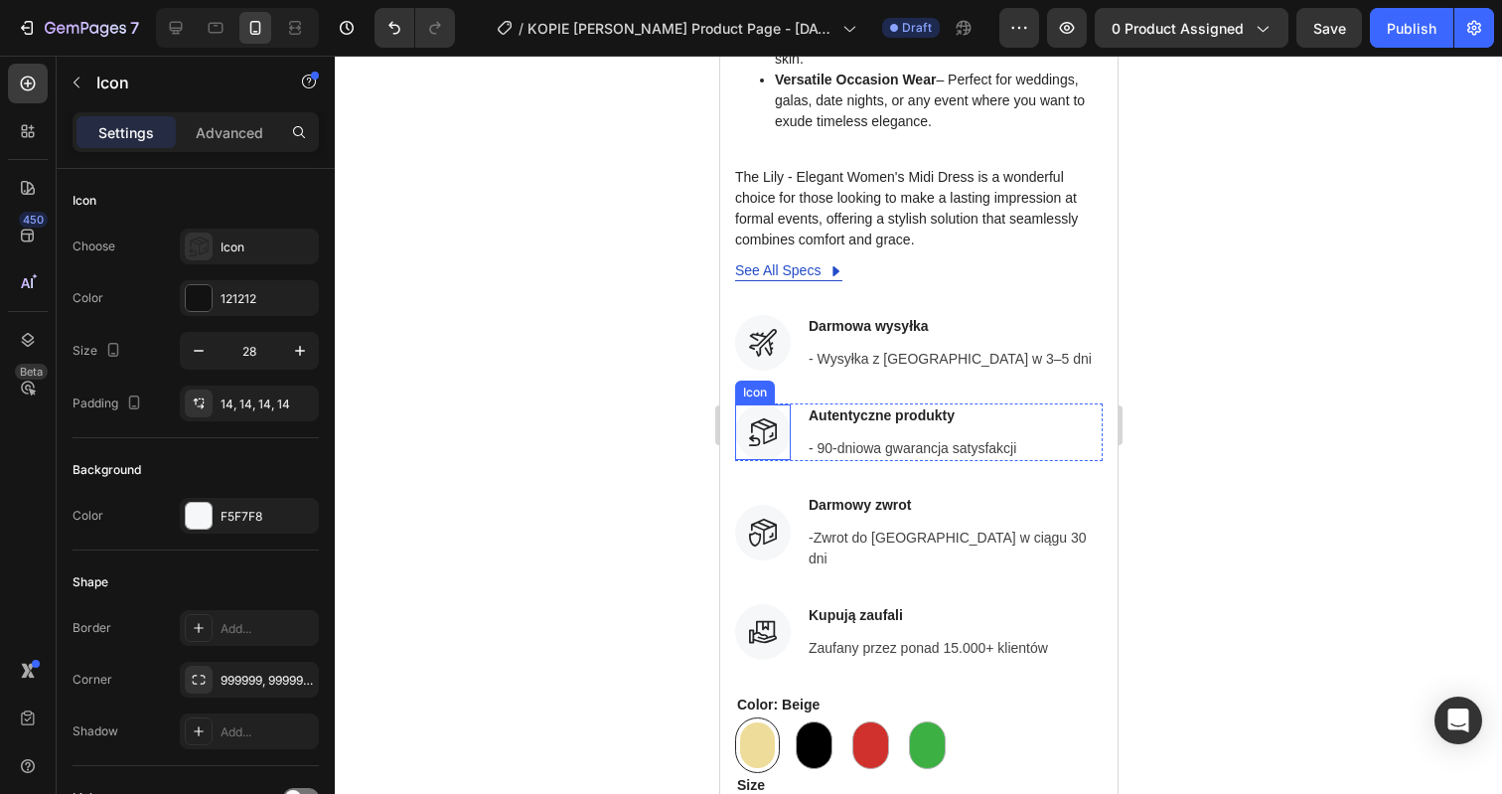
click at [759, 418] on icon at bounding box center [762, 432] width 28 height 28
click at [753, 531] on icon at bounding box center [754, 538] width 12 height 15
click at [759, 418] on icon at bounding box center [762, 432] width 28 height 28
click at [758, 418] on icon at bounding box center [763, 431] width 26 height 26
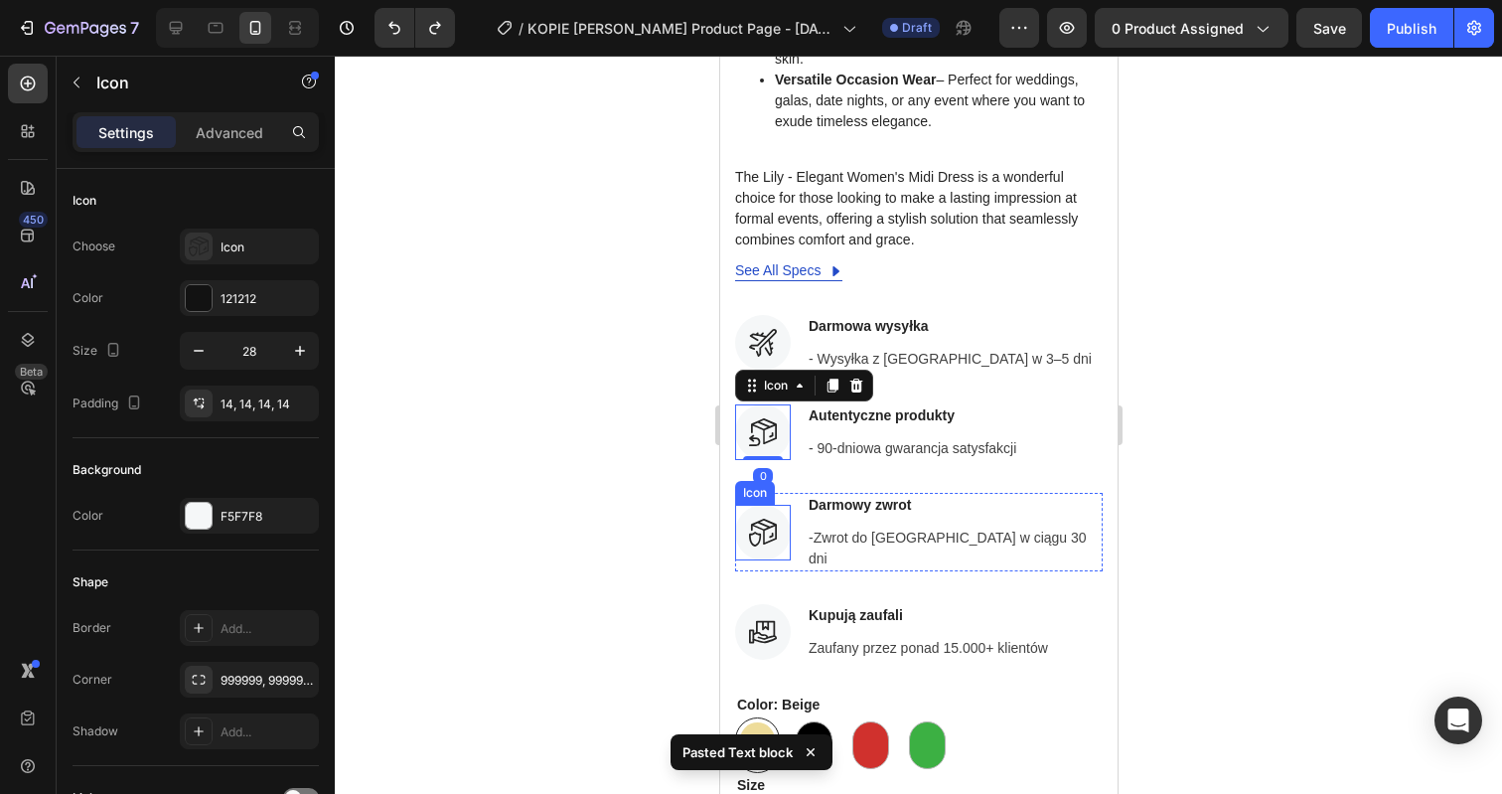
click at [760, 519] on icon at bounding box center [762, 533] width 28 height 28
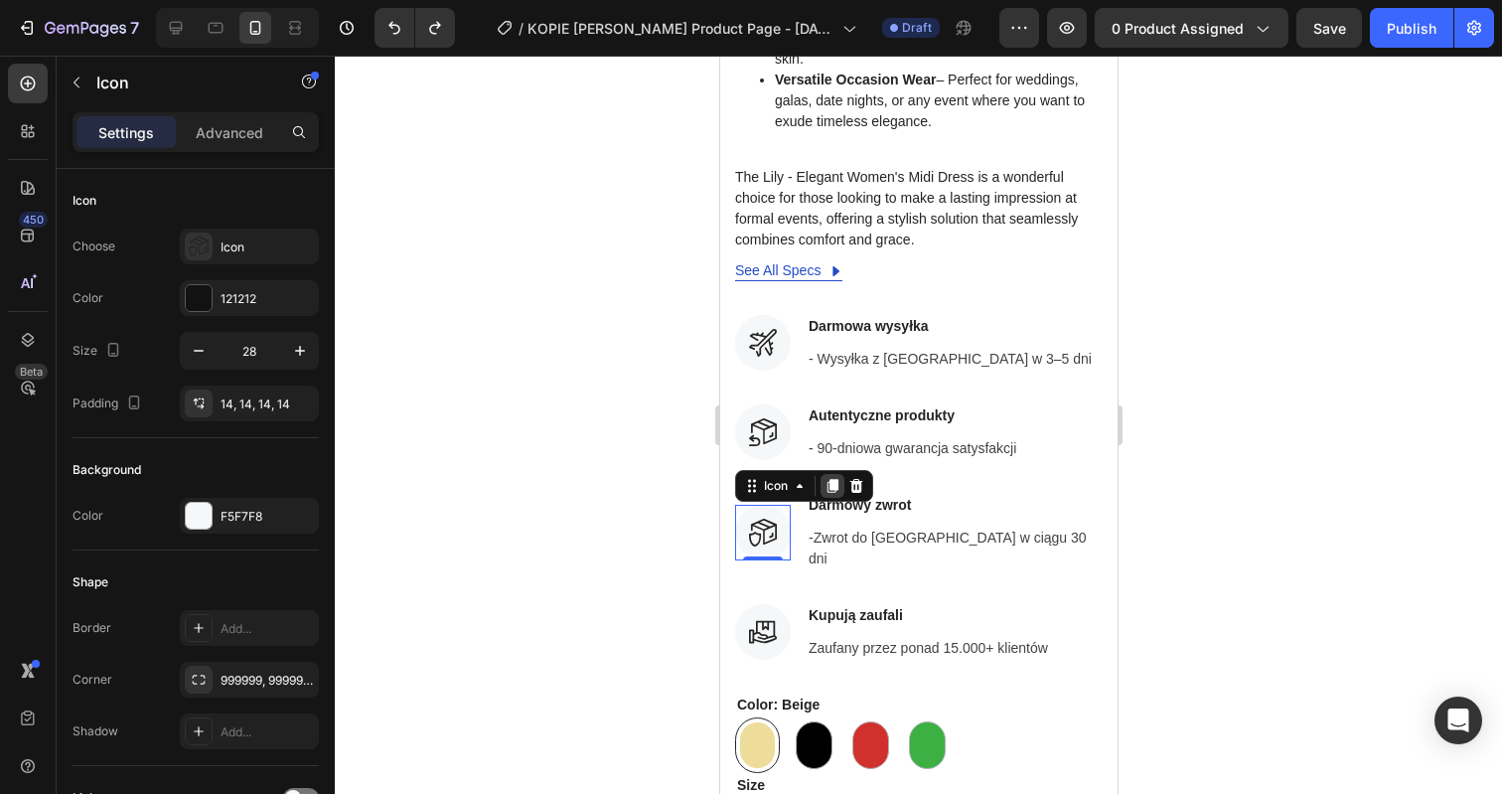
click at [832, 479] on icon at bounding box center [831, 486] width 11 height 14
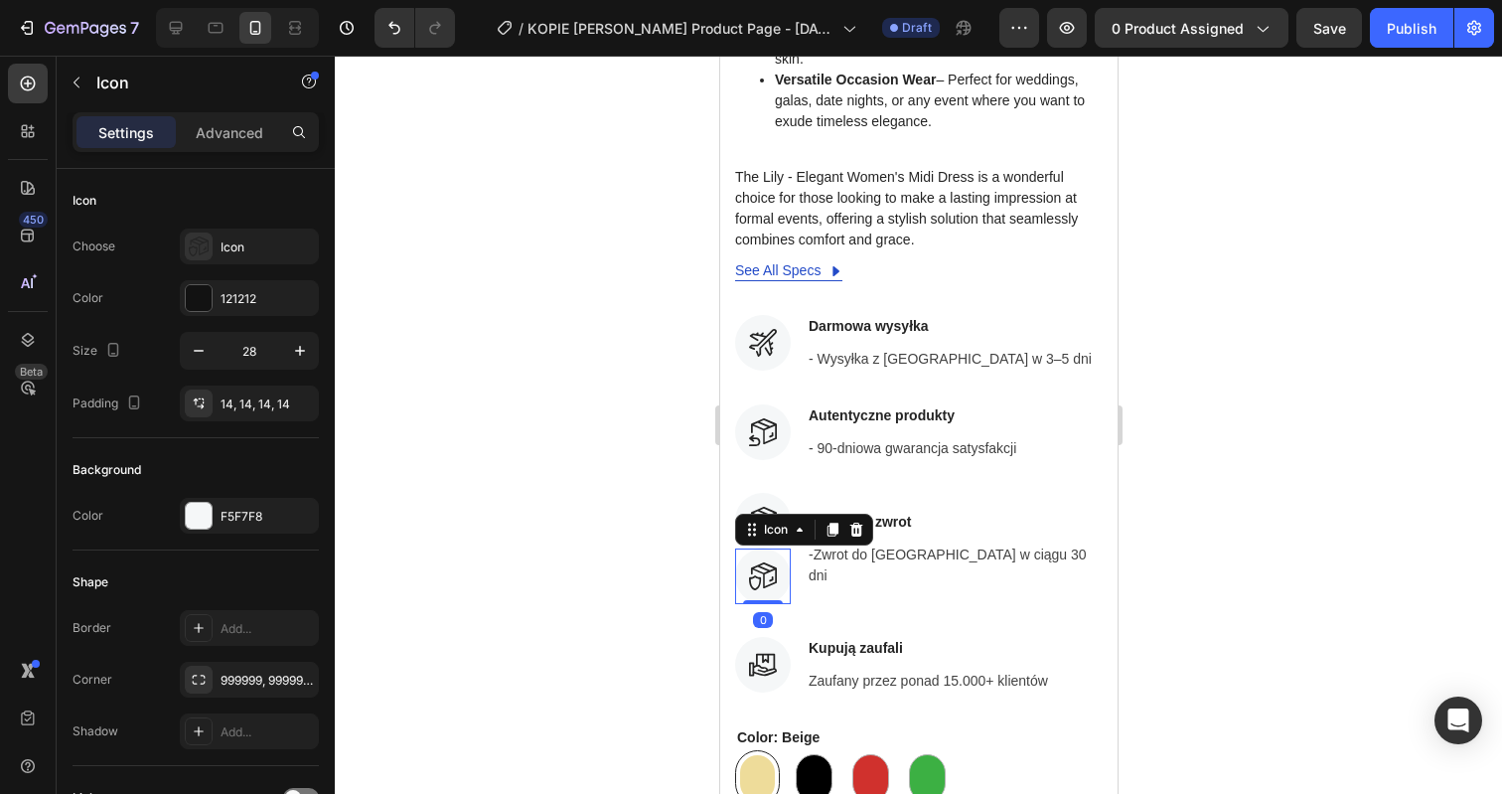
click at [1354, 489] on div at bounding box center [918, 425] width 1167 height 738
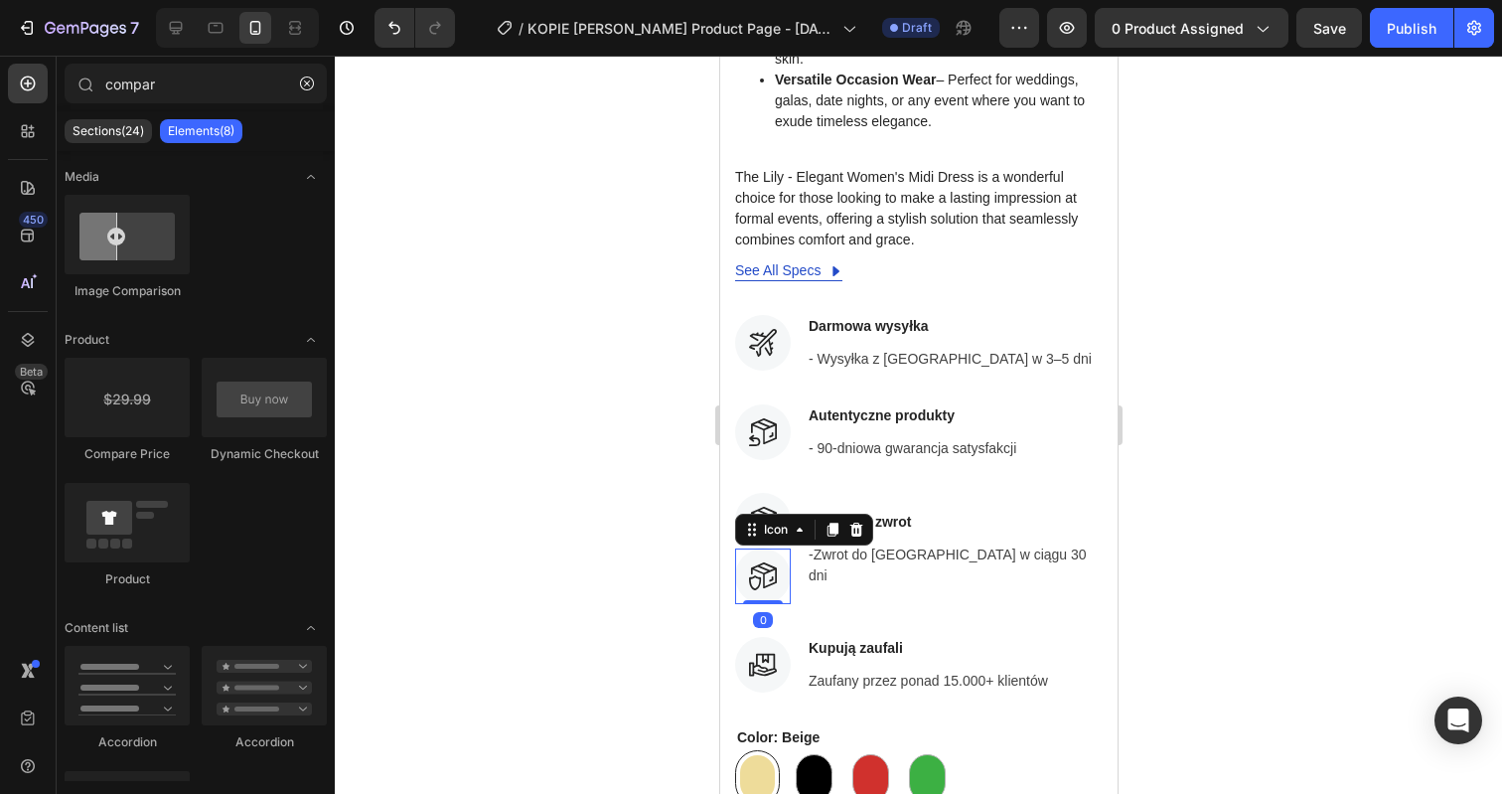
click at [763, 562] on icon at bounding box center [763, 575] width 26 height 26
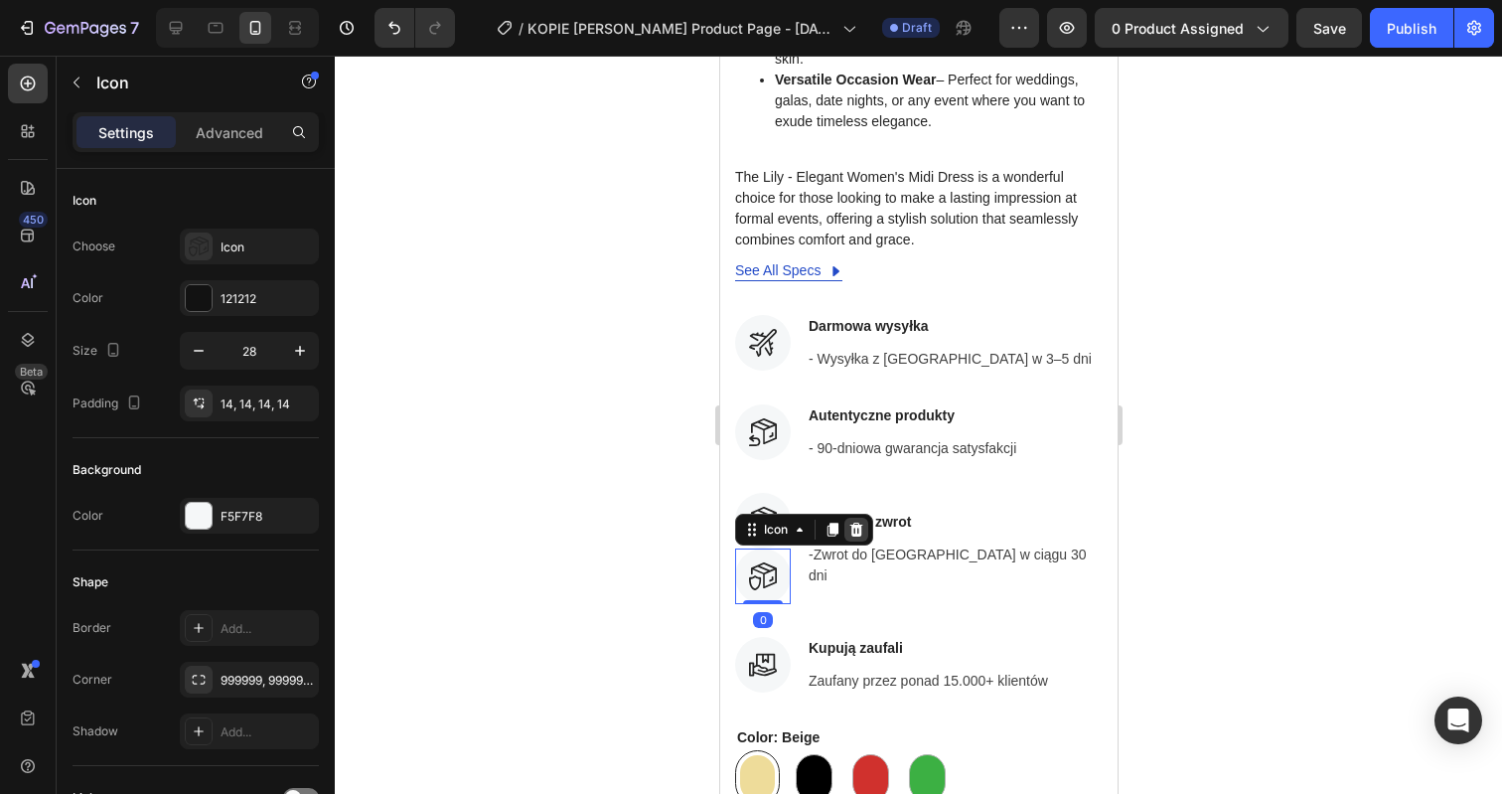
click at [853, 521] on icon at bounding box center [855, 529] width 16 height 16
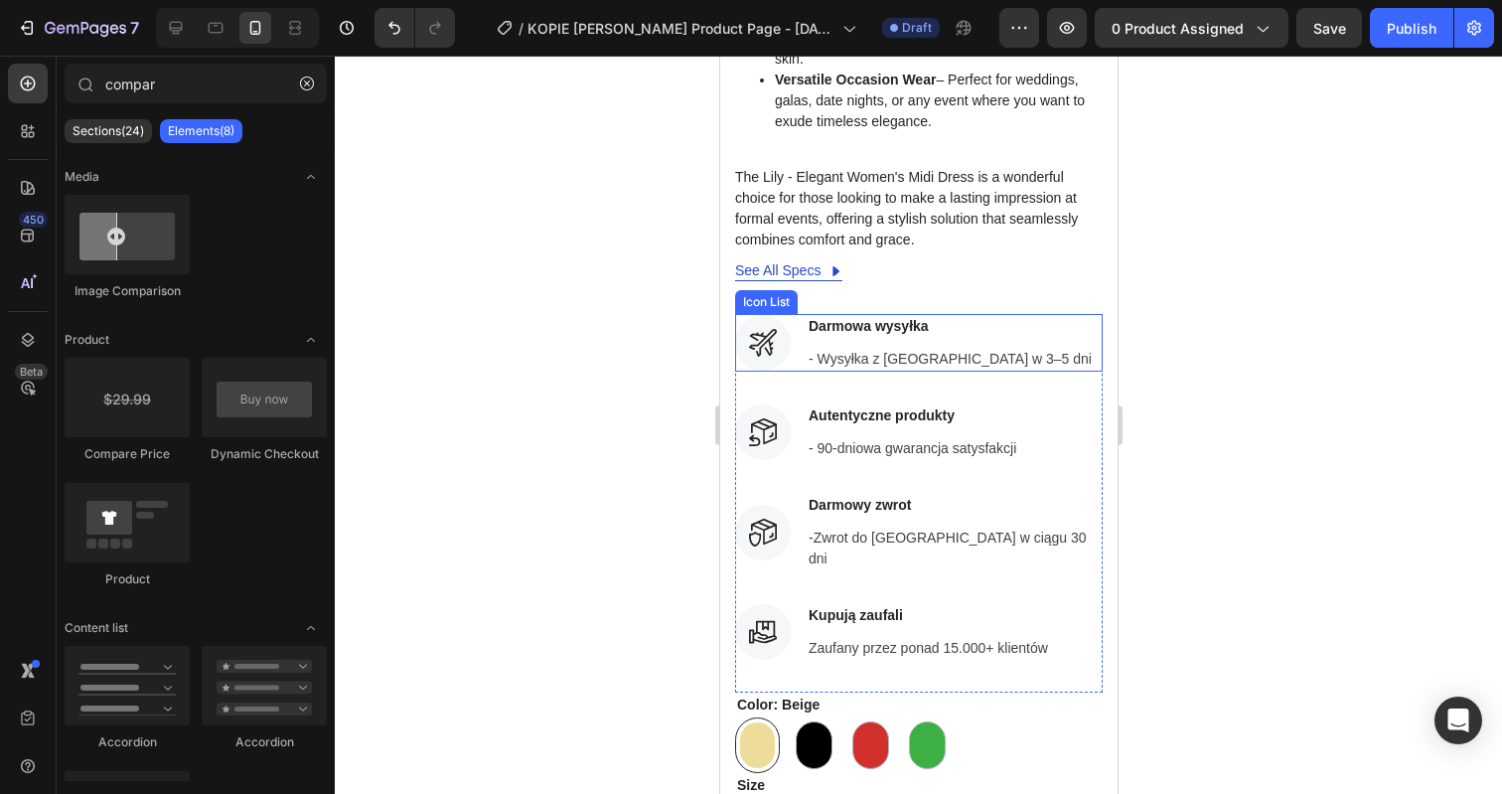
click at [801, 321] on li "Icon Darmowa wysyłka Text block - Wysyłka z Polski w 3–5 dni Text block" at bounding box center [913, 343] width 359 height 58
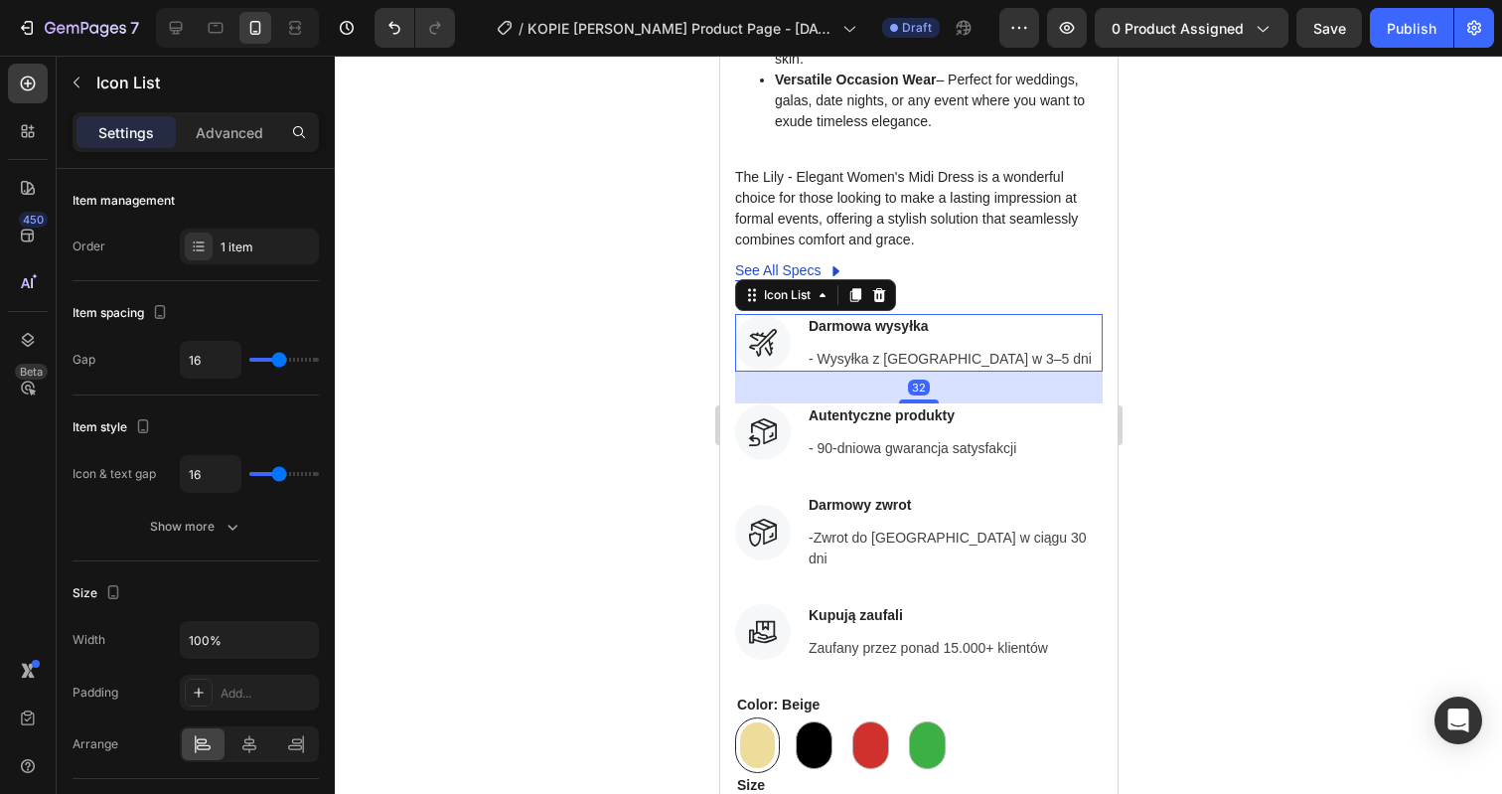
click at [801, 321] on li "Icon Darmowa wysyłka Text block - Wysyłka z Polski w 3–5 dni Text block" at bounding box center [913, 343] width 359 height 58
click at [802, 321] on li "Icon Darmowa wysyłka Text block - Wysyłka z Polski w 3–5 dni Text block" at bounding box center [913, 343] width 359 height 58
click at [804, 314] on li "Icon Darmowa wysyłka Text block - Wysyłka z Polski w 3–5 dni Text block" at bounding box center [913, 343] width 359 height 58
click at [828, 314] on div "Darmowa wysyłka Text block - Wysyłka z Polski w 3–5 dni Text block" at bounding box center [949, 343] width 287 height 58
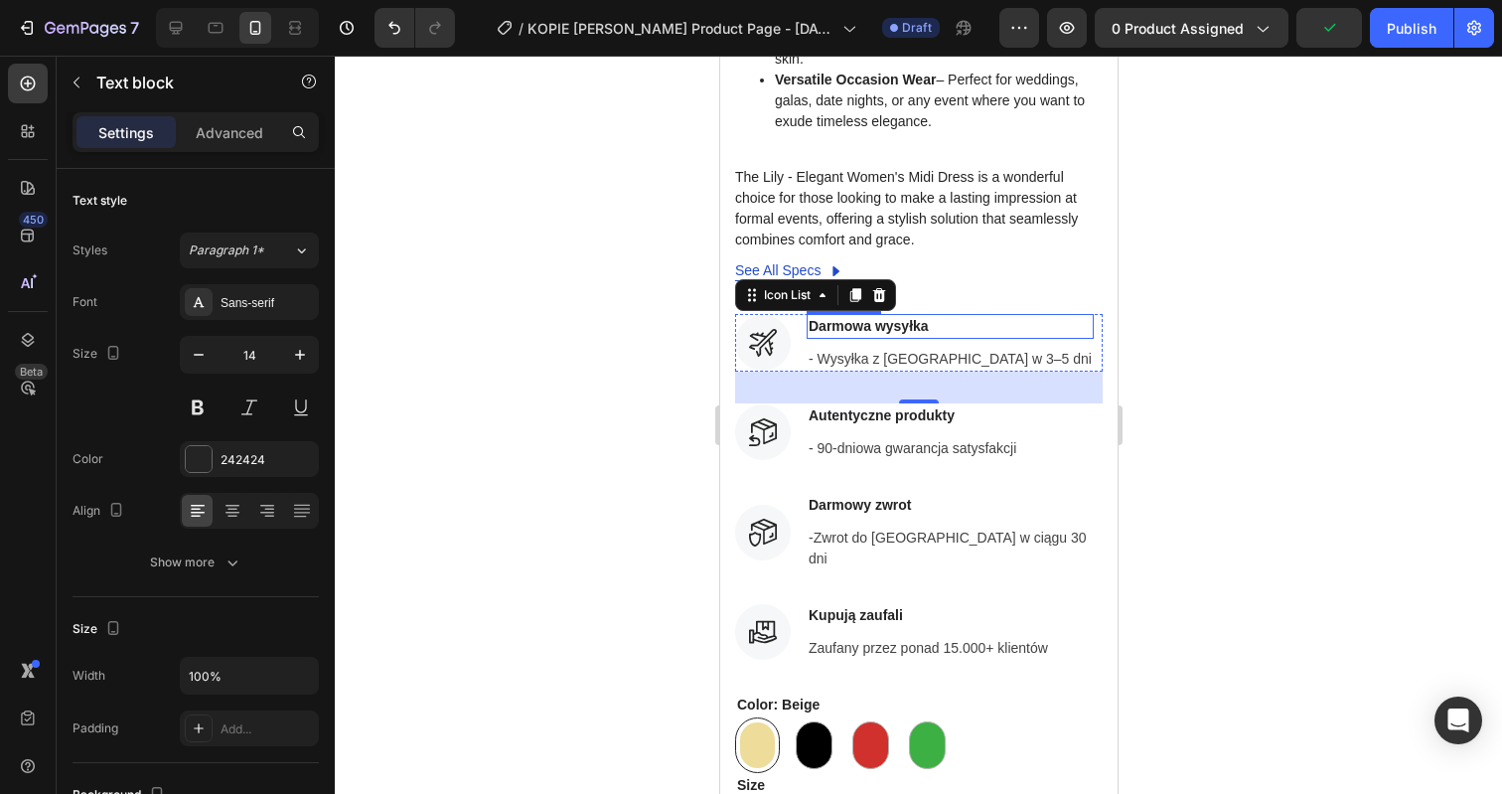
click at [830, 316] on p "Darmowa wysyłka" at bounding box center [949, 326] width 283 height 21
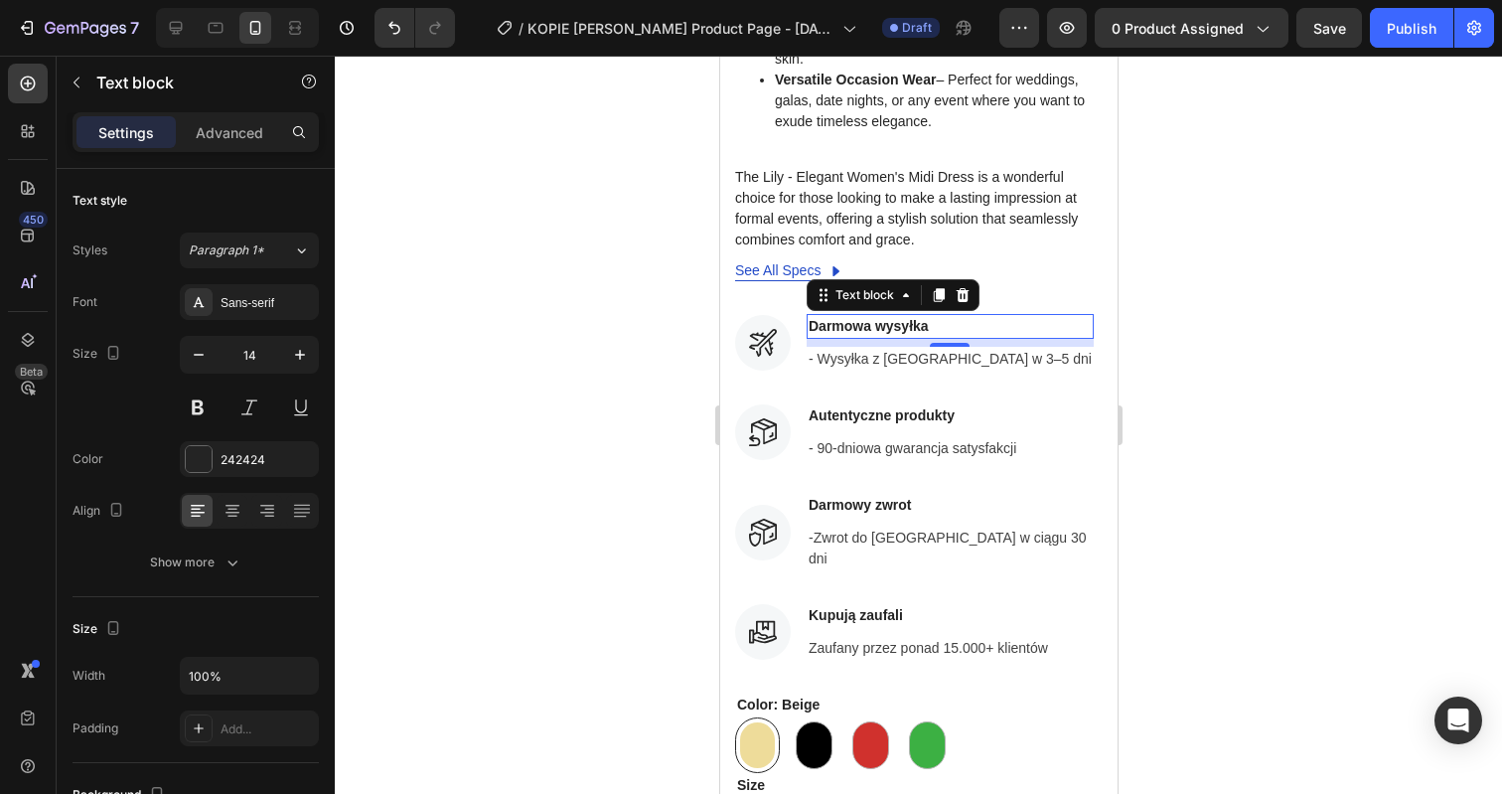
click at [1222, 254] on div at bounding box center [918, 425] width 1167 height 738
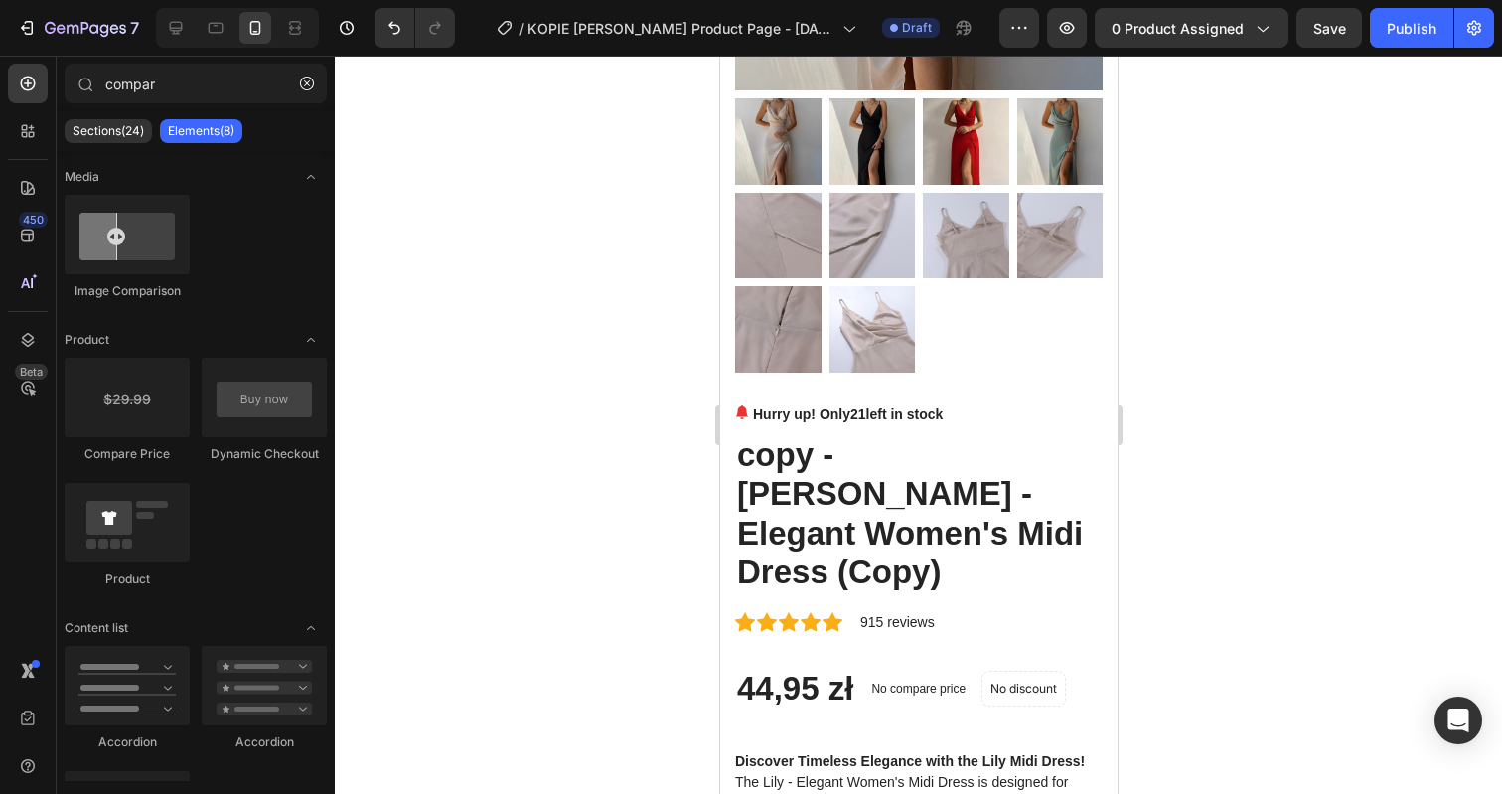
scroll to position [437, 0]
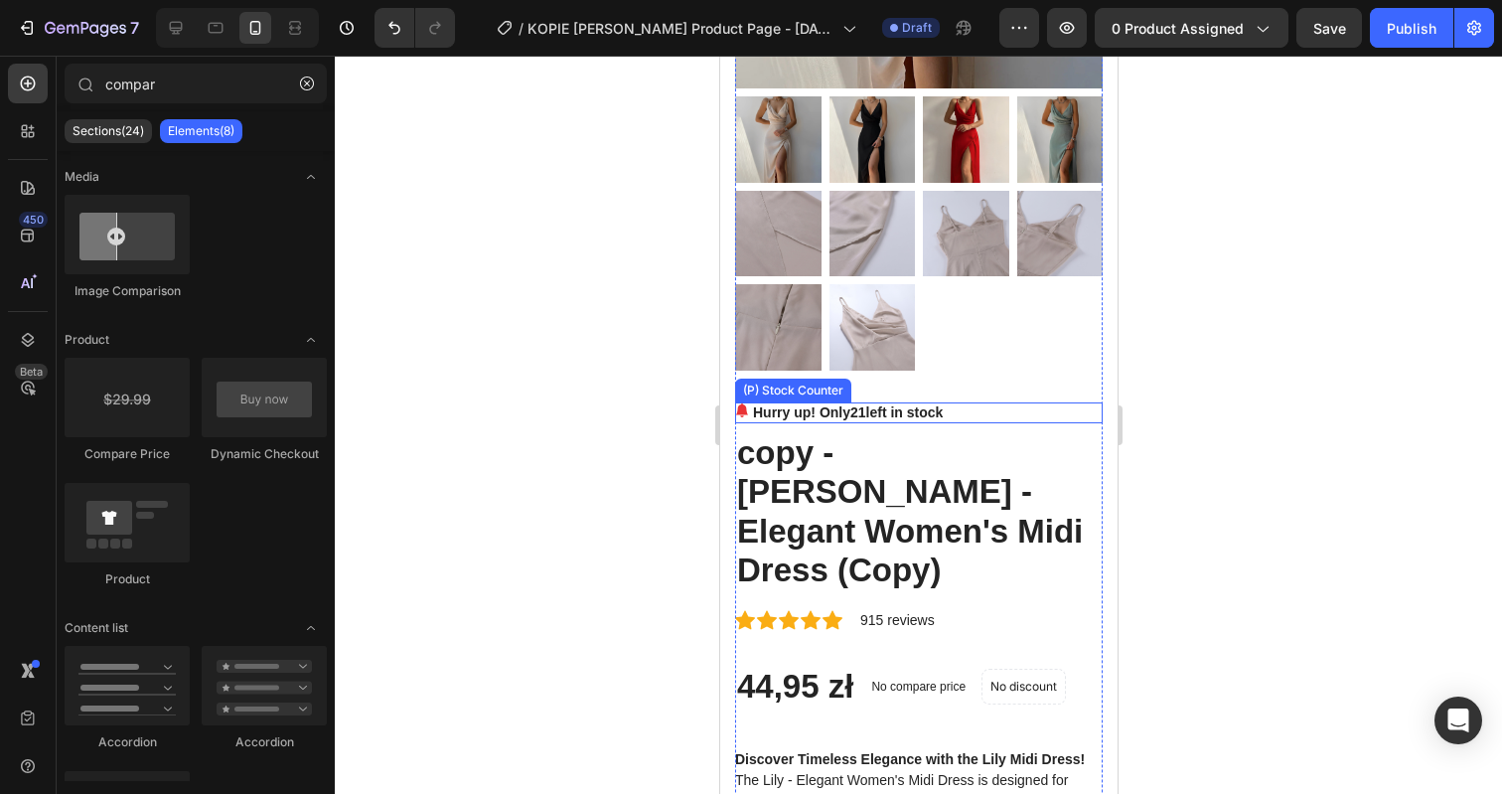
click at [874, 413] on p "Hurry up! Only 21 left in stock" at bounding box center [847, 412] width 190 height 21
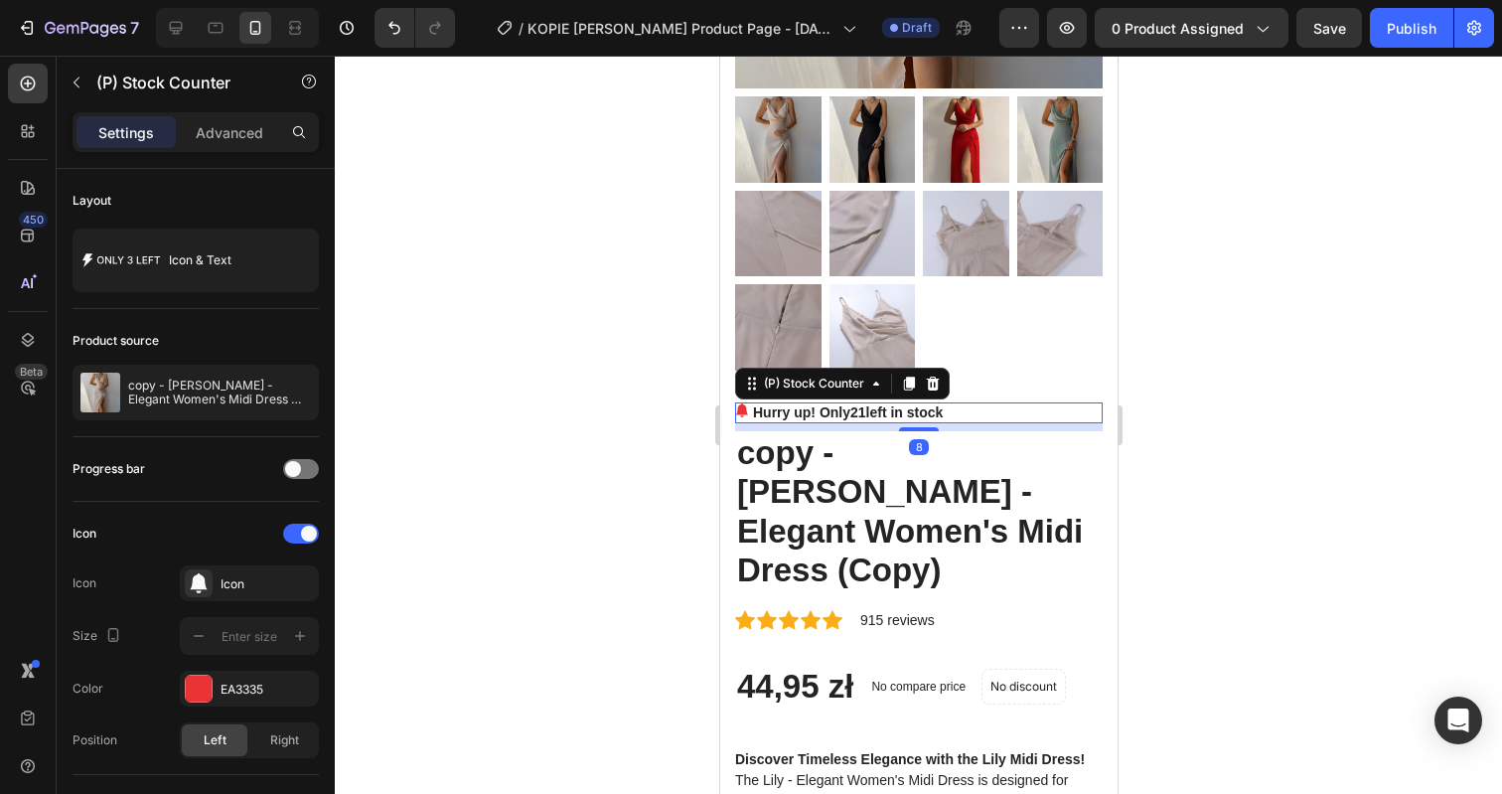
click at [865, 413] on span "21" at bounding box center [857, 412] width 16 height 16
click at [863, 409] on span "21" at bounding box center [857, 412] width 16 height 16
click at [865, 406] on span "21" at bounding box center [857, 412] width 16 height 16
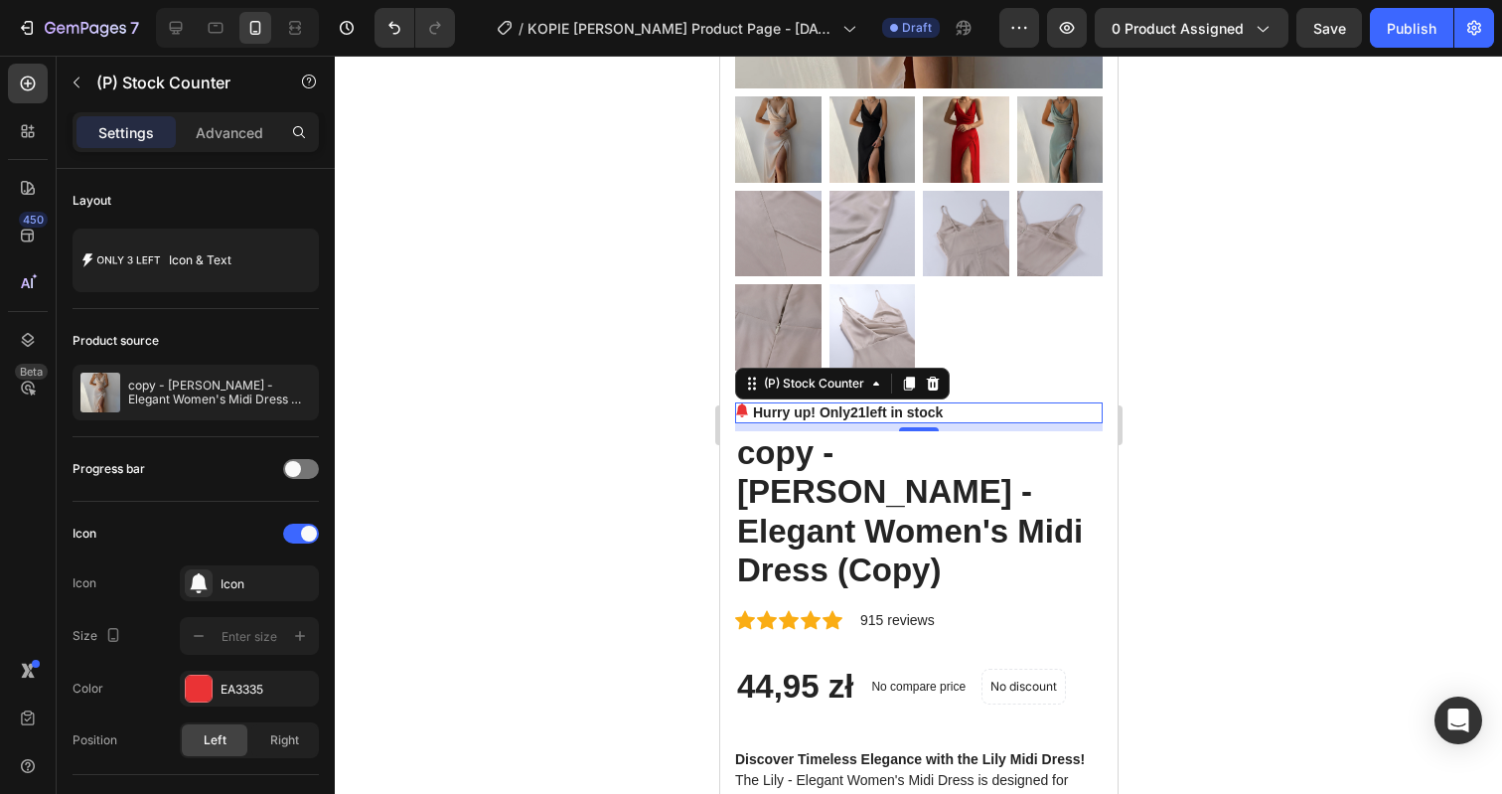
click at [865, 406] on span "21" at bounding box center [857, 412] width 16 height 16
click at [863, 406] on span "21" at bounding box center [857, 412] width 16 height 16
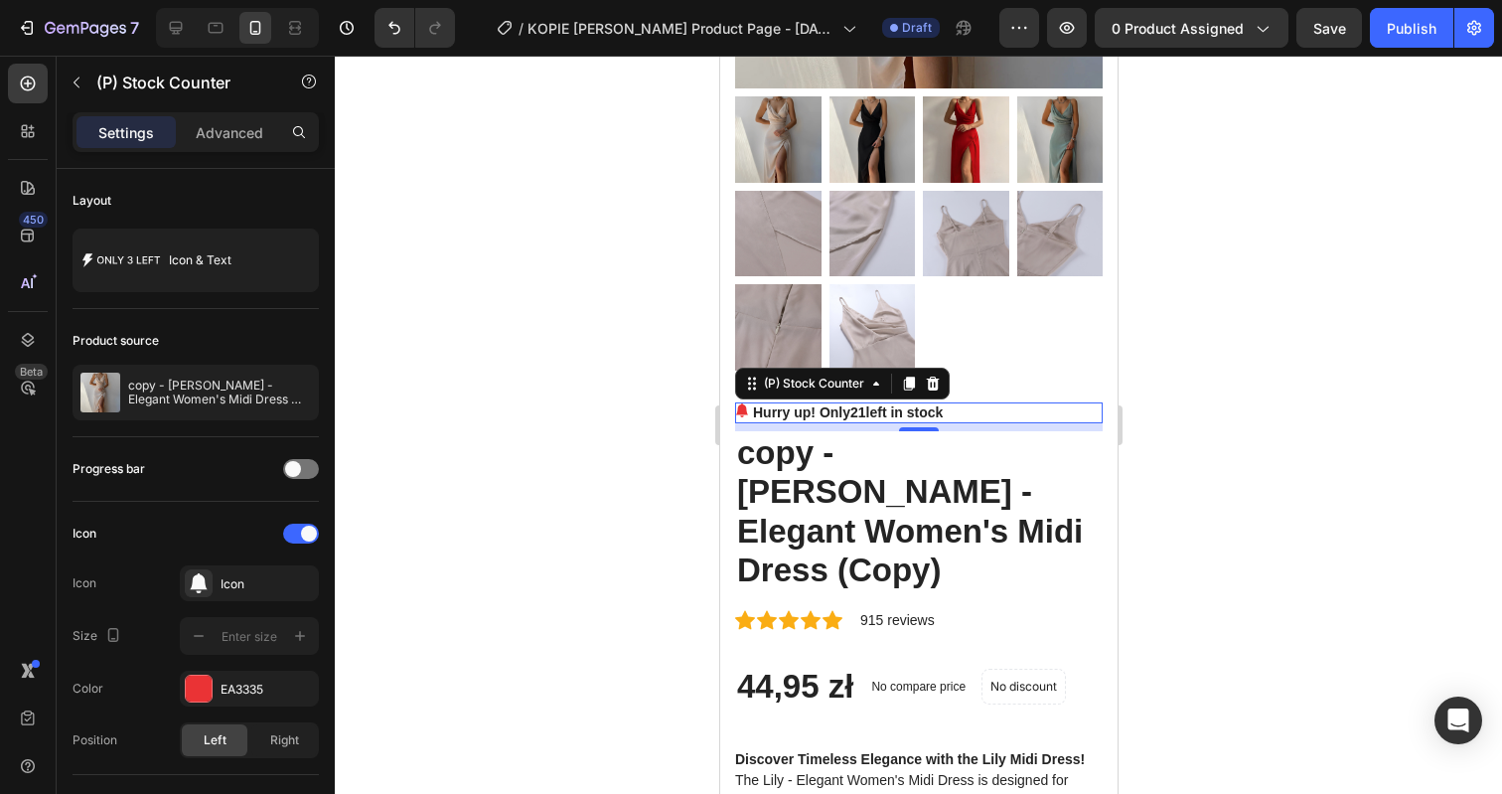
click at [863, 406] on span "21" at bounding box center [857, 412] width 16 height 16
click at [849, 408] on p "Hurry up! Only 21 left in stock" at bounding box center [847, 412] width 190 height 21
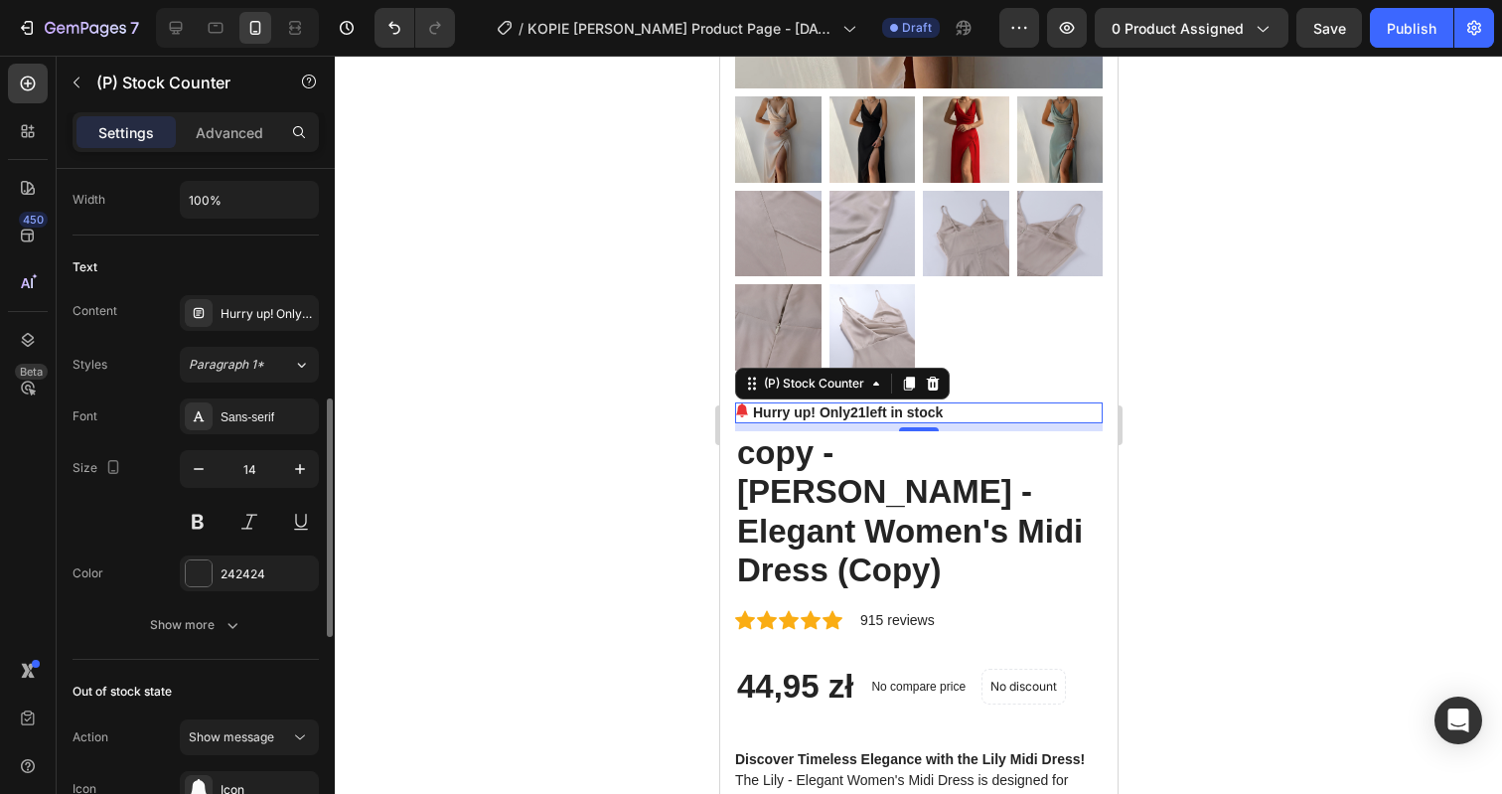
scroll to position [682, 0]
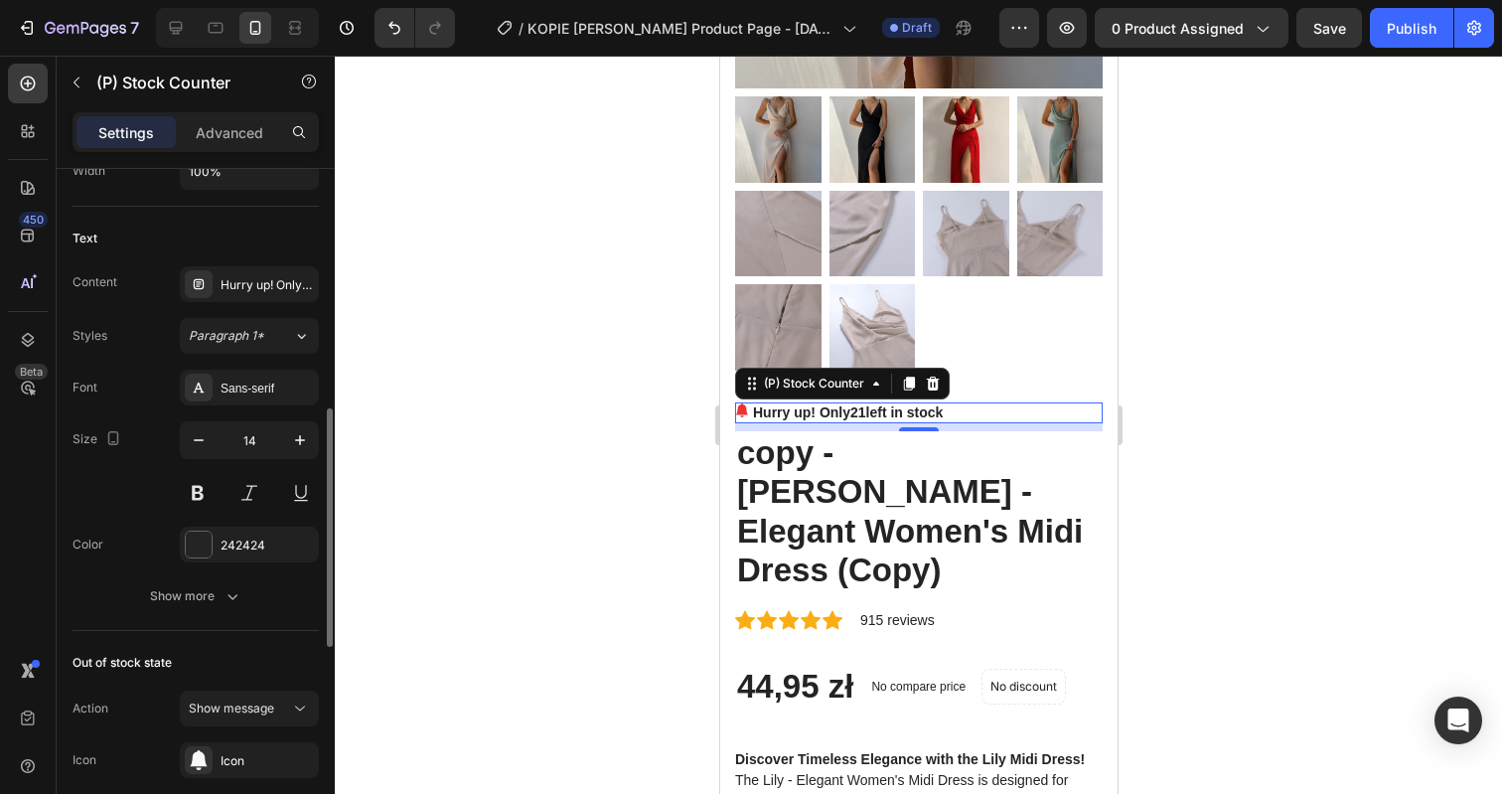
click at [820, 413] on p "Hurry up! Only 21 left in stock" at bounding box center [847, 412] width 190 height 21
click at [1196, 496] on div at bounding box center [918, 425] width 1167 height 738
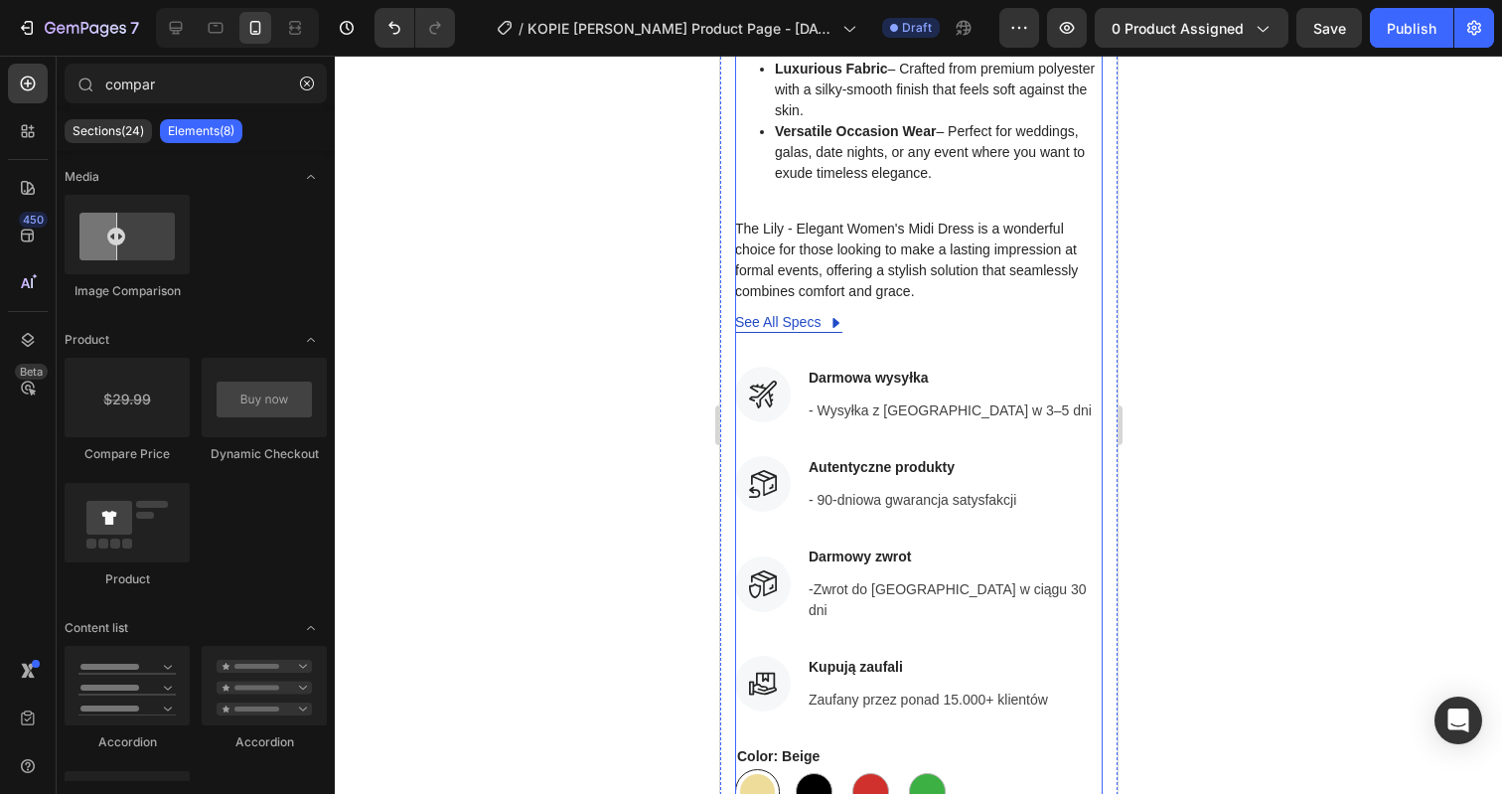
scroll to position [1372, 0]
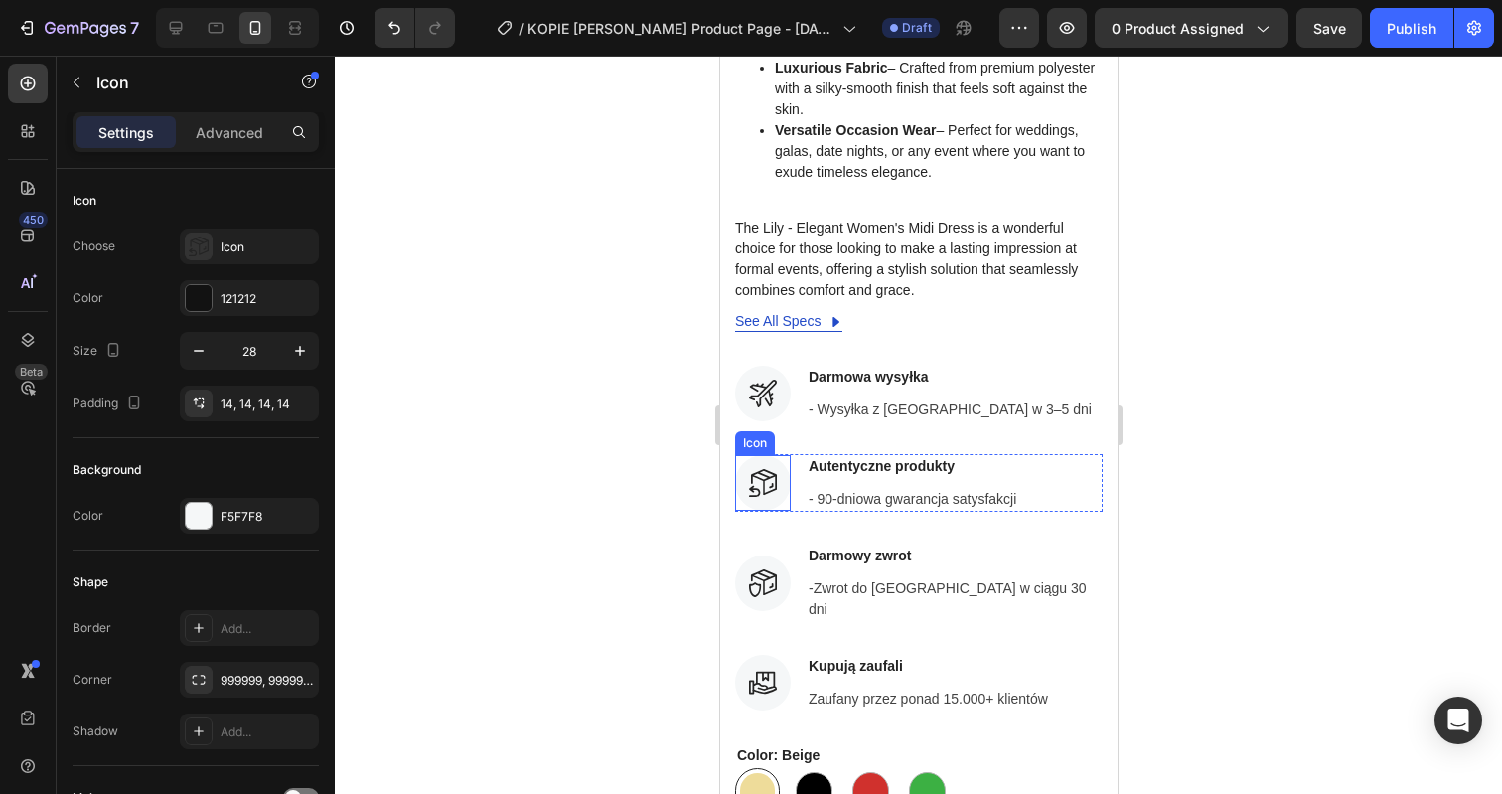
click at [766, 469] on icon at bounding box center [763, 482] width 26 height 26
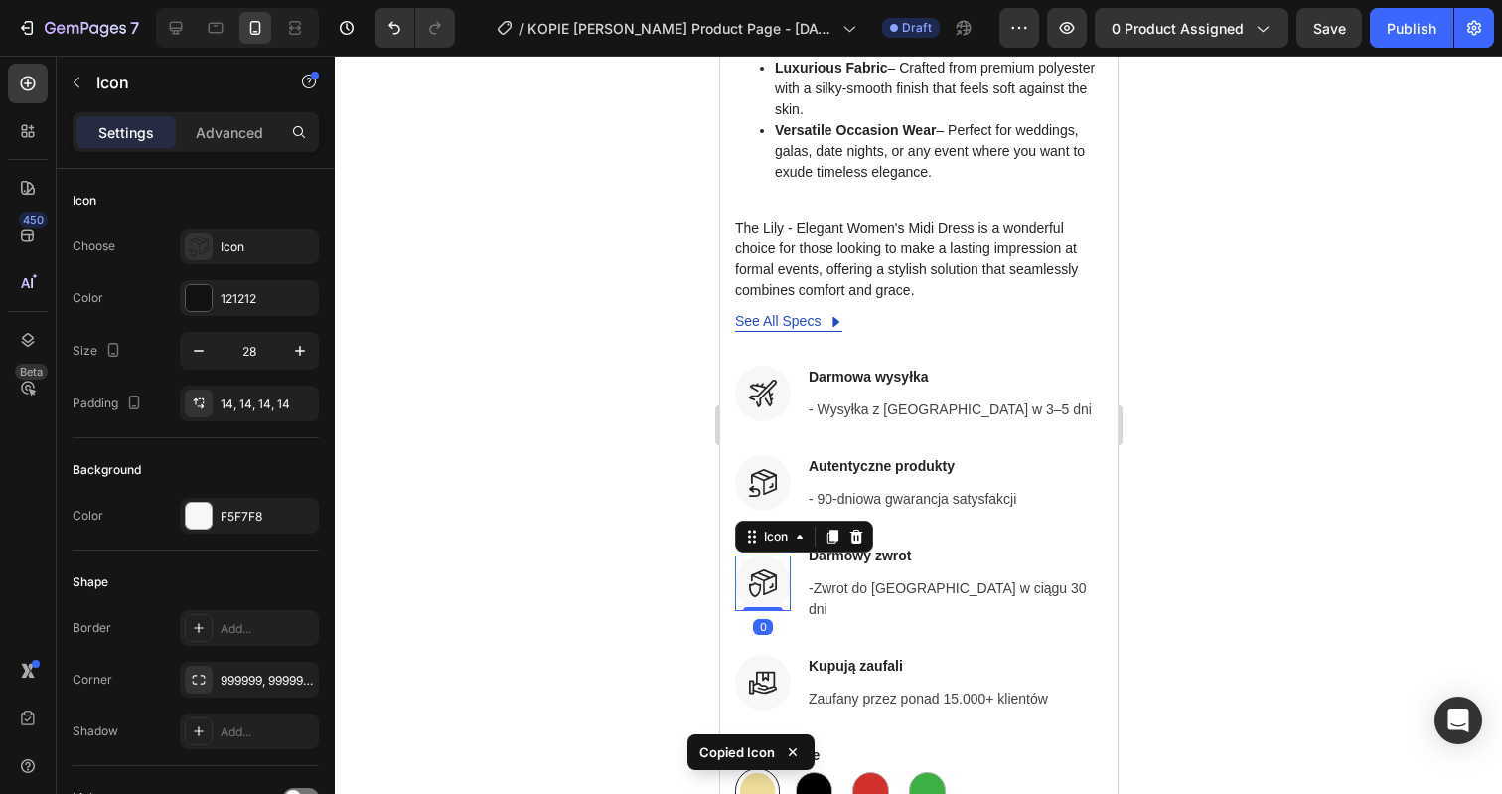
click at [764, 569] on icon at bounding box center [762, 583] width 28 height 28
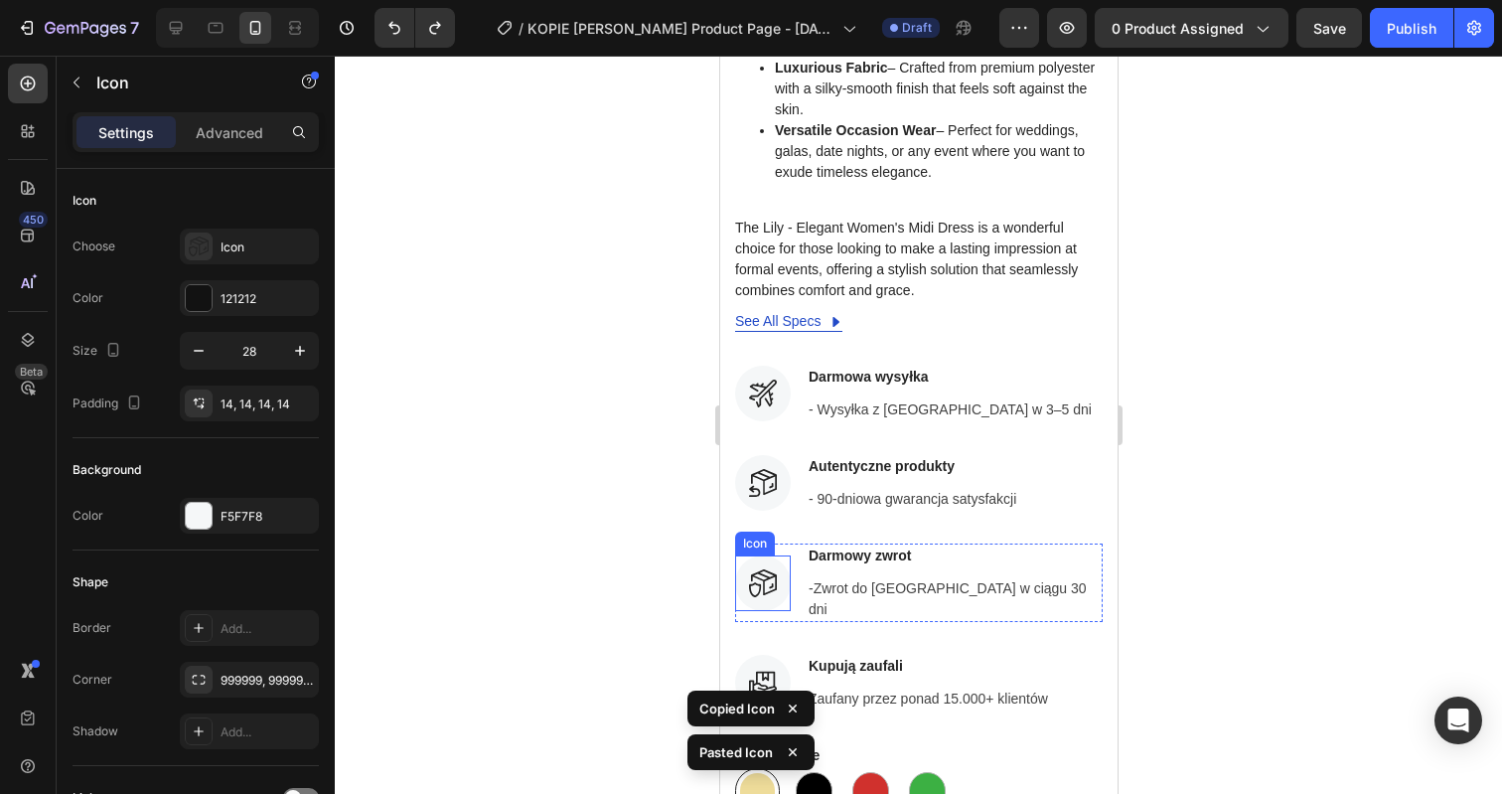
click at [756, 569] on icon at bounding box center [762, 583] width 28 height 28
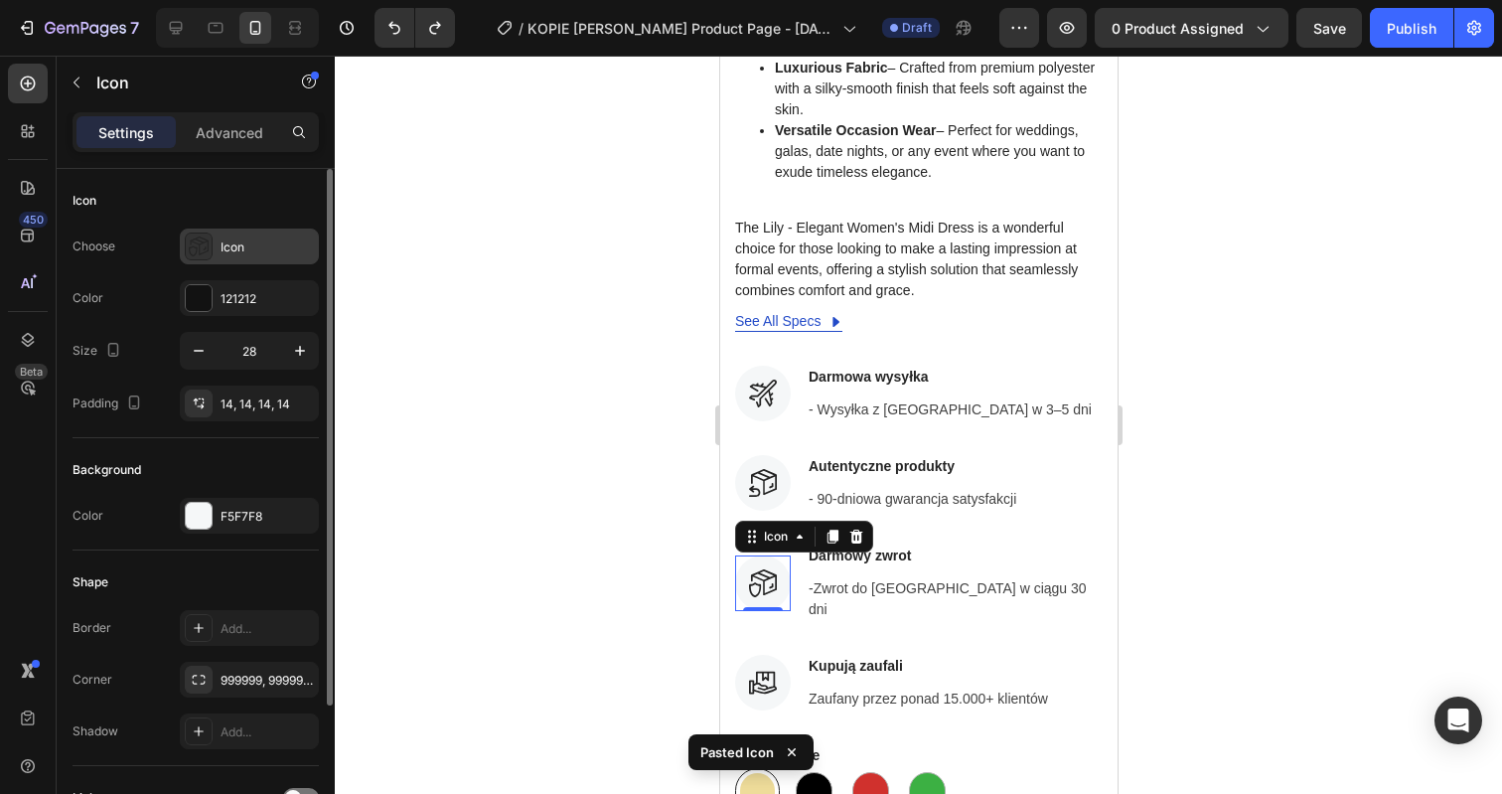
click at [233, 238] on div "Icon" at bounding box center [267, 247] width 93 height 18
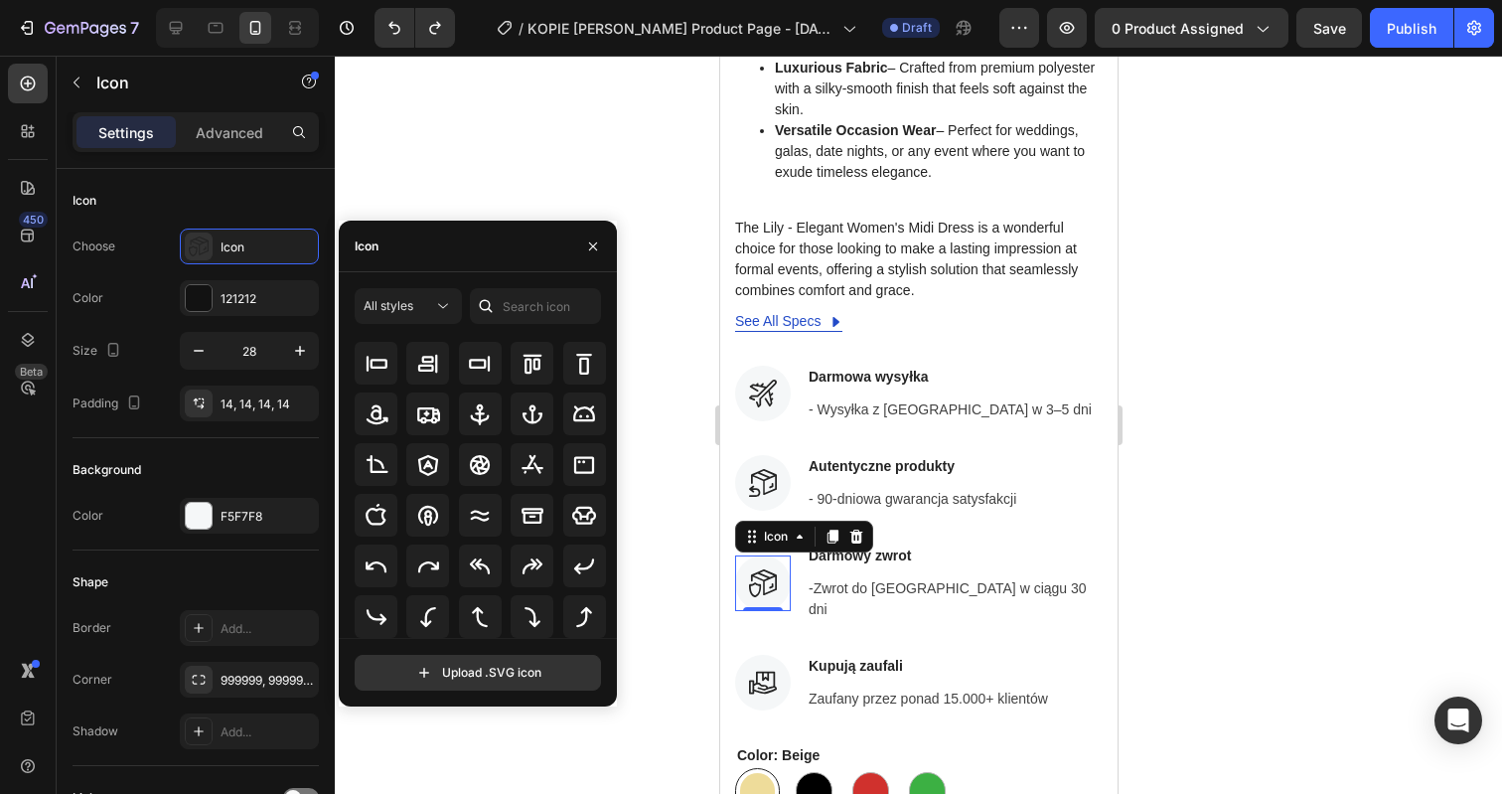
scroll to position [0, 0]
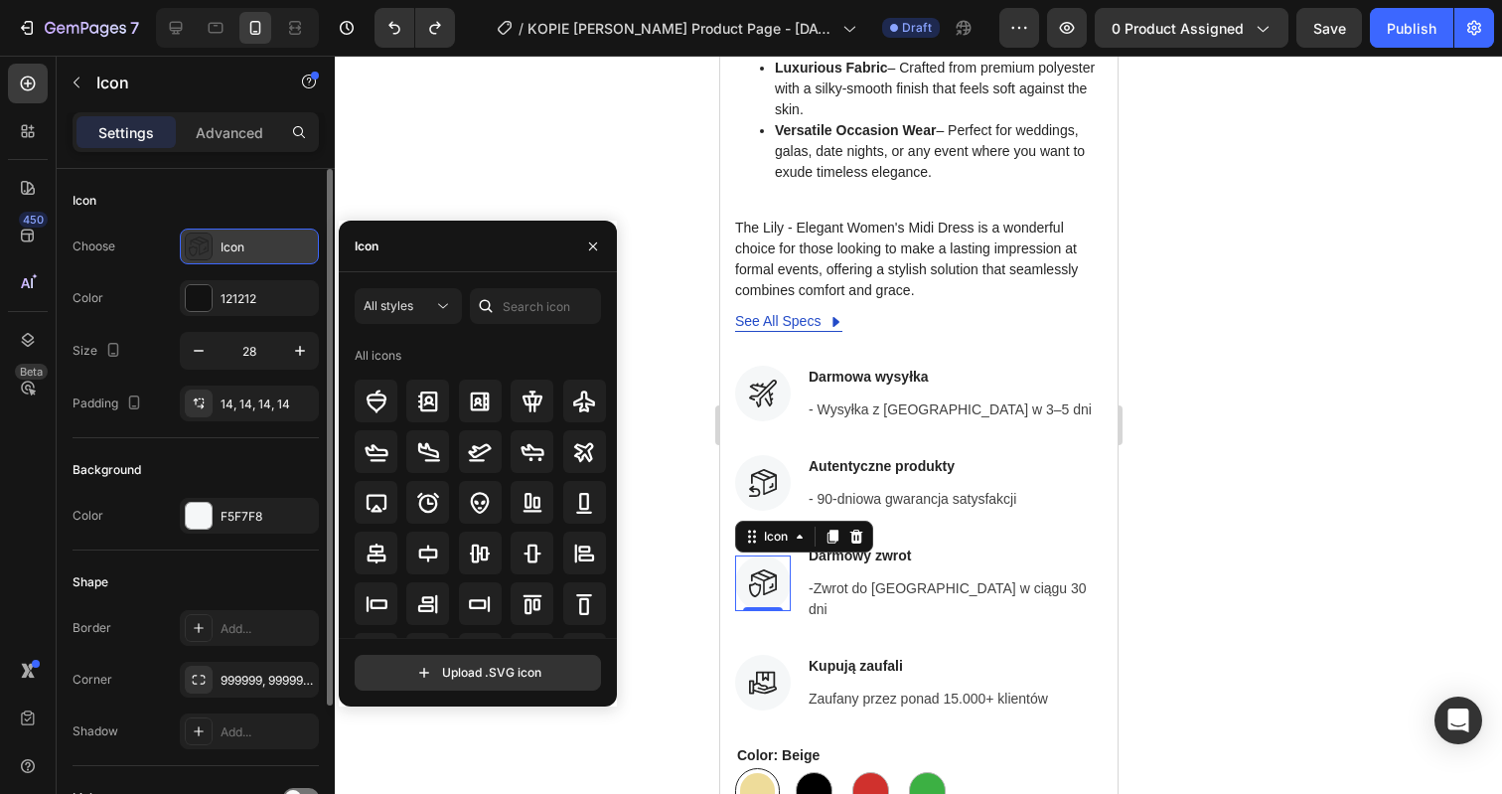
click at [203, 243] on icon at bounding box center [199, 246] width 20 height 20
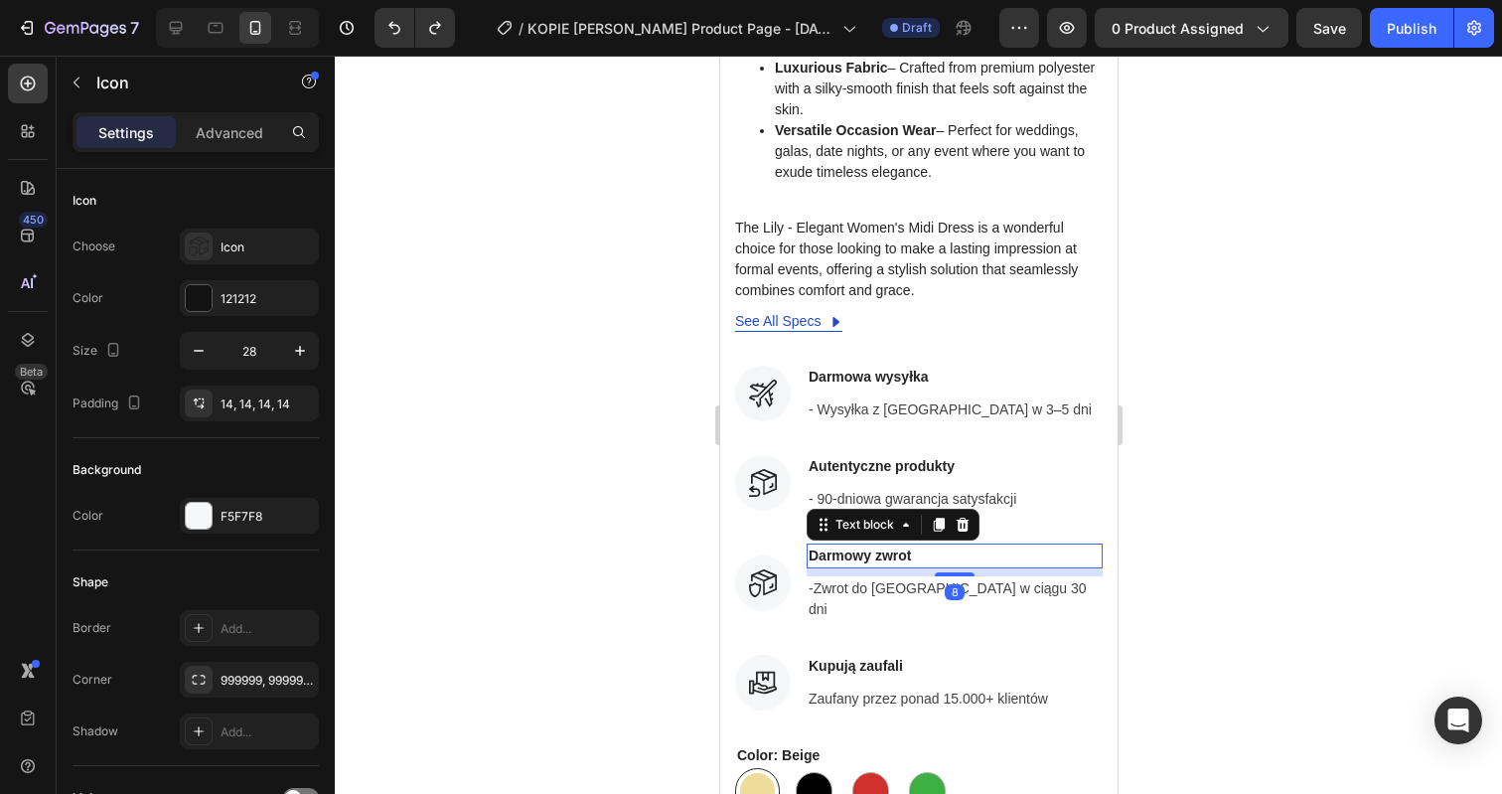
click at [893, 545] on p "Darmowy zwrot" at bounding box center [954, 555] width 292 height 21
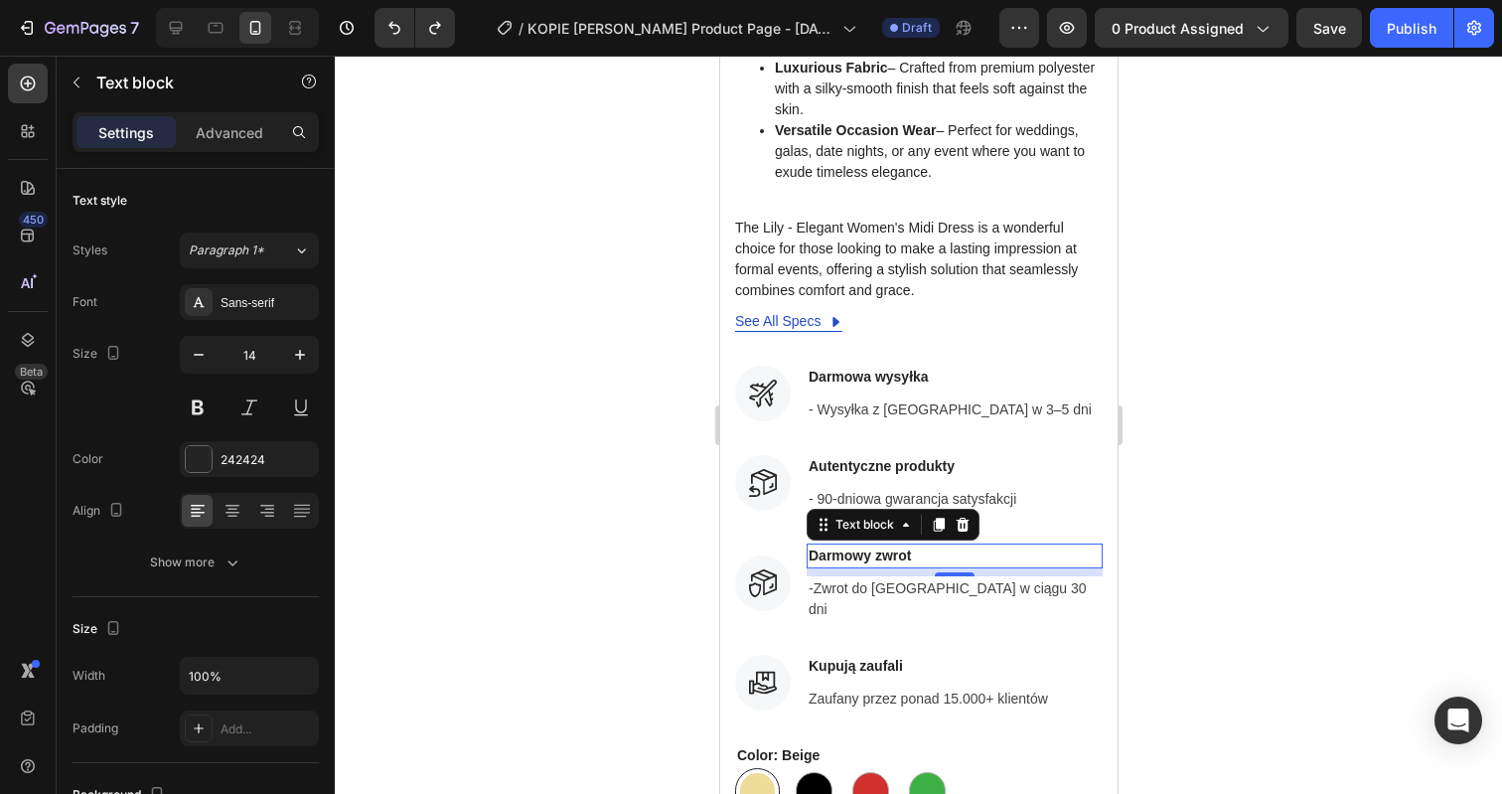
click at [1256, 431] on div at bounding box center [918, 425] width 1167 height 738
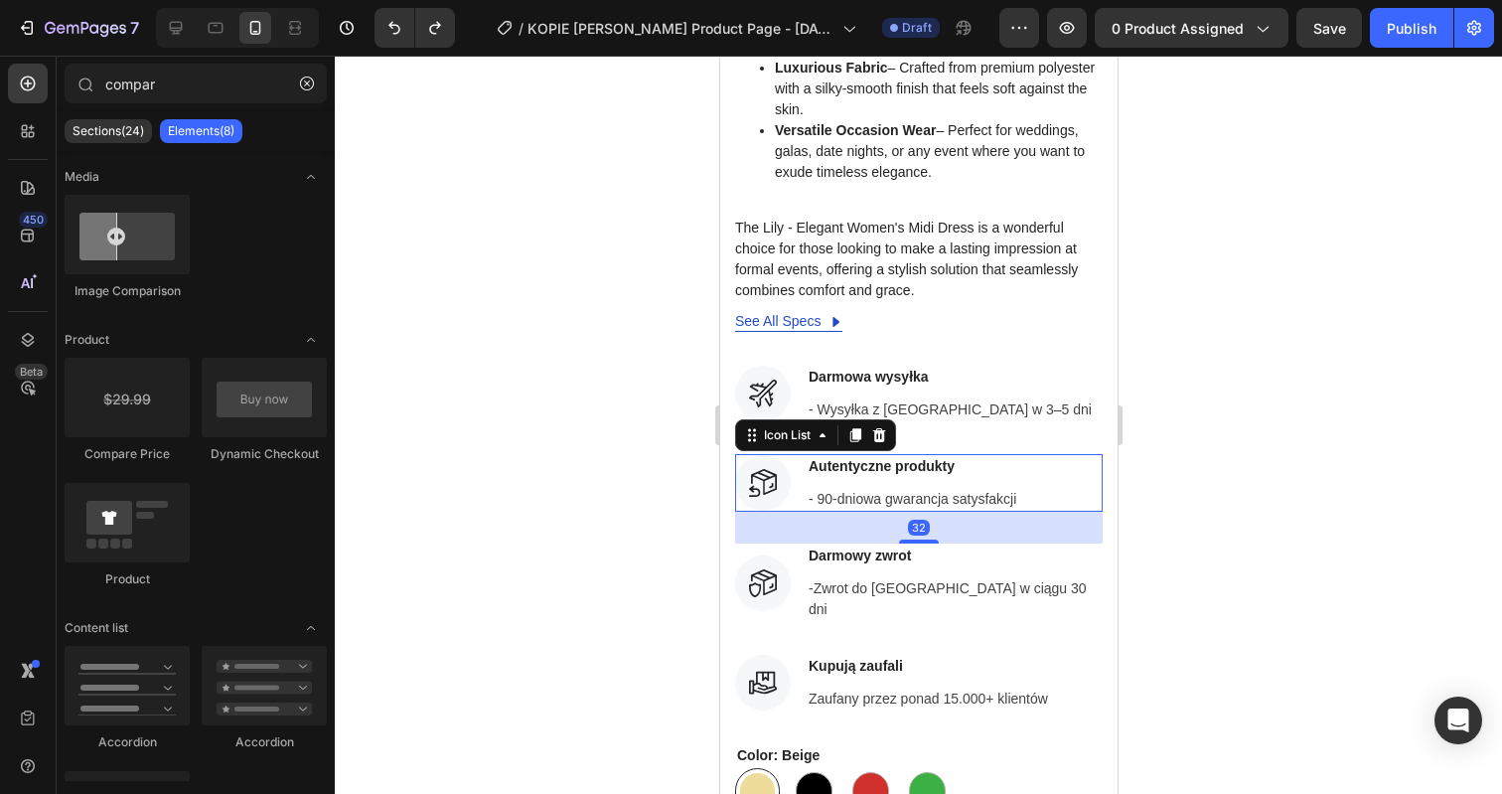
click at [1062, 454] on div "Icon Autentyczne produkty Text block - 90-dniowa gwarancja satysfakcji Text blo…" at bounding box center [918, 483] width 368 height 58
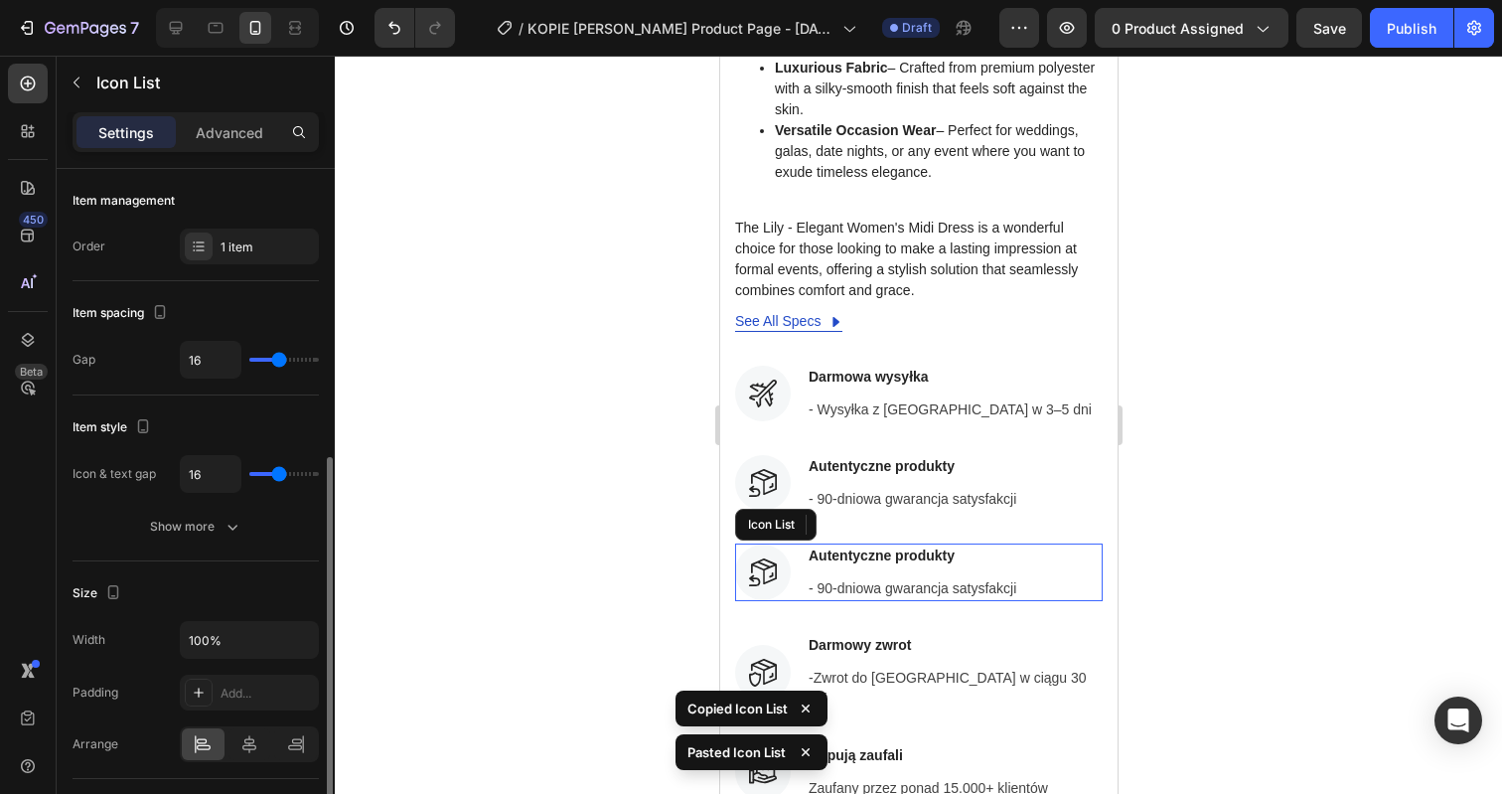
scroll to position [184, 0]
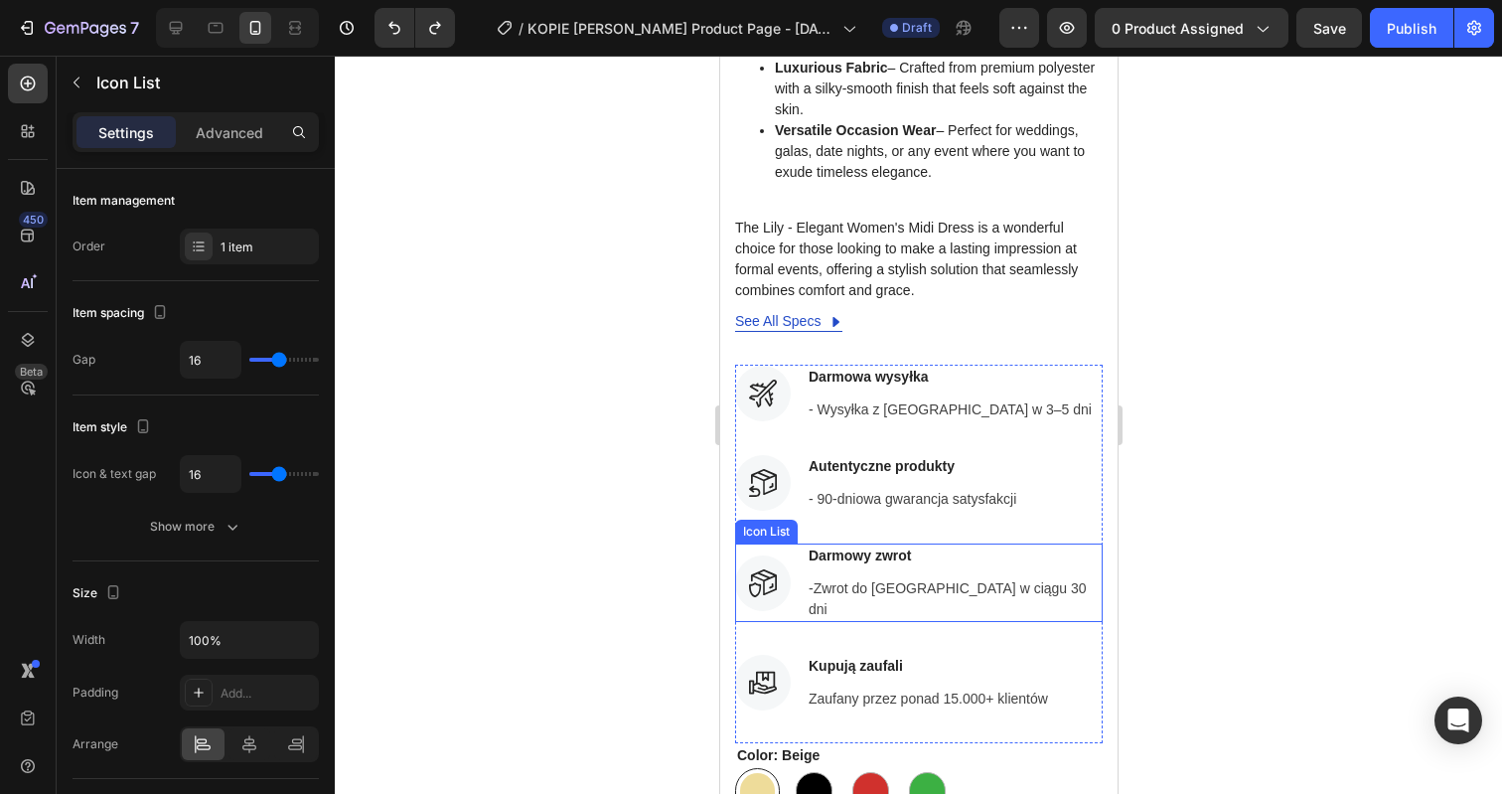
click at [1070, 543] on div "Icon Darmowy zwrot Text block -Zwrot do [GEOGRAPHIC_DATA] w ciągu 30 dni Text b…" at bounding box center [918, 582] width 368 height 78
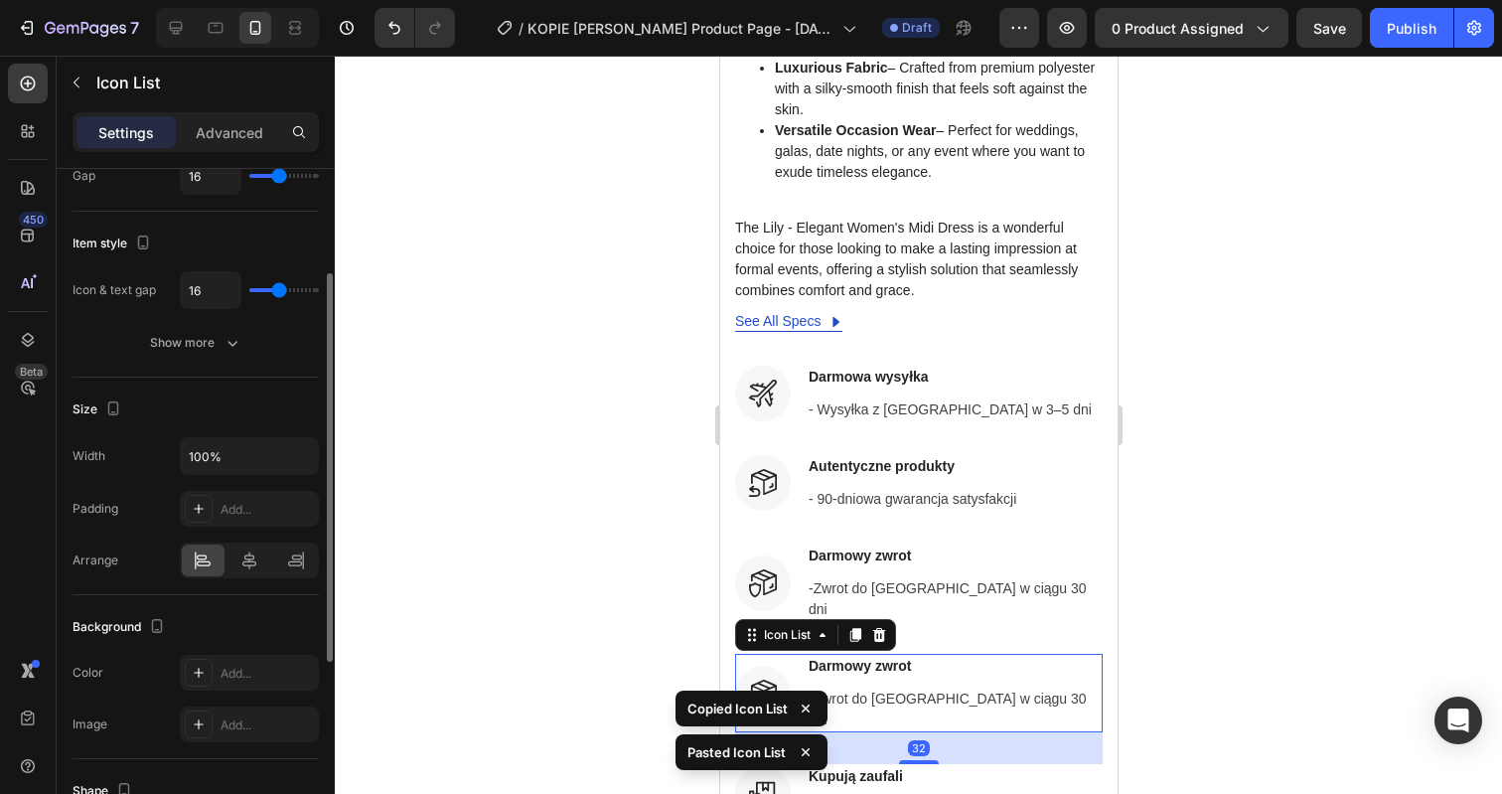
click at [1210, 515] on div at bounding box center [918, 425] width 1167 height 738
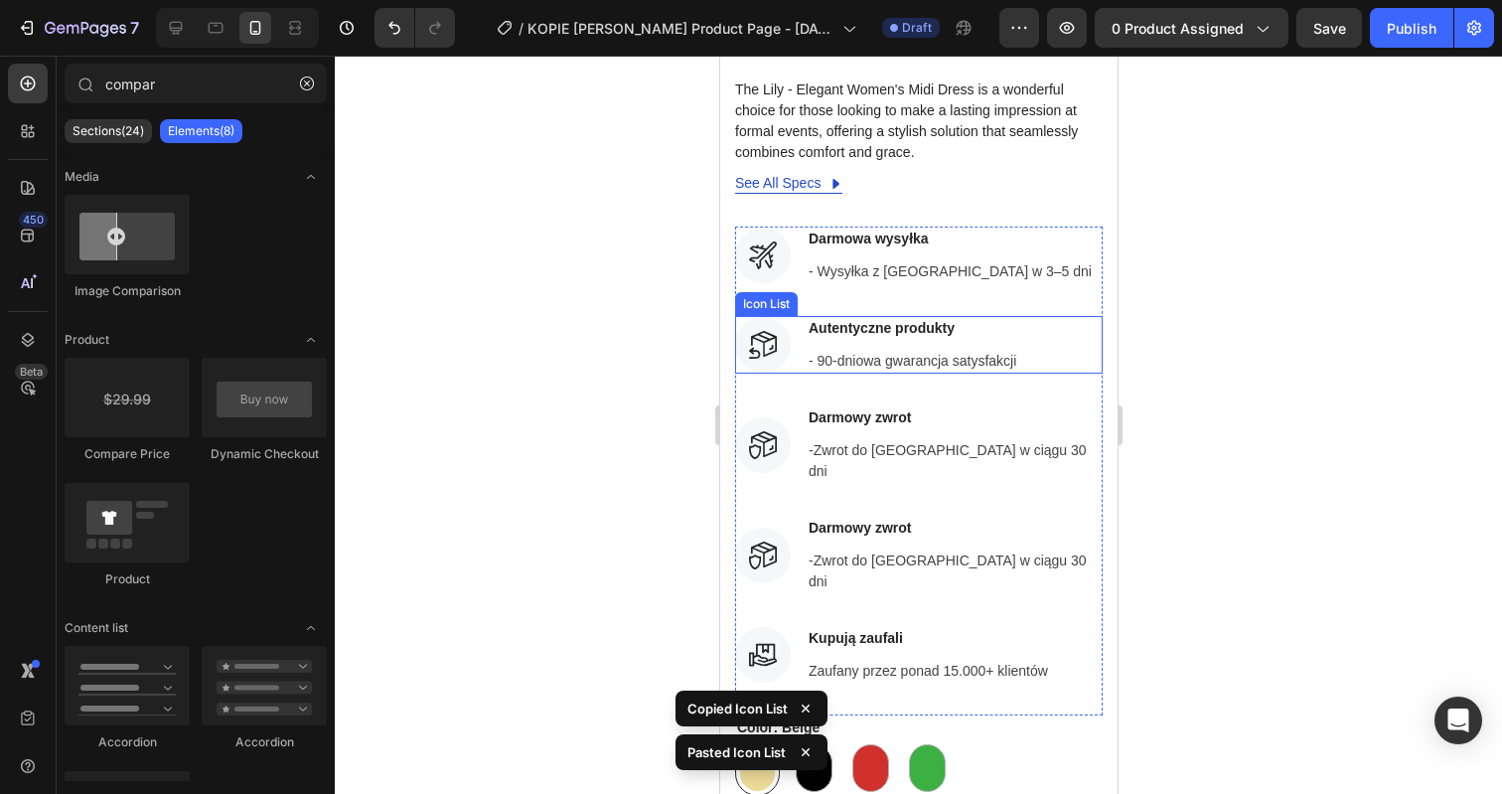
scroll to position [1540, 0]
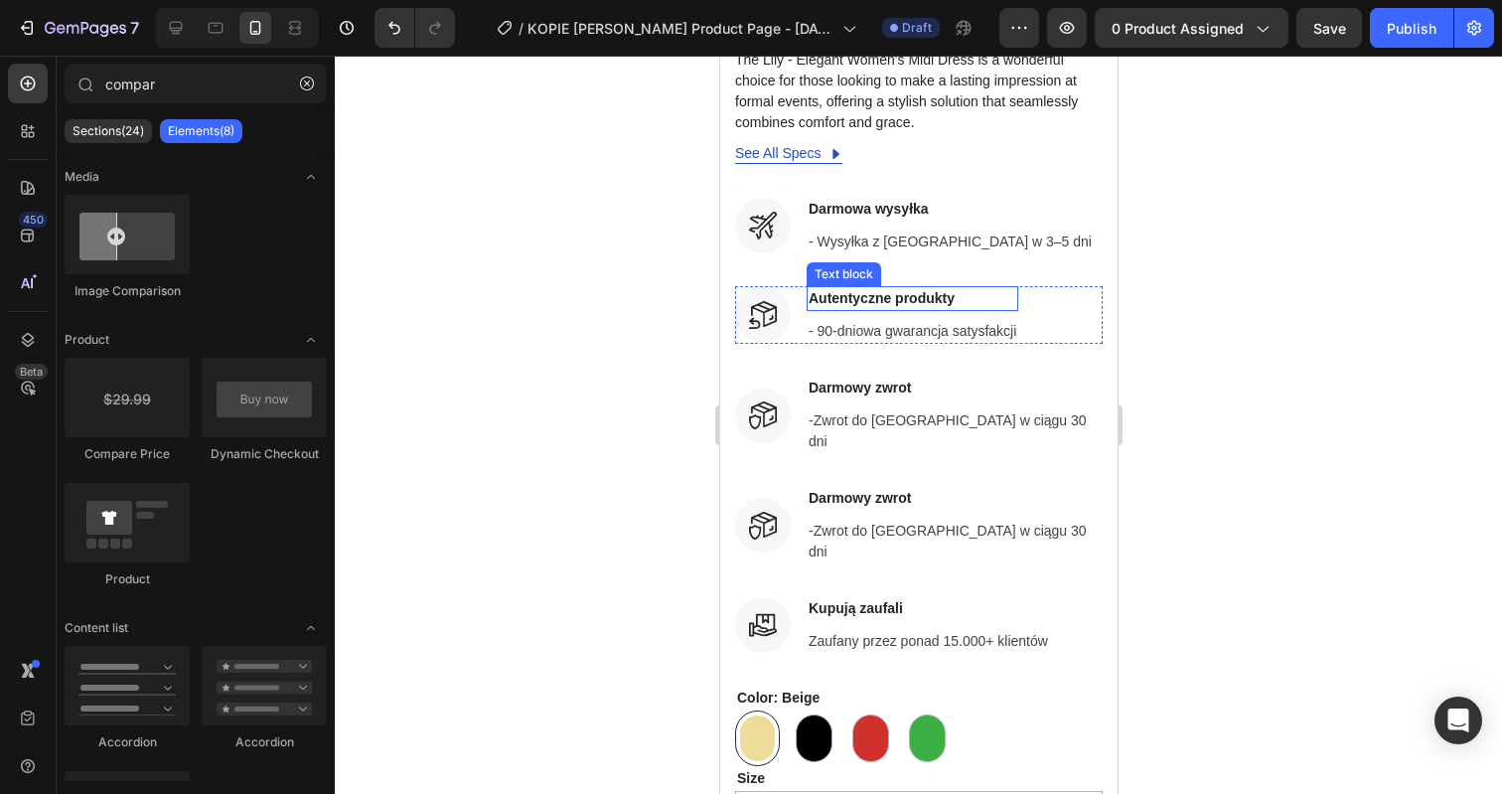
click at [901, 288] on p "Autentyczne produkty" at bounding box center [912, 298] width 208 height 21
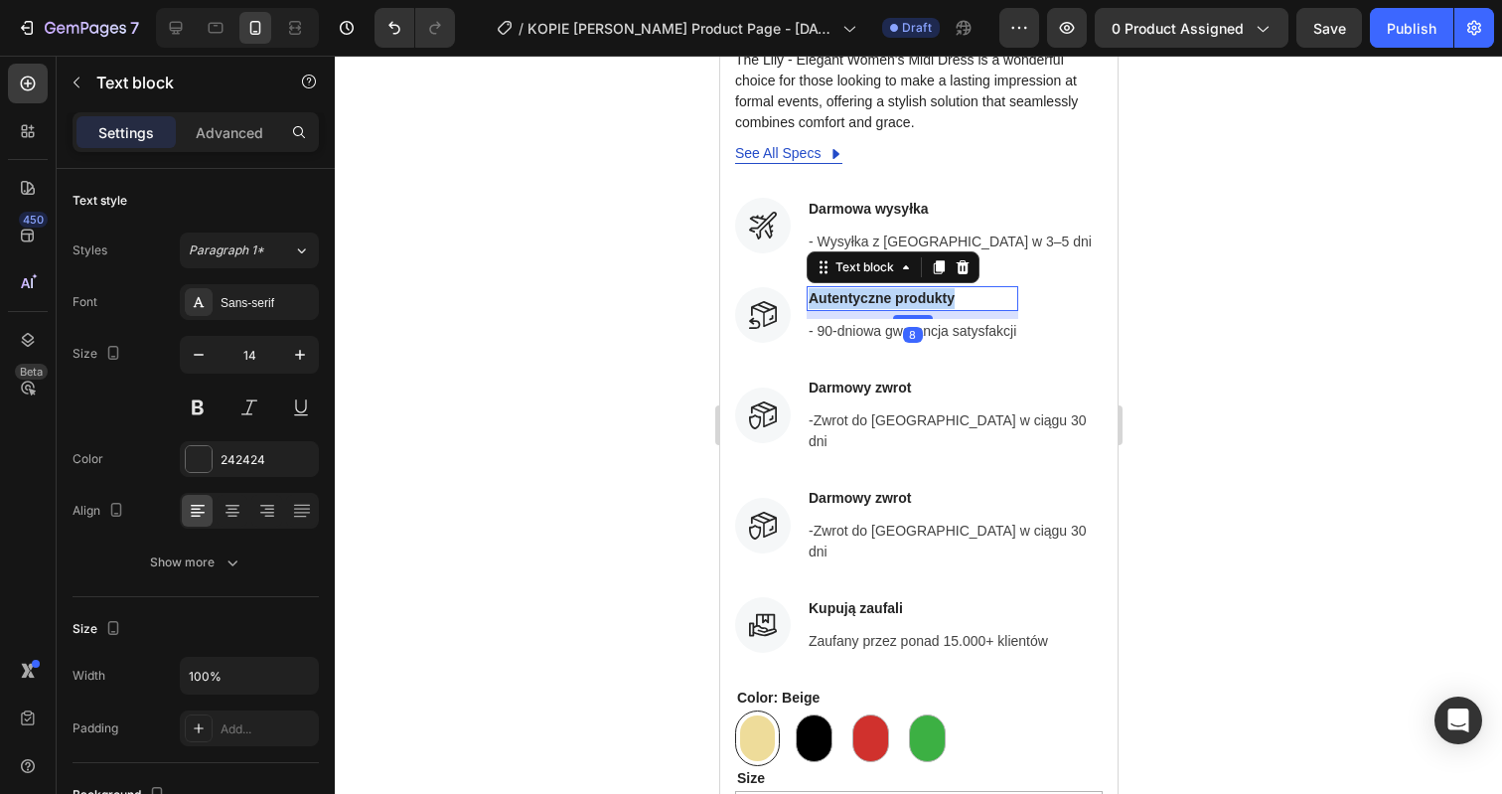
click at [901, 288] on p "Autentyczne produkty" at bounding box center [912, 298] width 208 height 21
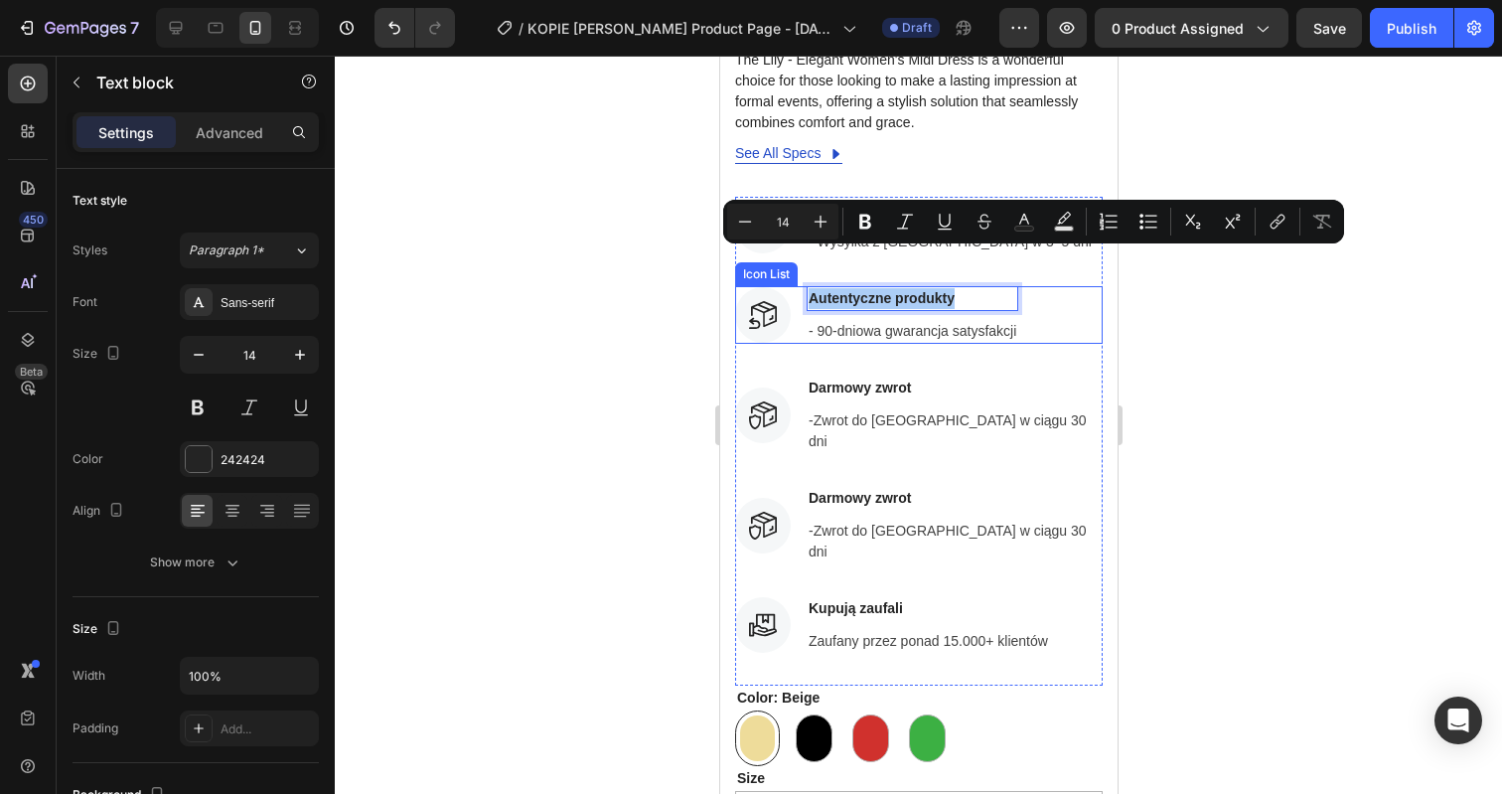
click at [1202, 316] on div at bounding box center [918, 425] width 1167 height 738
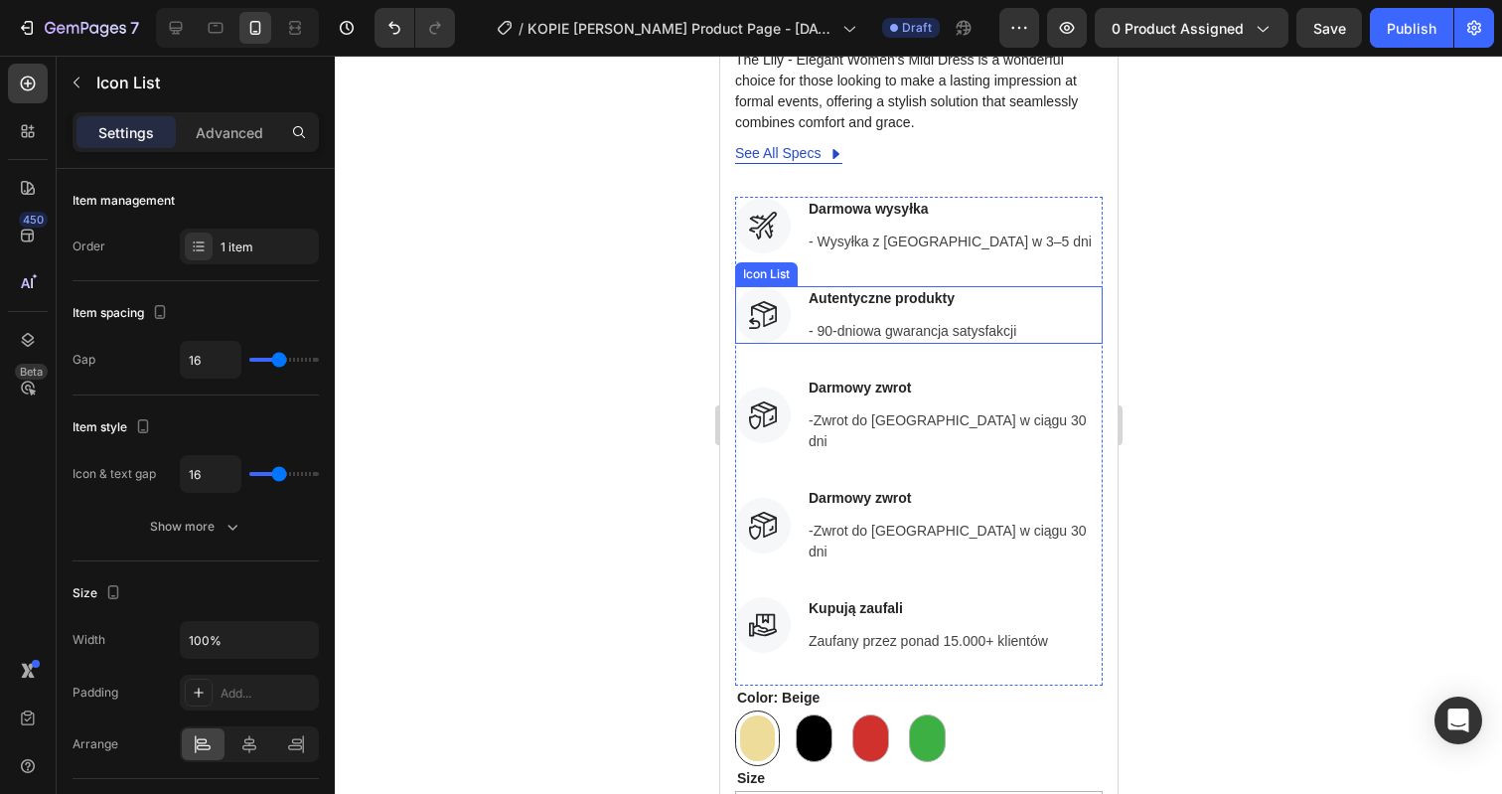
click at [1065, 286] on div "Icon Autentyczne produkty Text block - 90-dniowa gwarancja satysfakcji Text blo…" at bounding box center [918, 315] width 368 height 58
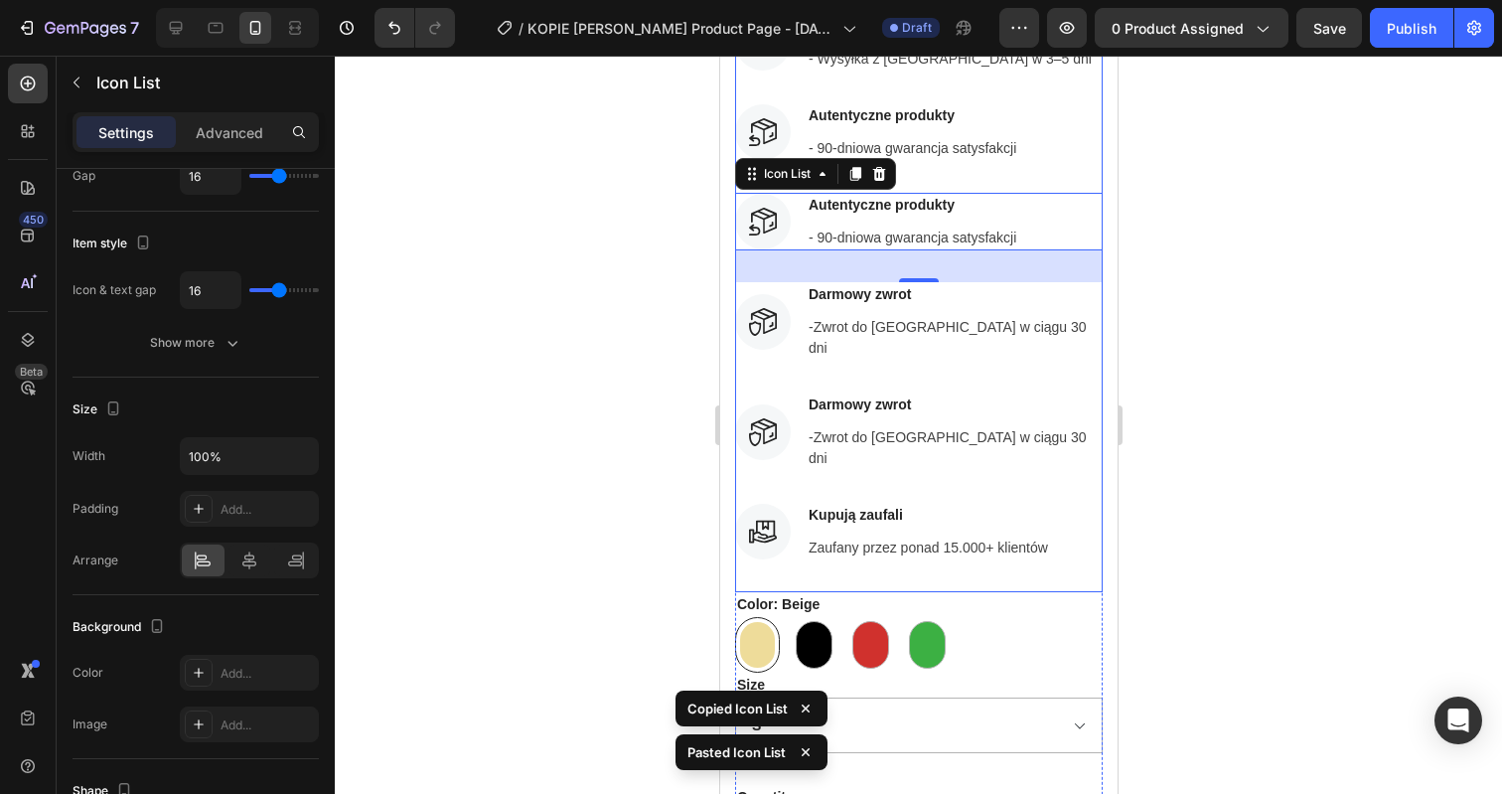
scroll to position [1693, 0]
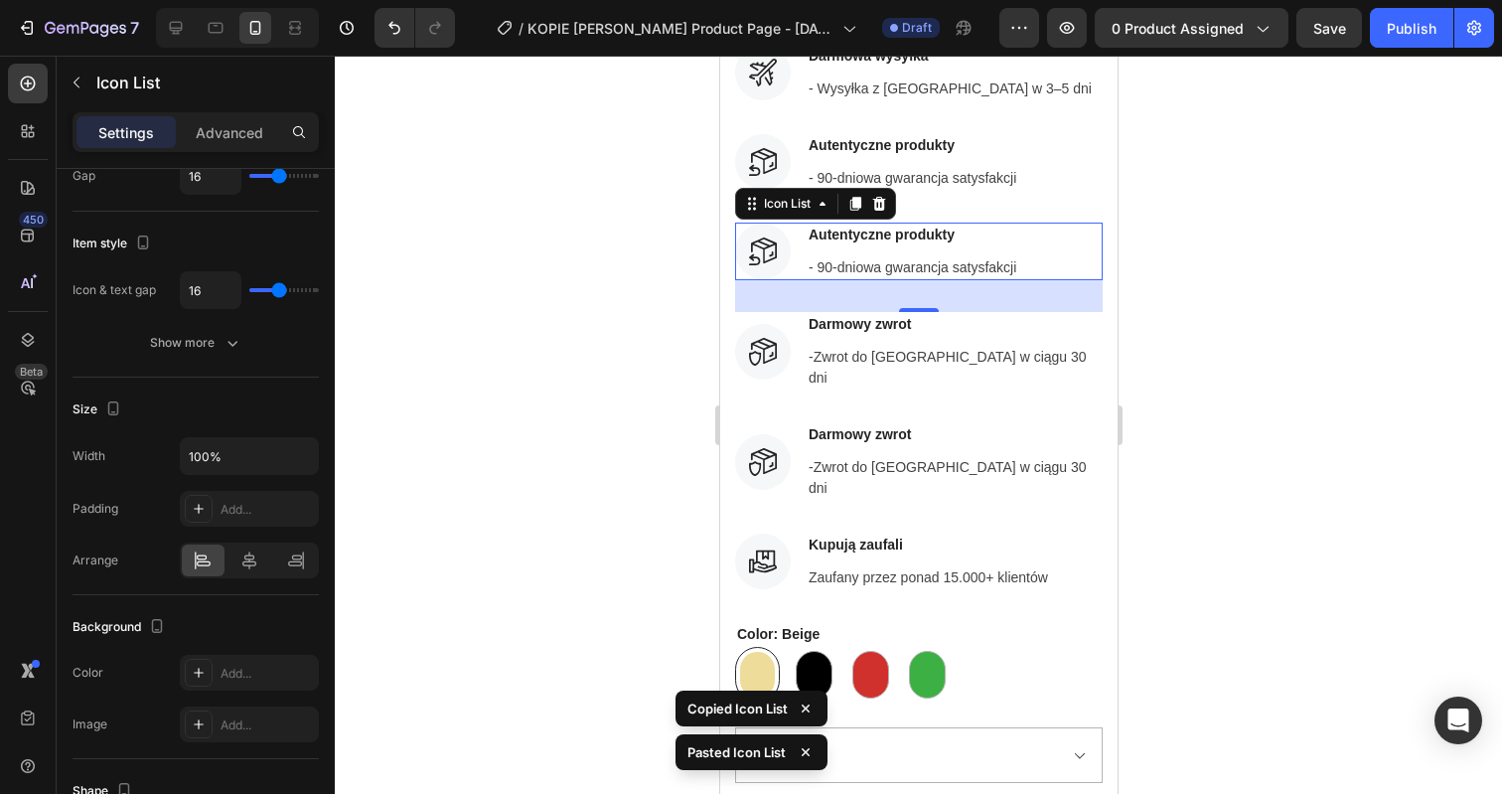
click at [1304, 314] on div at bounding box center [918, 425] width 1167 height 738
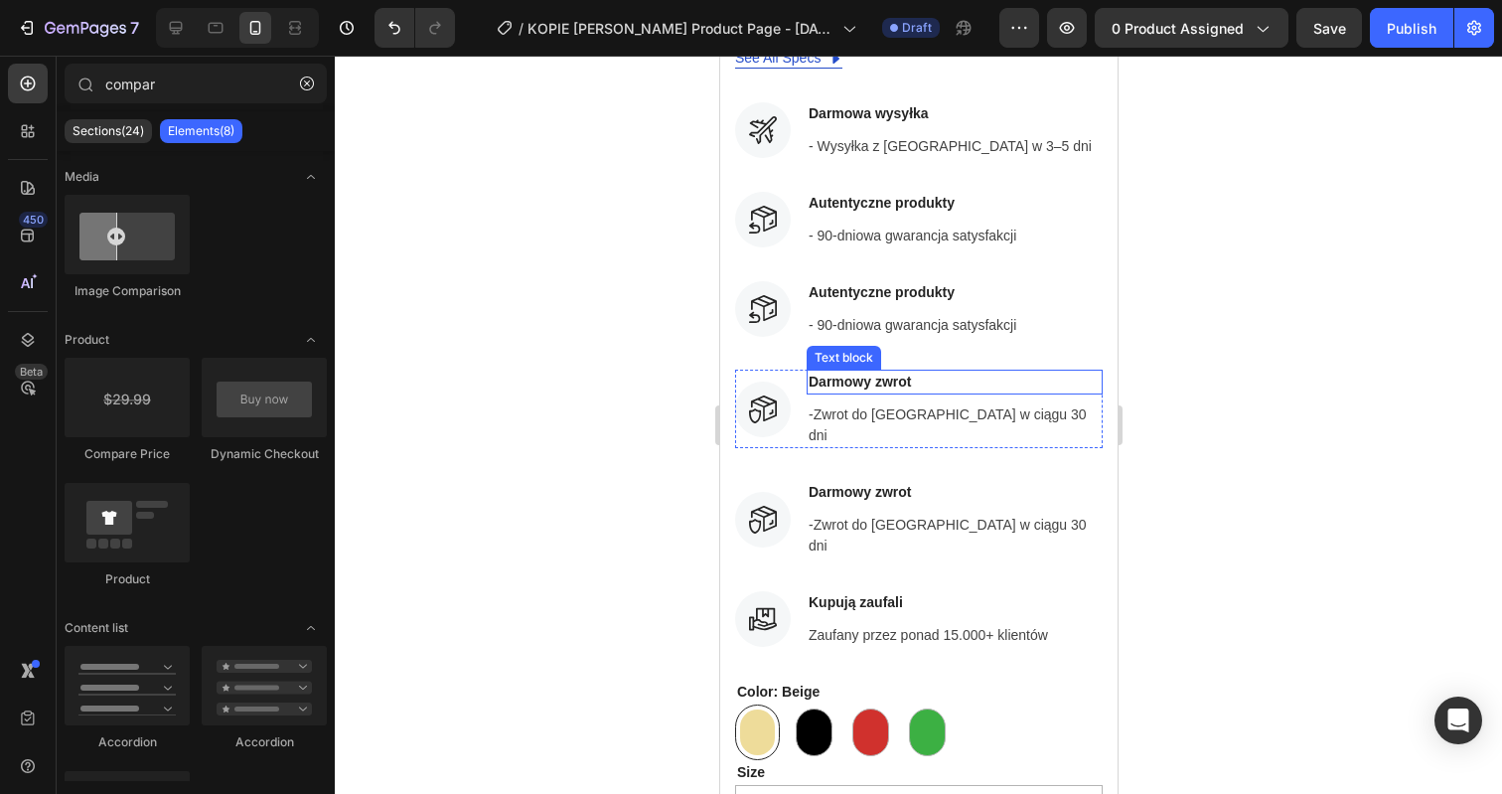
scroll to position [1623, 0]
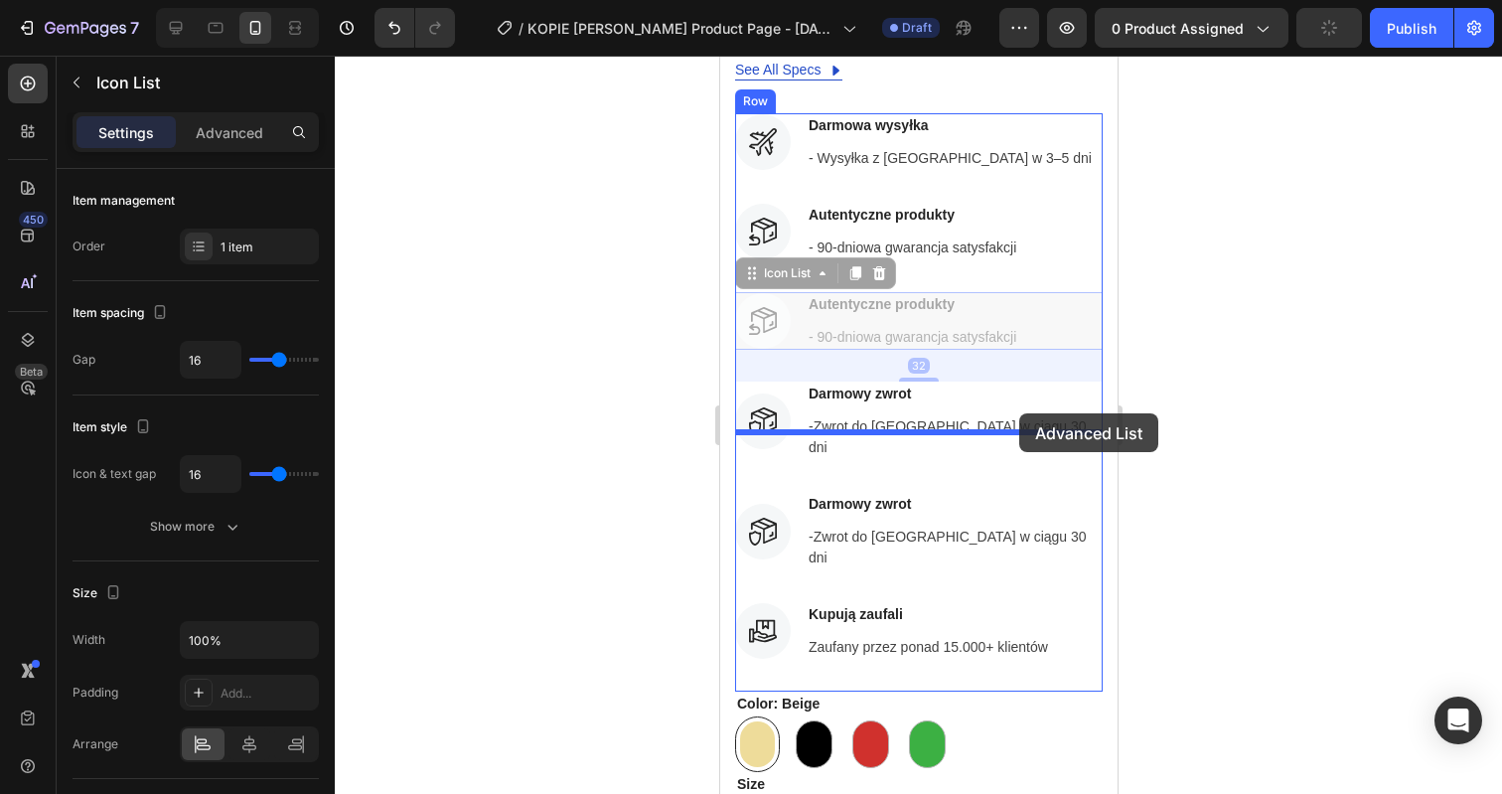
drag, startPoint x: 1044, startPoint y: 278, endPoint x: 1018, endPoint y: 413, distance: 137.5
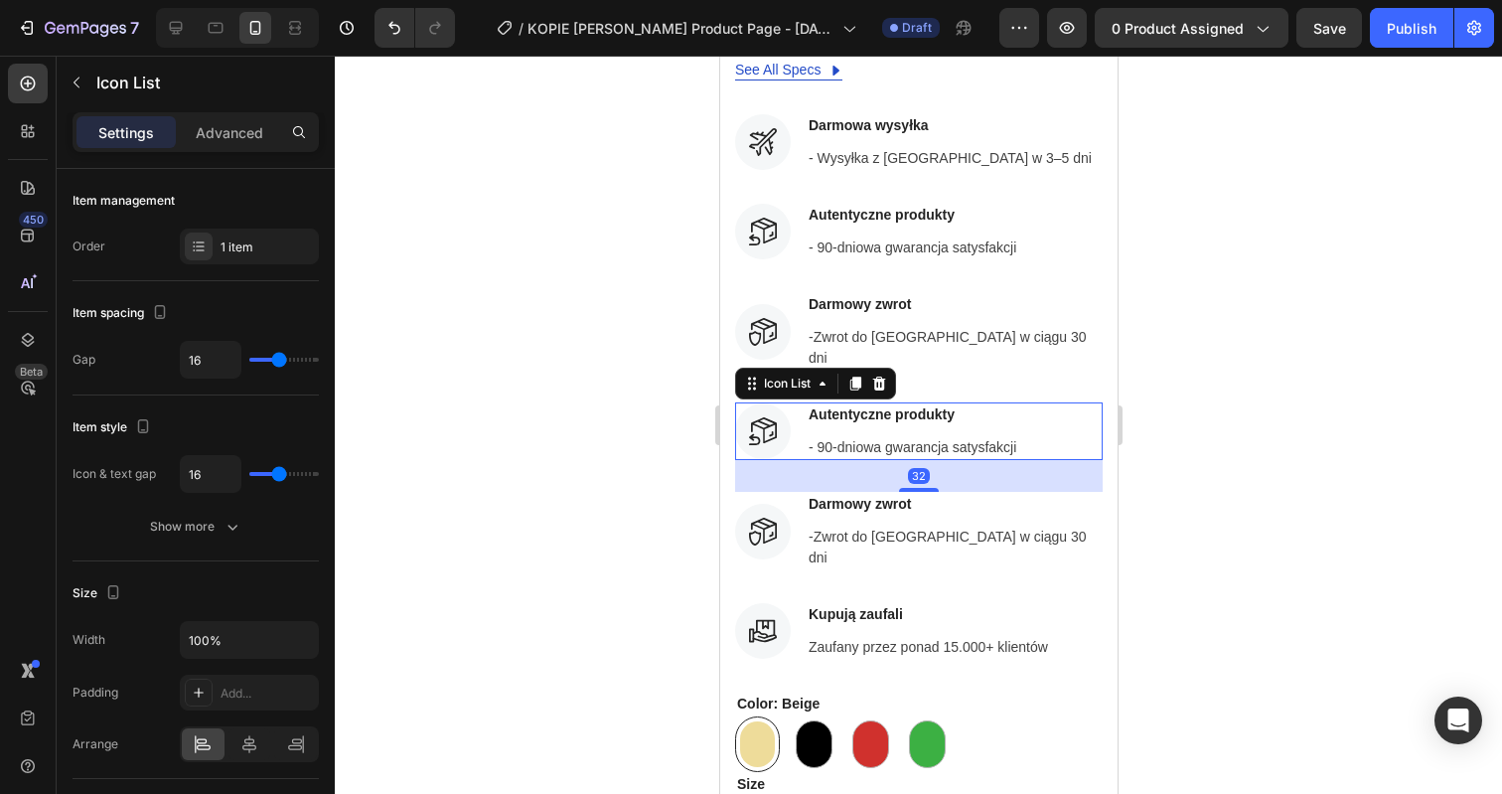
click at [1257, 252] on div at bounding box center [918, 425] width 1167 height 738
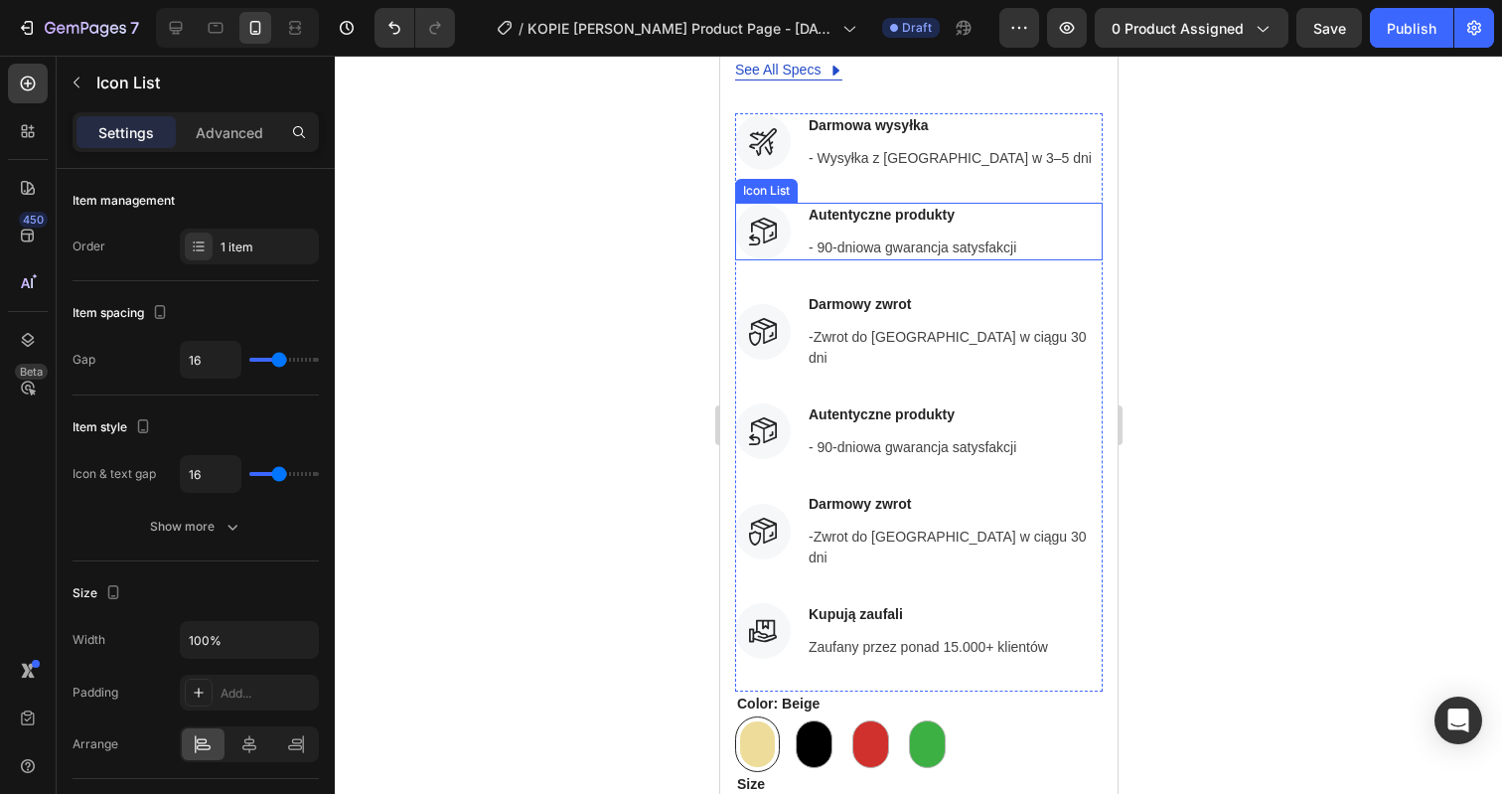
click at [1055, 203] on div "Icon Autentyczne produkty Text block - 90-dniowa gwarancja satysfakcji Text blo…" at bounding box center [918, 232] width 368 height 58
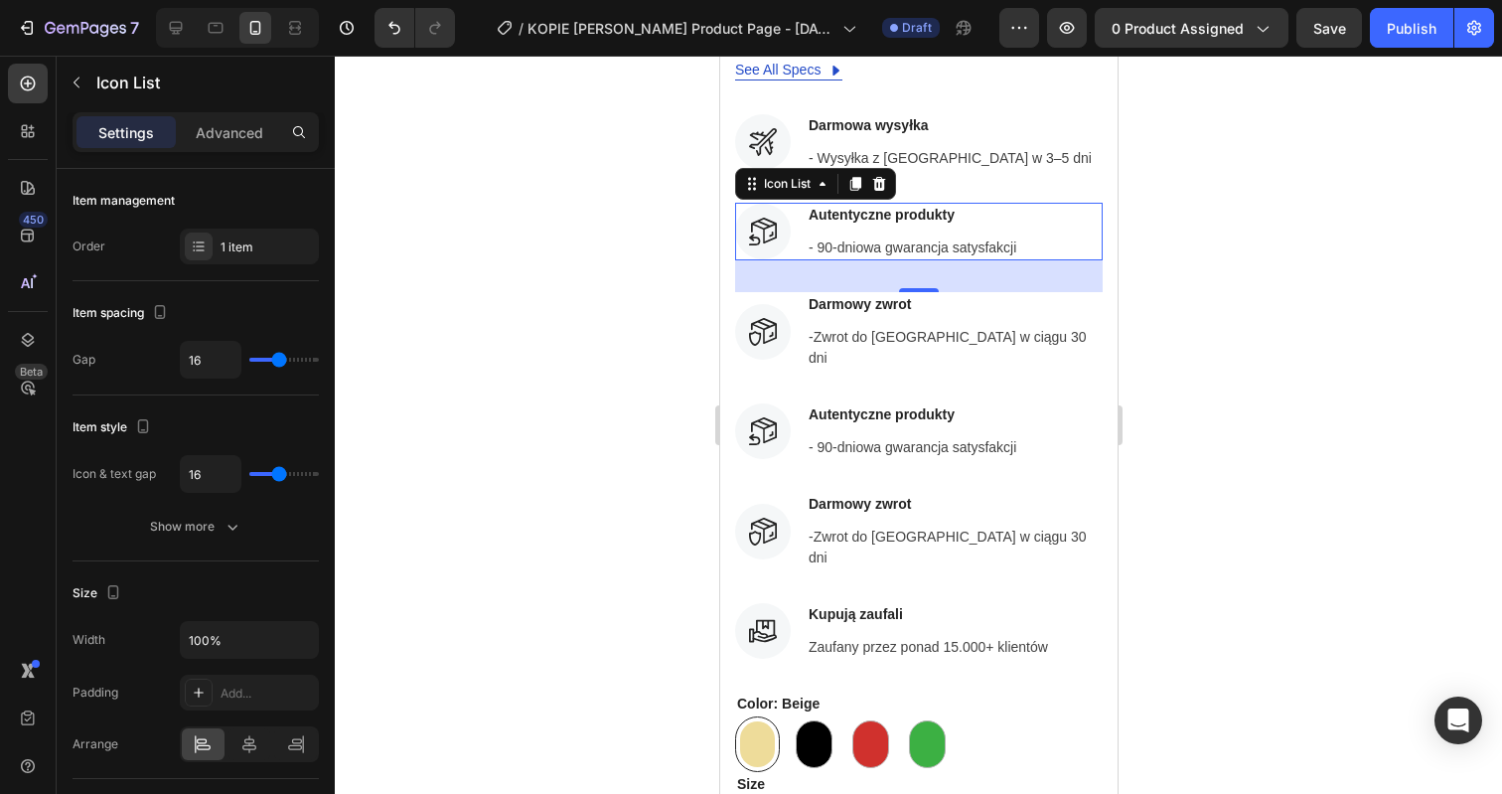
click at [1189, 246] on div at bounding box center [918, 425] width 1167 height 738
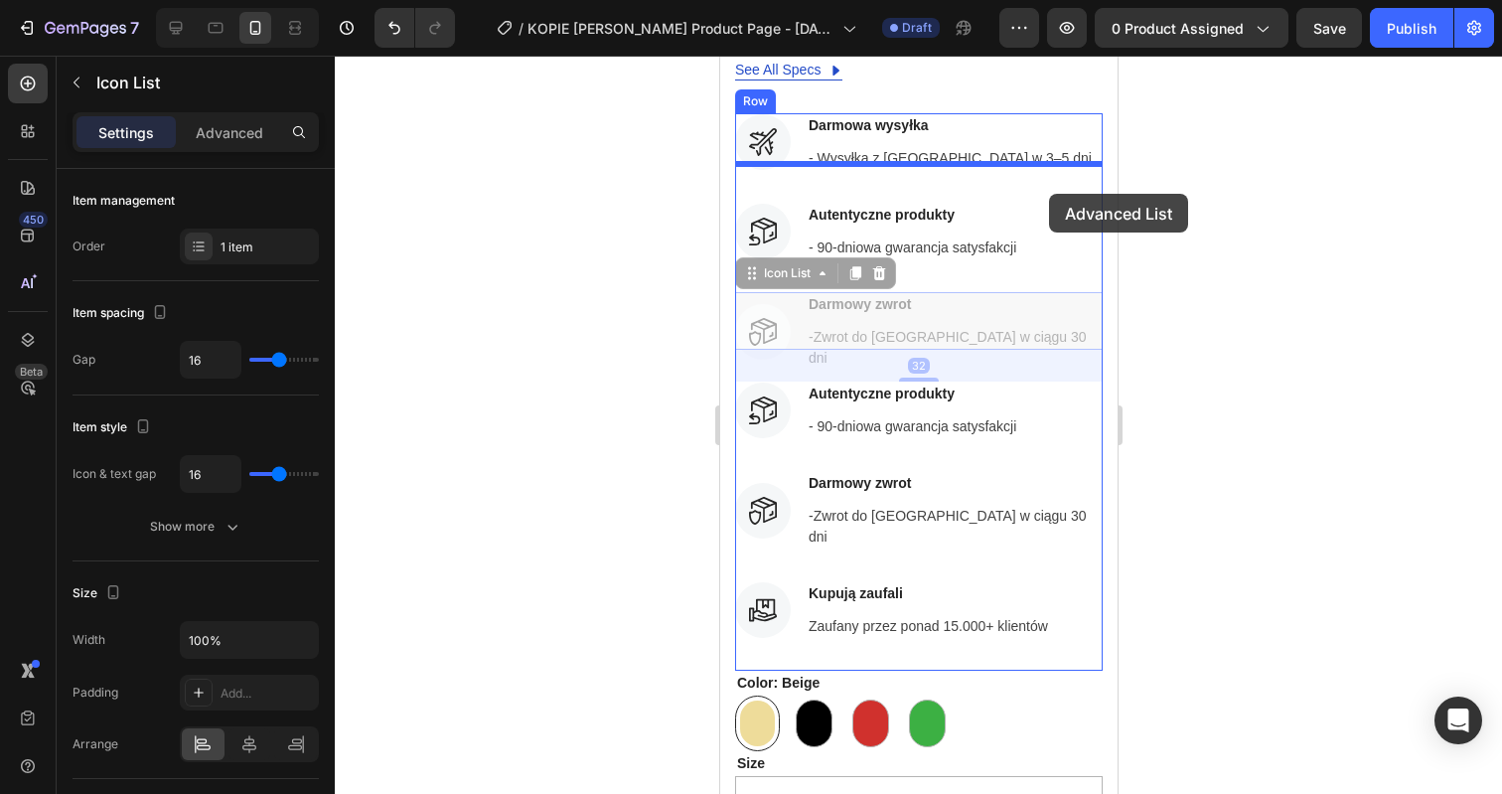
drag, startPoint x: 1076, startPoint y: 290, endPoint x: 1048, endPoint y: 194, distance: 100.3
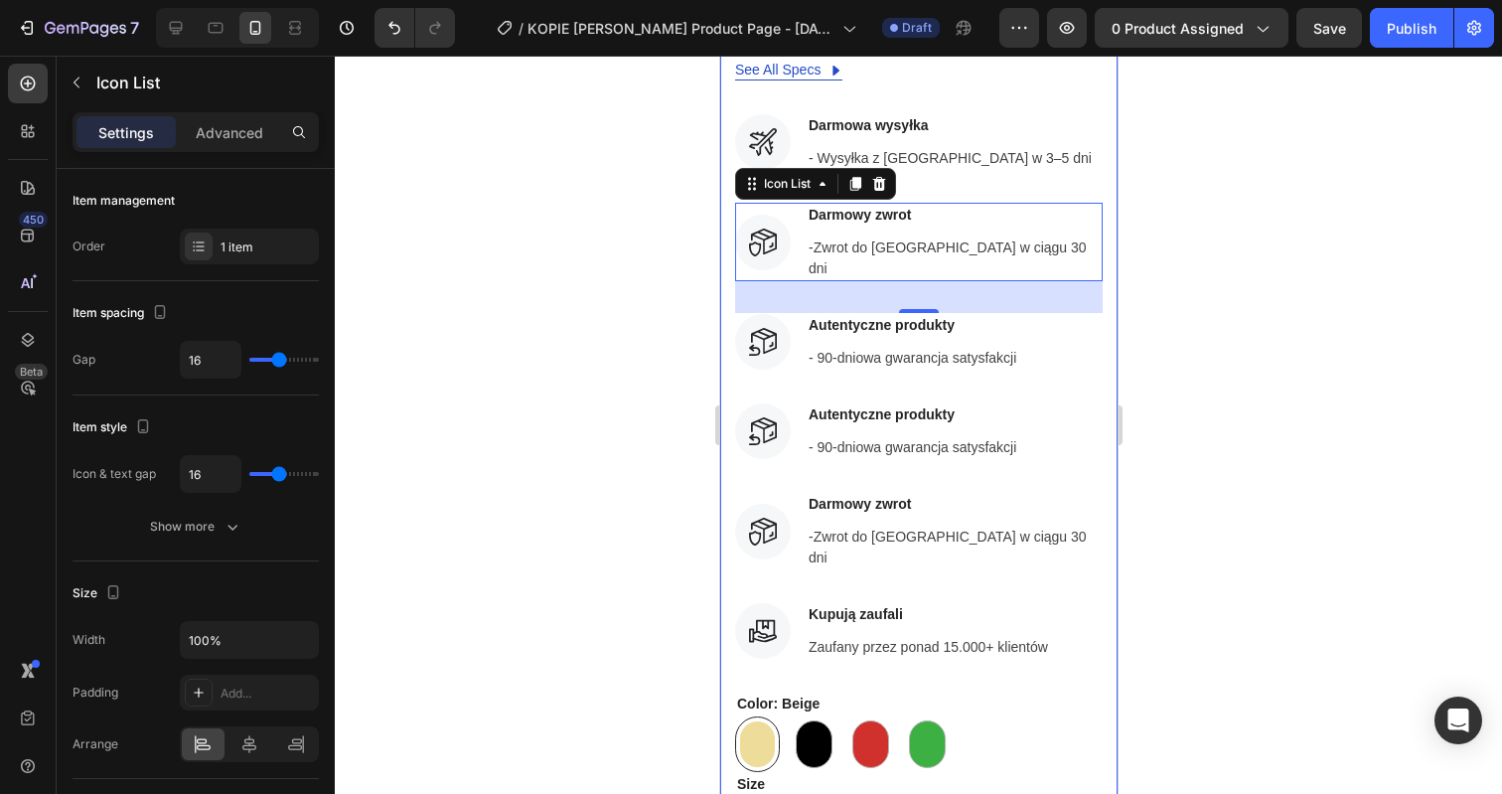
click at [1186, 239] on div at bounding box center [918, 425] width 1167 height 738
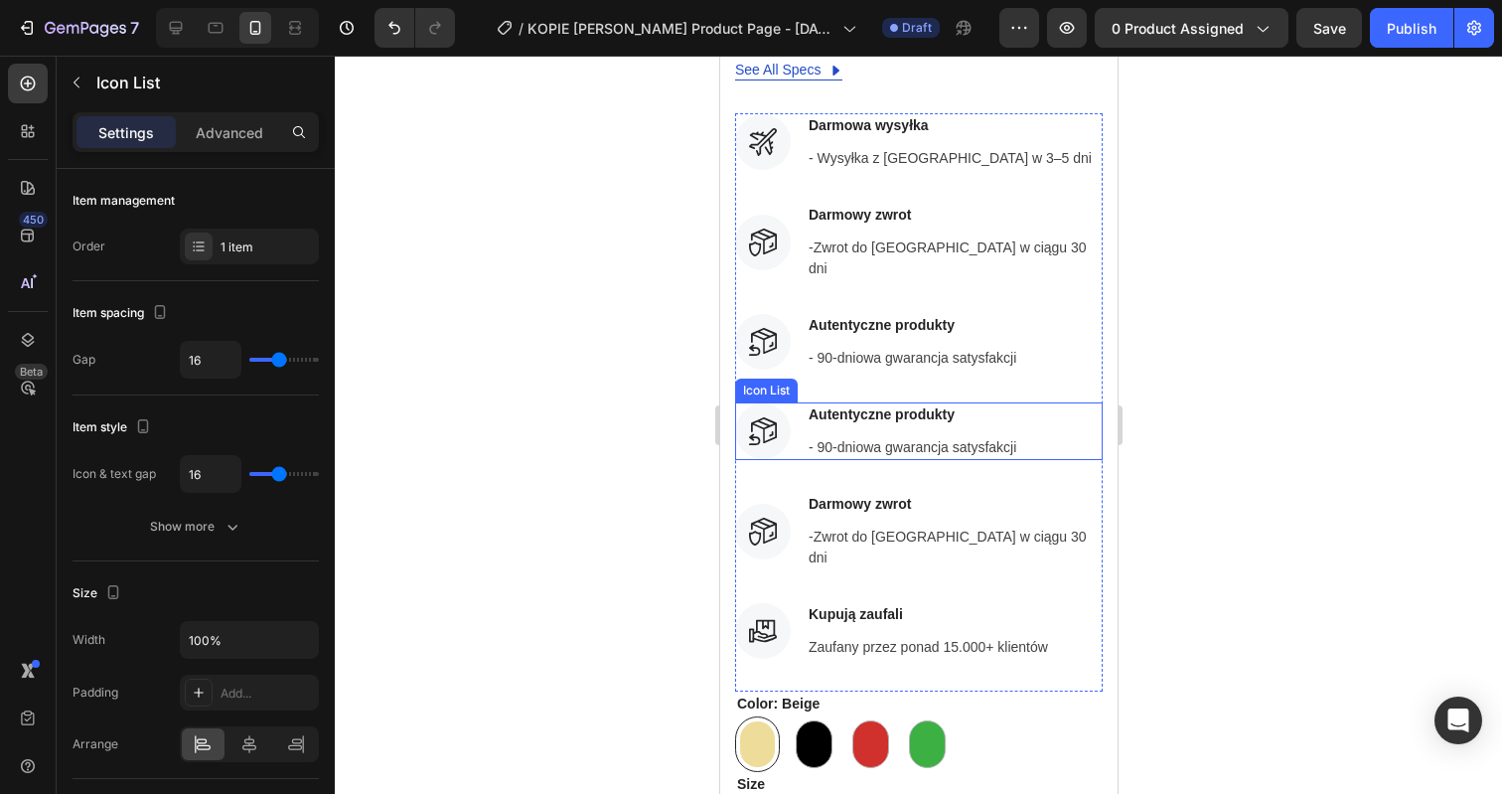
click at [1056, 402] on div "Icon Autentyczne produkty Text block - 90-dniowa gwarancja satysfakcji Text blo…" at bounding box center [918, 431] width 368 height 58
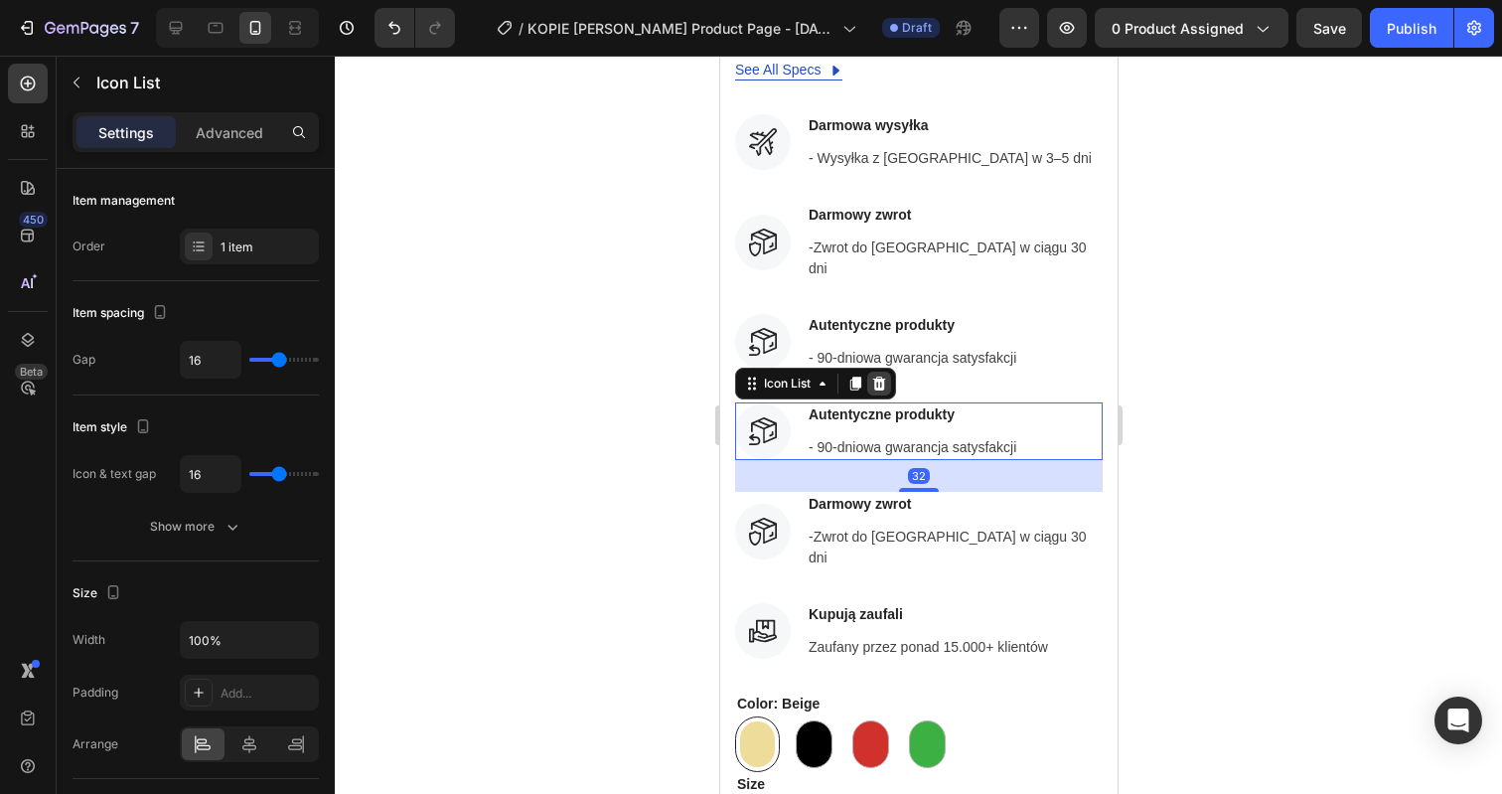
click at [881, 375] on icon at bounding box center [878, 383] width 16 height 16
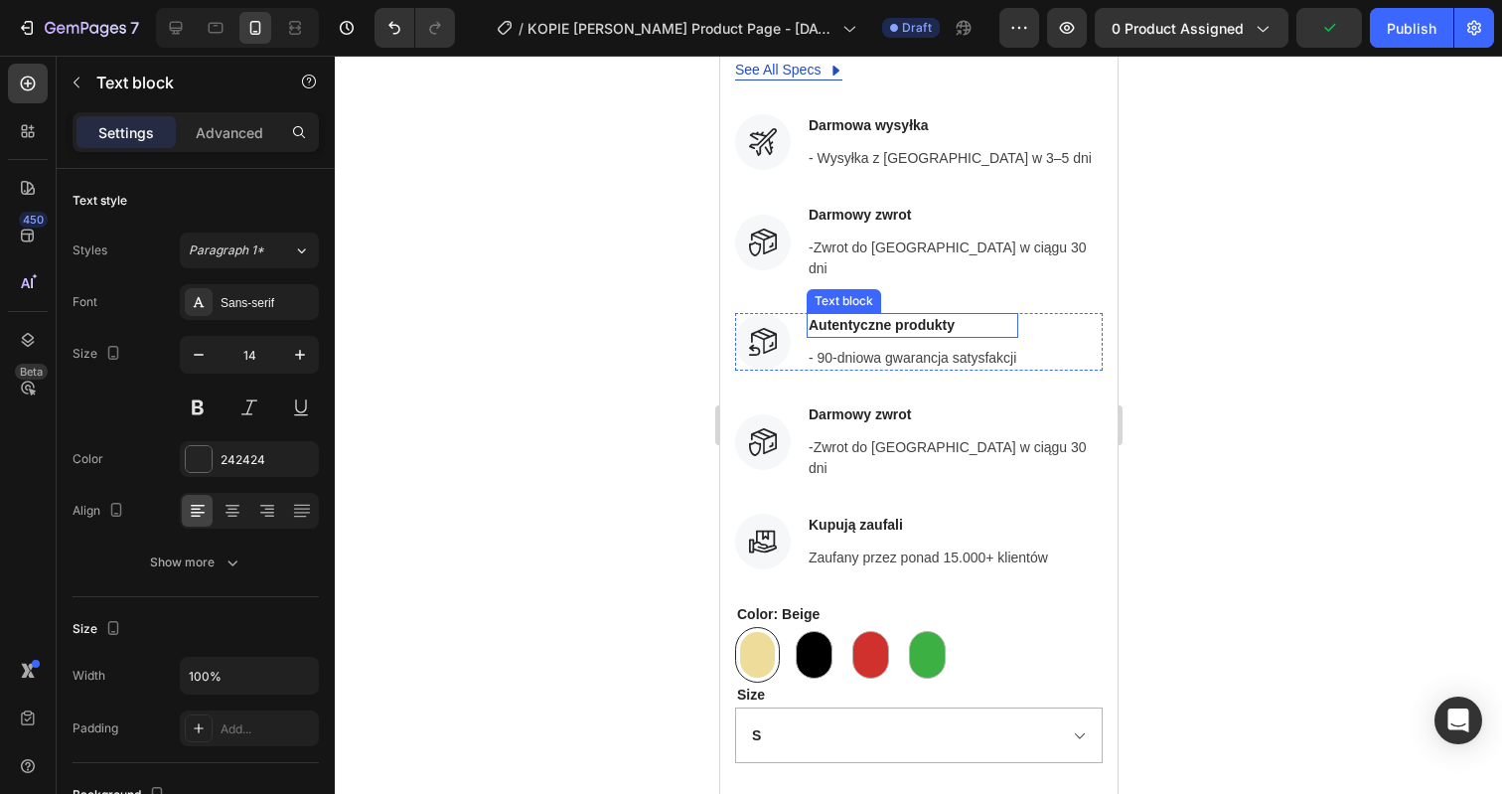
click at [906, 315] on p "Autentyczne produkty" at bounding box center [912, 325] width 208 height 21
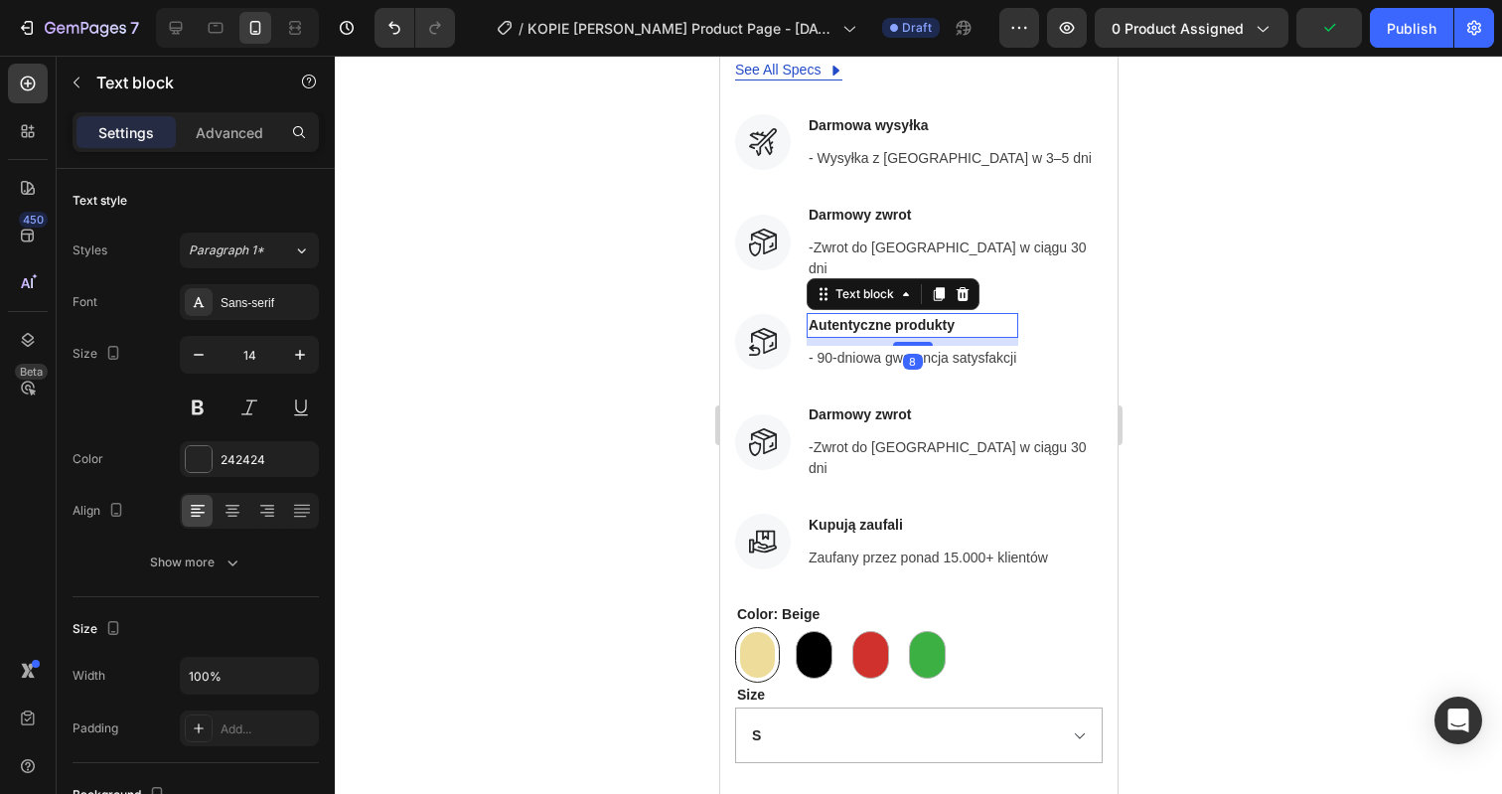
click at [906, 315] on p "Autentyczne produkty" at bounding box center [912, 325] width 208 height 21
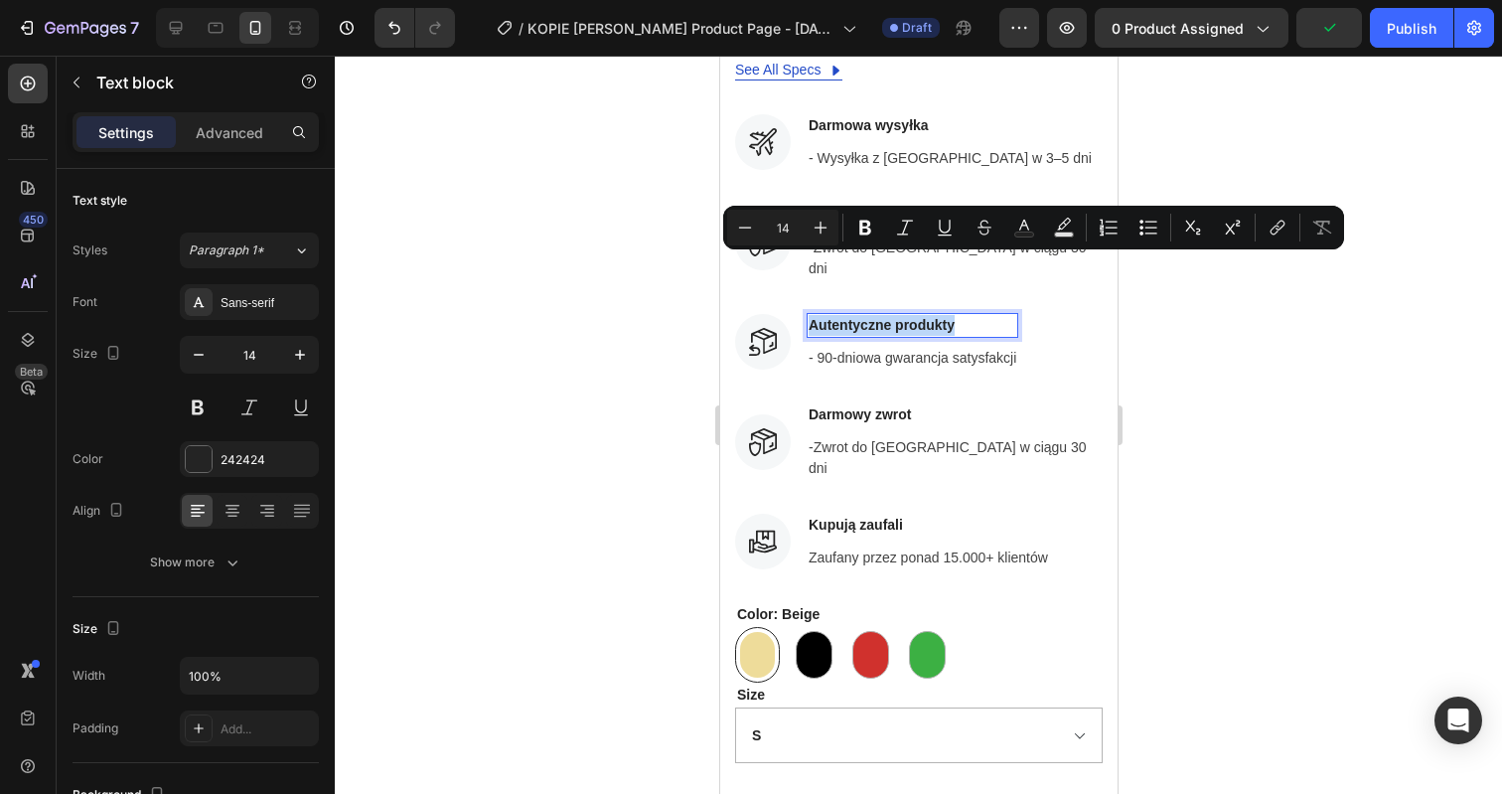
copy p "Autentyczne produkty"
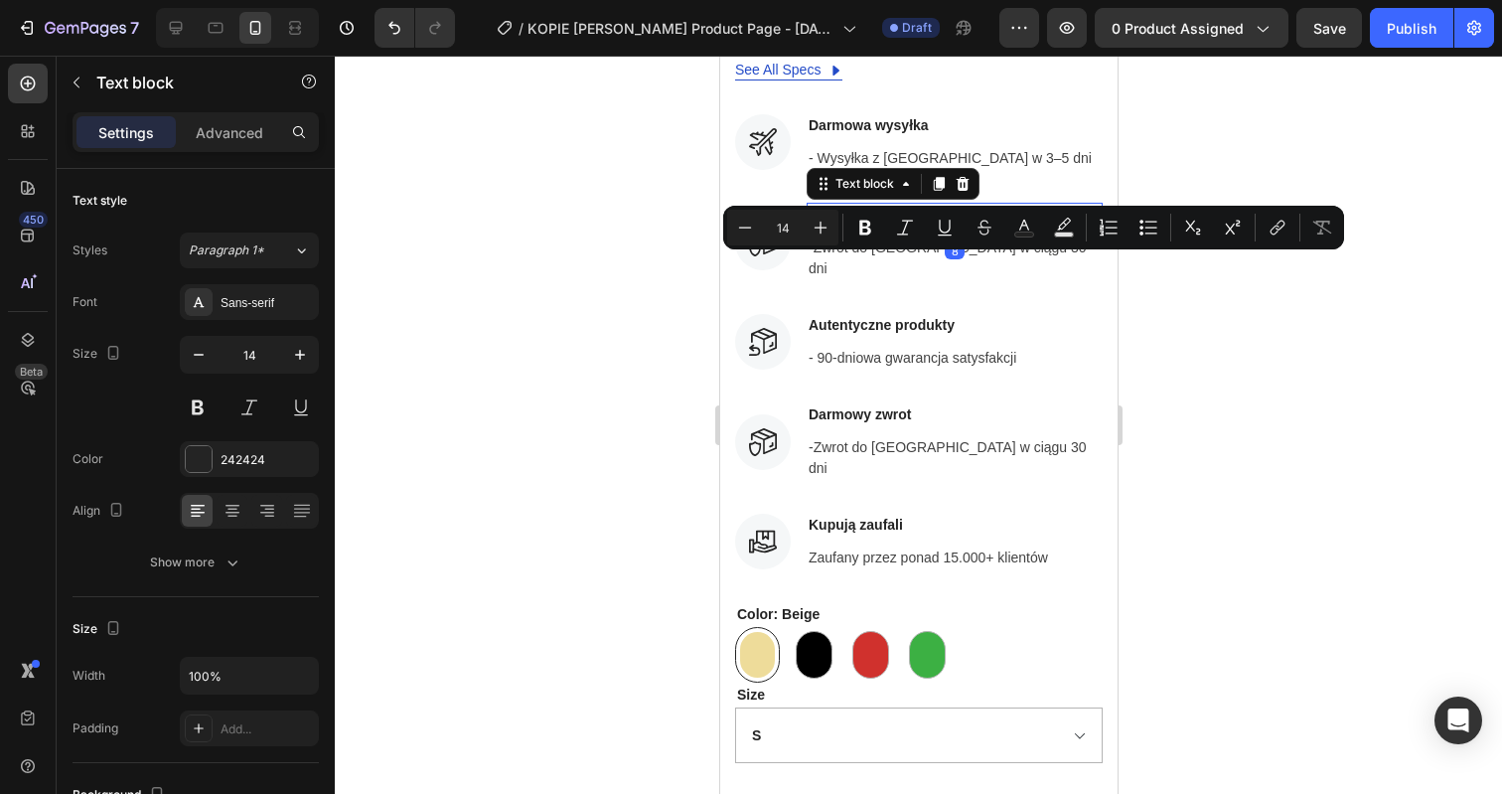
click at [867, 205] on p "Darmowy zwrot" at bounding box center [954, 215] width 292 height 21
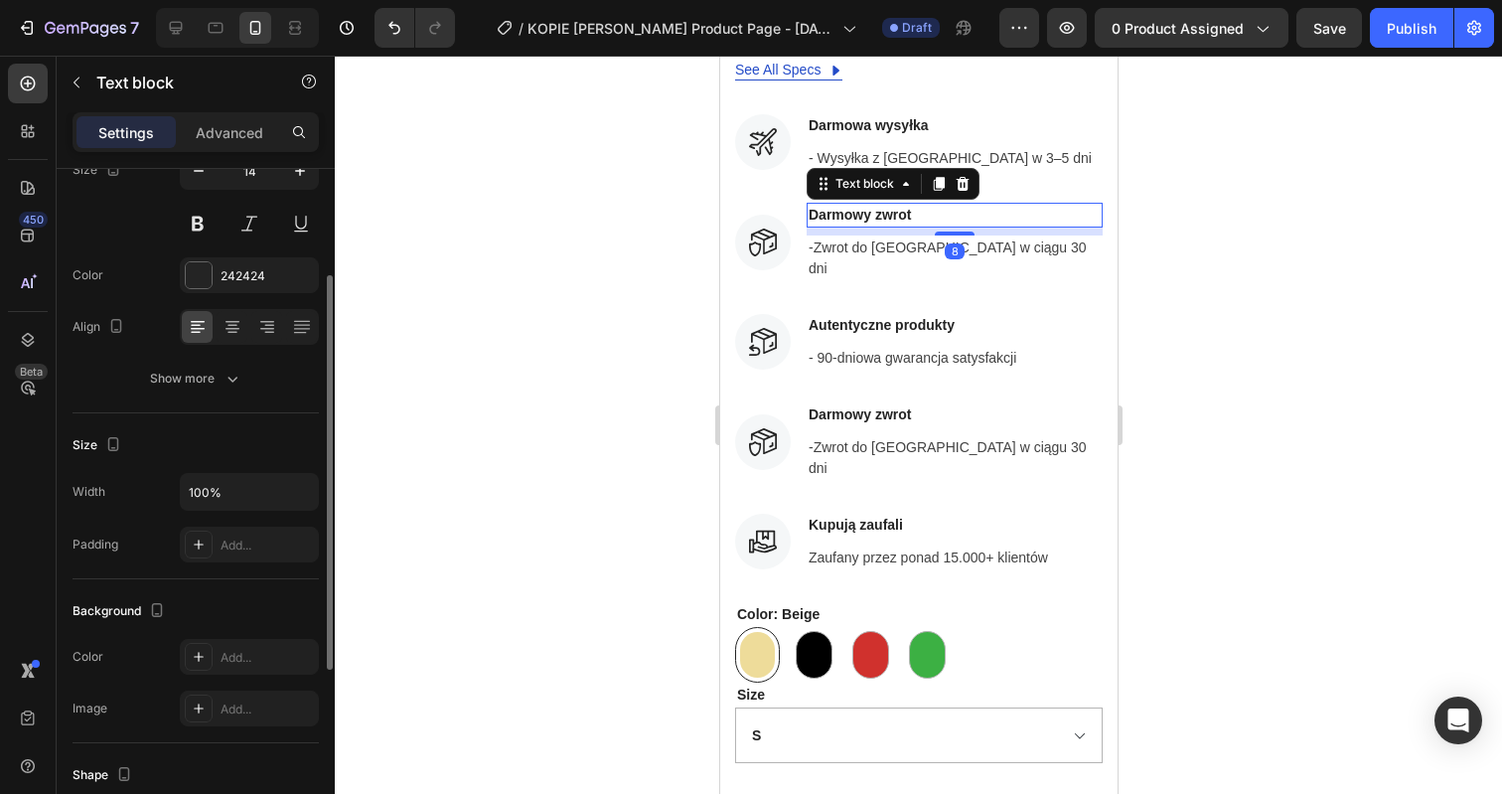
click at [867, 205] on p "Darmowy zwrot" at bounding box center [954, 215] width 292 height 21
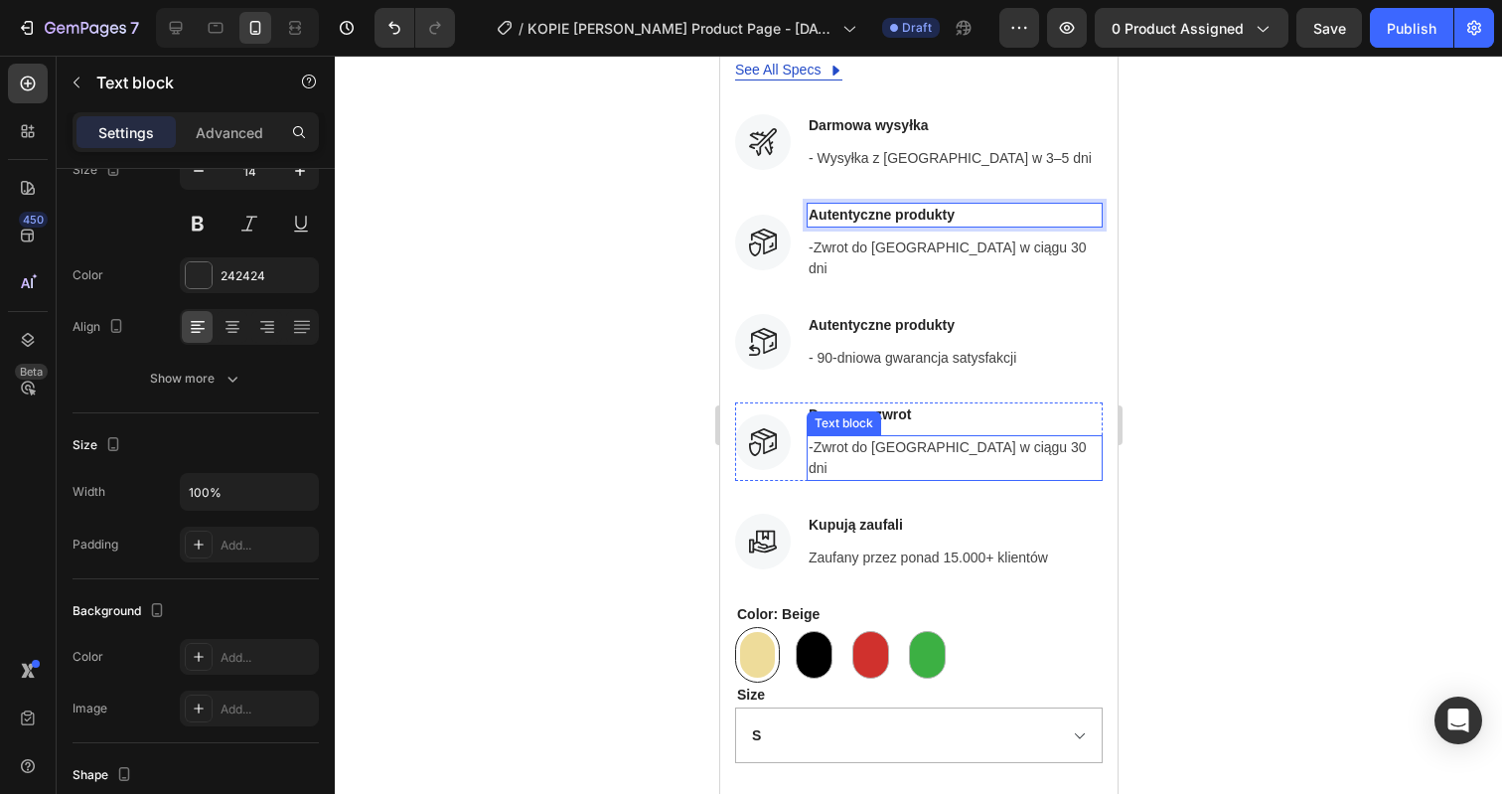
click at [870, 437] on p "-Zwrot do [GEOGRAPHIC_DATA] w ciągu 30 dni" at bounding box center [954, 458] width 292 height 42
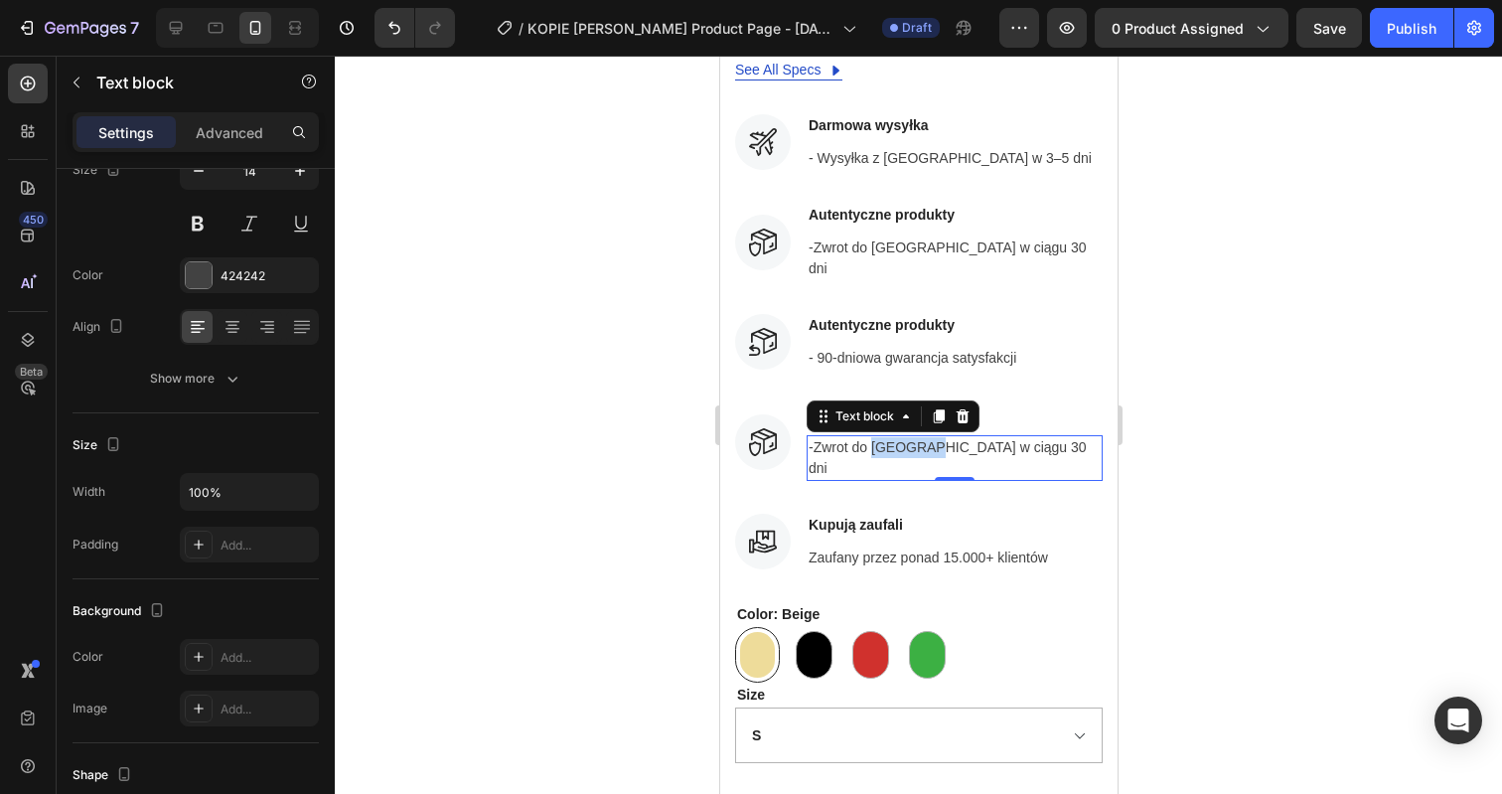
click at [870, 437] on p "-Zwrot do [GEOGRAPHIC_DATA] w ciągu 30 dni" at bounding box center [954, 458] width 292 height 42
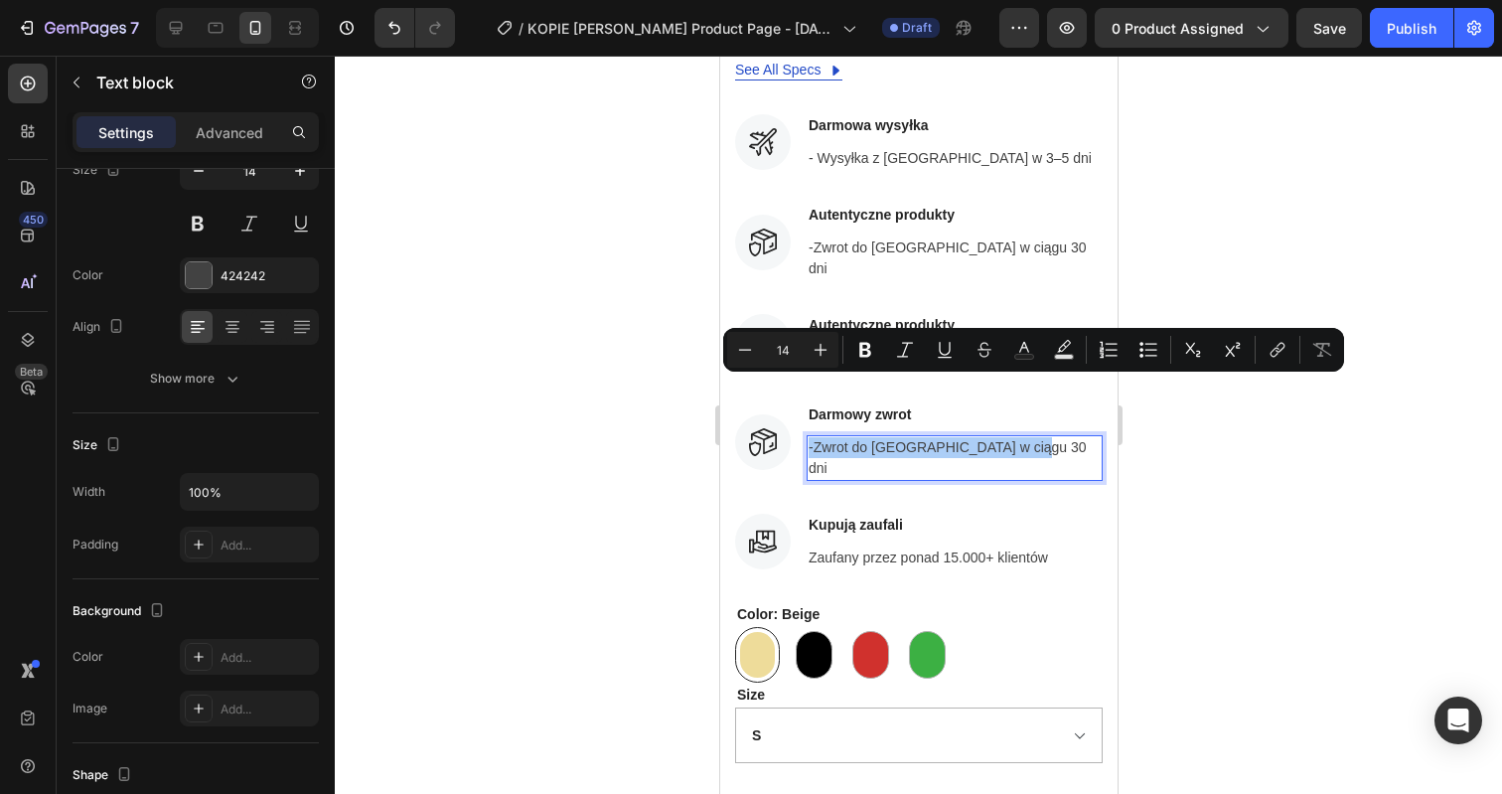
click at [1210, 222] on div at bounding box center [918, 425] width 1167 height 738
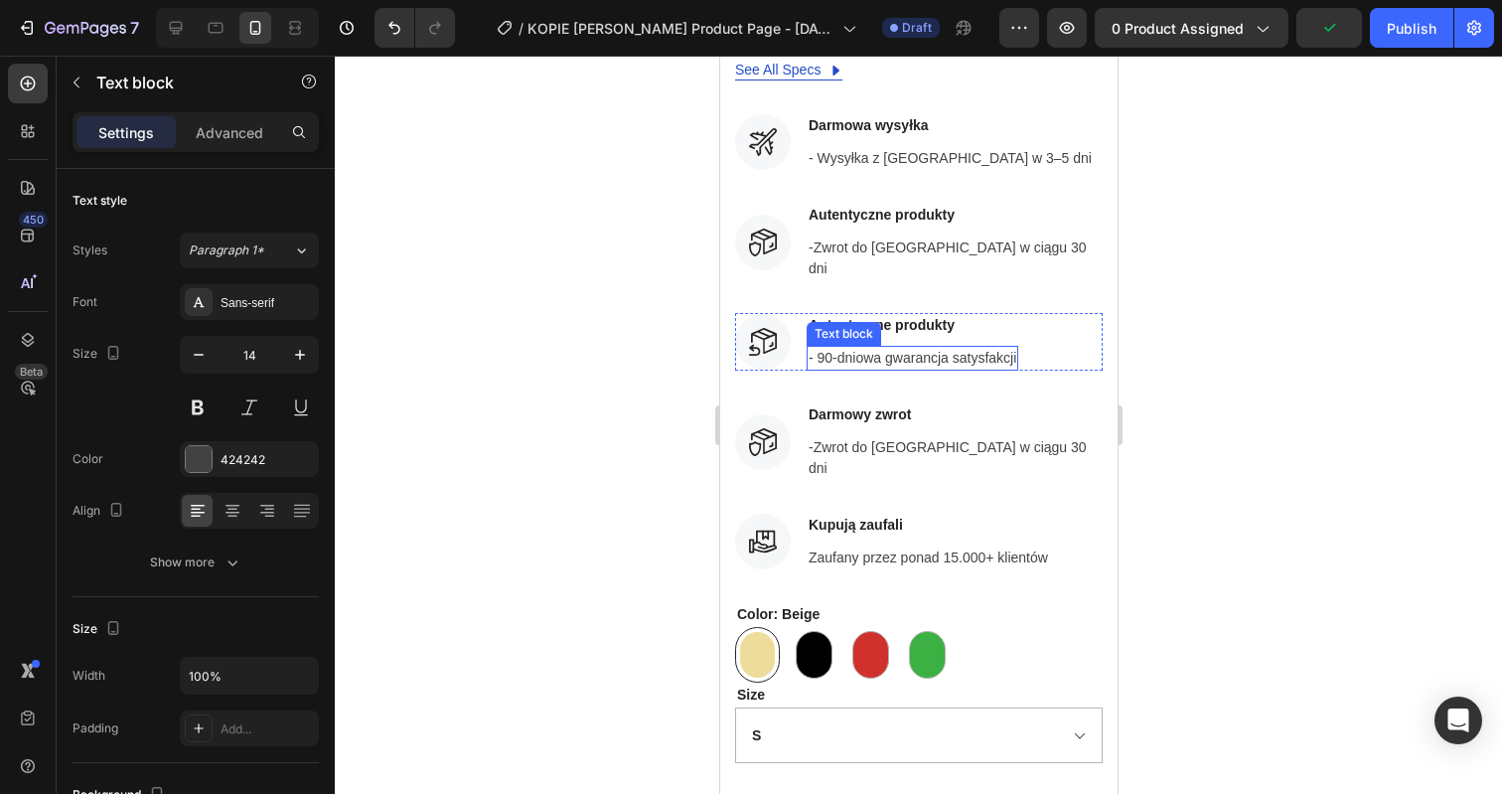
click at [918, 348] on p "- 90-dniowa gwarancja satysfakcji" at bounding box center [912, 358] width 208 height 21
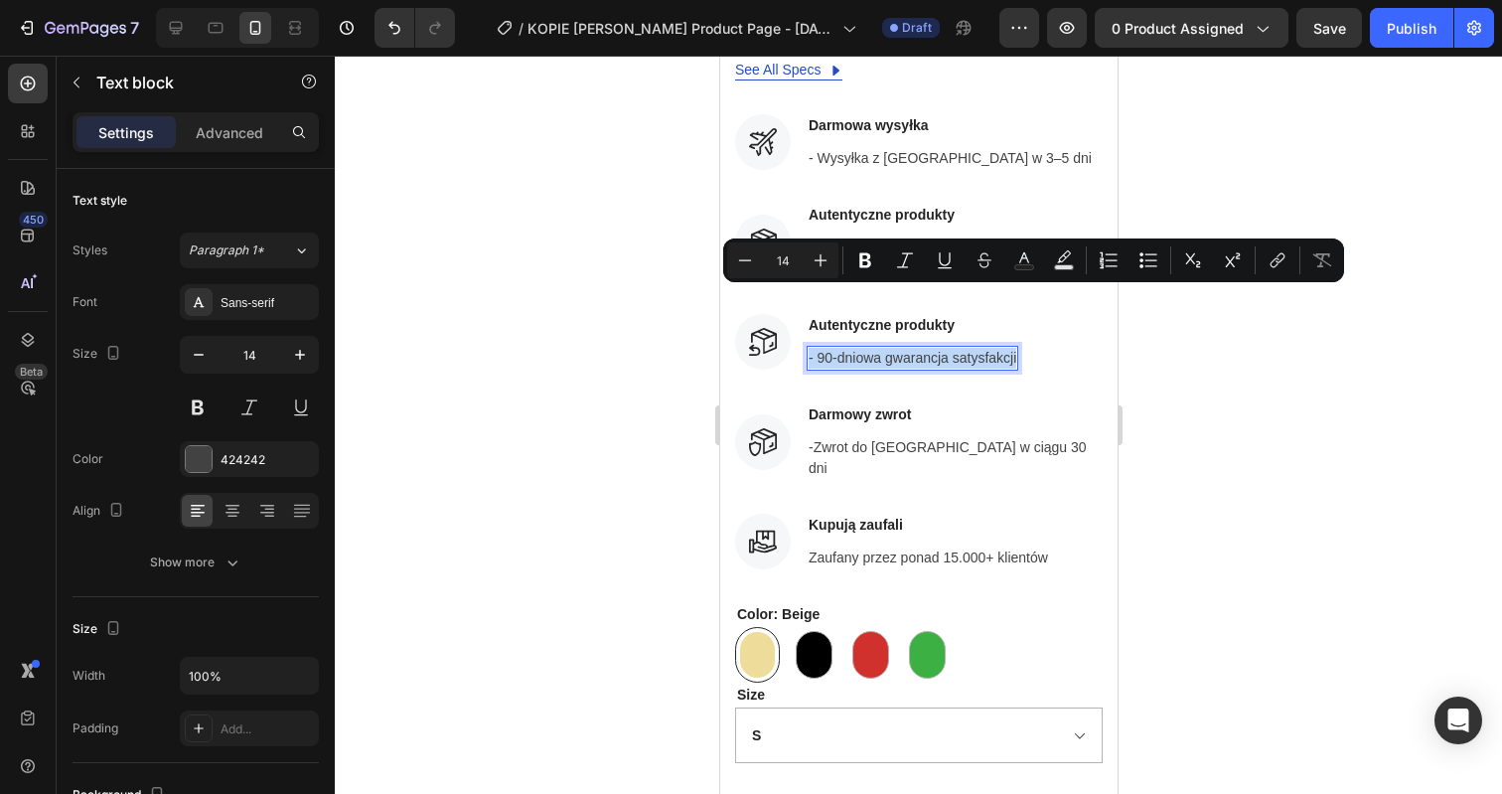
copy p "- 90-dniowa gwarancja satysfakcji"
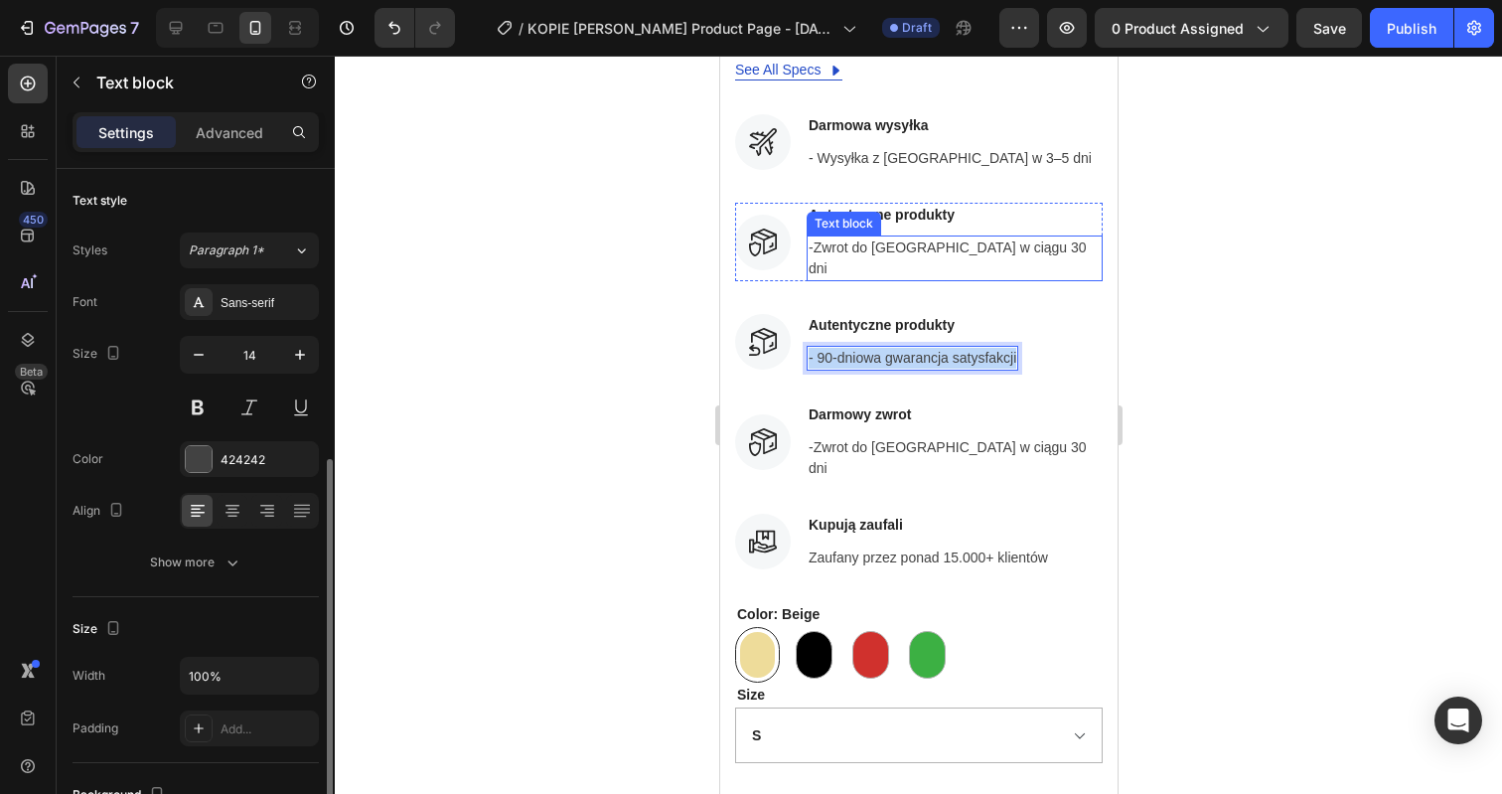
click at [881, 237] on p "-Zwrot do [GEOGRAPHIC_DATA] w ciągu 30 dni" at bounding box center [954, 258] width 292 height 42
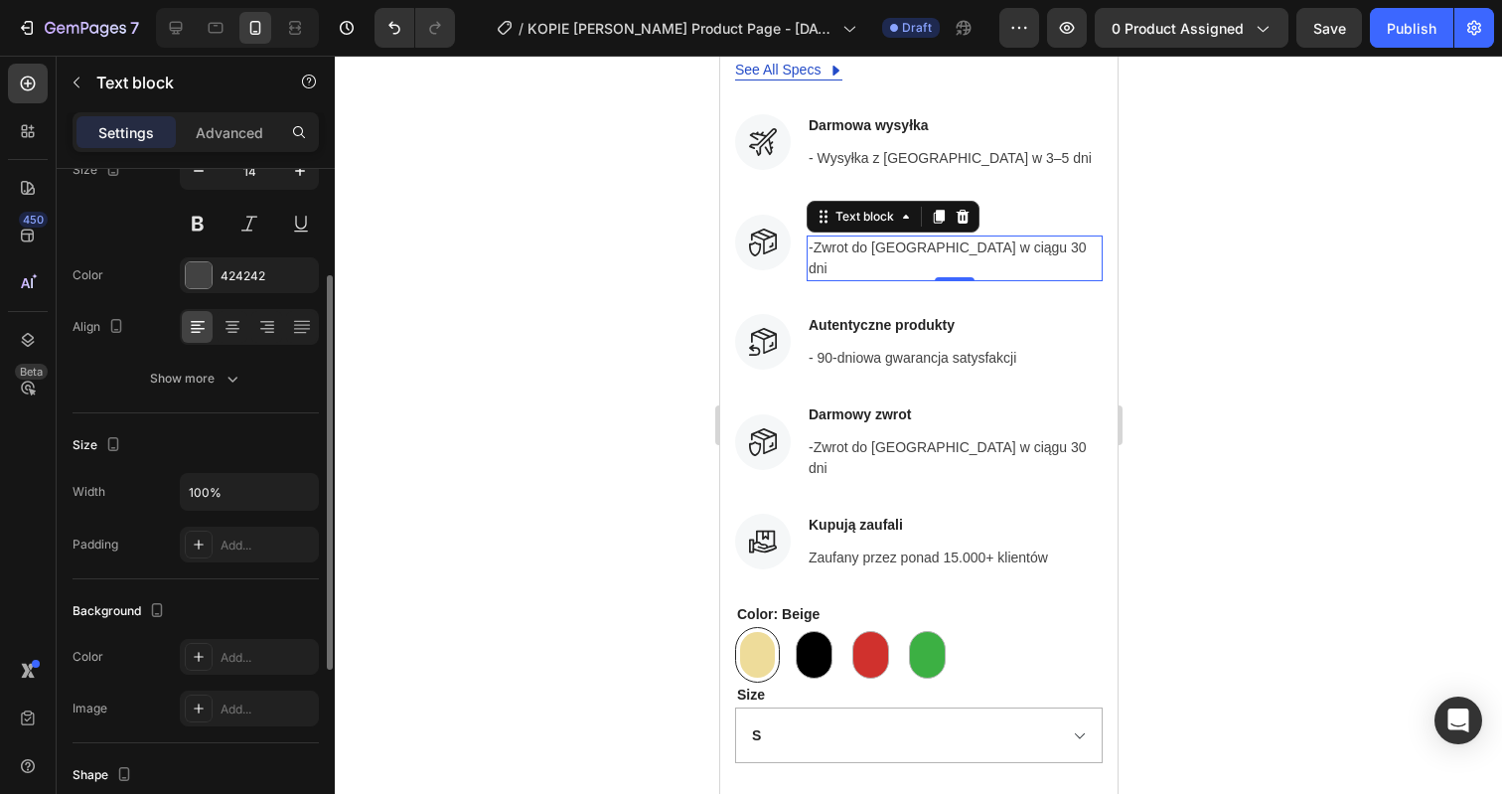
click at [881, 237] on p "-Zwrot do [GEOGRAPHIC_DATA] w ciągu 30 dni" at bounding box center [954, 258] width 292 height 42
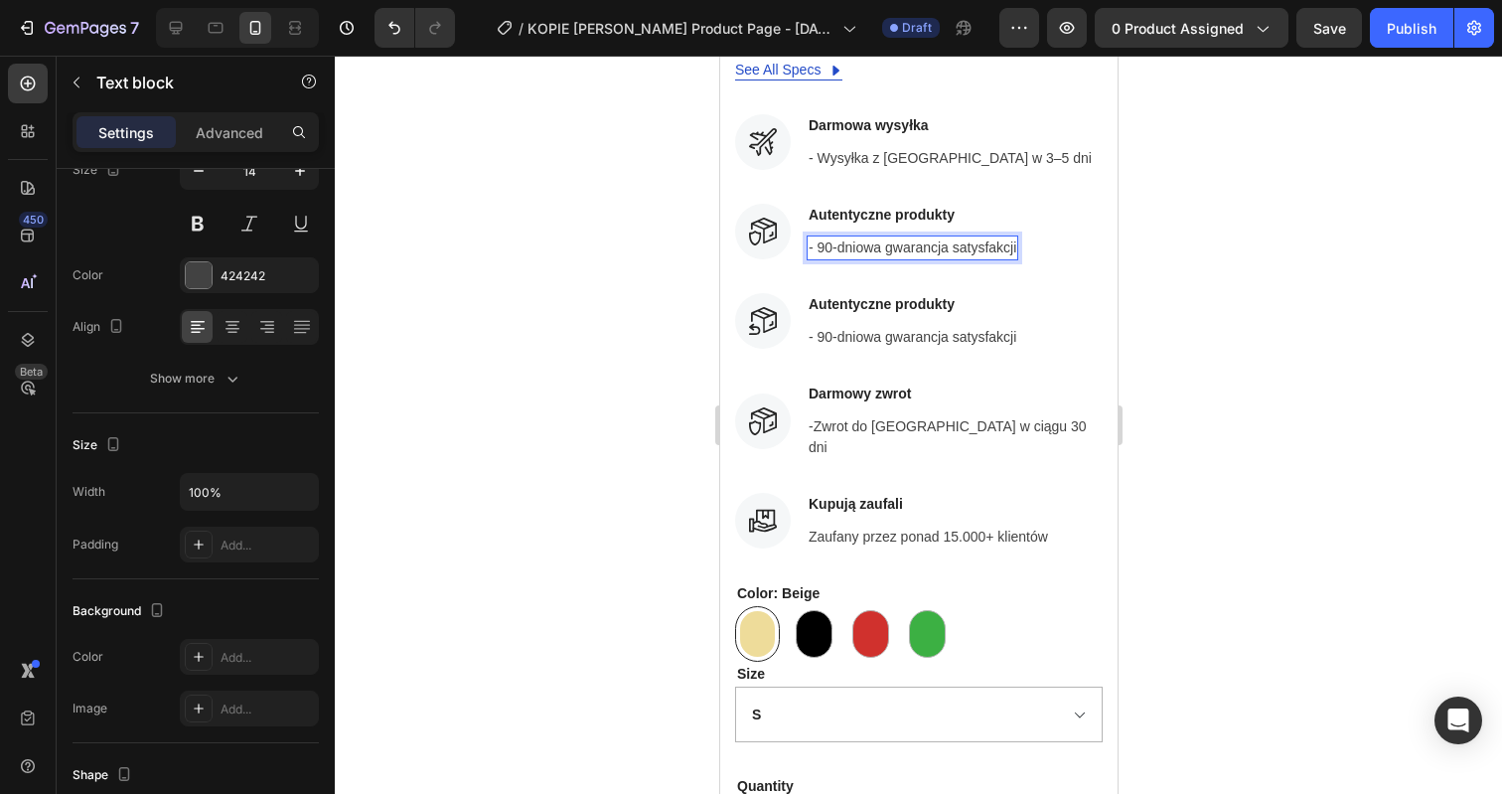
click at [1184, 255] on div at bounding box center [918, 425] width 1167 height 738
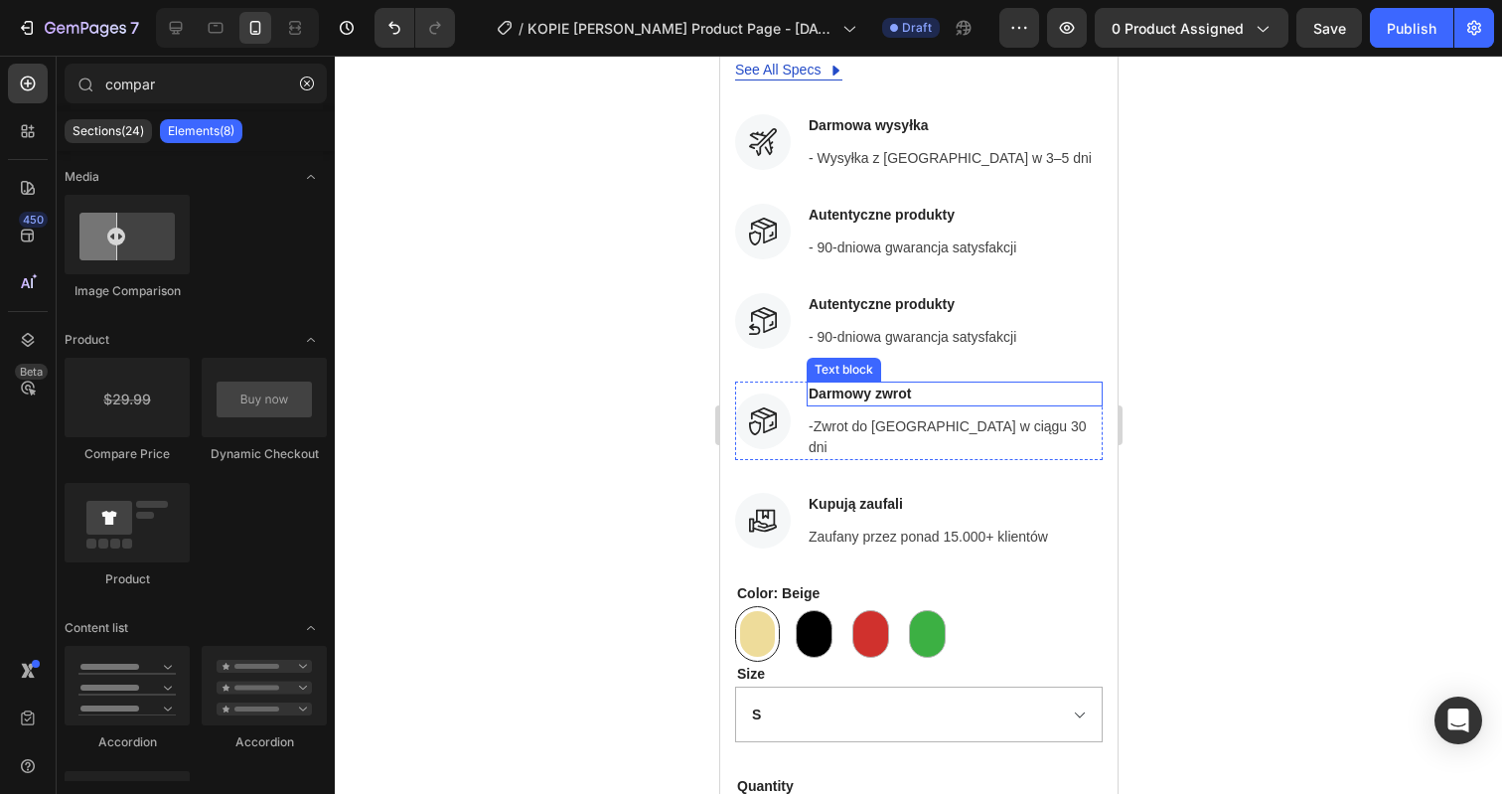
click at [889, 383] on p "Darmowy zwrot" at bounding box center [954, 393] width 292 height 21
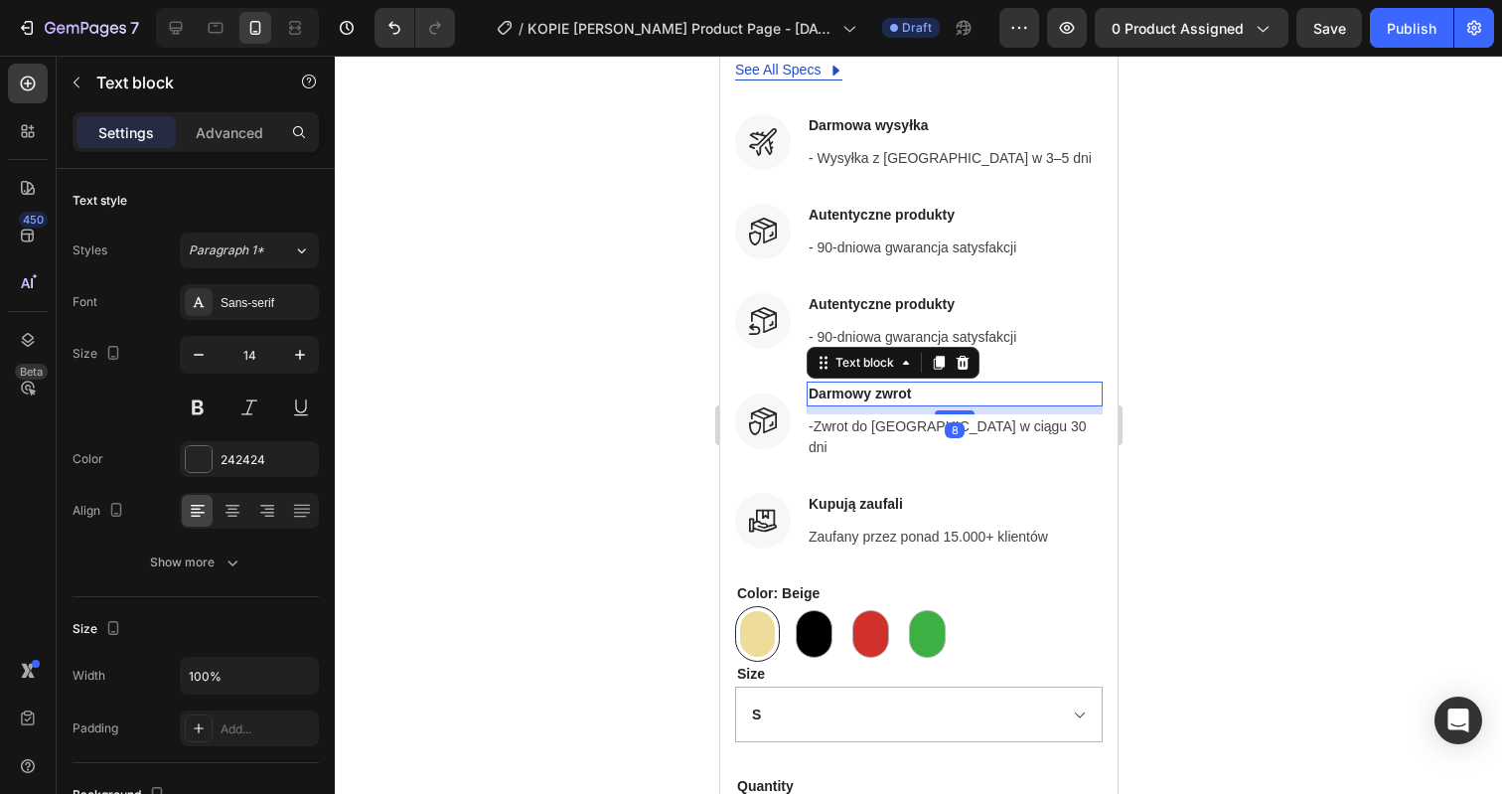
click at [889, 383] on p "Darmowy zwrot" at bounding box center [954, 393] width 292 height 21
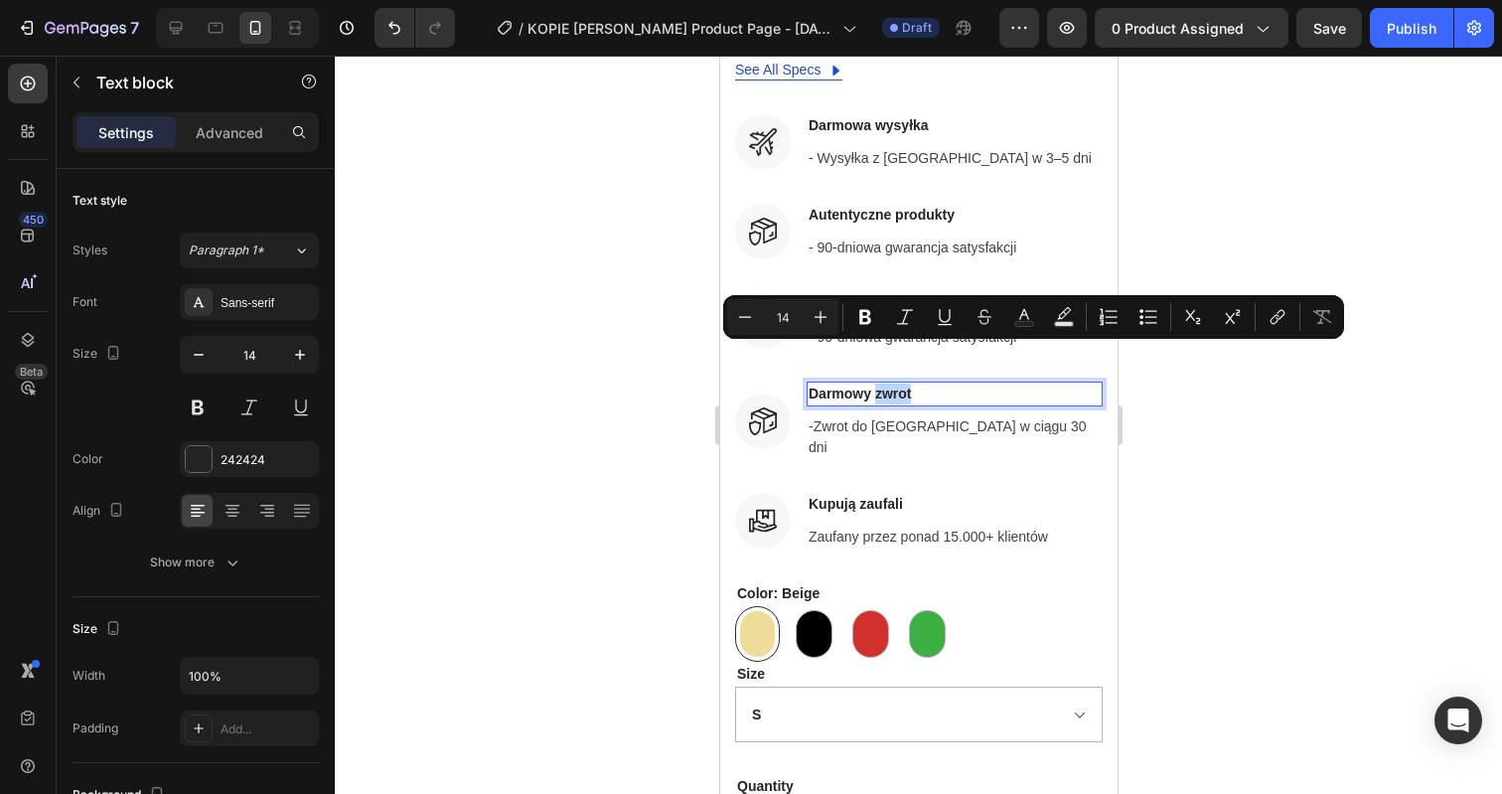
click at [889, 383] on p "Darmowy zwrot" at bounding box center [954, 393] width 292 height 21
copy p "Darmowy zwrot"
click at [877, 294] on p "Autentyczne produkty" at bounding box center [912, 304] width 208 height 21
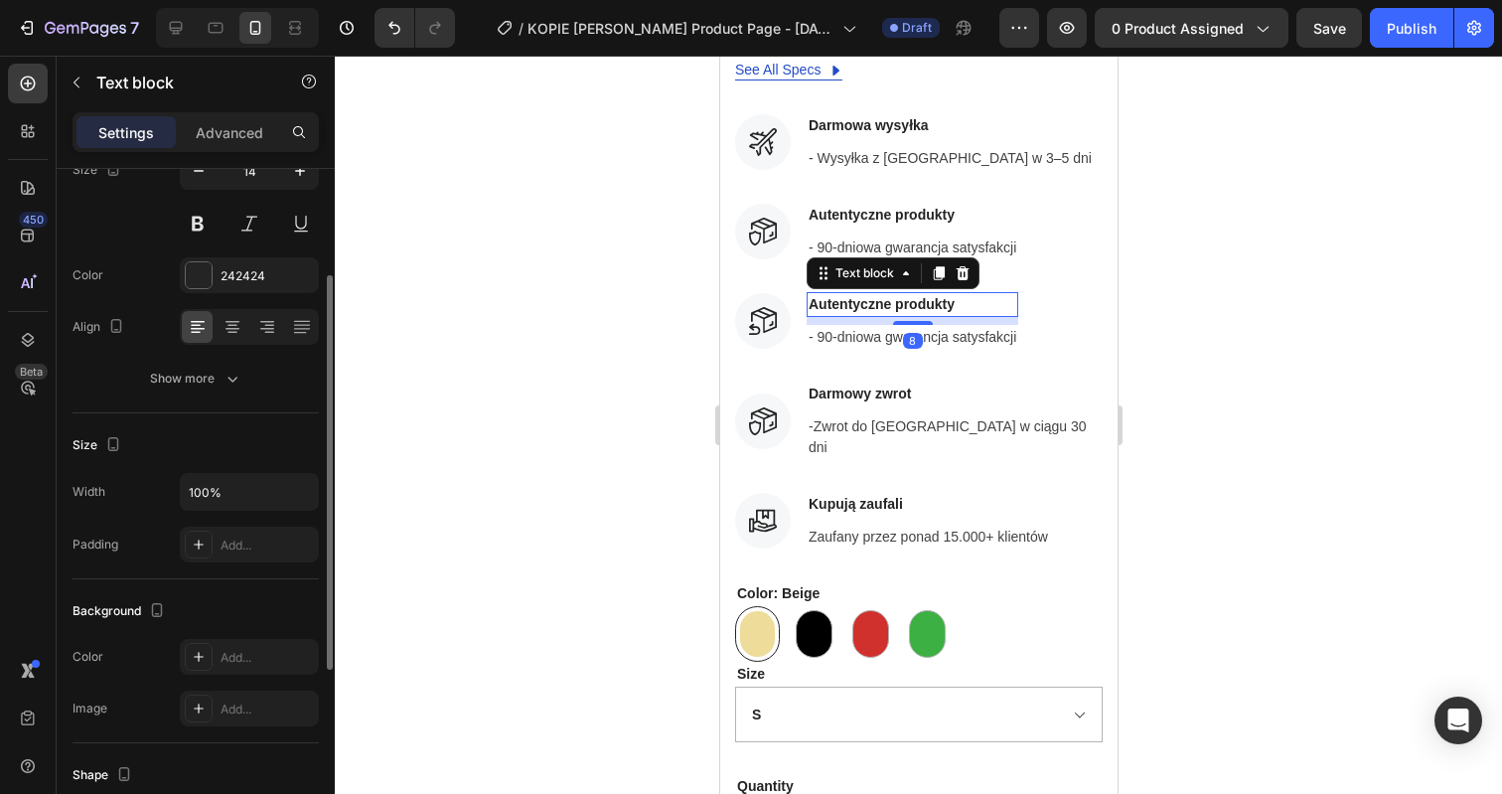
click at [877, 294] on p "Autentyczne produkty" at bounding box center [912, 304] width 208 height 21
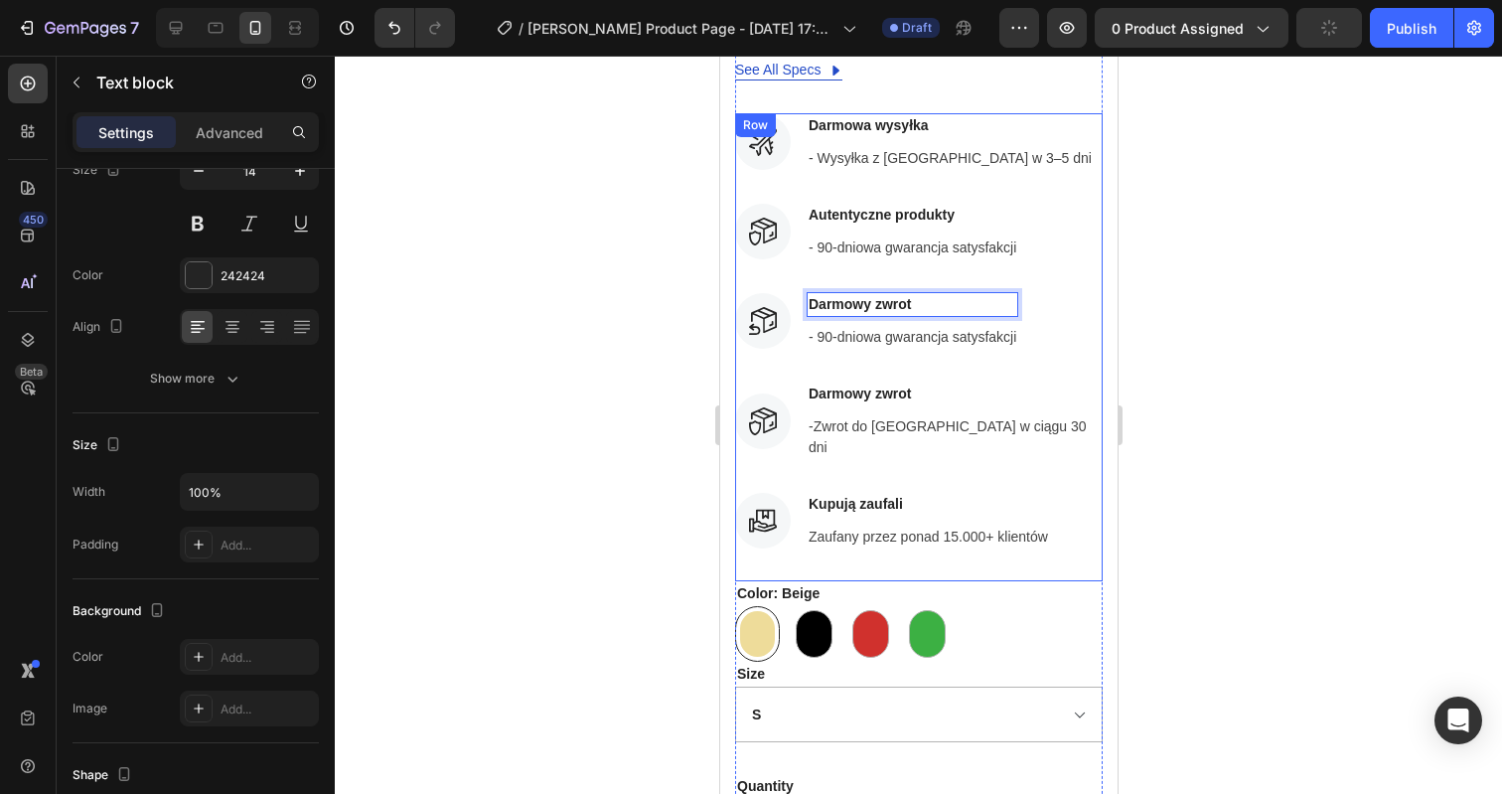
scroll to position [1623, 0]
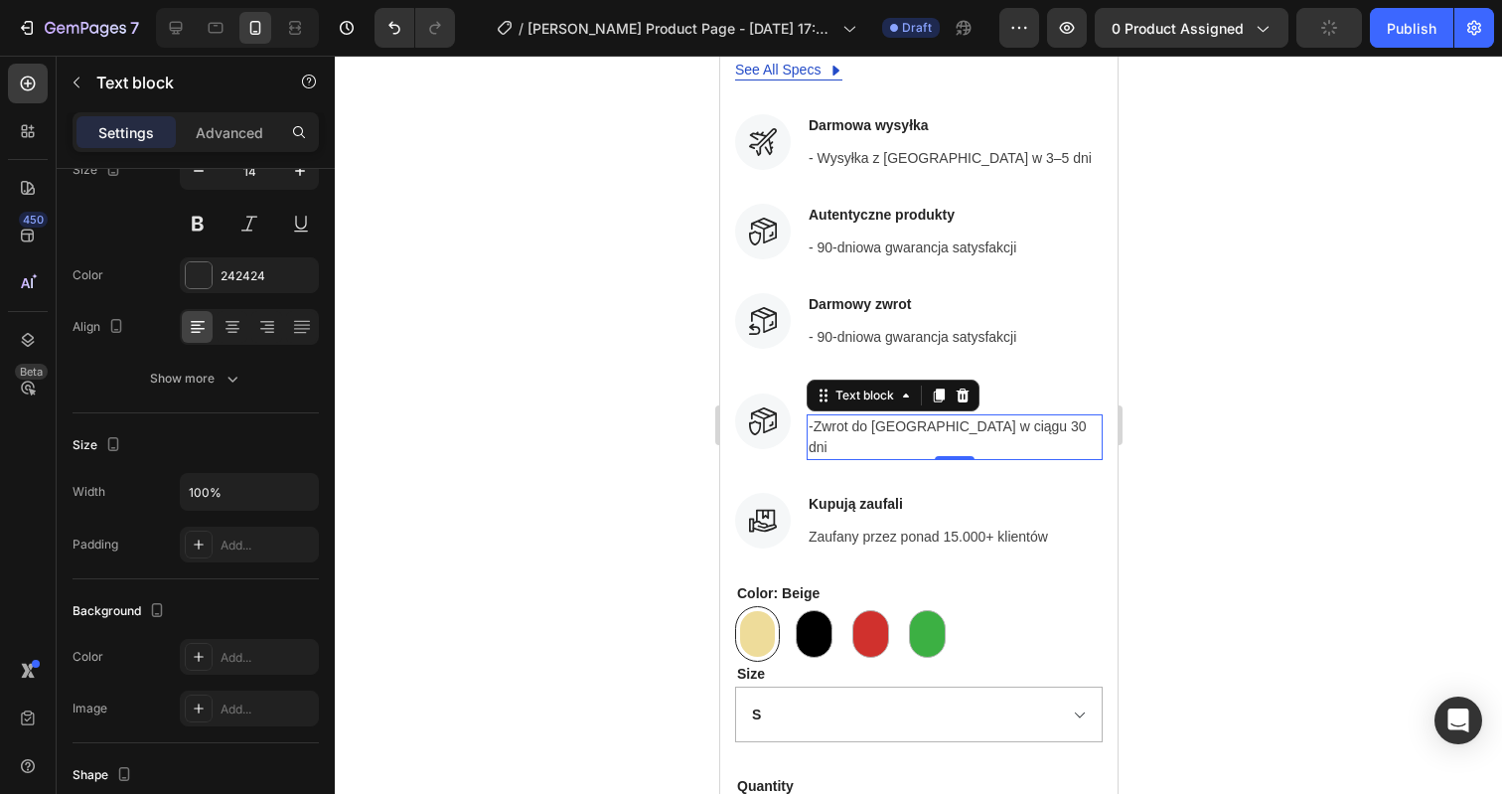
click at [877, 416] on p "-Zwrot do [GEOGRAPHIC_DATA] w ciągu 30 dni" at bounding box center [954, 437] width 292 height 42
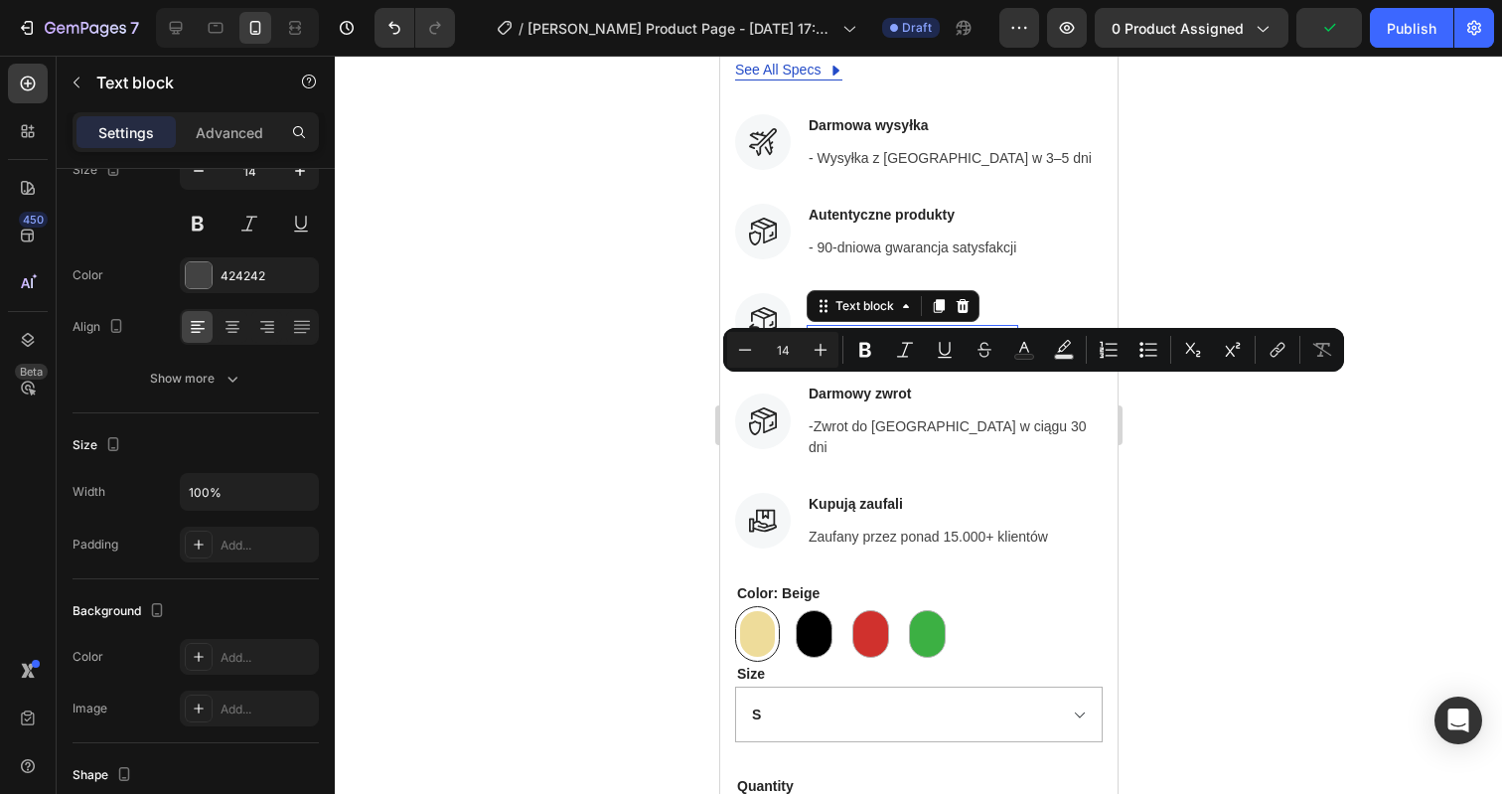
click at [862, 327] on p "- 90-dniowa gwarancja satysfakcji" at bounding box center [912, 337] width 208 height 21
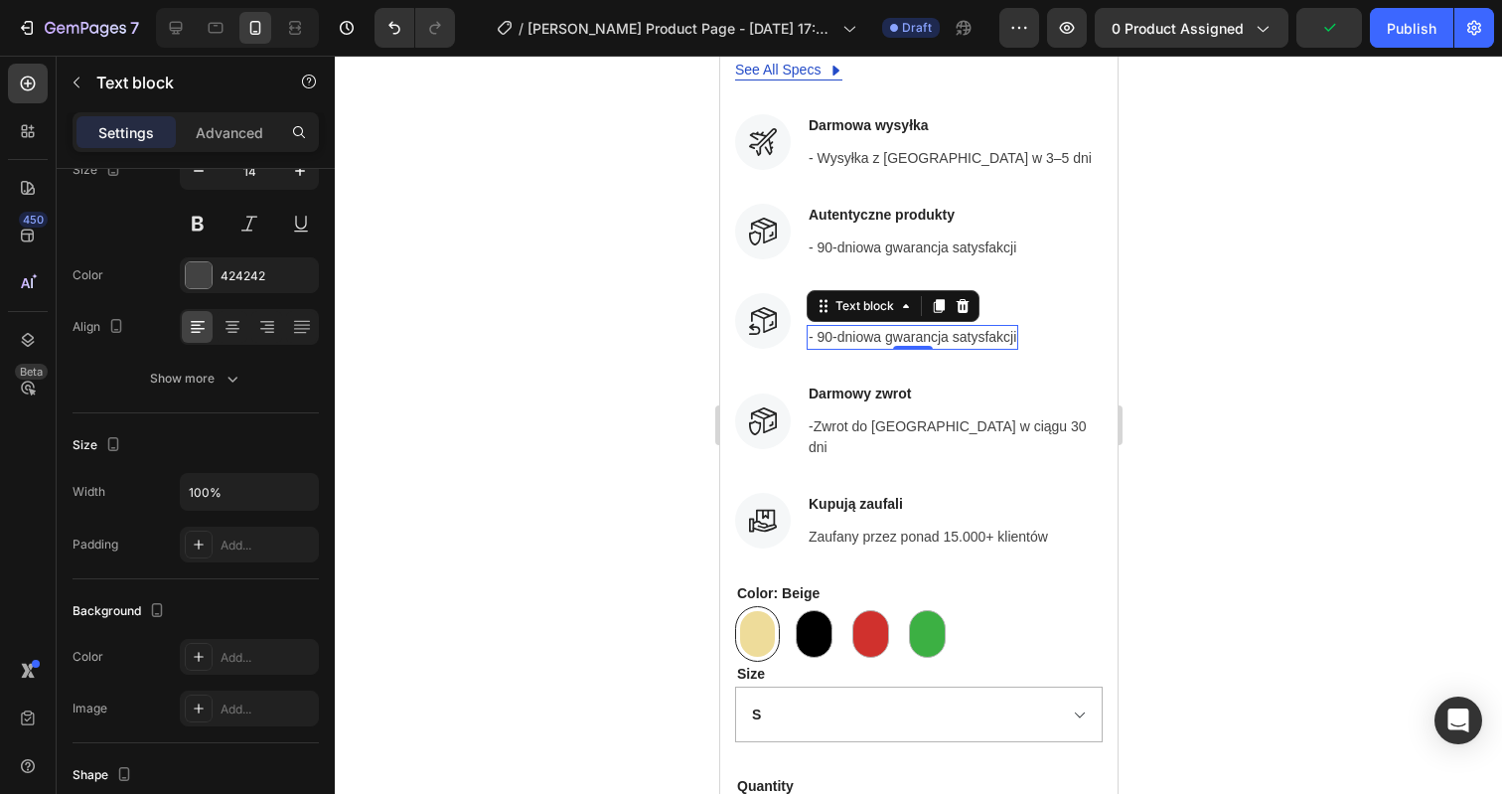
click at [862, 327] on p "- 90-dniowa gwarancja satysfakcji" at bounding box center [912, 337] width 208 height 21
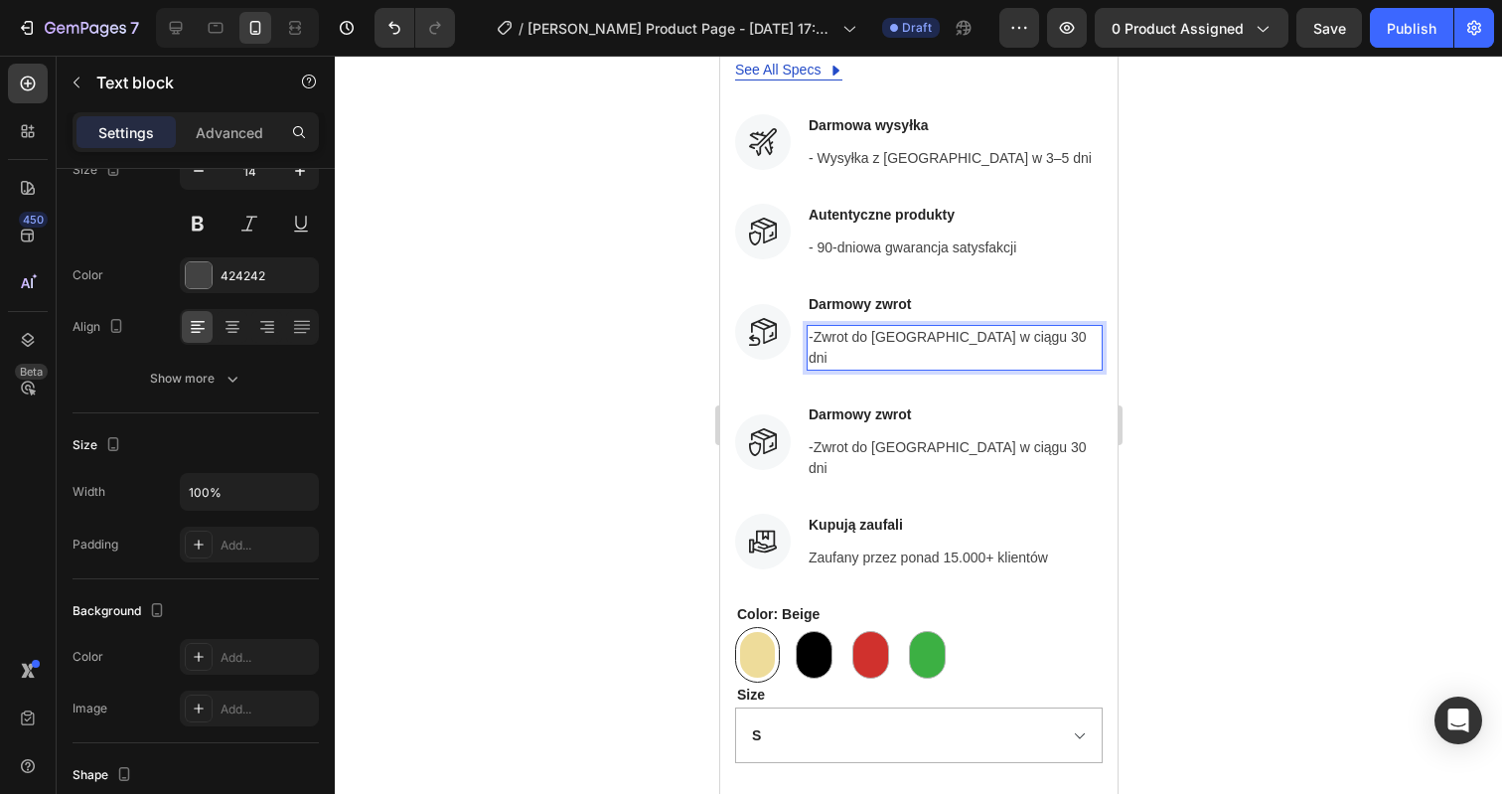
click at [812, 327] on p "-Zwrot do [GEOGRAPHIC_DATA] w ciągu 30 dni" at bounding box center [954, 348] width 292 height 42
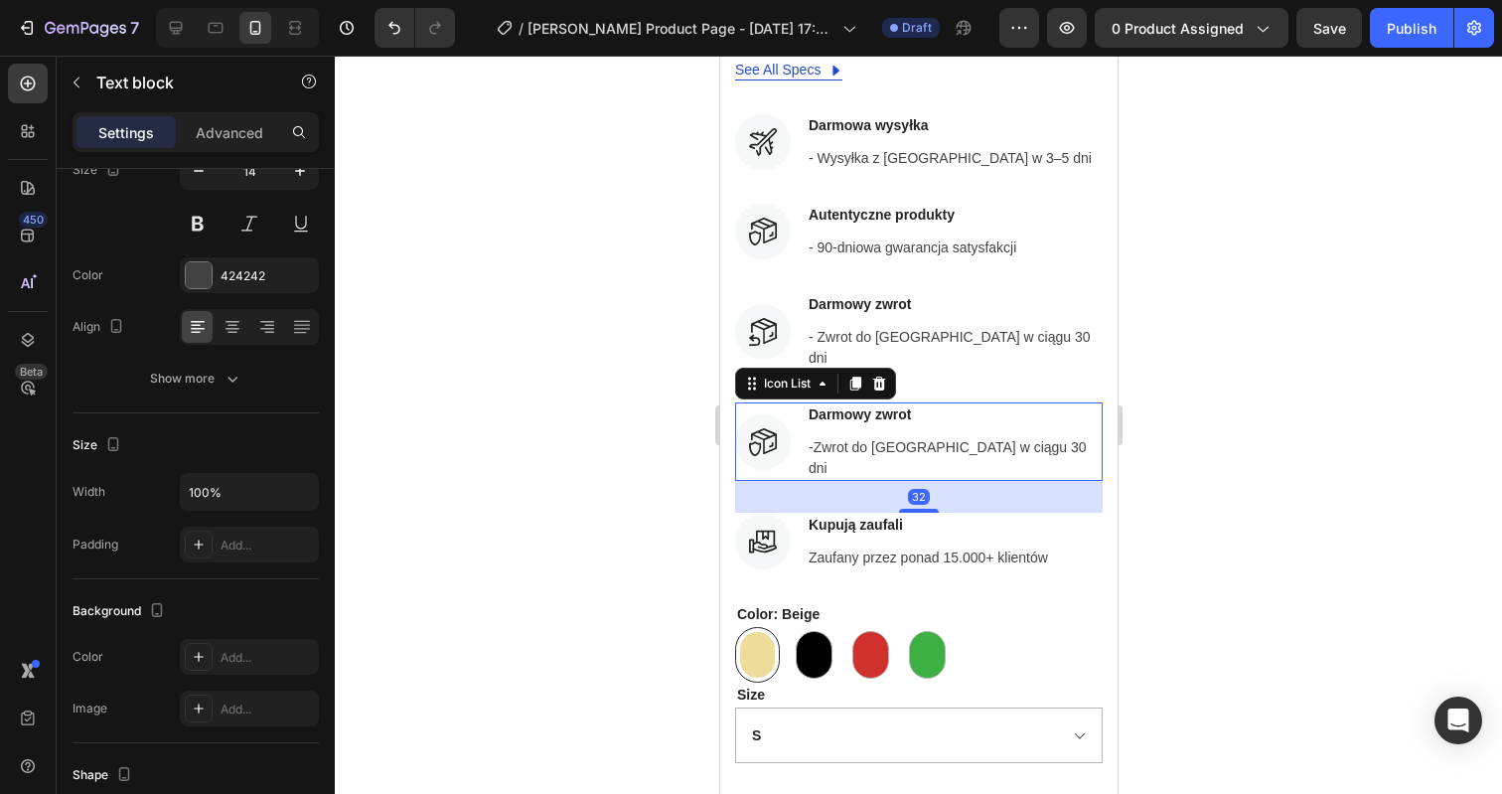
click at [1081, 402] on div "Icon Darmowy zwrot Text block -Zwrot do [GEOGRAPHIC_DATA] w ciągu 30 dni Text b…" at bounding box center [918, 441] width 368 height 78
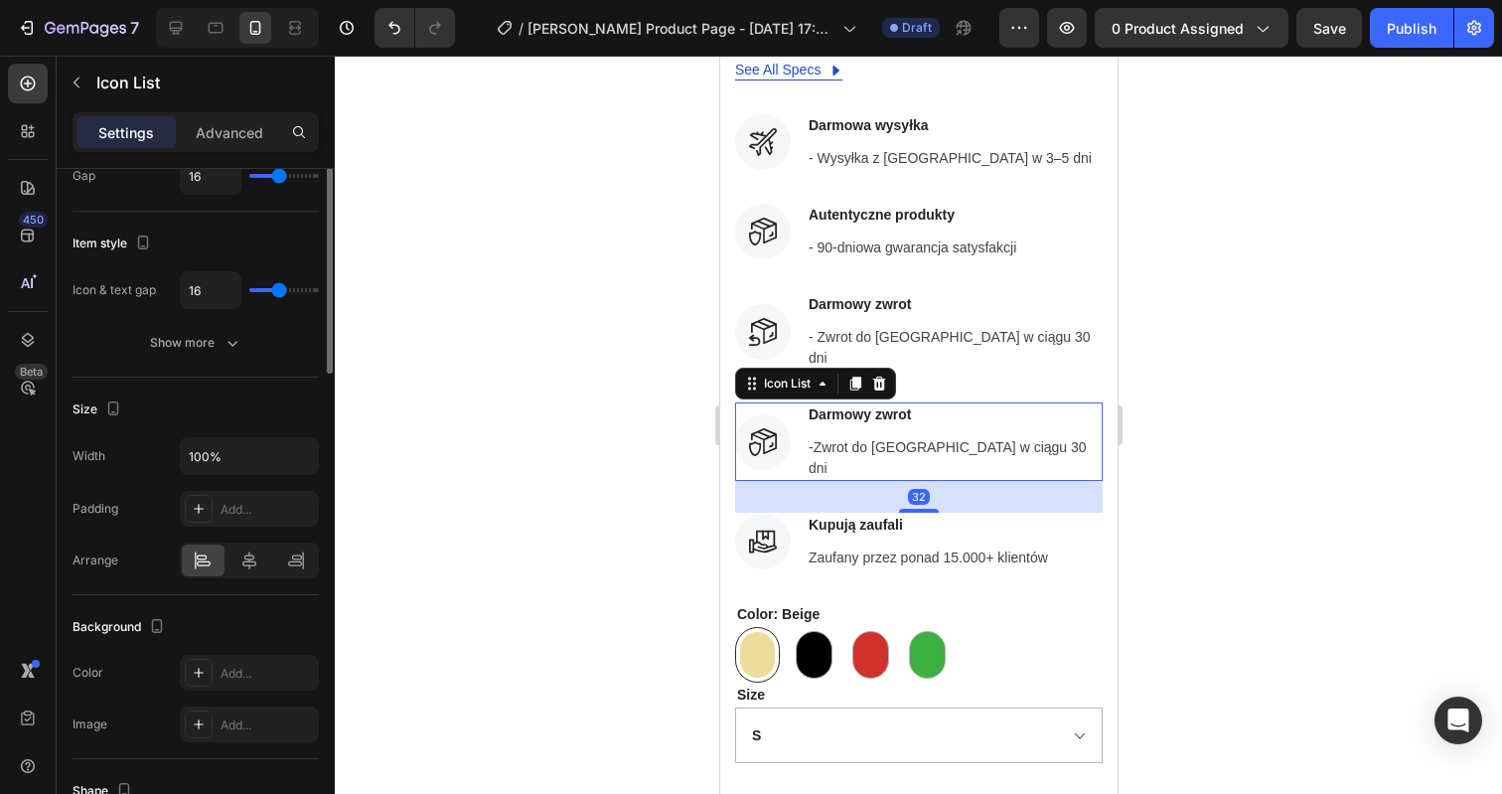
scroll to position [0, 0]
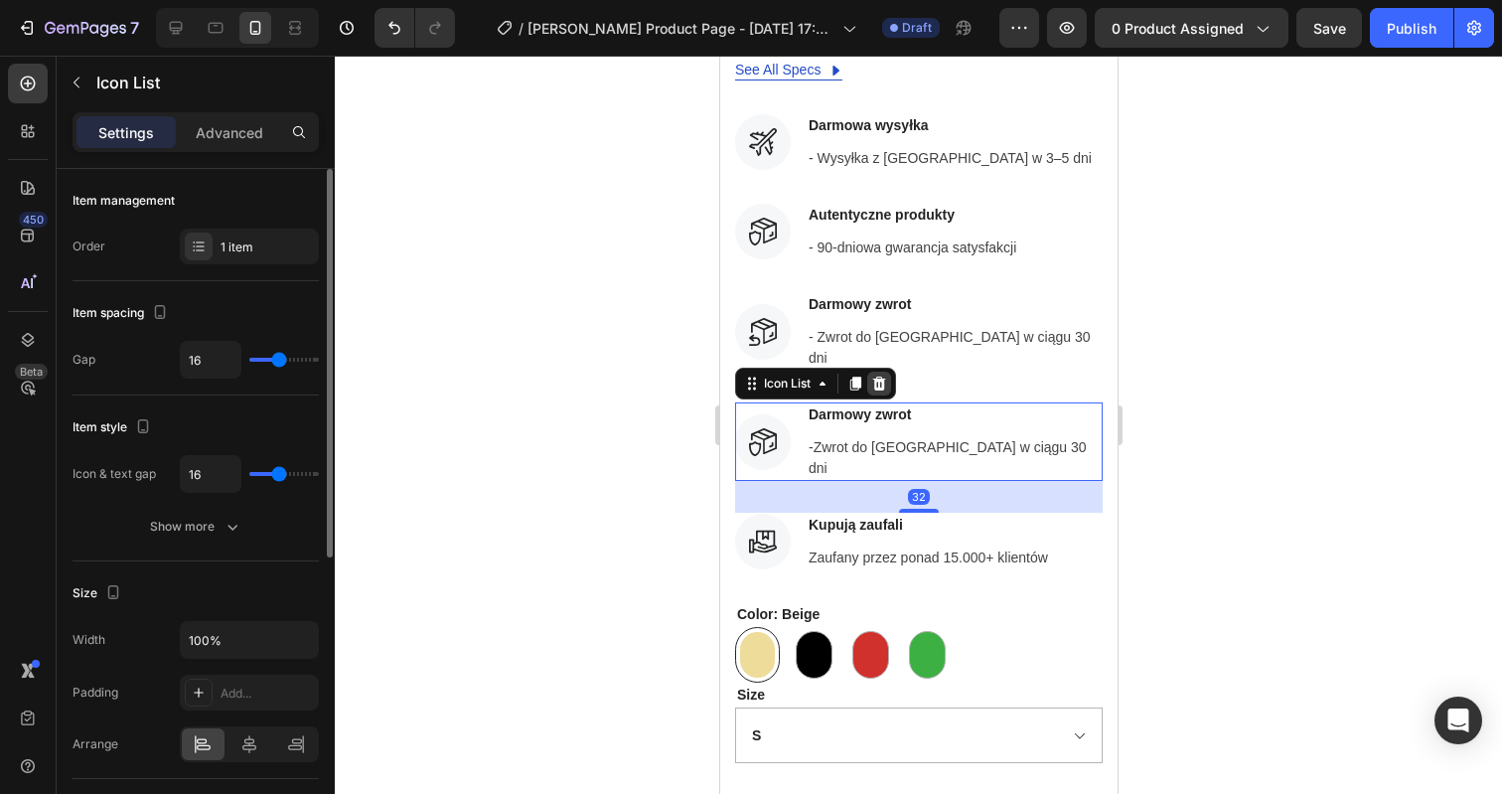
click at [880, 376] on icon at bounding box center [878, 383] width 13 height 14
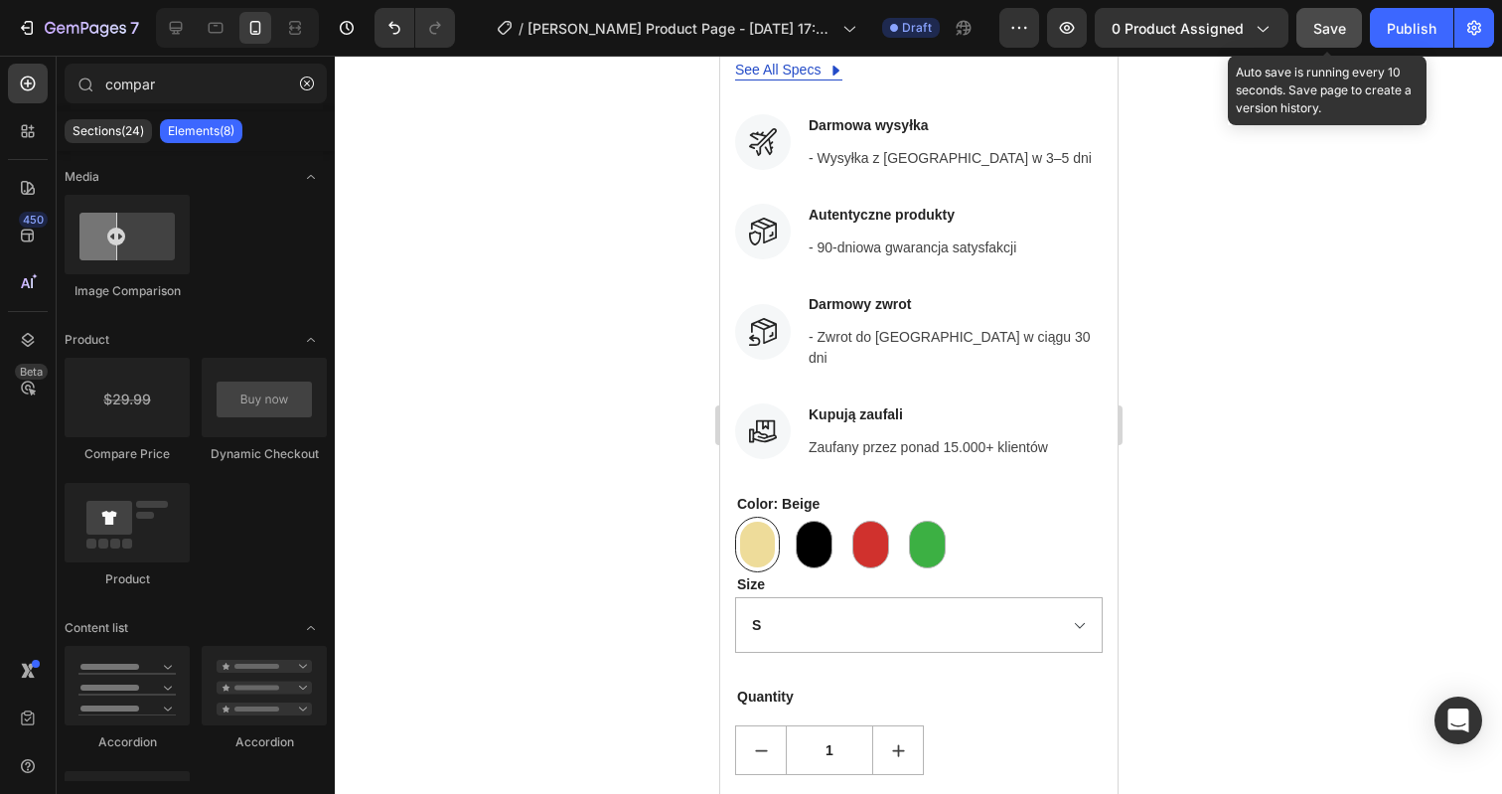
click at [1326, 35] on span "Save" at bounding box center [1329, 28] width 33 height 17
